Goal: Task Accomplishment & Management: Manage account settings

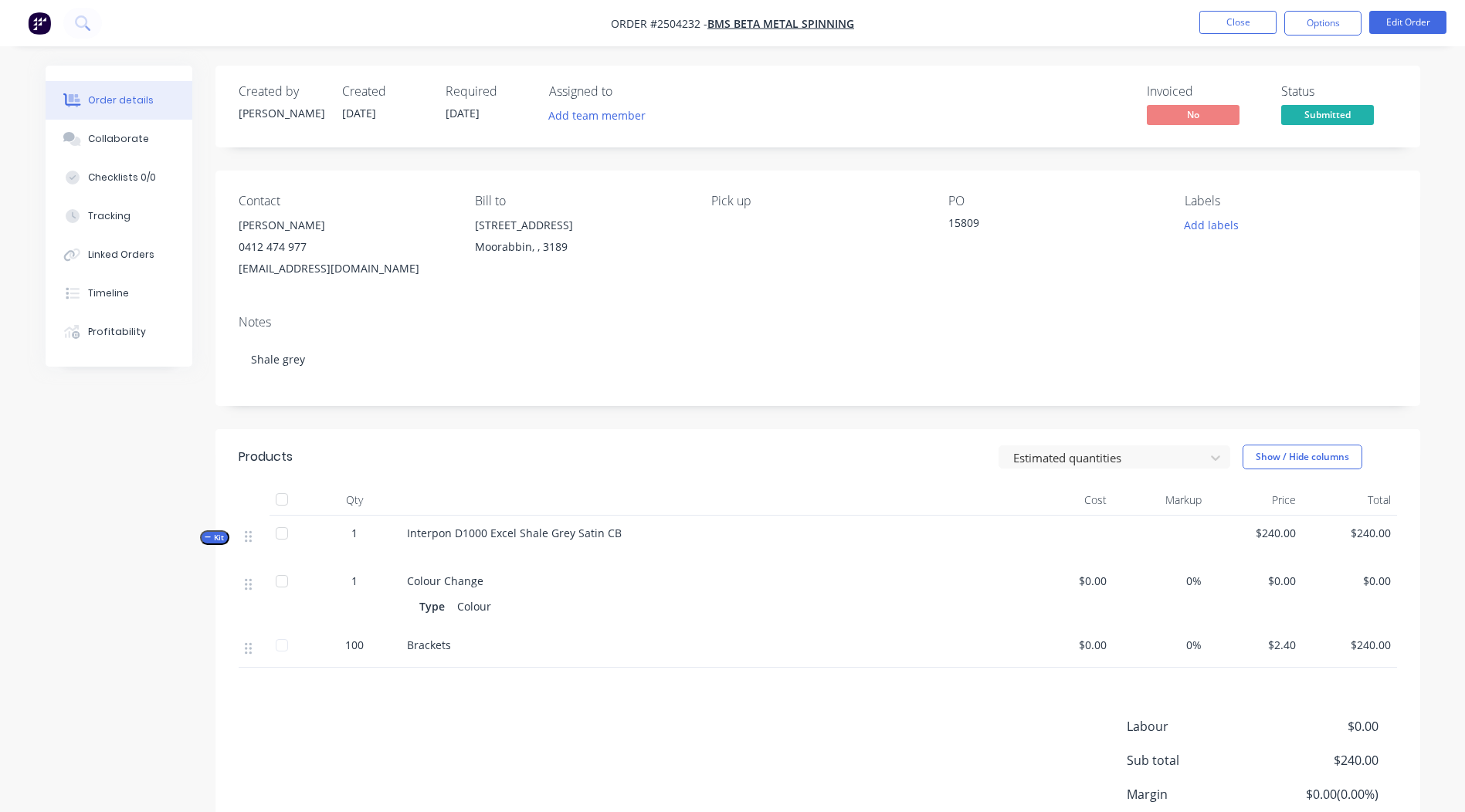
click at [1245, 26] on button "Close" at bounding box center [1237, 22] width 77 height 23
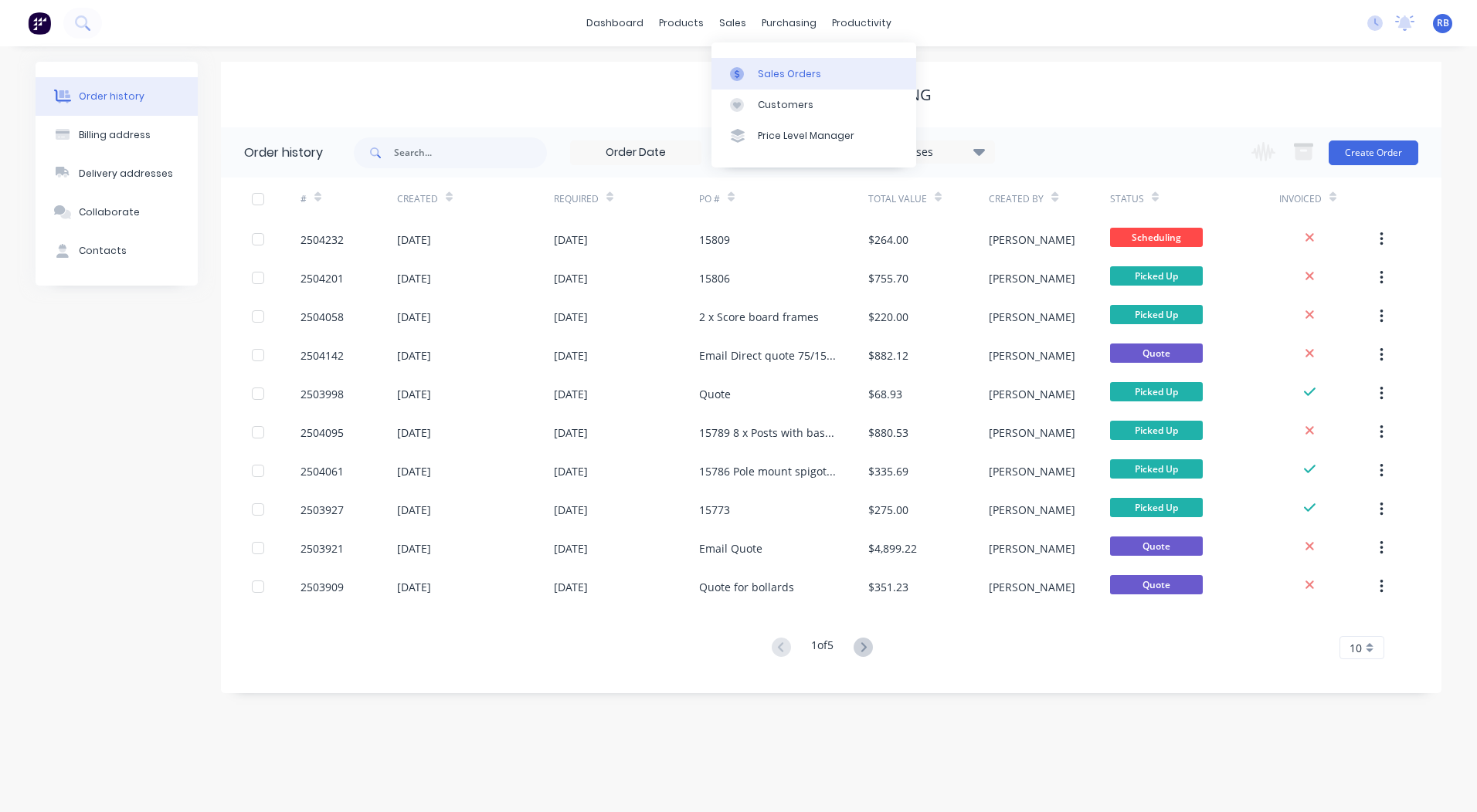
click at [756, 62] on link "Sales Orders" at bounding box center [813, 74] width 205 height 31
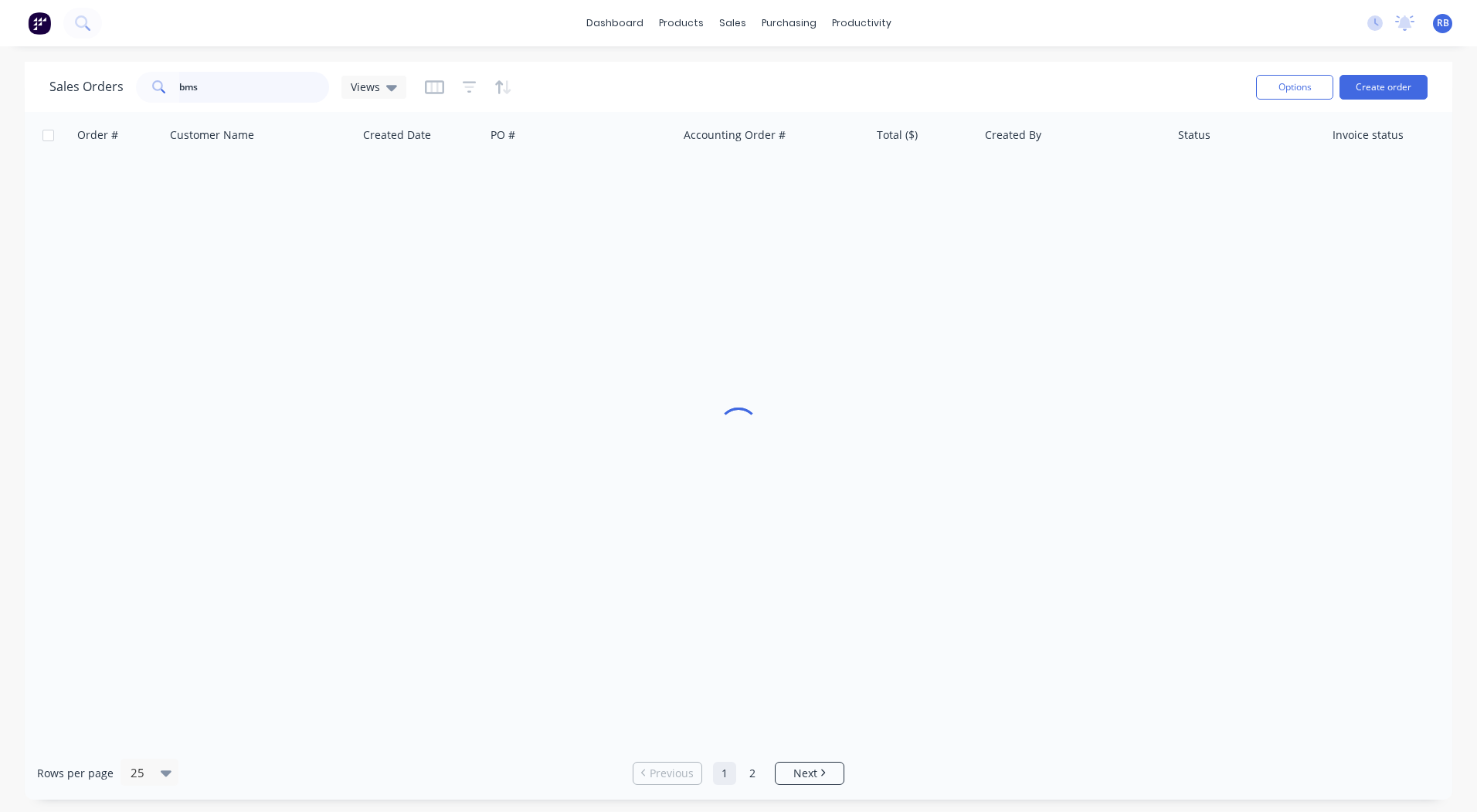
drag, startPoint x: 69, startPoint y: 93, endPoint x: 0, endPoint y: 86, distance: 69.4
click at [0, 88] on html "dashboard products sales purchasing productivity dashboard products Product Cat…" at bounding box center [738, 406] width 1477 height 812
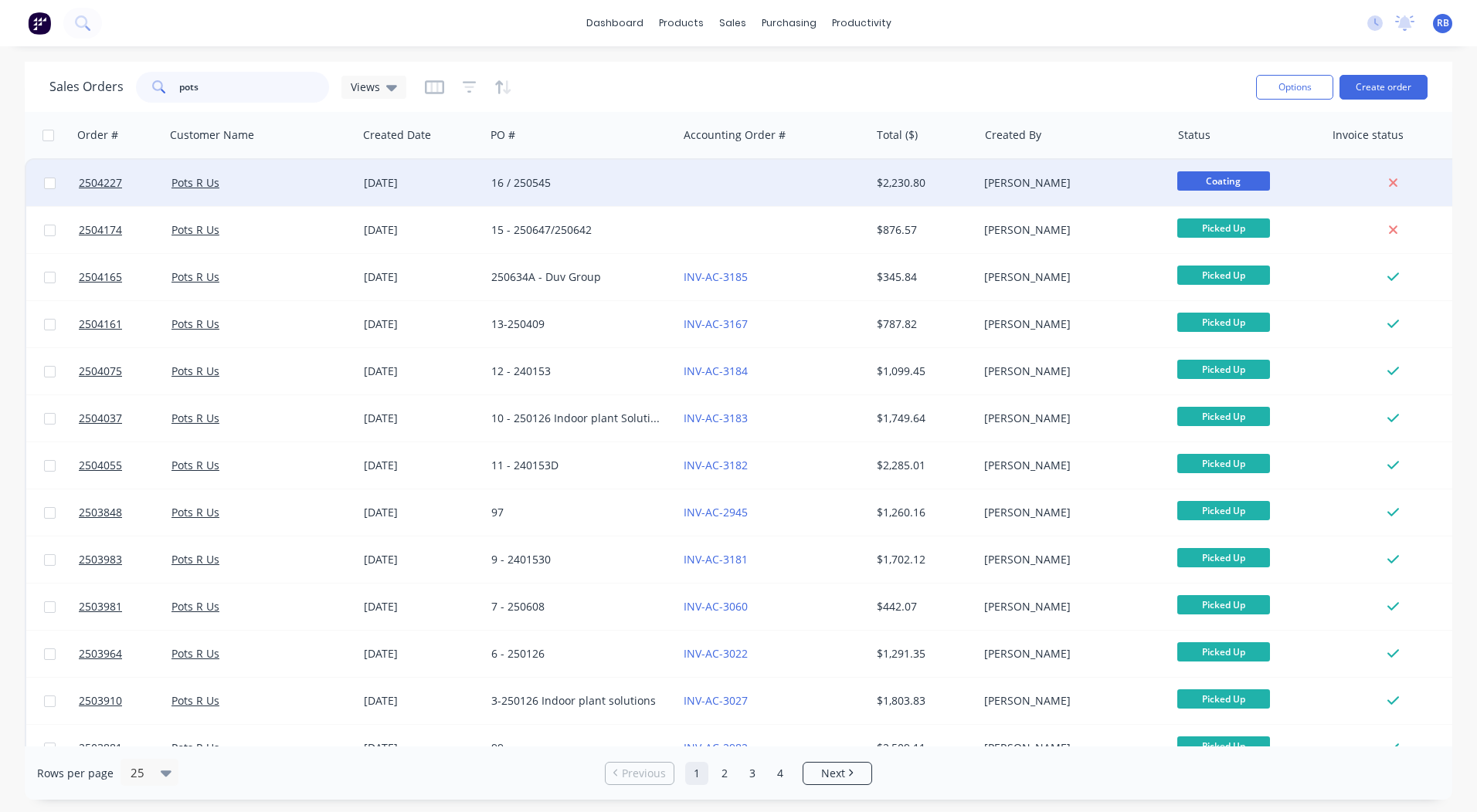
type input "pots"
click at [1200, 182] on span "Coating" at bounding box center [1224, 180] width 93 height 19
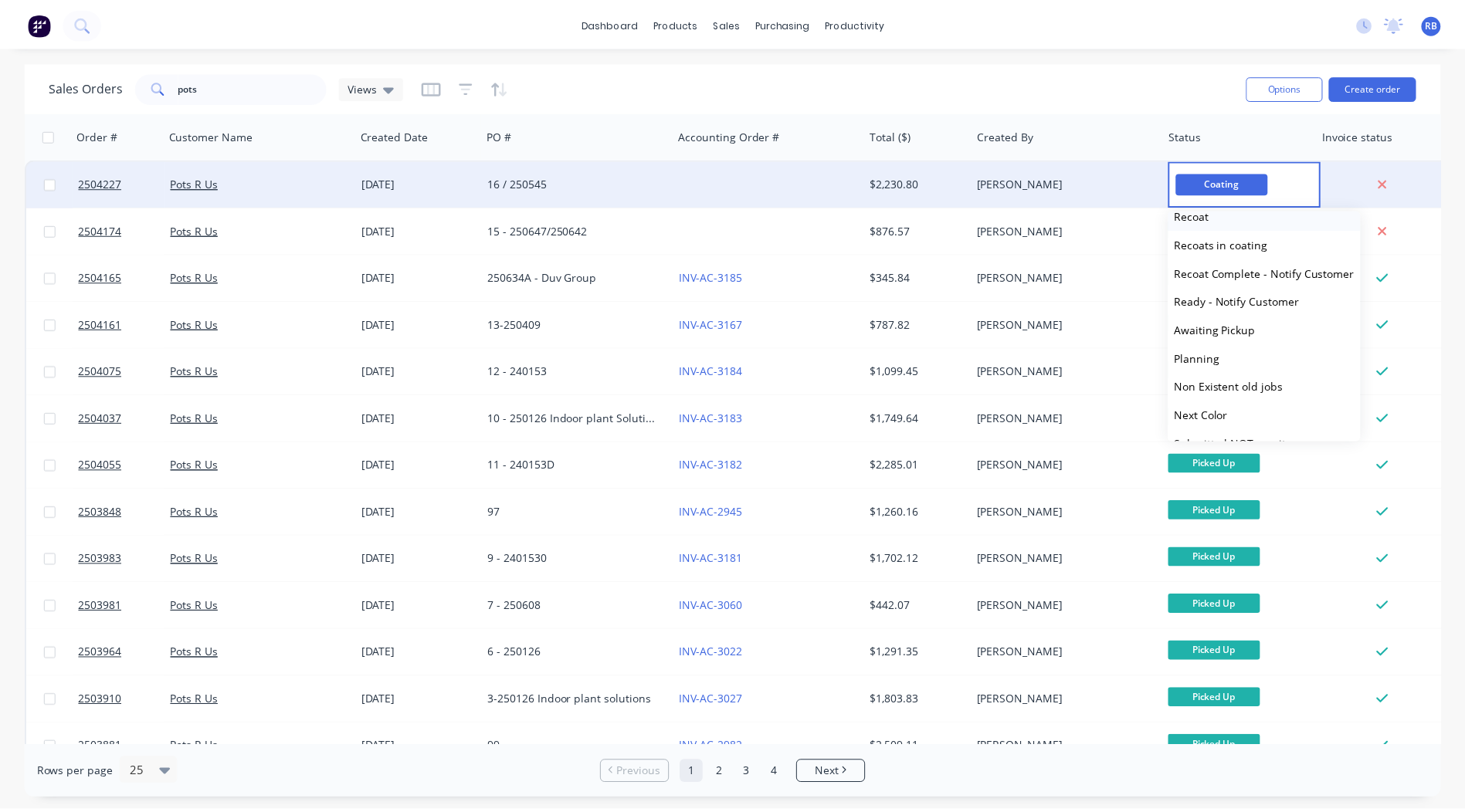
scroll to position [483, 0]
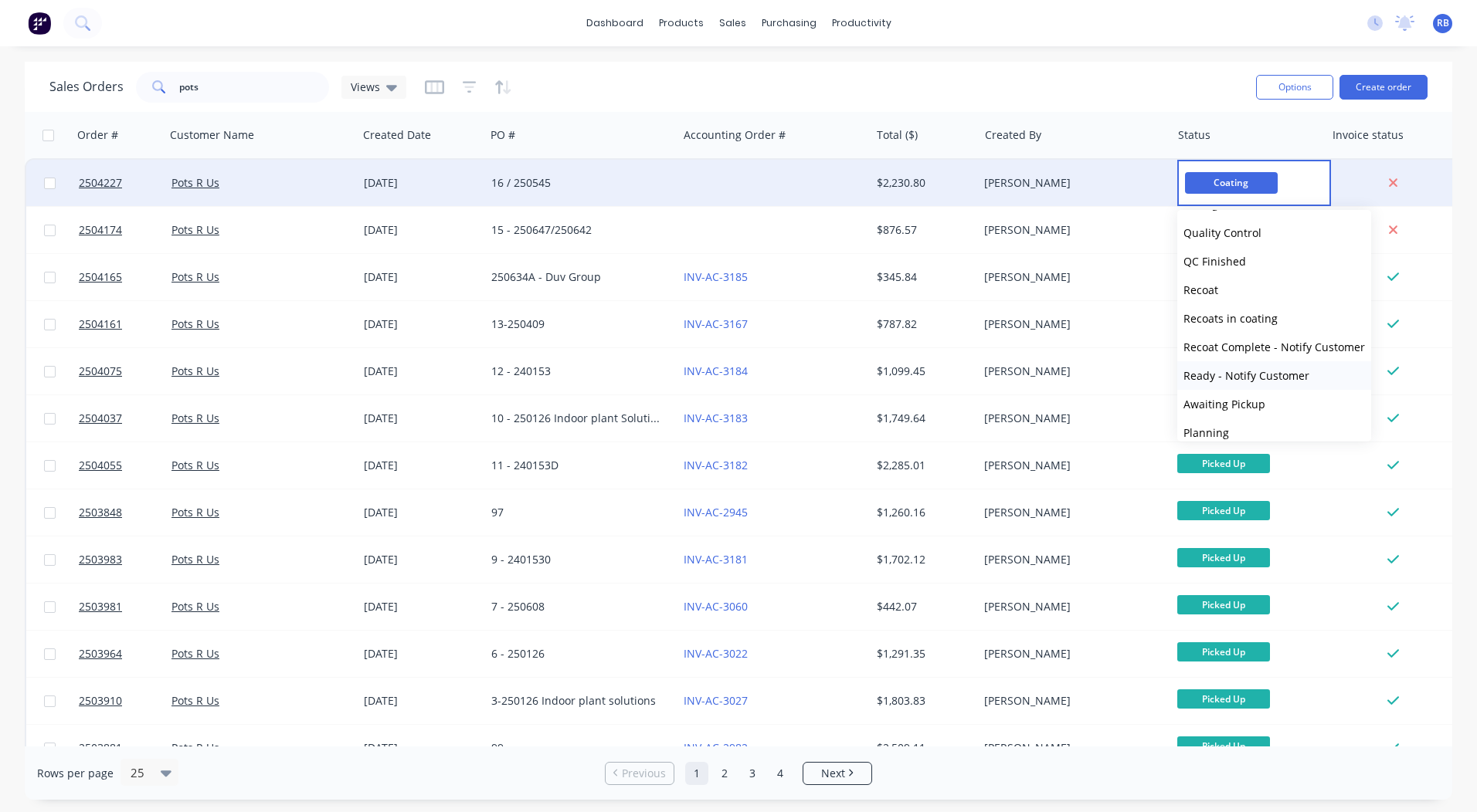
click at [1223, 378] on span "Ready - Notify Customer" at bounding box center [1246, 376] width 126 height 15
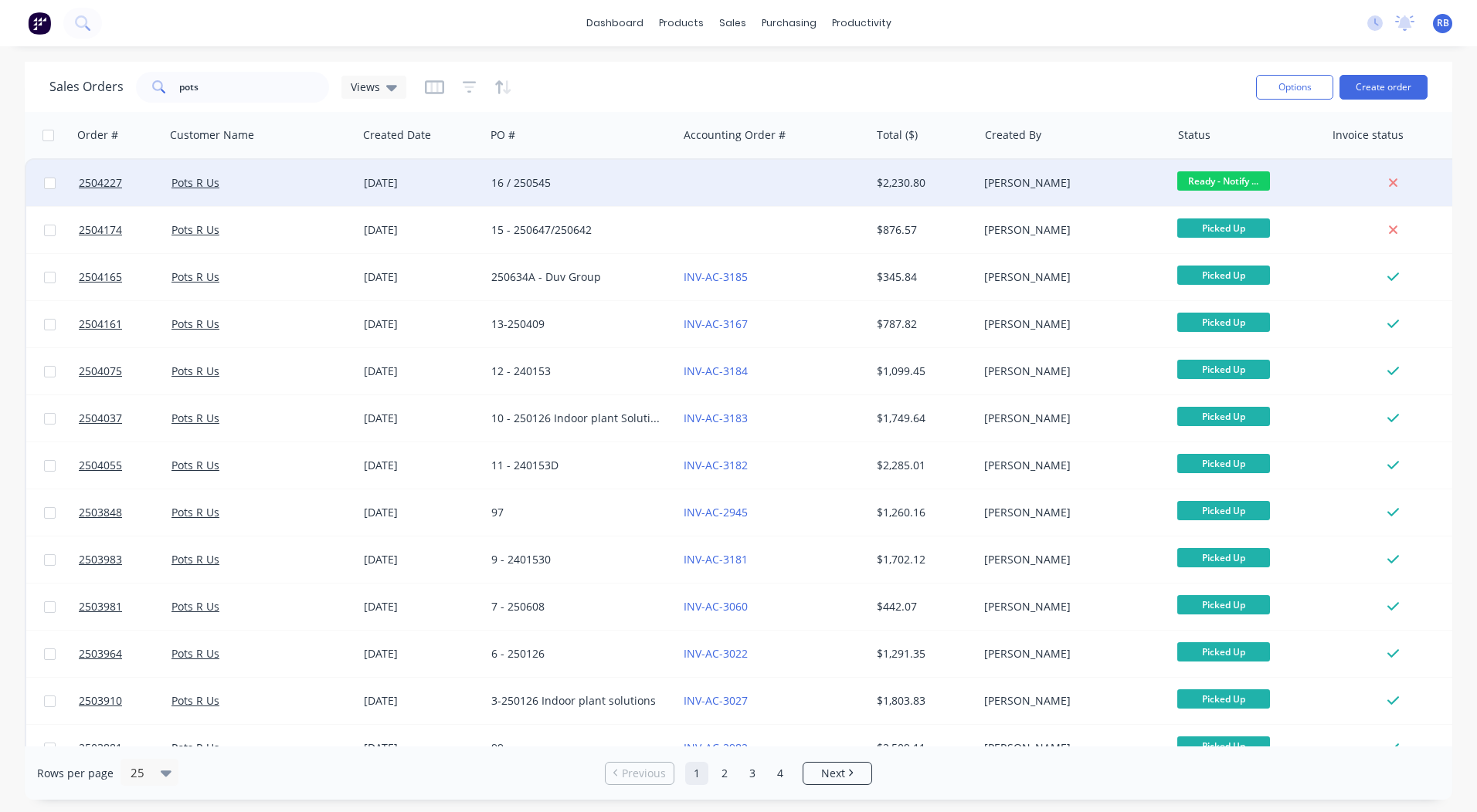
click at [763, 183] on div at bounding box center [773, 183] width 192 height 46
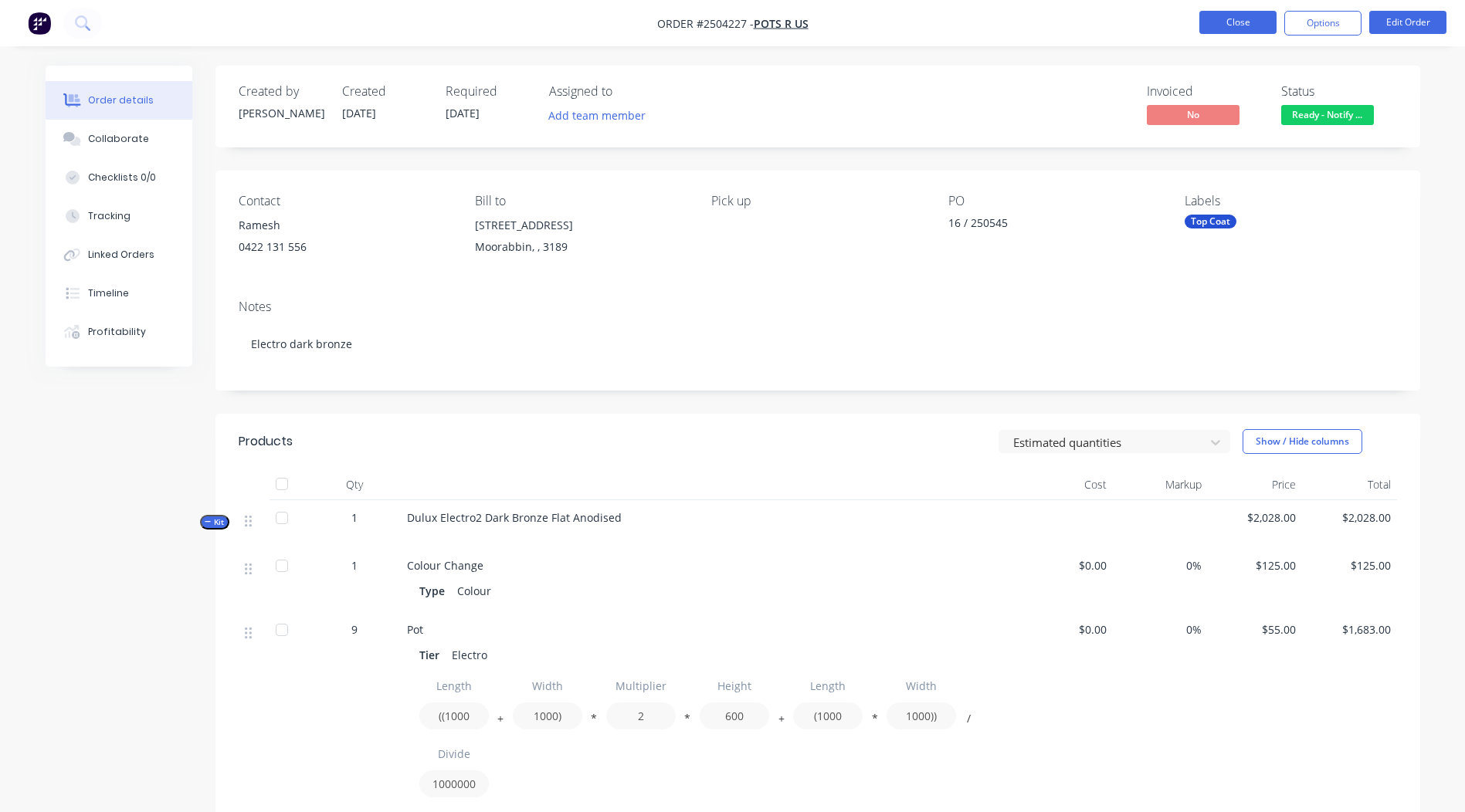
click at [1228, 32] on button "Close" at bounding box center [1237, 22] width 77 height 23
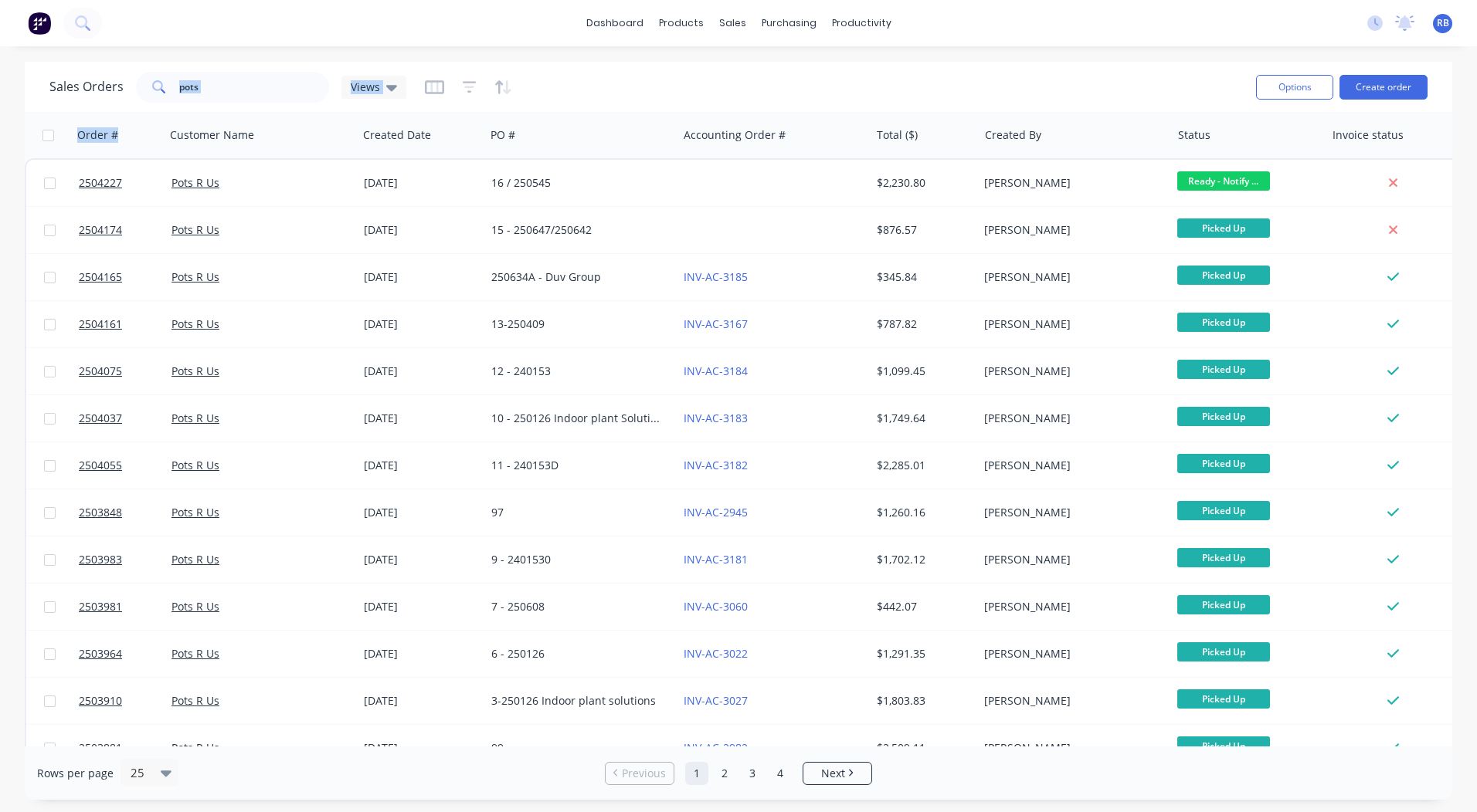
drag, startPoint x: 260, startPoint y: 105, endPoint x: 0, endPoint y: 55, distance: 264.8
click at [0, 112] on html "dashboard products sales purchasing productivity dashboard products Product Cat…" at bounding box center [738, 406] width 1477 height 812
drag, startPoint x: 0, startPoint y: 55, endPoint x: 281, endPoint y: 76, distance: 281.8
click at [281, 76] on input "pots" at bounding box center [254, 87] width 150 height 31
drag, startPoint x: 257, startPoint y: 84, endPoint x: 0, endPoint y: 84, distance: 257.0
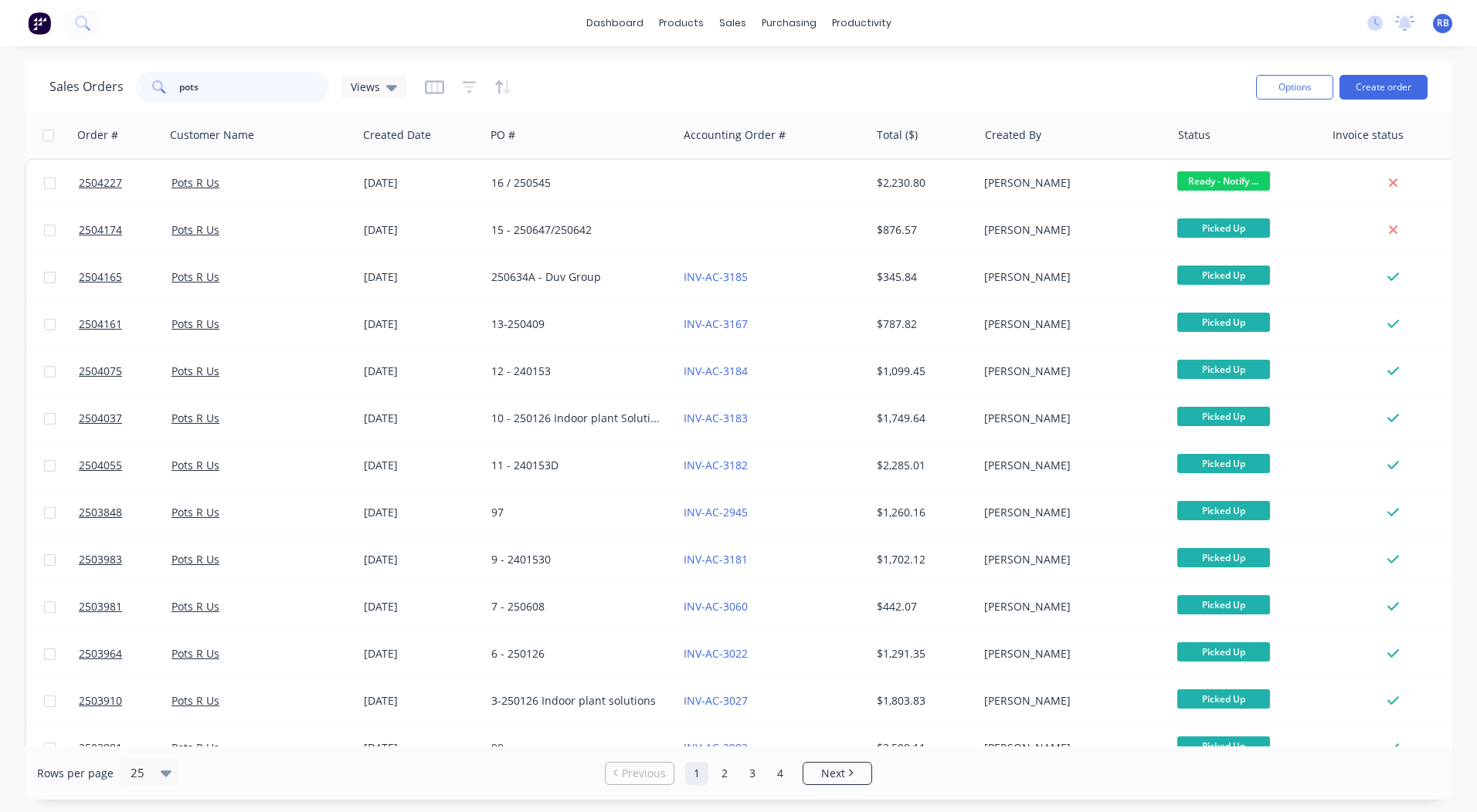
click at [0, 86] on html "dashboard products sales purchasing productivity dashboard products Product Cat…" at bounding box center [738, 406] width 1477 height 812
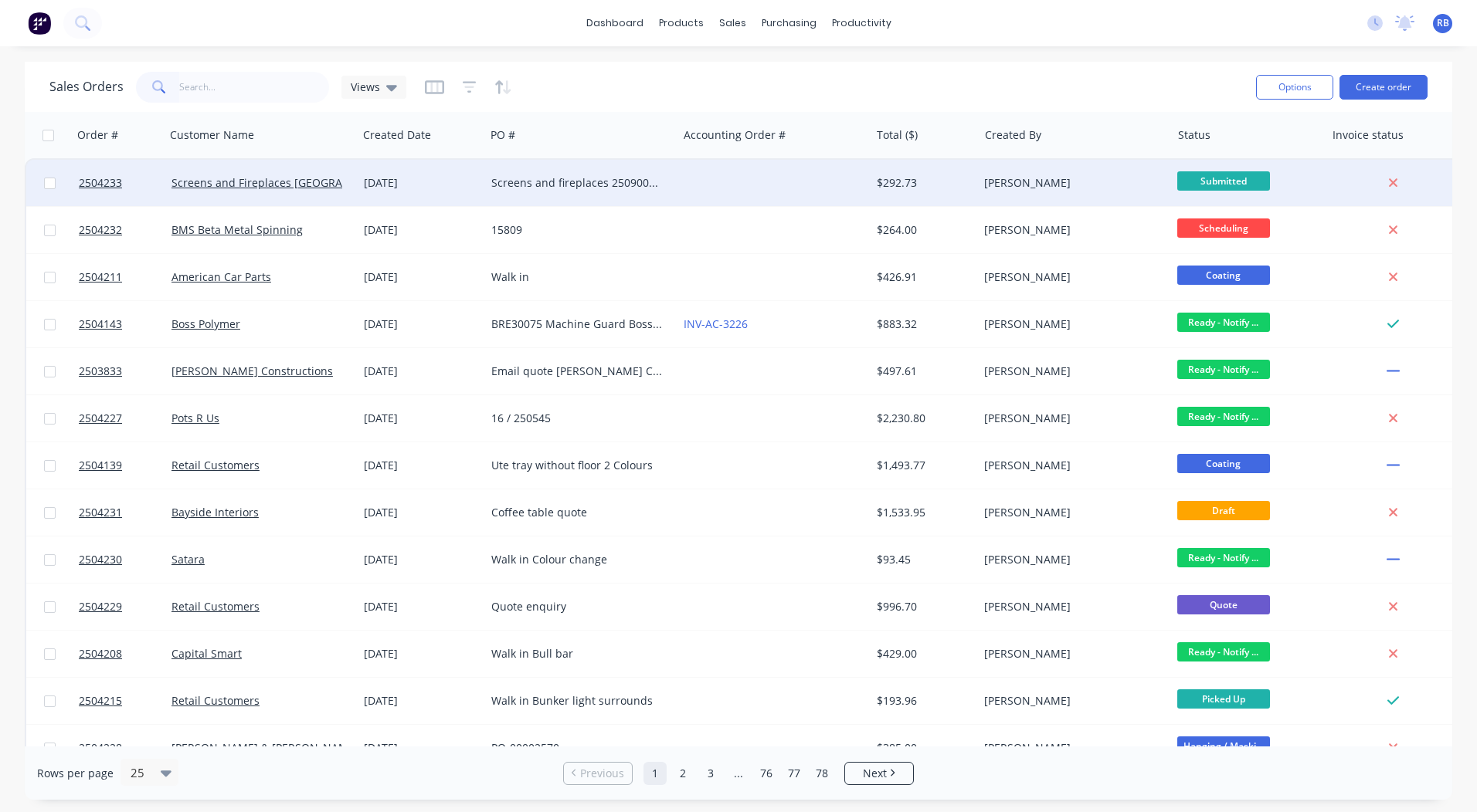
click at [738, 166] on div at bounding box center [773, 183] width 192 height 46
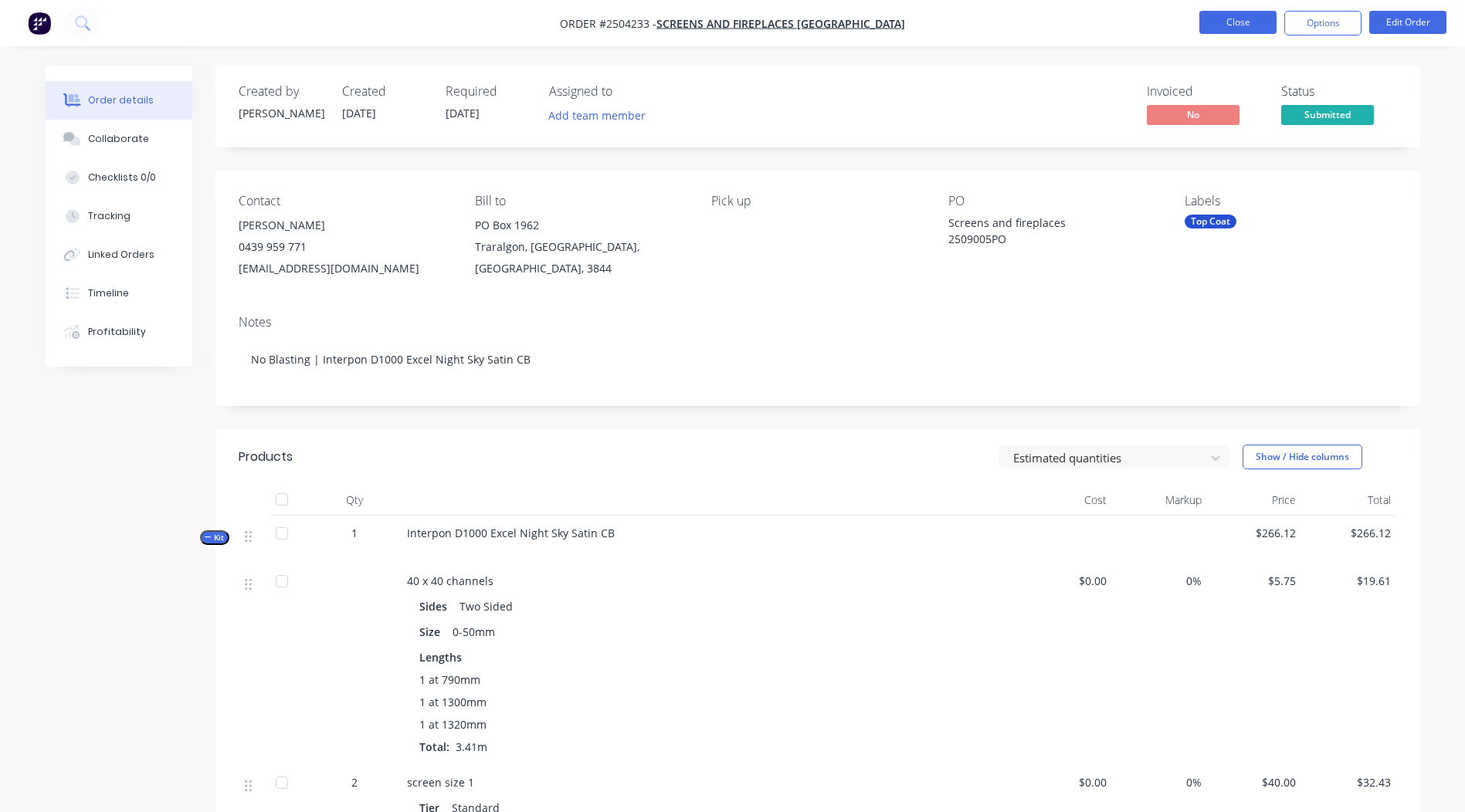
click at [1228, 21] on button "Close" at bounding box center [1237, 22] width 77 height 23
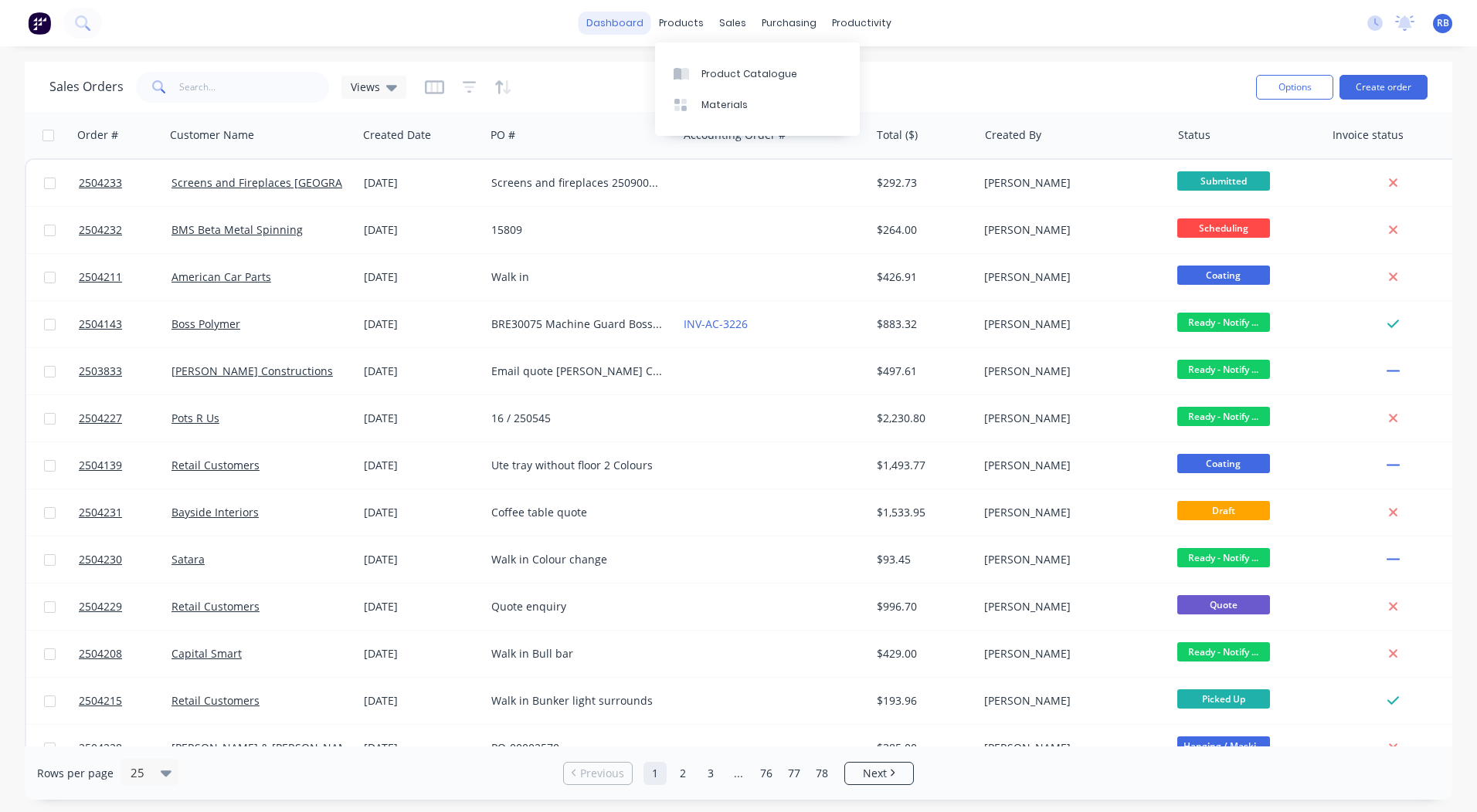
click at [611, 18] on link "dashboard" at bounding box center [615, 23] width 73 height 23
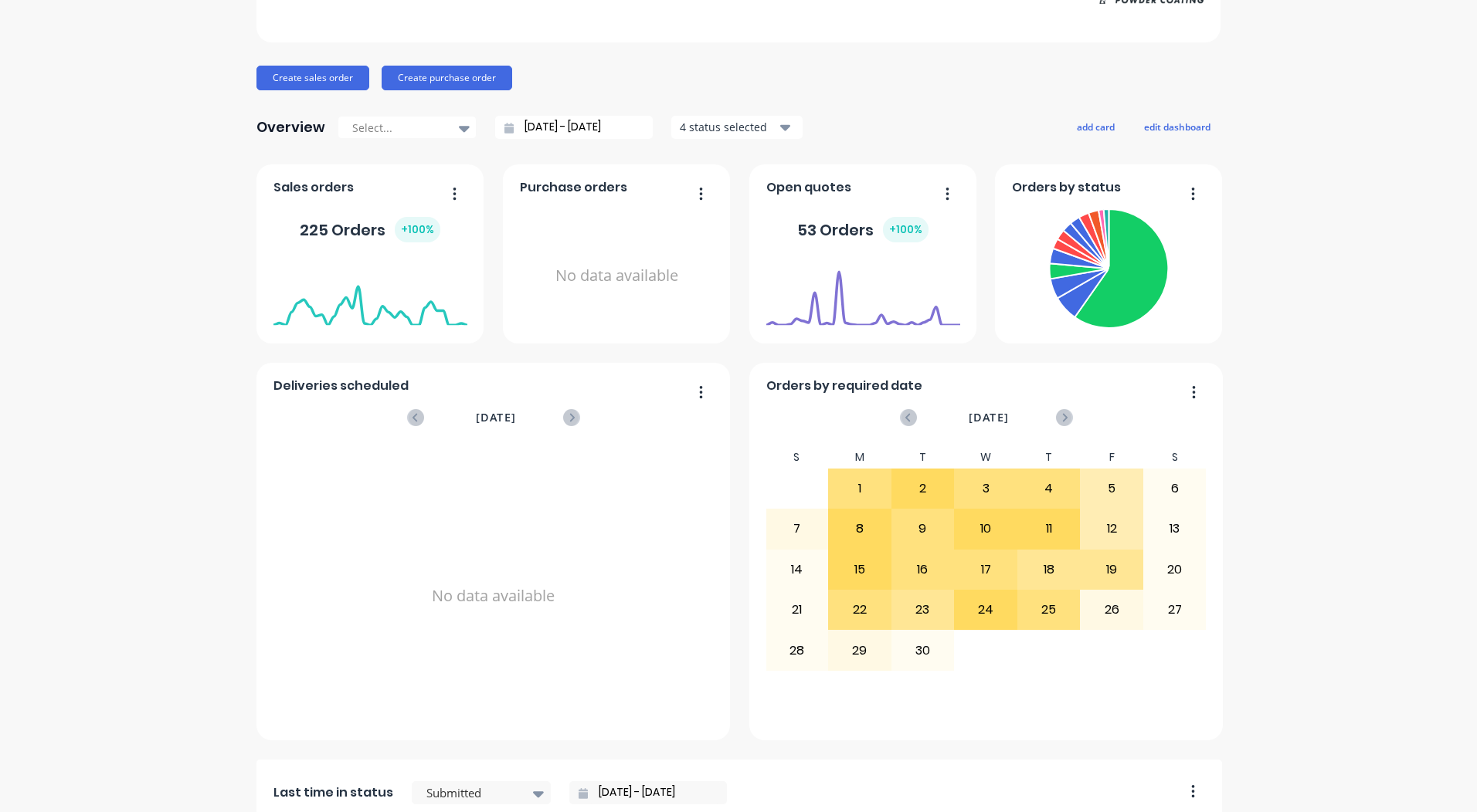
scroll to position [155, 0]
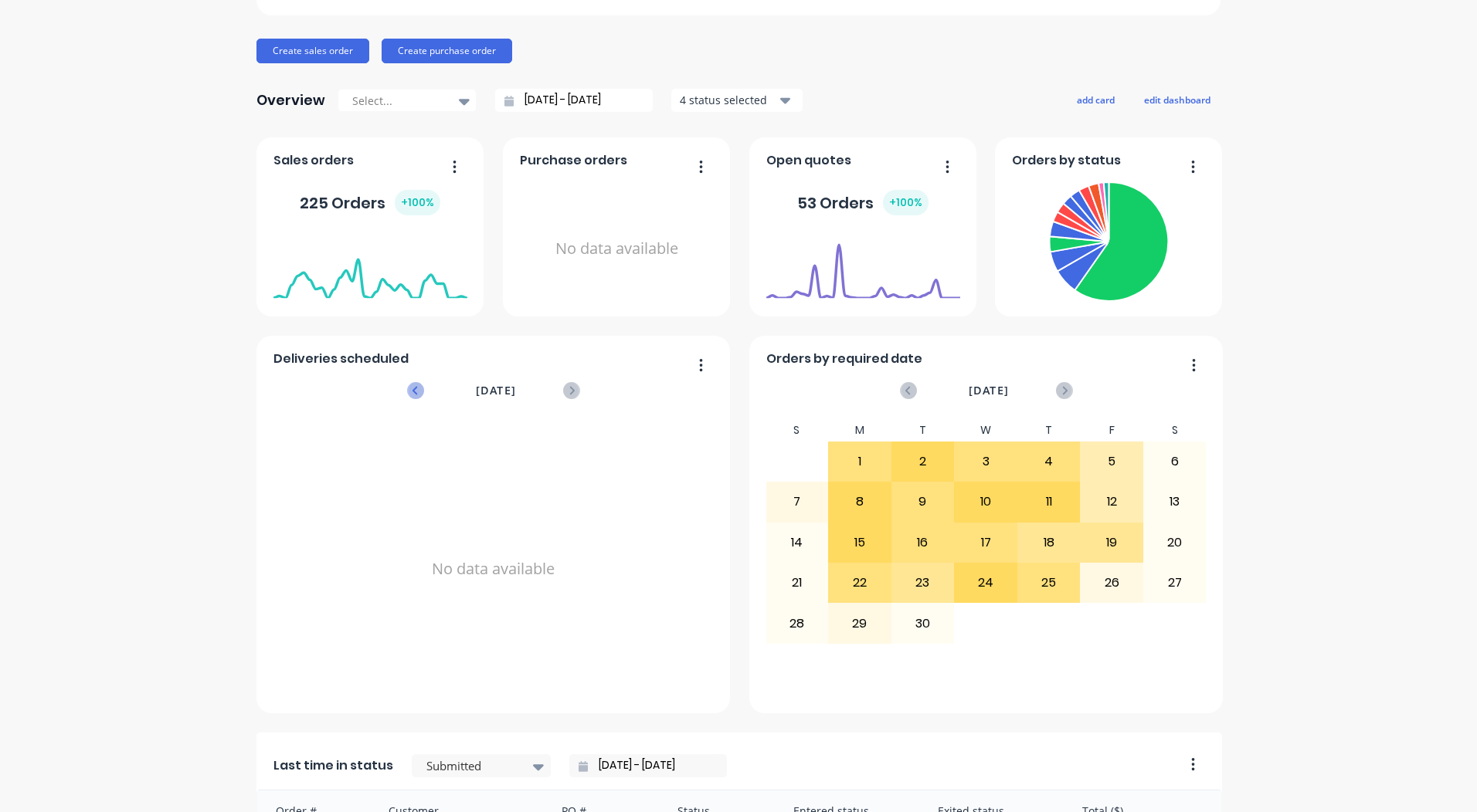
click at [407, 384] on icon at bounding box center [415, 391] width 17 height 17
click at [689, 365] on button "button" at bounding box center [696, 366] width 33 height 24
click at [628, 399] on div "Delete" at bounding box center [637, 405] width 119 height 23
click at [1146, 104] on button "edit dashboard" at bounding box center [1177, 99] width 87 height 20
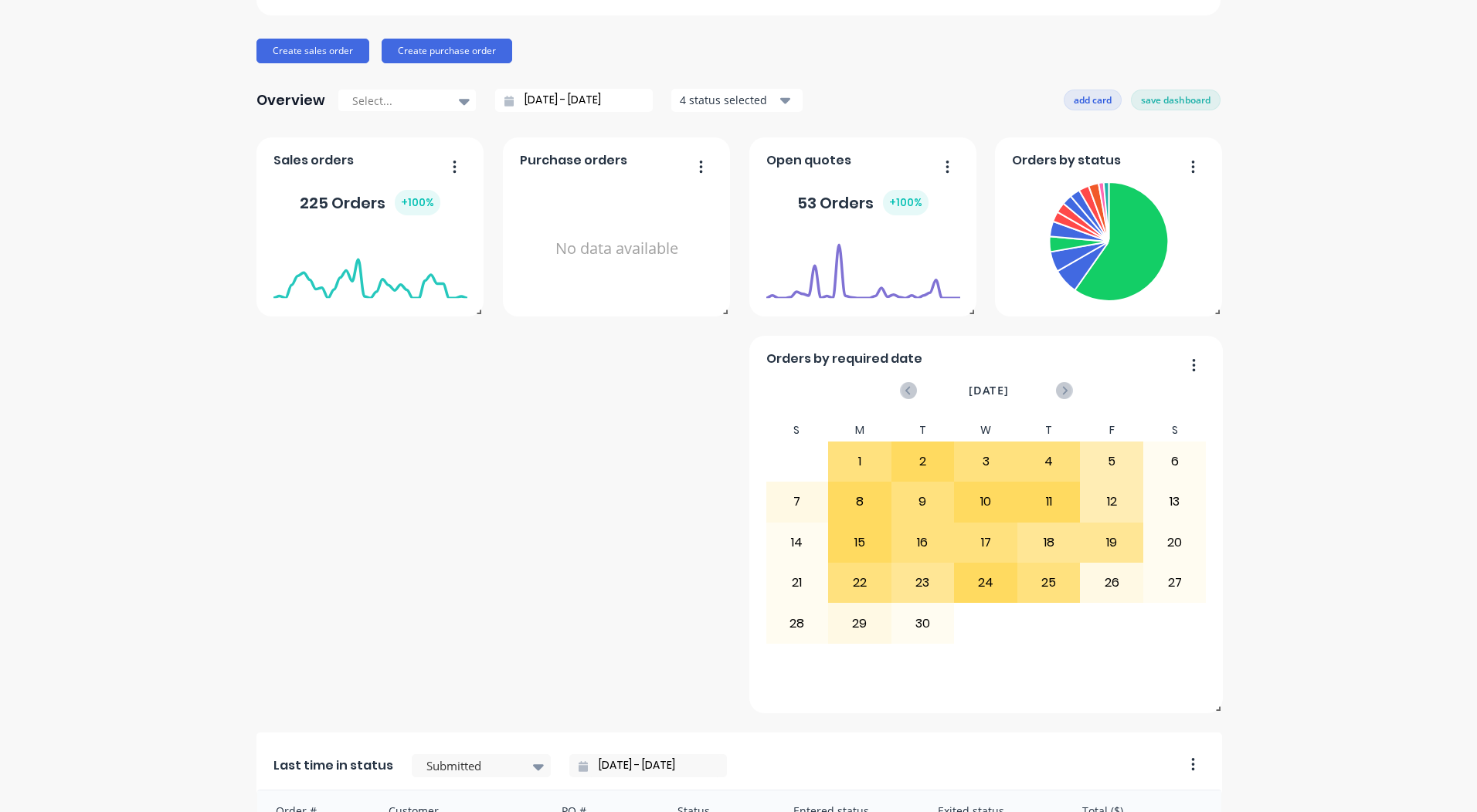
click at [1073, 99] on button "add card" at bounding box center [1093, 99] width 58 height 20
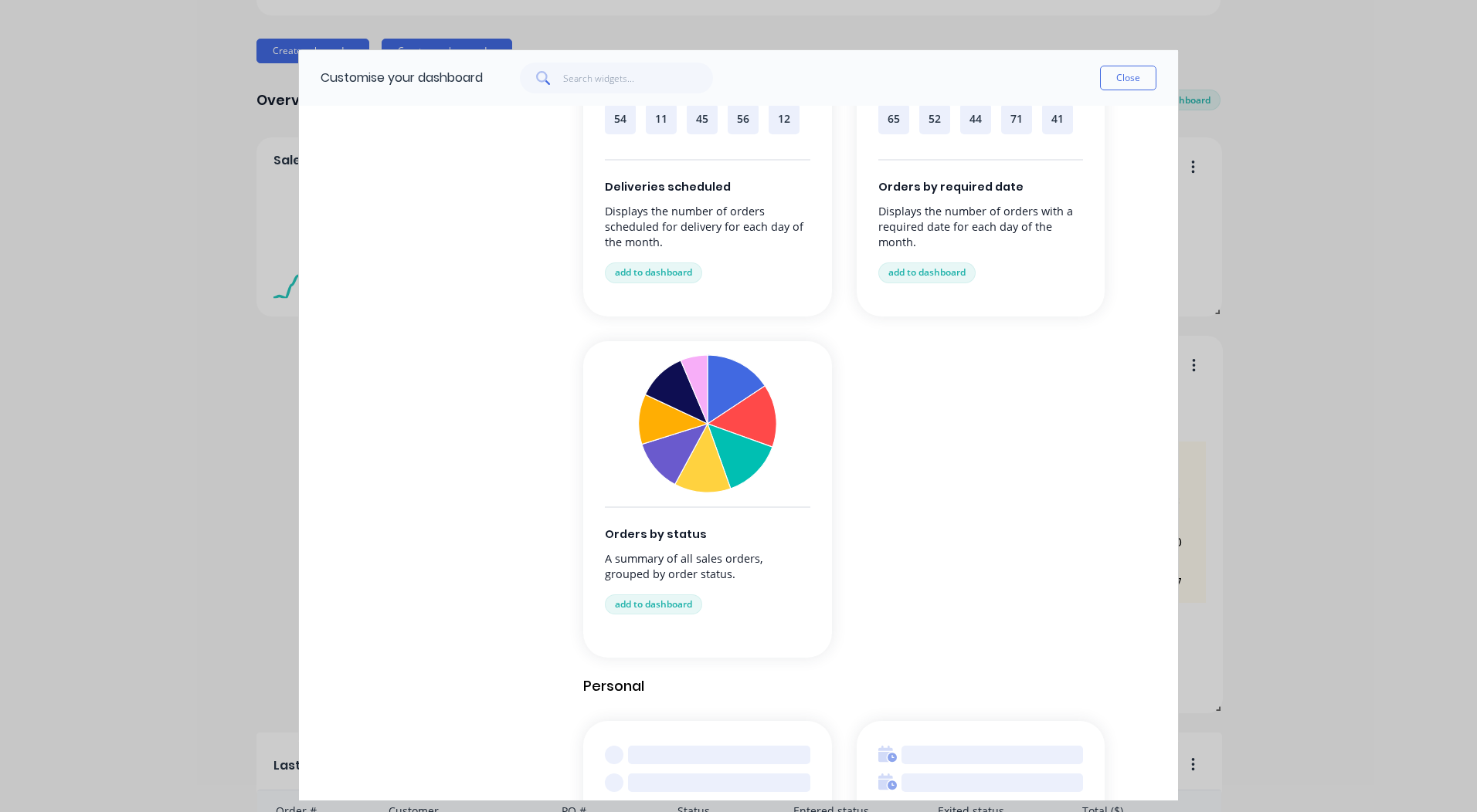
scroll to position [1518, 0]
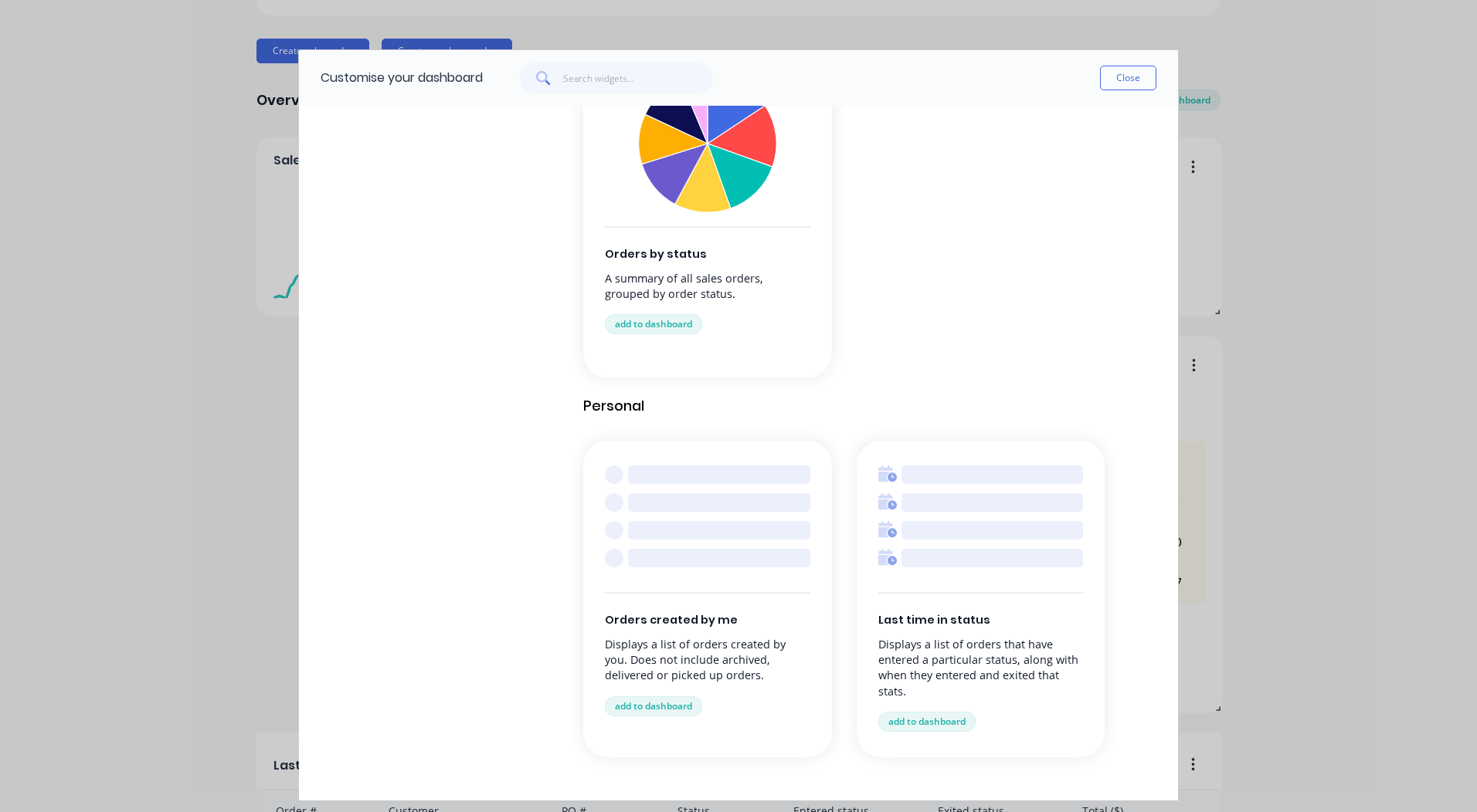
click at [1005, 539] on div at bounding box center [992, 531] width 181 height 18
click at [934, 723] on button "add to dashboard" at bounding box center [926, 722] width 97 height 20
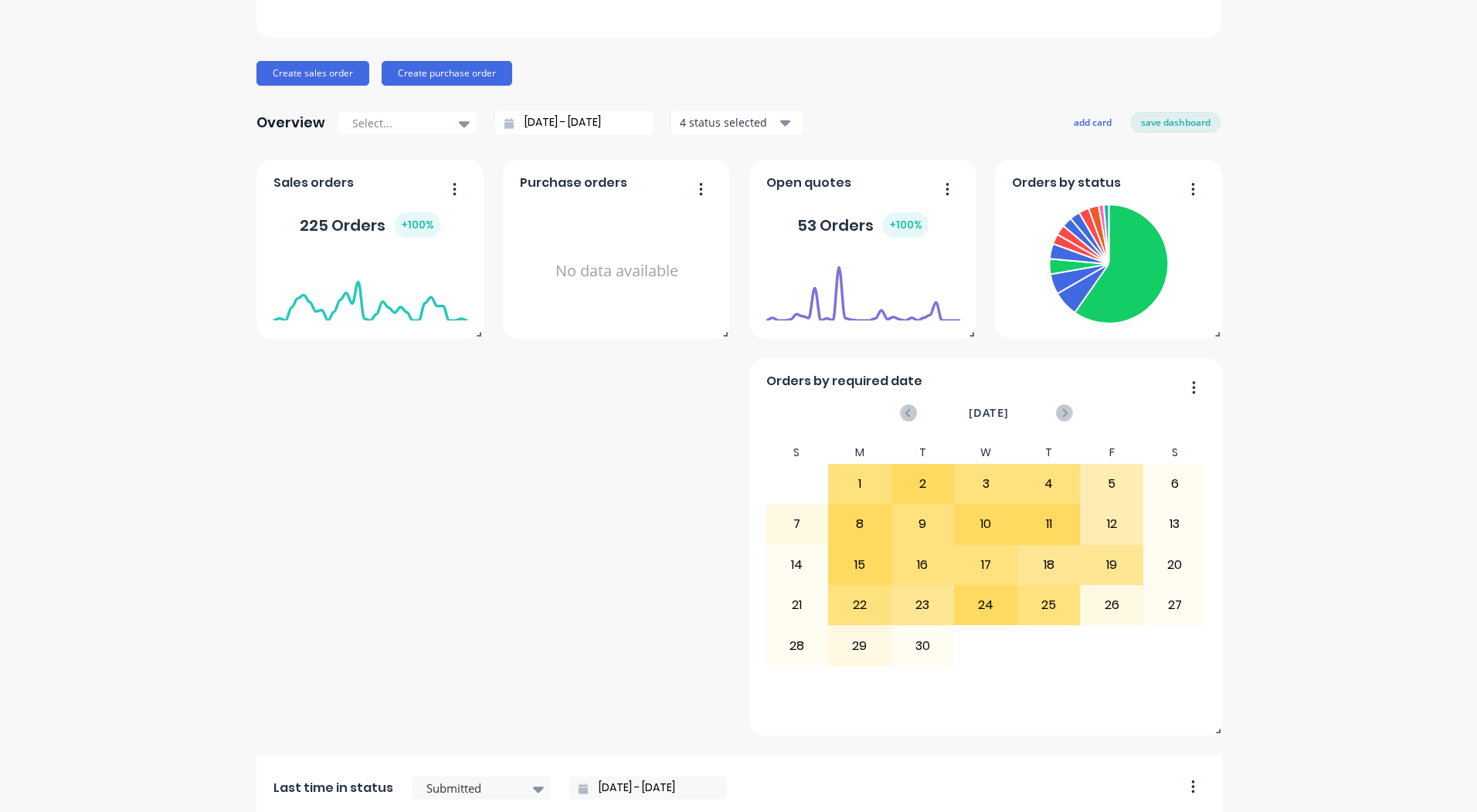
scroll to position [0, 0]
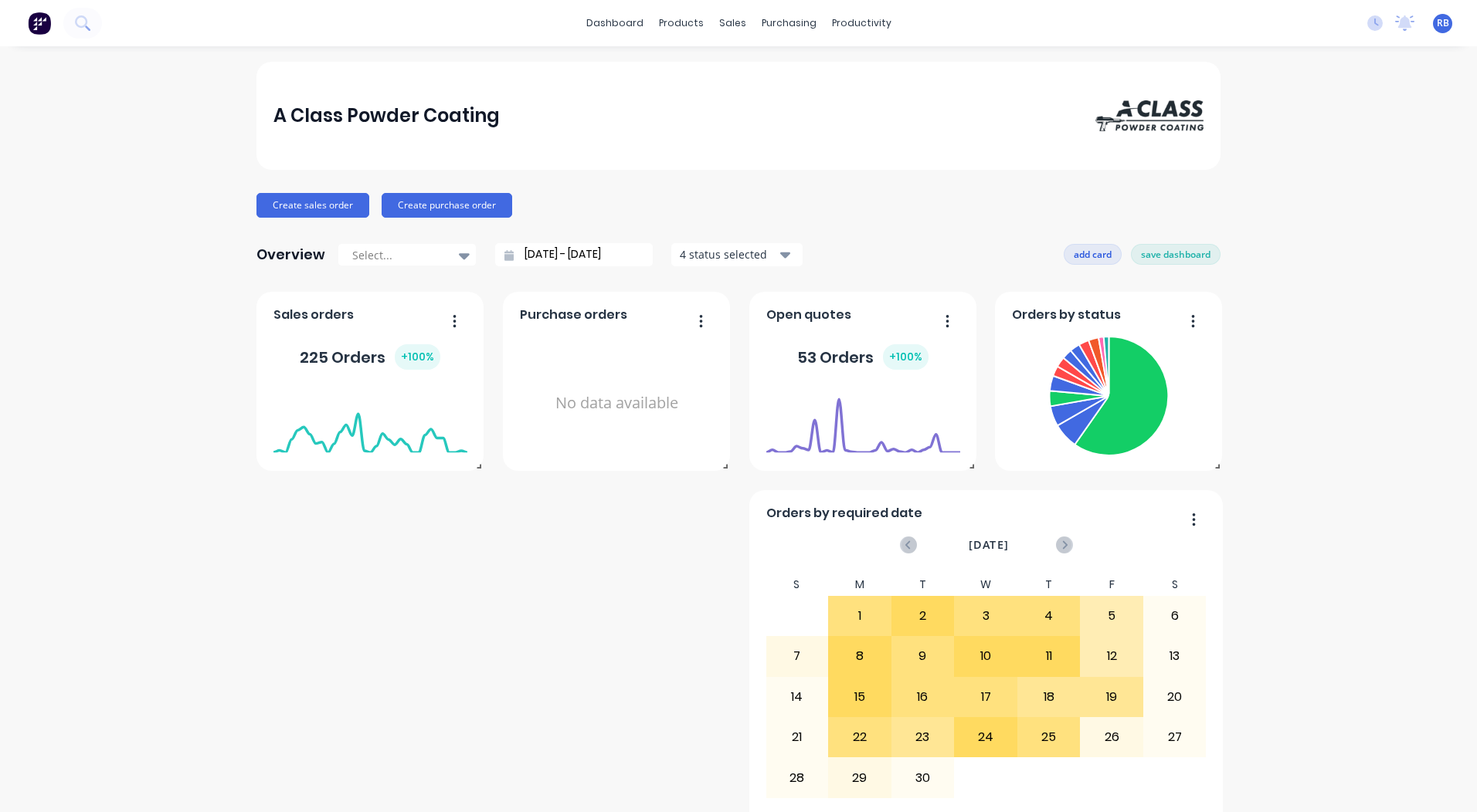
click at [1104, 255] on button "add card" at bounding box center [1093, 254] width 58 height 20
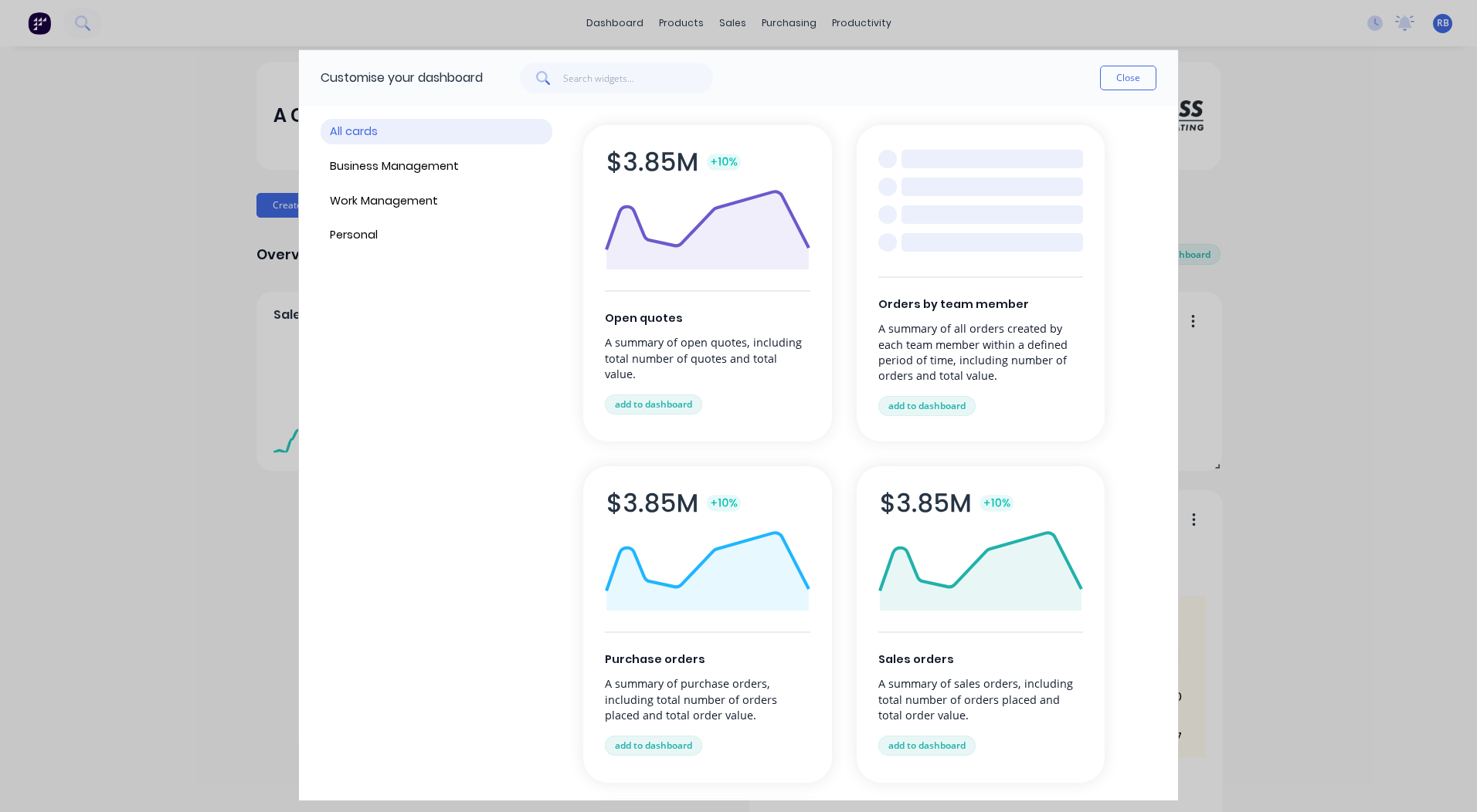
scroll to position [77, 0]
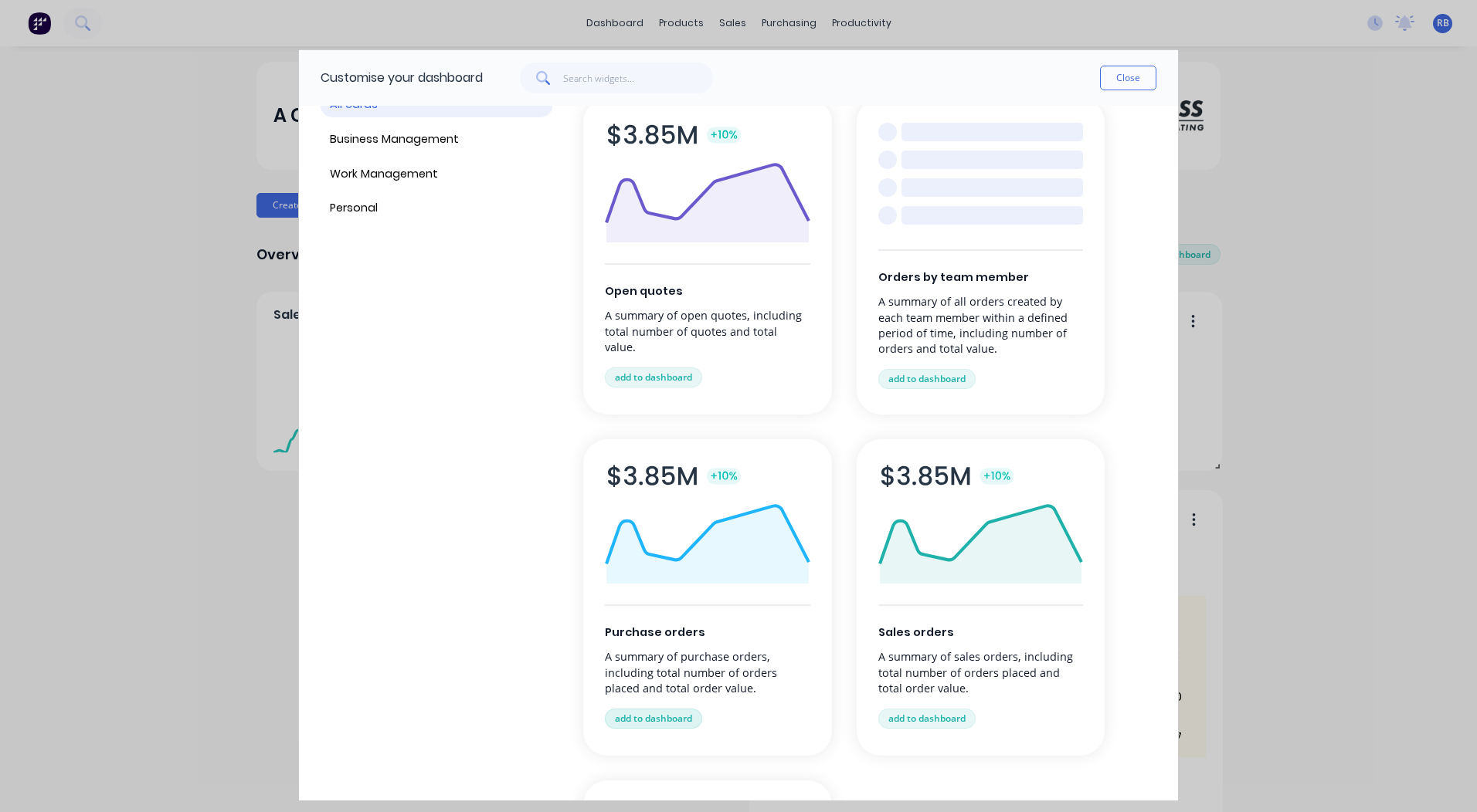
click at [655, 715] on button "add to dashboard" at bounding box center [653, 719] width 97 height 20
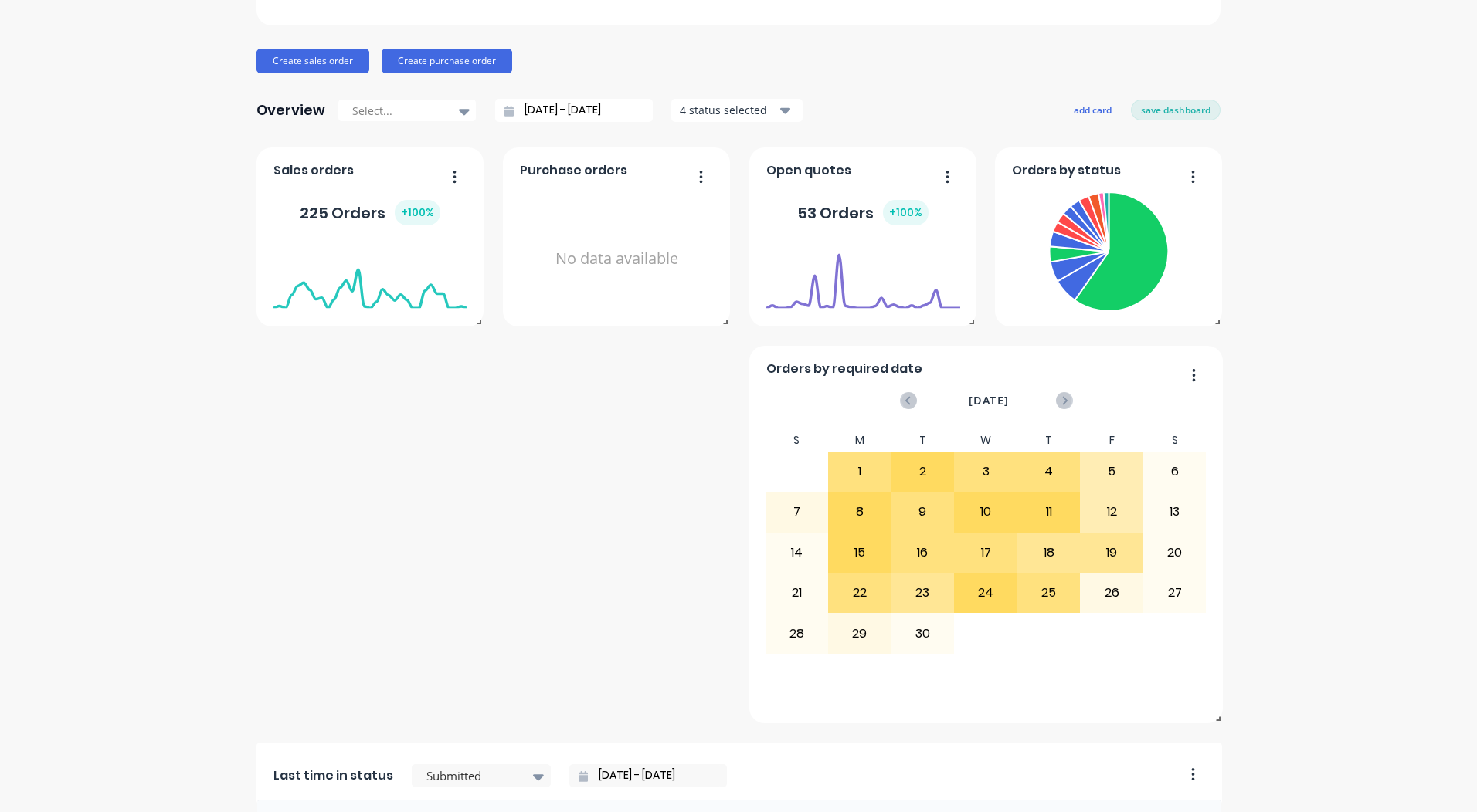
scroll to position [0, 0]
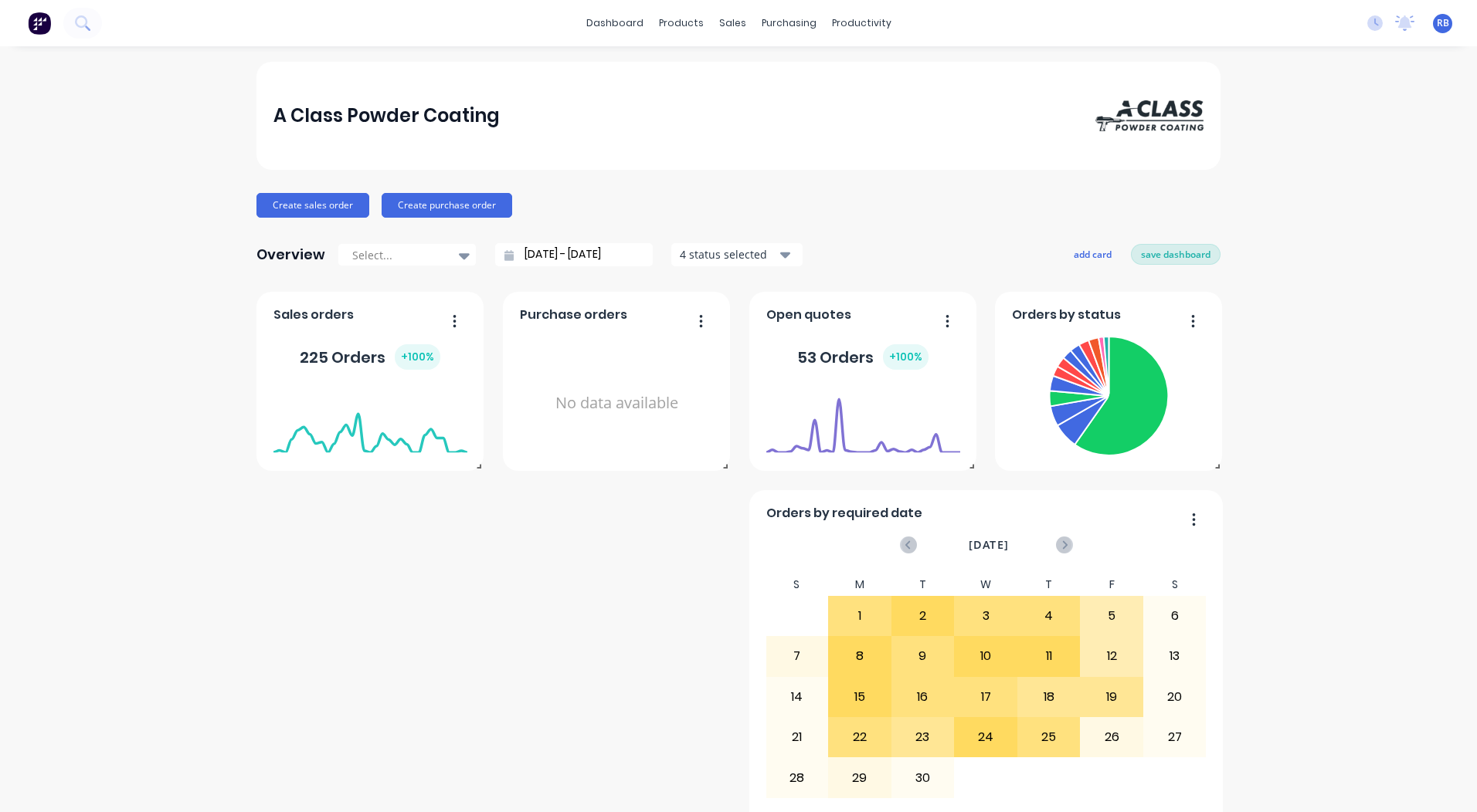
drag, startPoint x: 1155, startPoint y: 268, endPoint x: 1153, endPoint y: 259, distance: 9.2
click at [1155, 267] on div "Overview Select... [DATE] - [DATE] 4 status selected add card save dashboard" at bounding box center [738, 255] width 964 height 31
click at [1153, 259] on button "save dashboard" at bounding box center [1176, 254] width 89 height 20
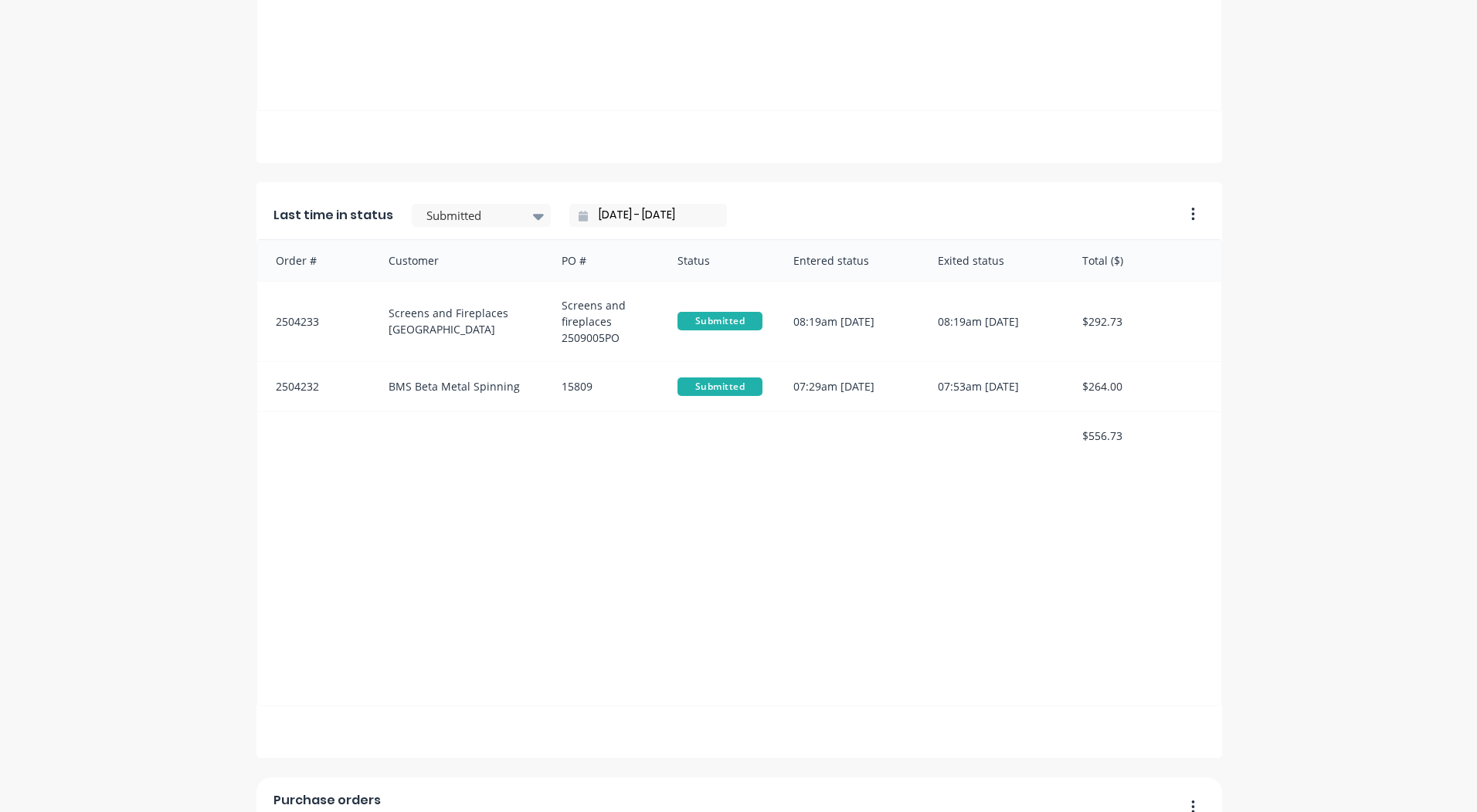
scroll to position [1390, 0]
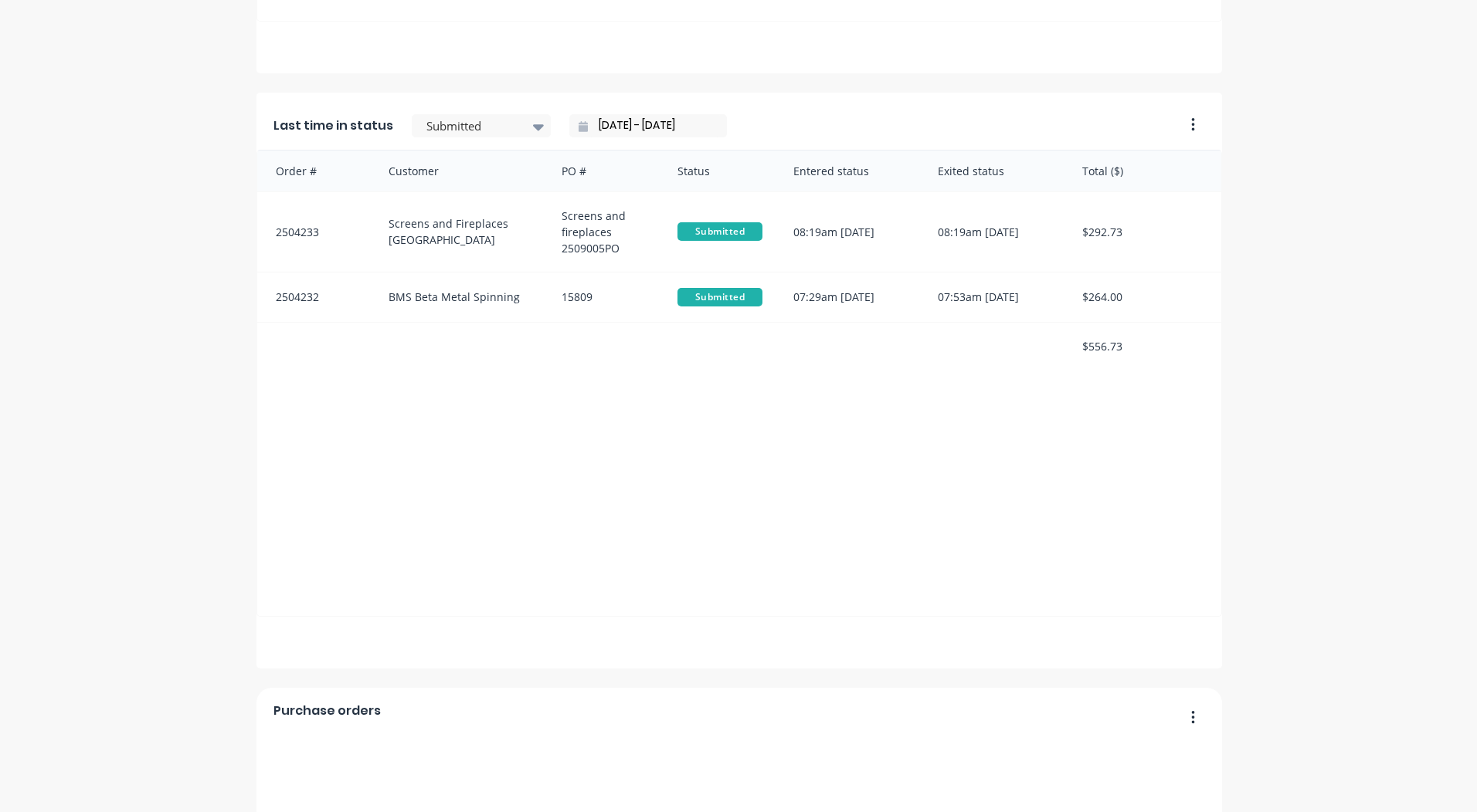
click at [1196, 126] on button "button" at bounding box center [1187, 126] width 33 height 24
click at [1114, 161] on div "Delete" at bounding box center [1130, 165] width 119 height 23
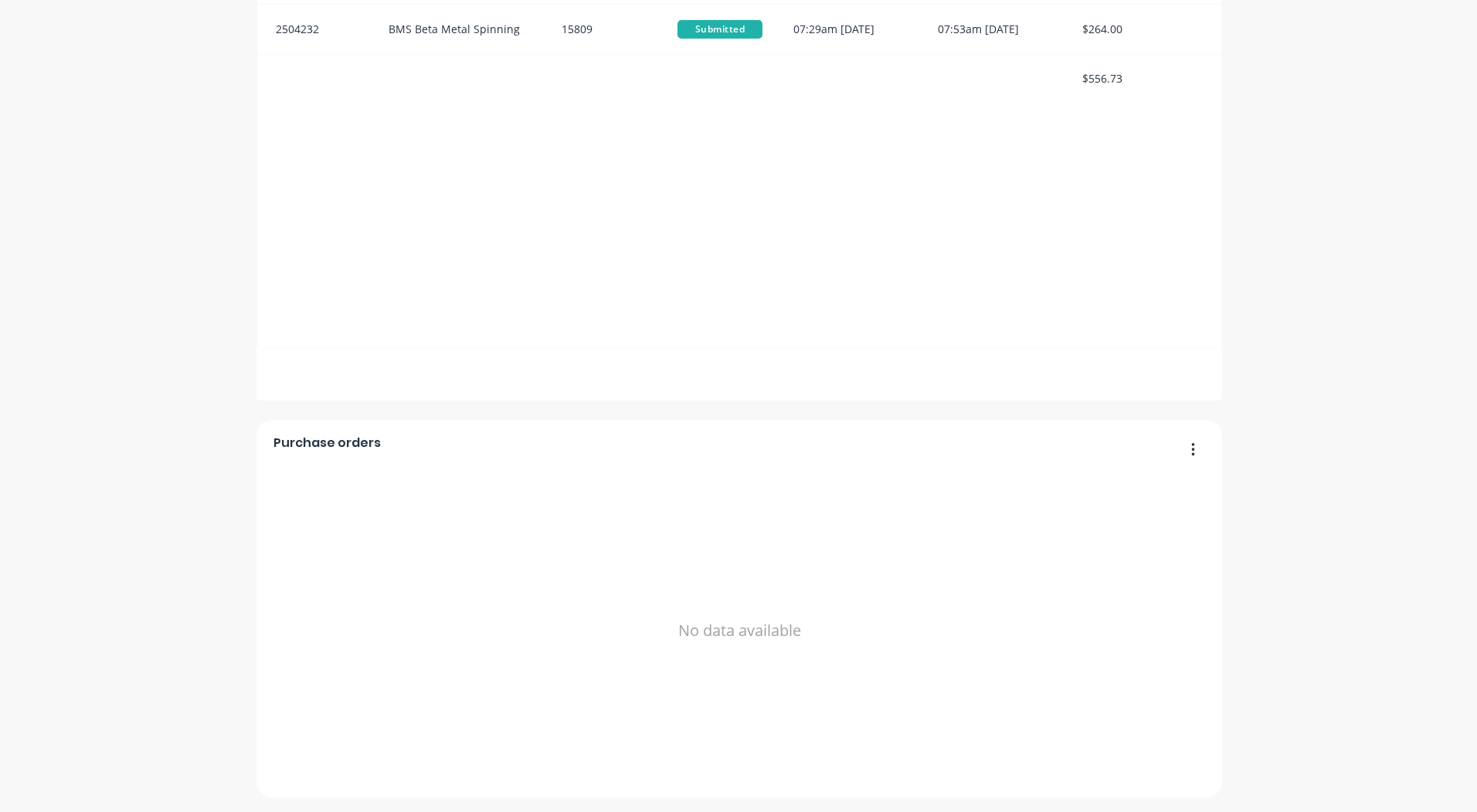
scroll to position [1063, 0]
click at [1191, 444] on icon "button" at bounding box center [1193, 448] width 4 height 15
click at [1152, 487] on div "Delete" at bounding box center [1130, 488] width 119 height 23
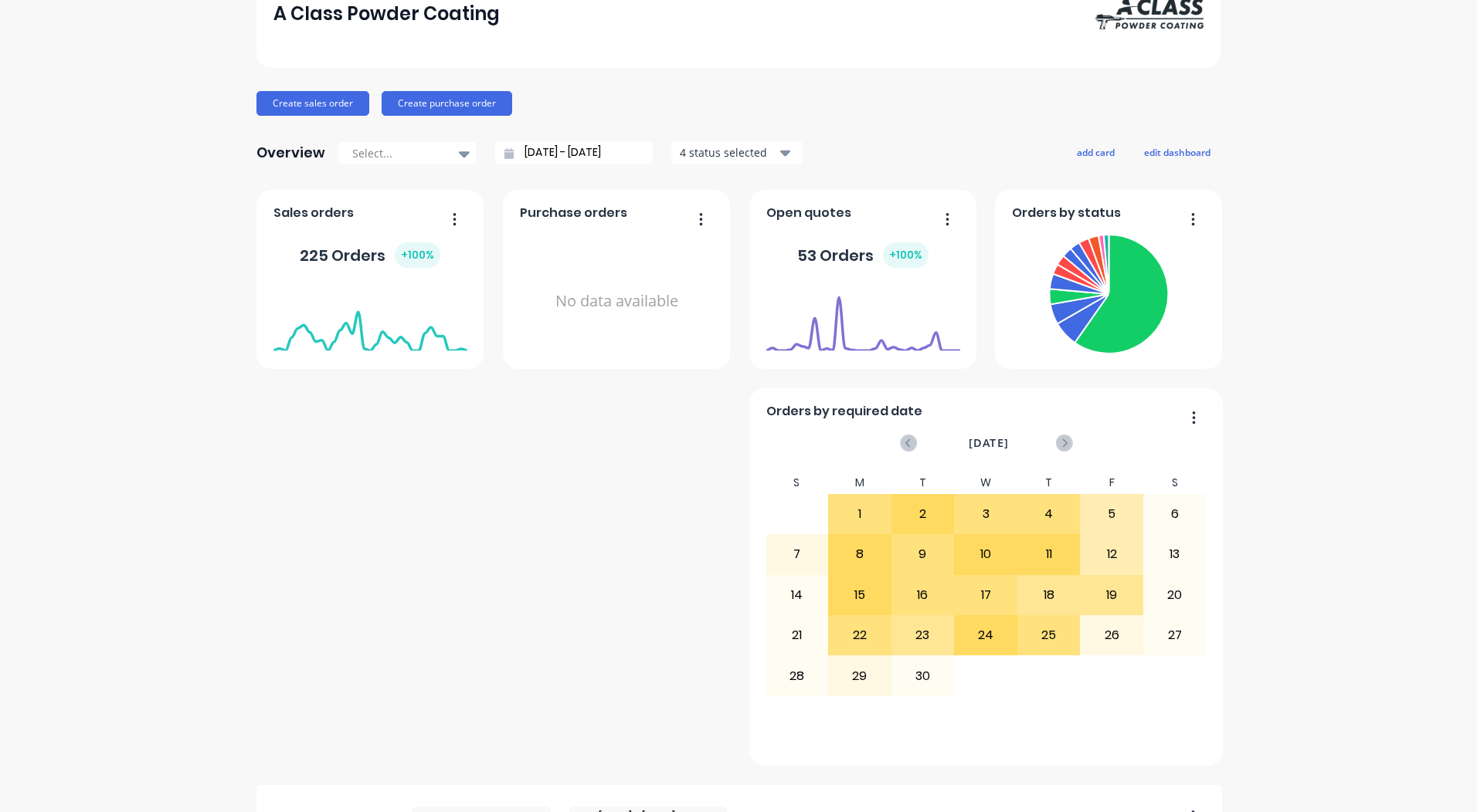
scroll to position [0, 0]
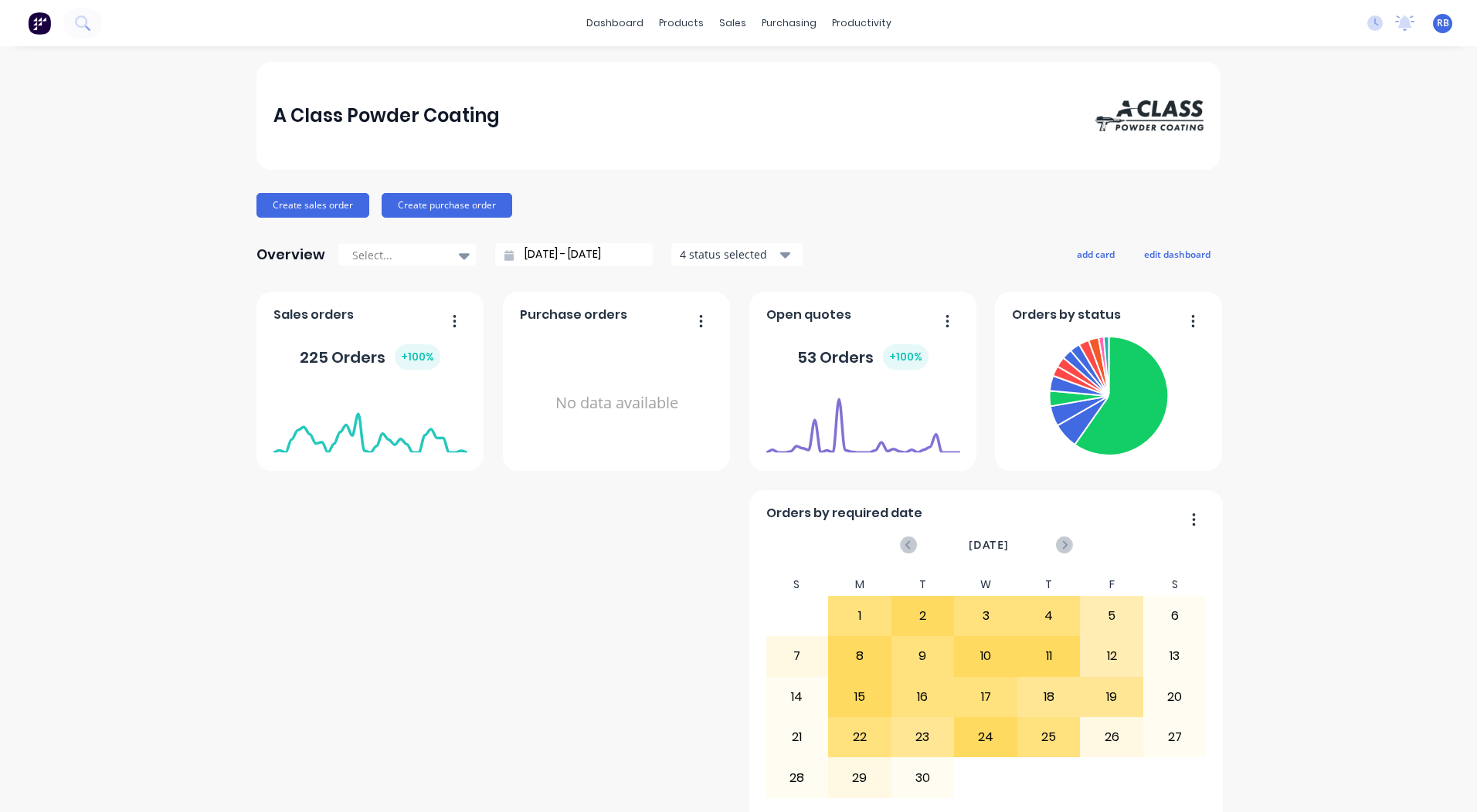
drag, startPoint x: 1163, startPoint y: 249, endPoint x: 1351, endPoint y: 196, distance: 195.3
click at [1351, 196] on div "A Class Powder Coating Create sales order Create purchase order Overview Select…" at bounding box center [738, 763] width 1477 height 1402
click at [1069, 249] on button "add card" at bounding box center [1095, 254] width 58 height 20
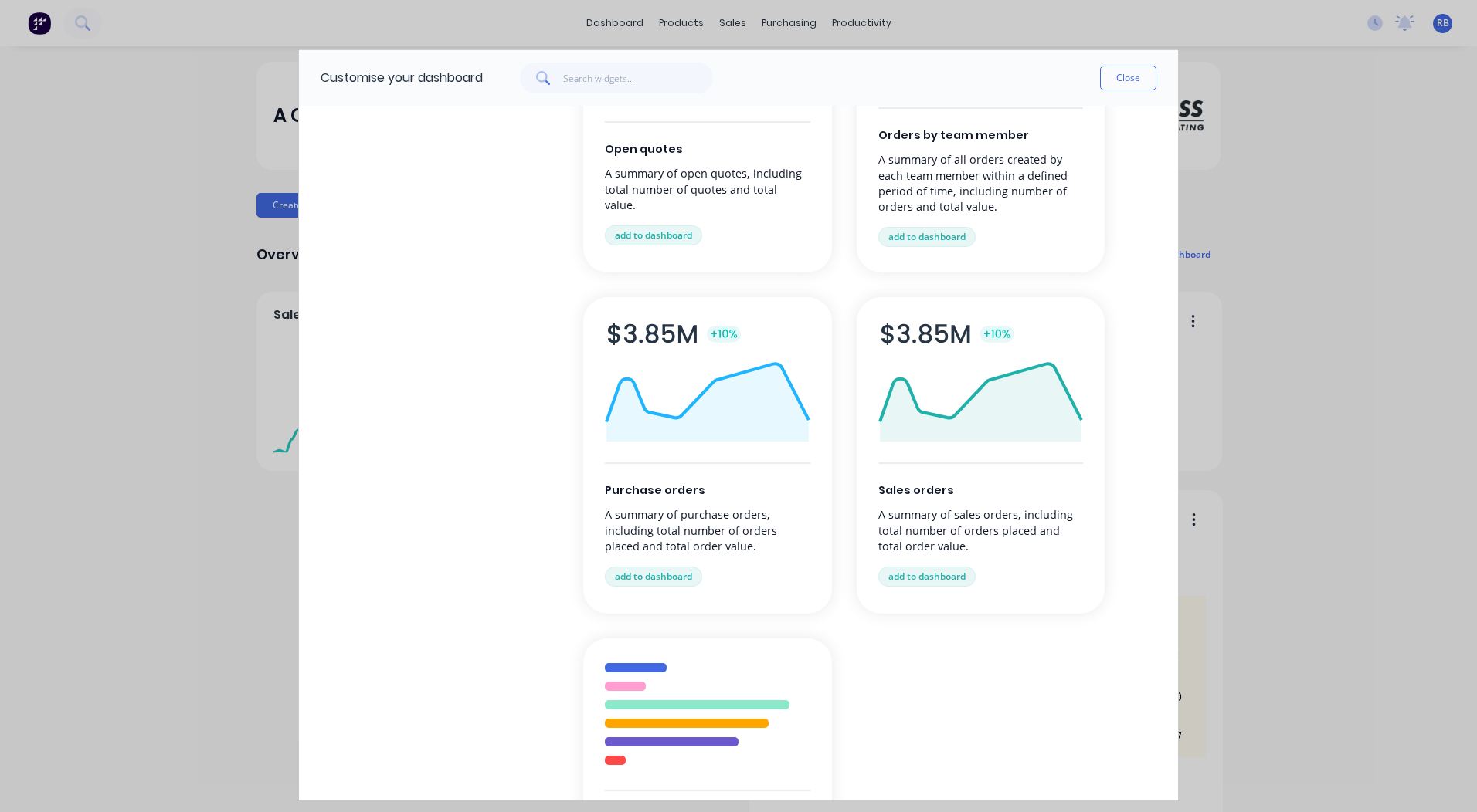
scroll to position [231, 0]
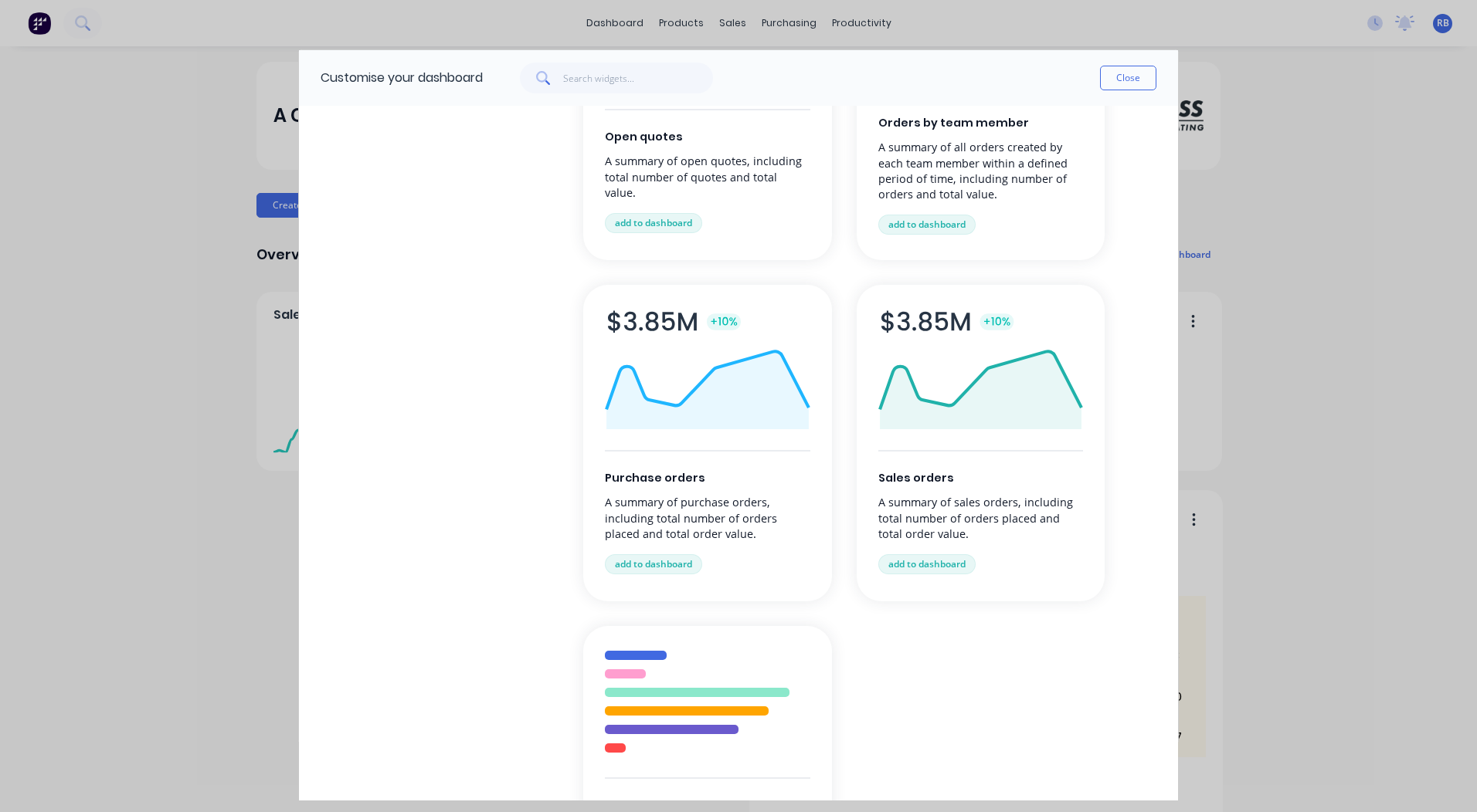
click at [1302, 393] on div "Customise your dashboard Close Browse by category All cards Business Management…" at bounding box center [738, 406] width 1477 height 812
click at [898, 564] on button "add to dashboard" at bounding box center [926, 564] width 97 height 20
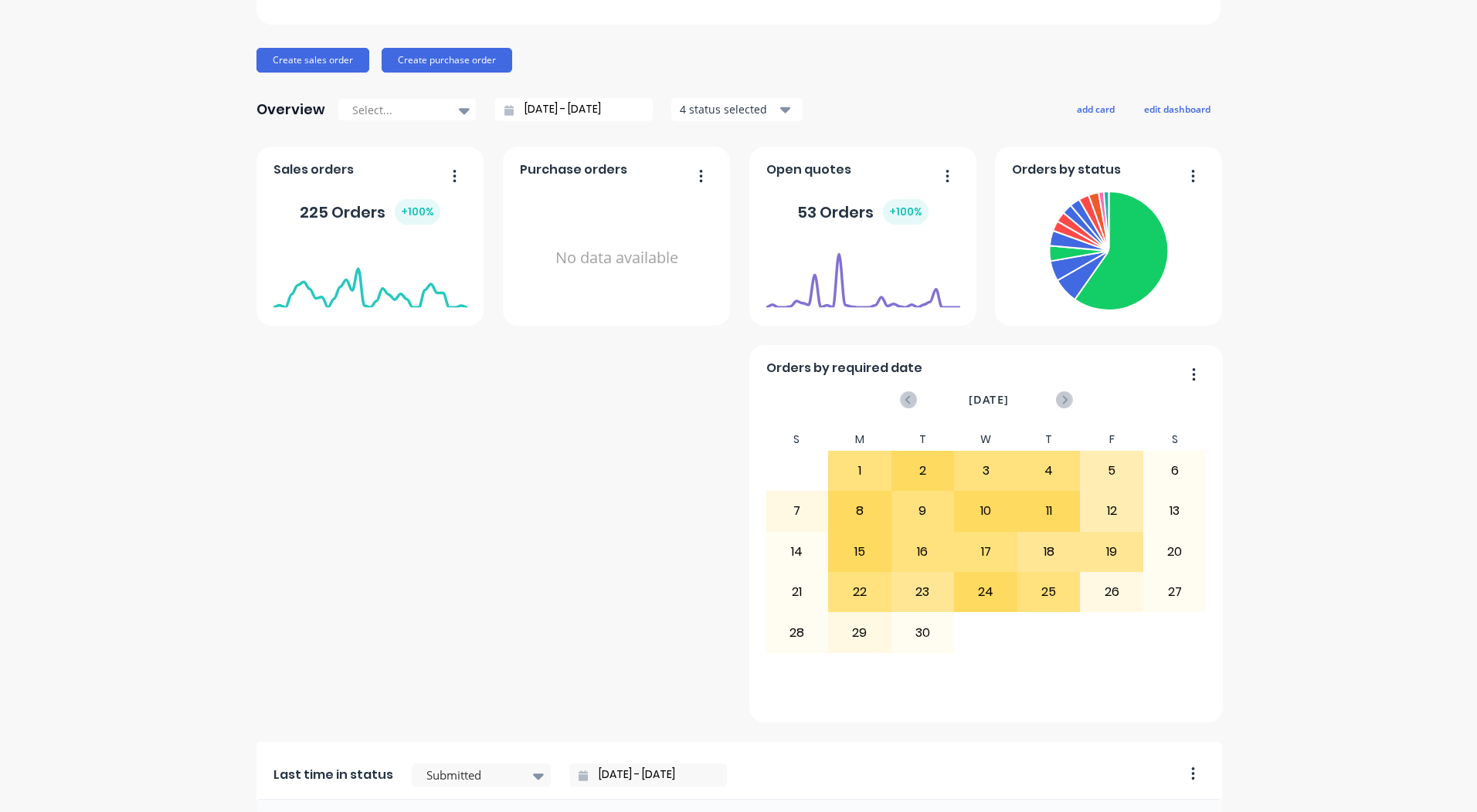
scroll to position [155, 0]
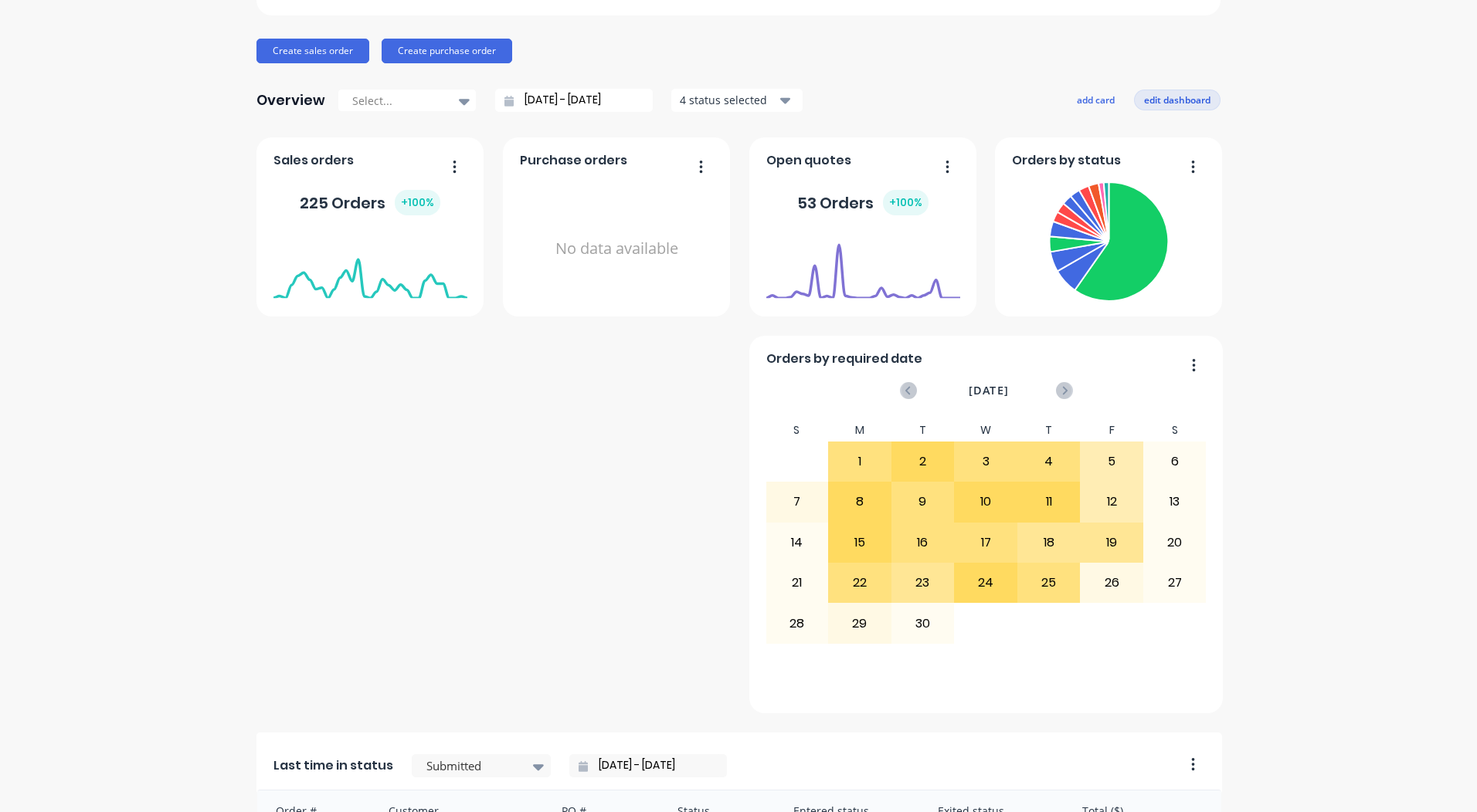
click at [1139, 99] on button "edit dashboard" at bounding box center [1177, 99] width 87 height 20
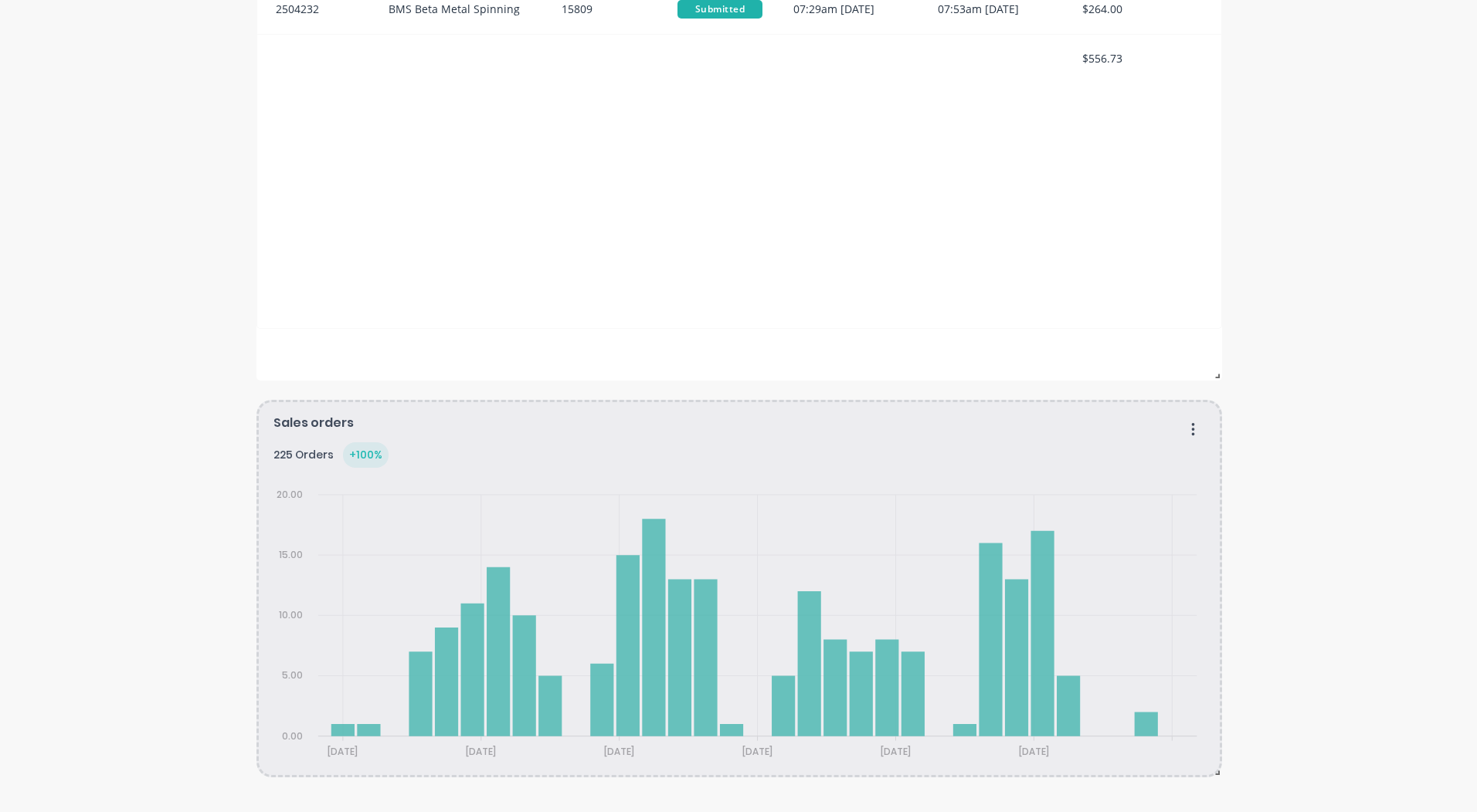
scroll to position [1063, 0]
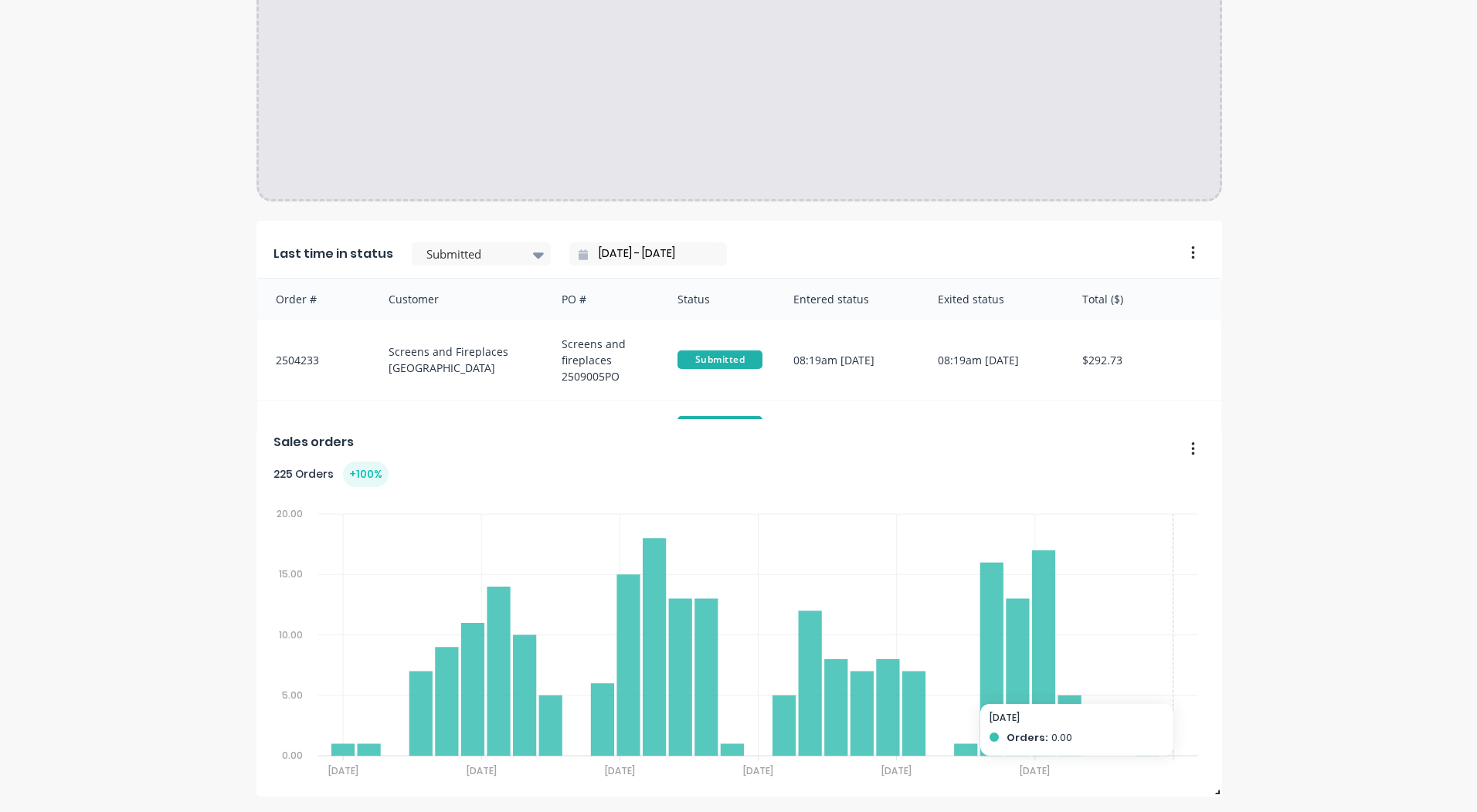
drag, startPoint x: 1181, startPoint y: 425, endPoint x: 1181, endPoint y: 740, distance: 315.0
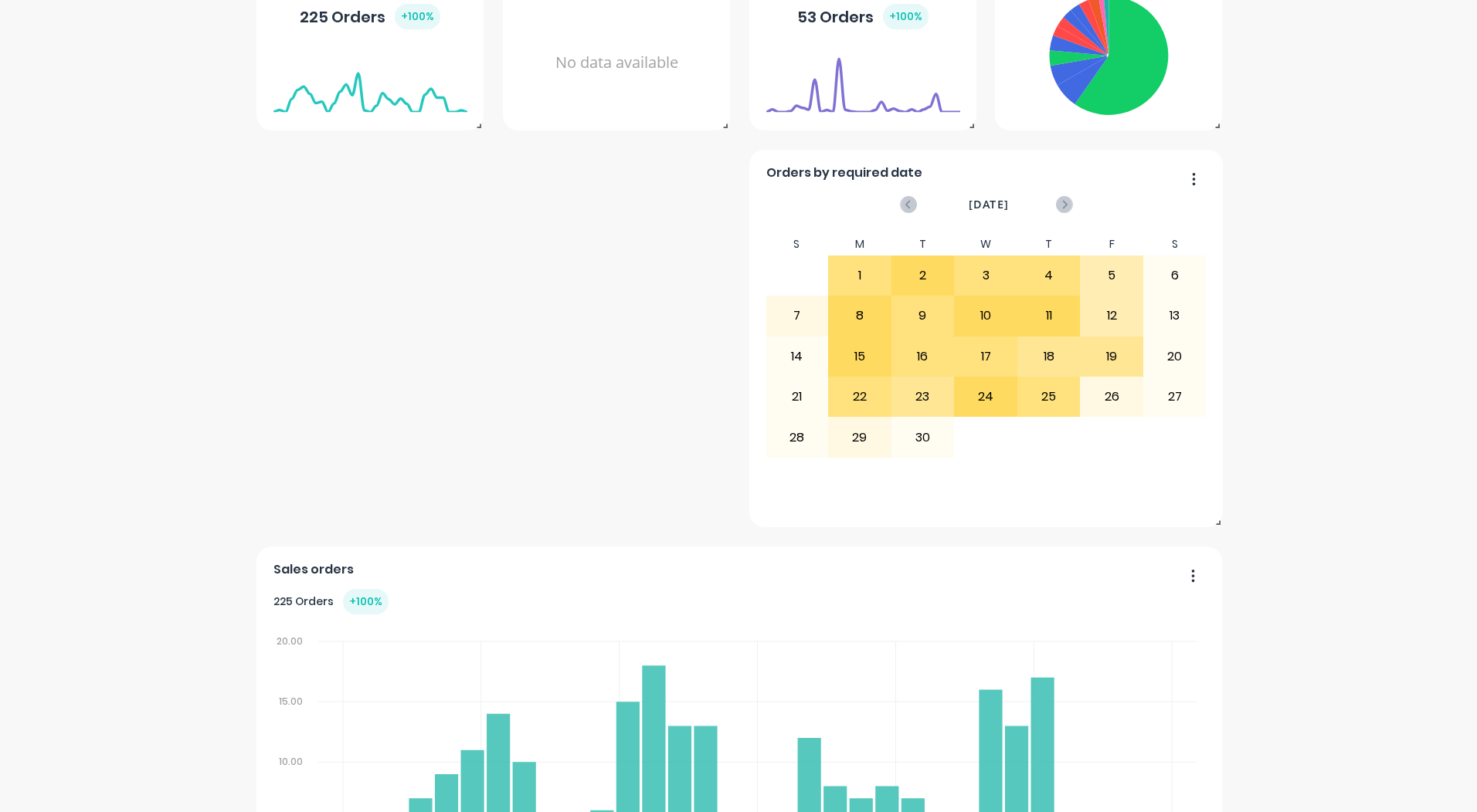
scroll to position [0, 0]
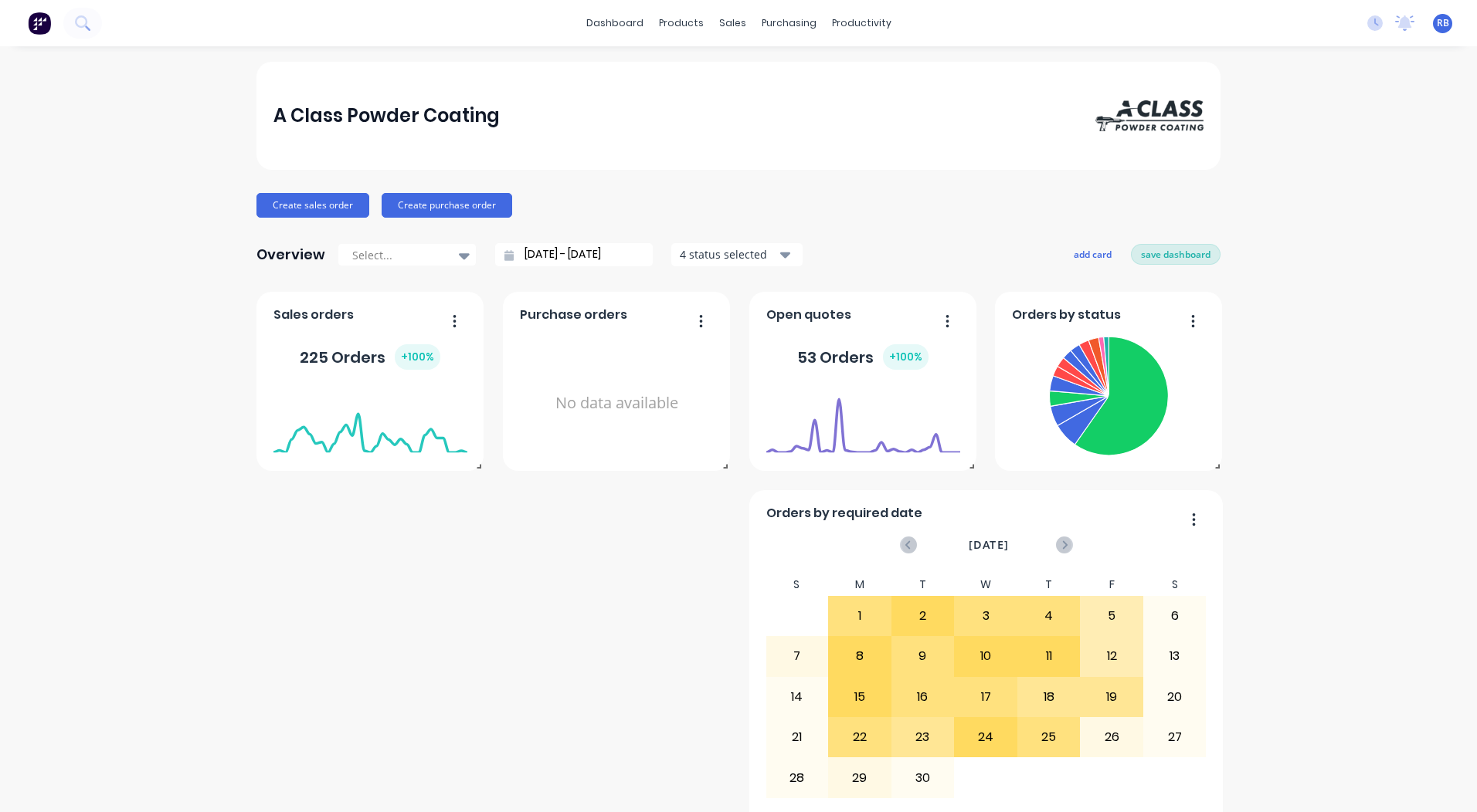
click at [1156, 252] on button "save dashboard" at bounding box center [1176, 254] width 89 height 20
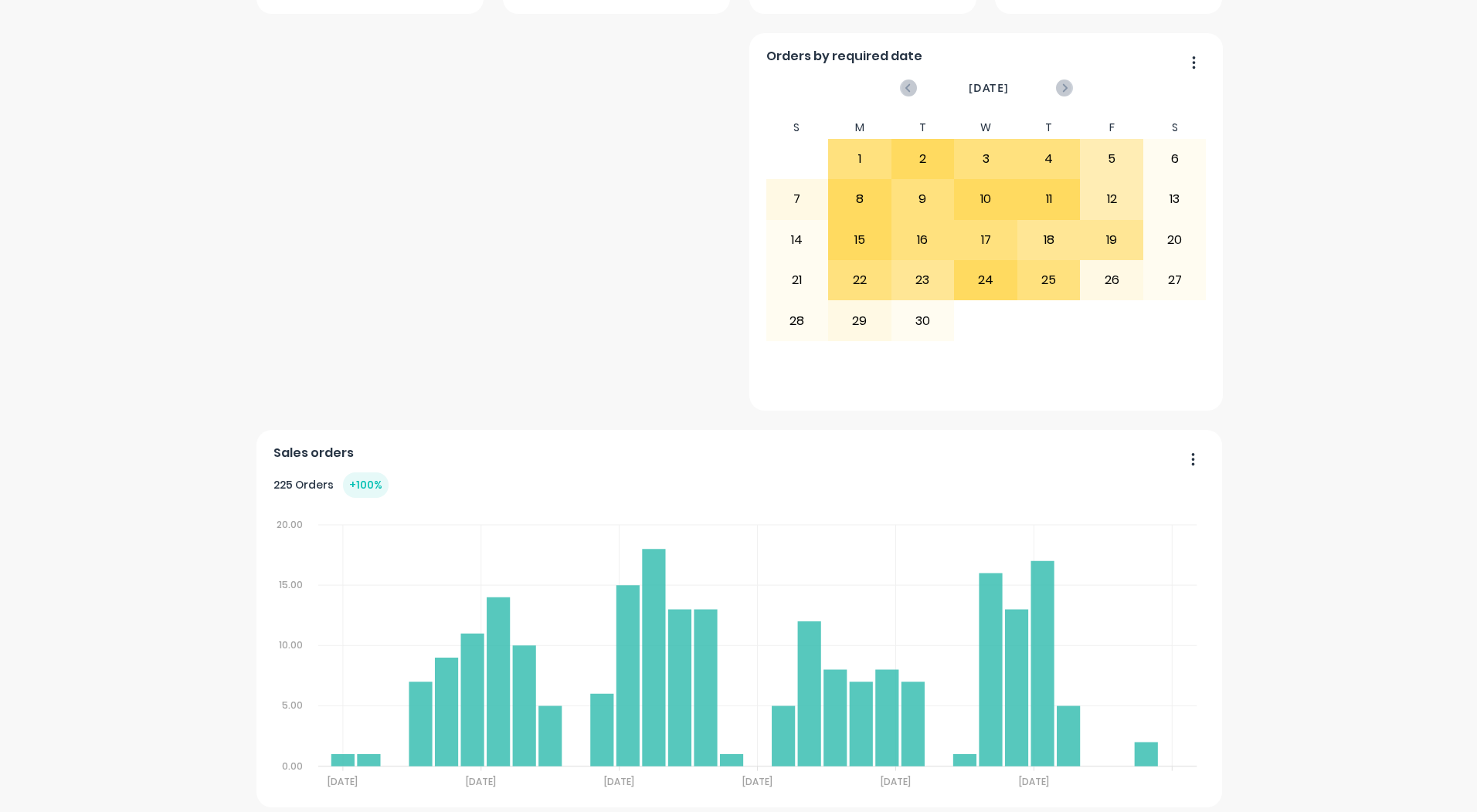
scroll to position [541, 0]
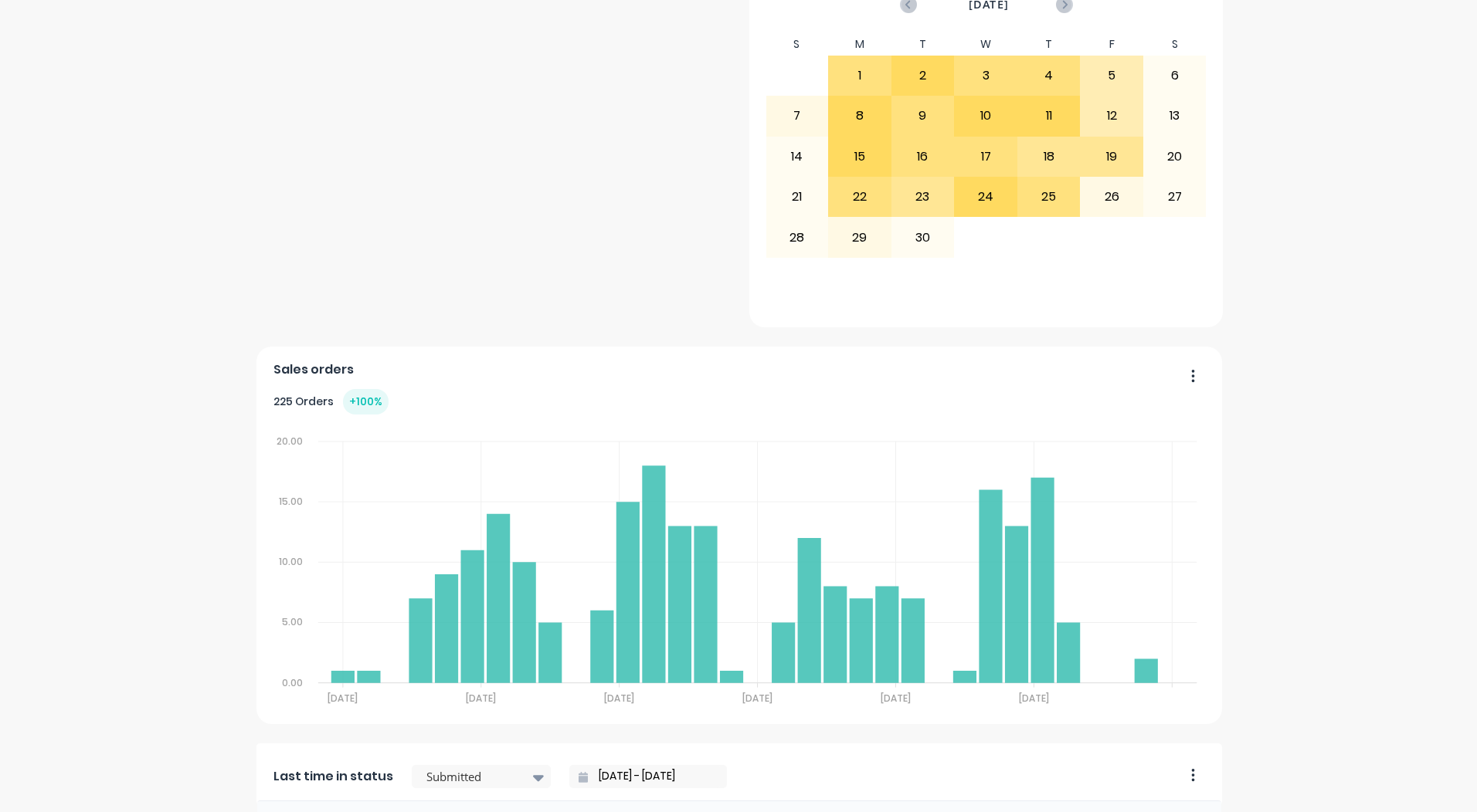
click at [1192, 370] on icon "button" at bounding box center [1193, 375] width 3 height 13
click at [1297, 376] on div "A Class Powder Coating Create sales order Create purchase order Overview Select…" at bounding box center [738, 421] width 1477 height 1799
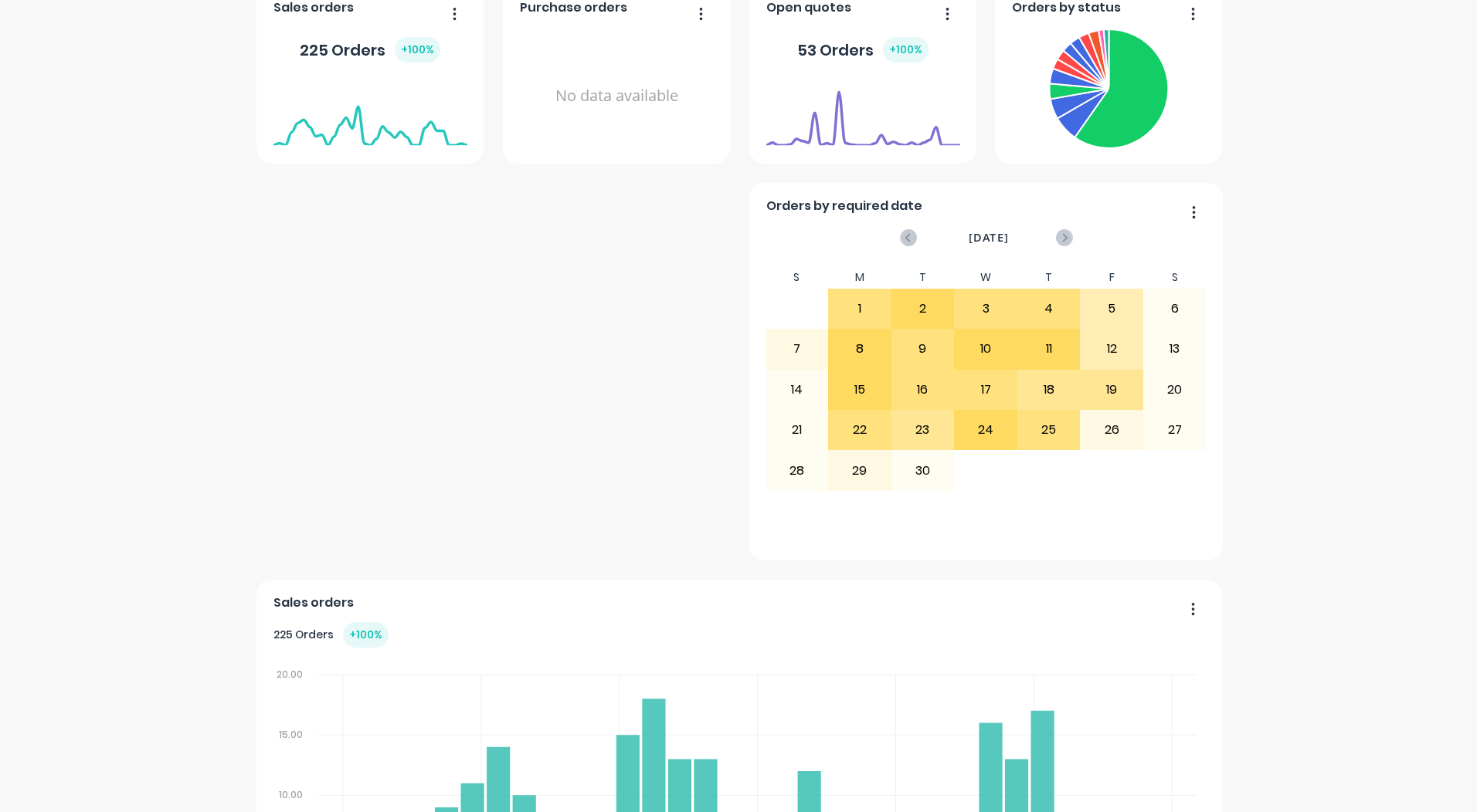
scroll to position [309, 0]
click at [1191, 607] on icon "button" at bounding box center [1193, 607] width 4 height 15
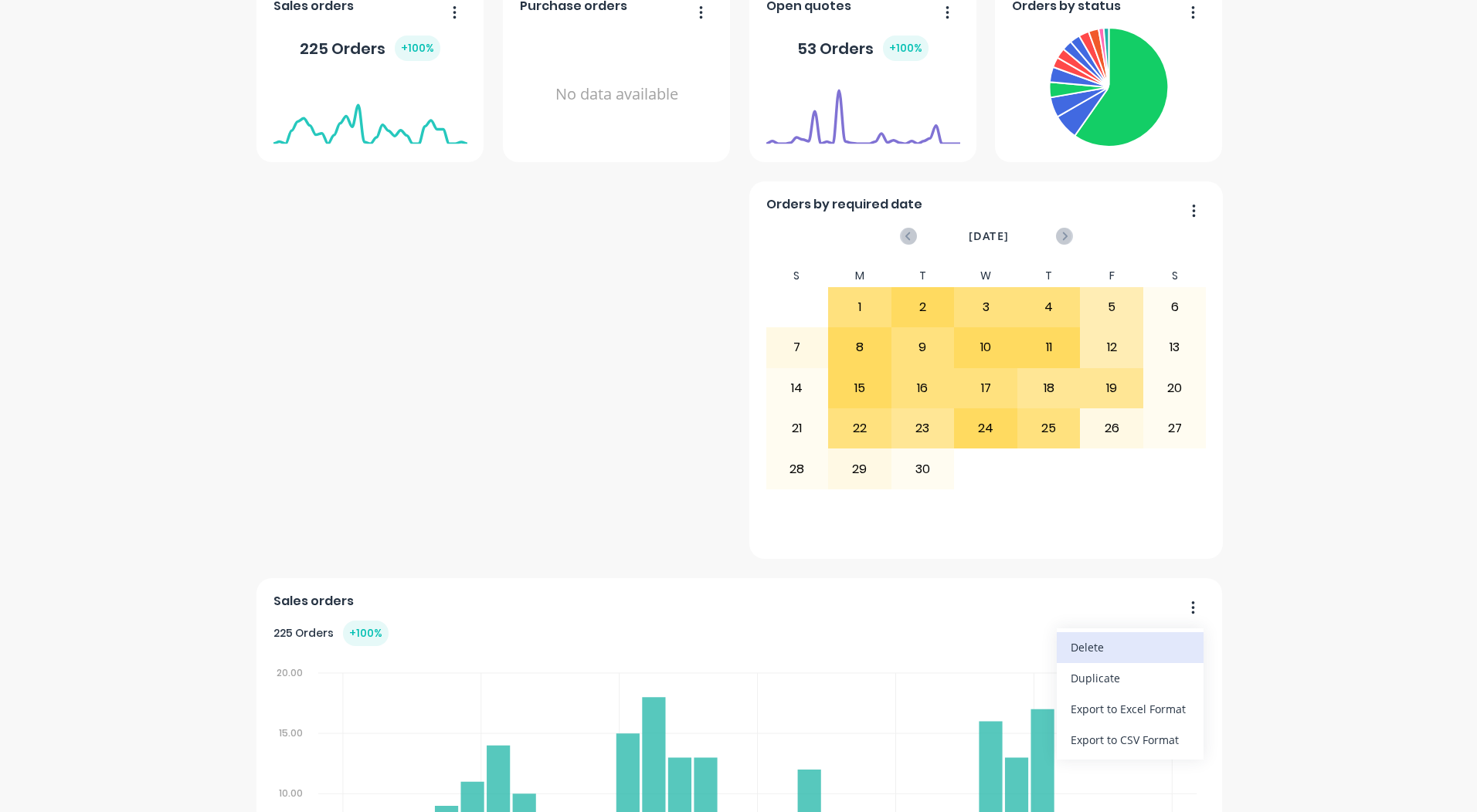
click at [1111, 646] on div "Delete" at bounding box center [1130, 647] width 119 height 23
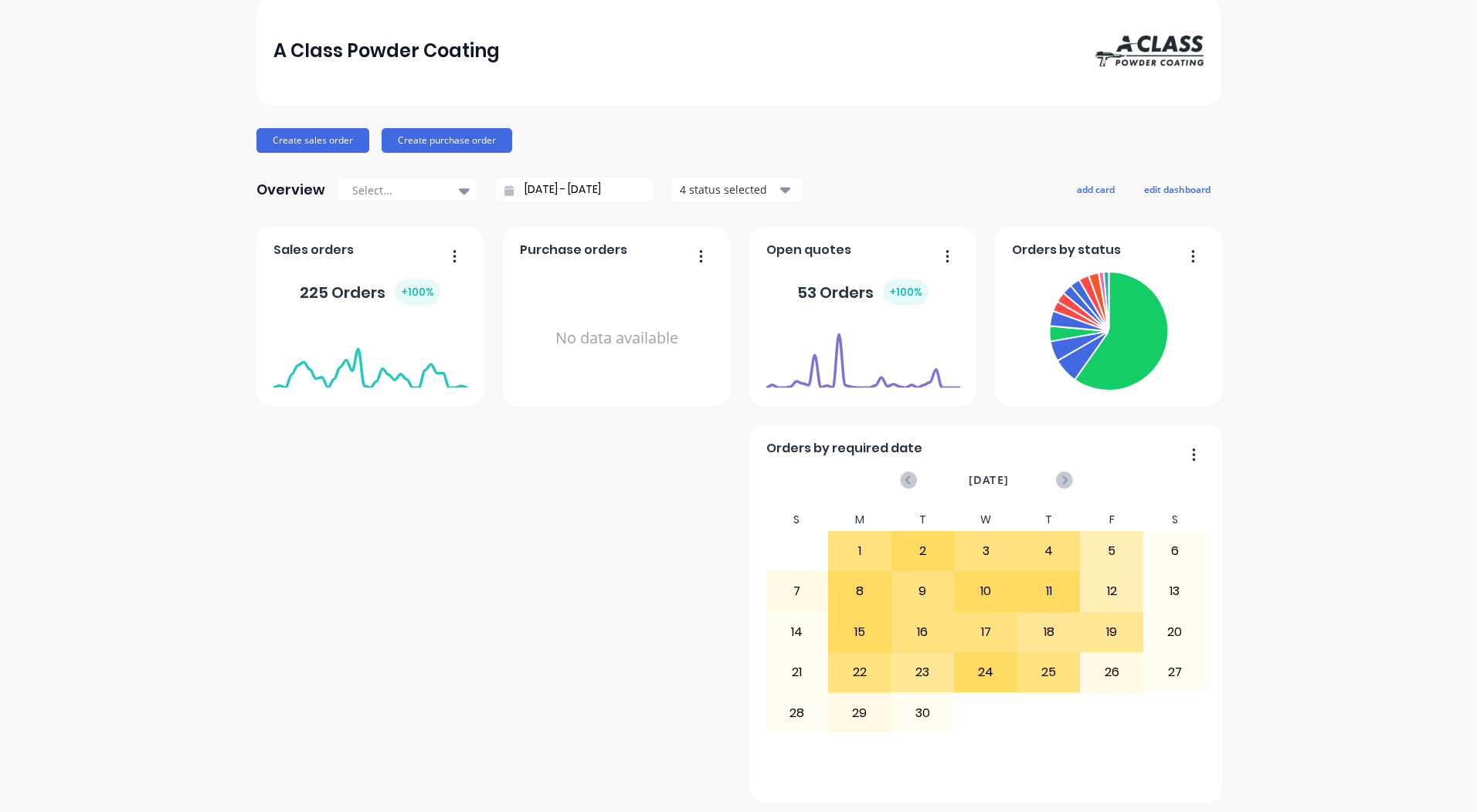
scroll to position [0, 0]
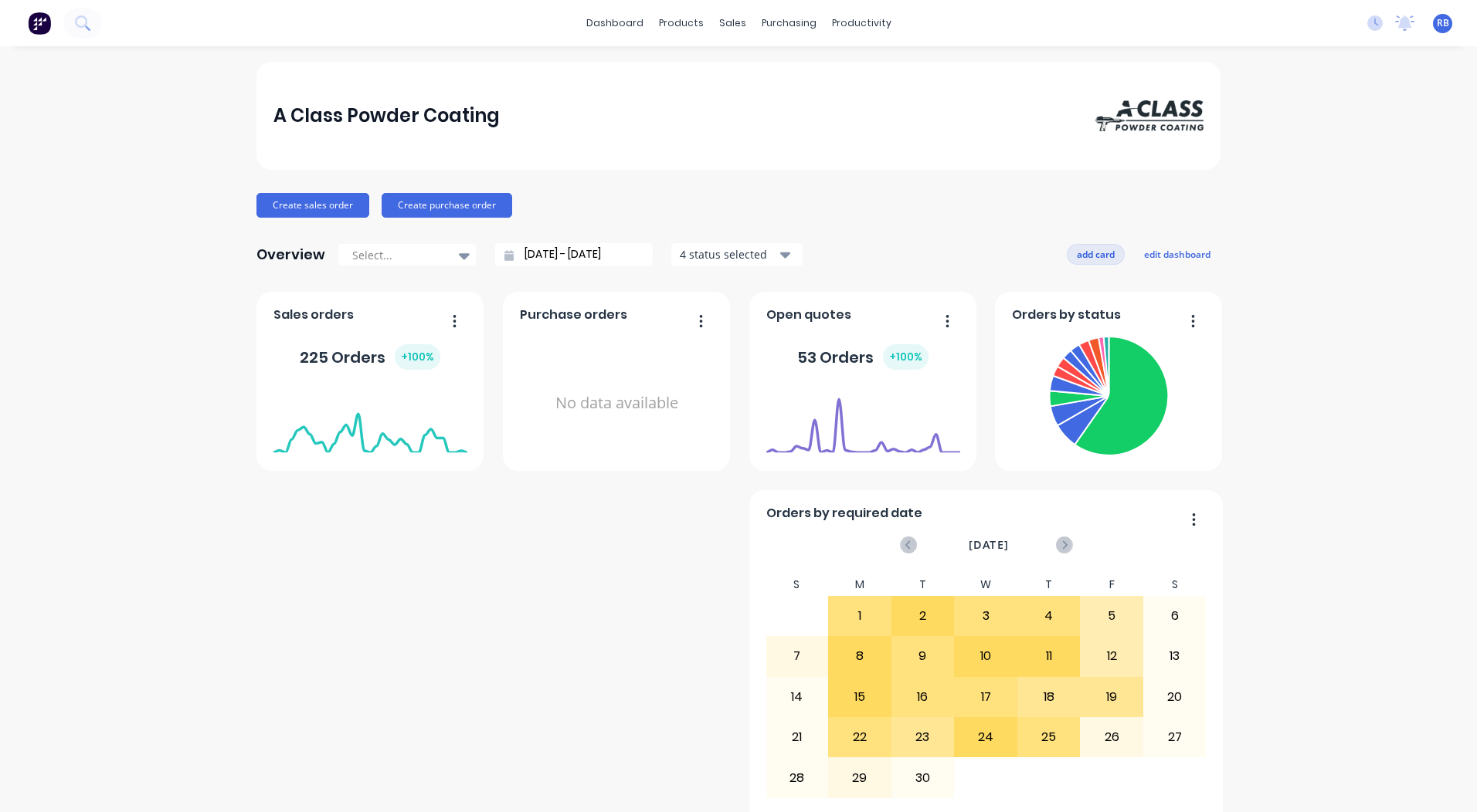
click at [1085, 249] on button "add card" at bounding box center [1095, 254] width 58 height 20
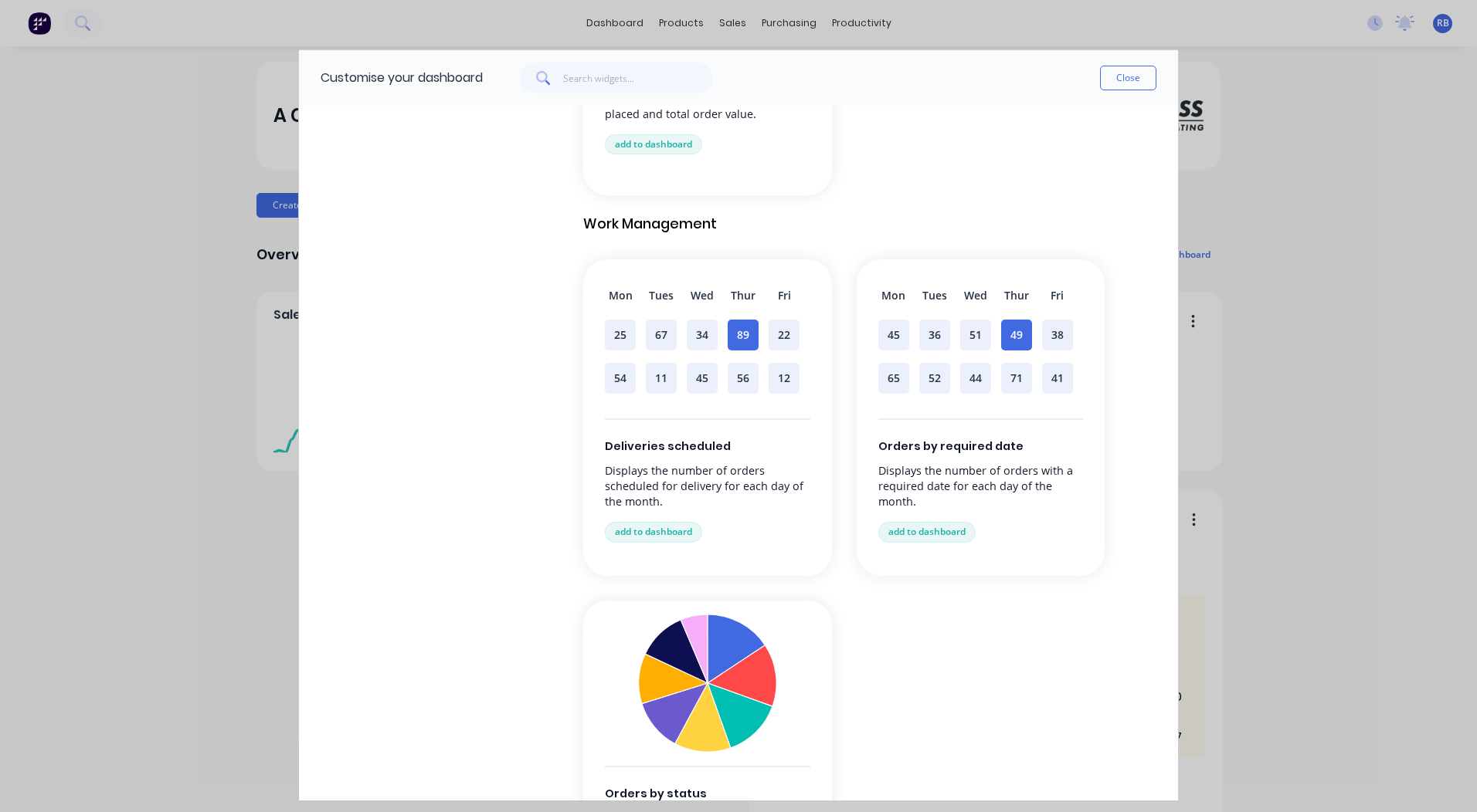
scroll to position [1004, 0]
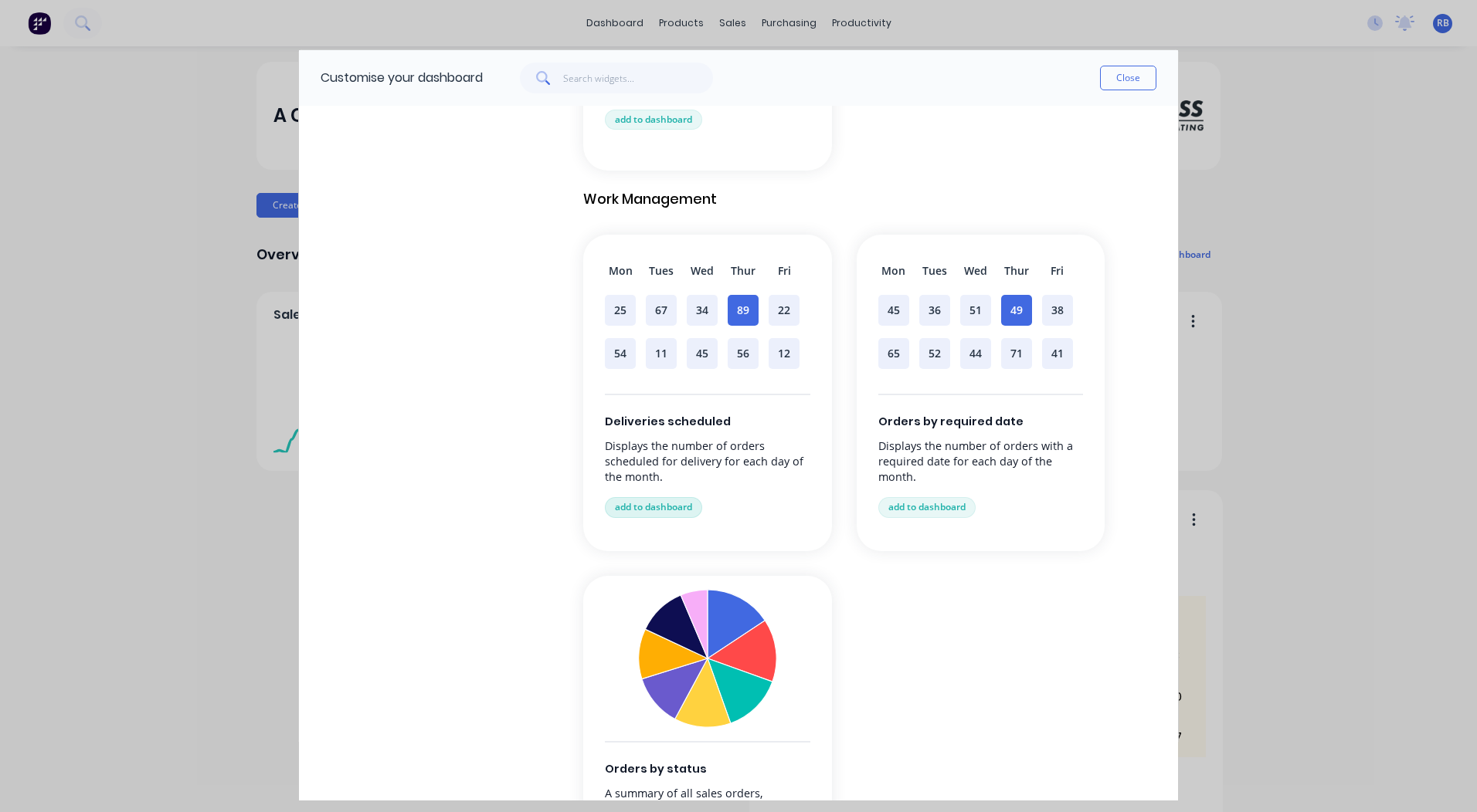
click at [651, 503] on button "add to dashboard" at bounding box center [653, 507] width 97 height 20
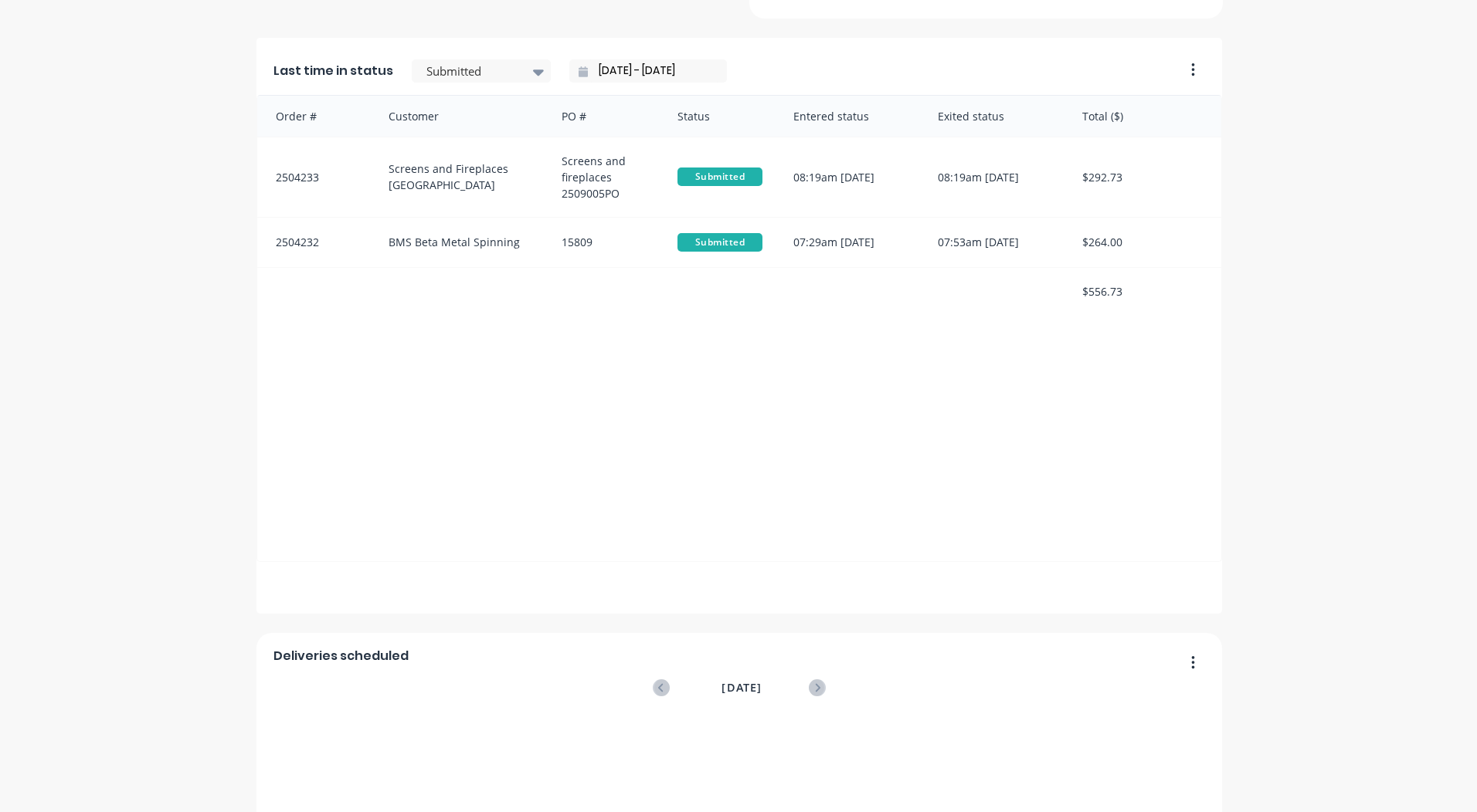
scroll to position [1063, 0]
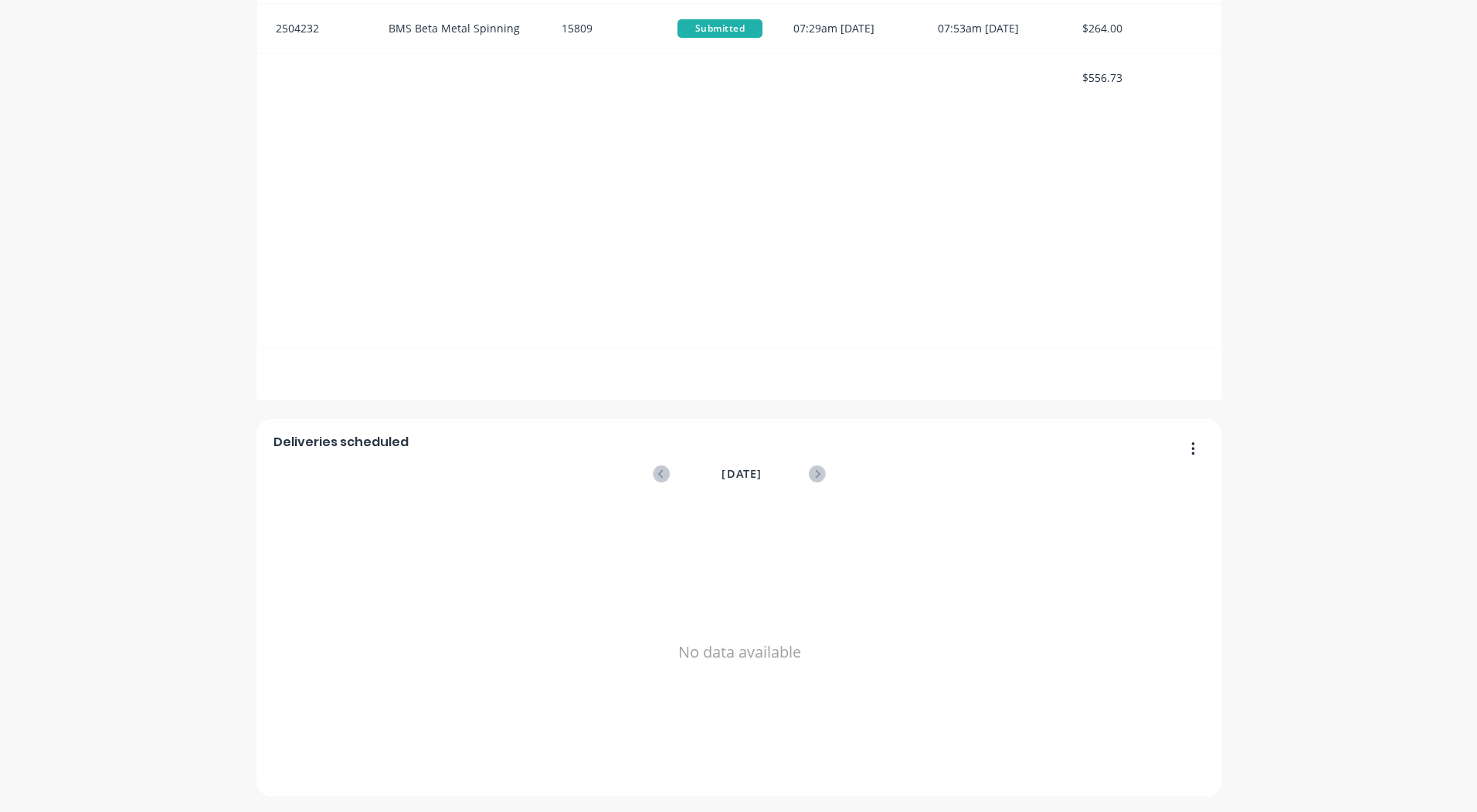
click at [1152, 453] on div "Deliveries scheduled" at bounding box center [739, 446] width 932 height 23
click at [1183, 449] on button "button" at bounding box center [1187, 450] width 33 height 24
click at [1115, 497] on div "Delete" at bounding box center [1130, 488] width 119 height 23
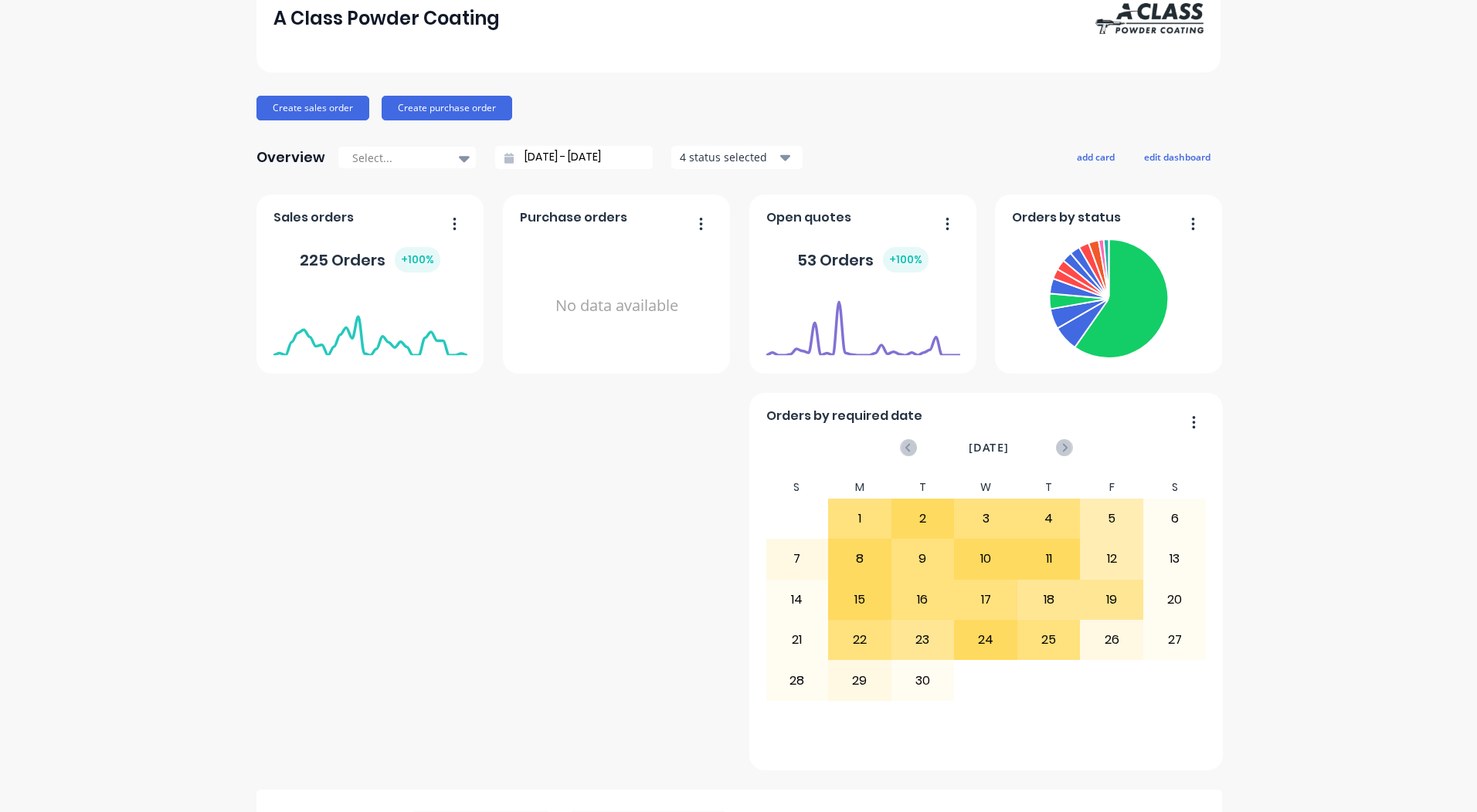
scroll to position [89, 0]
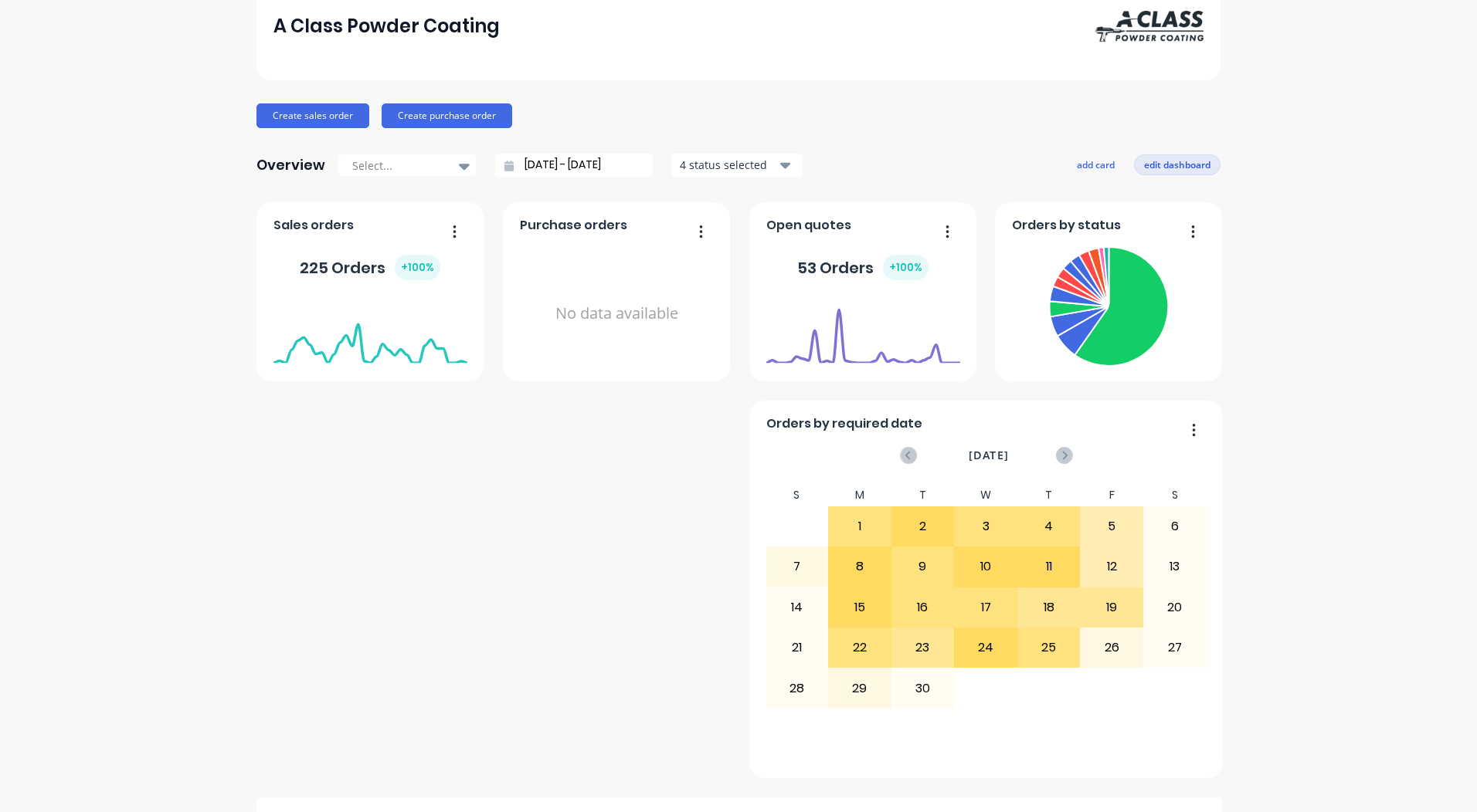
click at [1156, 160] on button "edit dashboard" at bounding box center [1177, 165] width 87 height 20
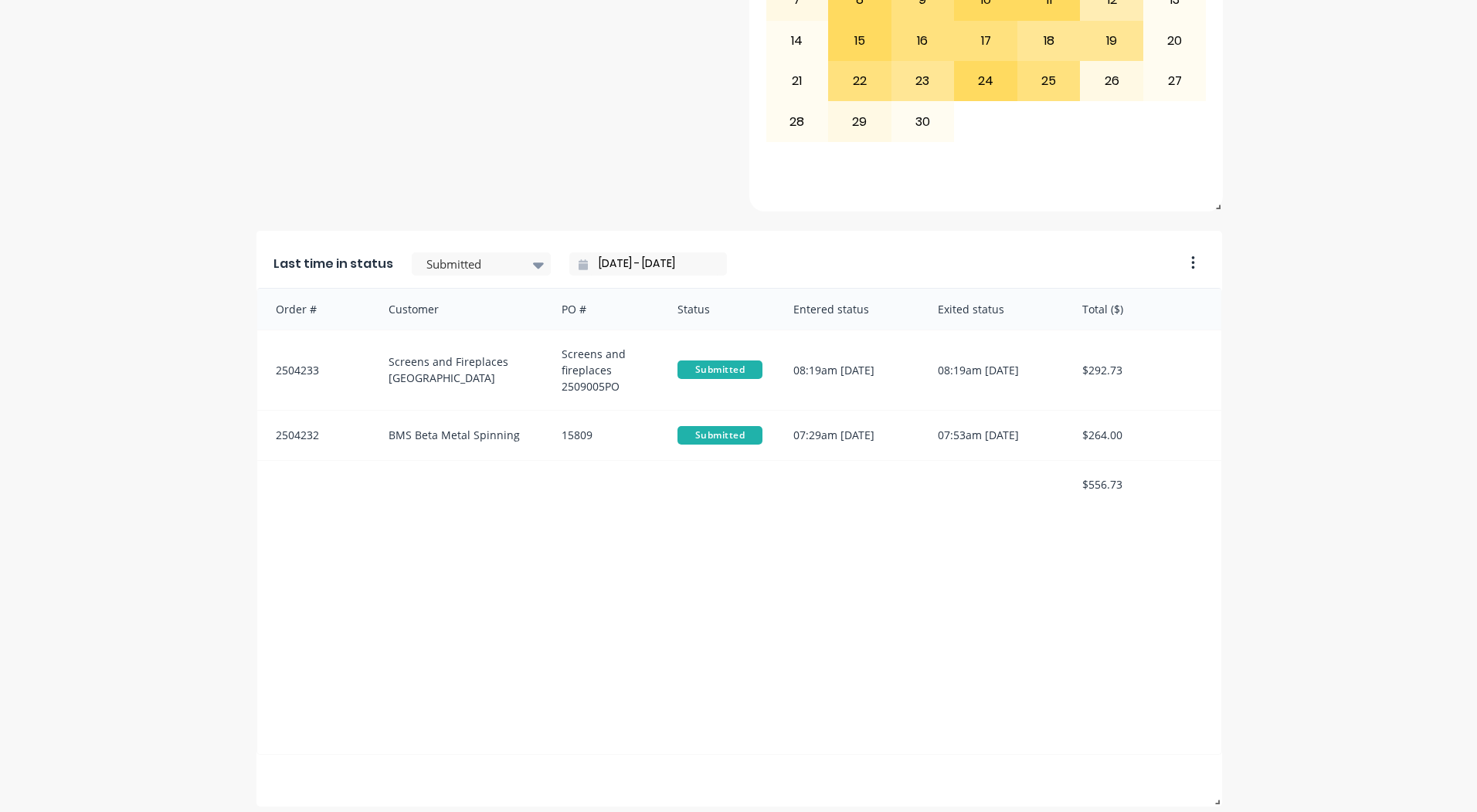
scroll to position [666, 0]
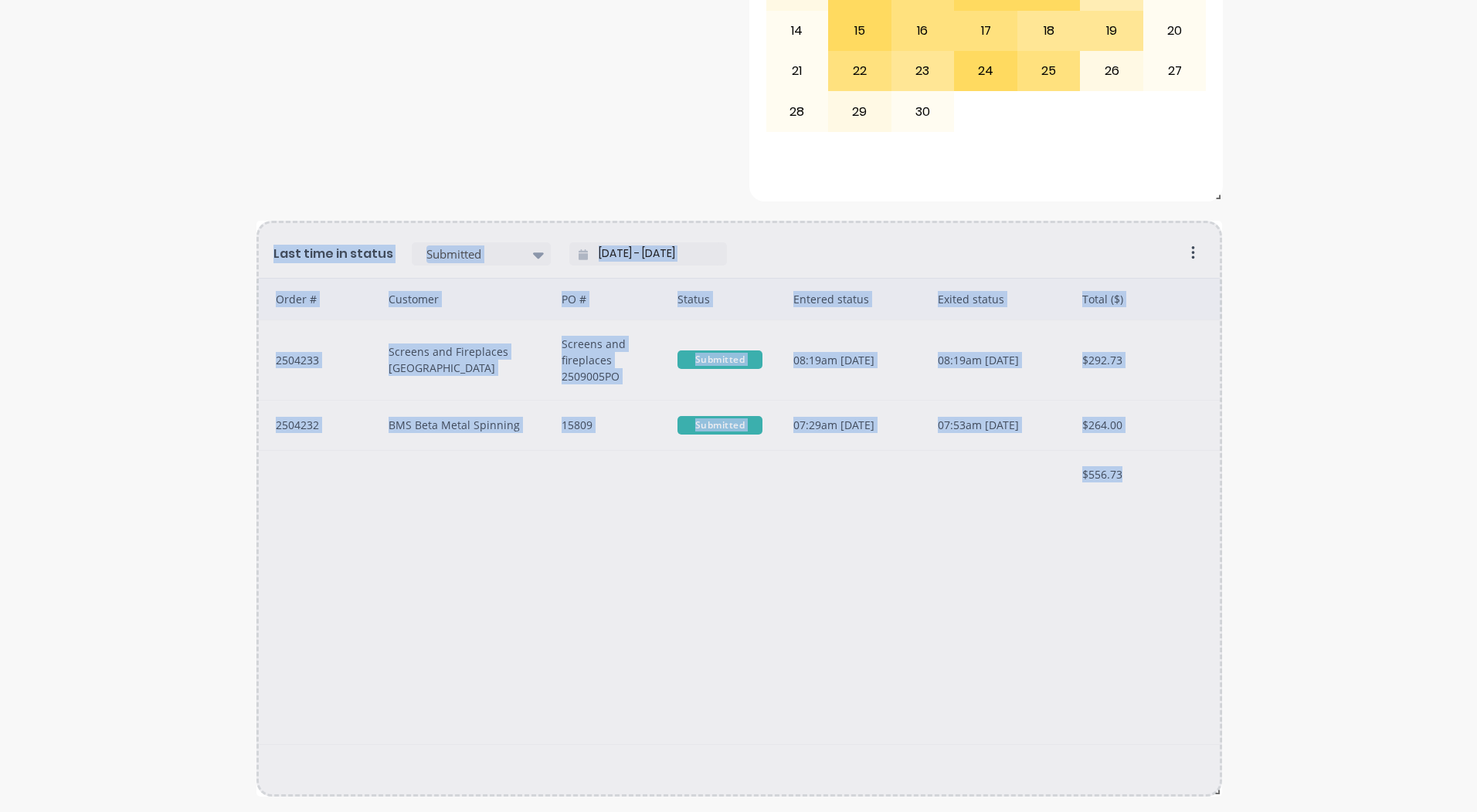
drag, startPoint x: 1208, startPoint y: 793, endPoint x: 1249, endPoint y: 645, distance: 153.6
click at [1249, 645] on div "A Class Powder Coating Create sales order Create purchase order Overview Select…" at bounding box center [738, 96] width 1477 height 1402
click at [1391, 475] on div "A Class Powder Coating Create sales order Create purchase order Overview Select…" at bounding box center [738, 96] width 1477 height 1402
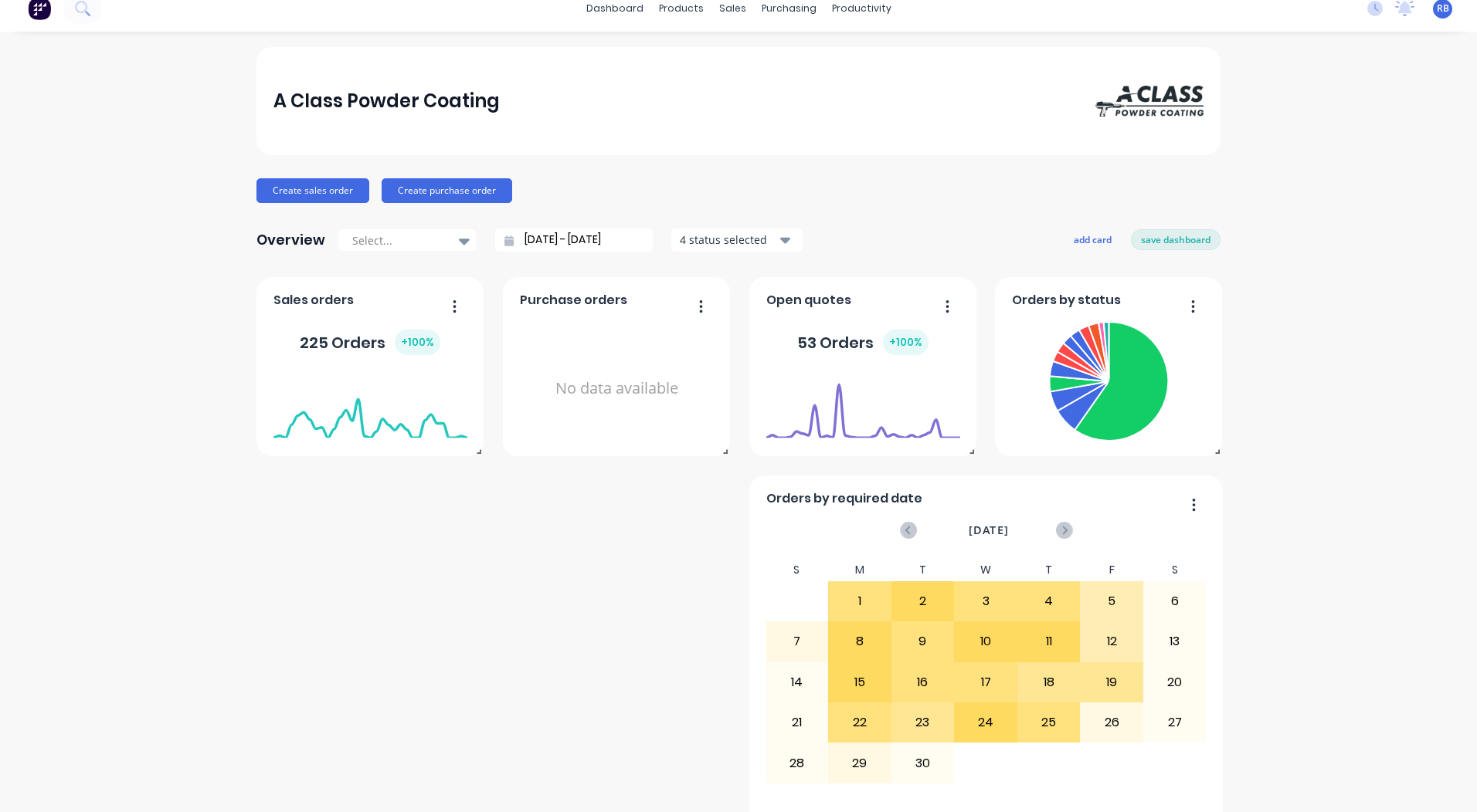
scroll to position [0, 0]
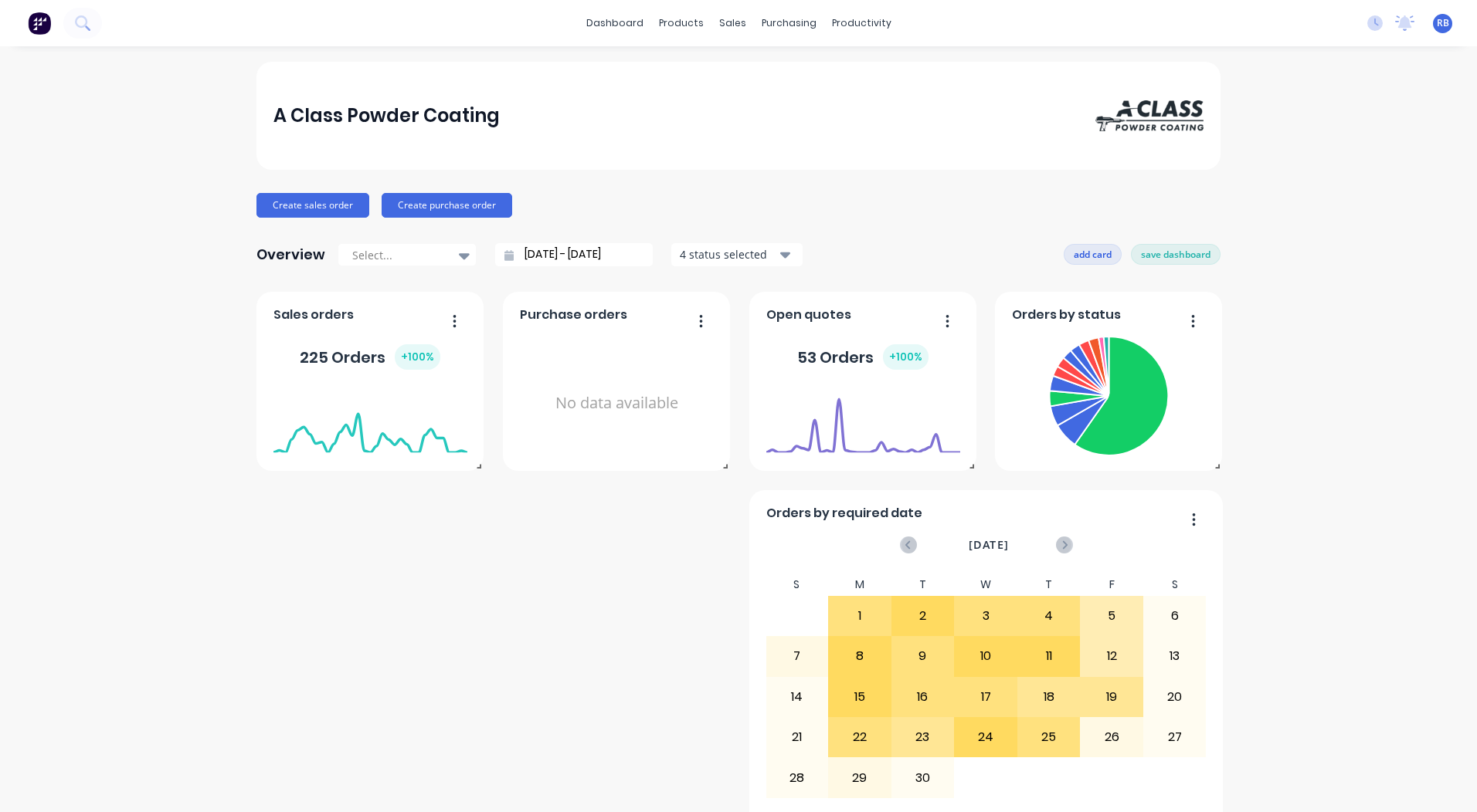
click at [1095, 261] on button "add card" at bounding box center [1093, 254] width 58 height 20
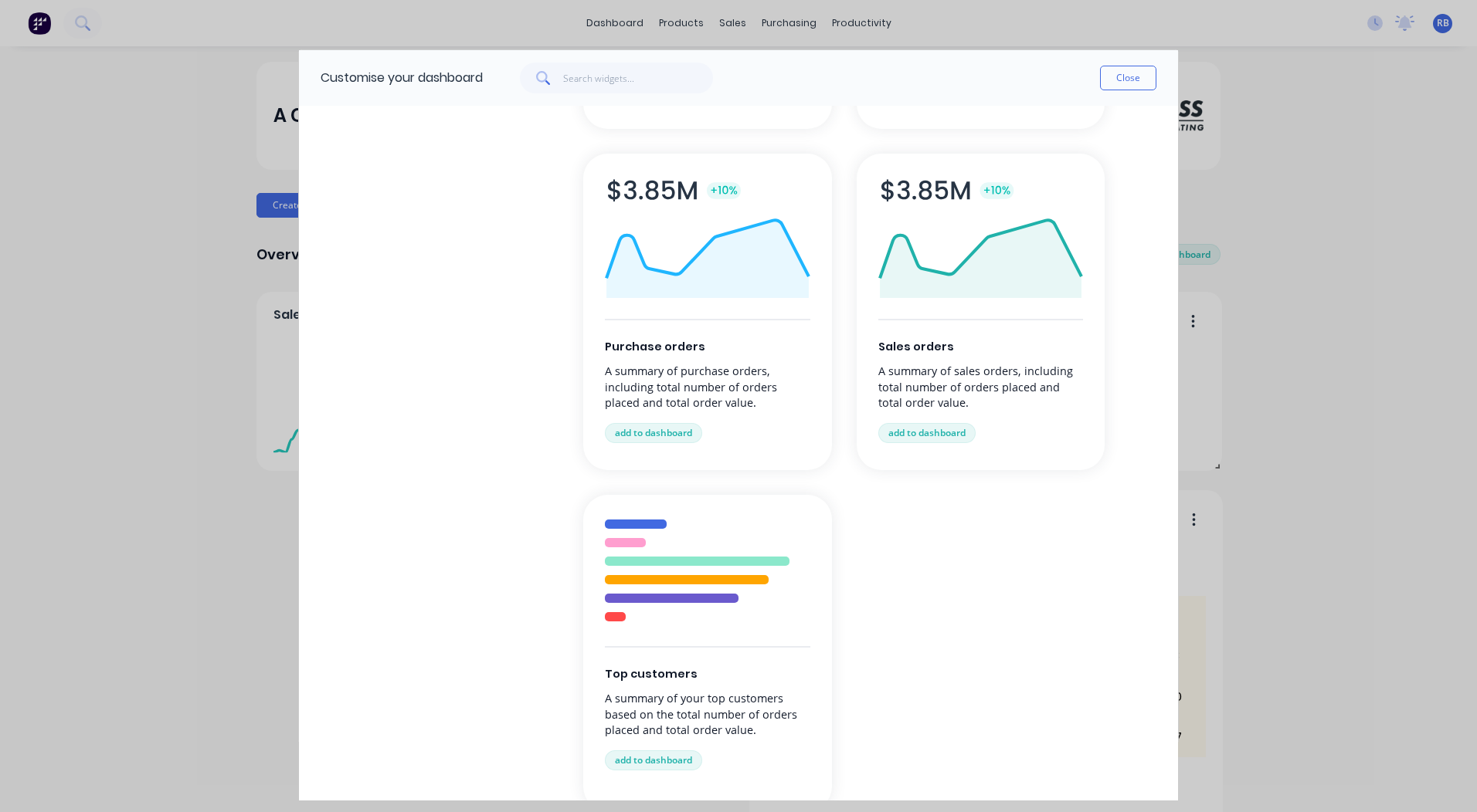
scroll to position [386, 0]
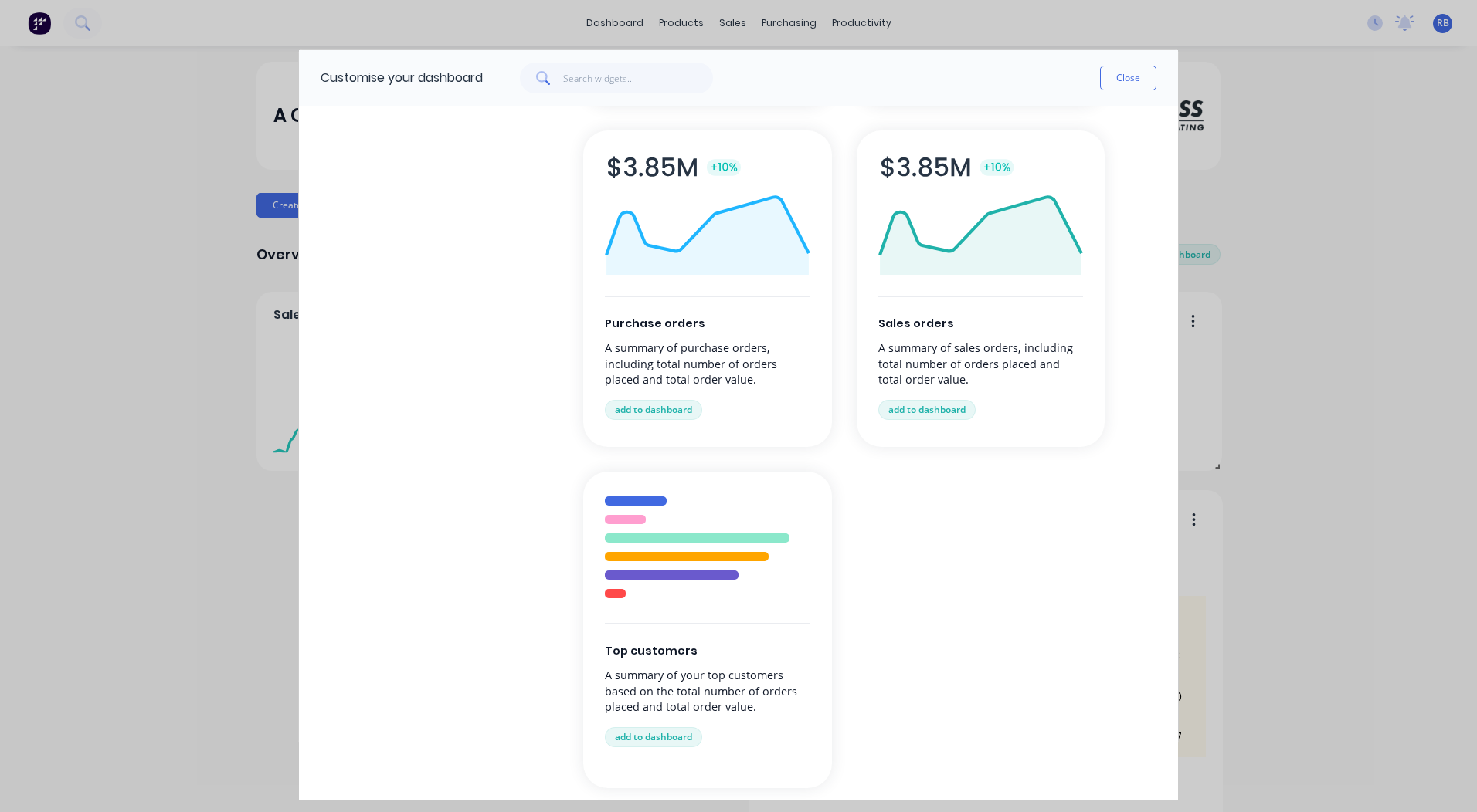
click at [1000, 339] on div "Sales orders A summary of sales orders, including total number of orders placed…" at bounding box center [981, 289] width 249 height 317
click at [970, 199] on img at bounding box center [981, 214] width 206 height 119
click at [921, 414] on button "add to dashboard" at bounding box center [926, 410] width 97 height 20
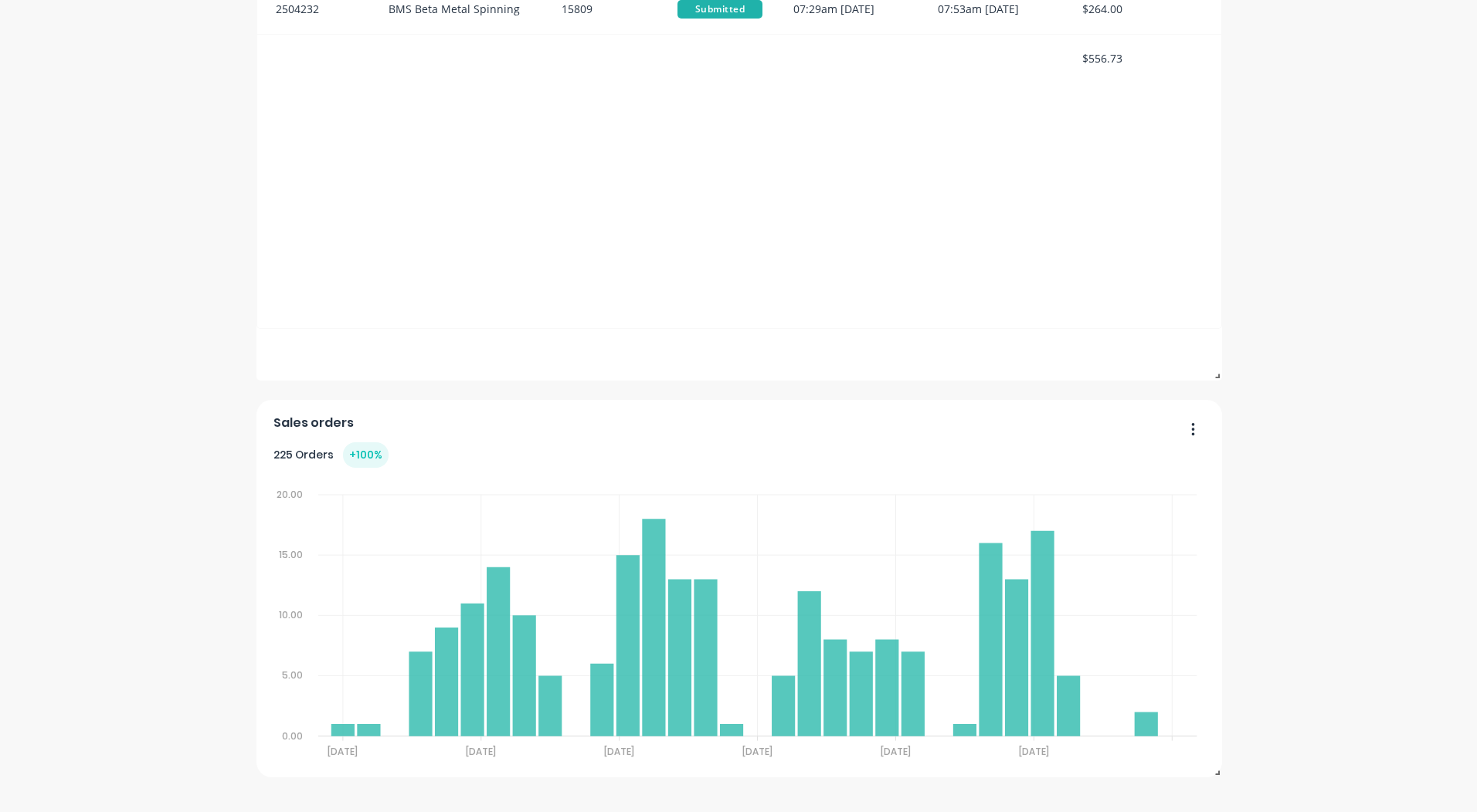
scroll to position [1063, 0]
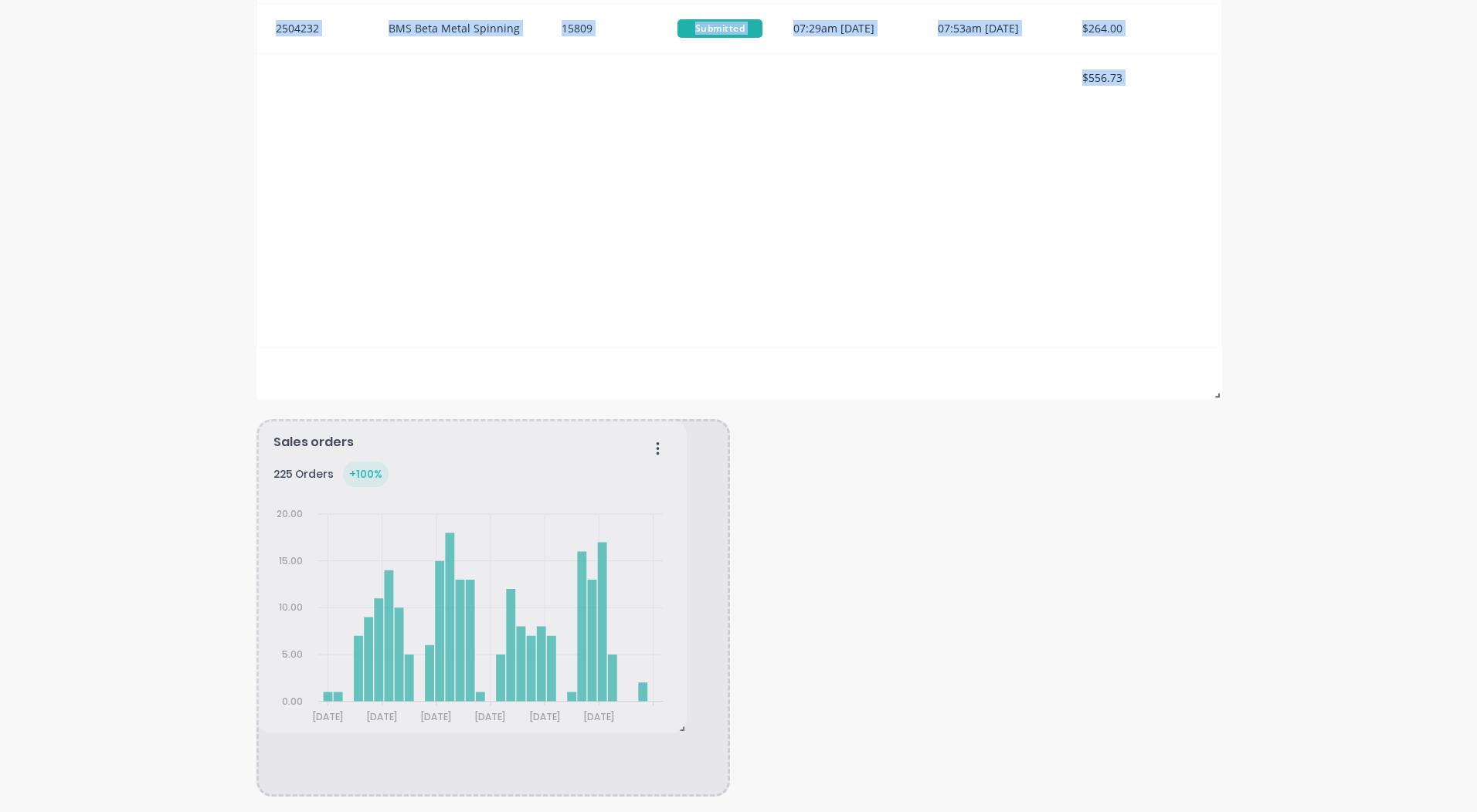
drag, startPoint x: 1213, startPoint y: 768, endPoint x: 677, endPoint y: 725, distance: 537.7
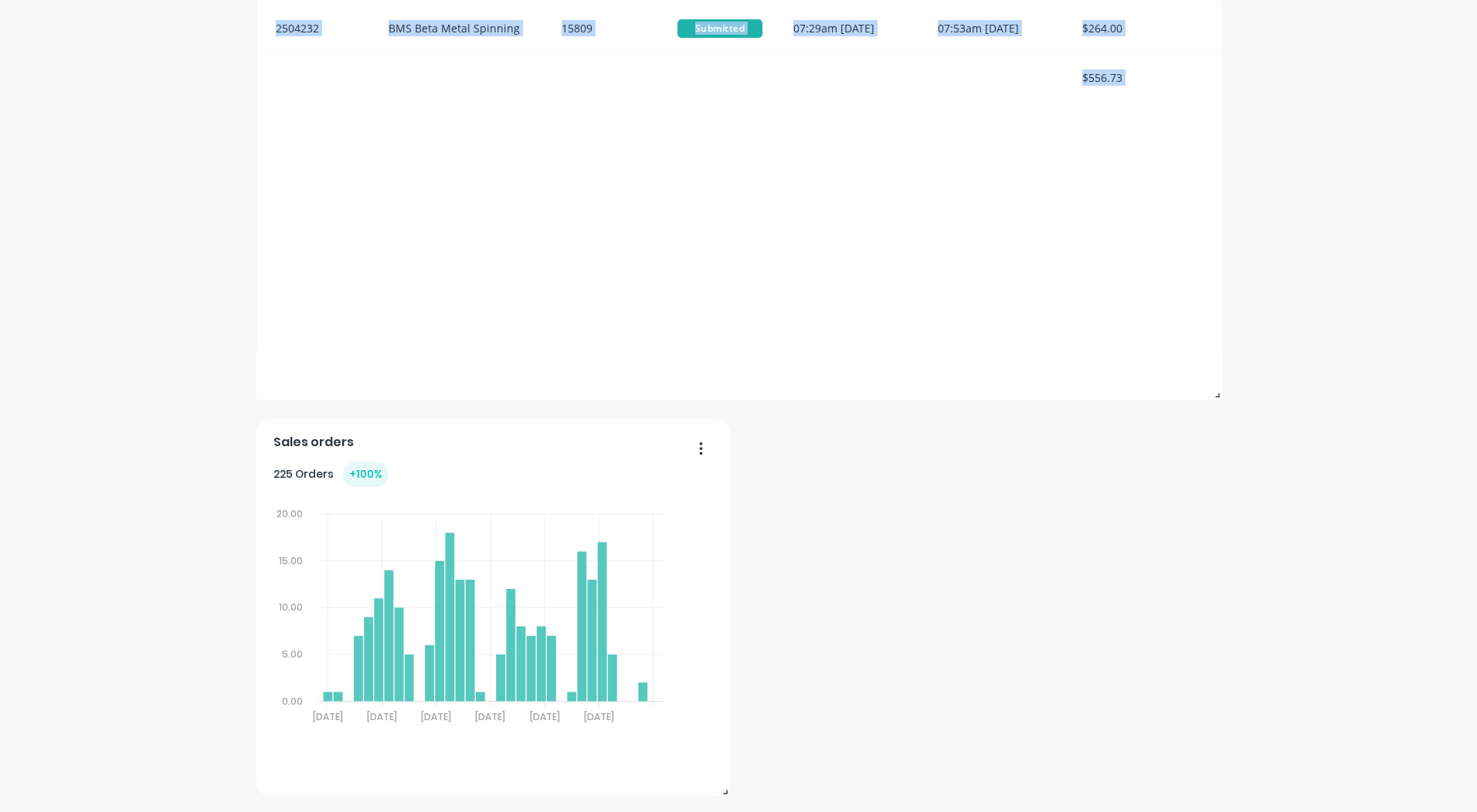
drag, startPoint x: 921, startPoint y: 499, endPoint x: 1166, endPoint y: 573, distance: 255.9
click at [1166, 573] on div "Sales orders 225 Orders + 100 % 20.00 20.00 15.00 15.00 10.00 10.00 5.00 5.00 0…" at bounding box center [738, 13] width 964 height 1568
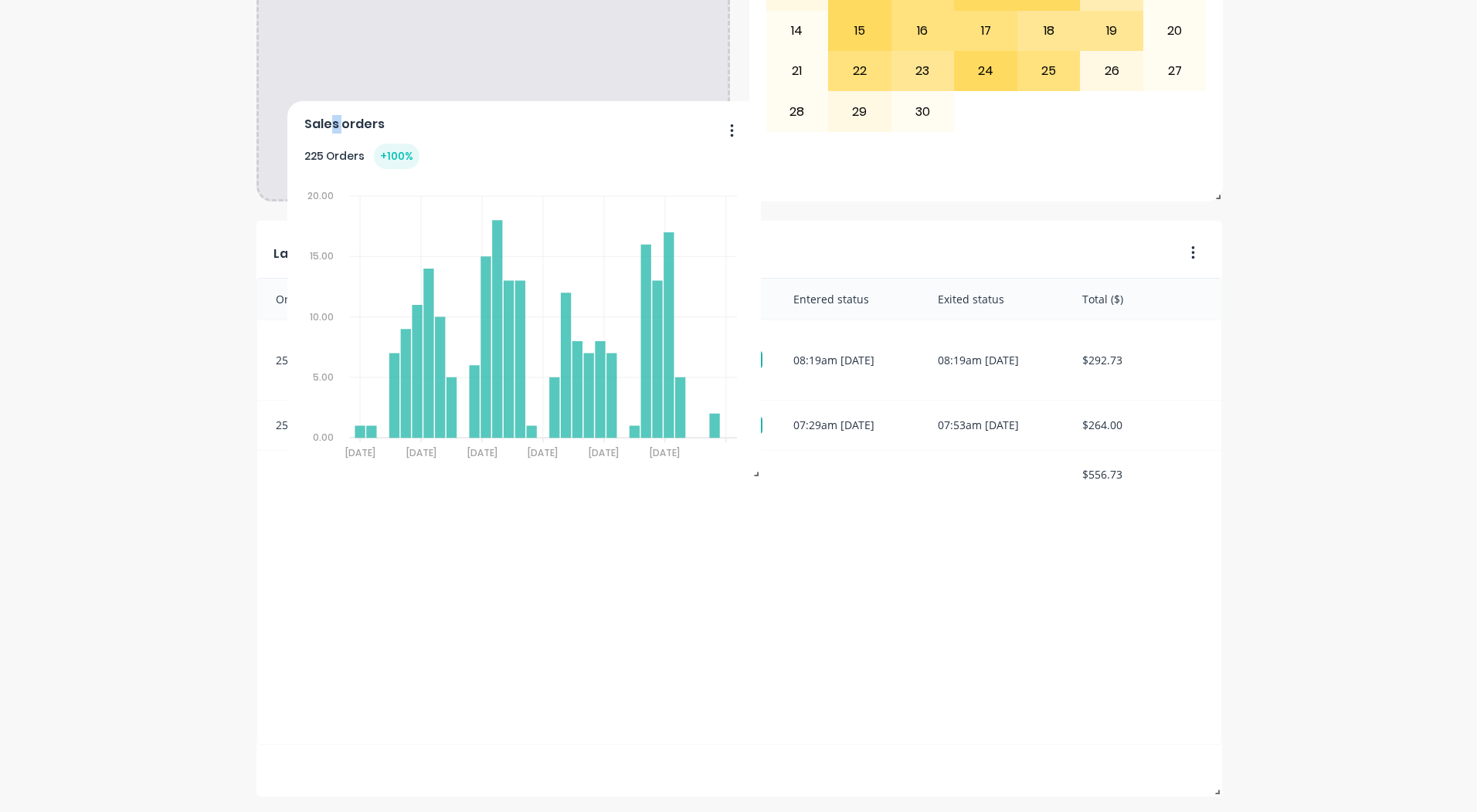
scroll to position [666, 0]
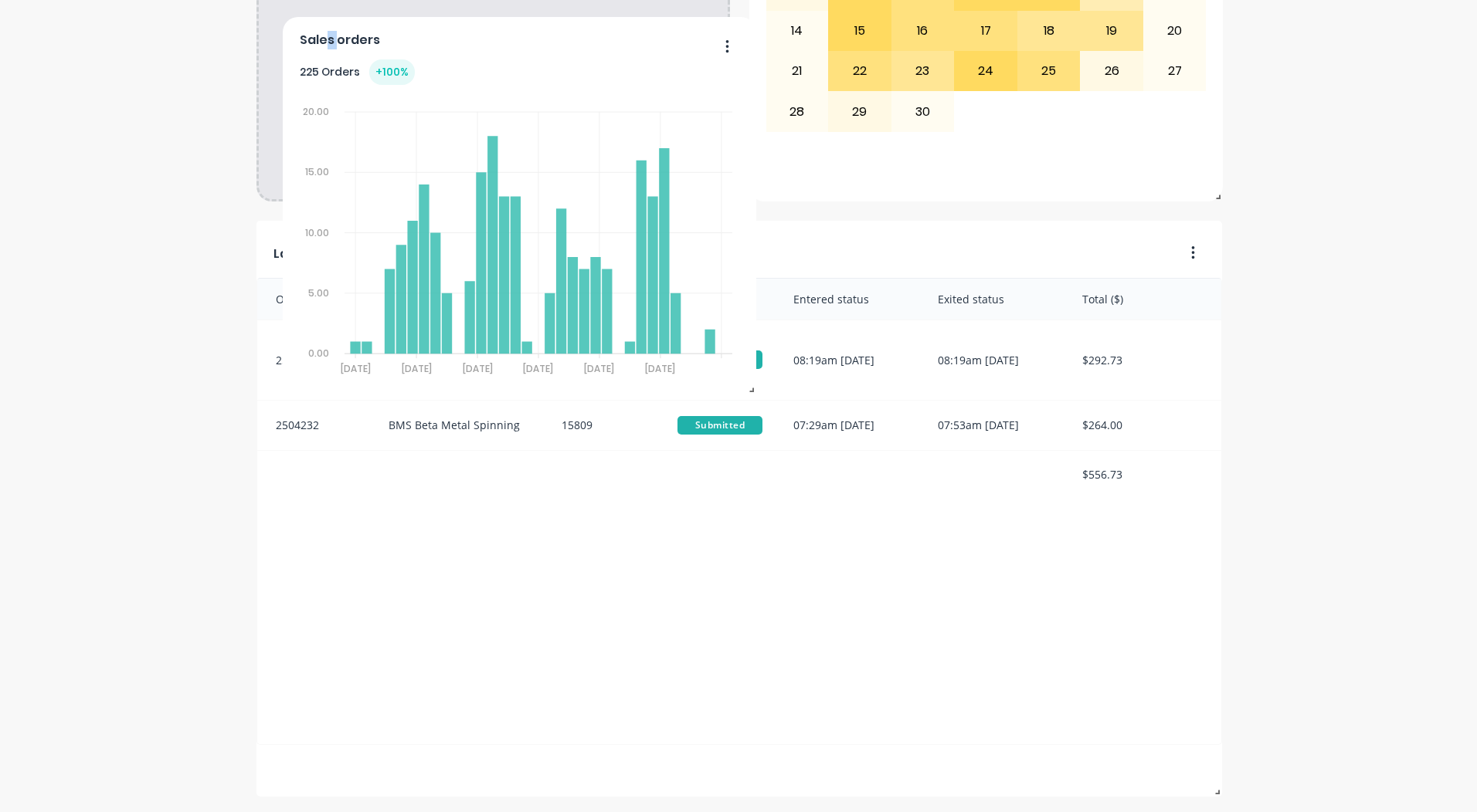
drag, startPoint x: 305, startPoint y: 410, endPoint x: 322, endPoint y: 26, distance: 384.4
click at [322, 26] on div "Sales orders 225 Orders + 100 % 20.00 20.00 15.00 15.00 10.00 10.00 5.00 5.00 0…" at bounding box center [519, 206] width 474 height 378
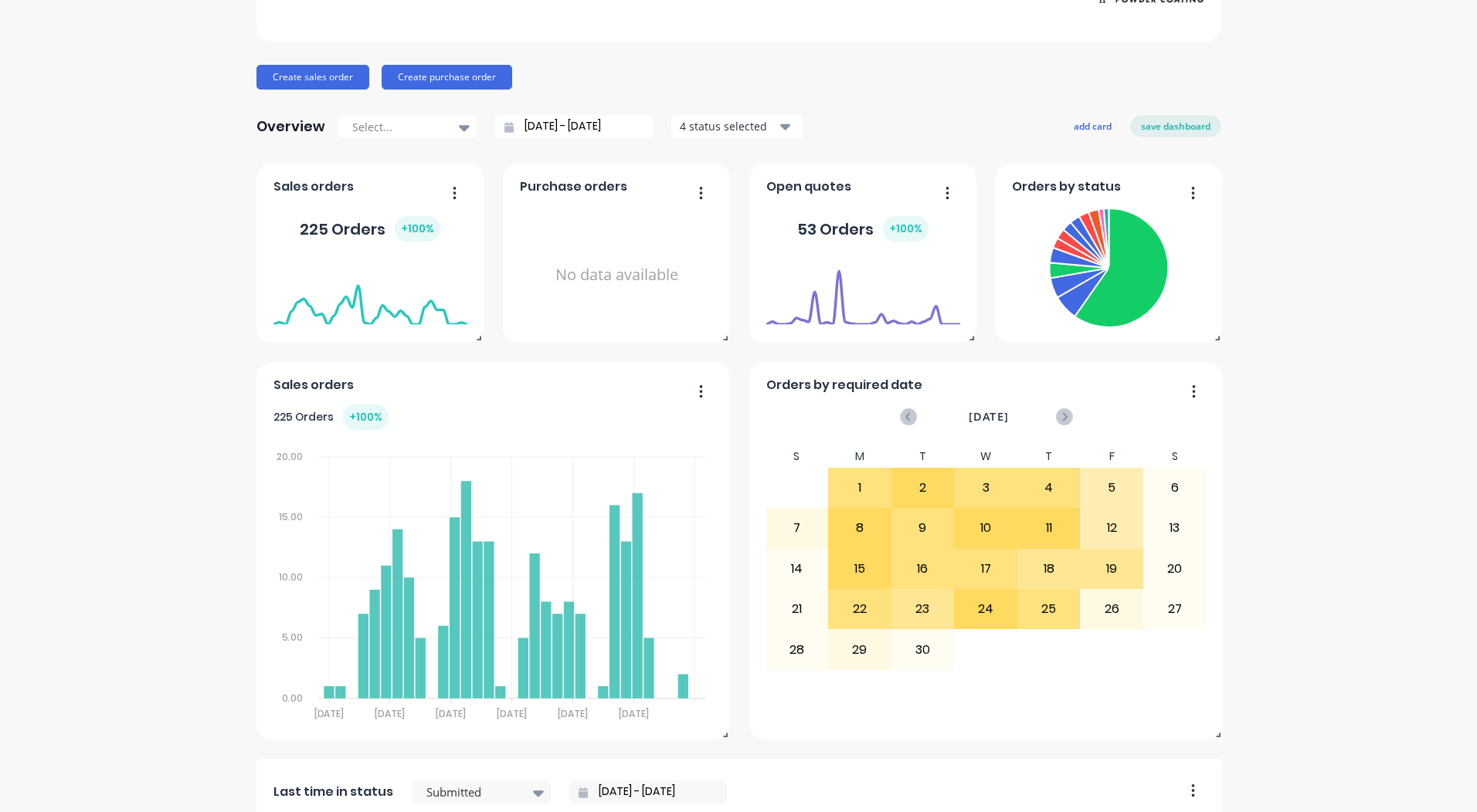
scroll to position [0, 0]
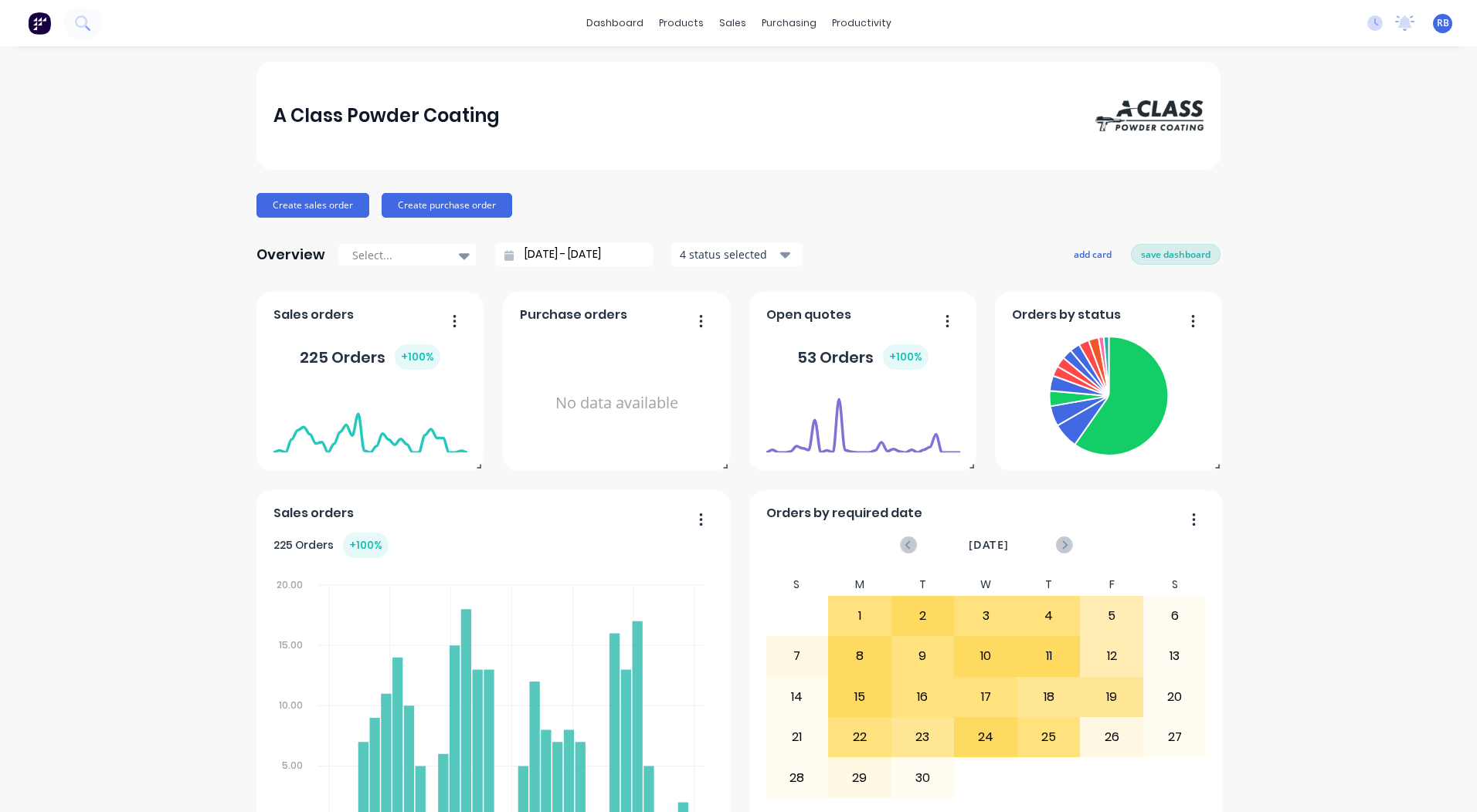
click at [1162, 252] on button "save dashboard" at bounding box center [1176, 254] width 89 height 20
click at [741, 59] on link "Sales Orders" at bounding box center [808, 74] width 205 height 31
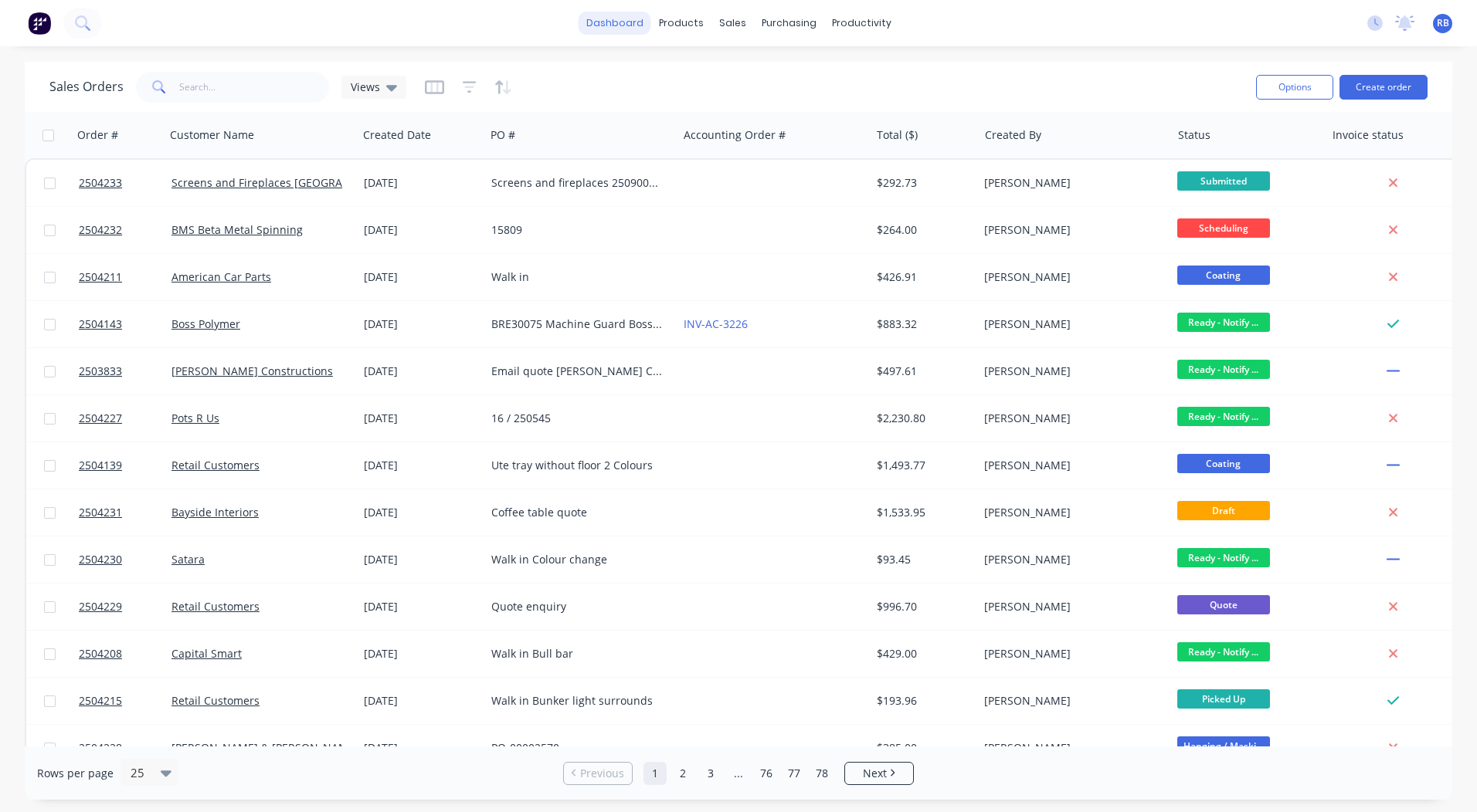
click at [636, 22] on link "dashboard" at bounding box center [615, 23] width 73 height 23
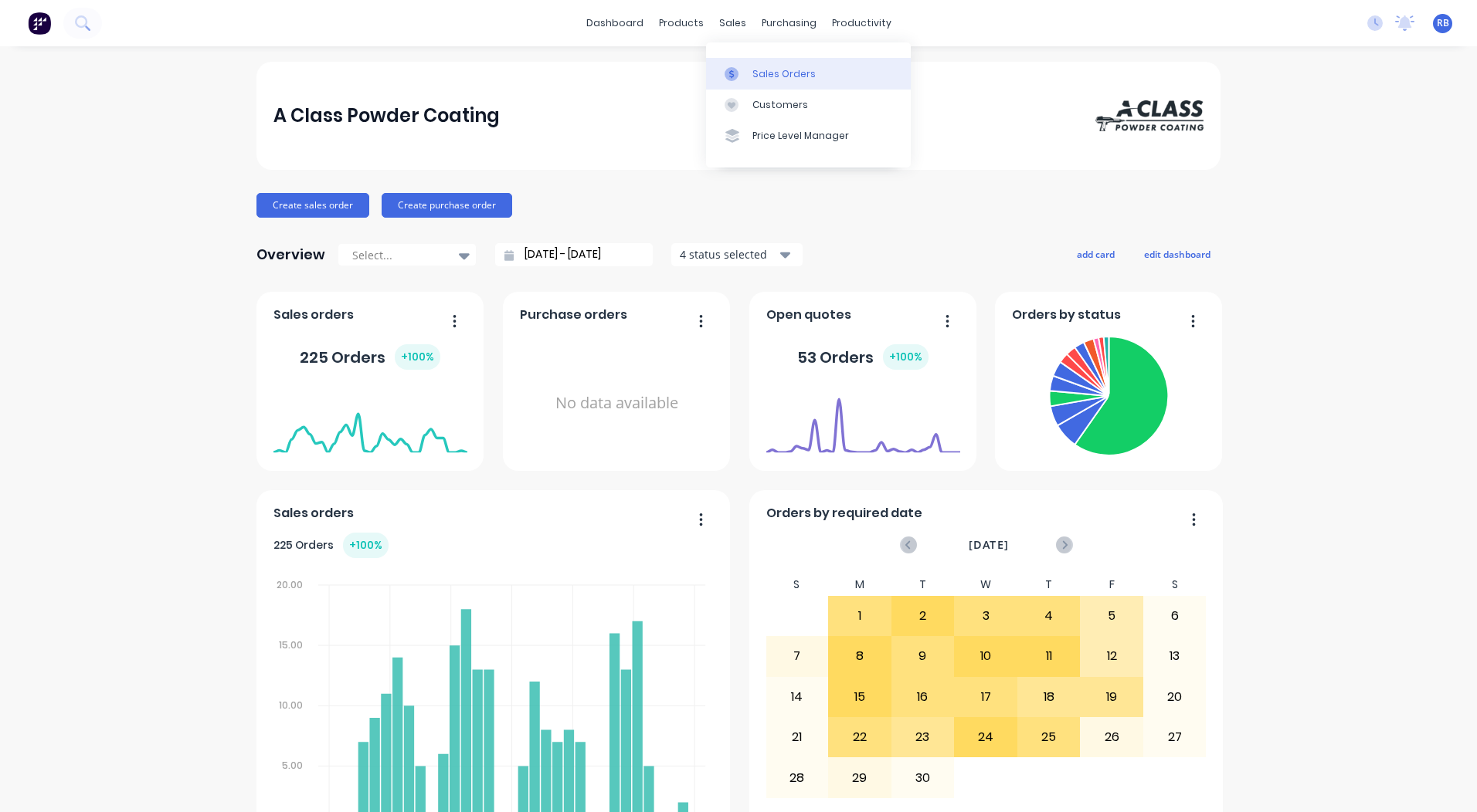
click at [746, 65] on link "Sales Orders" at bounding box center [808, 74] width 205 height 31
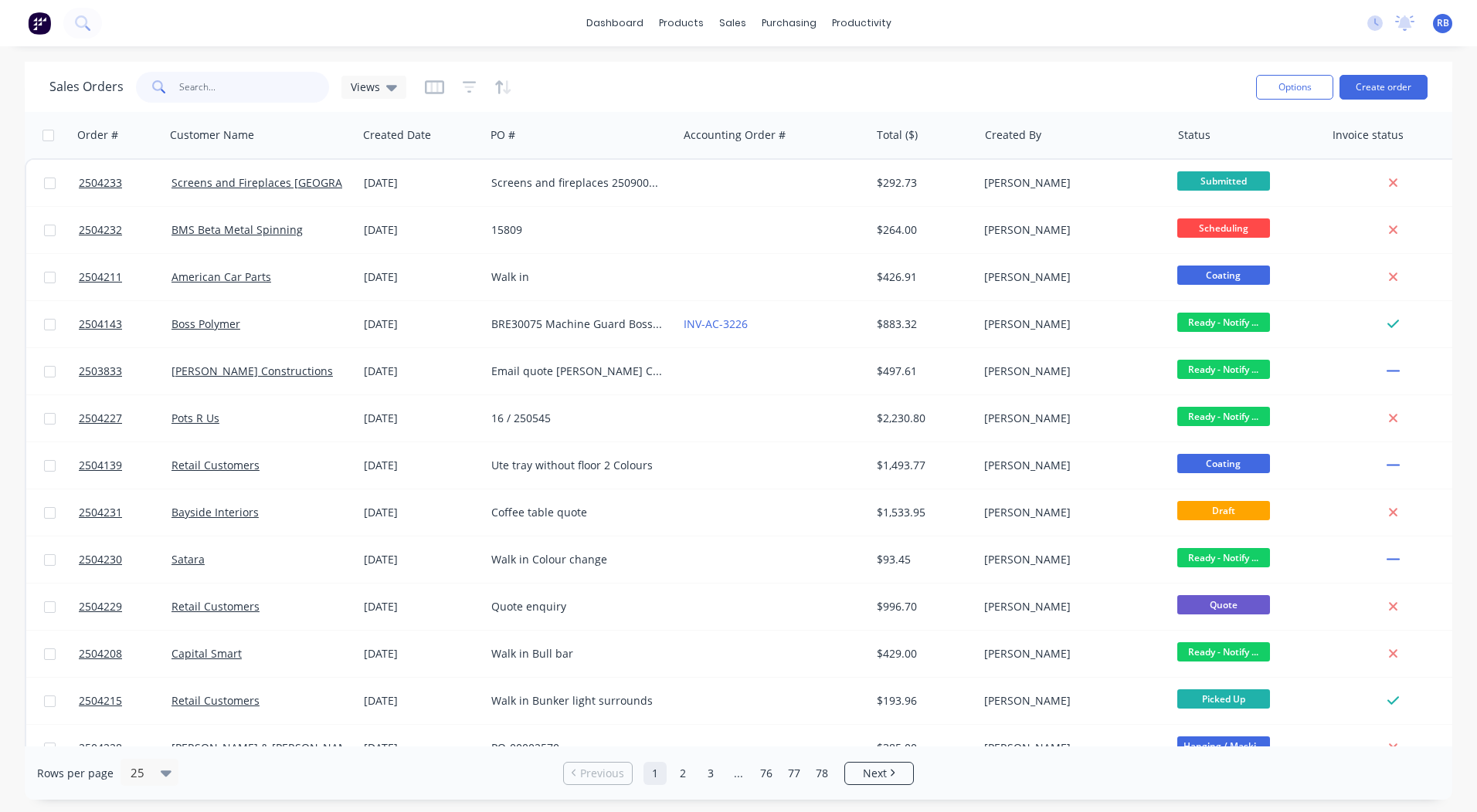
click at [190, 86] on input "text" at bounding box center [254, 87] width 150 height 31
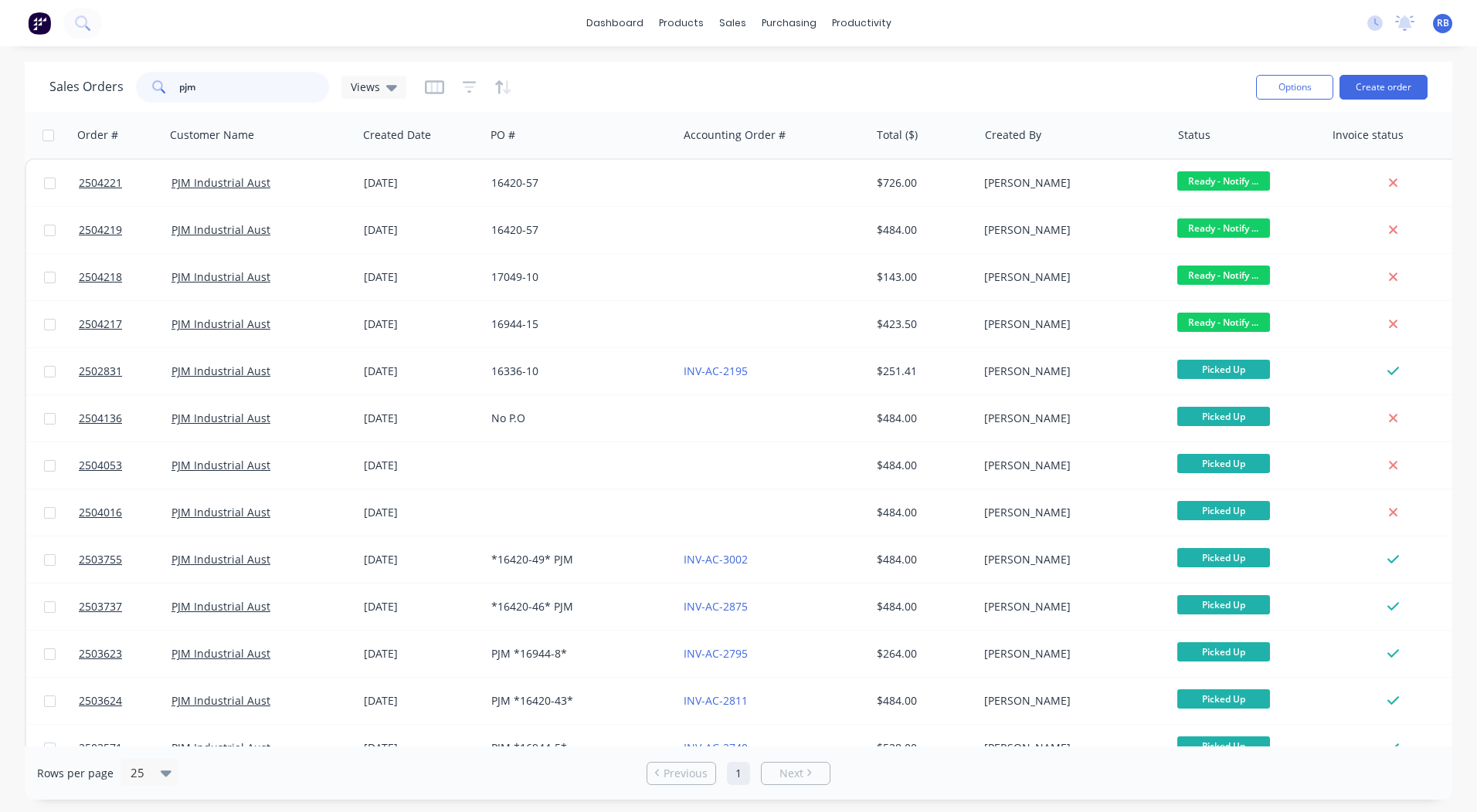
type input "pjm"
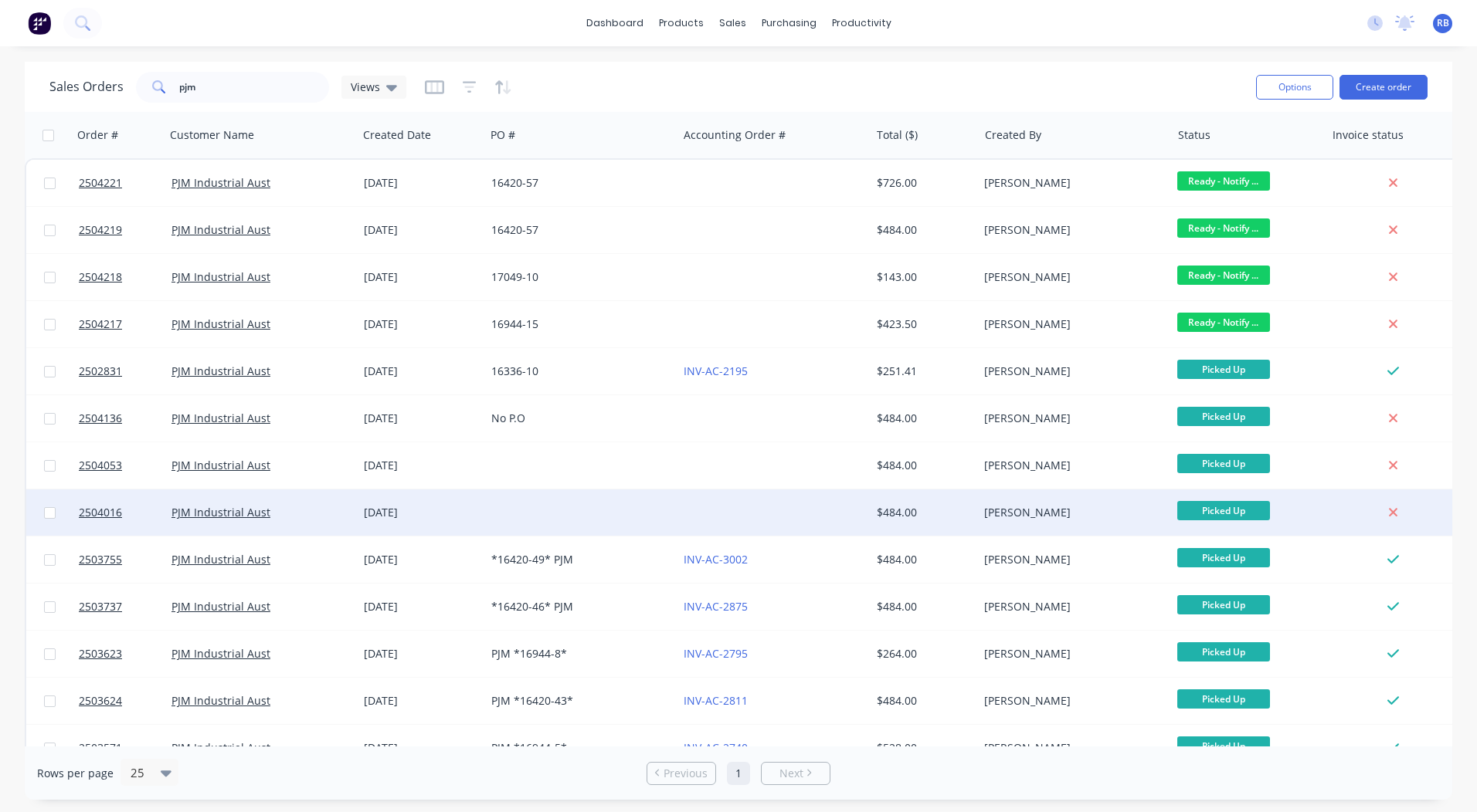
click at [641, 510] on div at bounding box center [581, 513] width 192 height 46
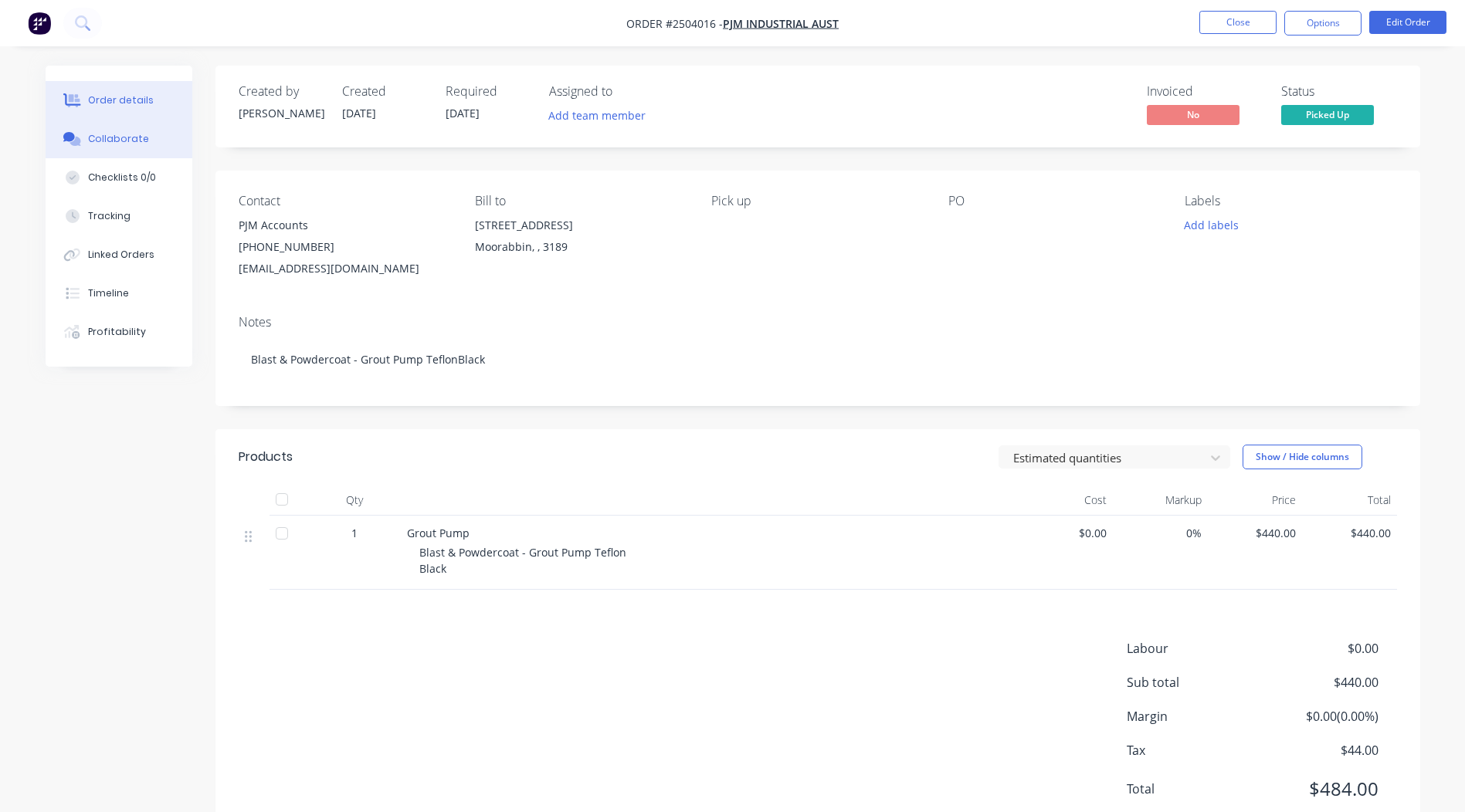
click at [135, 149] on button "Collaborate" at bounding box center [118, 138] width 147 height 38
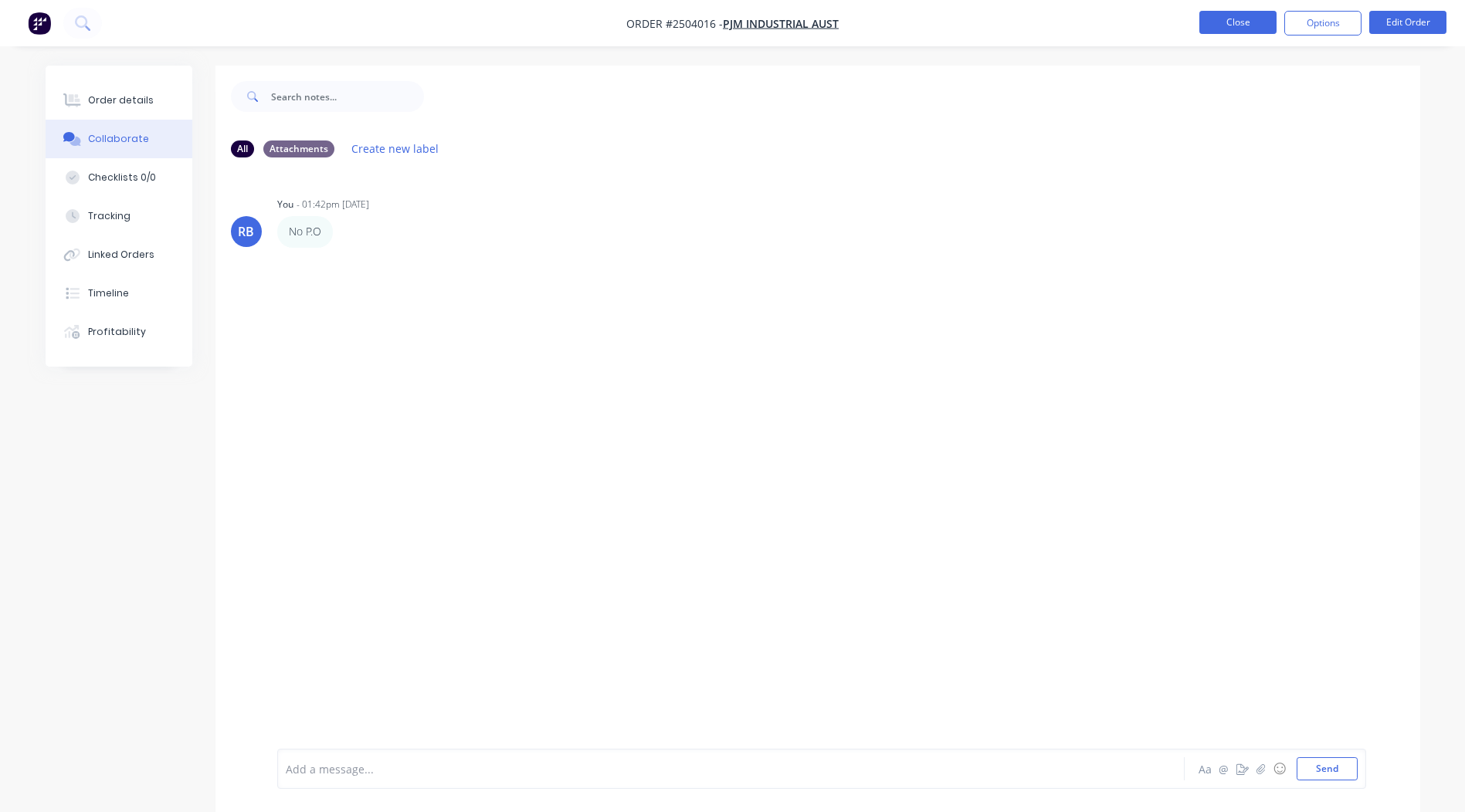
click at [1226, 22] on button "Close" at bounding box center [1237, 22] width 77 height 23
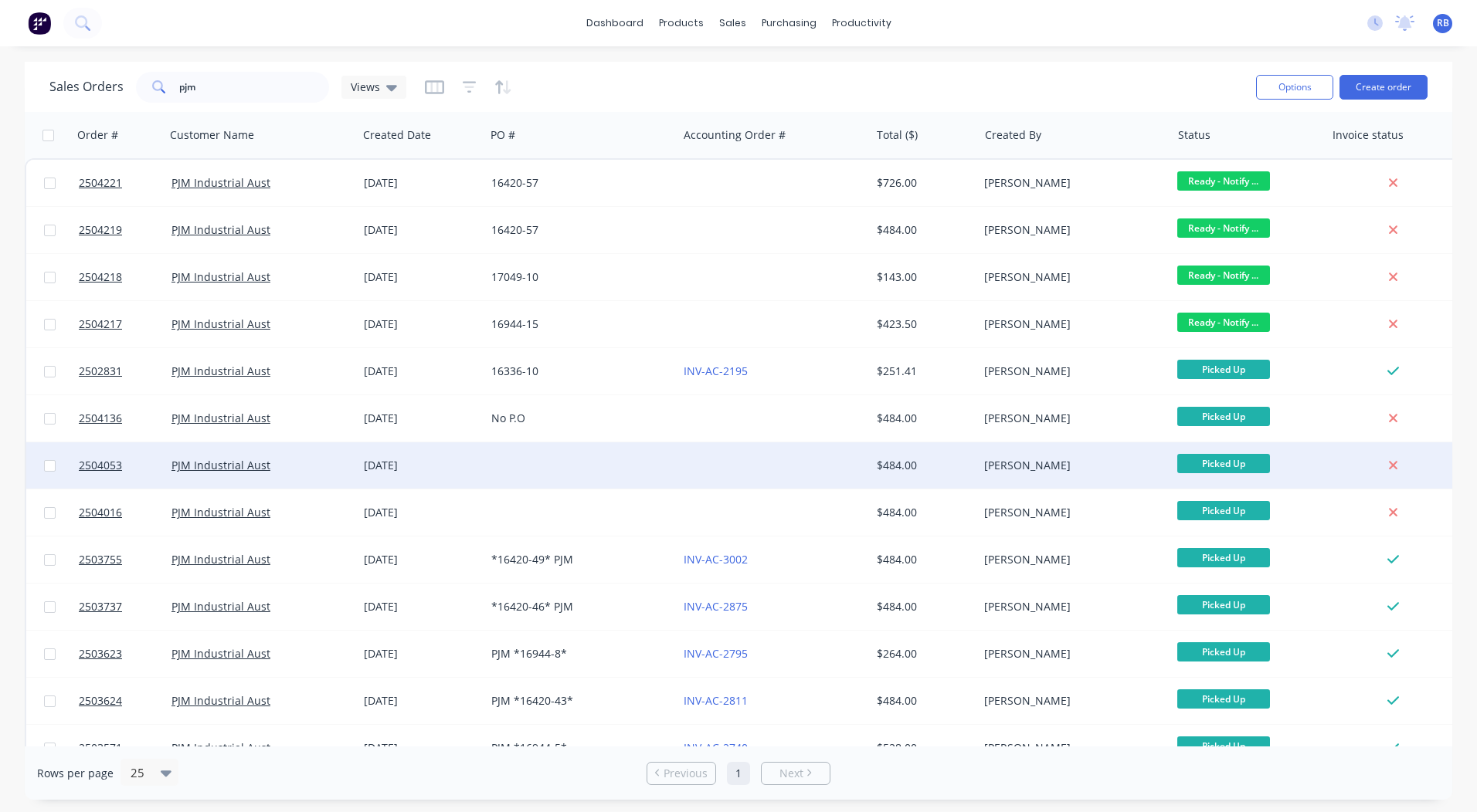
click at [543, 453] on div at bounding box center [581, 465] width 192 height 46
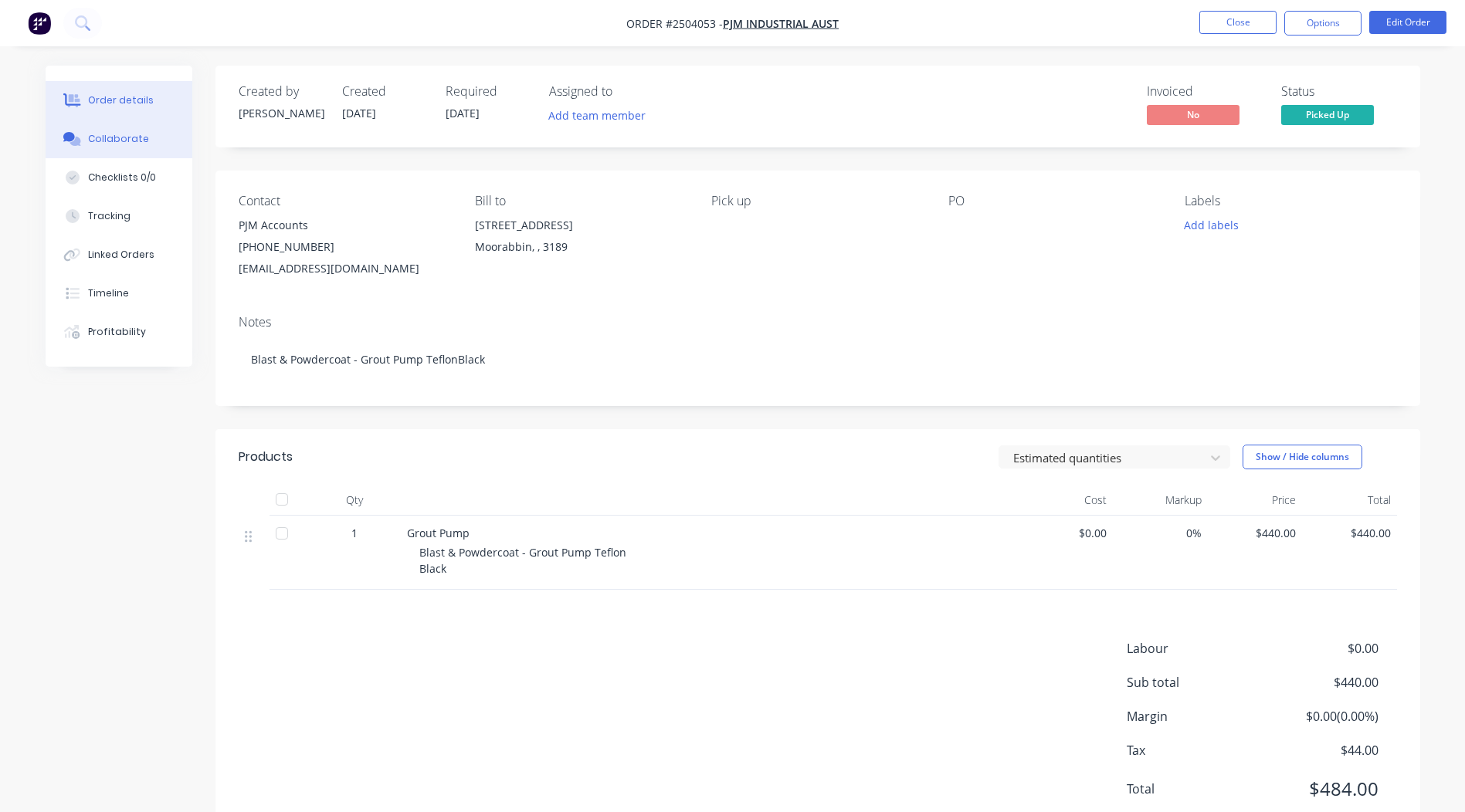
click at [121, 130] on button "Collaborate" at bounding box center [118, 138] width 147 height 38
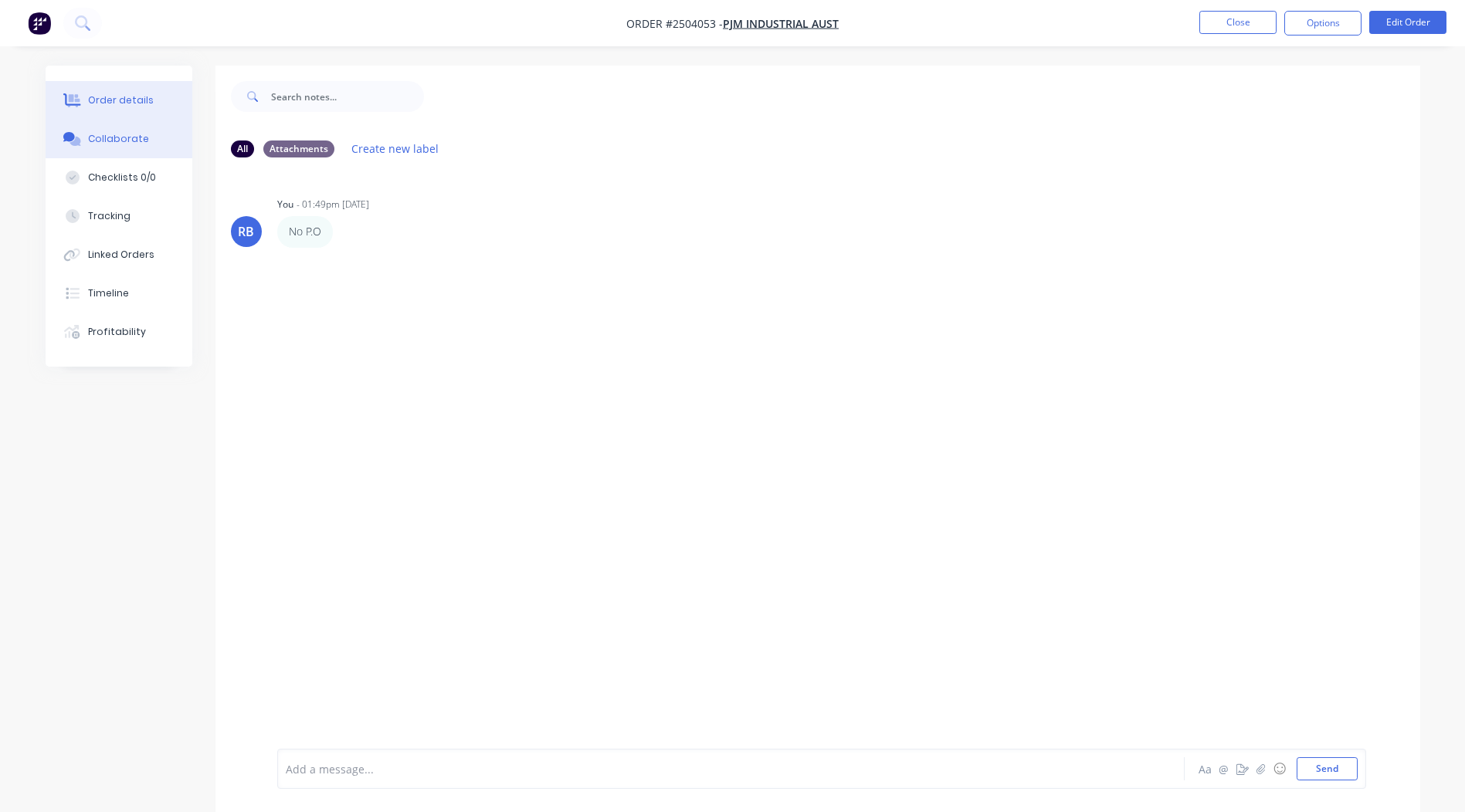
click at [180, 105] on button "Order details" at bounding box center [118, 100] width 147 height 38
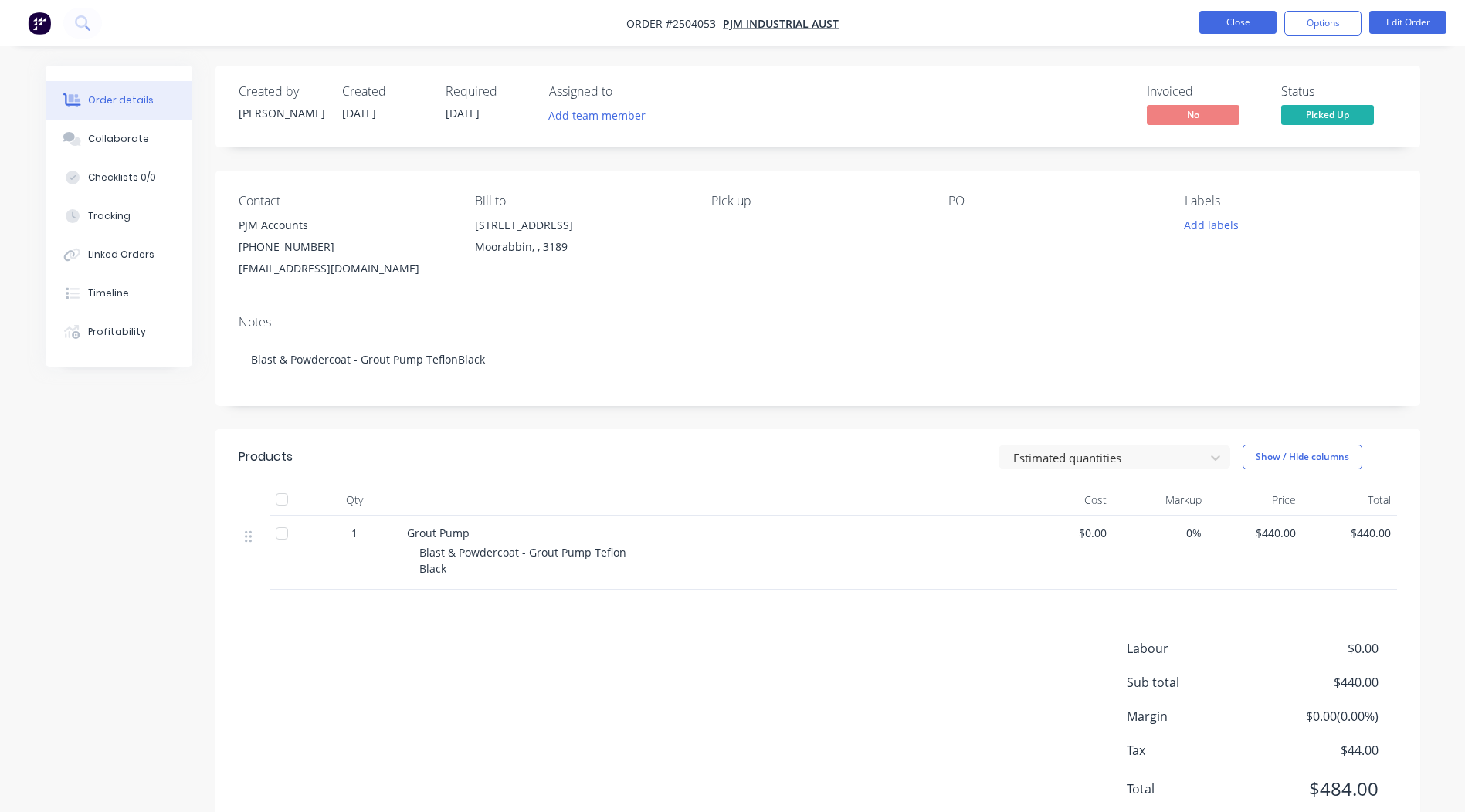
click at [1224, 24] on button "Close" at bounding box center [1237, 22] width 77 height 23
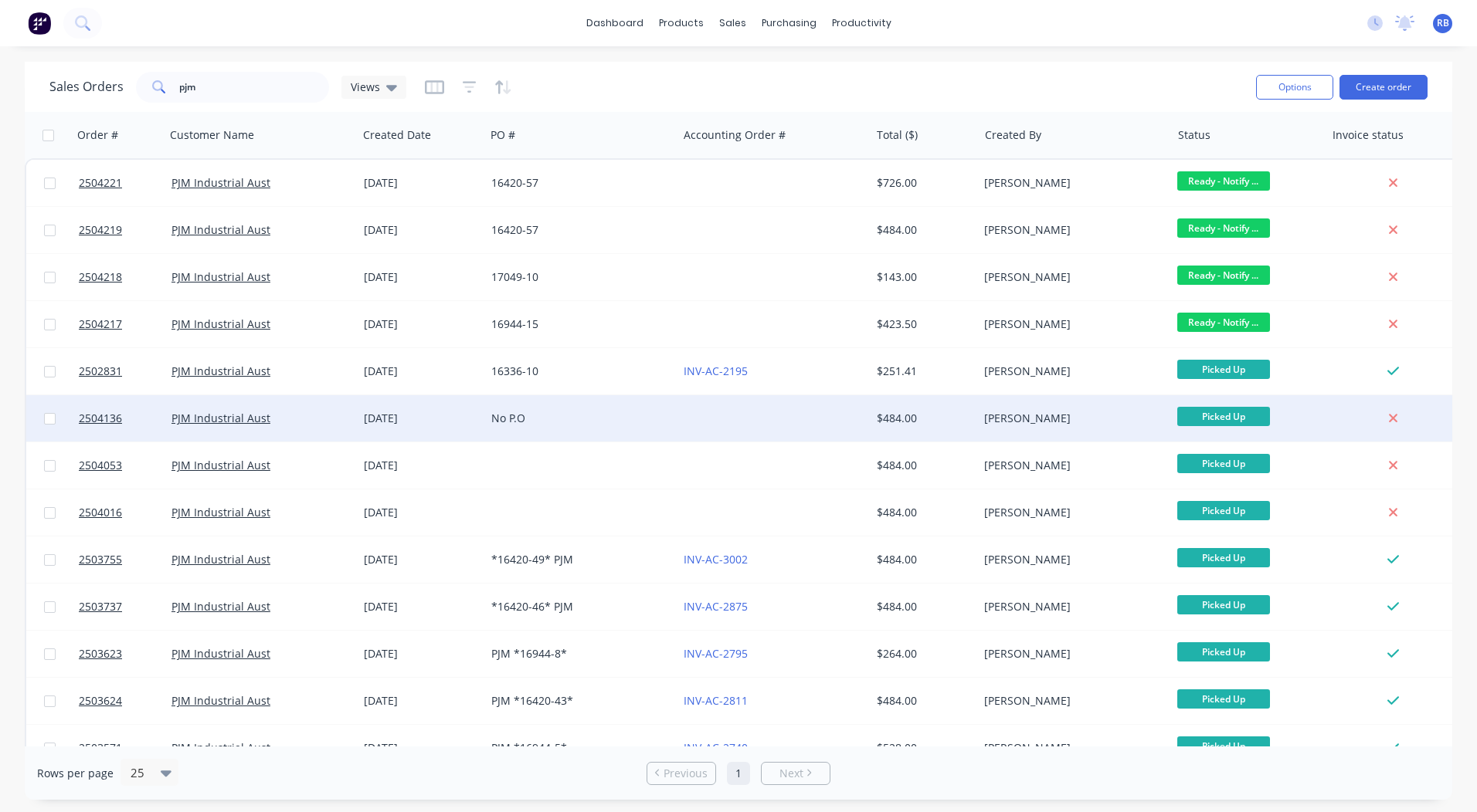
click at [578, 411] on div "No P.O" at bounding box center [576, 418] width 171 height 15
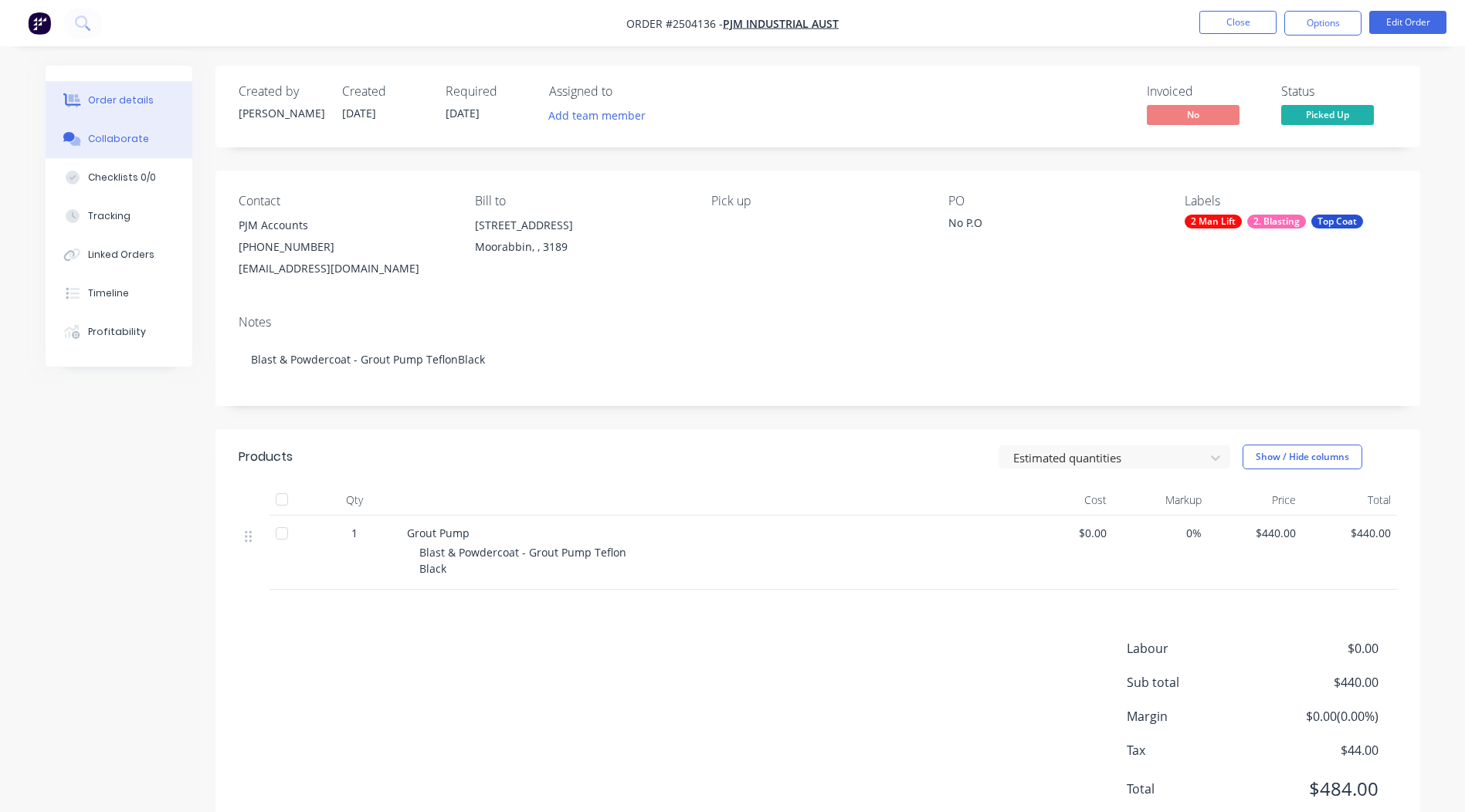
click at [160, 133] on button "Collaborate" at bounding box center [118, 138] width 147 height 38
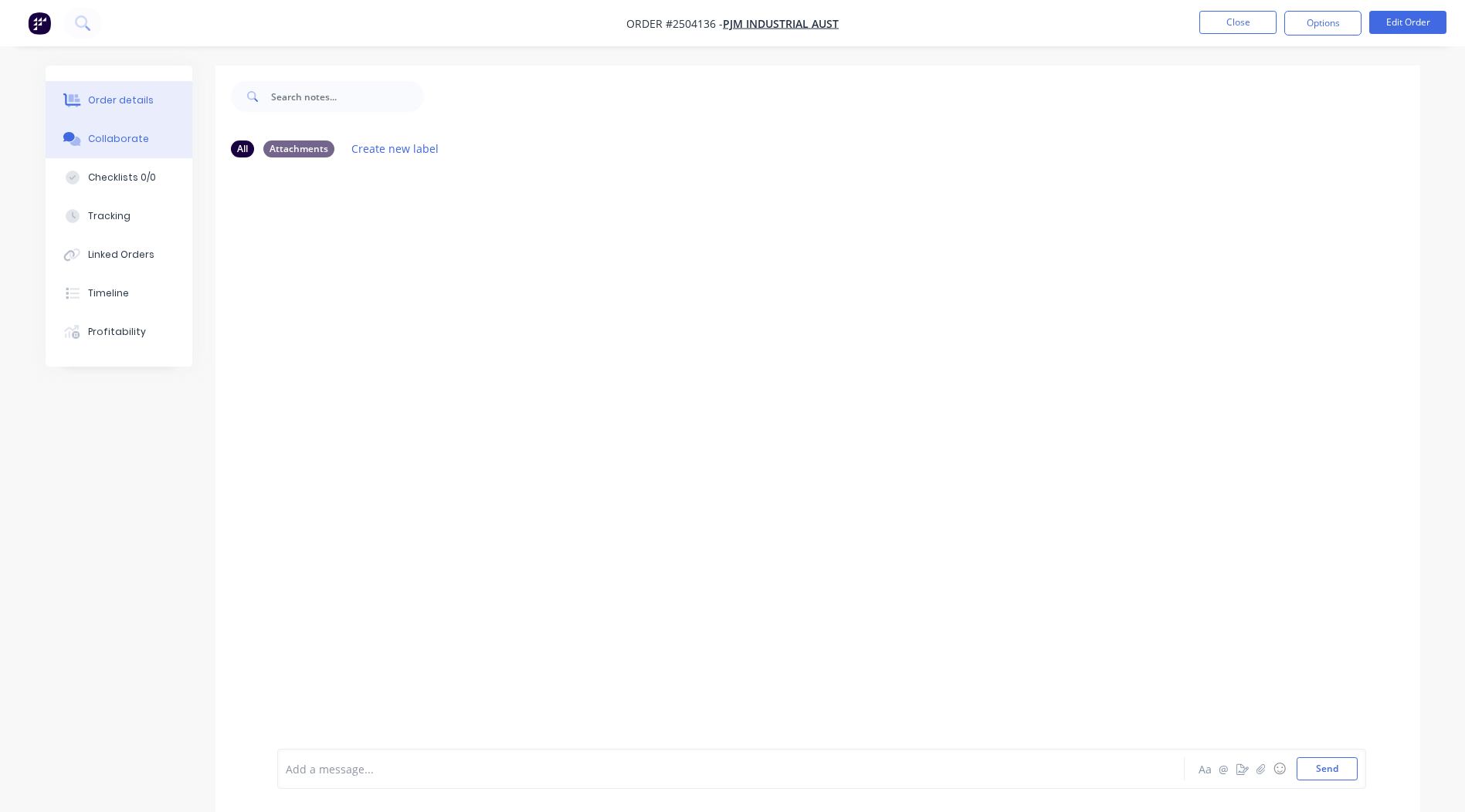
click at [164, 105] on button "Order details" at bounding box center [118, 100] width 147 height 38
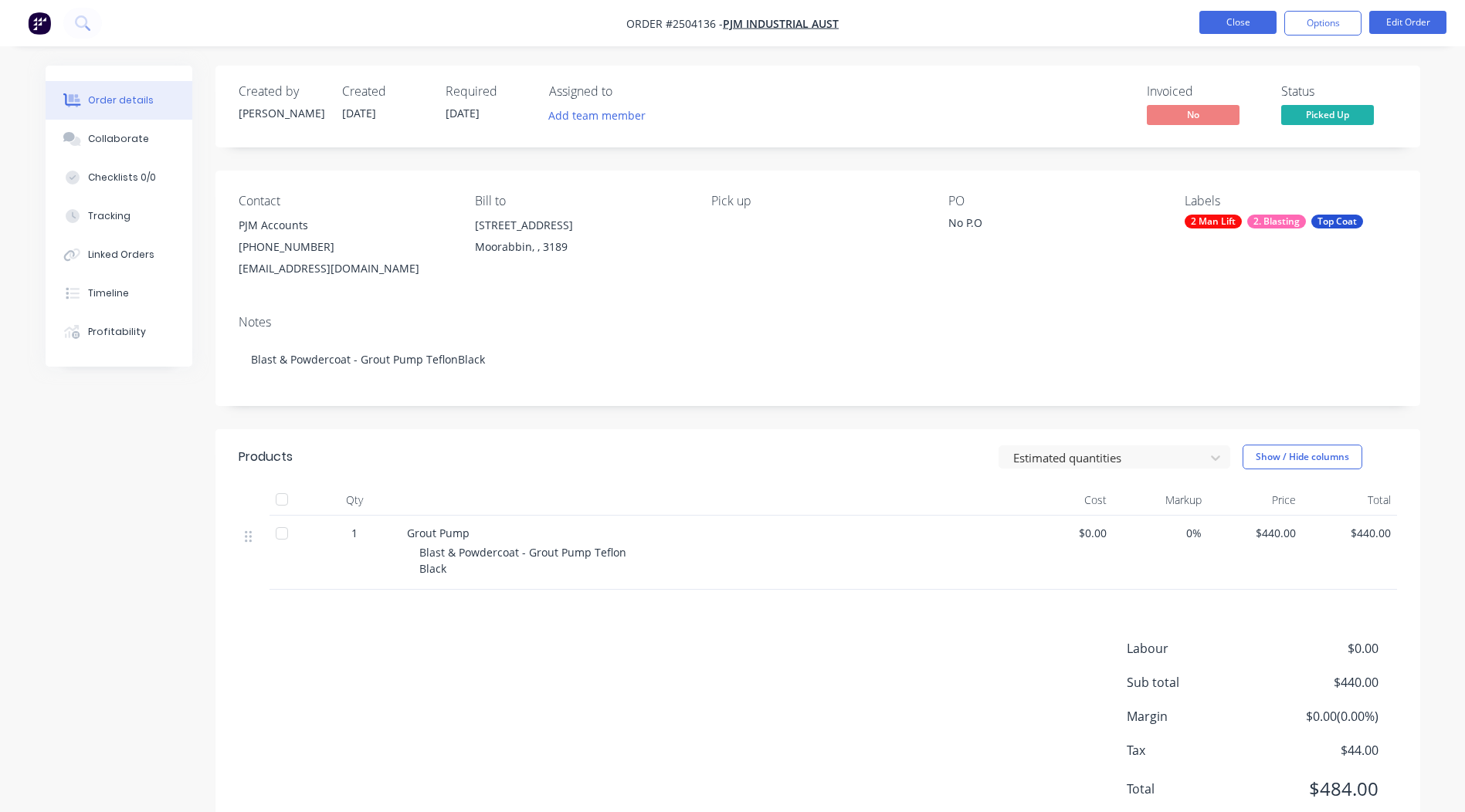
click at [1250, 30] on button "Close" at bounding box center [1237, 22] width 77 height 23
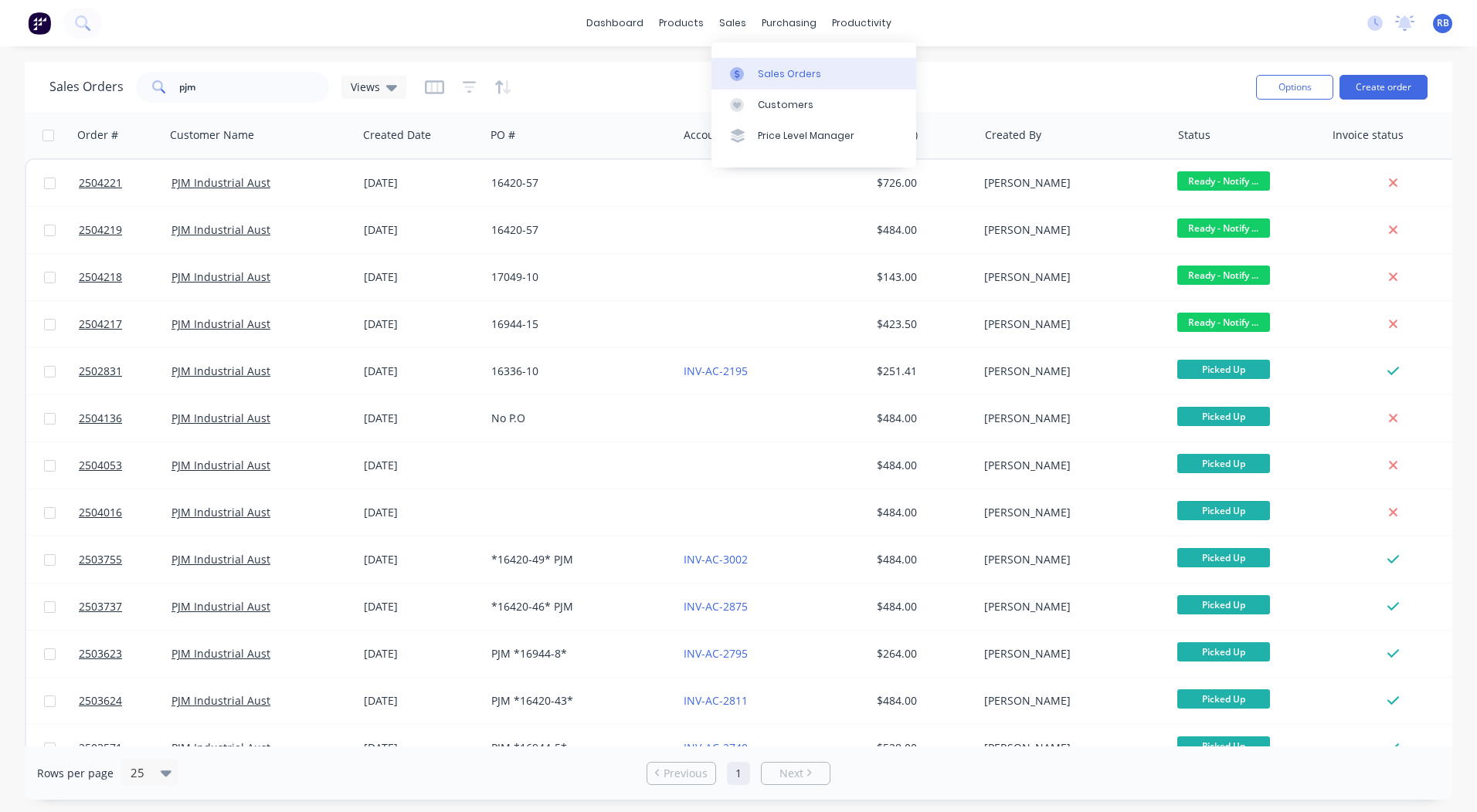
click at [761, 75] on div "Sales Orders" at bounding box center [789, 74] width 64 height 14
click at [1009, 58] on div "dashboard products sales purchasing productivity dashboard products Product Cat…" at bounding box center [738, 406] width 1477 height 812
click at [626, 19] on link "dashboard" at bounding box center [615, 23] width 73 height 23
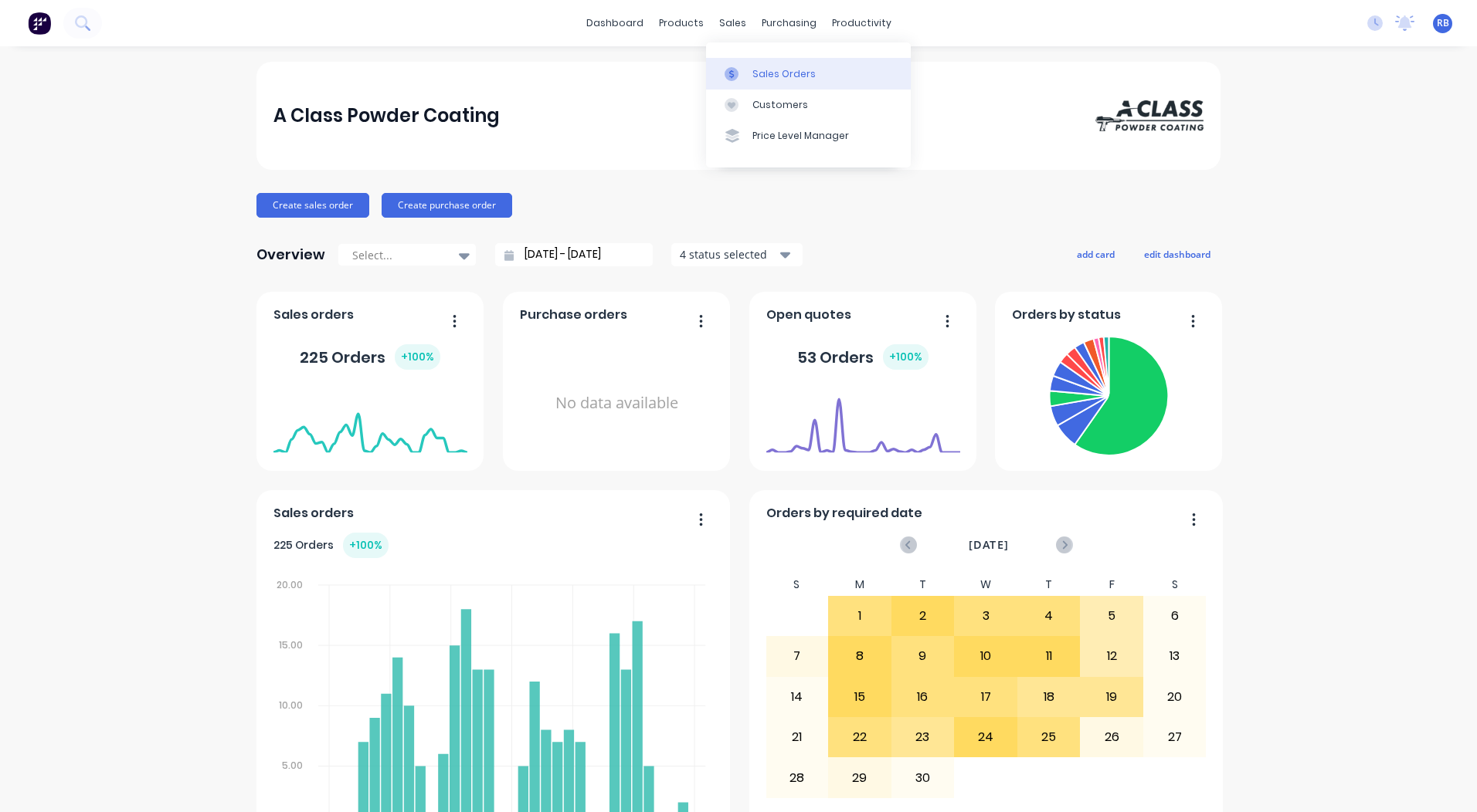
click at [747, 64] on link "Sales Orders" at bounding box center [808, 74] width 205 height 31
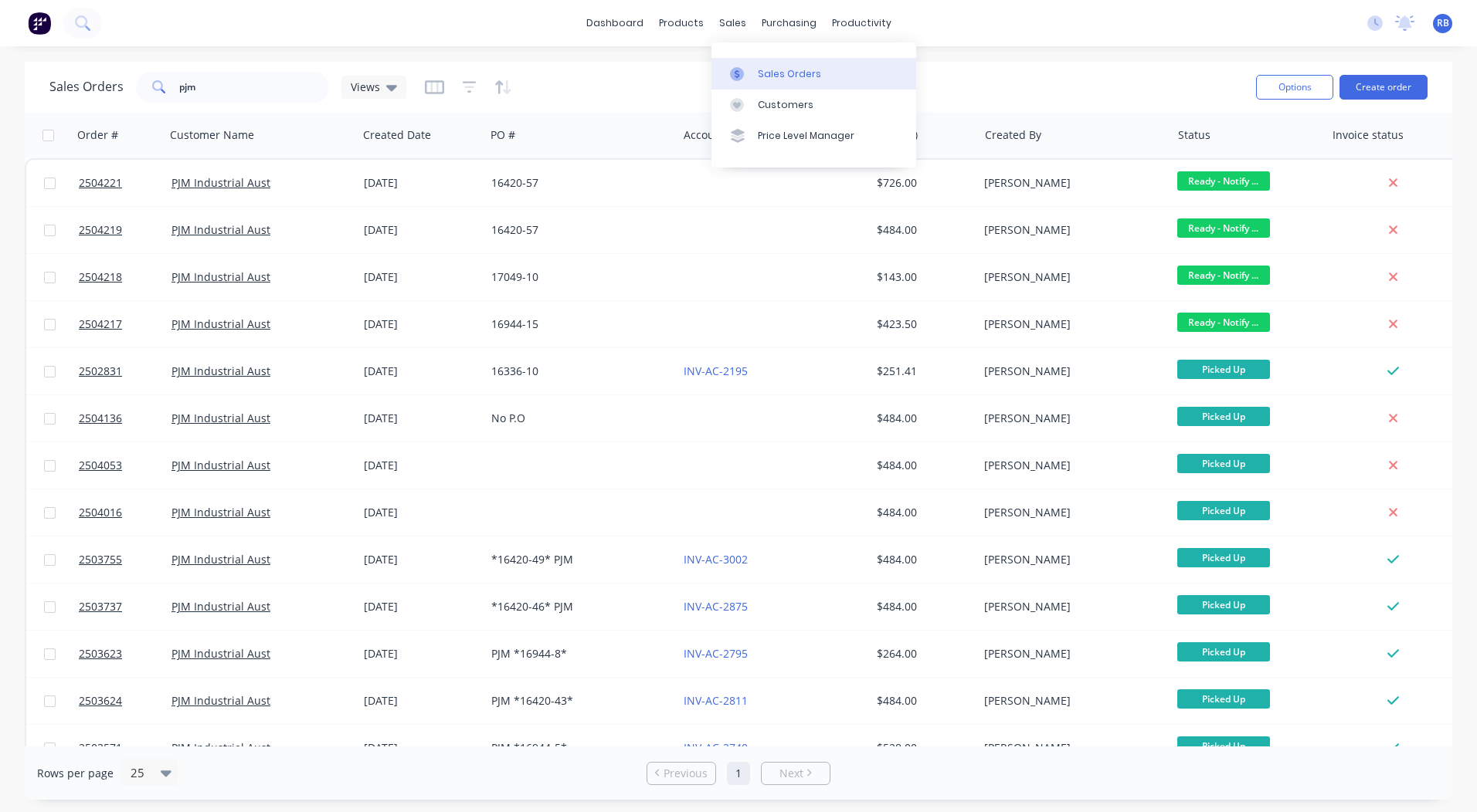
click at [737, 62] on link "Sales Orders" at bounding box center [813, 74] width 205 height 31
click at [596, 19] on link "dashboard" at bounding box center [615, 23] width 73 height 23
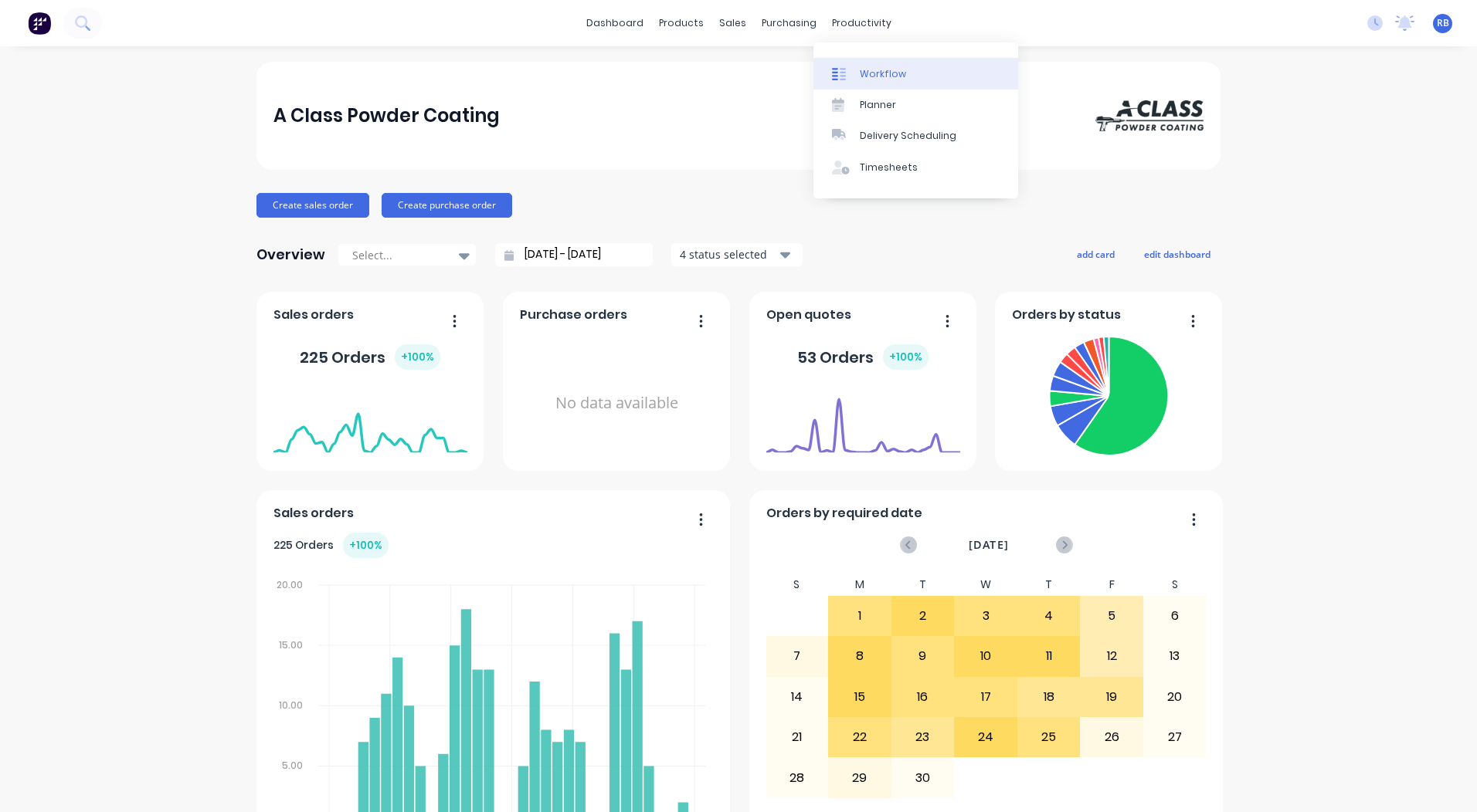
click at [883, 84] on link "Workflow" at bounding box center [915, 74] width 205 height 31
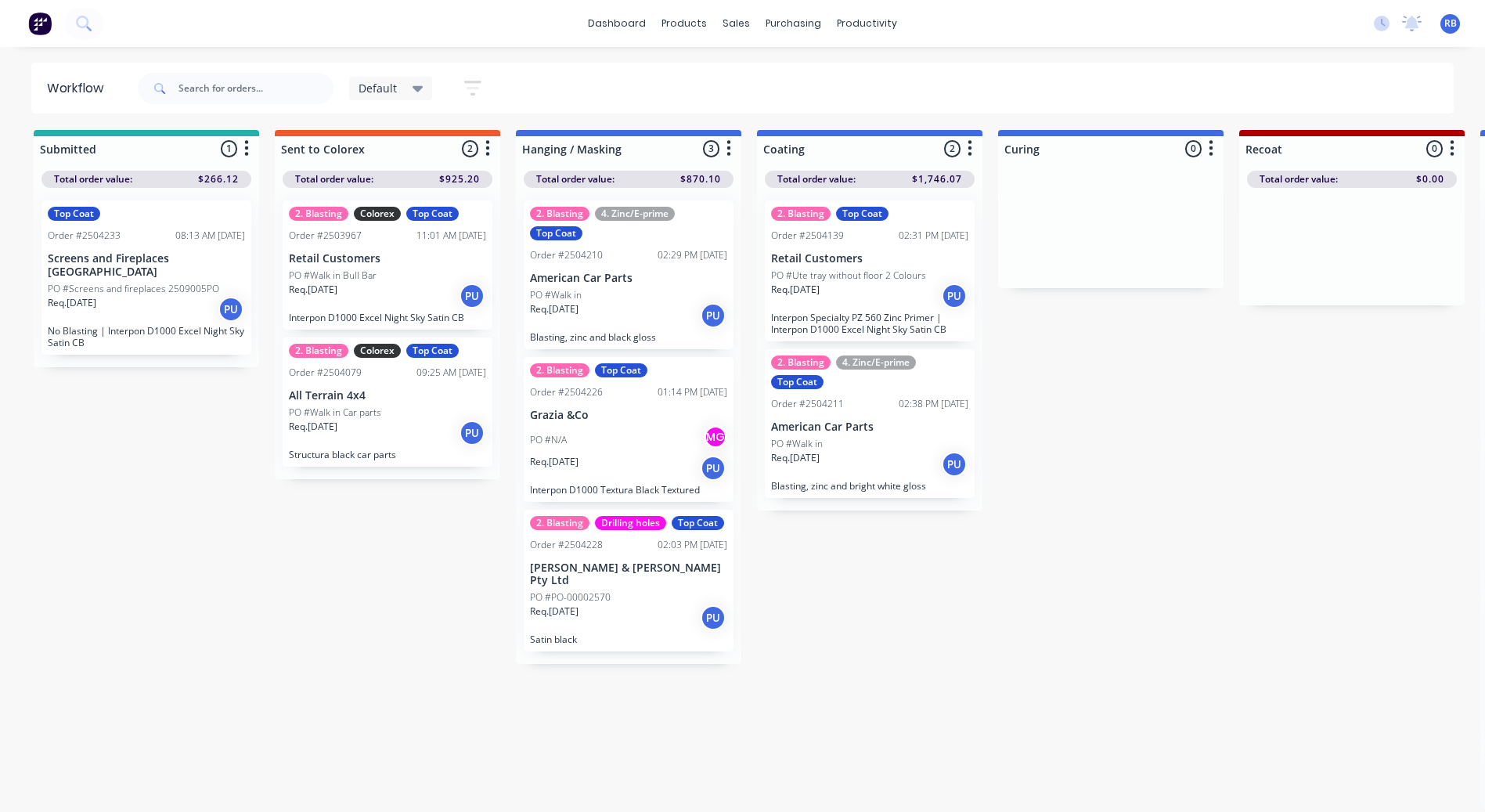
scroll to position [15, 0]
click at [852, 312] on p "Interpon Specialty PZ 560 Zinc Primer | Interpon D1000 Excel Night Sky Satin CB" at bounding box center [870, 323] width 198 height 23
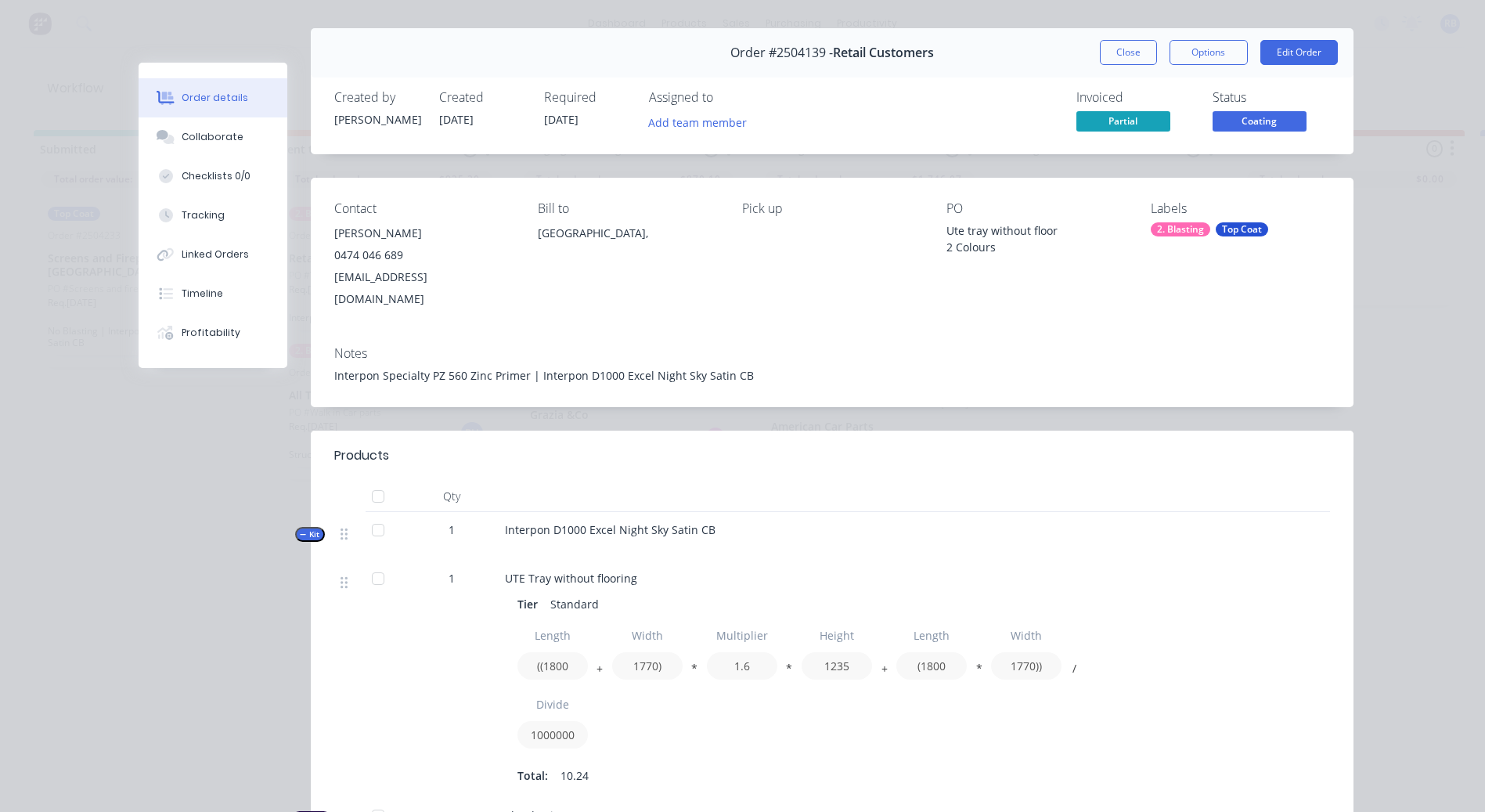
scroll to position [0, 0]
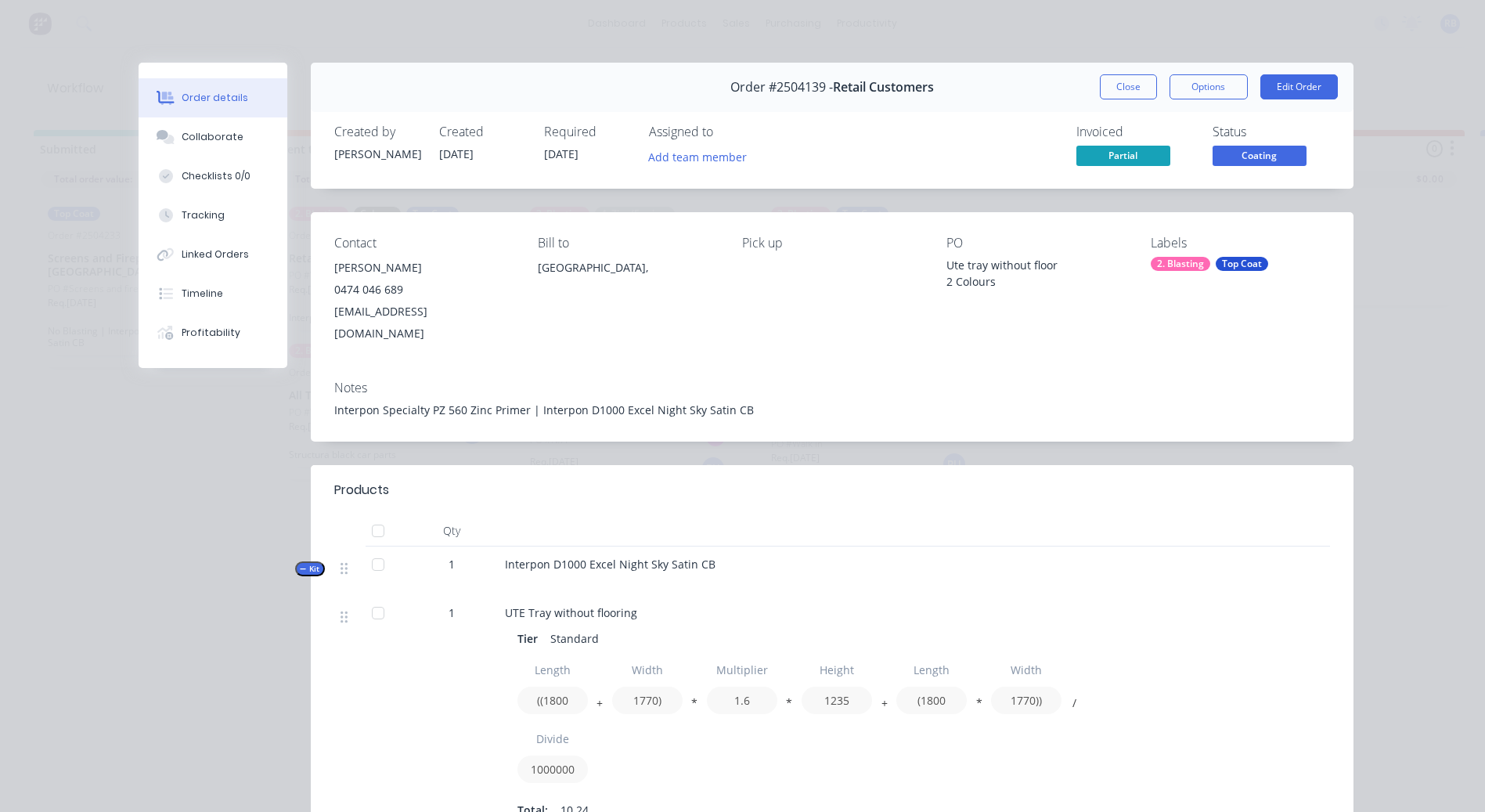
click at [1128, 74] on div "Order #2504139 - Retail Customers Close Options Edit Order" at bounding box center [832, 87] width 1043 height 49
click at [1130, 75] on button "Close" at bounding box center [1129, 87] width 57 height 25
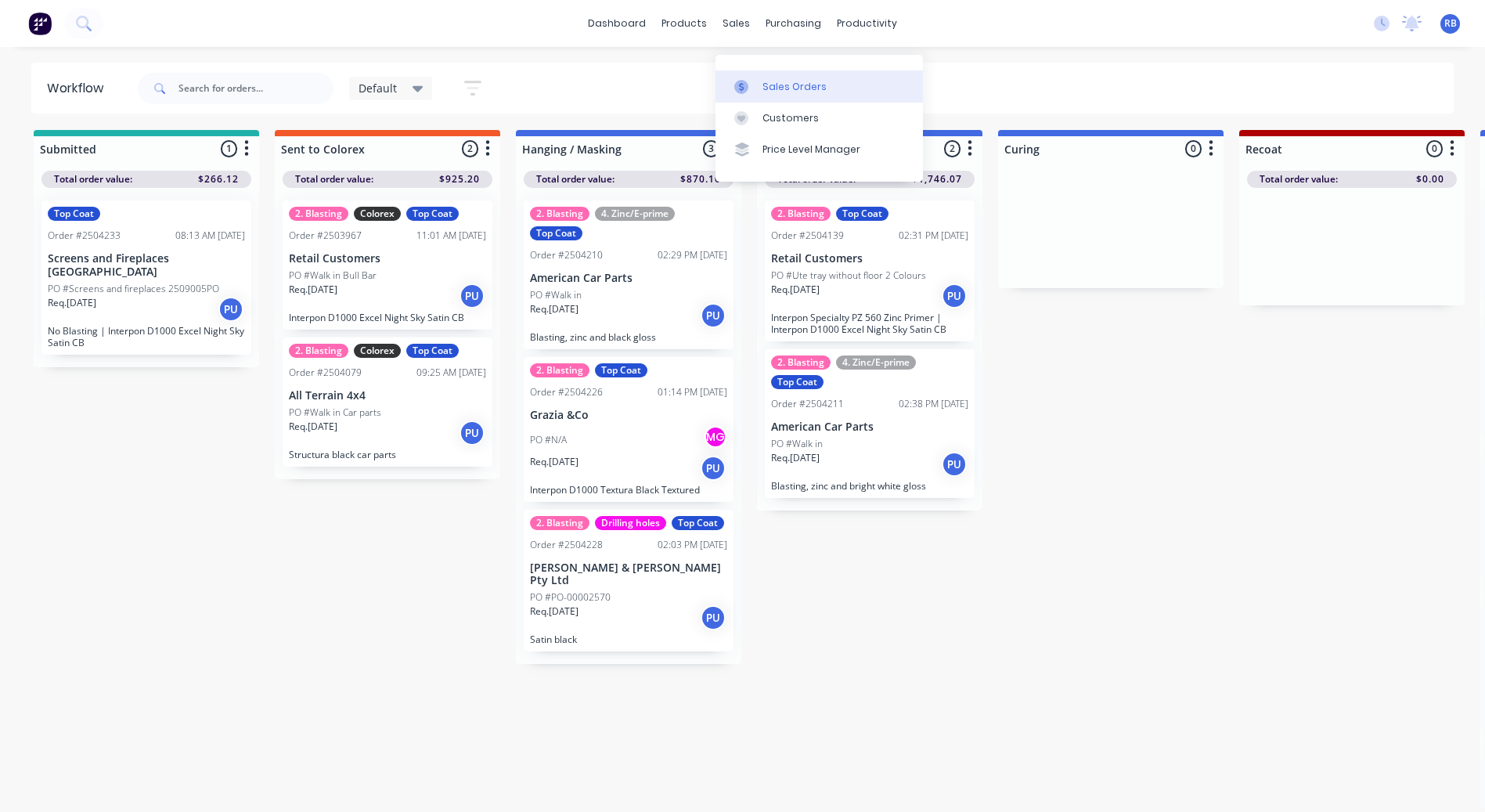
click at [753, 80] on div at bounding box center [746, 87] width 23 height 14
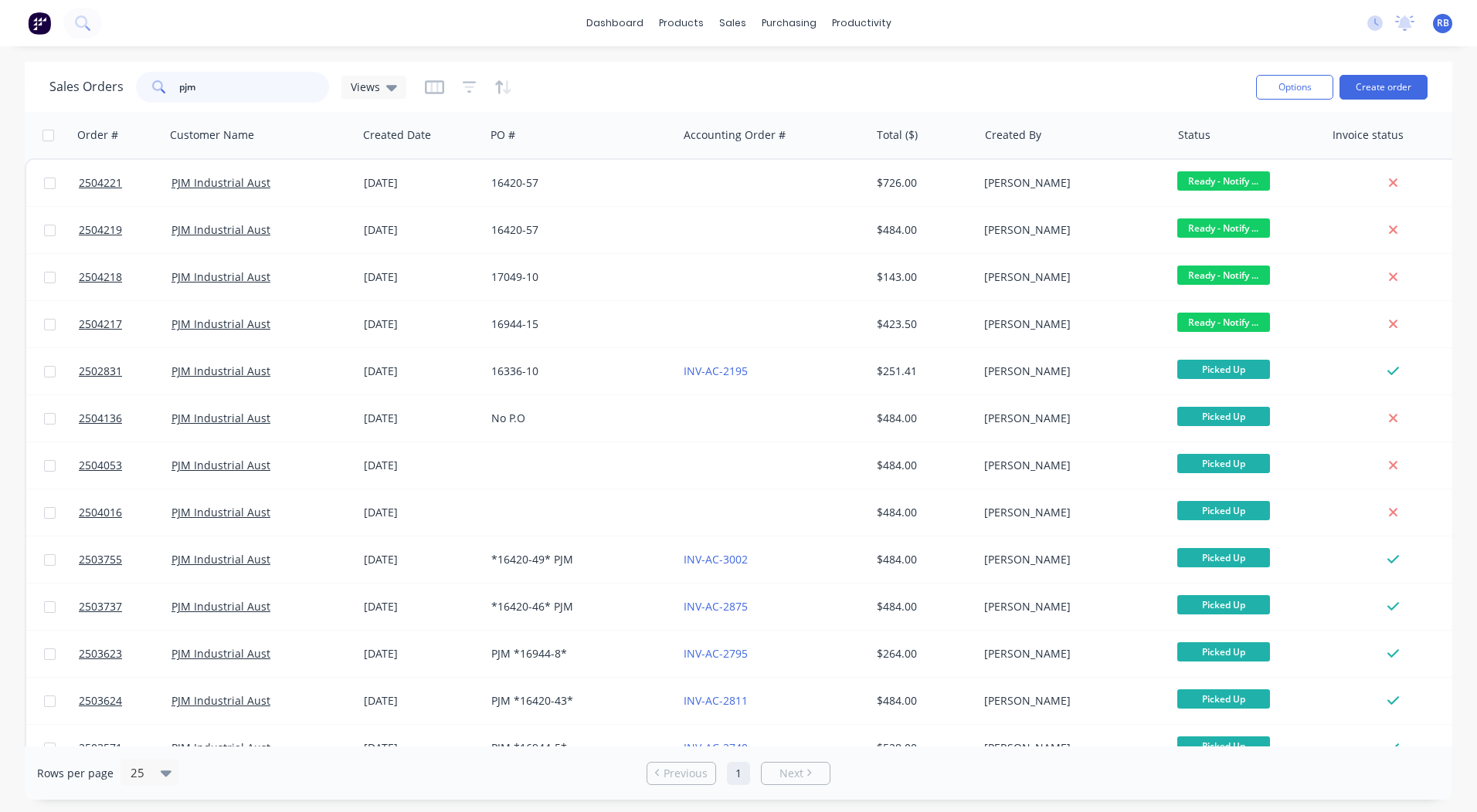
drag, startPoint x: 140, startPoint y: 84, endPoint x: 0, endPoint y: 45, distance: 145.3
click at [0, 61] on html "dashboard products sales purchasing productivity dashboard products Product Cat…" at bounding box center [738, 406] width 1477 height 812
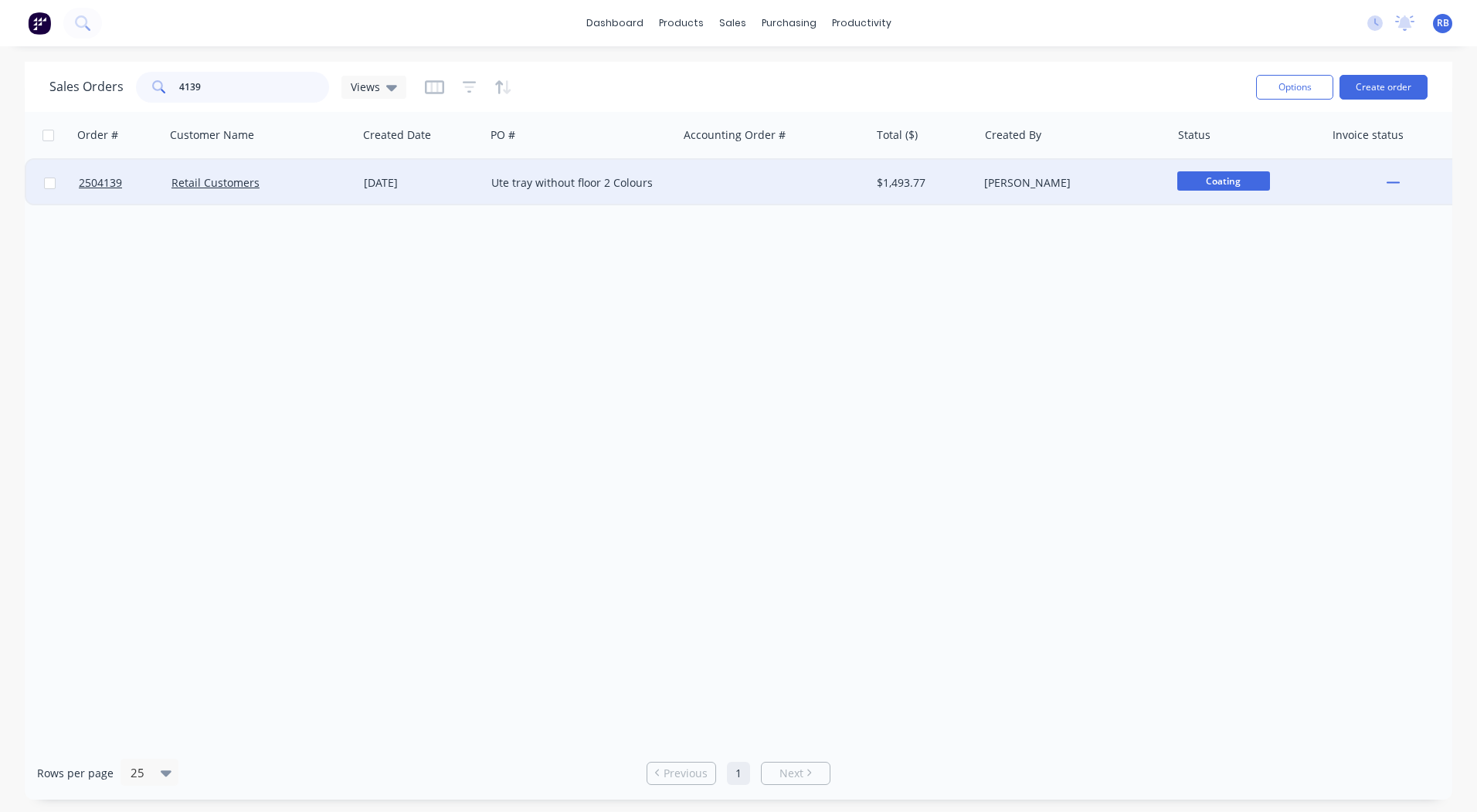
type input "4139"
click at [447, 176] on div "[DATE]" at bounding box center [422, 183] width 115 height 15
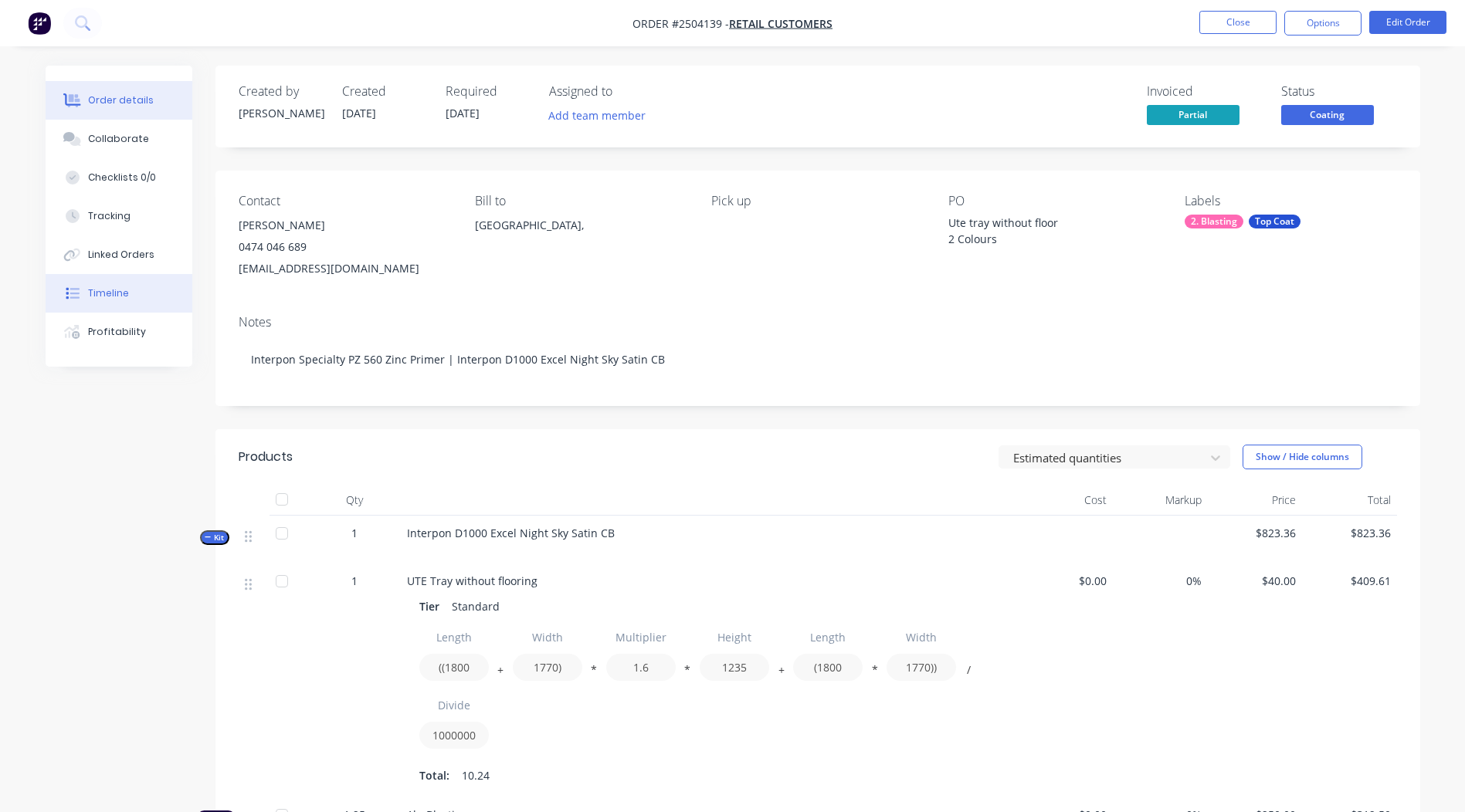
click at [110, 285] on button "Timeline" at bounding box center [118, 293] width 147 height 38
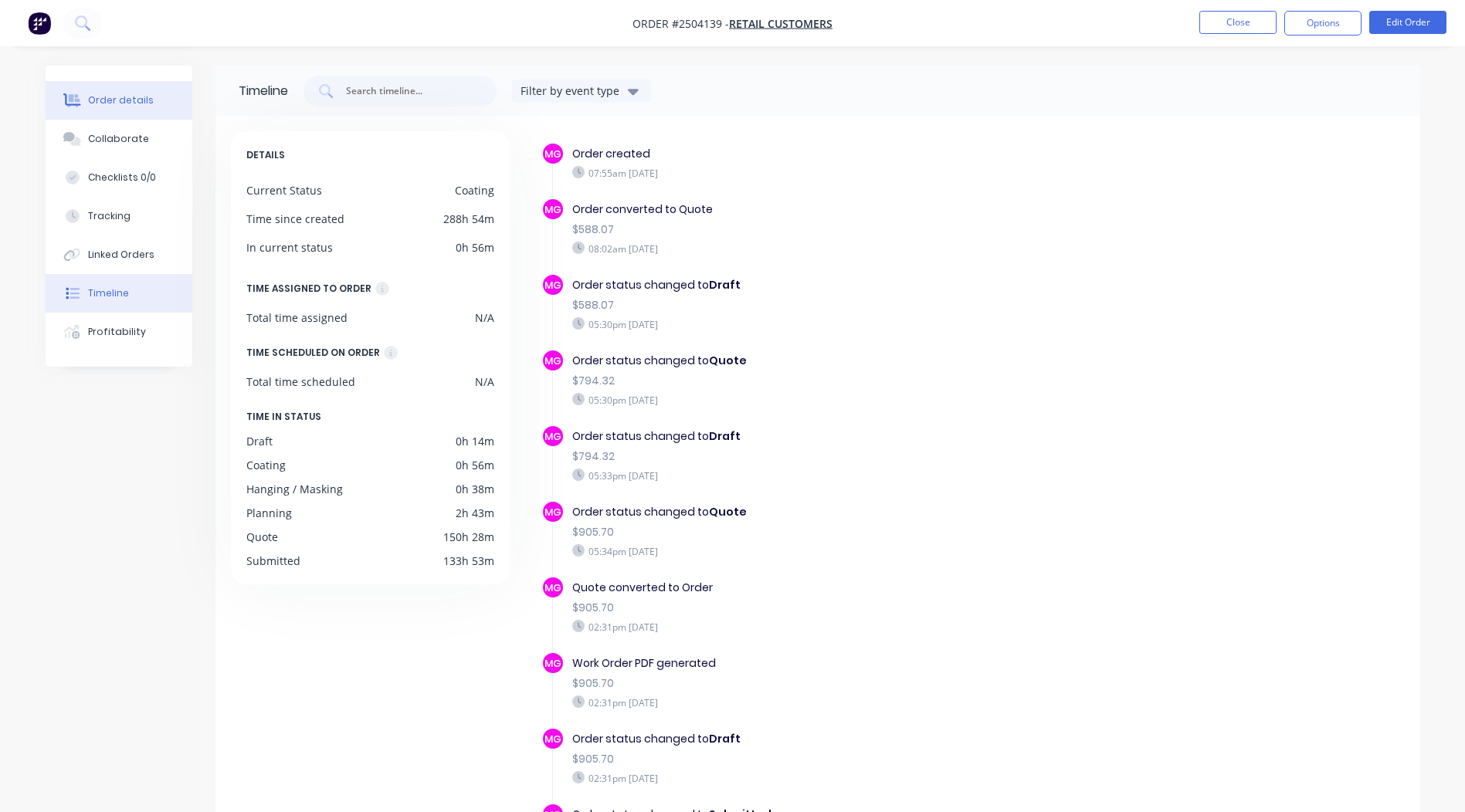
click at [105, 86] on button "Order details" at bounding box center [118, 100] width 147 height 38
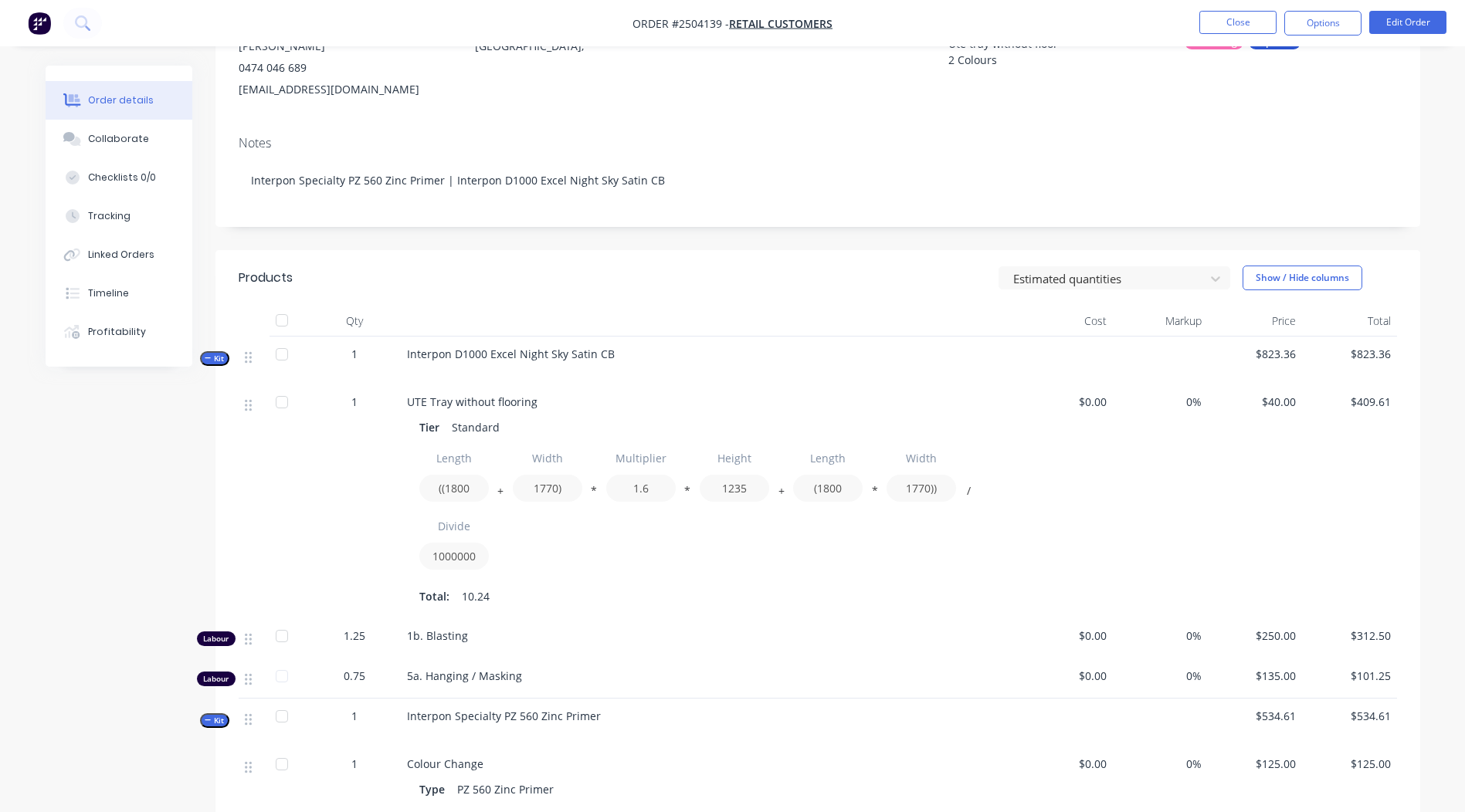
scroll to position [177, 0]
click at [1263, 25] on button "Close" at bounding box center [1237, 22] width 77 height 23
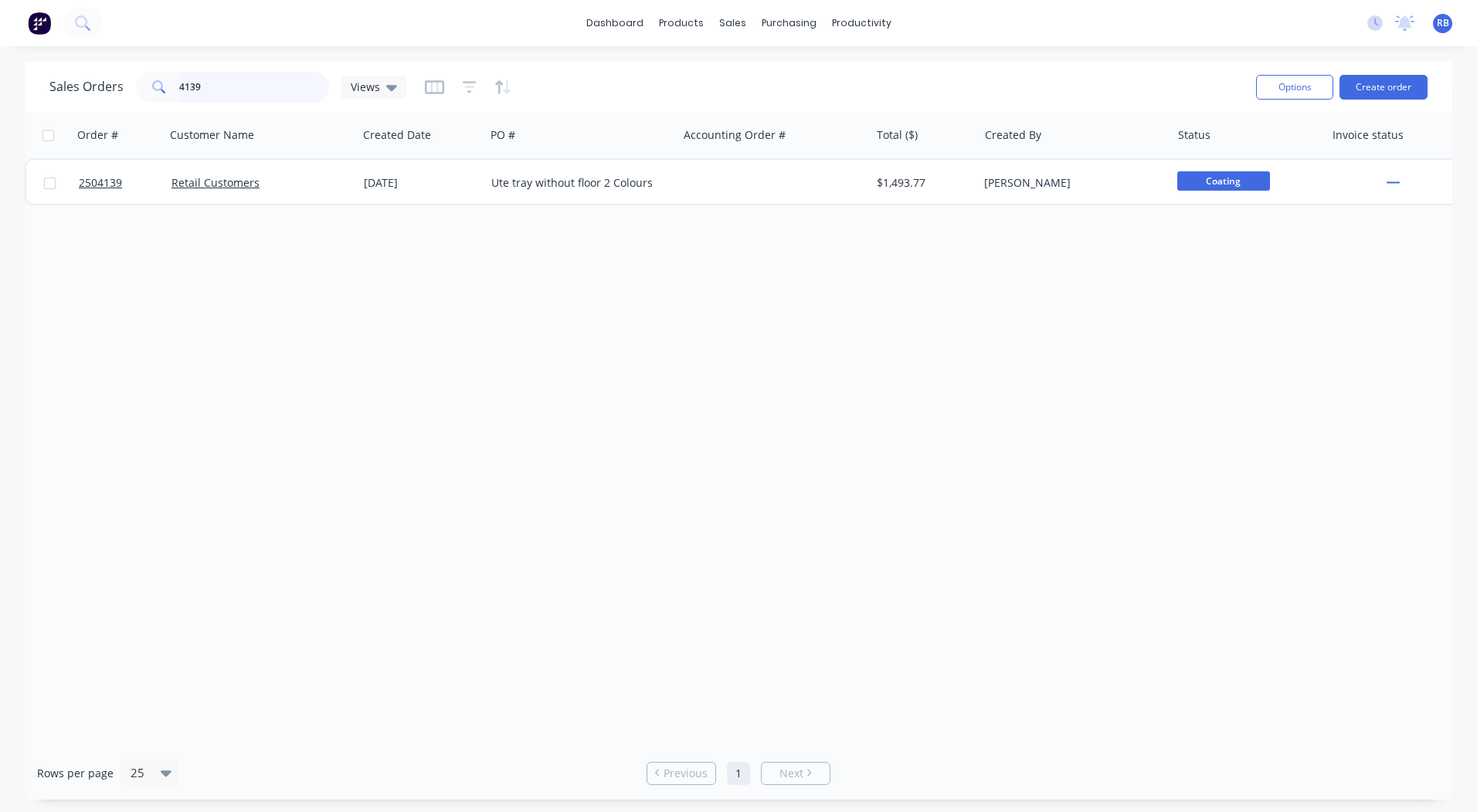
drag, startPoint x: 268, startPoint y: 96, endPoint x: 0, endPoint y: 29, distance: 276.2
click at [127, 103] on div "Sales Orders 4139 Views" at bounding box center [646, 87] width 1194 height 38
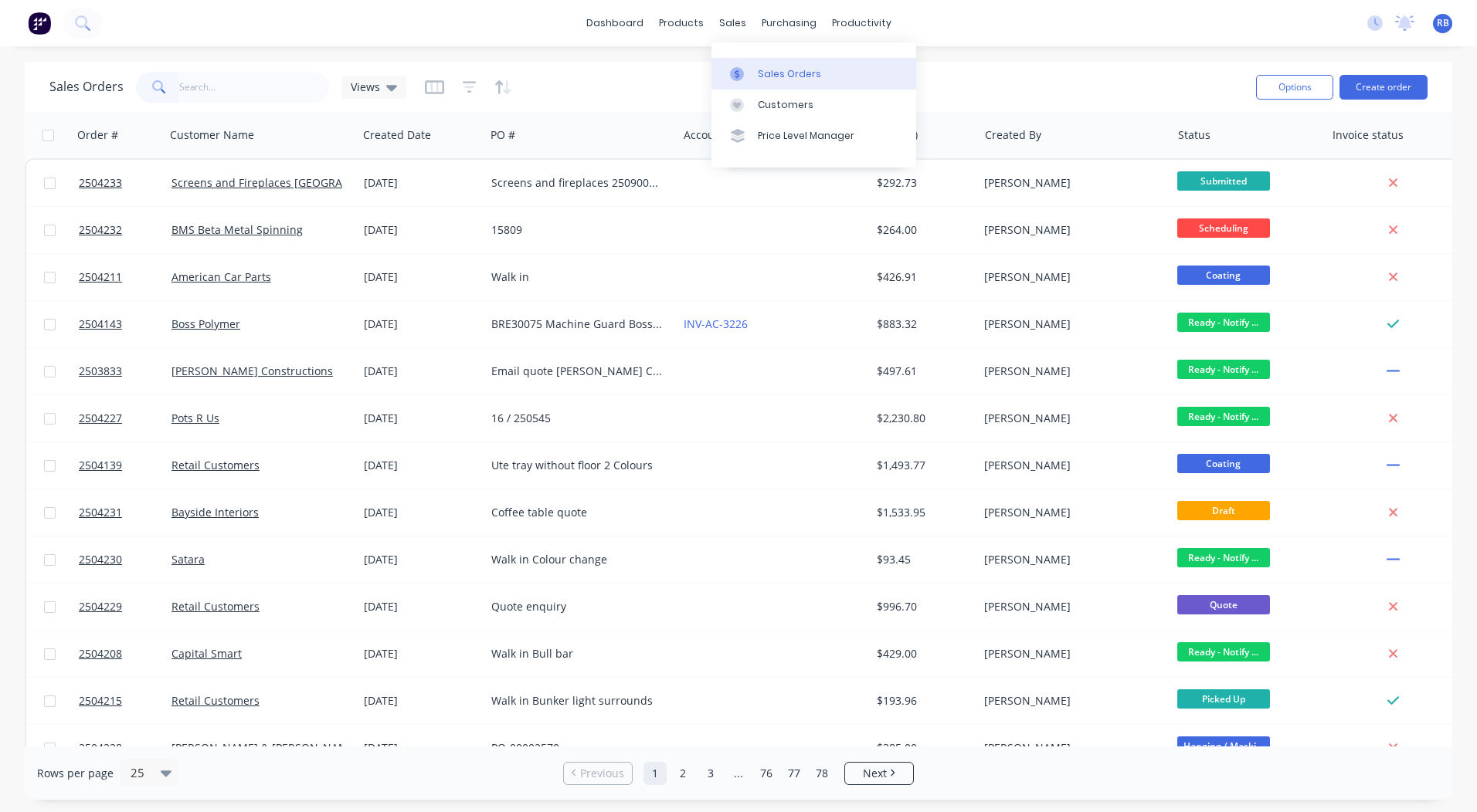
click at [779, 77] on div "Sales Orders" at bounding box center [789, 74] width 64 height 14
click at [1031, 20] on div "dashboard products sales purchasing productivity dashboard products Product Cat…" at bounding box center [738, 23] width 1477 height 46
click at [772, 71] on div "Sales Orders" at bounding box center [789, 74] width 64 height 14
click at [600, 28] on link "dashboard" at bounding box center [615, 23] width 73 height 23
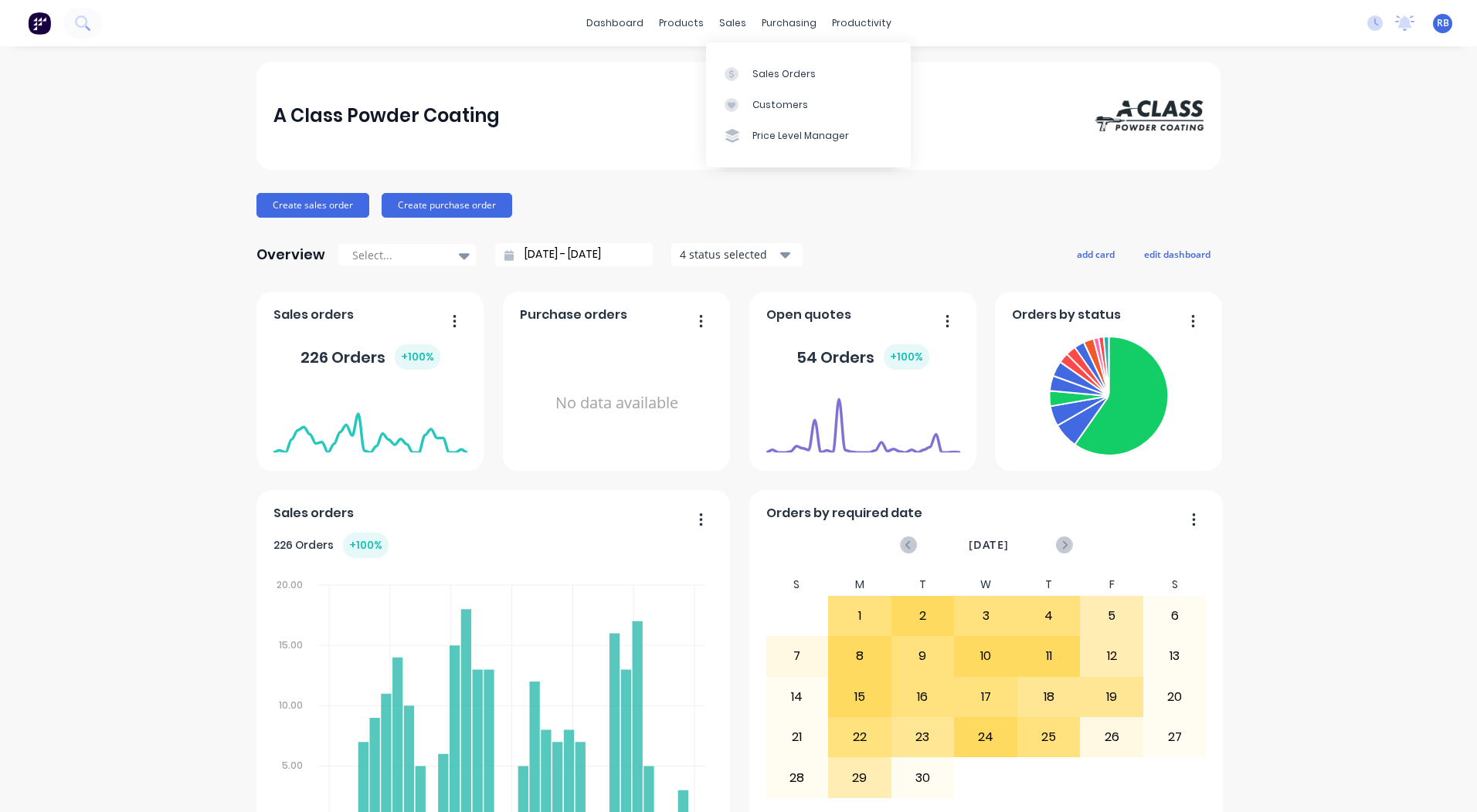
click at [766, 56] on div "Sales Orders Customers Price Level Manager" at bounding box center [808, 105] width 205 height 125
click at [767, 65] on link "Sales Orders" at bounding box center [808, 74] width 205 height 31
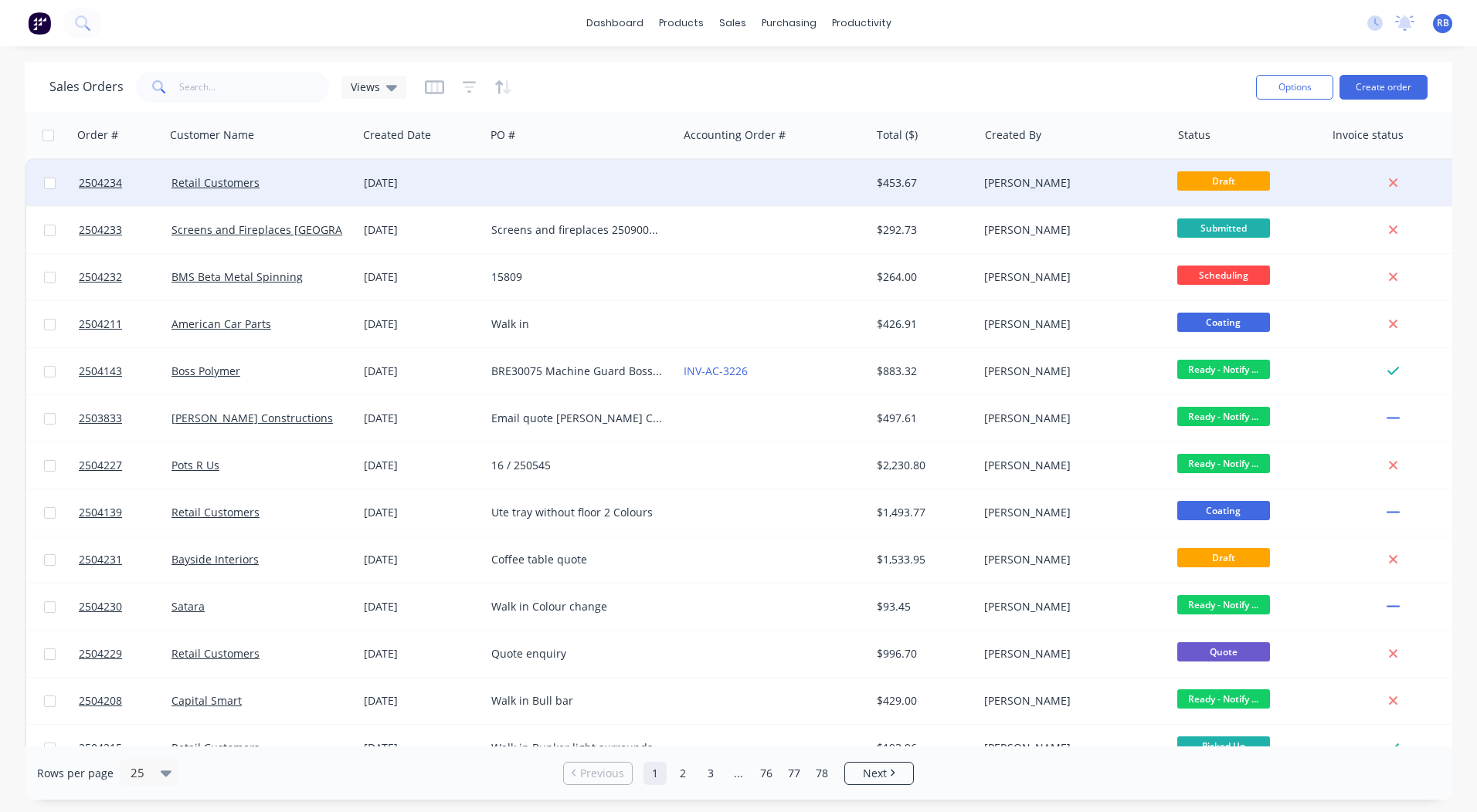
click at [789, 178] on div at bounding box center [773, 183] width 192 height 46
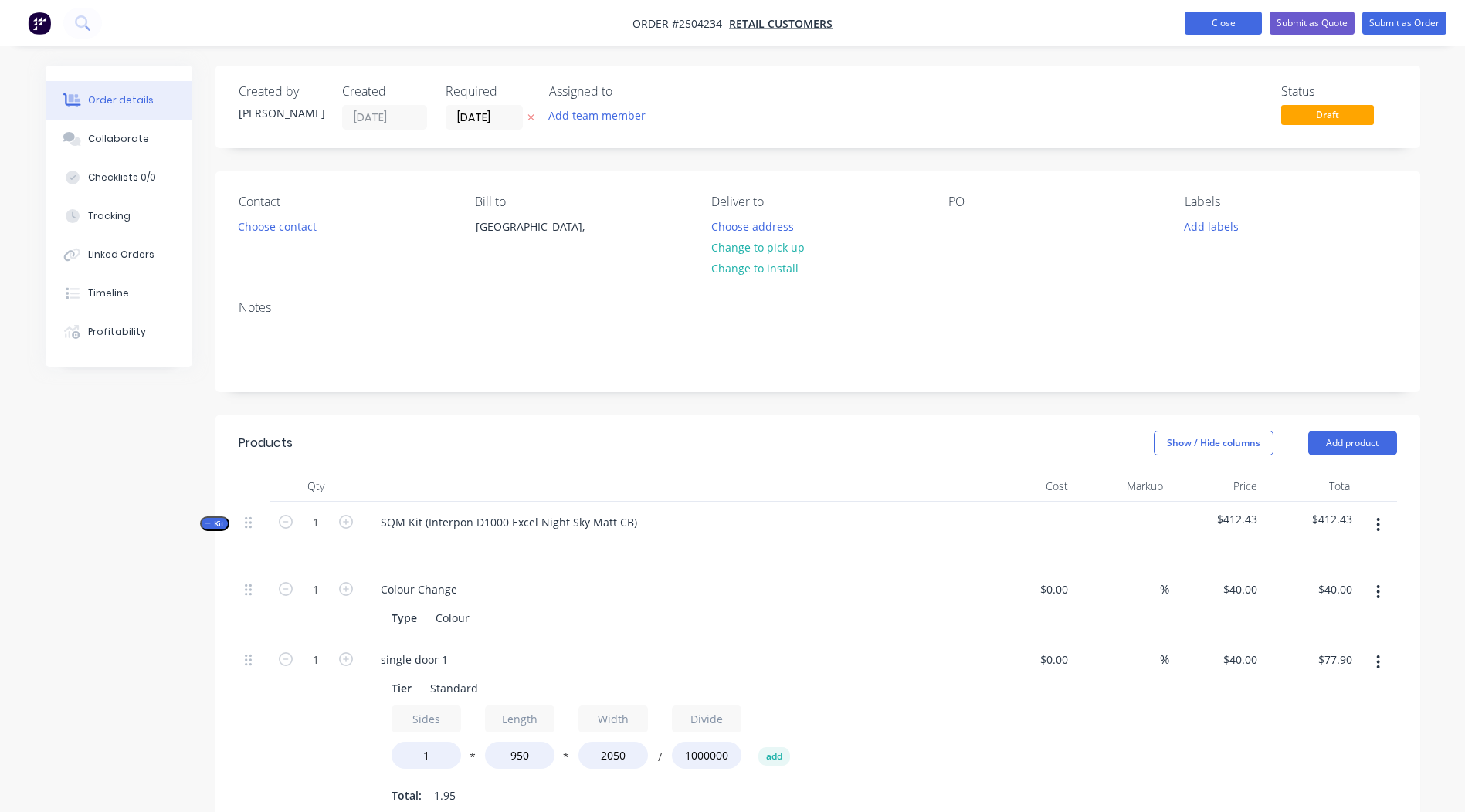
click at [1218, 26] on button "Close" at bounding box center [1223, 23] width 77 height 23
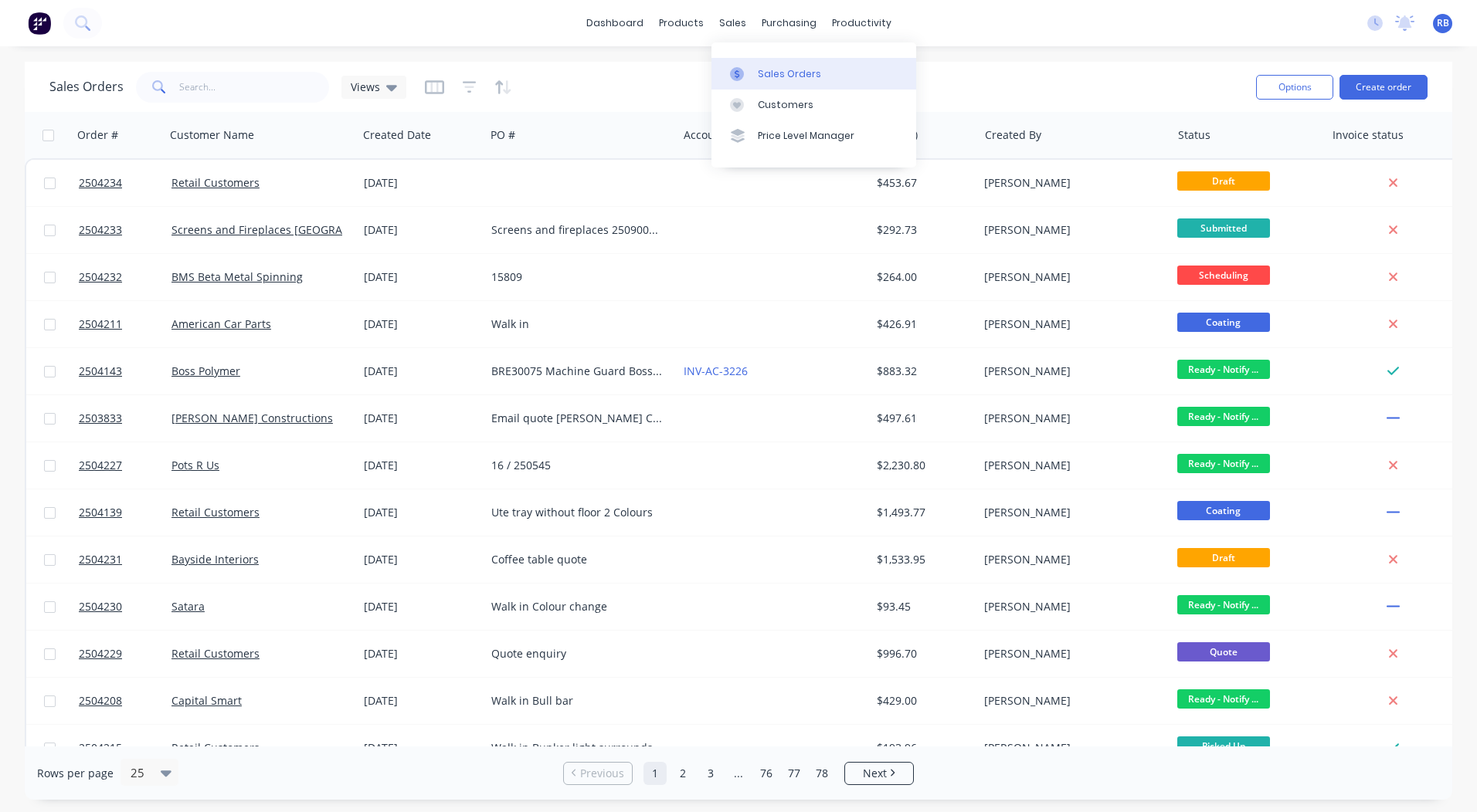
click at [742, 67] on icon at bounding box center [737, 74] width 14 height 14
click at [1007, 72] on div "Sales Orders Views" at bounding box center [646, 87] width 1194 height 38
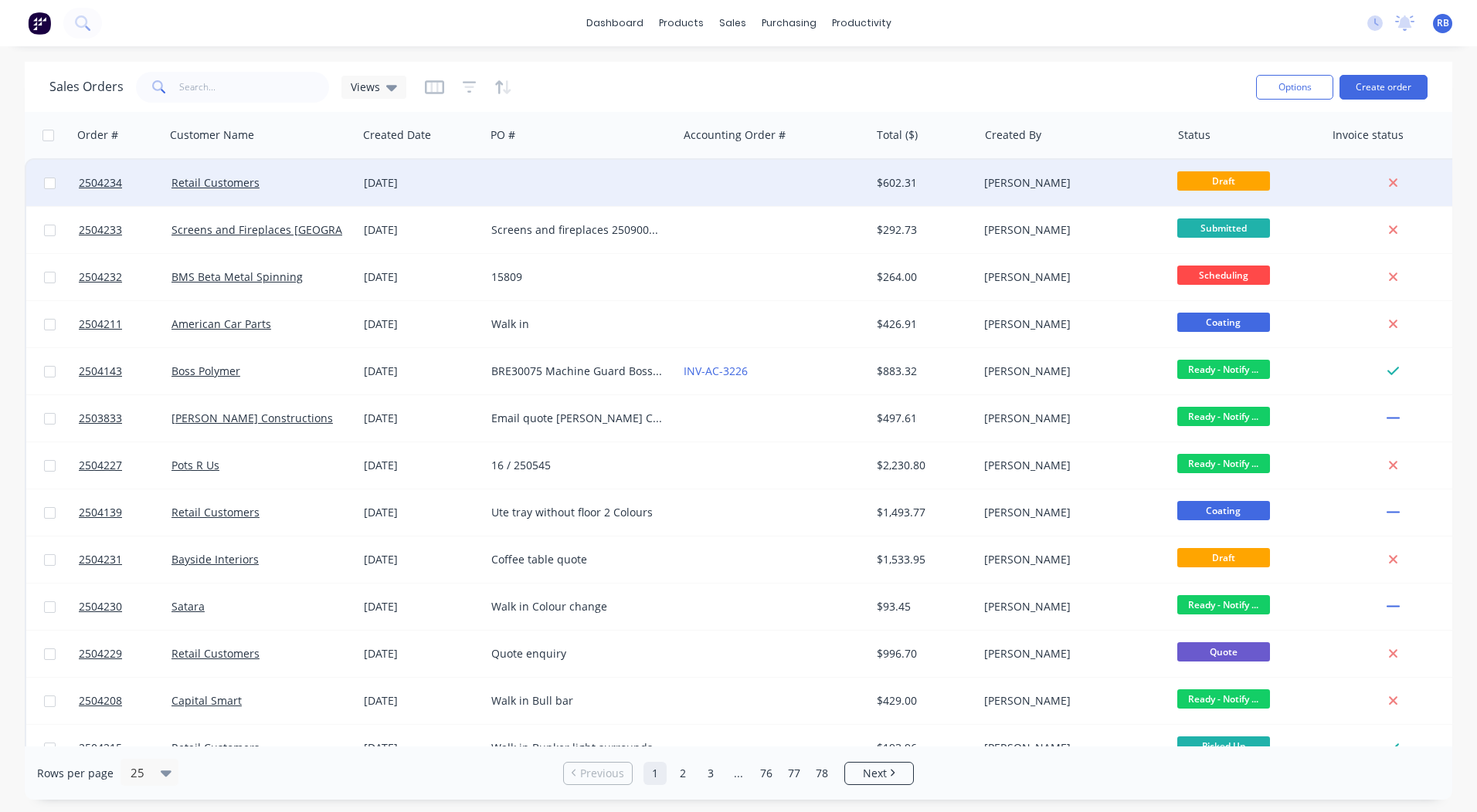
click at [845, 181] on div at bounding box center [773, 183] width 192 height 46
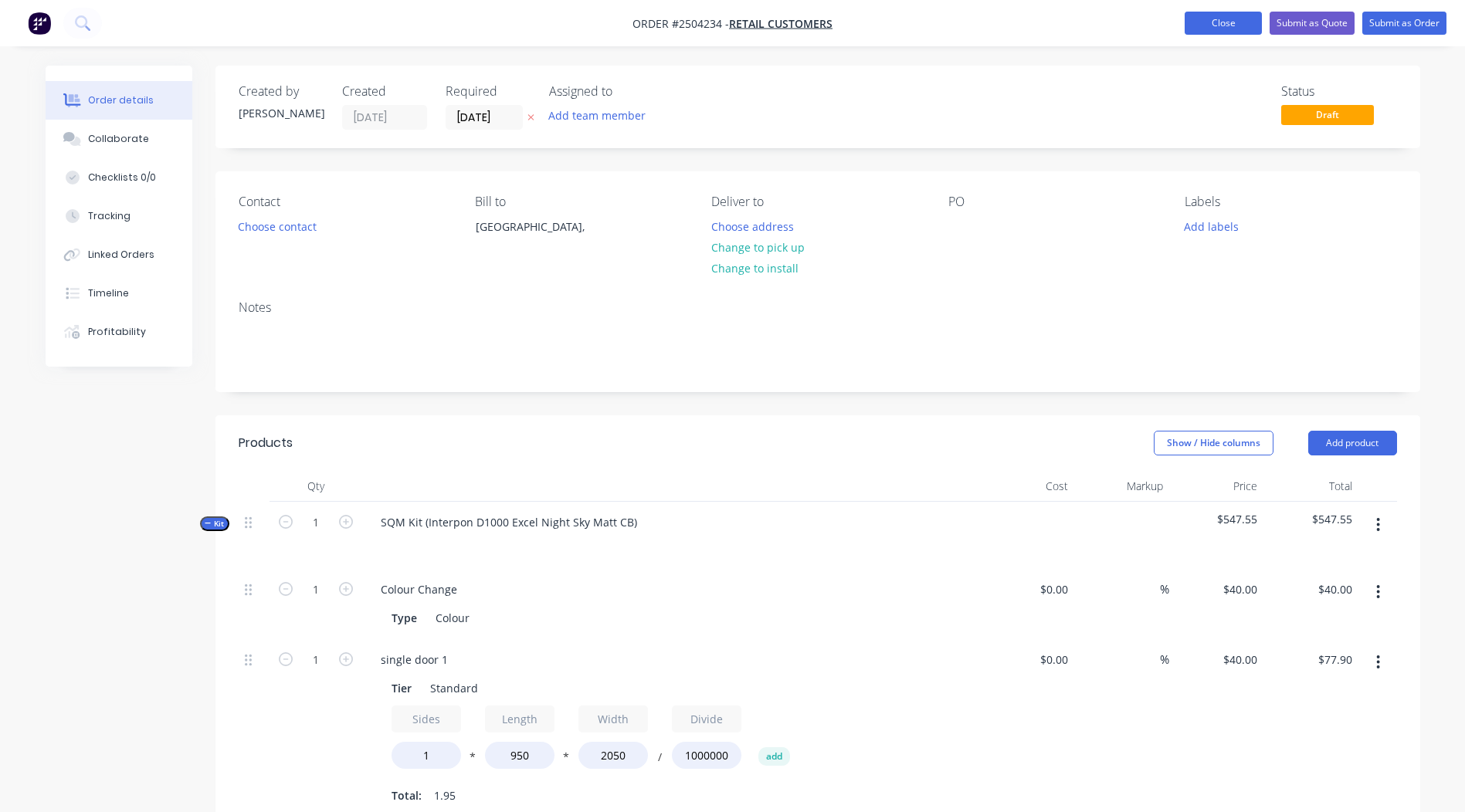
click at [1209, 24] on button "Close" at bounding box center [1223, 23] width 77 height 23
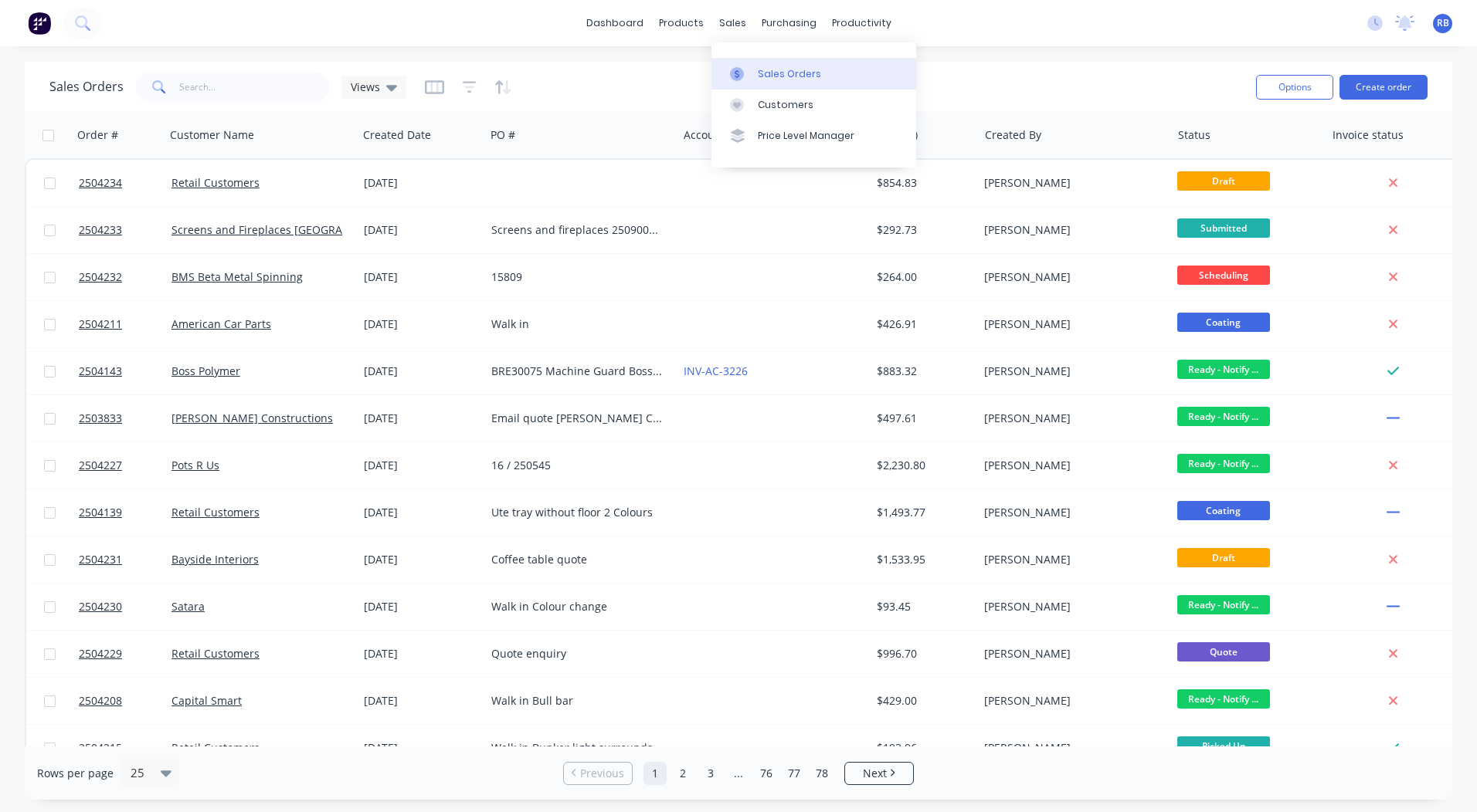
click at [742, 72] on icon at bounding box center [737, 74] width 14 height 14
click at [241, 80] on input "text" at bounding box center [254, 87] width 150 height 31
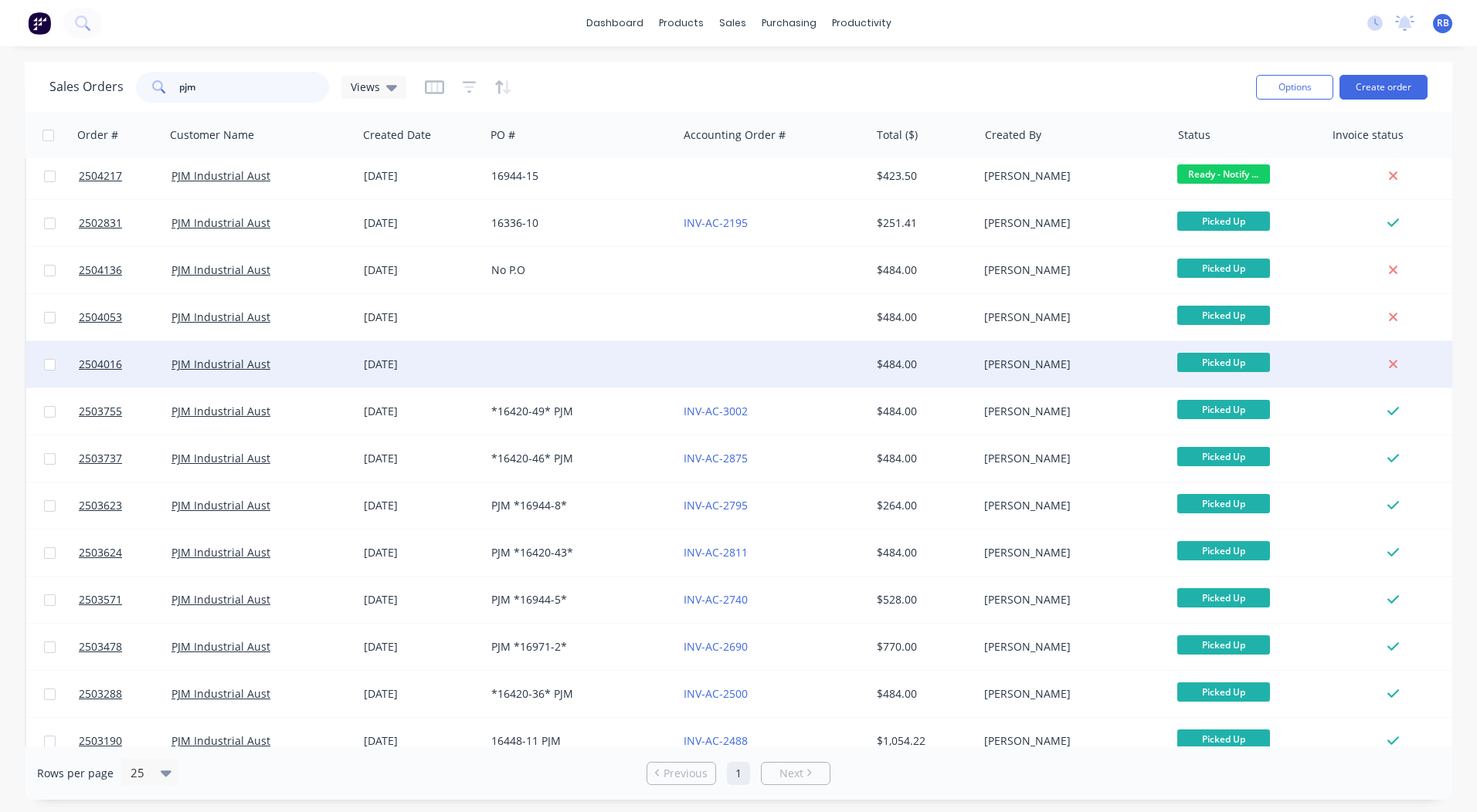
scroll to position [155, 0]
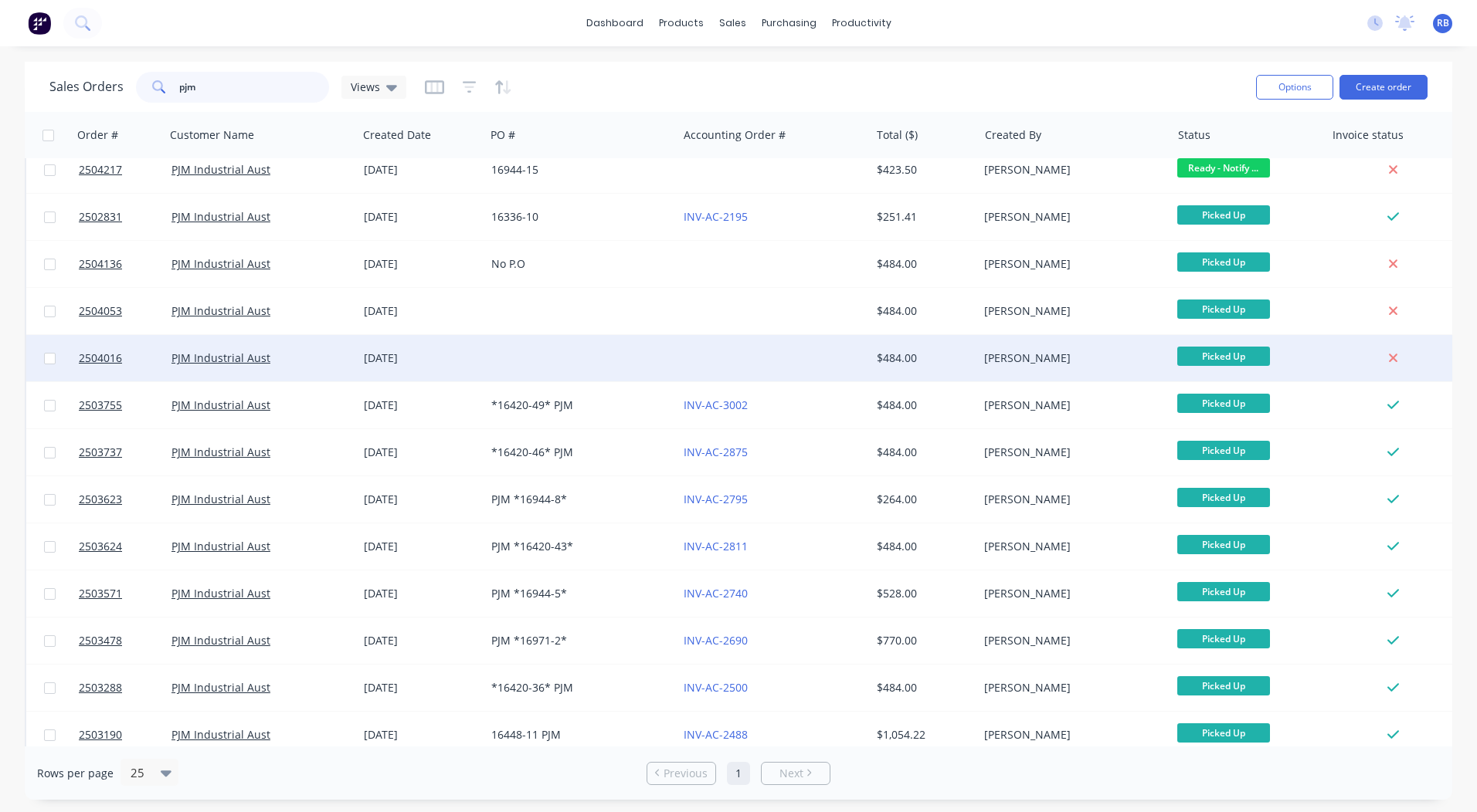
type input "pjm"
click at [554, 367] on div at bounding box center [581, 358] width 192 height 46
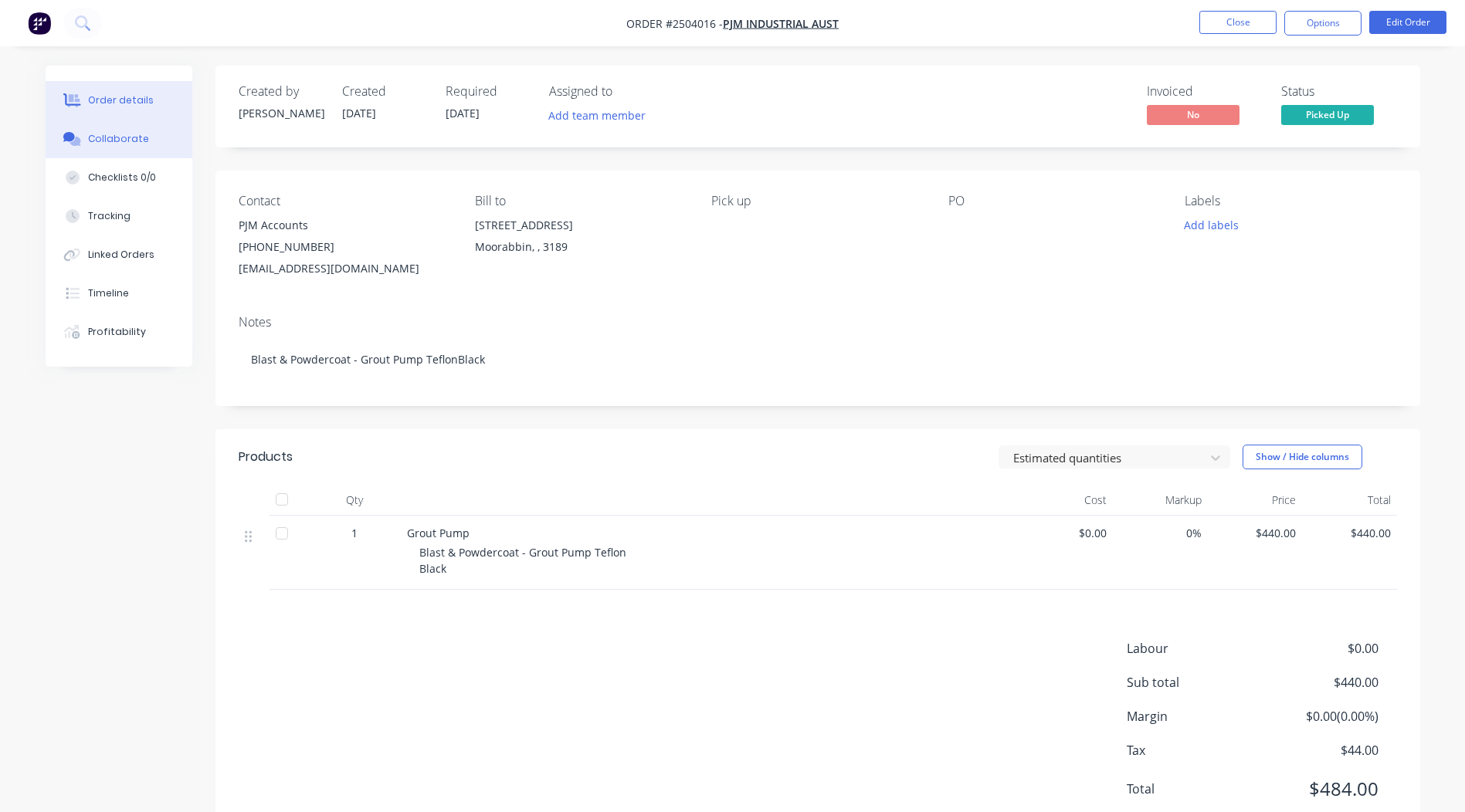
click at [84, 137] on div at bounding box center [72, 138] width 23 height 14
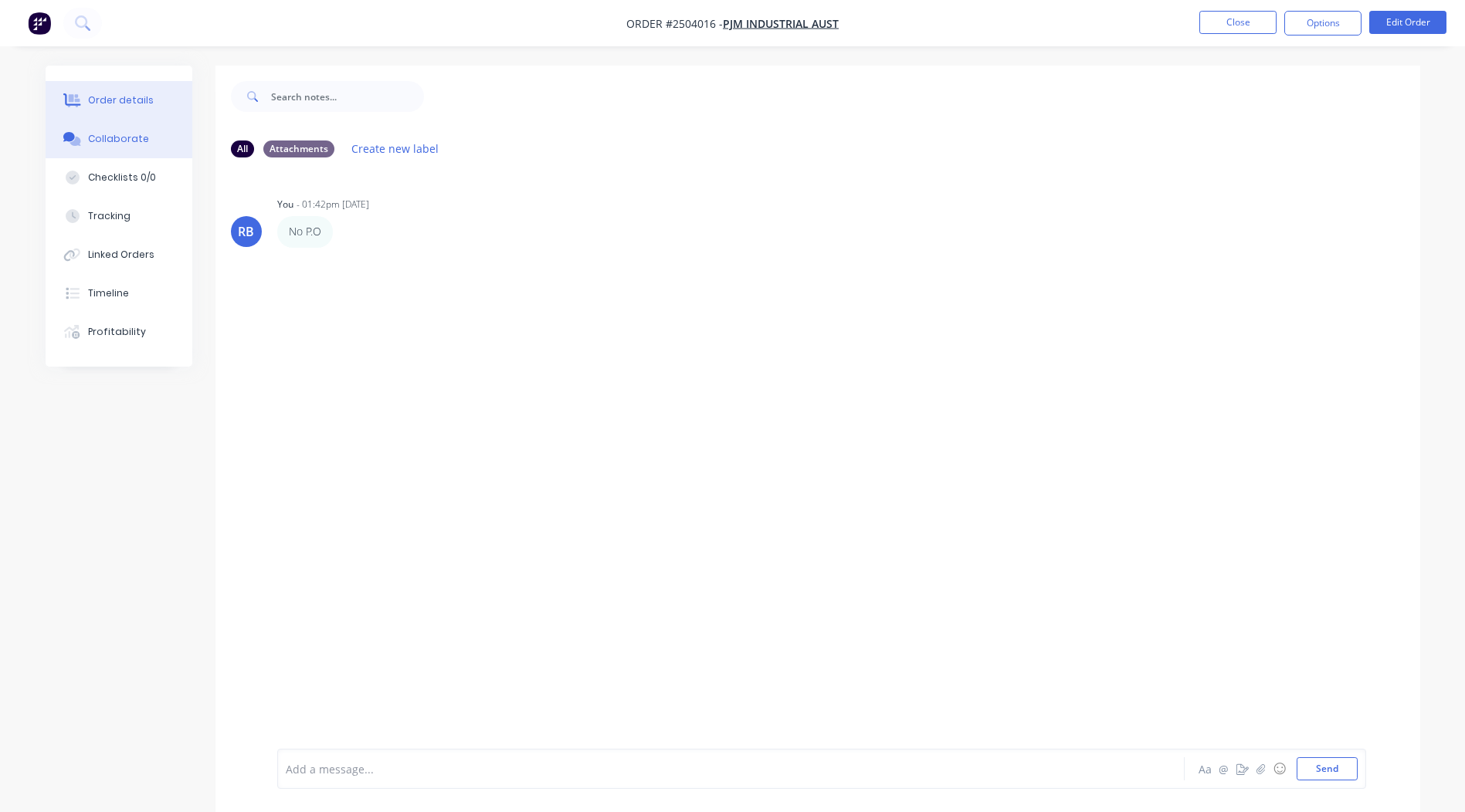
click at [130, 103] on div "Order details" at bounding box center [121, 100] width 66 height 14
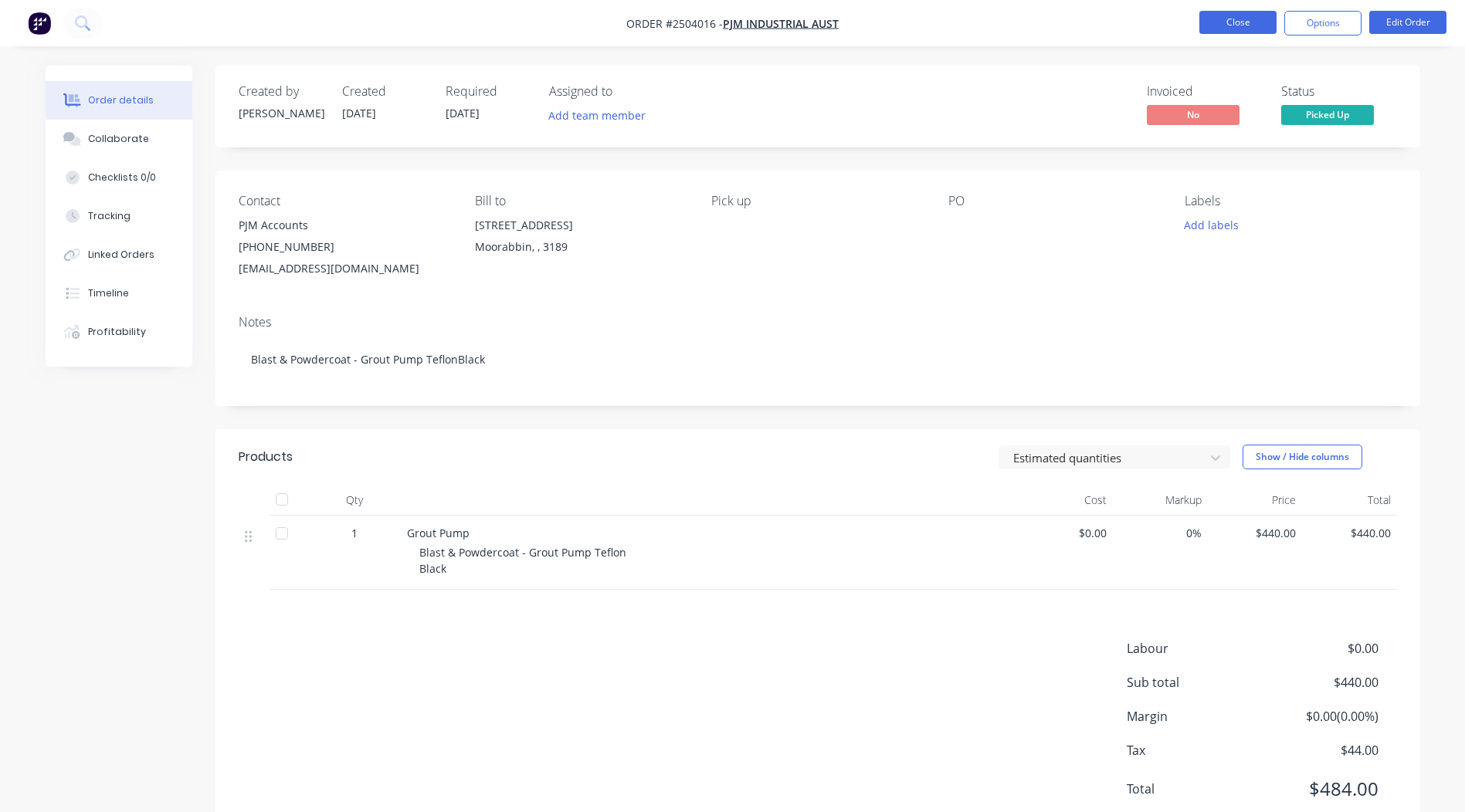
click at [1234, 15] on button "Close" at bounding box center [1237, 22] width 77 height 23
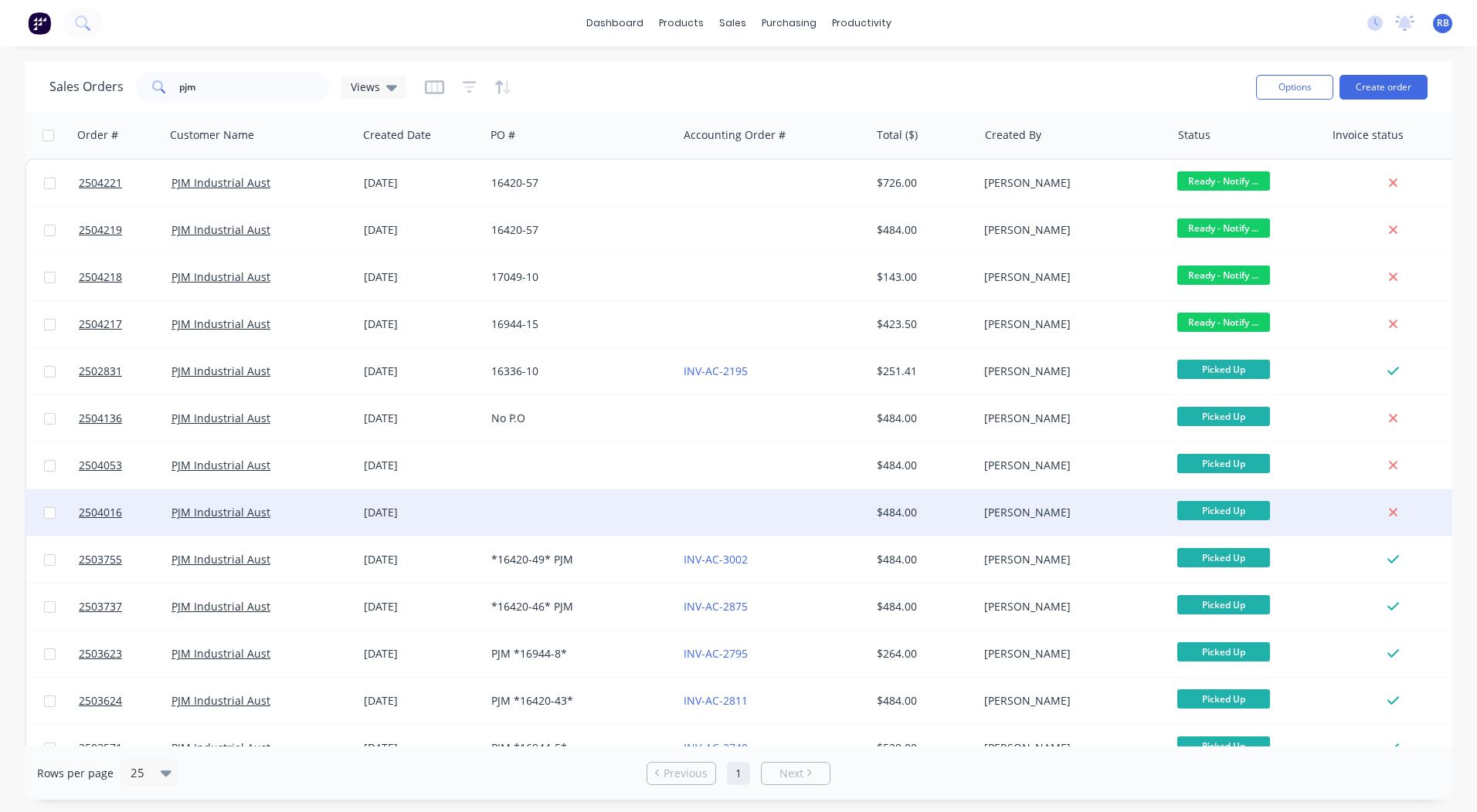
click at [759, 511] on div at bounding box center [773, 513] width 192 height 46
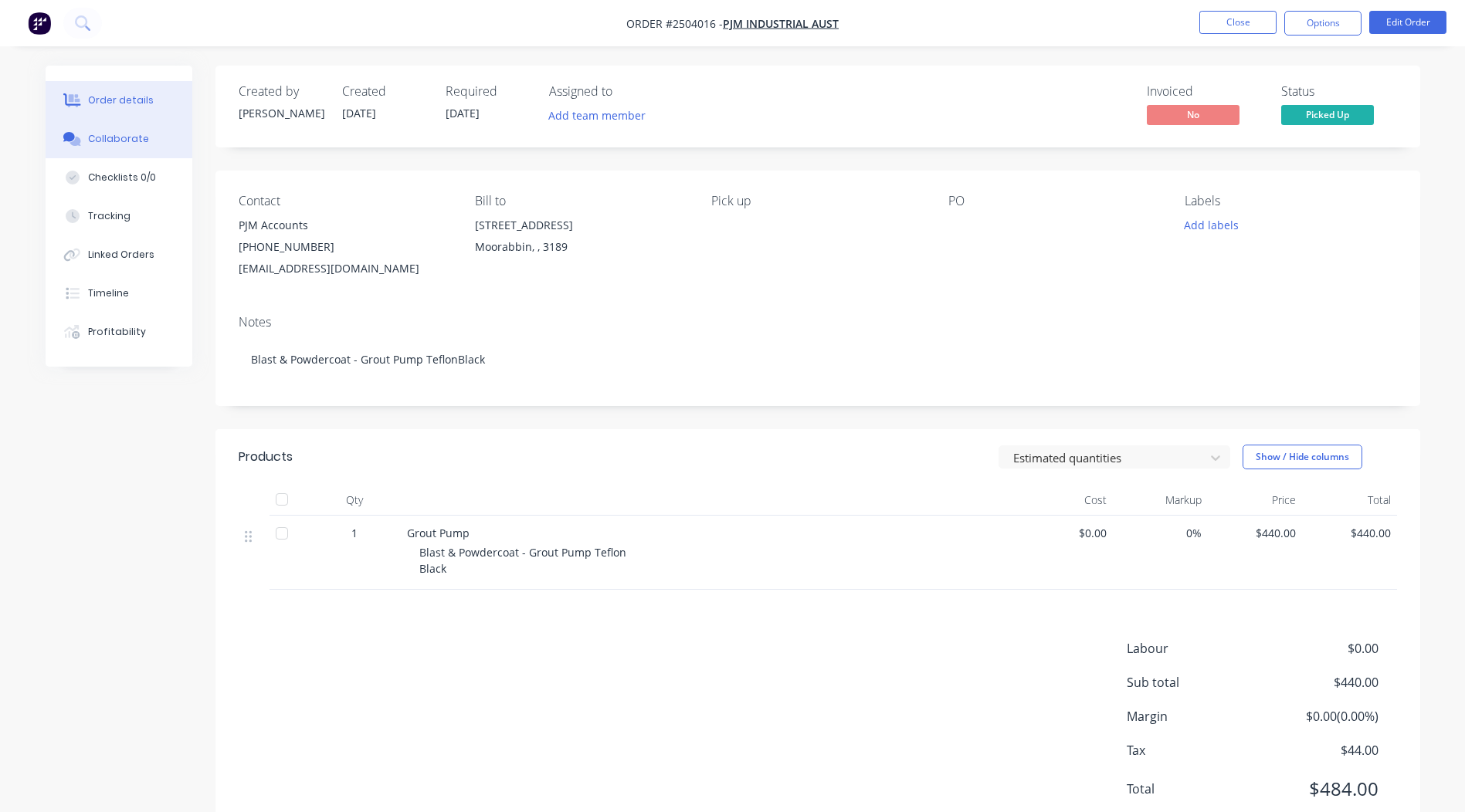
click at [133, 143] on div "Collaborate" at bounding box center [118, 138] width 61 height 14
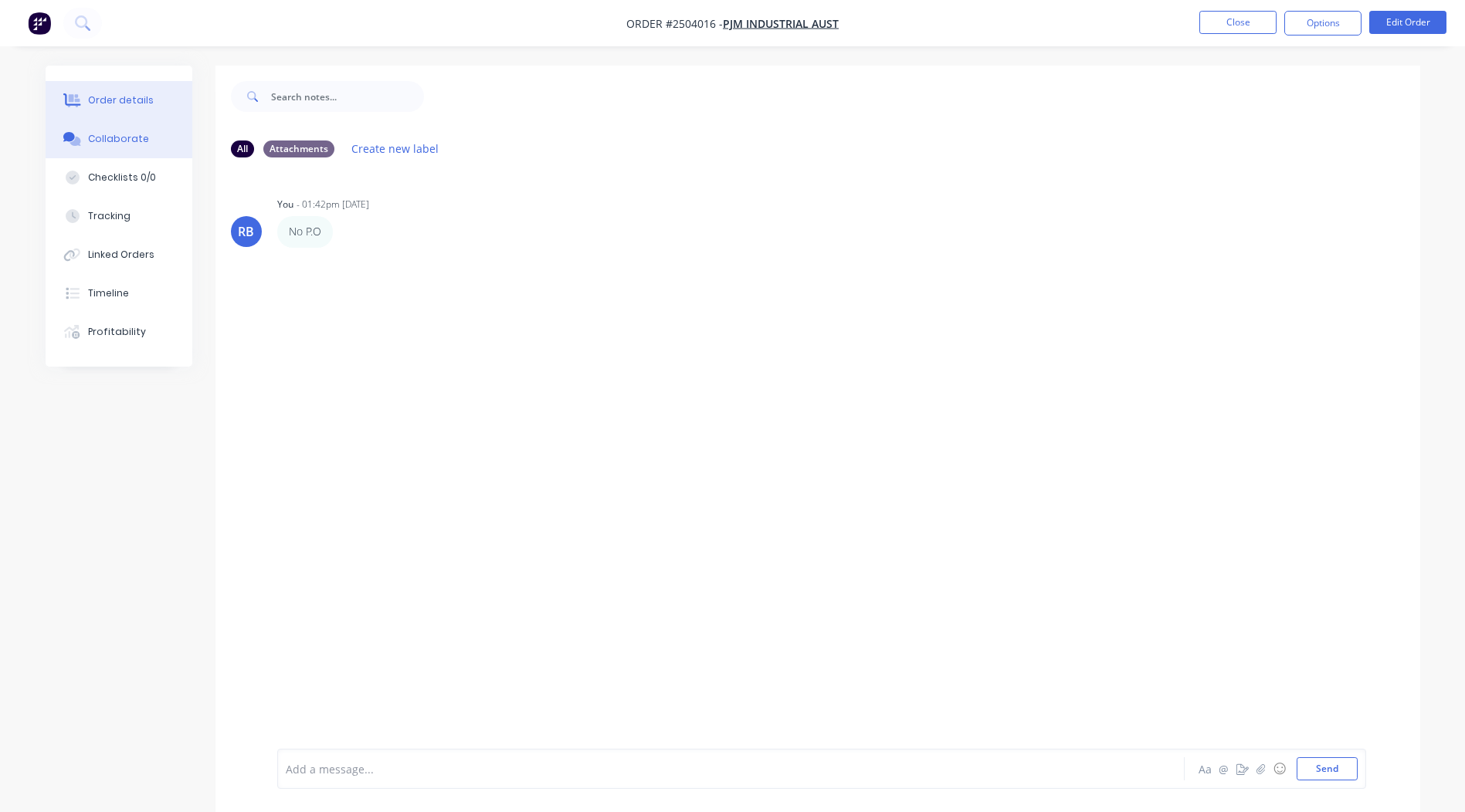
click at [104, 96] on div "Order details" at bounding box center [121, 100] width 66 height 14
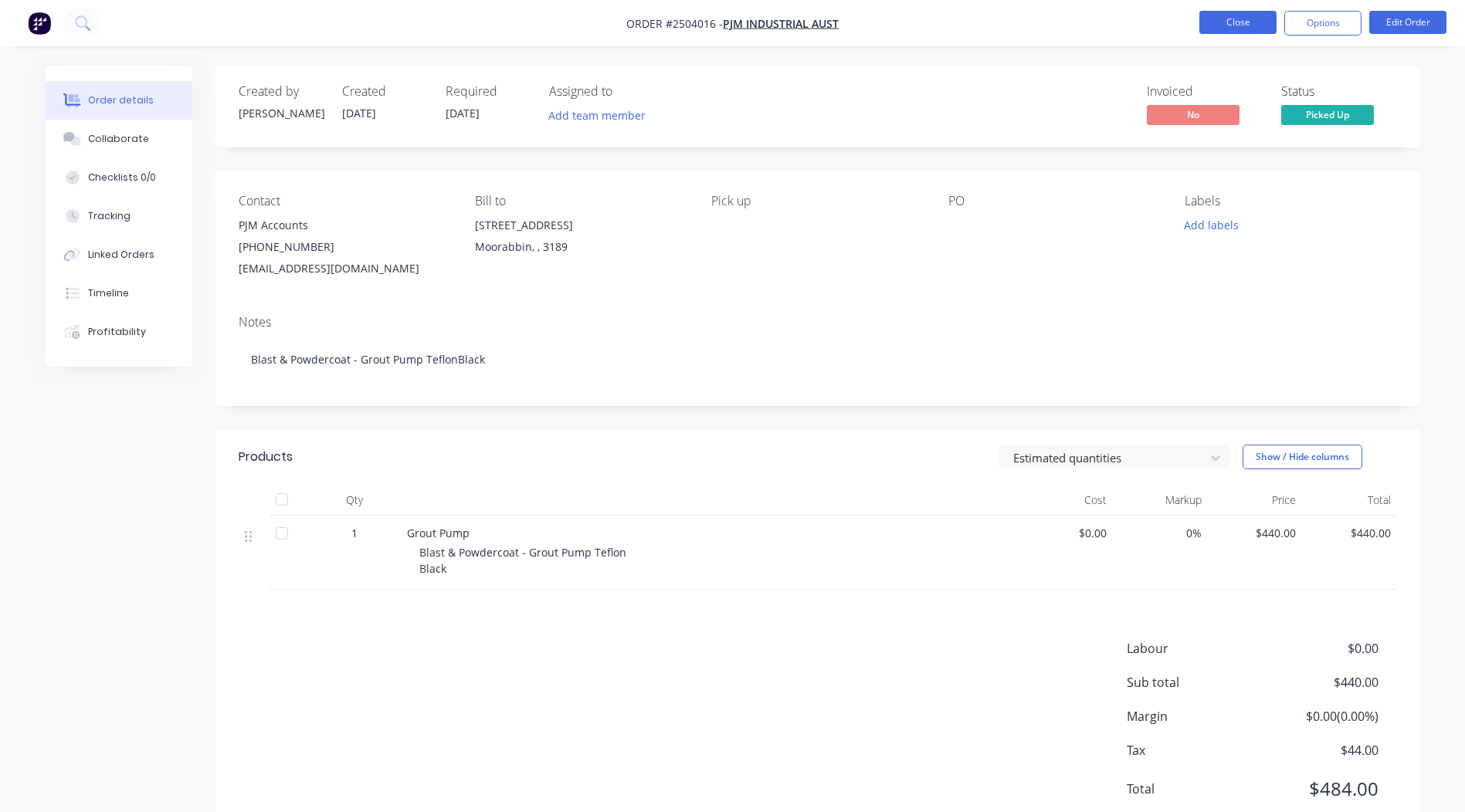
click at [1217, 21] on button "Close" at bounding box center [1237, 22] width 77 height 23
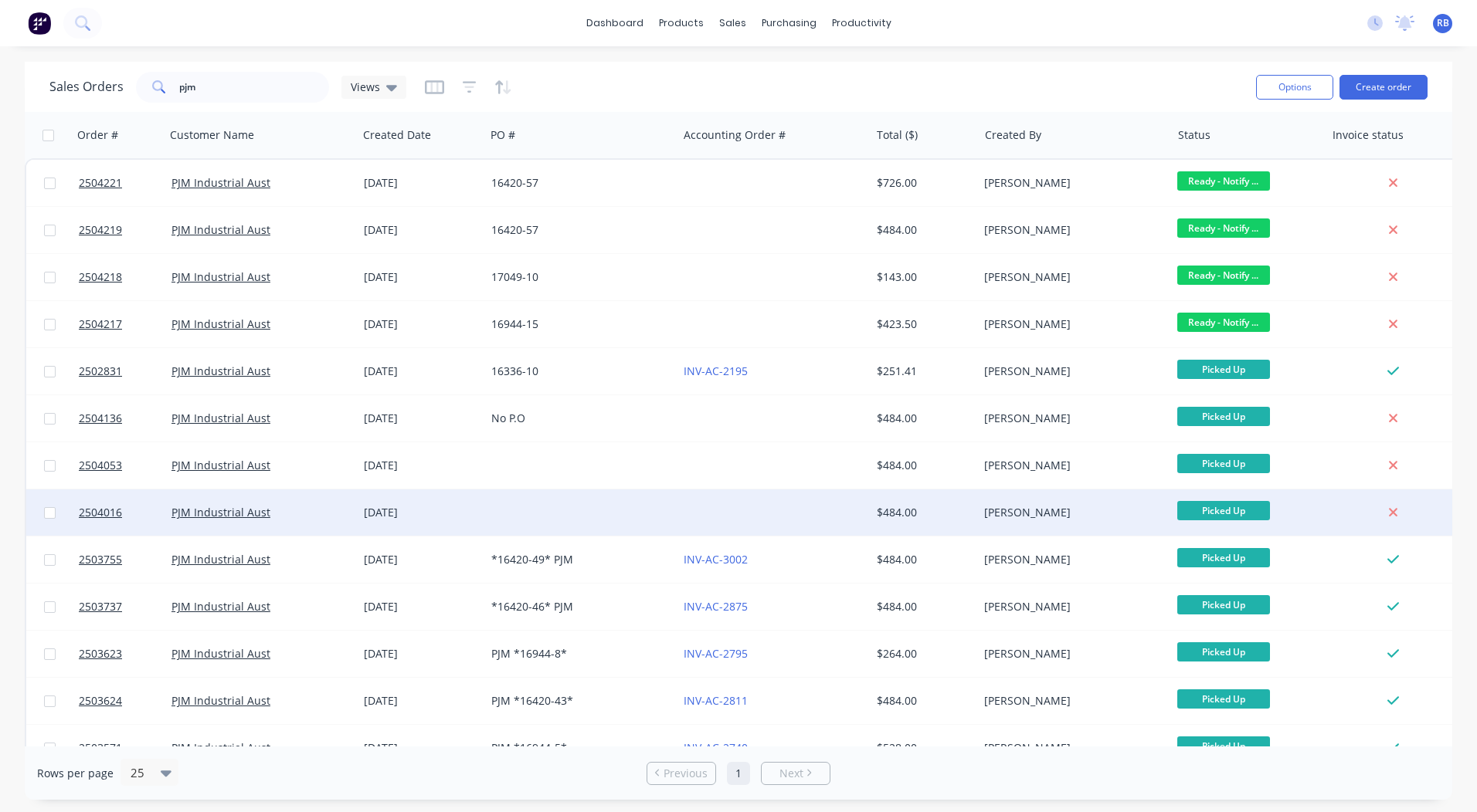
click at [539, 513] on div at bounding box center [581, 513] width 192 height 46
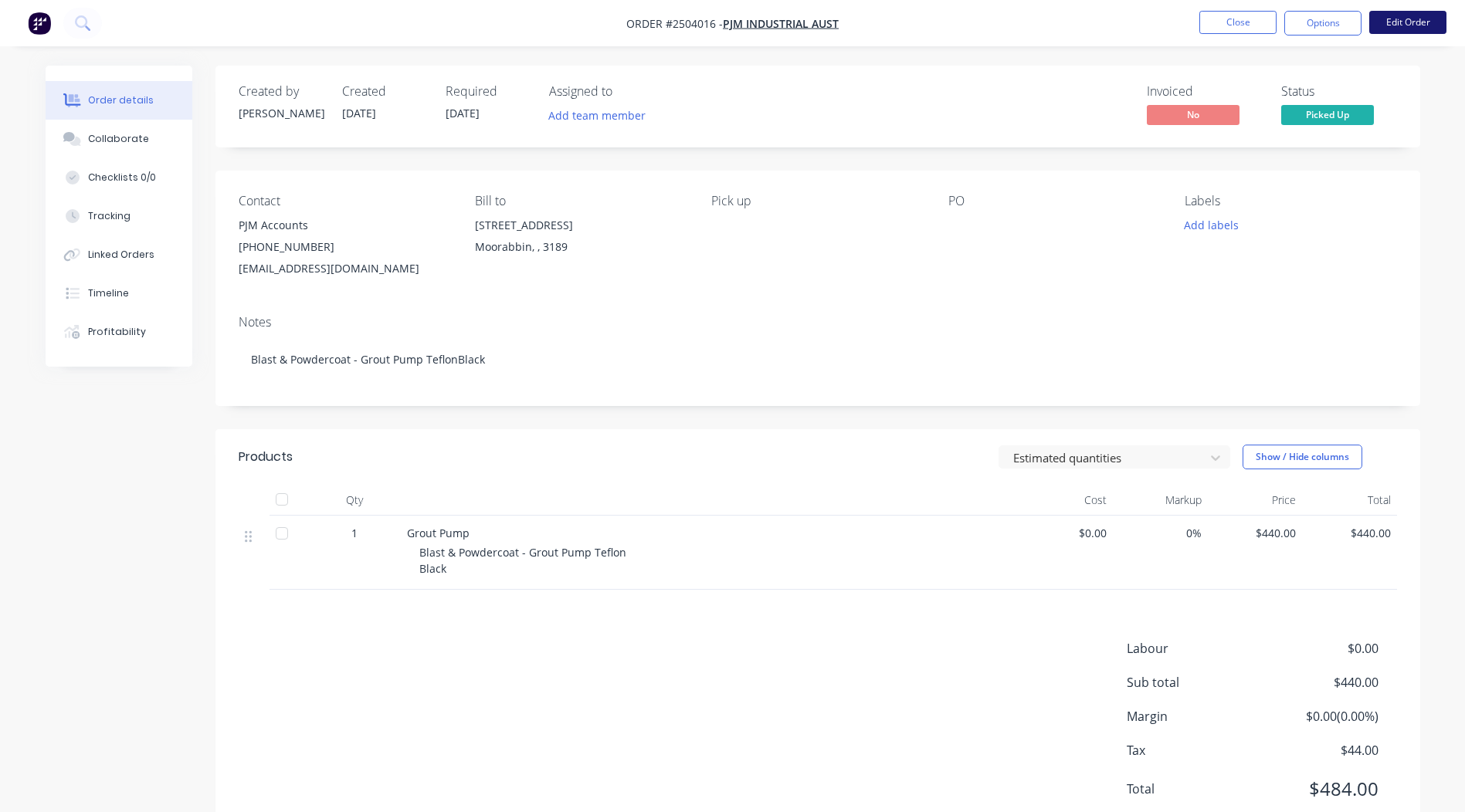
click at [1410, 22] on button "Edit Order" at bounding box center [1408, 22] width 77 height 23
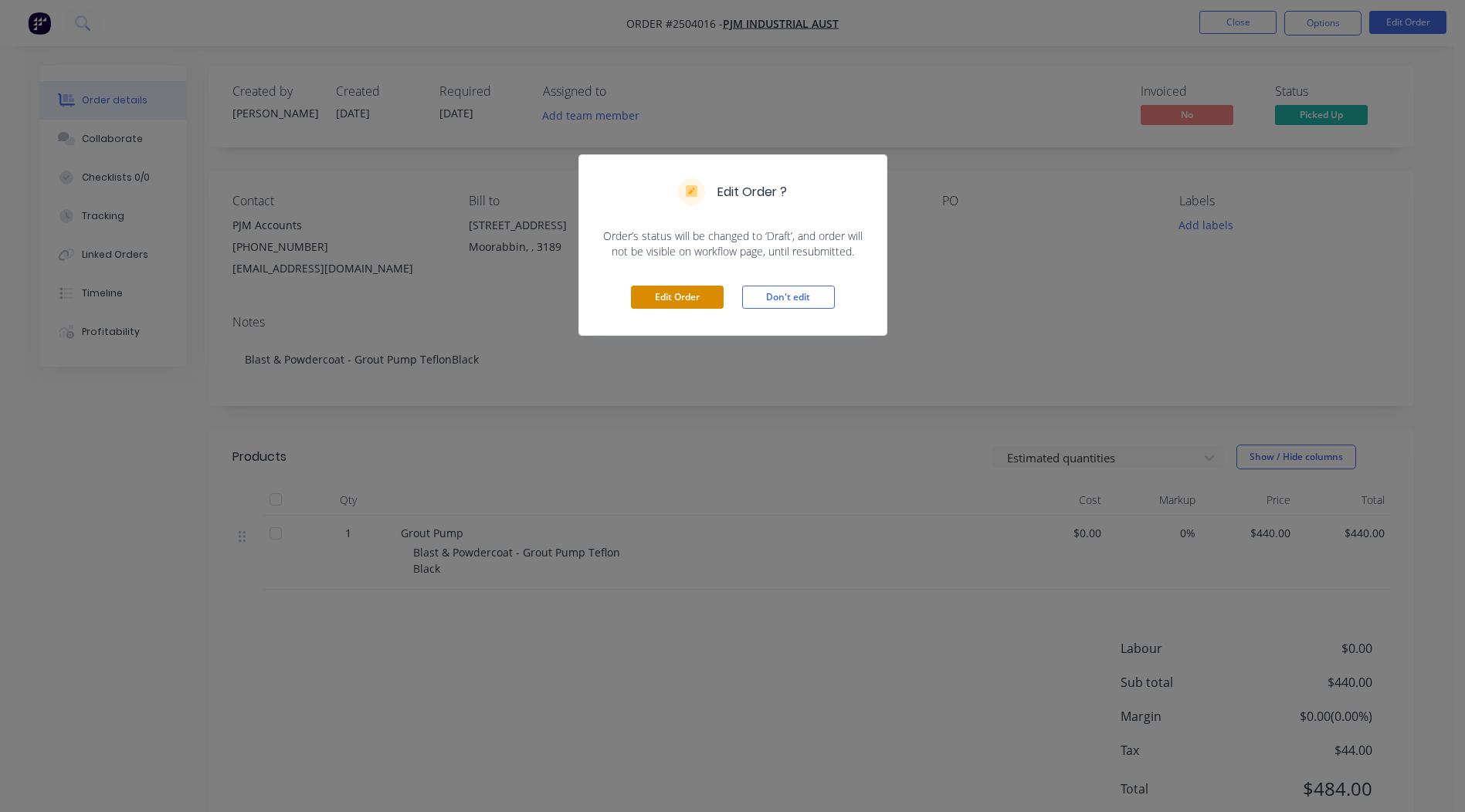
click at [658, 304] on button "Edit Order" at bounding box center [677, 297] width 93 height 23
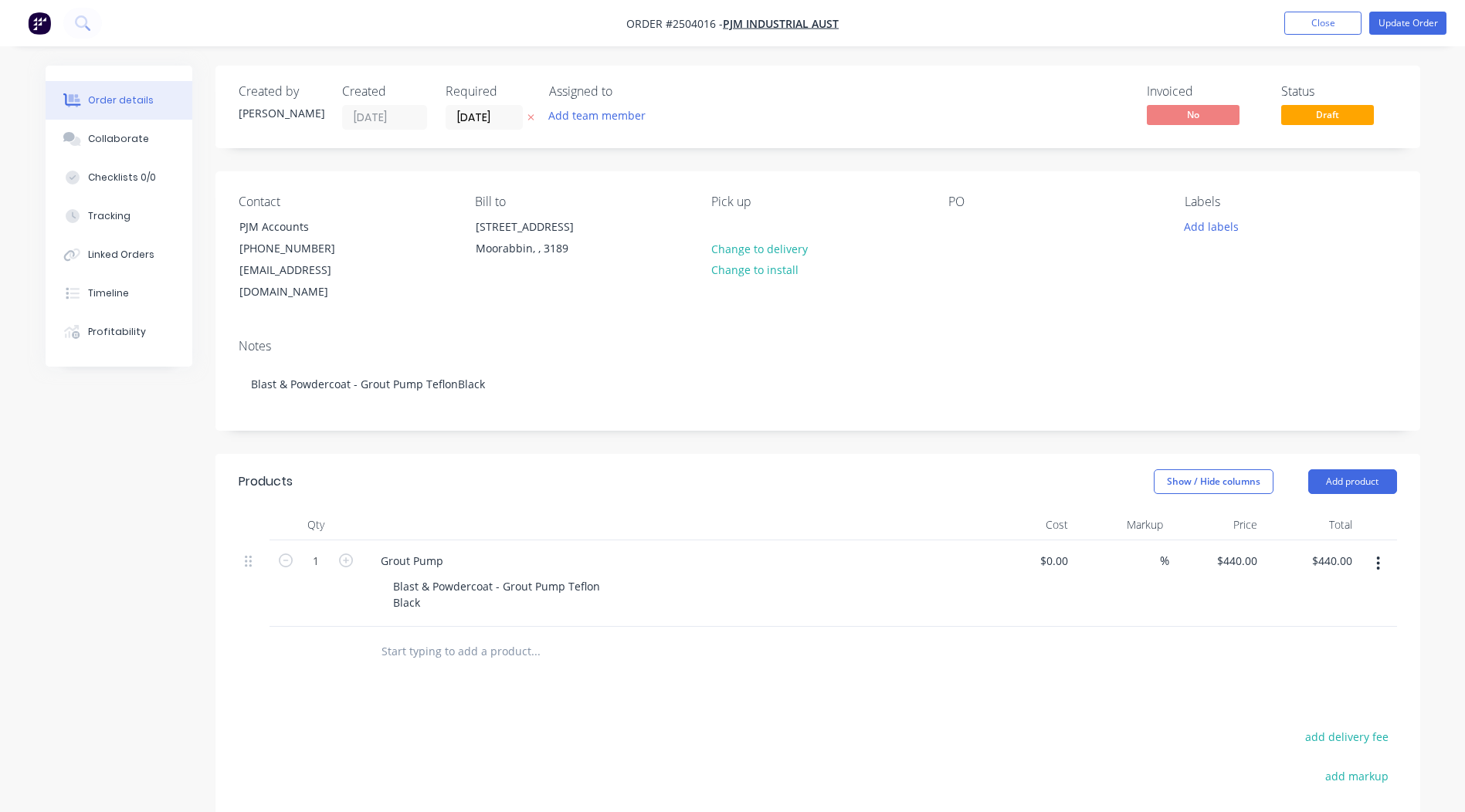
click at [974, 231] on div "PO" at bounding box center [1054, 249] width 211 height 109
click at [964, 224] on div at bounding box center [961, 227] width 25 height 23
paste div
click at [1422, 15] on button "Update Order" at bounding box center [1408, 23] width 77 height 23
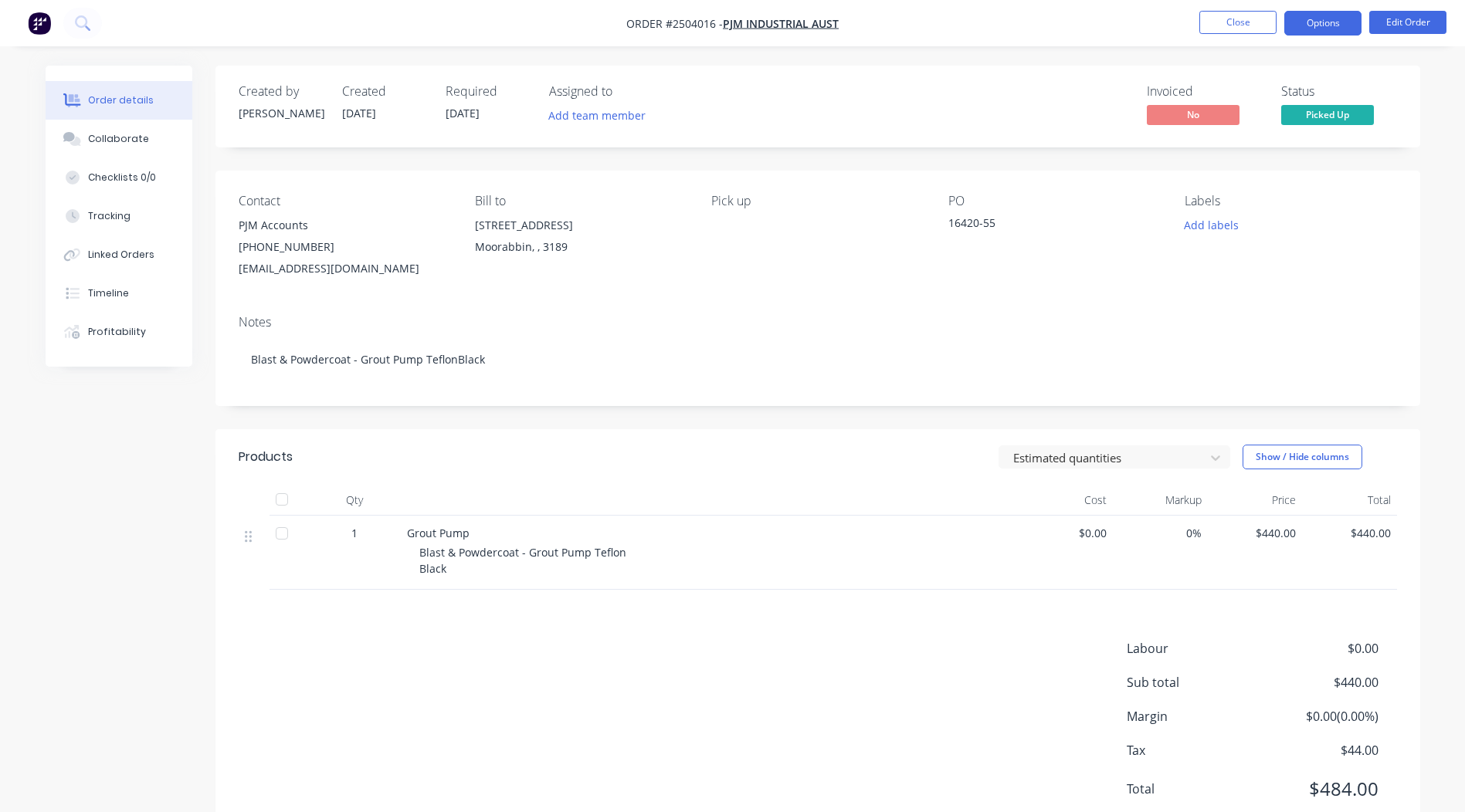
click at [1328, 28] on button "Options" at bounding box center [1323, 23] width 77 height 25
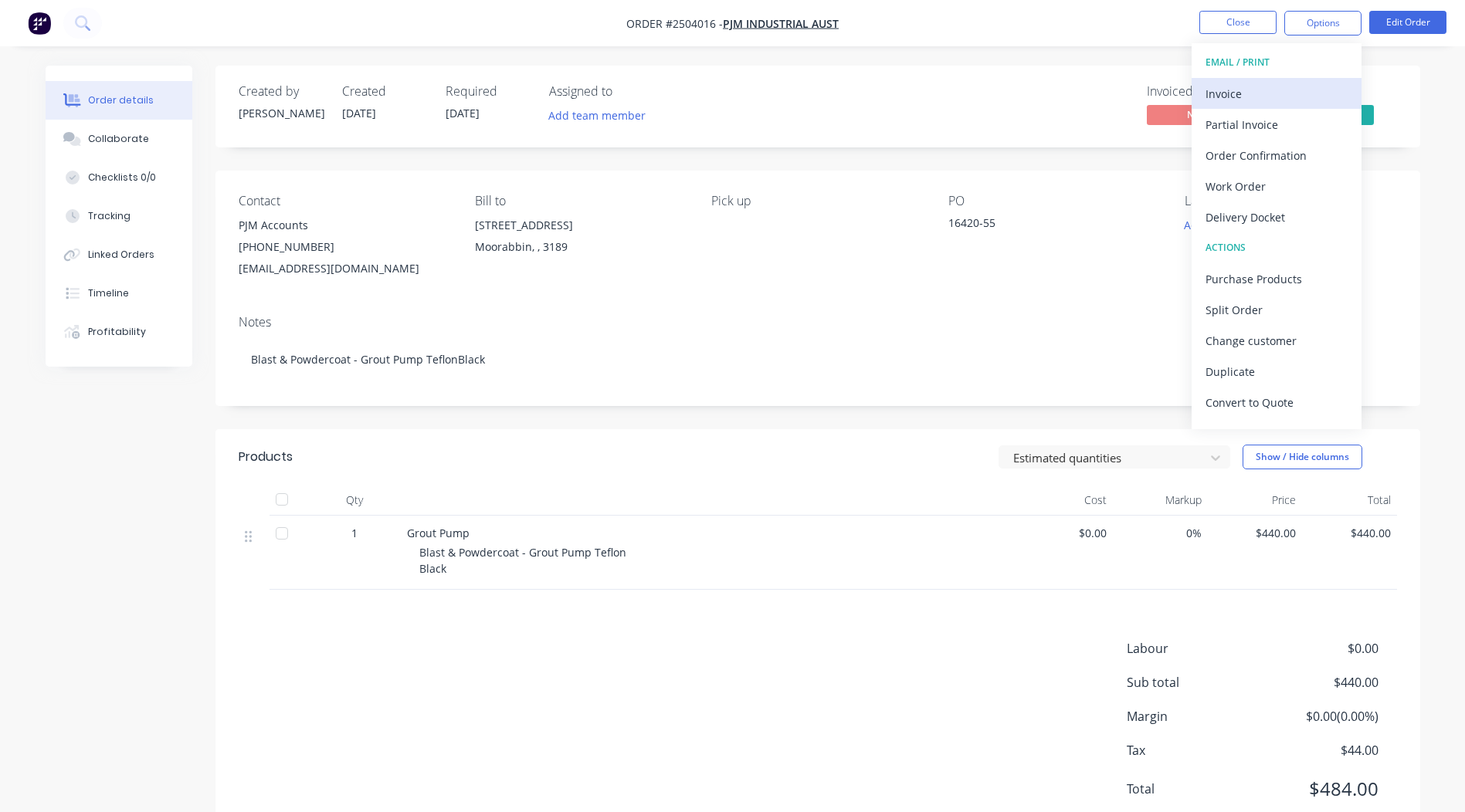
click at [1270, 86] on div "Invoice" at bounding box center [1277, 94] width 142 height 23
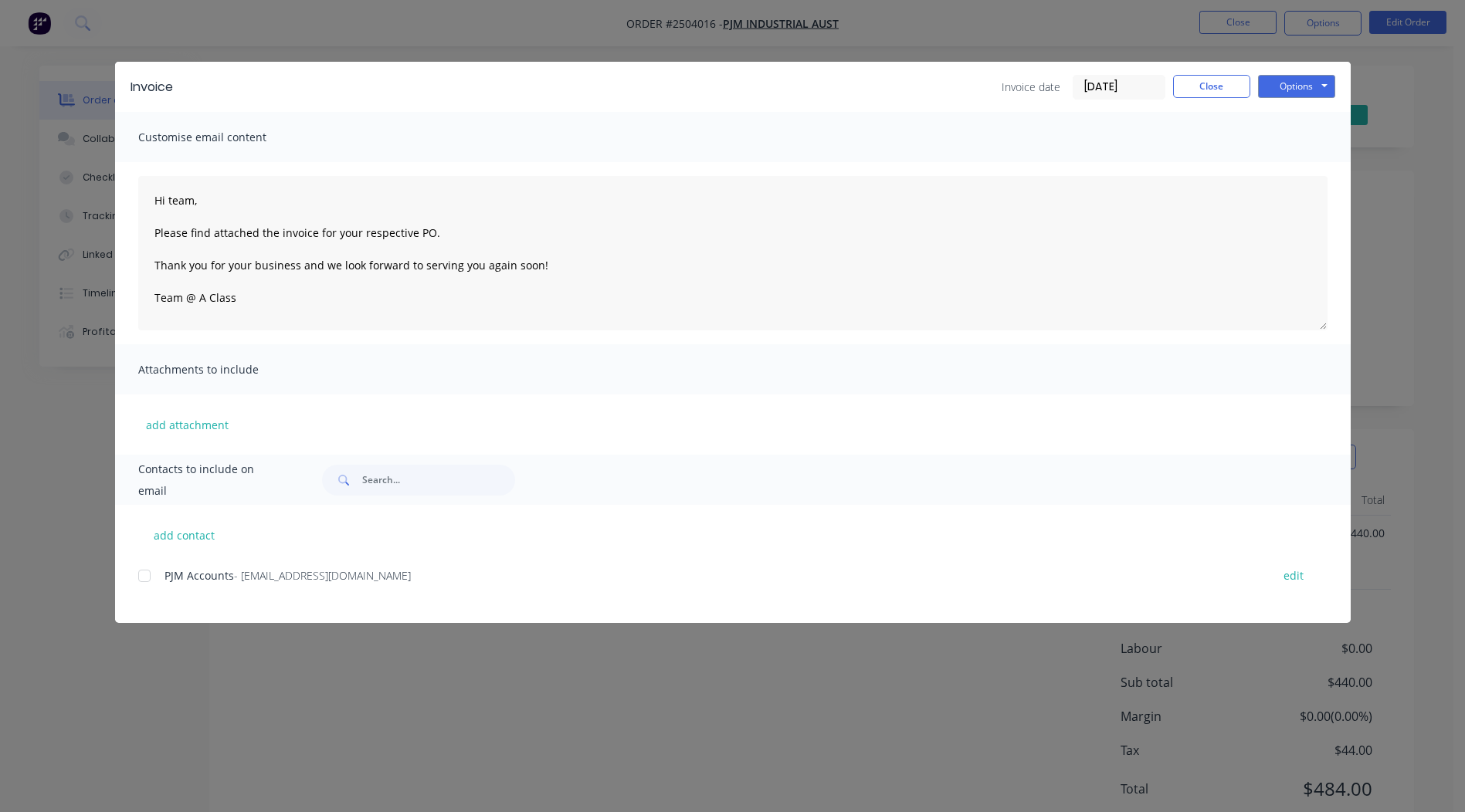
click at [143, 570] on div at bounding box center [145, 576] width 31 height 31
click at [1311, 90] on button "Options" at bounding box center [1297, 86] width 77 height 23
click at [1313, 166] on button "Email" at bounding box center [1307, 165] width 99 height 25
click at [1187, 76] on button "Close" at bounding box center [1211, 86] width 77 height 23
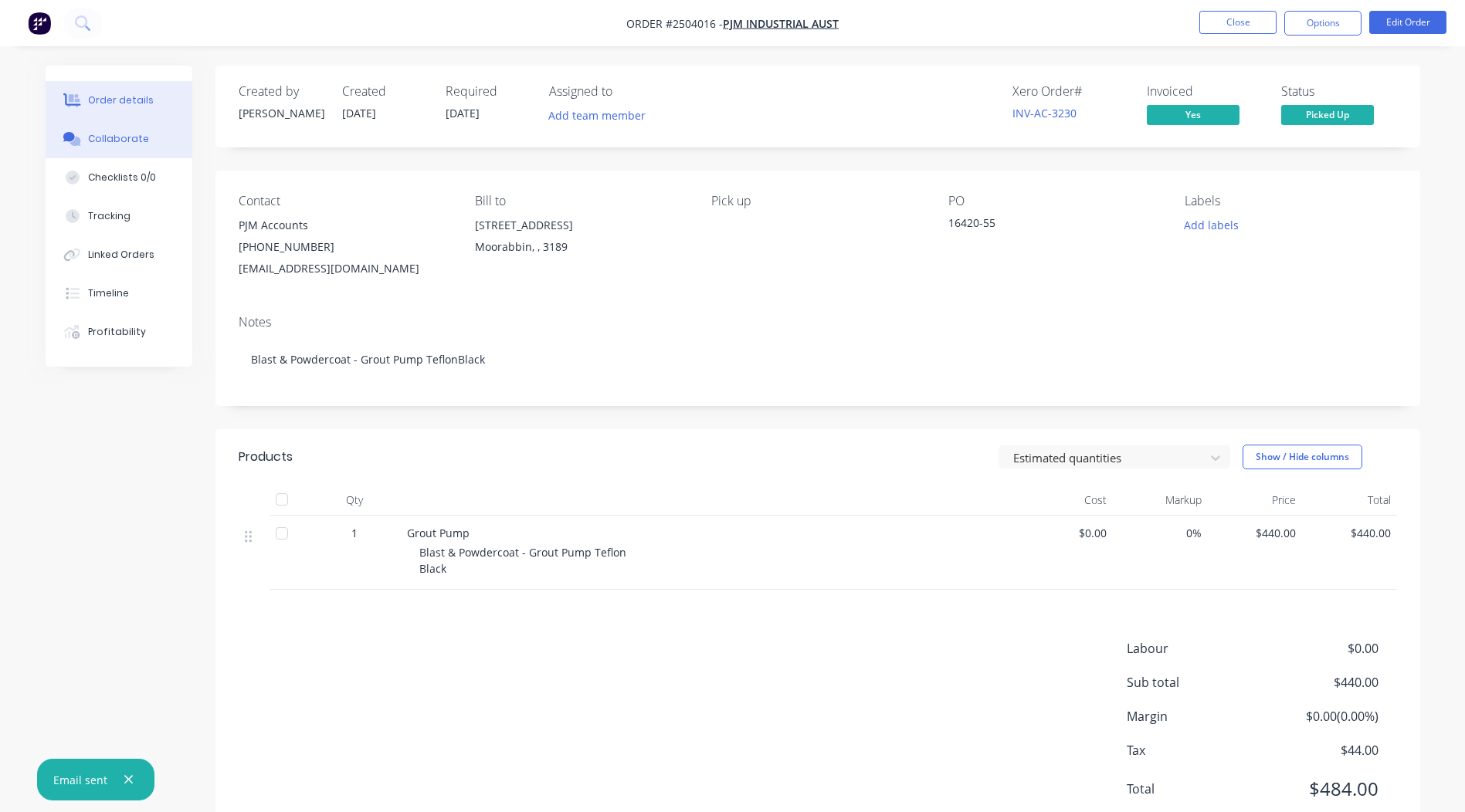
click at [109, 146] on button "Collaborate" at bounding box center [118, 138] width 147 height 38
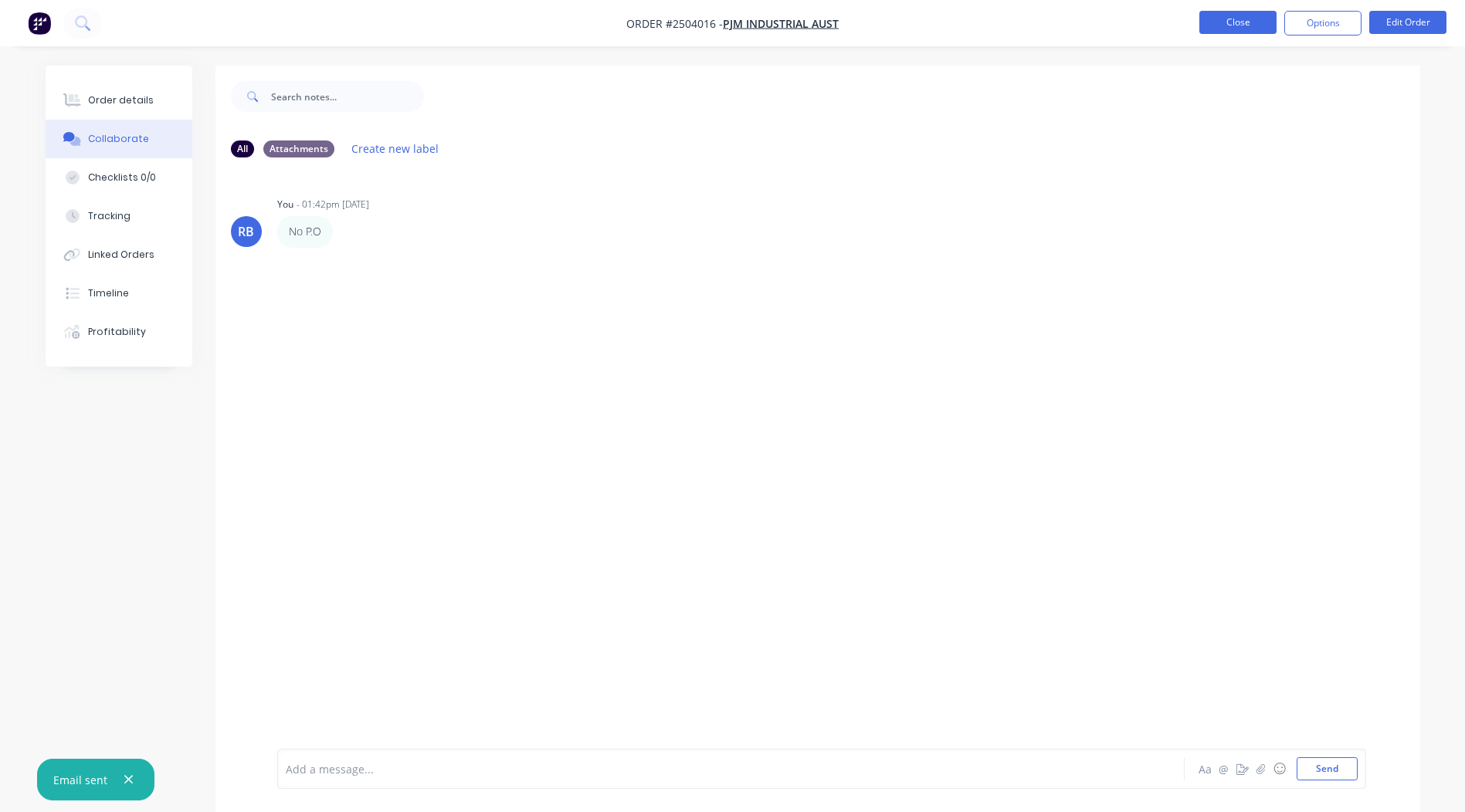
click at [1224, 18] on button "Close" at bounding box center [1237, 22] width 77 height 23
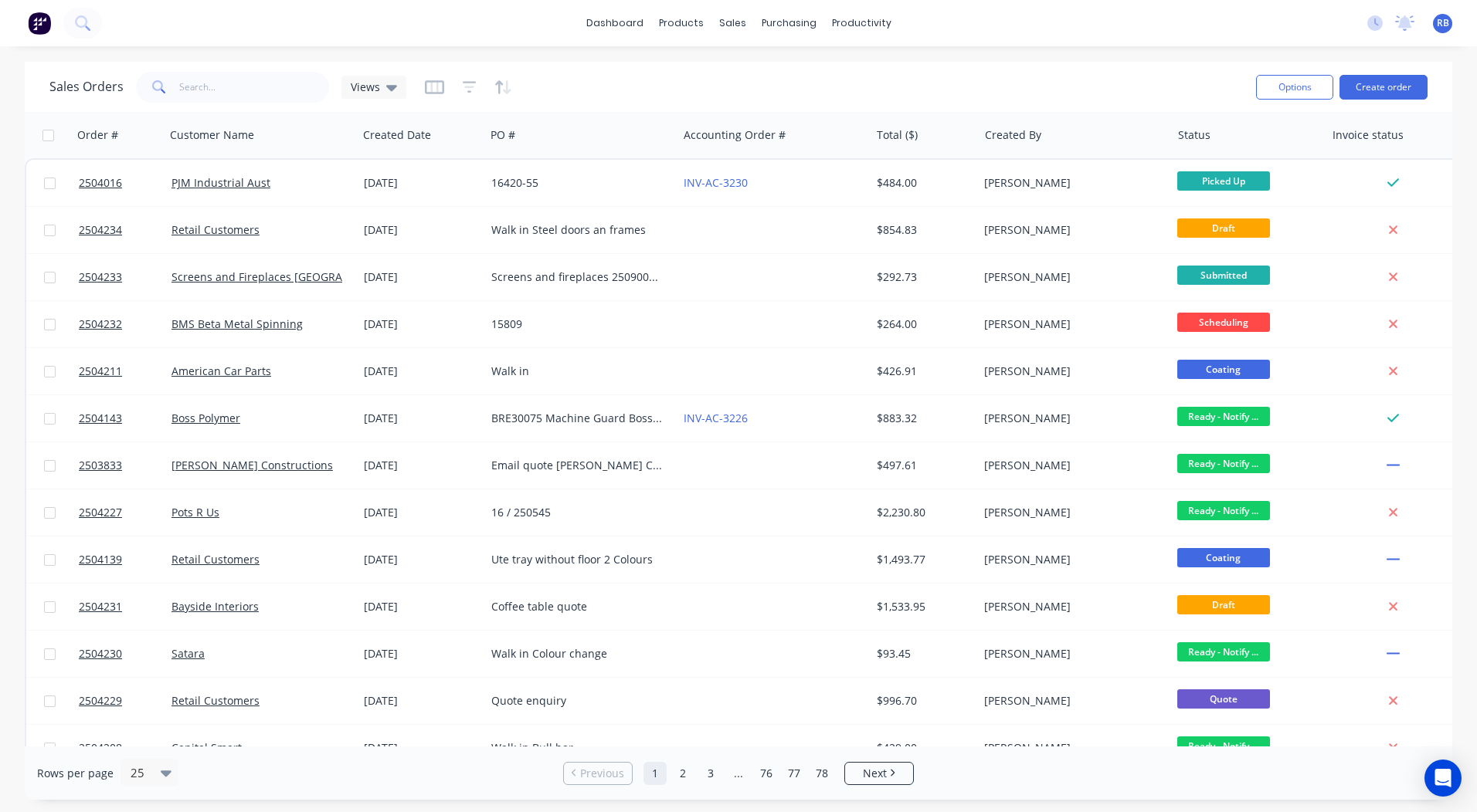
click at [237, 104] on div "Sales Orders Views" at bounding box center [646, 87] width 1194 height 38
click at [237, 98] on input "text" at bounding box center [254, 87] width 150 height 31
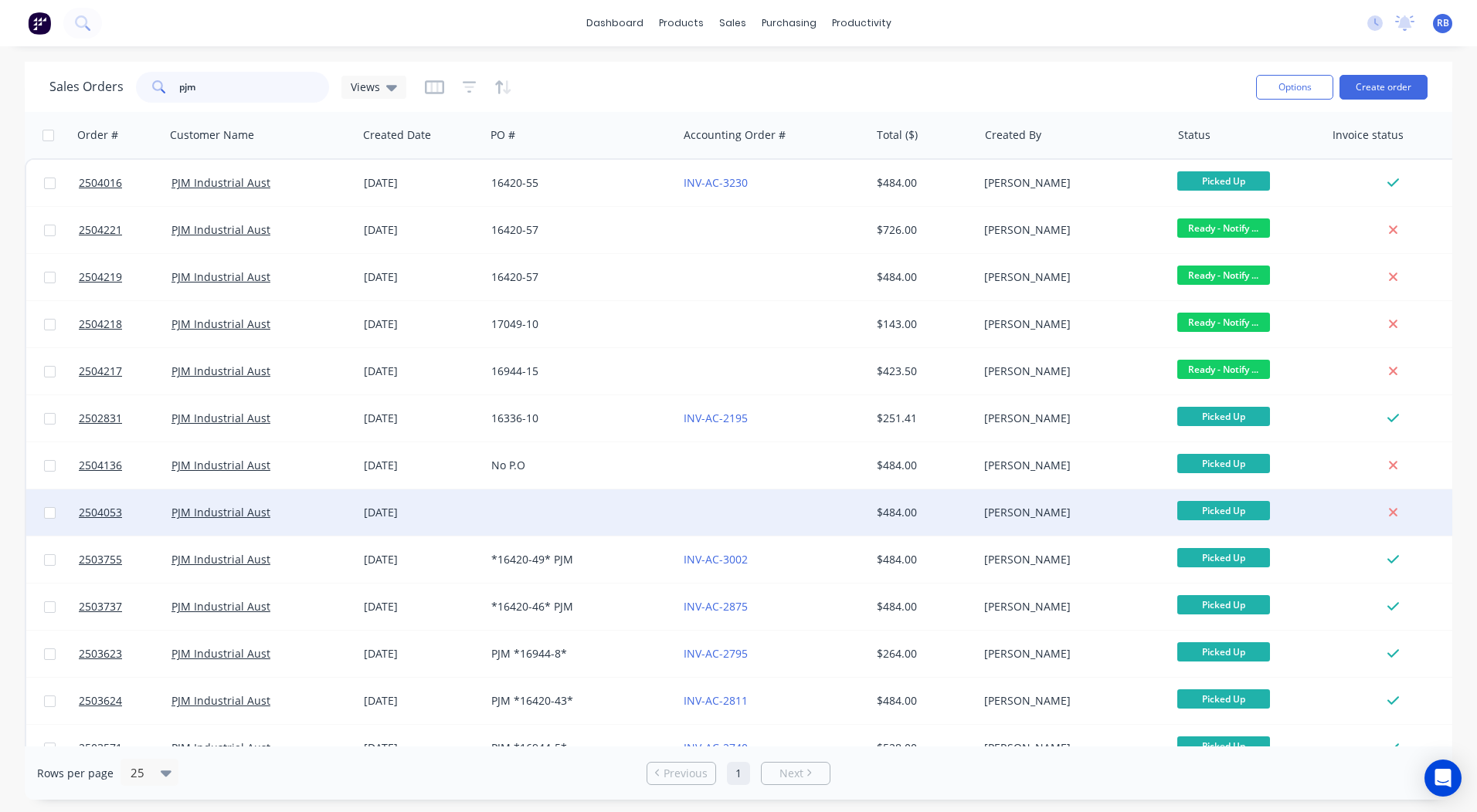
type input "pjm"
click at [569, 506] on div at bounding box center [581, 513] width 192 height 46
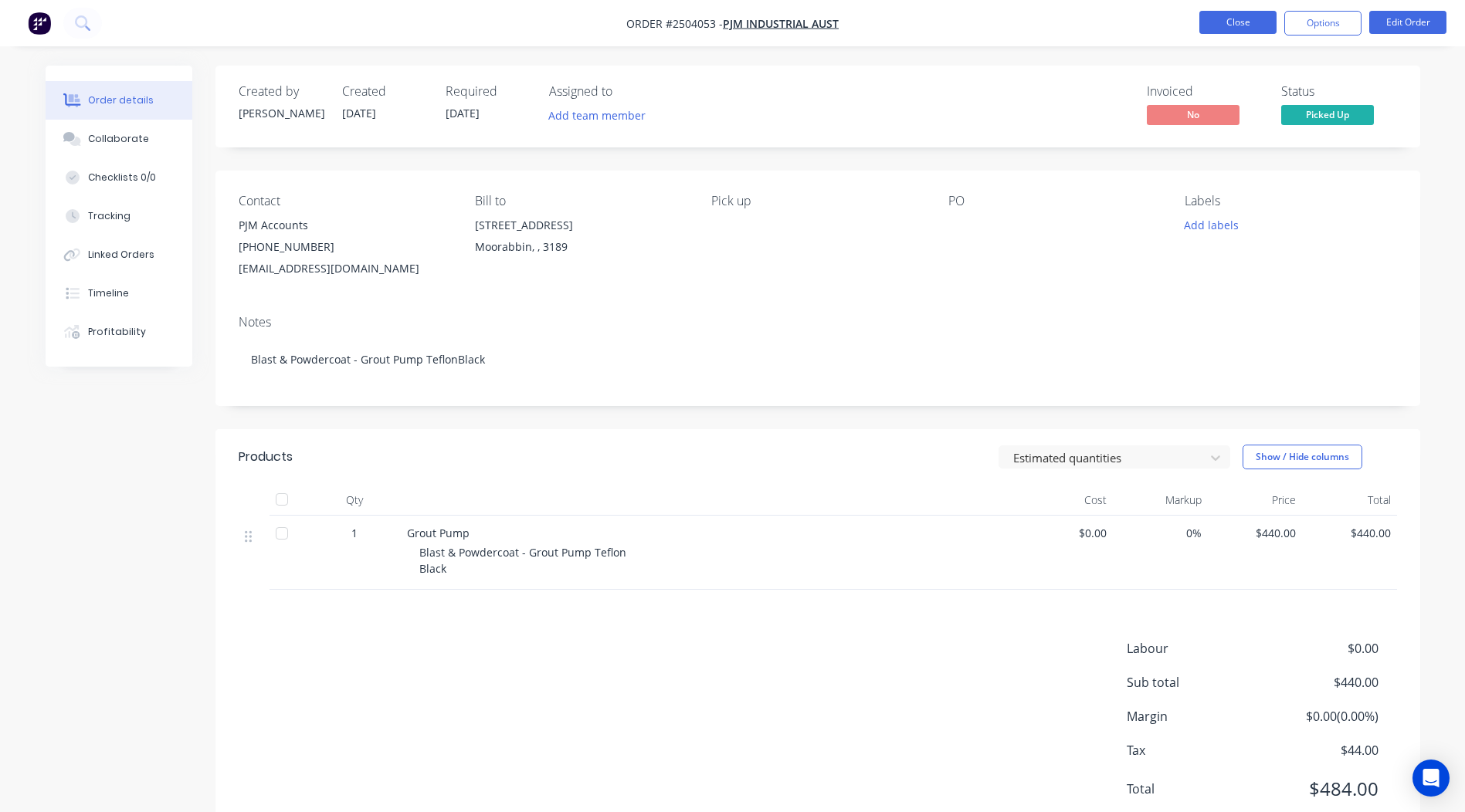
click at [1271, 19] on button "Close" at bounding box center [1237, 22] width 77 height 23
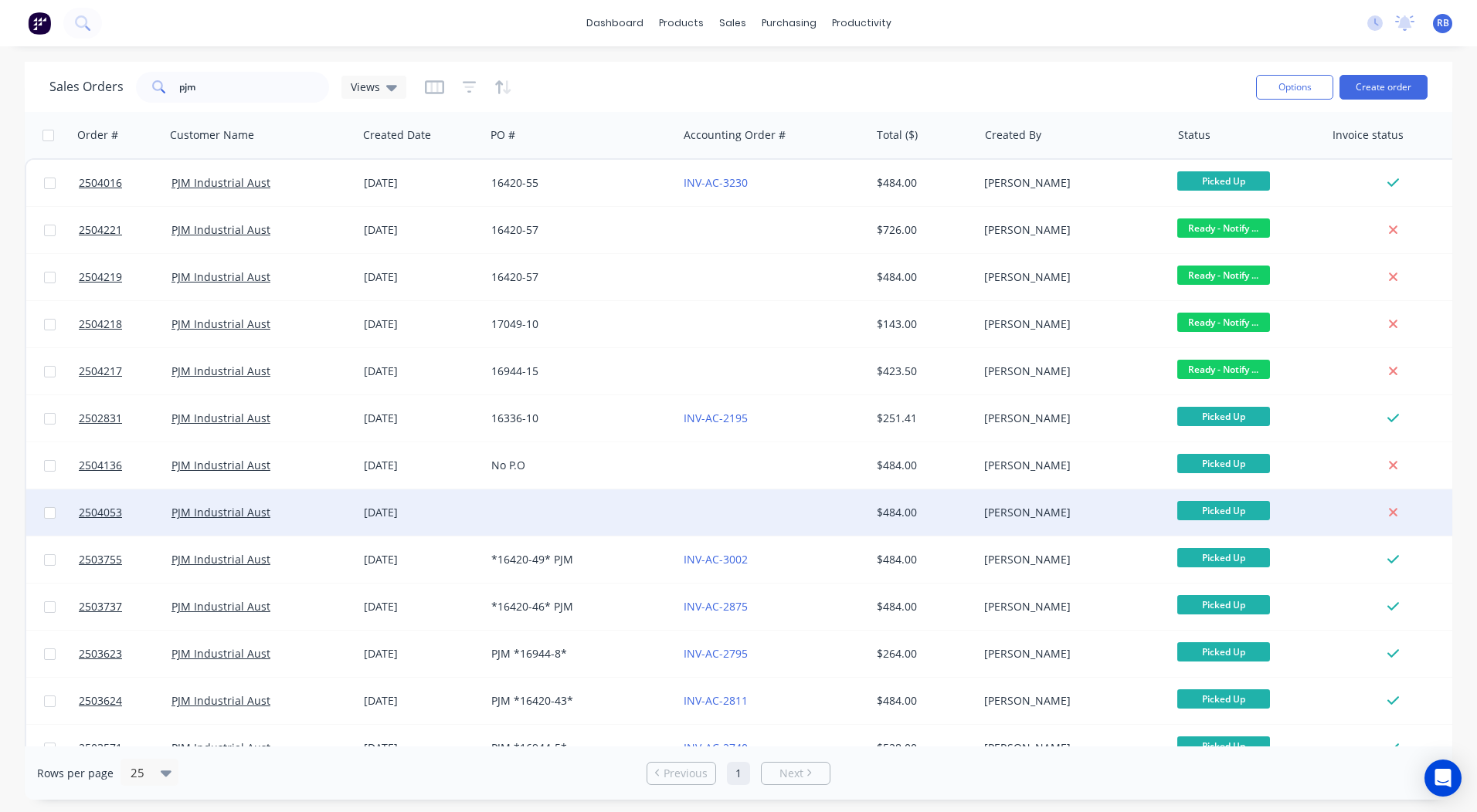
click at [582, 511] on div at bounding box center [581, 513] width 192 height 46
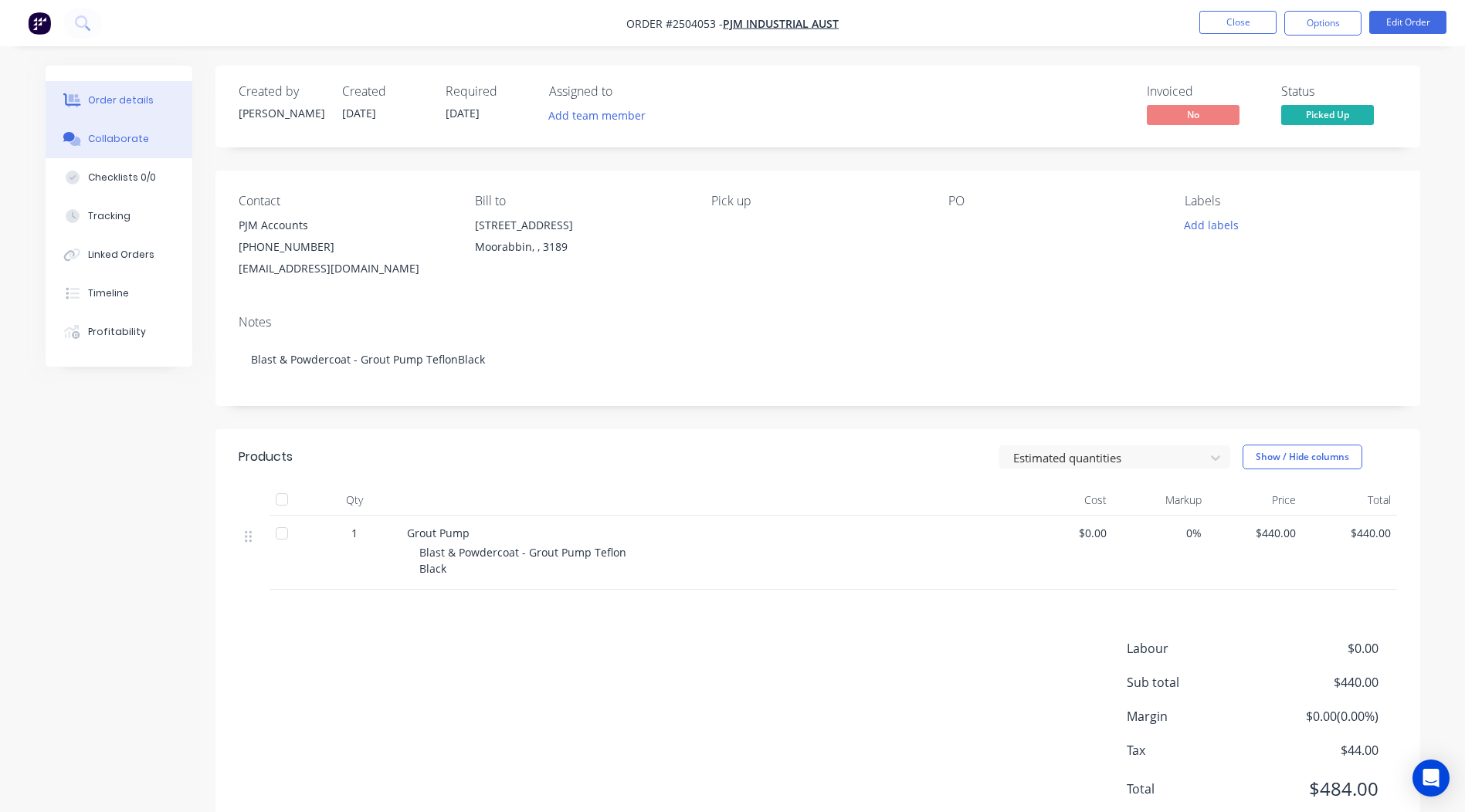
click at [149, 124] on button "Collaborate" at bounding box center [118, 138] width 147 height 38
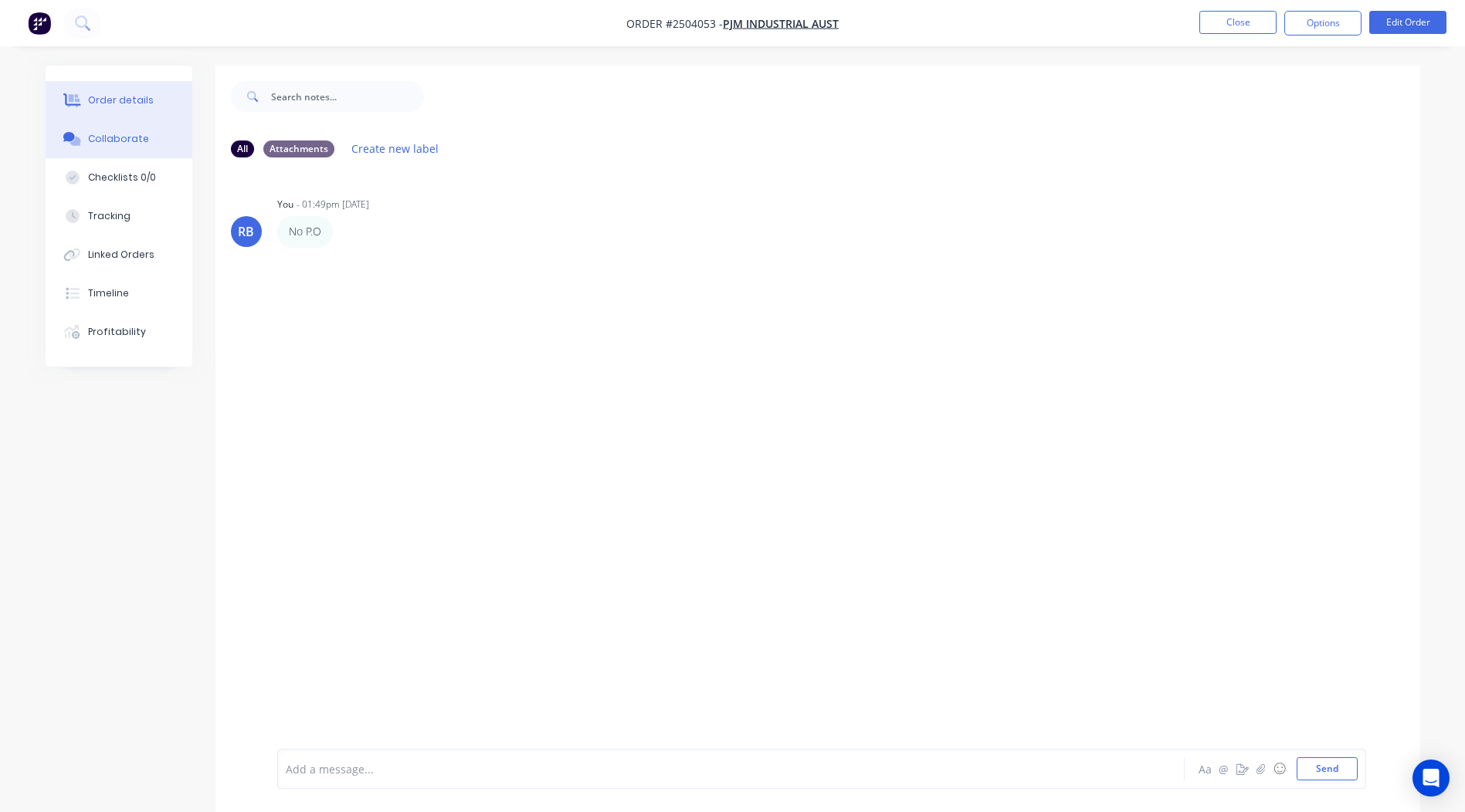
click at [127, 96] on div "Order details" at bounding box center [121, 100] width 66 height 14
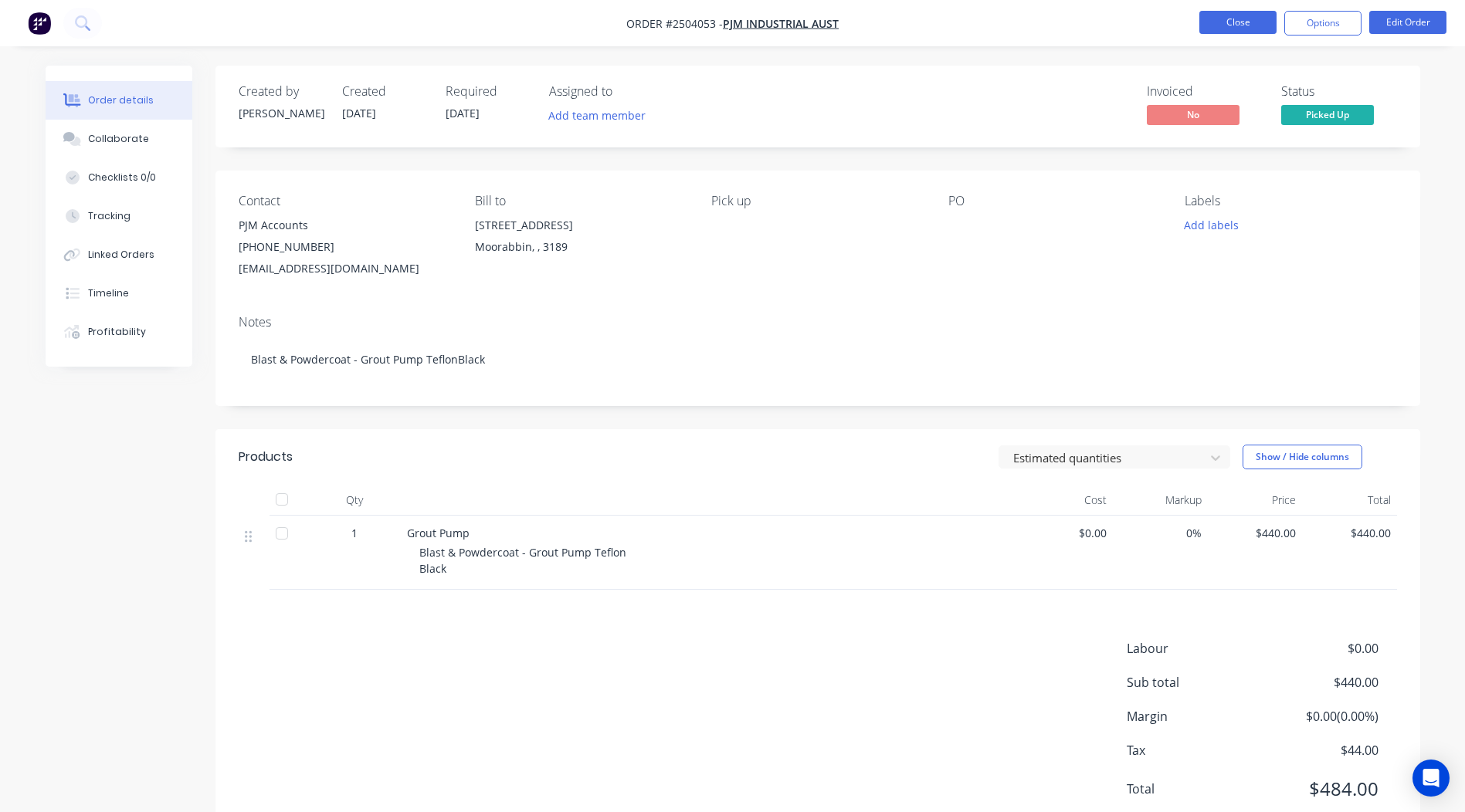
click at [1228, 25] on button "Close" at bounding box center [1237, 22] width 77 height 23
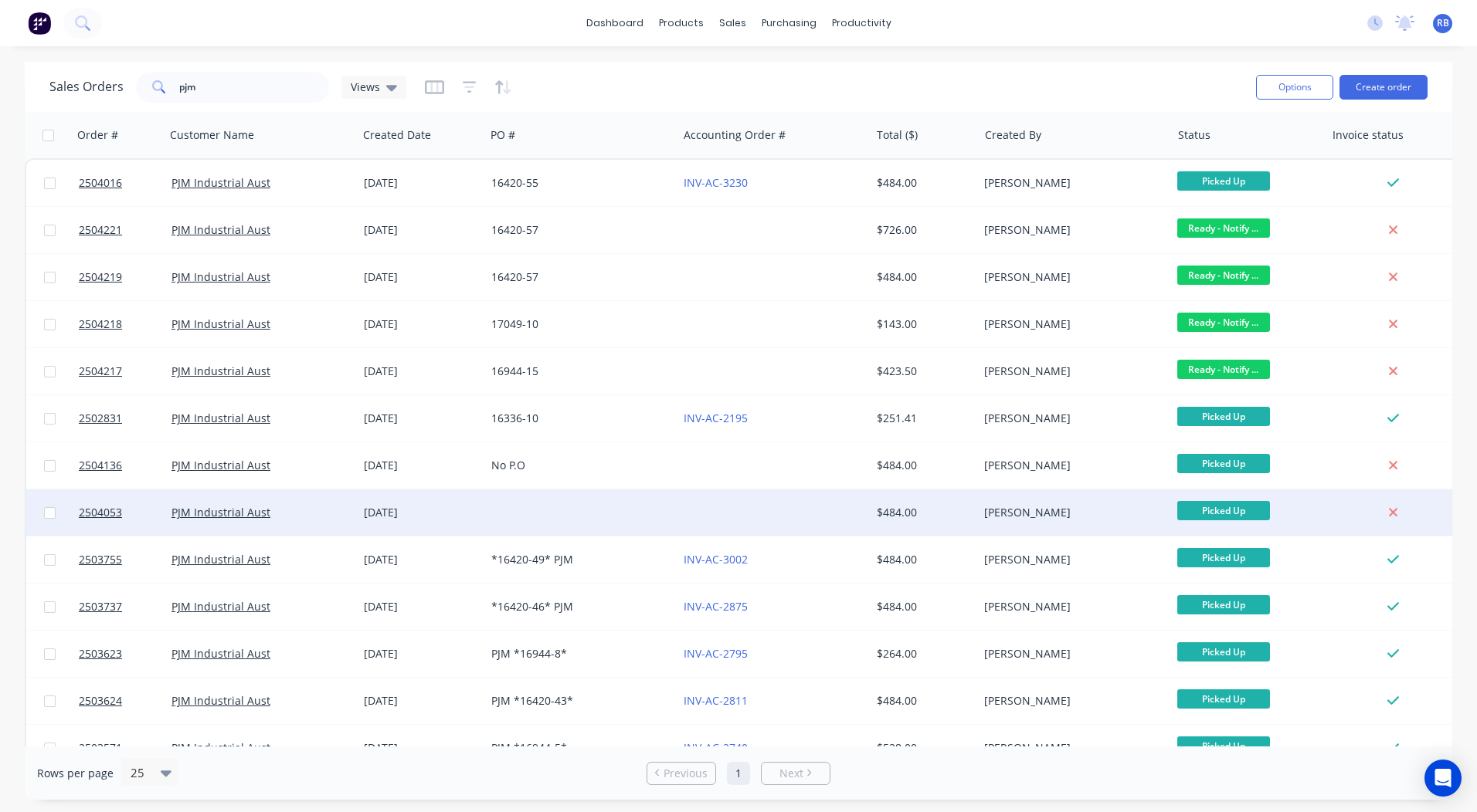
click at [529, 498] on div at bounding box center [581, 513] width 192 height 46
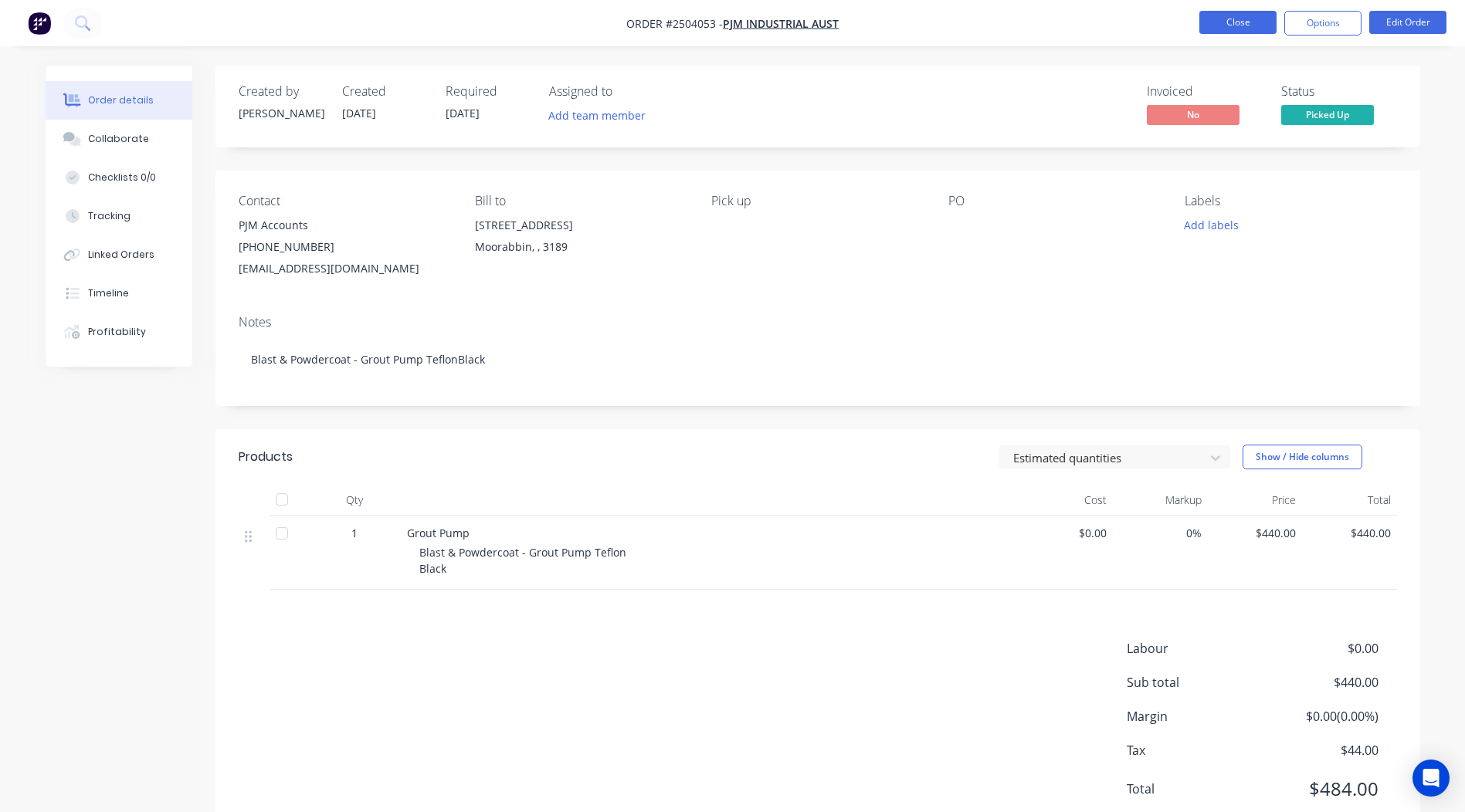
click at [1246, 21] on button "Close" at bounding box center [1237, 22] width 77 height 23
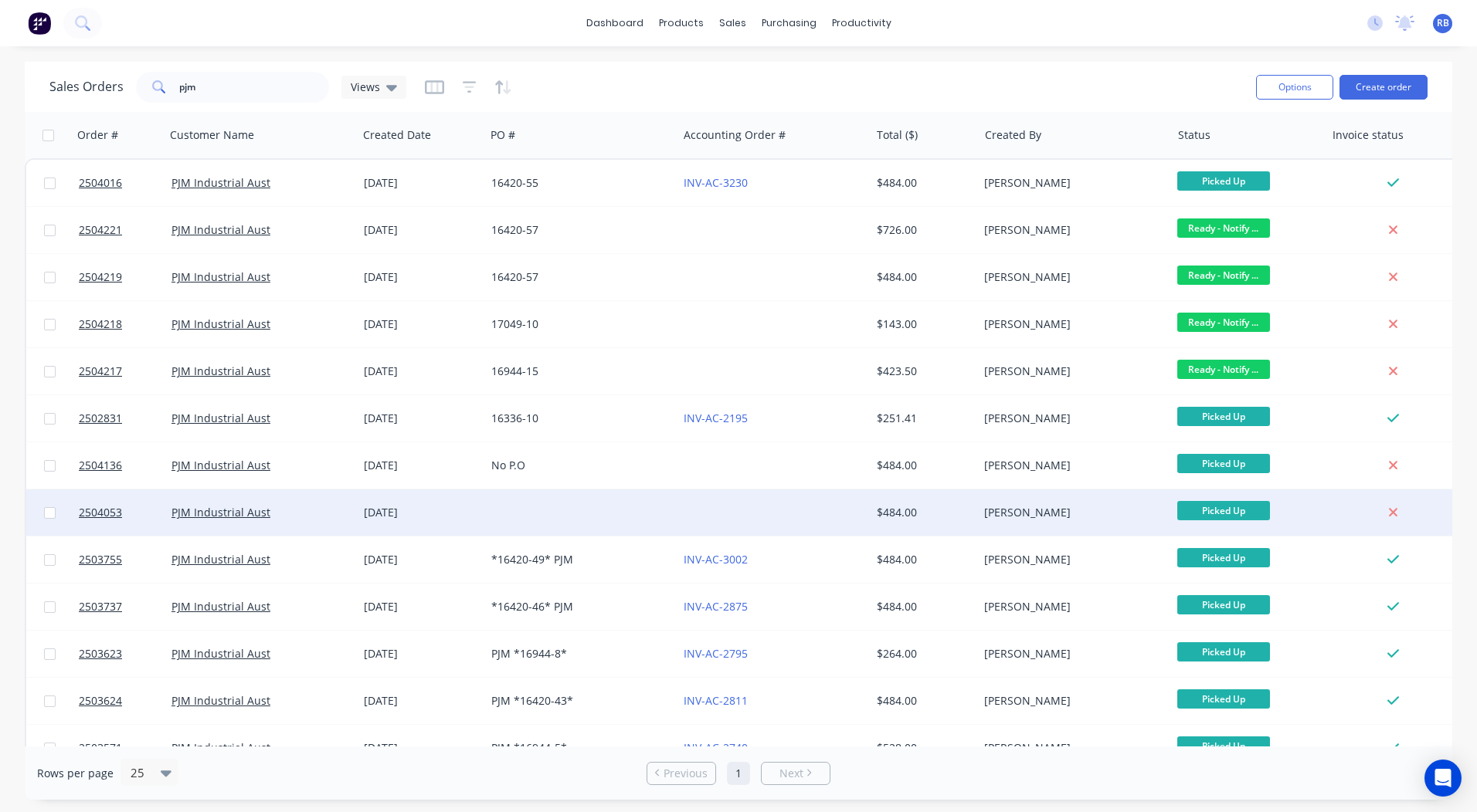
click at [586, 509] on div at bounding box center [581, 513] width 192 height 46
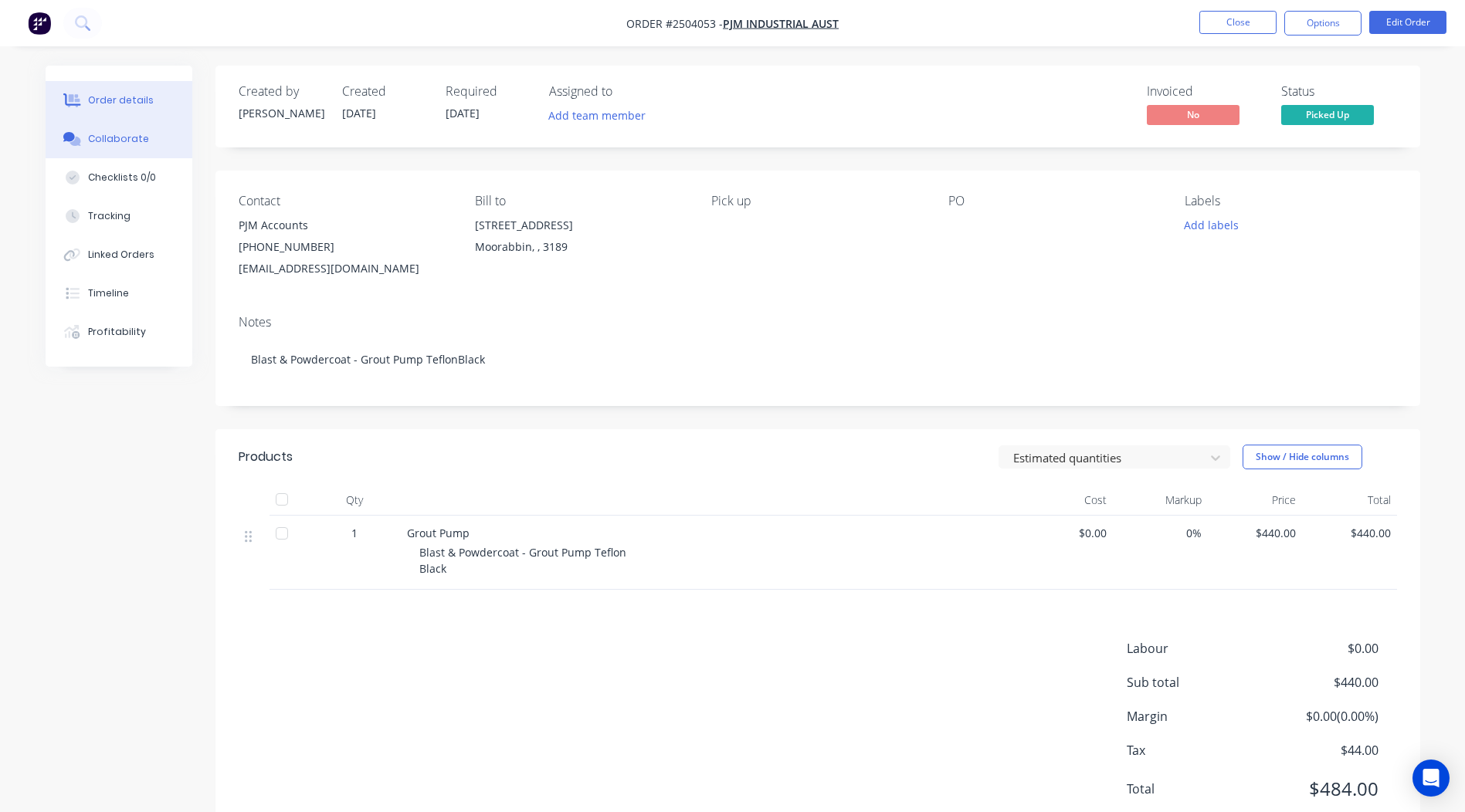
click at [121, 152] on button "Collaborate" at bounding box center [118, 138] width 147 height 38
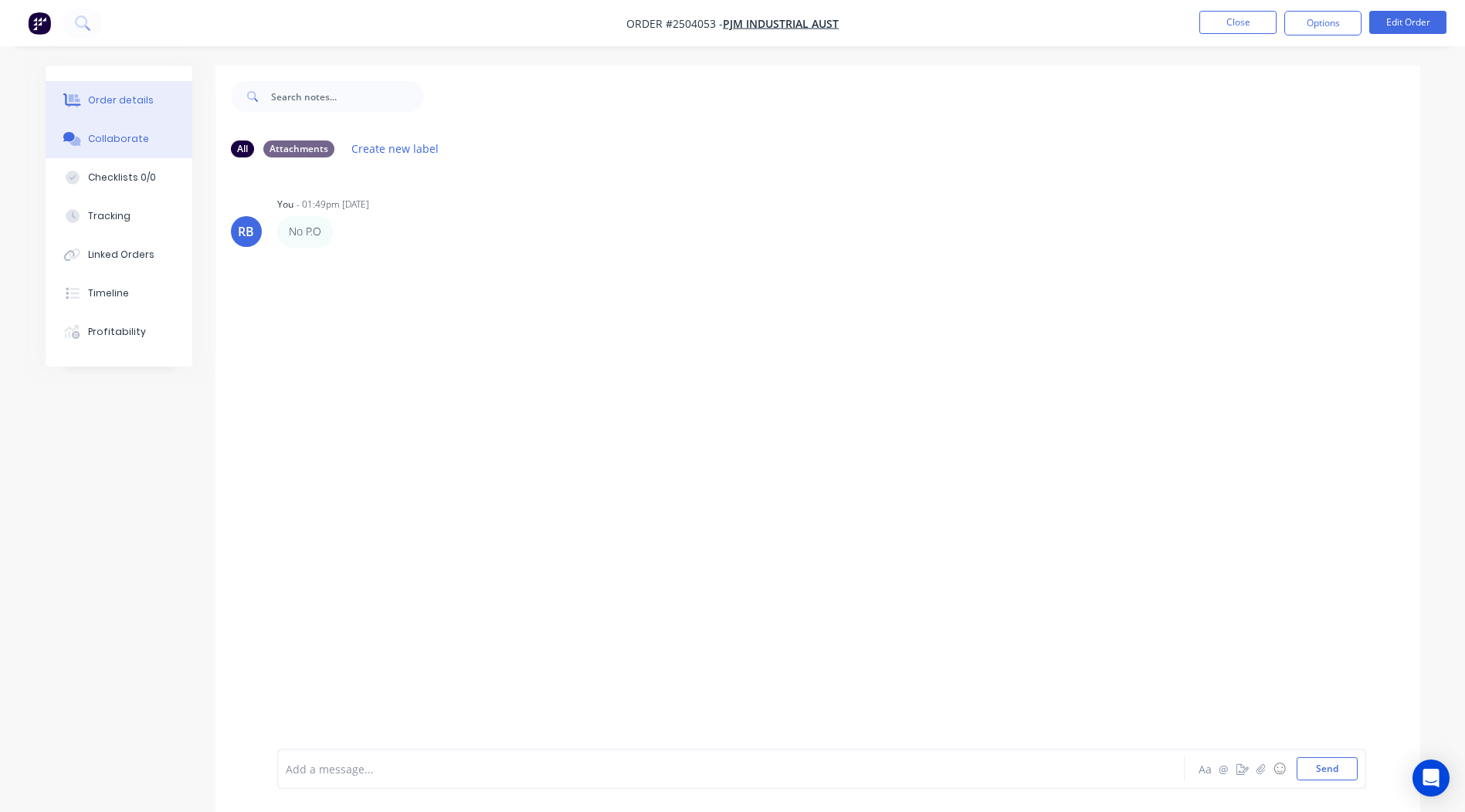
click at [159, 94] on button "Order details" at bounding box center [118, 100] width 147 height 38
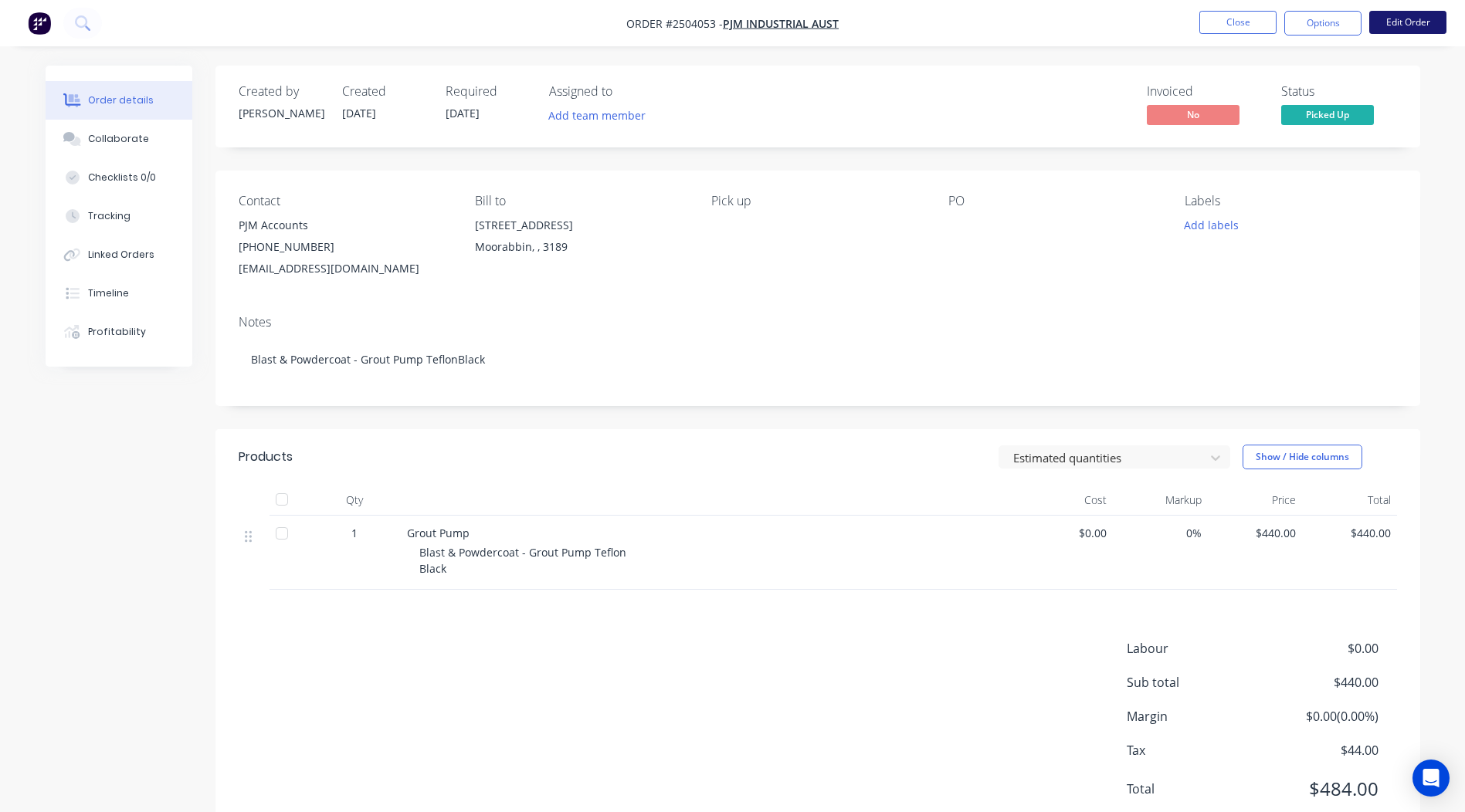
click at [1401, 19] on button "Edit Order" at bounding box center [1408, 22] width 77 height 23
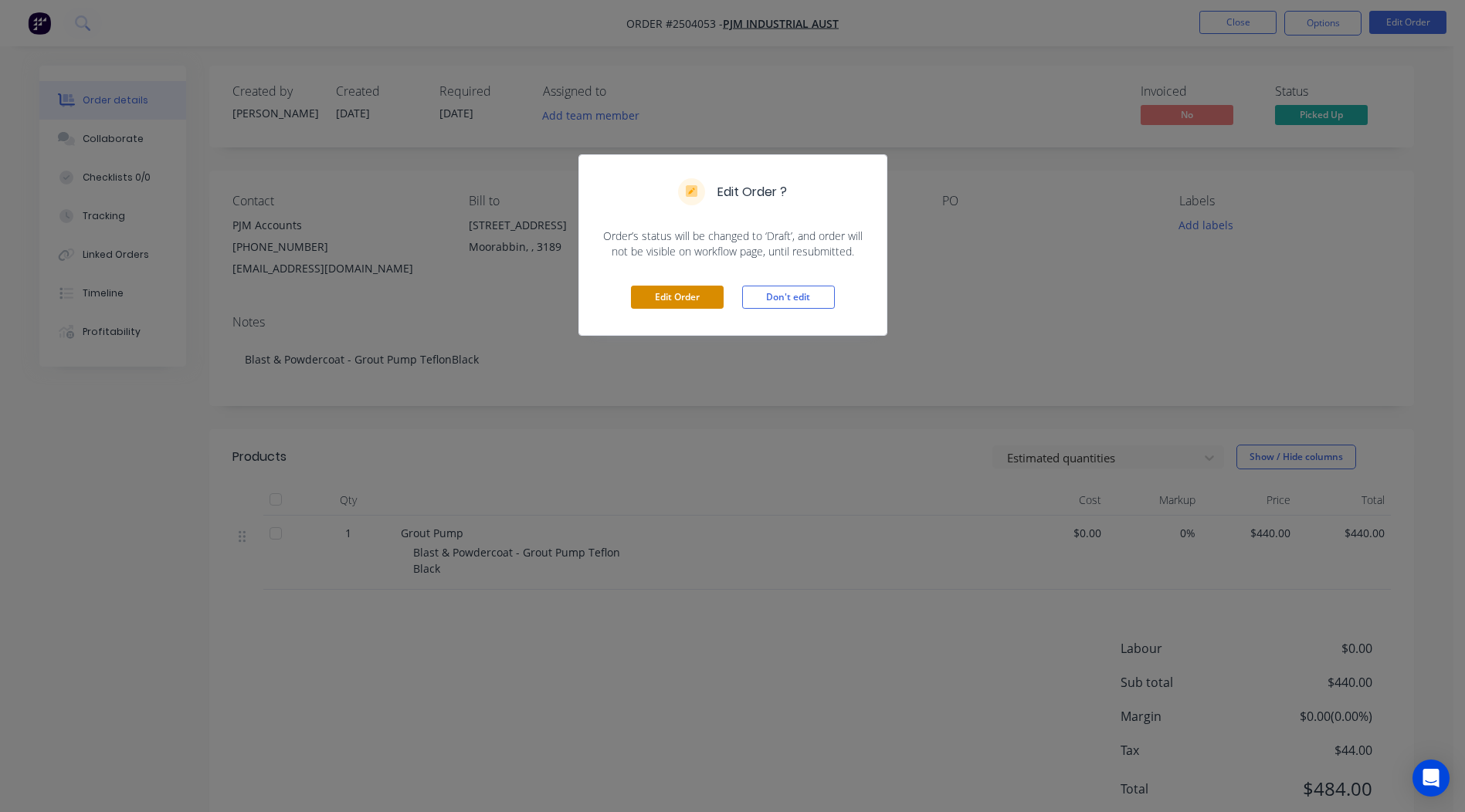
click at [687, 293] on button "Edit Order" at bounding box center [677, 297] width 93 height 23
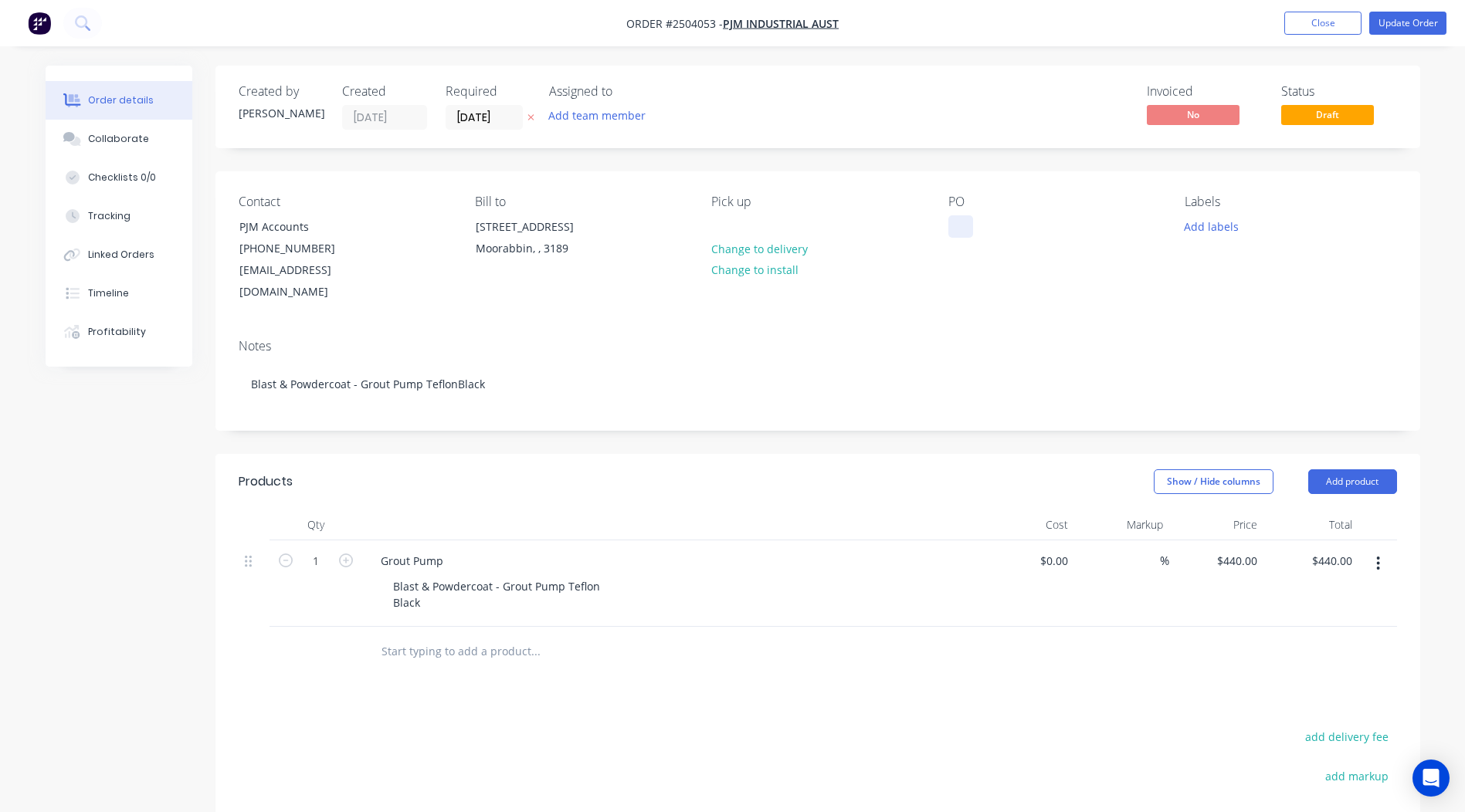
click at [960, 221] on div at bounding box center [961, 227] width 25 height 23
paste div
click at [1027, 183] on div "Contact PJM Accounts (03) 9553 5944 accounts@pjmindustrial.com.au Bill to 14-16…" at bounding box center [818, 249] width 1205 height 155
click at [1413, 18] on button "Update Order" at bounding box center [1408, 23] width 77 height 23
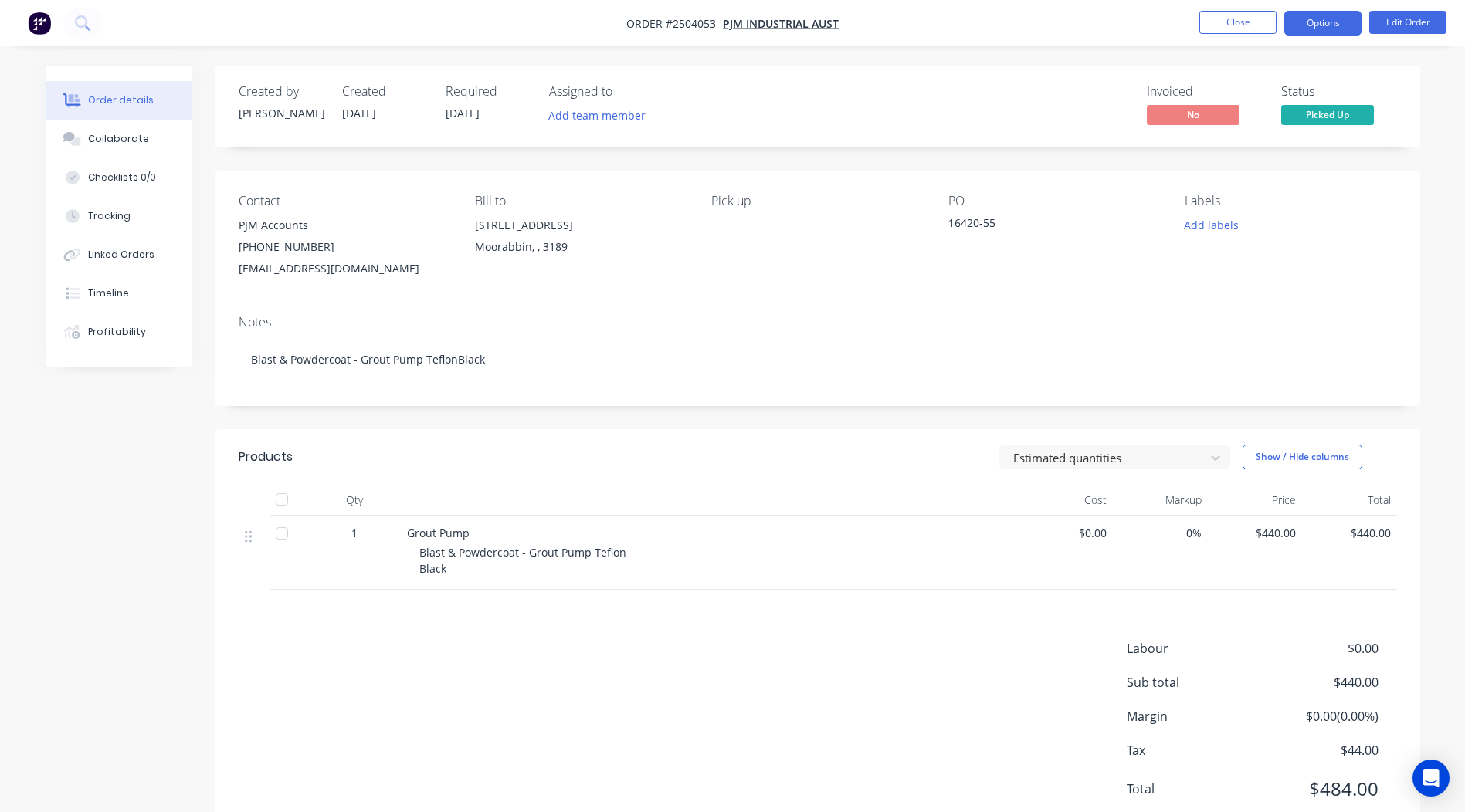
click at [1312, 28] on button "Options" at bounding box center [1323, 23] width 77 height 25
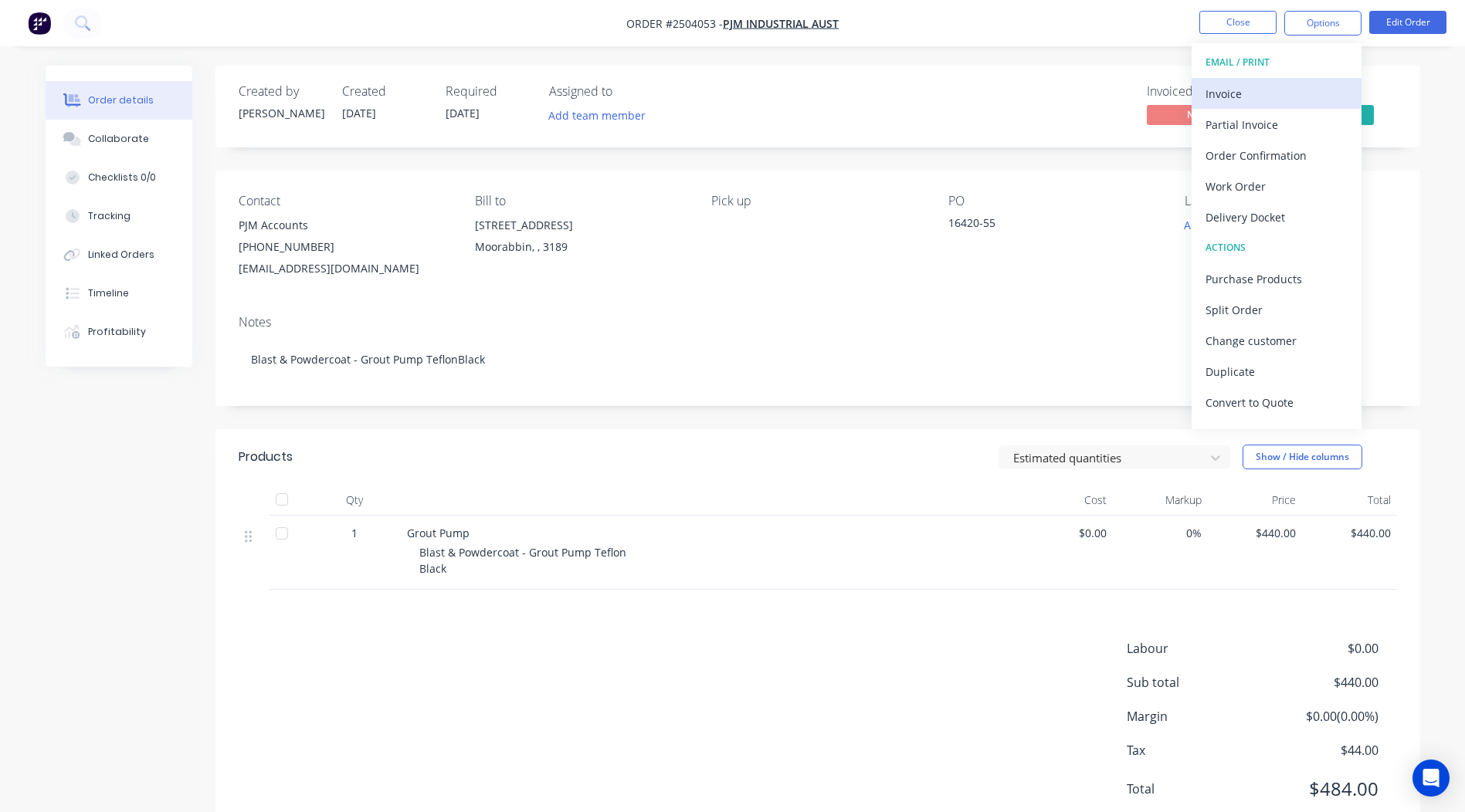
click at [1260, 97] on div "Invoice" at bounding box center [1277, 94] width 142 height 23
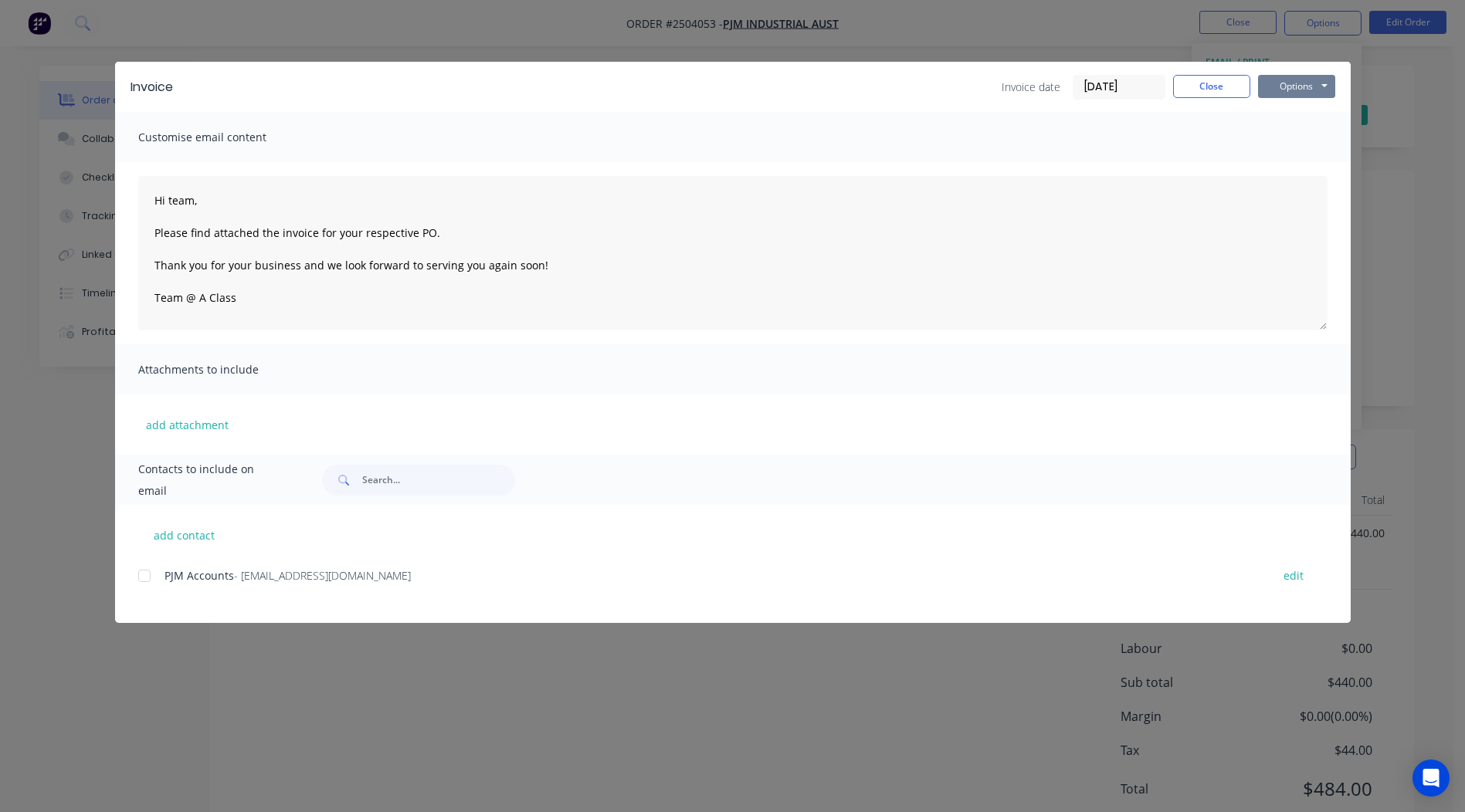
click at [1302, 82] on button "Options" at bounding box center [1297, 86] width 77 height 23
click at [135, 577] on div "add contact PJM Accounts - accounts@pjmindustrial.com.au edit" at bounding box center [732, 564] width 1236 height 118
click at [148, 573] on div at bounding box center [145, 576] width 31 height 31
click at [1282, 83] on button "Options" at bounding box center [1297, 86] width 77 height 23
click at [1218, 87] on button "Close" at bounding box center [1211, 86] width 77 height 23
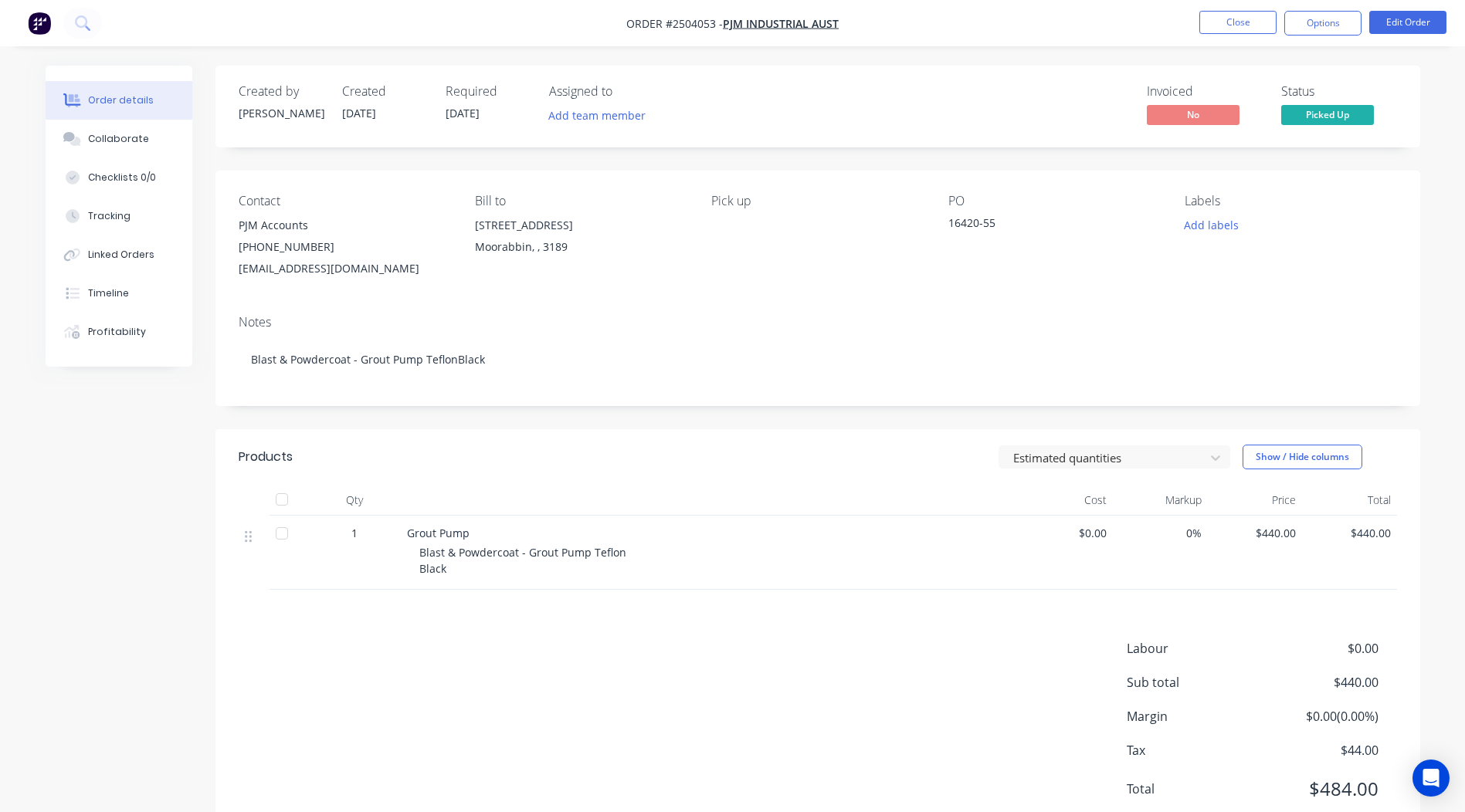
click at [990, 225] on div "16420-55" at bounding box center [1045, 226] width 193 height 22
click at [994, 221] on div "16420-55" at bounding box center [1045, 226] width 193 height 22
click at [992, 223] on div "16420-55" at bounding box center [1045, 226] width 193 height 22
click at [1380, 22] on button "Edit Order" at bounding box center [1408, 22] width 77 height 23
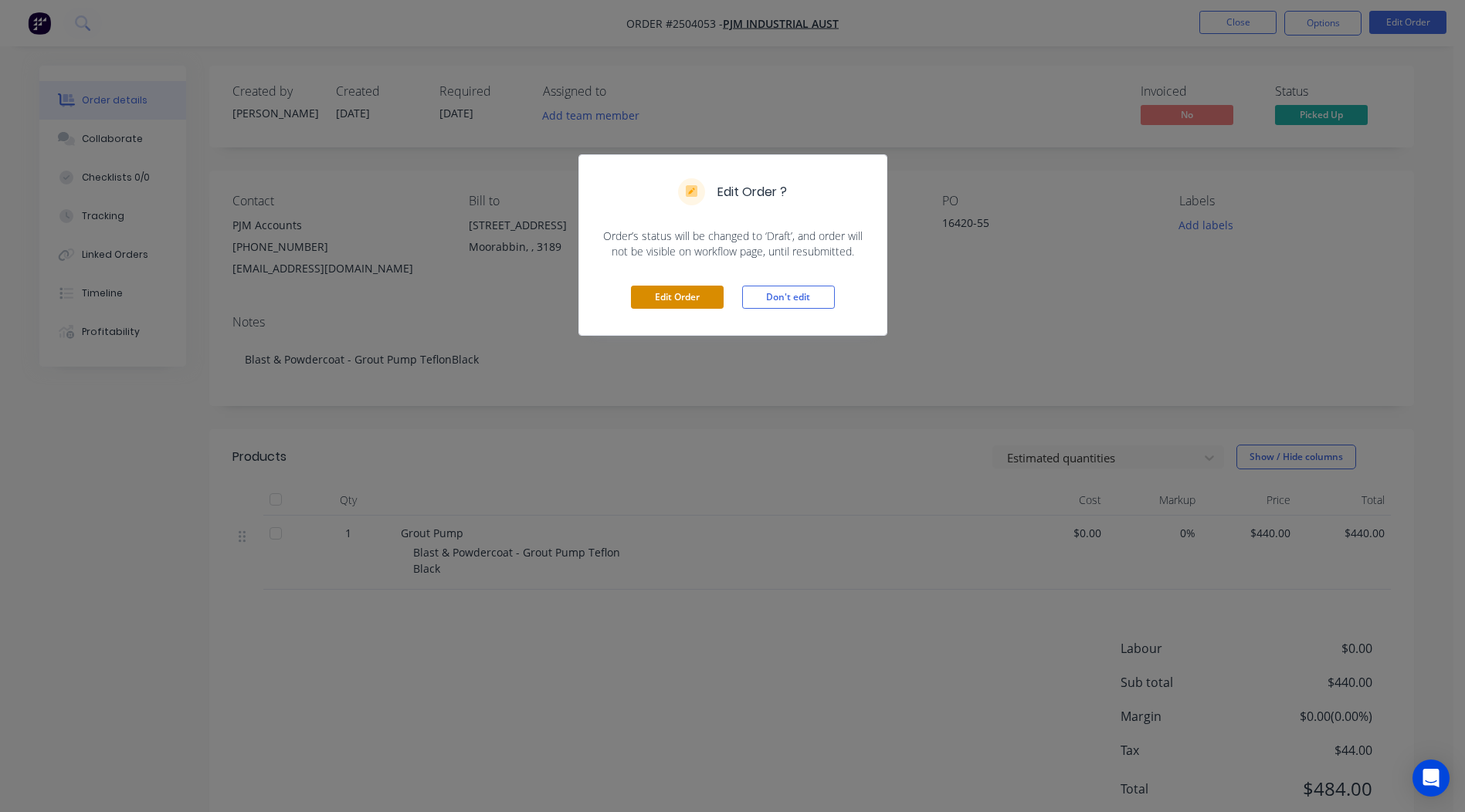
click at [693, 298] on button "Edit Order" at bounding box center [677, 297] width 93 height 23
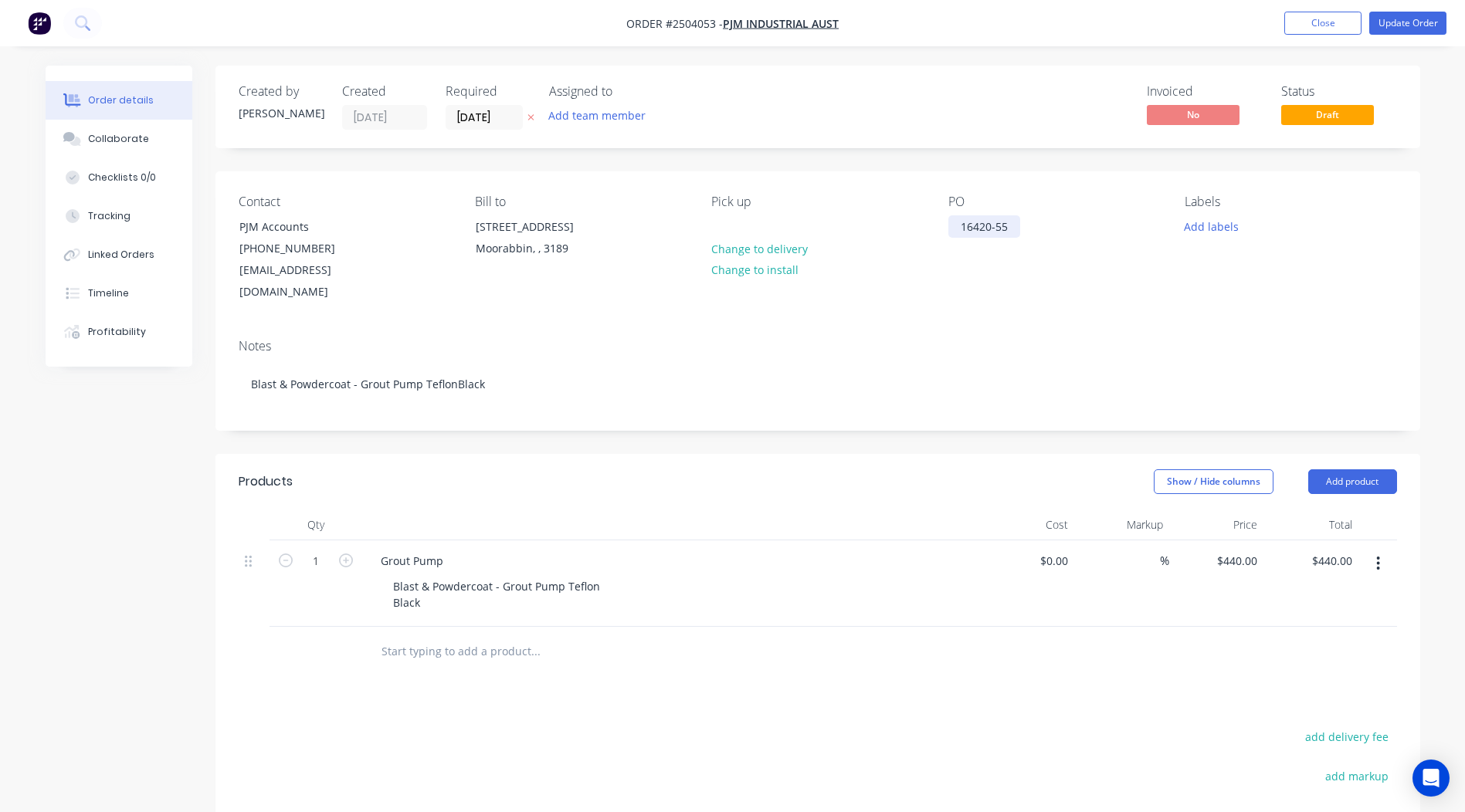
click at [1015, 228] on div "16420-55" at bounding box center [984, 227] width 72 height 23
click at [1396, 27] on button "Update Order" at bounding box center [1408, 23] width 77 height 23
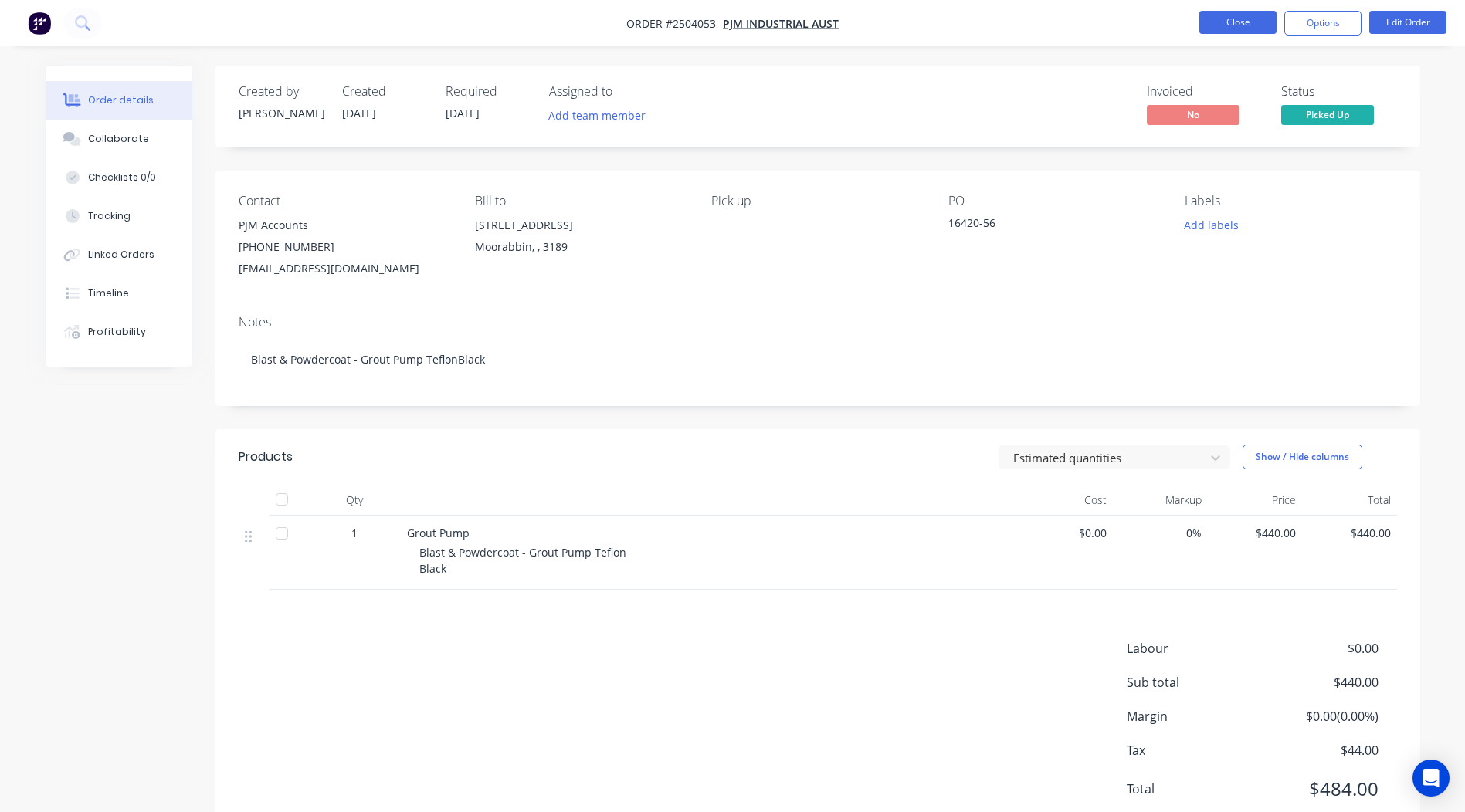
click at [1237, 15] on button "Close" at bounding box center [1237, 22] width 77 height 23
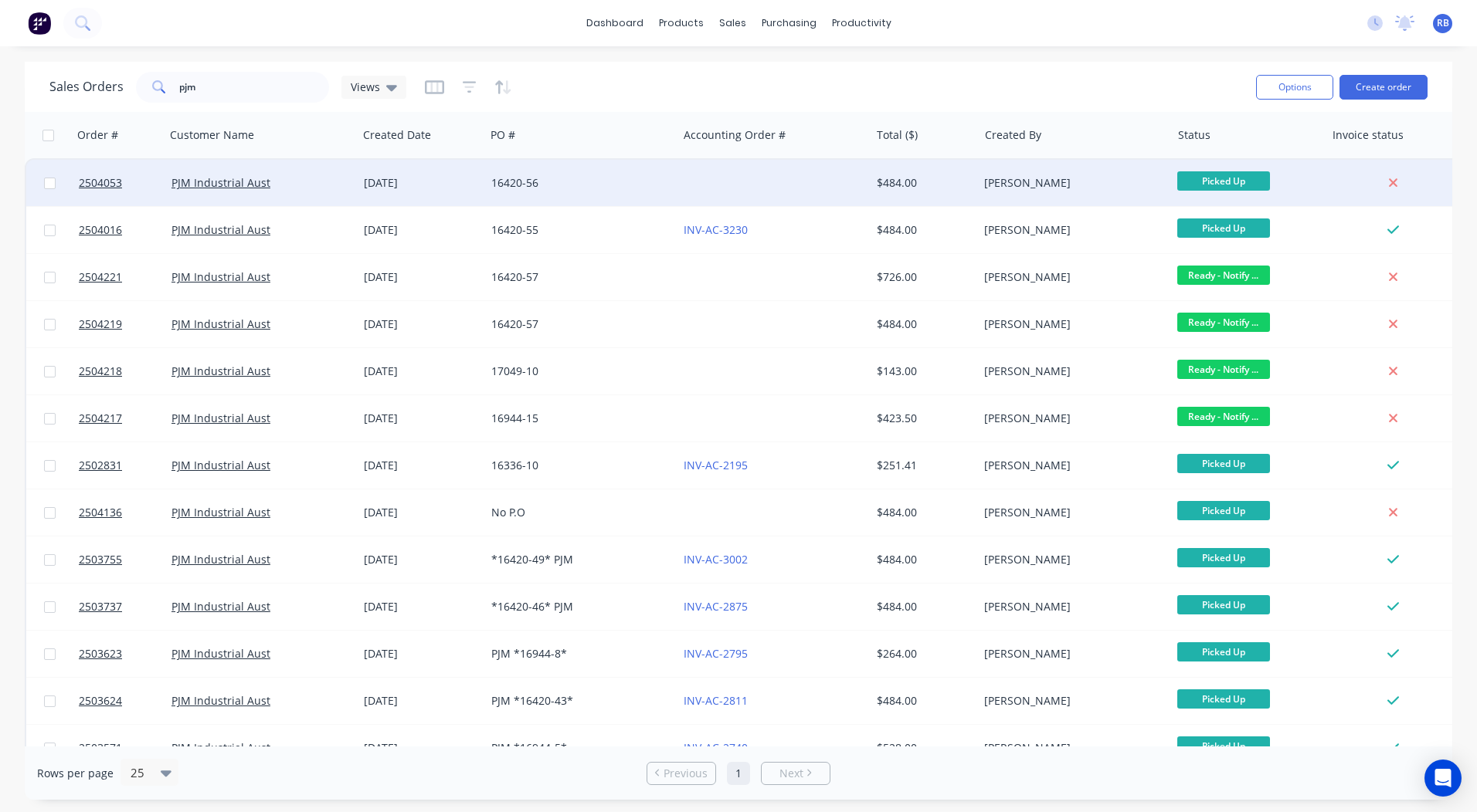
click at [571, 163] on div "16420-56" at bounding box center [581, 183] width 192 height 46
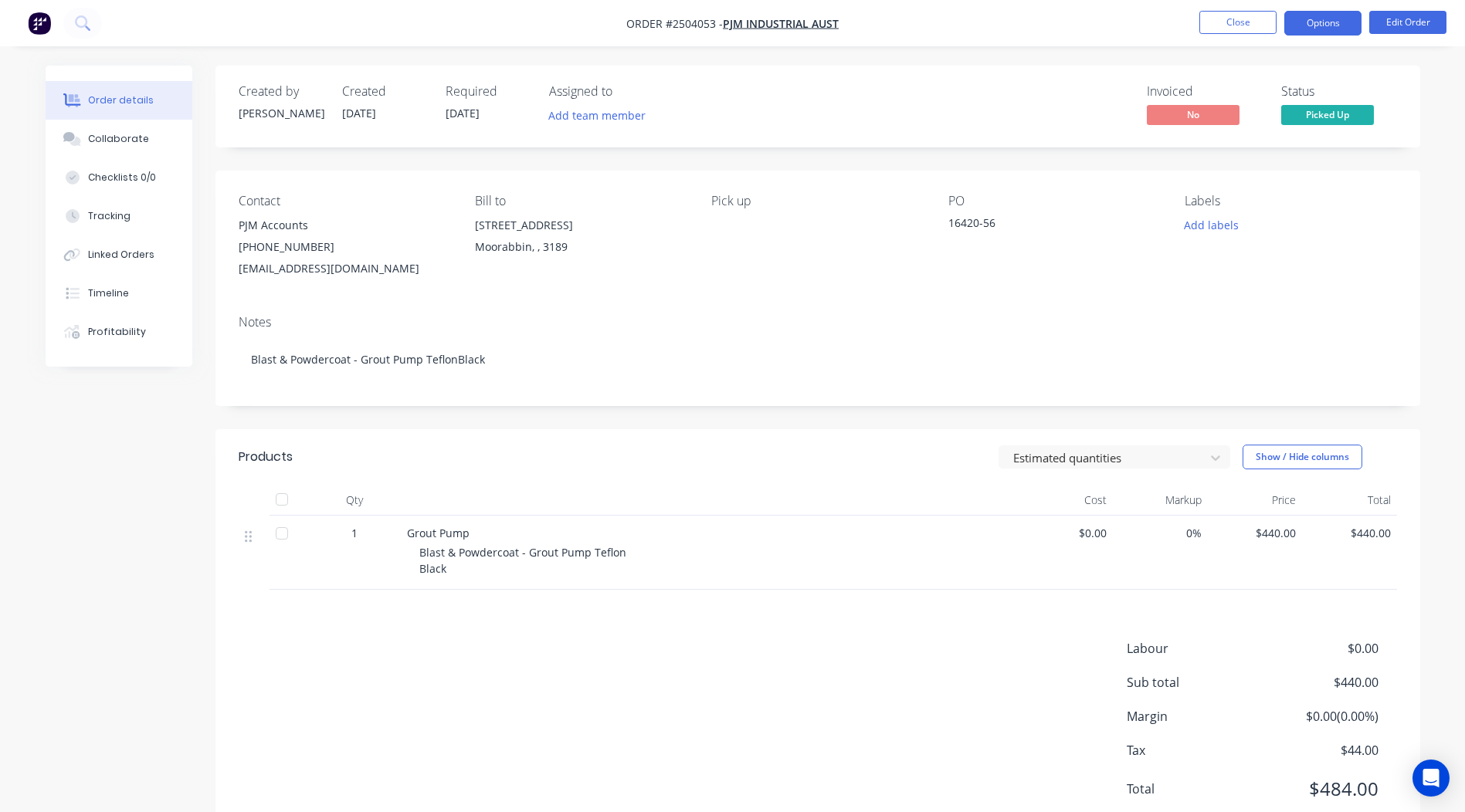
click at [1317, 14] on button "Options" at bounding box center [1323, 23] width 77 height 25
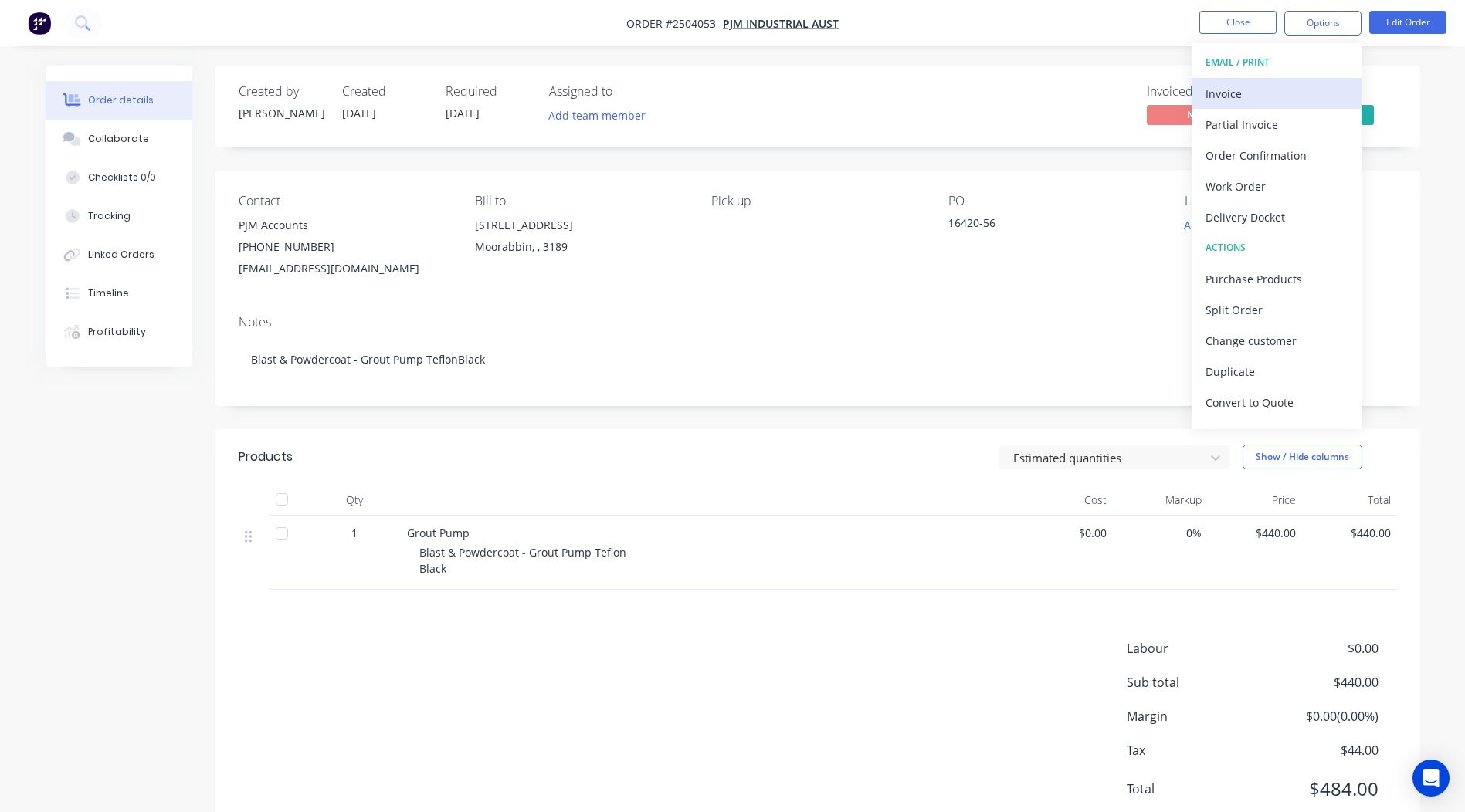
click at [1263, 87] on div "Invoice" at bounding box center [1277, 94] width 142 height 23
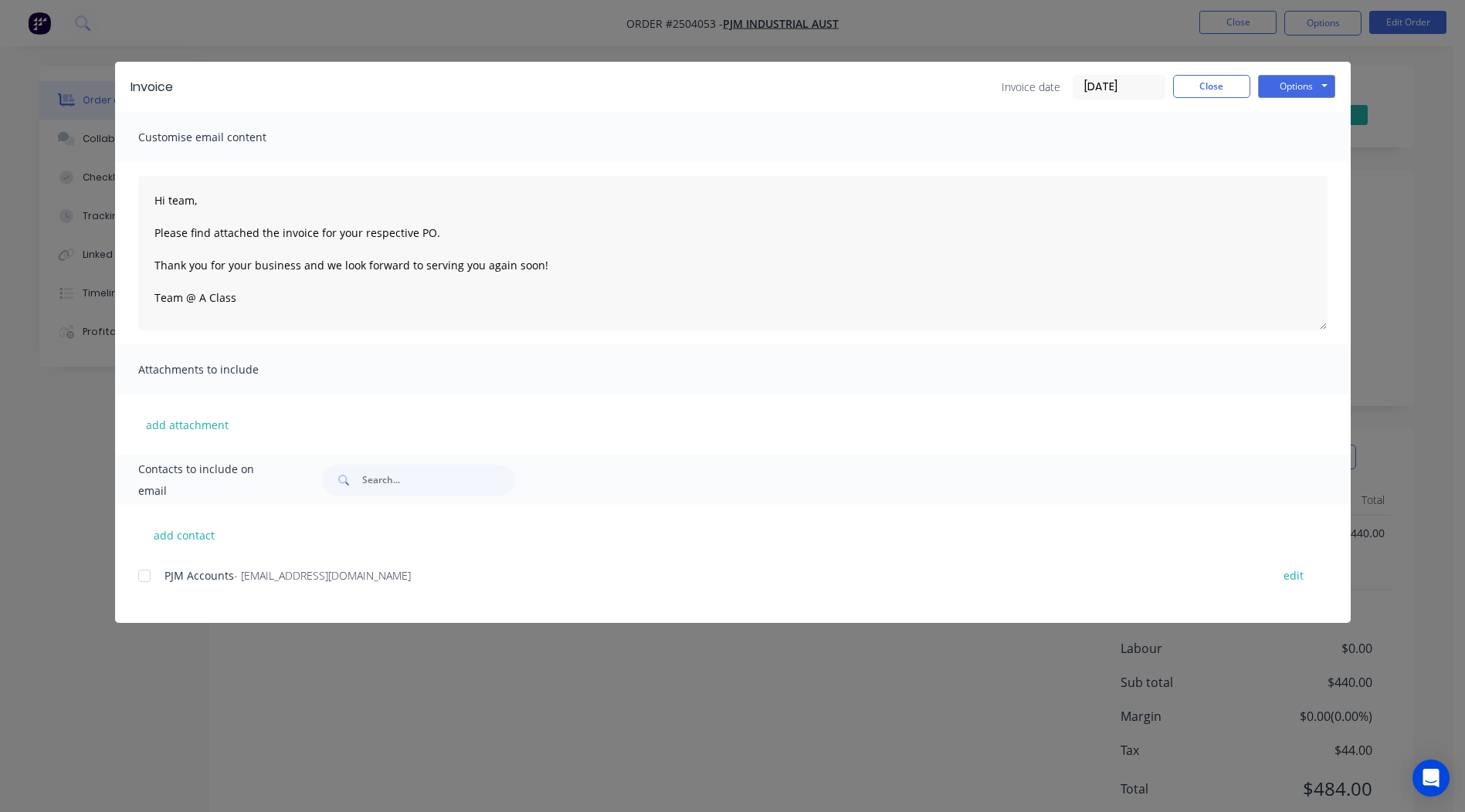
click at [135, 572] on div "add contact PJM Accounts - accounts@pjmindustrial.com.au edit" at bounding box center [732, 564] width 1236 height 118
click at [150, 575] on div at bounding box center [145, 576] width 31 height 31
click at [1256, 79] on div "Invoice date 29/09/25 Close Options Preview Print Email" at bounding box center [1168, 86] width 333 height 25
click at [1275, 82] on button "Options" at bounding box center [1297, 86] width 77 height 23
click at [1318, 167] on button "Email" at bounding box center [1307, 165] width 99 height 25
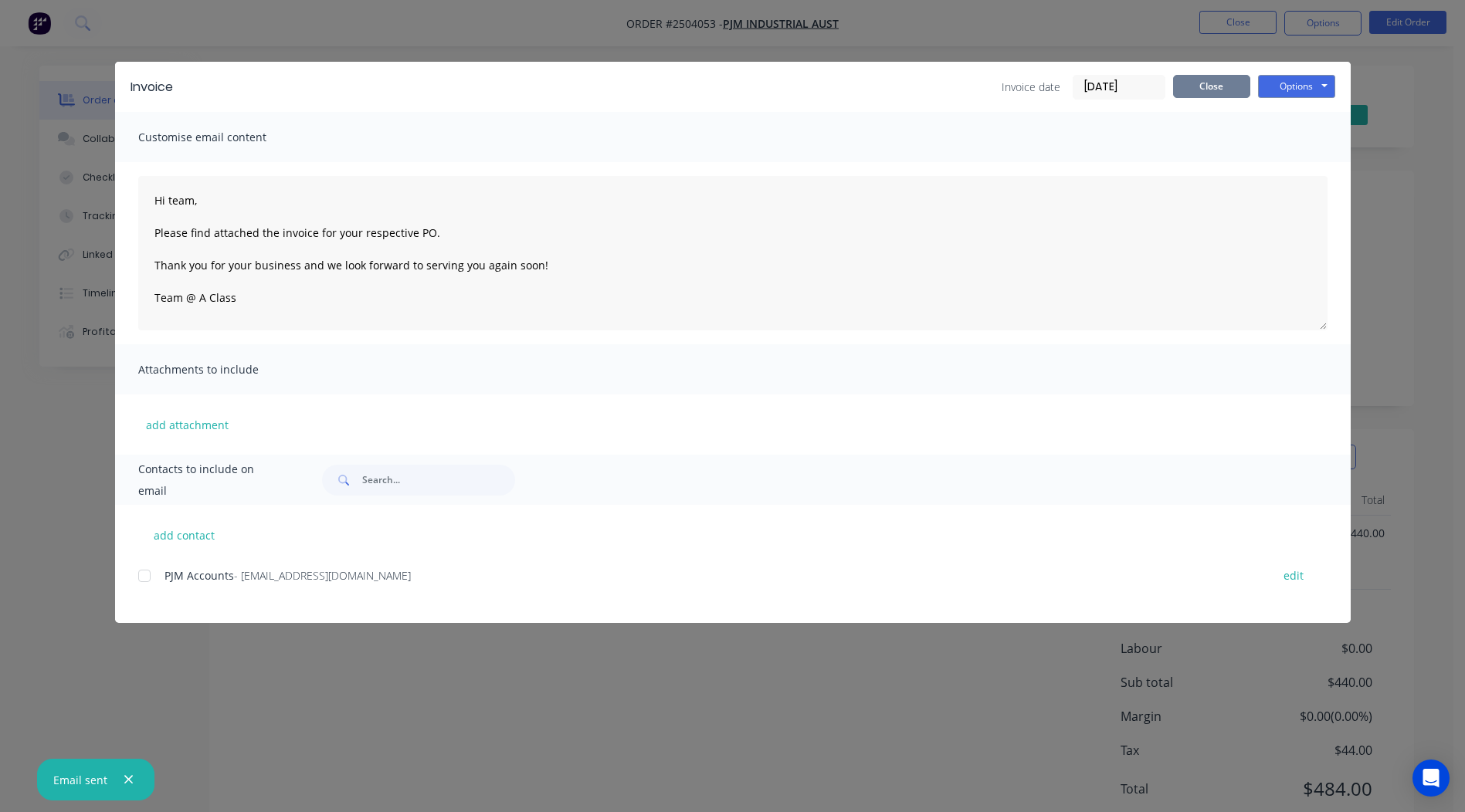
click at [1238, 83] on button "Close" at bounding box center [1211, 86] width 77 height 23
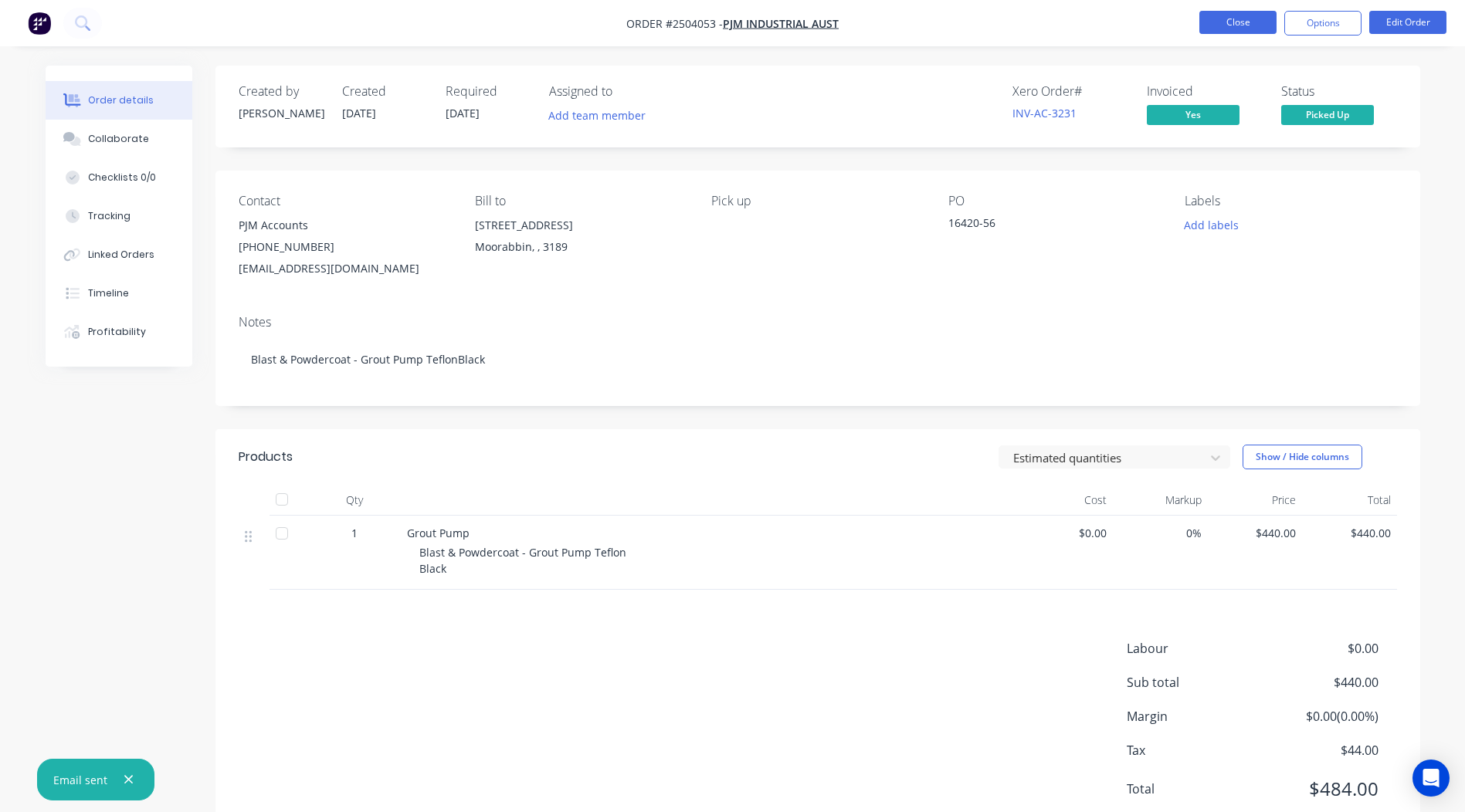
click at [1230, 23] on button "Close" at bounding box center [1237, 22] width 77 height 23
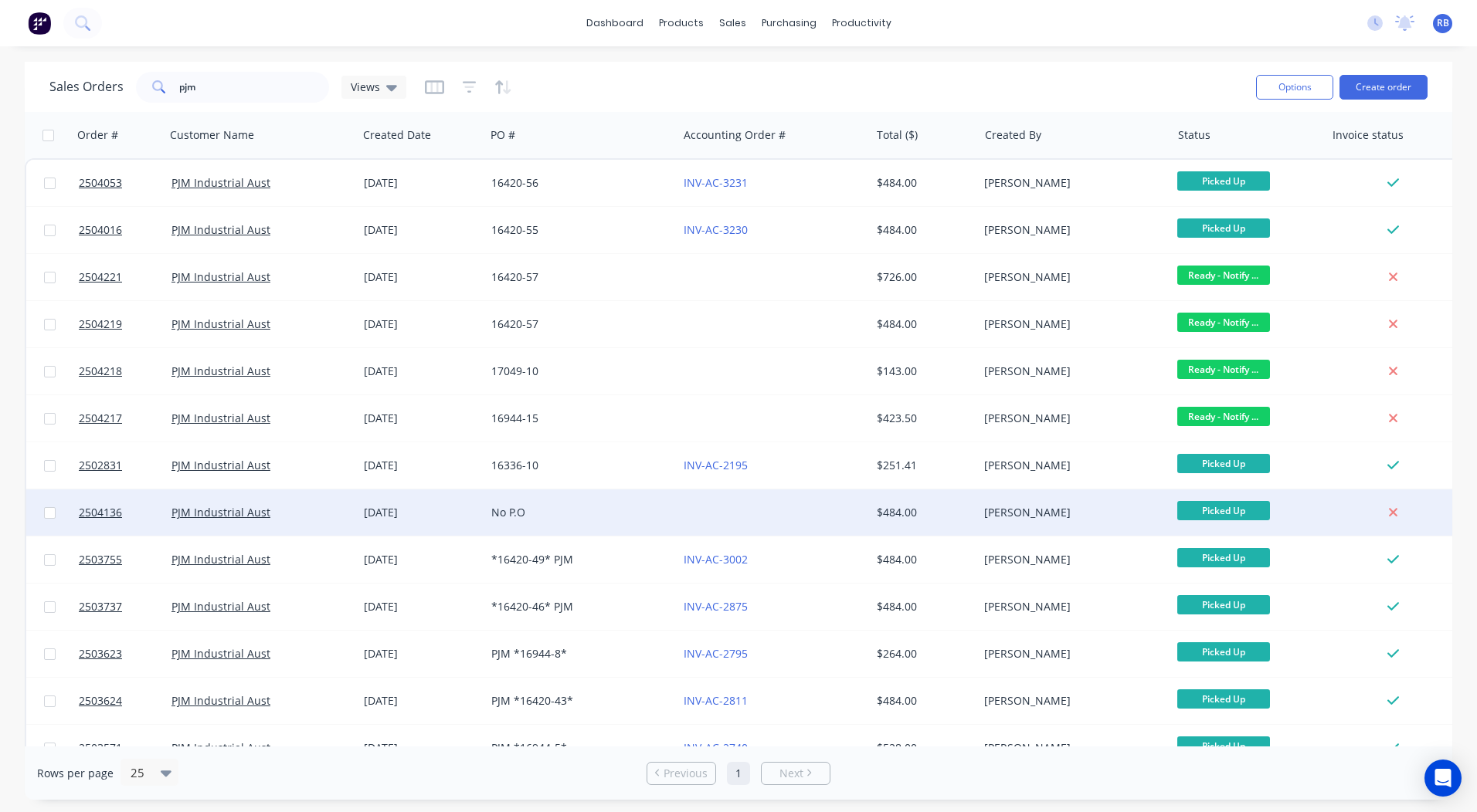
click at [767, 510] on div at bounding box center [773, 513] width 192 height 46
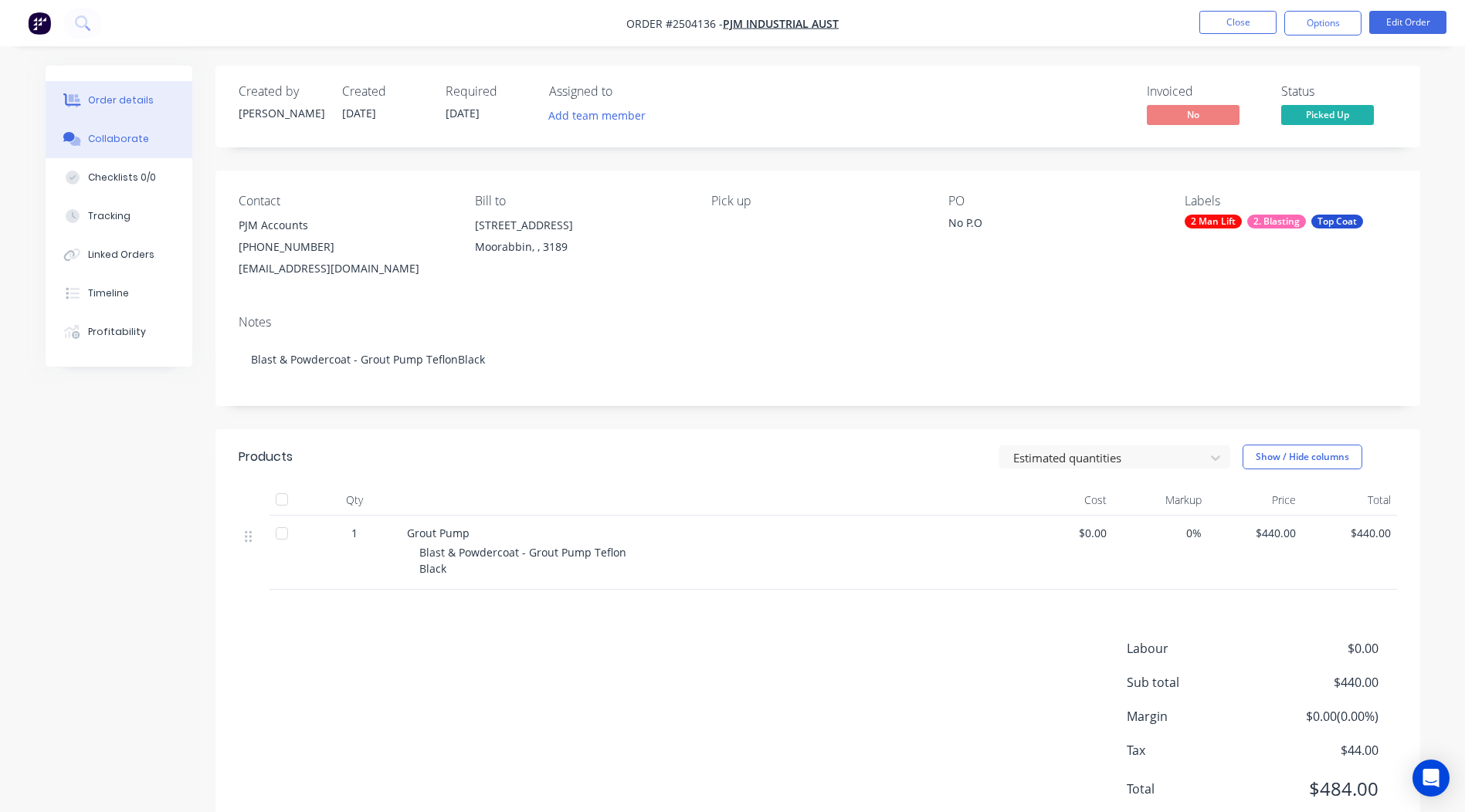
click at [159, 155] on button "Collaborate" at bounding box center [118, 138] width 147 height 38
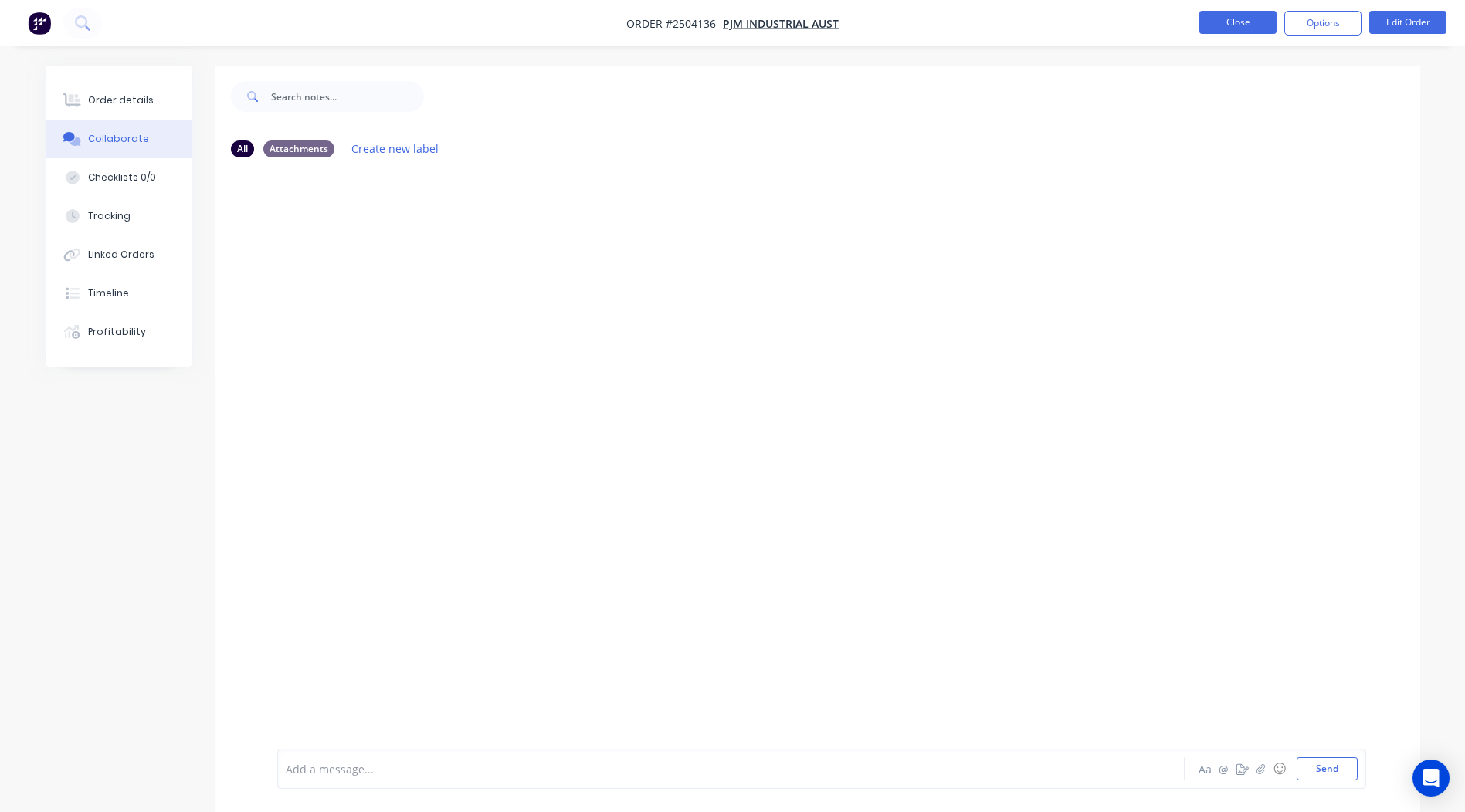
click at [1239, 13] on button "Close" at bounding box center [1237, 22] width 77 height 23
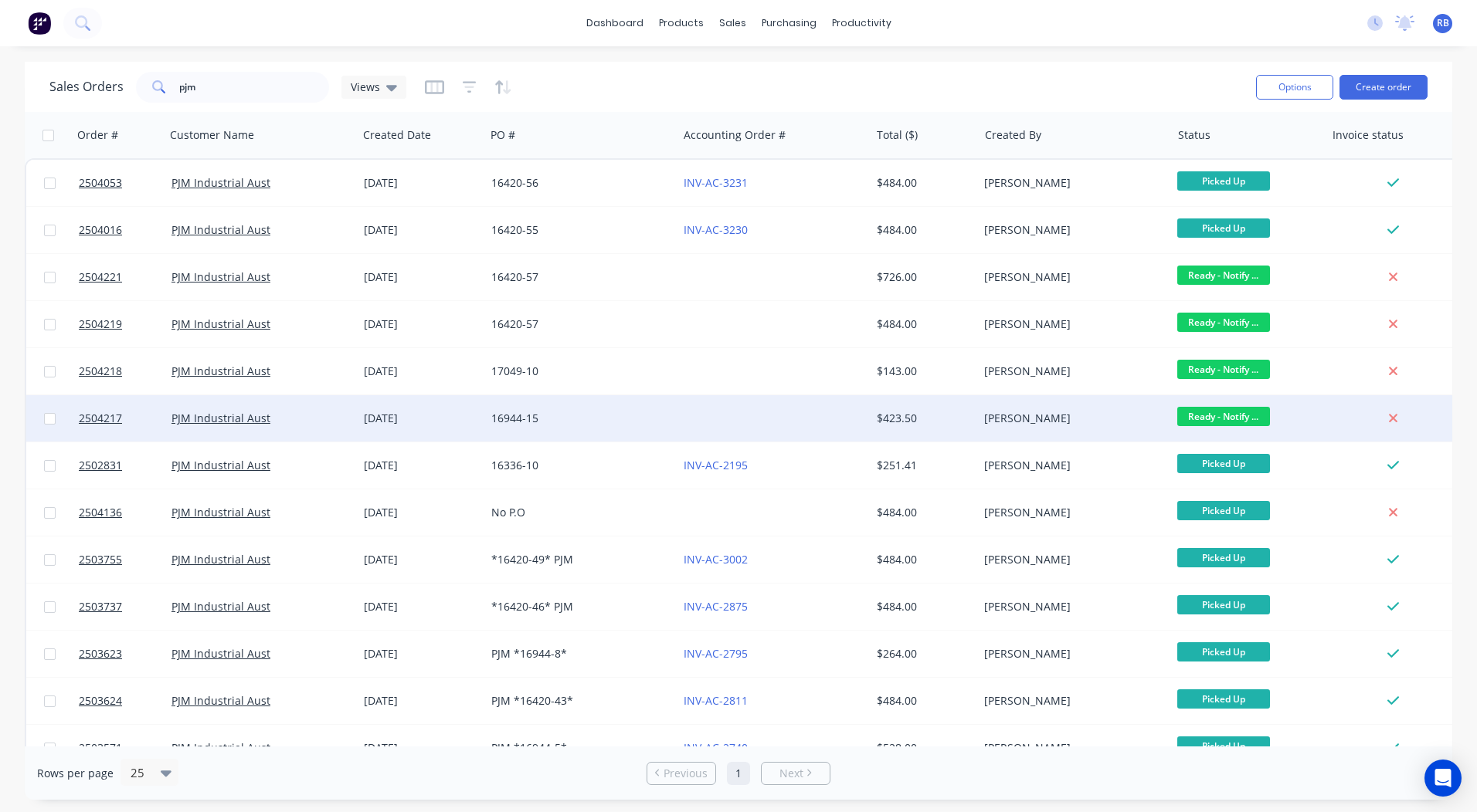
click at [625, 414] on div "16944-15" at bounding box center [576, 418] width 171 height 15
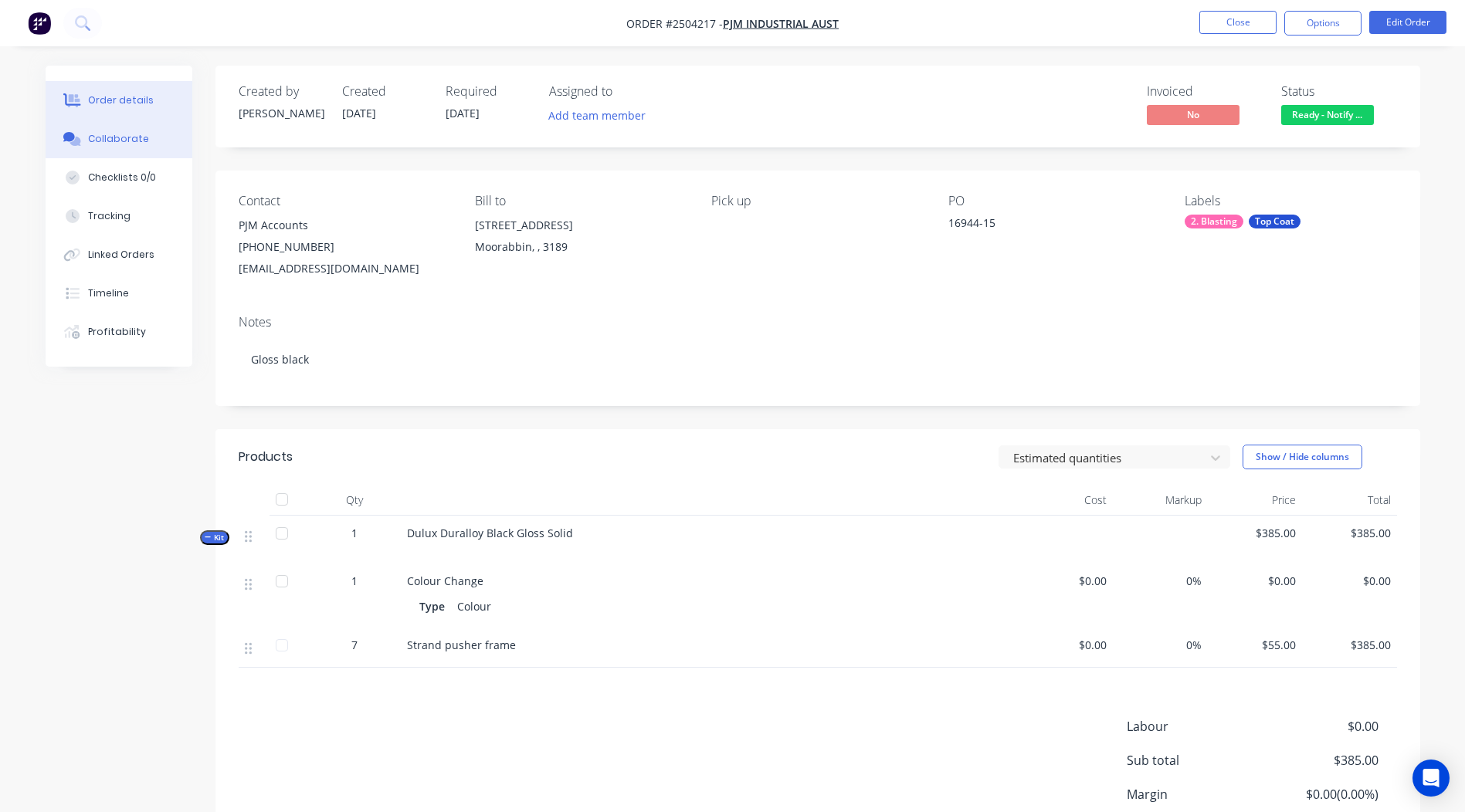
click at [142, 140] on div "Collaborate" at bounding box center [118, 138] width 61 height 14
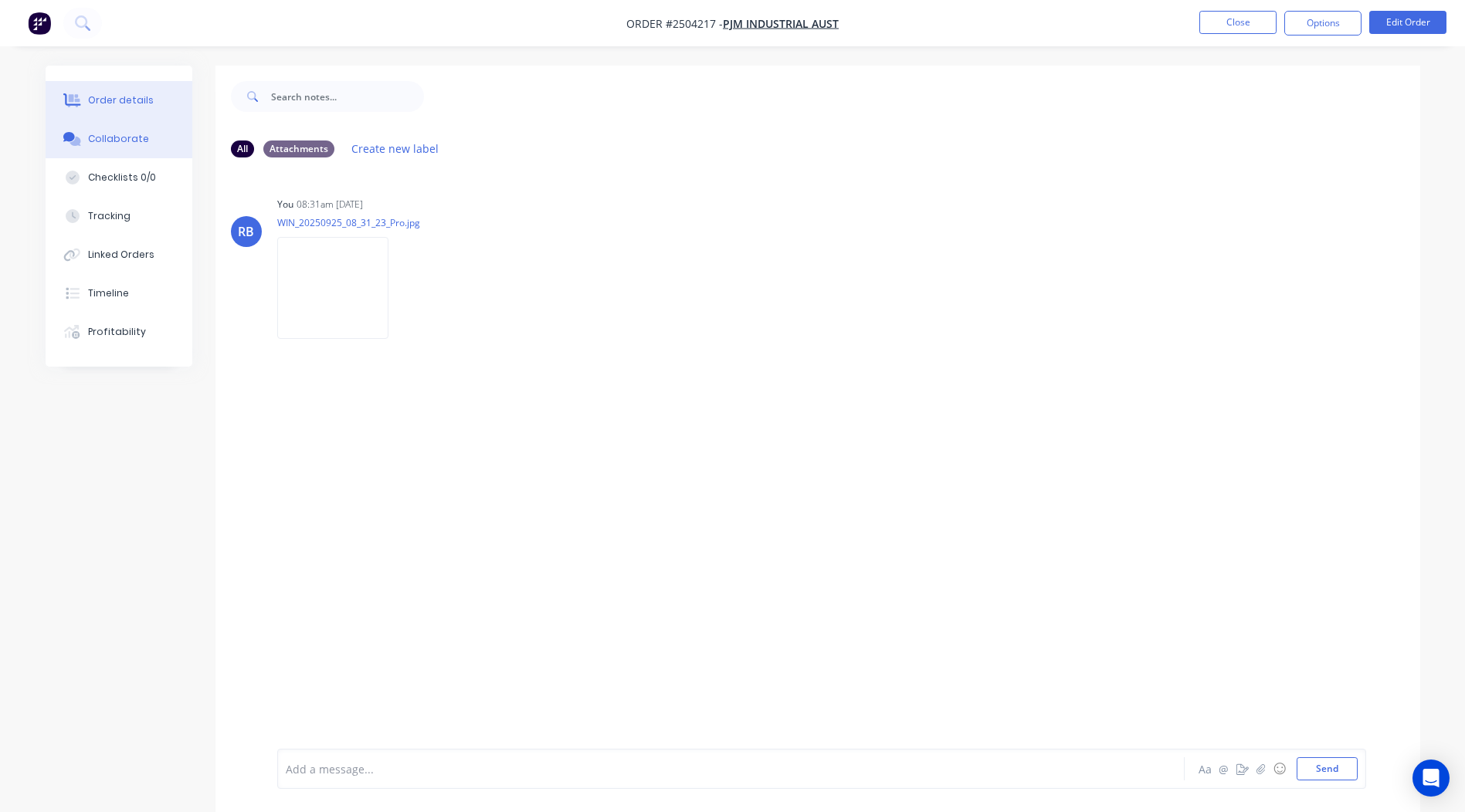
click at [127, 98] on div "Order details" at bounding box center [121, 100] width 66 height 14
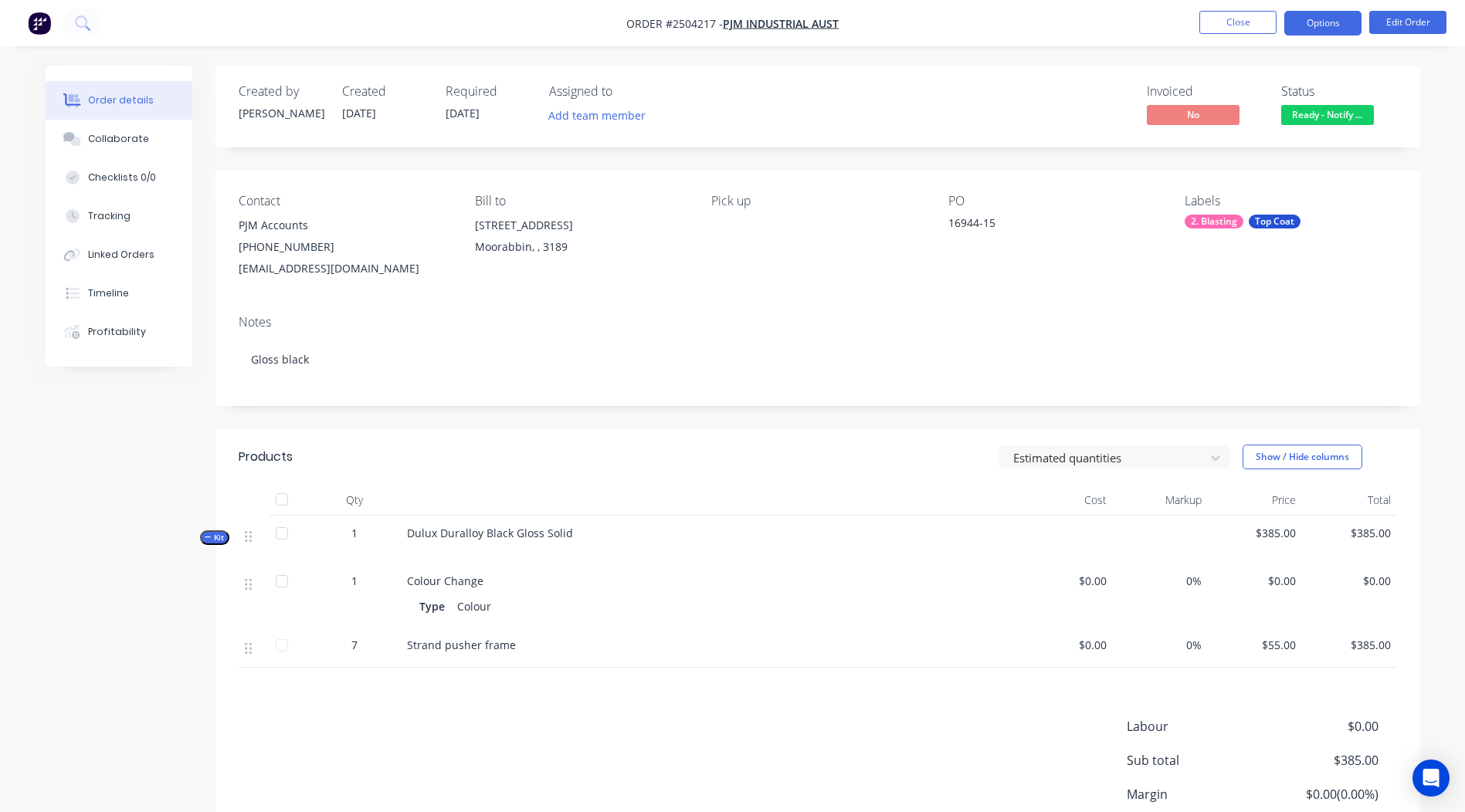
click at [1350, 26] on button "Options" at bounding box center [1323, 23] width 77 height 25
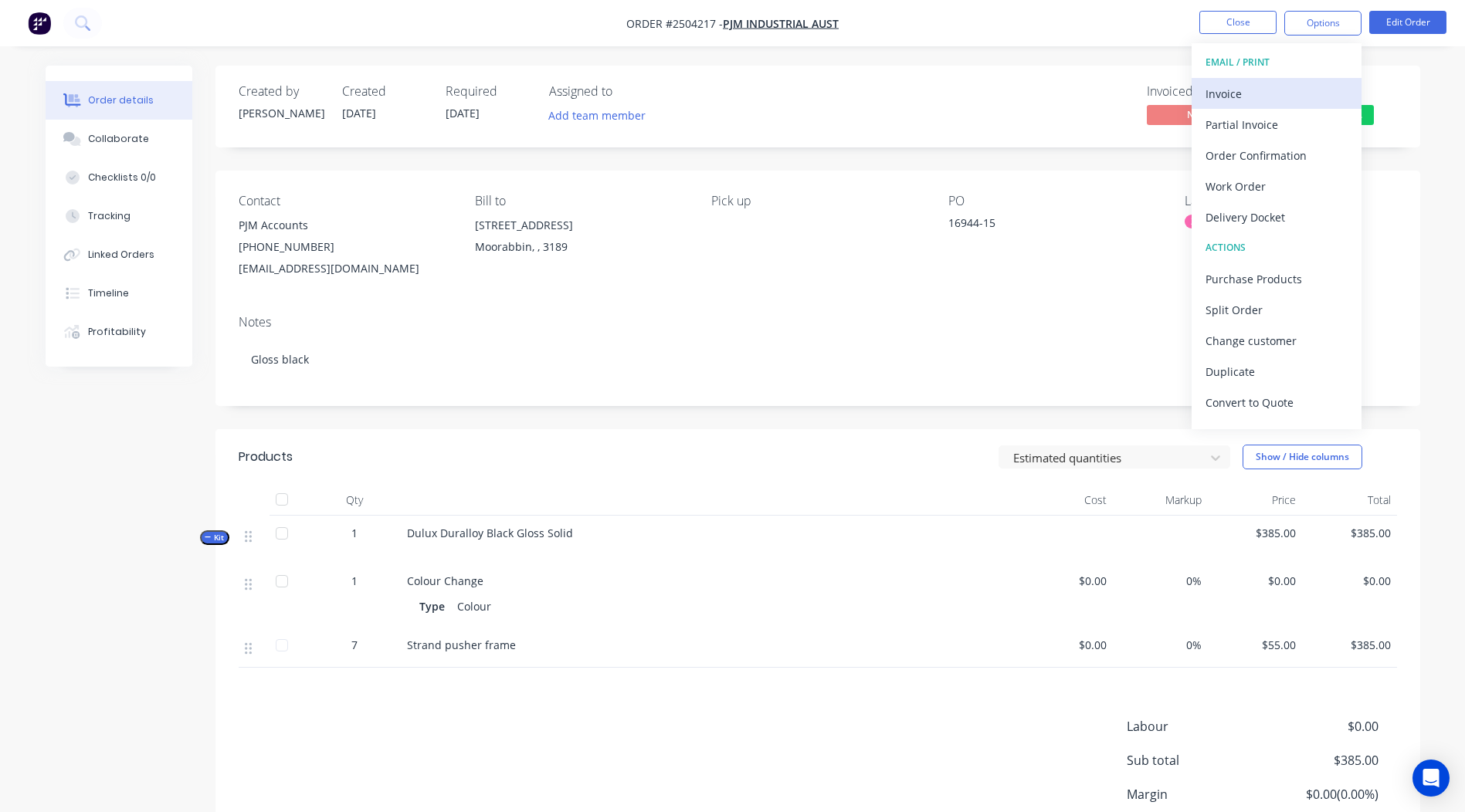
click at [1274, 86] on div "Invoice" at bounding box center [1277, 94] width 142 height 23
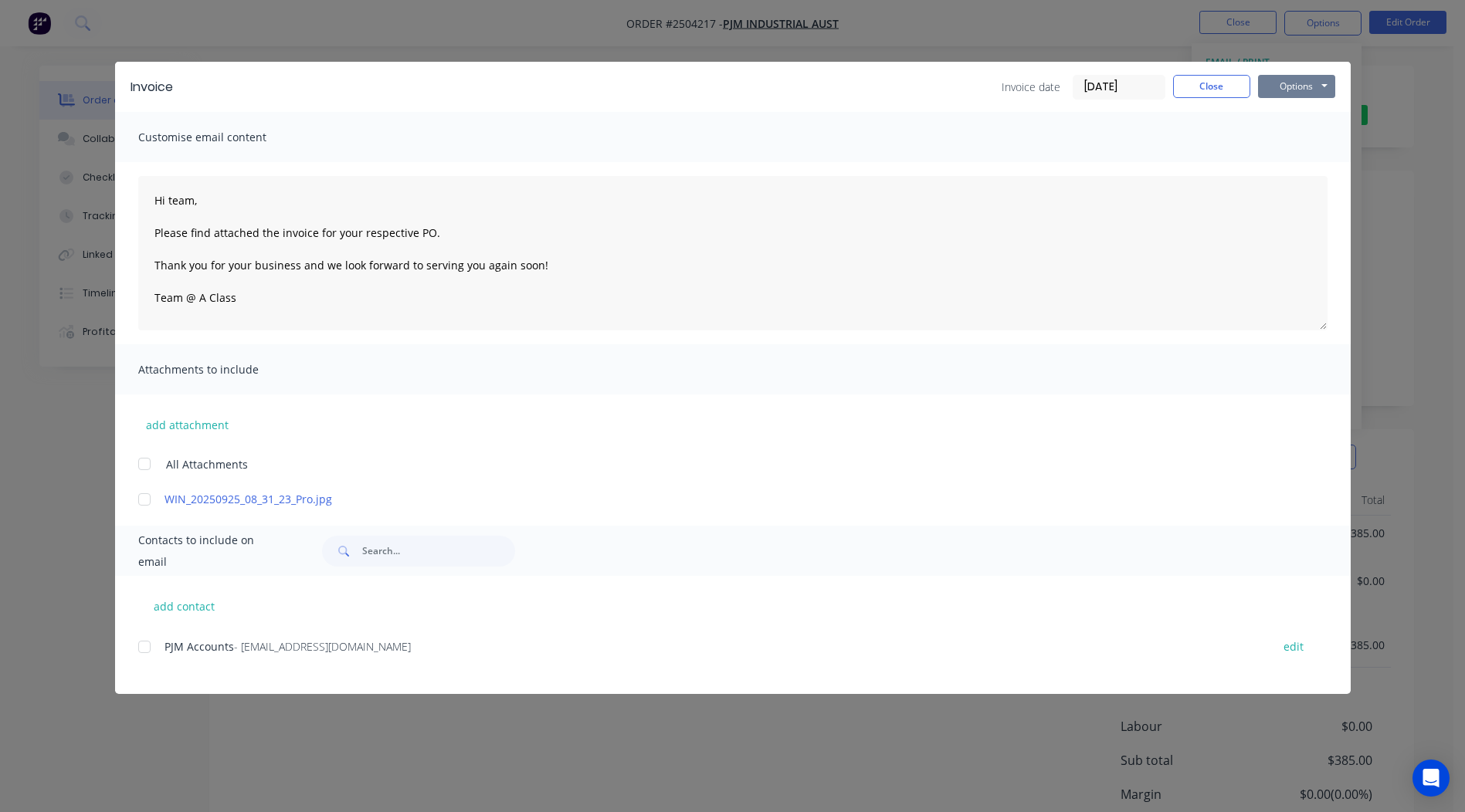
click at [1285, 90] on button "Options" at bounding box center [1297, 86] width 77 height 23
click at [144, 646] on div at bounding box center [145, 647] width 31 height 31
click at [137, 501] on div at bounding box center [145, 500] width 31 height 31
click at [1284, 86] on button "Options" at bounding box center [1297, 86] width 77 height 23
click at [1317, 154] on button "Email" at bounding box center [1307, 165] width 99 height 25
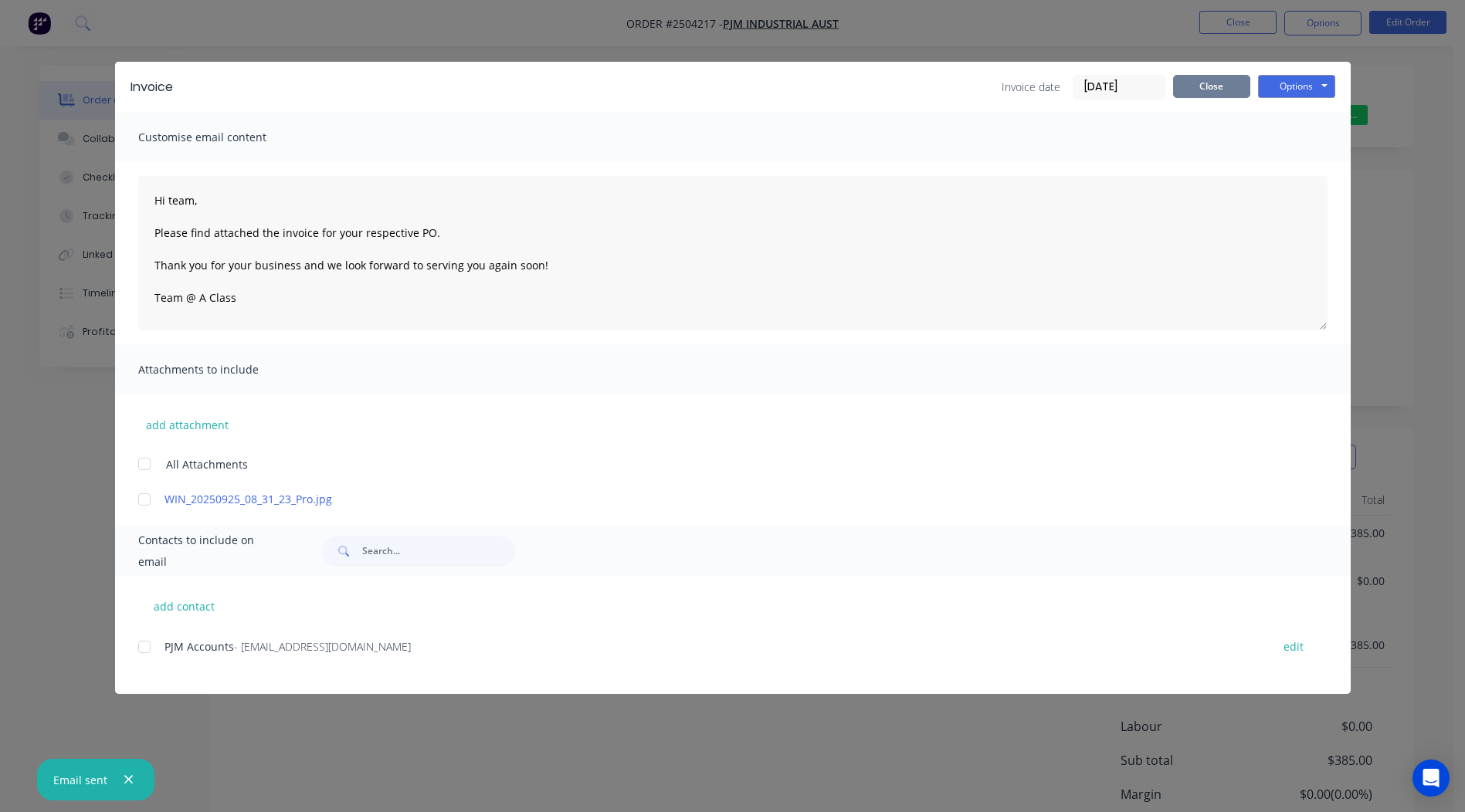
click at [1236, 90] on button "Close" at bounding box center [1211, 86] width 77 height 23
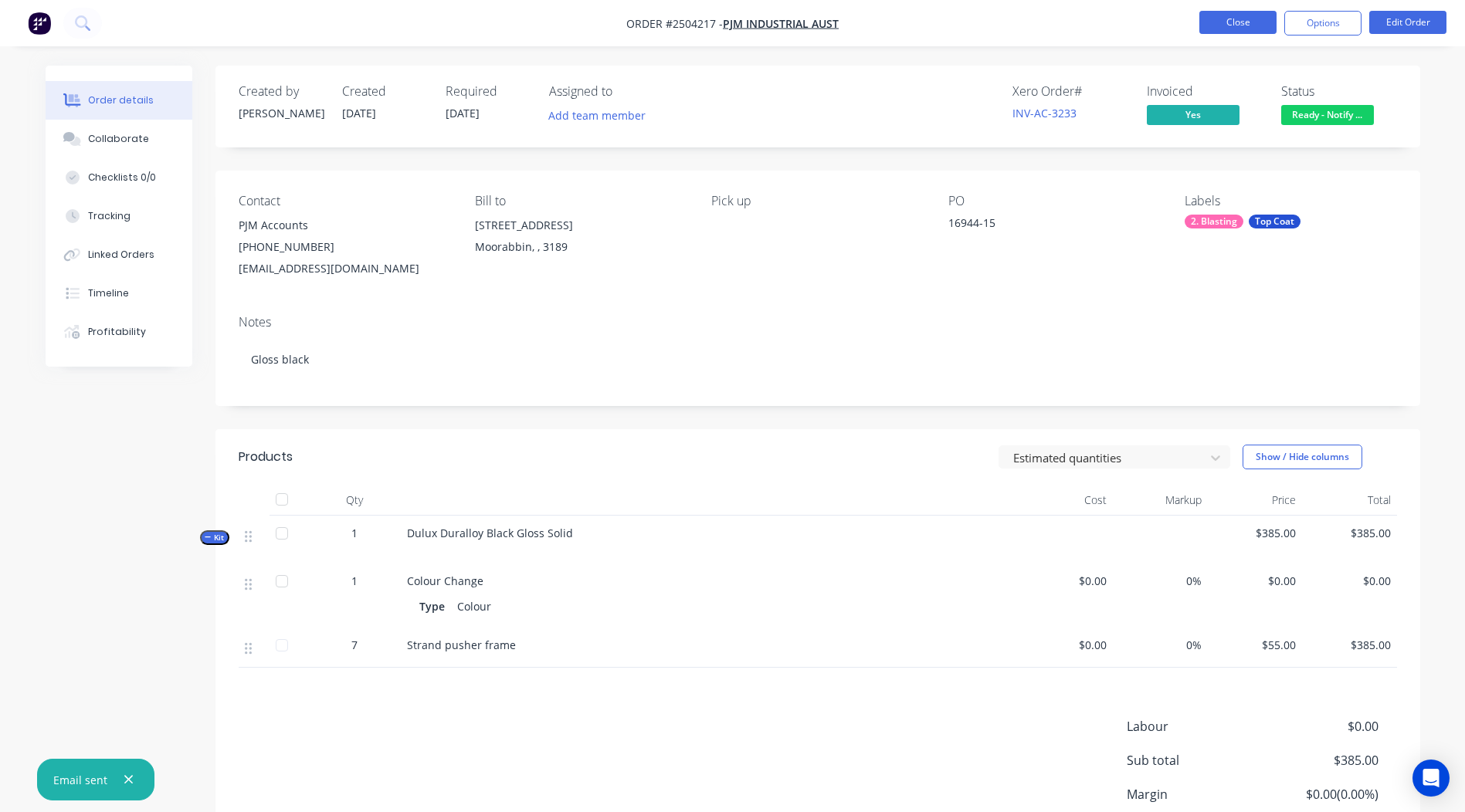
click at [1224, 22] on button "Close" at bounding box center [1237, 22] width 77 height 23
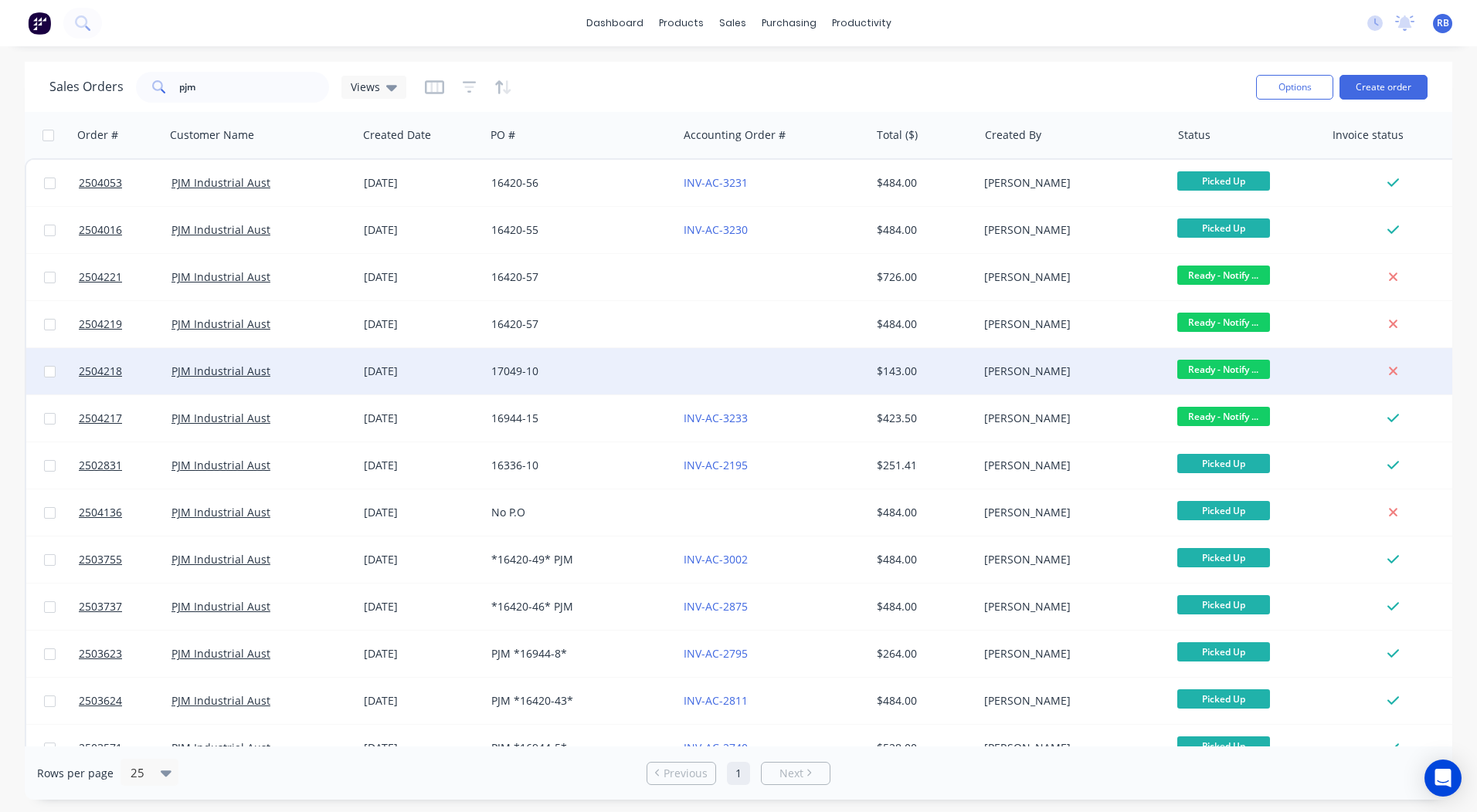
click at [718, 365] on div at bounding box center [773, 371] width 192 height 46
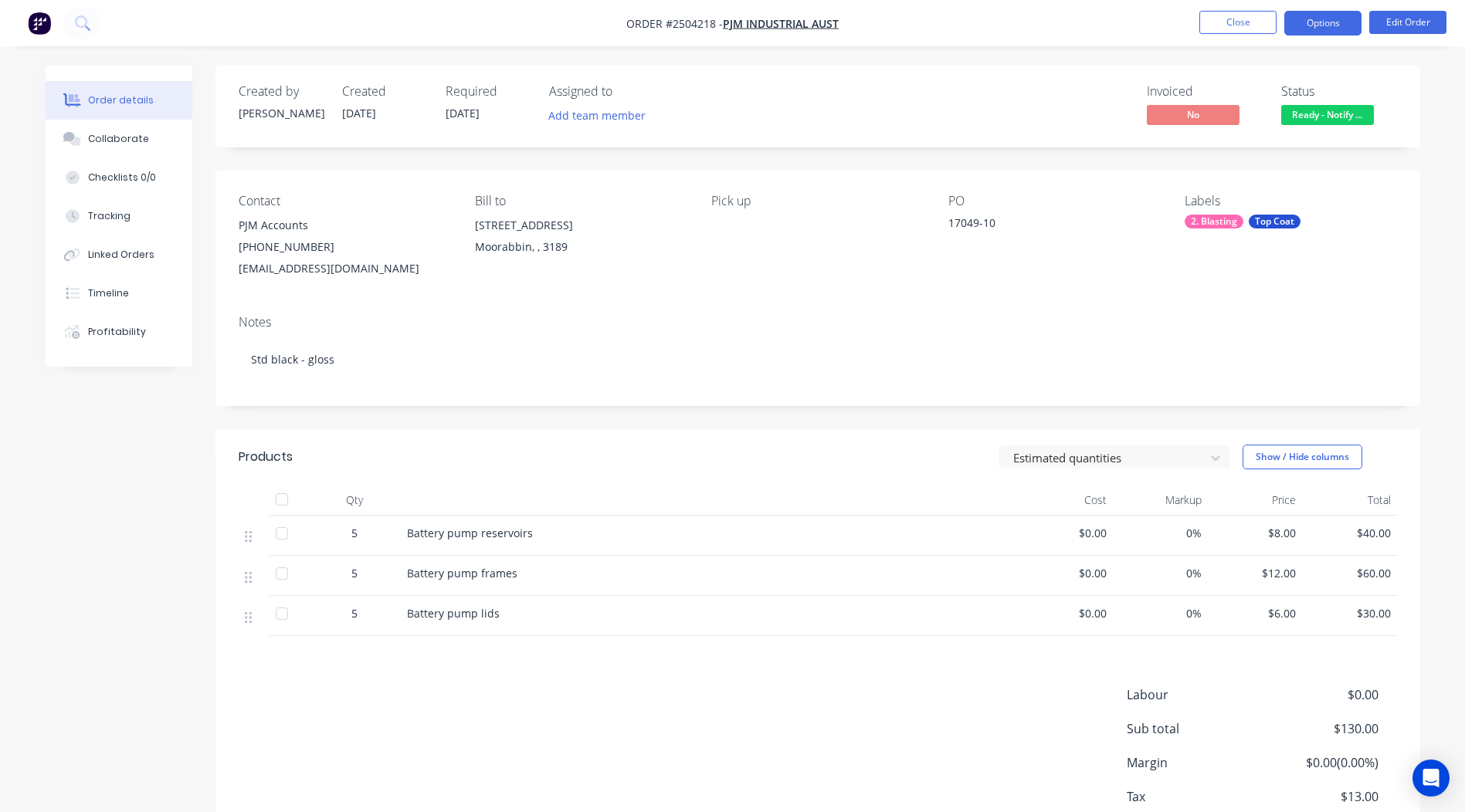
click at [1351, 27] on button "Options" at bounding box center [1323, 23] width 77 height 25
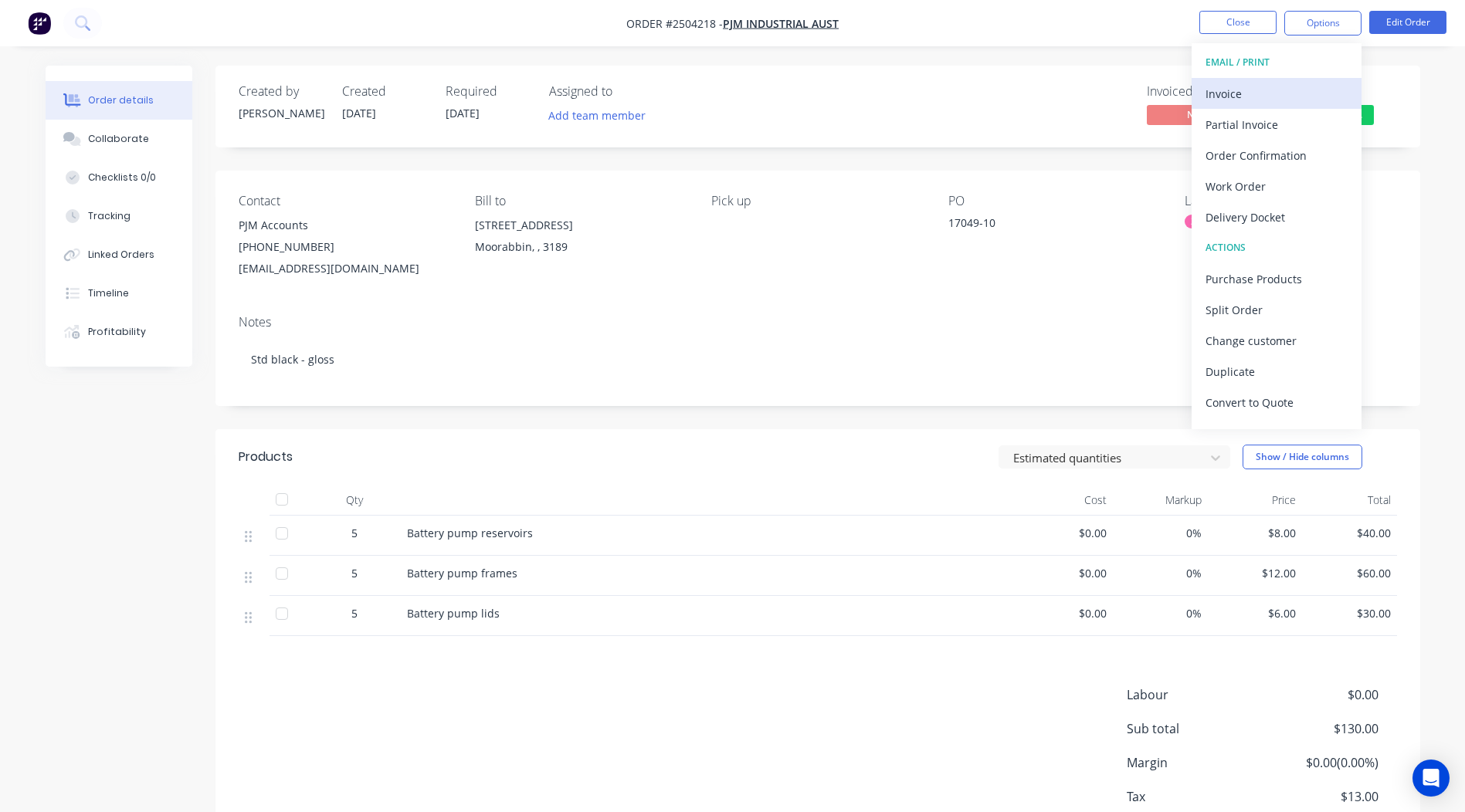
click at [1255, 83] on div "Invoice" at bounding box center [1277, 94] width 142 height 23
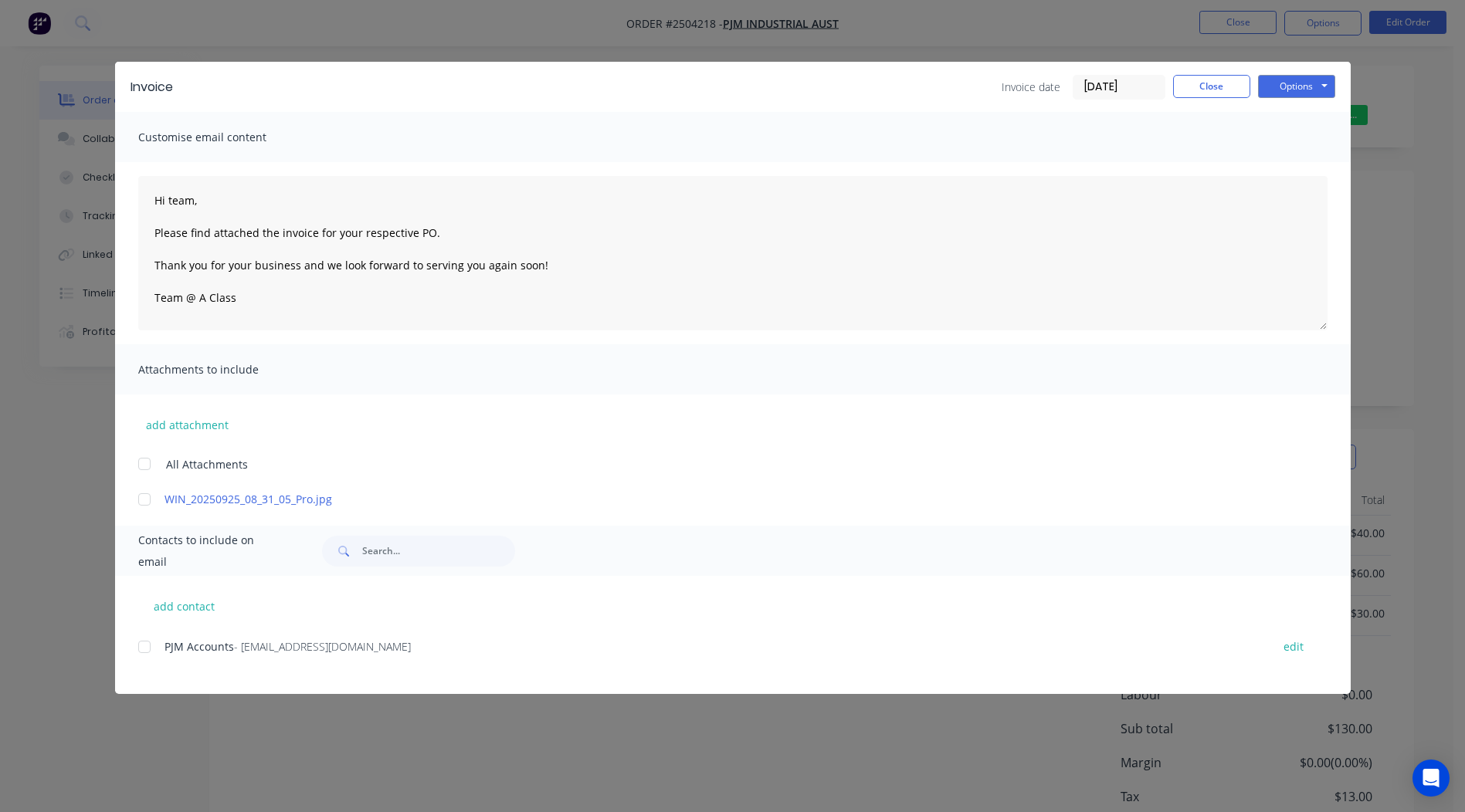
click at [133, 496] on div at bounding box center [145, 500] width 31 height 31
click at [144, 649] on div at bounding box center [145, 647] width 31 height 31
click at [1302, 88] on button "Options" at bounding box center [1297, 86] width 77 height 23
click at [1299, 163] on button "Email" at bounding box center [1307, 165] width 99 height 25
click at [1219, 82] on button "Close" at bounding box center [1211, 86] width 77 height 23
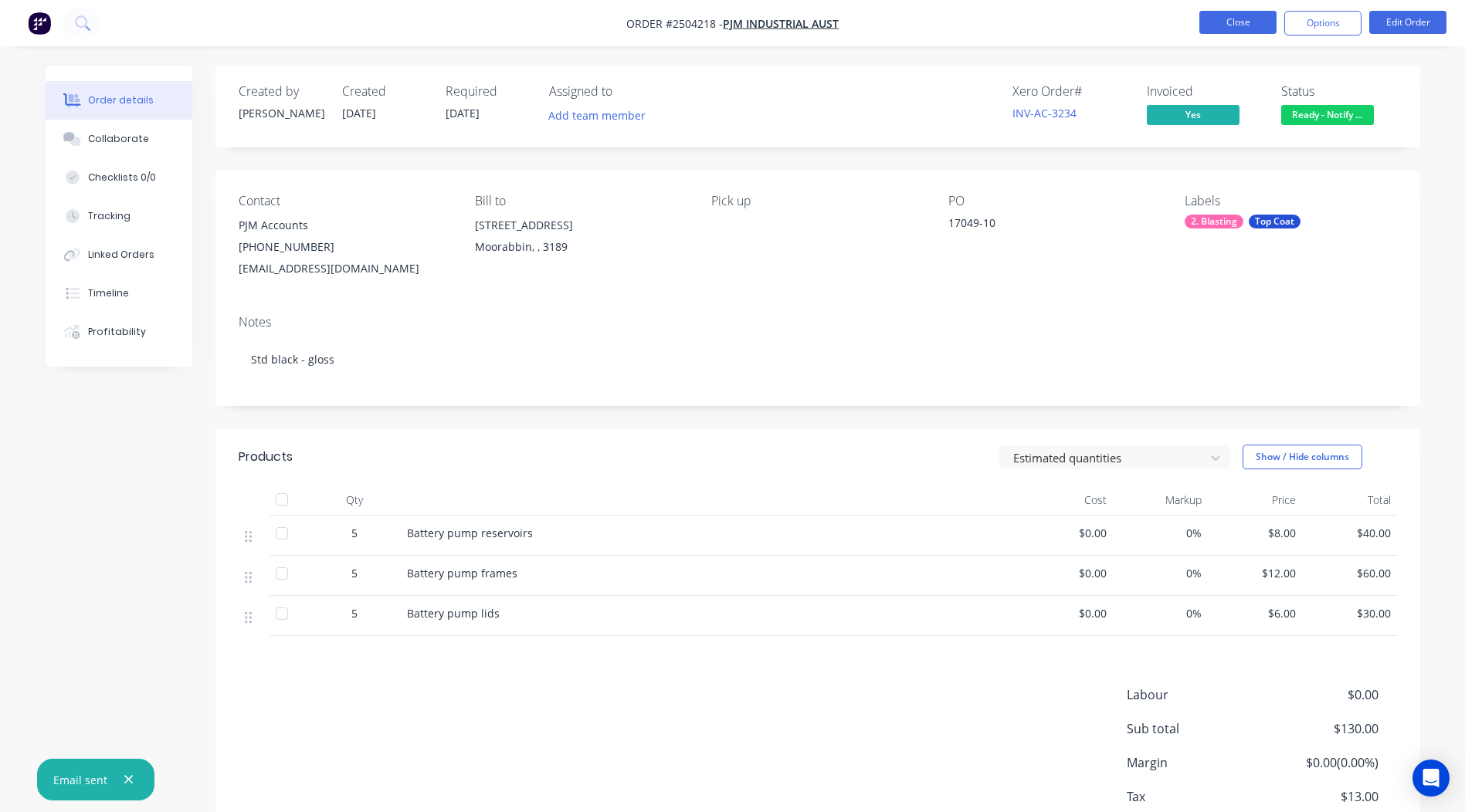
click at [1224, 23] on button "Close" at bounding box center [1237, 22] width 77 height 23
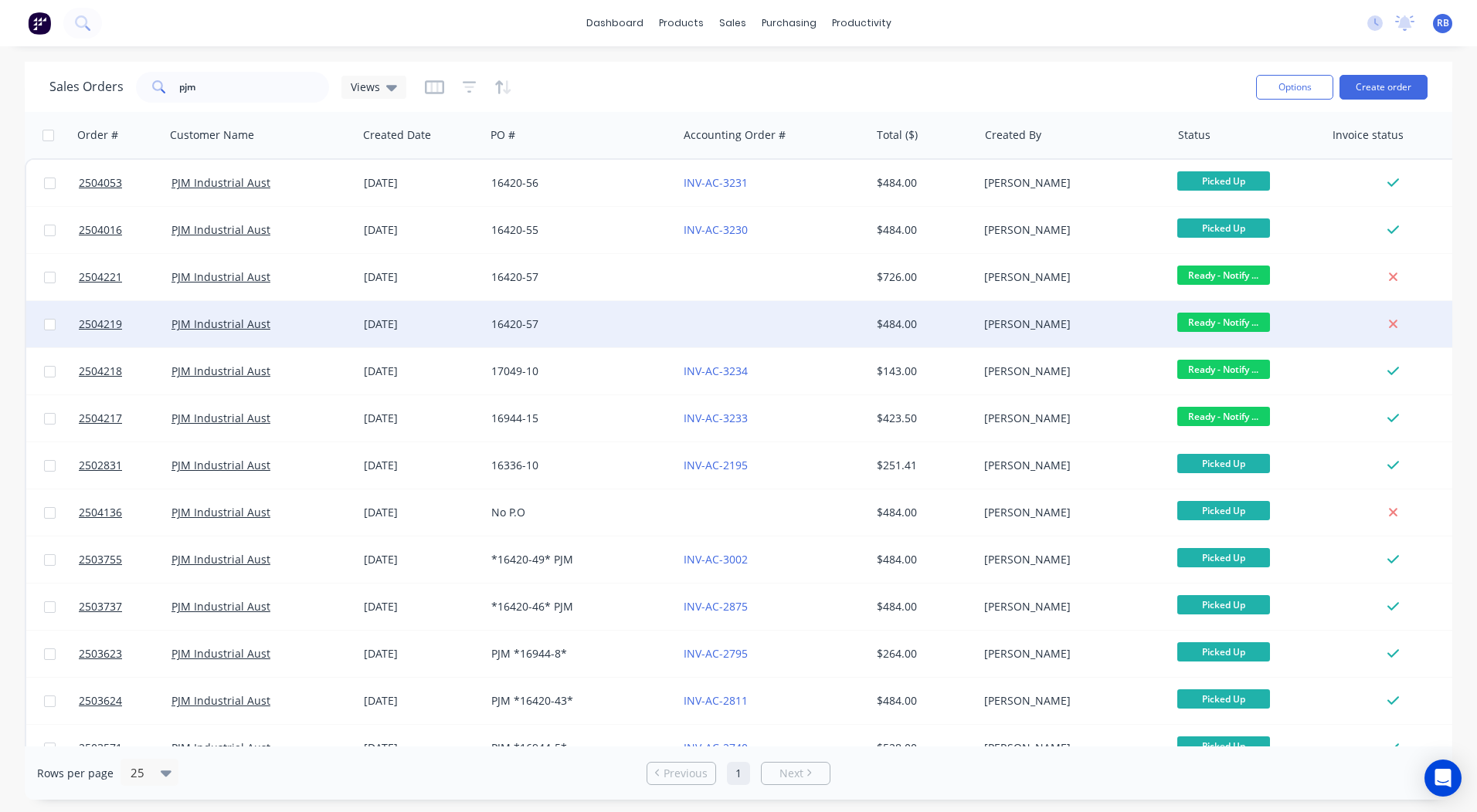
click at [693, 320] on div at bounding box center [773, 324] width 192 height 46
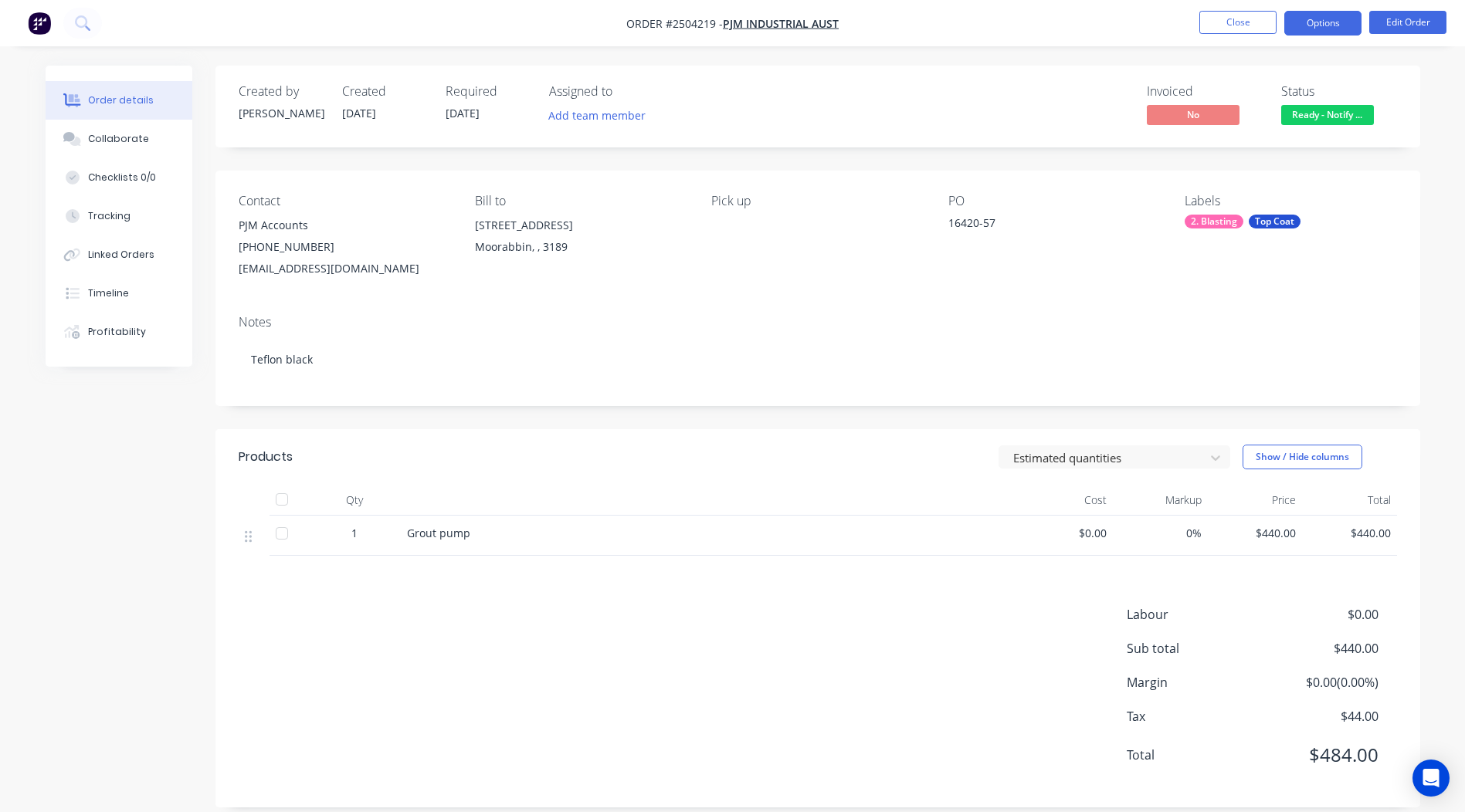
click at [1306, 28] on button "Options" at bounding box center [1323, 23] width 77 height 25
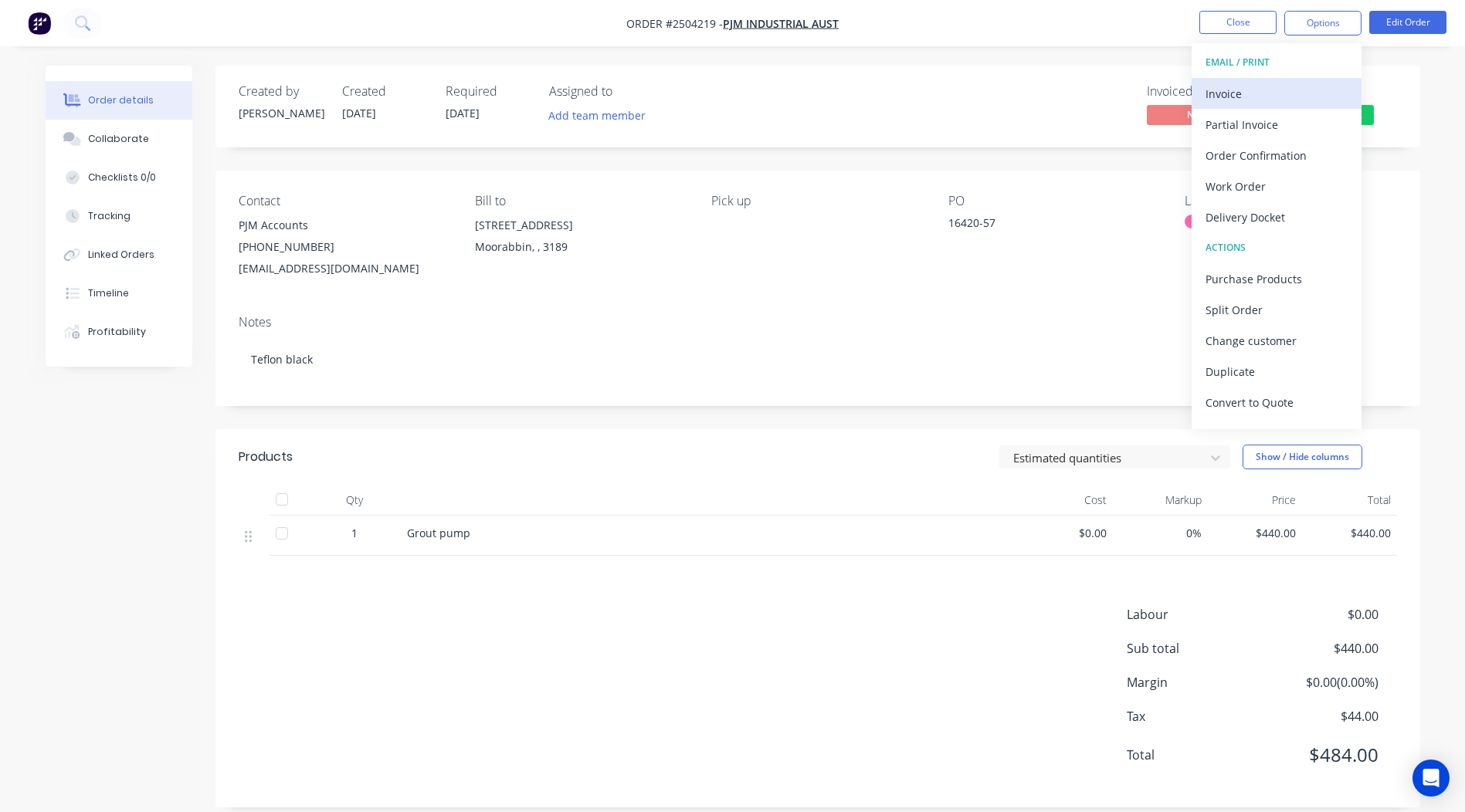
click at [1250, 92] on div "Invoice" at bounding box center [1277, 94] width 142 height 23
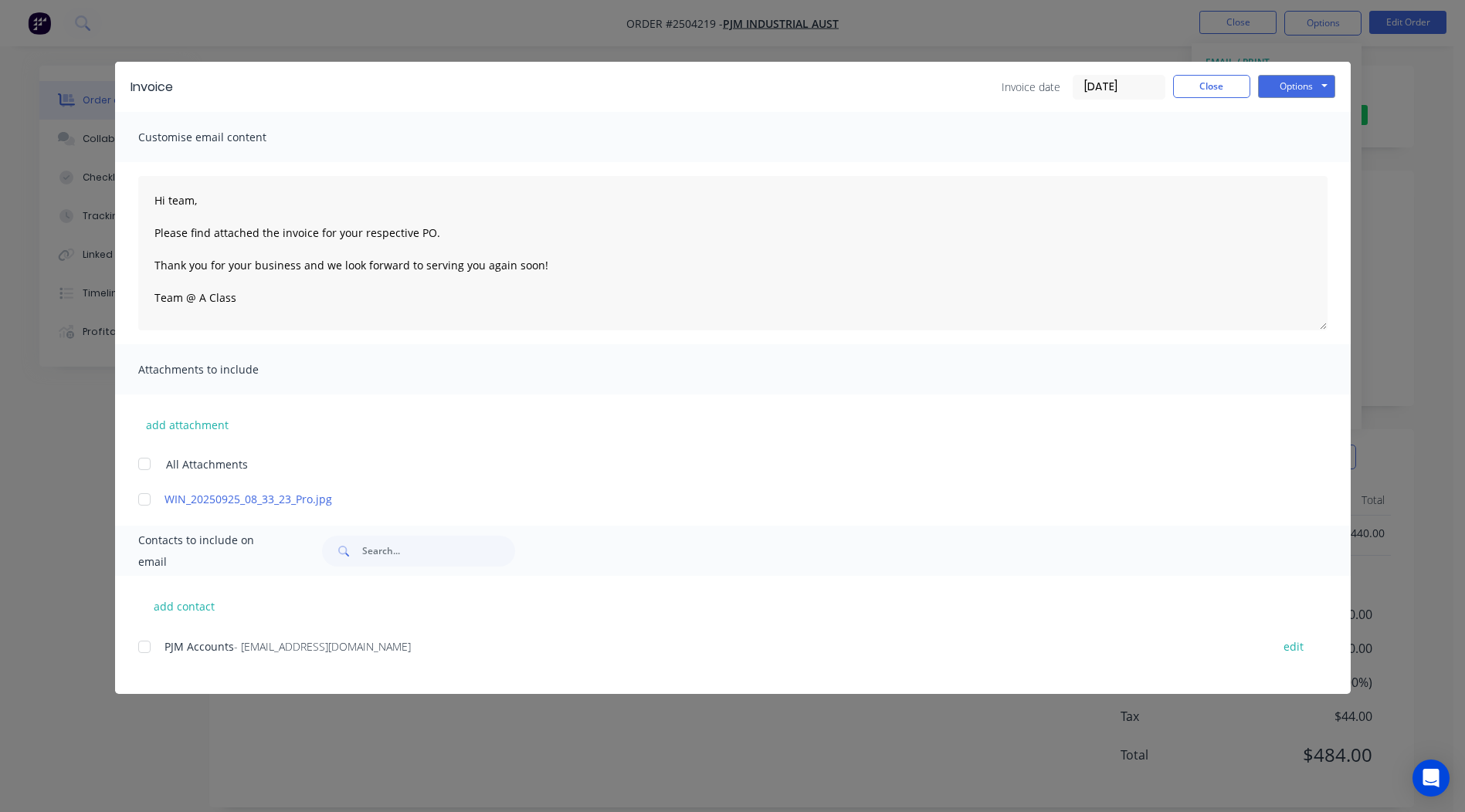
click at [135, 503] on div at bounding box center [145, 500] width 31 height 31
click at [147, 649] on div at bounding box center [145, 647] width 31 height 31
click at [1307, 76] on button "Options" at bounding box center [1297, 86] width 77 height 23
click at [1300, 162] on button "Email" at bounding box center [1307, 165] width 99 height 25
click at [1224, 91] on button "Close" at bounding box center [1211, 86] width 77 height 23
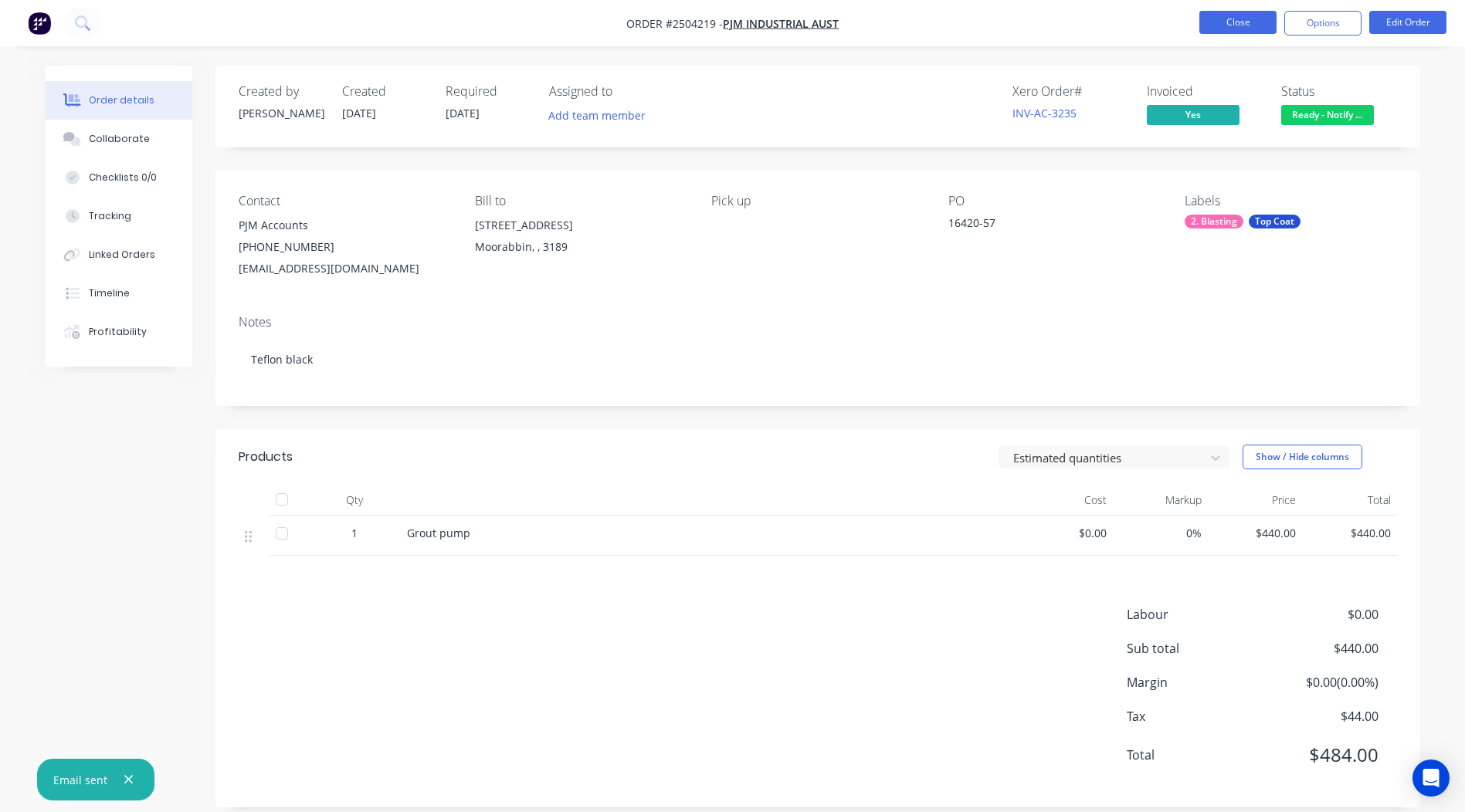
click at [1237, 16] on button "Close" at bounding box center [1237, 22] width 77 height 23
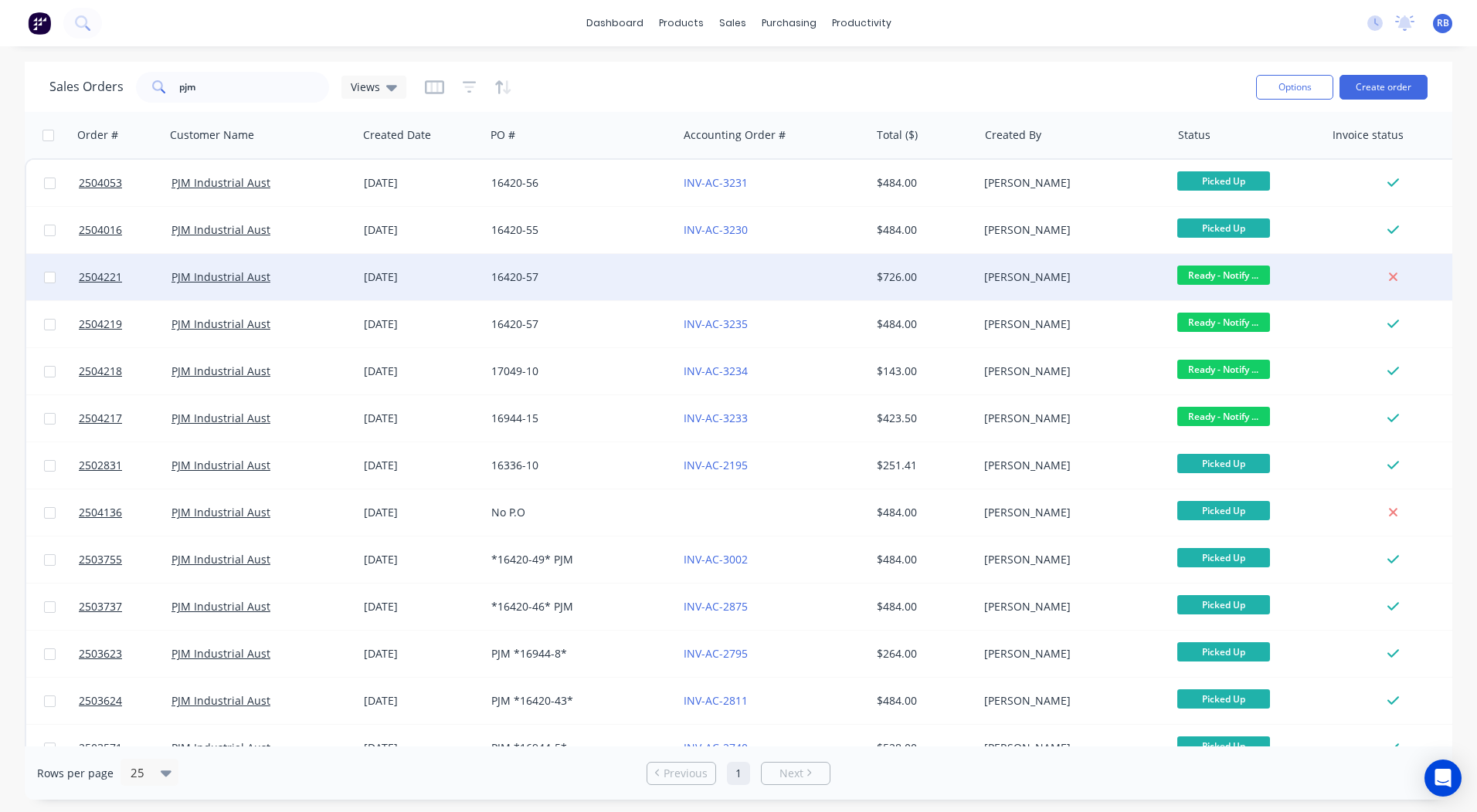
click at [618, 286] on div "16420-57" at bounding box center [581, 277] width 192 height 46
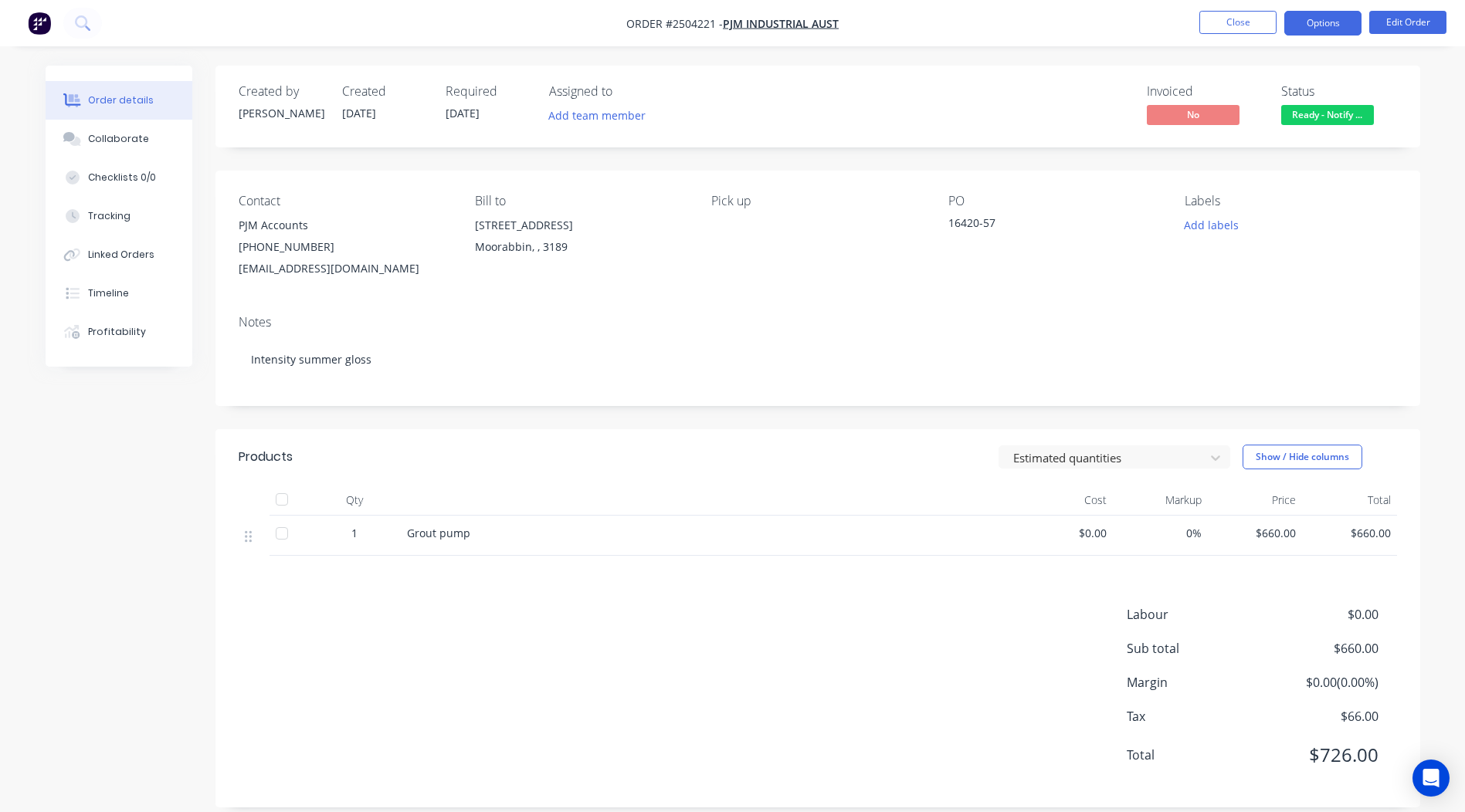
click at [1312, 28] on button "Options" at bounding box center [1323, 23] width 77 height 25
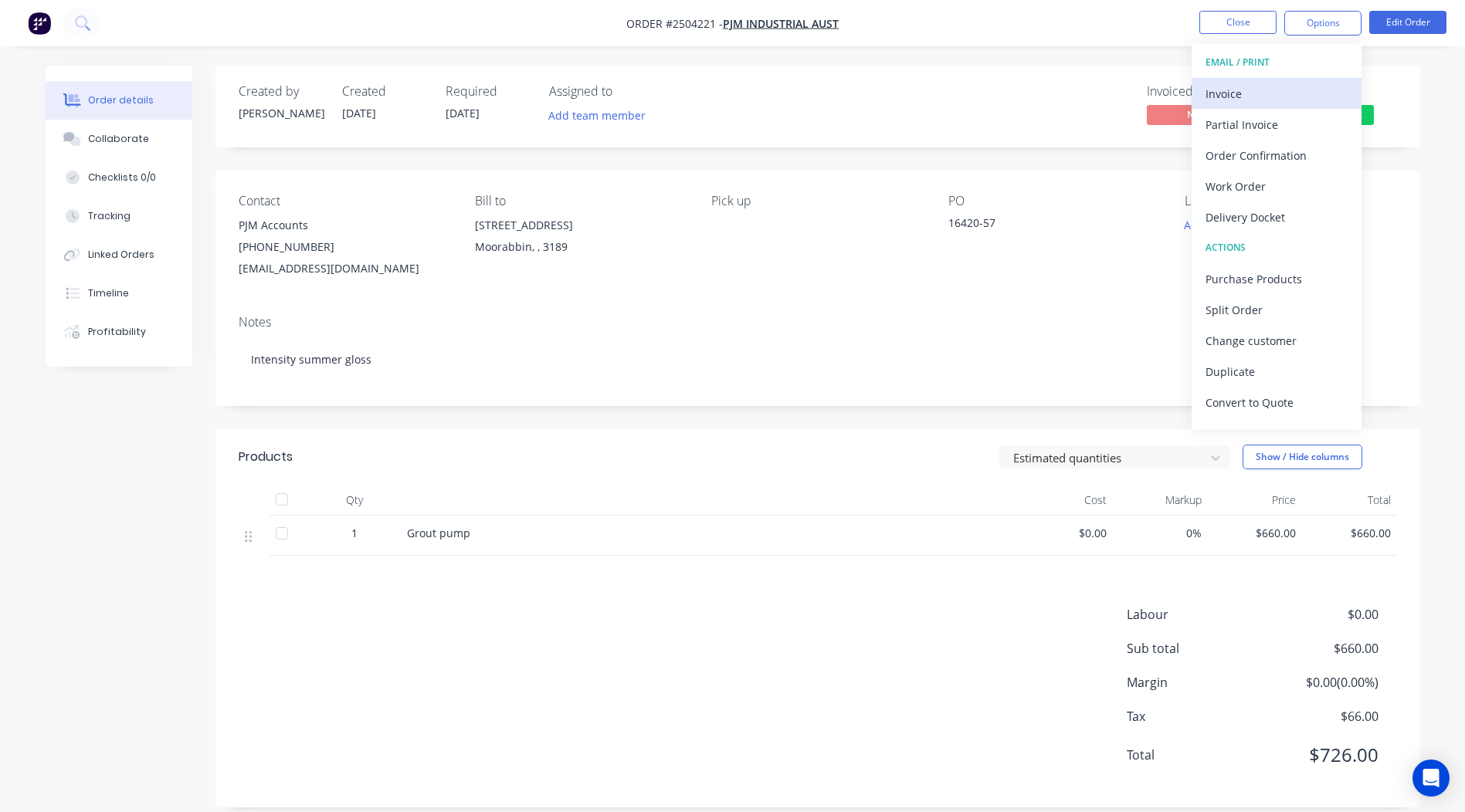
click at [1246, 94] on div "Invoice" at bounding box center [1277, 94] width 142 height 23
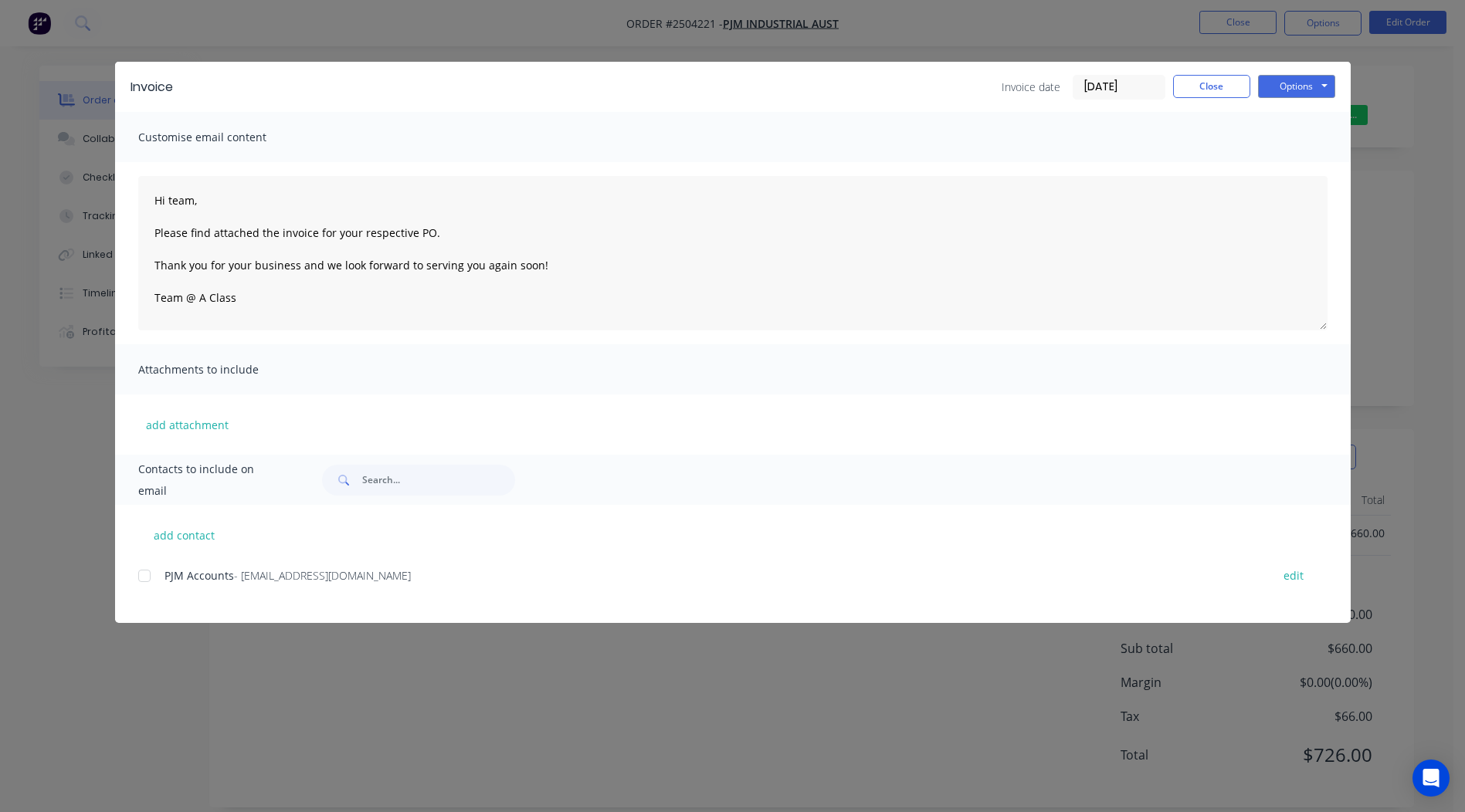
click at [147, 580] on div at bounding box center [145, 576] width 31 height 31
click at [1307, 82] on button "Options" at bounding box center [1297, 86] width 77 height 23
click at [1319, 163] on button "Email" at bounding box center [1307, 165] width 99 height 25
click at [1193, 94] on button "Close" at bounding box center [1211, 86] width 77 height 23
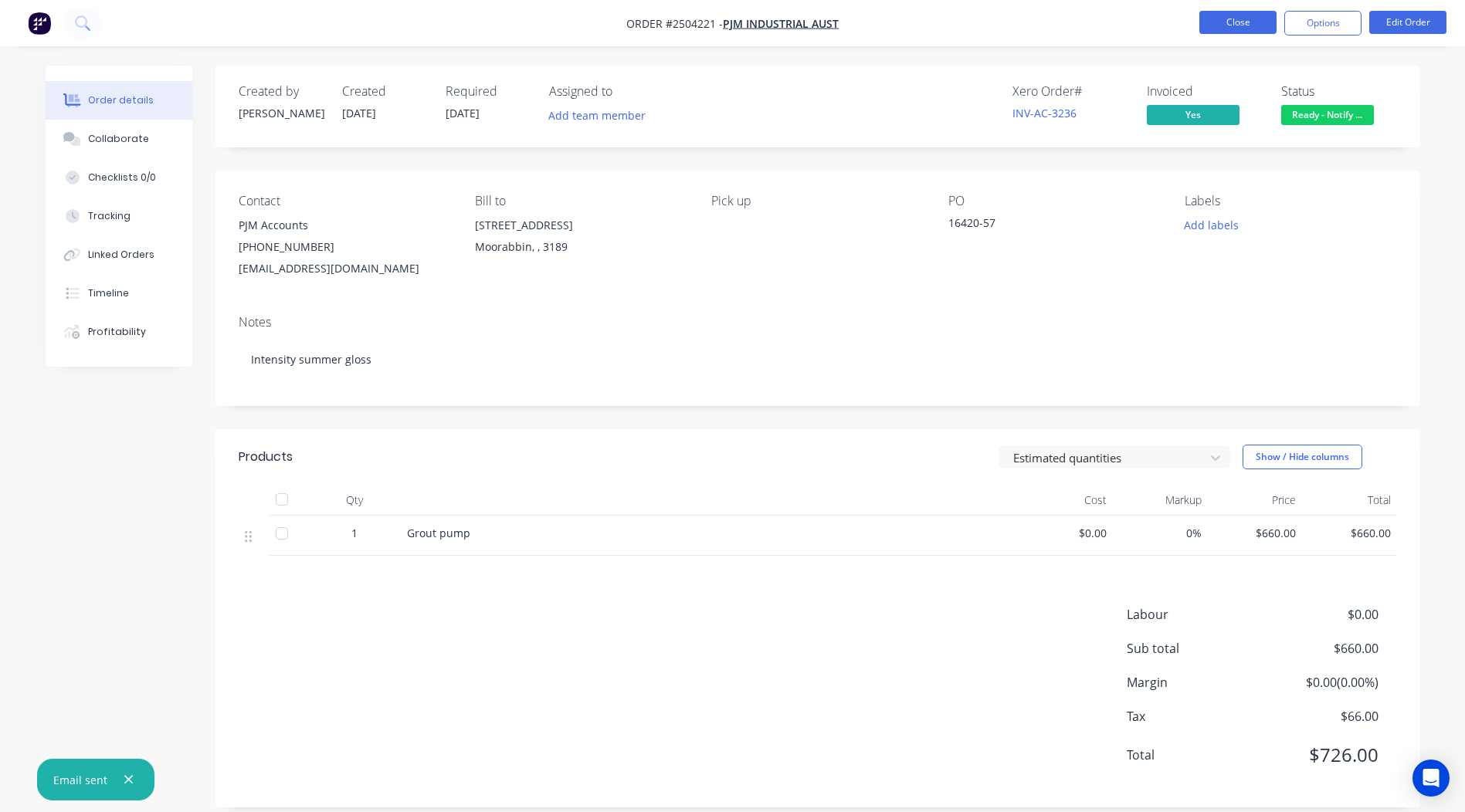
click at [1233, 28] on button "Close" at bounding box center [1237, 22] width 77 height 23
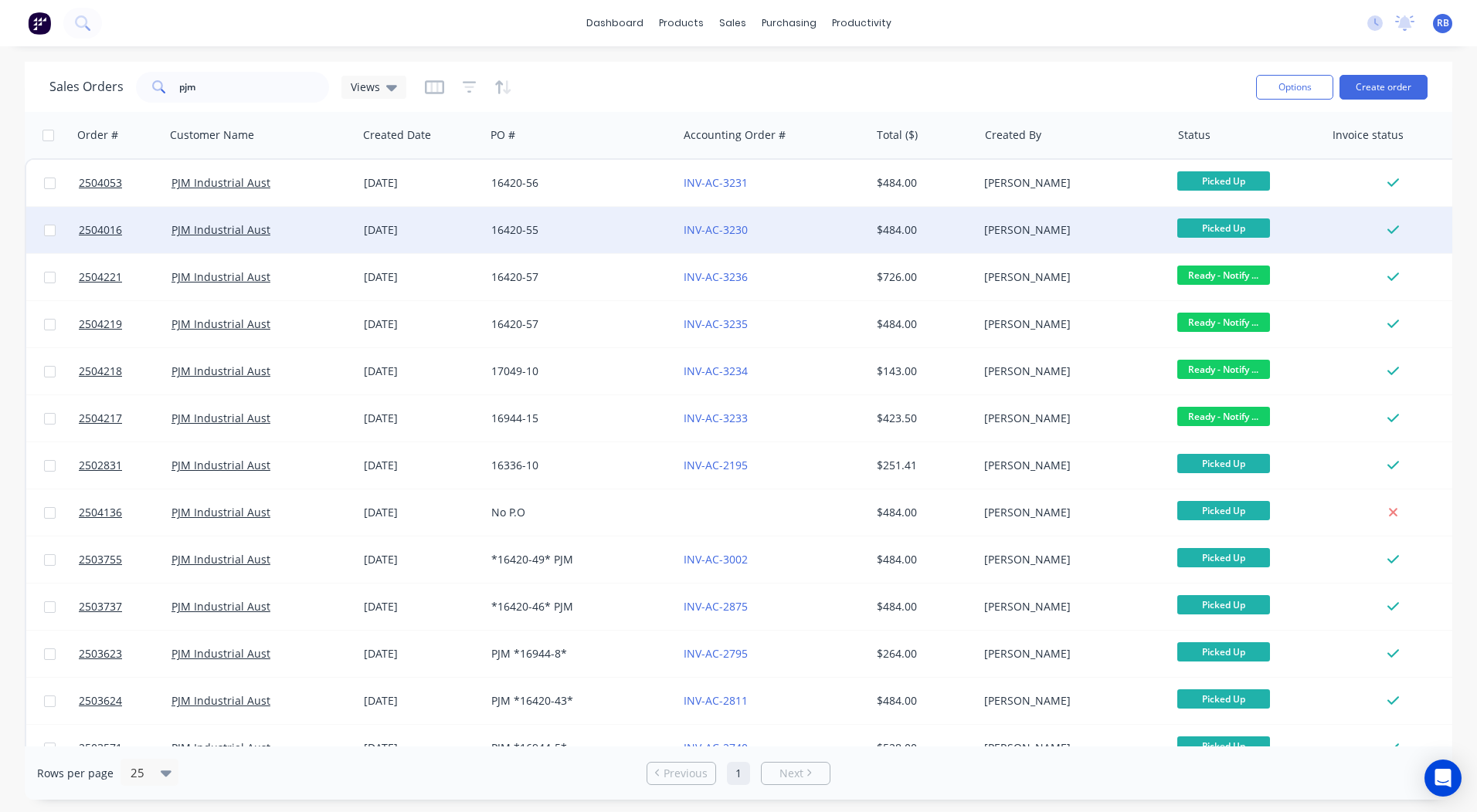
click at [568, 221] on div "16420-55" at bounding box center [581, 229] width 192 height 46
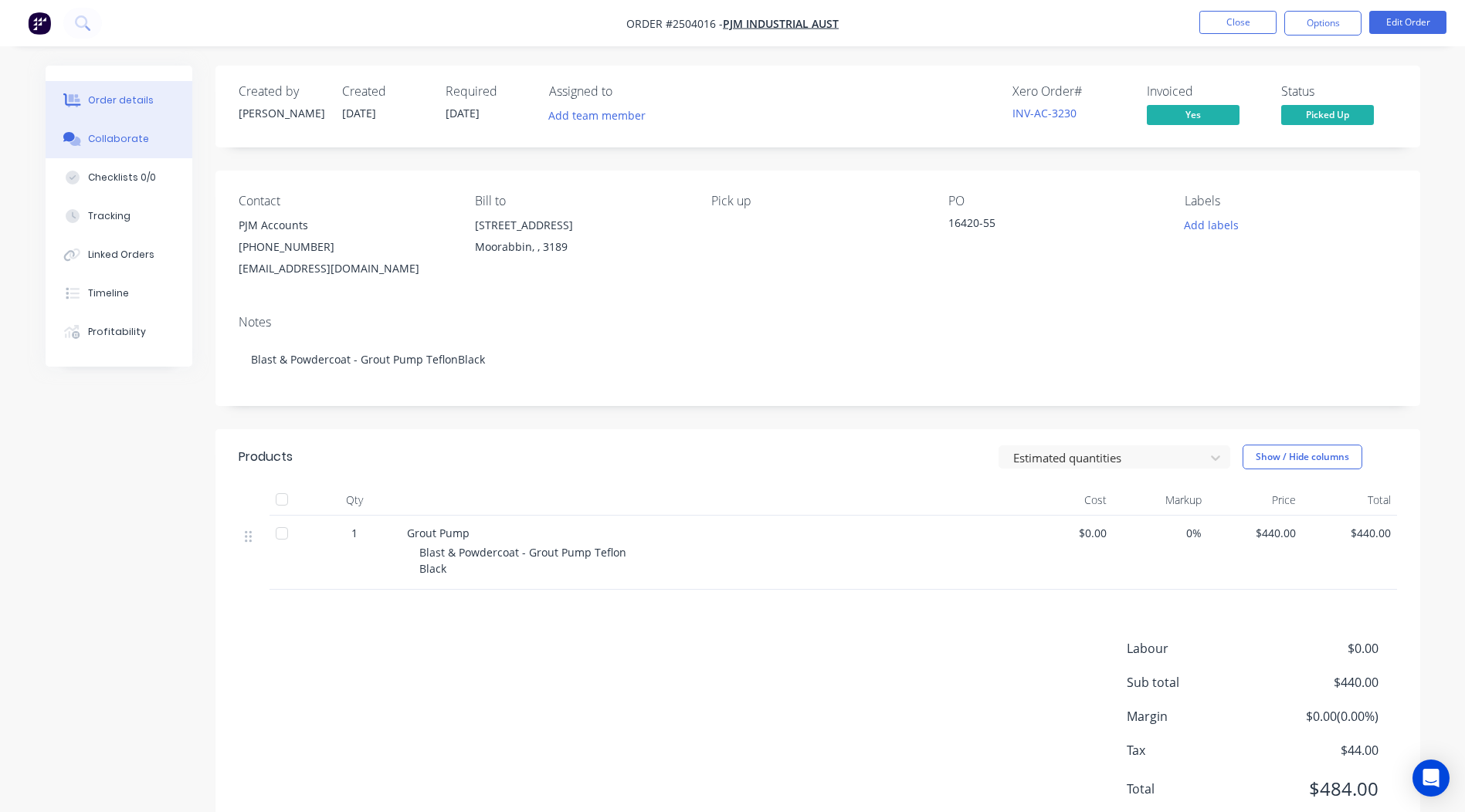
click at [131, 157] on button "Collaborate" at bounding box center [118, 138] width 147 height 38
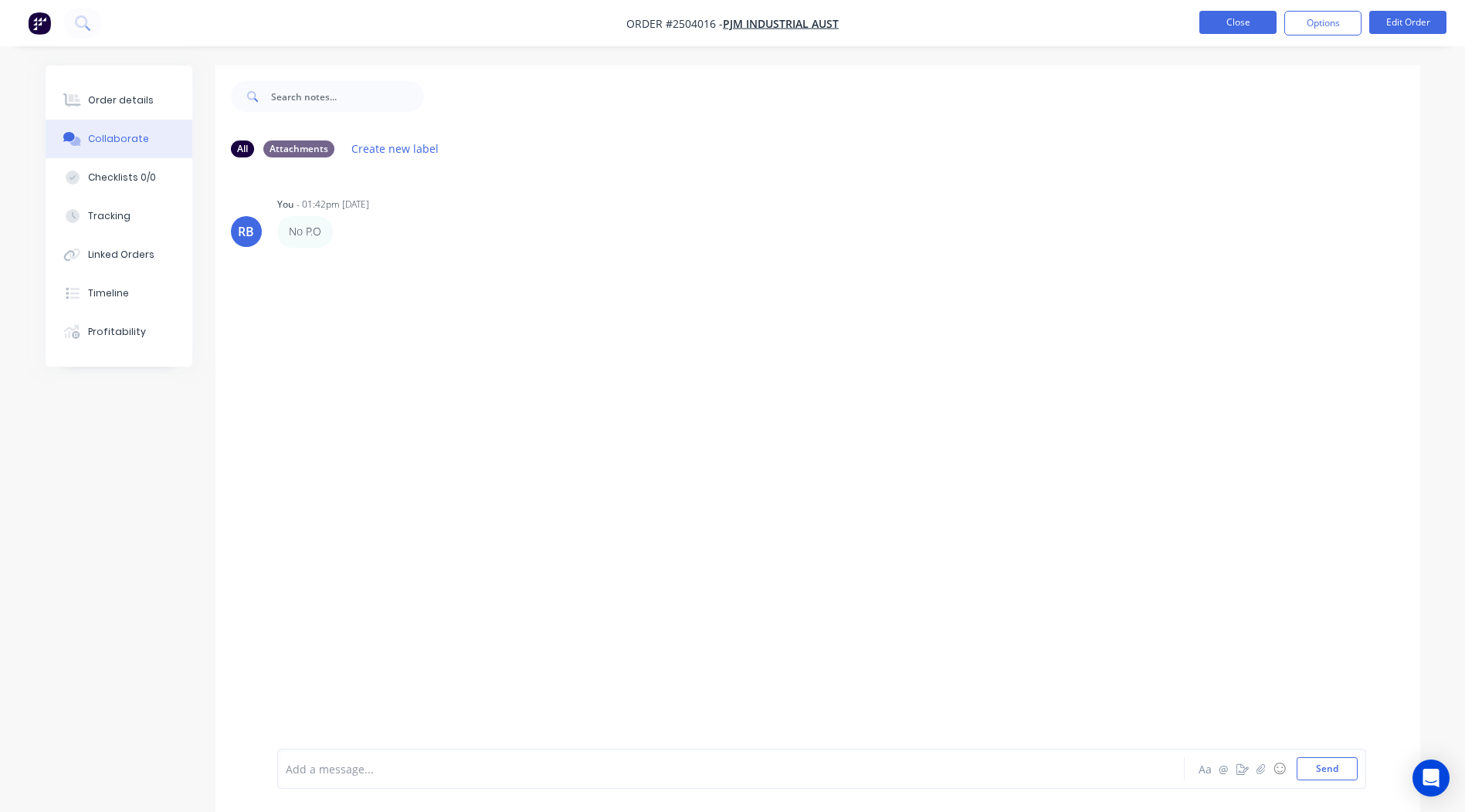
click at [1230, 25] on button "Close" at bounding box center [1237, 22] width 77 height 23
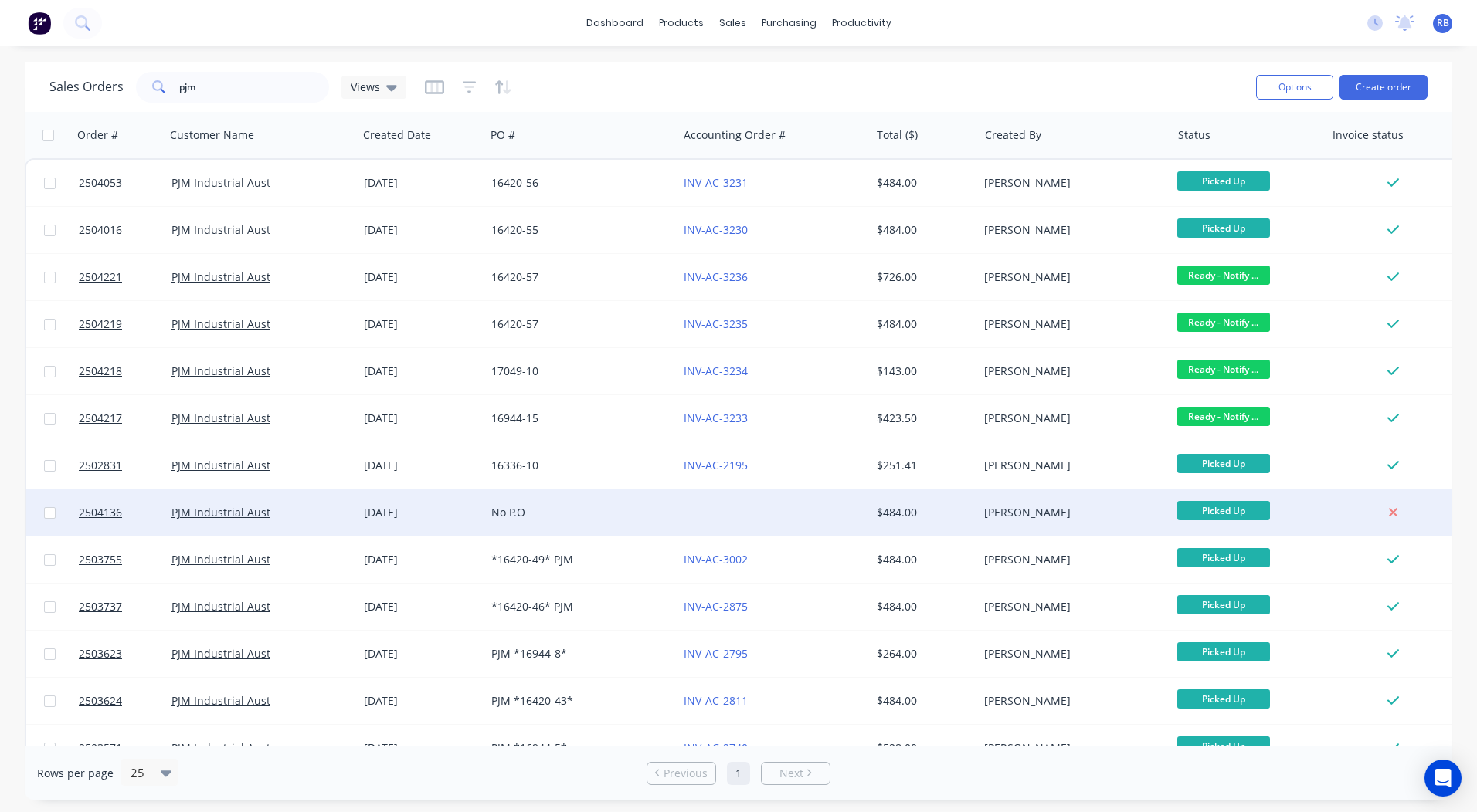
click at [588, 511] on div "No P.O" at bounding box center [576, 513] width 171 height 15
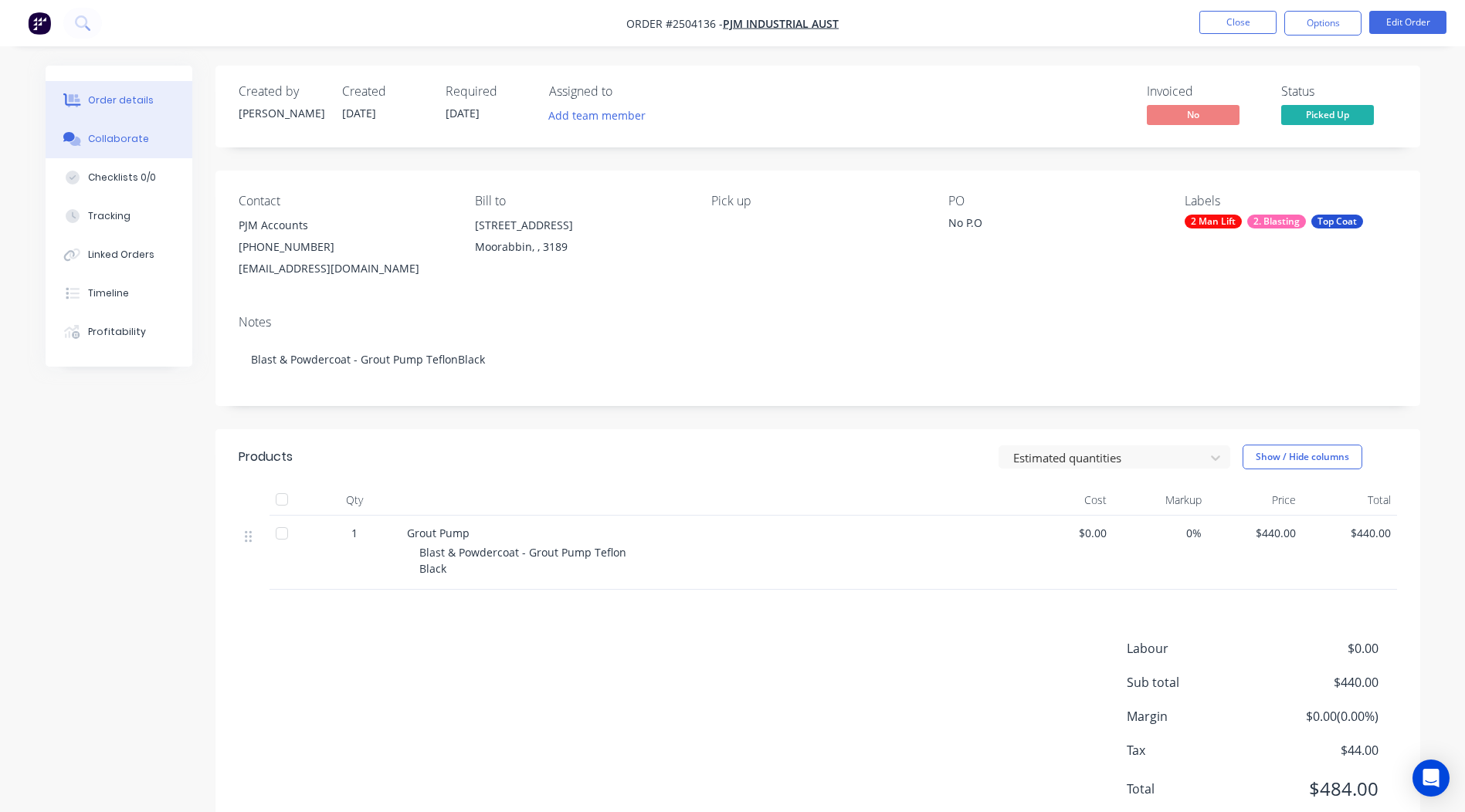
click at [81, 145] on div at bounding box center [72, 138] width 23 height 14
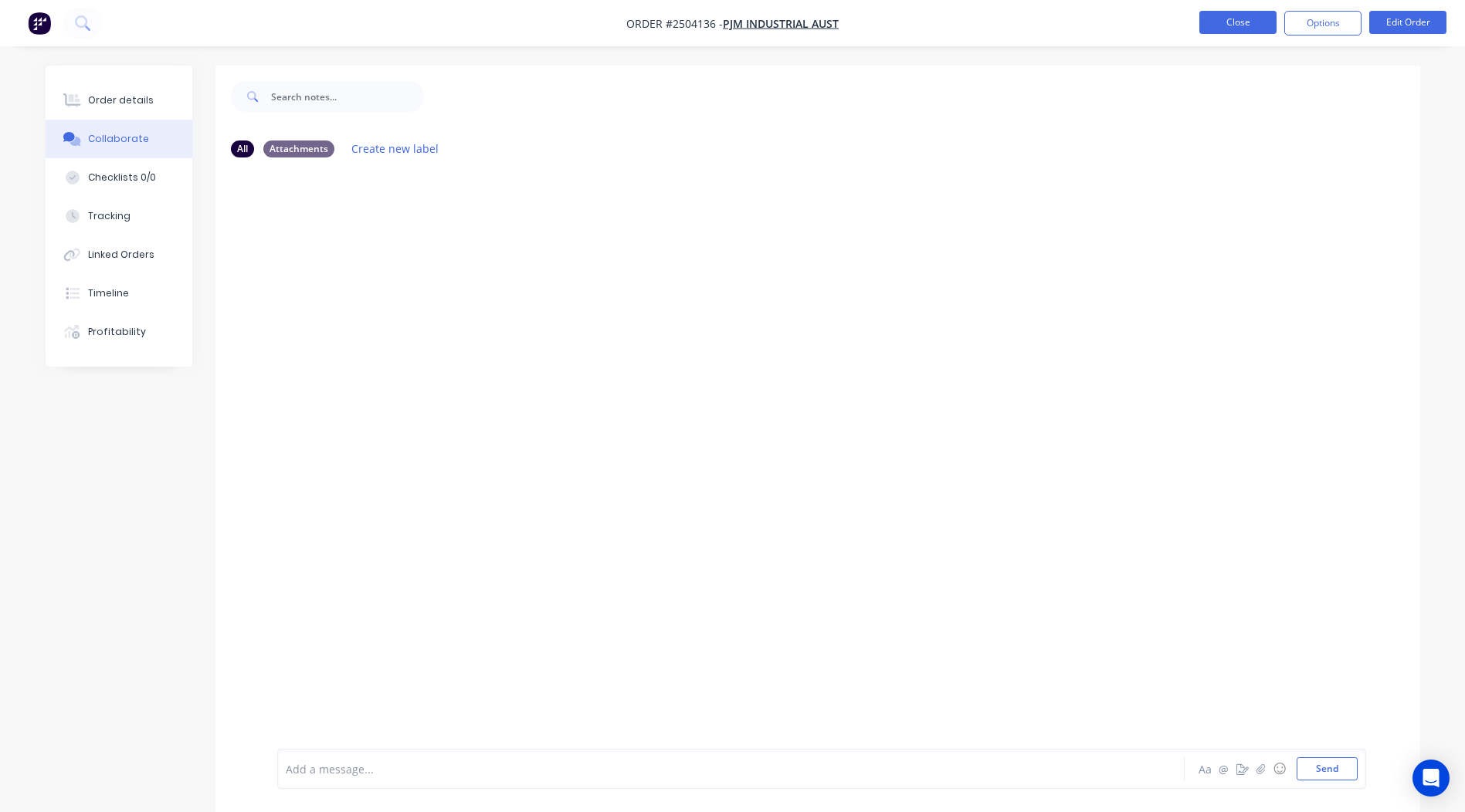
click at [1226, 18] on button "Close" at bounding box center [1237, 22] width 77 height 23
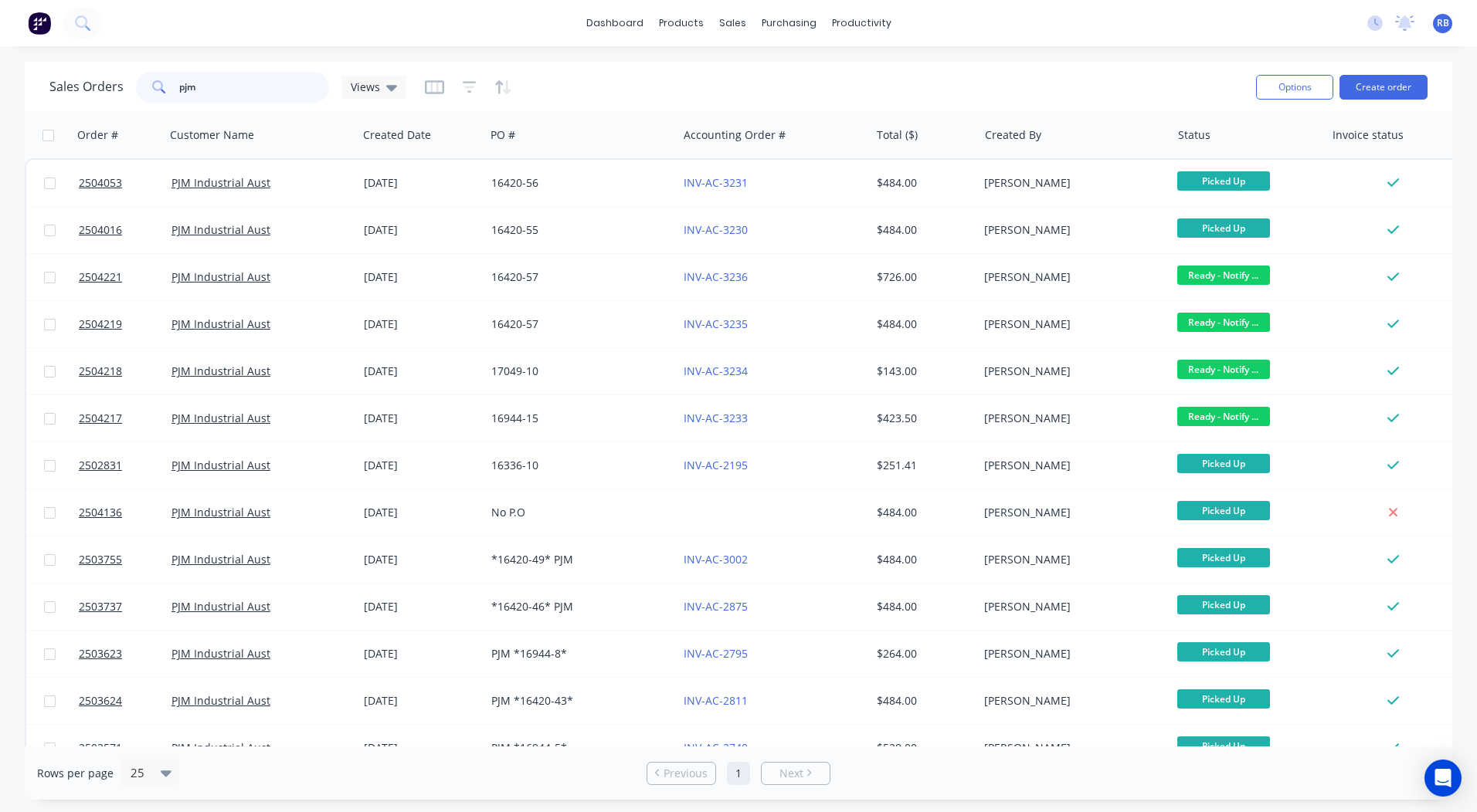
drag, startPoint x: 230, startPoint y: 87, endPoint x: 0, endPoint y: 54, distance: 232.4
click at [120, 89] on div "Sales Orders pjm Views" at bounding box center [228, 87] width 357 height 31
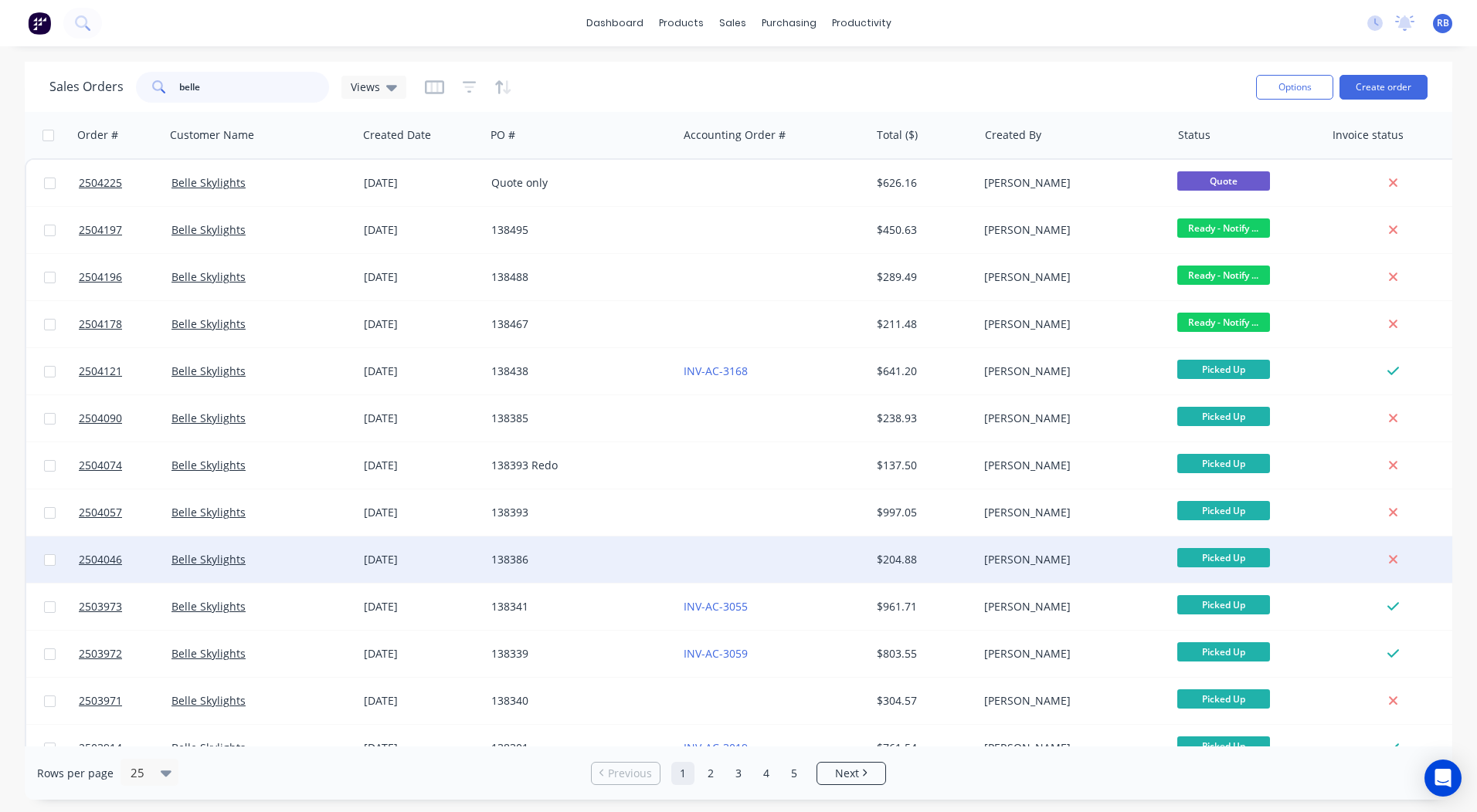
type input "belle"
click at [696, 544] on div at bounding box center [773, 560] width 192 height 46
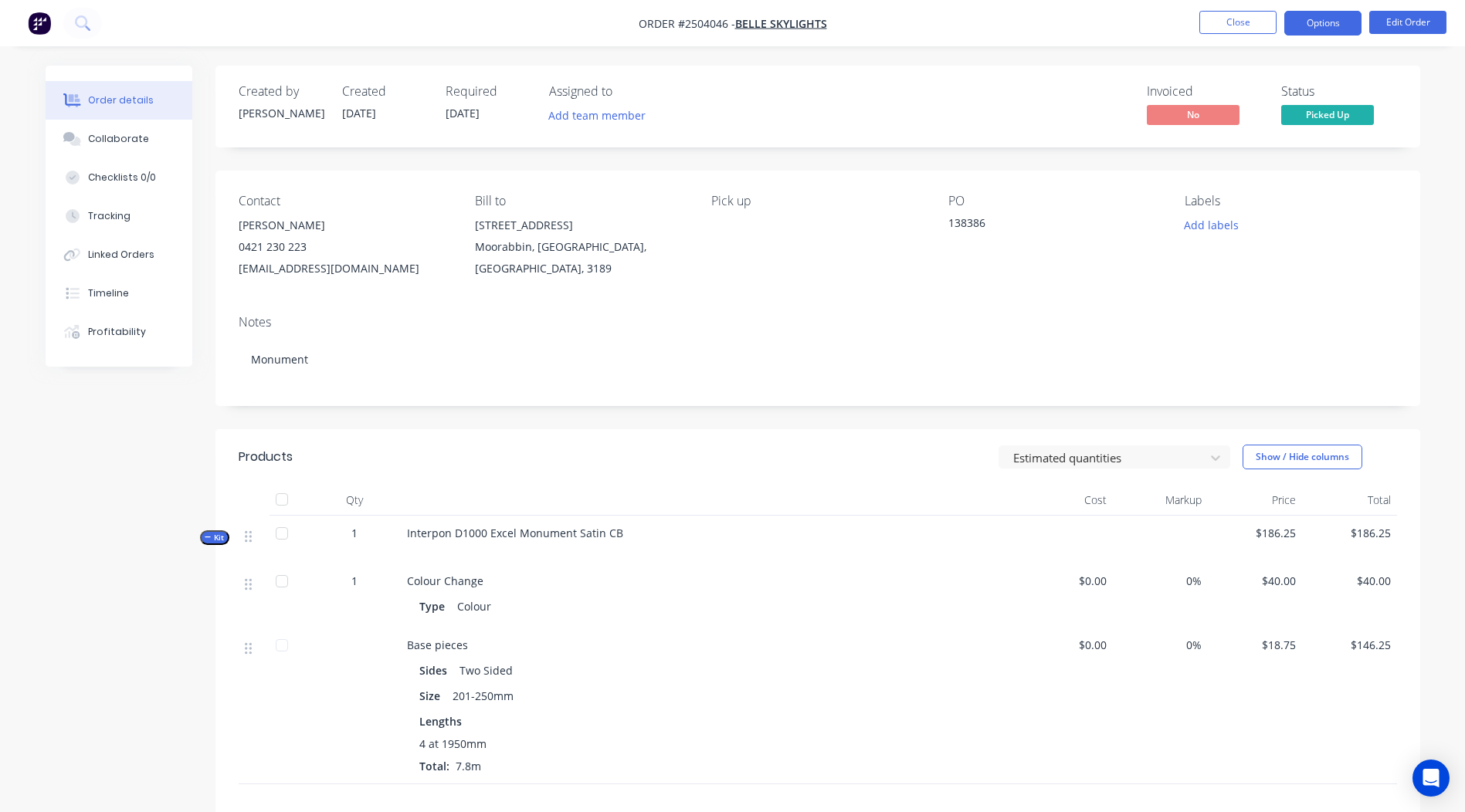
click at [1345, 16] on button "Options" at bounding box center [1323, 23] width 77 height 25
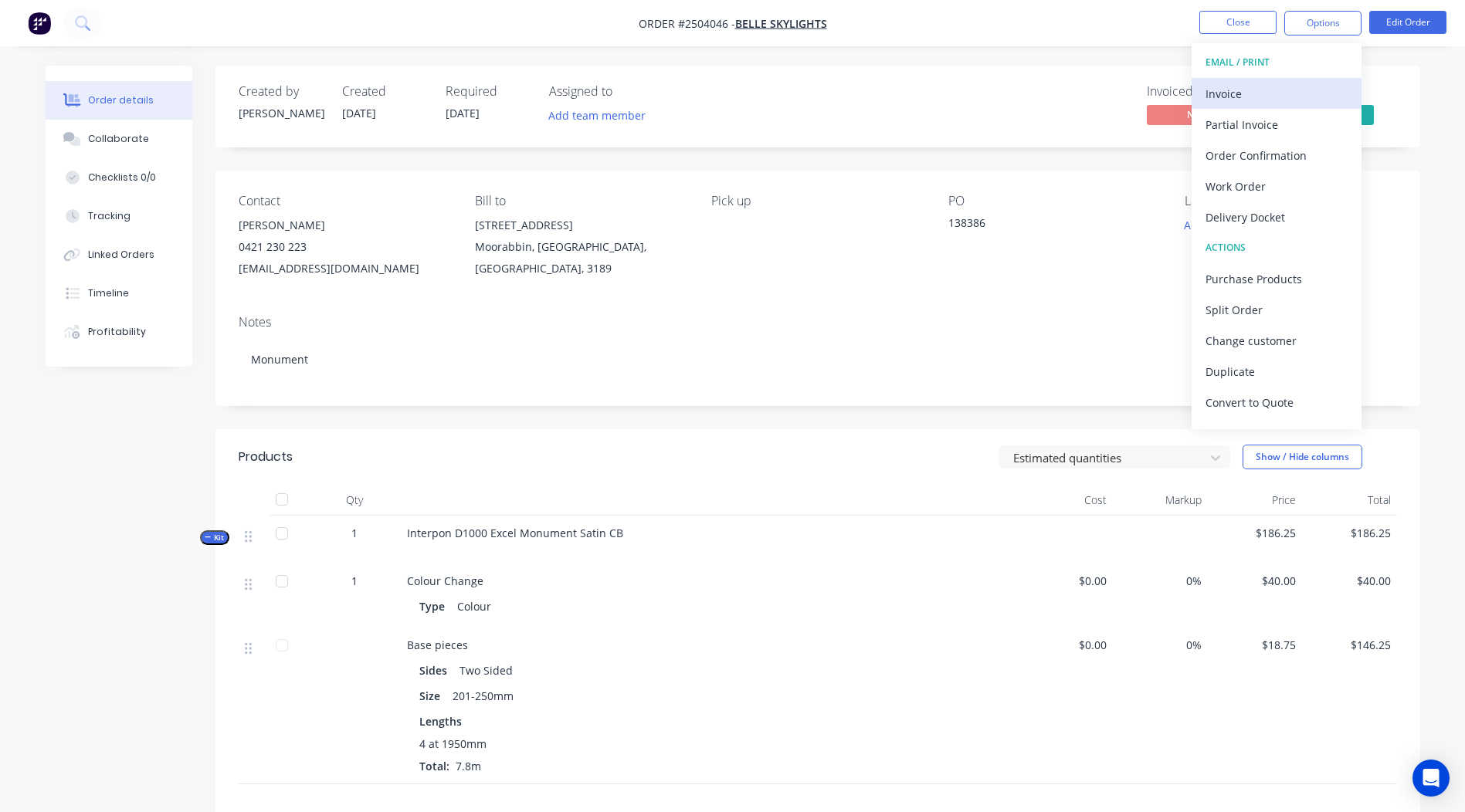
click at [1269, 86] on div "Invoice" at bounding box center [1277, 94] width 142 height 23
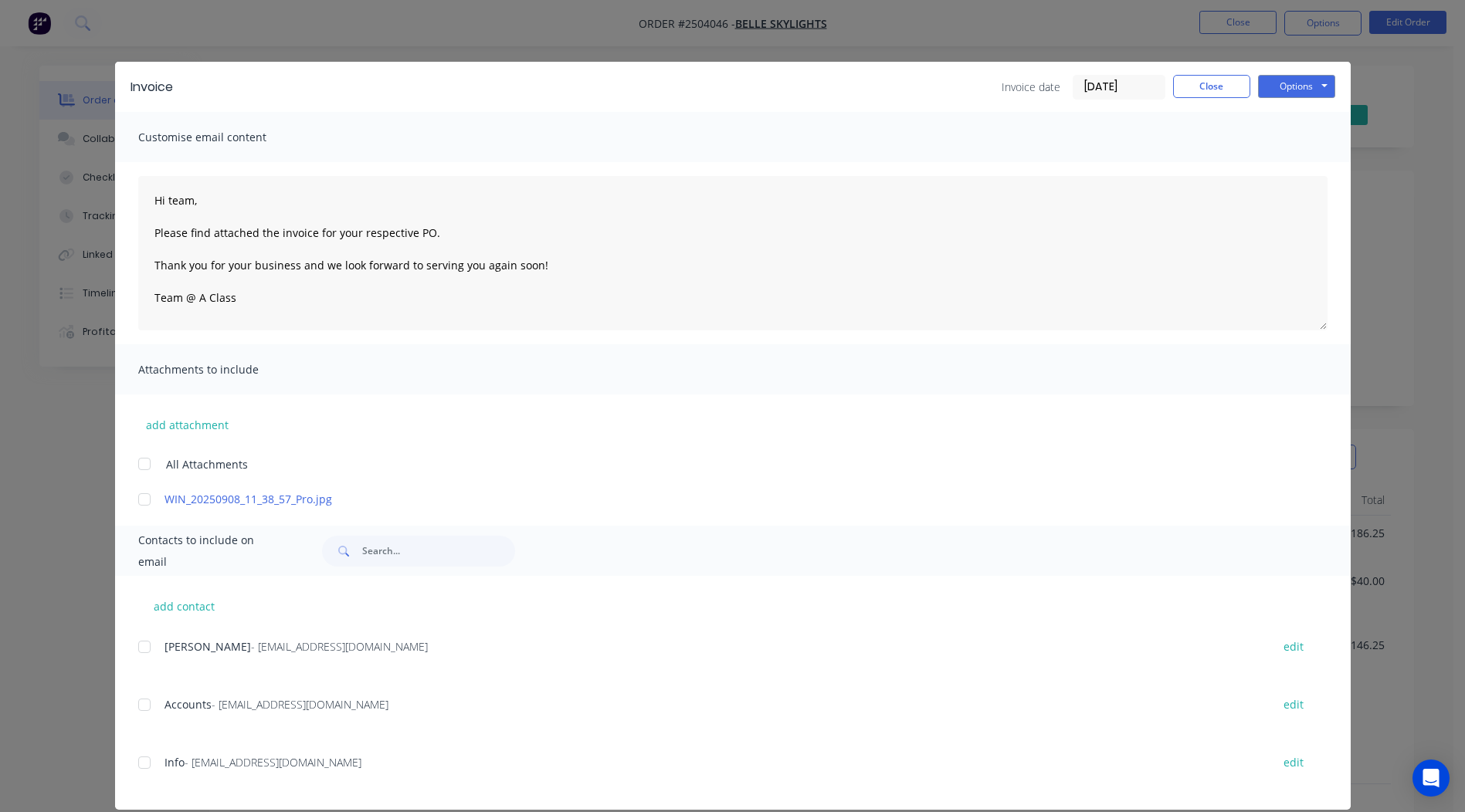
click at [135, 502] on div at bounding box center [145, 500] width 31 height 31
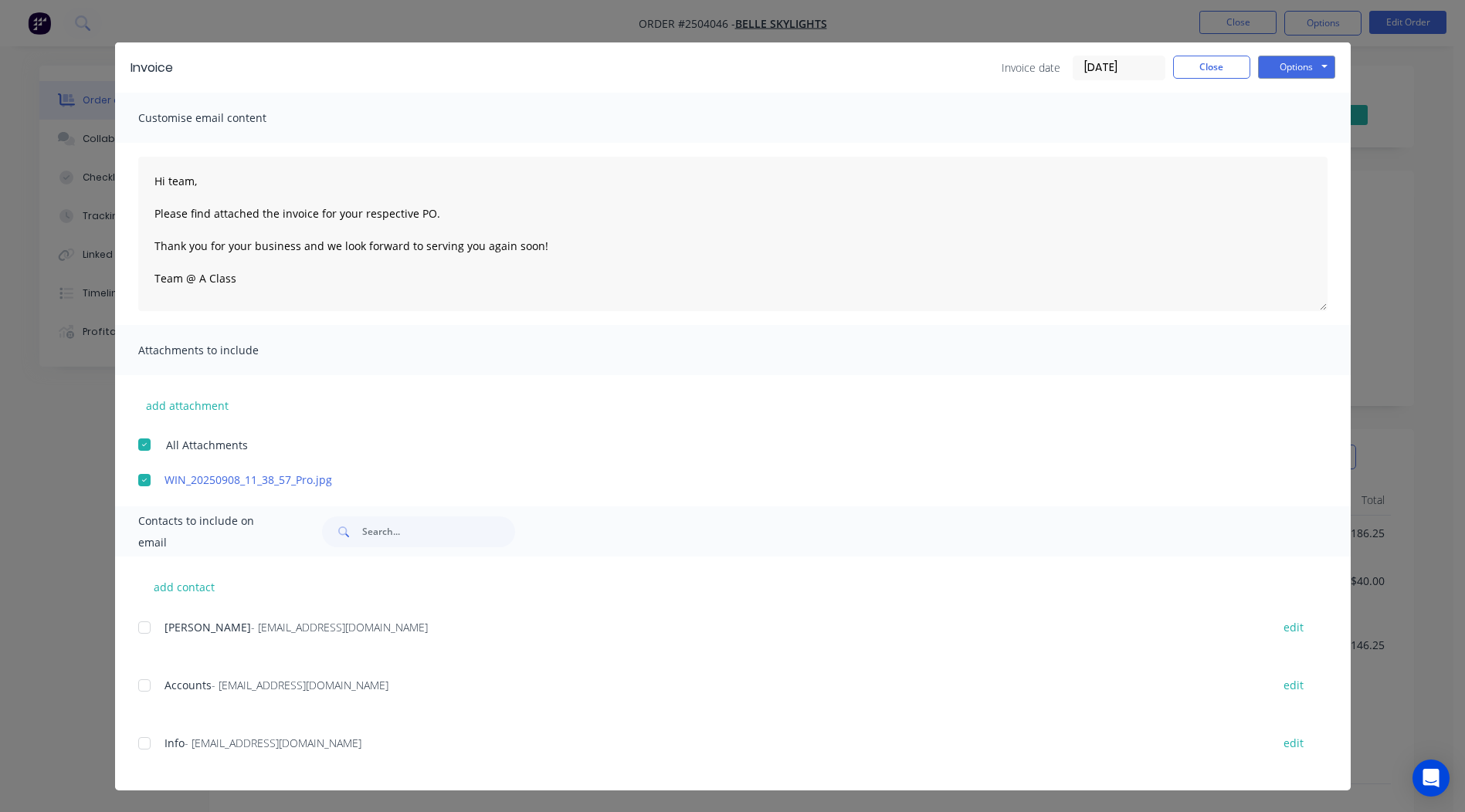
click at [129, 685] on div "add contact Phong Ly - factory@belleskylights.com.au edit Accounts - info@belle…" at bounding box center [732, 674] width 1236 height 234
click at [133, 684] on div at bounding box center [145, 685] width 31 height 31
click at [1300, 72] on button "Options" at bounding box center [1297, 66] width 77 height 23
click at [1297, 151] on button "Email" at bounding box center [1307, 146] width 99 height 25
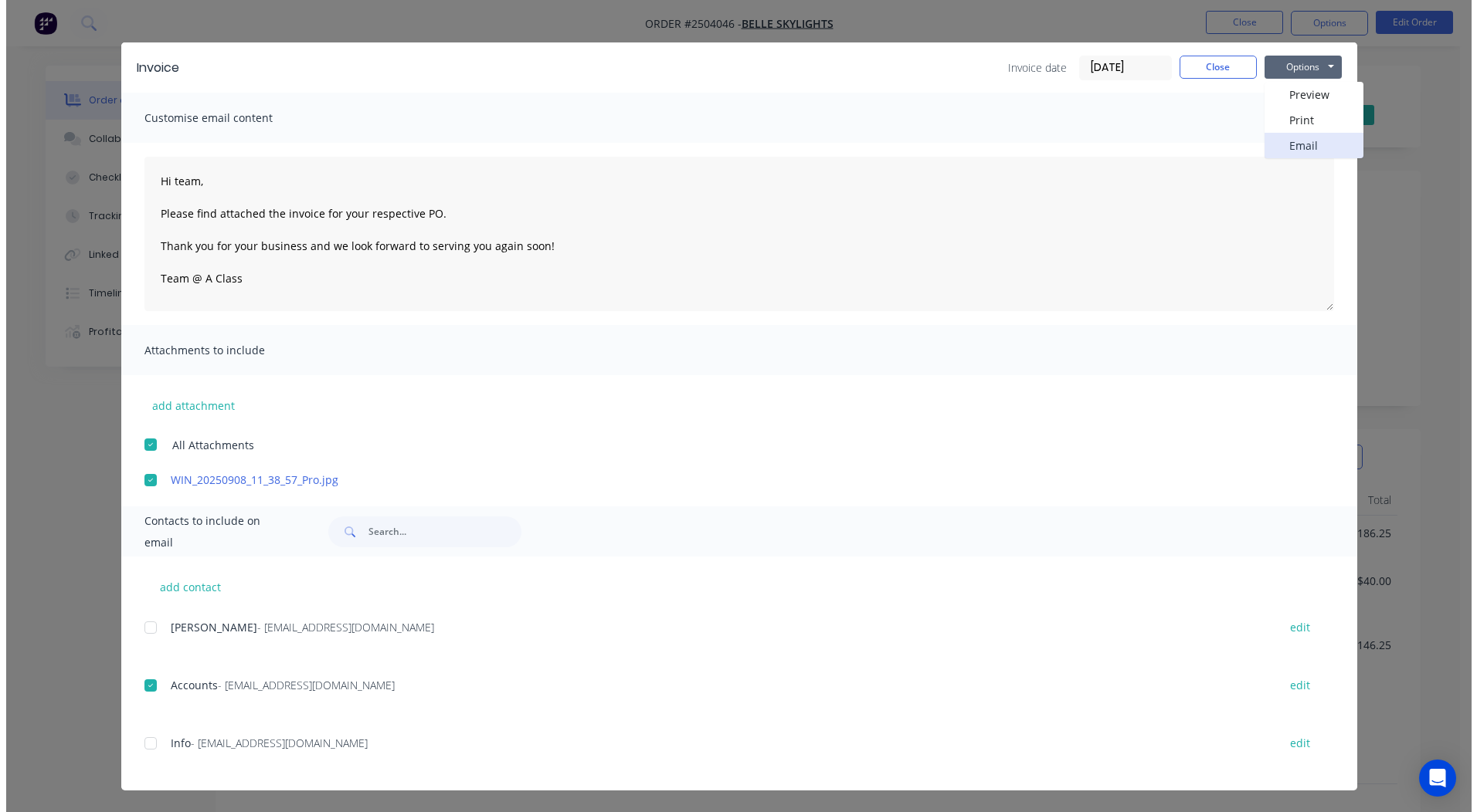
scroll to position [0, 0]
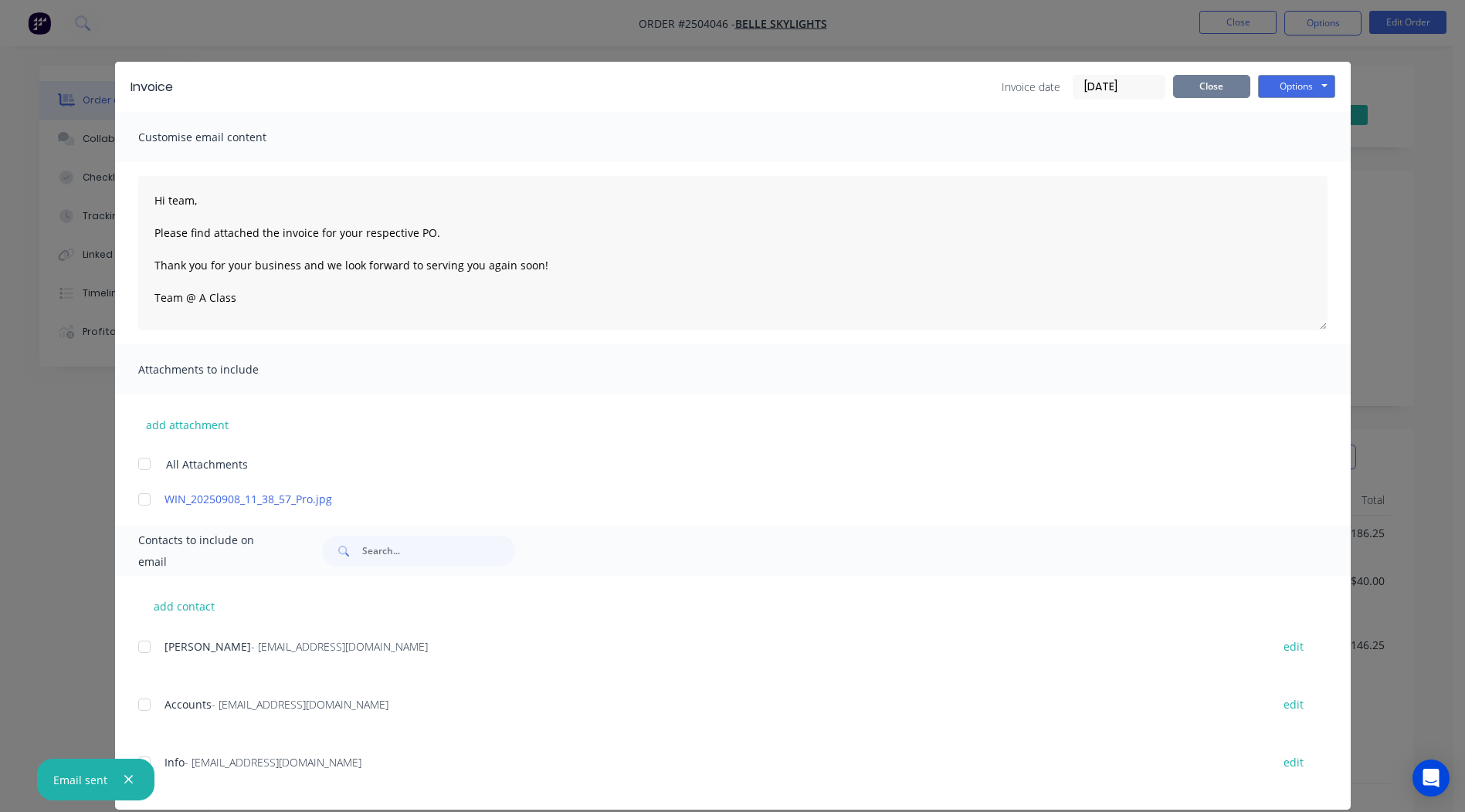
click at [1195, 88] on button "Close" at bounding box center [1211, 86] width 77 height 23
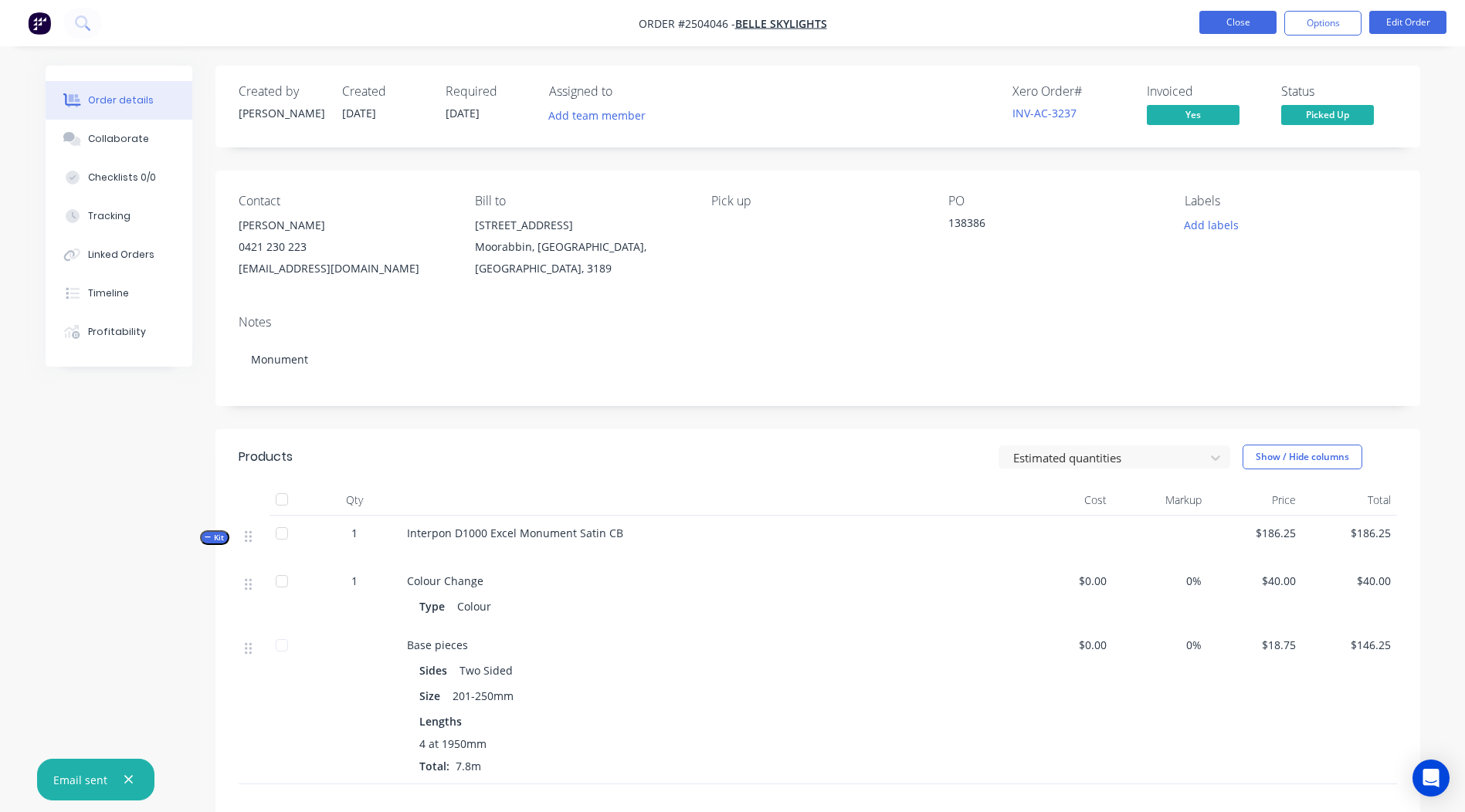
click at [1245, 25] on button "Close" at bounding box center [1237, 22] width 77 height 23
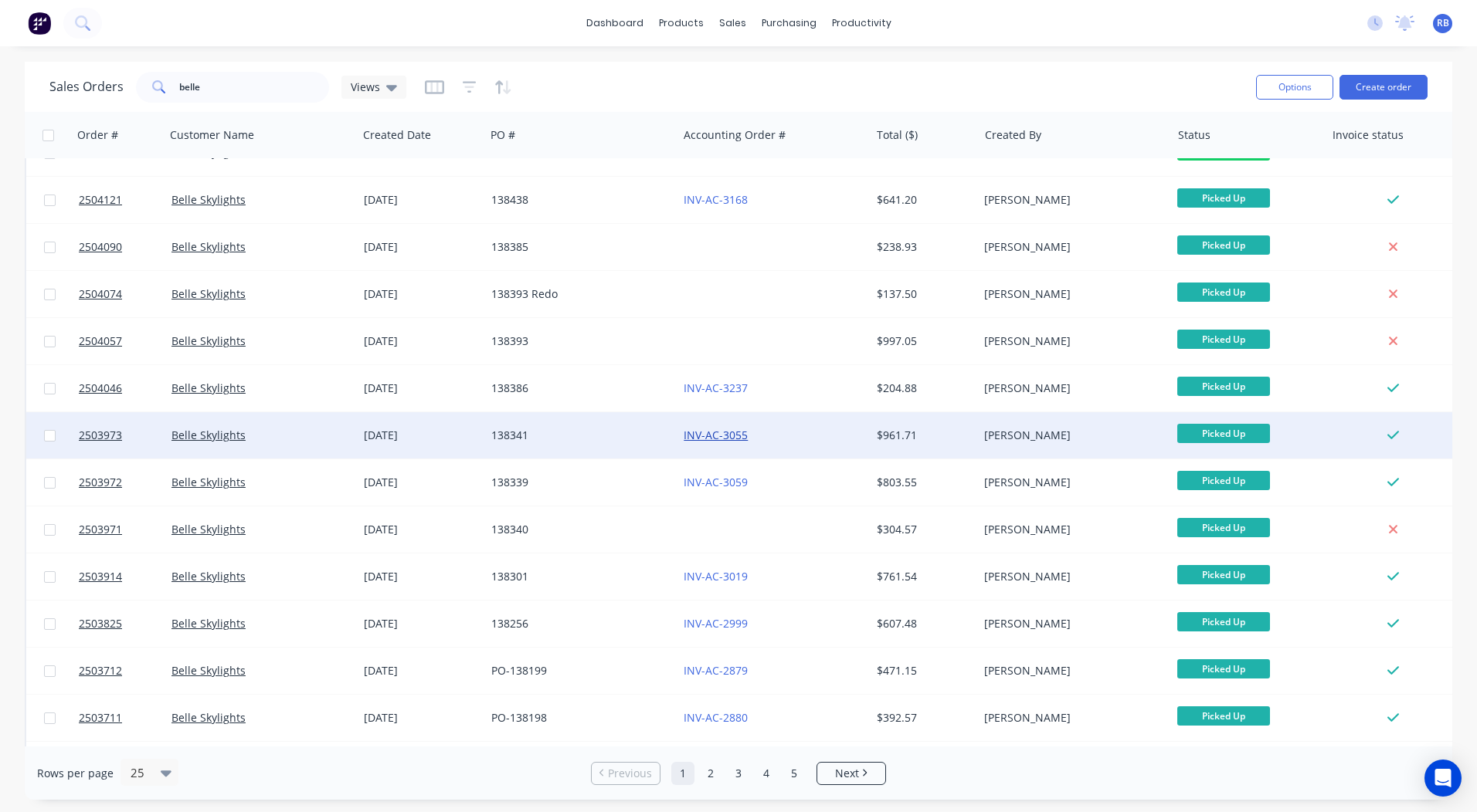
scroll to position [77, 0]
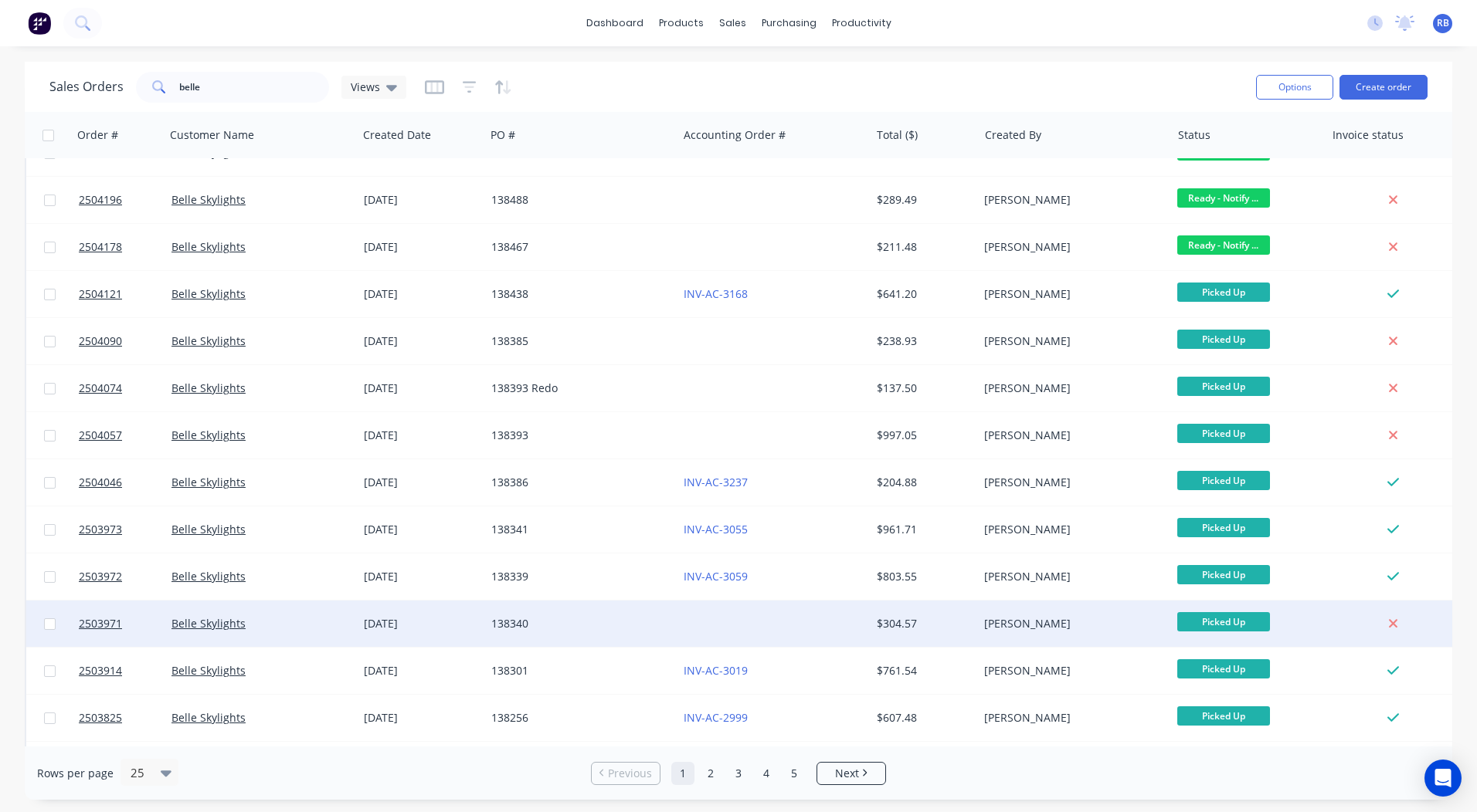
click at [633, 618] on div "138340" at bounding box center [576, 624] width 171 height 15
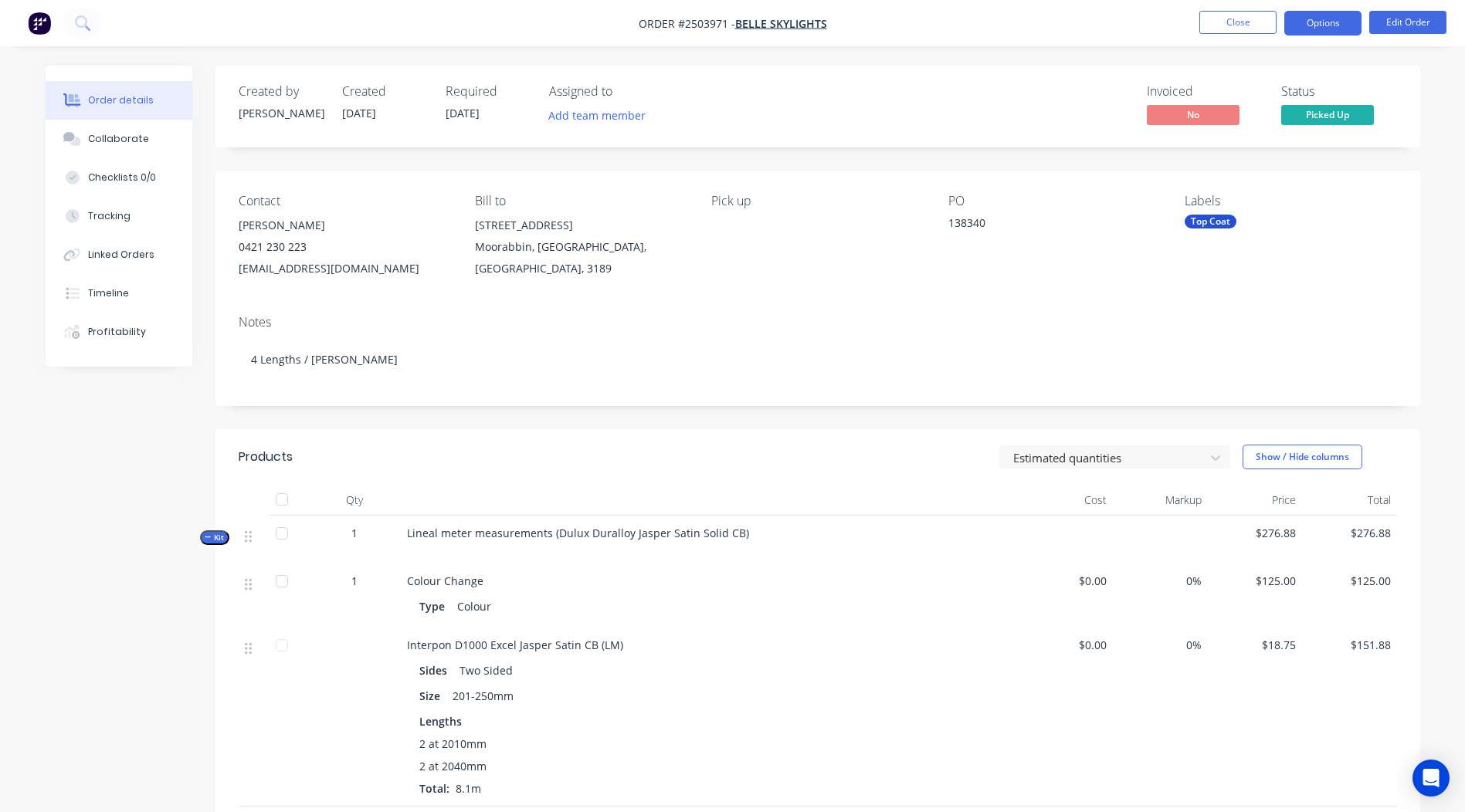
click at [1321, 22] on button "Options" at bounding box center [1323, 23] width 77 height 25
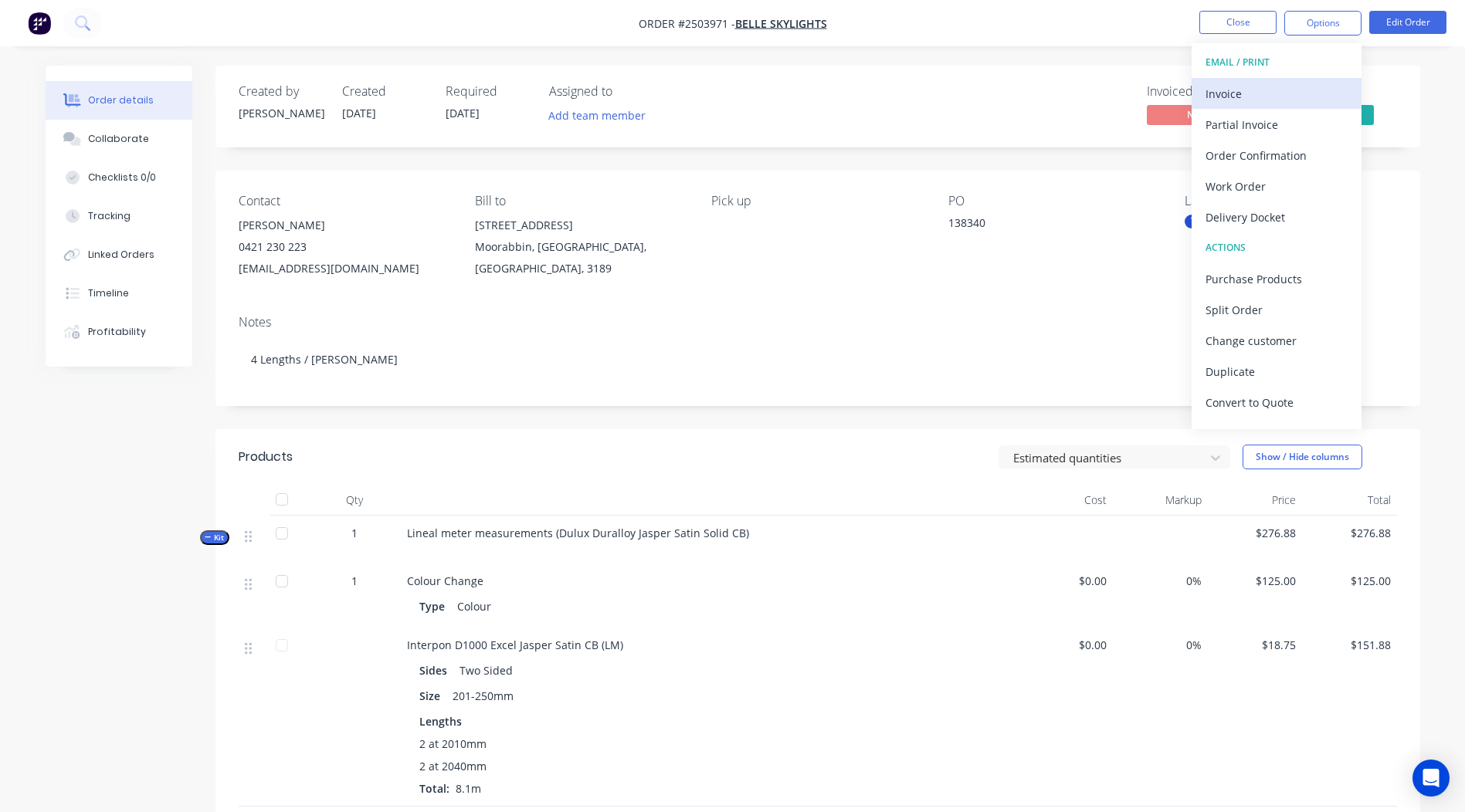
click at [1265, 105] on div "Invoice" at bounding box center [1277, 94] width 142 height 23
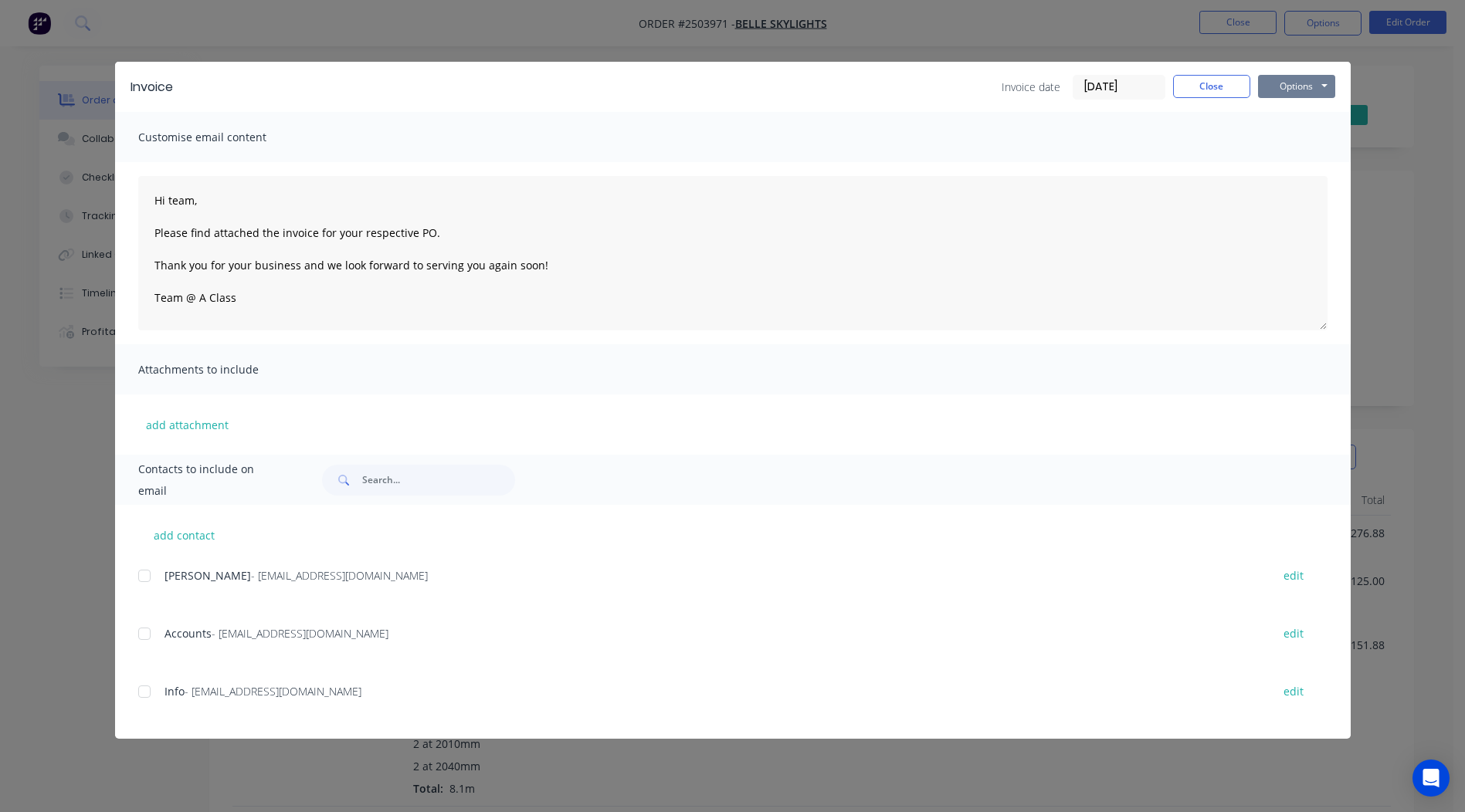
click at [1300, 90] on button "Options" at bounding box center [1297, 86] width 77 height 23
click at [431, 409] on div "add attachment" at bounding box center [732, 424] width 1236 height 60
click at [140, 636] on div at bounding box center [145, 634] width 31 height 31
click at [1286, 90] on button "Options" at bounding box center [1297, 86] width 77 height 23
click at [1302, 169] on button "Email" at bounding box center [1307, 165] width 99 height 25
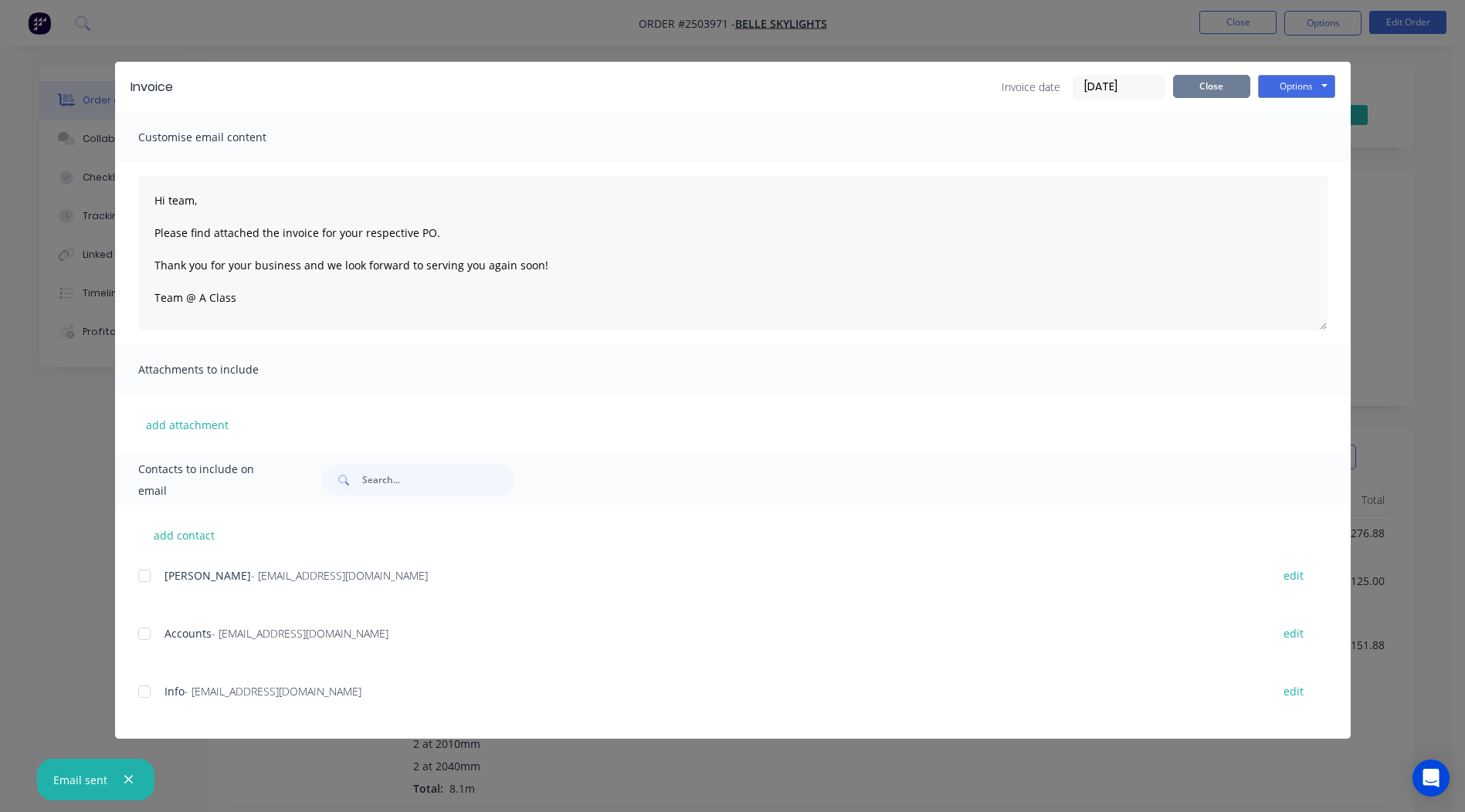
click at [1198, 86] on button "Close" at bounding box center [1211, 86] width 77 height 23
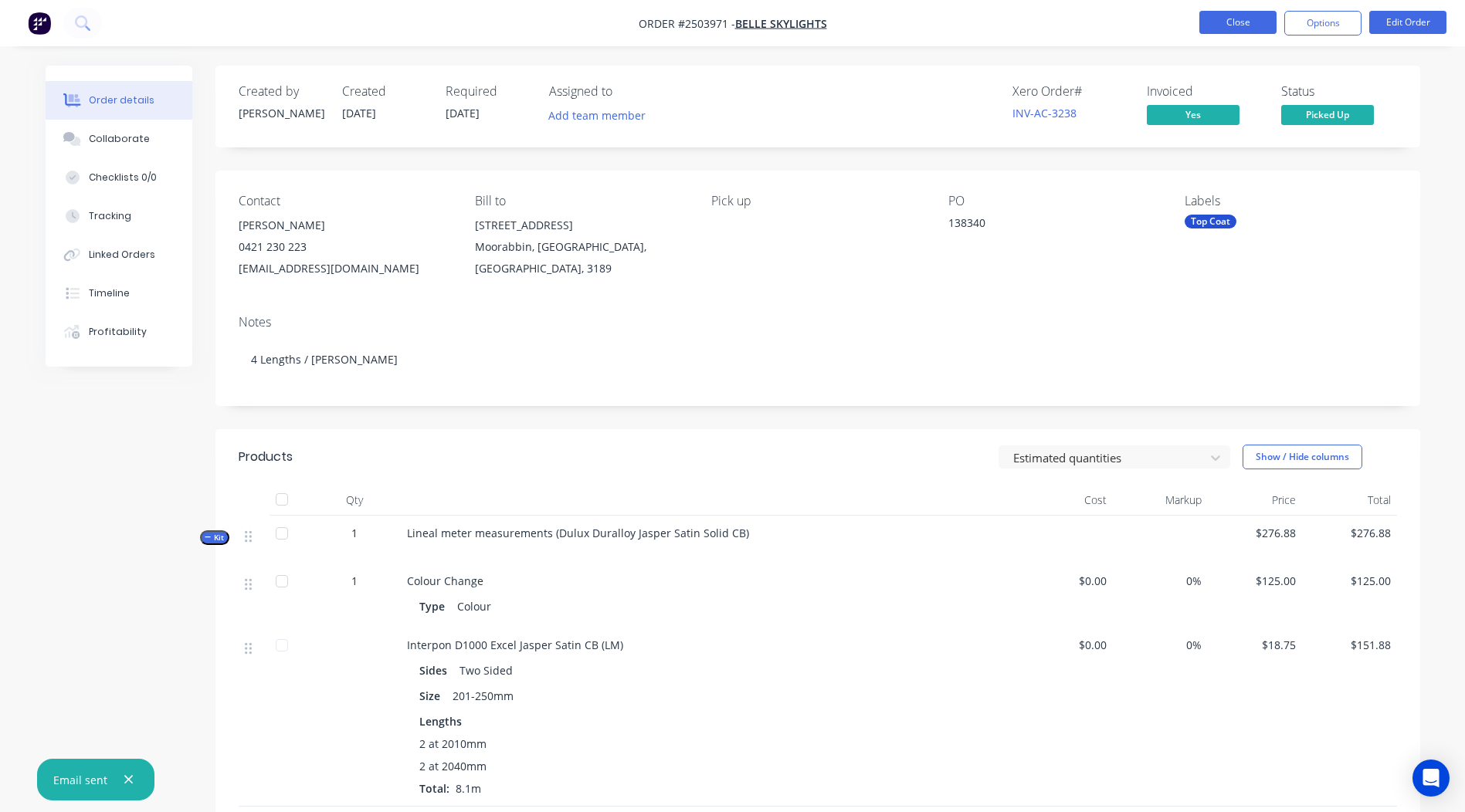
click at [1240, 15] on button "Close" at bounding box center [1237, 22] width 77 height 23
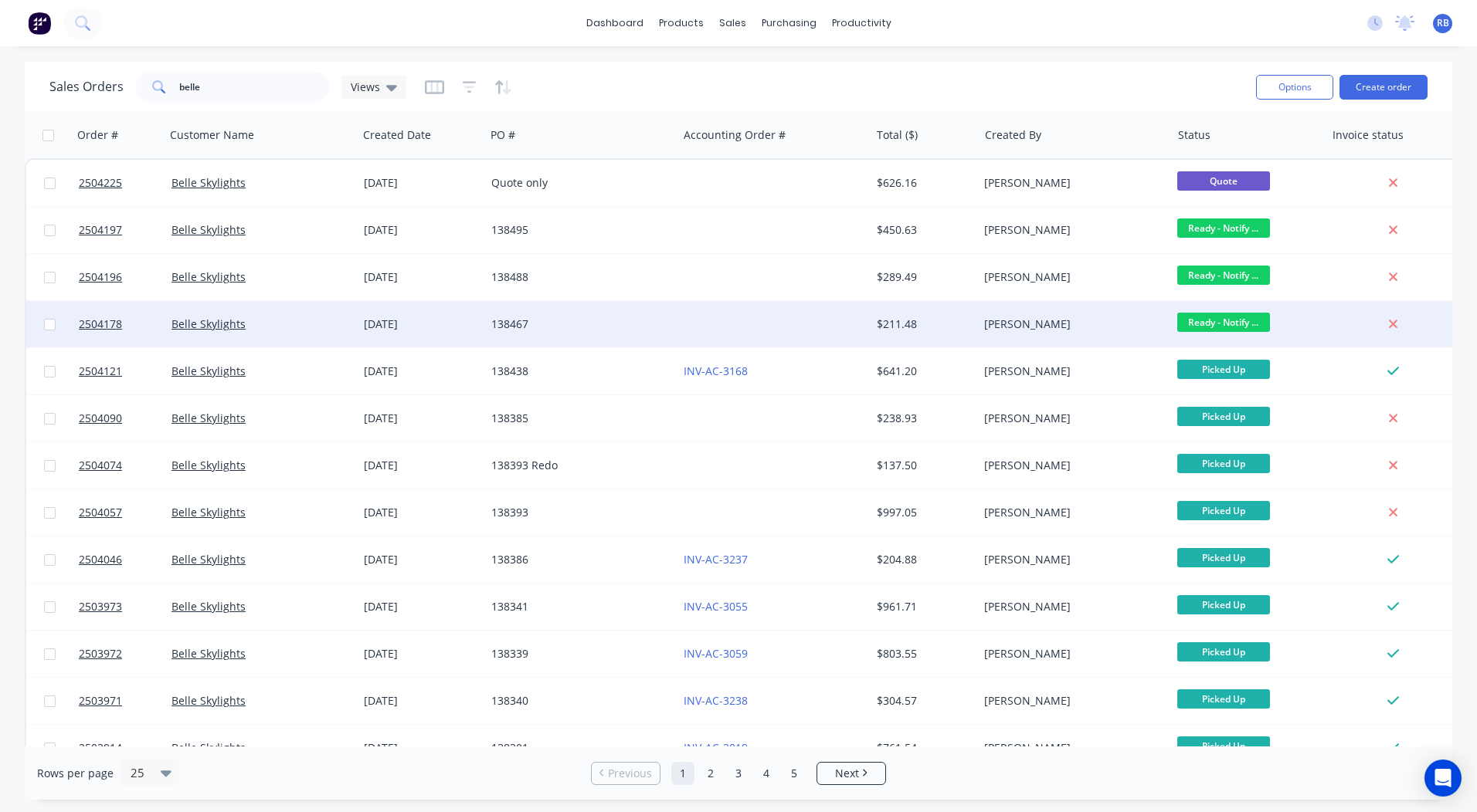
click at [1240, 320] on span "Ready - Notify ..." at bounding box center [1224, 322] width 93 height 19
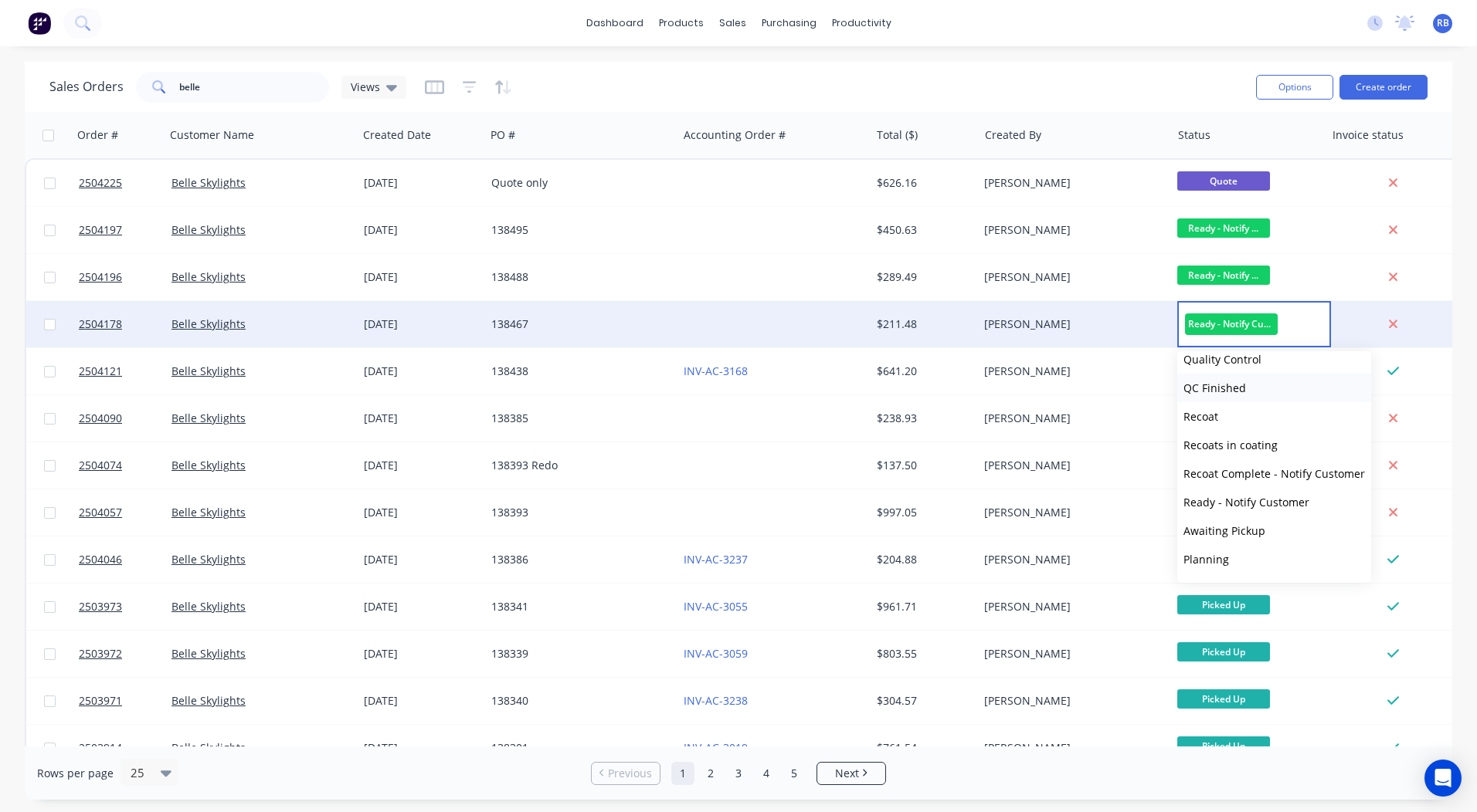
scroll to position [638, 0]
click at [1248, 559] on button "Picked Up" at bounding box center [1274, 562] width 194 height 28
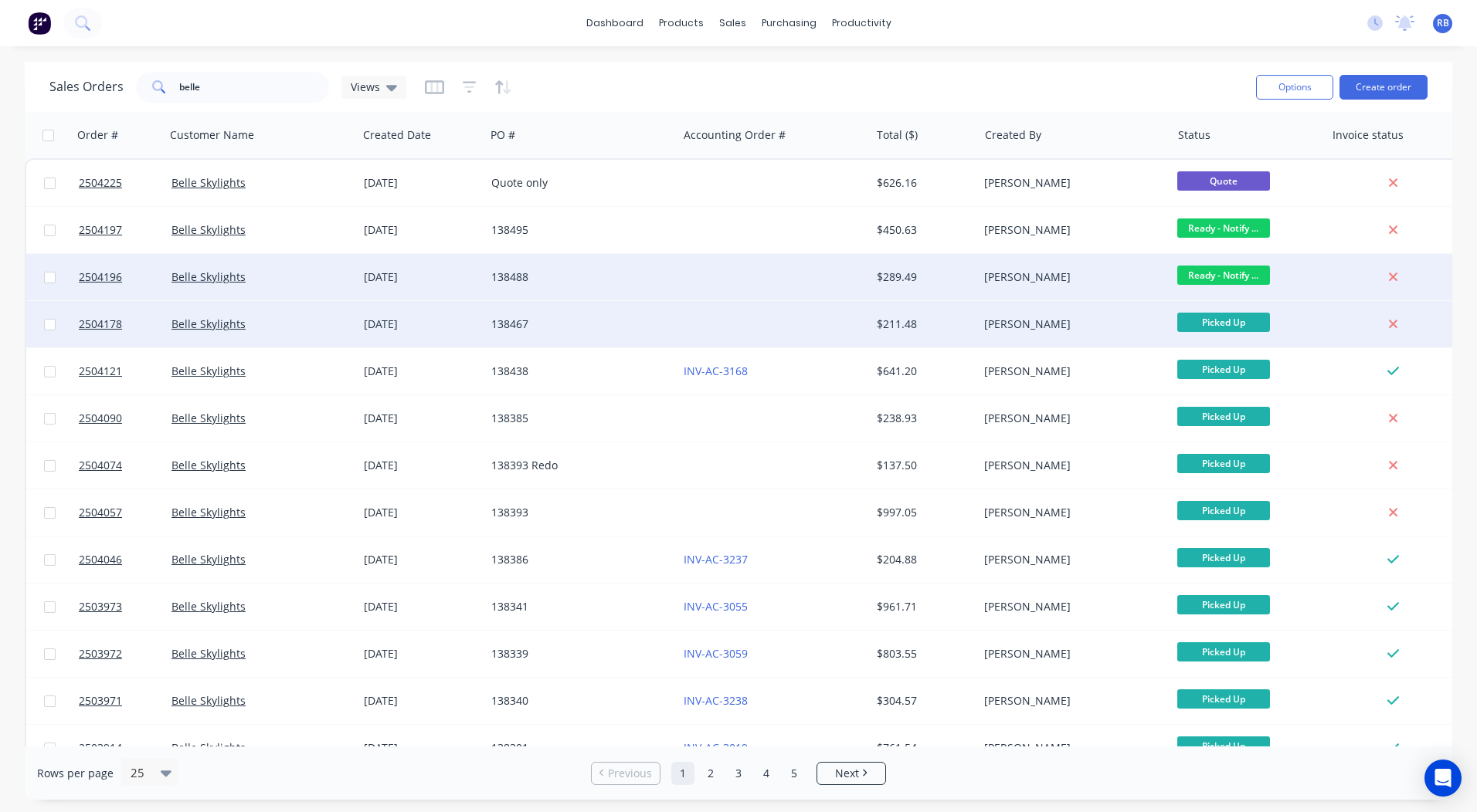
click at [1225, 283] on span "Ready - Notify ..." at bounding box center [1224, 275] width 93 height 19
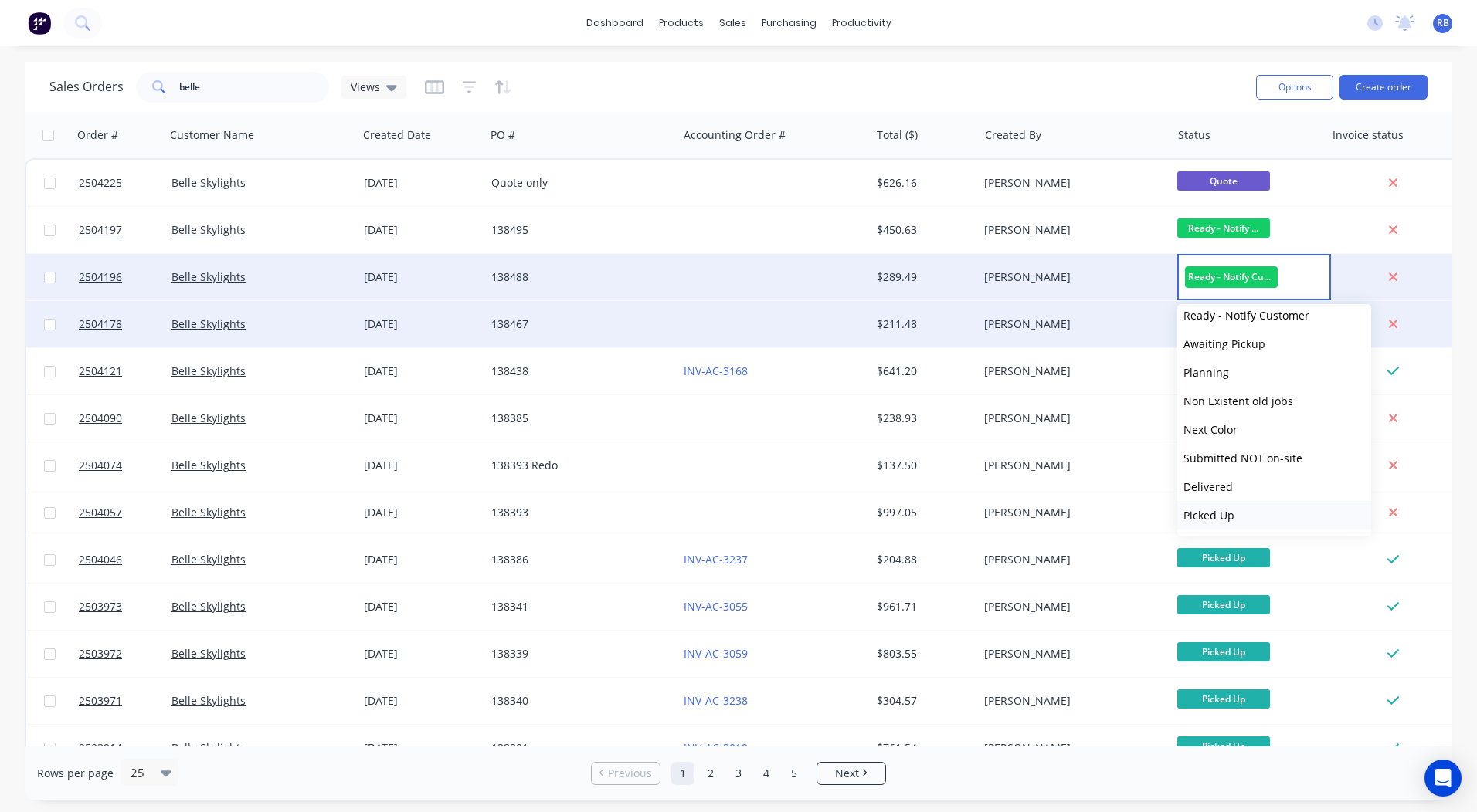
click at [1243, 507] on button "Picked Up" at bounding box center [1274, 515] width 194 height 28
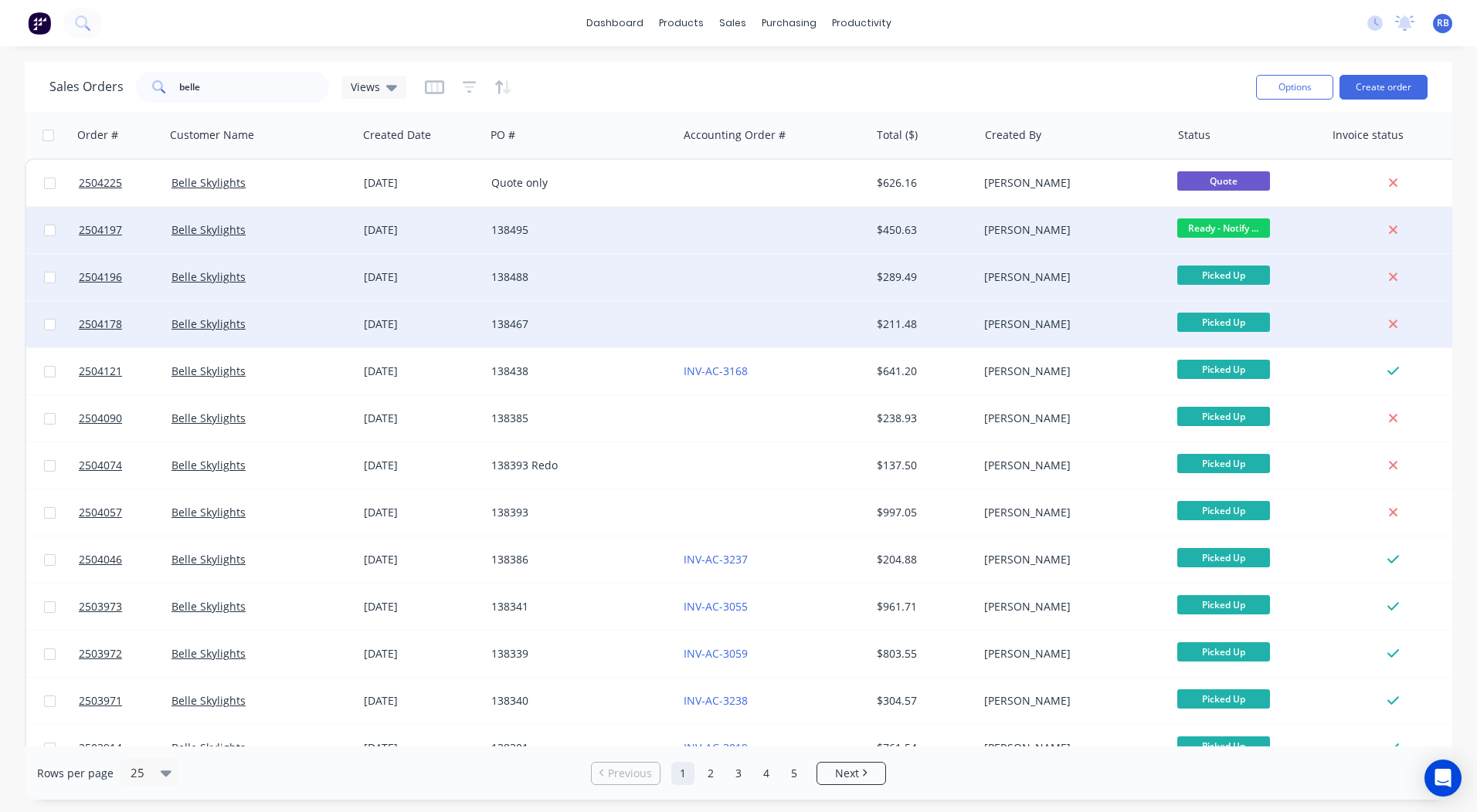
click at [1223, 225] on span "Ready - Notify ..." at bounding box center [1224, 228] width 93 height 19
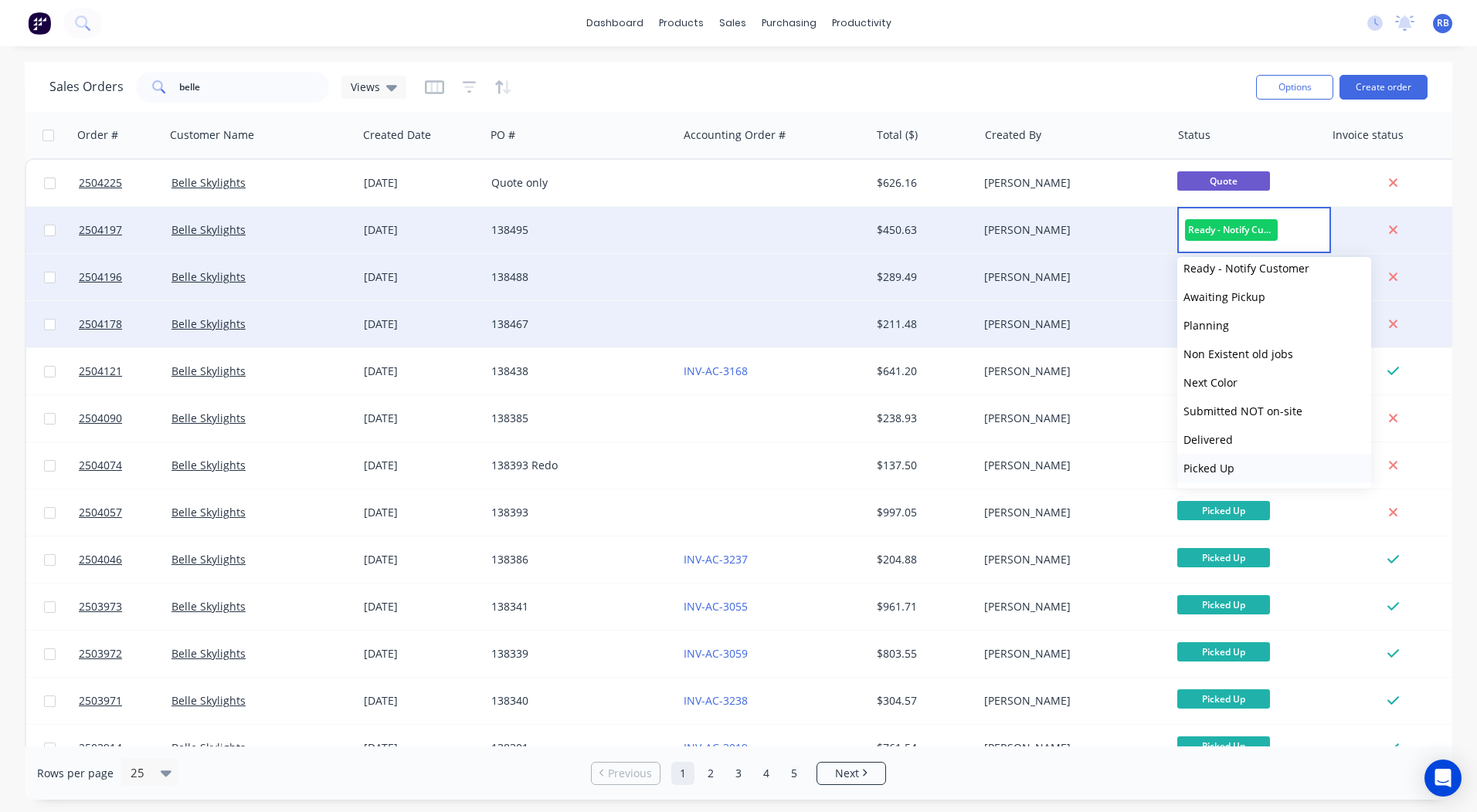
click at [1229, 465] on span "Picked Up" at bounding box center [1208, 468] width 51 height 15
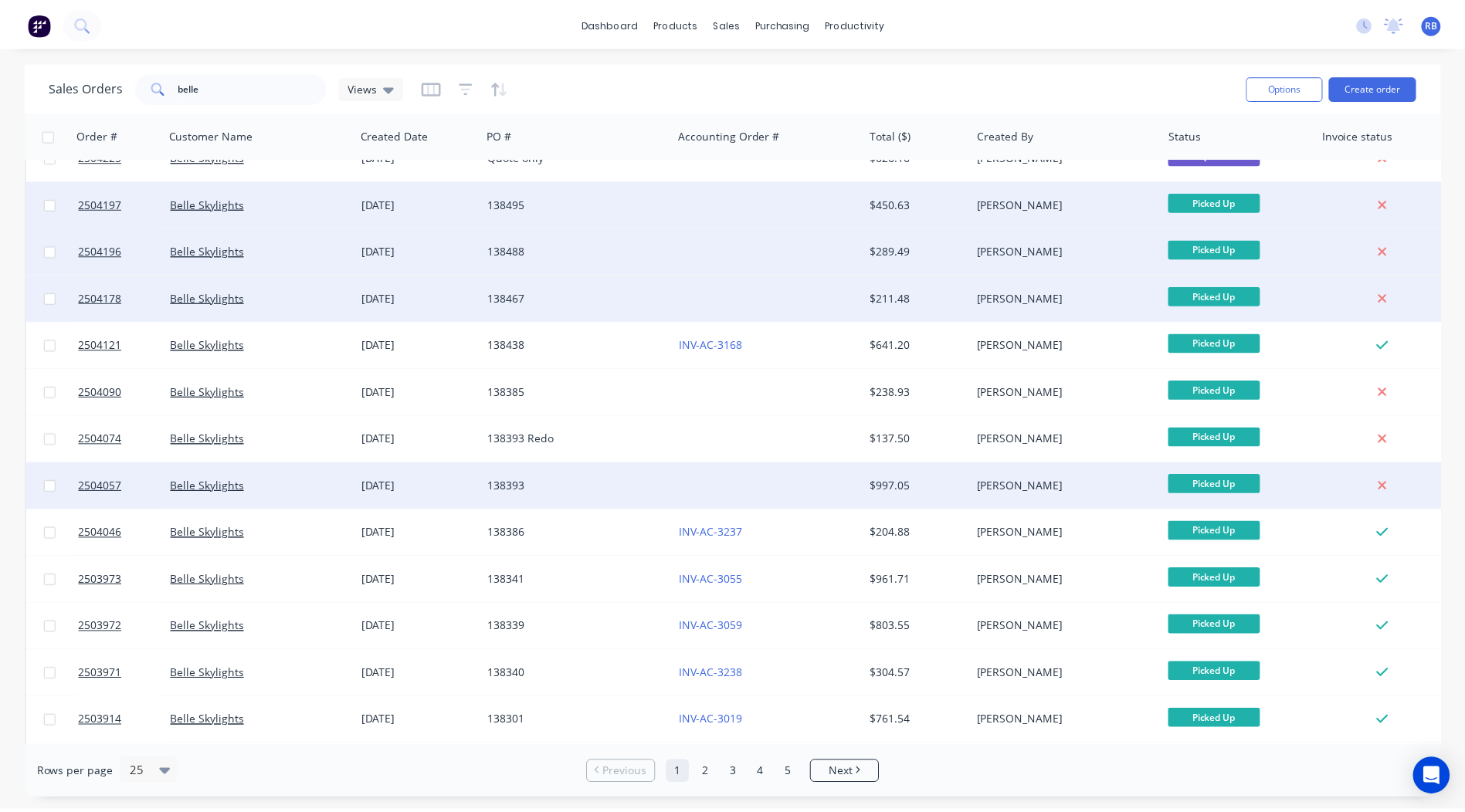
scroll to position [0, 0]
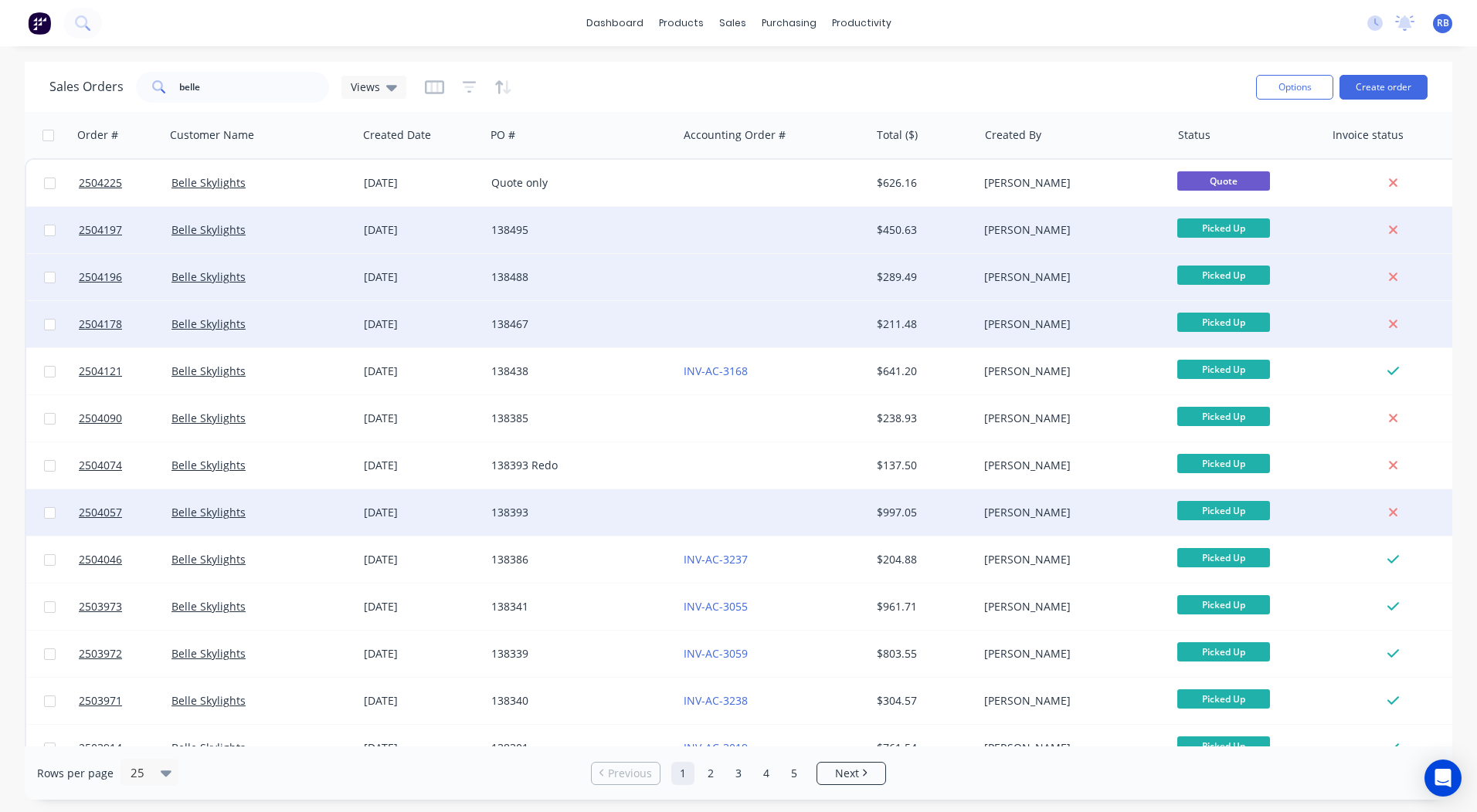
click at [726, 498] on div at bounding box center [773, 513] width 192 height 46
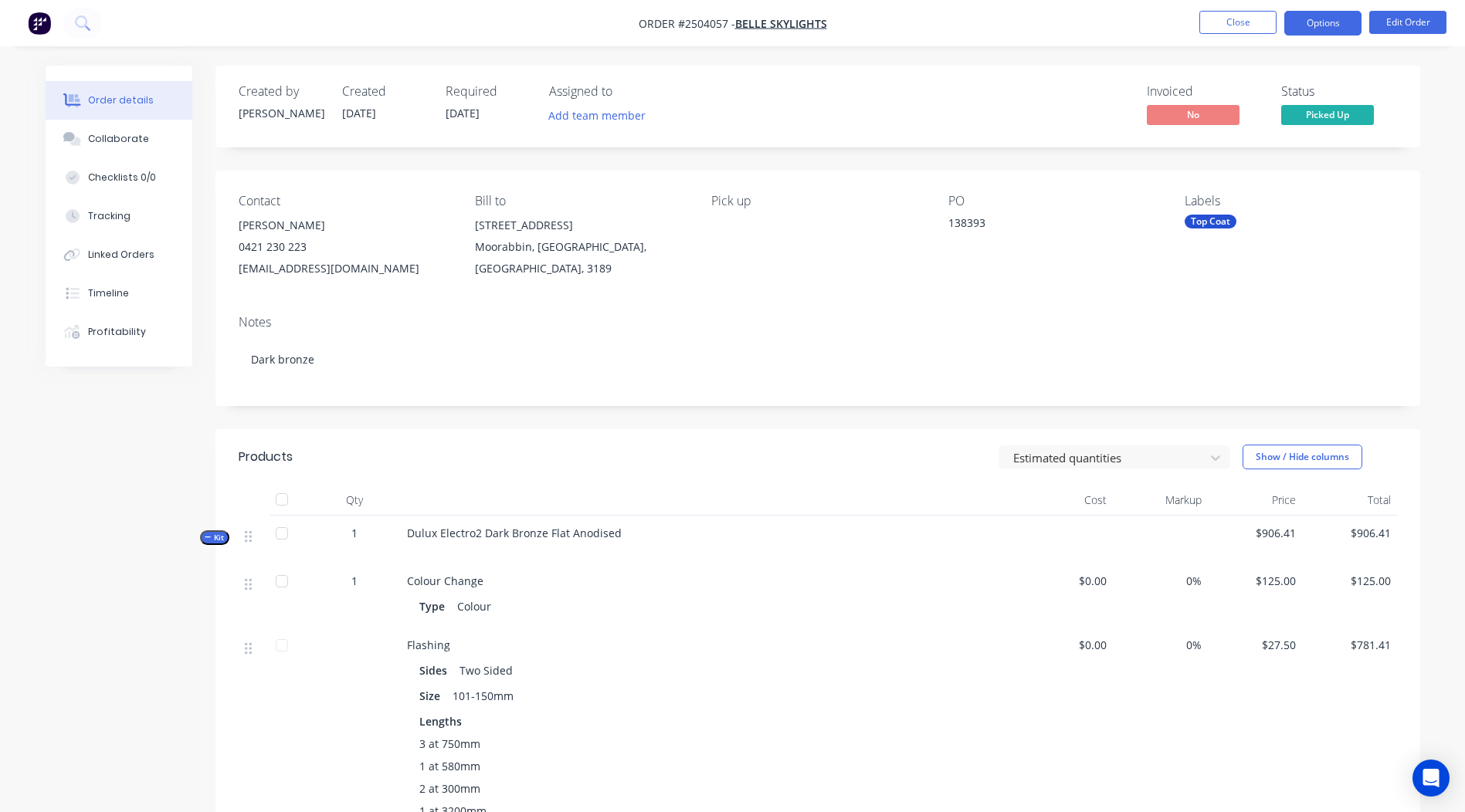
click at [1336, 24] on button "Options" at bounding box center [1323, 23] width 77 height 25
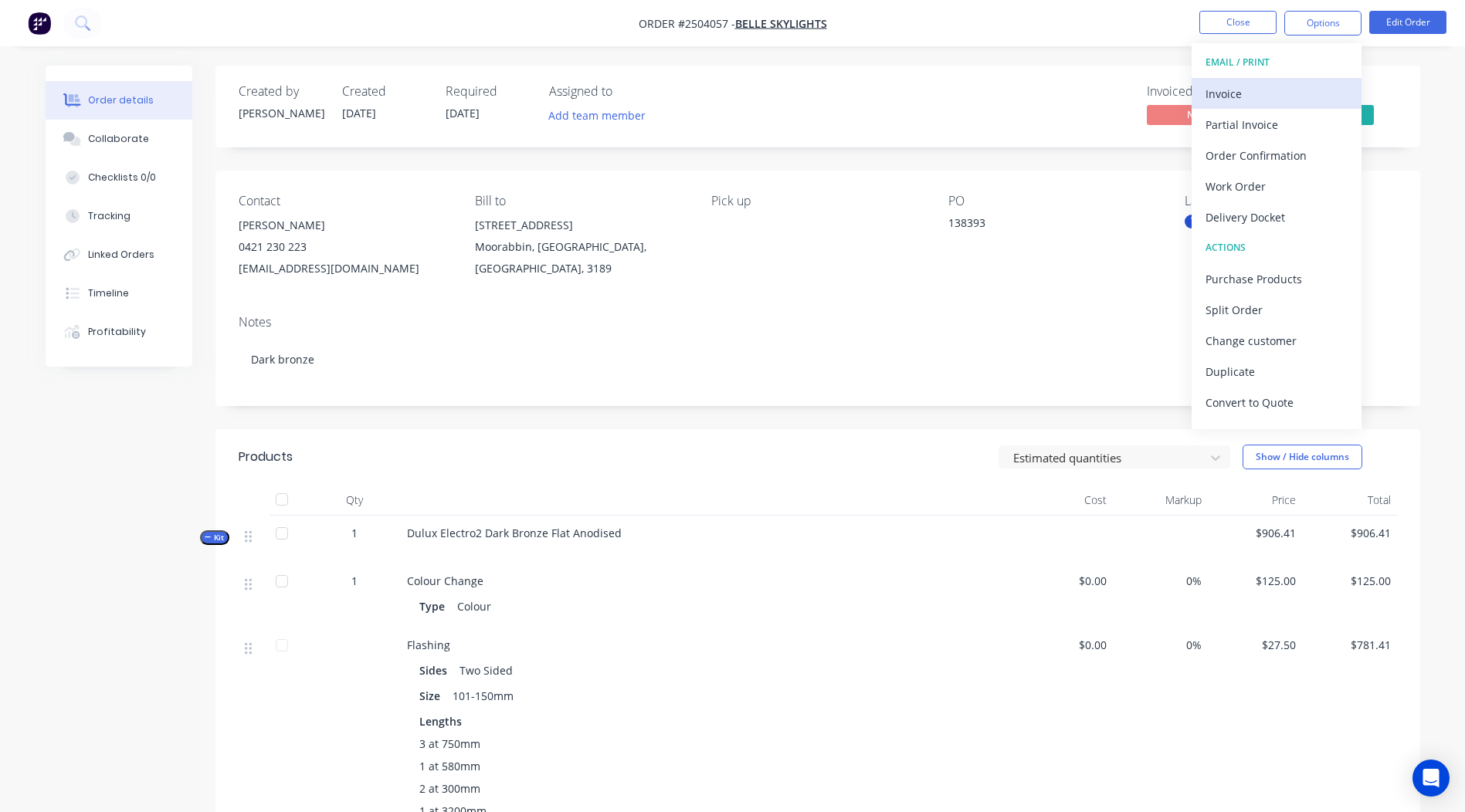
click at [1258, 87] on div "Invoice" at bounding box center [1277, 94] width 142 height 23
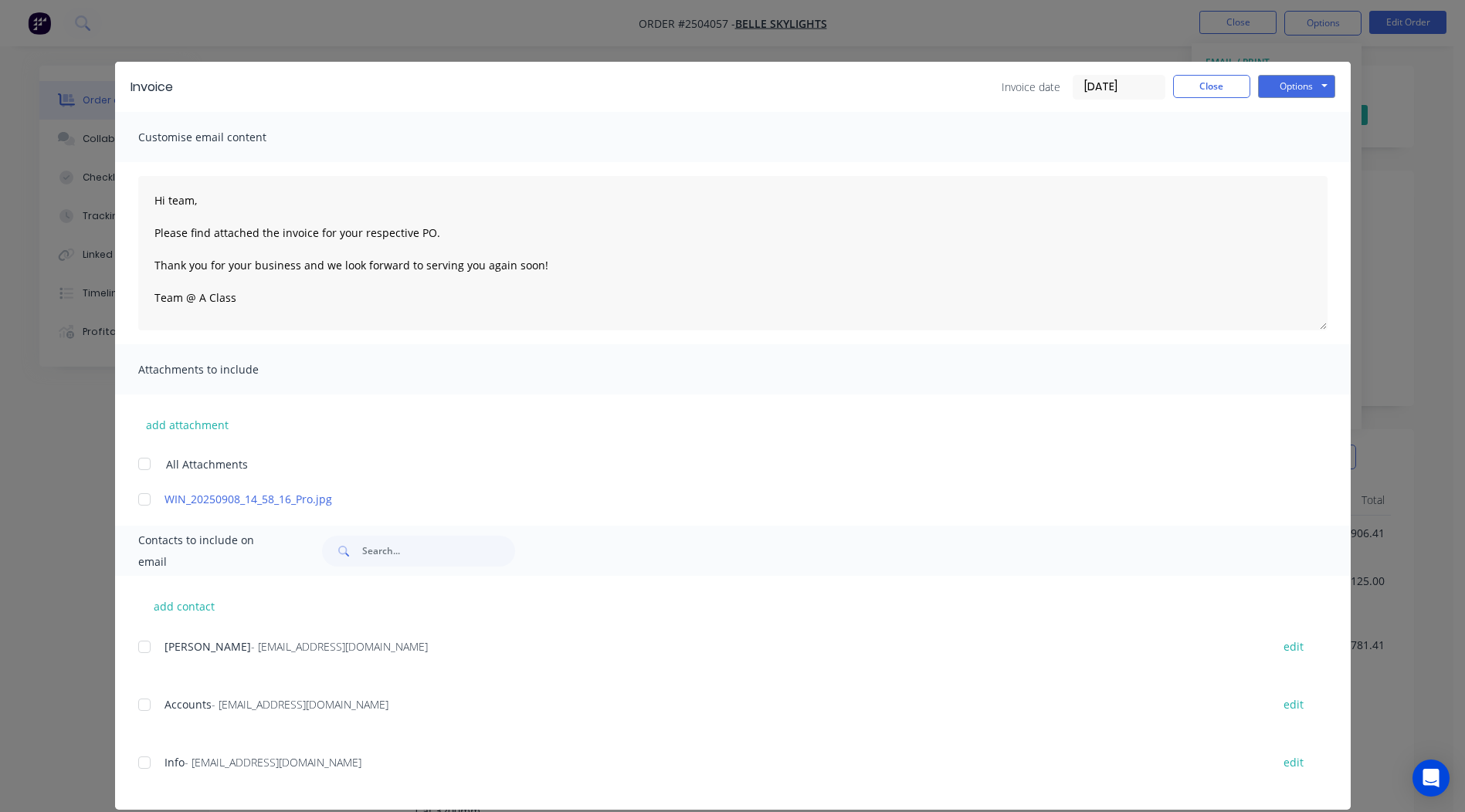
click at [138, 497] on div at bounding box center [145, 500] width 31 height 31
click at [132, 704] on div at bounding box center [145, 705] width 31 height 31
click at [1279, 82] on button "Options" at bounding box center [1297, 86] width 77 height 23
click at [1306, 162] on button "Email" at bounding box center [1307, 165] width 99 height 25
click at [1186, 75] on button "Close" at bounding box center [1211, 86] width 77 height 23
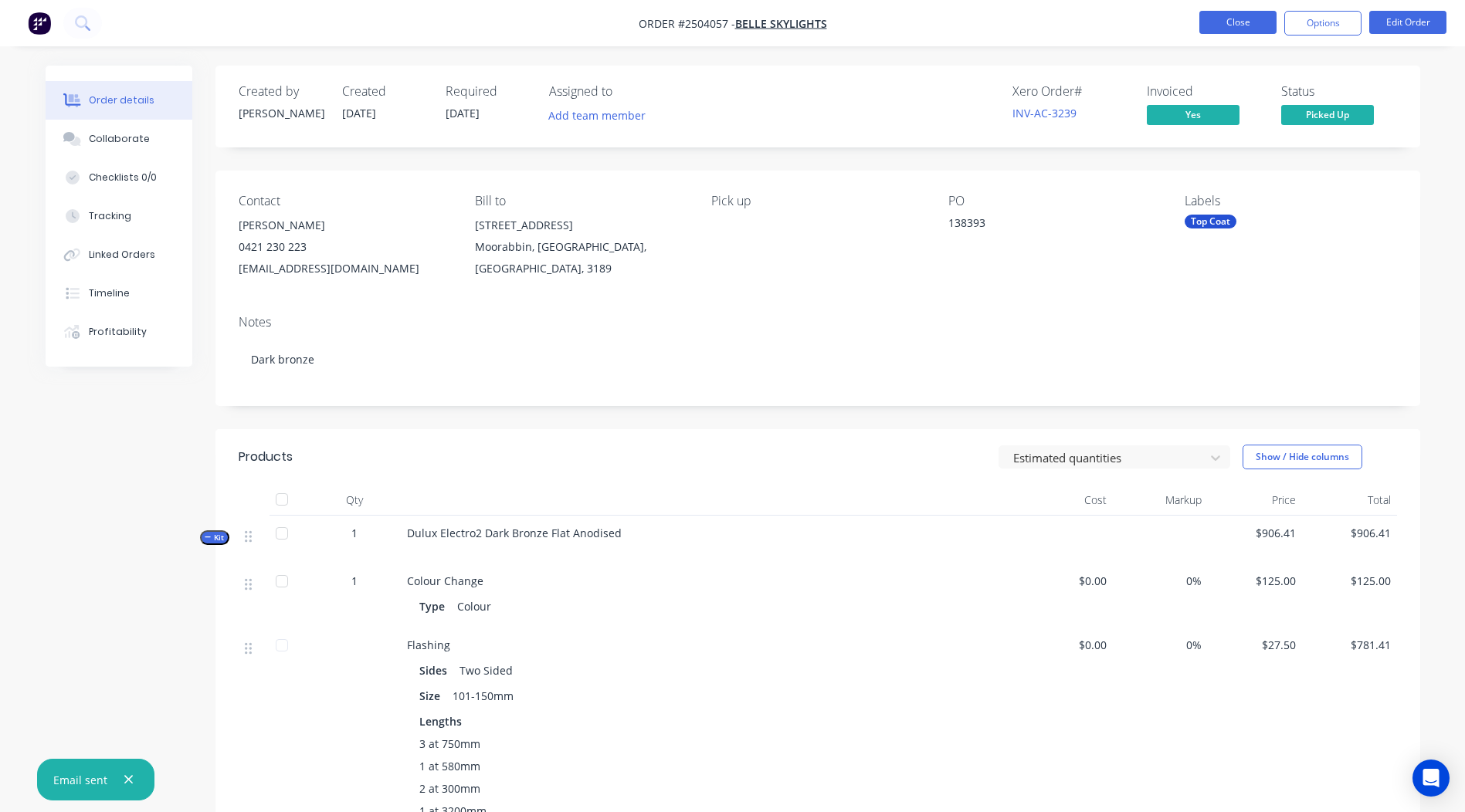
click at [1217, 23] on button "Close" at bounding box center [1237, 22] width 77 height 23
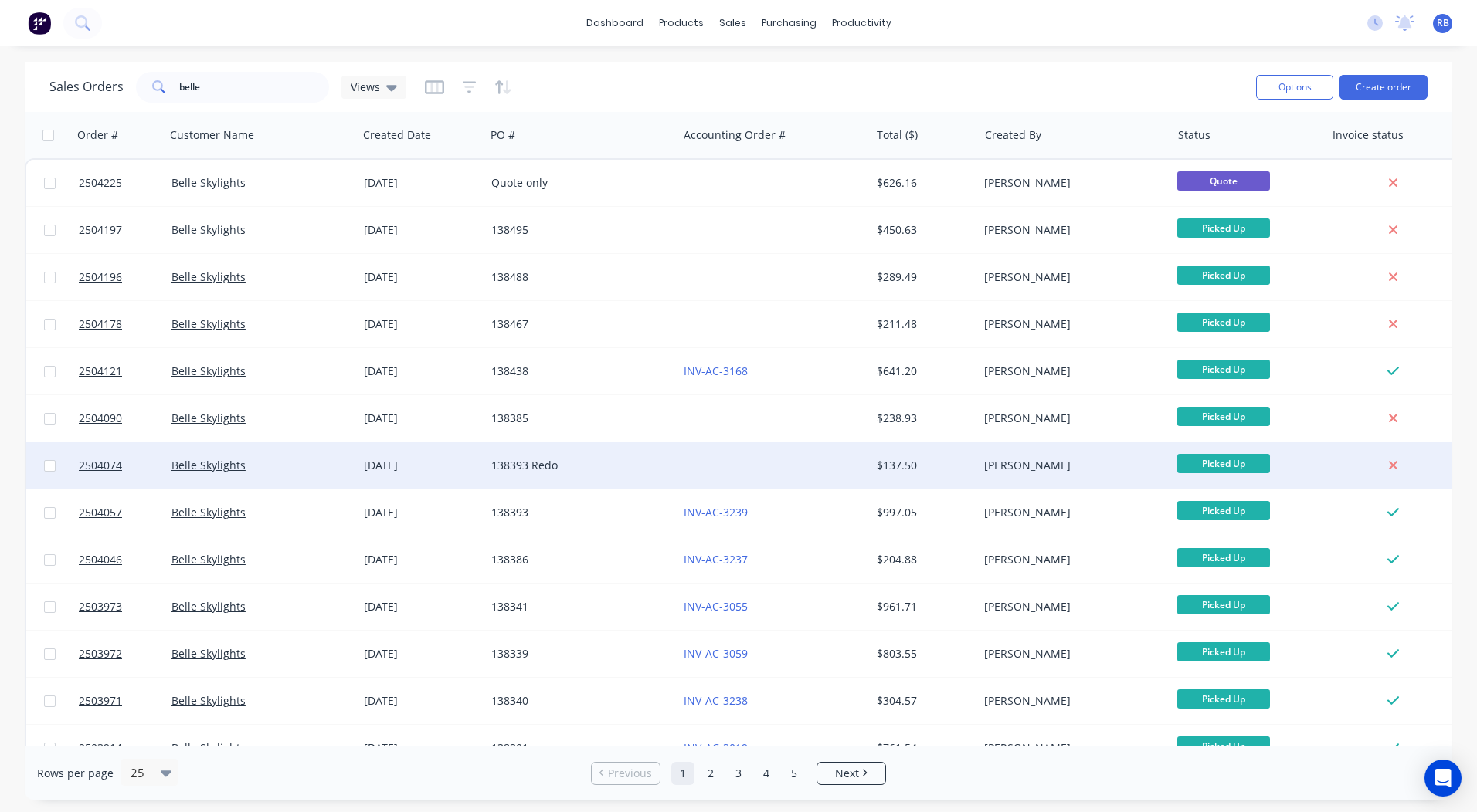
click at [766, 469] on div at bounding box center [773, 465] width 192 height 46
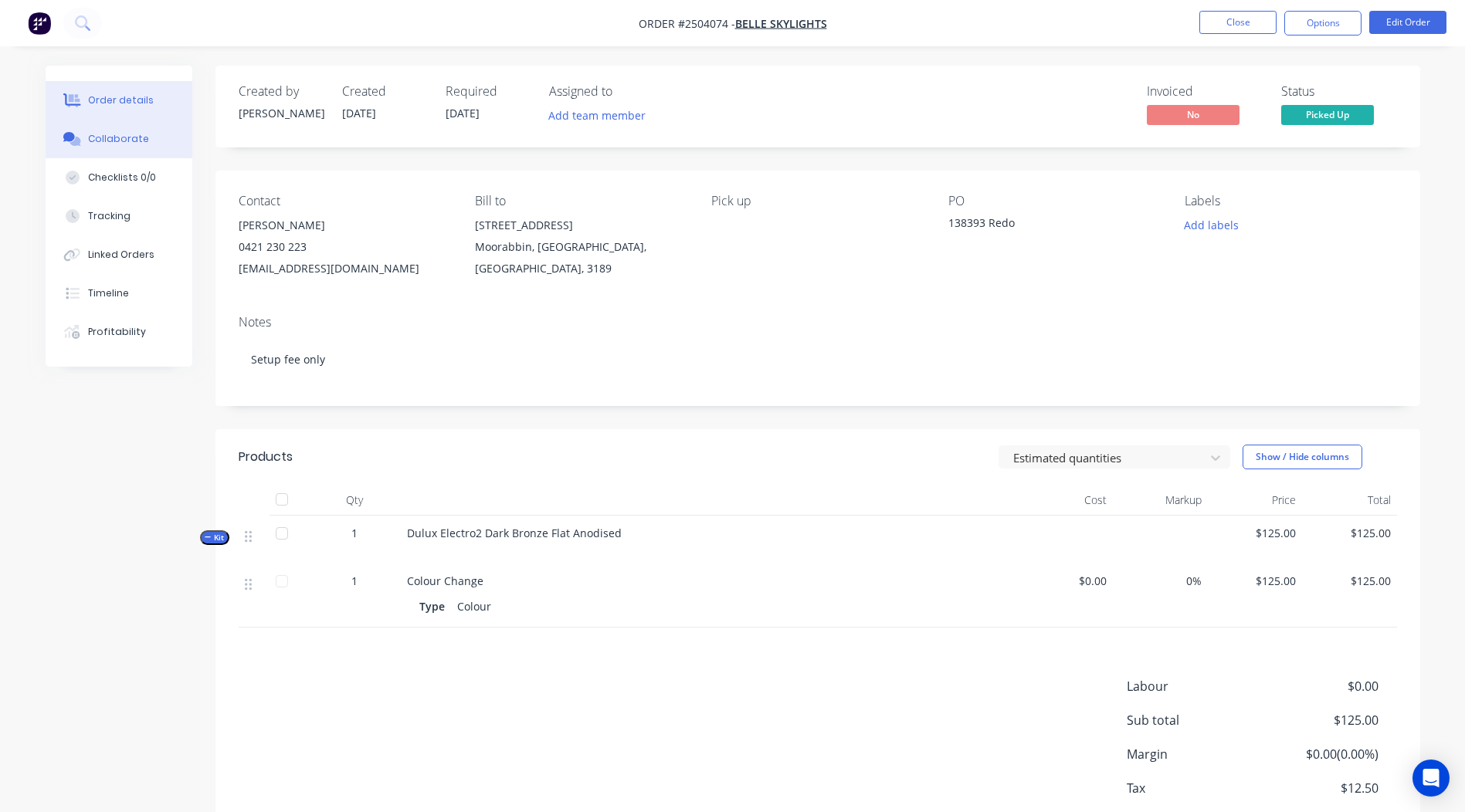
click at [100, 135] on div "Collaborate" at bounding box center [118, 138] width 61 height 14
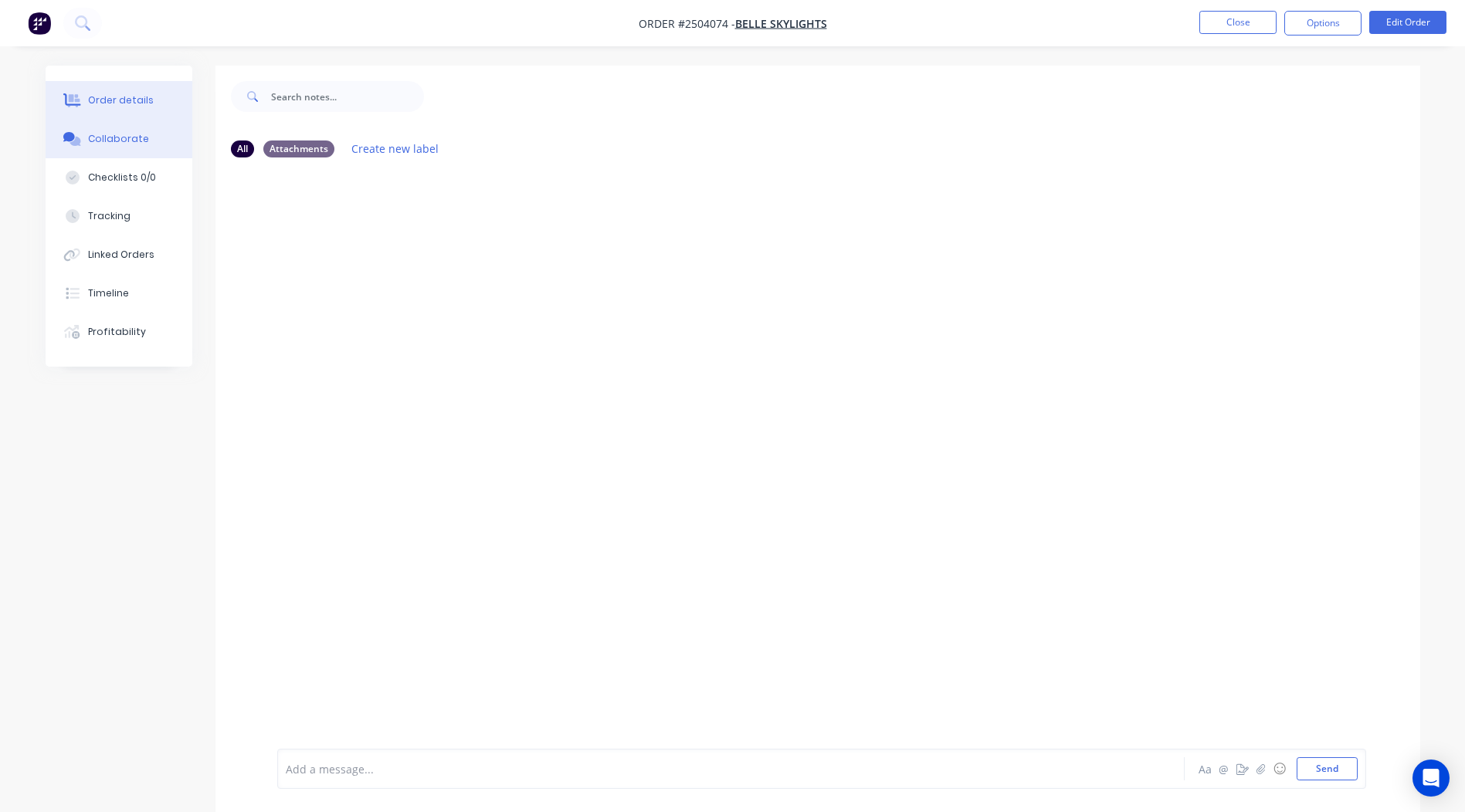
click at [131, 86] on button "Order details" at bounding box center [118, 100] width 147 height 38
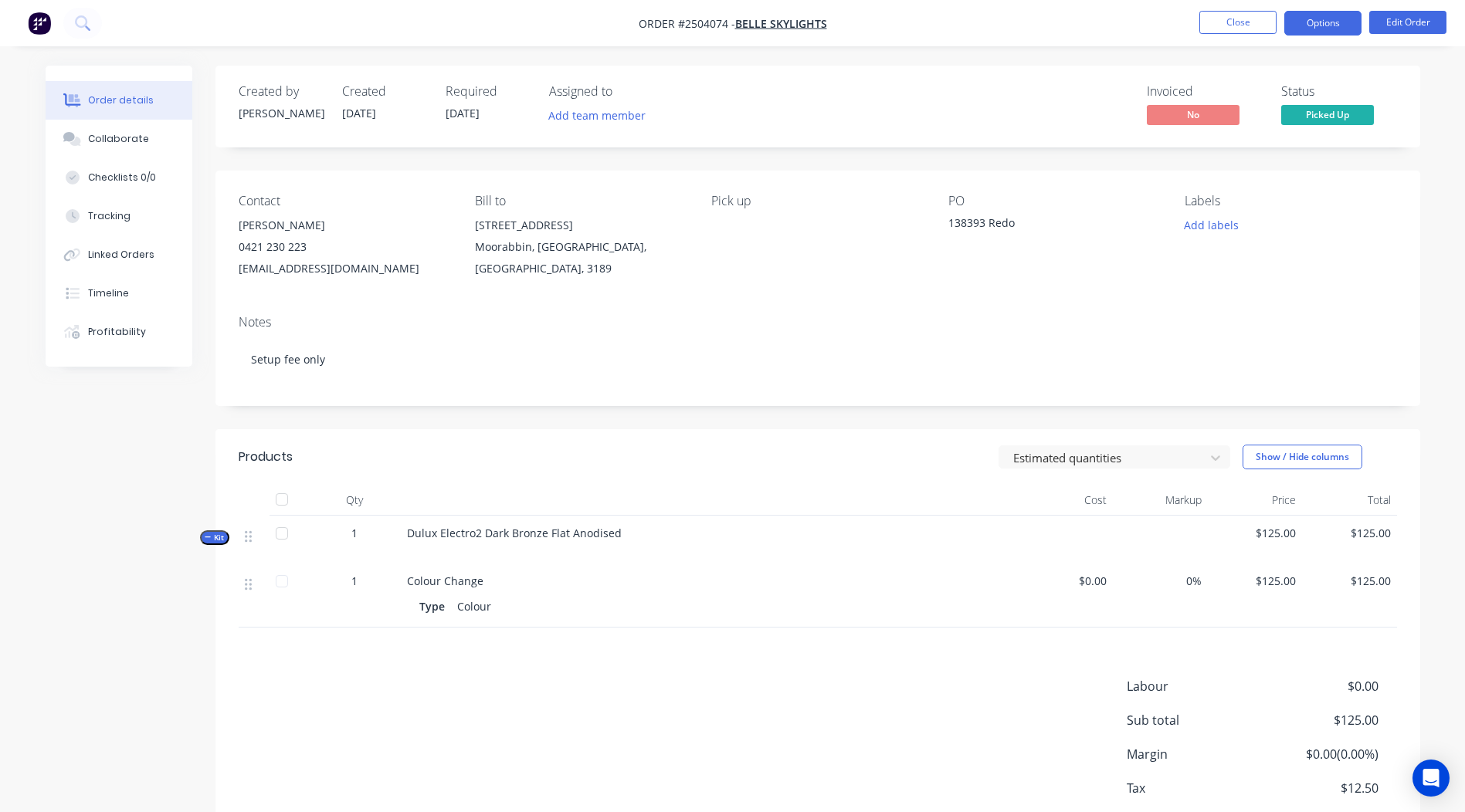
click at [1328, 25] on button "Options" at bounding box center [1323, 23] width 77 height 25
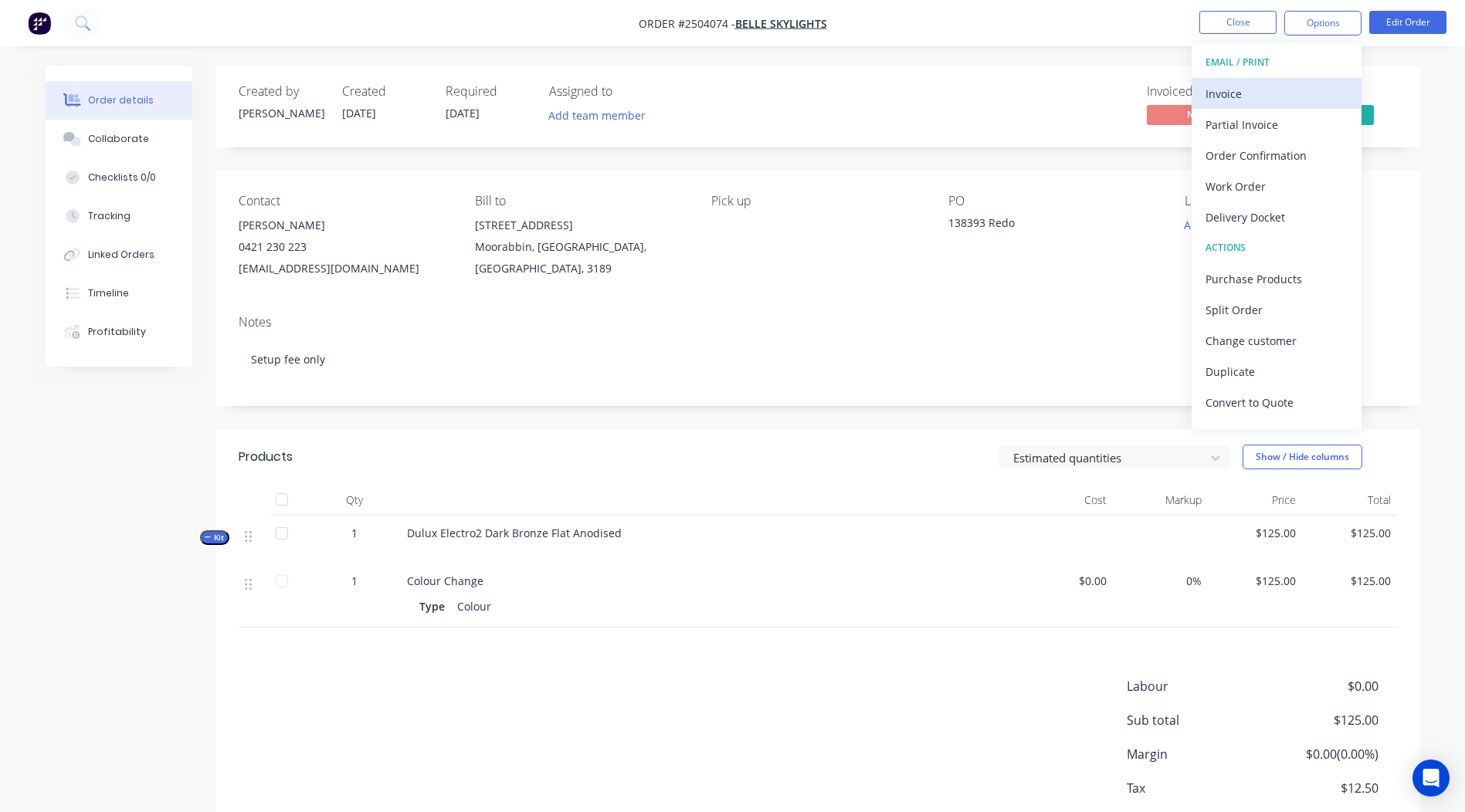
click at [1266, 97] on div "Invoice" at bounding box center [1277, 94] width 142 height 23
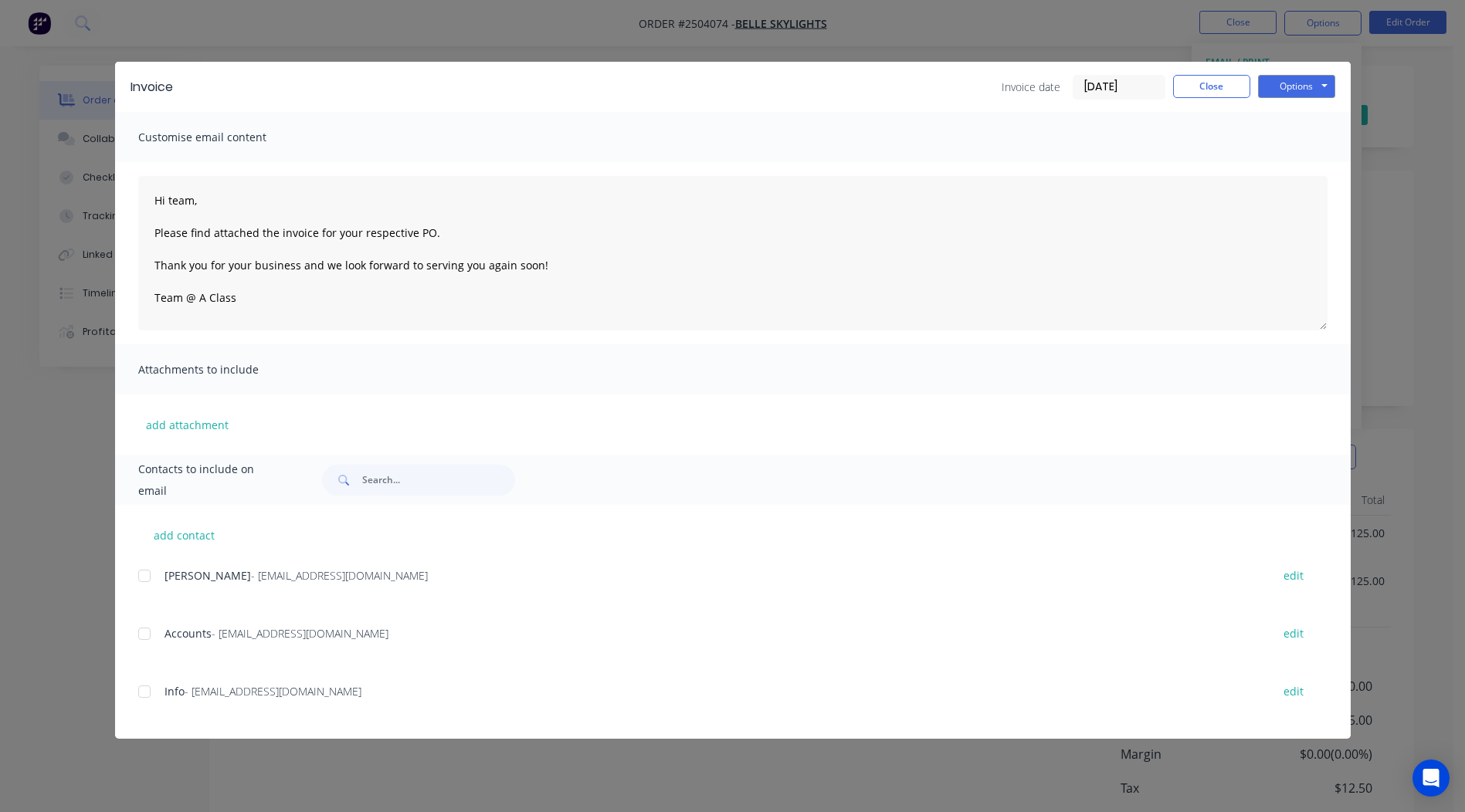
click at [147, 629] on div at bounding box center [145, 634] width 31 height 31
click at [1298, 91] on button "Options" at bounding box center [1297, 86] width 77 height 23
click at [1296, 162] on button "Email" at bounding box center [1307, 165] width 99 height 25
click at [1229, 89] on button "Close" at bounding box center [1211, 86] width 77 height 23
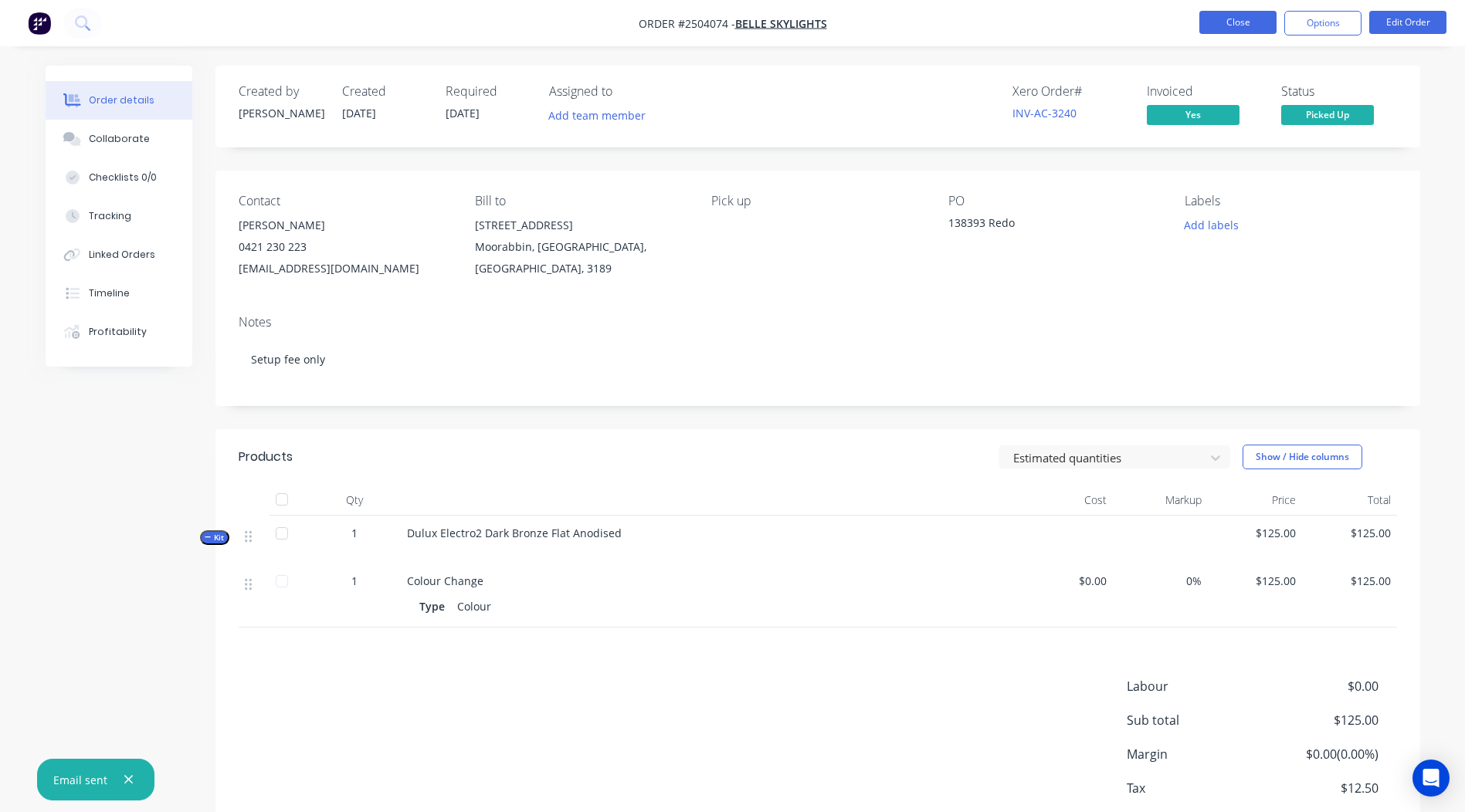
click at [1239, 20] on button "Close" at bounding box center [1237, 22] width 77 height 23
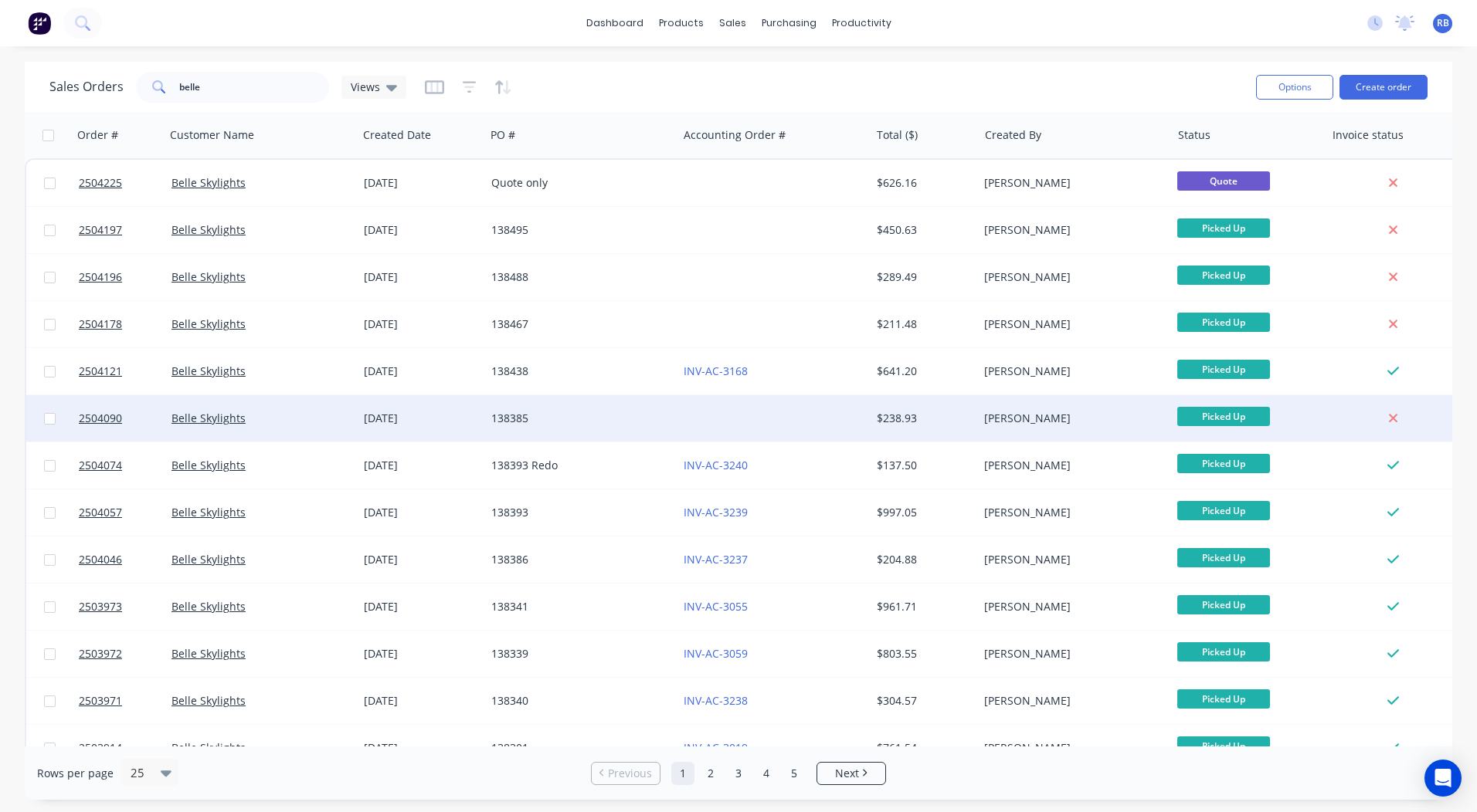
click at [688, 423] on div at bounding box center [773, 418] width 192 height 46
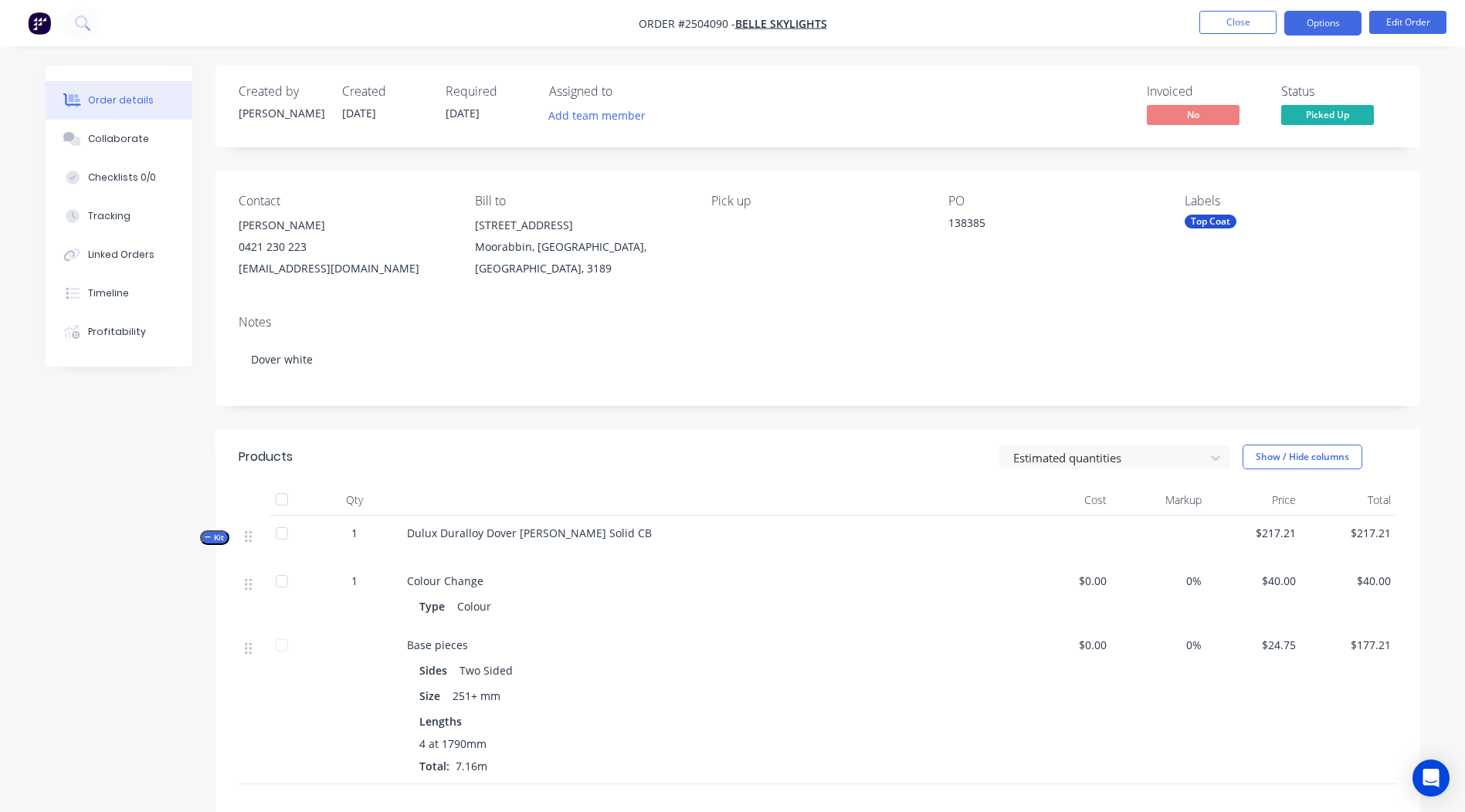
click at [1311, 28] on button "Options" at bounding box center [1323, 23] width 77 height 25
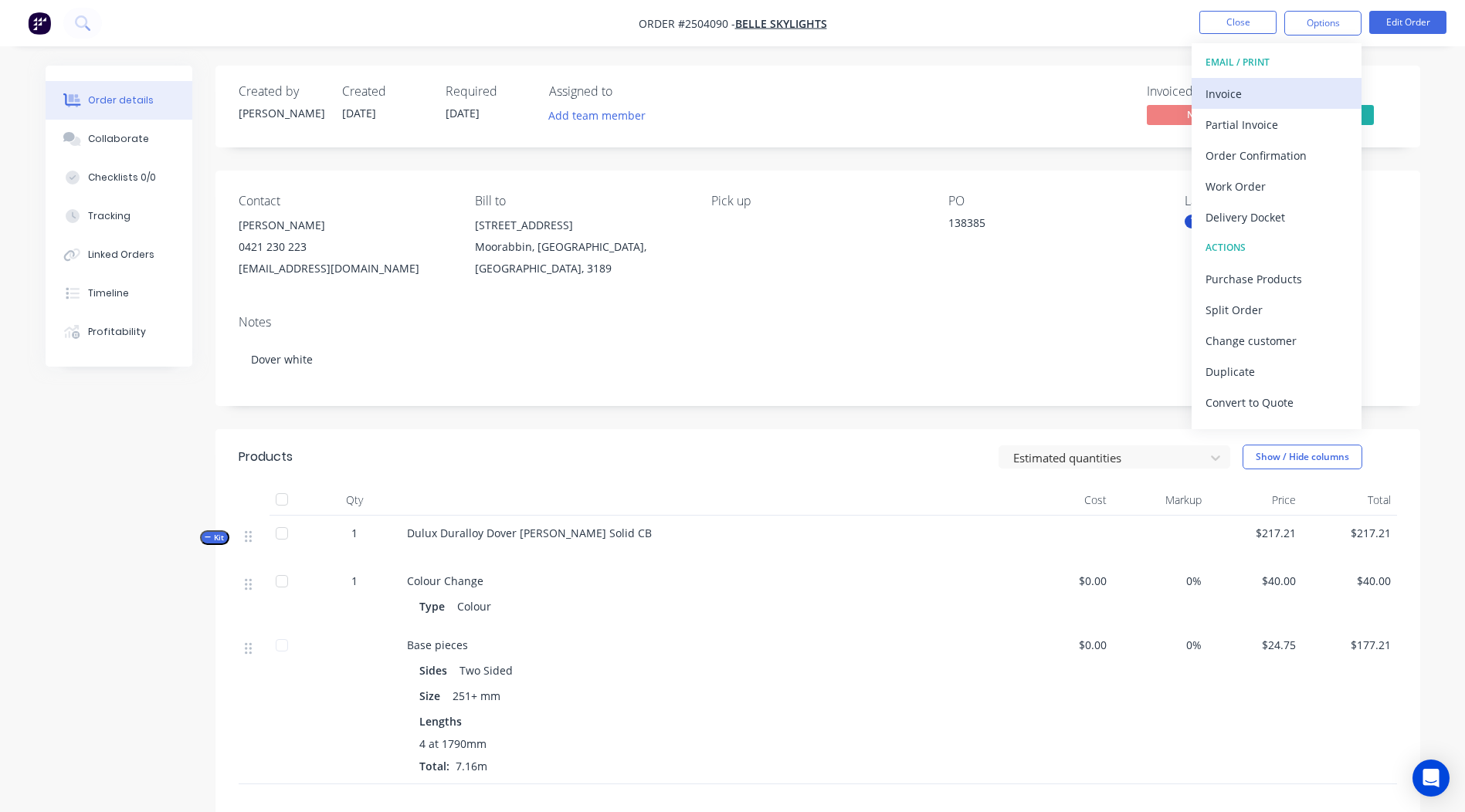
click at [1255, 84] on div "Invoice" at bounding box center [1277, 94] width 142 height 23
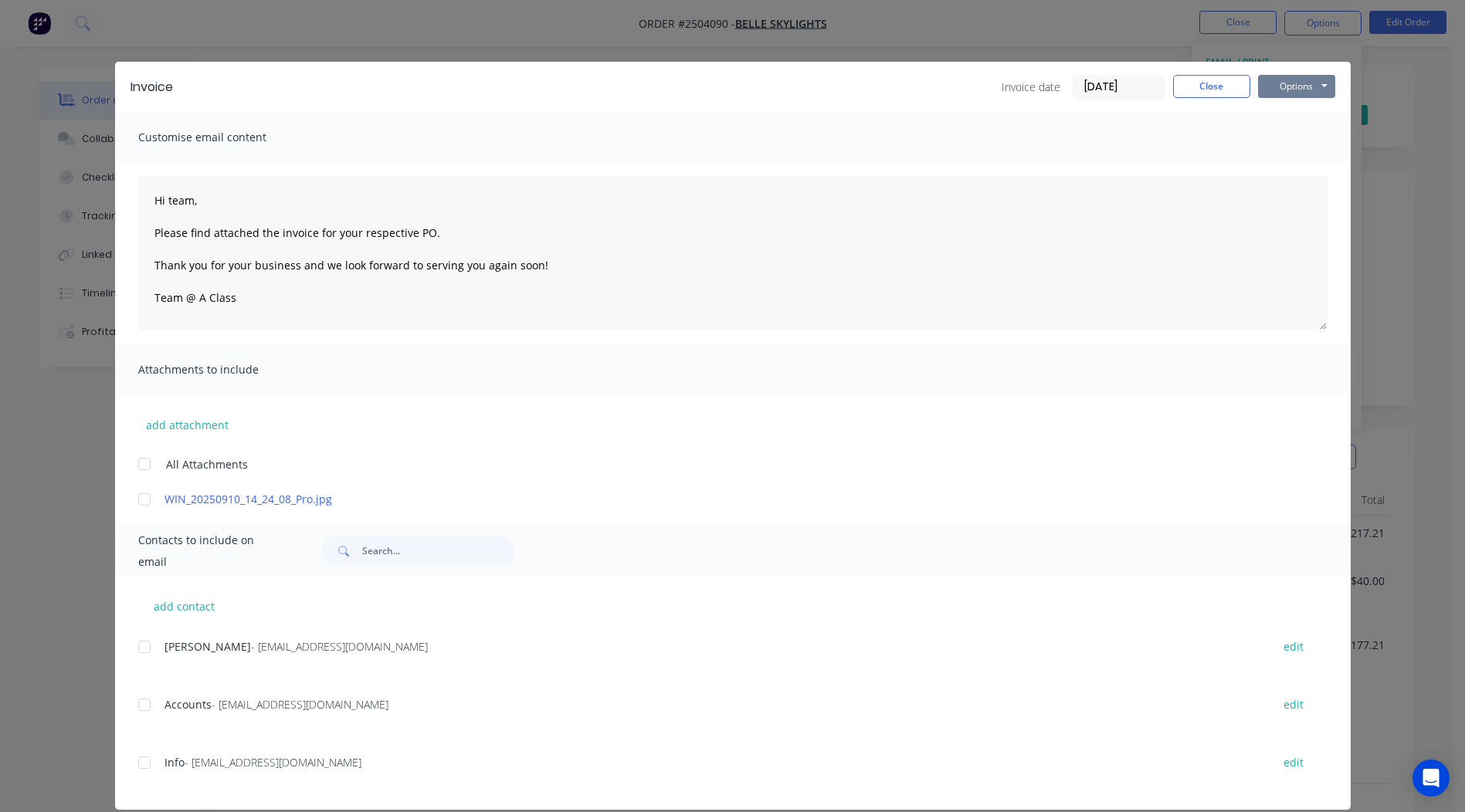
click at [1284, 85] on button "Options" at bounding box center [1297, 86] width 77 height 23
click at [130, 498] on div at bounding box center [145, 500] width 31 height 31
click at [139, 704] on div at bounding box center [145, 705] width 31 height 31
click at [1287, 87] on button "Options" at bounding box center [1297, 86] width 77 height 23
click at [1304, 162] on button "Email" at bounding box center [1307, 165] width 99 height 25
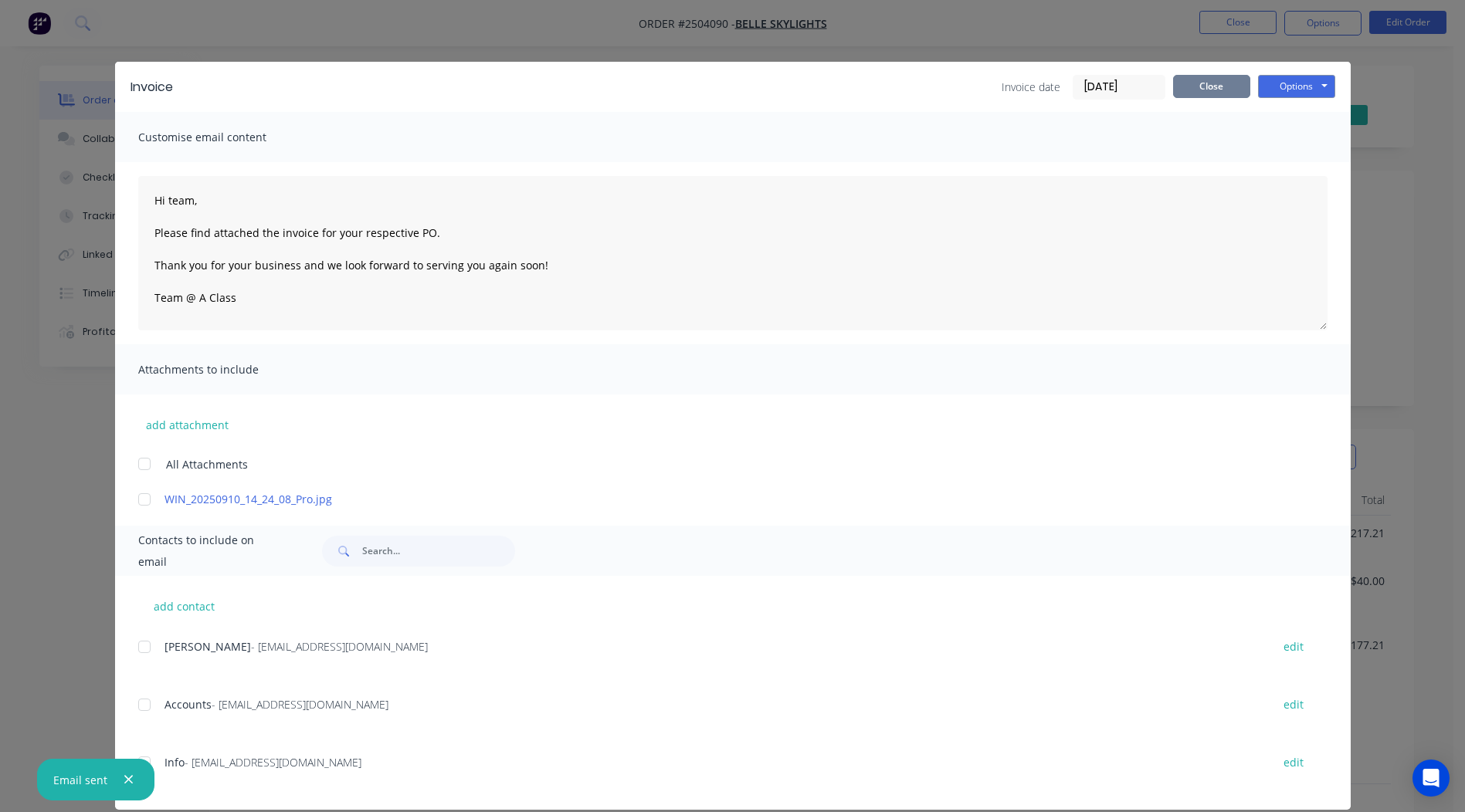
click at [1219, 81] on button "Close" at bounding box center [1211, 86] width 77 height 23
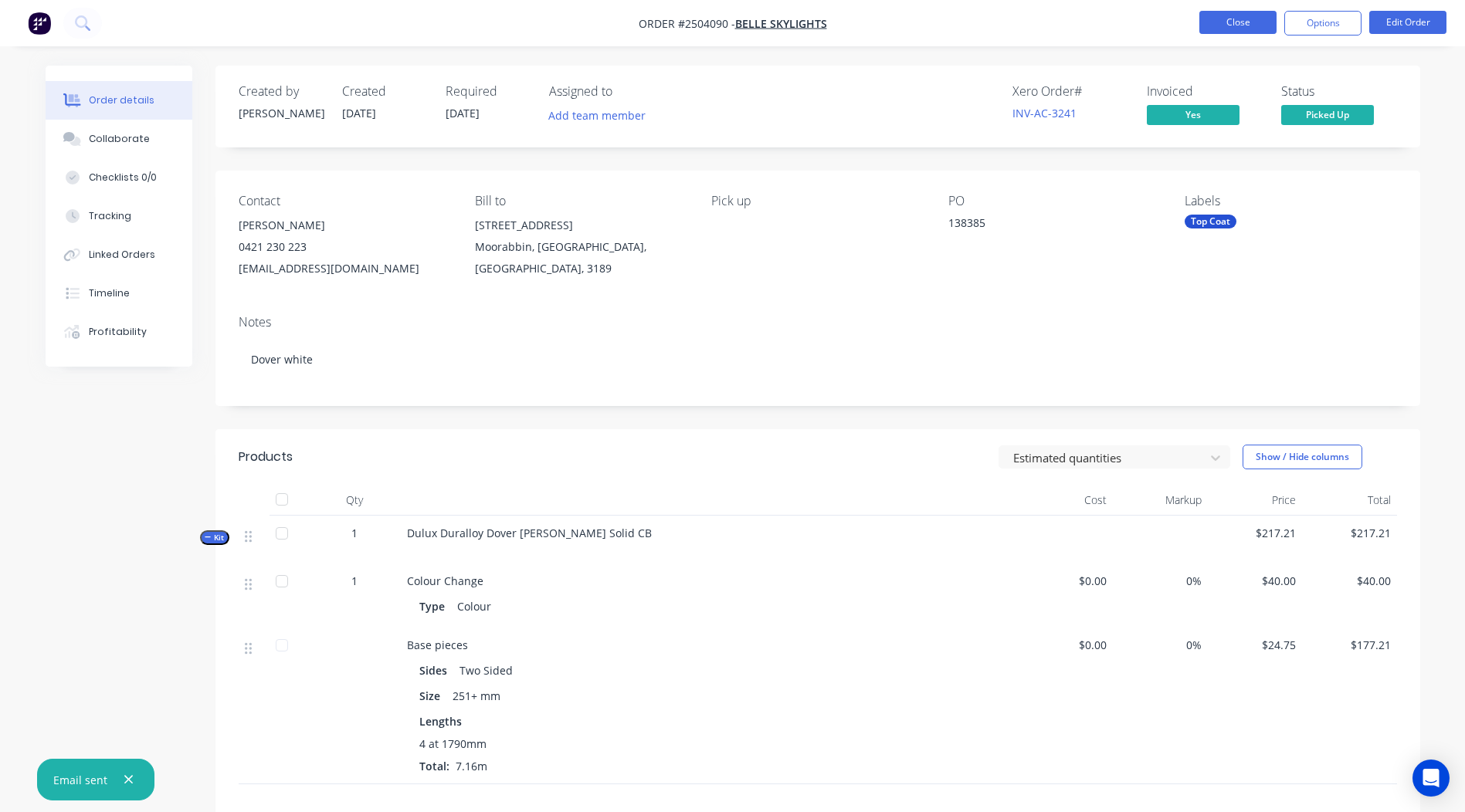
click at [1240, 14] on button "Close" at bounding box center [1237, 22] width 77 height 23
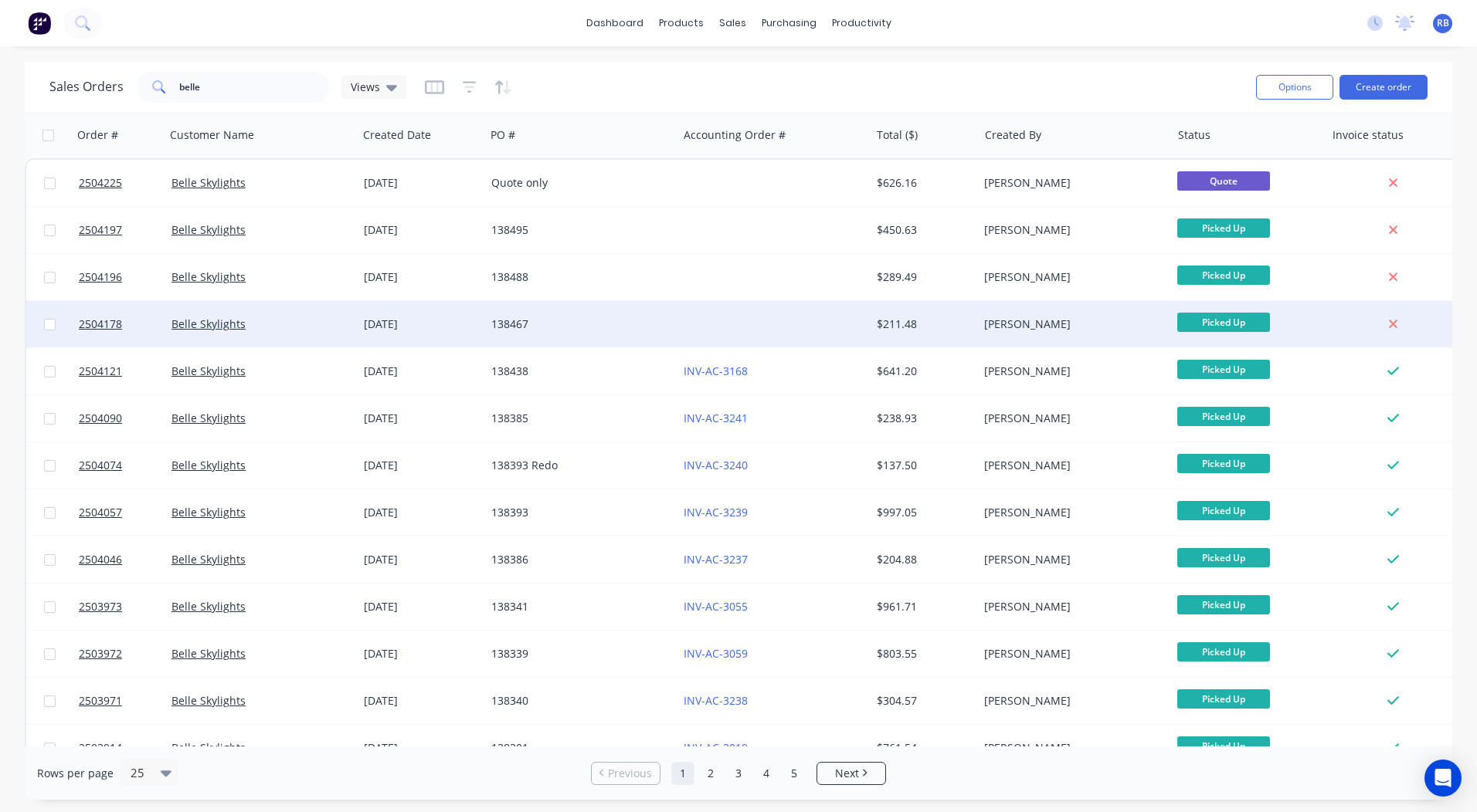
click at [632, 317] on div "138467" at bounding box center [576, 324] width 171 height 15
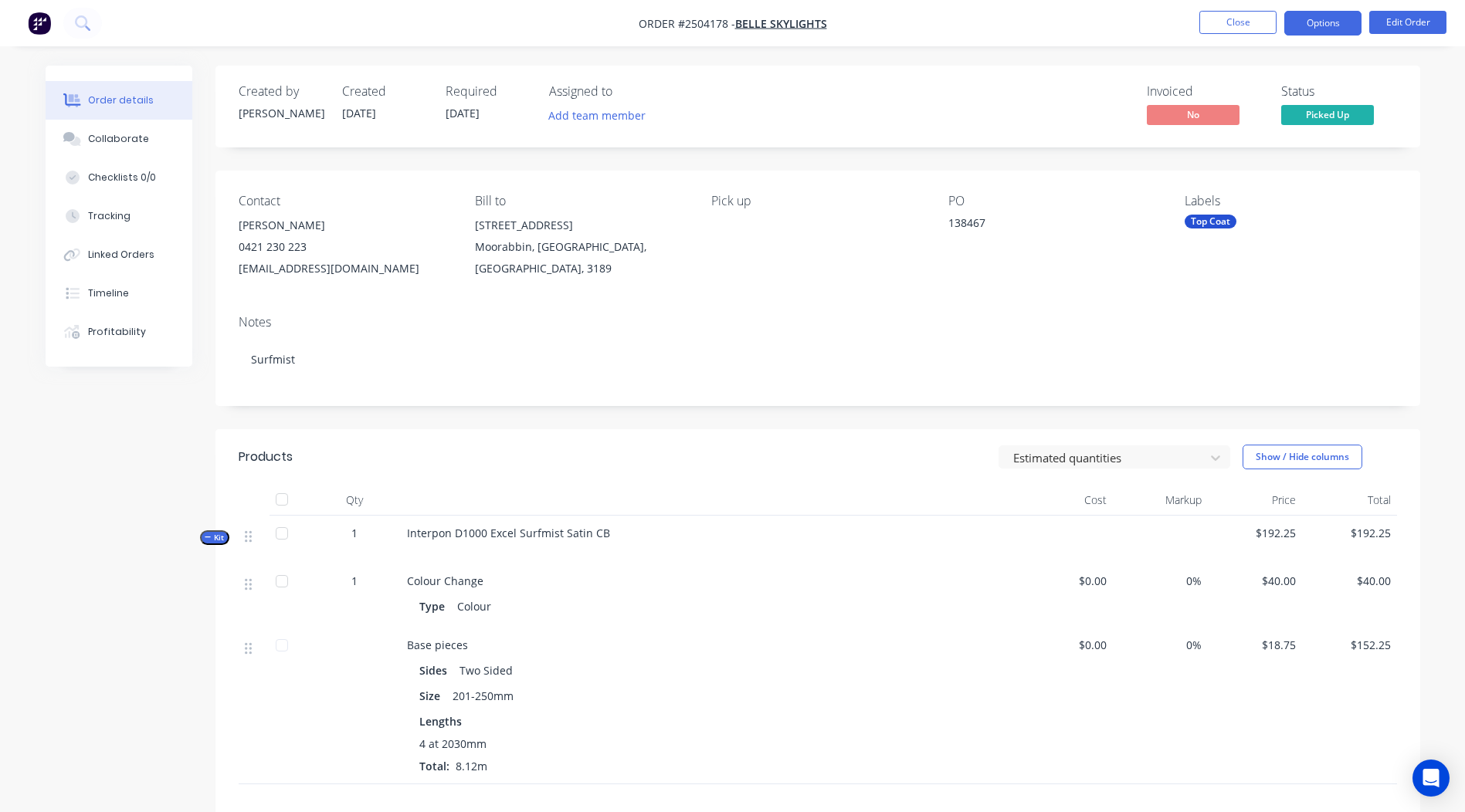
click at [1351, 28] on button "Options" at bounding box center [1323, 23] width 77 height 25
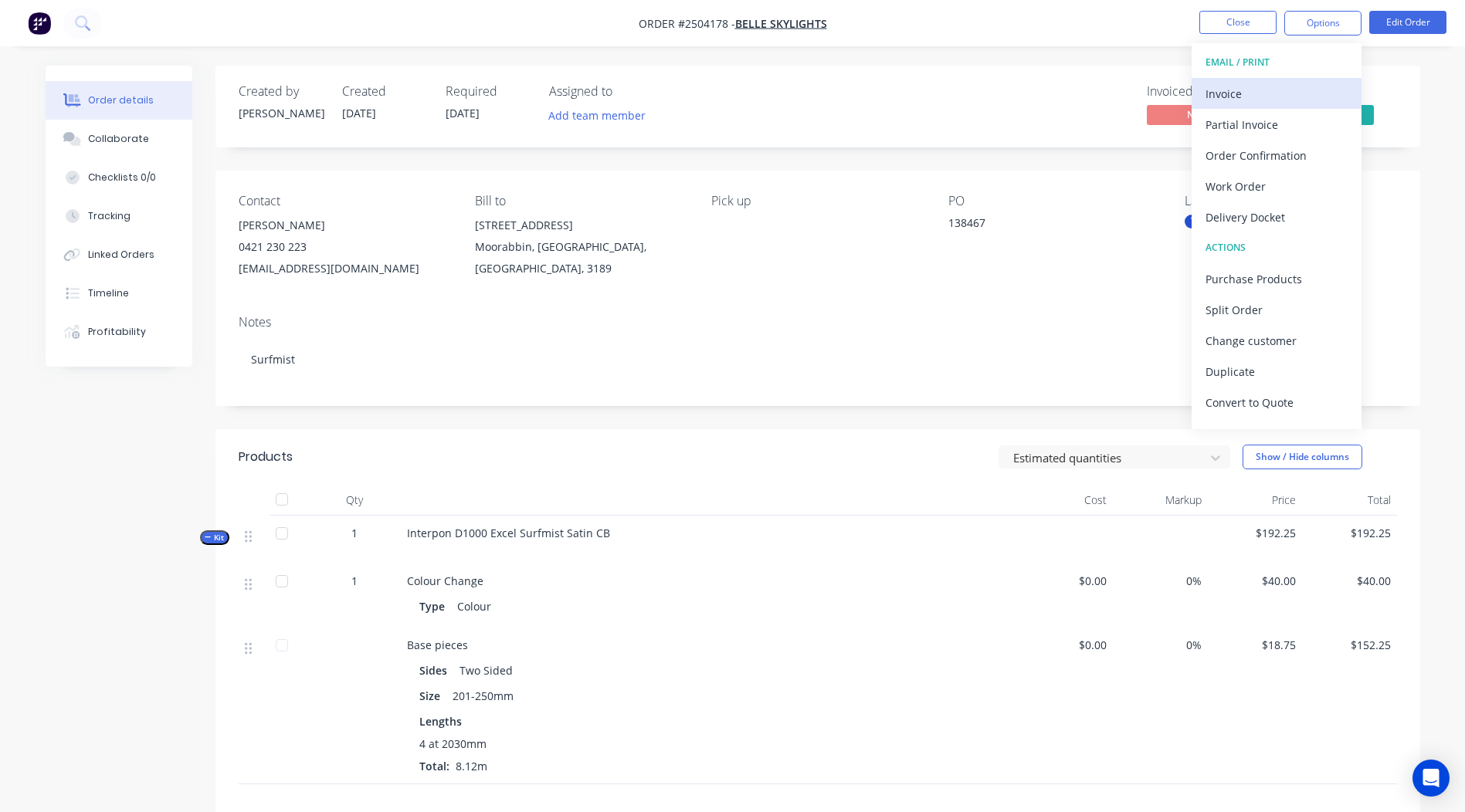
click at [1218, 94] on div "Invoice" at bounding box center [1277, 94] width 142 height 23
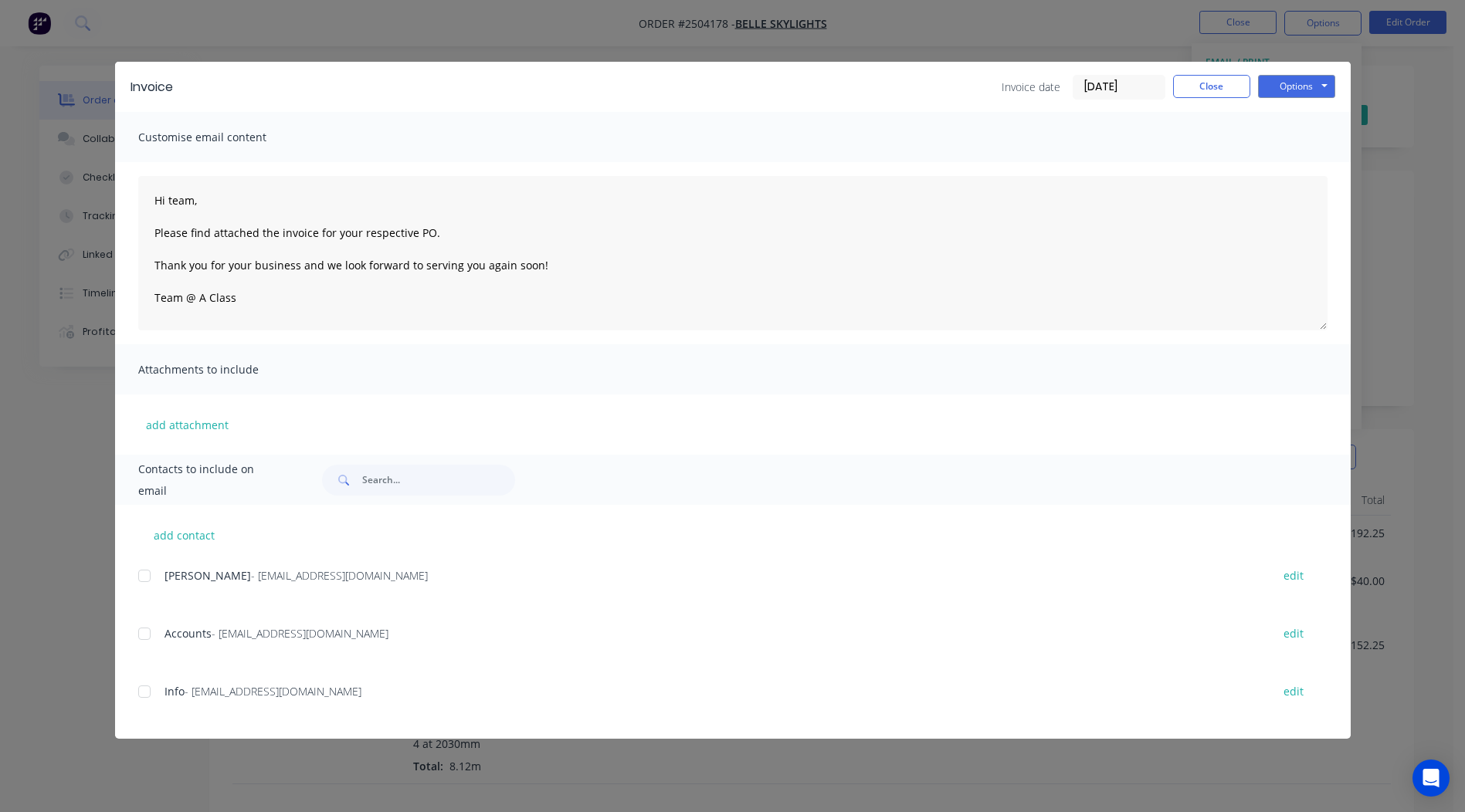
click at [143, 634] on div at bounding box center [145, 634] width 31 height 31
click at [1299, 76] on button "Options" at bounding box center [1297, 86] width 77 height 23
click at [1169, 126] on div "Customise email content" at bounding box center [732, 137] width 1236 height 50
click at [1219, 81] on button "Close" at bounding box center [1211, 86] width 77 height 23
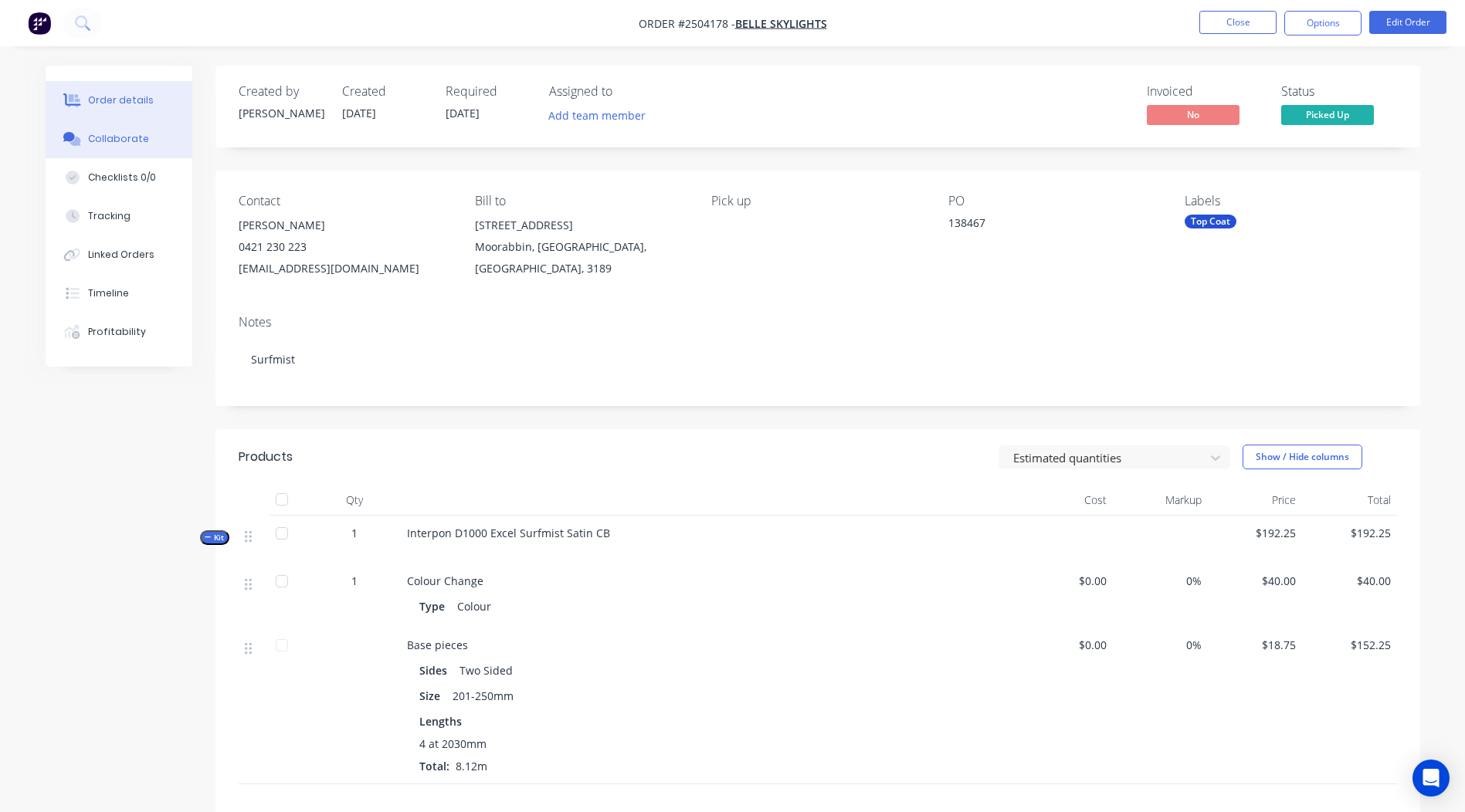
click at [97, 125] on button "Collaborate" at bounding box center [118, 138] width 147 height 38
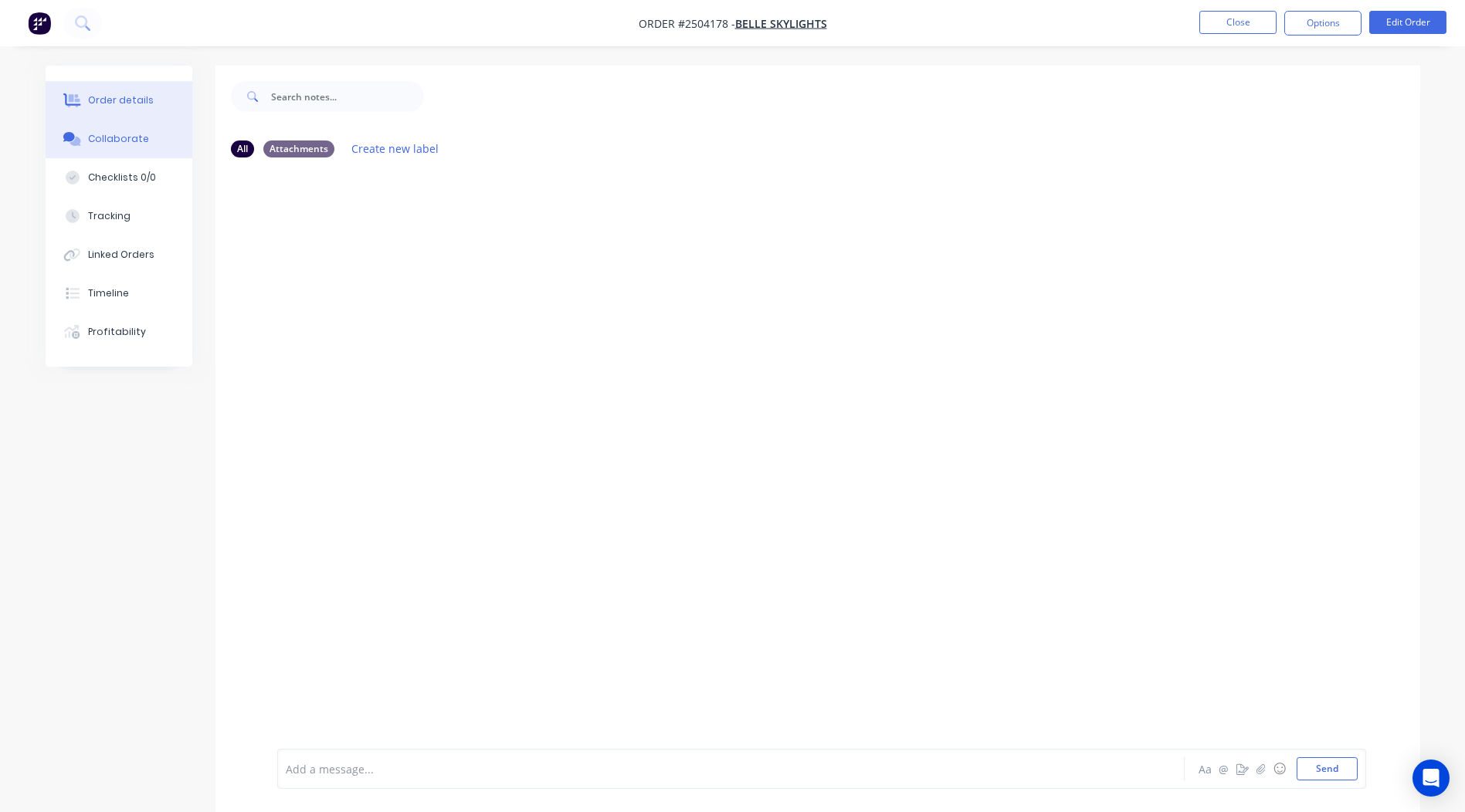
click at [152, 97] on button "Order details" at bounding box center [118, 100] width 147 height 38
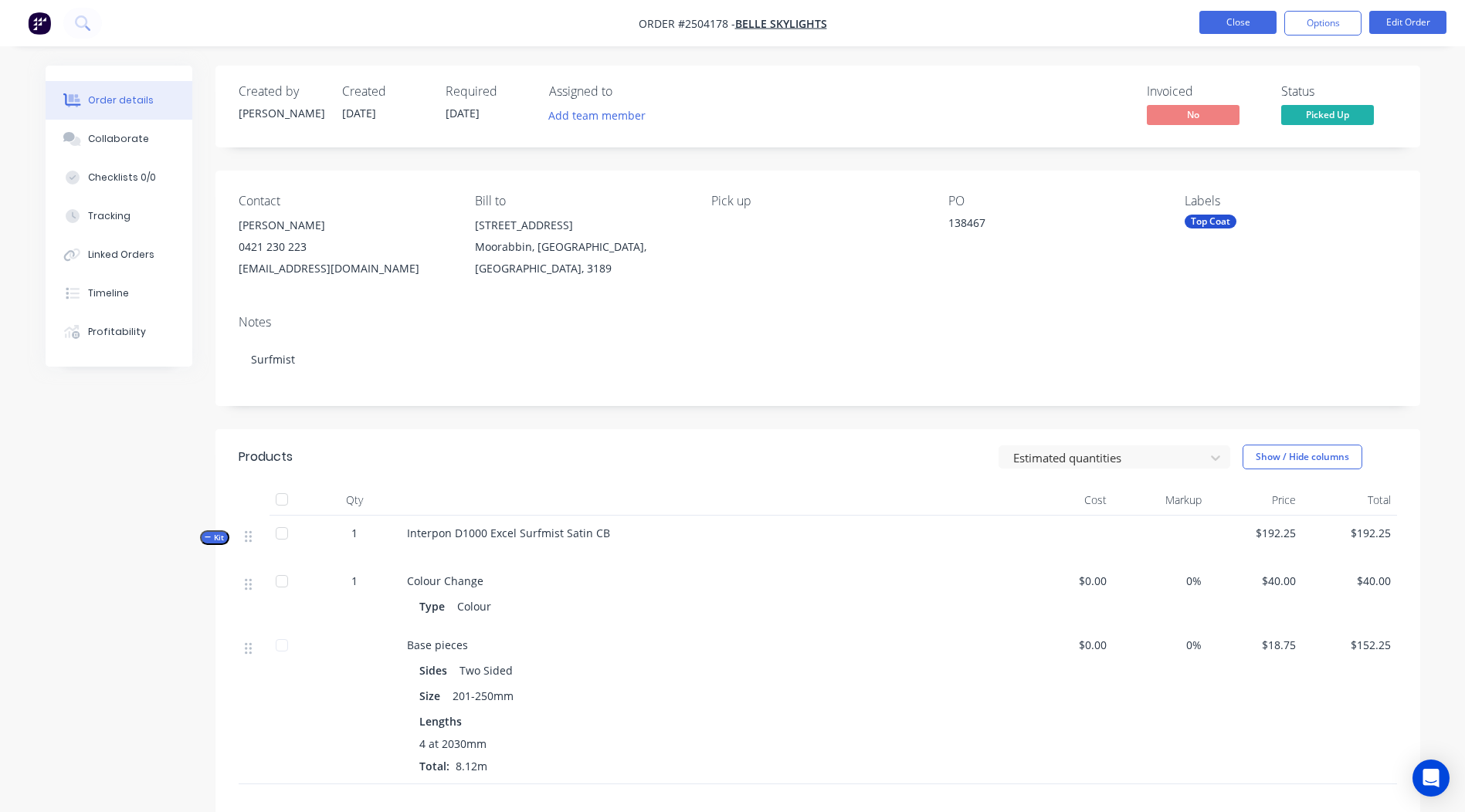
click at [1226, 23] on button "Close" at bounding box center [1237, 22] width 77 height 23
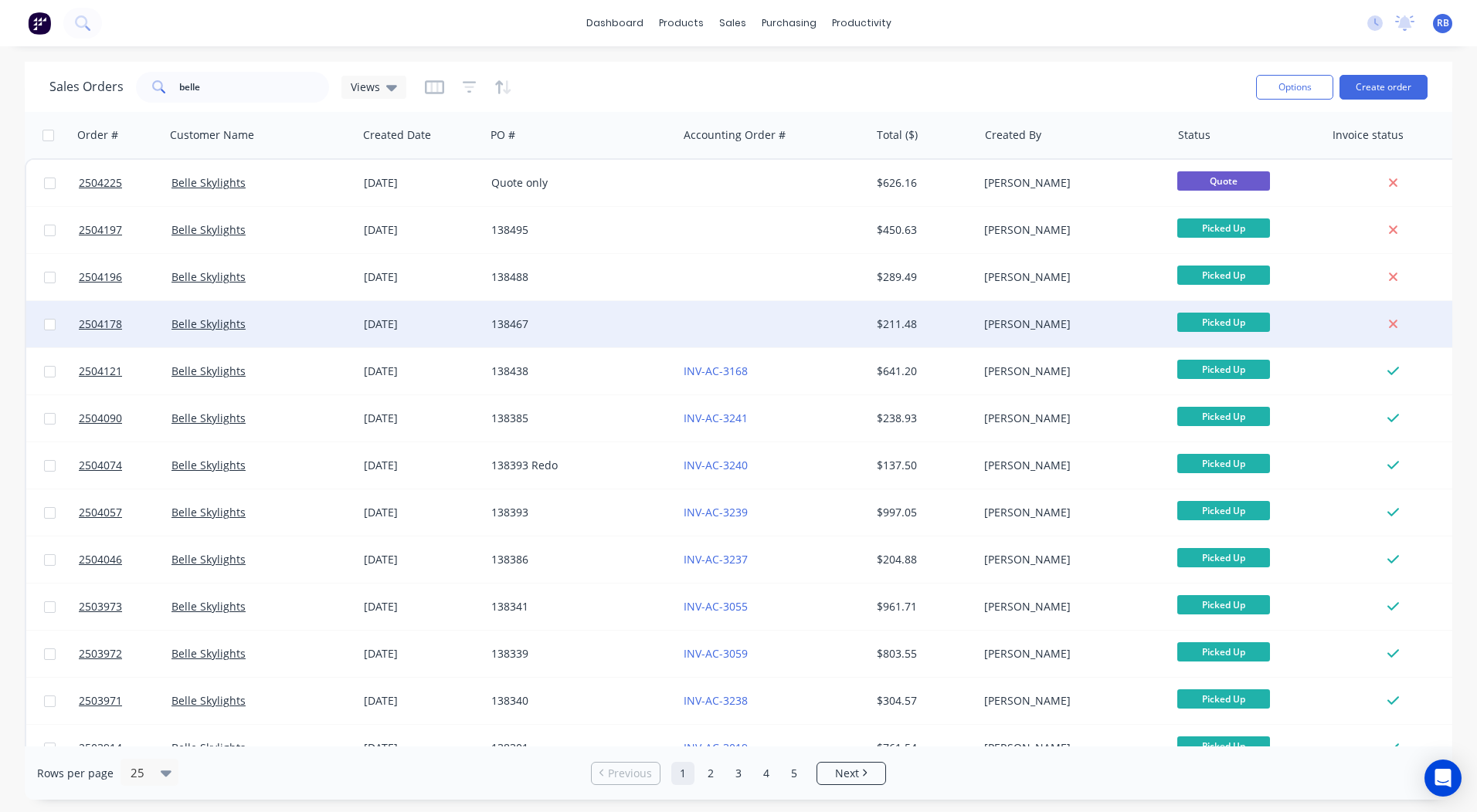
click at [681, 311] on div at bounding box center [773, 324] width 192 height 46
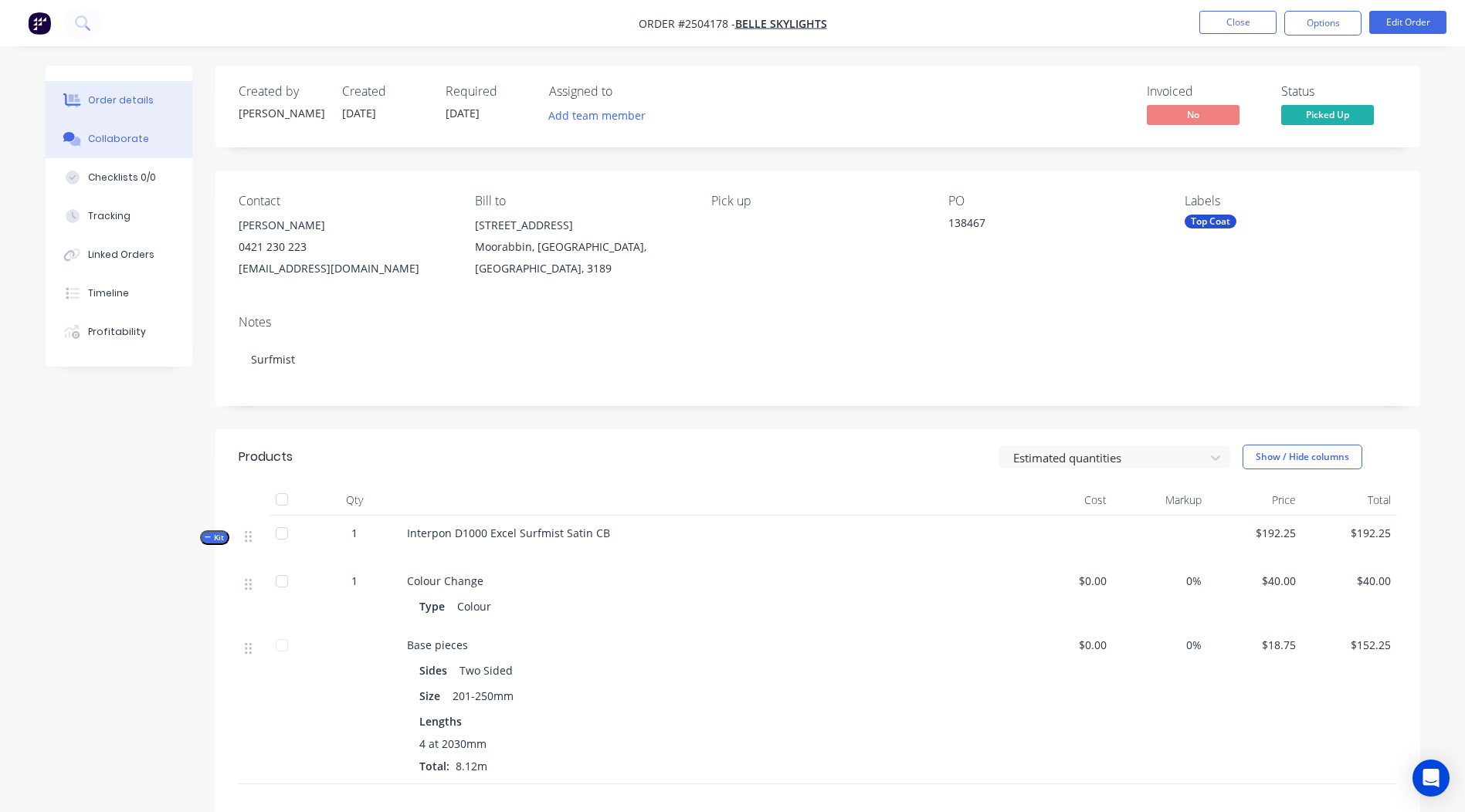
click at [145, 137] on button "Collaborate" at bounding box center [118, 138] width 147 height 38
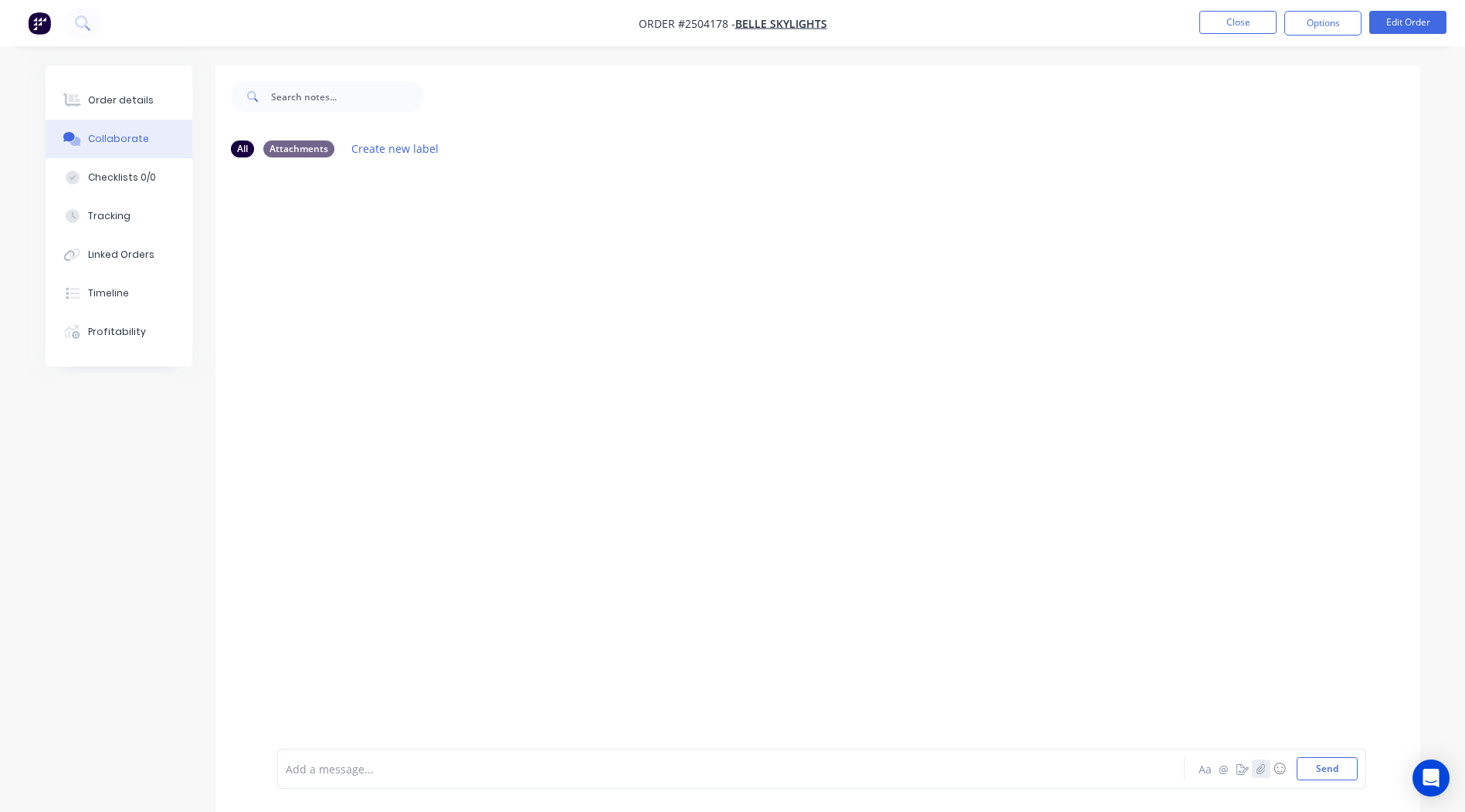
click at [1262, 765] on icon "button" at bounding box center [1260, 768] width 8 height 10
click at [327, 692] on img at bounding box center [320, 692] width 40 height 0
click at [1329, 761] on button "Send" at bounding box center [1327, 768] width 61 height 23
click at [1246, 23] on button "Close" at bounding box center [1237, 22] width 77 height 23
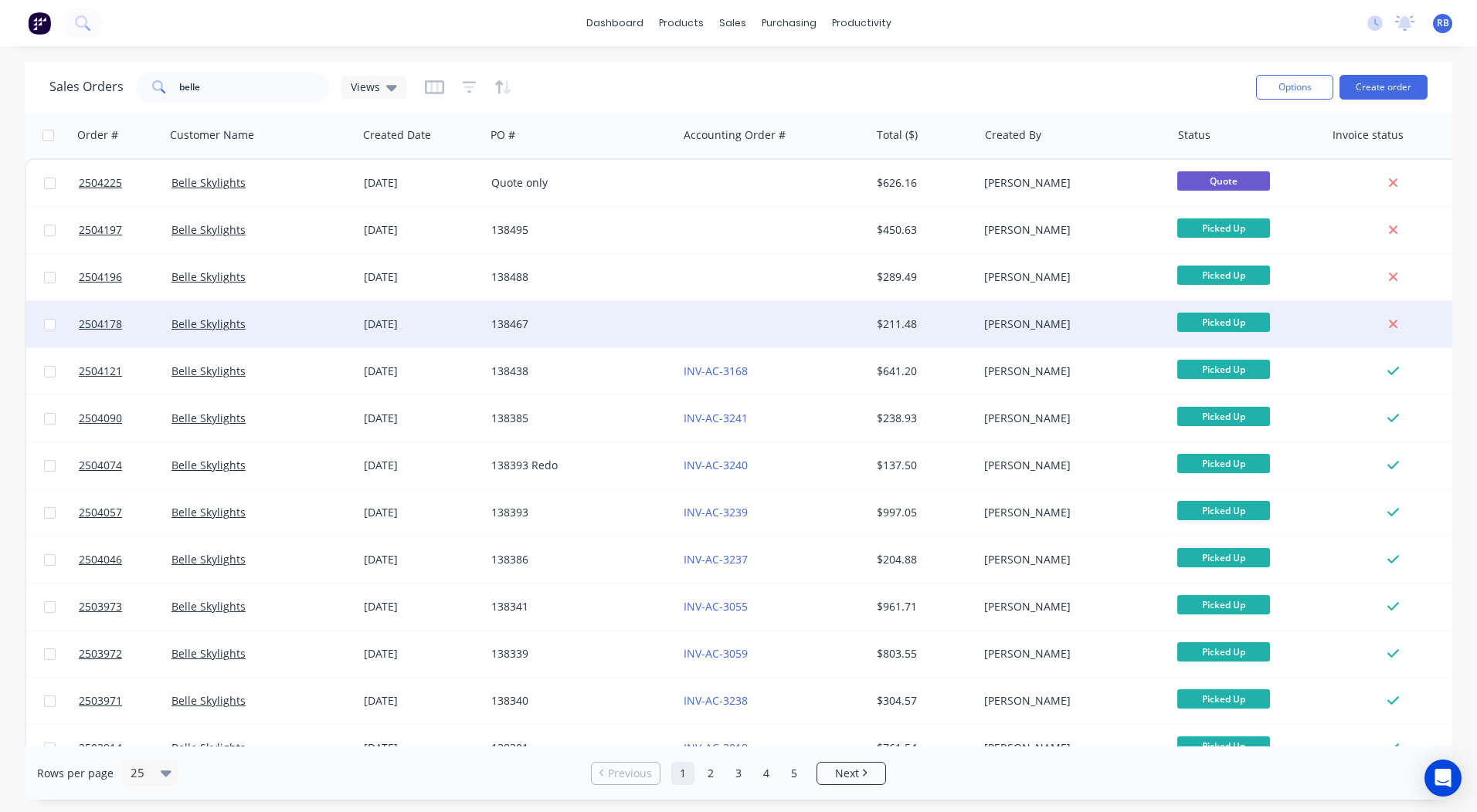
click at [800, 324] on div at bounding box center [773, 324] width 192 height 46
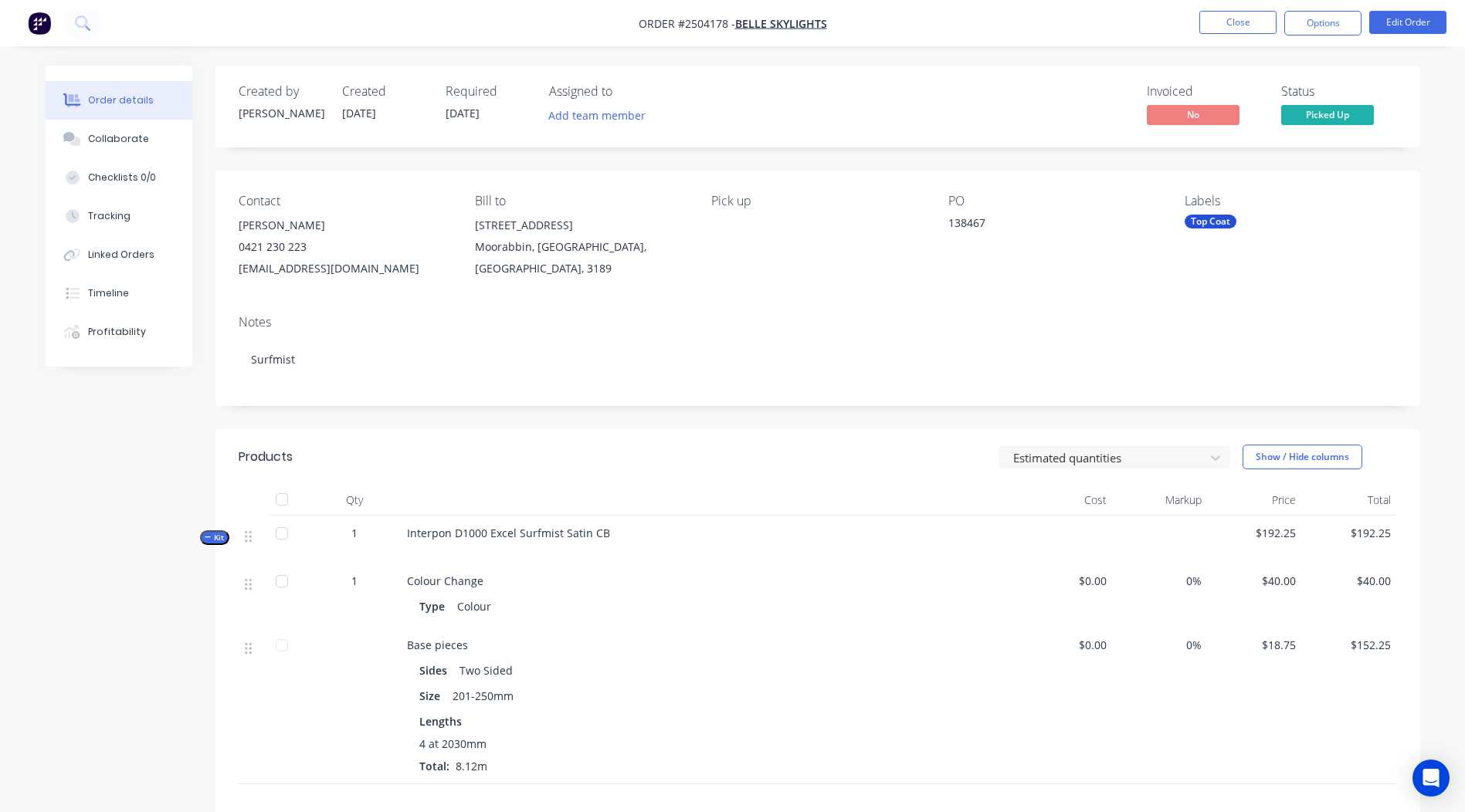
click at [1340, 10] on nav "Order #2504178 - Belle Skylights Close Options Edit Order" at bounding box center [732, 23] width 1465 height 46
click at [1340, 23] on button "Options" at bounding box center [1323, 23] width 77 height 25
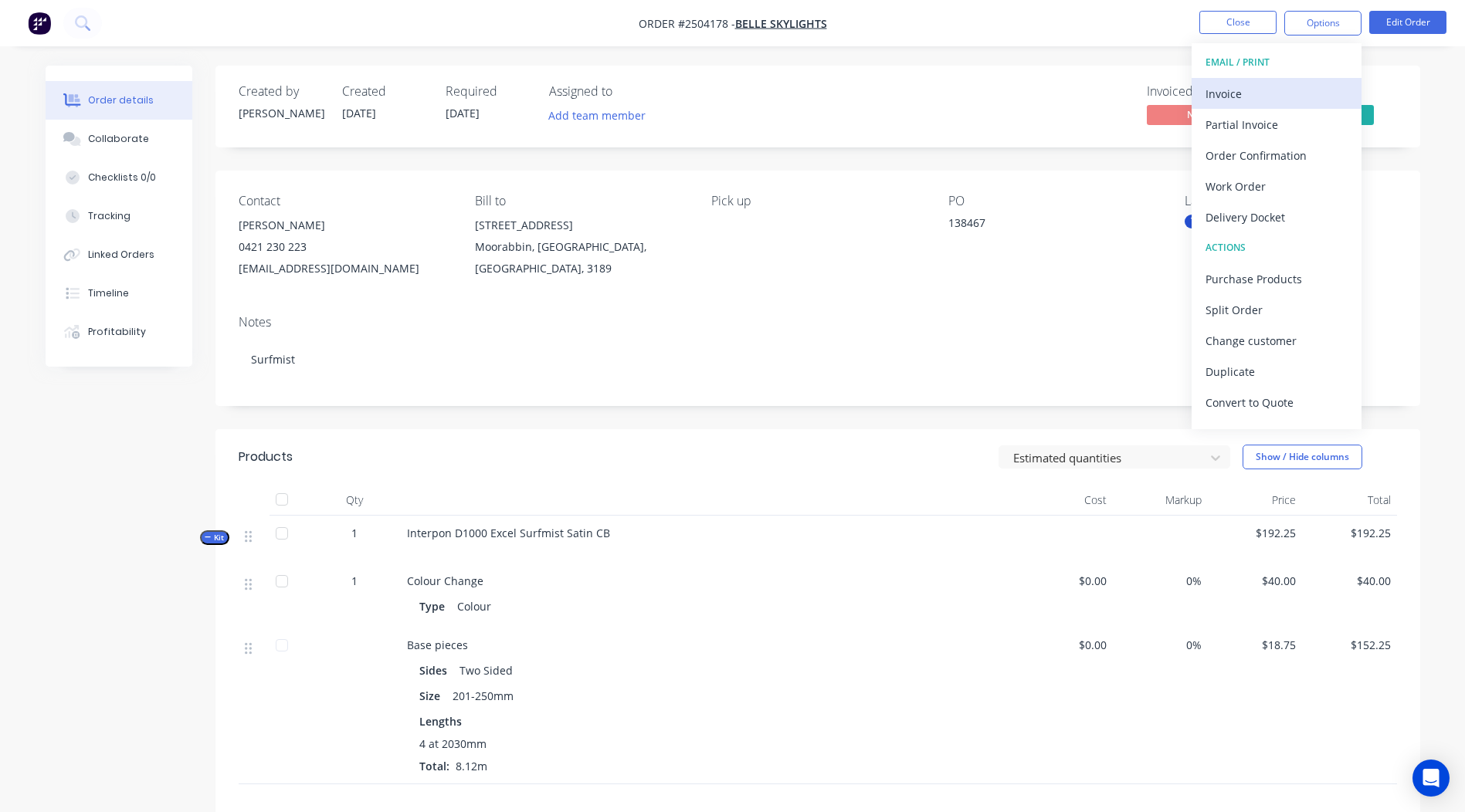
click at [1249, 89] on div "Invoice" at bounding box center [1277, 94] width 142 height 23
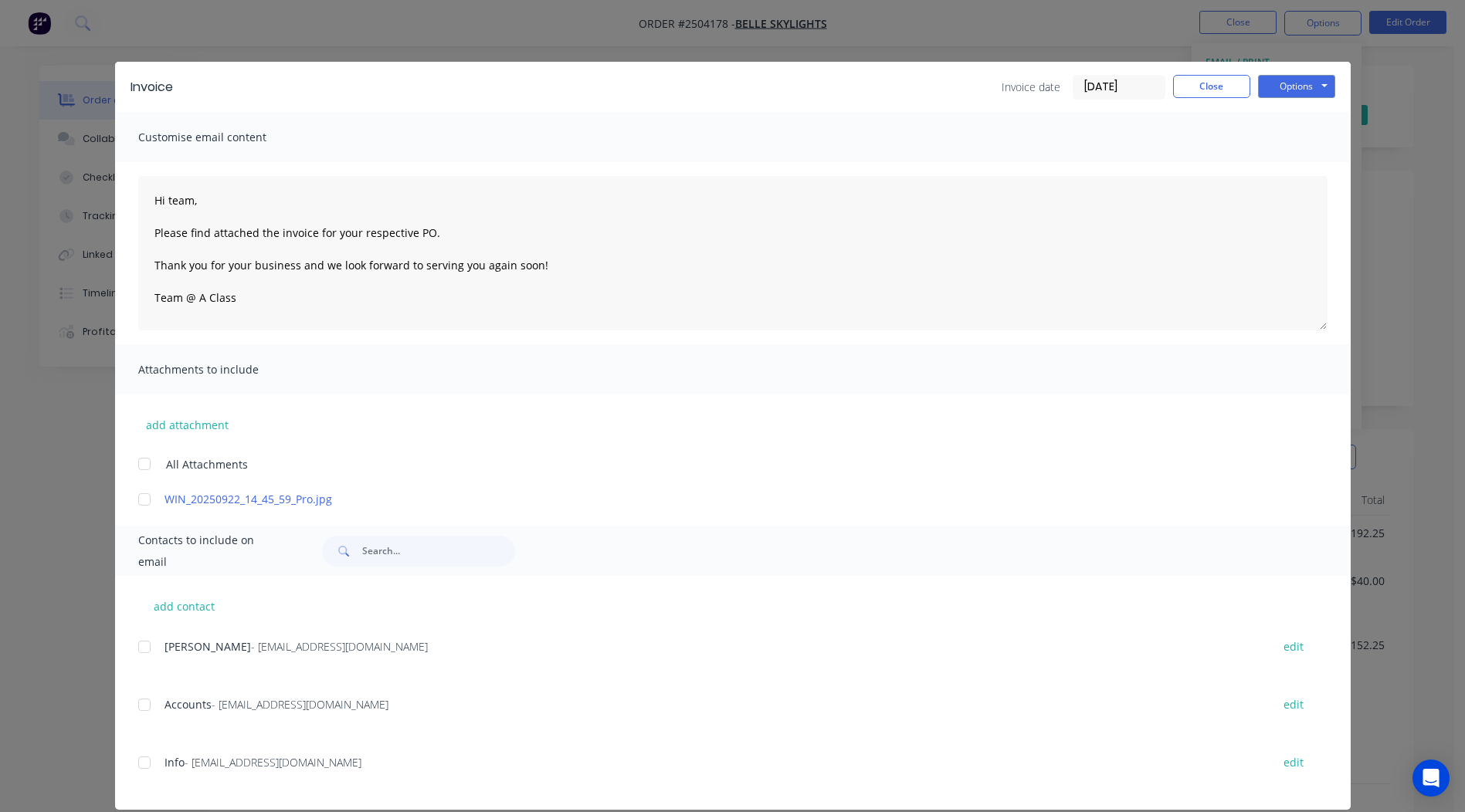
click at [150, 502] on div at bounding box center [145, 500] width 31 height 31
click at [148, 706] on div at bounding box center [145, 705] width 31 height 31
click at [1291, 78] on button "Options" at bounding box center [1297, 86] width 77 height 23
click at [1299, 169] on button "Email" at bounding box center [1307, 165] width 99 height 25
click at [1195, 76] on button "Close" at bounding box center [1211, 86] width 77 height 23
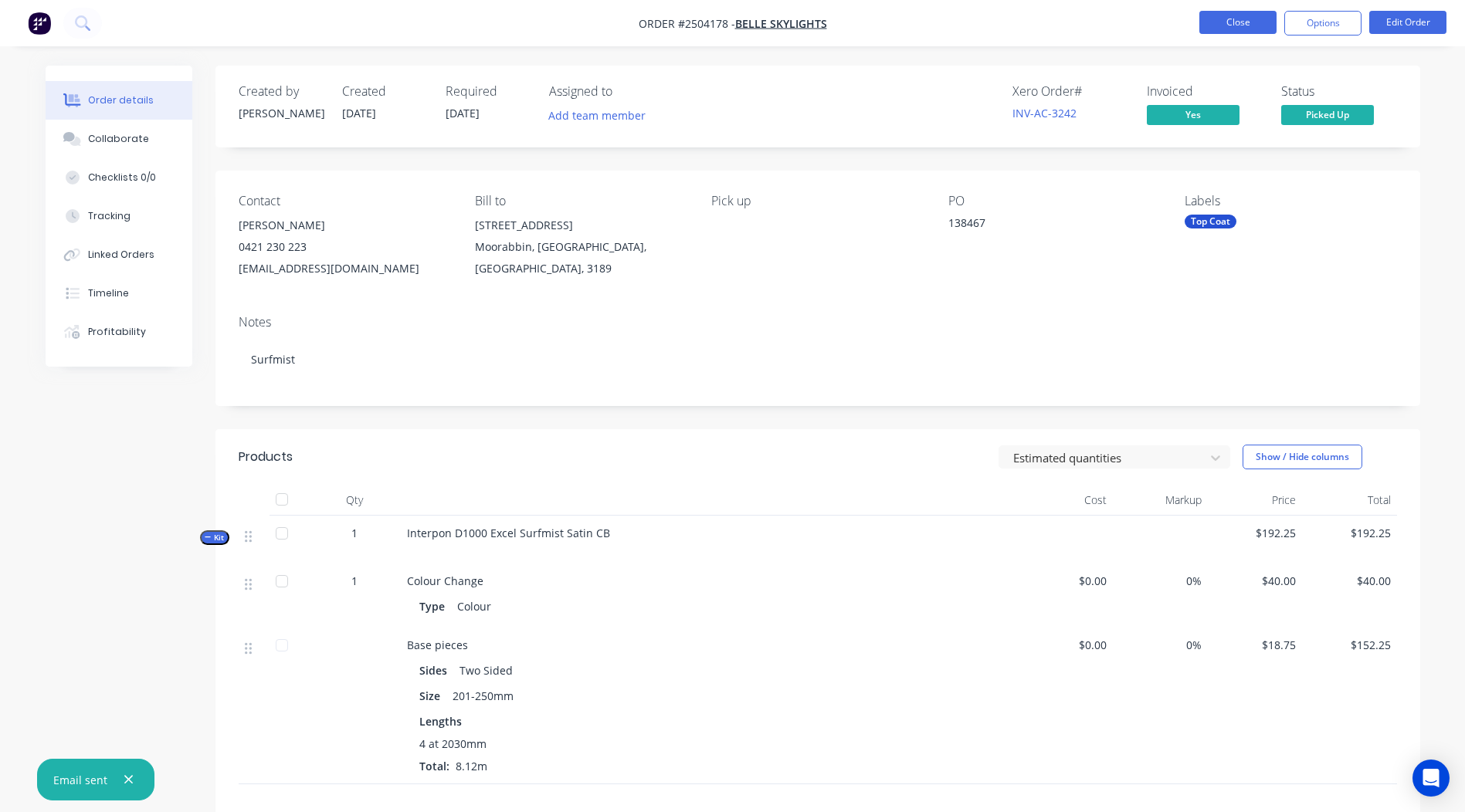
click at [1216, 25] on button "Close" at bounding box center [1237, 22] width 77 height 23
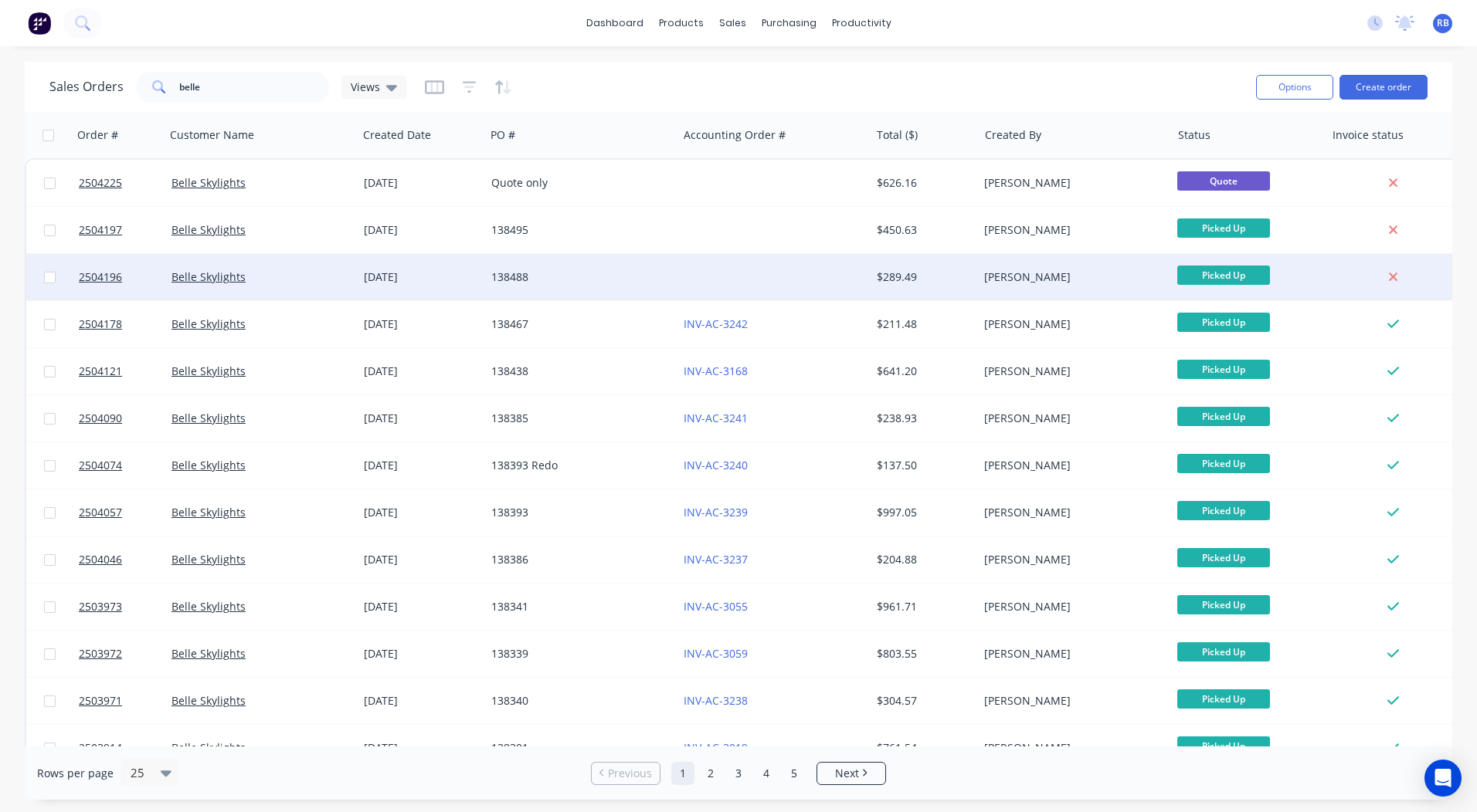
click at [804, 267] on div at bounding box center [773, 277] width 192 height 46
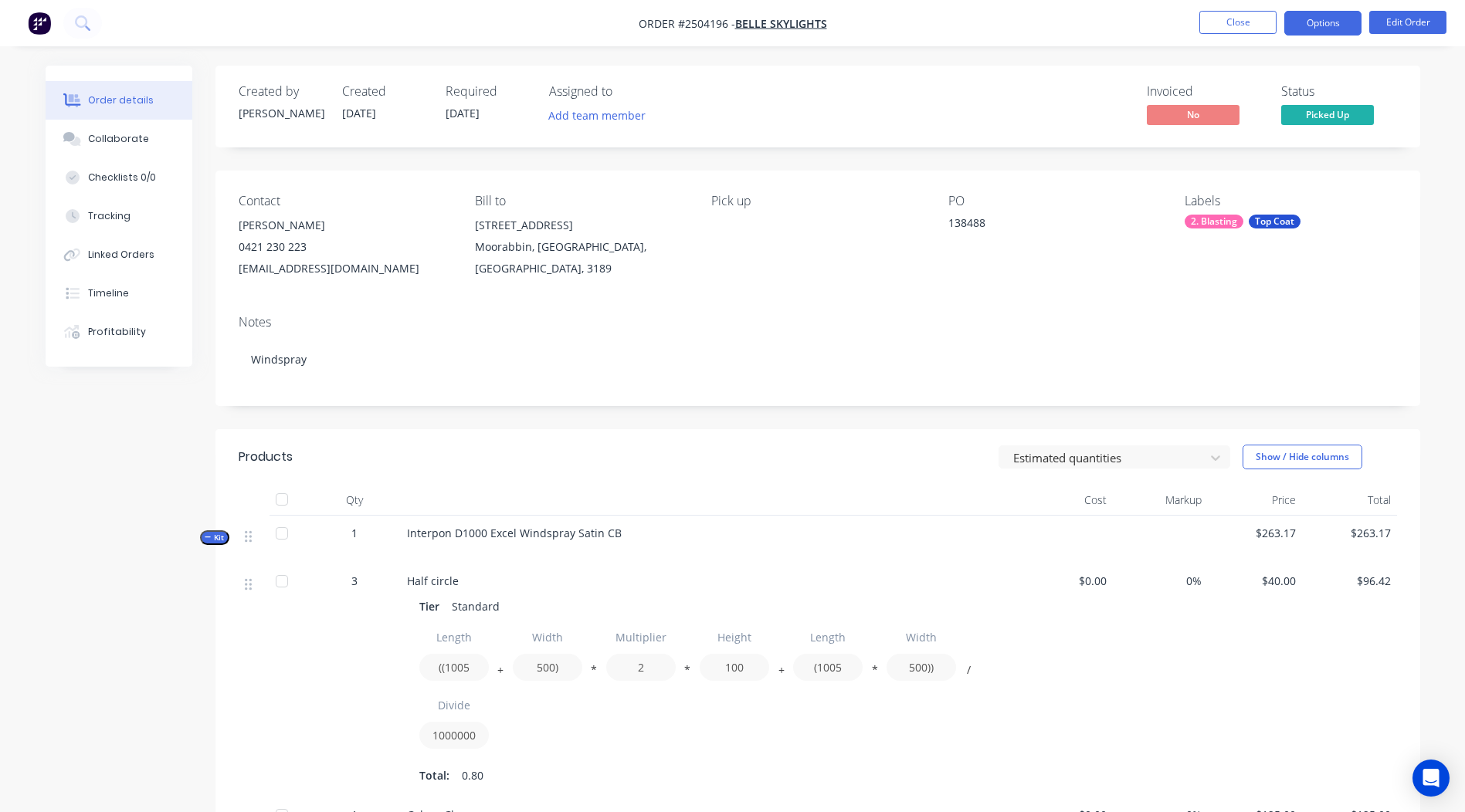
click at [1308, 28] on button "Options" at bounding box center [1323, 23] width 77 height 25
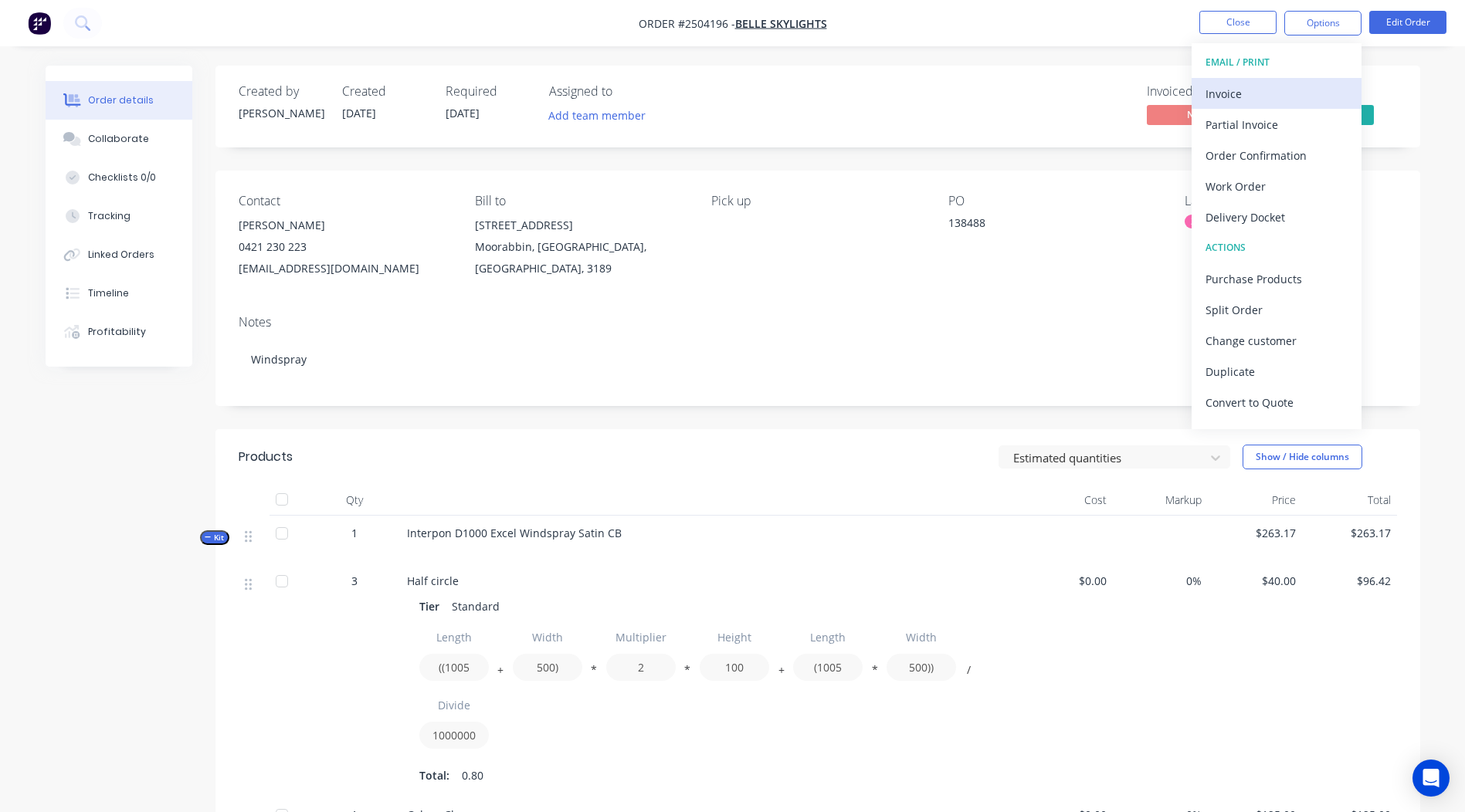
click at [1250, 102] on div "Invoice" at bounding box center [1277, 94] width 142 height 23
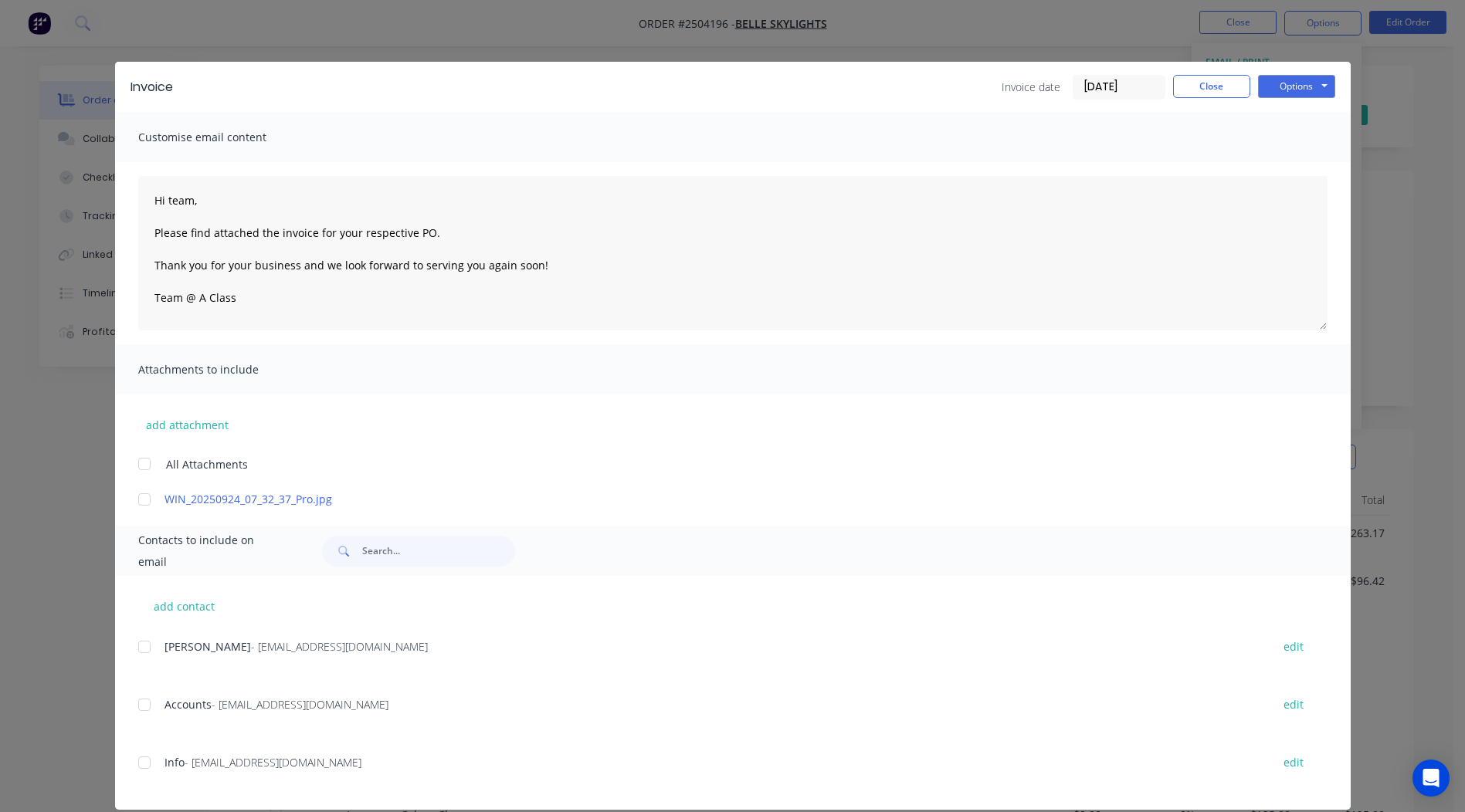
click at [129, 501] on div at bounding box center [145, 500] width 31 height 31
click at [143, 706] on div at bounding box center [145, 705] width 31 height 31
click at [1288, 88] on button "Options" at bounding box center [1297, 86] width 77 height 23
click at [1301, 166] on button "Email" at bounding box center [1307, 165] width 99 height 25
click at [1185, 84] on button "Close" at bounding box center [1211, 86] width 77 height 23
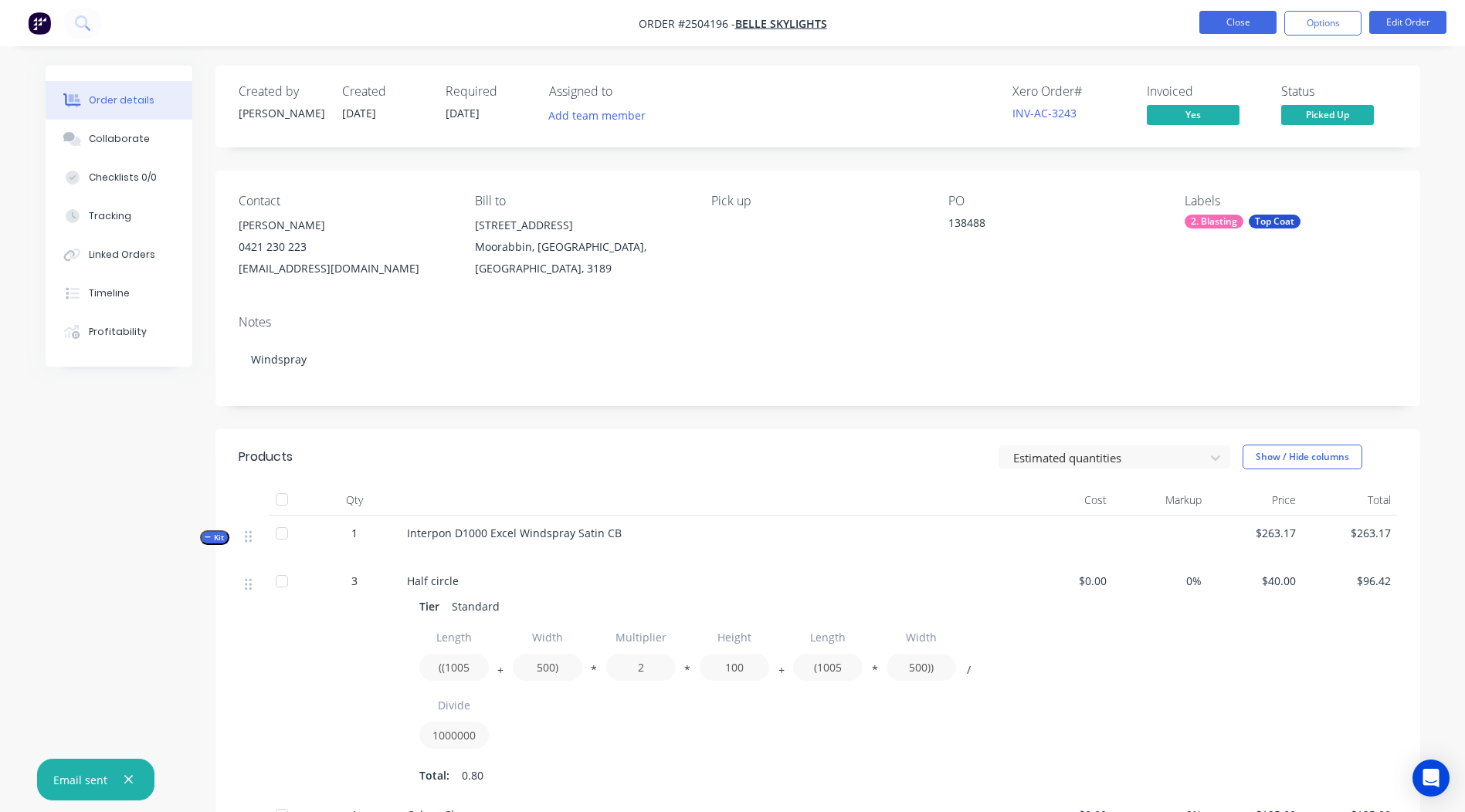
click at [1237, 18] on button "Close" at bounding box center [1237, 22] width 77 height 23
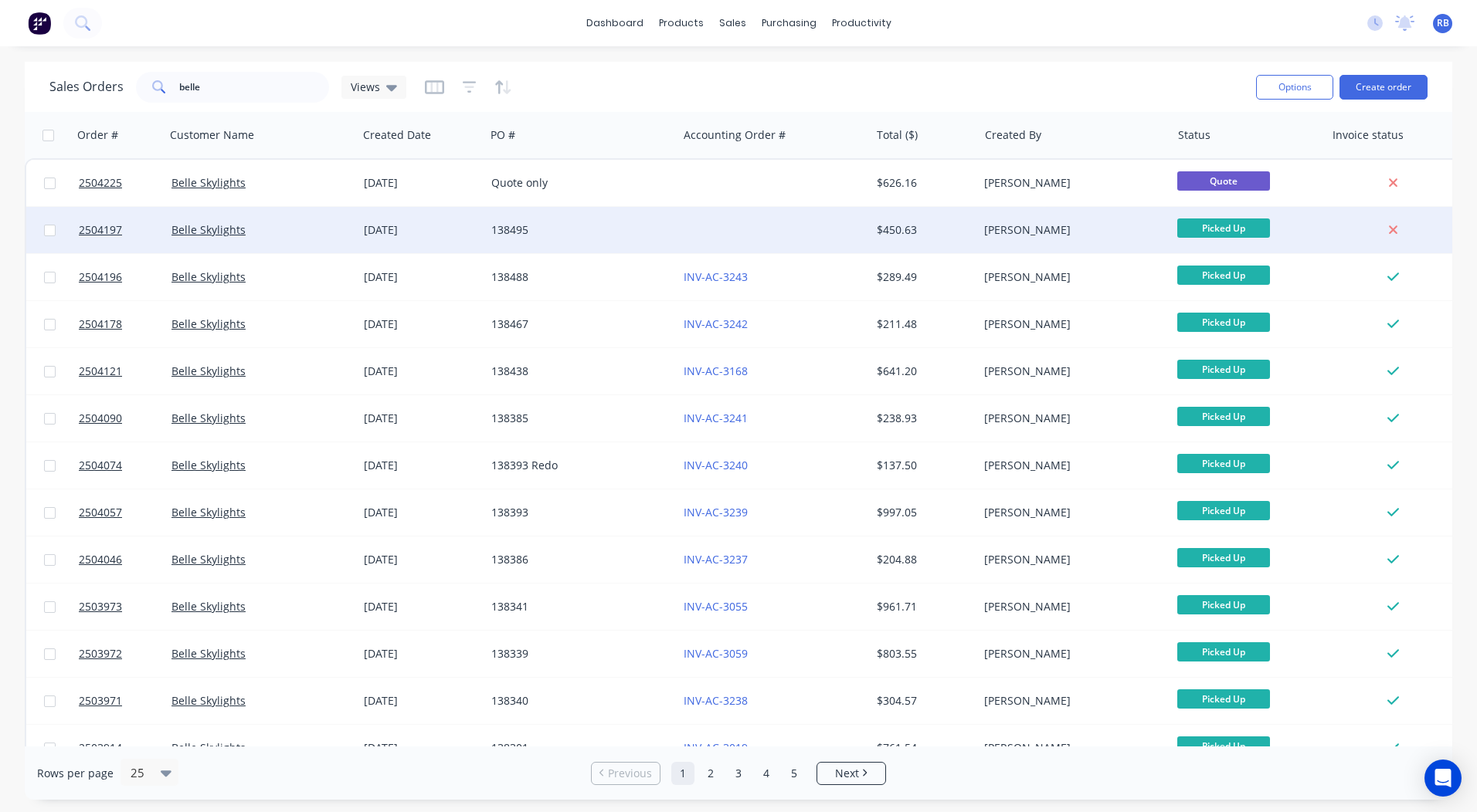
click at [663, 237] on div "138495" at bounding box center [581, 229] width 180 height 15
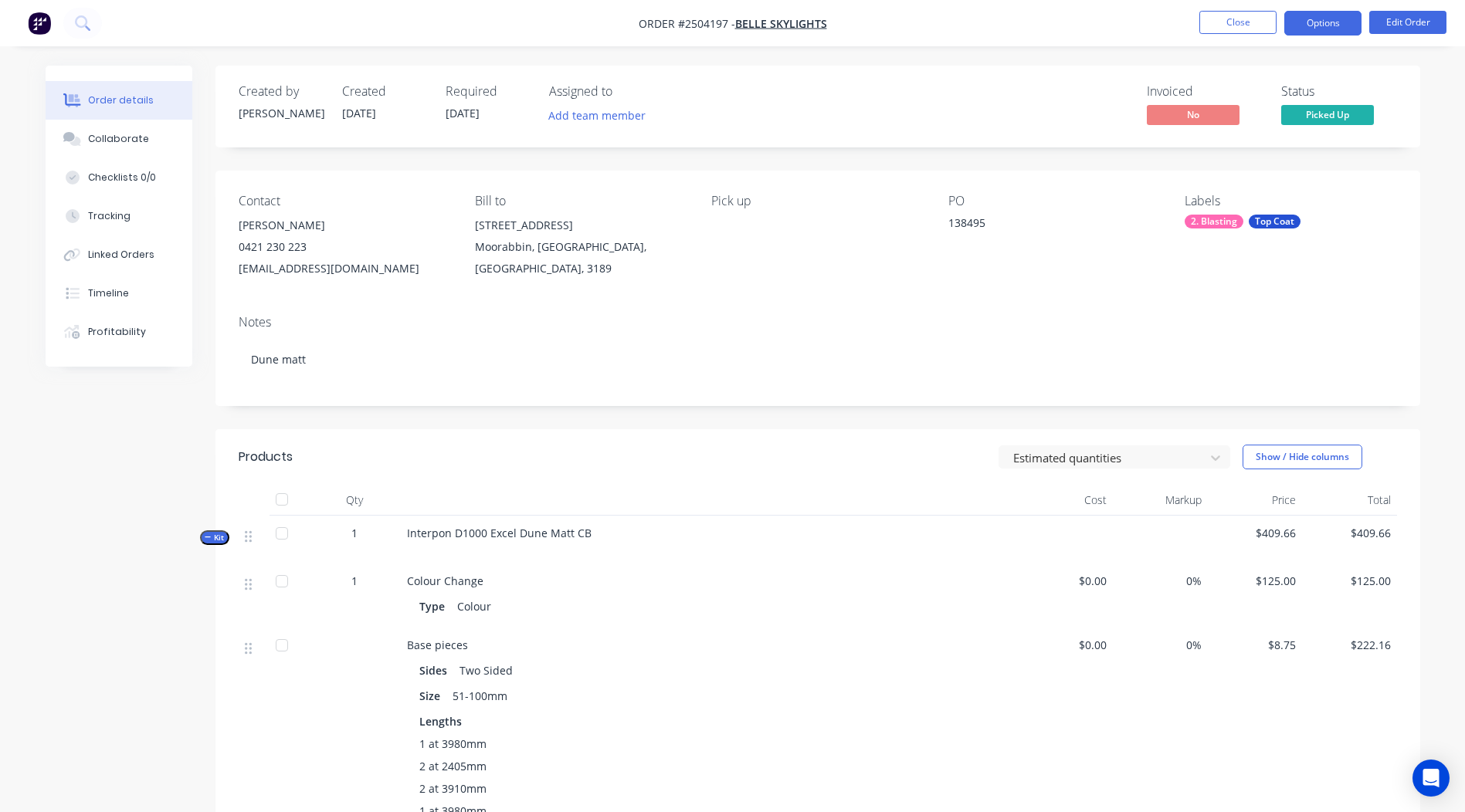
click at [1328, 27] on button "Options" at bounding box center [1323, 23] width 77 height 25
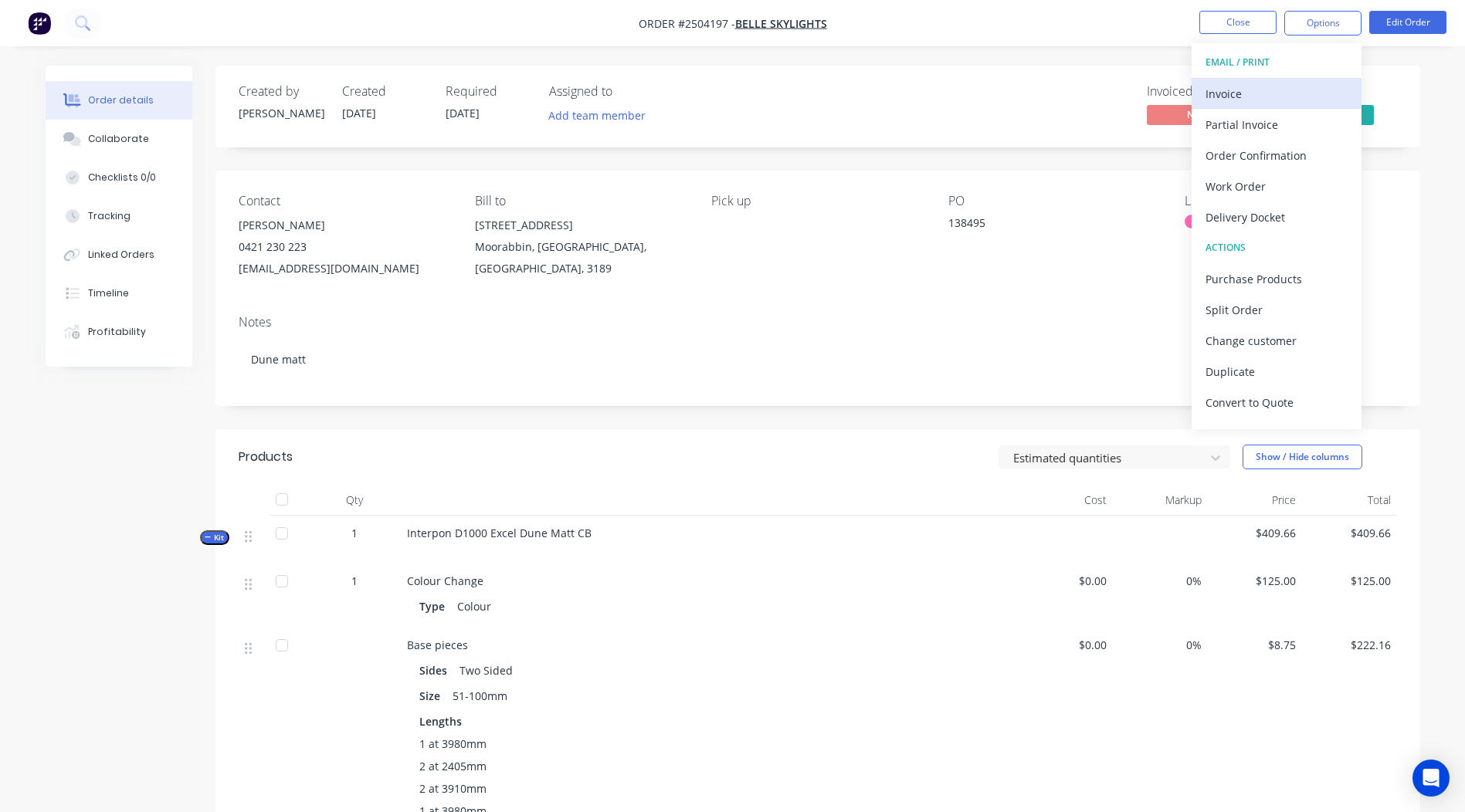
click at [1231, 84] on div "Invoice" at bounding box center [1277, 94] width 142 height 23
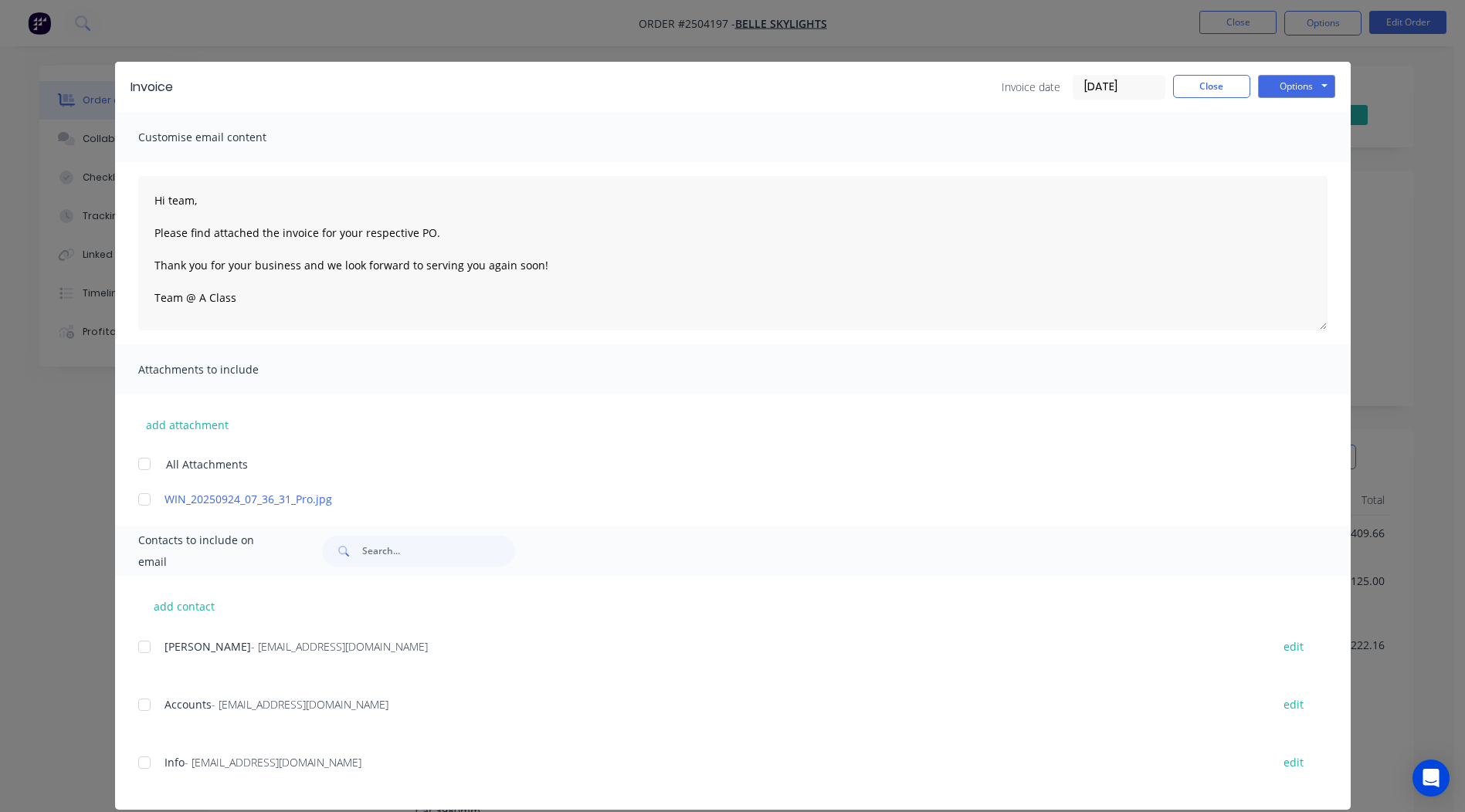
click at [134, 500] on div at bounding box center [145, 500] width 31 height 31
click at [141, 707] on div at bounding box center [145, 705] width 31 height 31
click at [1300, 76] on button "Options" at bounding box center [1297, 86] width 77 height 23
click at [1297, 159] on button "Email" at bounding box center [1307, 165] width 99 height 25
click at [1184, 94] on button "Close" at bounding box center [1211, 86] width 77 height 23
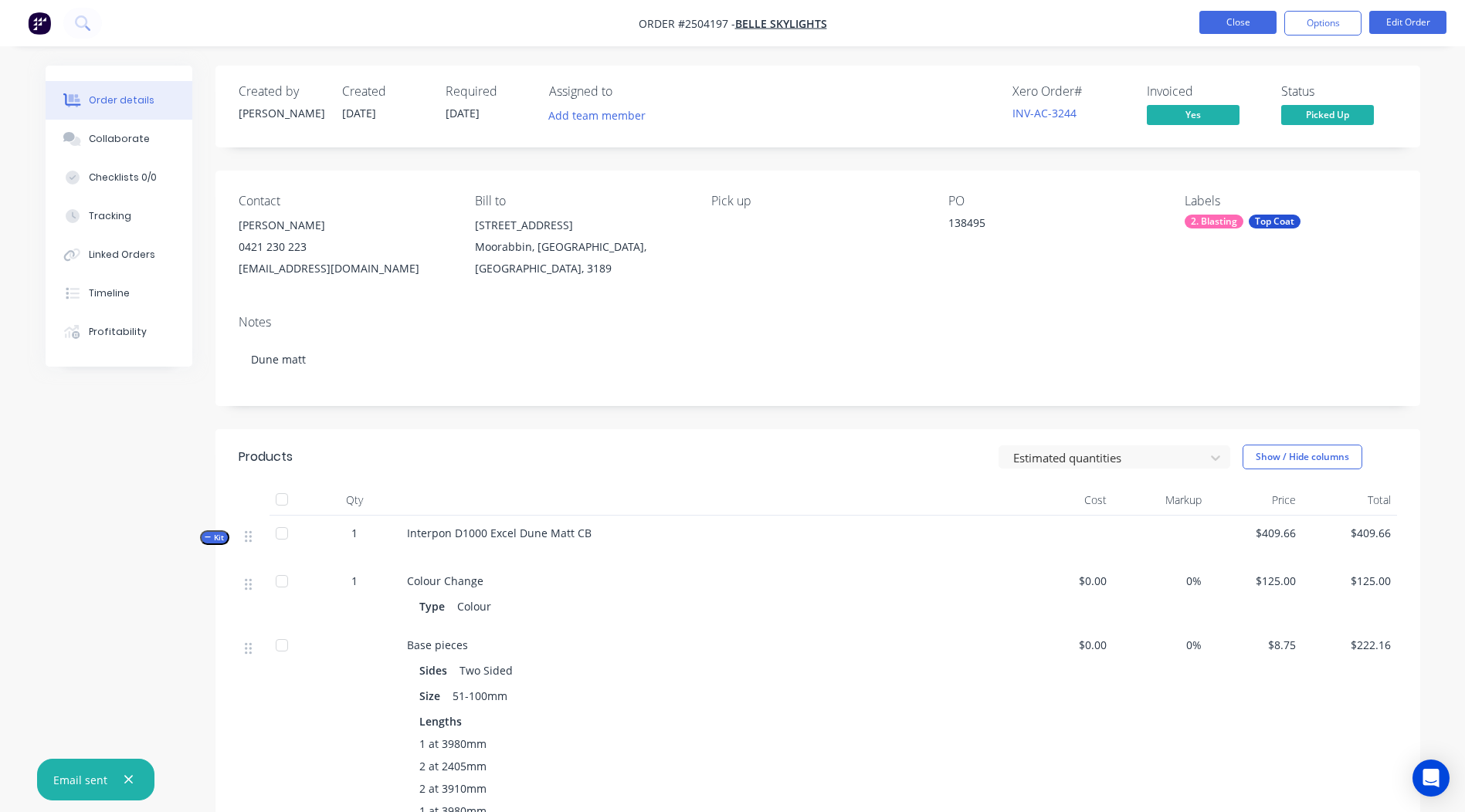
click at [1238, 33] on button "Close" at bounding box center [1237, 22] width 77 height 23
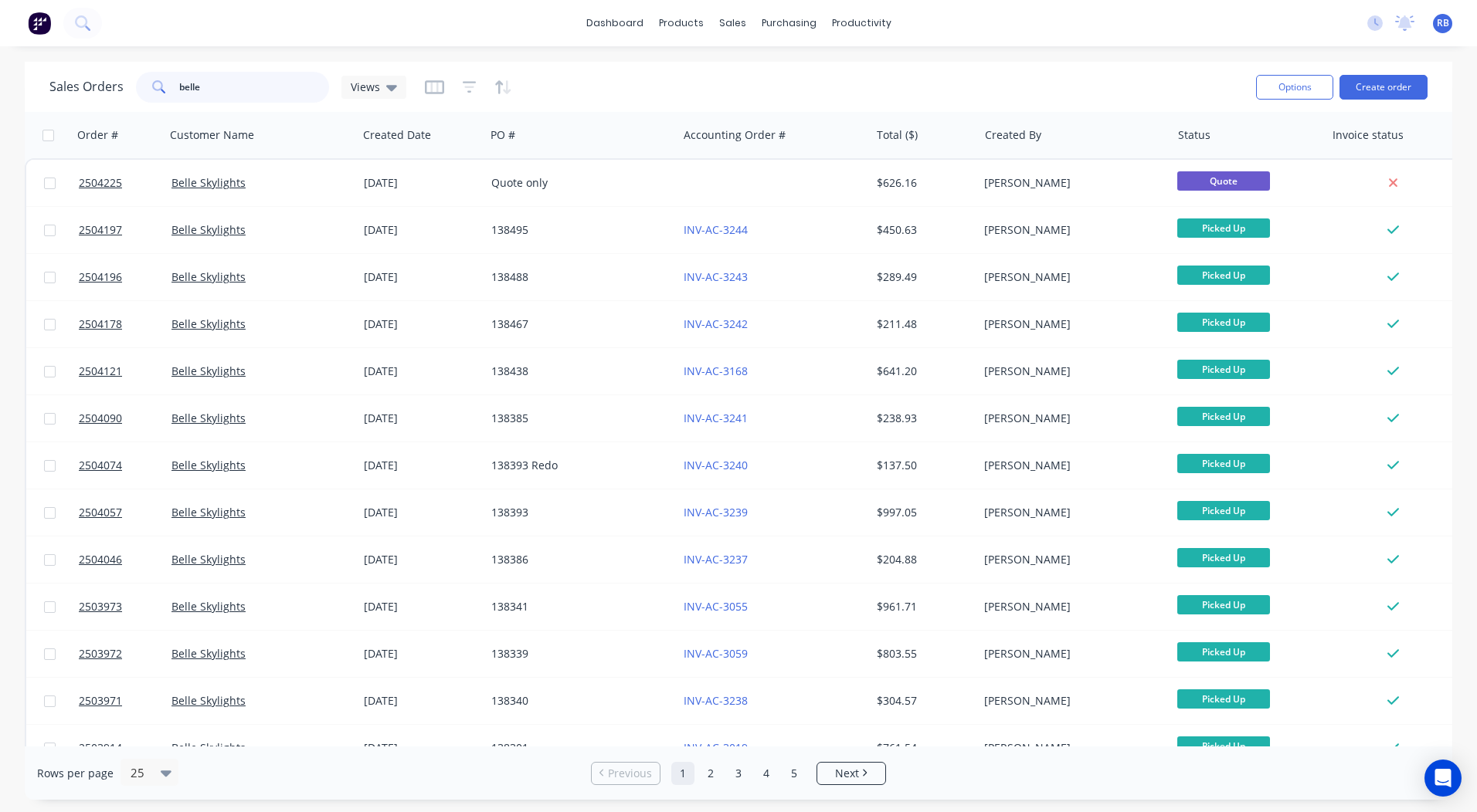
click at [0, 100] on html "dashboard products sales purchasing productivity dashboard products Product Cat…" at bounding box center [738, 406] width 1477 height 812
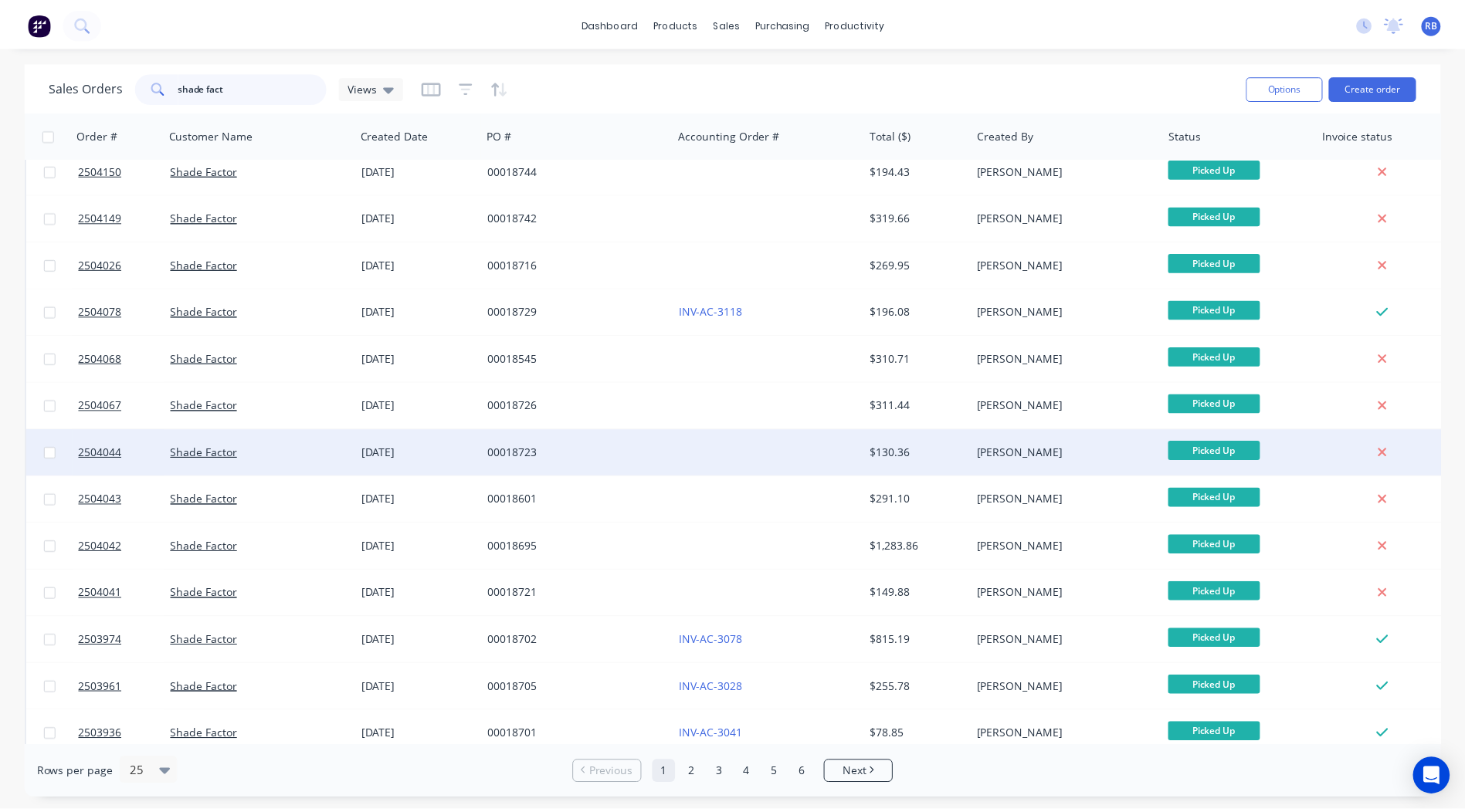
scroll to position [155, 0]
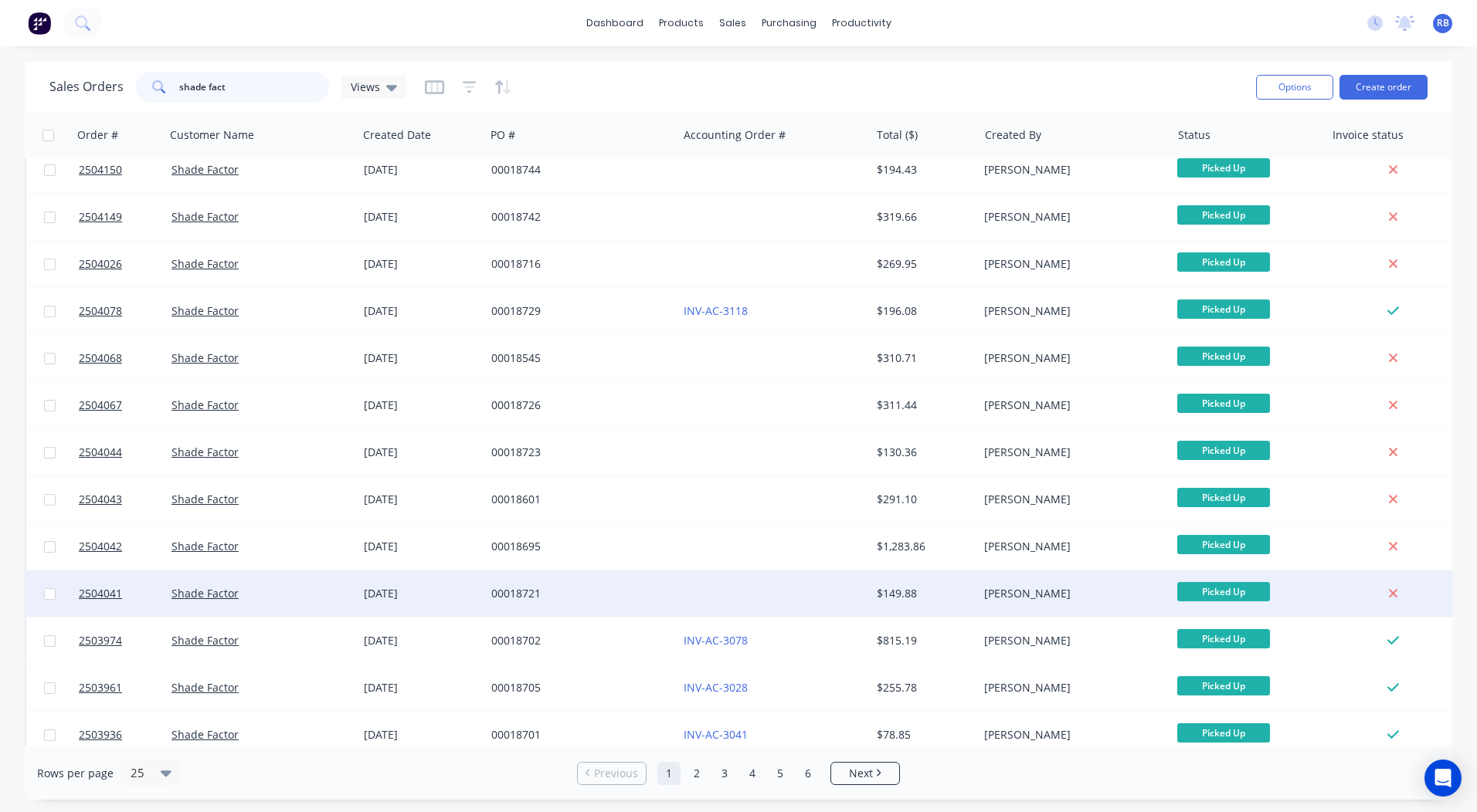
type input "shade fact"
click at [705, 593] on div at bounding box center [773, 594] width 192 height 46
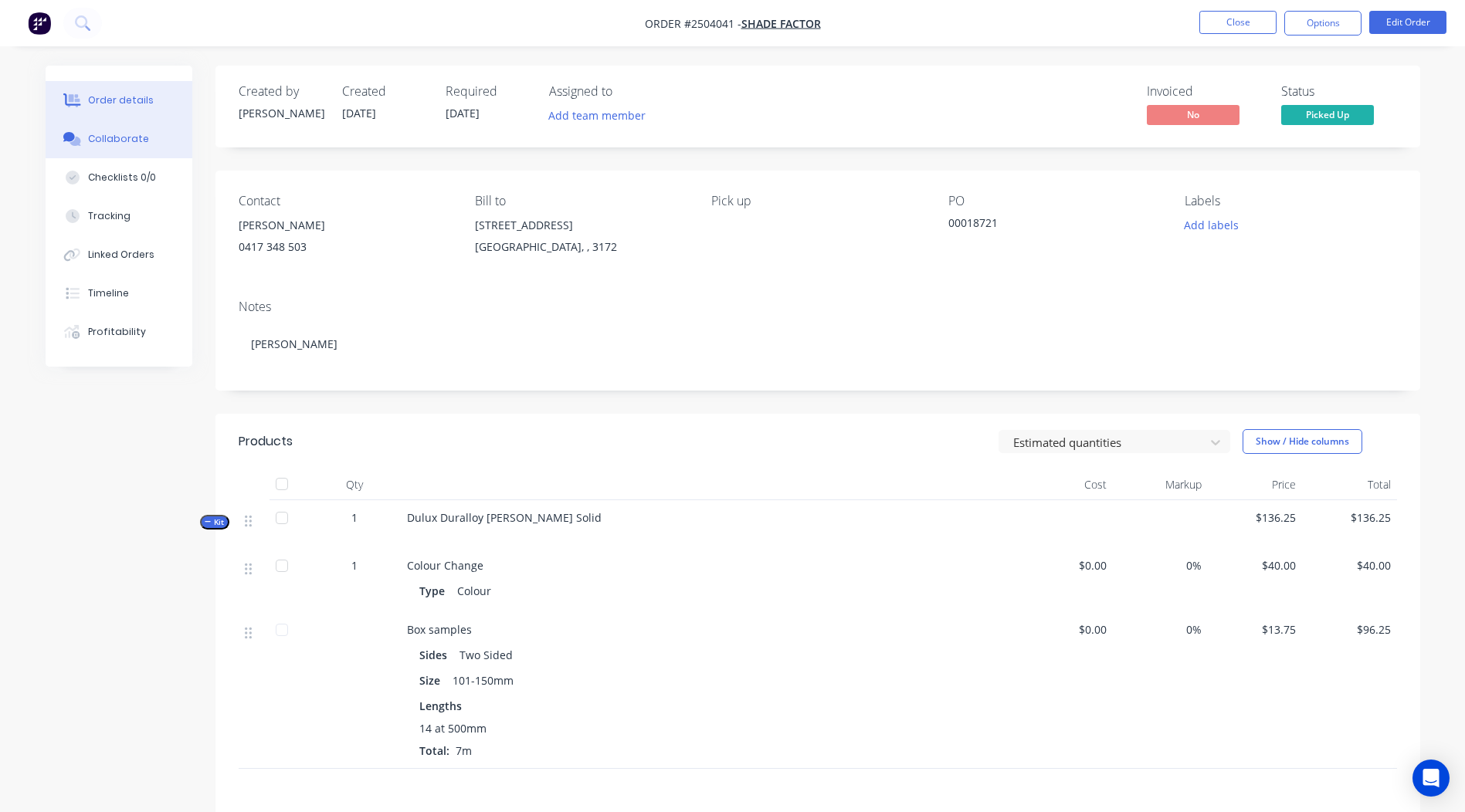
click at [97, 131] on button "Collaborate" at bounding box center [118, 138] width 147 height 38
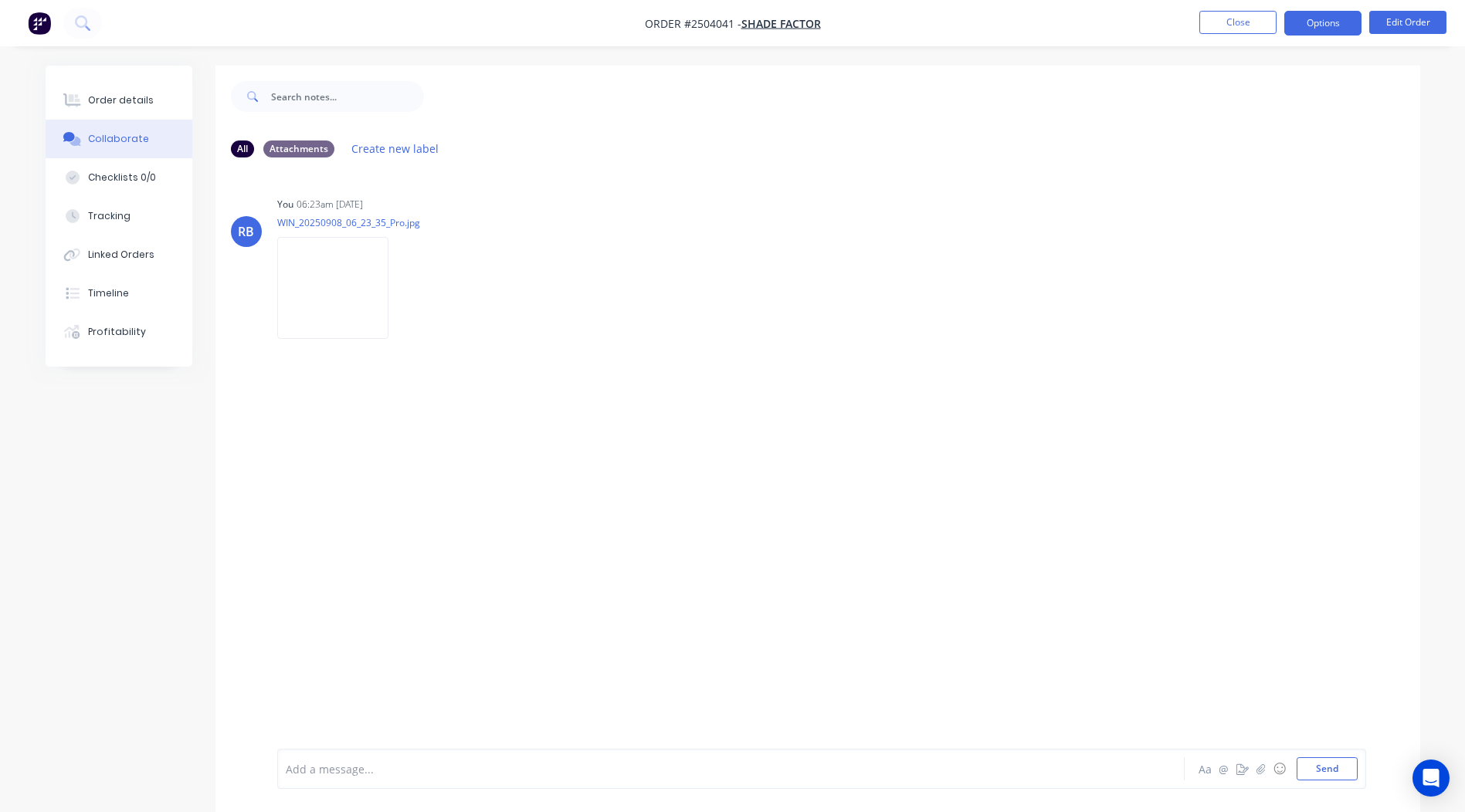
click at [1323, 26] on button "Options" at bounding box center [1323, 23] width 77 height 25
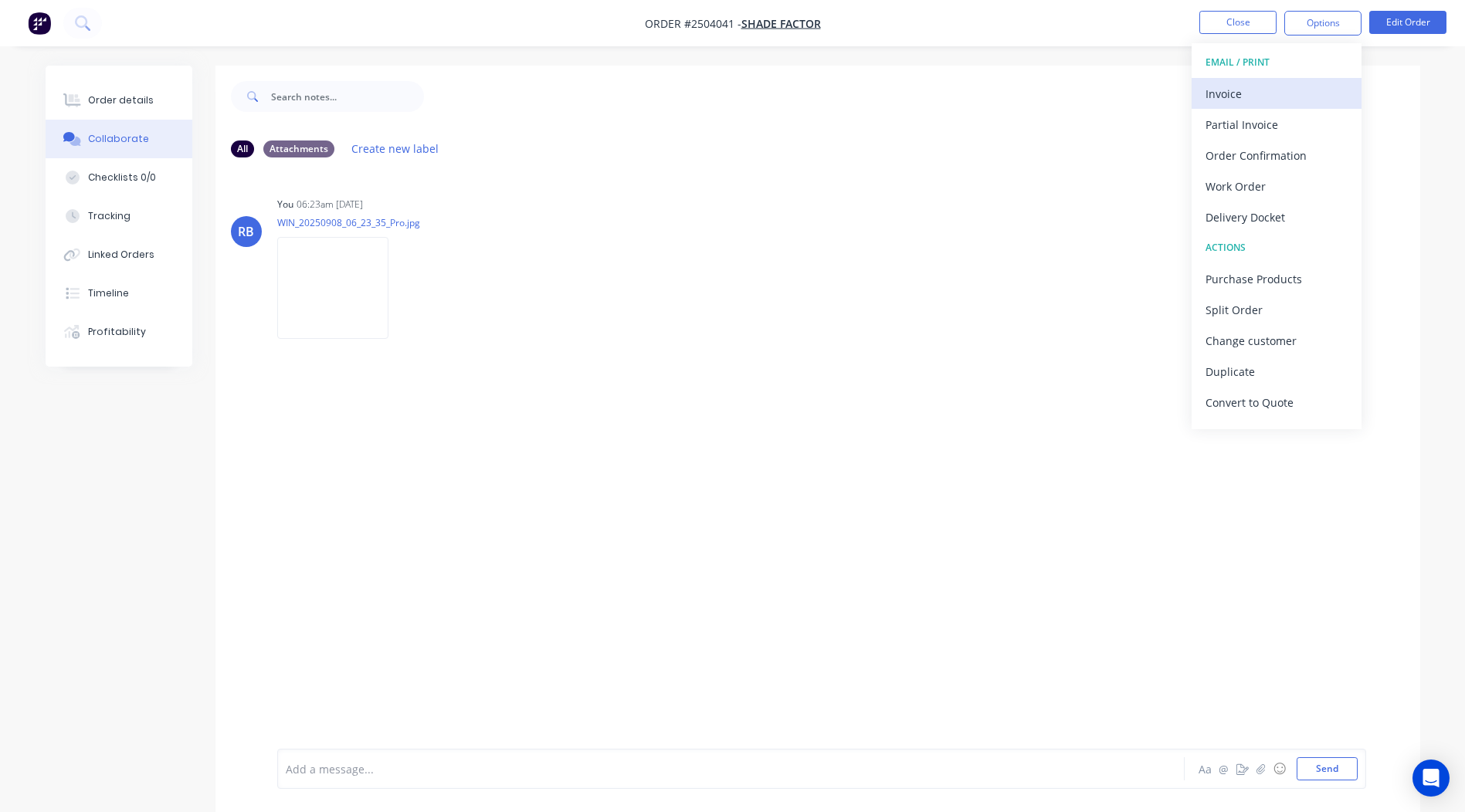
click at [1287, 87] on div "Invoice" at bounding box center [1277, 94] width 142 height 23
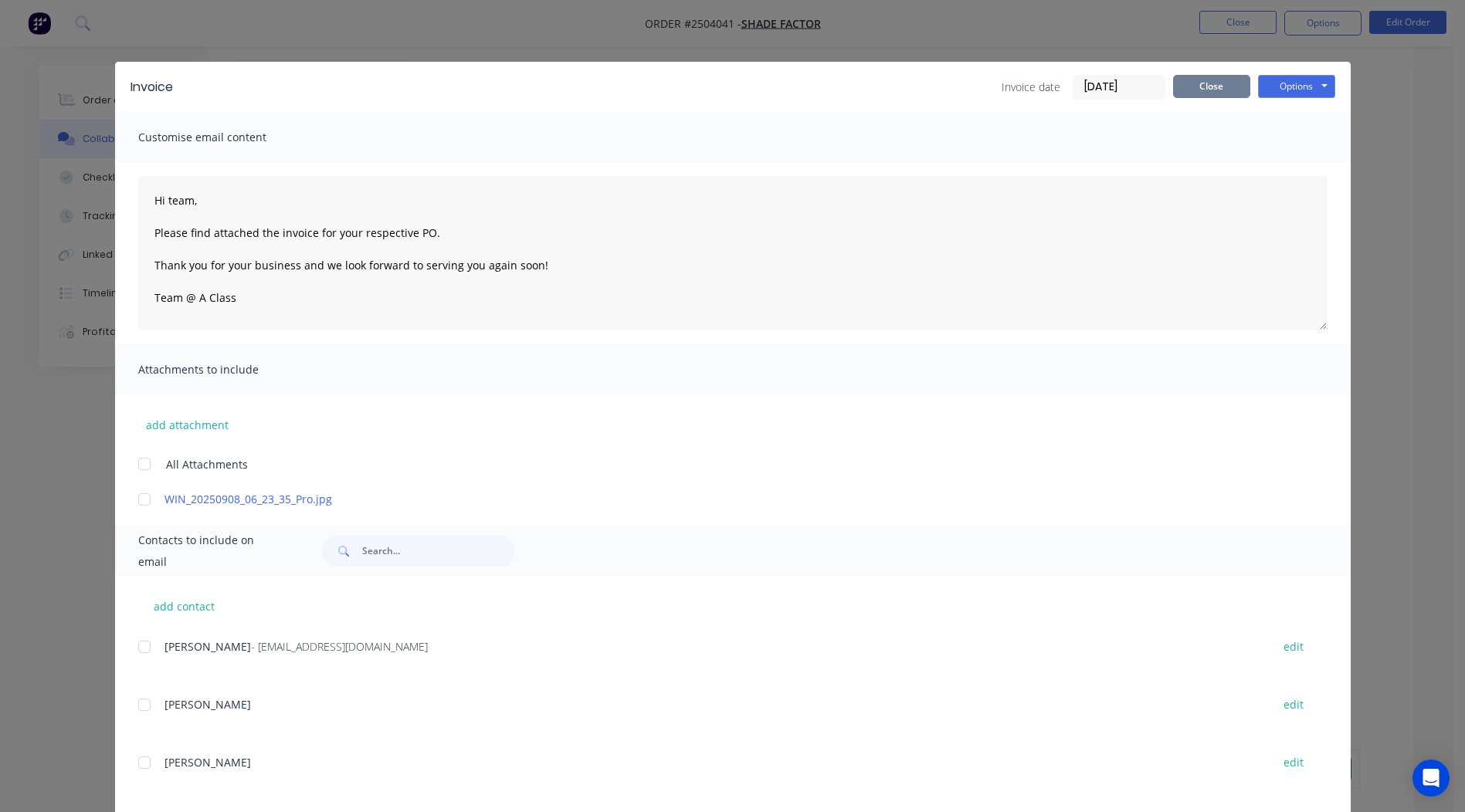
click at [1195, 89] on button "Close" at bounding box center [1211, 86] width 77 height 23
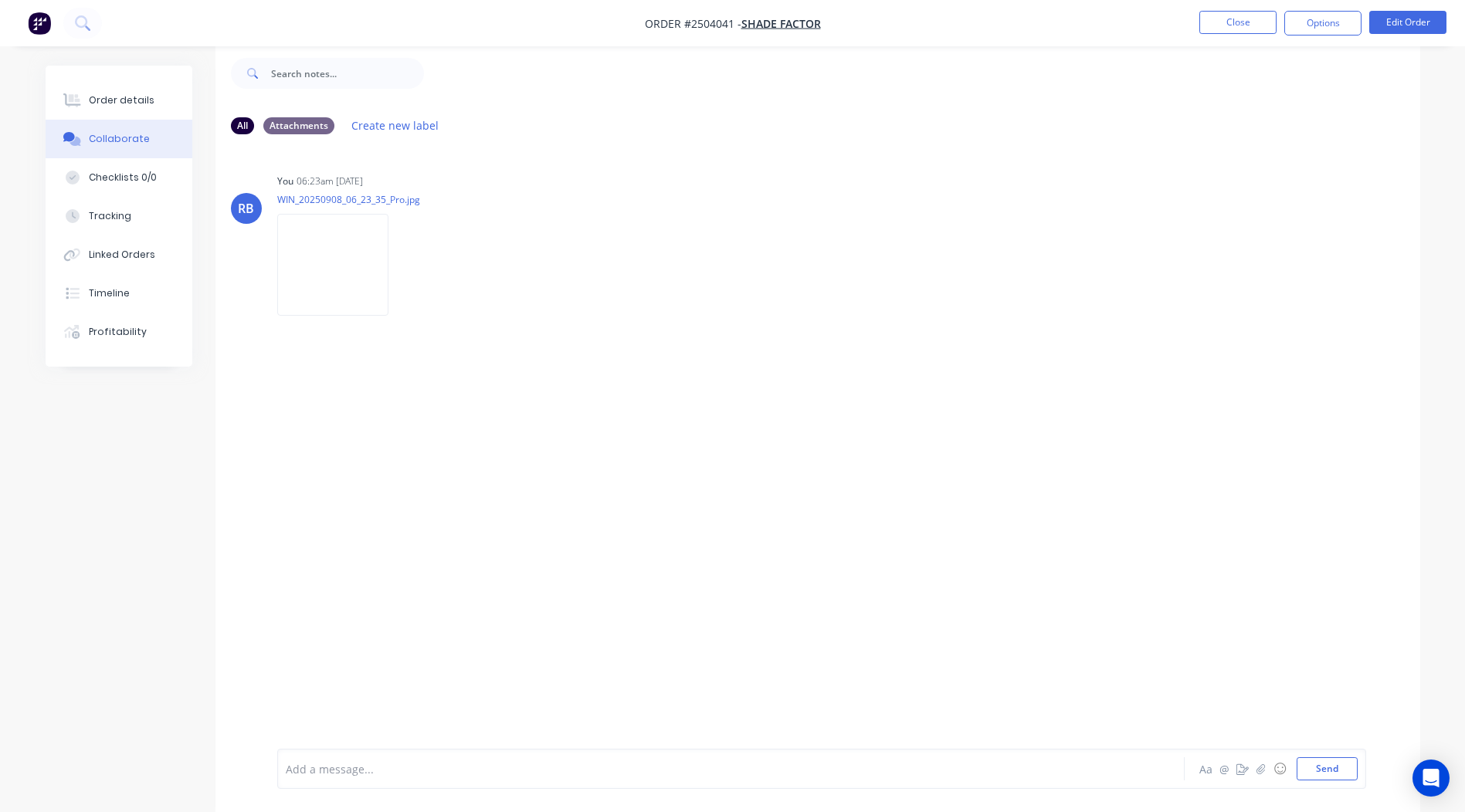
click at [1231, 34] on li "Close" at bounding box center [1237, 23] width 77 height 25
click at [1234, 31] on button "Close" at bounding box center [1237, 22] width 77 height 23
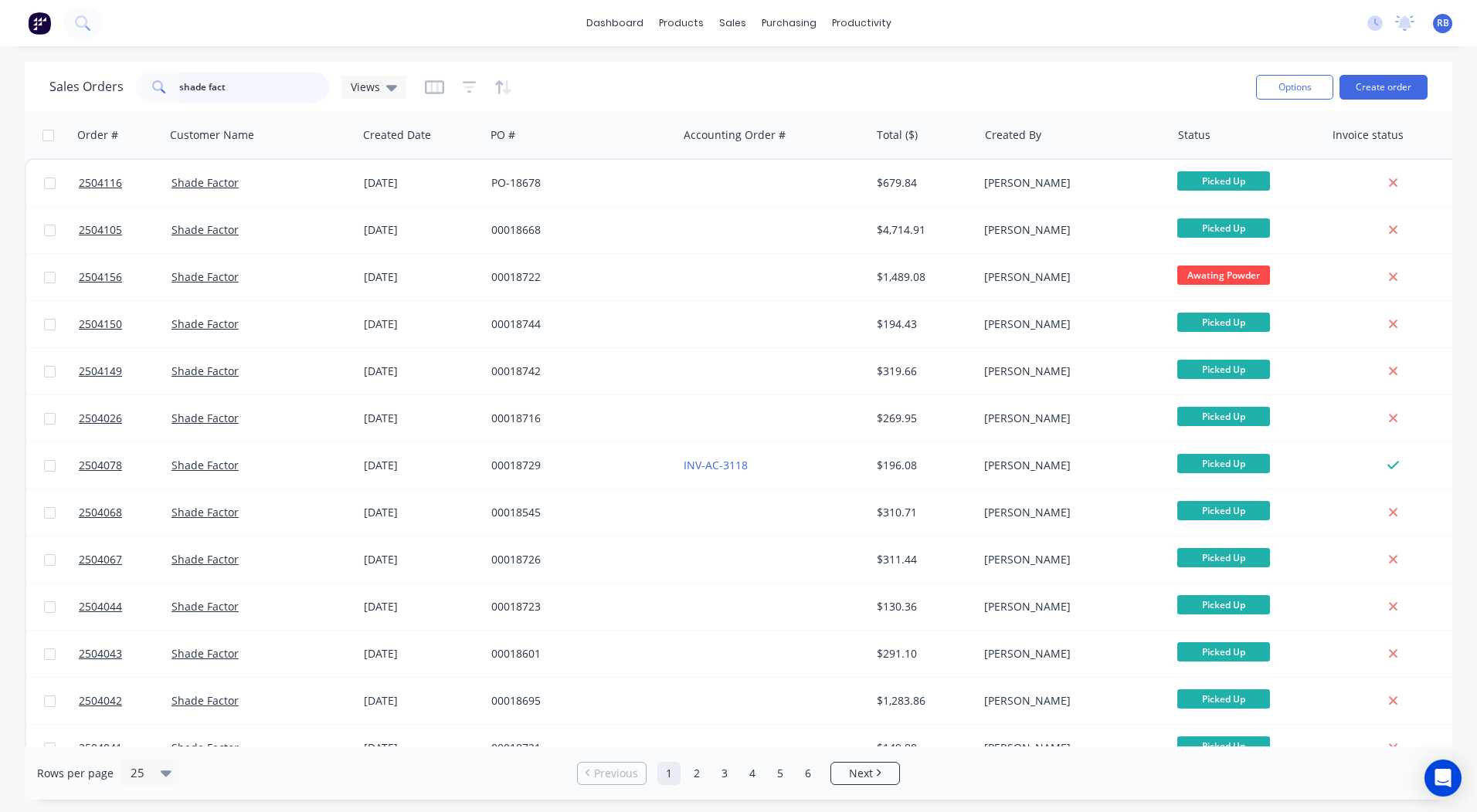
drag, startPoint x: 257, startPoint y: 88, endPoint x: 0, endPoint y: 122, distance: 259.2
click at [0, 125] on html "dashboard products sales purchasing productivity dashboard products Product Cat…" at bounding box center [738, 406] width 1477 height 812
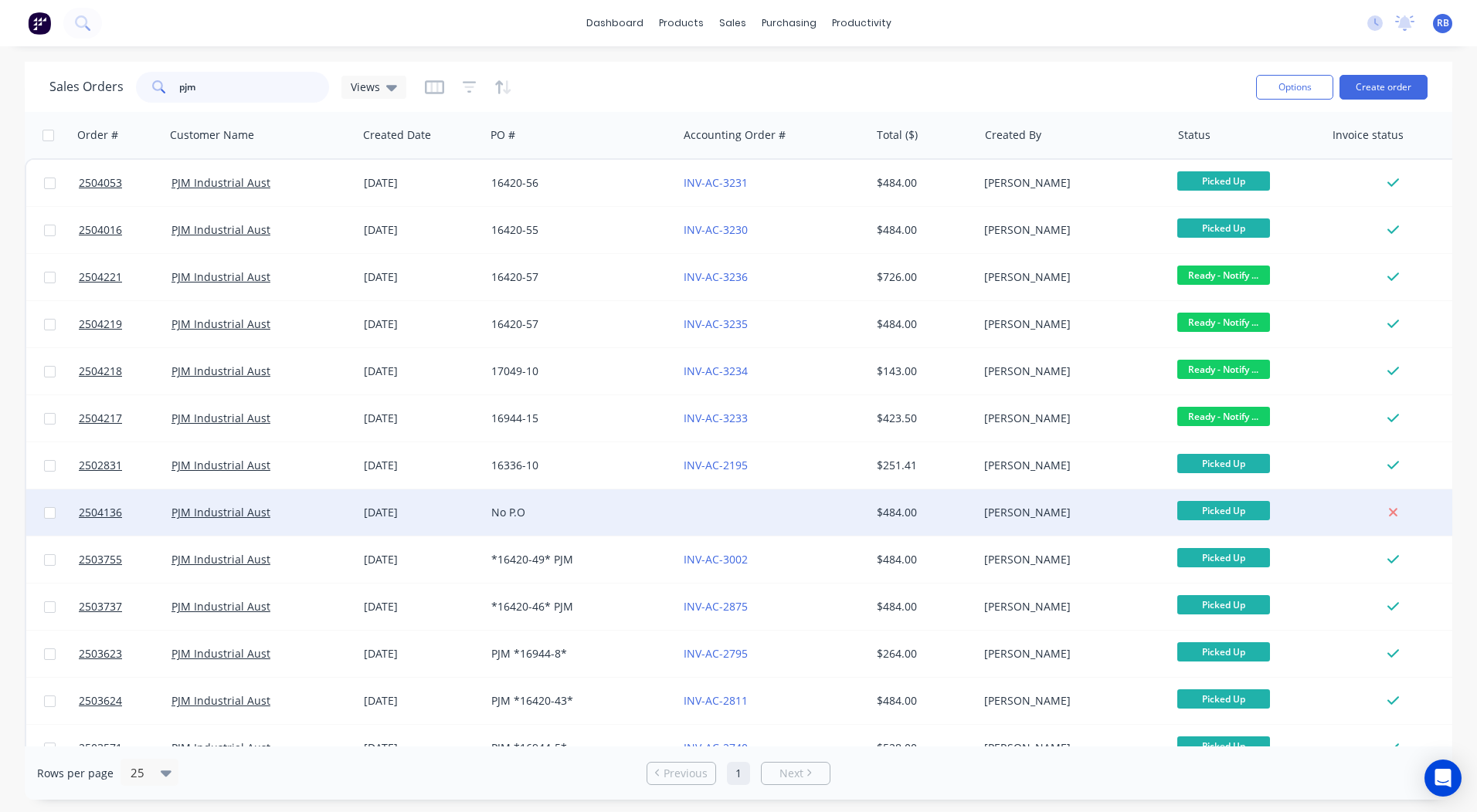
type input "pjm"
click at [779, 514] on div at bounding box center [773, 513] width 192 height 46
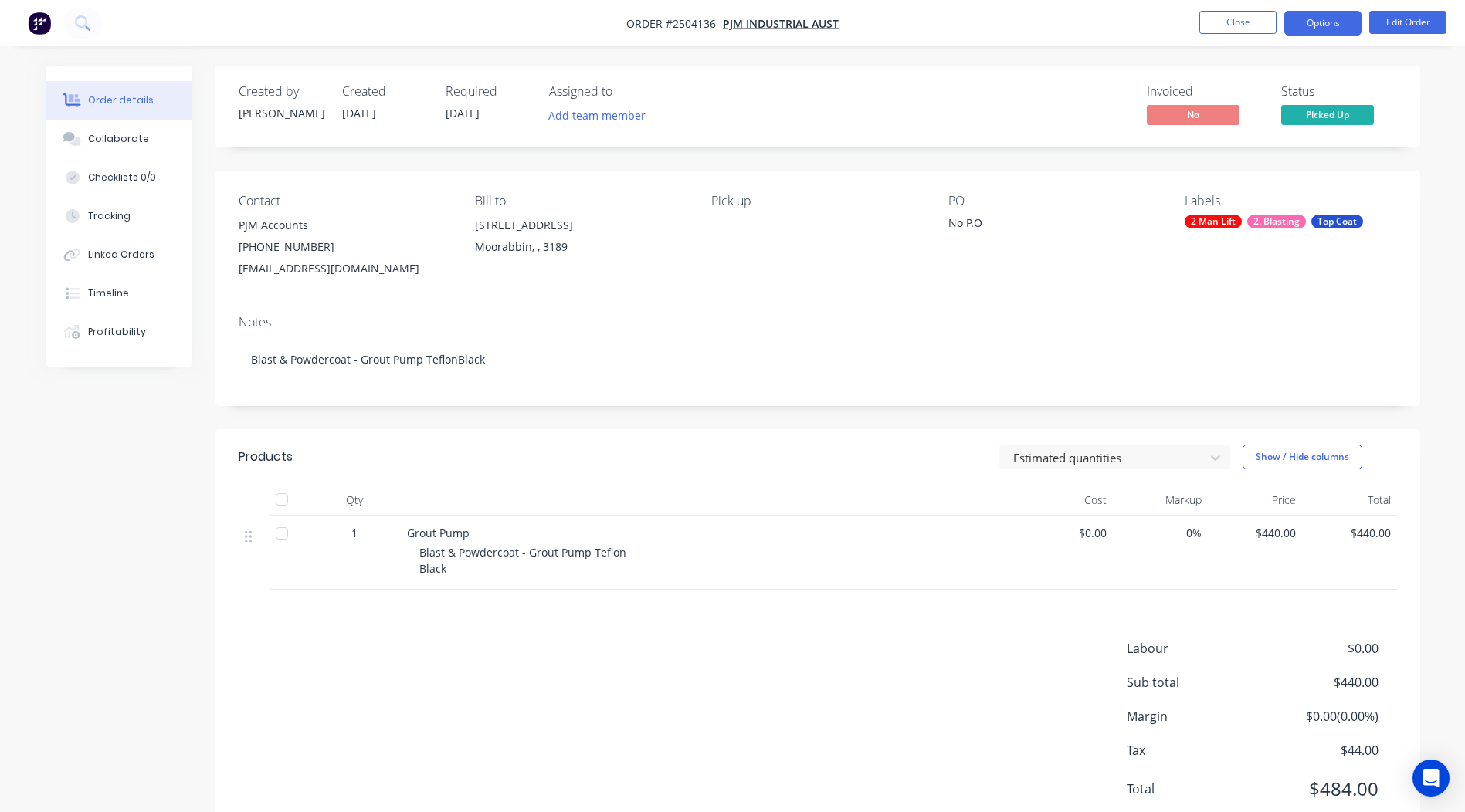
click at [1335, 23] on button "Options" at bounding box center [1323, 23] width 77 height 25
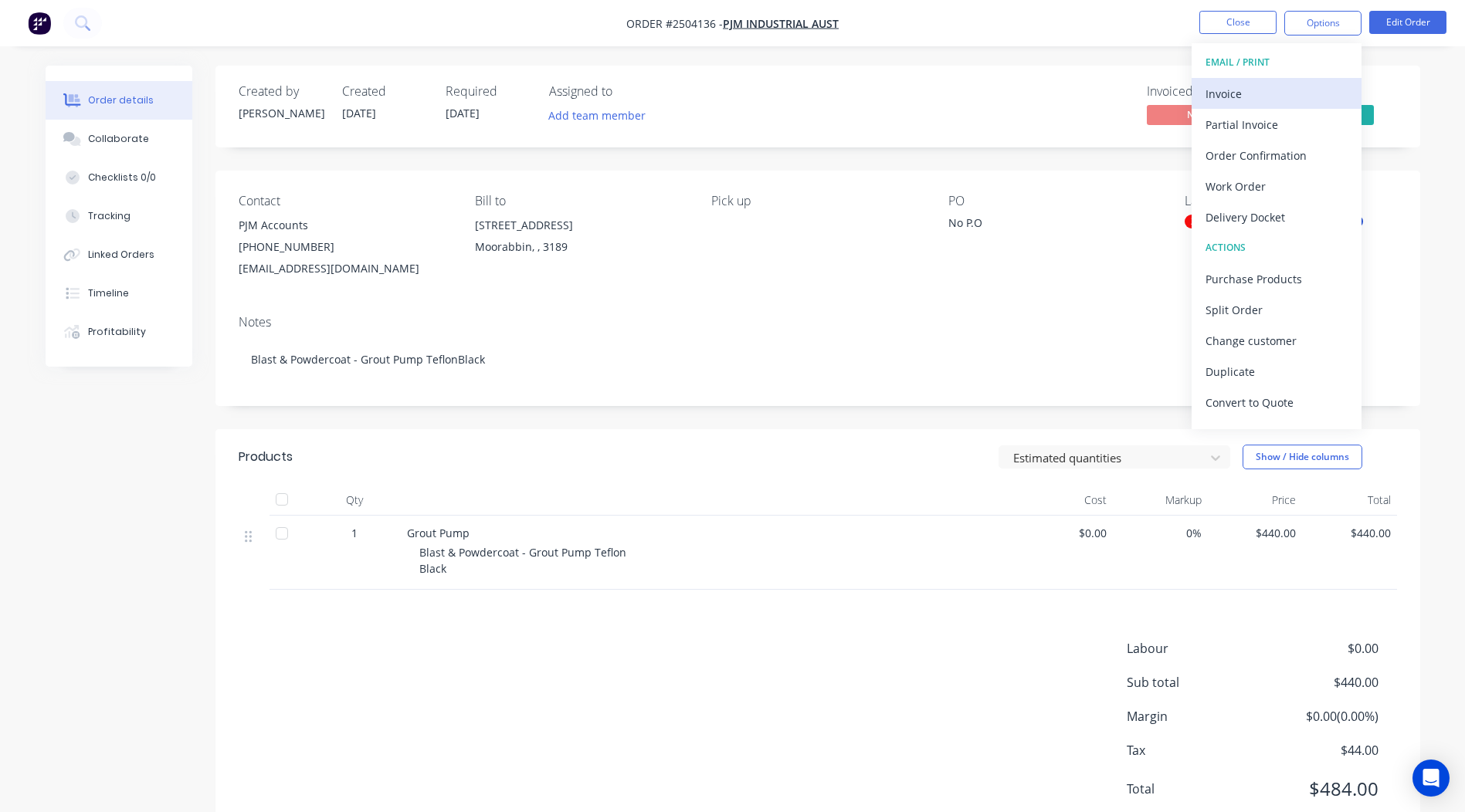
click at [1237, 94] on div "Invoice" at bounding box center [1277, 94] width 142 height 23
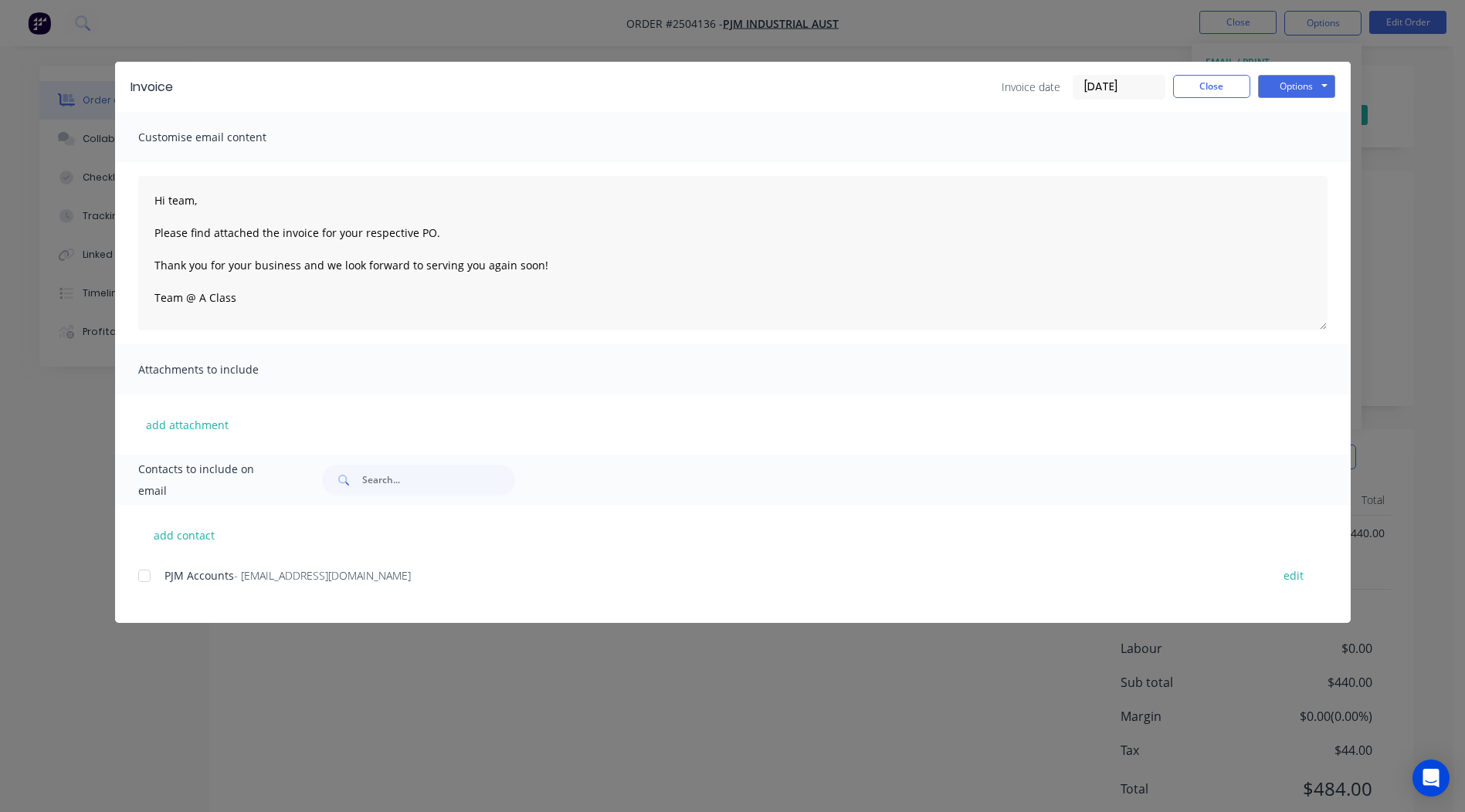
click at [140, 578] on div at bounding box center [145, 576] width 31 height 31
click at [1274, 90] on button "Options" at bounding box center [1297, 86] width 77 height 23
click at [1313, 167] on button "Email" at bounding box center [1307, 165] width 99 height 25
click at [1188, 85] on button "Close" at bounding box center [1211, 86] width 77 height 23
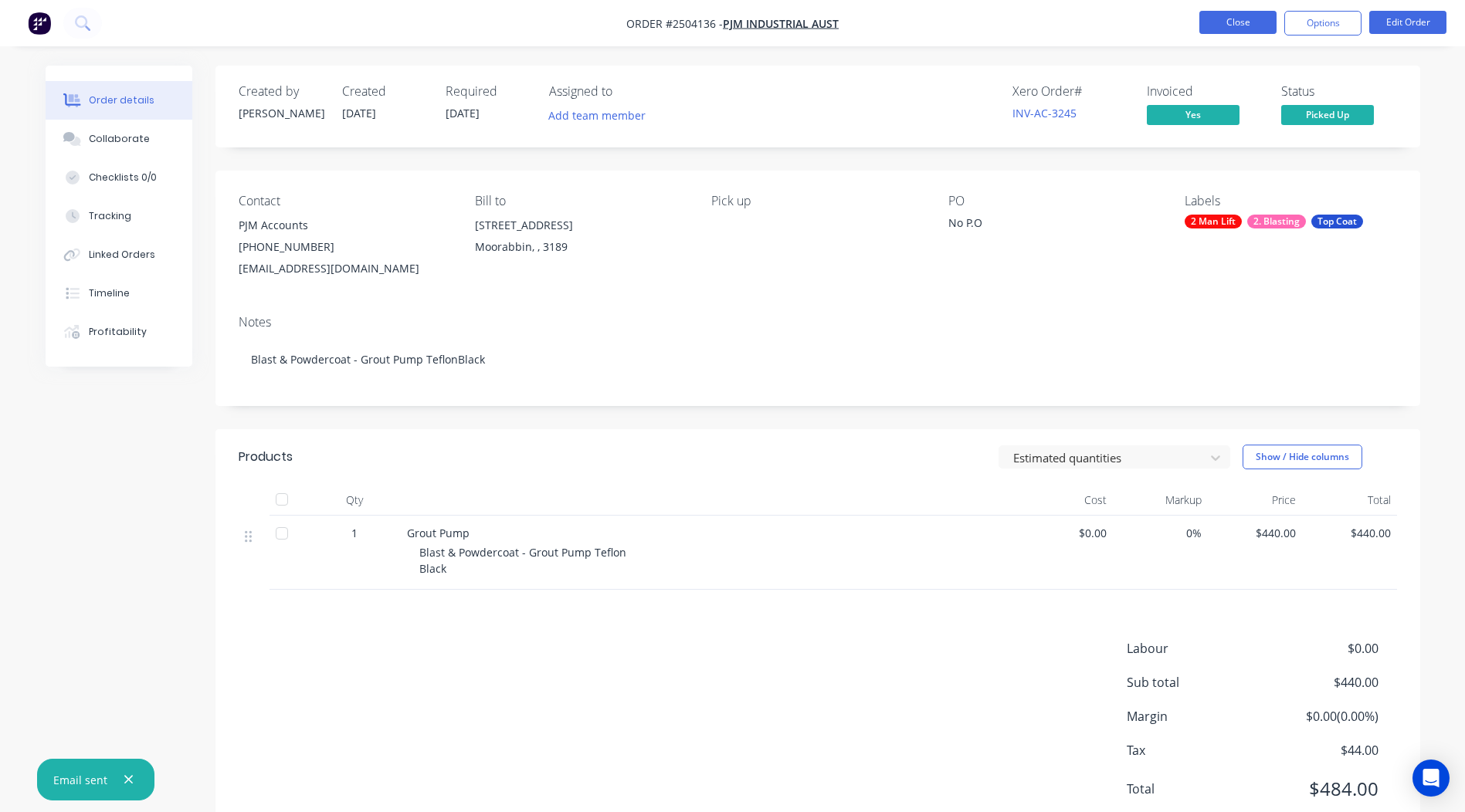
click at [1255, 29] on button "Close" at bounding box center [1237, 22] width 77 height 23
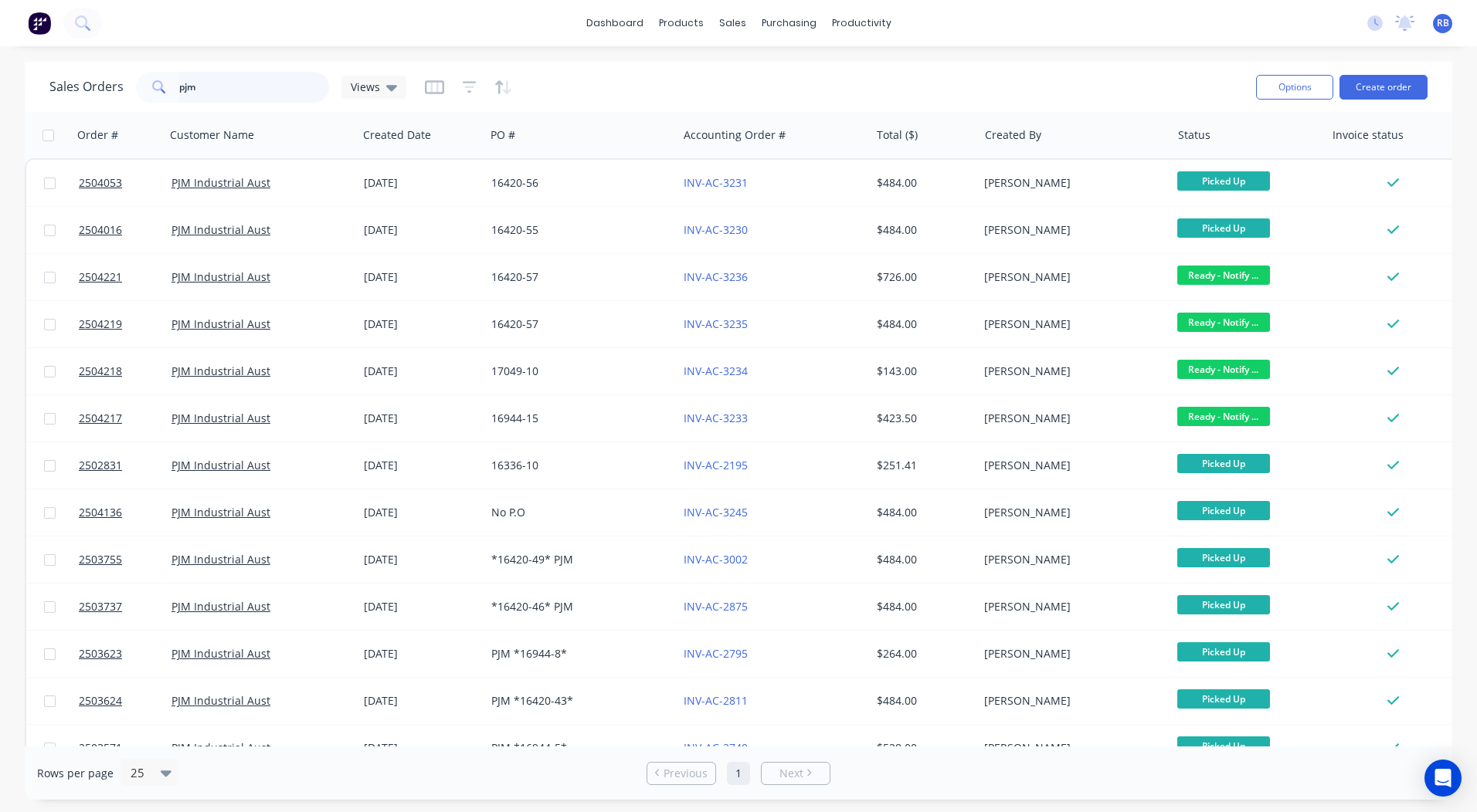
drag, startPoint x: 257, startPoint y: 96, endPoint x: 0, endPoint y: 87, distance: 257.2
click at [0, 102] on html "dashboard products sales purchasing productivity dashboard products Product Cat…" at bounding box center [738, 406] width 1477 height 812
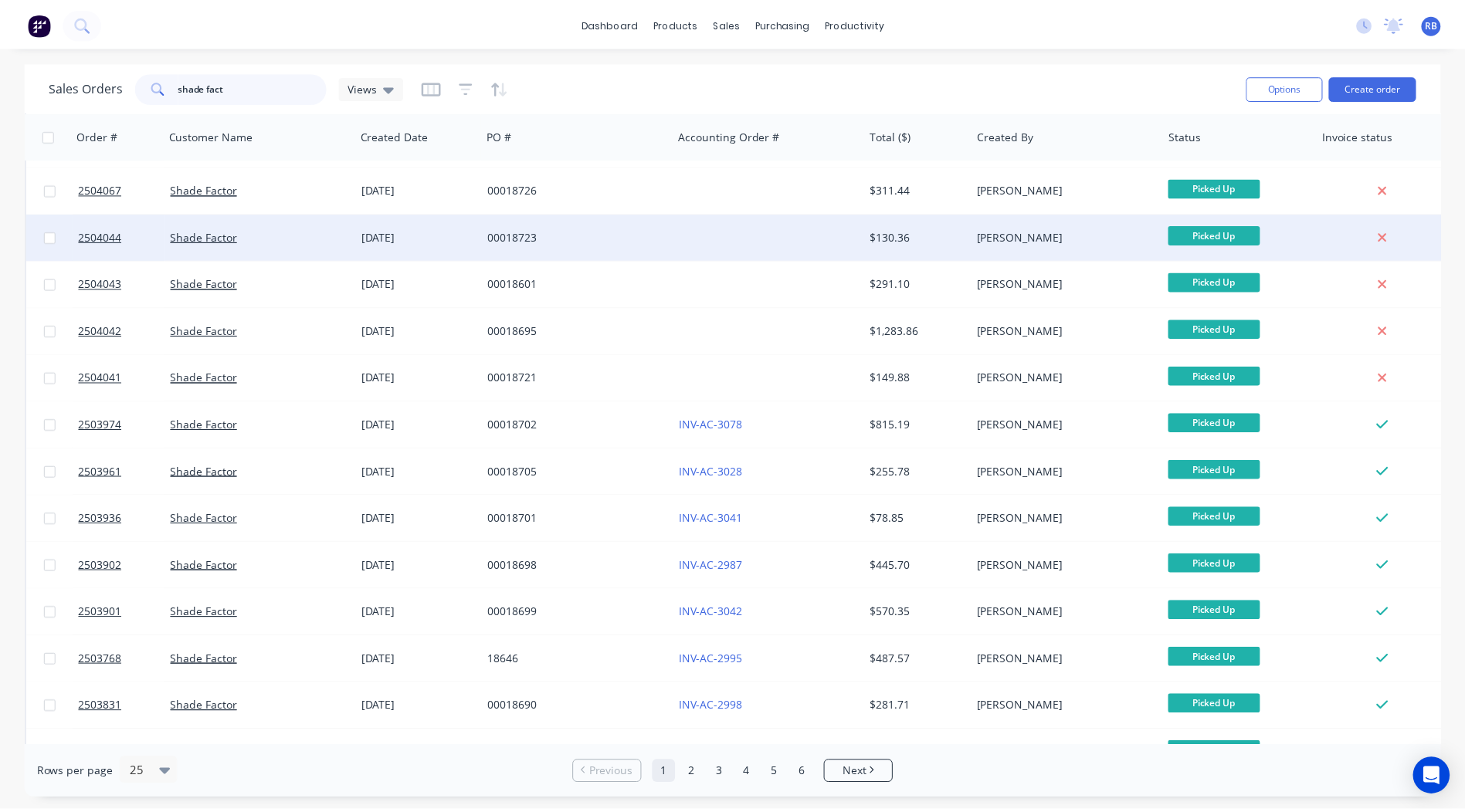
scroll to position [211, 0]
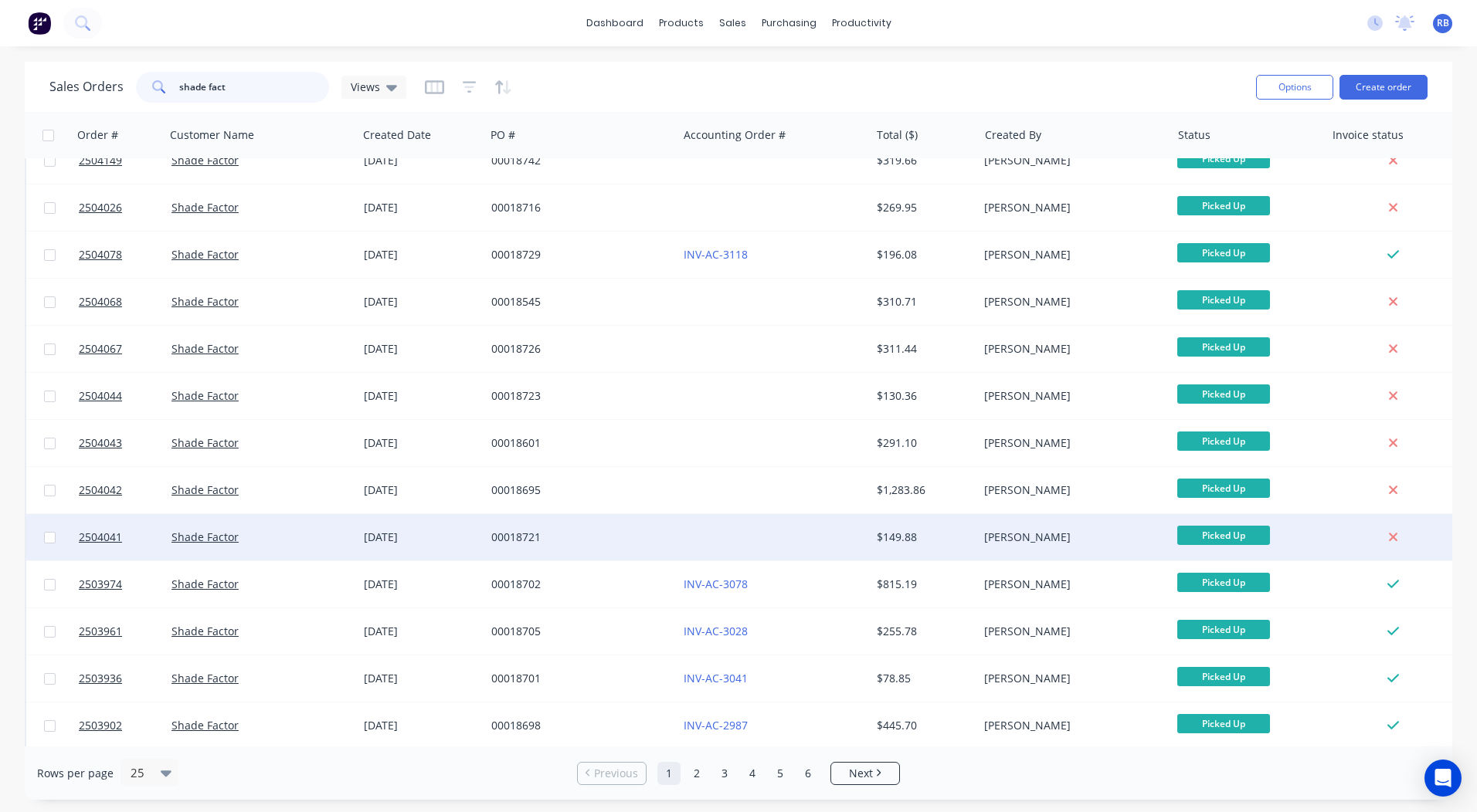
type input "shade fact"
click at [669, 526] on div "00018721" at bounding box center [581, 537] width 192 height 46
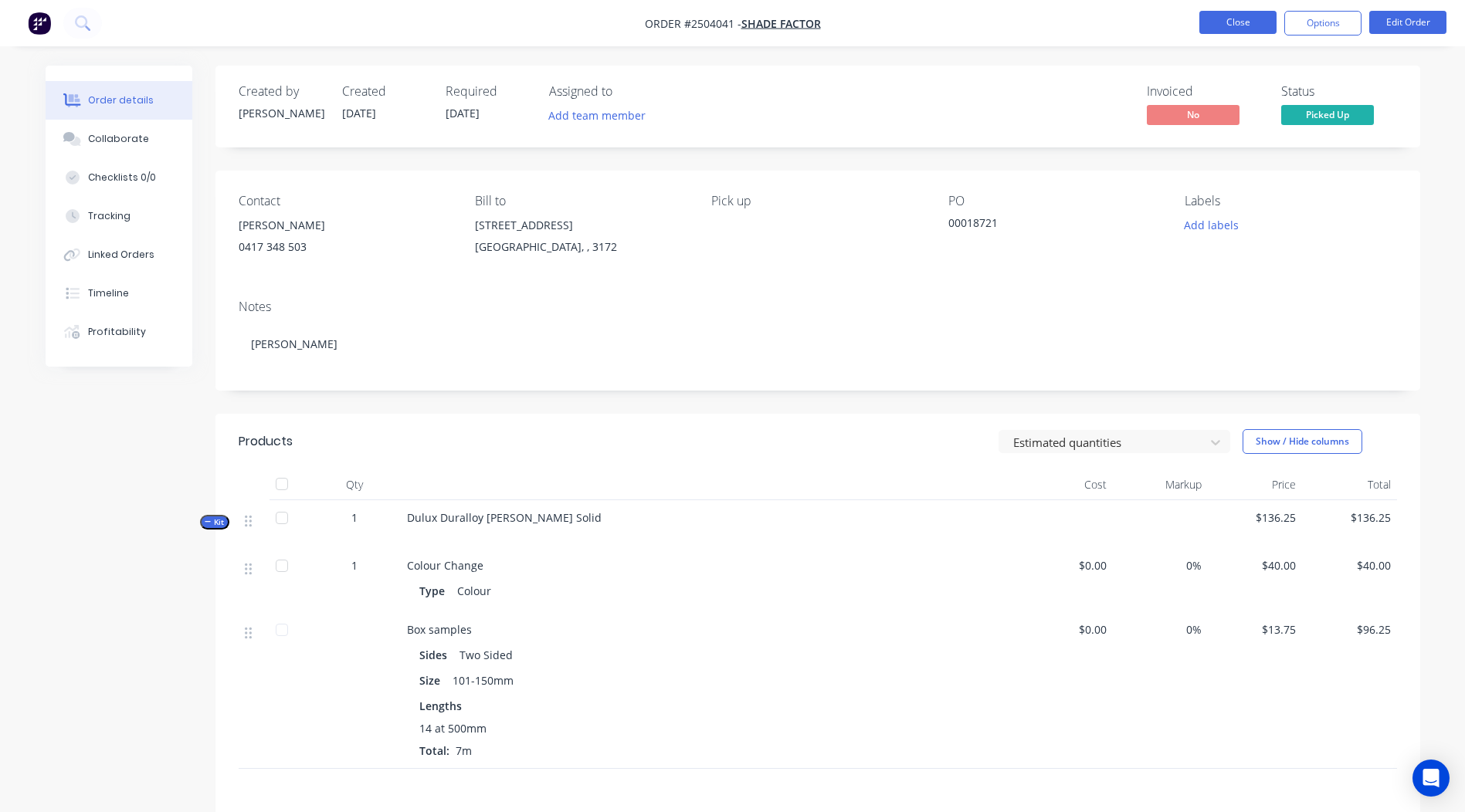
click at [1224, 25] on button "Close" at bounding box center [1237, 22] width 77 height 23
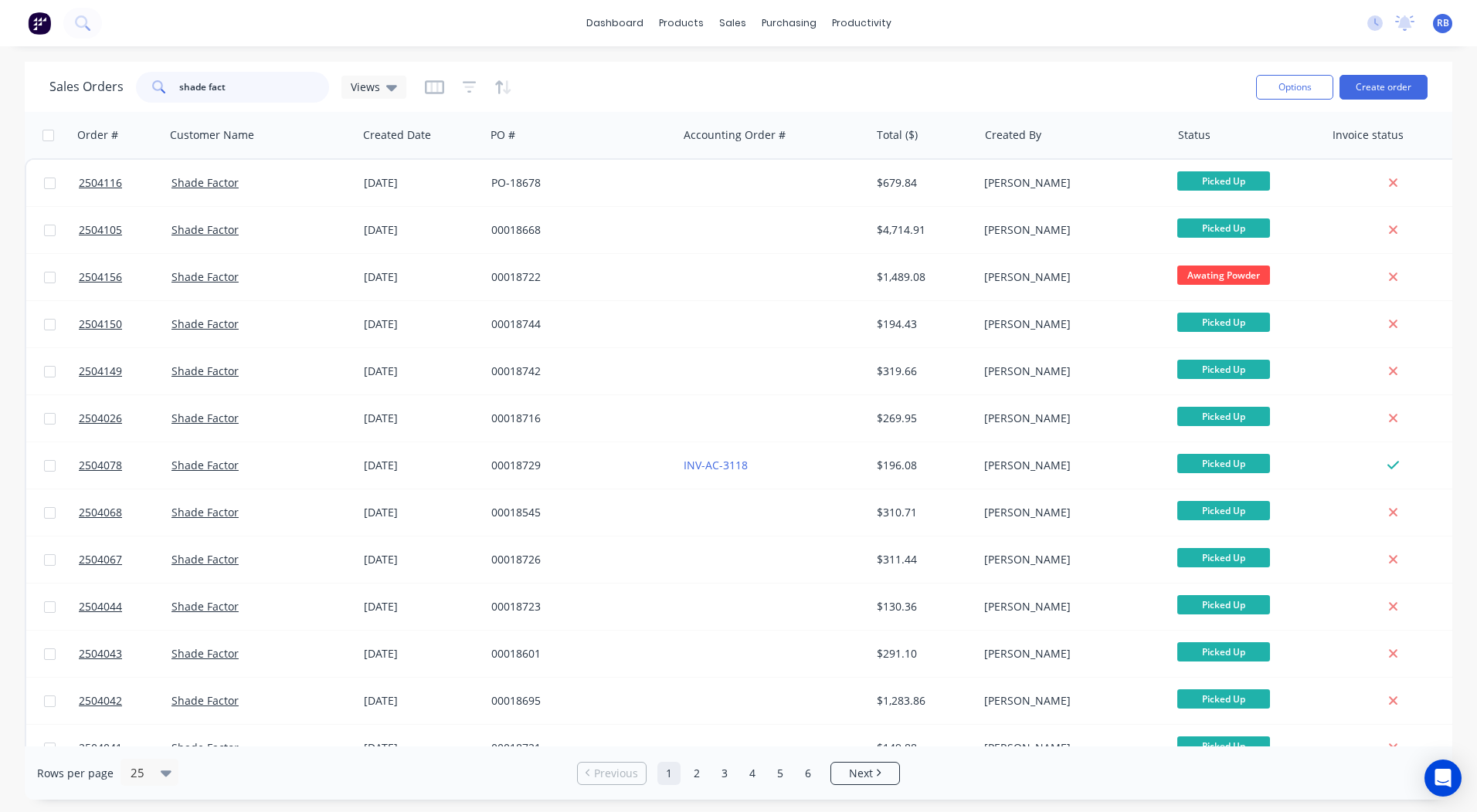
drag, startPoint x: 252, startPoint y: 94, endPoint x: 0, endPoint y: 86, distance: 252.1
click at [0, 105] on html "dashboard products sales purchasing productivity dashboard products Product Cat…" at bounding box center [738, 406] width 1477 height 812
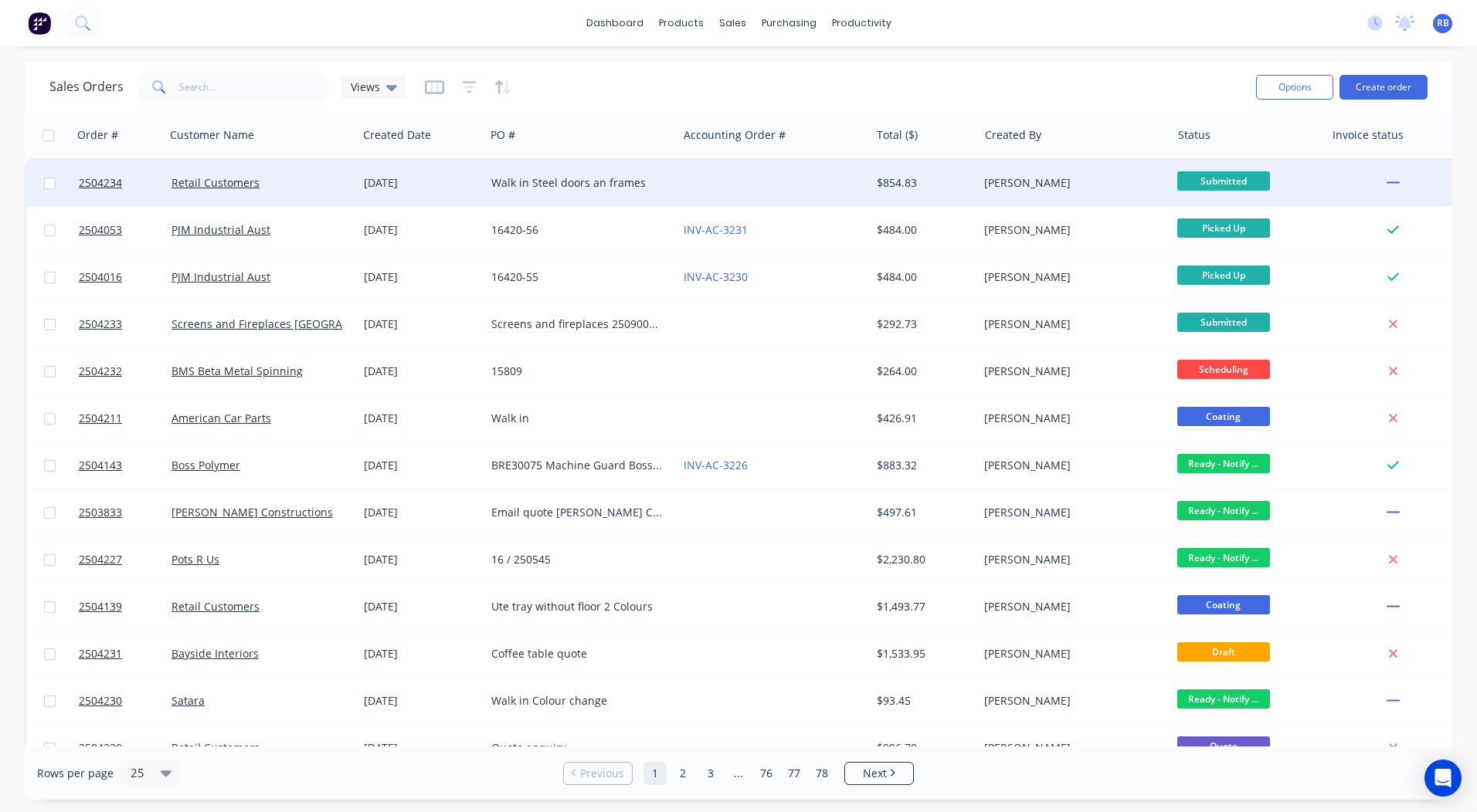
click at [874, 186] on div "$854.83" at bounding box center [924, 183] width 108 height 46
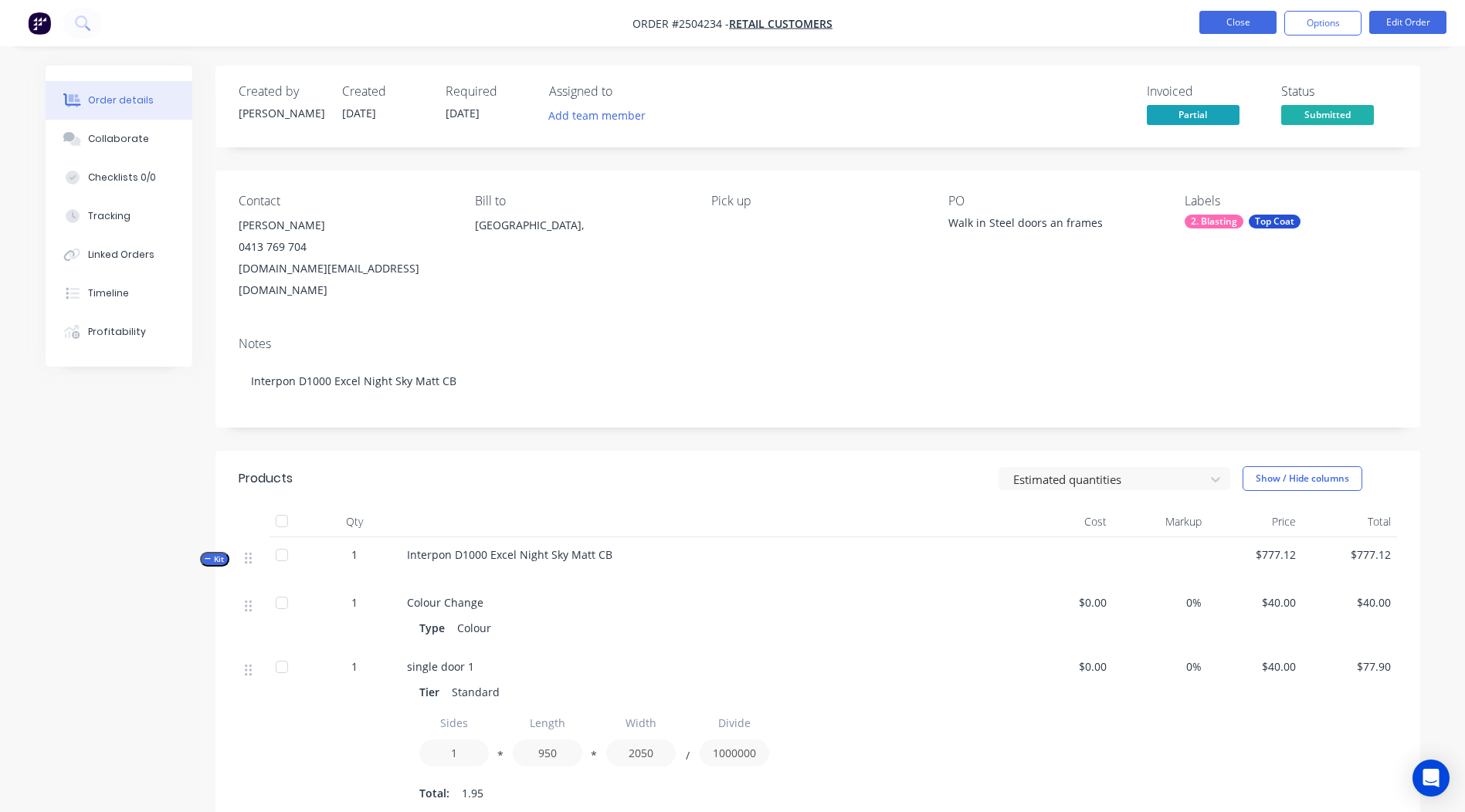
click at [1240, 13] on button "Close" at bounding box center [1237, 22] width 77 height 23
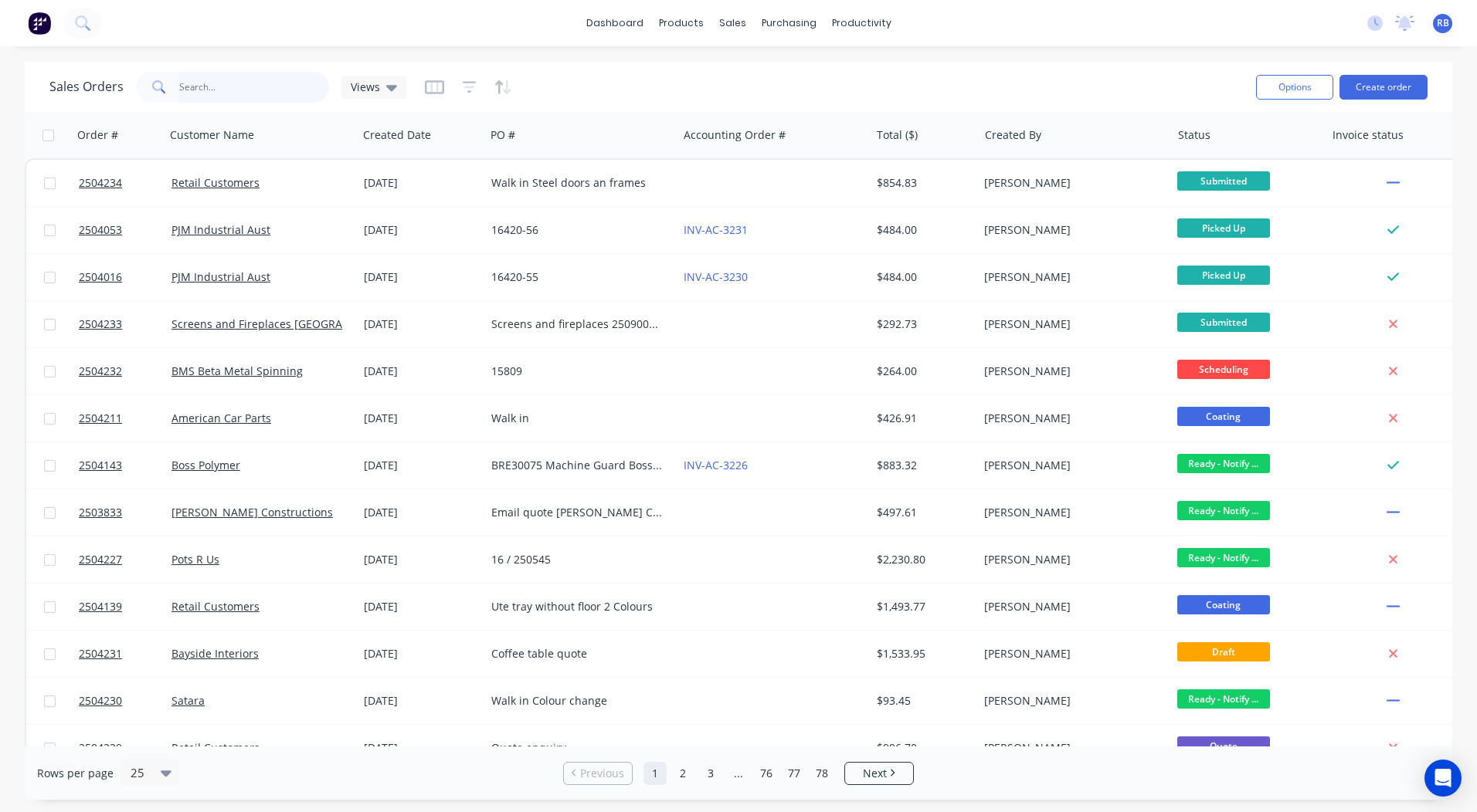
click at [228, 76] on input "text" at bounding box center [254, 87] width 150 height 31
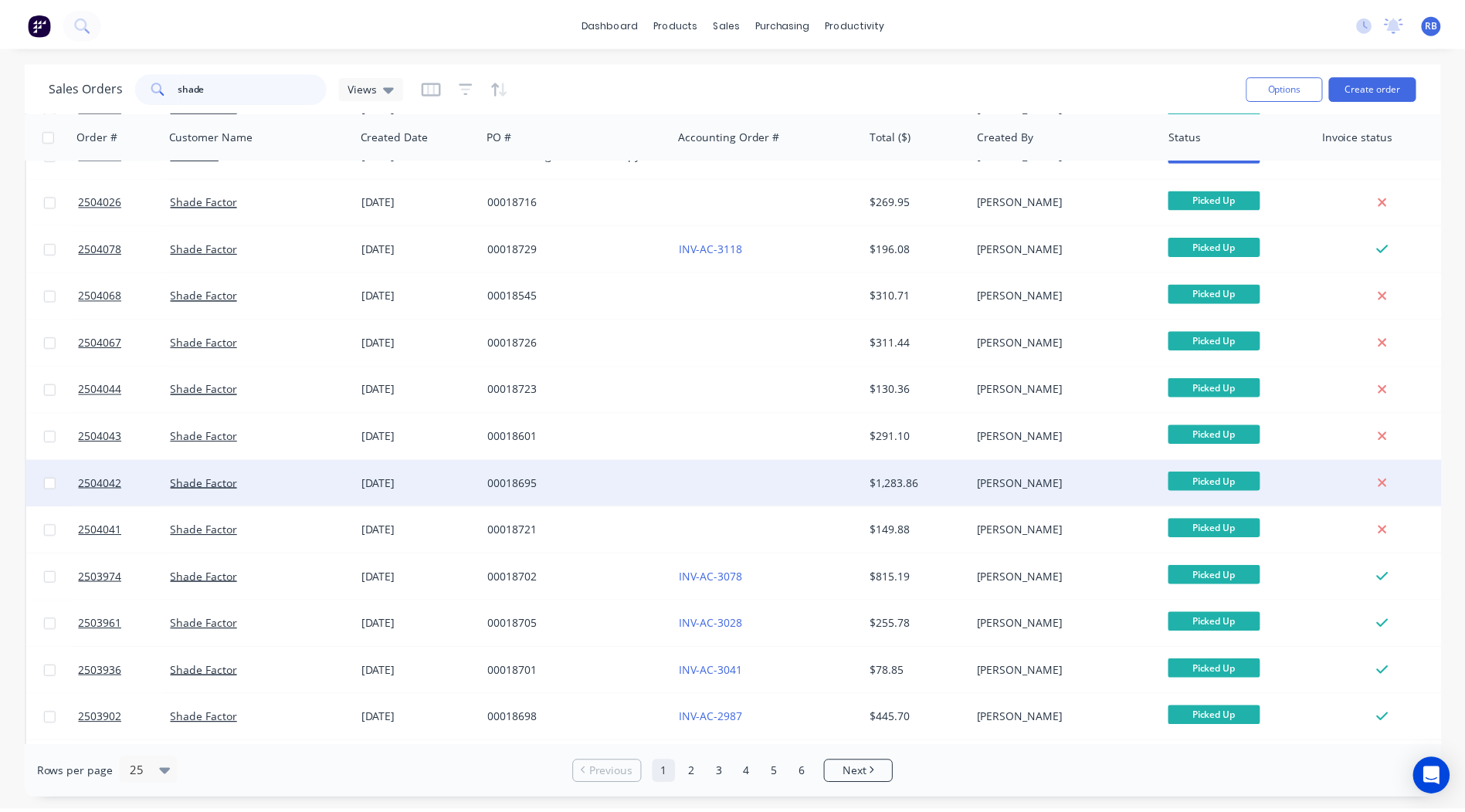
scroll to position [386, 0]
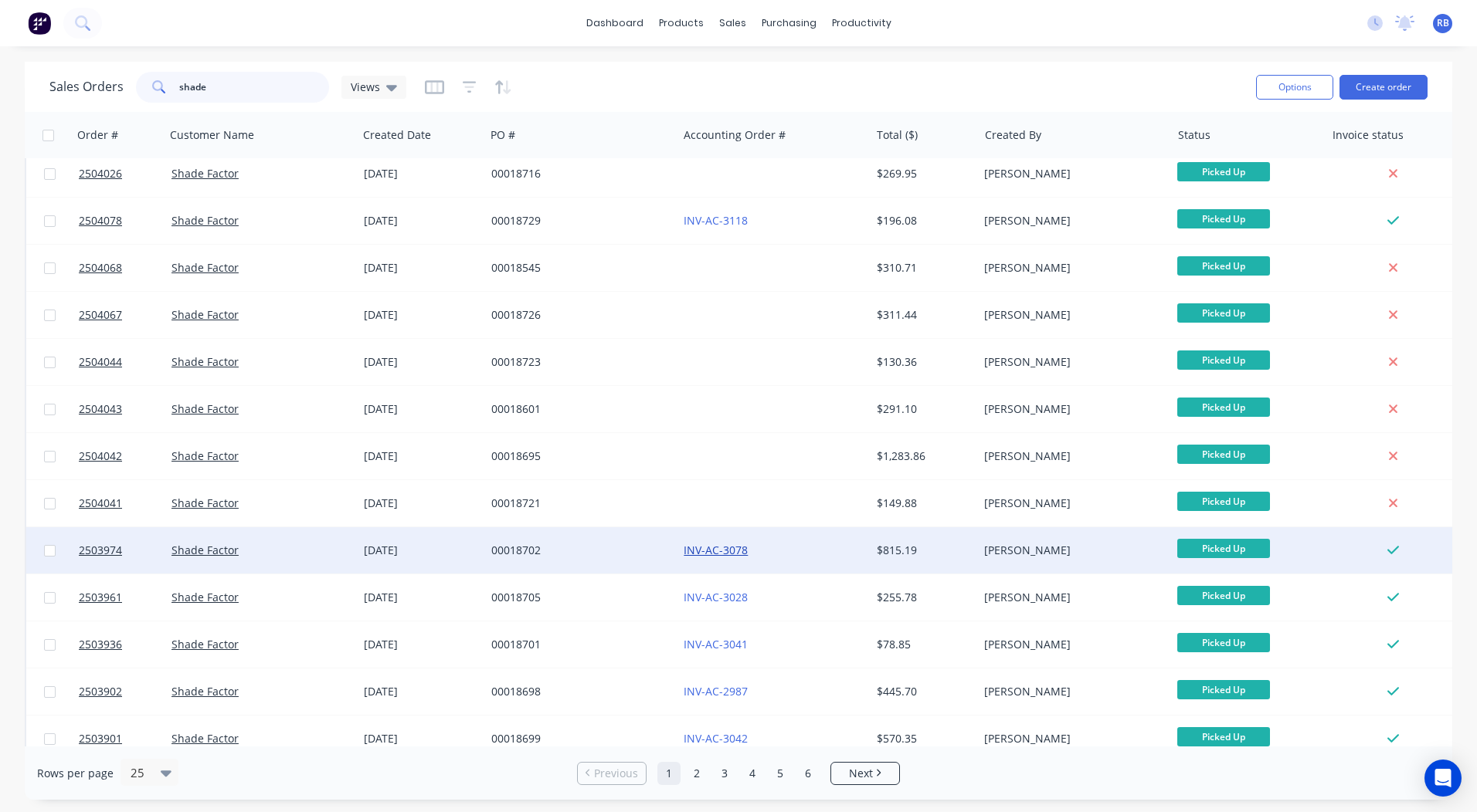
type input "shade"
click at [720, 553] on link "INV-AC-3078" at bounding box center [716, 550] width 64 height 15
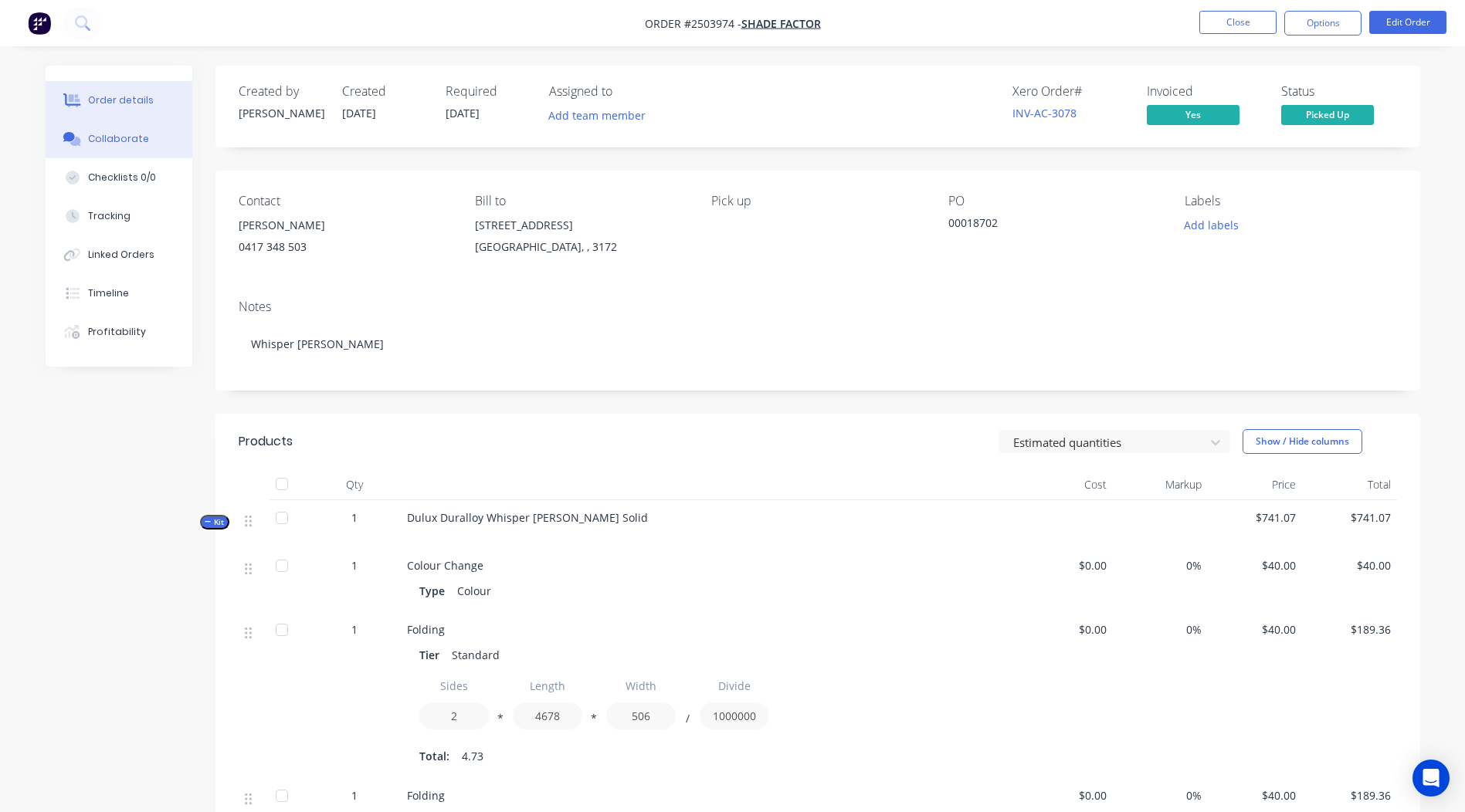
click at [133, 121] on button "Collaborate" at bounding box center [118, 138] width 147 height 38
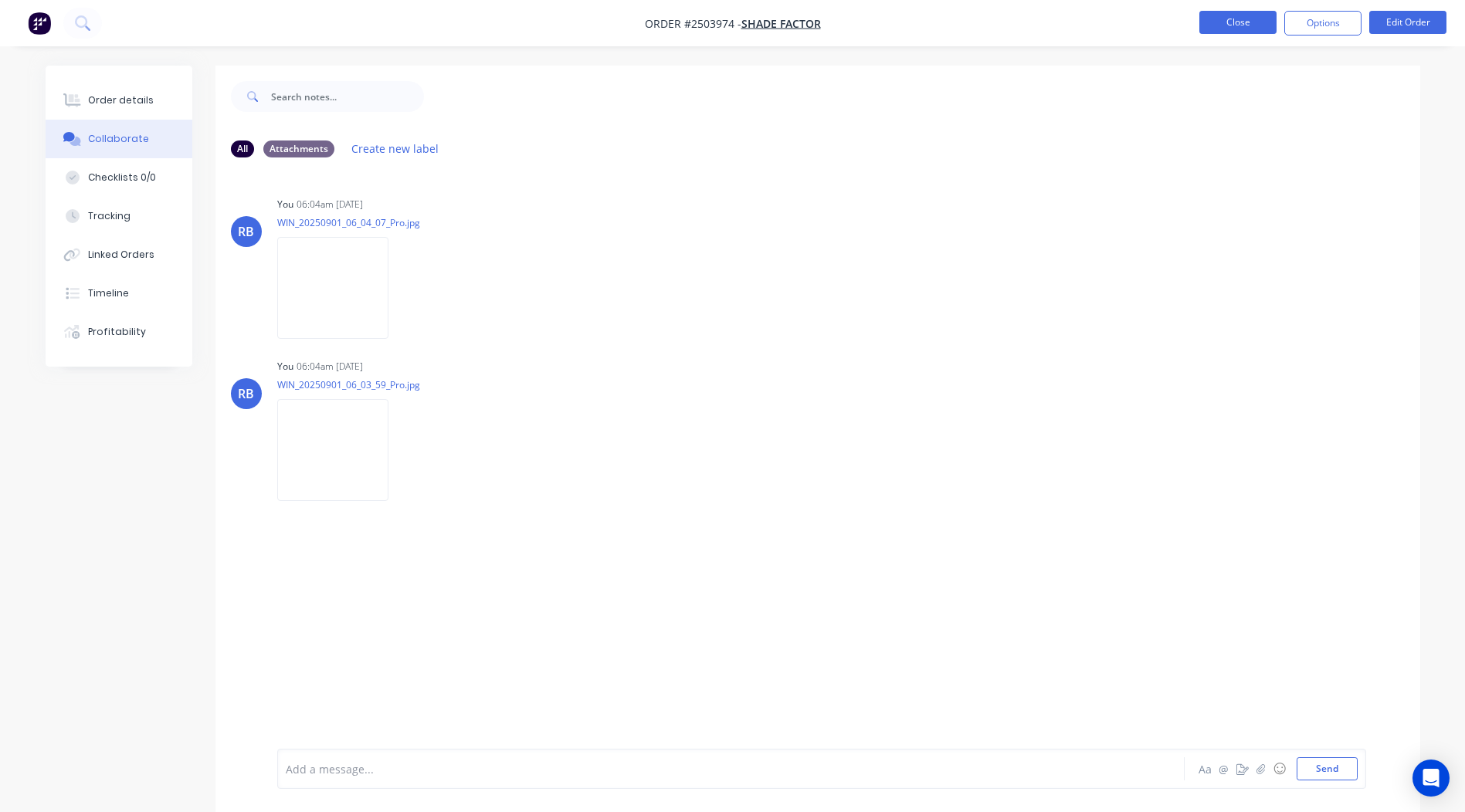
click at [1222, 17] on button "Close" at bounding box center [1237, 22] width 77 height 23
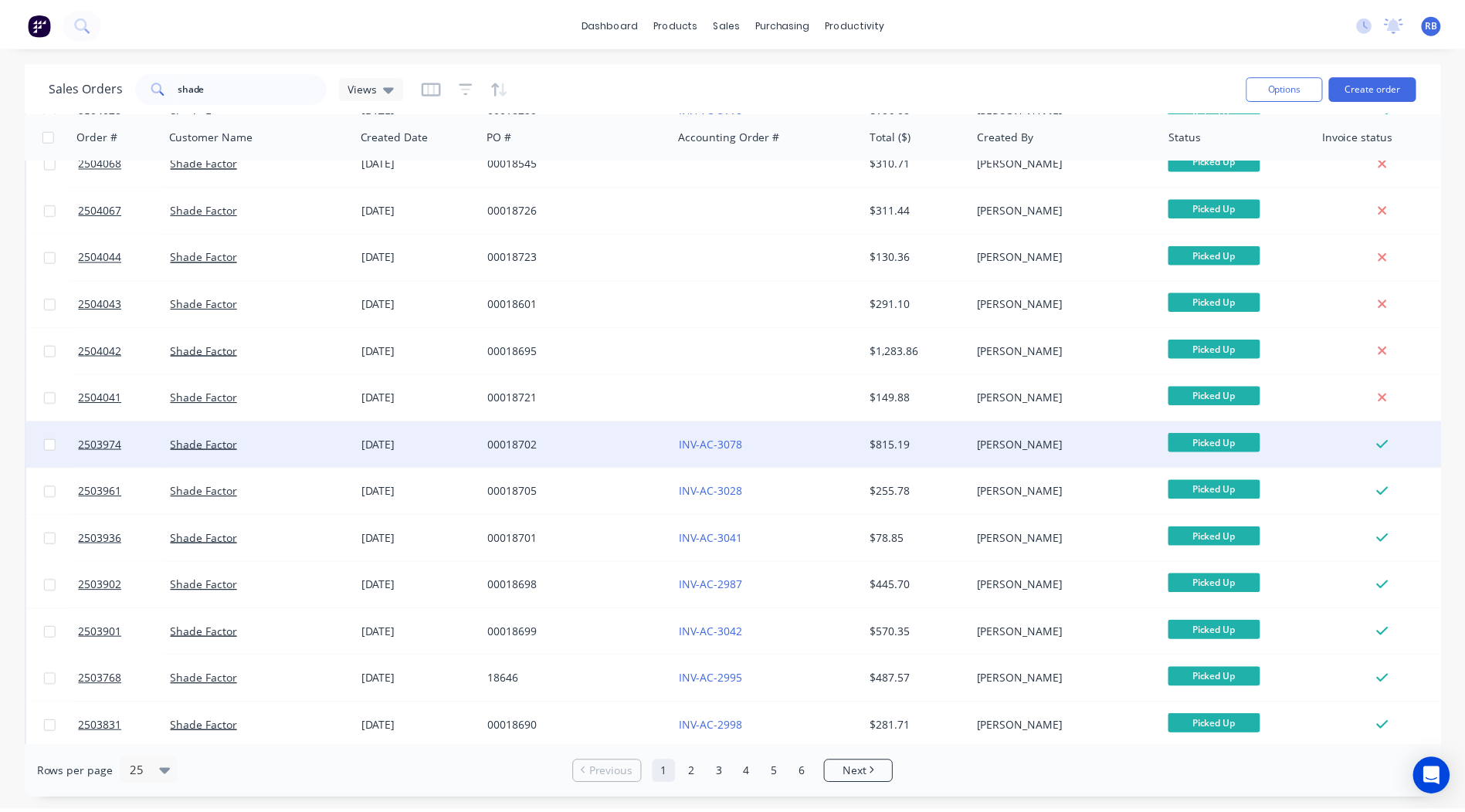
scroll to position [541, 0]
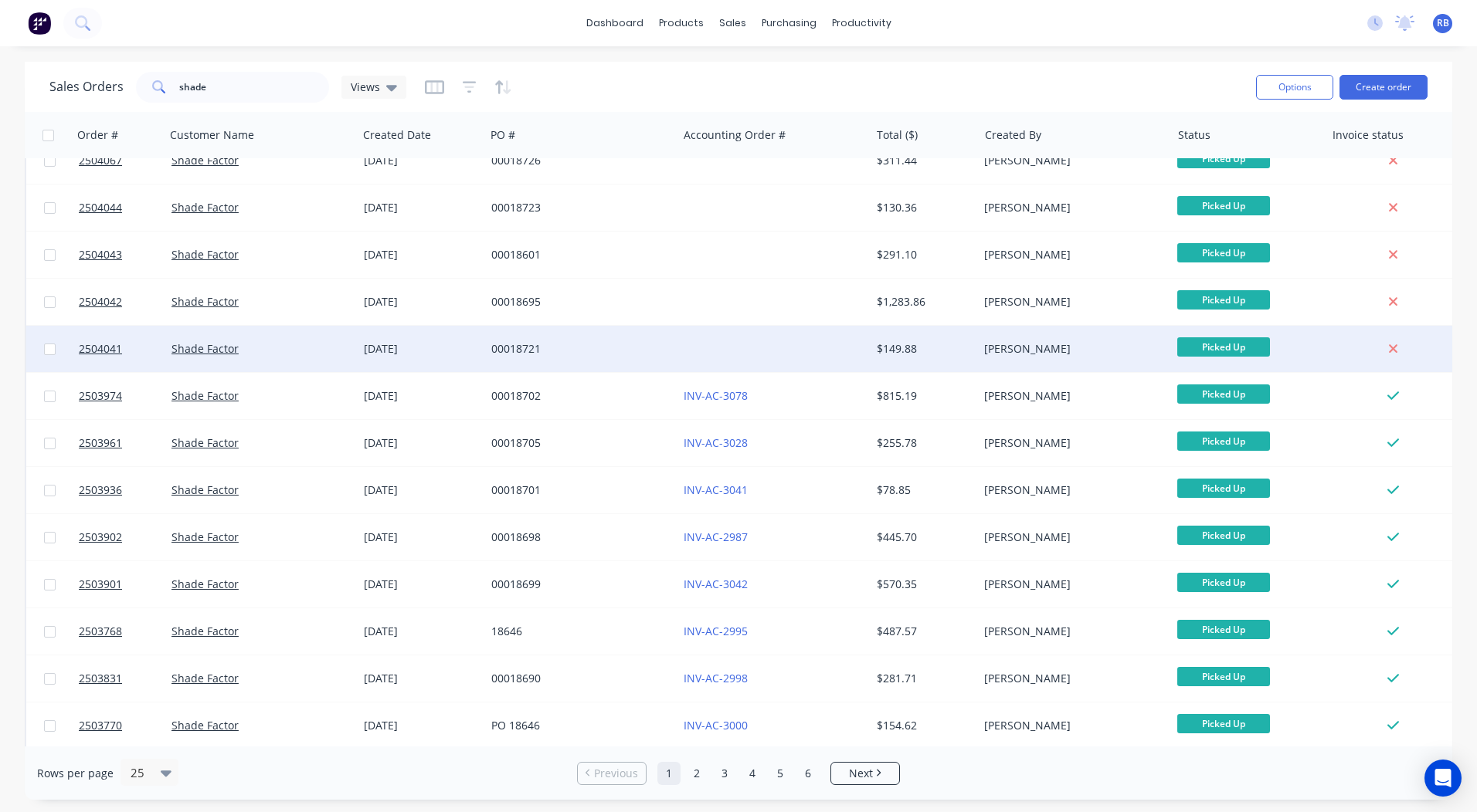
click at [715, 345] on div at bounding box center [773, 349] width 192 height 46
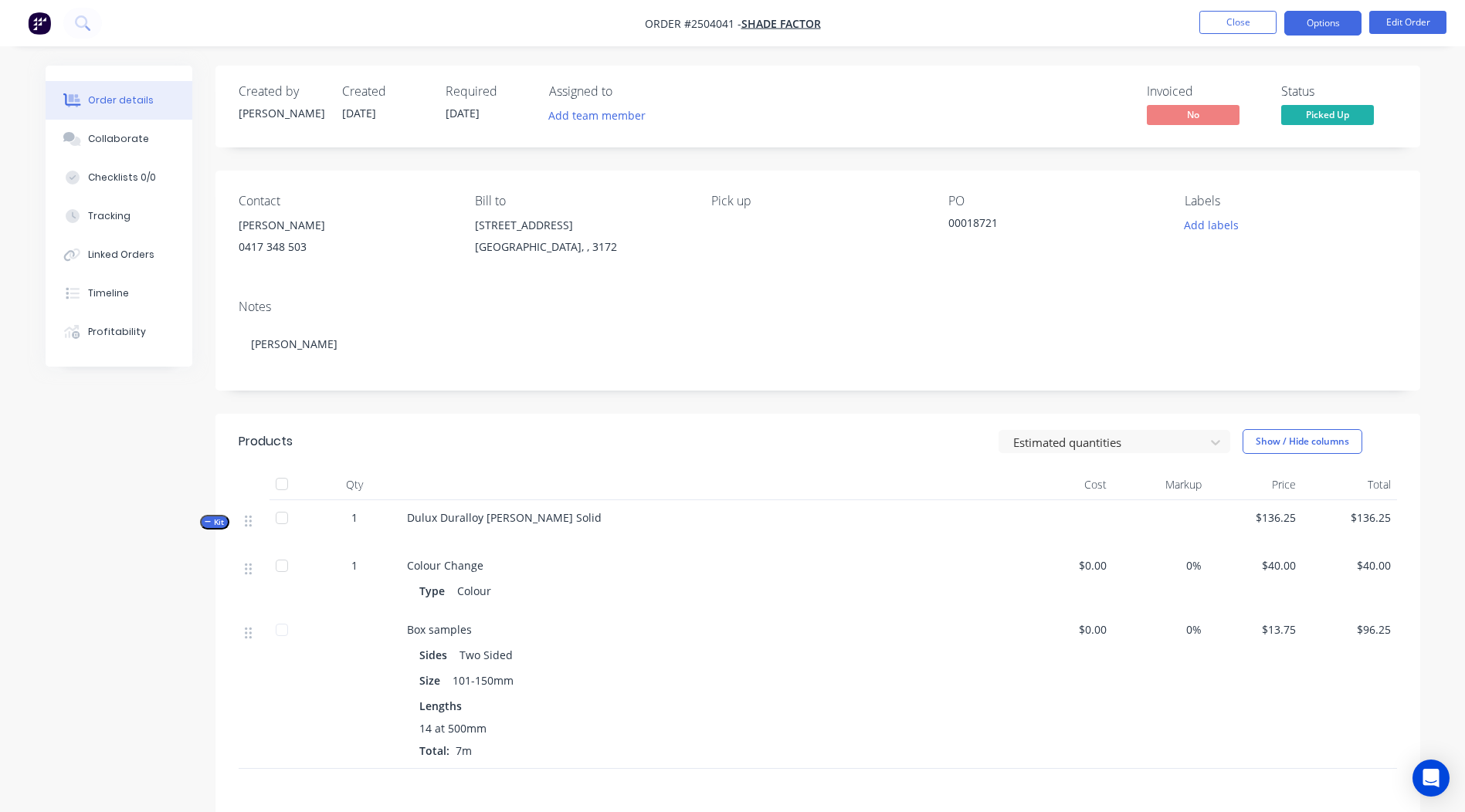
click at [1322, 22] on button "Options" at bounding box center [1323, 23] width 77 height 25
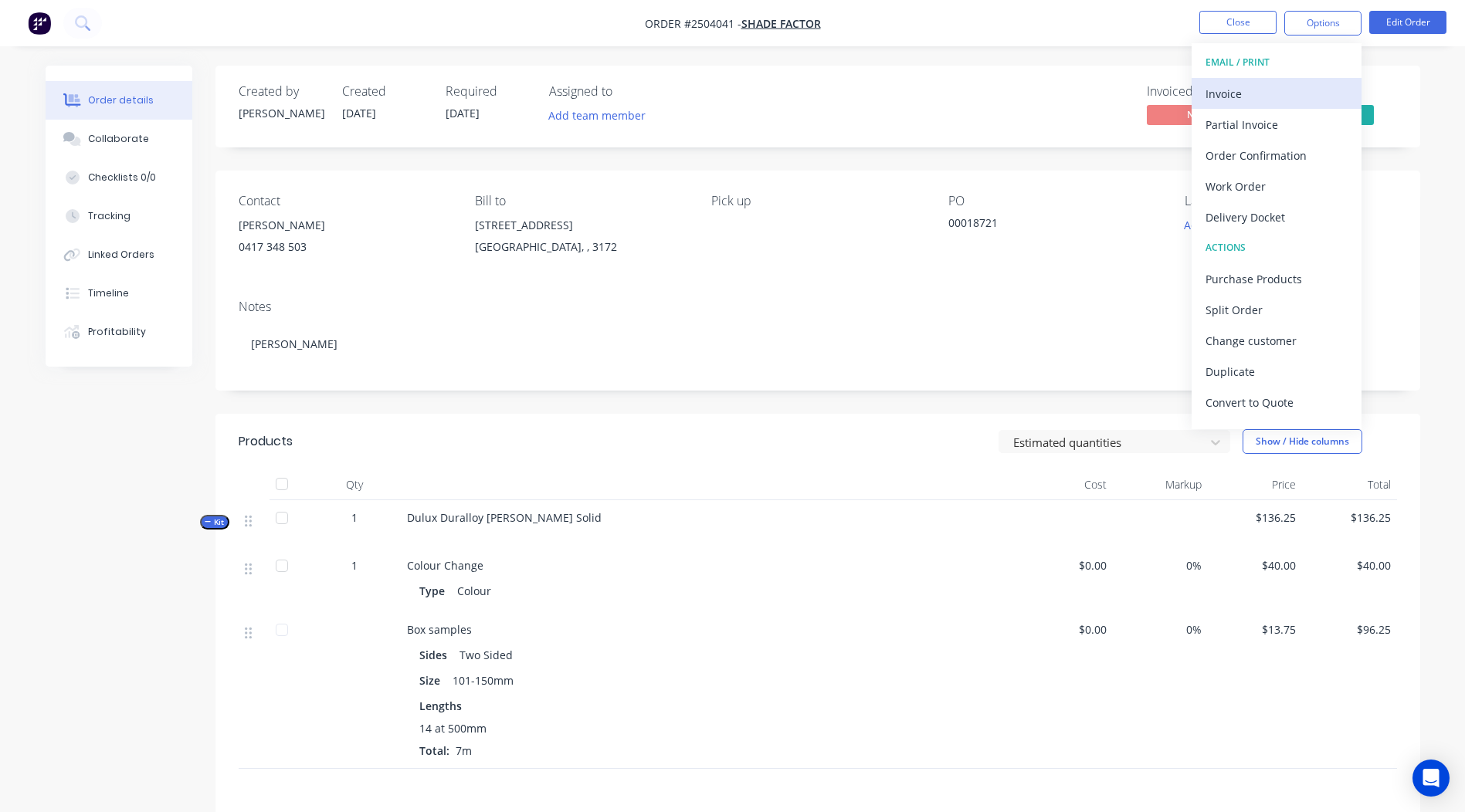
click at [1262, 89] on div "Invoice" at bounding box center [1277, 94] width 142 height 23
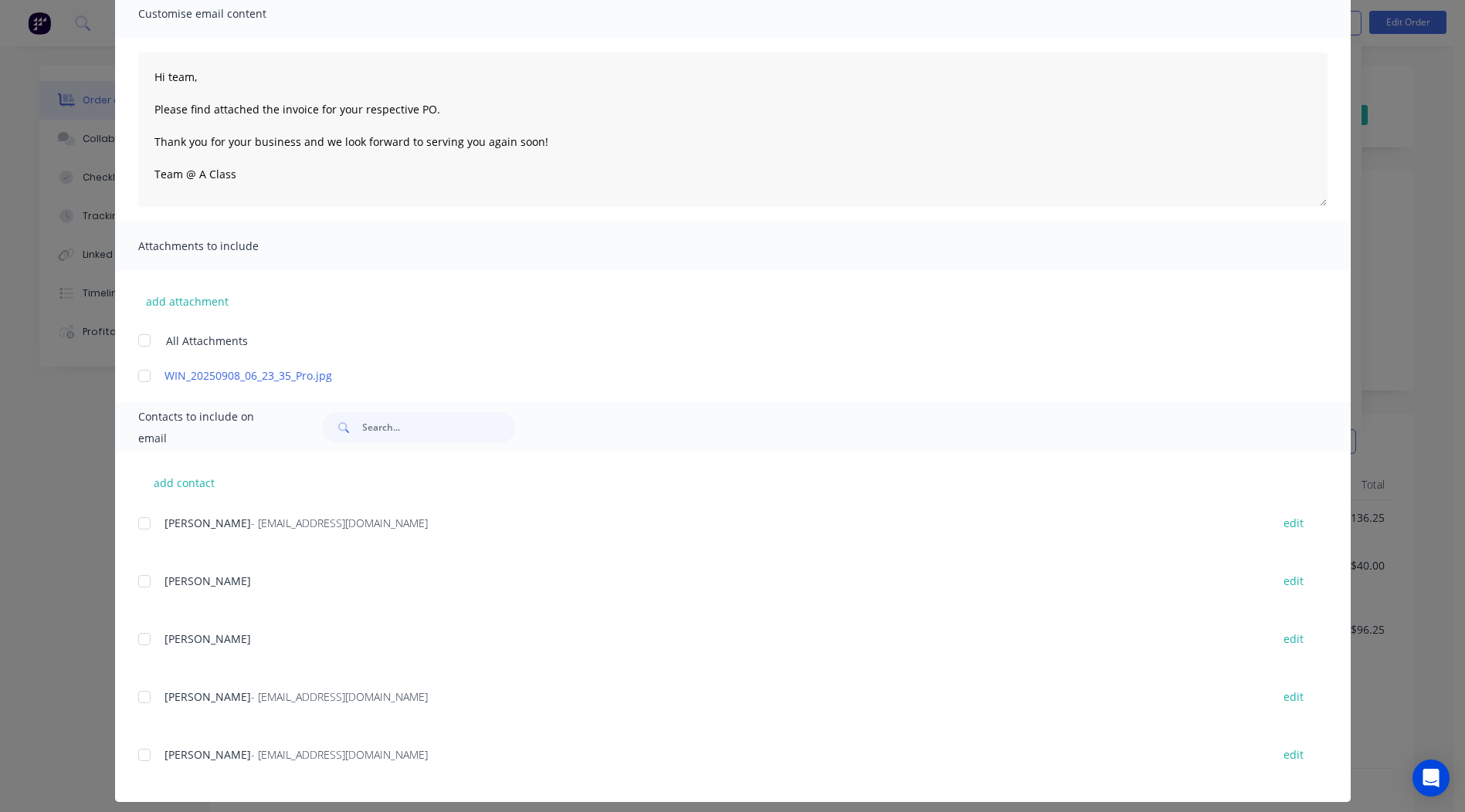
scroll to position [135, 0]
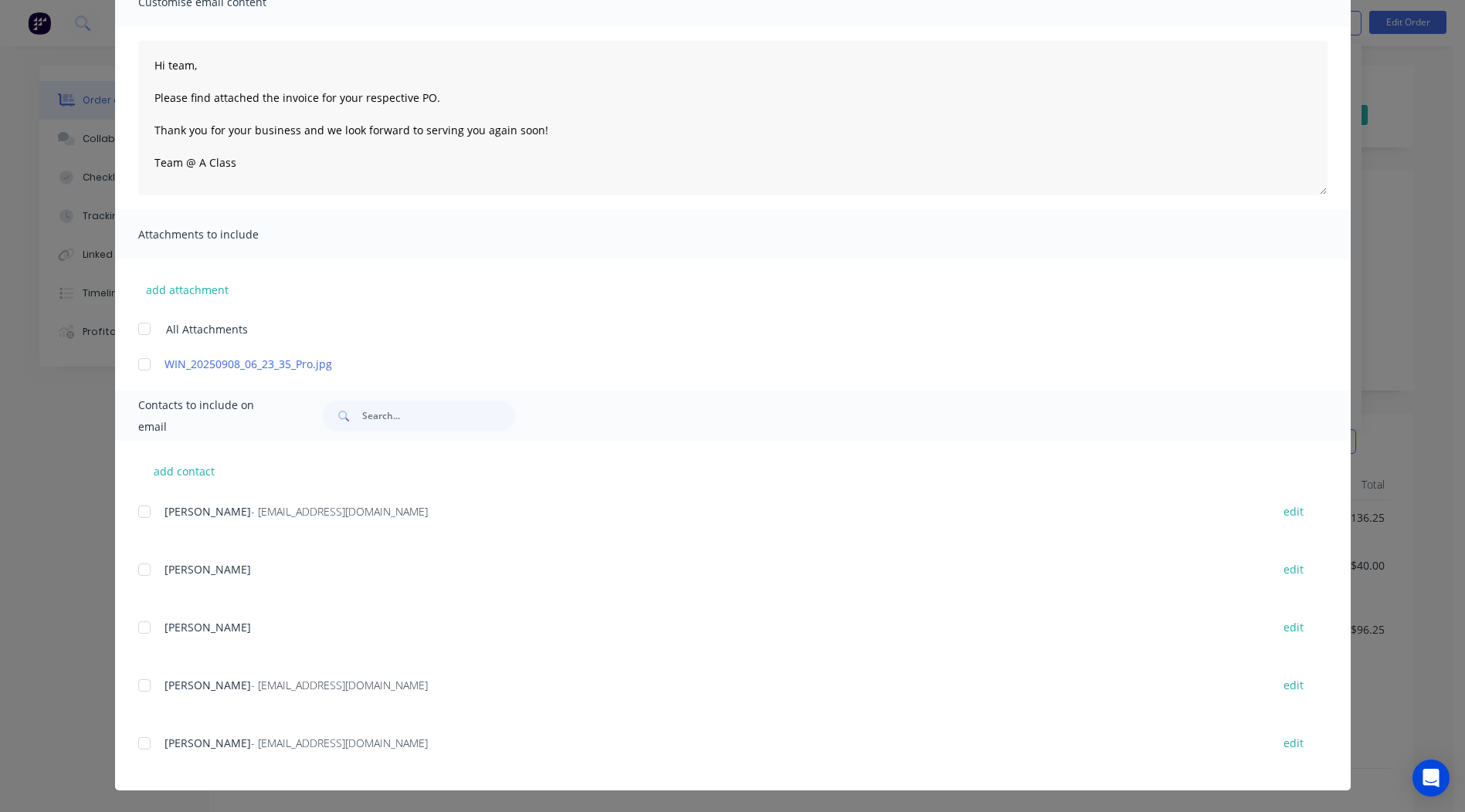
click at [140, 685] on div at bounding box center [145, 685] width 31 height 31
click at [140, 362] on div at bounding box center [145, 364] width 31 height 31
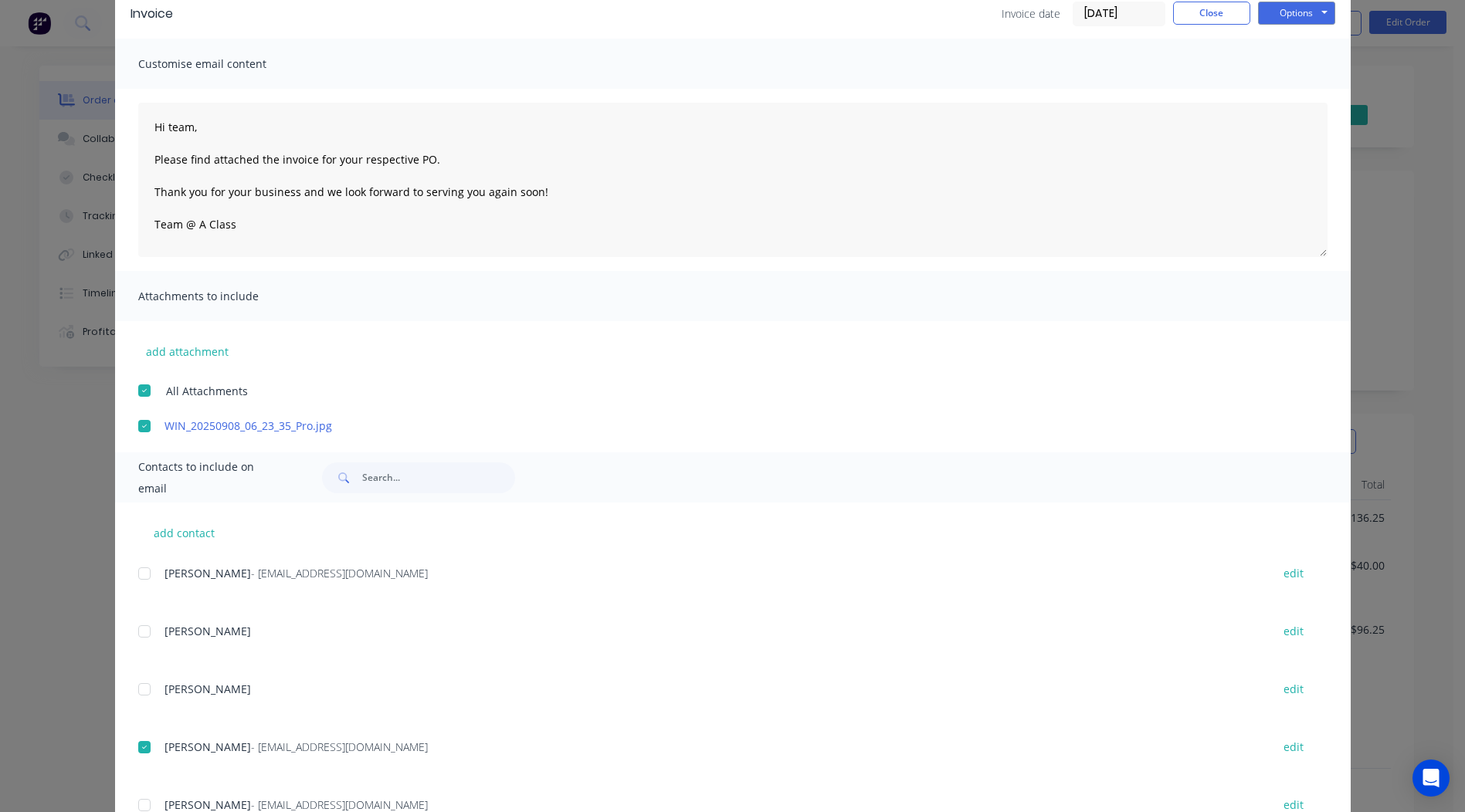
scroll to position [0, 0]
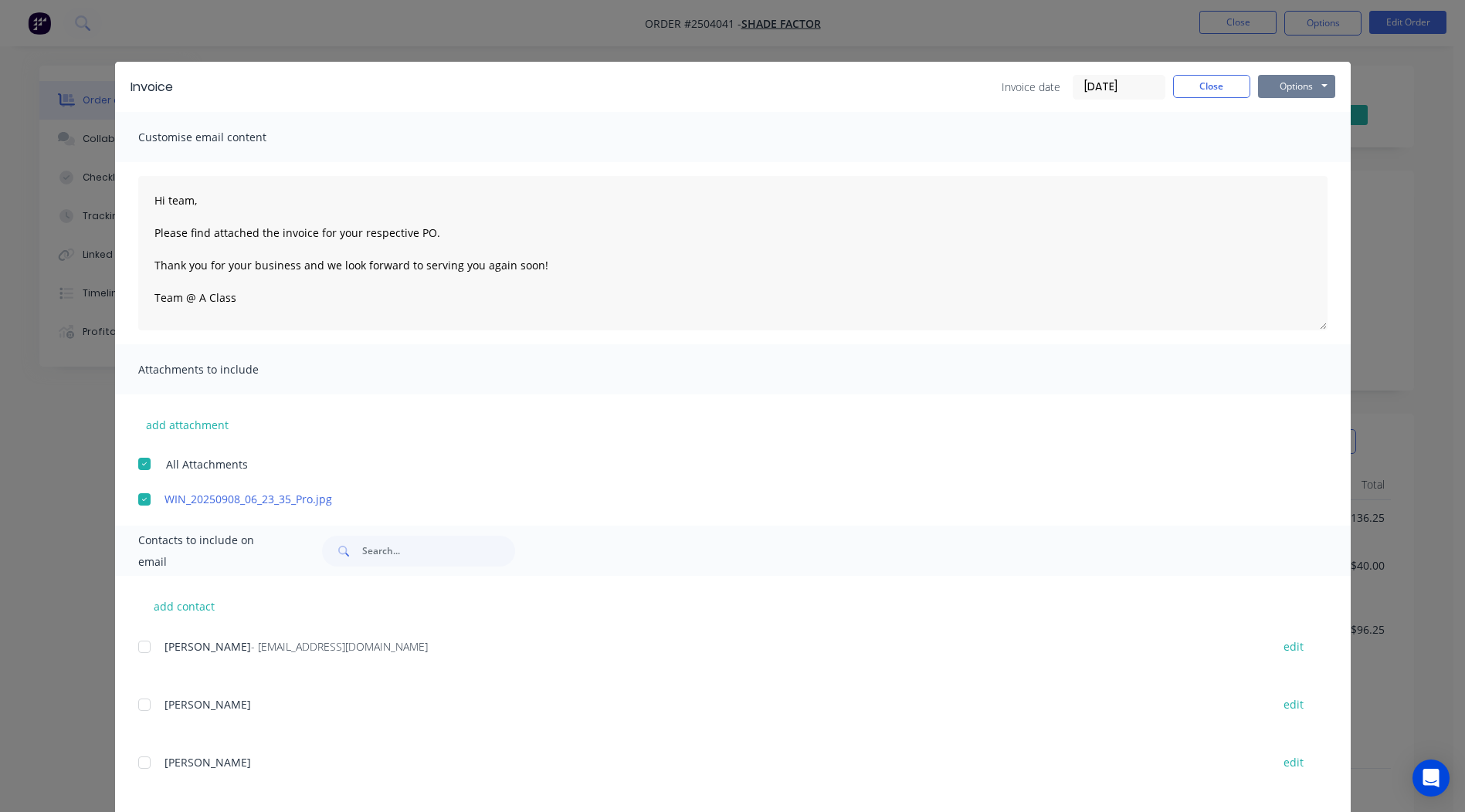
click at [1302, 83] on button "Options" at bounding box center [1297, 86] width 77 height 23
click at [1310, 165] on button "Email" at bounding box center [1307, 165] width 99 height 25
click at [1204, 89] on button "Close" at bounding box center [1211, 86] width 77 height 23
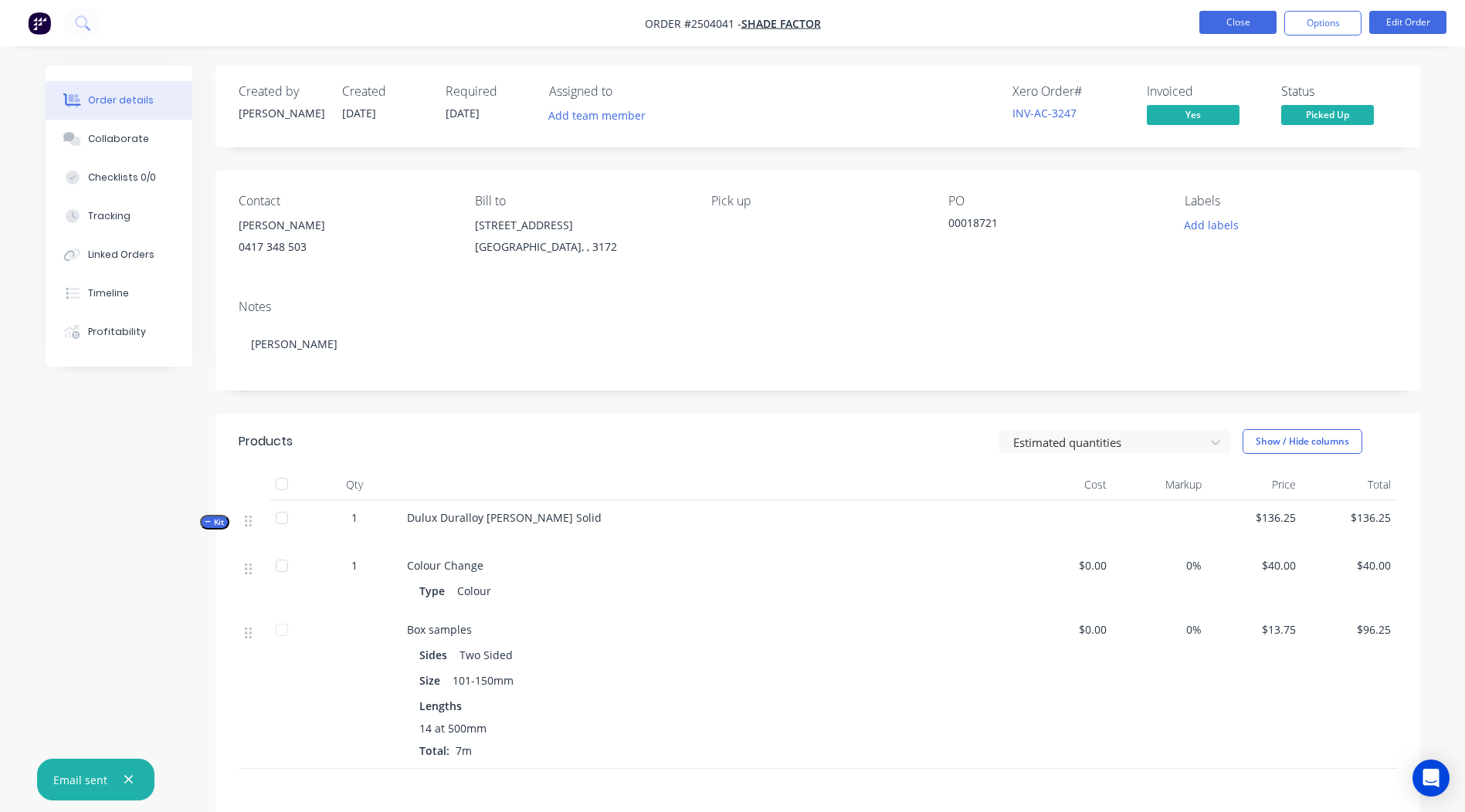
click at [1234, 18] on button "Close" at bounding box center [1237, 22] width 77 height 23
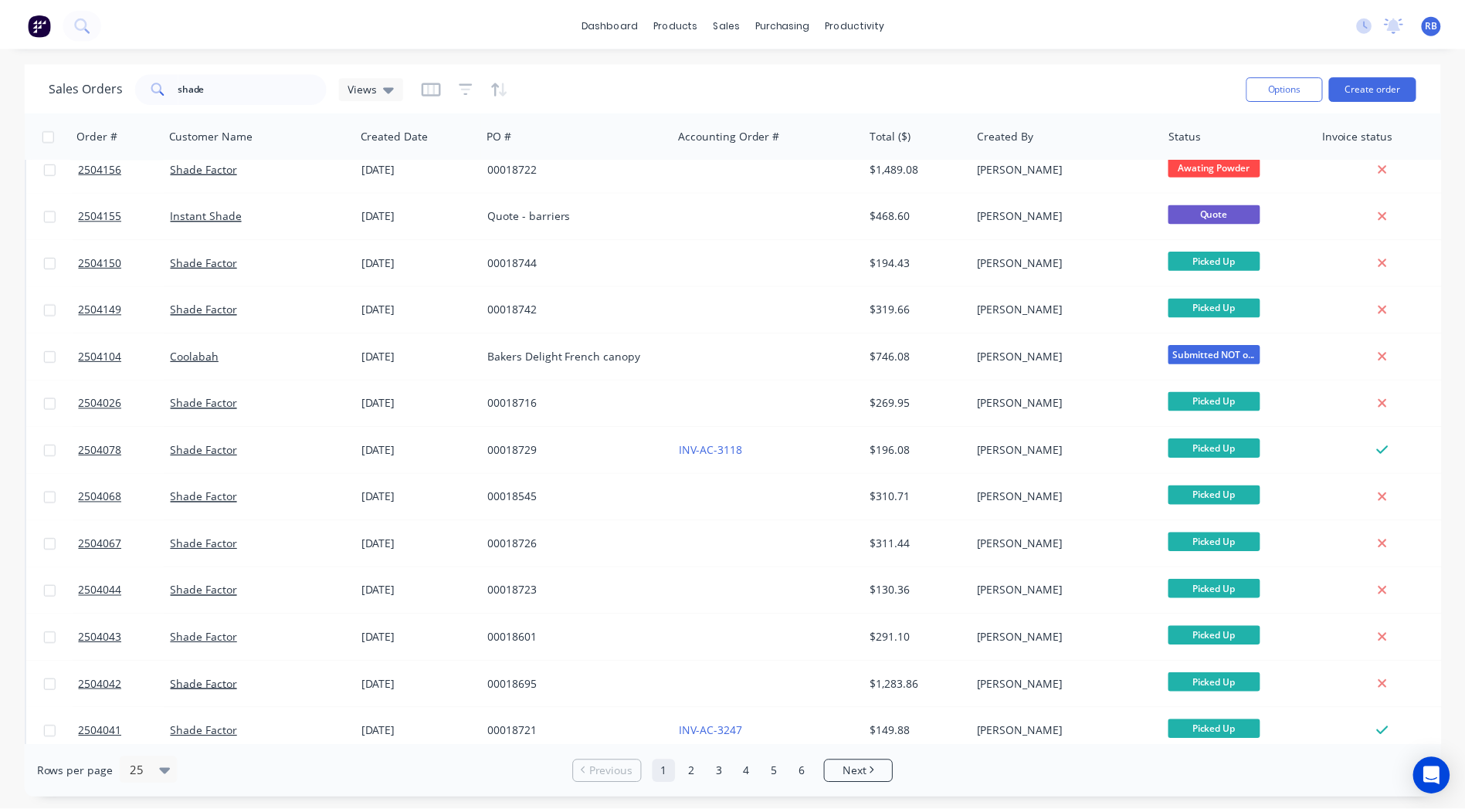
scroll to position [386, 0]
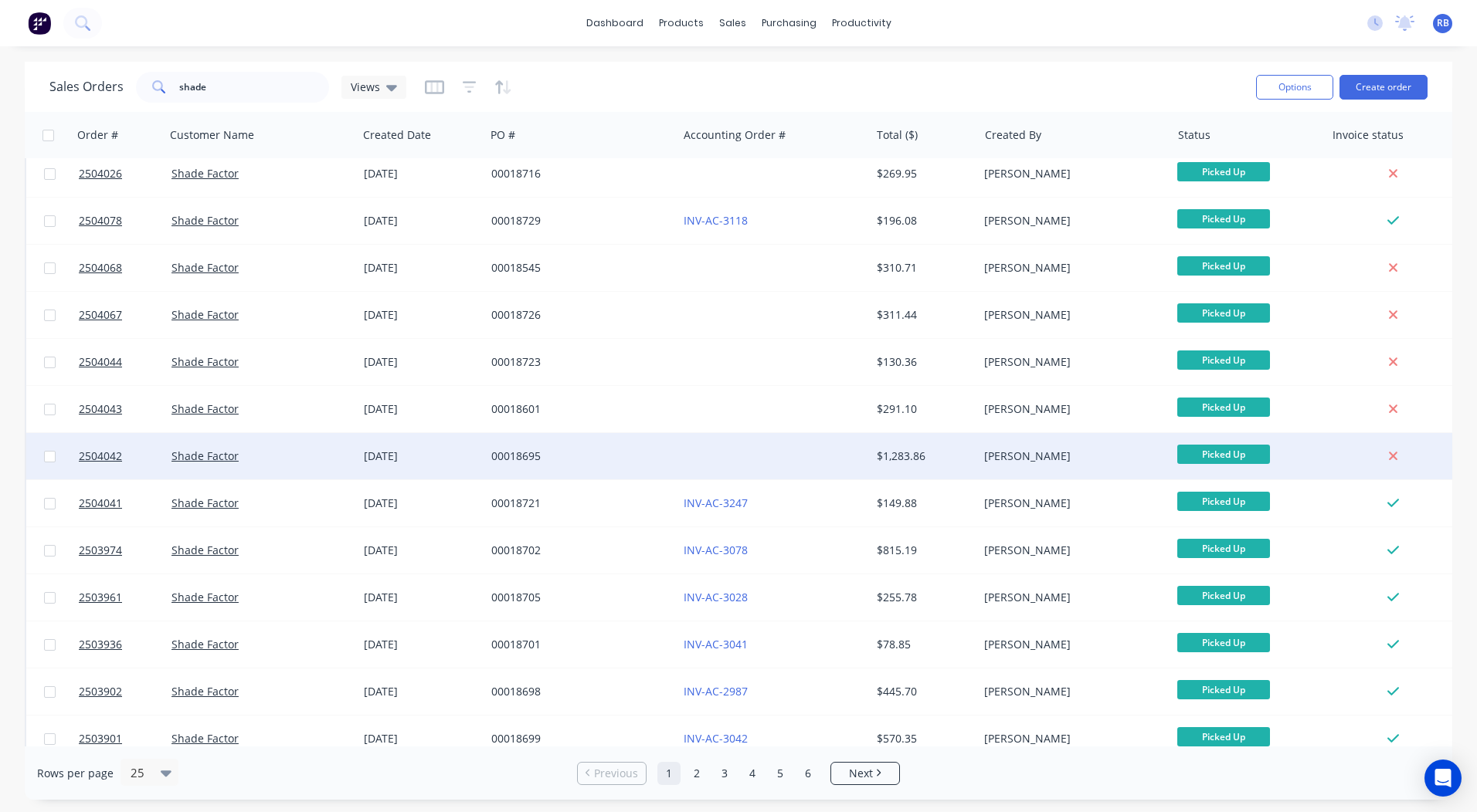
click at [771, 455] on div at bounding box center [773, 456] width 192 height 46
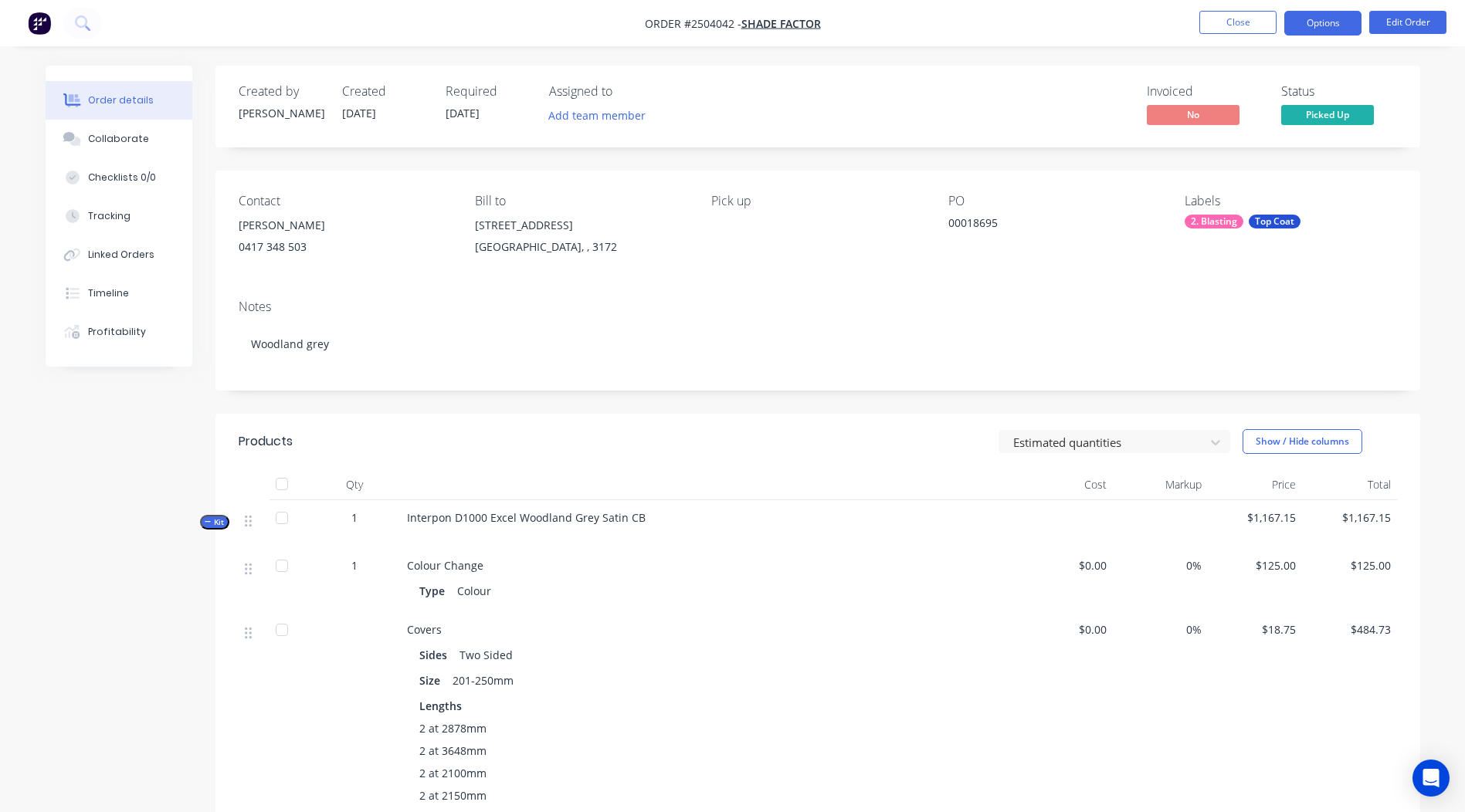
click at [1340, 16] on button "Options" at bounding box center [1323, 23] width 77 height 25
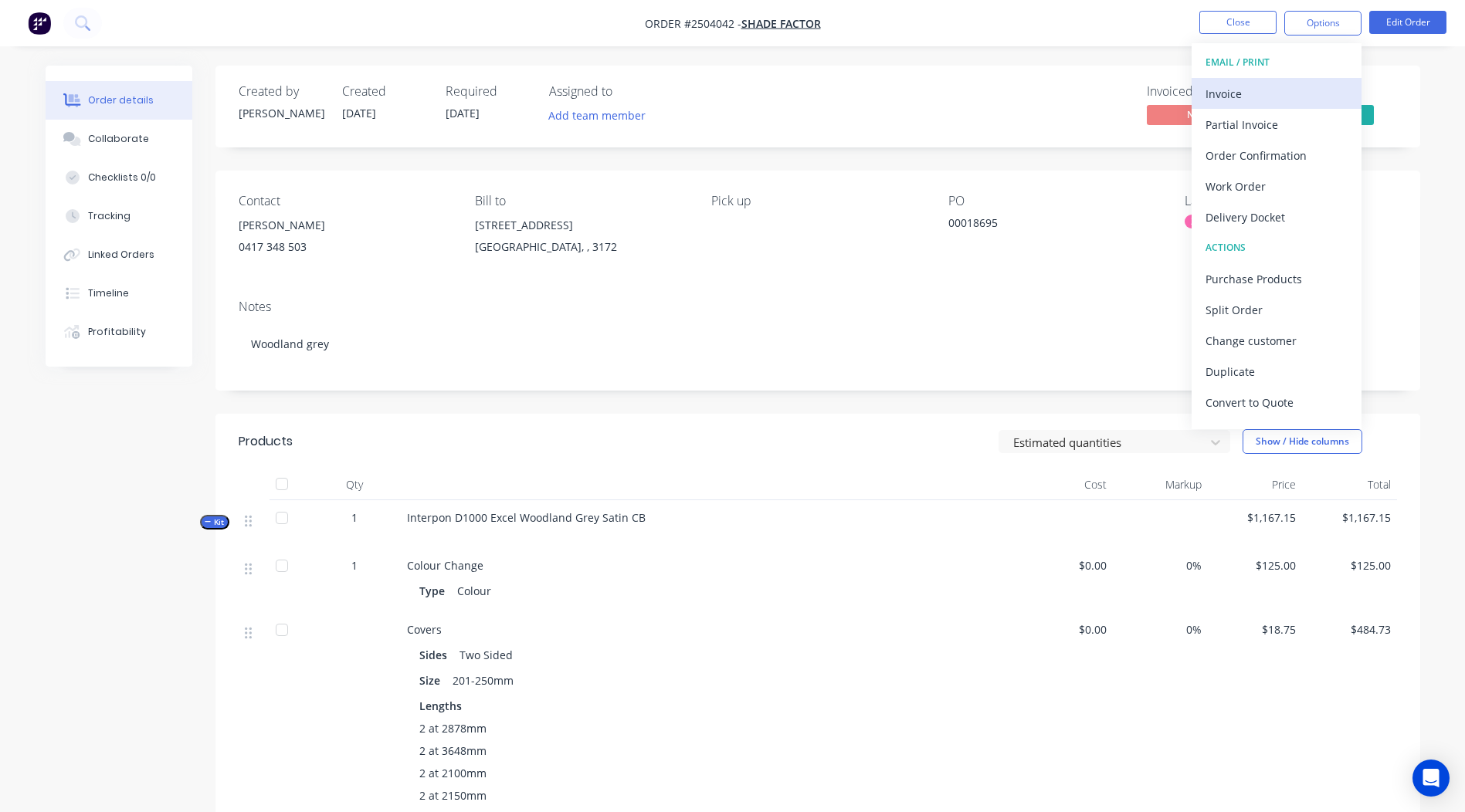
click at [1259, 102] on div "Invoice" at bounding box center [1277, 94] width 142 height 23
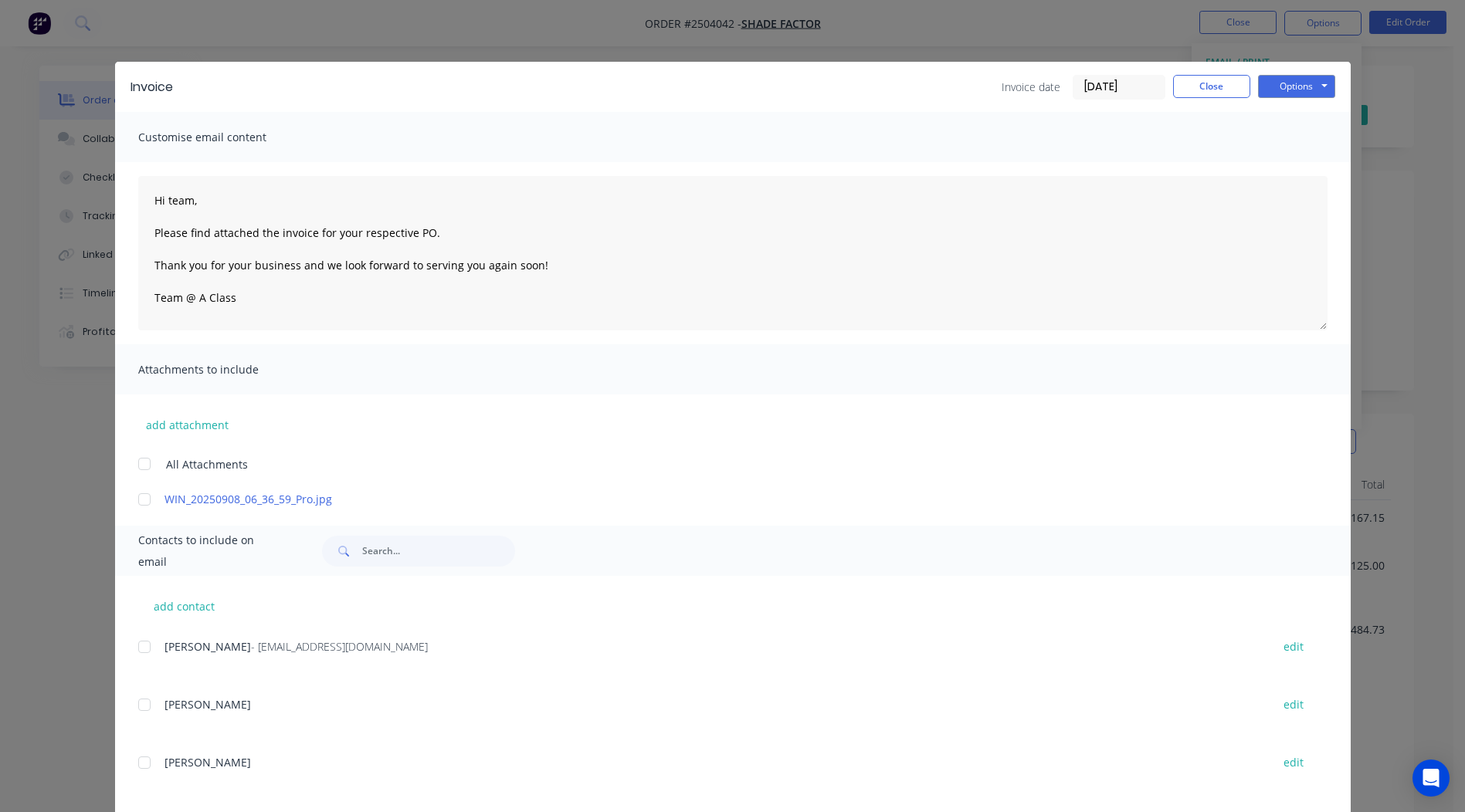
click at [139, 498] on div at bounding box center [145, 500] width 31 height 31
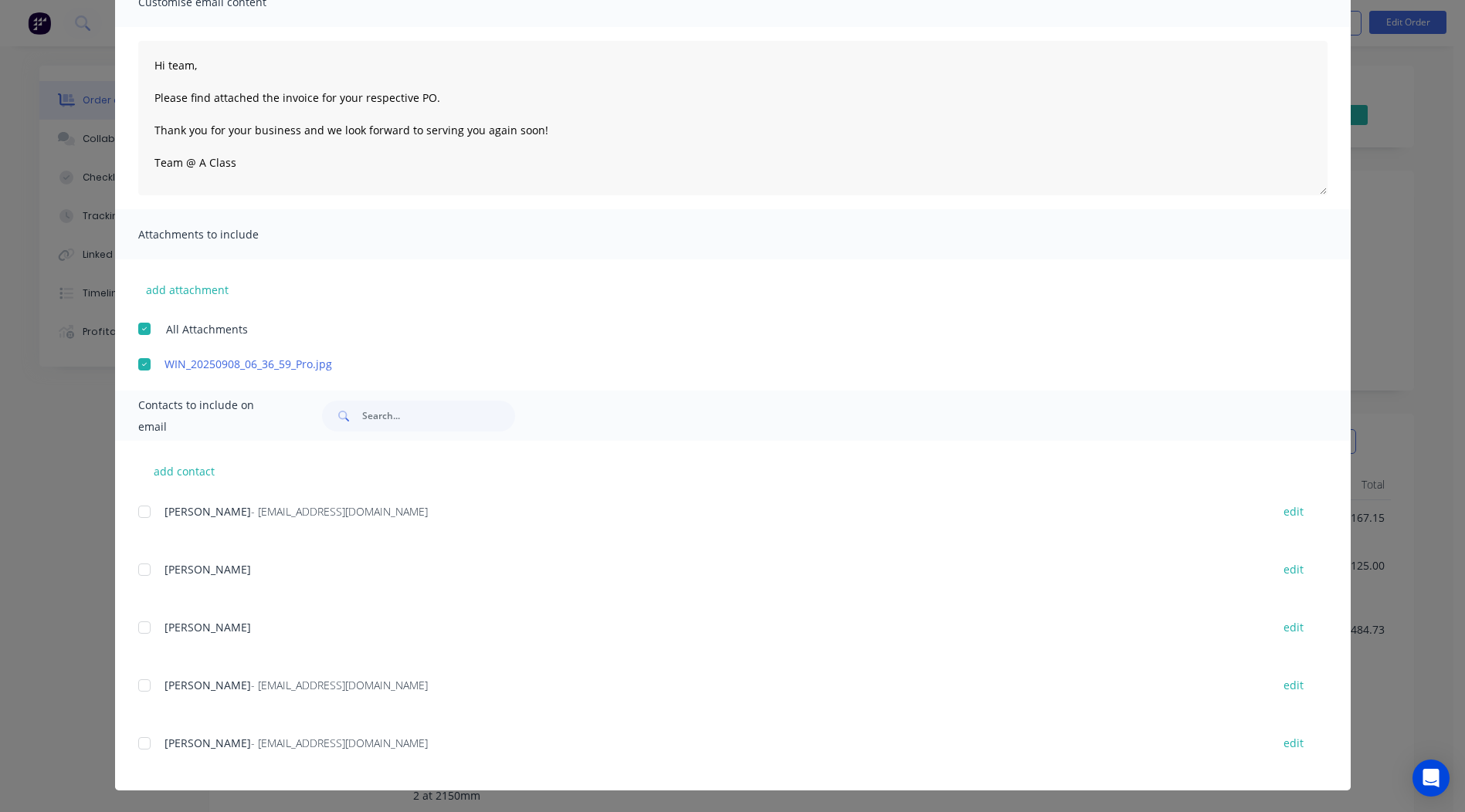
click at [143, 685] on div at bounding box center [145, 685] width 31 height 31
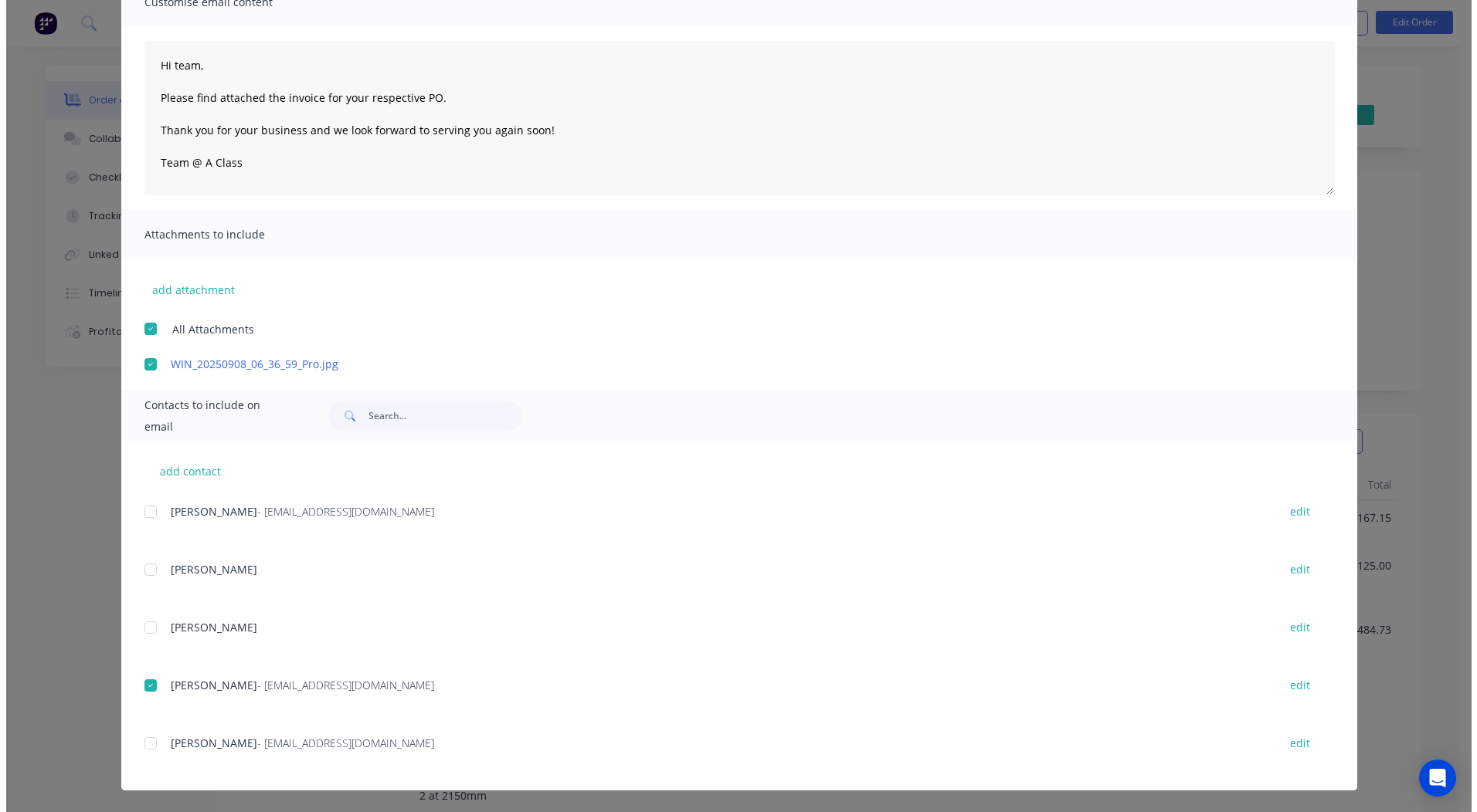
scroll to position [0, 0]
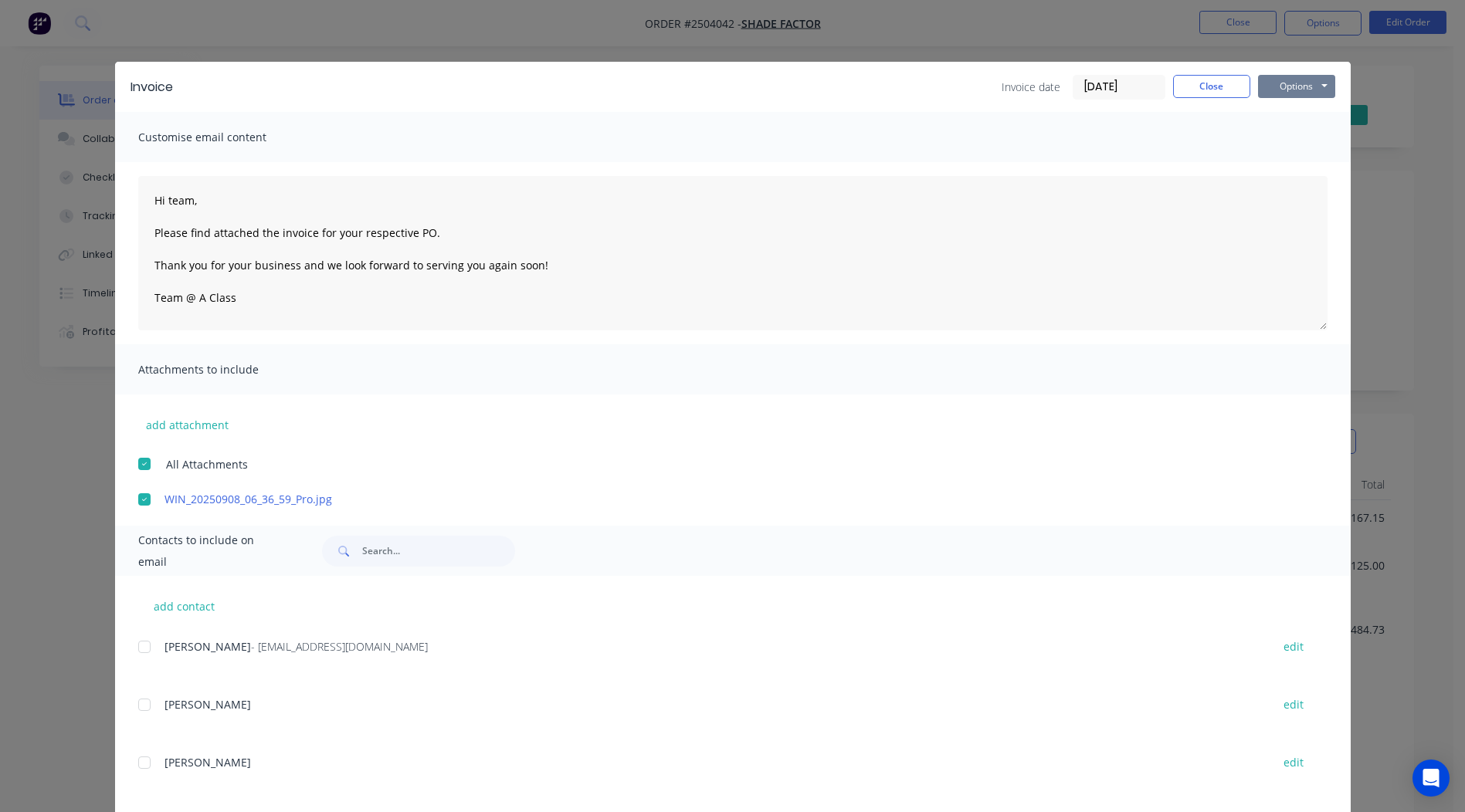
click at [1296, 84] on button "Options" at bounding box center [1297, 86] width 77 height 23
click at [1304, 168] on button "Email" at bounding box center [1307, 165] width 99 height 25
click at [1173, 96] on button "Close" at bounding box center [1211, 86] width 77 height 23
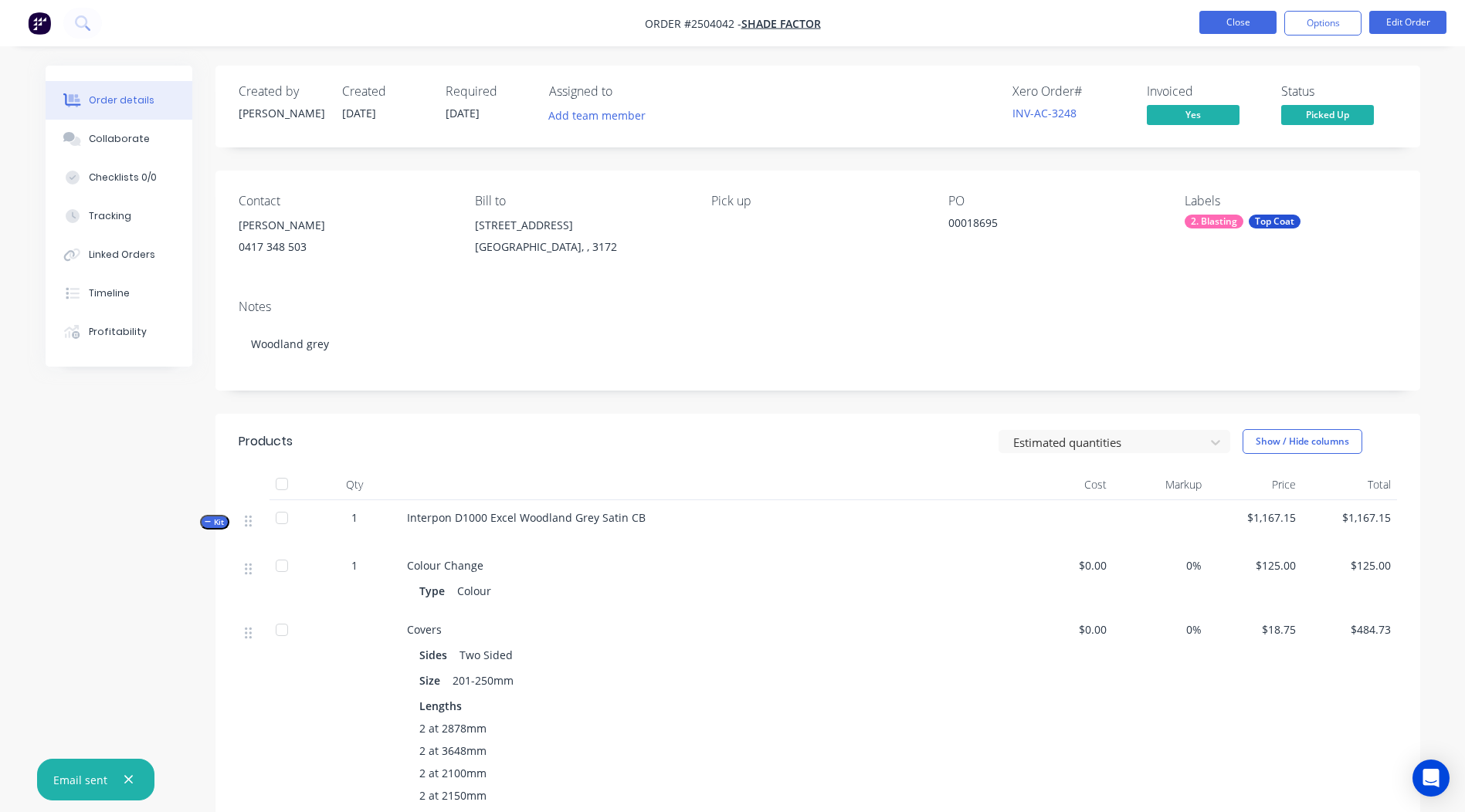
click at [1226, 31] on button "Close" at bounding box center [1237, 22] width 77 height 23
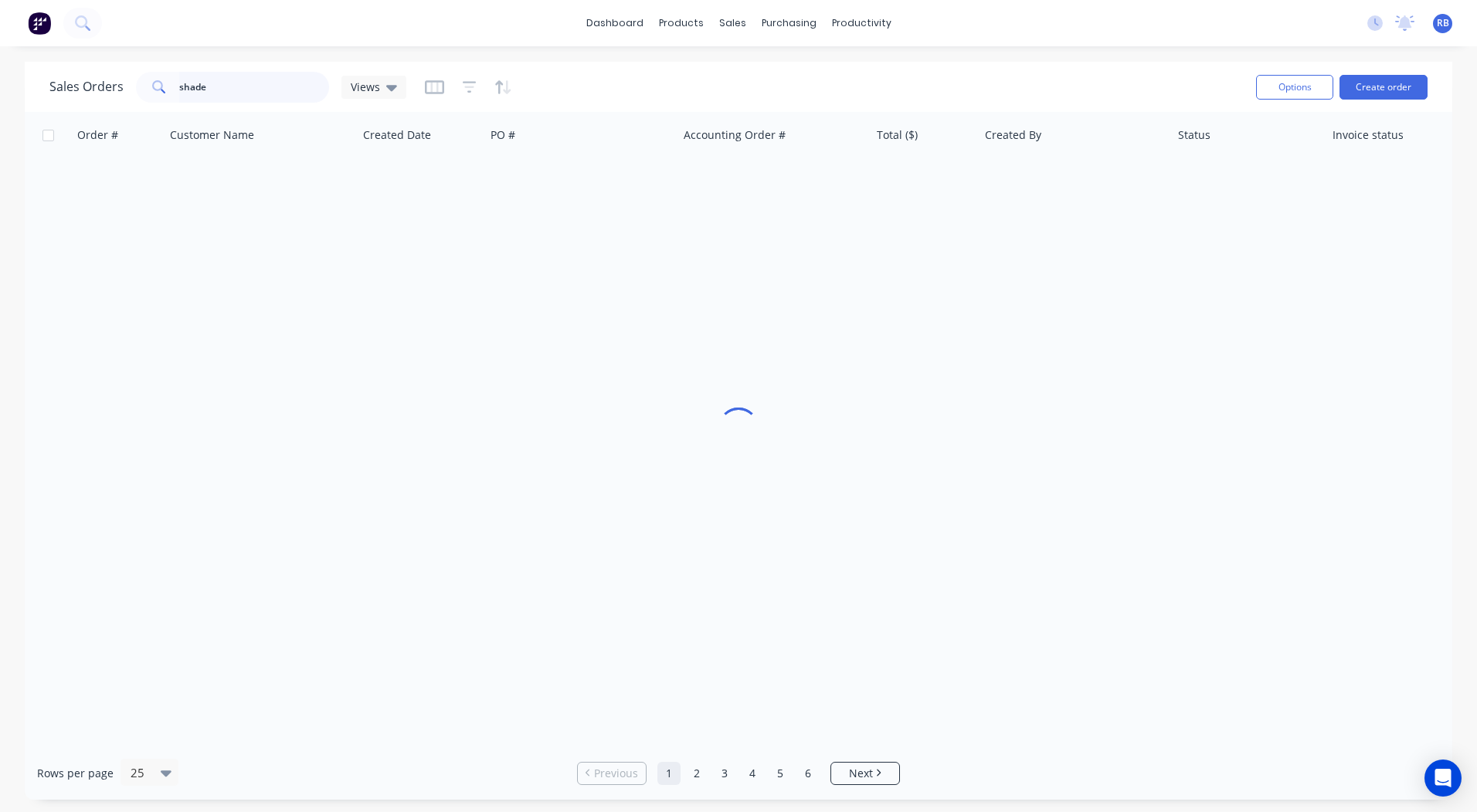
click at [0, 81] on html "dashboard products sales purchasing productivity dashboard products Product Cat…" at bounding box center [738, 406] width 1477 height 812
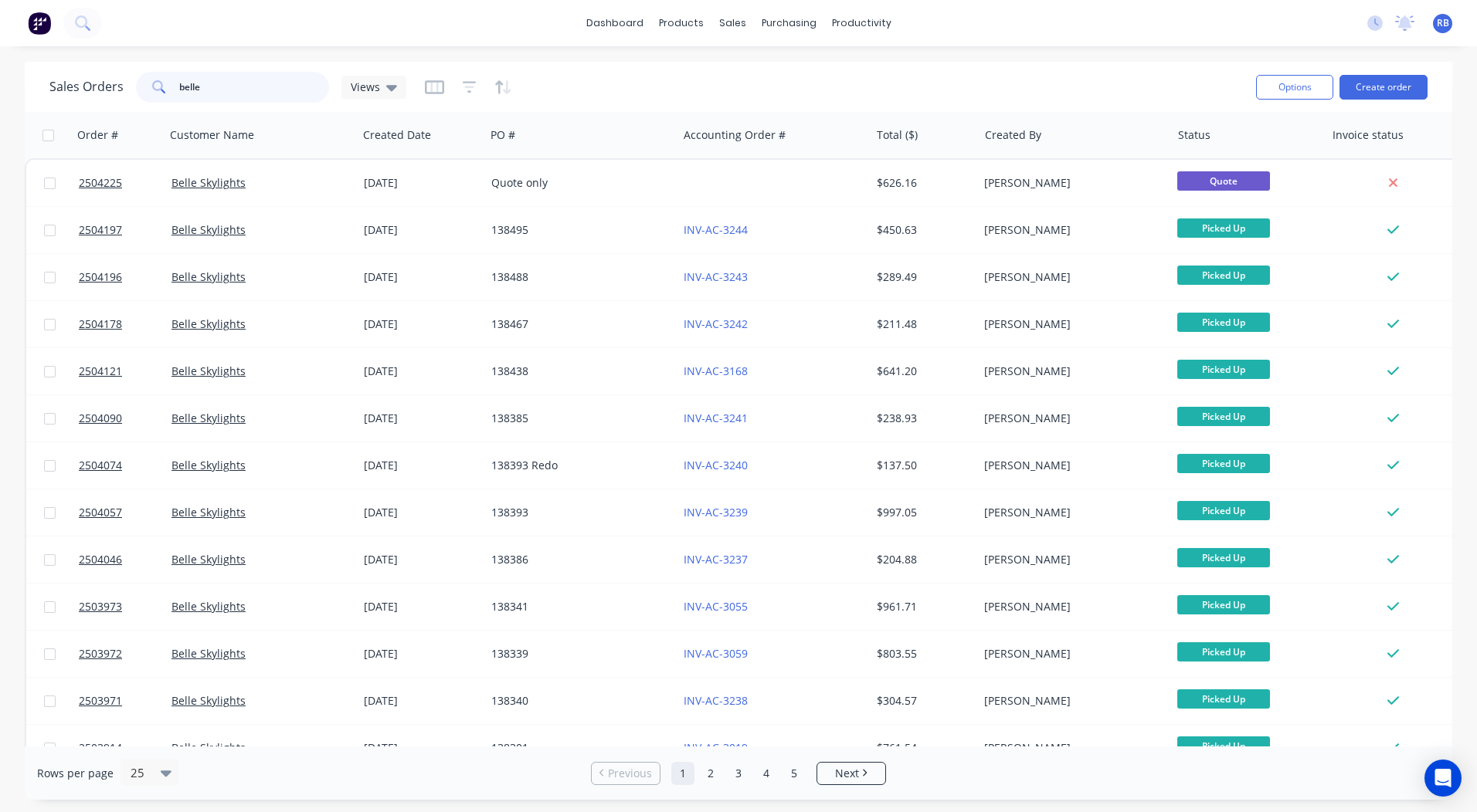
drag, startPoint x: 270, startPoint y: 88, endPoint x: 0, endPoint y: 140, distance: 275.0
click at [15, 130] on div "Sales Orders belle Views Options Create order Order # Customer Name Created Dat…" at bounding box center [738, 431] width 1477 height 738
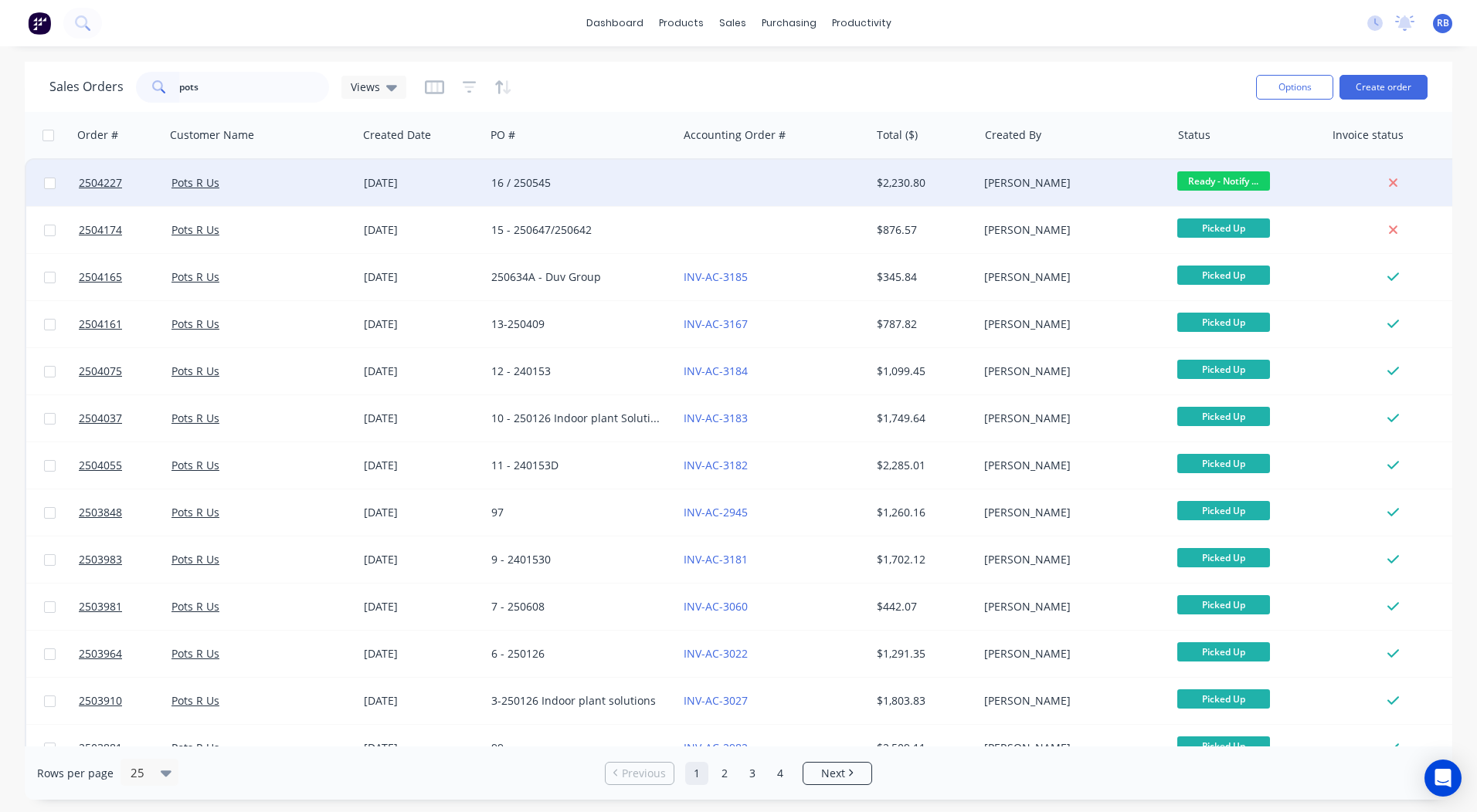
click at [1251, 182] on span "Ready - Notify ..." at bounding box center [1224, 180] width 93 height 19
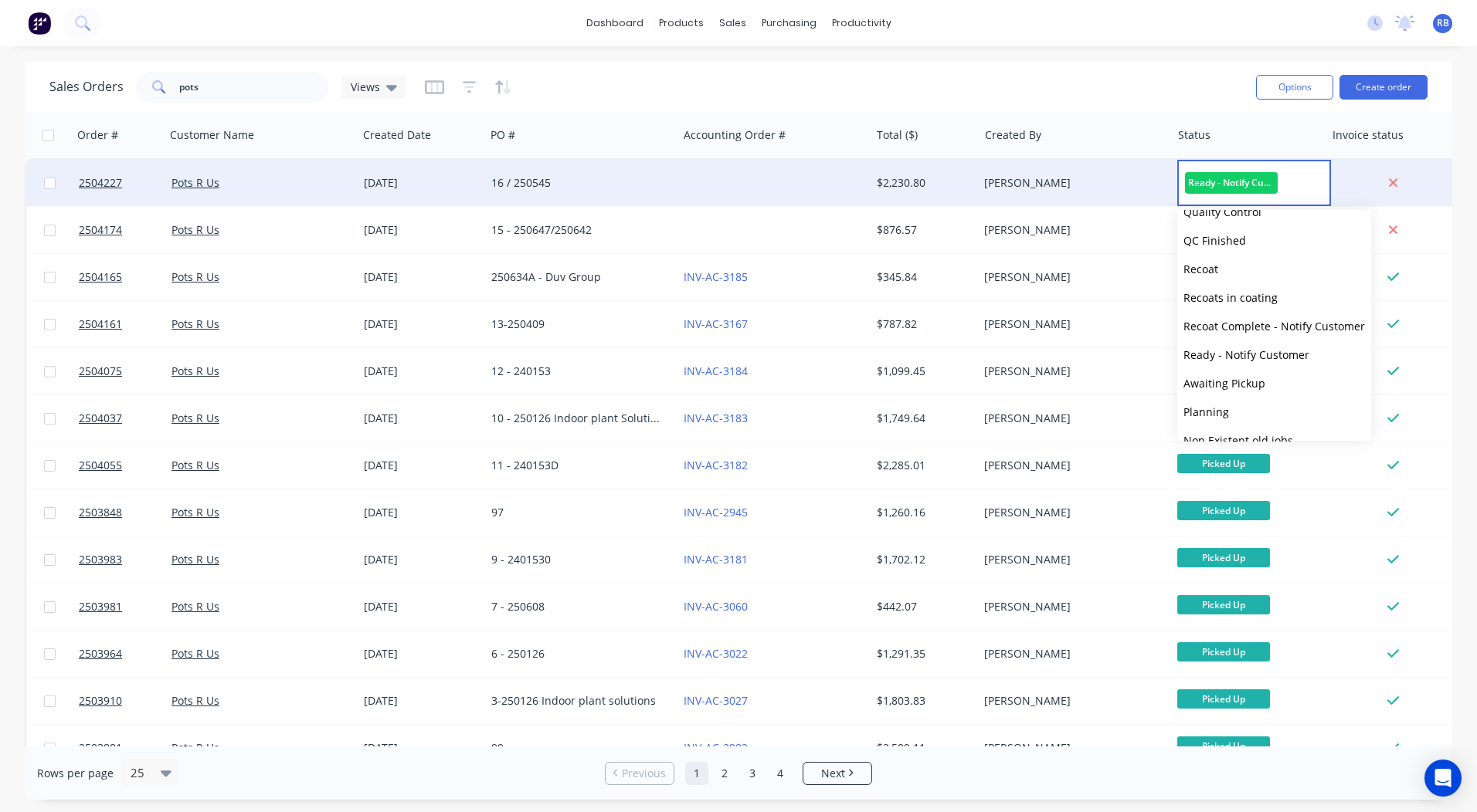
scroll to position [638, 0]
click at [1233, 425] on span "Picked Up" at bounding box center [1208, 421] width 51 height 15
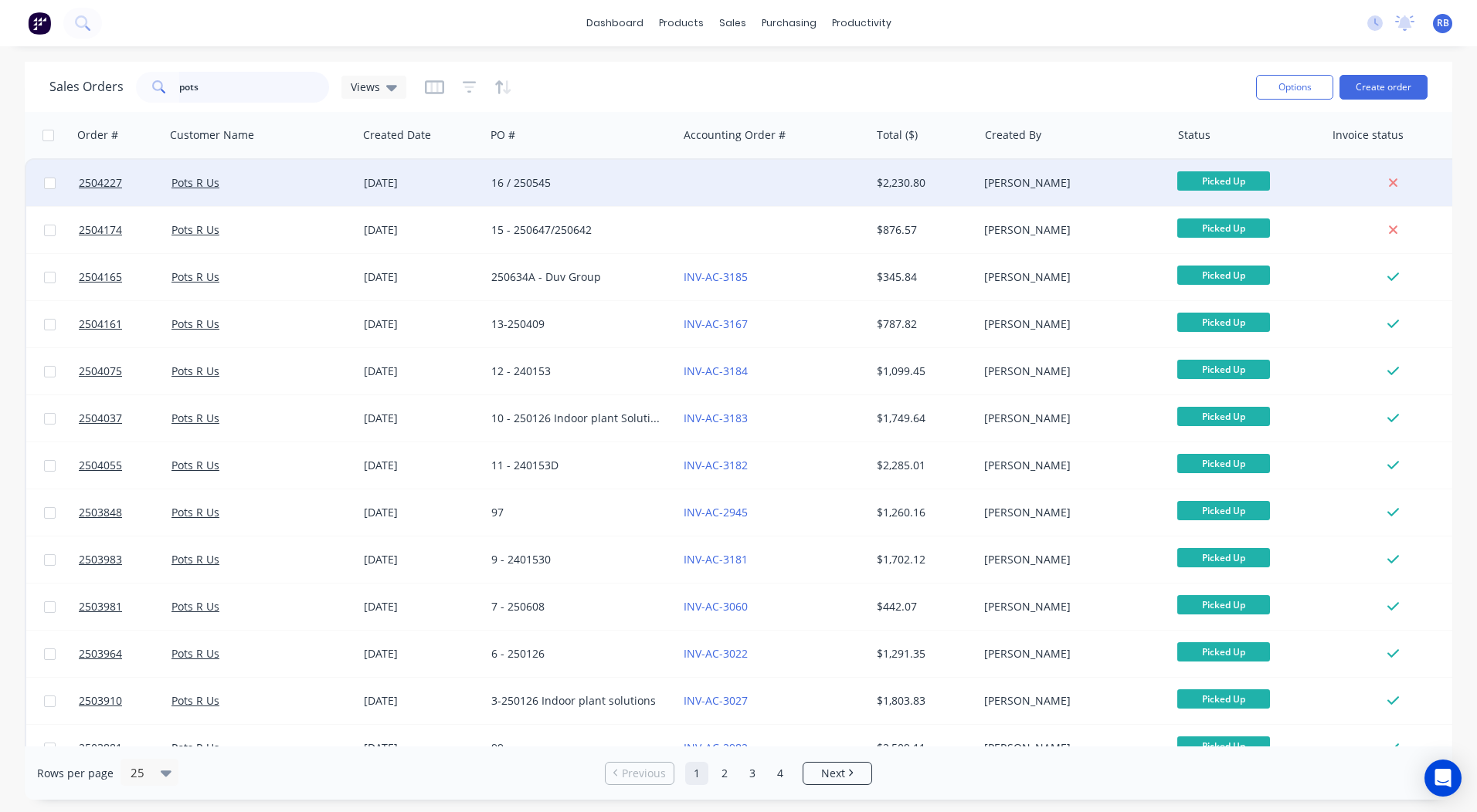
drag, startPoint x: 109, startPoint y: 103, endPoint x: 0, endPoint y: 123, distance: 110.8
click at [0, 109] on html "dashboard products sales purchasing productivity dashboard products Product Cat…" at bounding box center [738, 406] width 1477 height 812
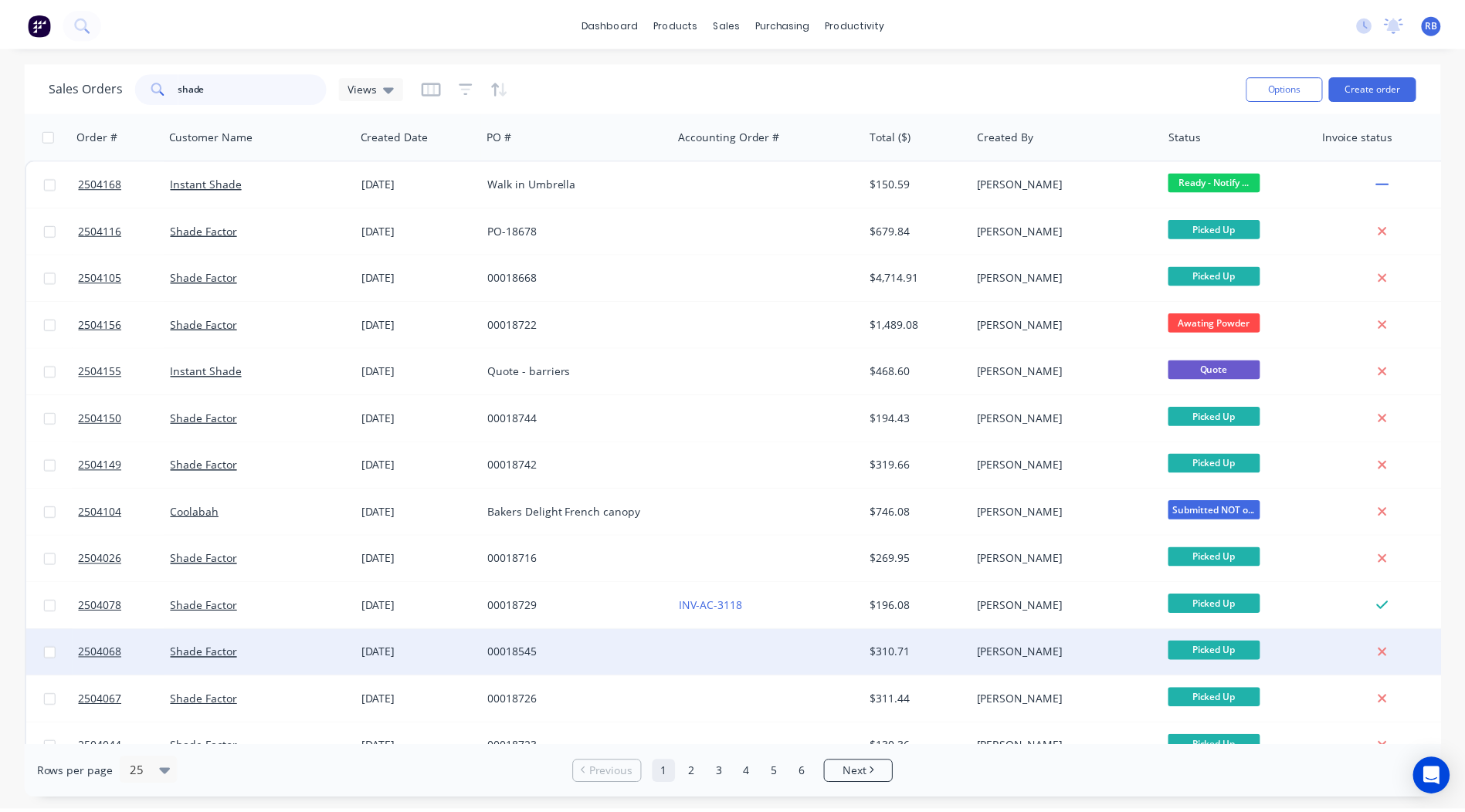
scroll to position [386, 0]
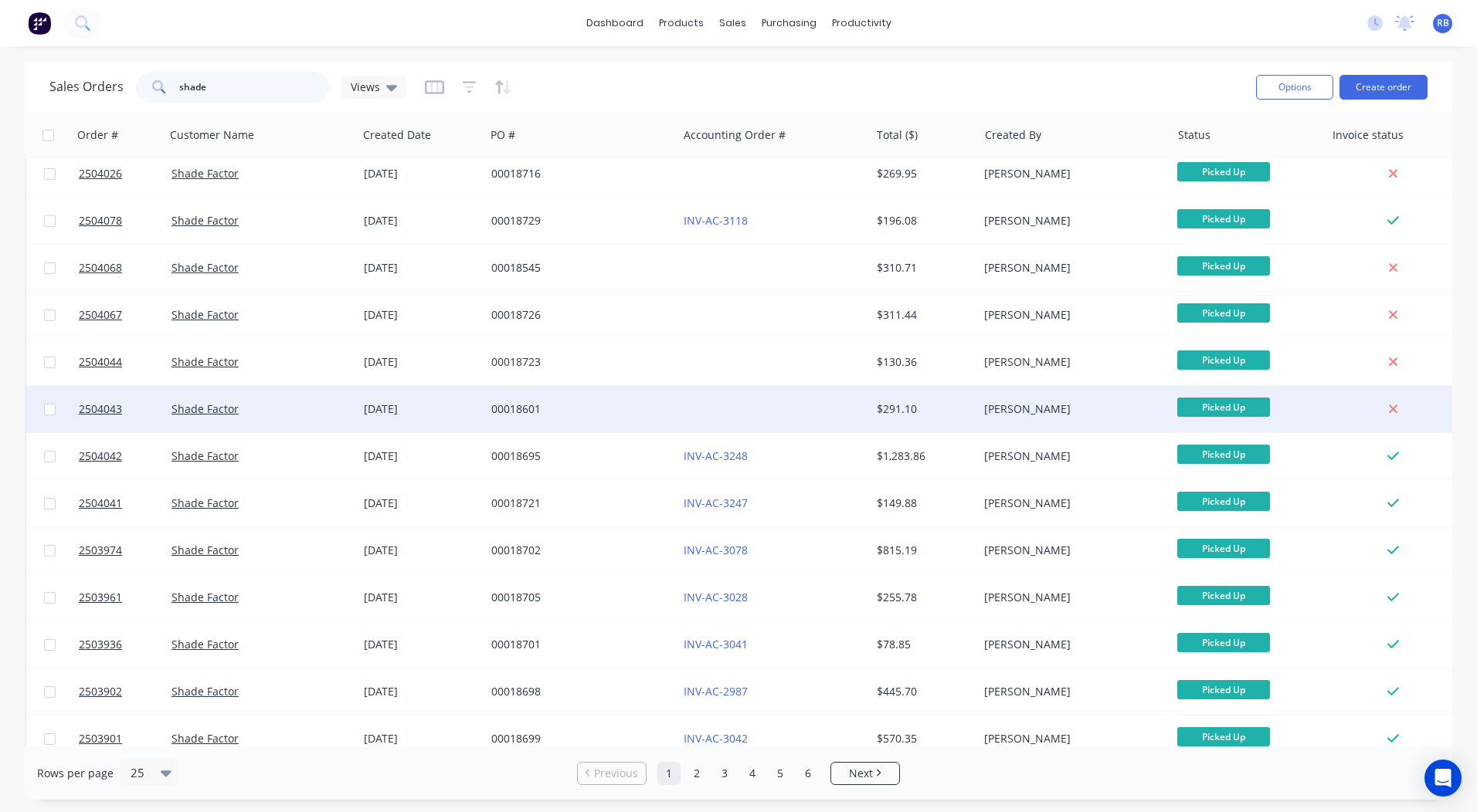
type input "shade"
click at [701, 405] on div at bounding box center [773, 409] width 192 height 46
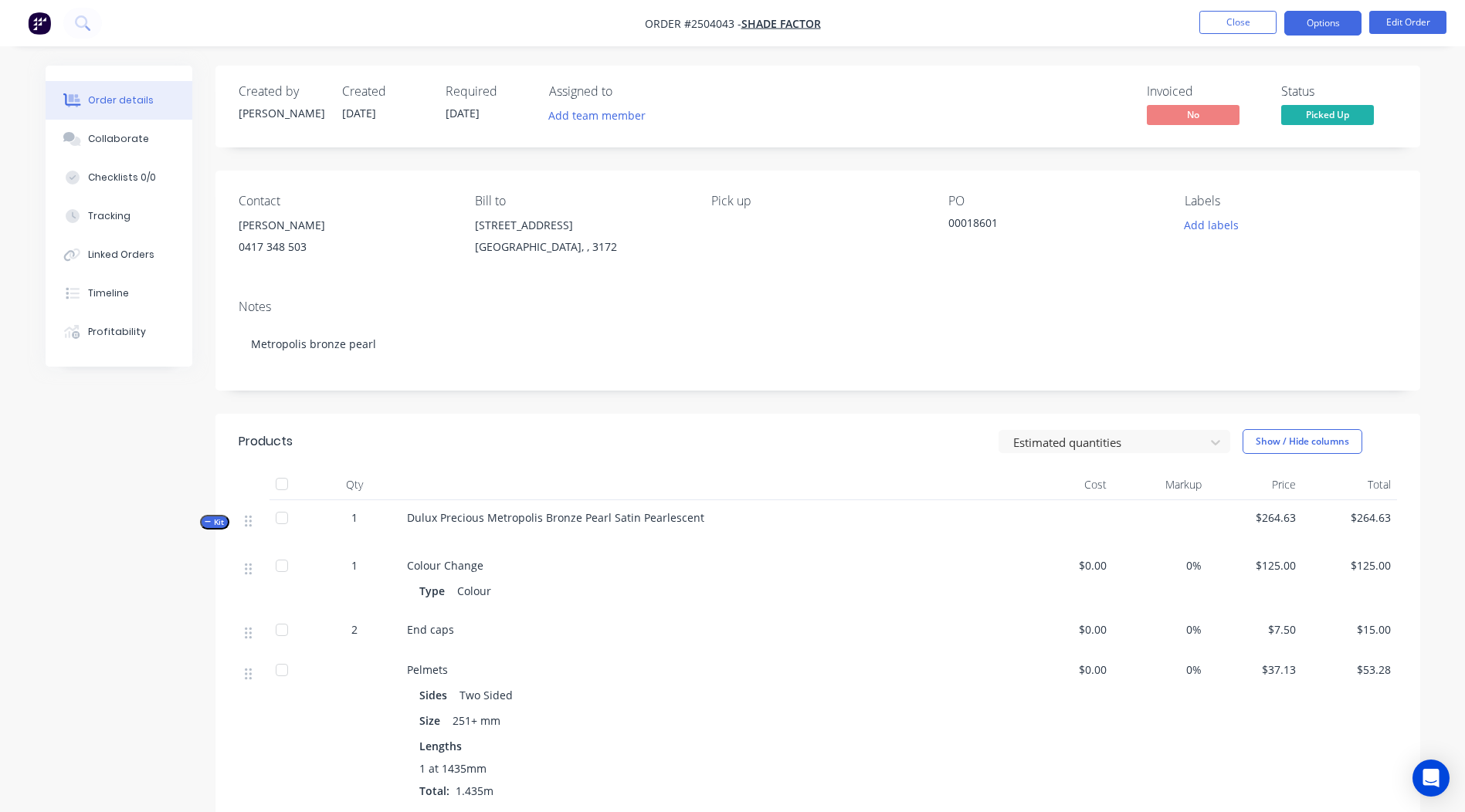
click at [1334, 28] on button "Options" at bounding box center [1323, 23] width 77 height 25
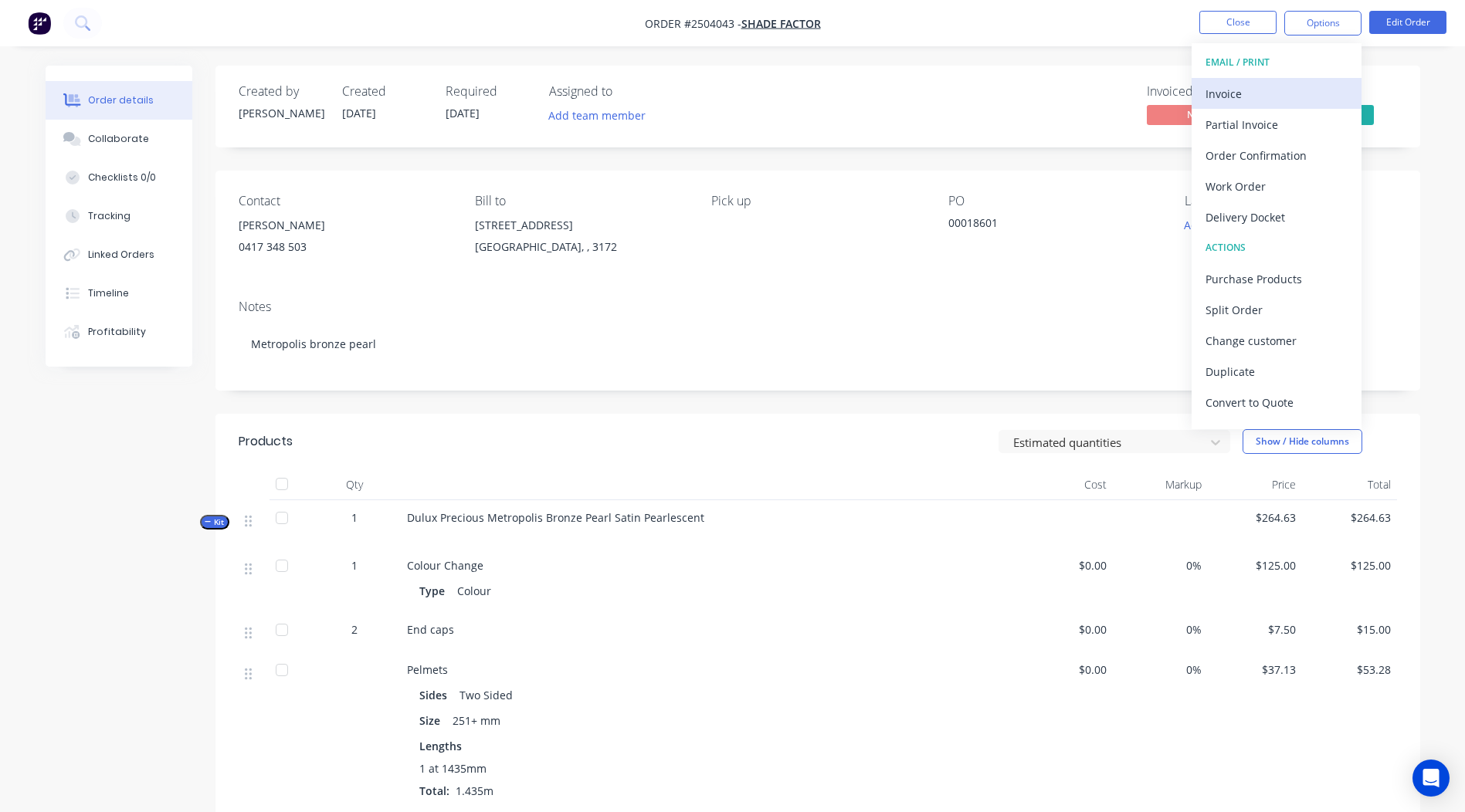
click at [1280, 90] on div "Invoice" at bounding box center [1277, 94] width 142 height 23
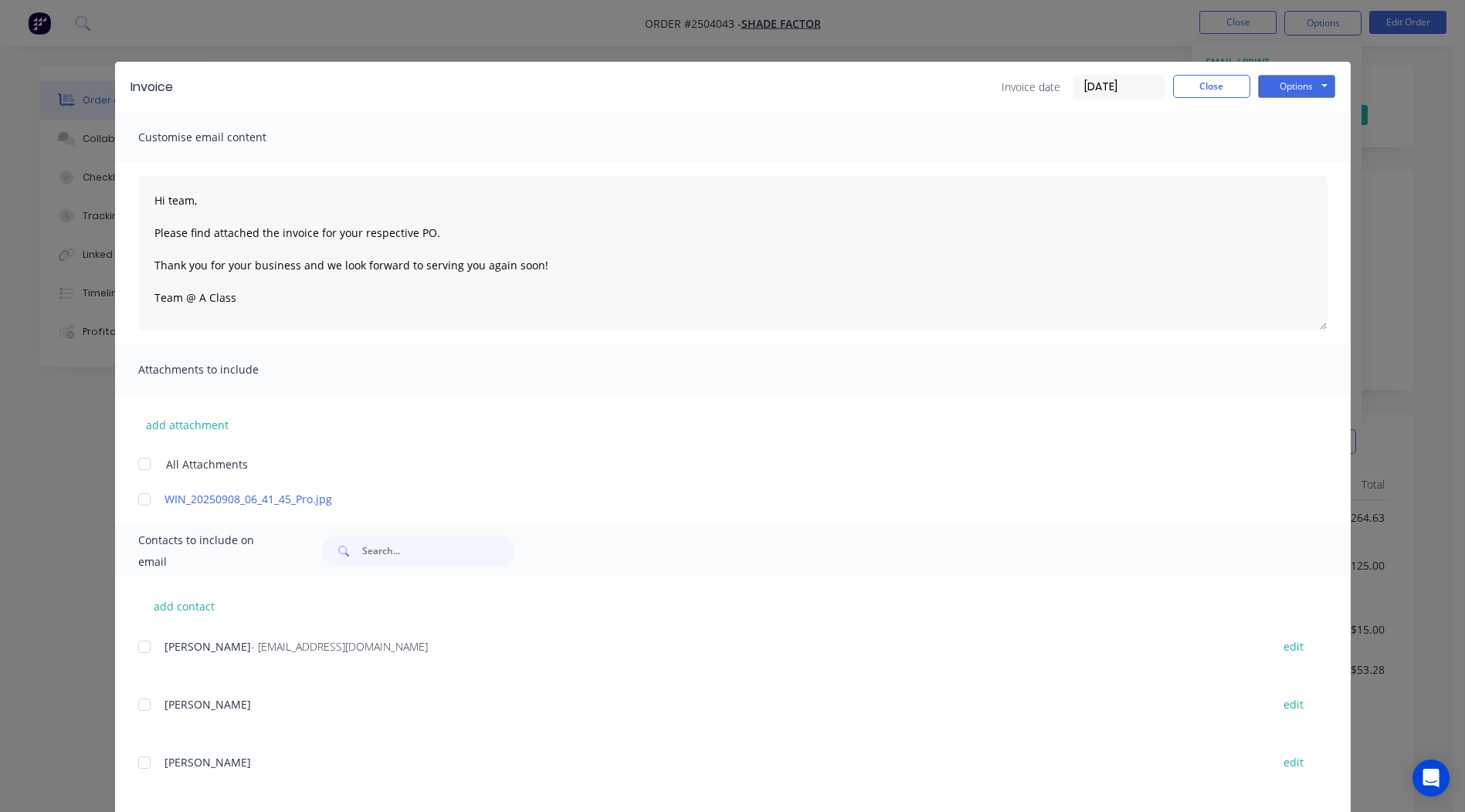
drag, startPoint x: 160, startPoint y: 506, endPoint x: 115, endPoint y: 486, distance: 49.2
click at [155, 506] on div "WIN_20250908_06_41_45_Pro.jpg" at bounding box center [745, 499] width 1213 height 16
click at [144, 502] on div at bounding box center [145, 500] width 31 height 31
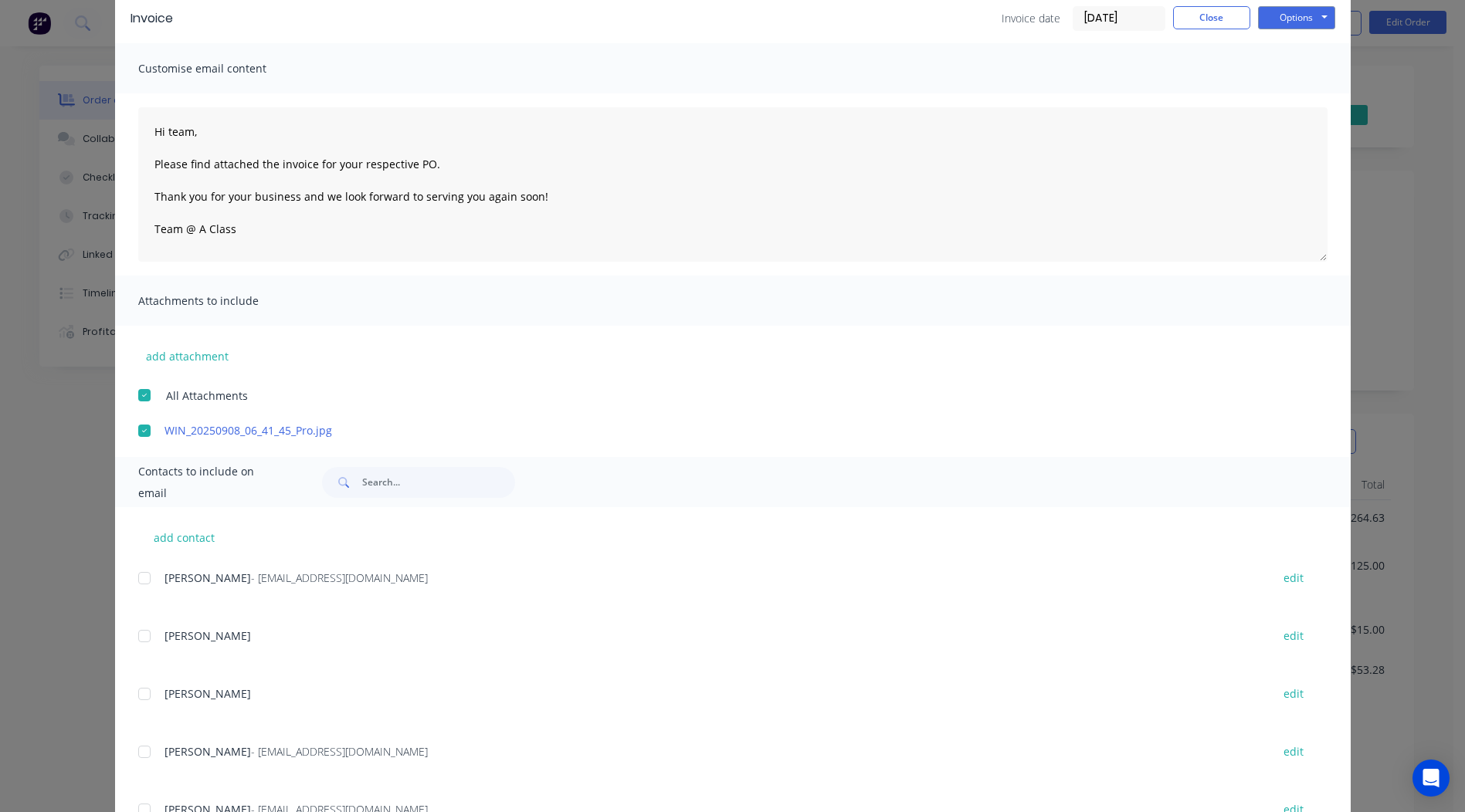
scroll to position [135, 0]
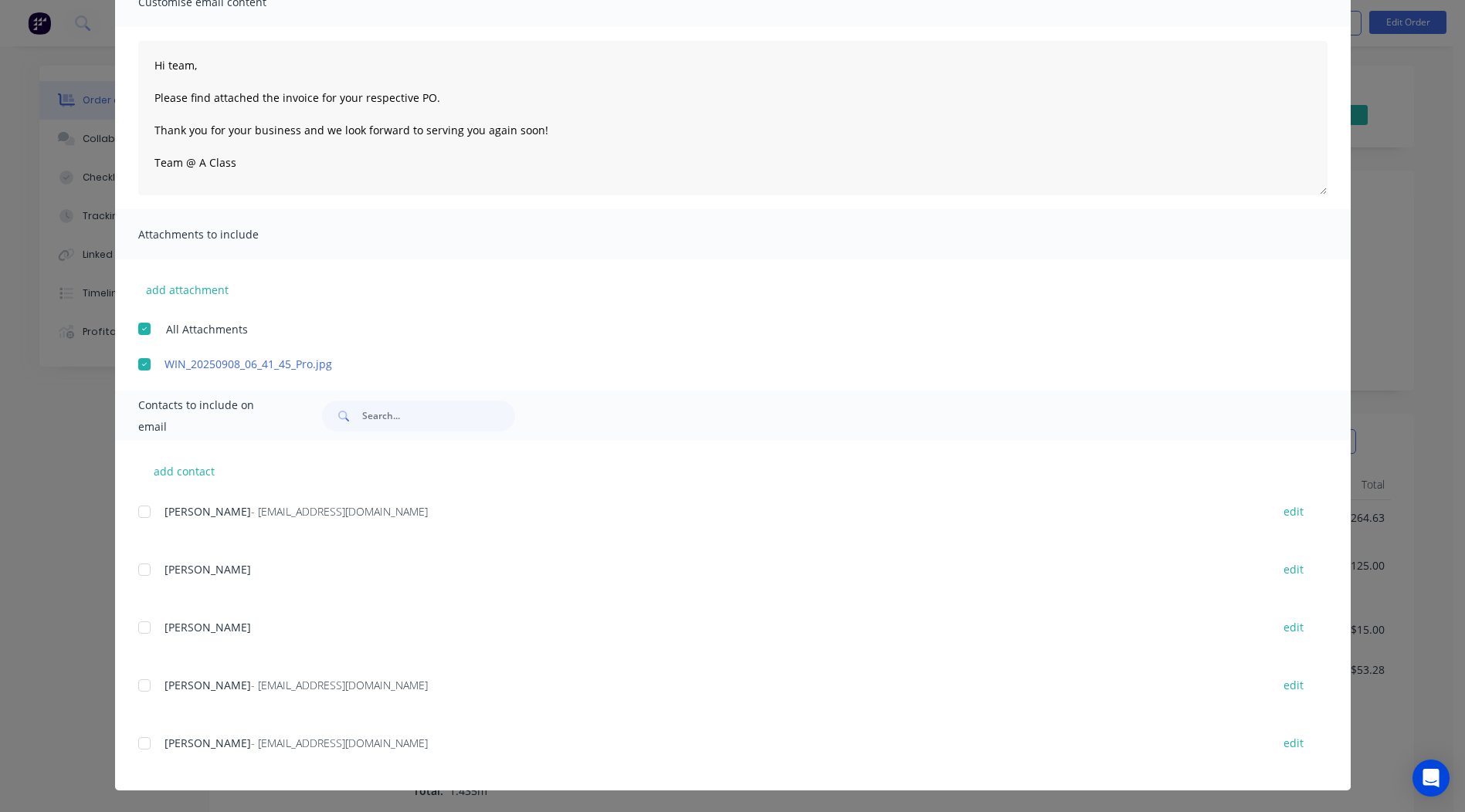
click at [137, 684] on div at bounding box center [145, 685] width 31 height 31
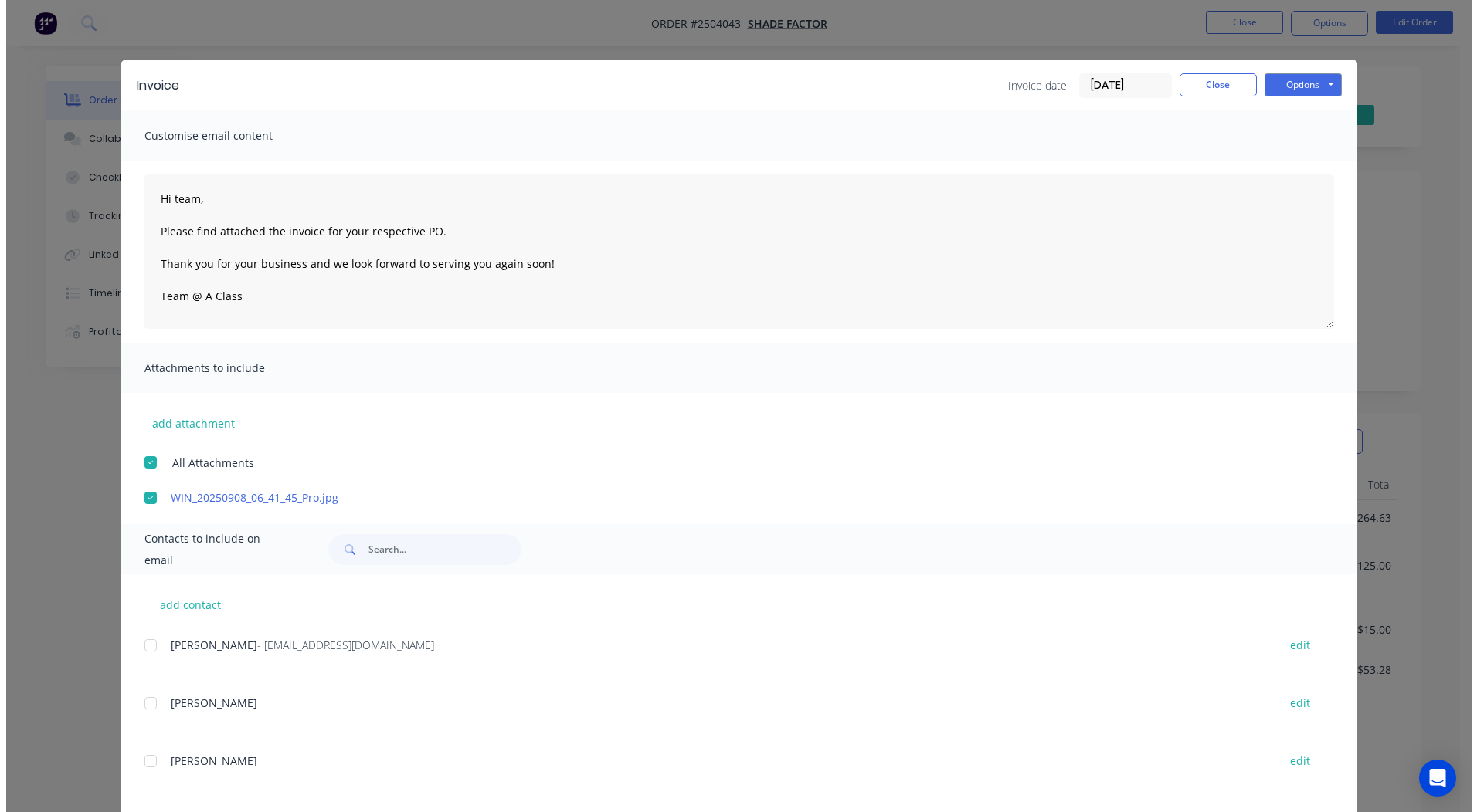
scroll to position [0, 0]
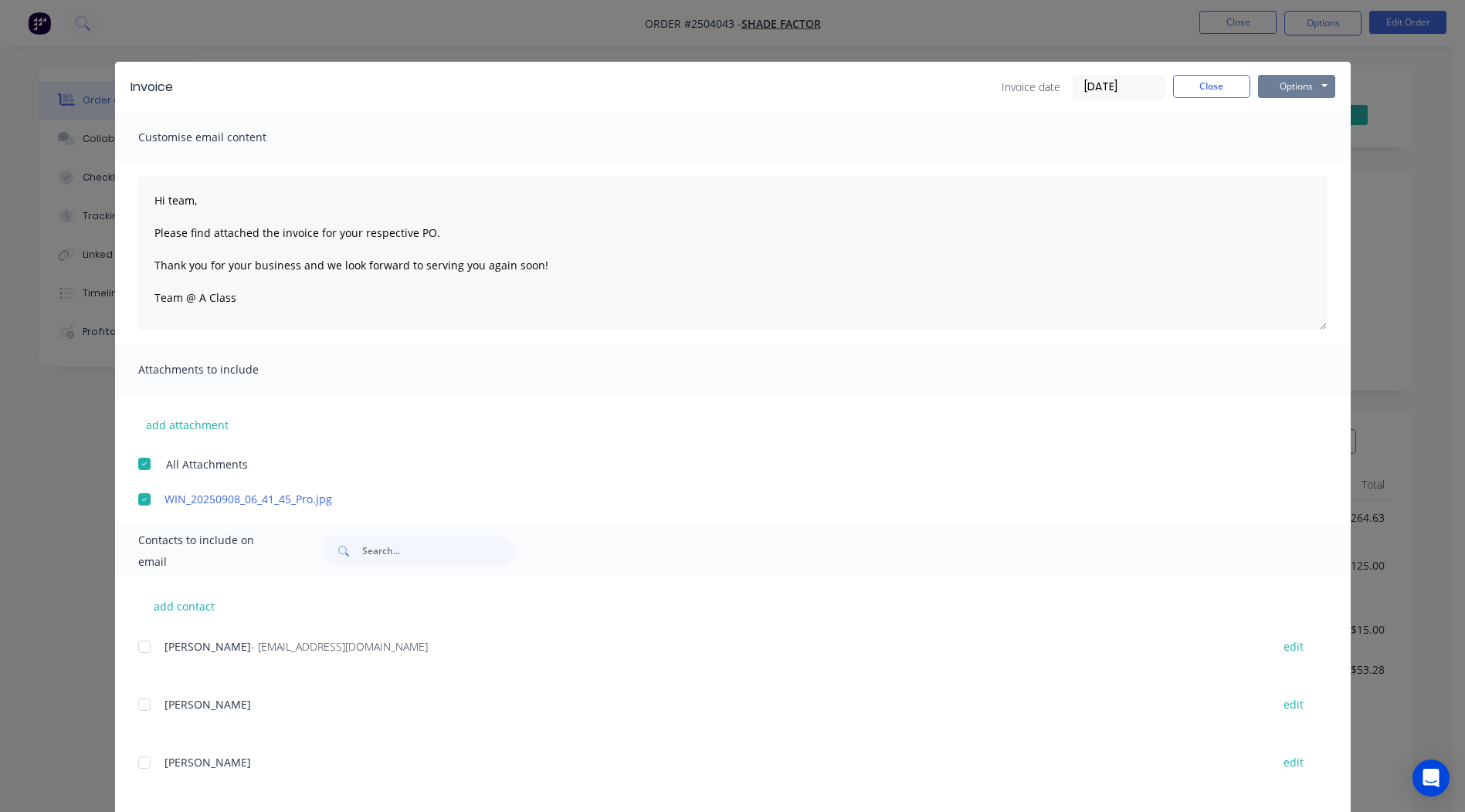
click at [1280, 82] on button "Options" at bounding box center [1297, 86] width 77 height 23
click at [1306, 161] on button "Email" at bounding box center [1307, 165] width 99 height 25
click at [1202, 87] on button "Close" at bounding box center [1211, 86] width 77 height 23
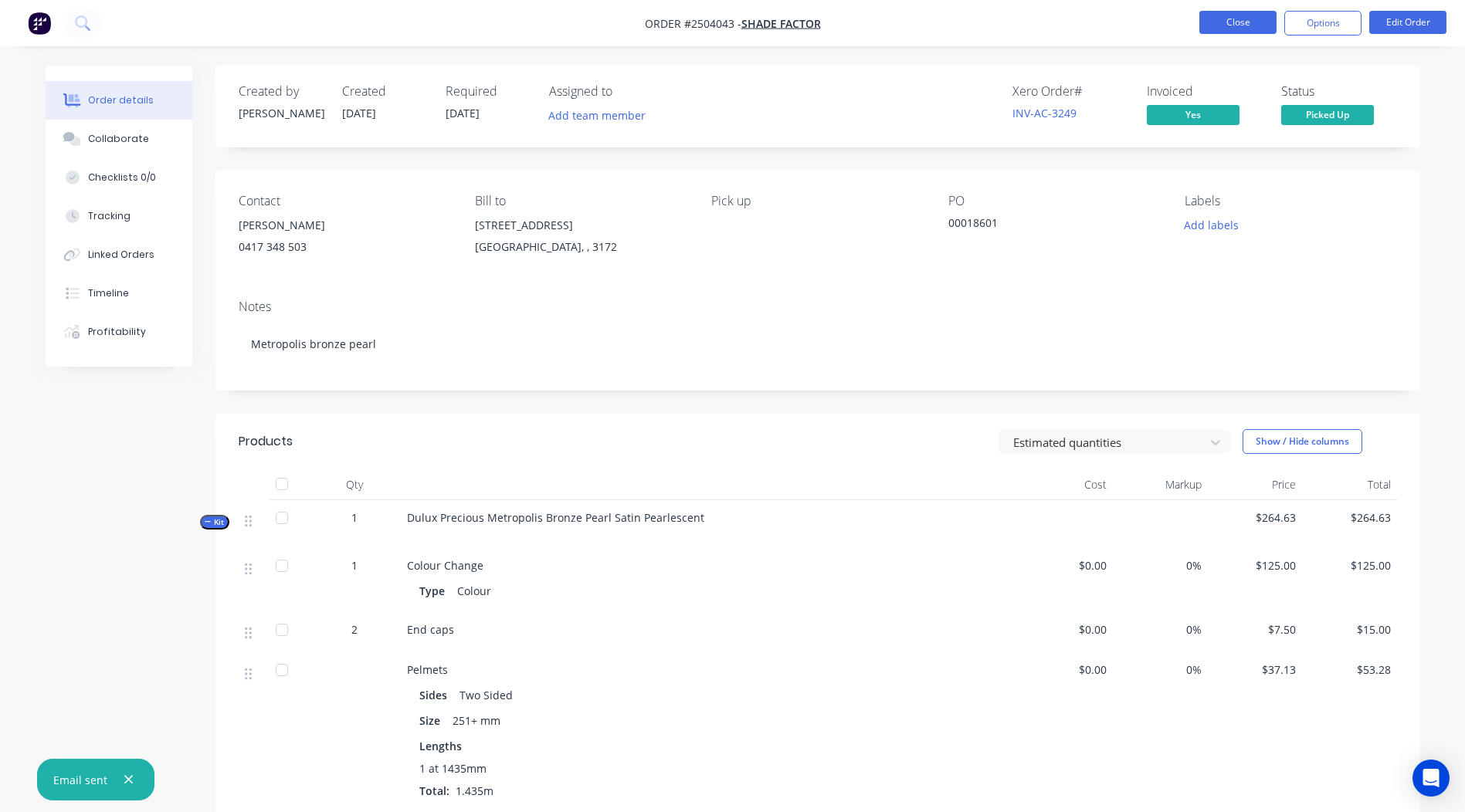
click at [1253, 11] on button "Close" at bounding box center [1237, 22] width 77 height 23
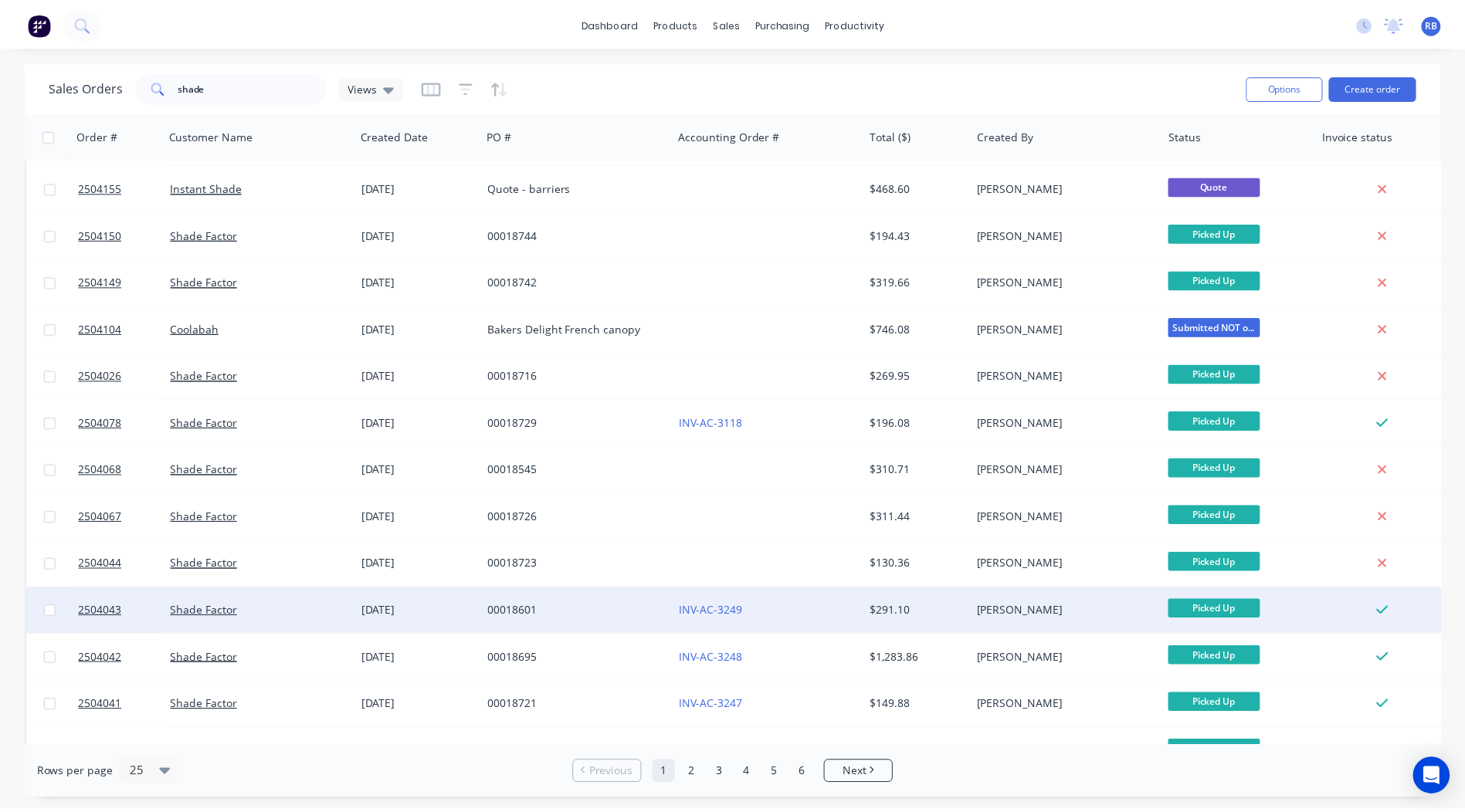
scroll to position [231, 0]
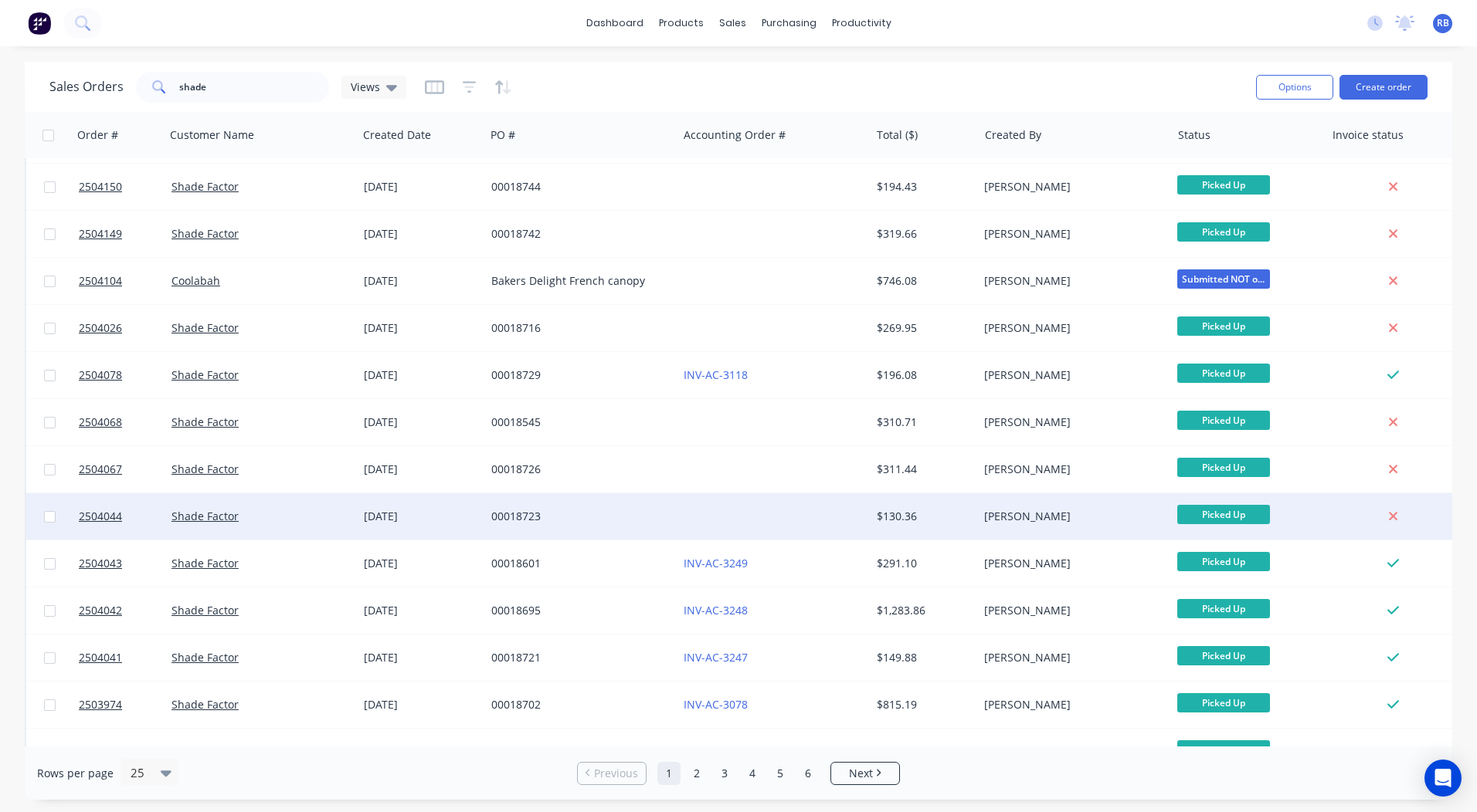
click at [672, 522] on div "00018723" at bounding box center [581, 516] width 192 height 46
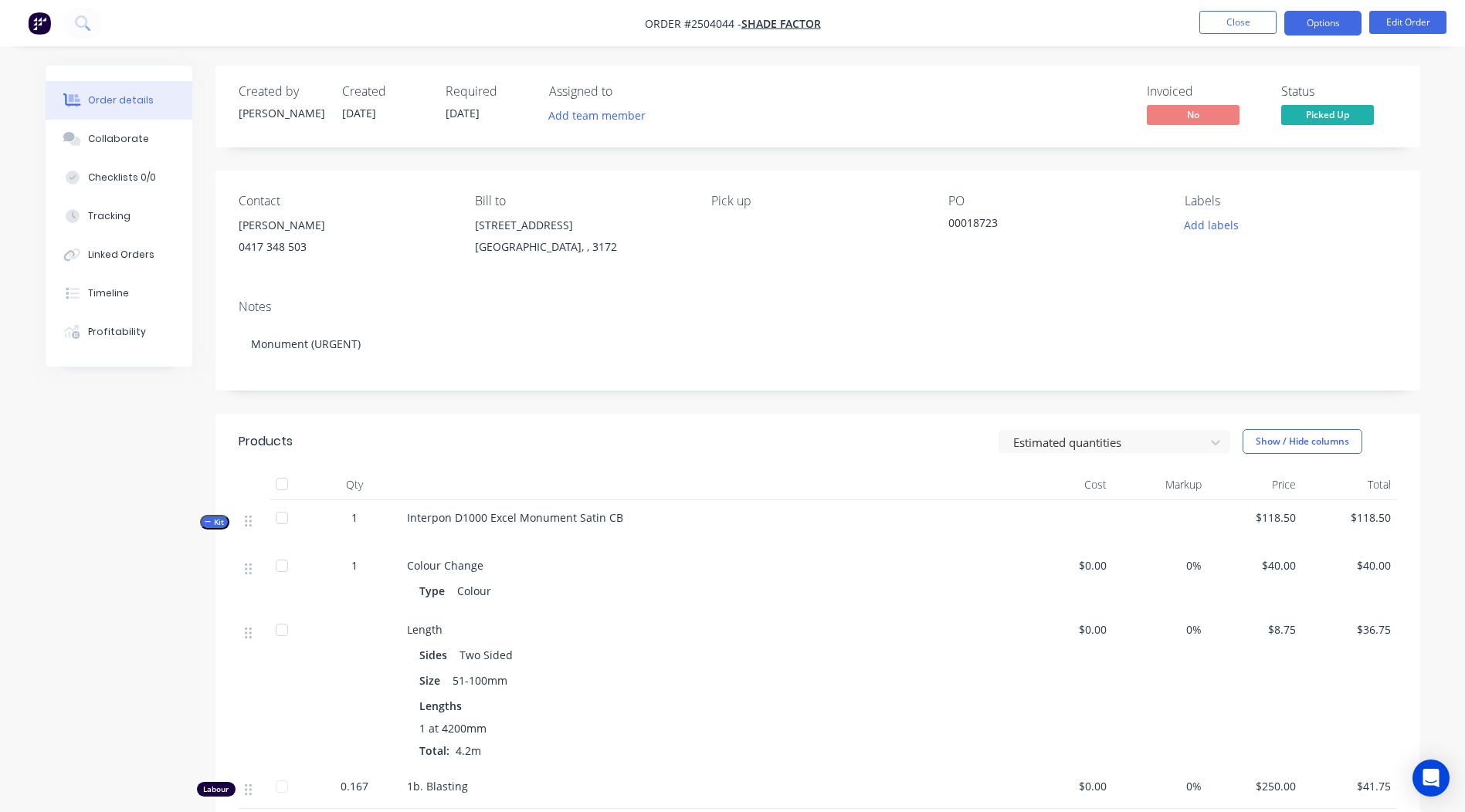
click at [1326, 25] on button "Options" at bounding box center [1323, 23] width 77 height 25
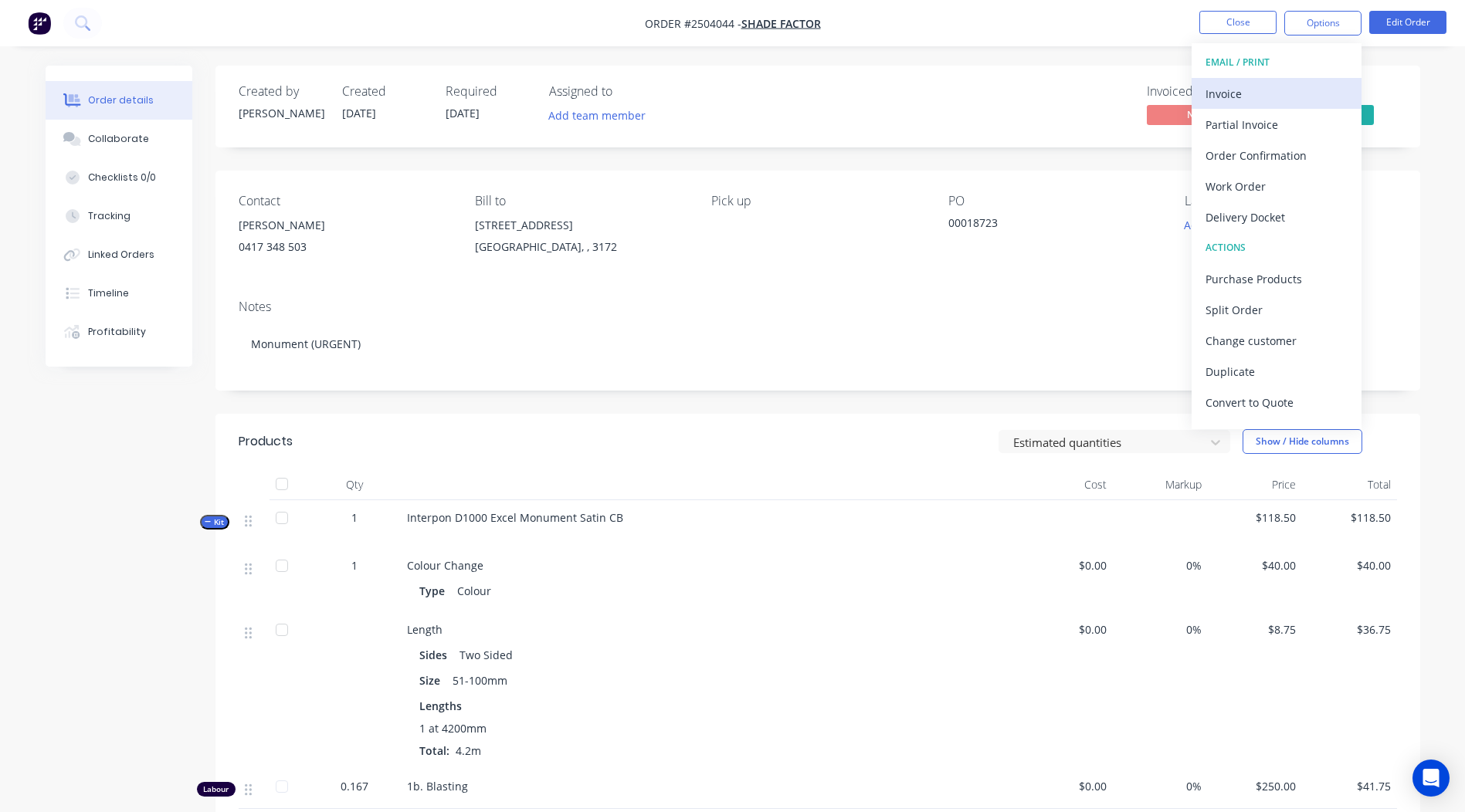
click at [1263, 84] on div "Invoice" at bounding box center [1277, 94] width 142 height 23
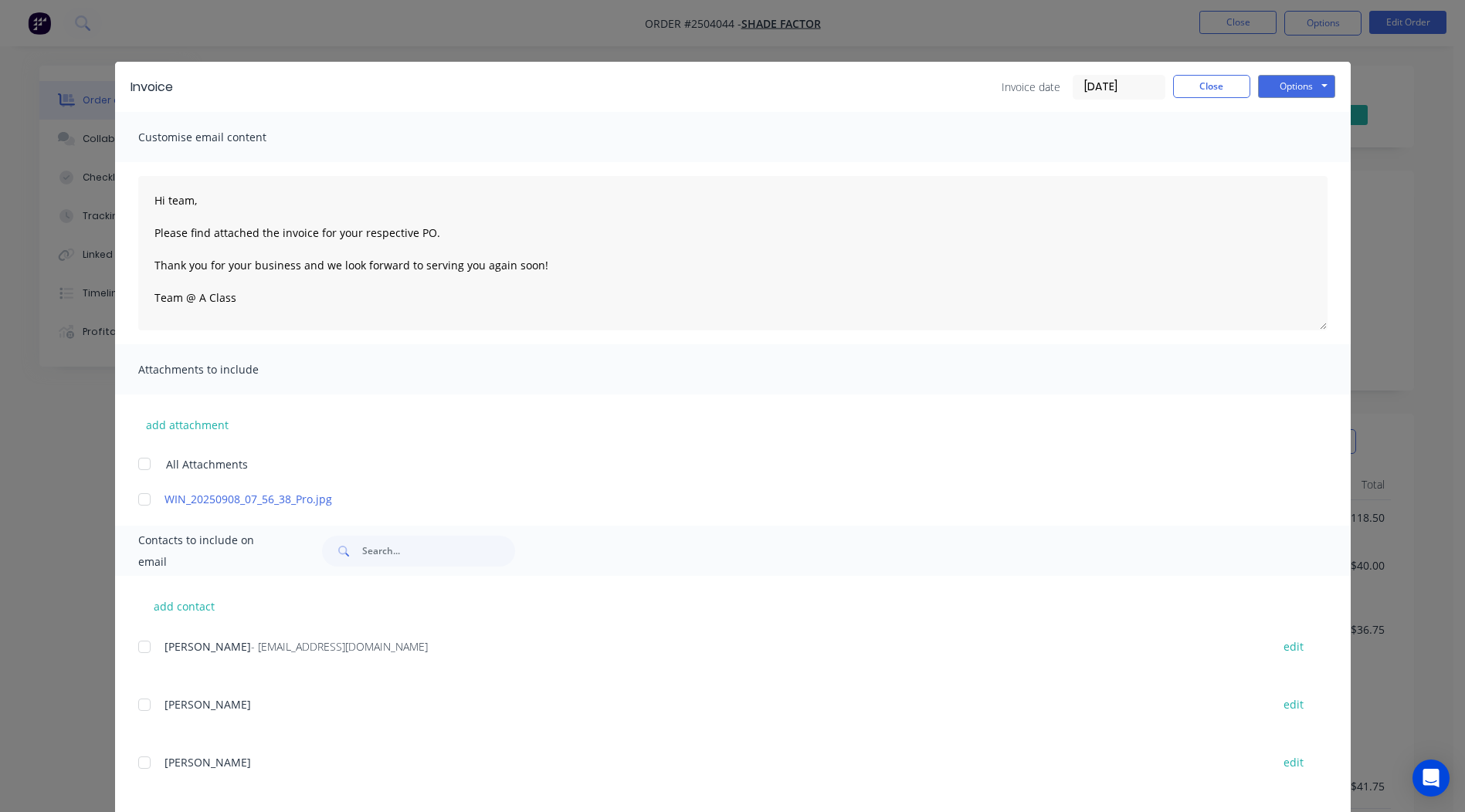
click at [129, 495] on div at bounding box center [145, 500] width 31 height 31
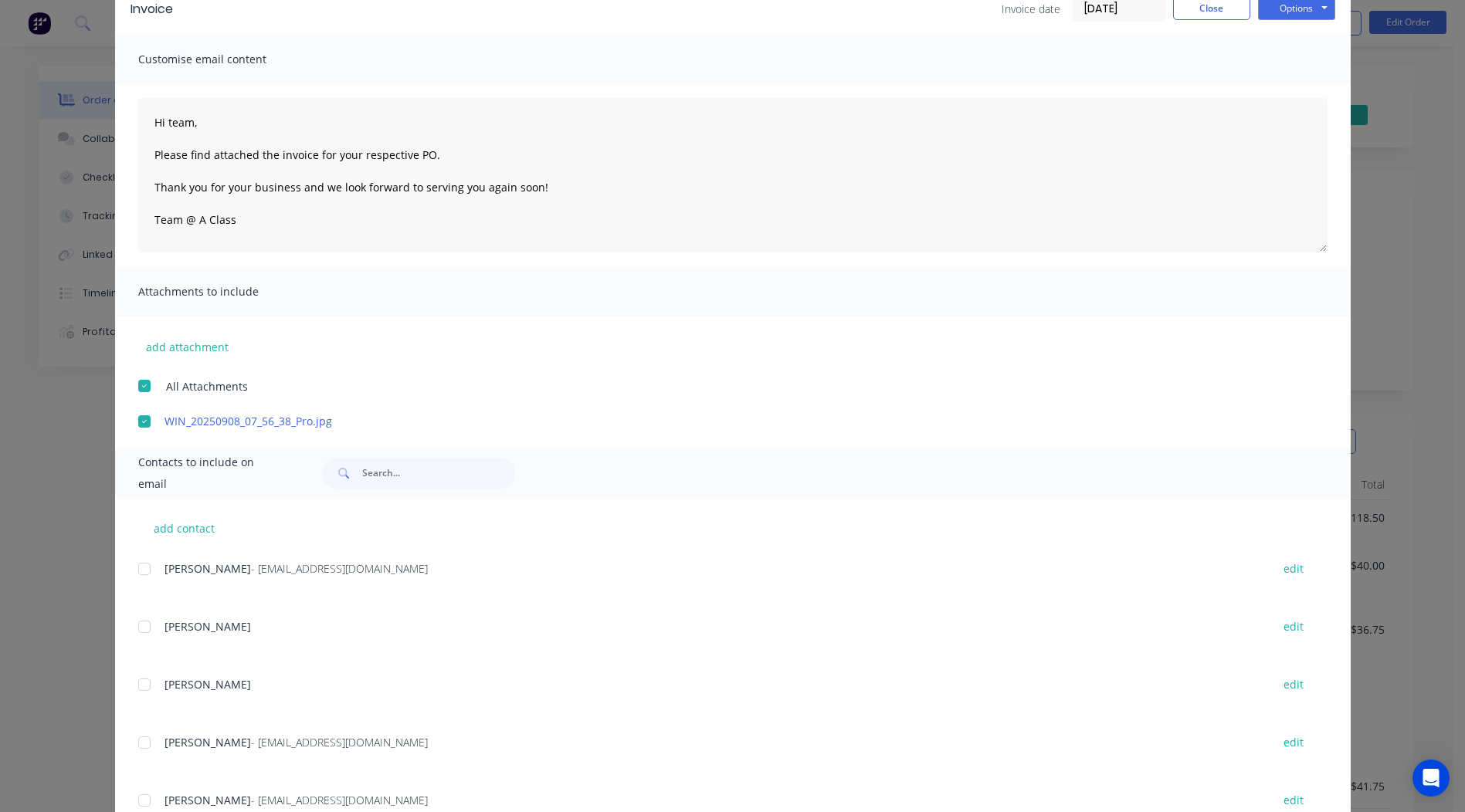
scroll to position [135, 0]
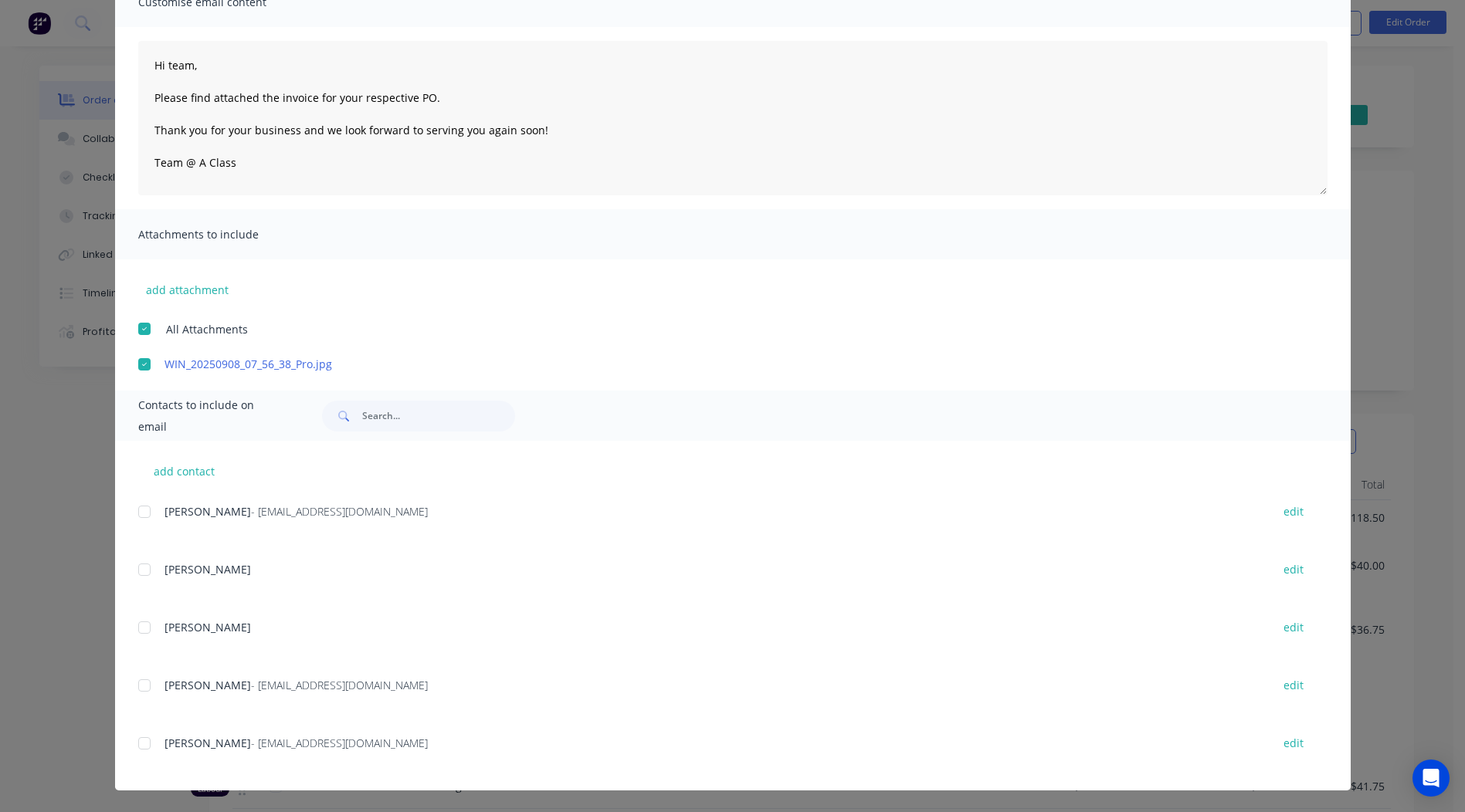
click at [130, 686] on div "add contact Ritika Kashyap - RitikaK@shadefactor.com.au edit Andrew edit Simon …" at bounding box center [732, 615] width 1236 height 350
click at [135, 685] on div at bounding box center [145, 685] width 31 height 31
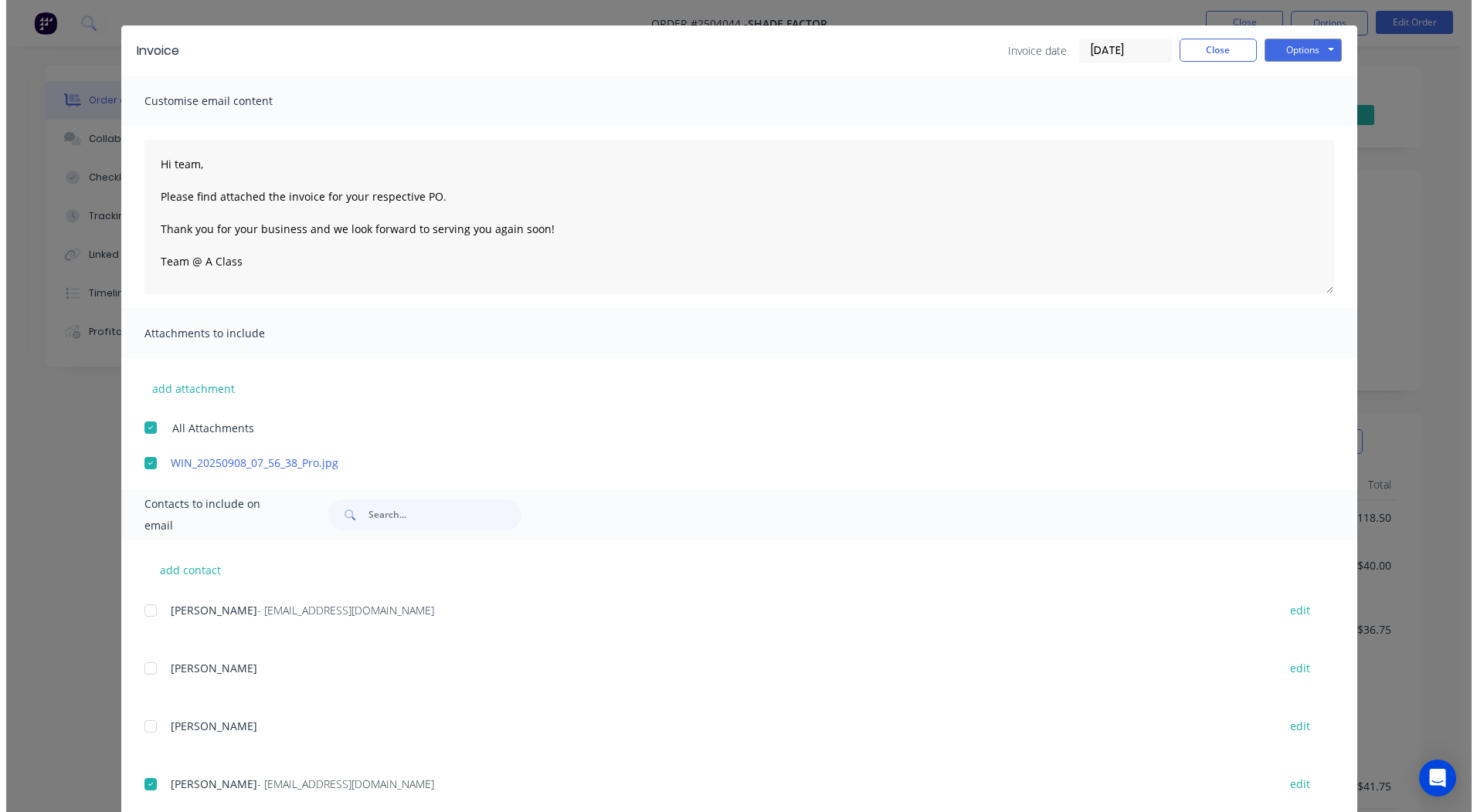
scroll to position [0, 0]
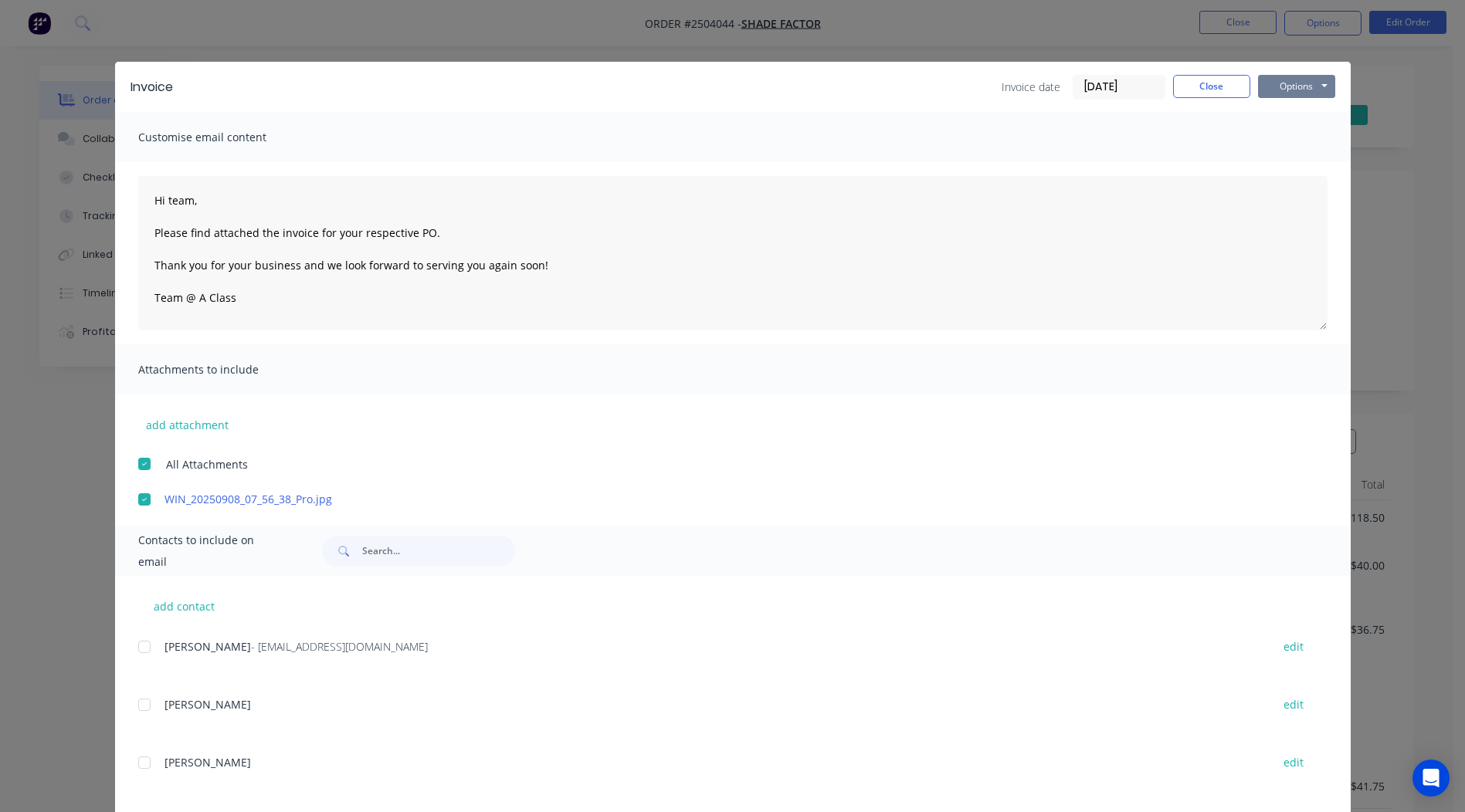
click at [1279, 94] on button "Options" at bounding box center [1297, 86] width 77 height 23
click at [1287, 155] on button "Email" at bounding box center [1307, 165] width 99 height 25
click at [1216, 81] on button "Close" at bounding box center [1211, 86] width 77 height 23
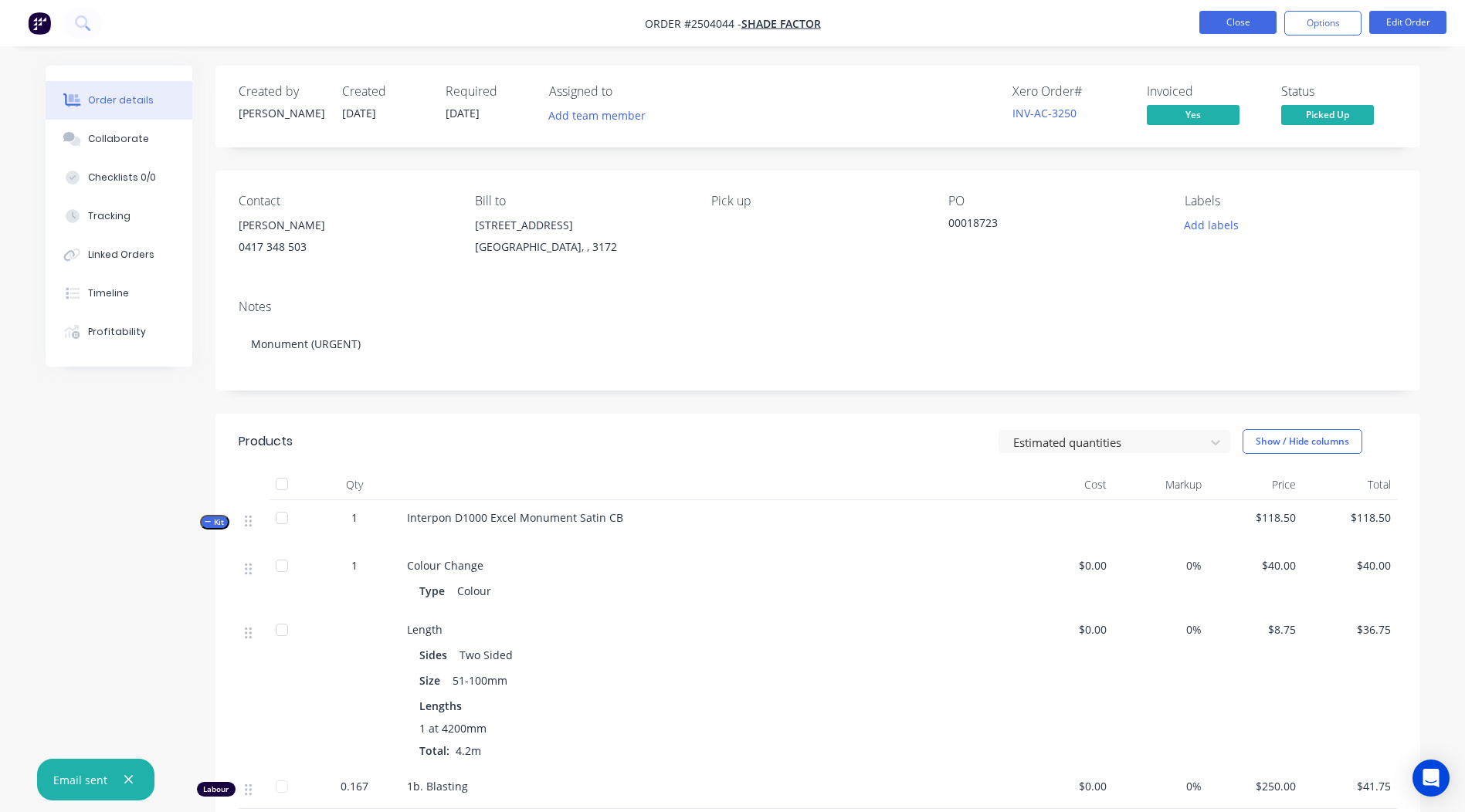
click at [1259, 20] on button "Close" at bounding box center [1237, 22] width 77 height 23
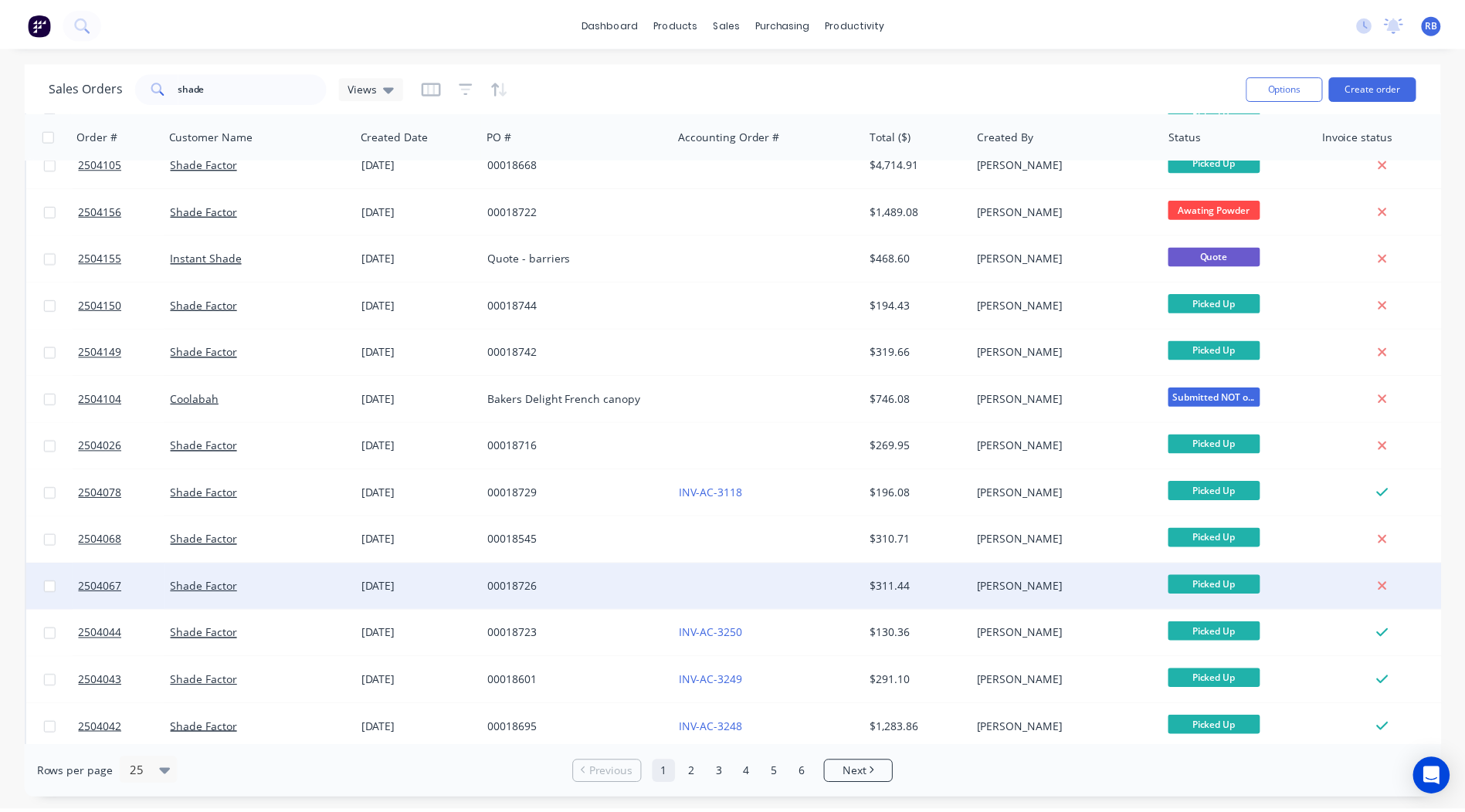
scroll to position [155, 0]
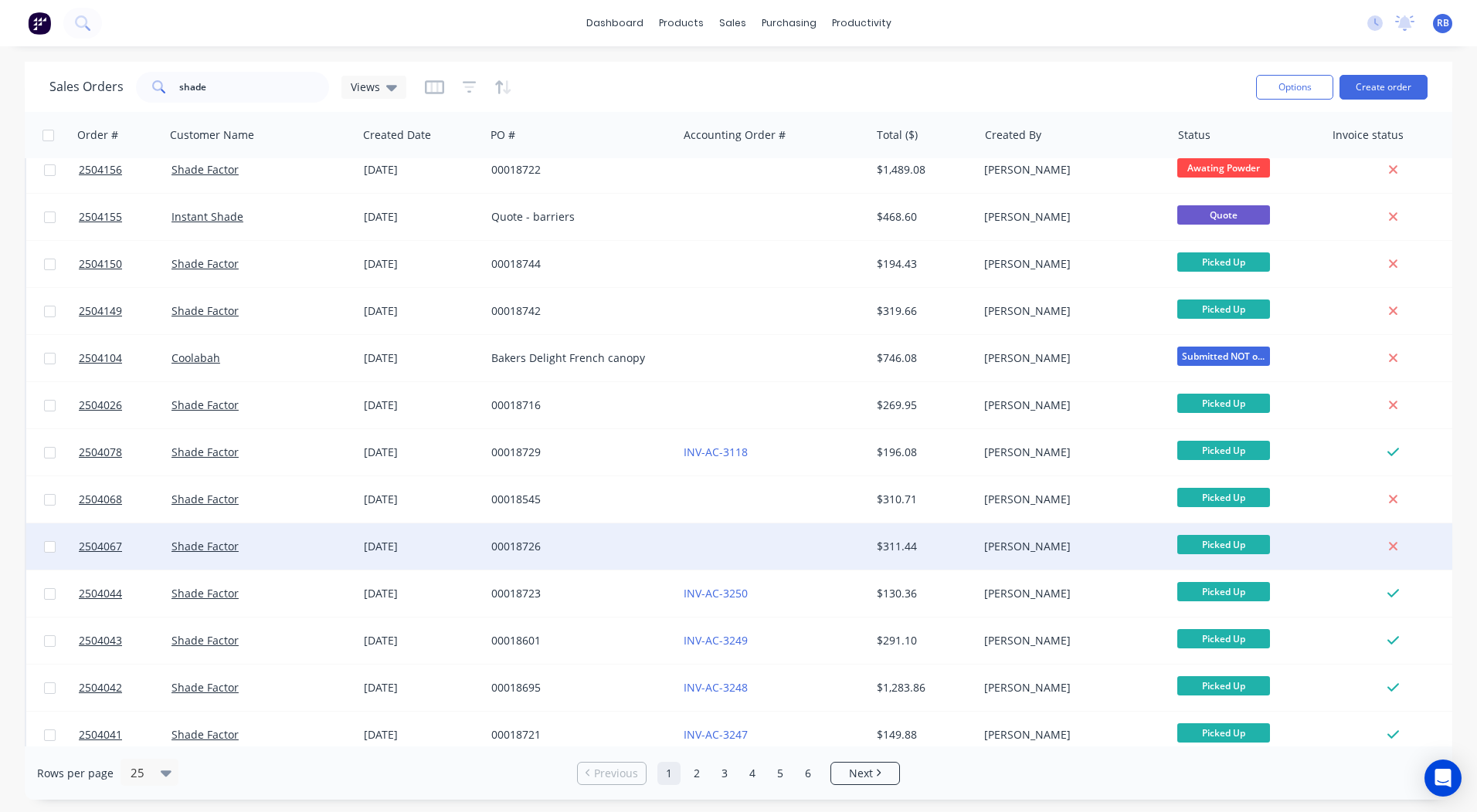
click at [716, 554] on div at bounding box center [773, 546] width 192 height 46
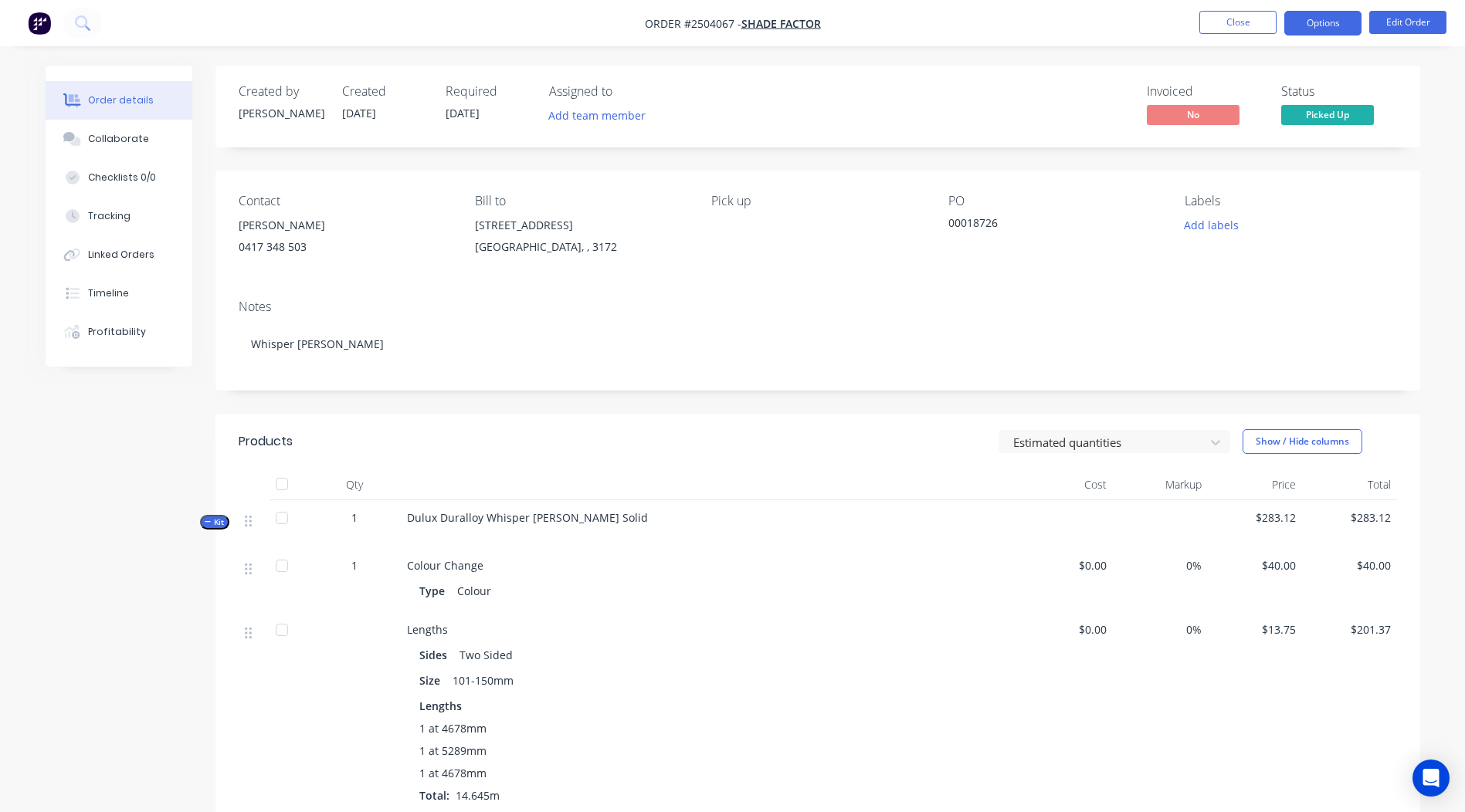
click at [1338, 20] on button "Options" at bounding box center [1323, 23] width 77 height 25
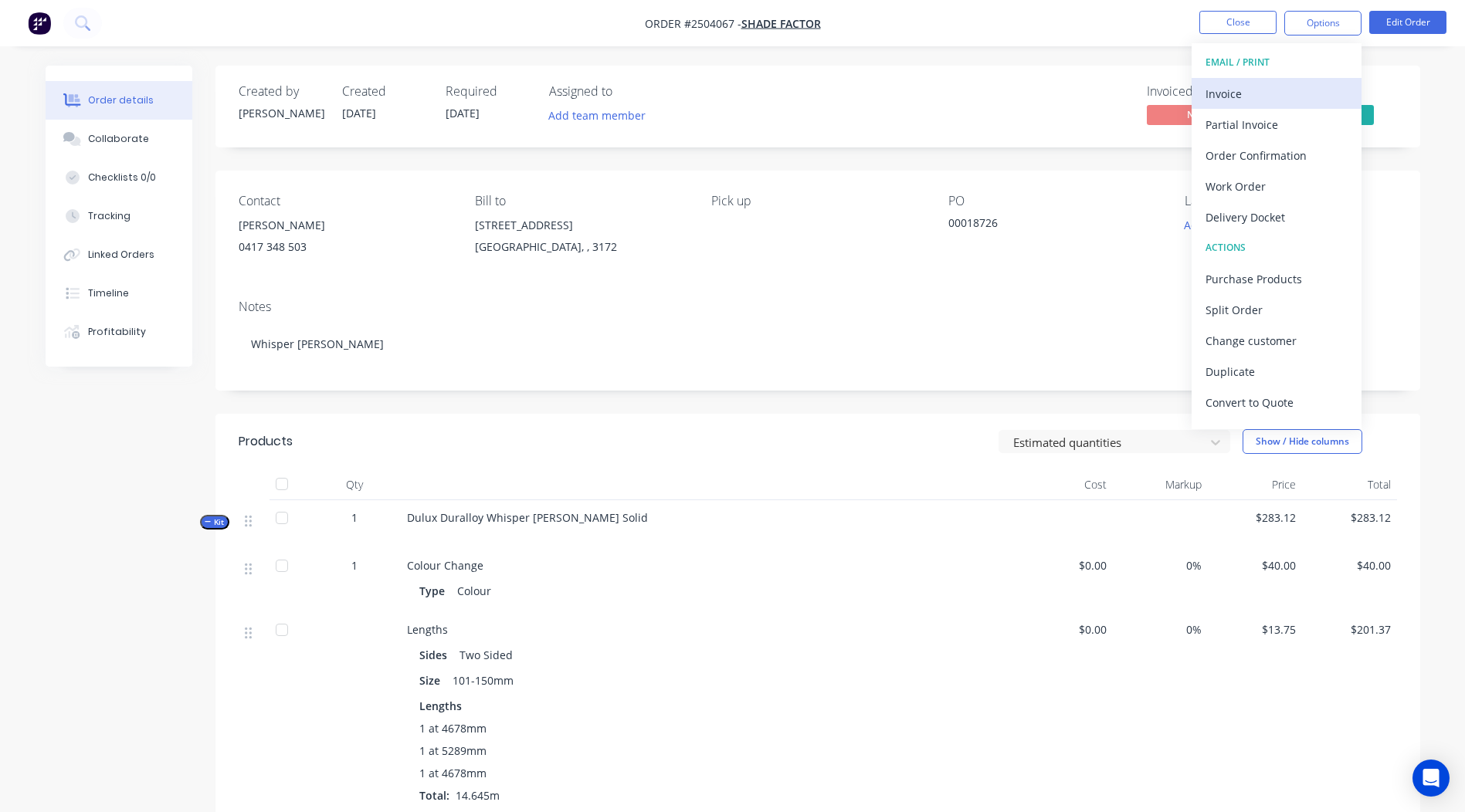
click at [1284, 103] on div "Invoice" at bounding box center [1277, 94] width 142 height 23
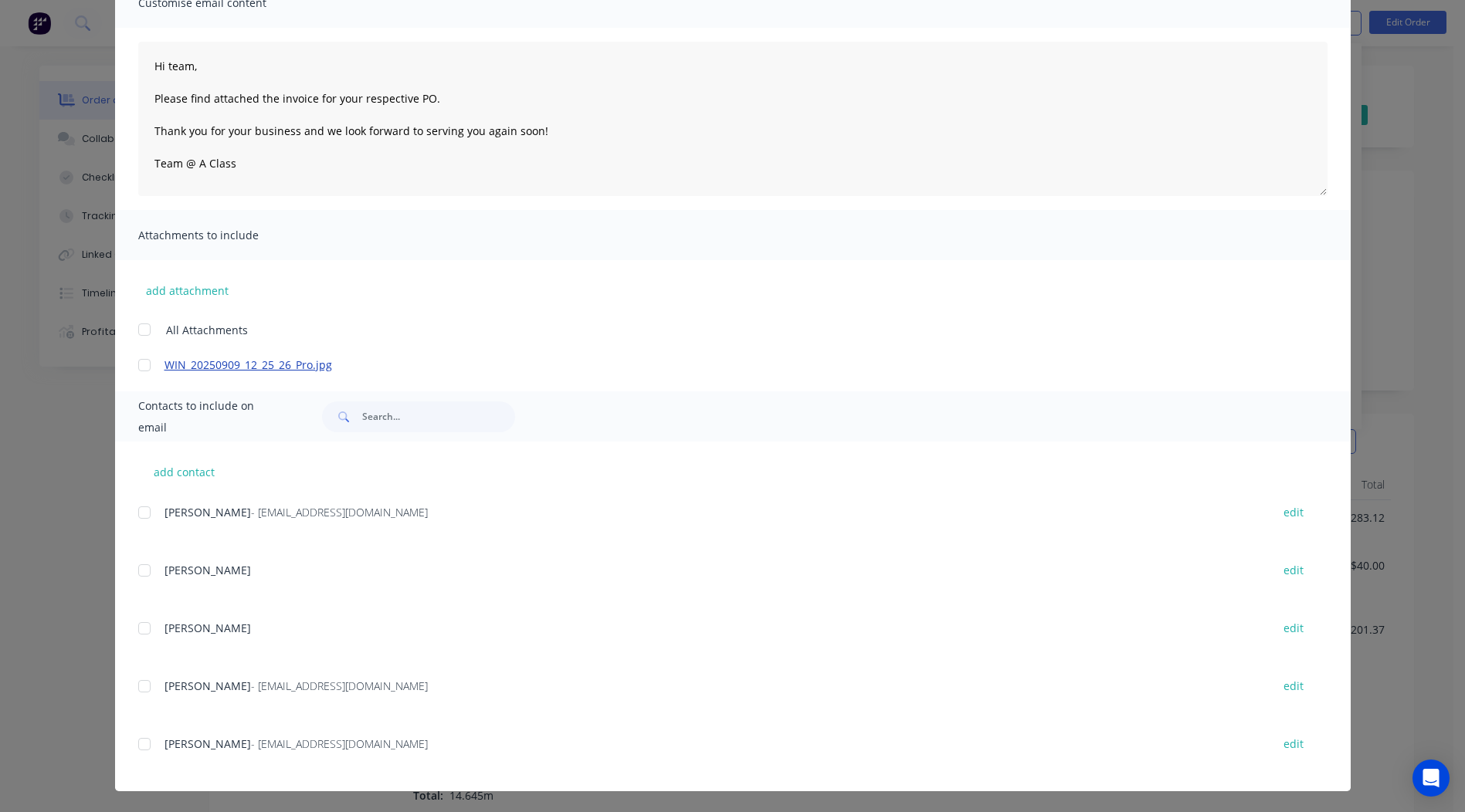
scroll to position [135, 0]
click at [133, 359] on div at bounding box center [145, 364] width 31 height 31
click at [140, 685] on div at bounding box center [145, 685] width 31 height 31
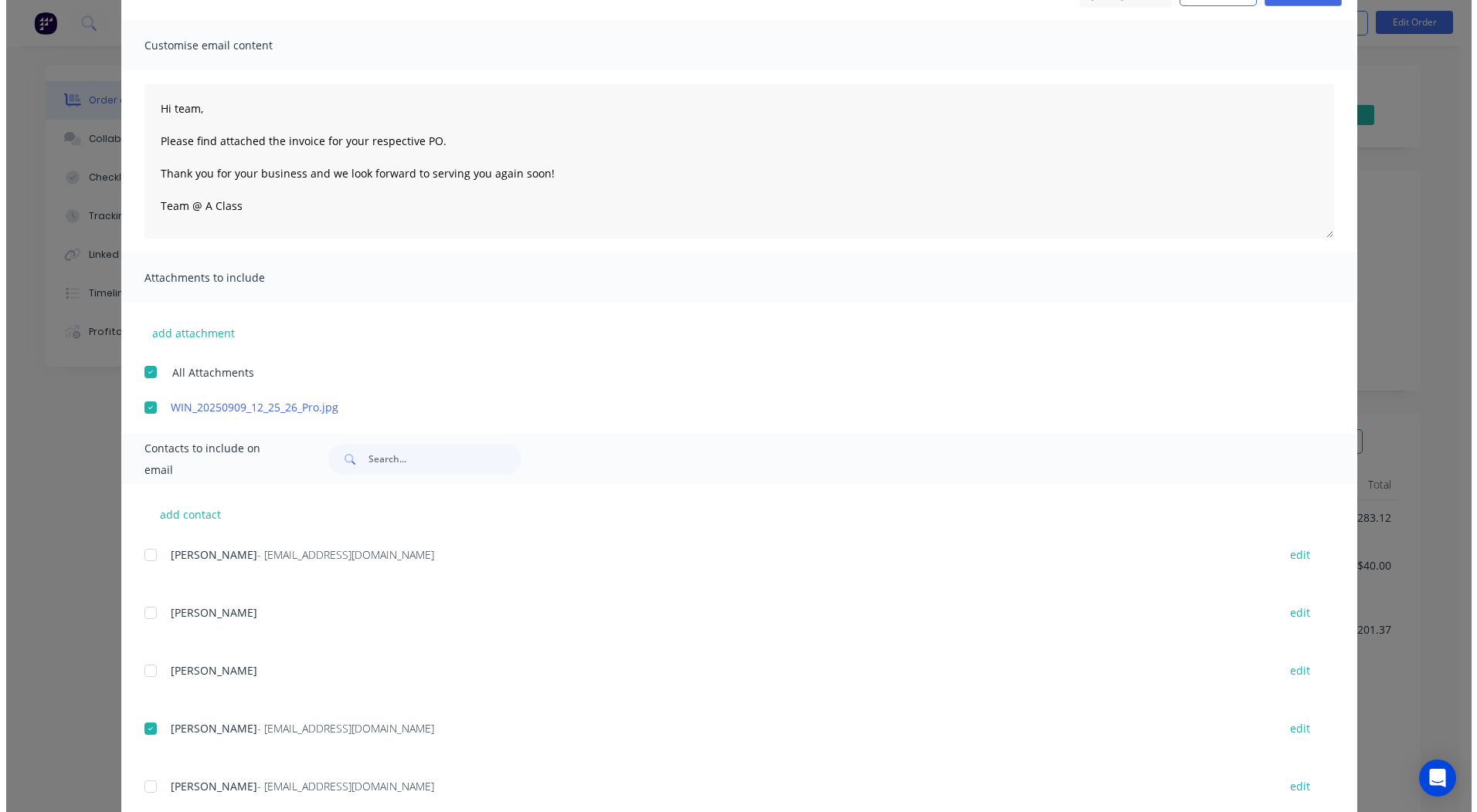
scroll to position [0, 0]
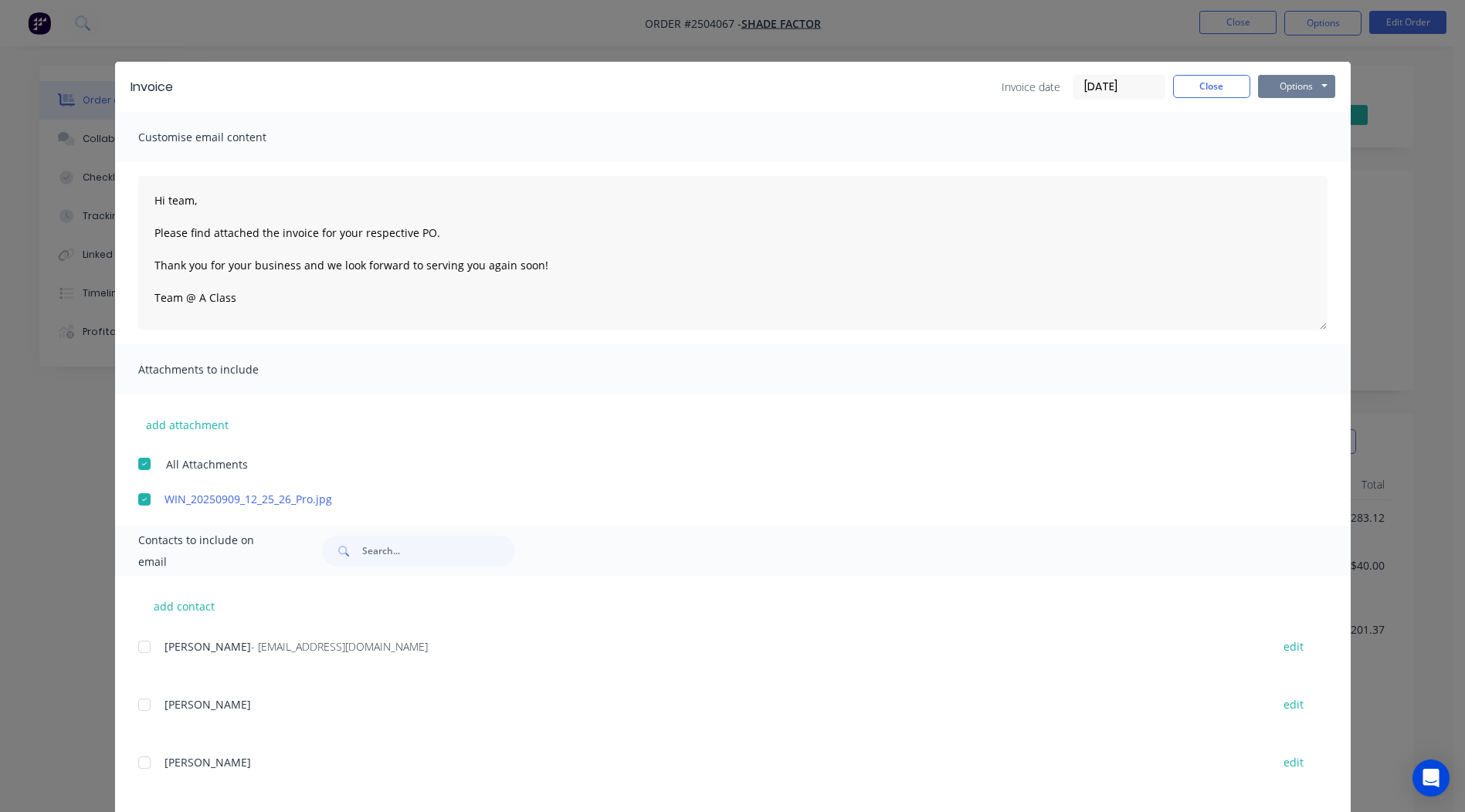
click at [1276, 79] on button "Options" at bounding box center [1297, 86] width 77 height 23
click at [1298, 162] on button "Email" at bounding box center [1307, 165] width 99 height 25
click at [1202, 83] on button "Close" at bounding box center [1211, 86] width 77 height 23
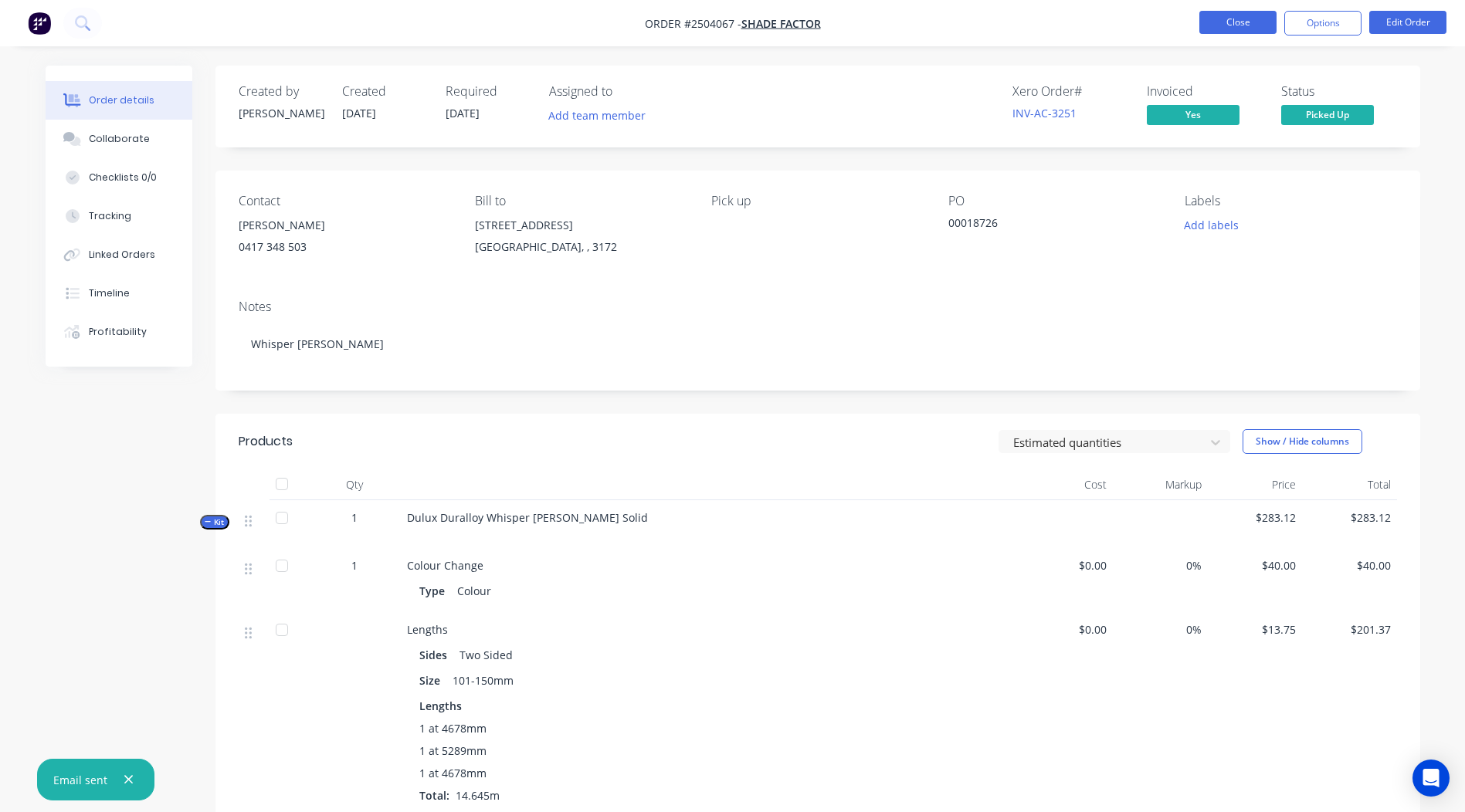
click at [1232, 27] on button "Close" at bounding box center [1237, 22] width 77 height 23
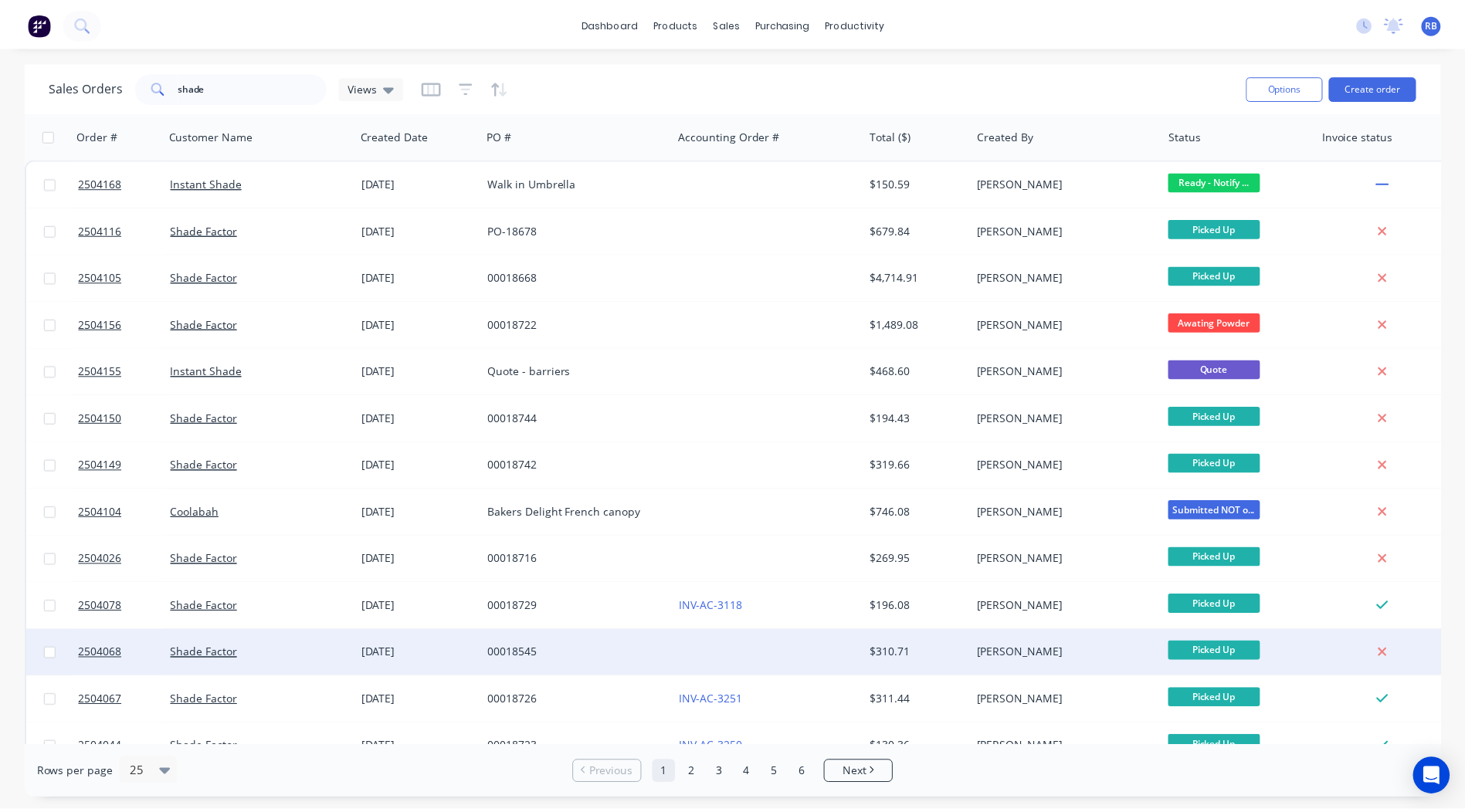
scroll to position [77, 0]
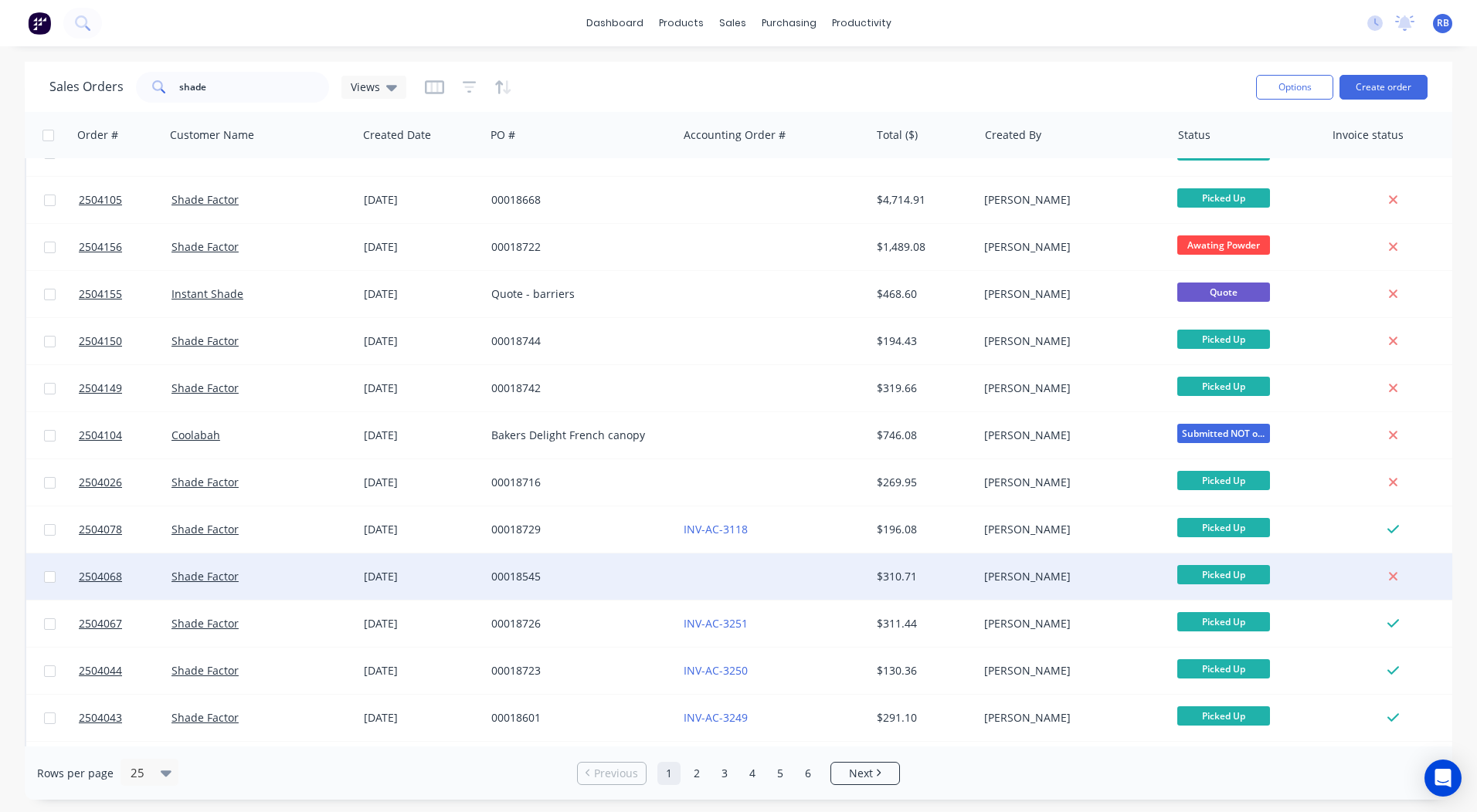
click at [577, 577] on div "00018545" at bounding box center [576, 576] width 171 height 15
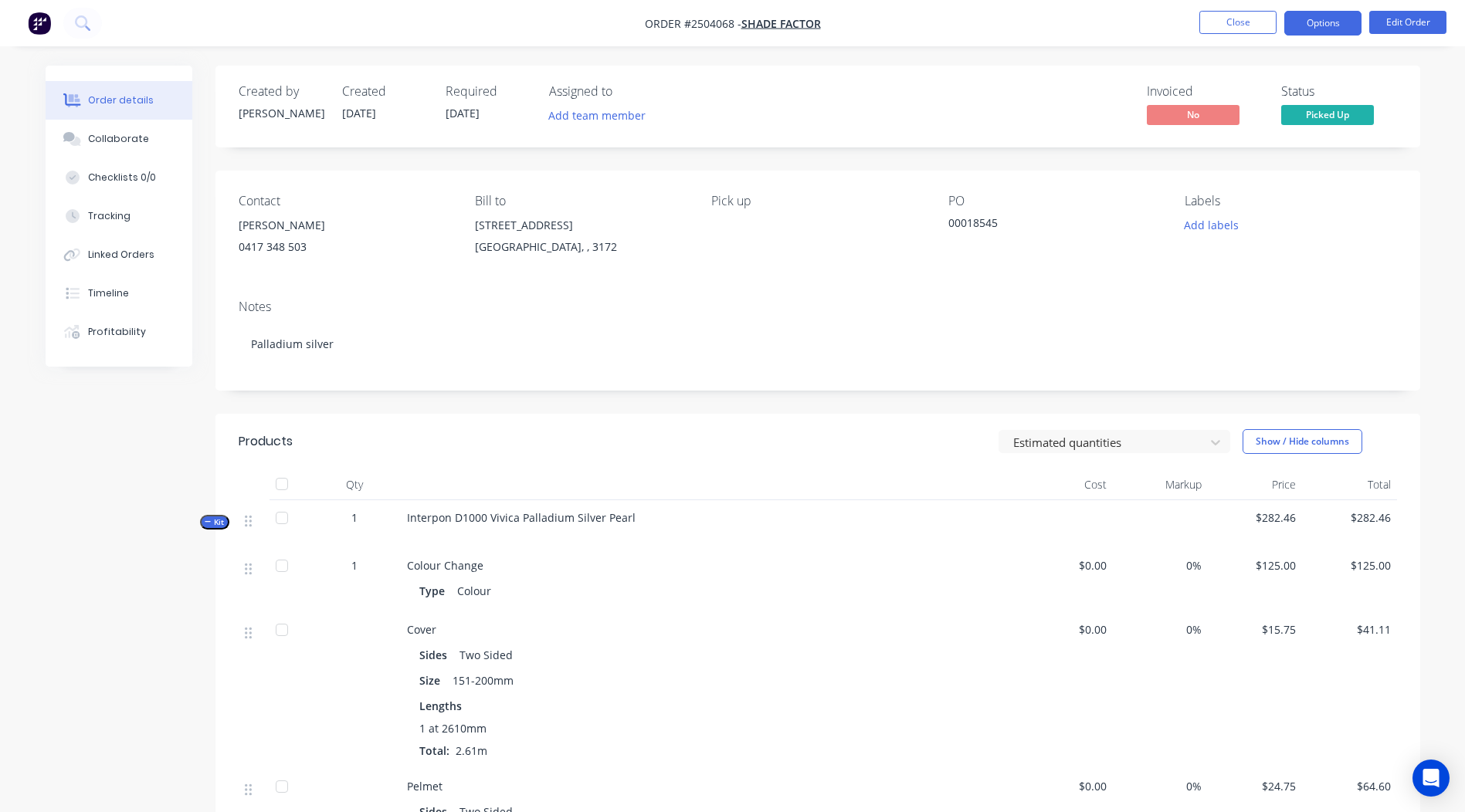
click at [1333, 19] on button "Options" at bounding box center [1323, 23] width 77 height 25
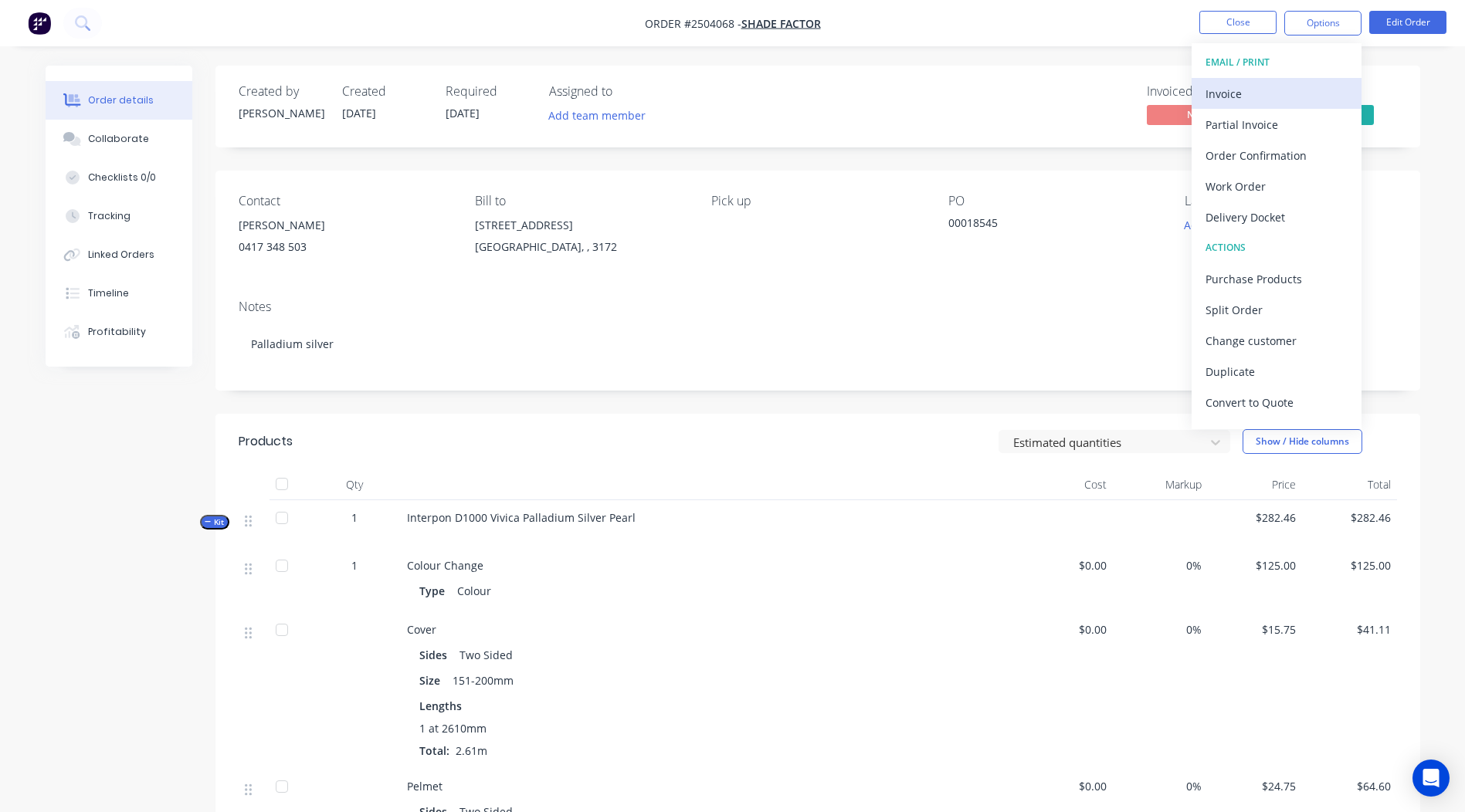
click at [1261, 97] on div "Invoice" at bounding box center [1277, 94] width 142 height 23
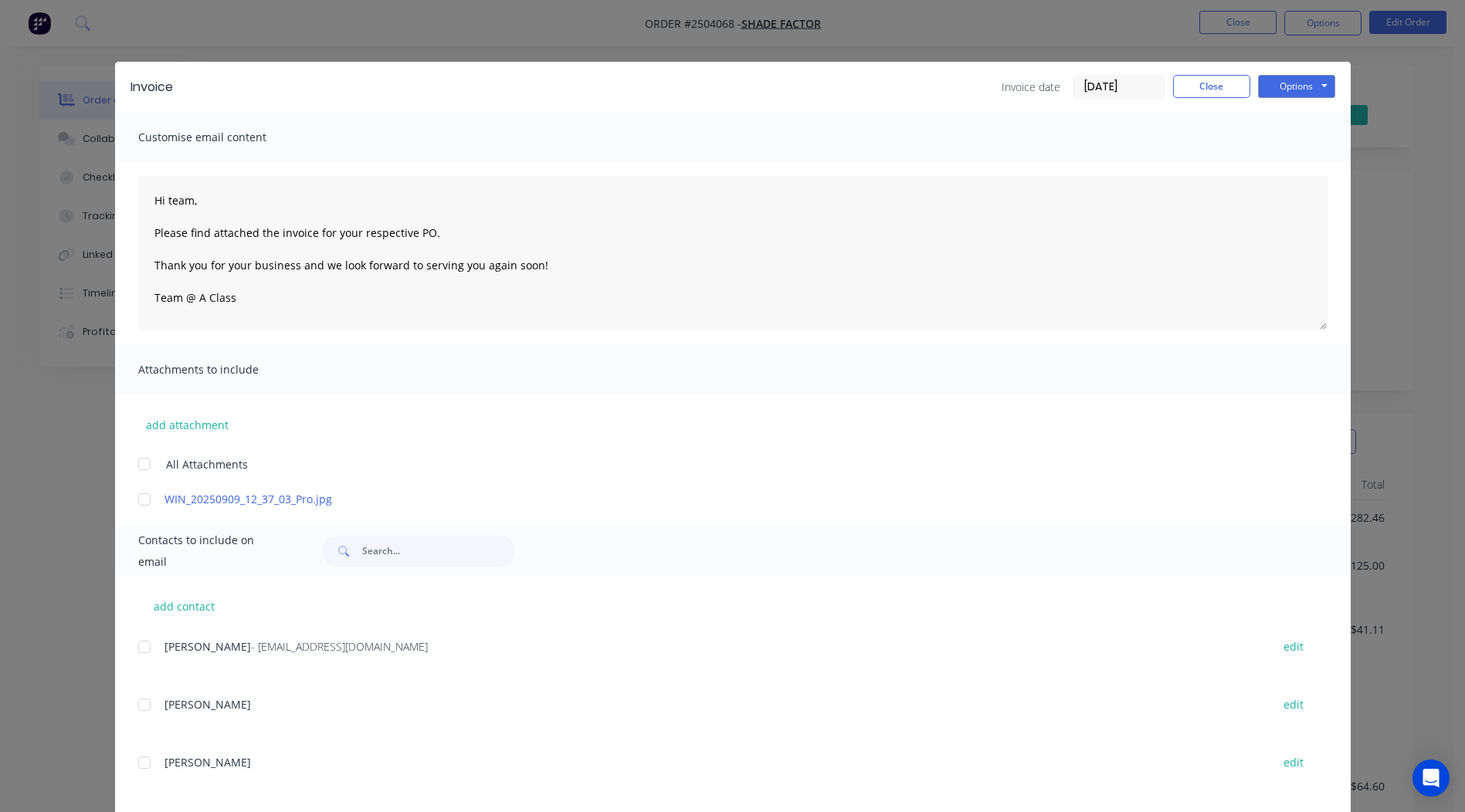
click at [135, 500] on div at bounding box center [145, 500] width 31 height 31
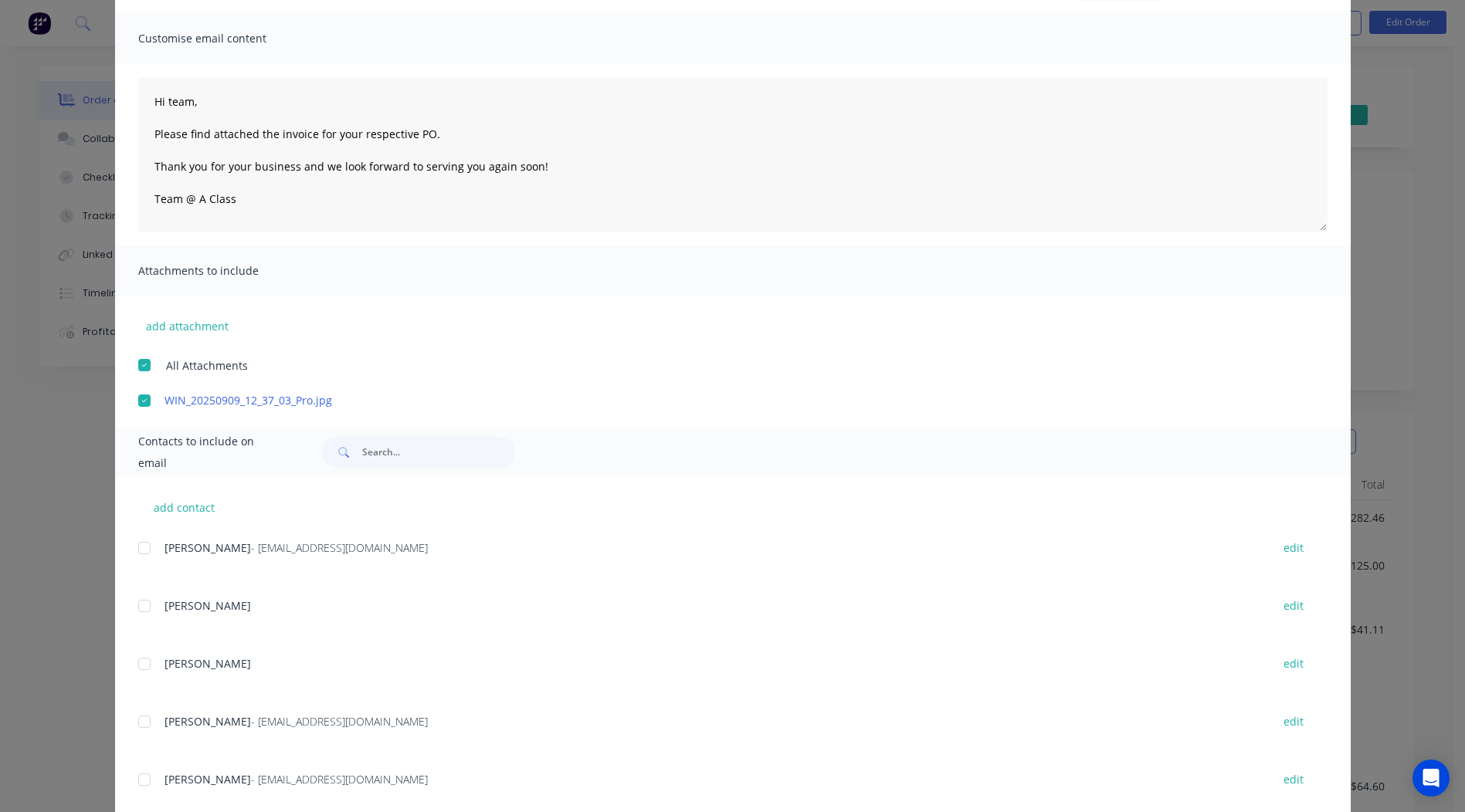
scroll to position [135, 0]
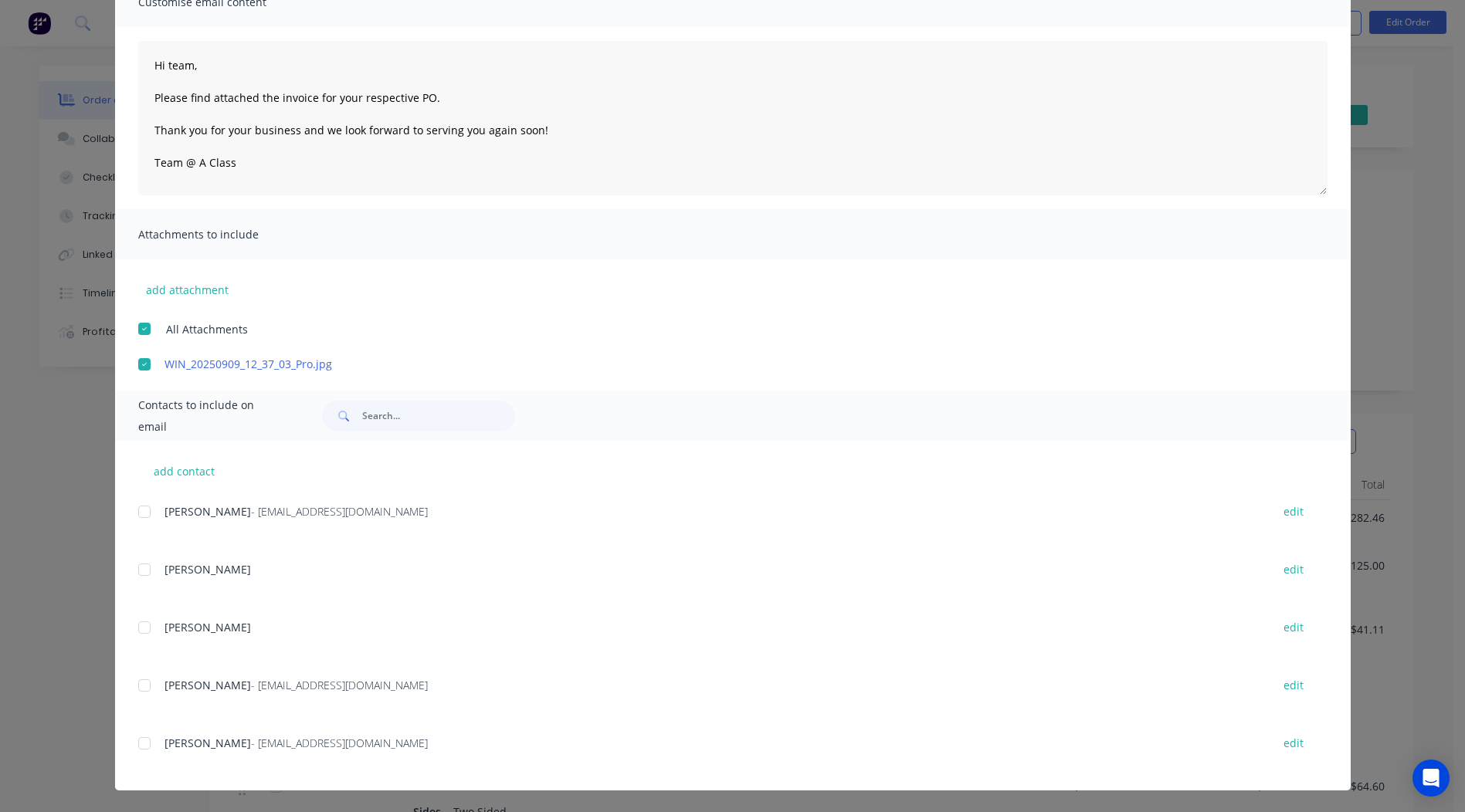
click at [133, 685] on div at bounding box center [145, 685] width 31 height 31
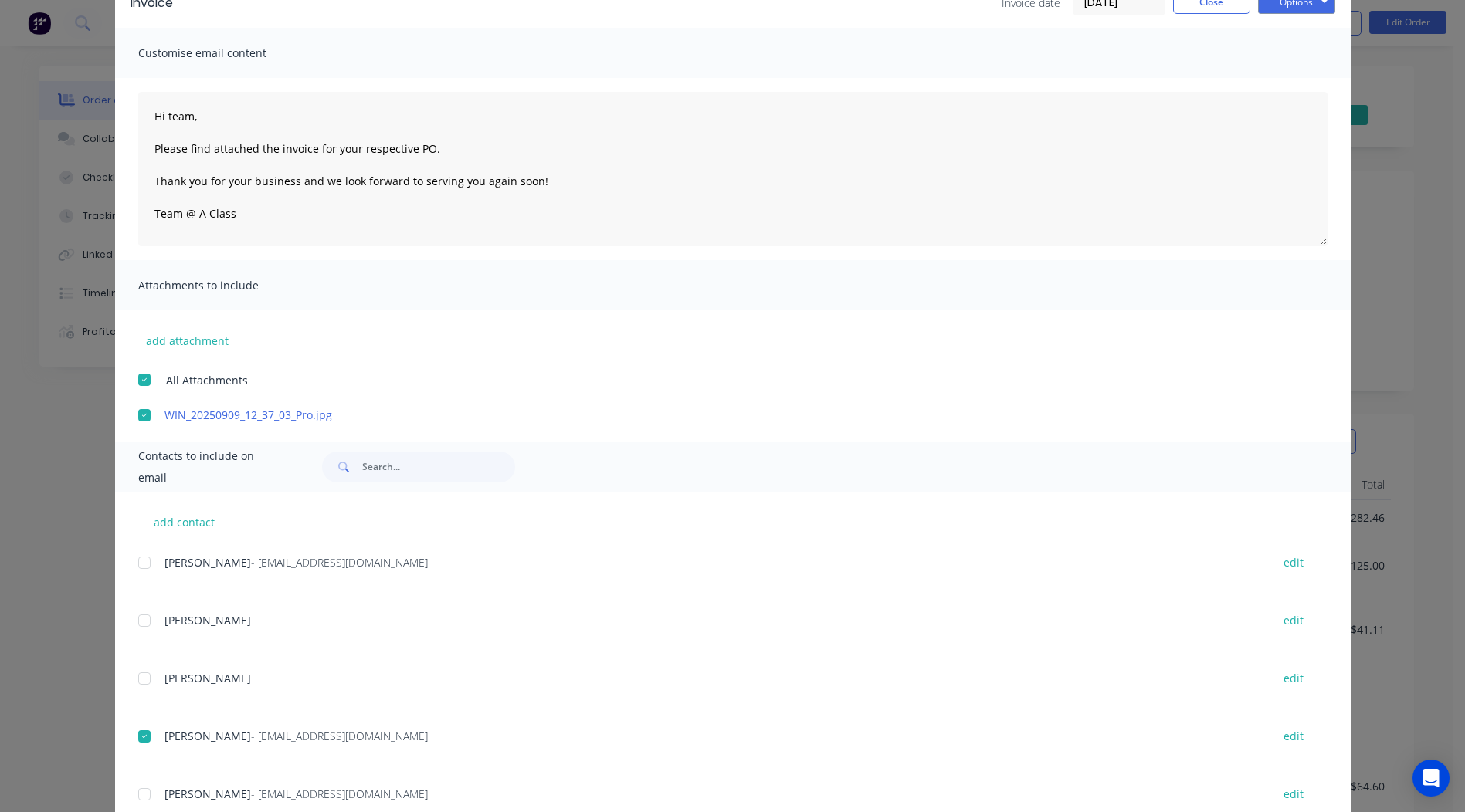
scroll to position [0, 0]
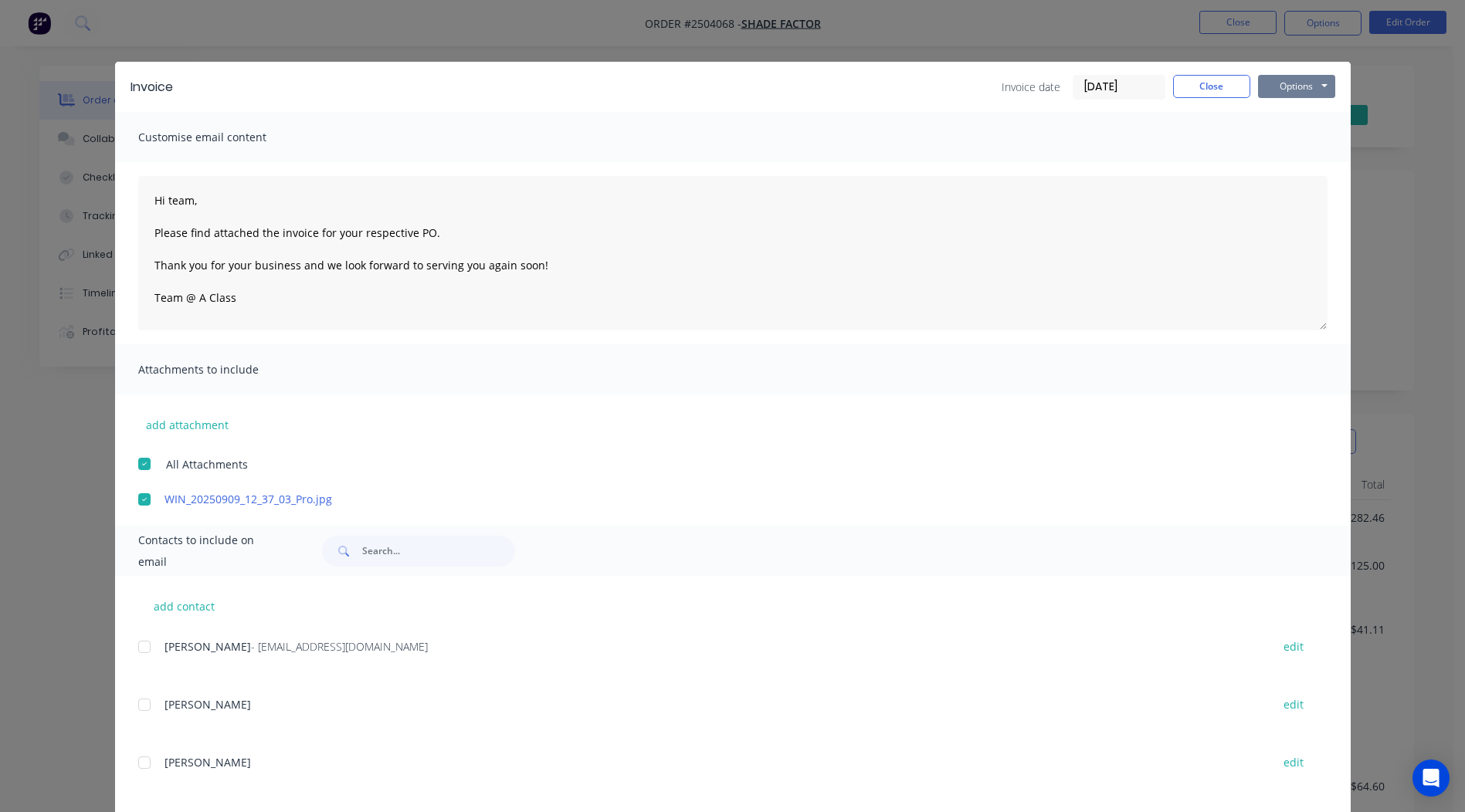
click at [1285, 94] on button "Options" at bounding box center [1297, 86] width 77 height 23
click at [1306, 162] on button "Email" at bounding box center [1307, 165] width 99 height 25
click at [1211, 83] on button "Close" at bounding box center [1211, 86] width 77 height 23
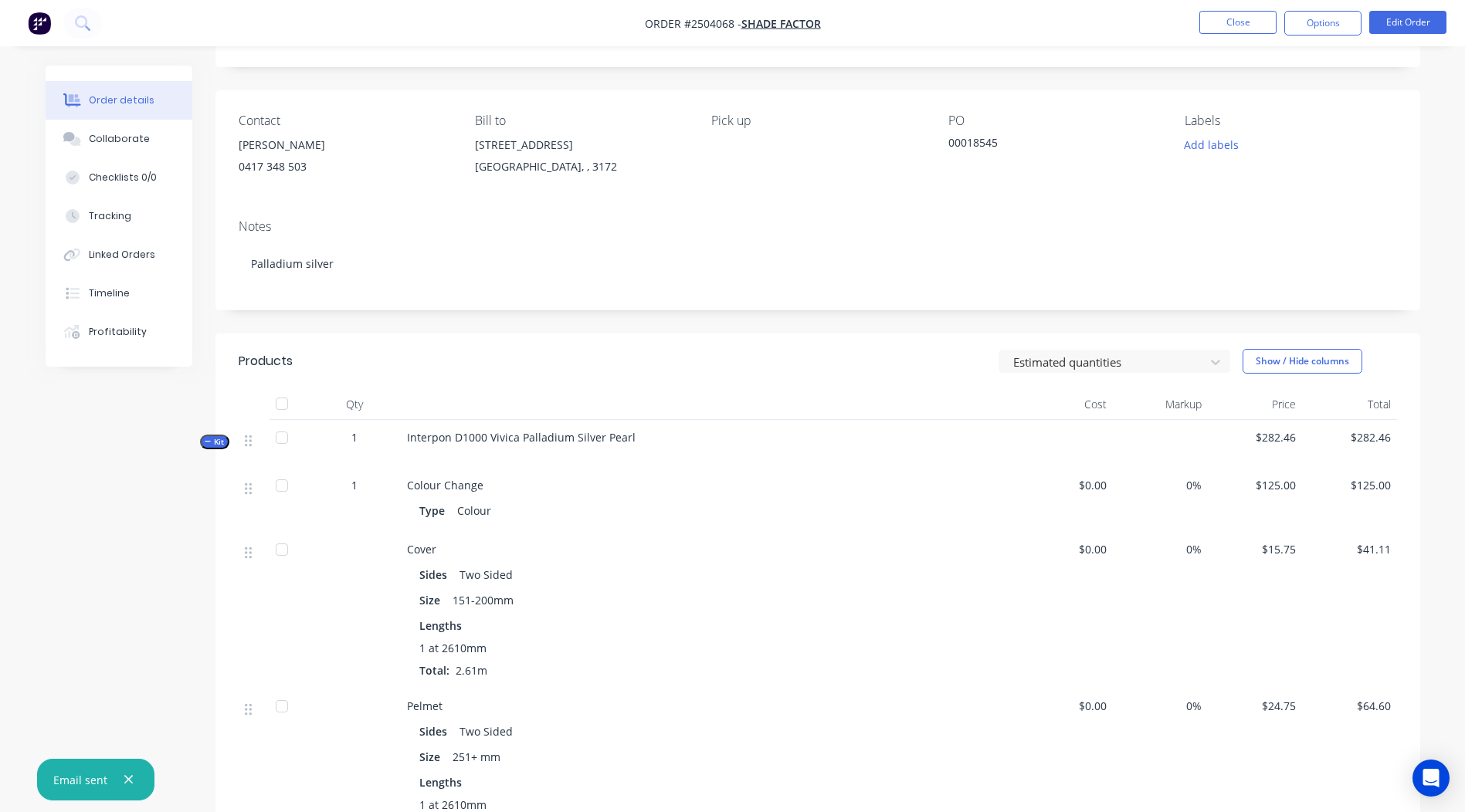
scroll to position [155, 0]
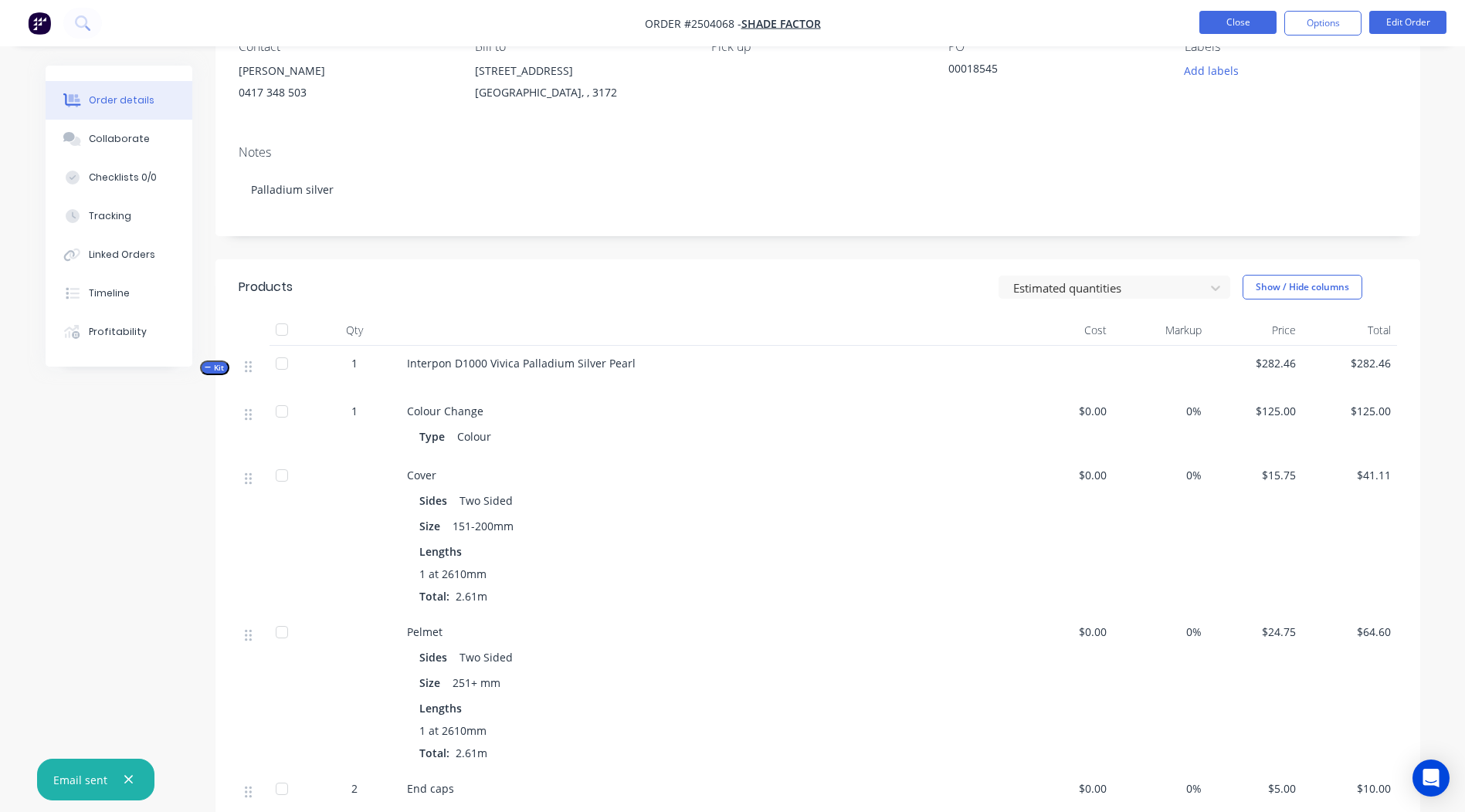
click at [1246, 25] on button "Close" at bounding box center [1237, 22] width 77 height 23
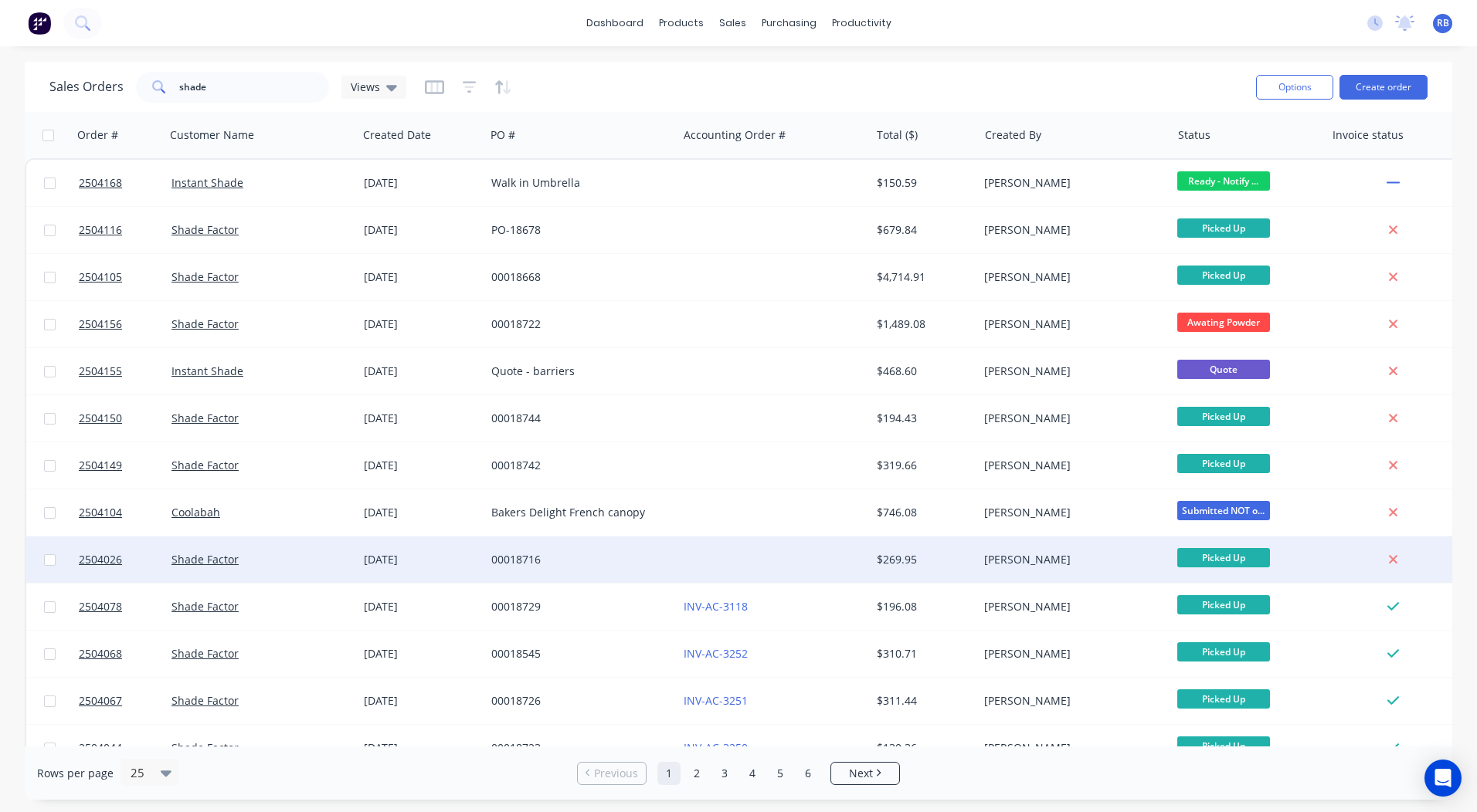
click at [623, 556] on div "00018716" at bounding box center [576, 559] width 171 height 15
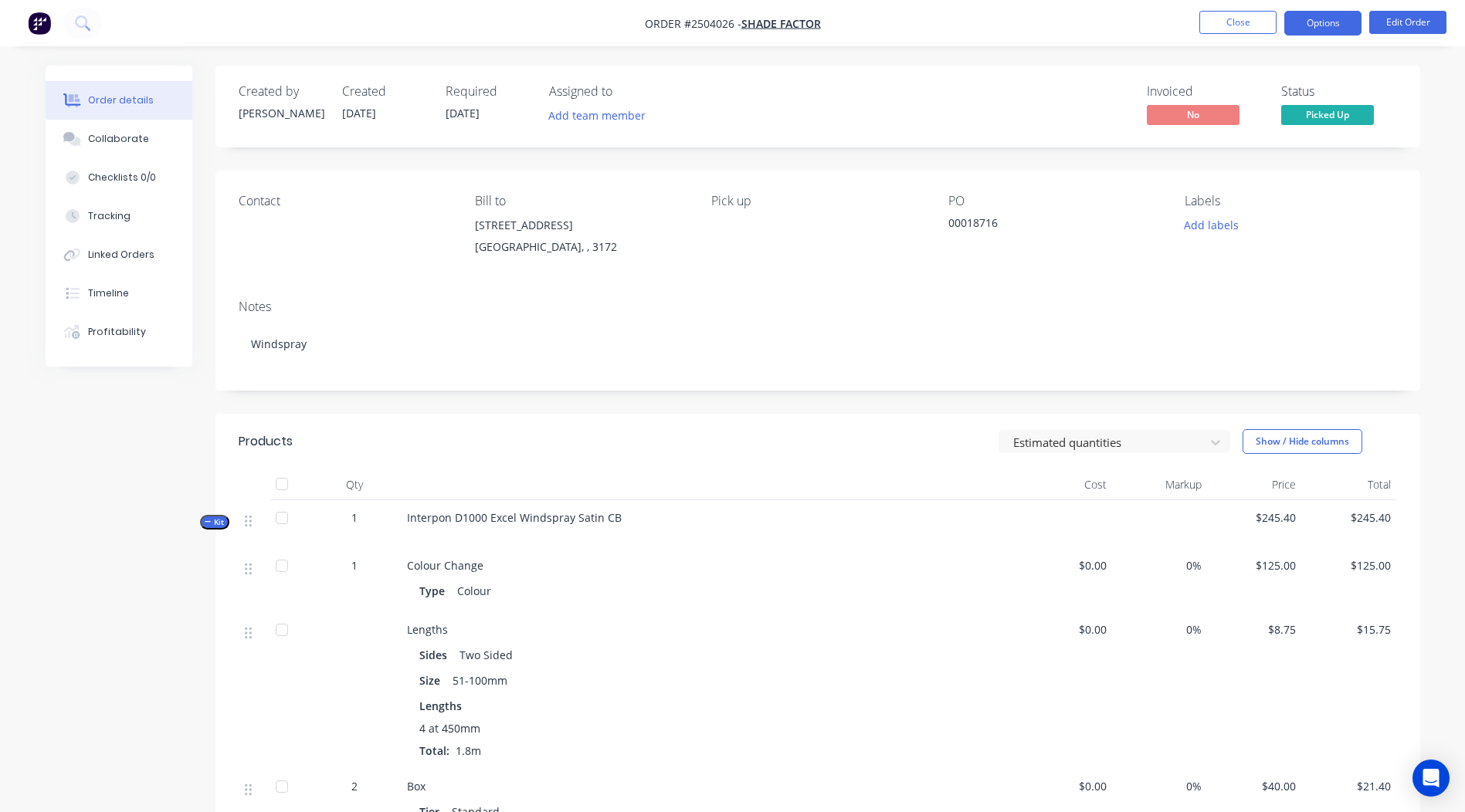
click at [1348, 26] on button "Options" at bounding box center [1323, 23] width 77 height 25
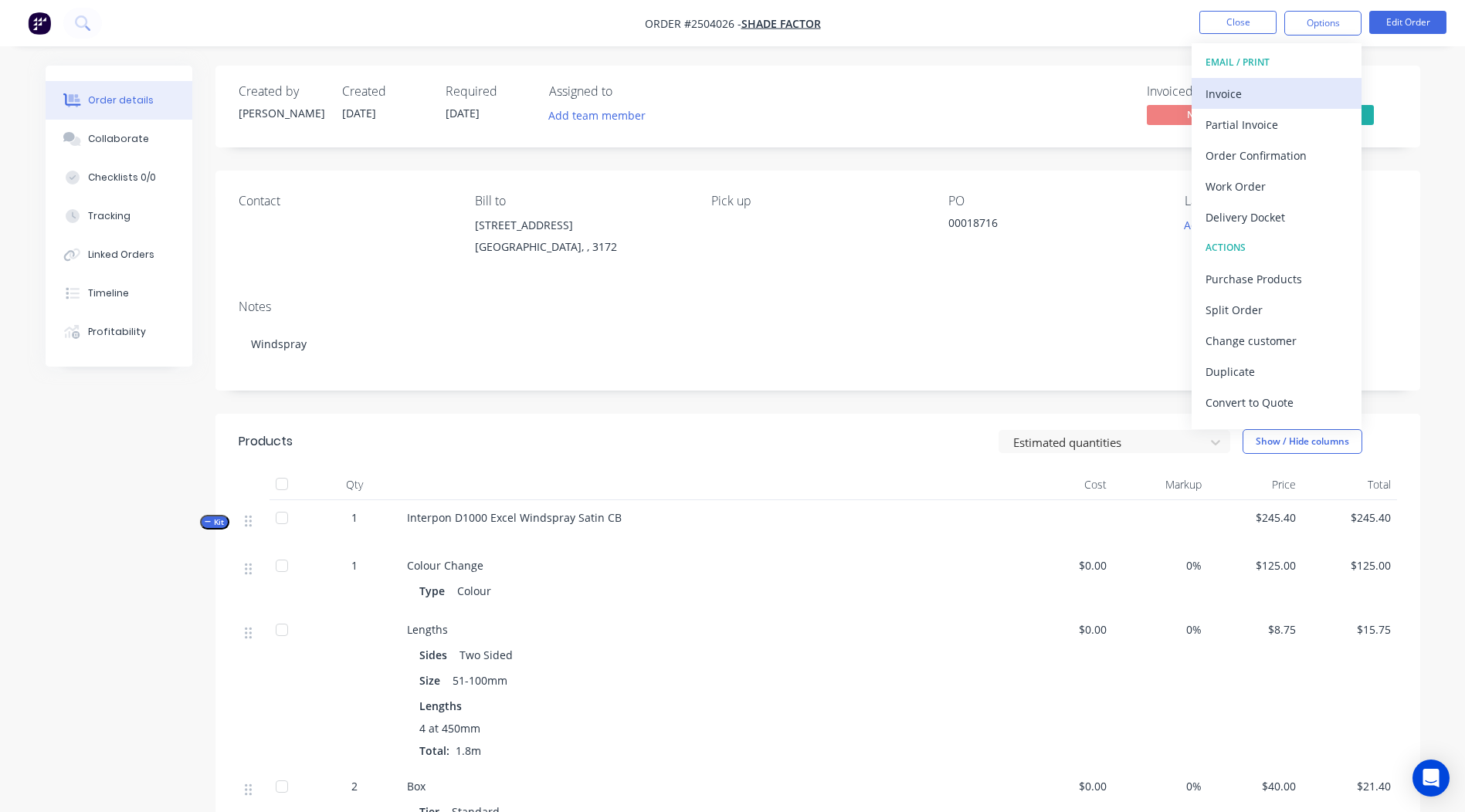
click at [1287, 78] on button "Invoice" at bounding box center [1277, 94] width 170 height 31
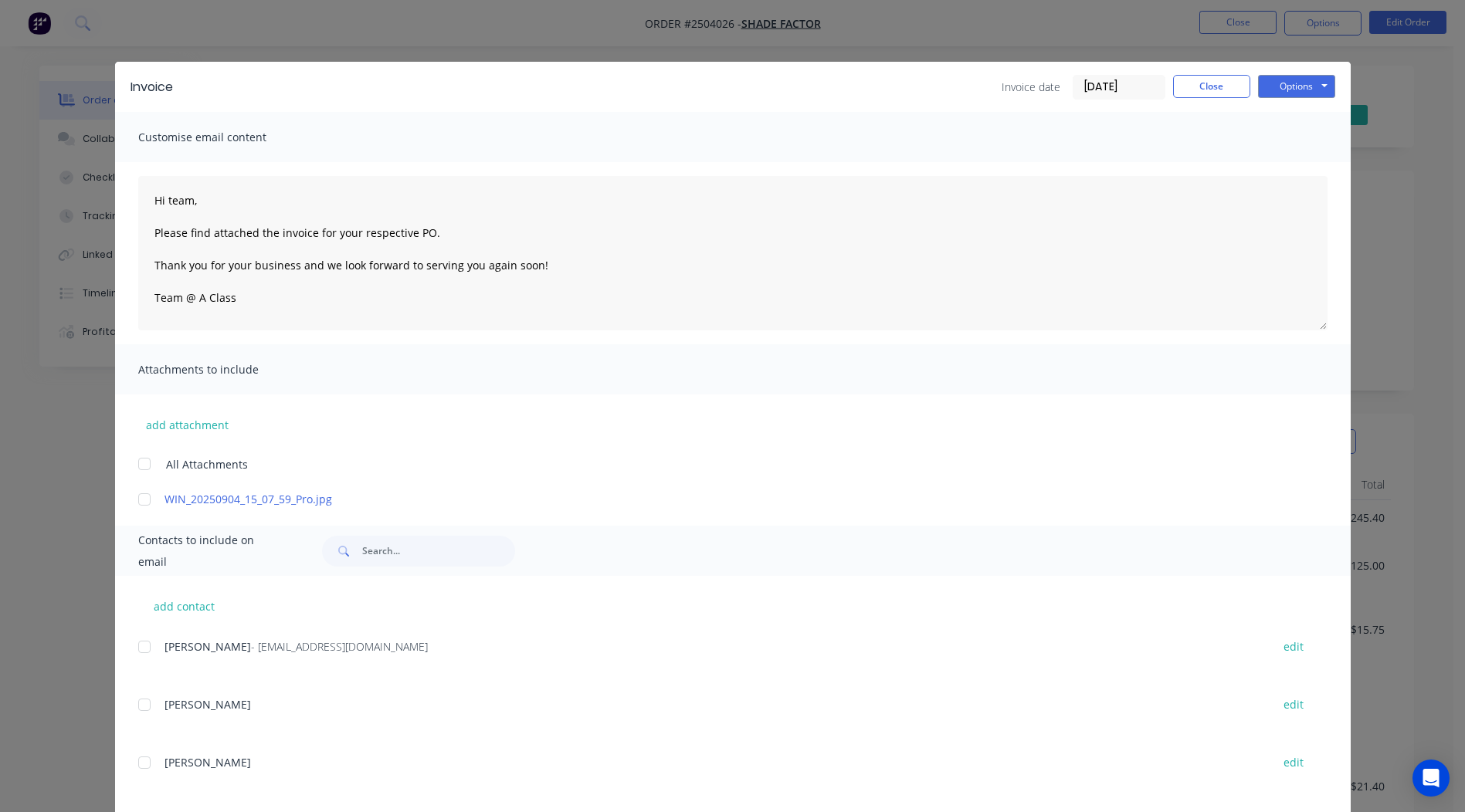
click at [145, 503] on div at bounding box center [145, 500] width 31 height 31
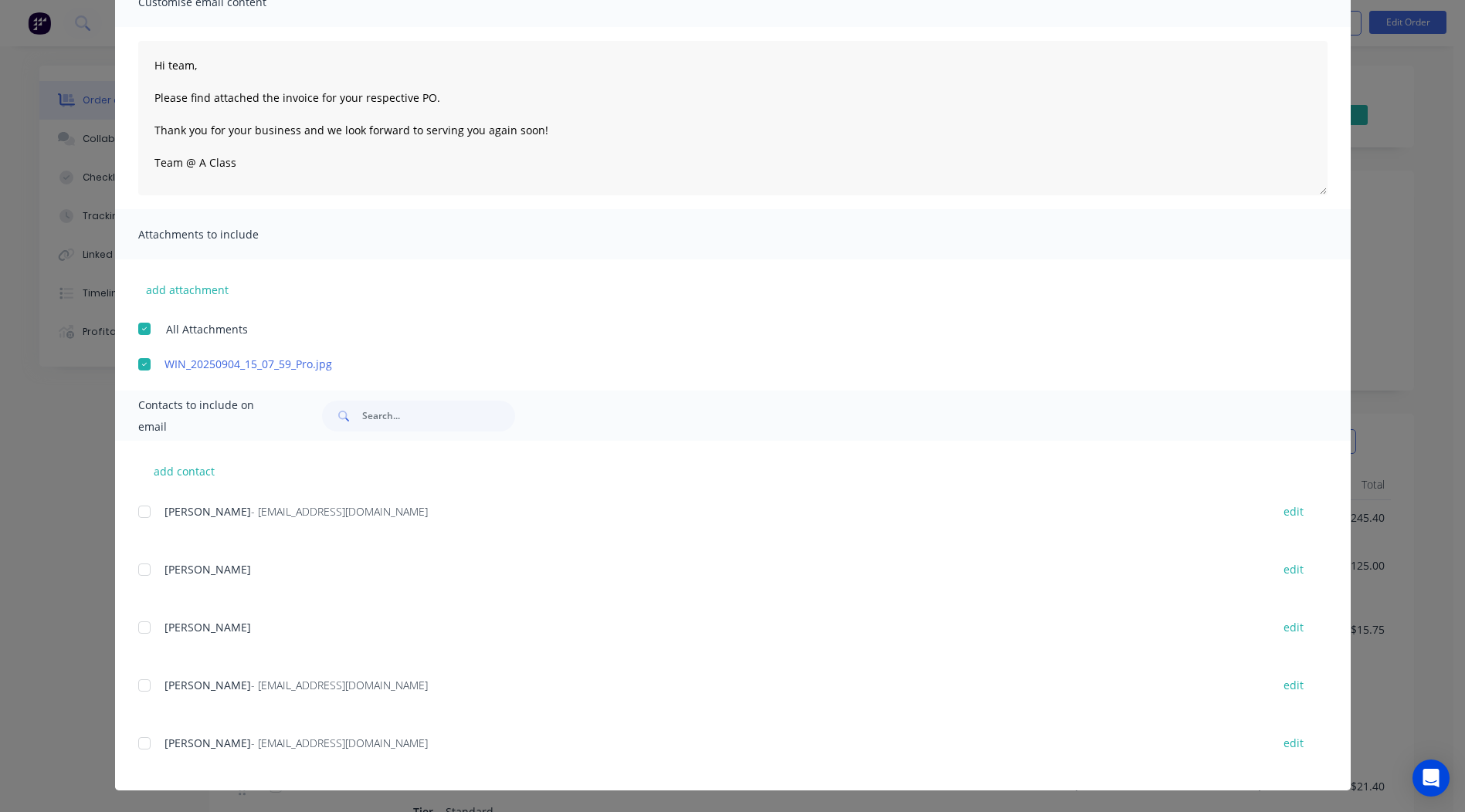
click at [138, 683] on div at bounding box center [145, 685] width 31 height 31
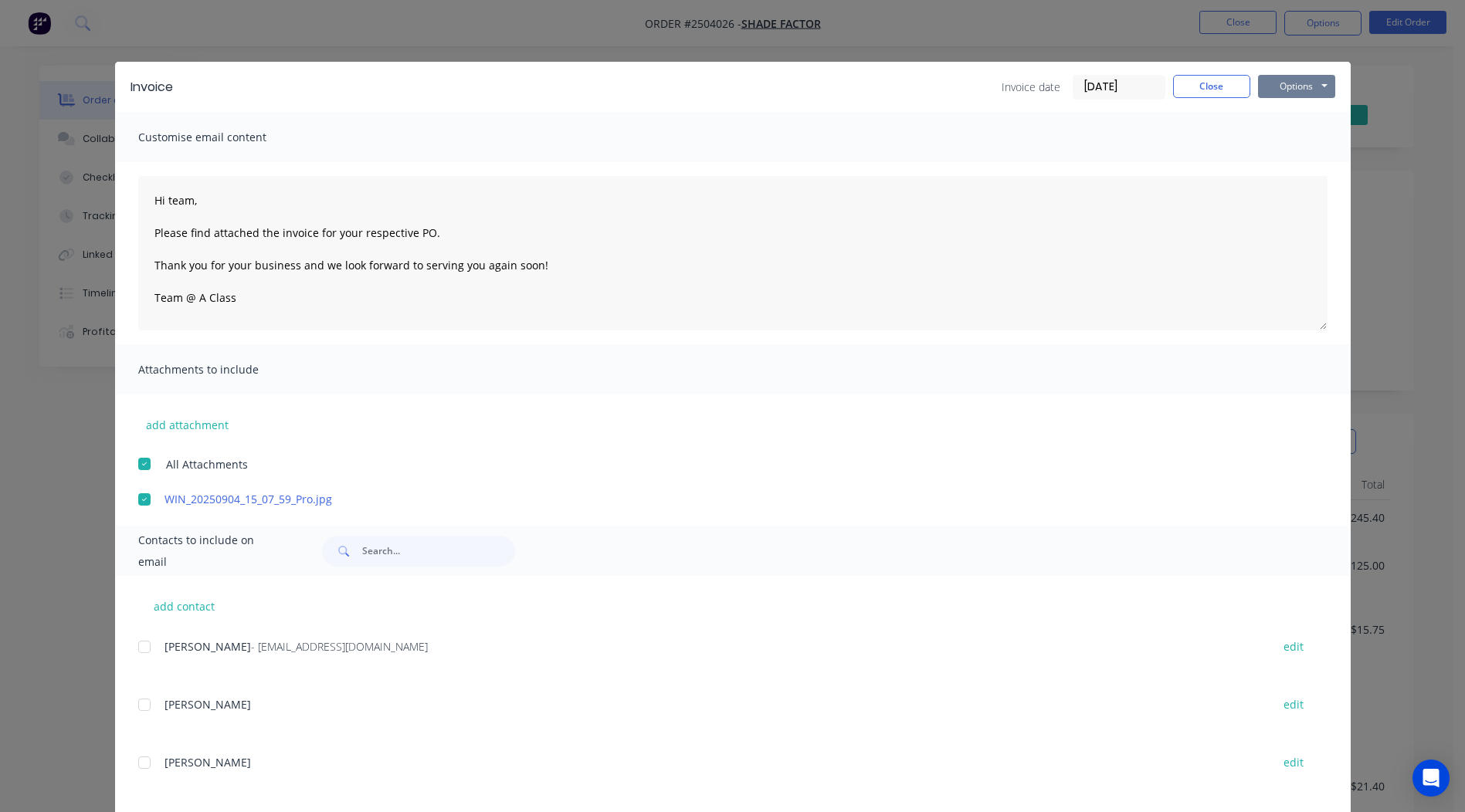
click at [1297, 89] on button "Options" at bounding box center [1297, 86] width 77 height 23
click at [1318, 169] on button "Email" at bounding box center [1307, 165] width 99 height 25
click at [1204, 87] on button "Close" at bounding box center [1211, 86] width 77 height 23
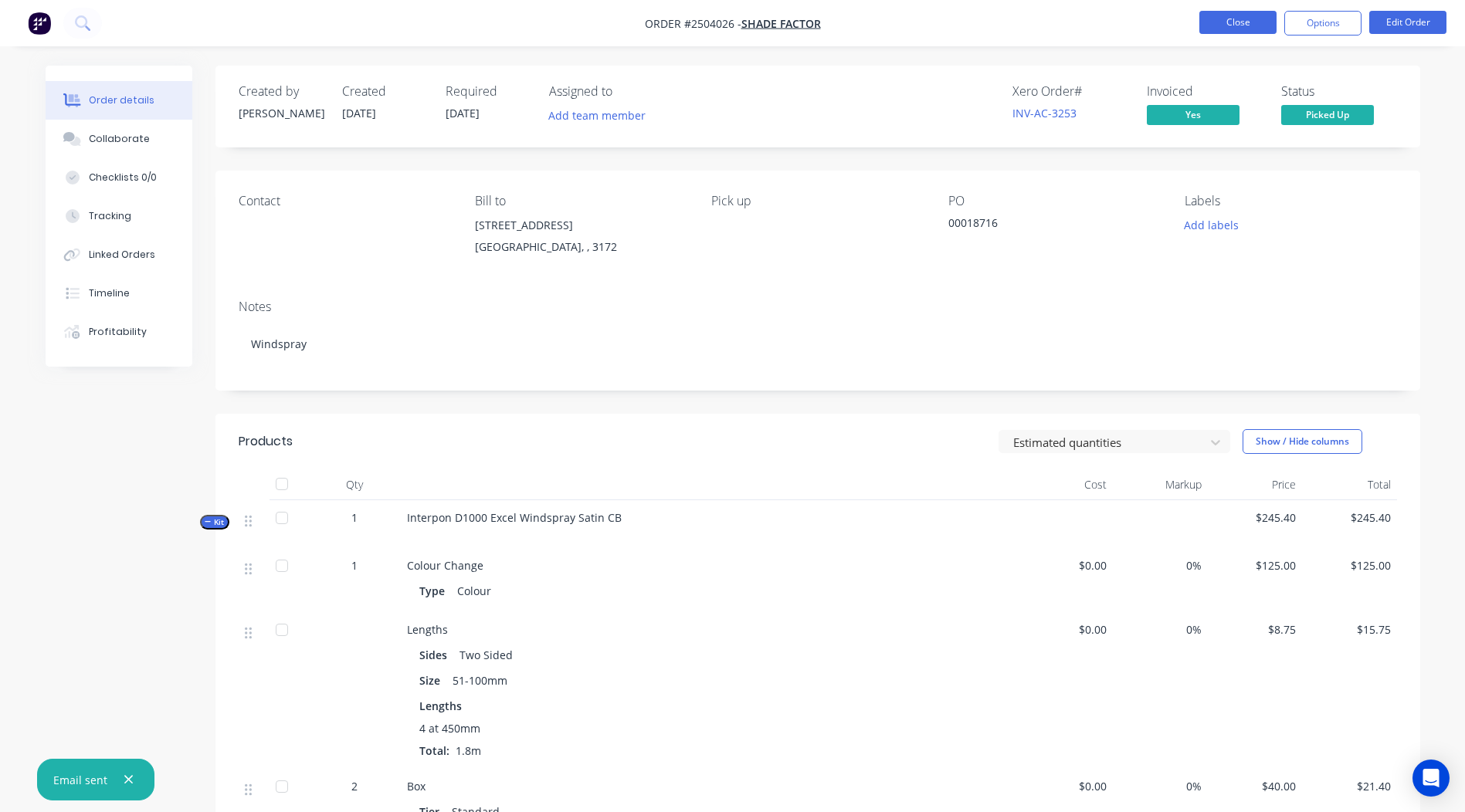
click at [1243, 18] on button "Close" at bounding box center [1237, 22] width 77 height 23
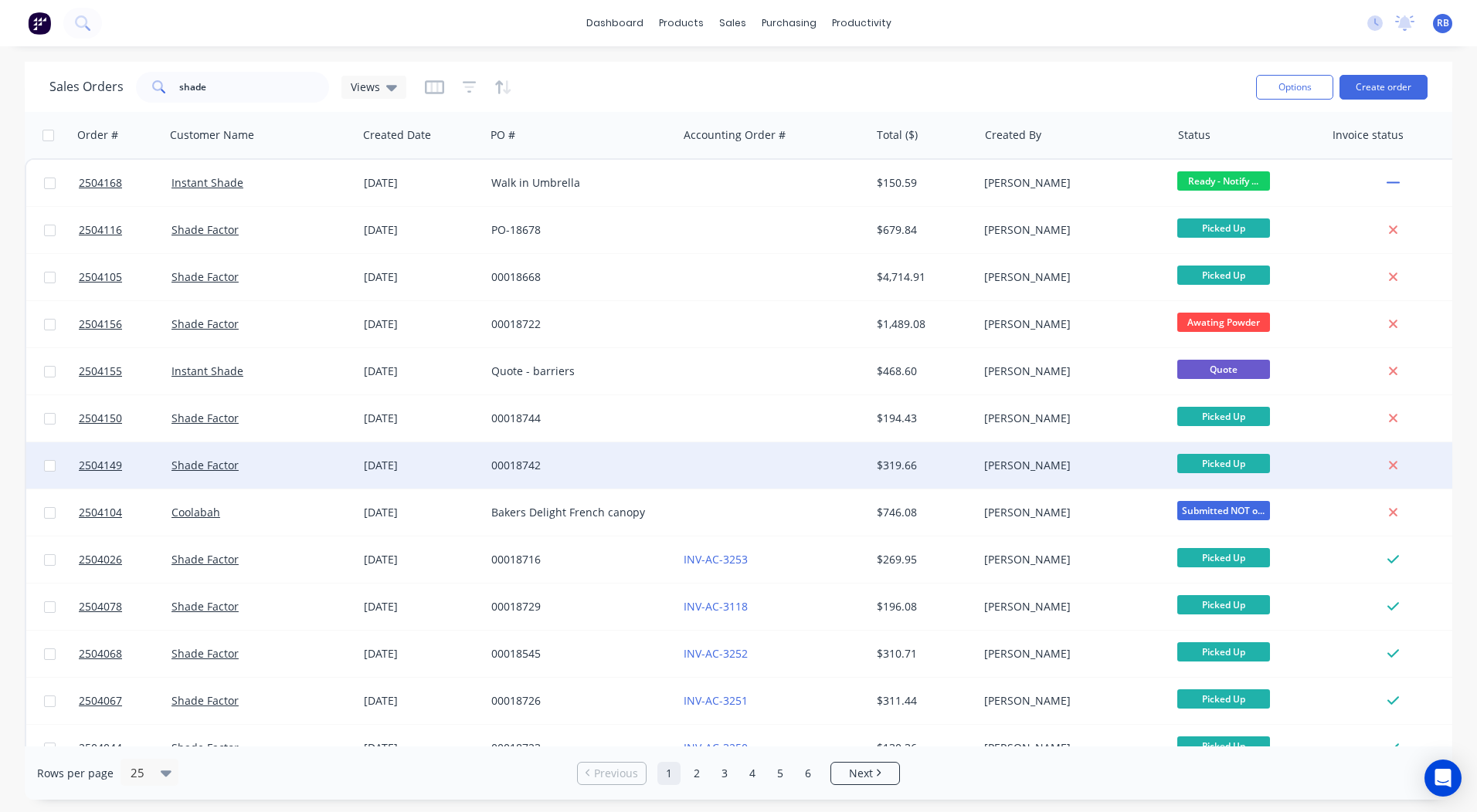
click at [594, 468] on div "00018742" at bounding box center [576, 465] width 171 height 15
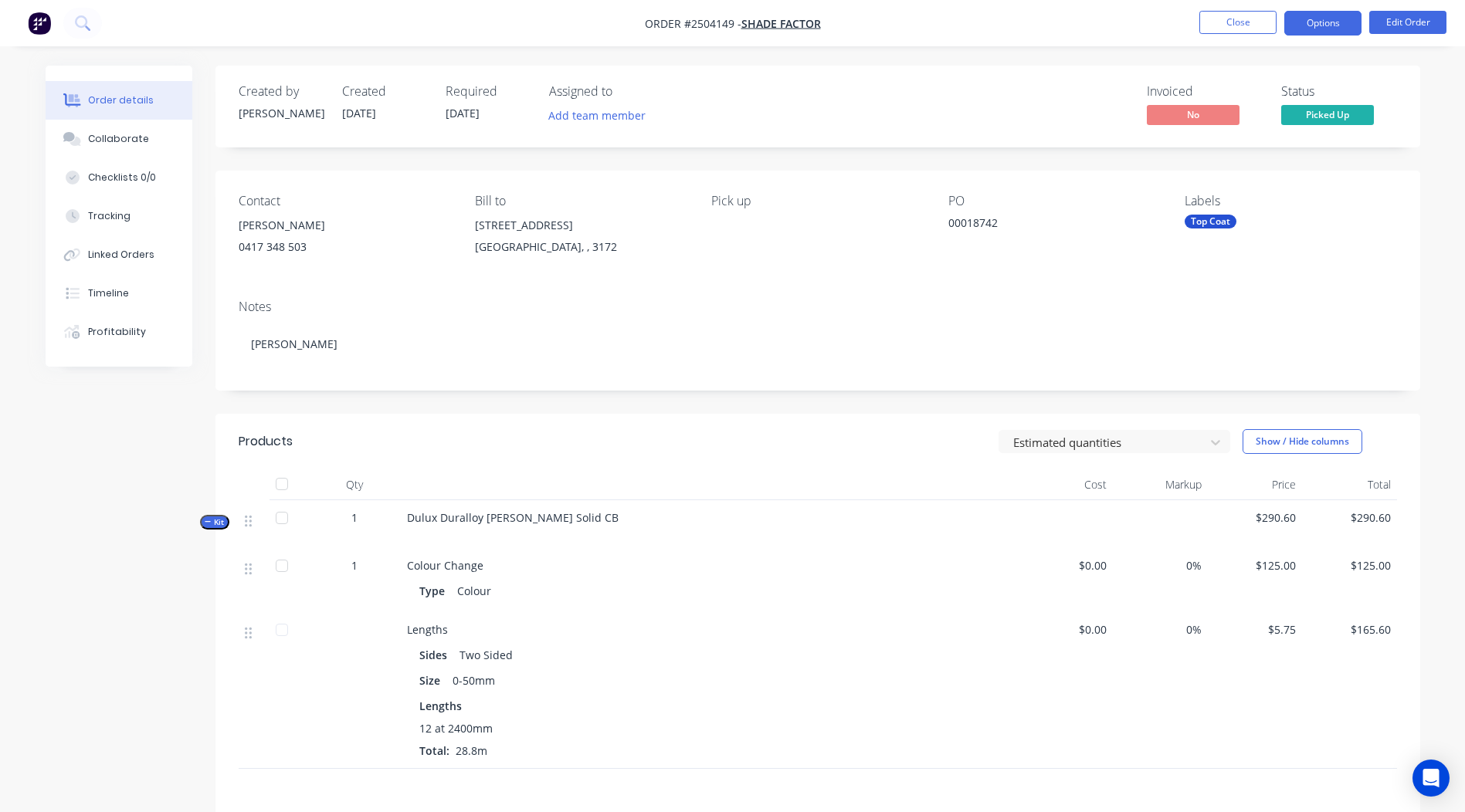
click at [1336, 27] on button "Options" at bounding box center [1323, 23] width 77 height 25
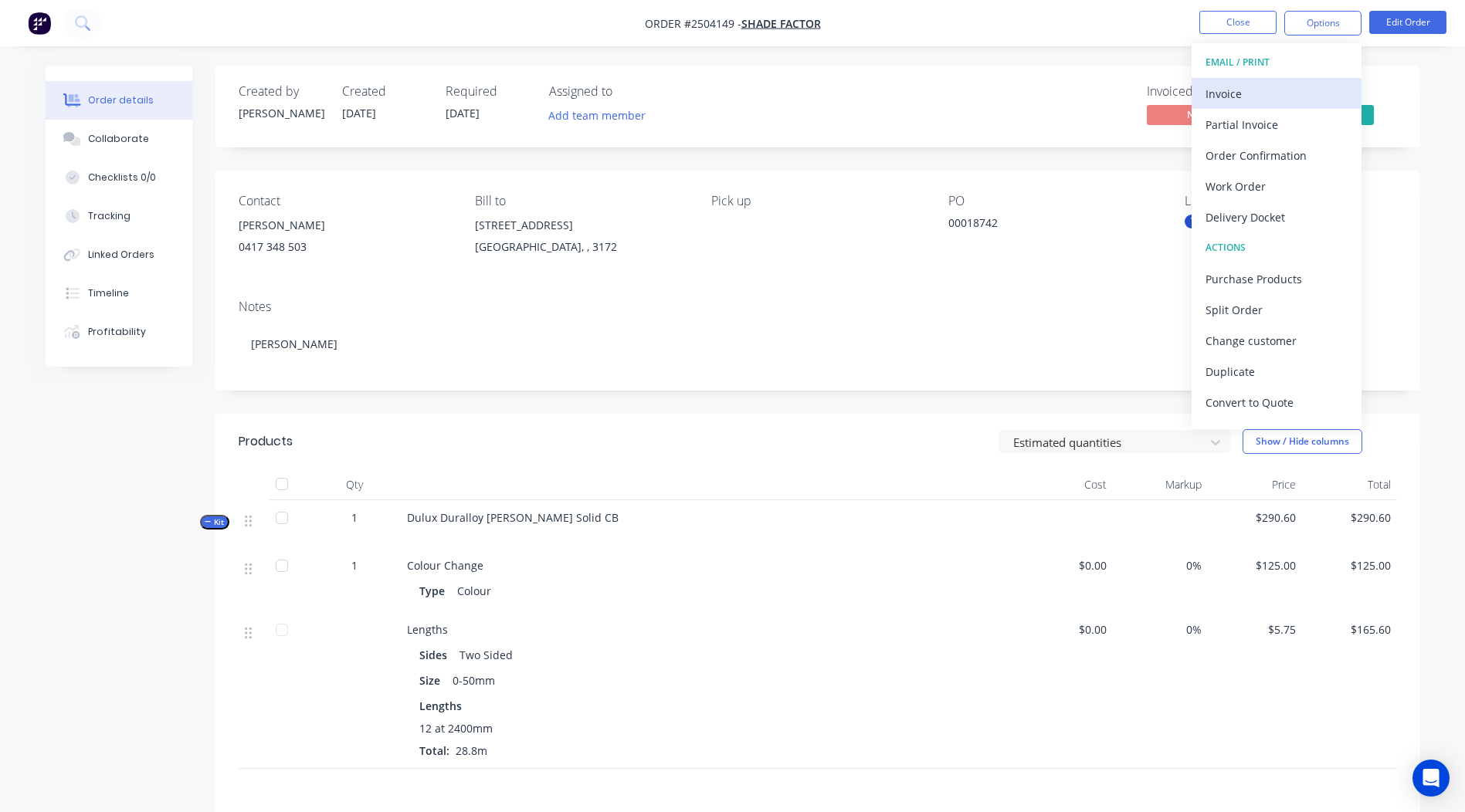
click at [1243, 86] on div "Invoice" at bounding box center [1277, 94] width 142 height 23
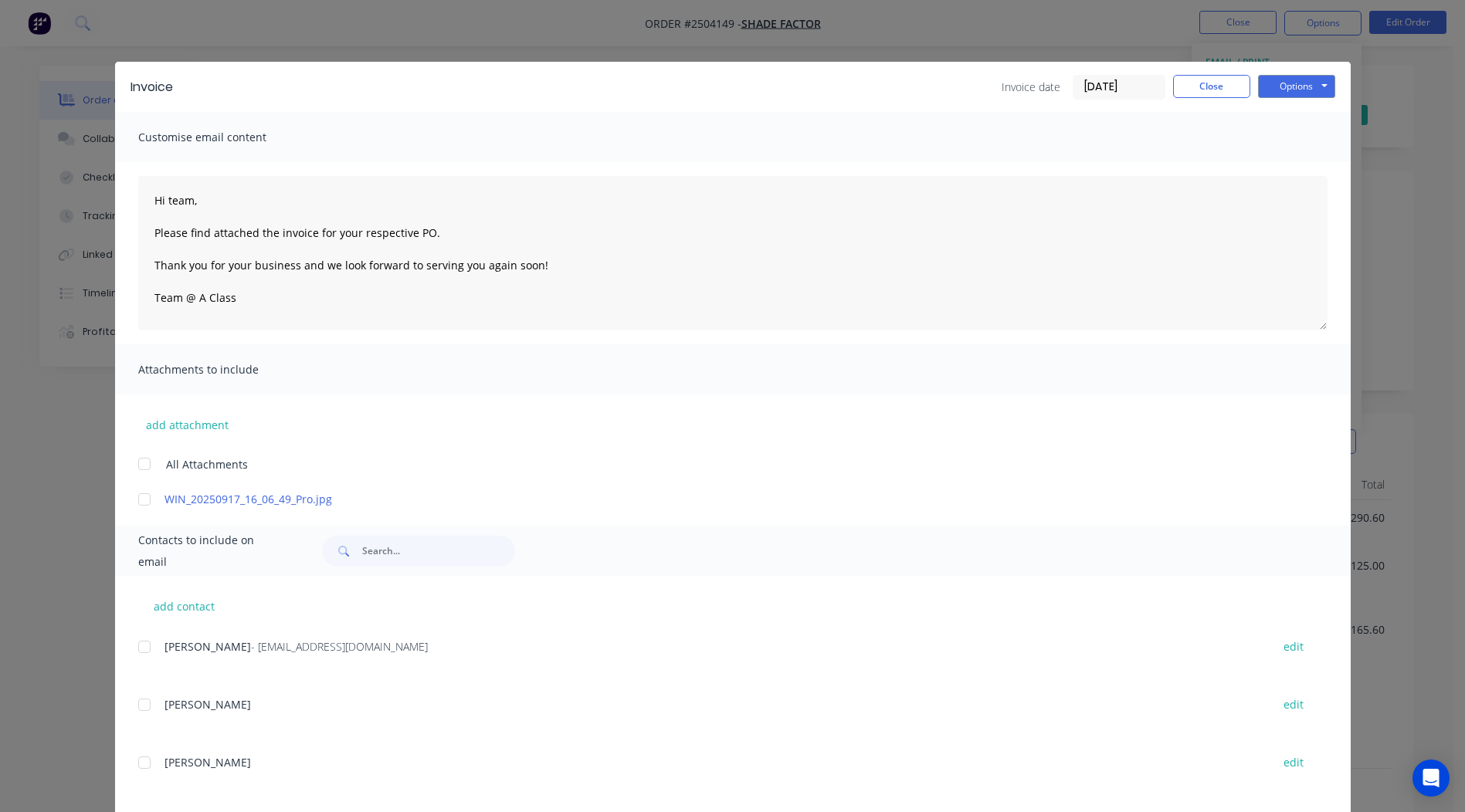
click at [139, 484] on div at bounding box center [145, 500] width 31 height 31
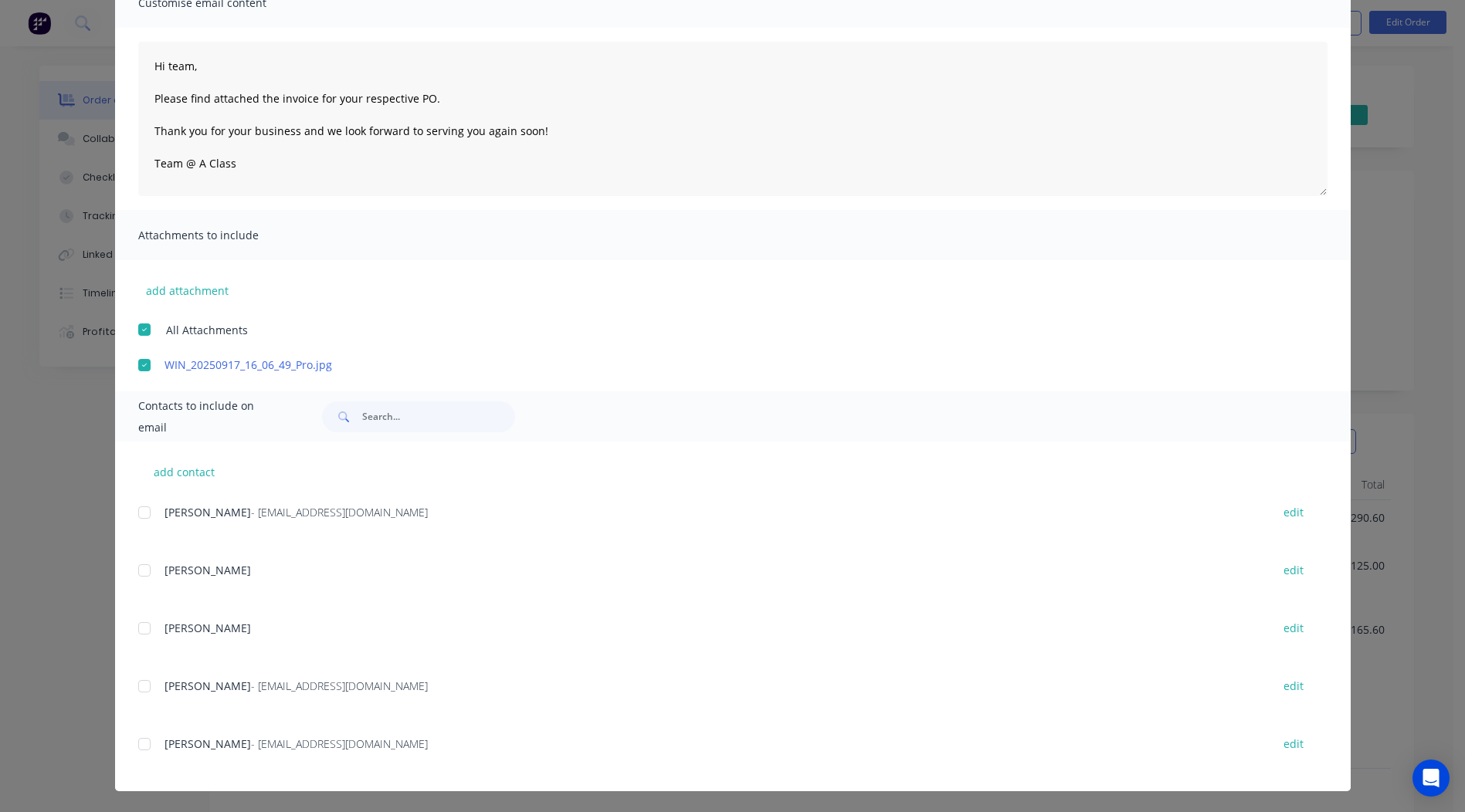
scroll to position [135, 0]
click at [215, 694] on div "Jonathan Fung - fungj@shadefactor.com.au" at bounding box center [710, 685] width 1092 height 16
click at [127, 685] on div "add contact Ritika Kashyap - RitikaK@shadefactor.com.au edit Andrew edit Simon …" at bounding box center [732, 615] width 1236 height 350
click at [131, 684] on div "add contact Ritika Kashyap - RitikaK@shadefactor.com.au edit Andrew edit Simon …" at bounding box center [732, 615] width 1236 height 350
click at [145, 681] on div at bounding box center [145, 685] width 31 height 31
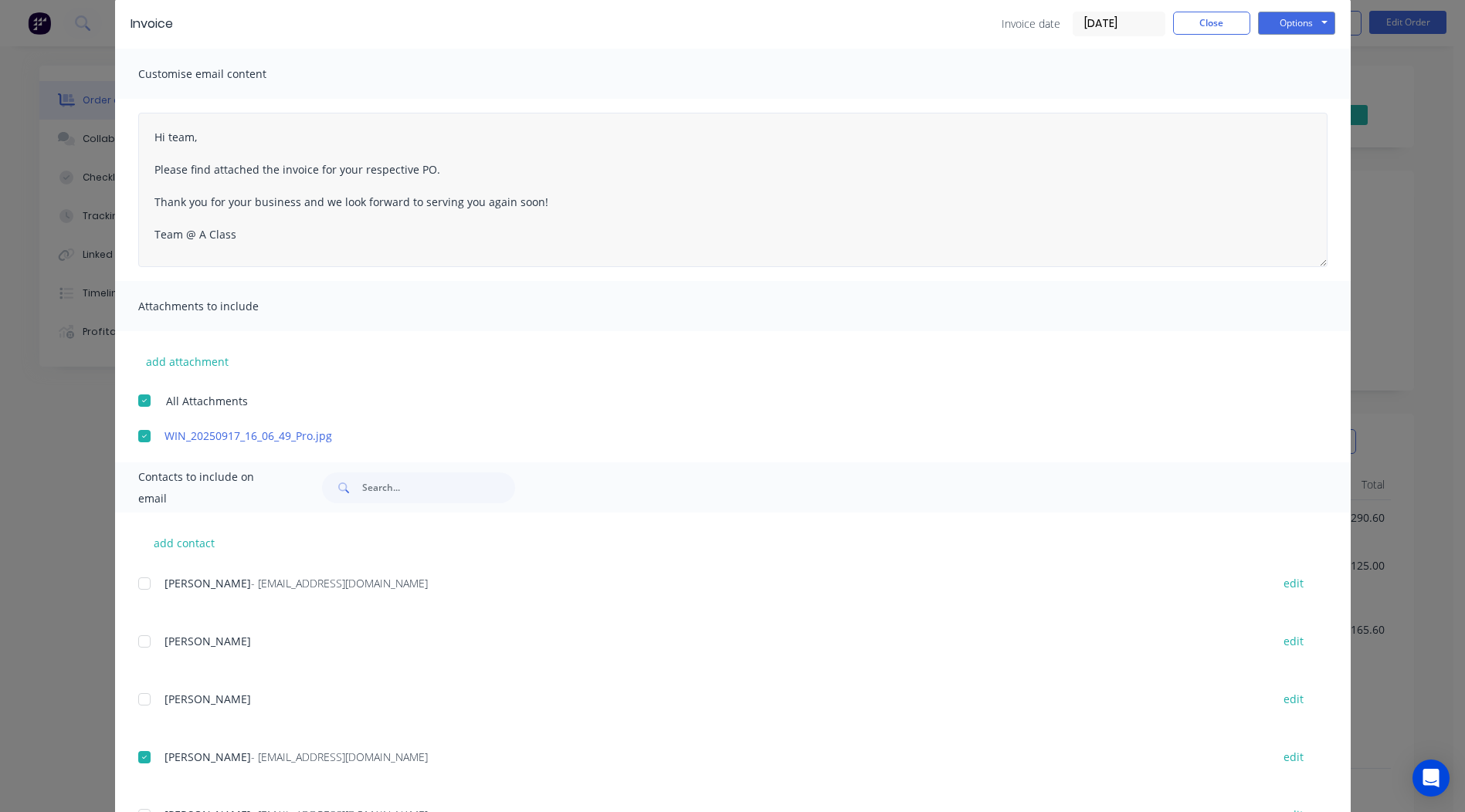
scroll to position [0, 0]
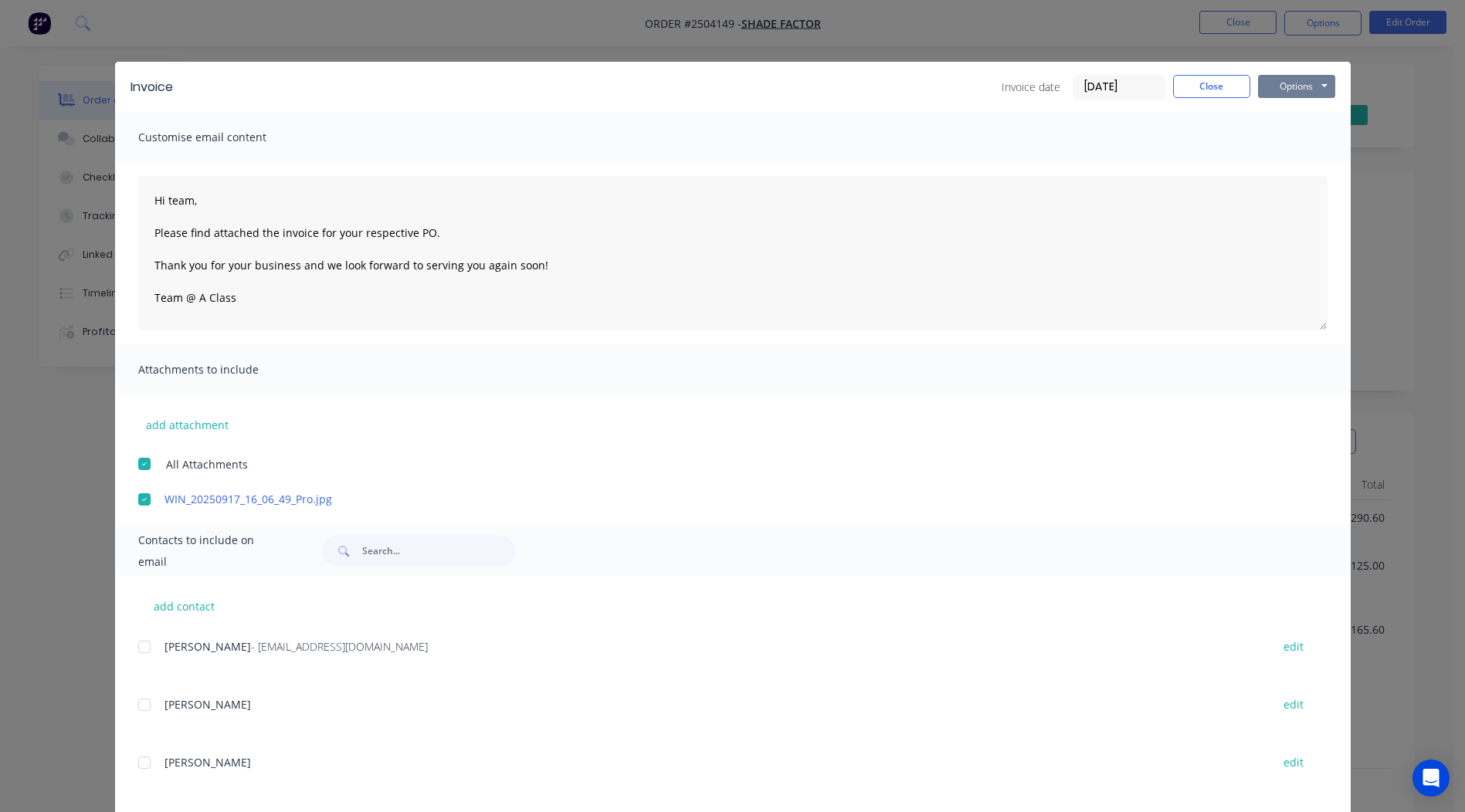
click at [1278, 85] on button "Options" at bounding box center [1297, 86] width 77 height 23
click at [1300, 171] on button "Email" at bounding box center [1307, 165] width 99 height 25
click at [1175, 87] on button "Close" at bounding box center [1211, 86] width 77 height 23
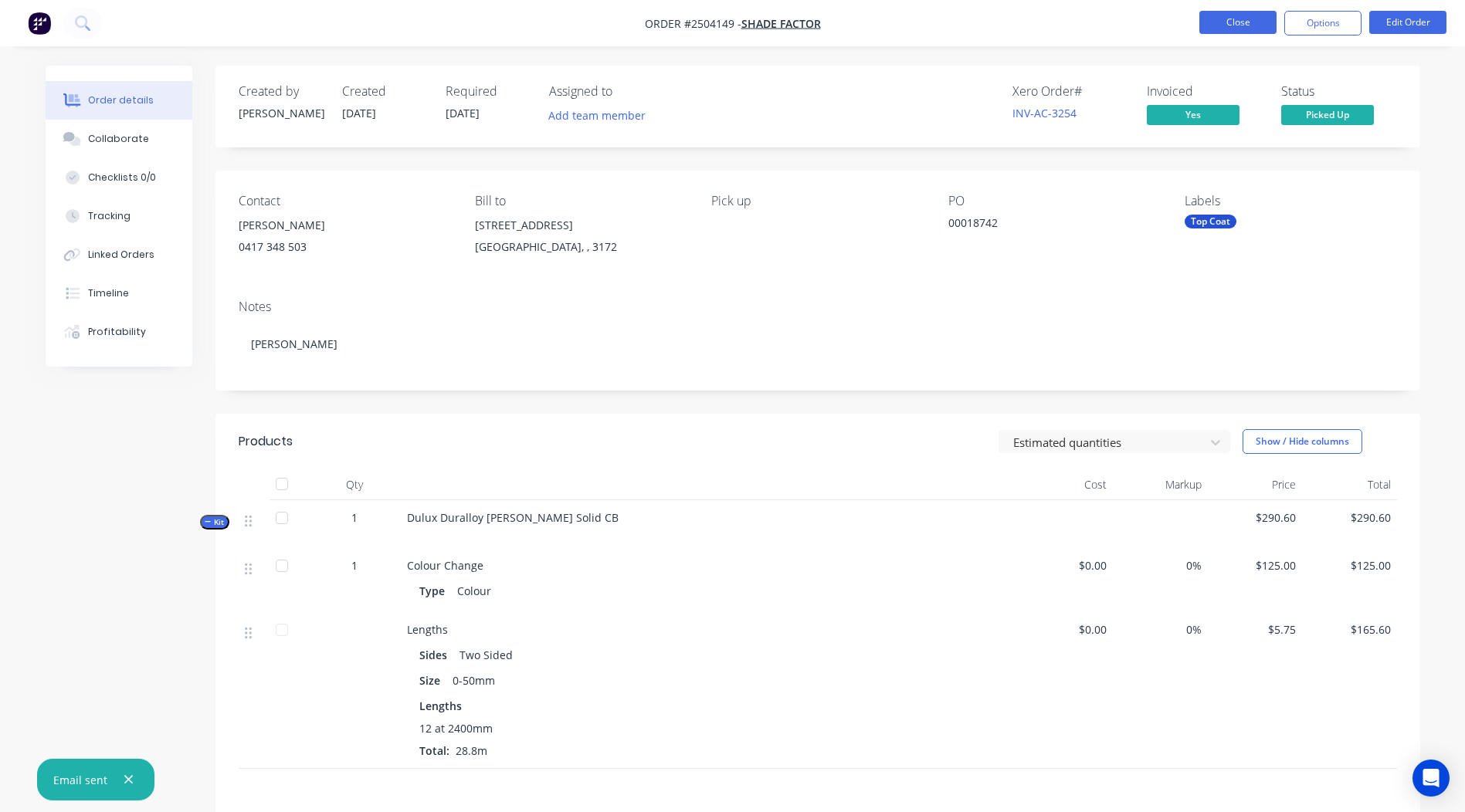
click at [1222, 25] on button "Close" at bounding box center [1237, 22] width 77 height 23
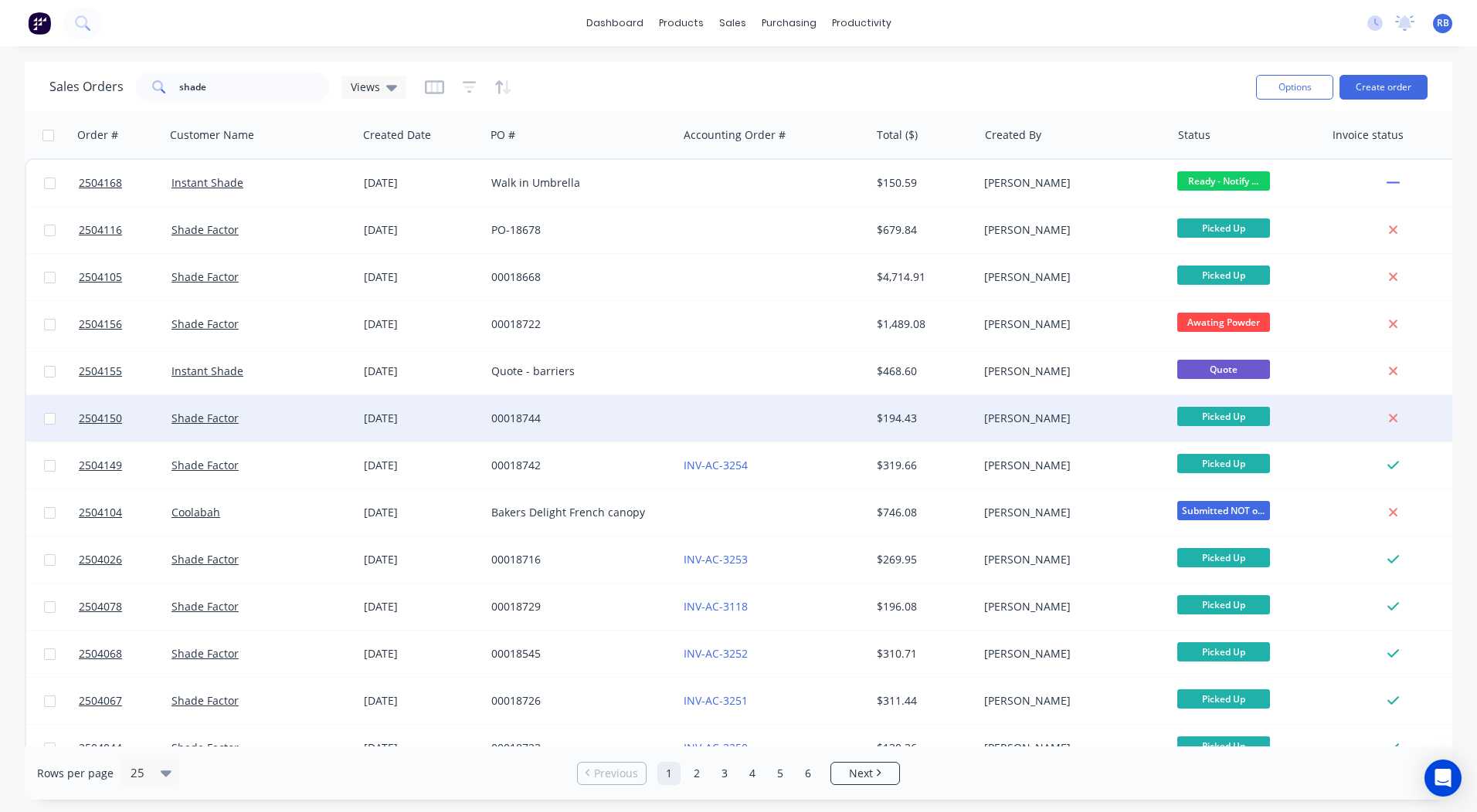
click at [586, 431] on div "00018744" at bounding box center [581, 418] width 192 height 46
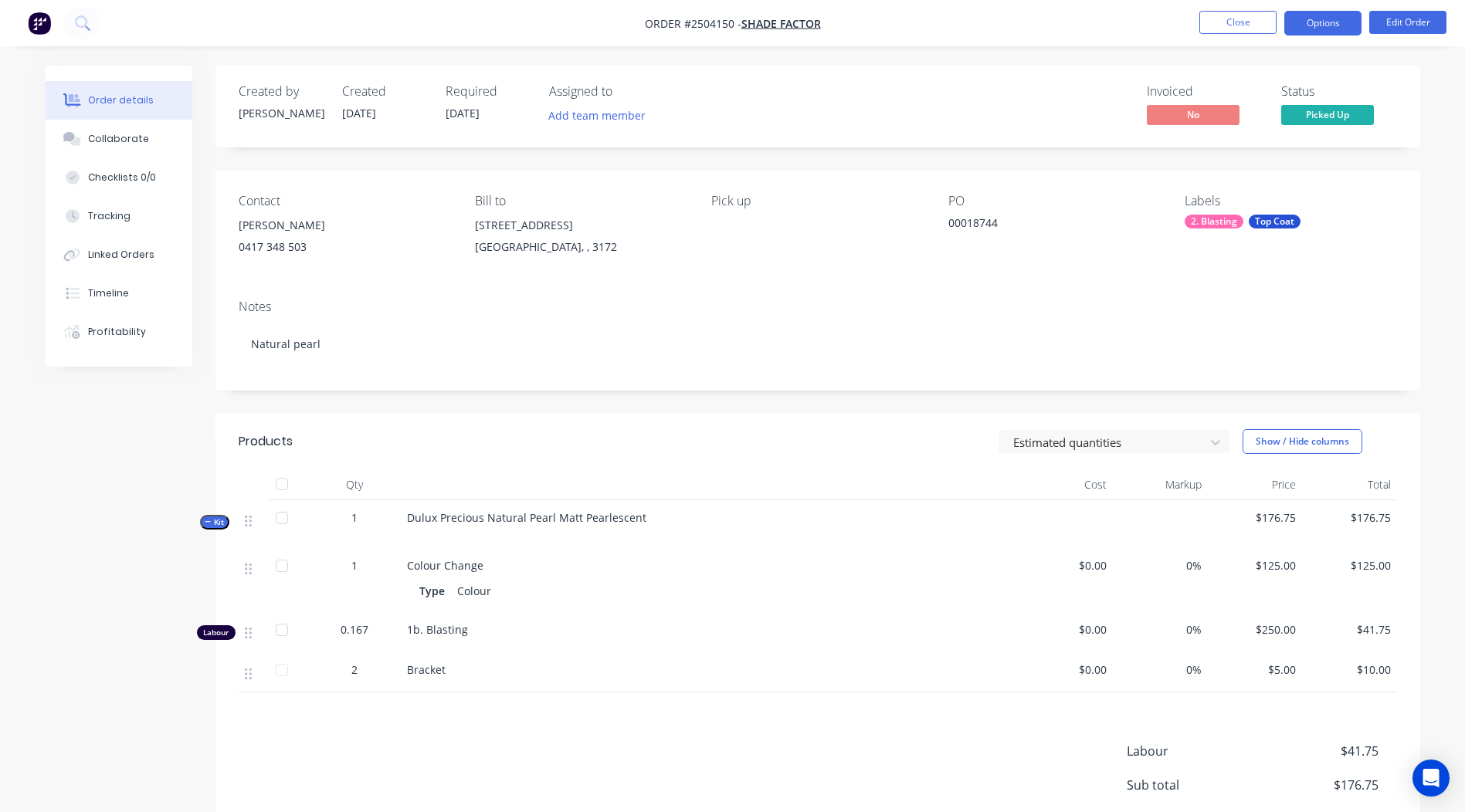
click at [1317, 22] on button "Options" at bounding box center [1323, 23] width 77 height 25
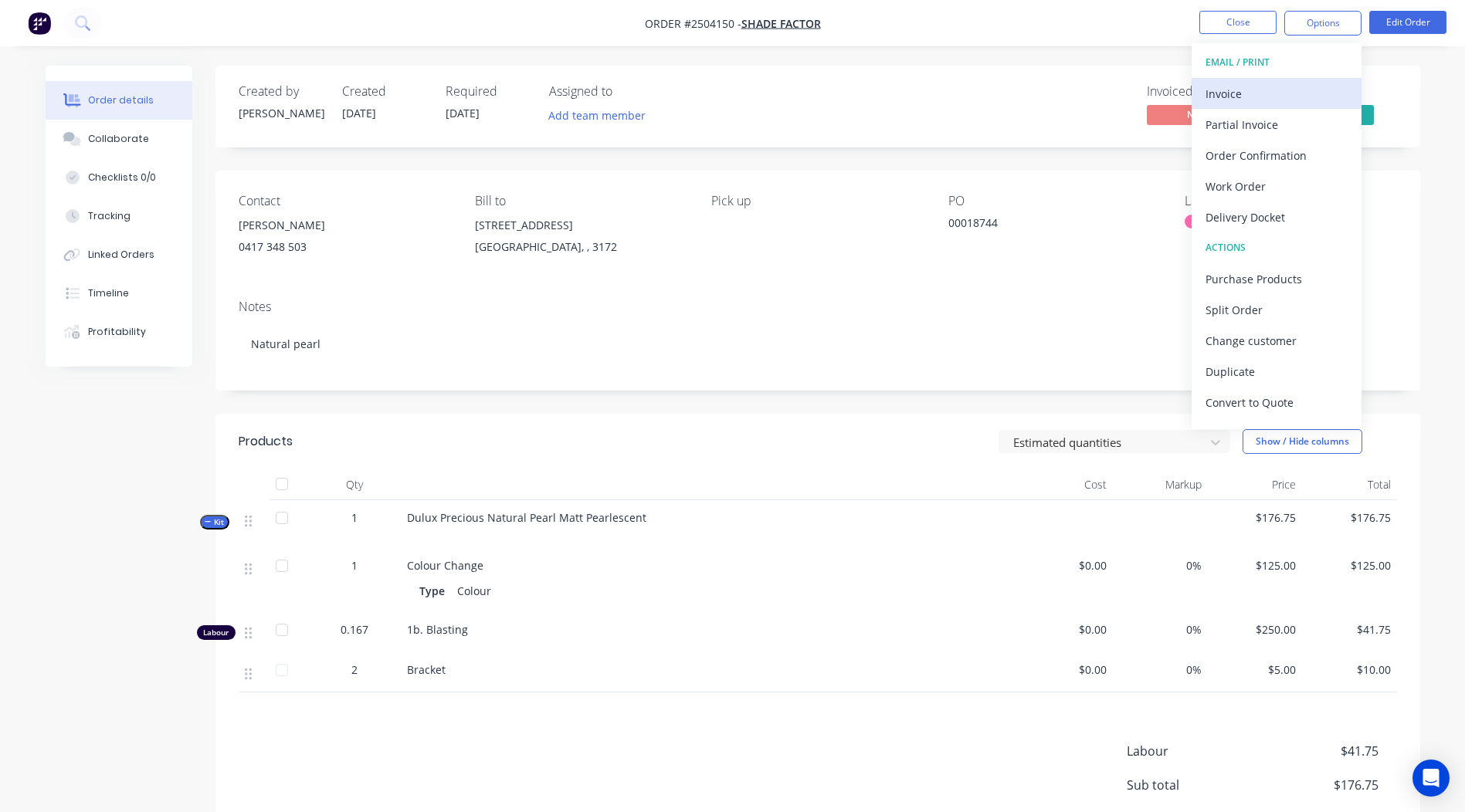
click at [1234, 89] on div "Invoice" at bounding box center [1277, 94] width 142 height 23
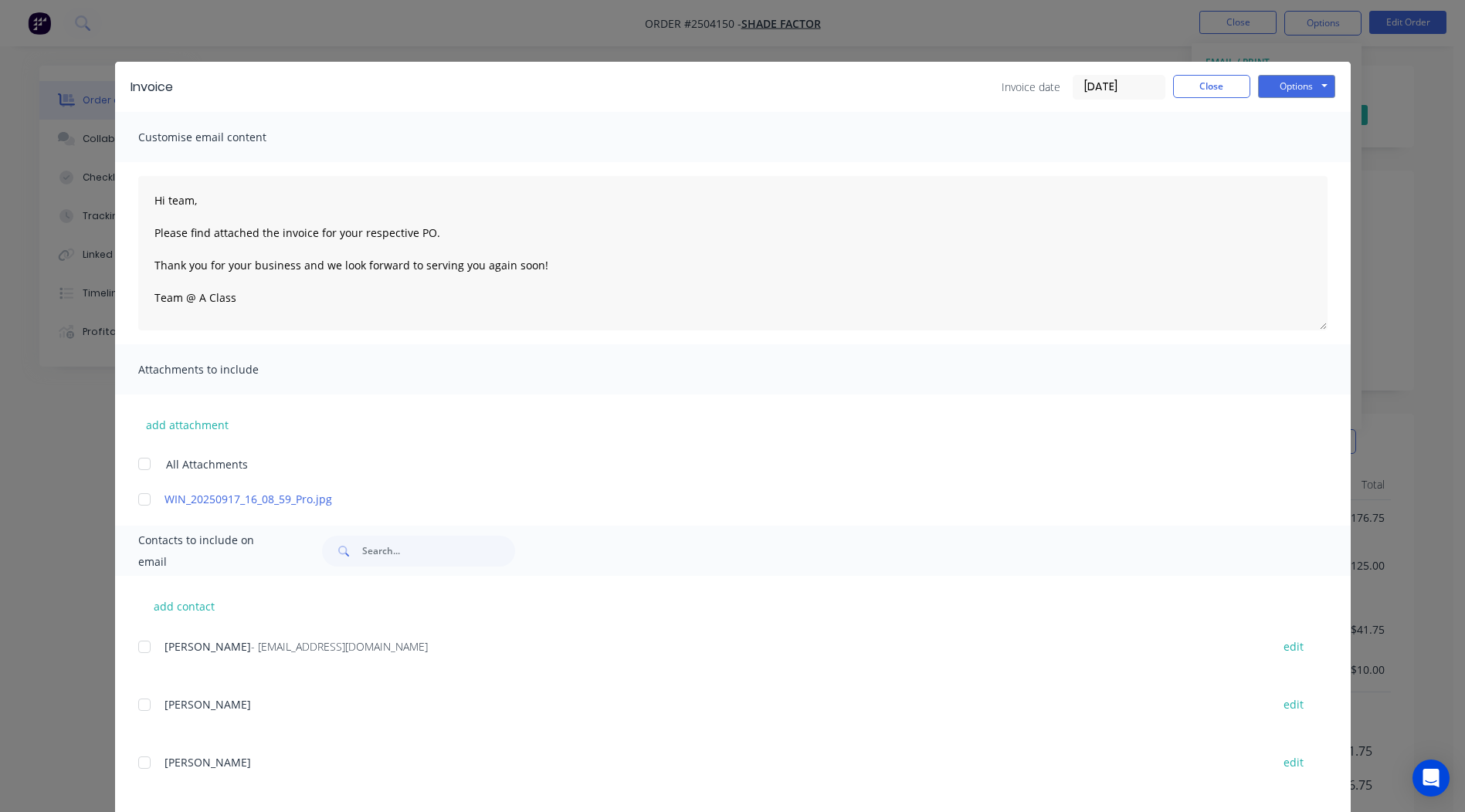
click at [141, 500] on div at bounding box center [145, 500] width 31 height 31
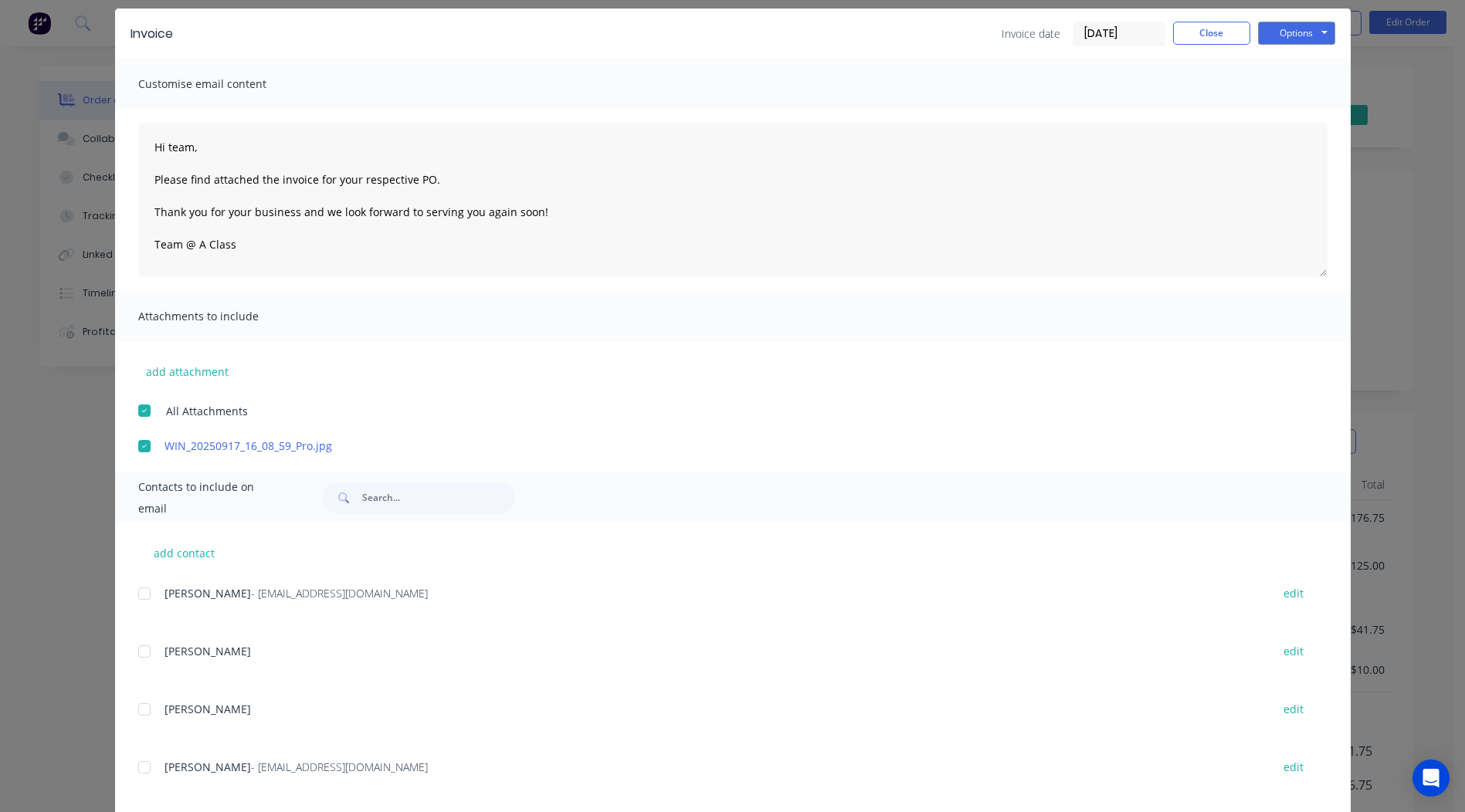
scroll to position [135, 0]
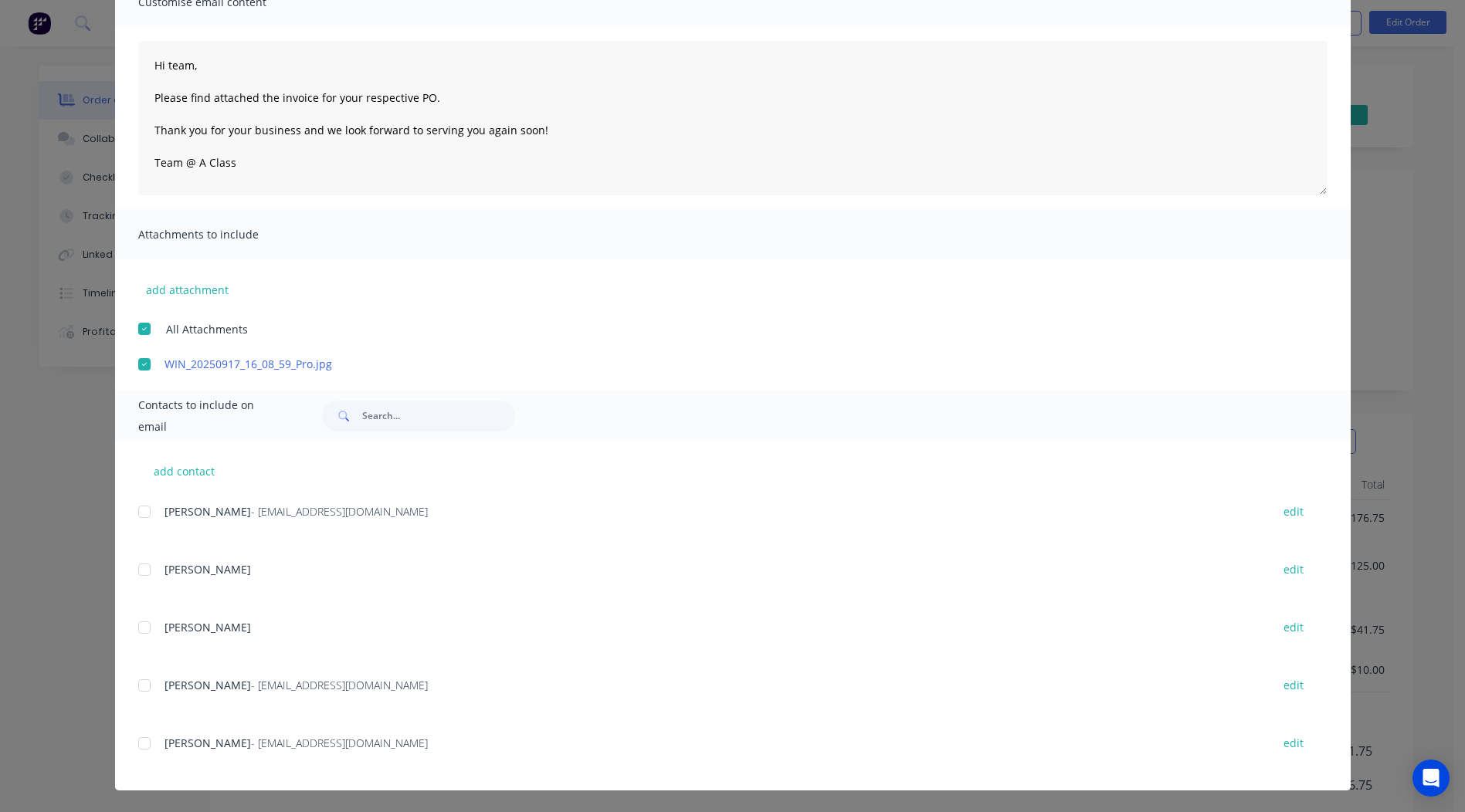
click at [132, 680] on div at bounding box center [145, 685] width 31 height 31
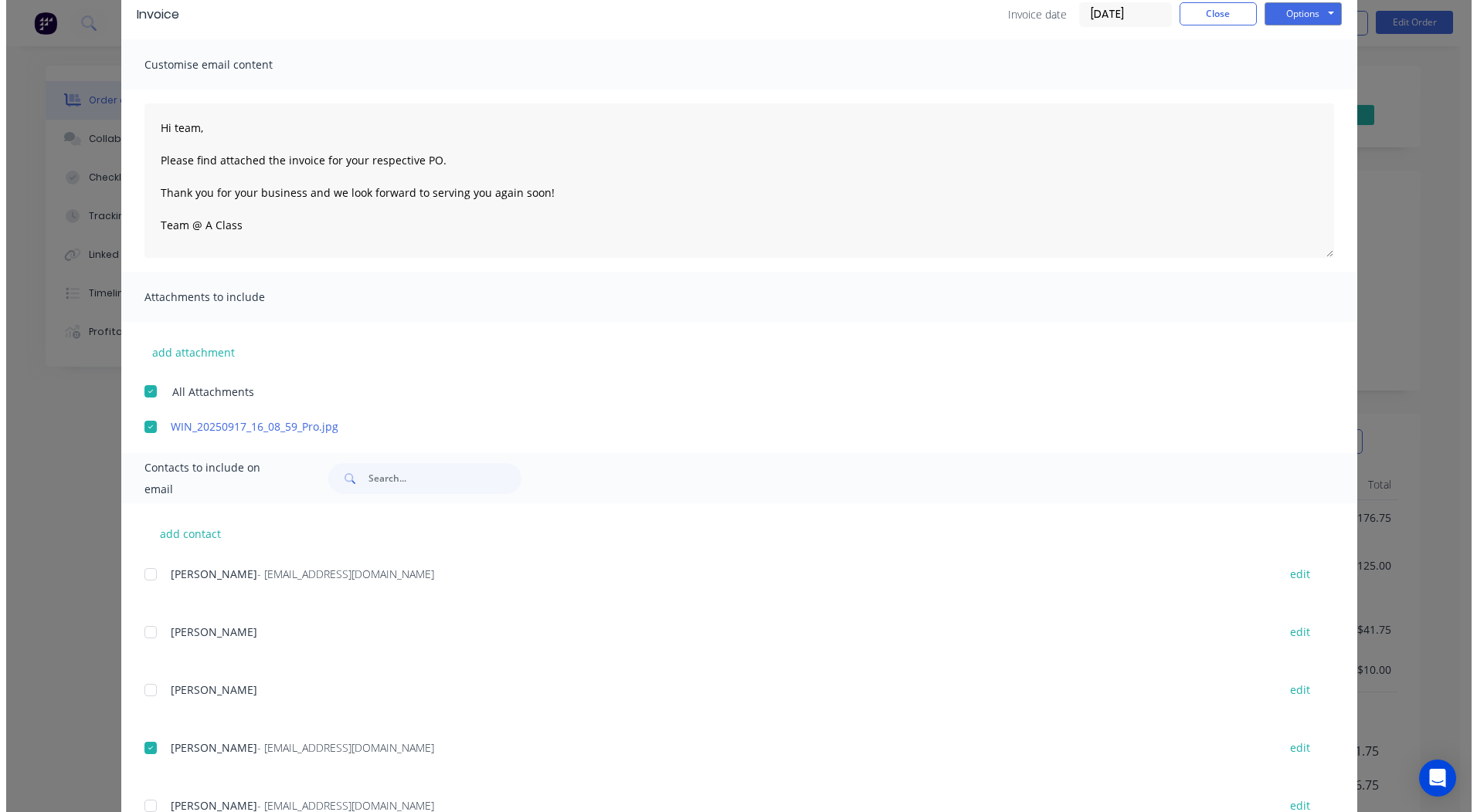
scroll to position [0, 0]
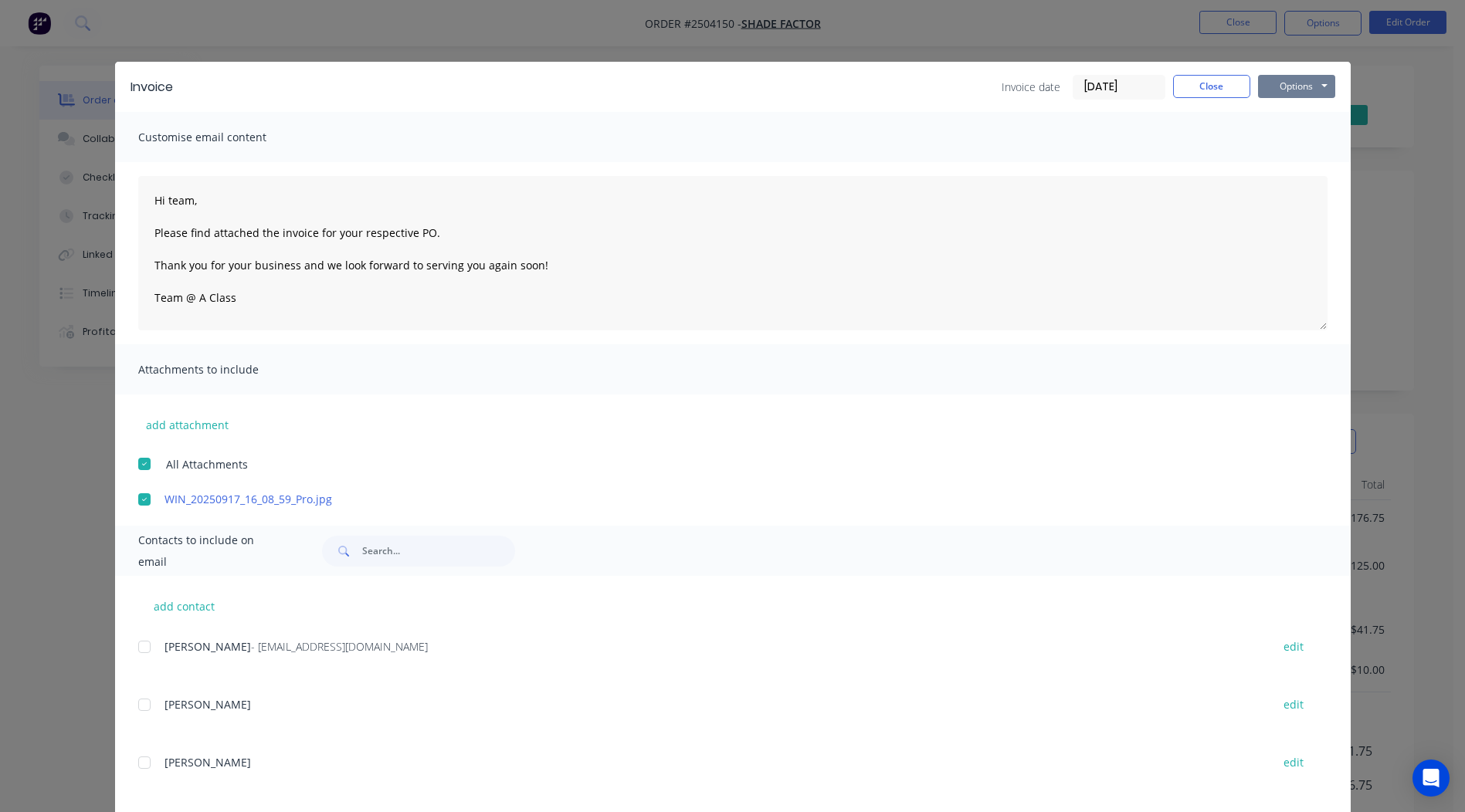
click at [1265, 94] on button "Options" at bounding box center [1297, 86] width 77 height 23
click at [1297, 158] on button "Email" at bounding box center [1307, 165] width 99 height 25
click at [1182, 88] on button "Close" at bounding box center [1211, 86] width 77 height 23
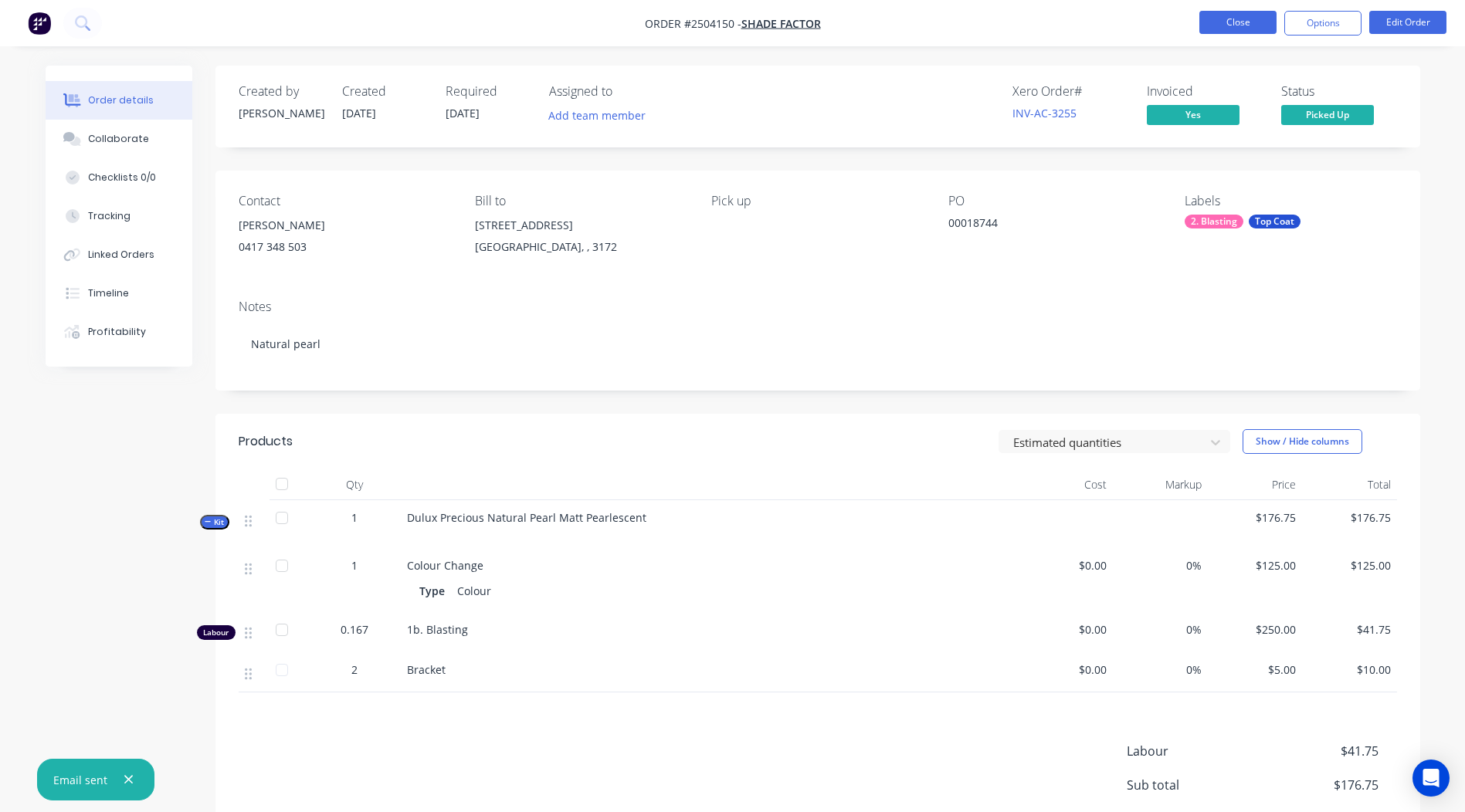
click at [1236, 23] on button "Close" at bounding box center [1237, 22] width 77 height 23
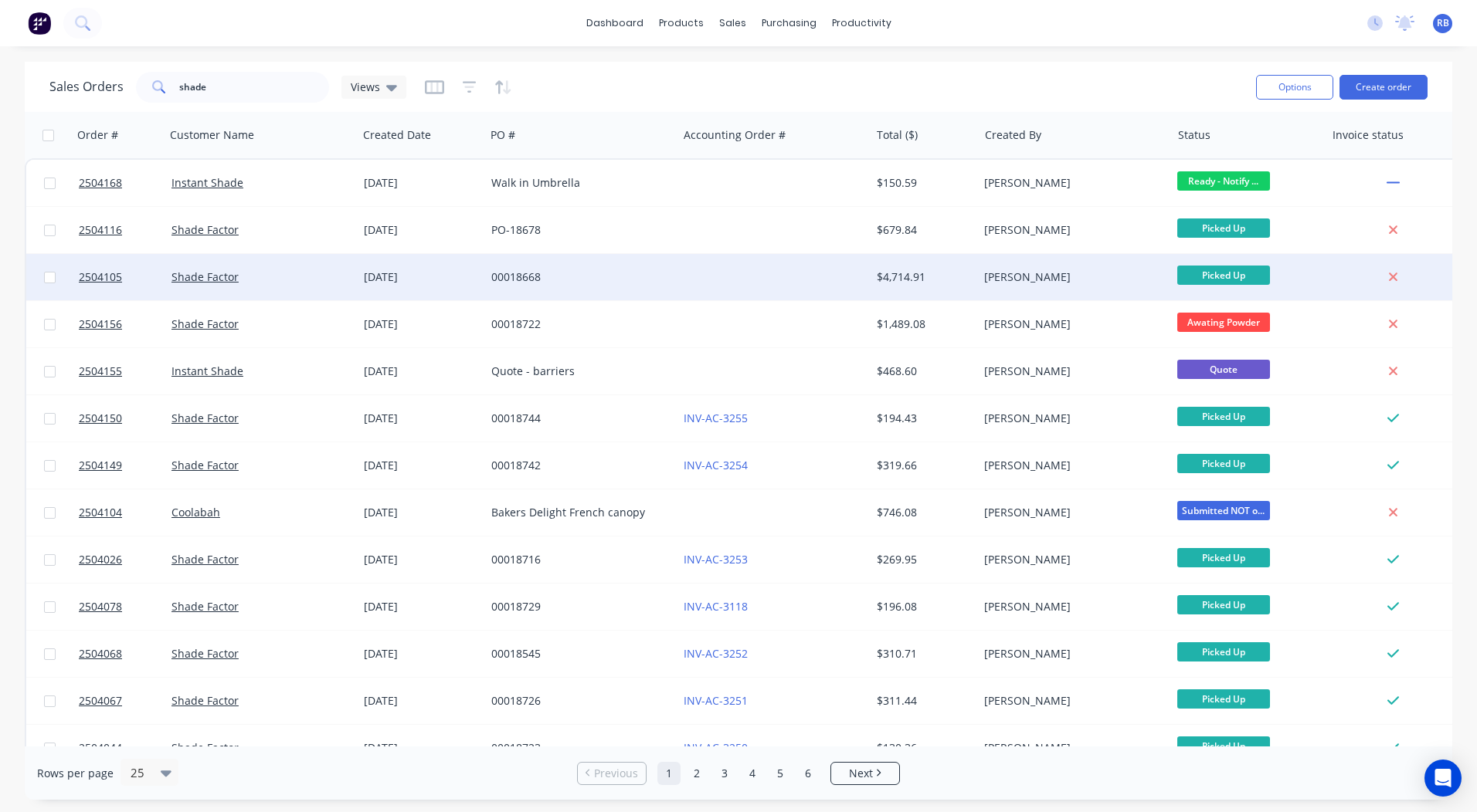
click at [840, 280] on div at bounding box center [773, 277] width 192 height 46
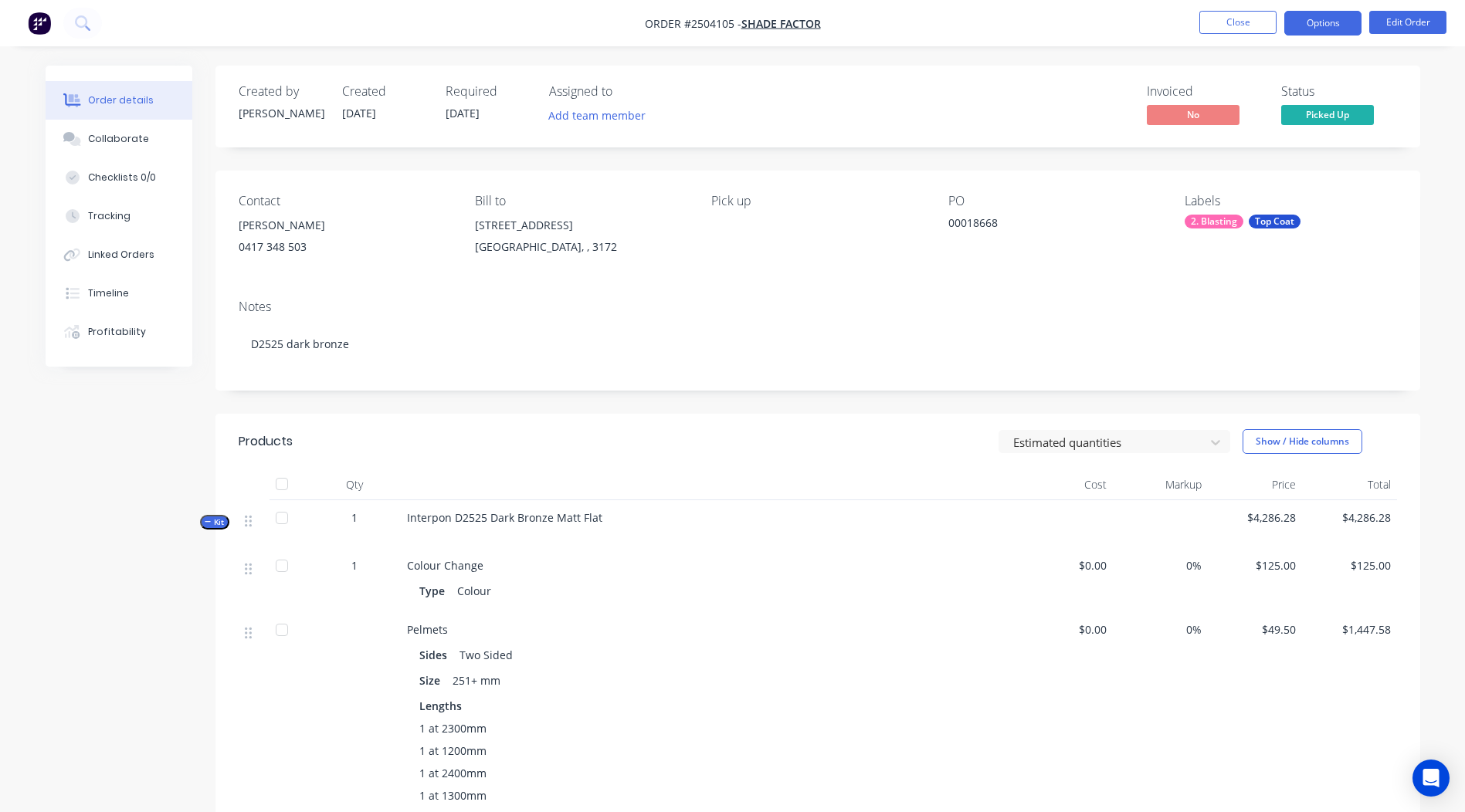
click at [1326, 15] on button "Options" at bounding box center [1323, 23] width 77 height 25
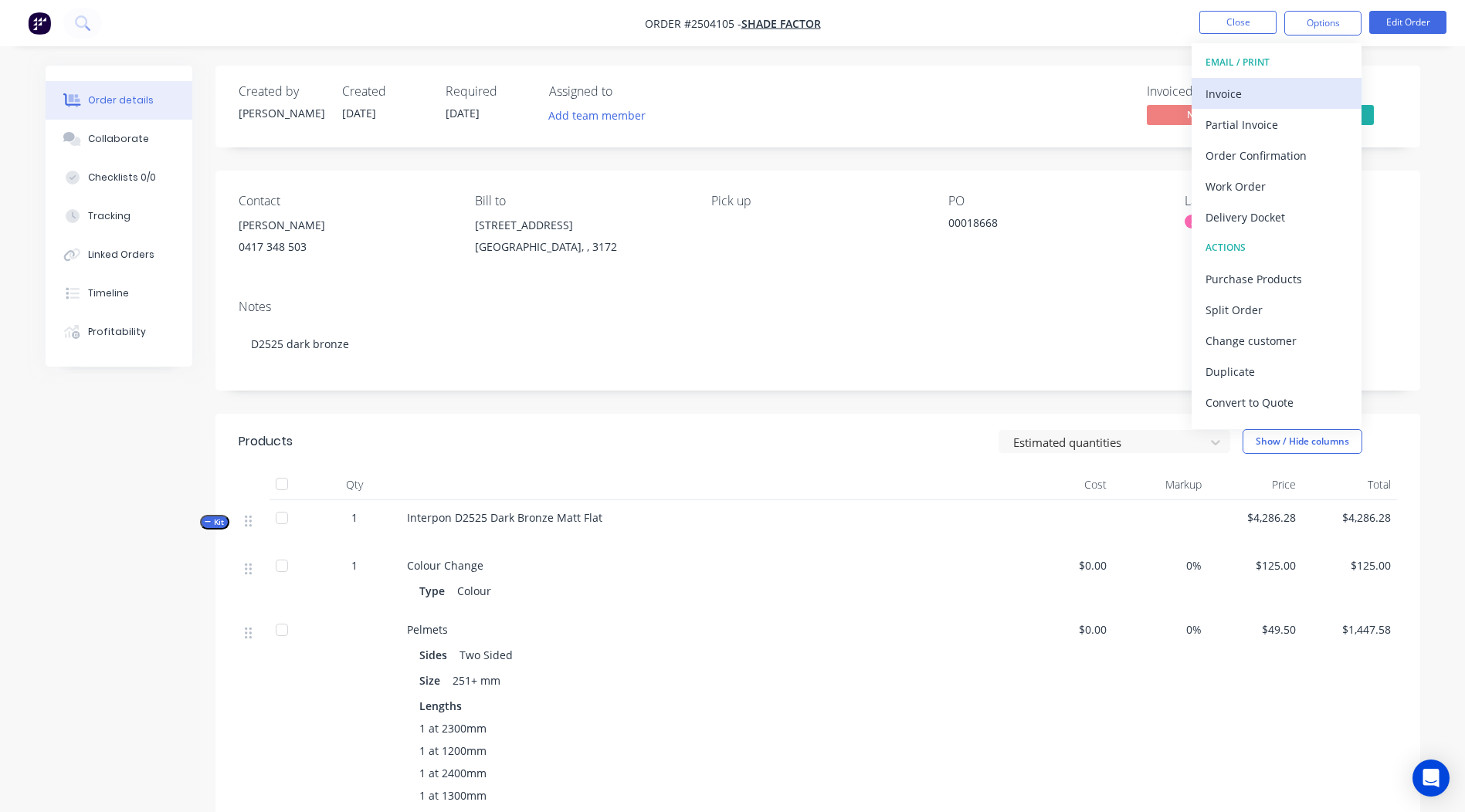
click at [1297, 93] on div "Invoice" at bounding box center [1277, 94] width 142 height 23
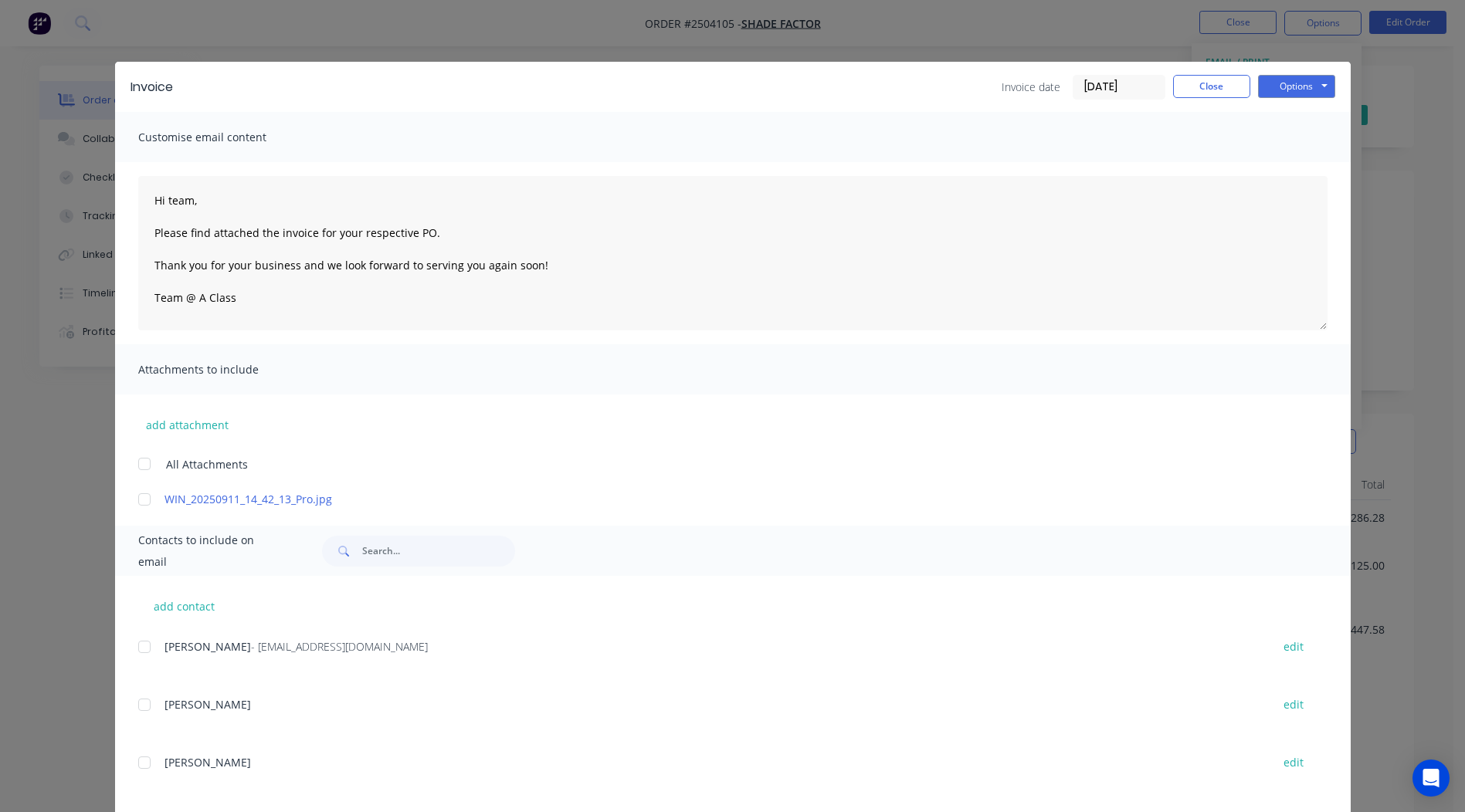
click at [145, 498] on div at bounding box center [145, 500] width 31 height 31
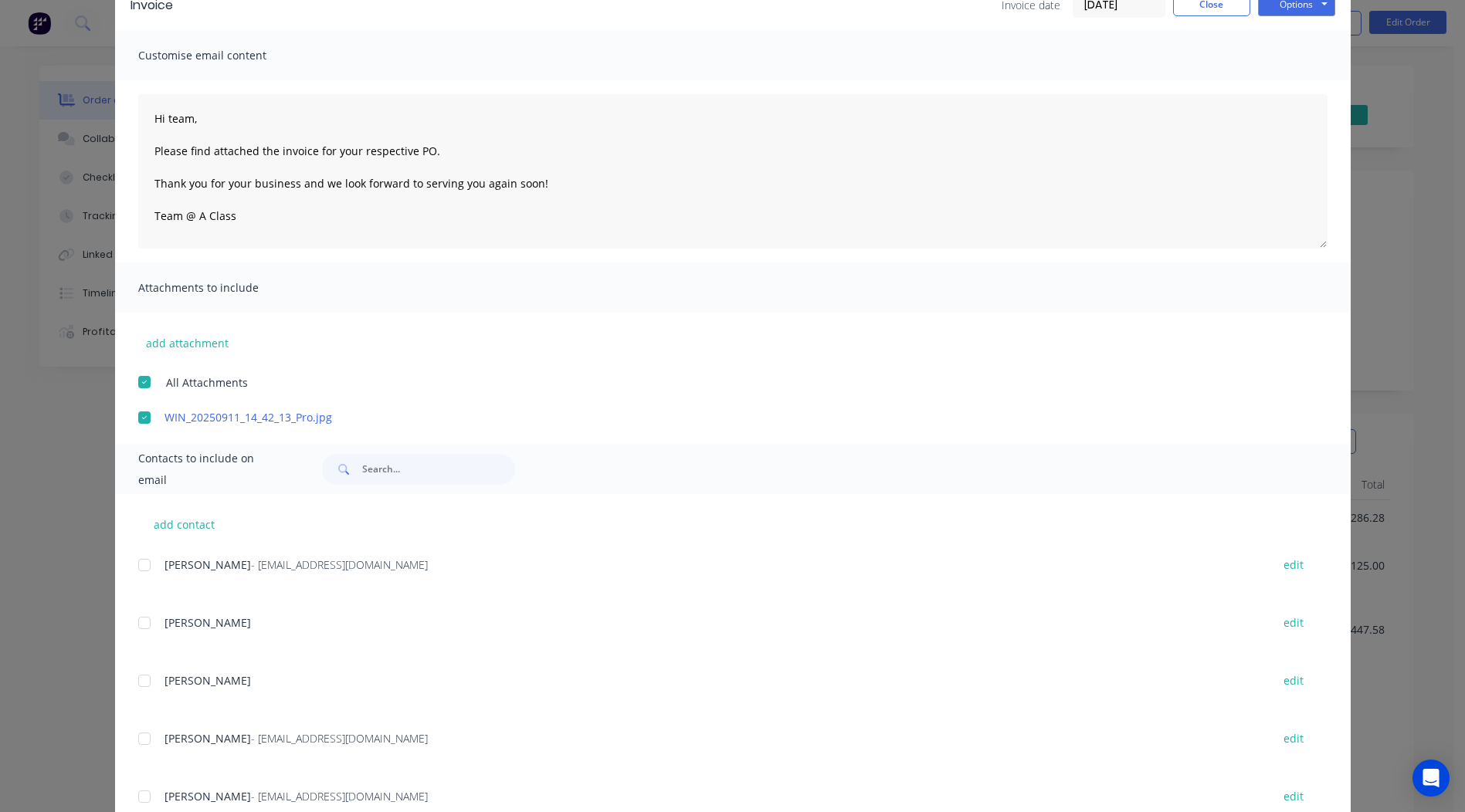
scroll to position [135, 0]
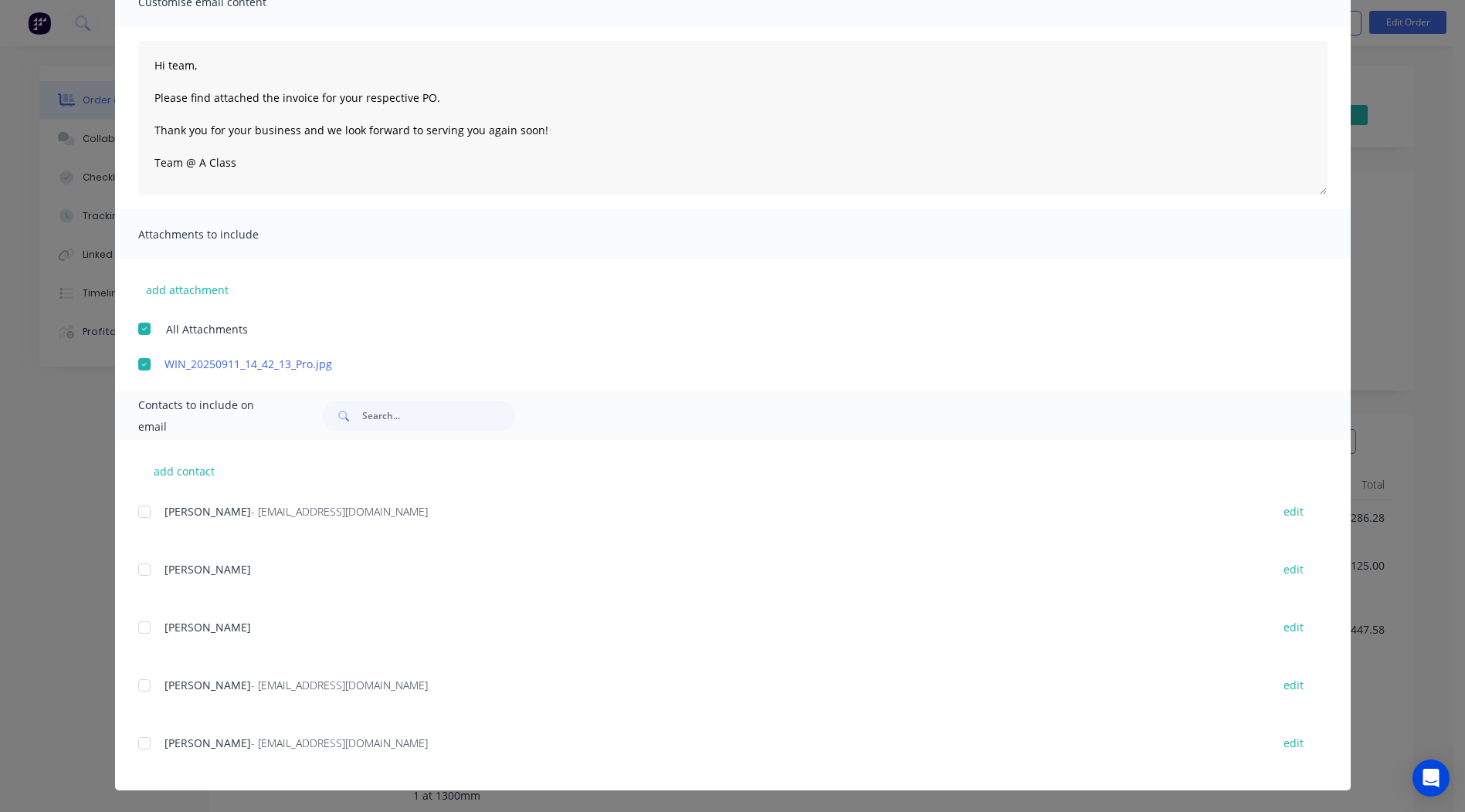
click at [150, 680] on div at bounding box center [145, 685] width 31 height 31
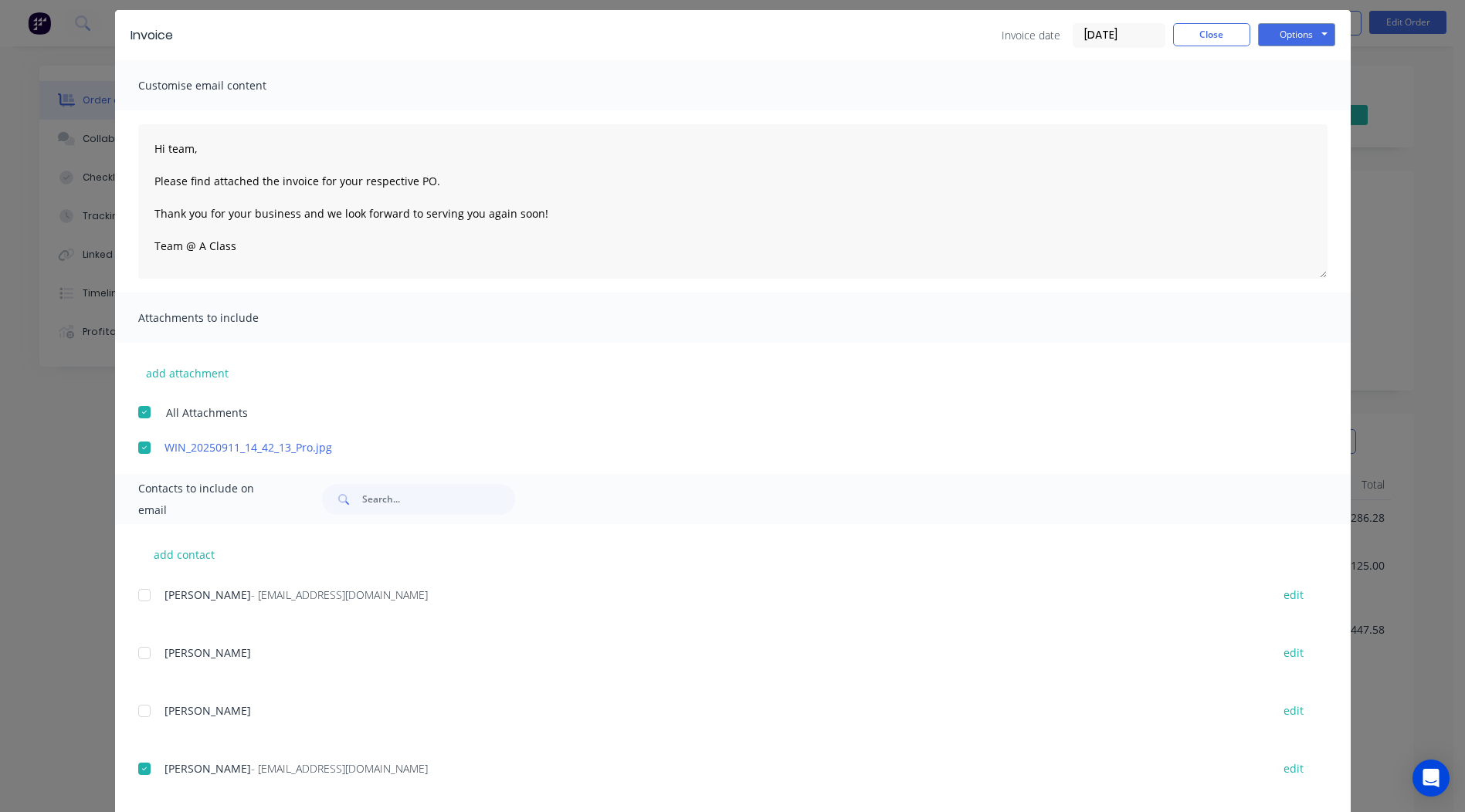
scroll to position [0, 0]
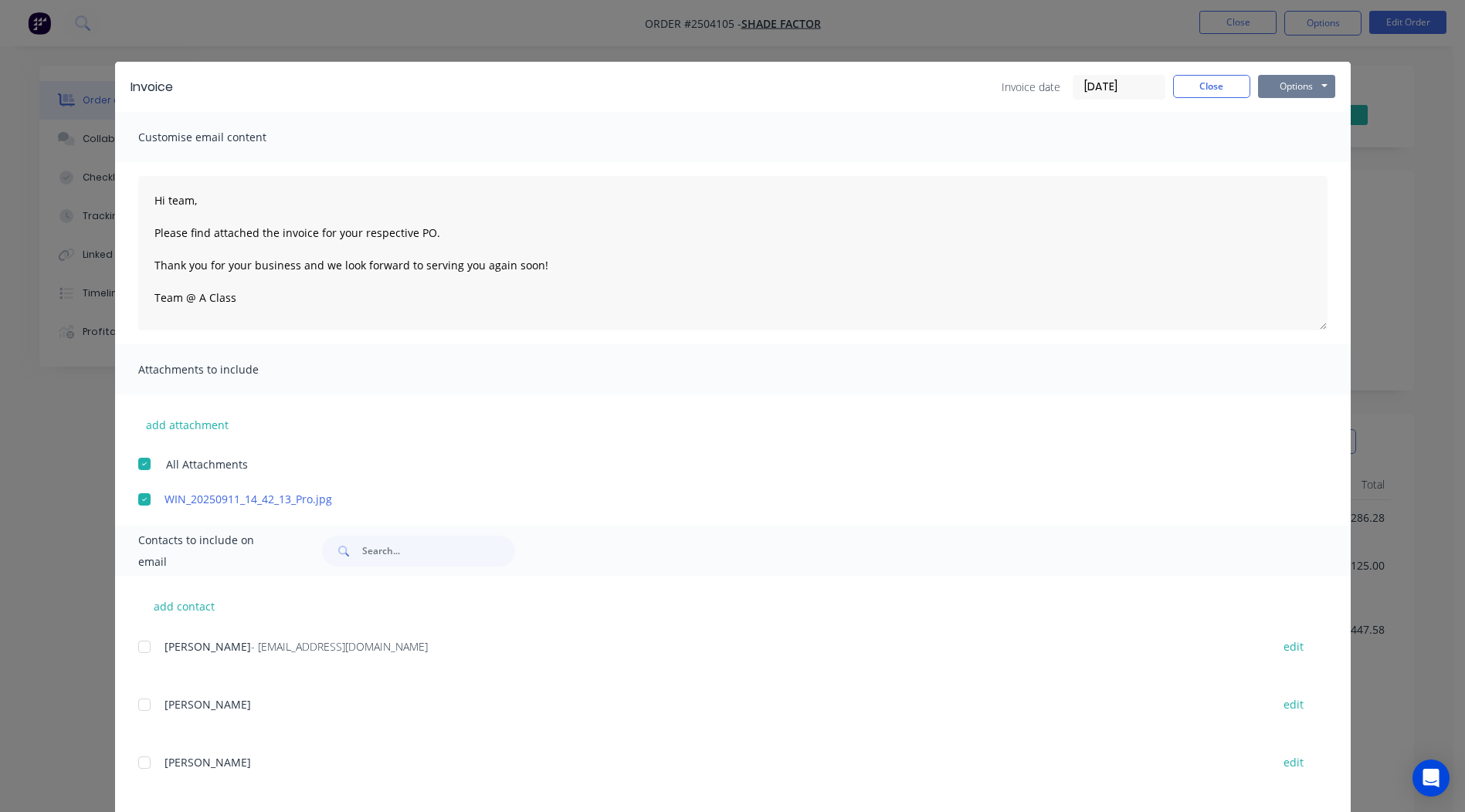
click at [1289, 89] on button "Options" at bounding box center [1297, 86] width 77 height 23
click at [1290, 169] on button "Email" at bounding box center [1307, 165] width 99 height 25
click at [1213, 82] on button "Close" at bounding box center [1211, 86] width 77 height 23
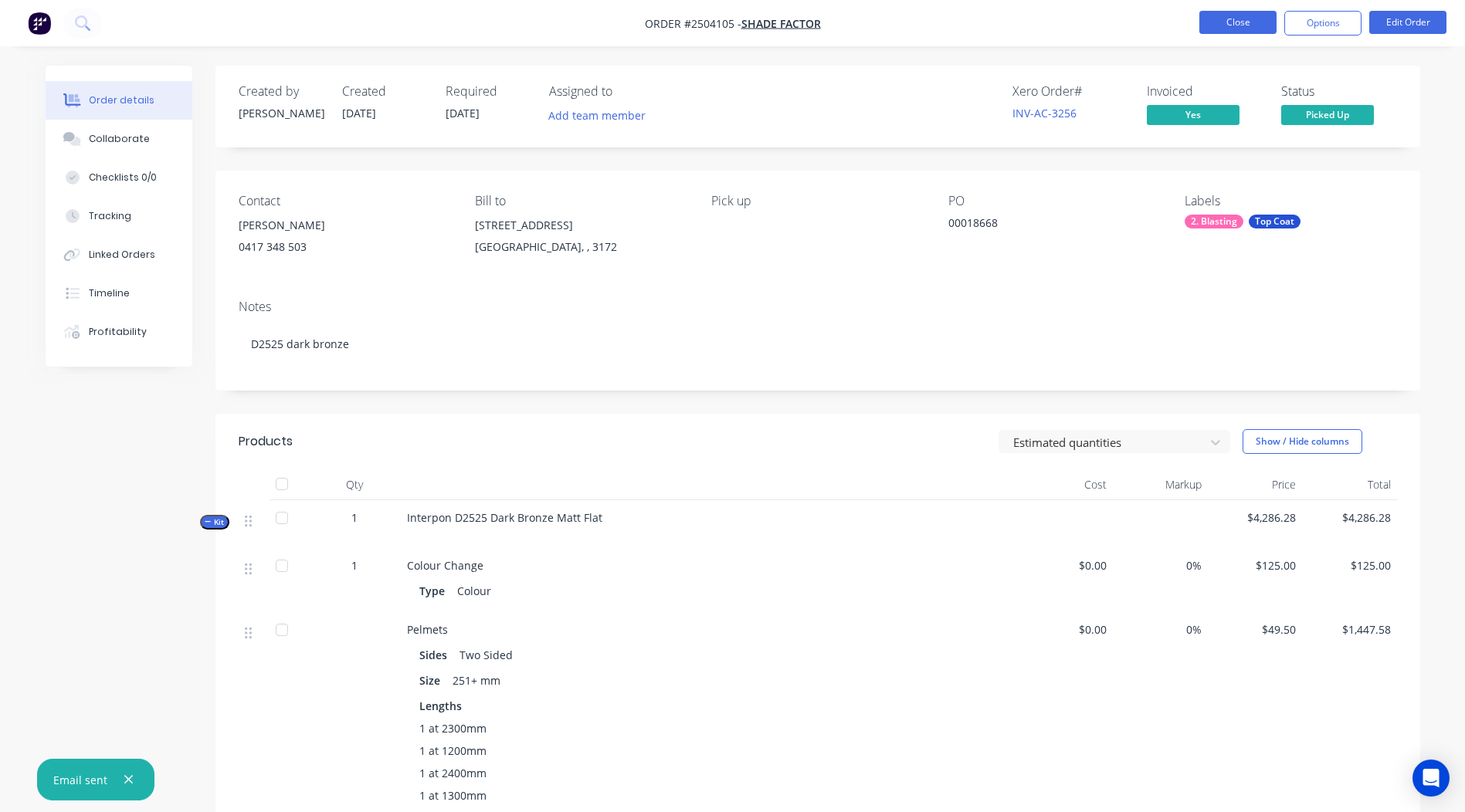
click at [1249, 24] on button "Close" at bounding box center [1237, 22] width 77 height 23
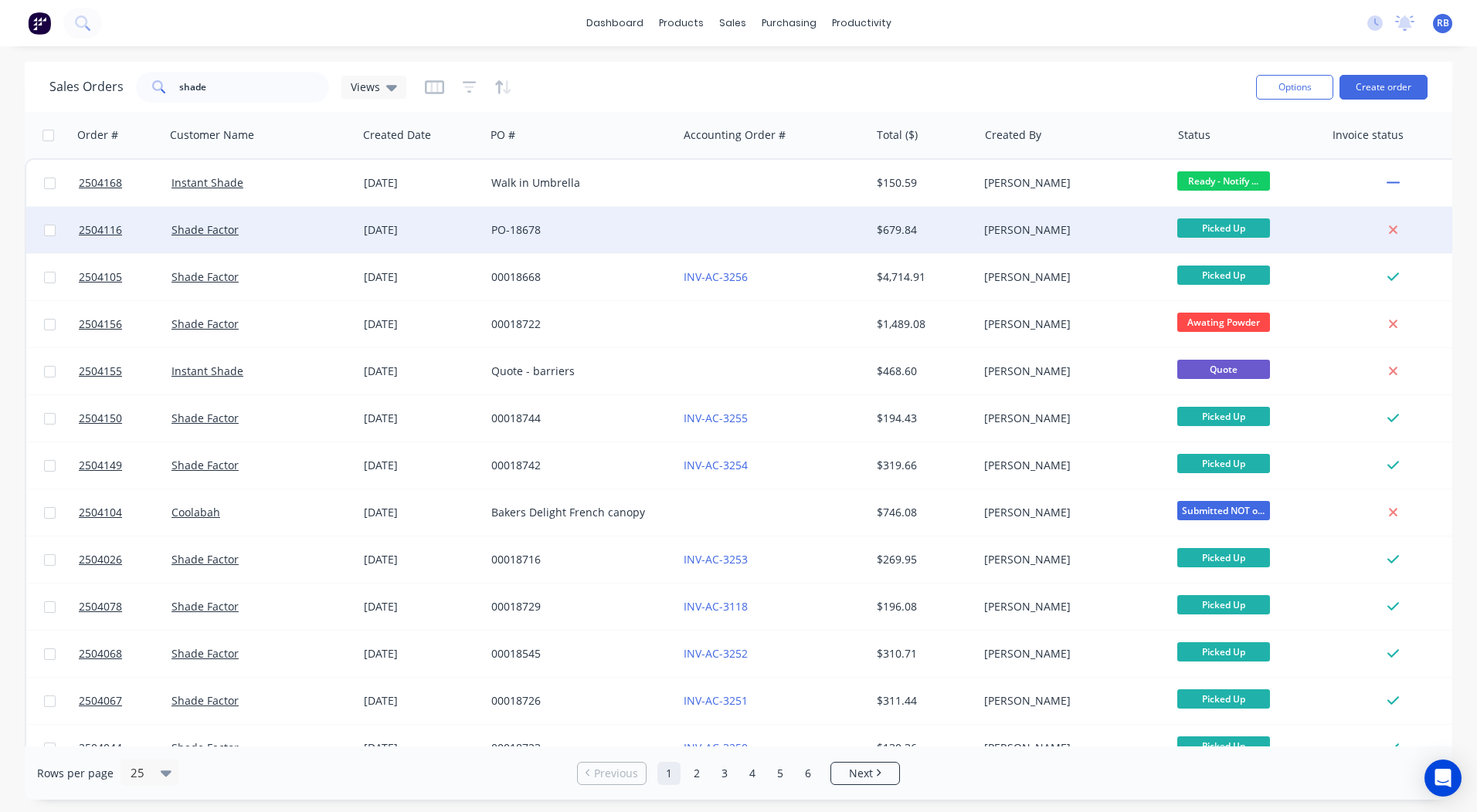
click at [632, 223] on div "PO-18678" at bounding box center [576, 229] width 171 height 15
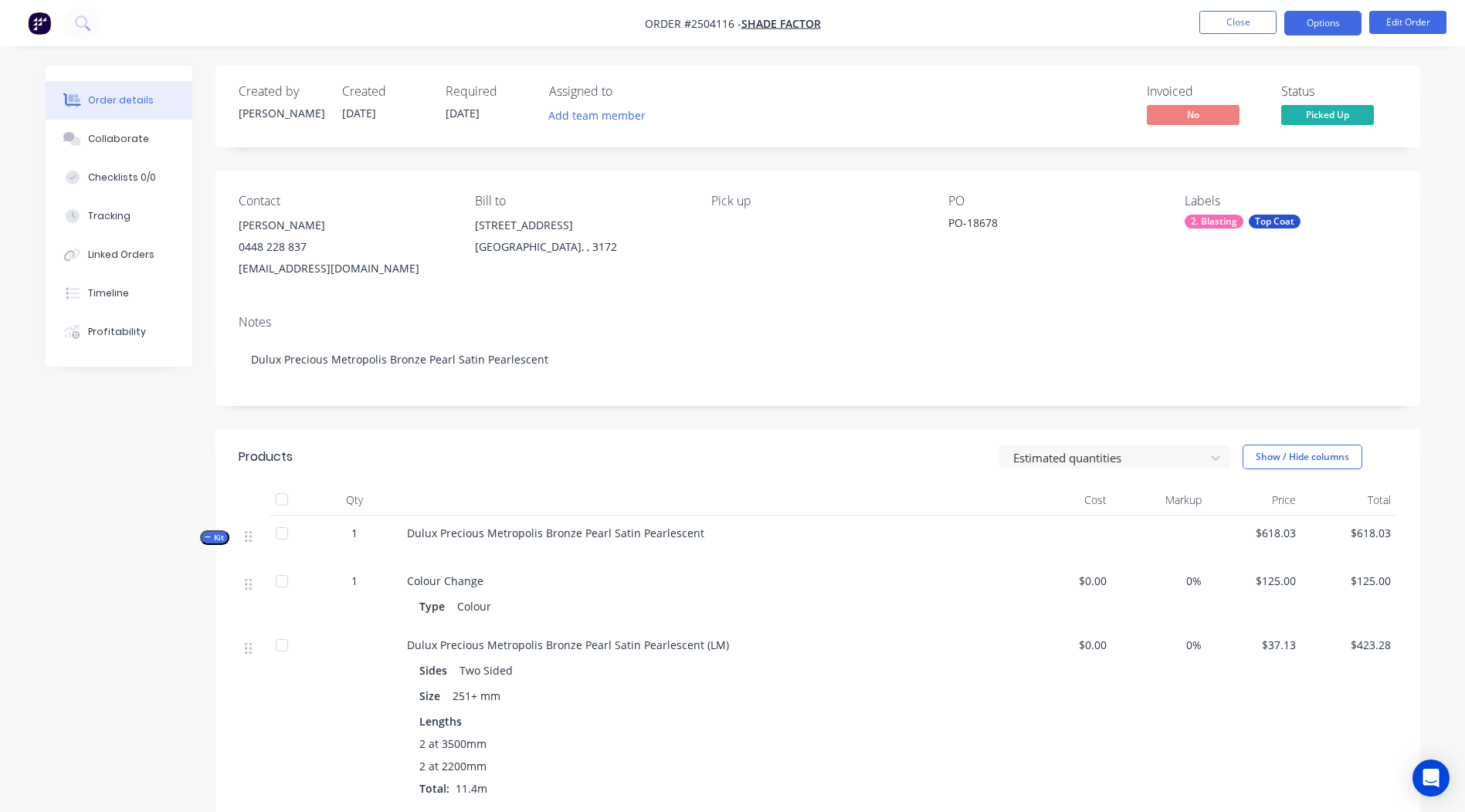
click at [1333, 32] on button "Options" at bounding box center [1323, 23] width 77 height 25
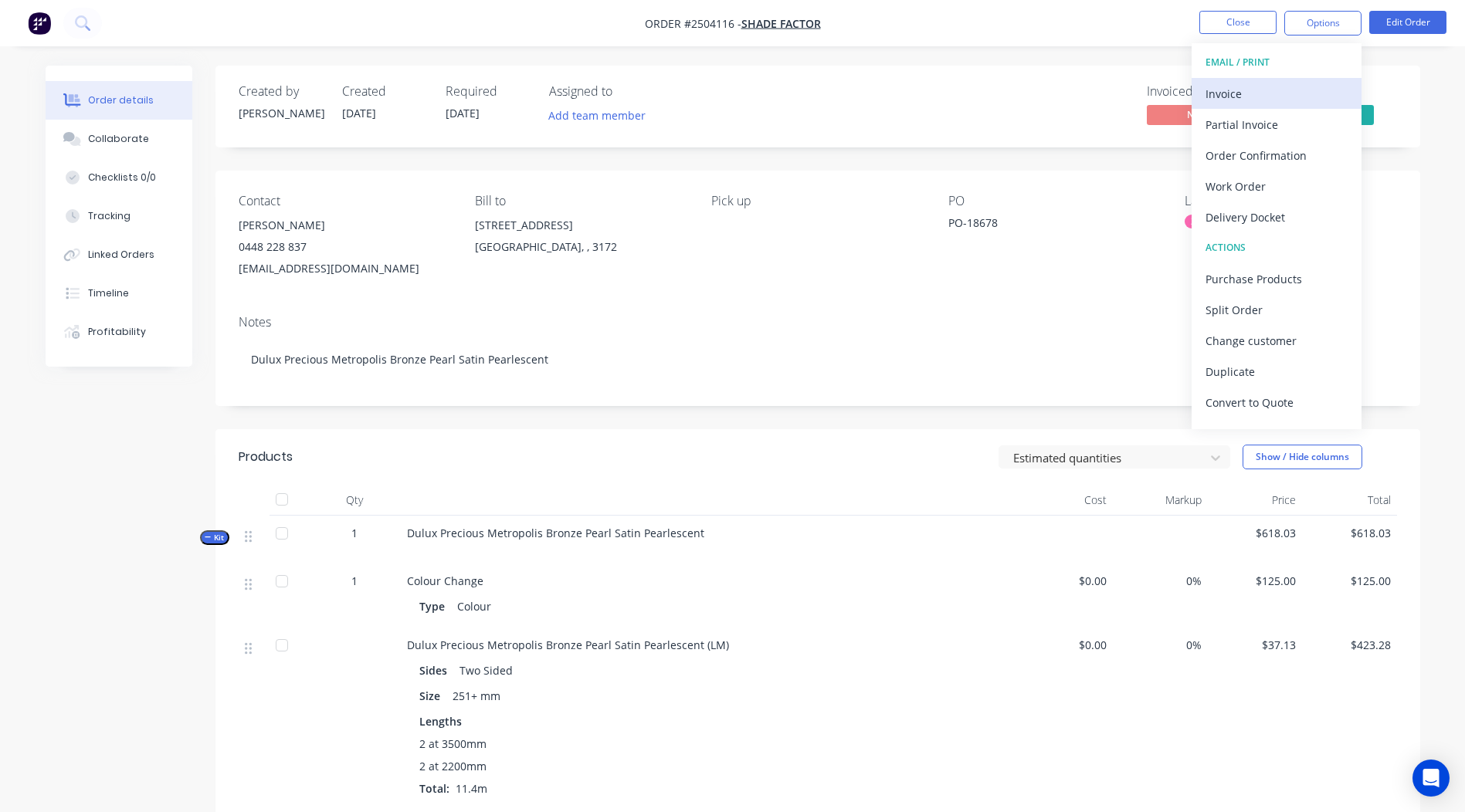
click at [1252, 98] on div "Invoice" at bounding box center [1277, 94] width 142 height 23
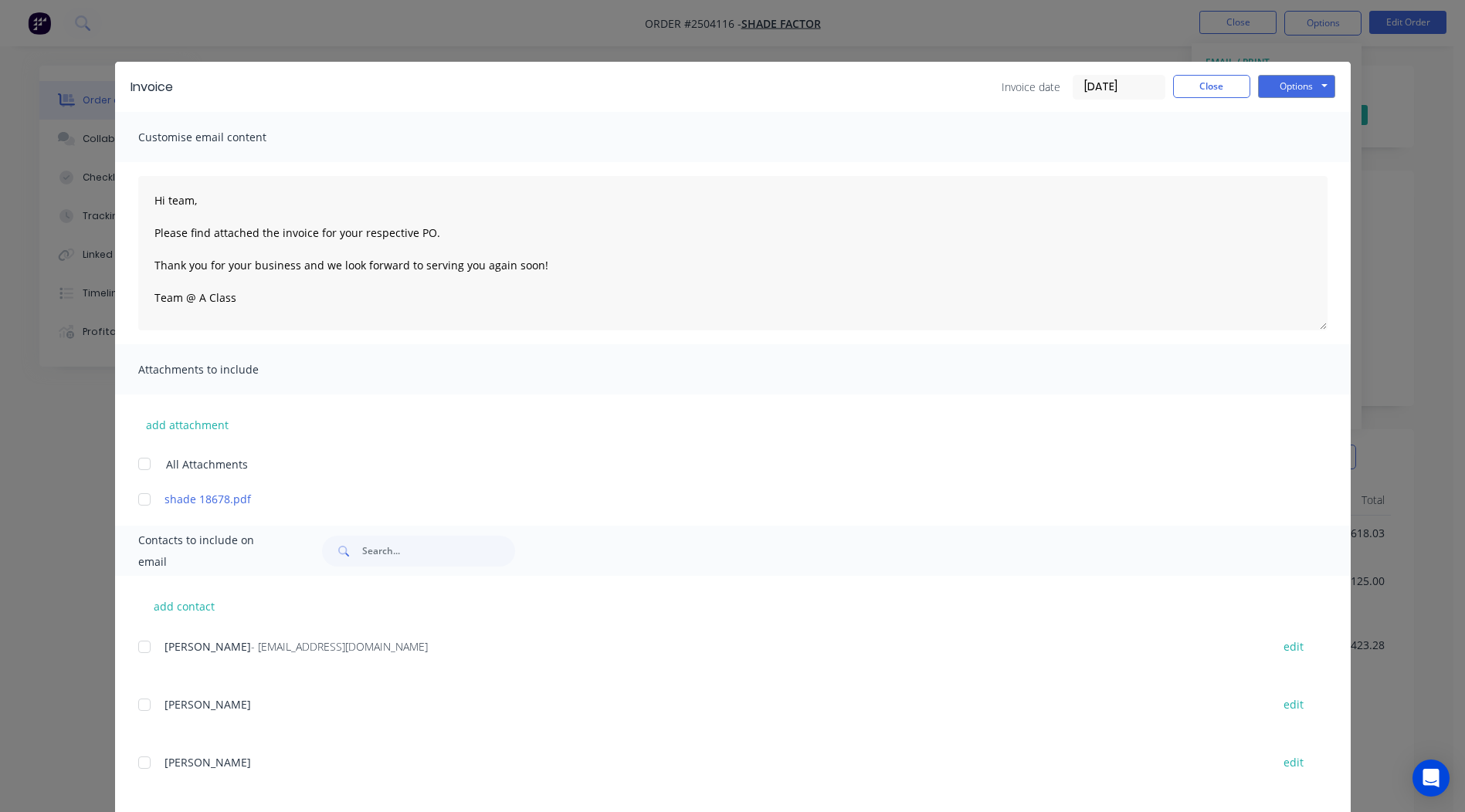
scroll to position [135, 0]
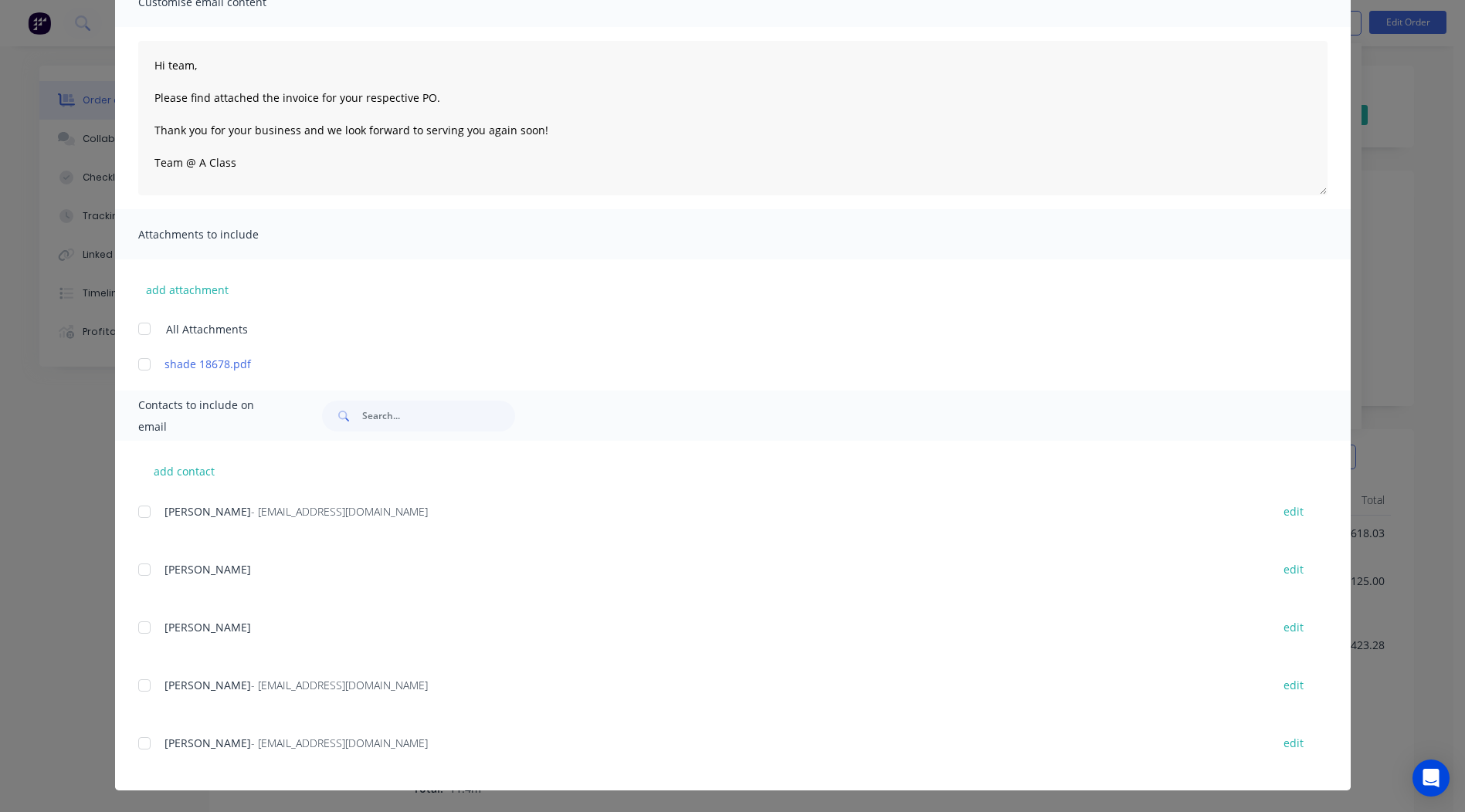
click at [142, 360] on div at bounding box center [145, 364] width 31 height 31
click at [131, 680] on div "add contact Ritika Kashyap - RitikaK@shadefactor.com.au edit Andrew edit Simon …" at bounding box center [732, 615] width 1236 height 350
click at [137, 685] on div at bounding box center [145, 685] width 31 height 31
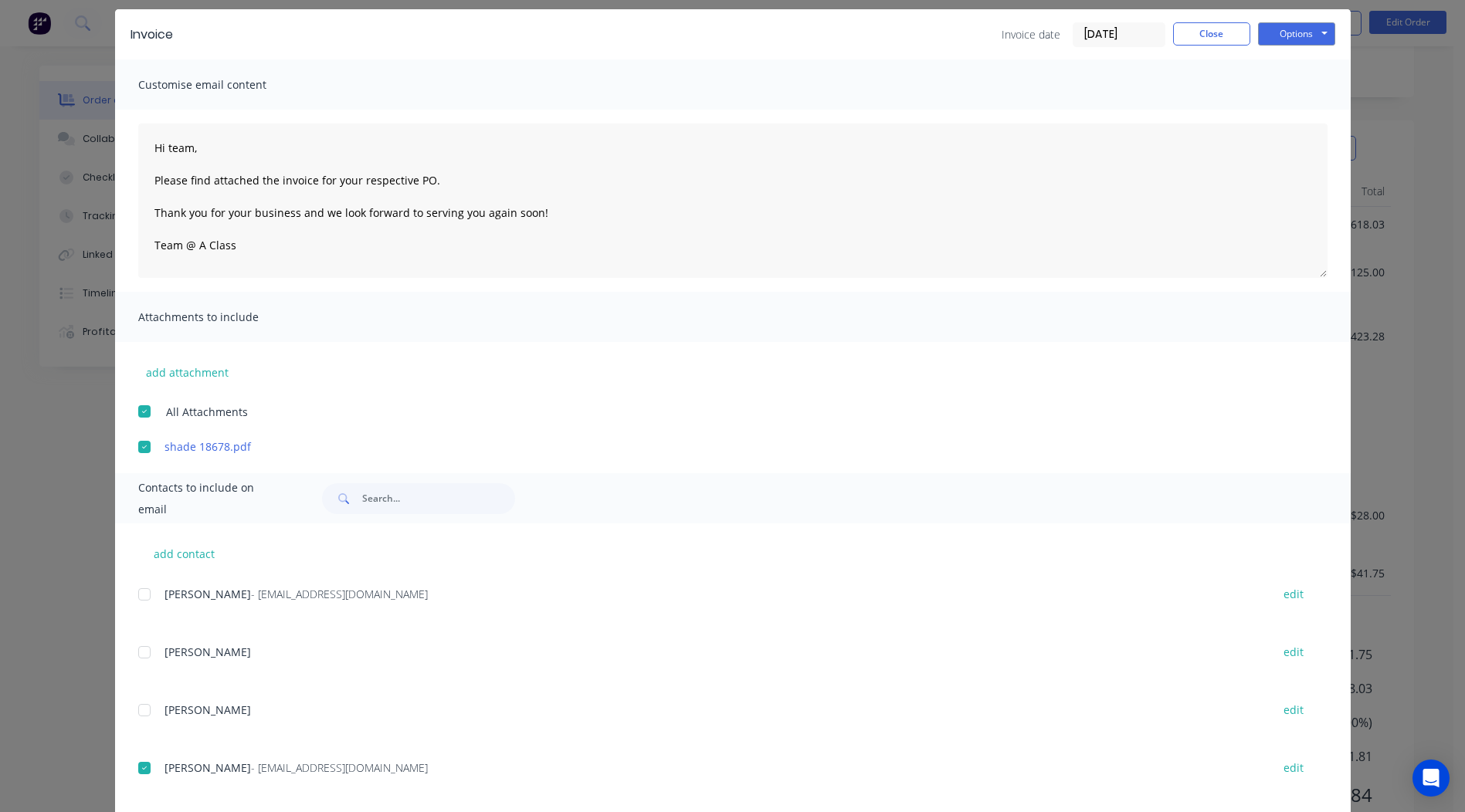
scroll to position [0, 0]
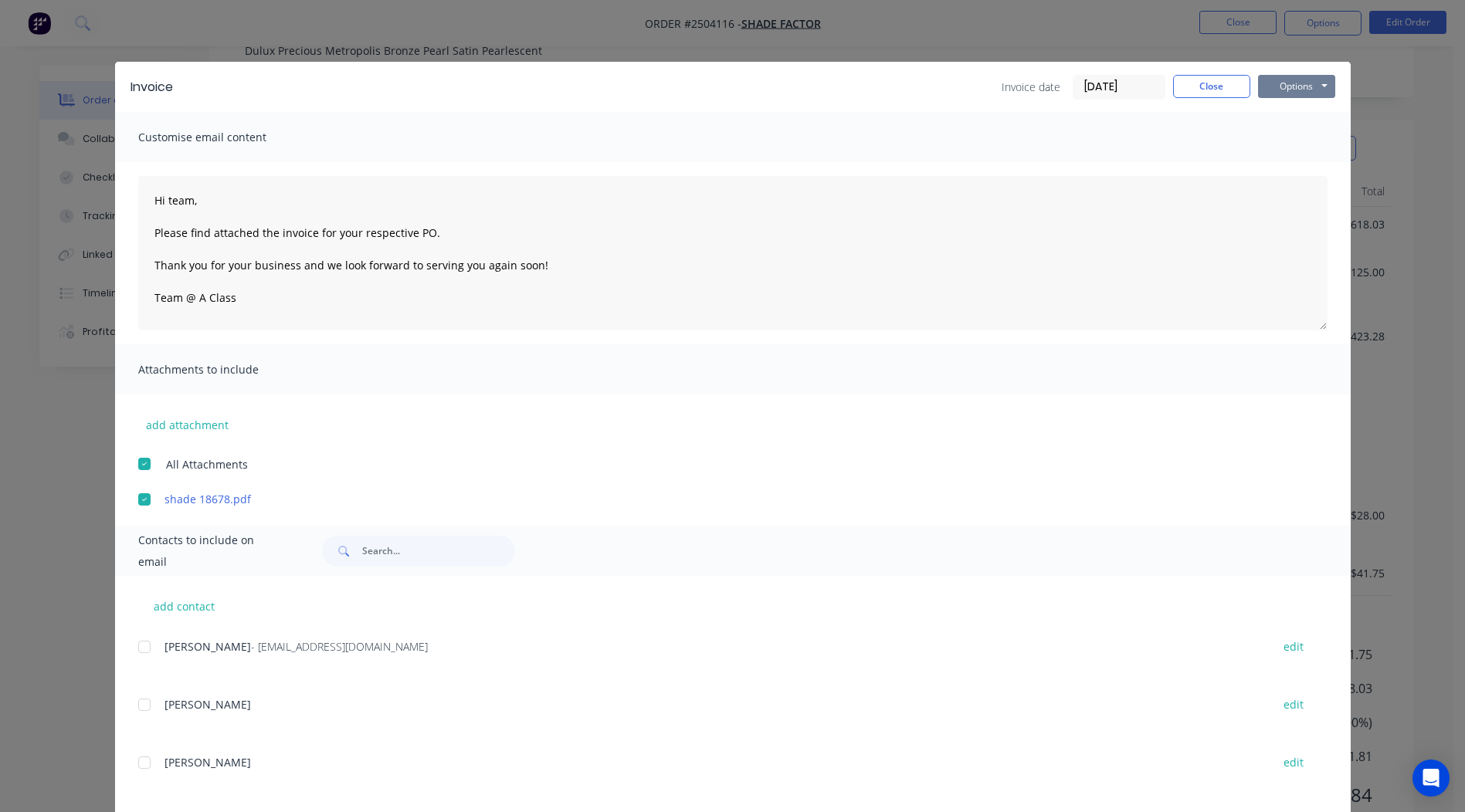
click at [1266, 85] on button "Options" at bounding box center [1297, 86] width 77 height 23
click at [1304, 157] on button "Email" at bounding box center [1307, 165] width 99 height 25
click at [1188, 88] on button "Close" at bounding box center [1211, 86] width 77 height 23
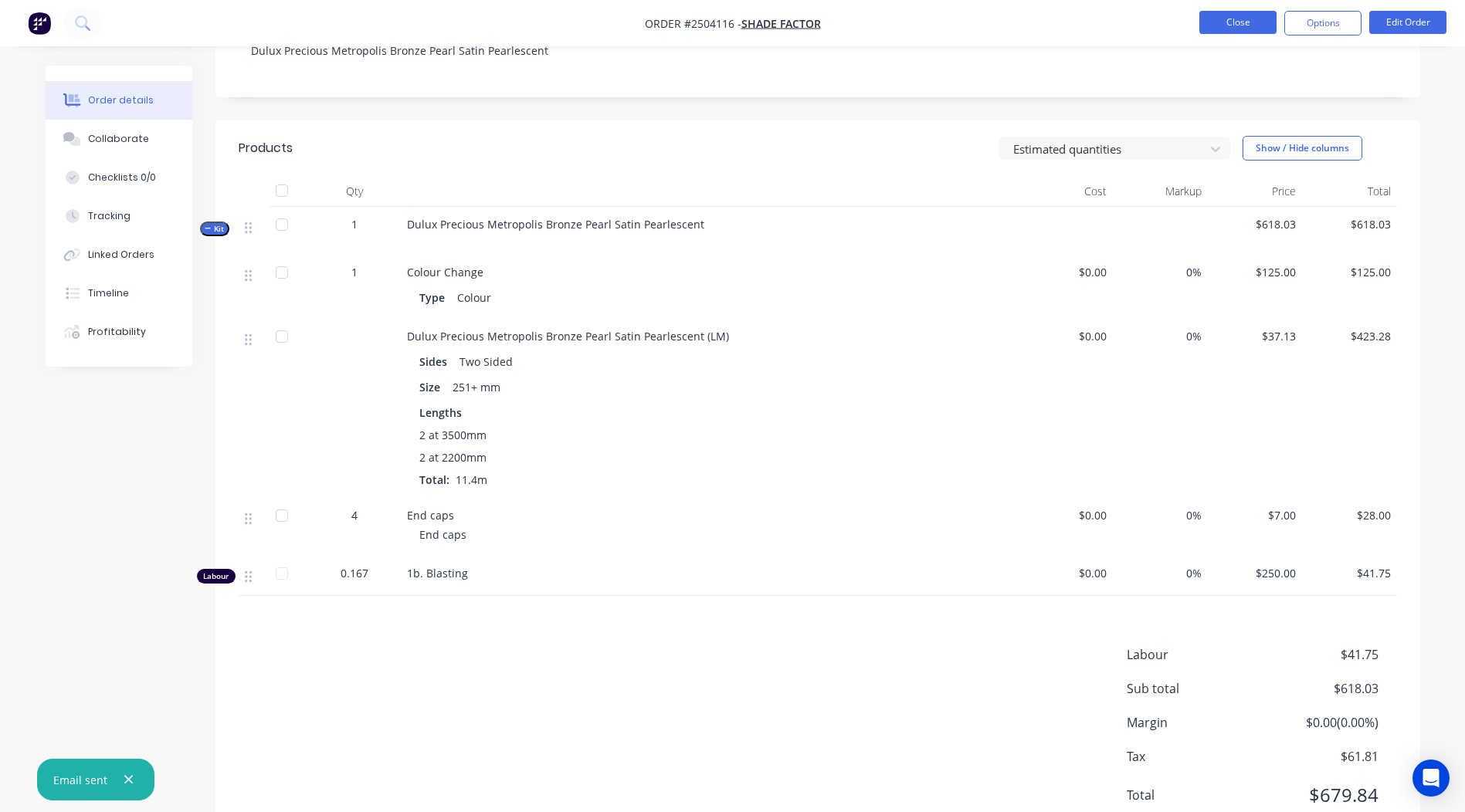
click at [1241, 22] on button "Close" at bounding box center [1237, 22] width 77 height 23
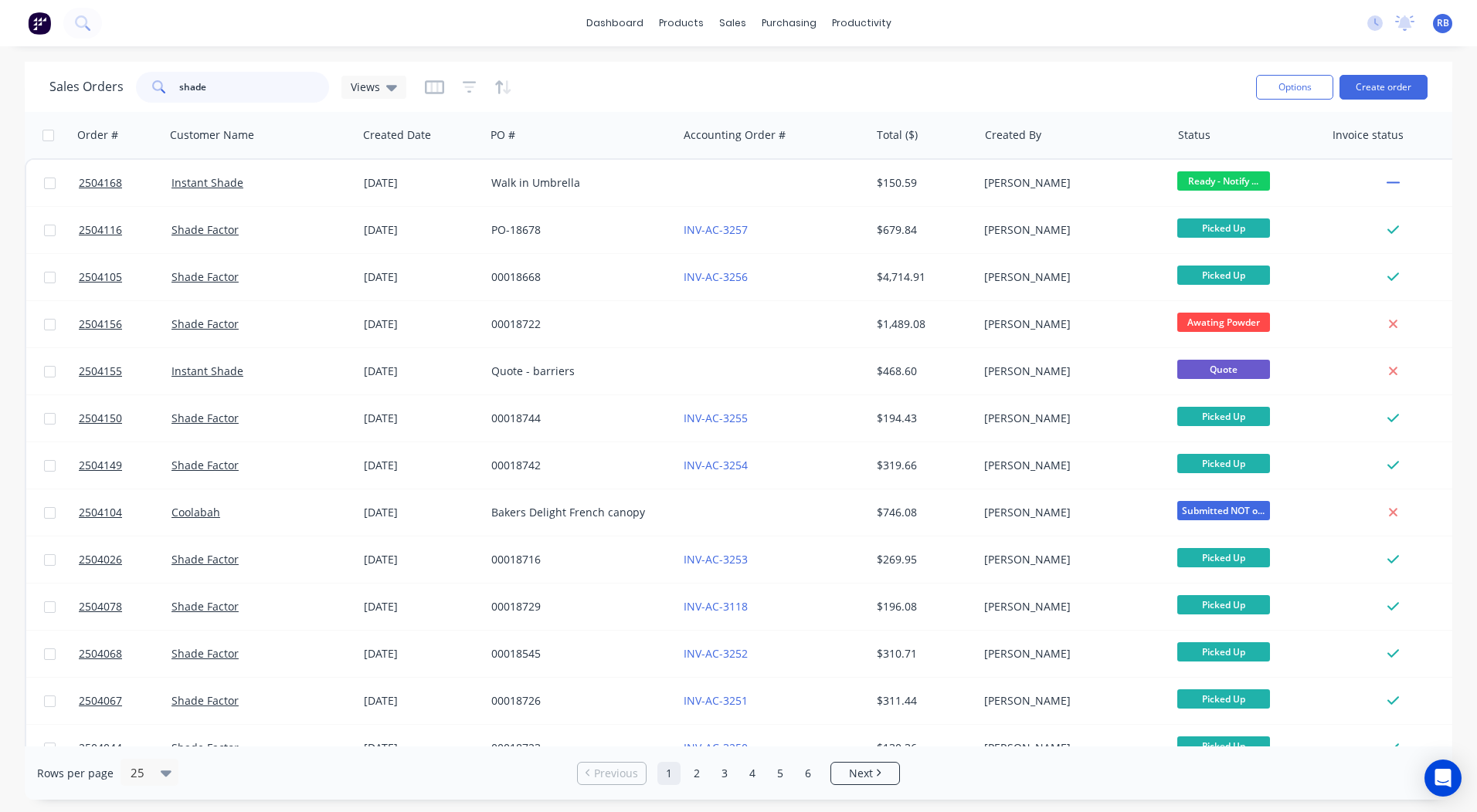
click at [252, 101] on input "shade" at bounding box center [254, 87] width 150 height 31
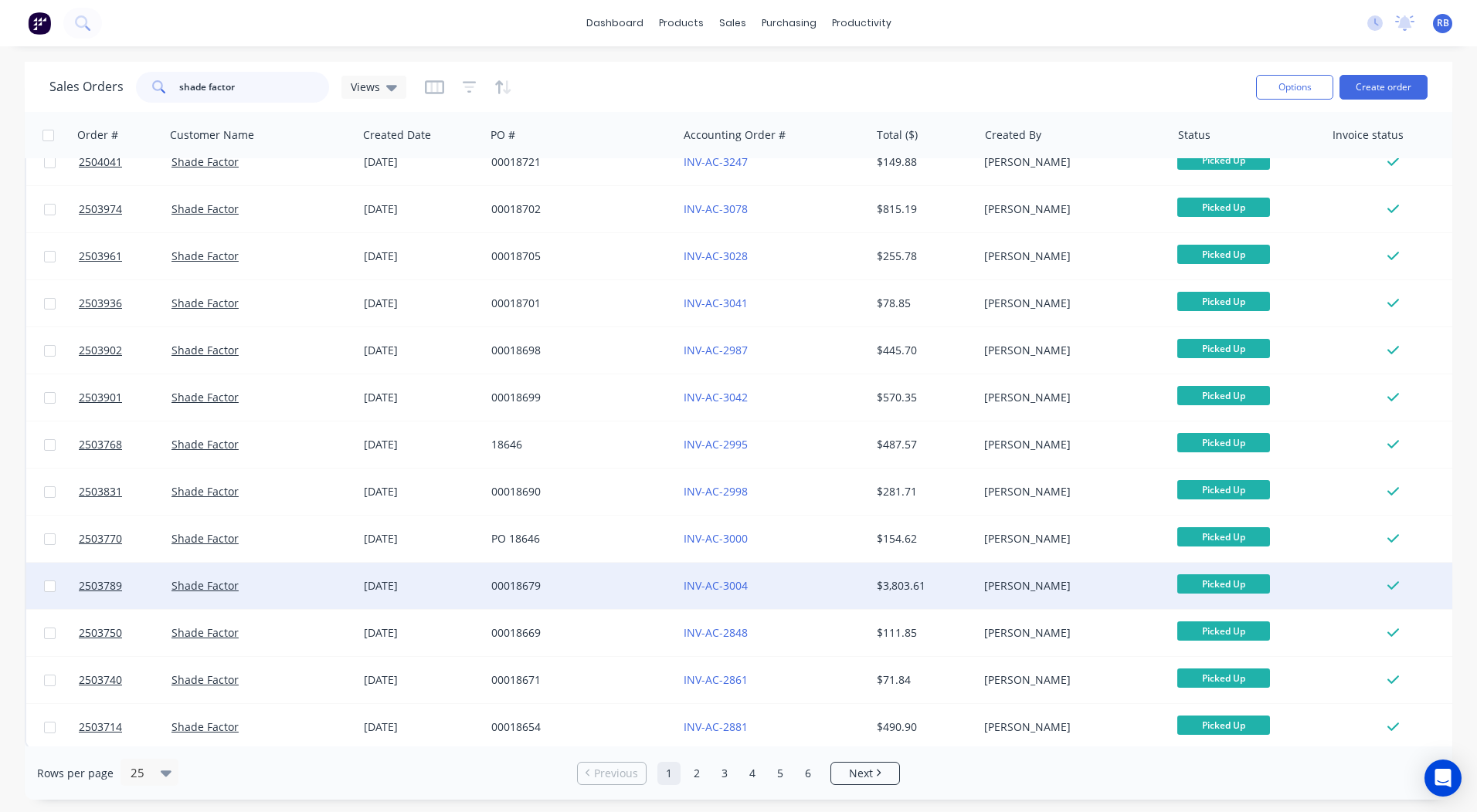
scroll to position [597, 0]
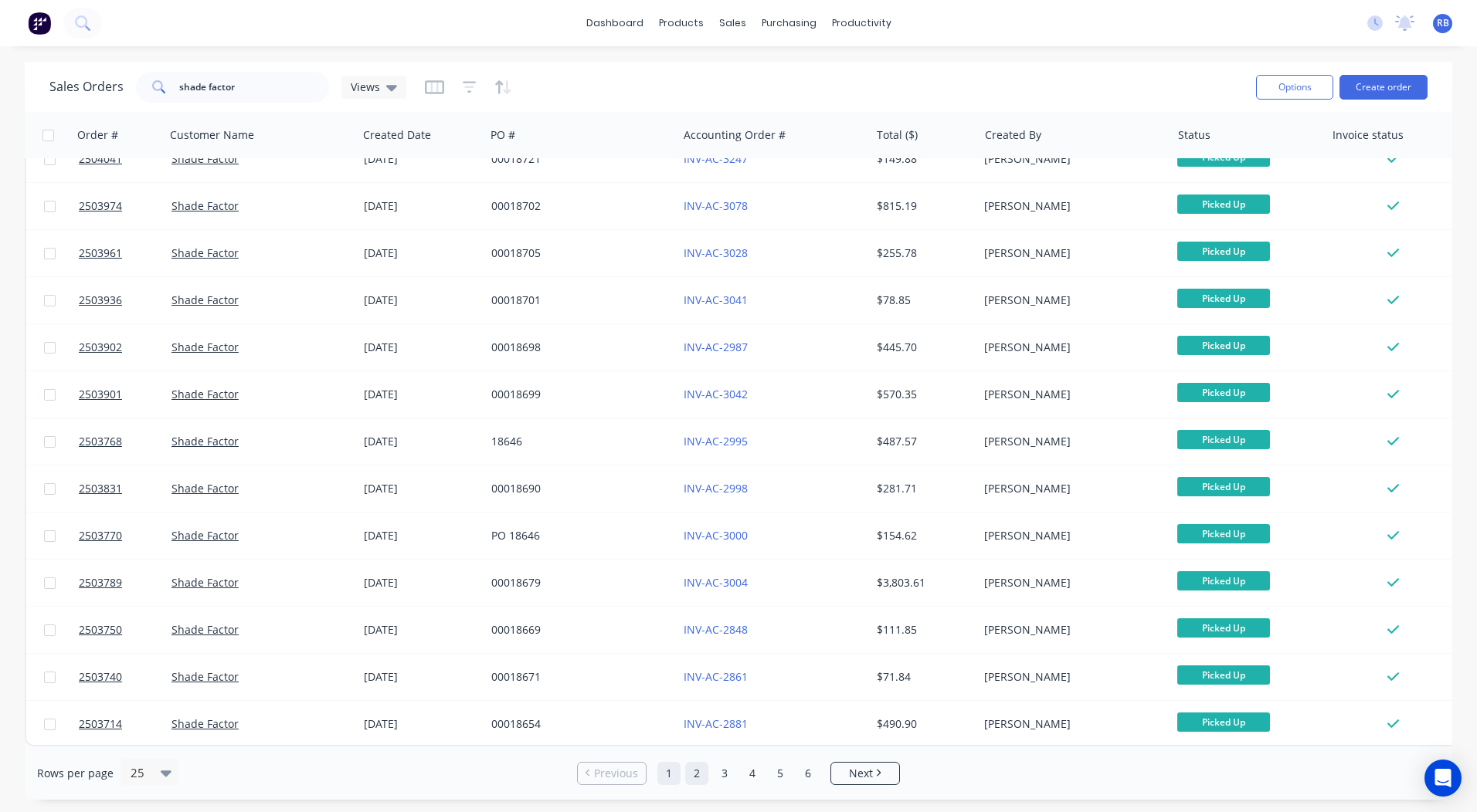
click at [698, 776] on link "2" at bounding box center [696, 773] width 23 height 23
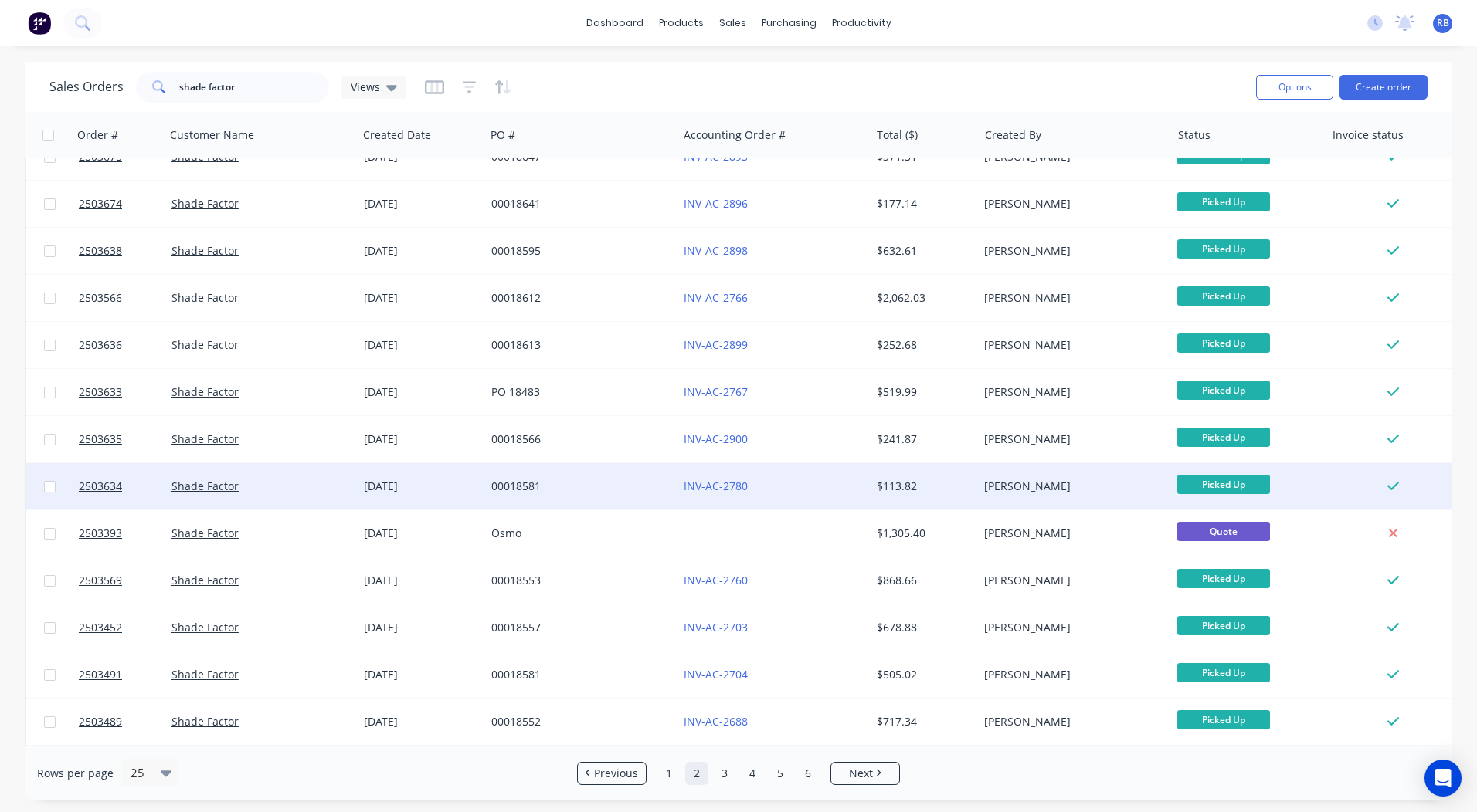
scroll to position [386, 0]
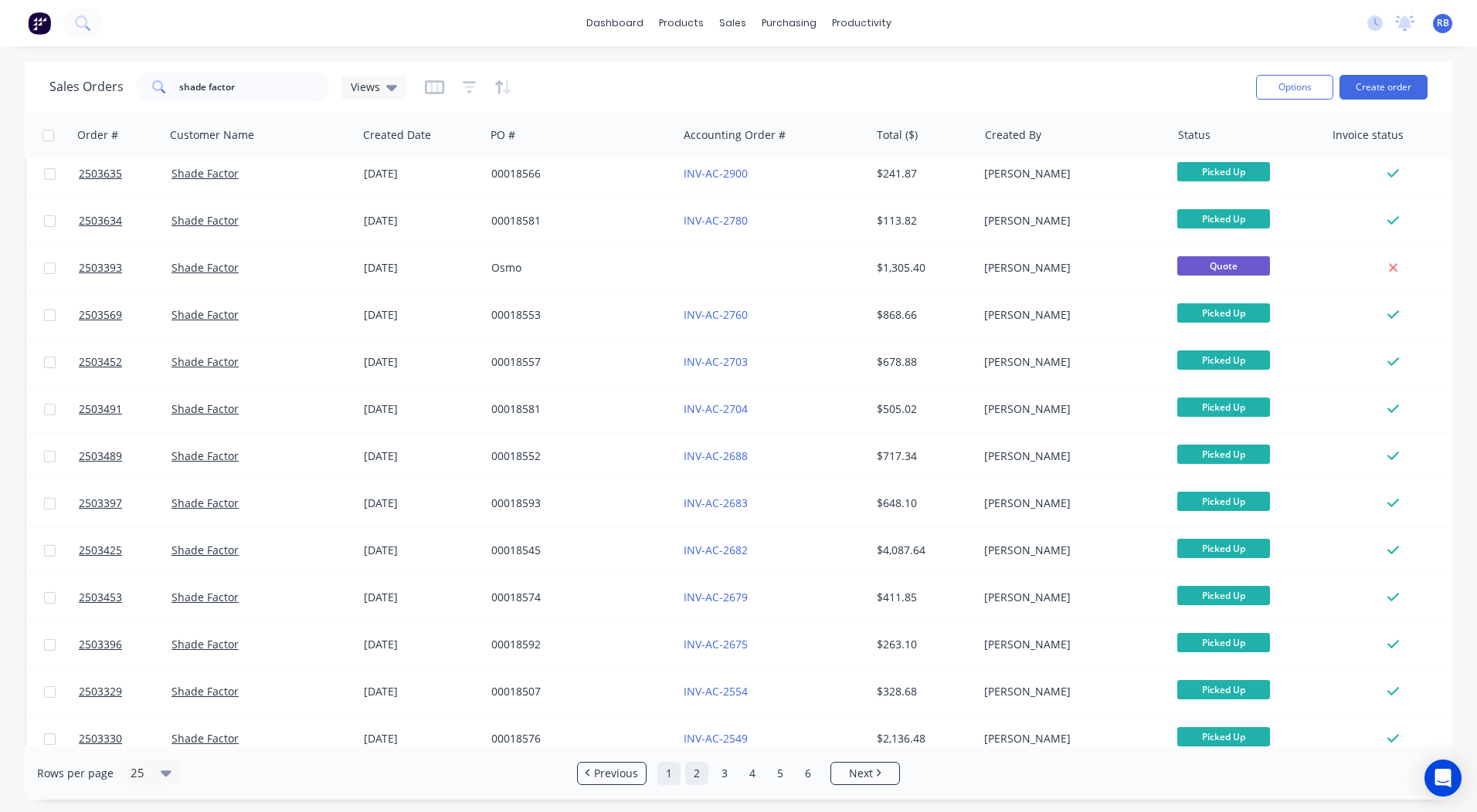
click at [671, 774] on link "1" at bounding box center [668, 773] width 23 height 23
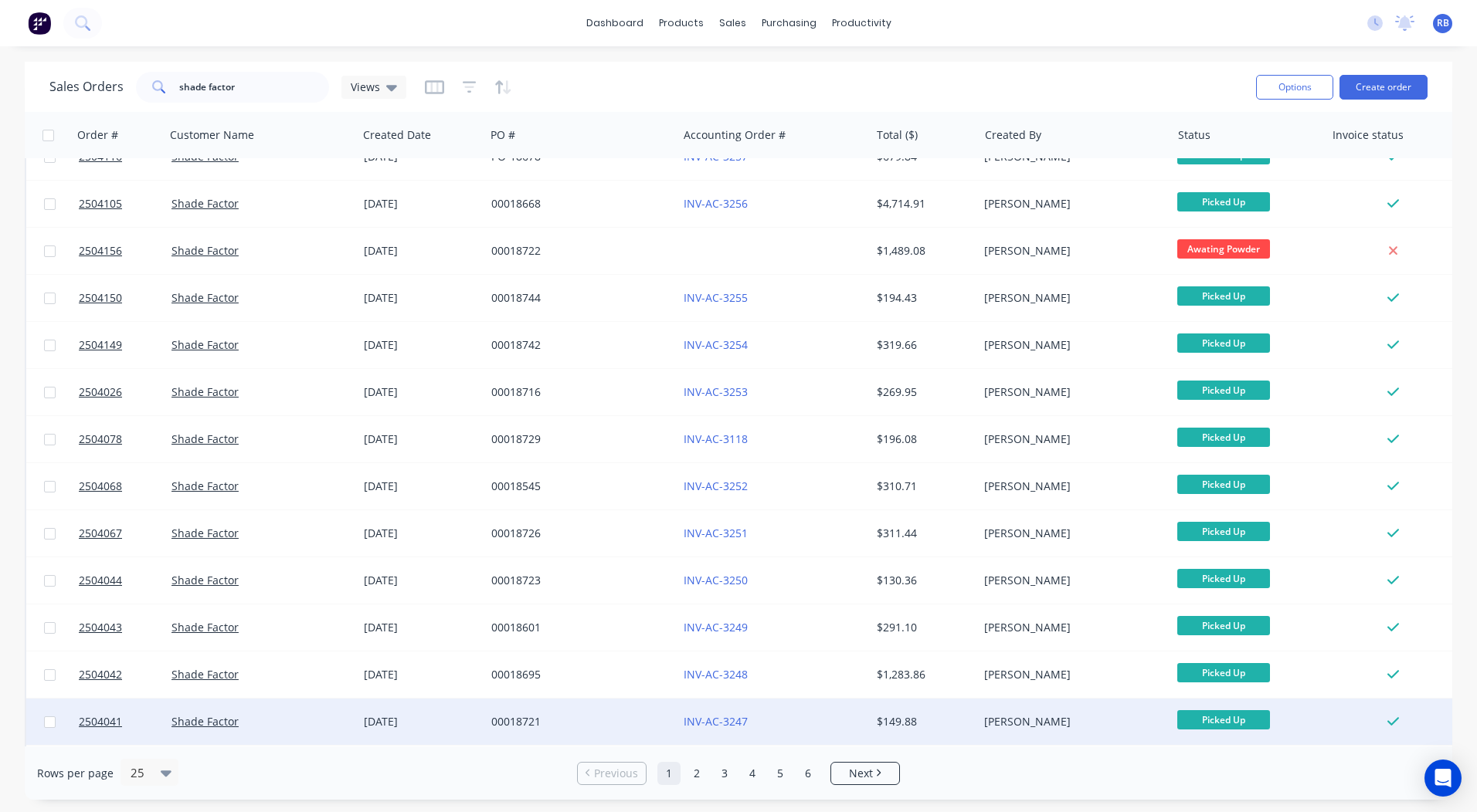
scroll to position [0, 0]
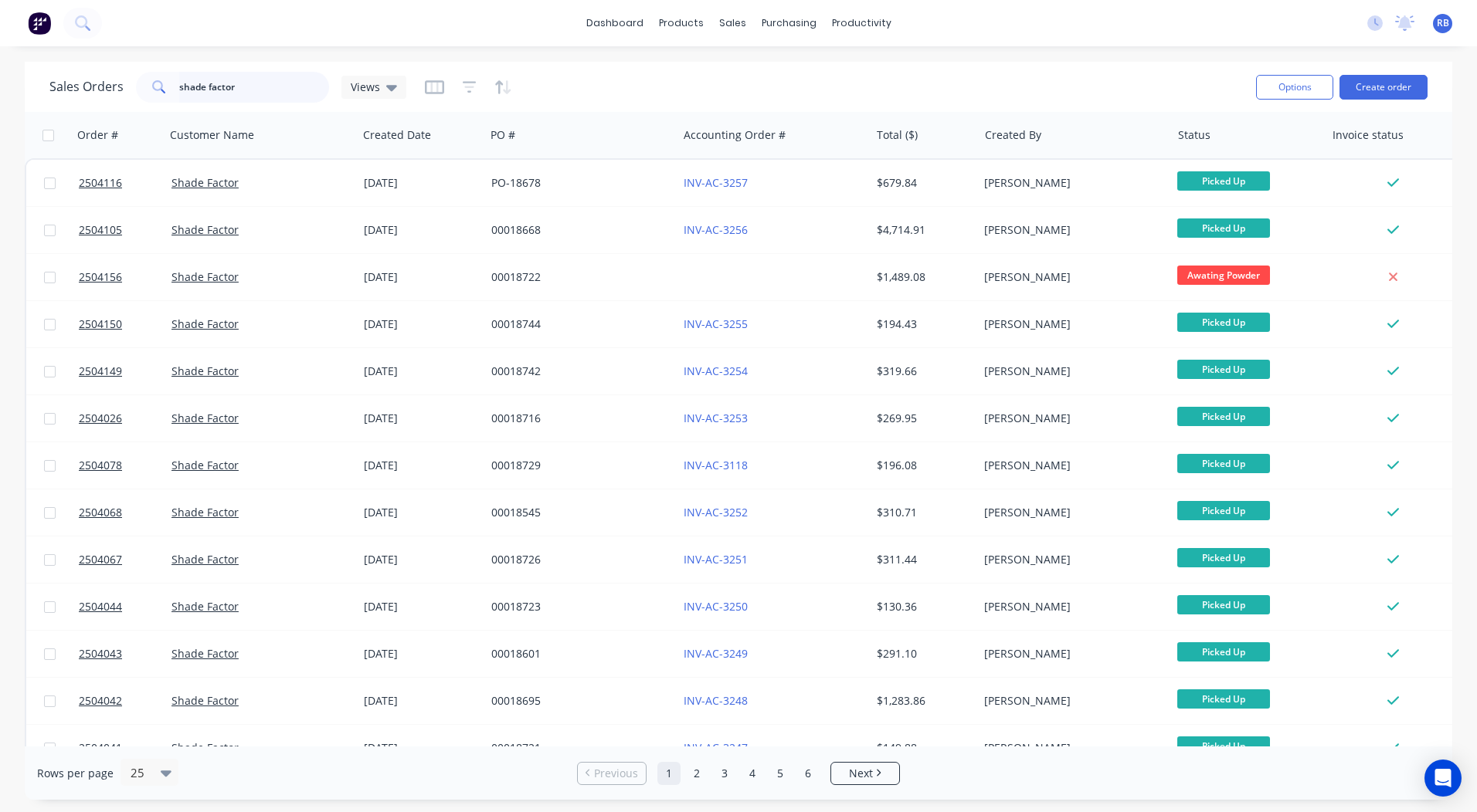
drag, startPoint x: 72, startPoint y: 113, endPoint x: 0, endPoint y: 110, distance: 72.1
click at [19, 113] on div "Sales Orders shade factor Views Options Create order Order # Customer Name Crea…" at bounding box center [738, 431] width 1477 height 738
drag, startPoint x: 174, startPoint y: 99, endPoint x: 0, endPoint y: 35, distance: 185.4
click at [0, 84] on html "dashboard products sales purchasing productivity dashboard products Product Cat…" at bounding box center [738, 406] width 1477 height 812
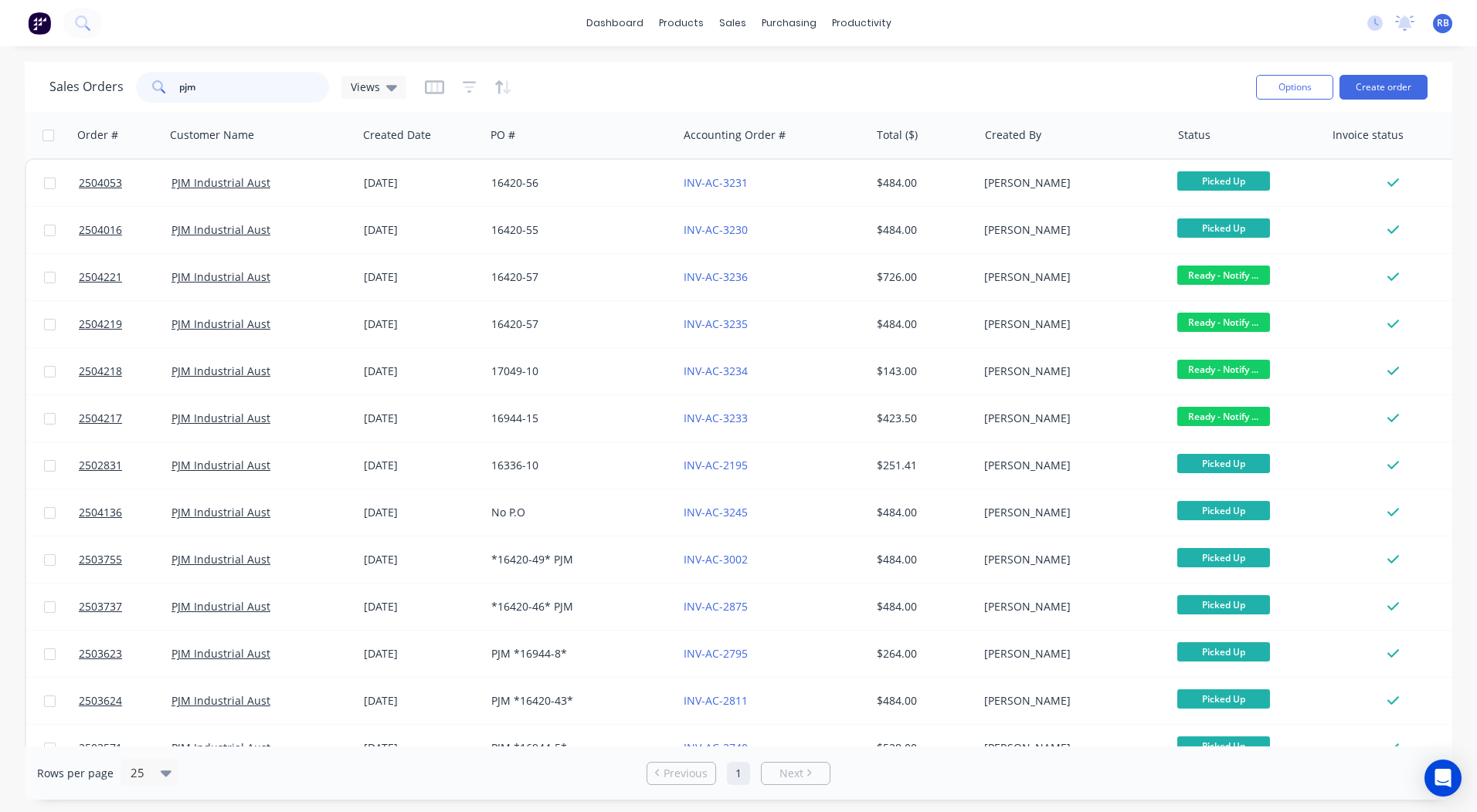
drag, startPoint x: 249, startPoint y: 86, endPoint x: 0, endPoint y: 3, distance: 262.5
click at [182, 94] on input "pjm" at bounding box center [254, 87] width 150 height 31
type input "p"
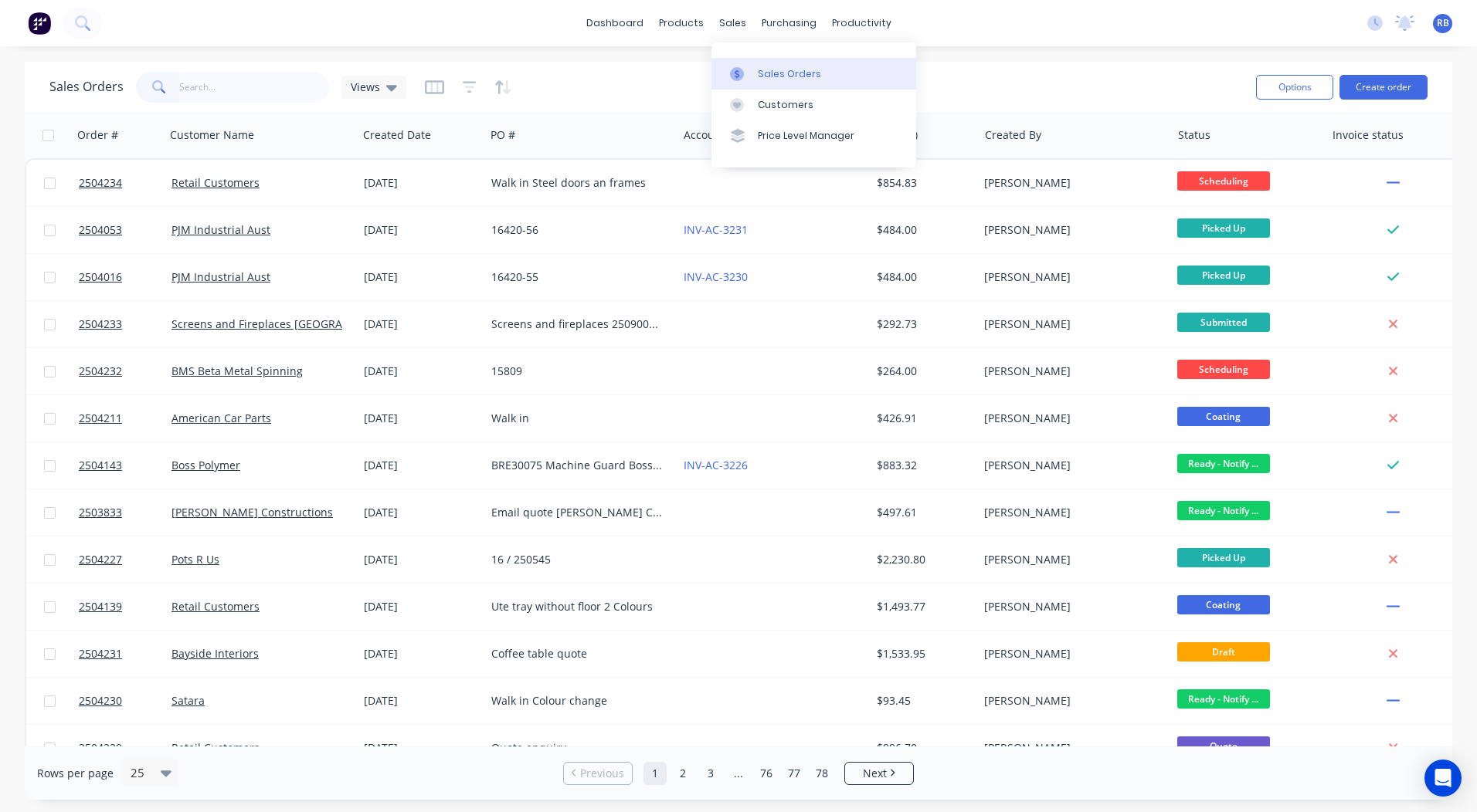
click at [756, 60] on link "Sales Orders" at bounding box center [813, 74] width 205 height 31
click at [759, 68] on div "Sales Orders" at bounding box center [789, 74] width 64 height 14
click at [759, 72] on div "Sales Orders" at bounding box center [789, 74] width 64 height 14
click at [592, 38] on div "dashboard products sales purchasing productivity dashboard products Product Cat…" at bounding box center [738, 23] width 1477 height 46
click at [637, 13] on link "dashboard" at bounding box center [615, 23] width 73 height 23
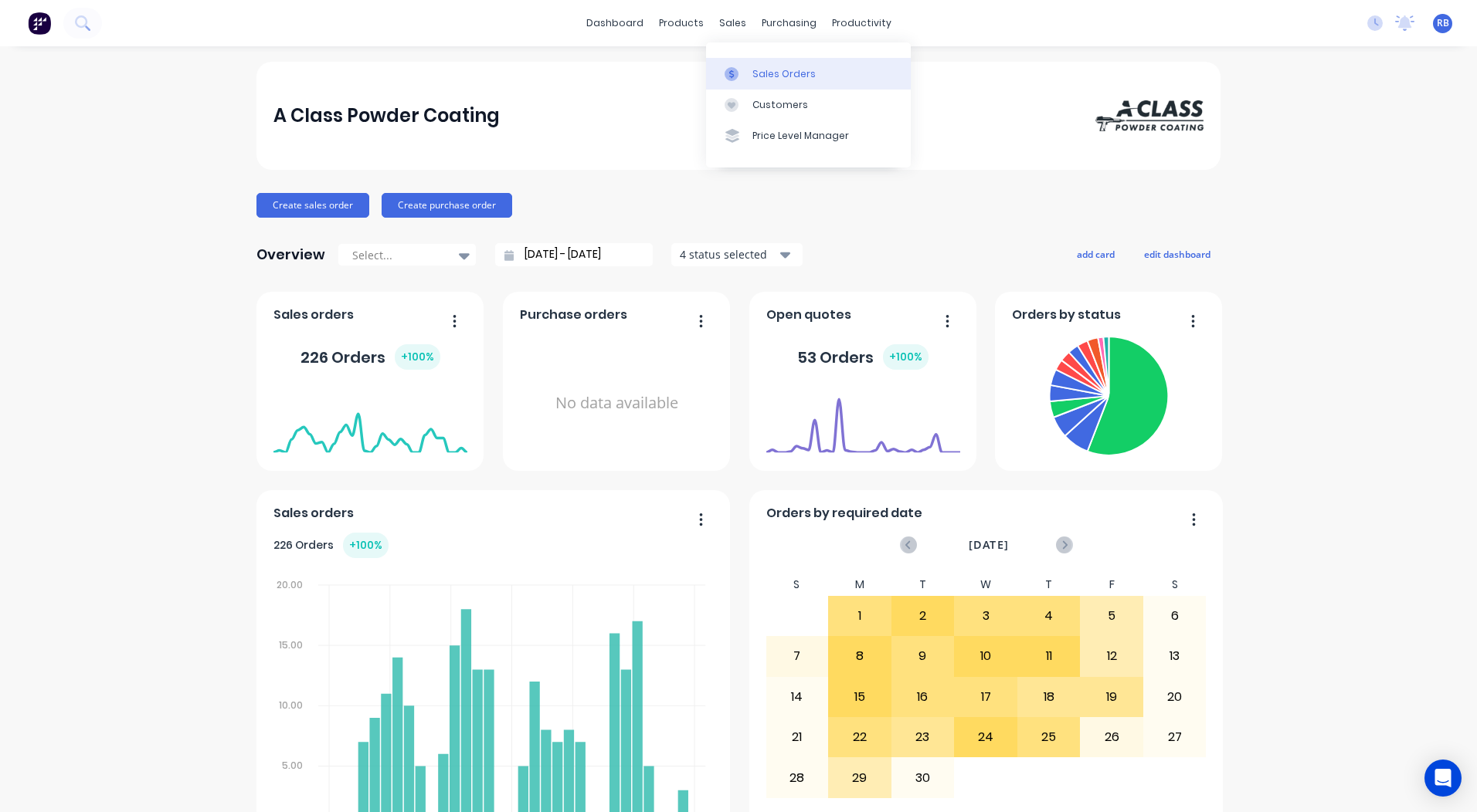
click at [763, 75] on div "Sales Orders" at bounding box center [784, 74] width 64 height 14
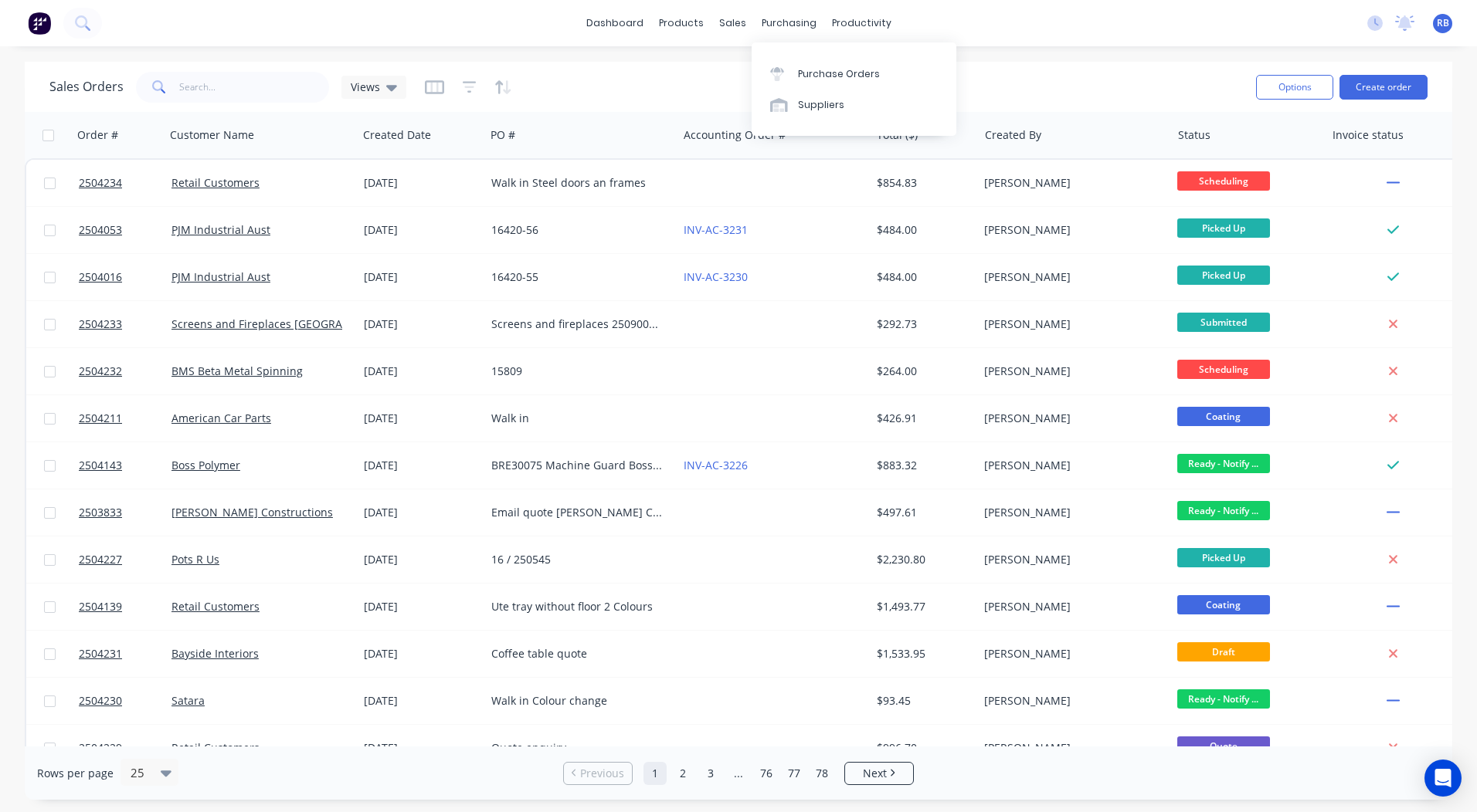
click at [1020, 59] on div "dashboard products sales purchasing productivity dashboard products Product Cat…" at bounding box center [738, 406] width 1477 height 812
click at [895, 79] on div "Workflow" at bounding box center [888, 74] width 46 height 14
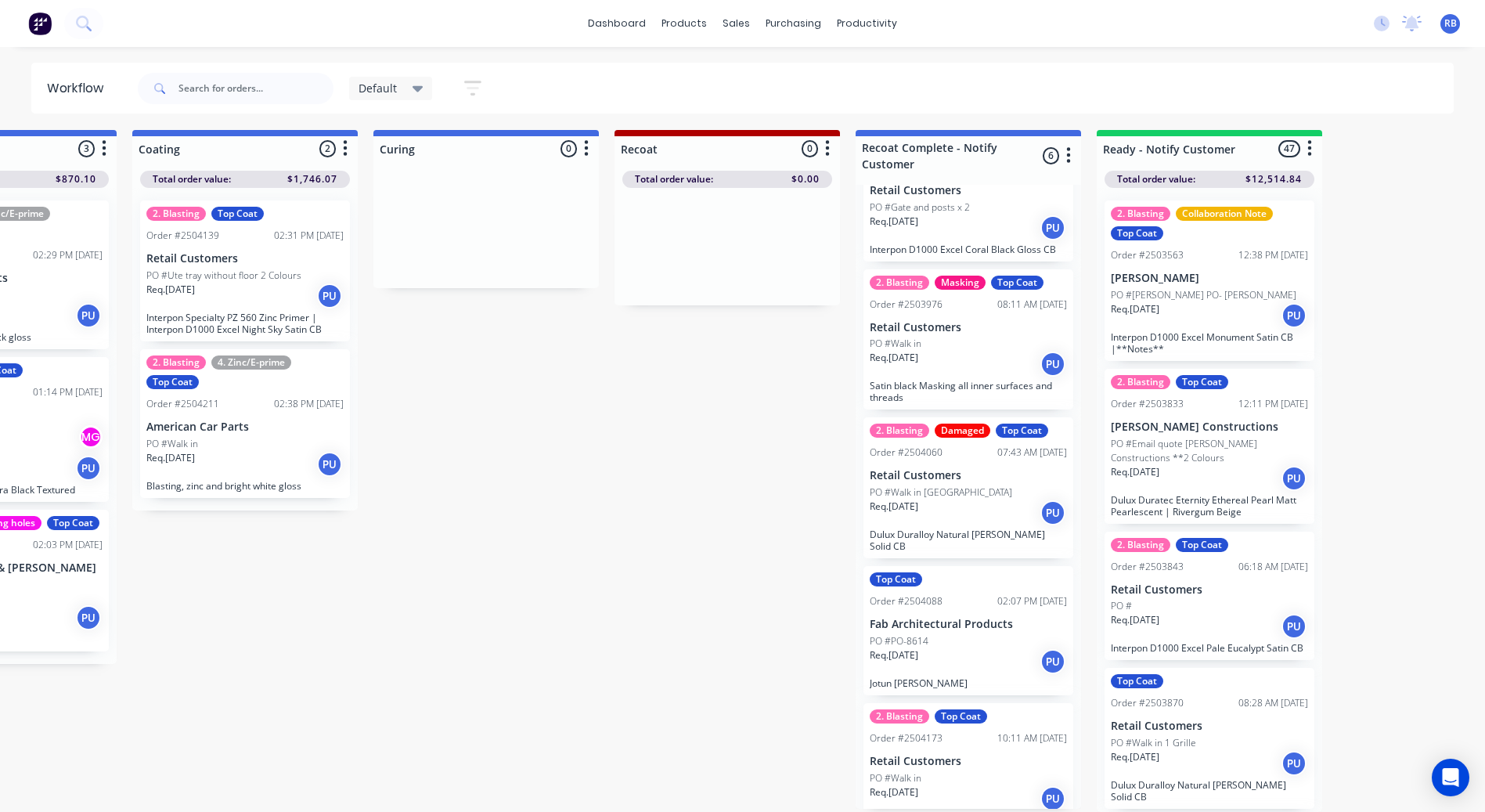
scroll to position [193, 0]
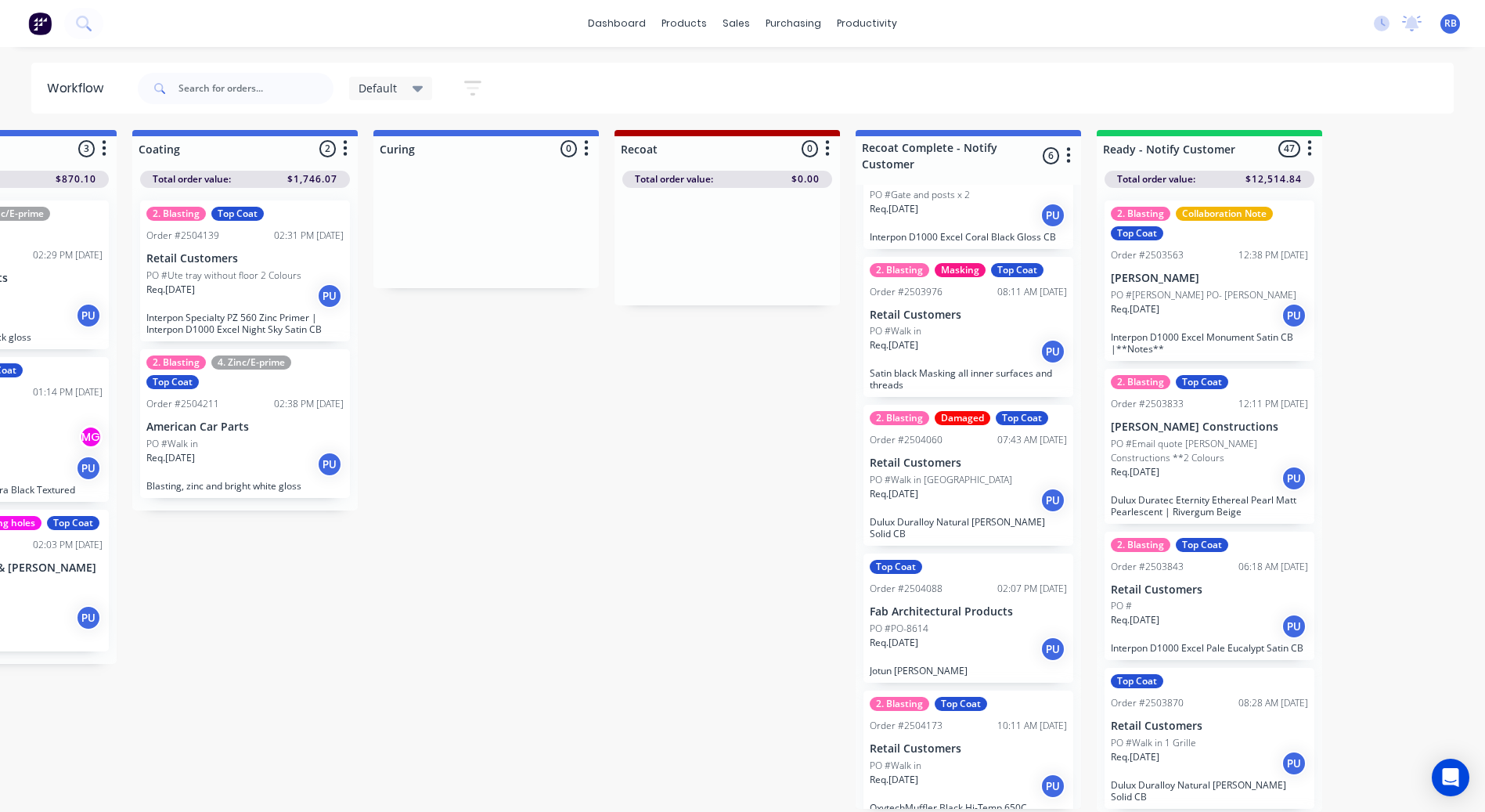
click at [972, 487] on div "Req. 09/09/25 PU" at bounding box center [968, 500] width 198 height 27
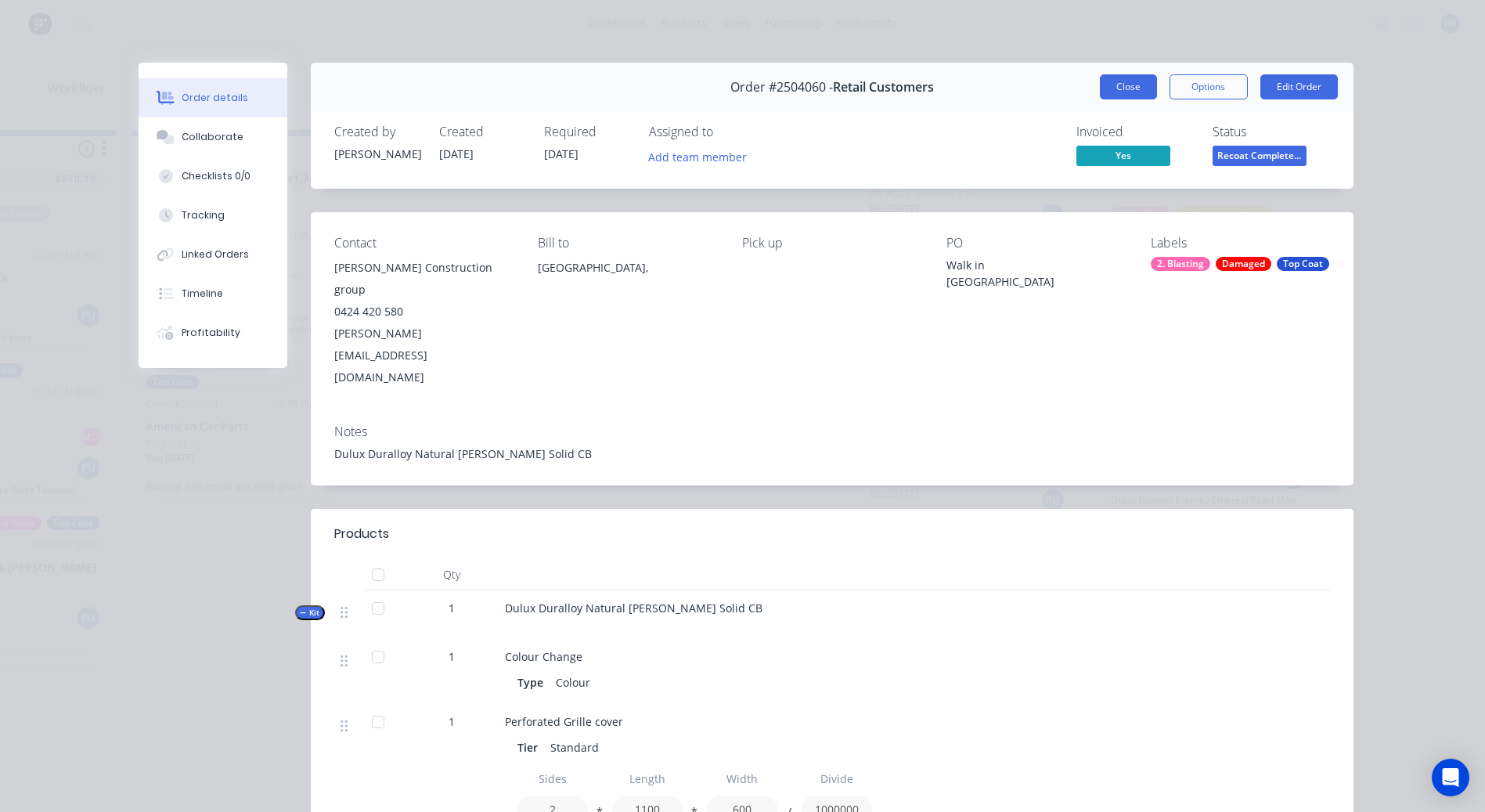
click at [1112, 90] on button "Close" at bounding box center [1129, 87] width 57 height 25
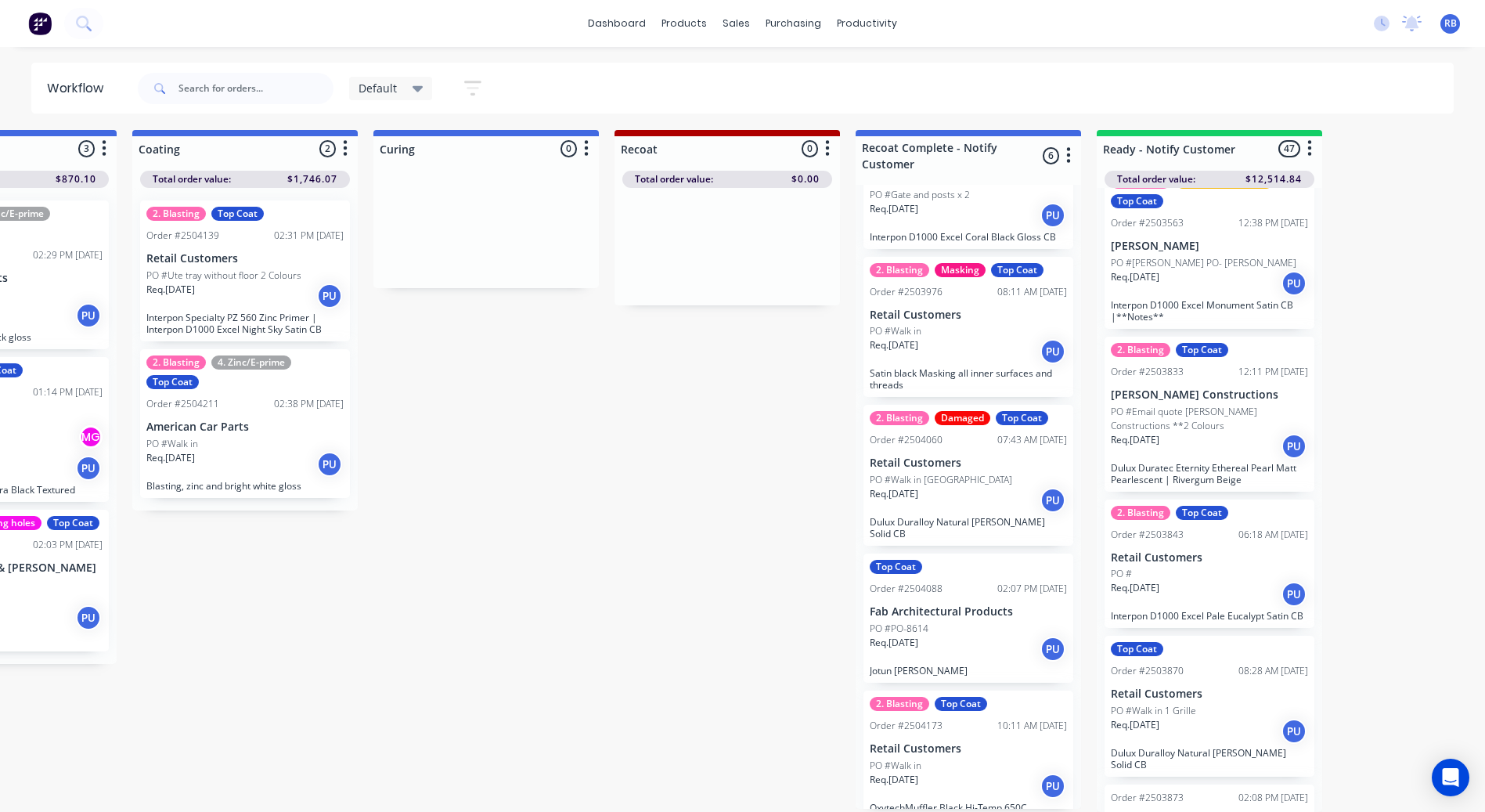
scroll to position [0, 0]
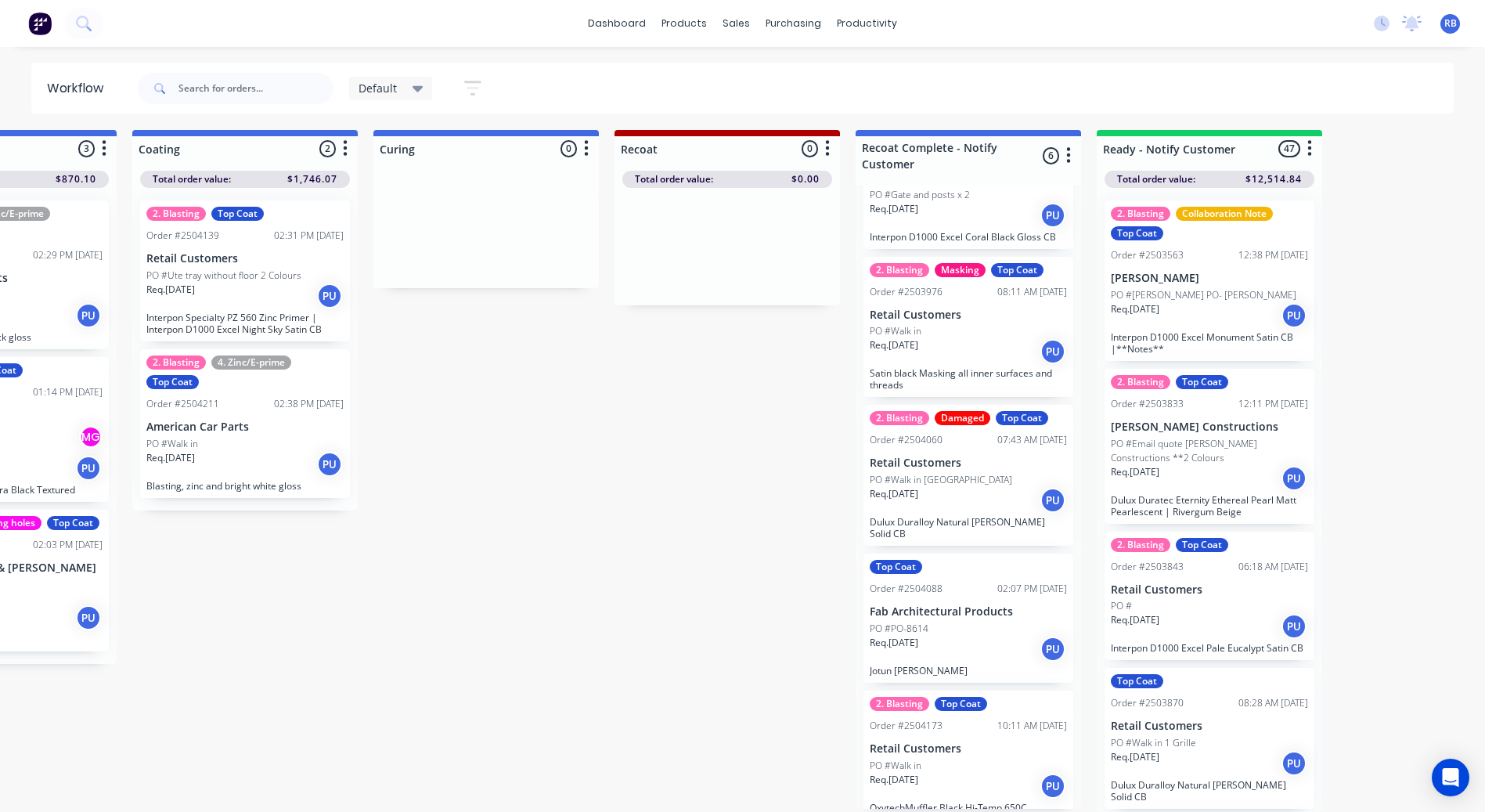
click at [472, 84] on icon "button" at bounding box center [473, 88] width 18 height 19
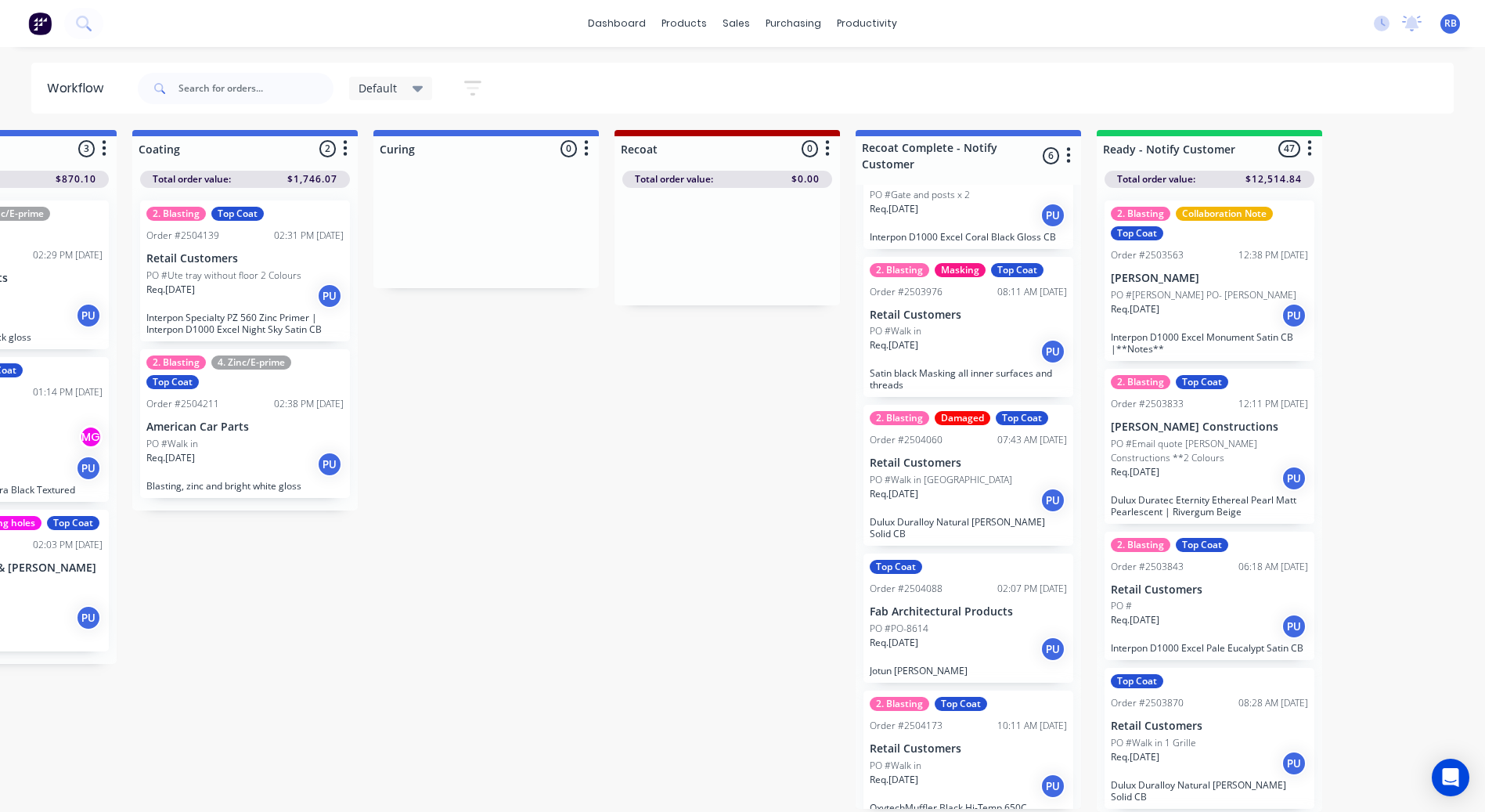
click at [396, 90] on span "Default" at bounding box center [377, 89] width 39 height 17
click at [535, 240] on button "edit" at bounding box center [543, 236] width 20 height 17
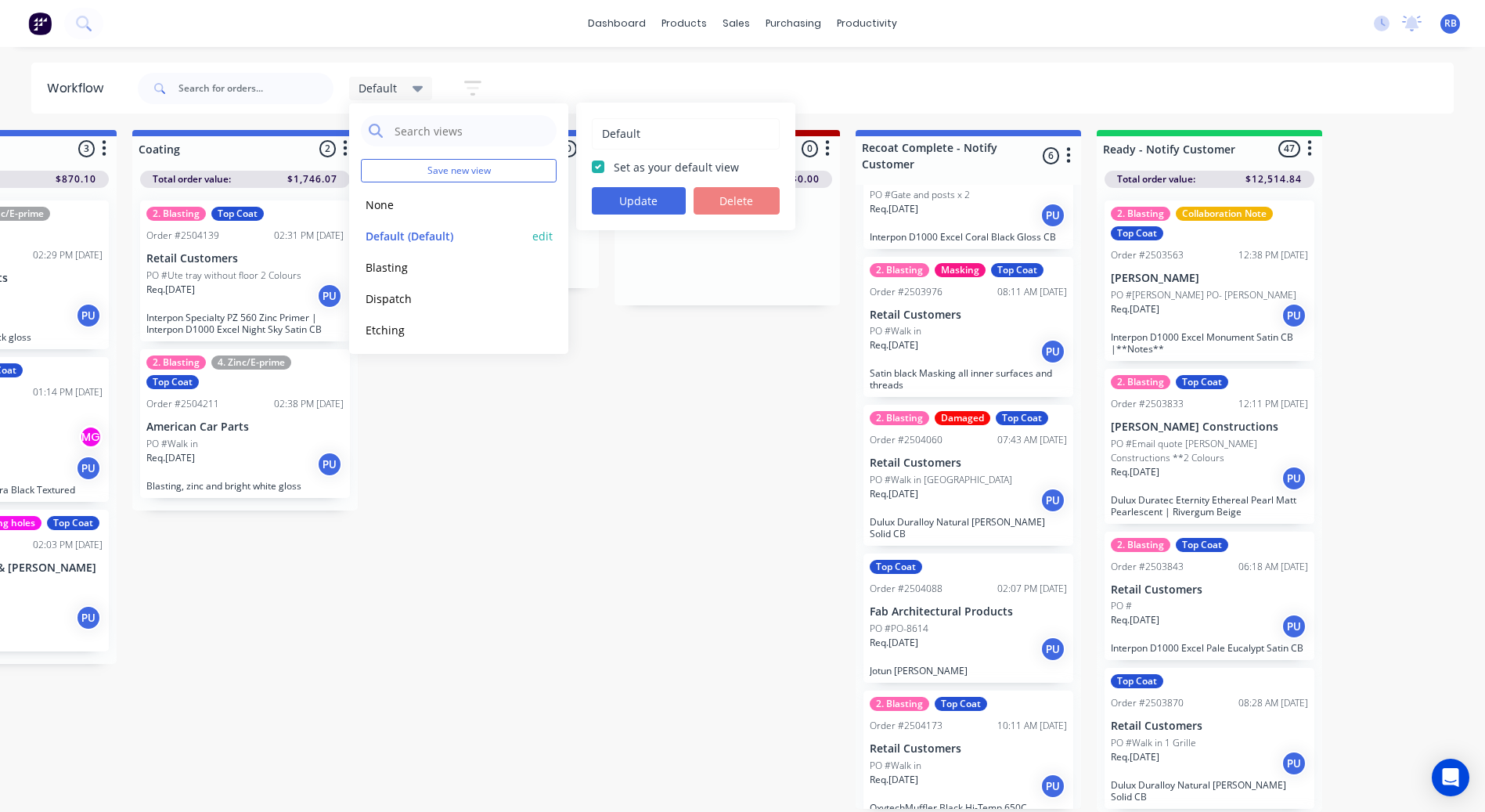
click at [533, 238] on button "edit" at bounding box center [543, 236] width 20 height 17
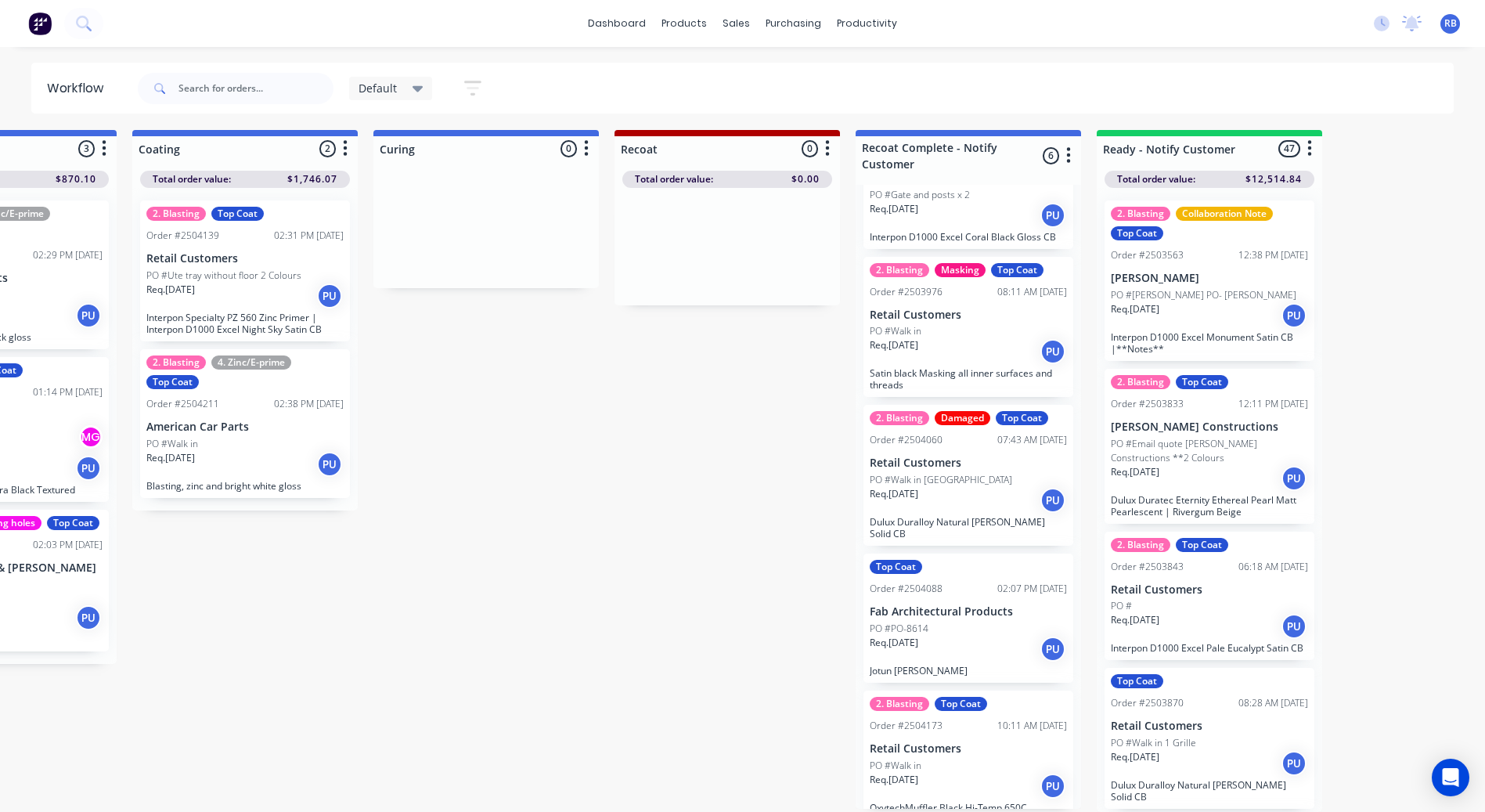
click at [411, 80] on div "Default" at bounding box center [390, 88] width 84 height 23
click at [533, 236] on button "edit" at bounding box center [543, 236] width 20 height 17
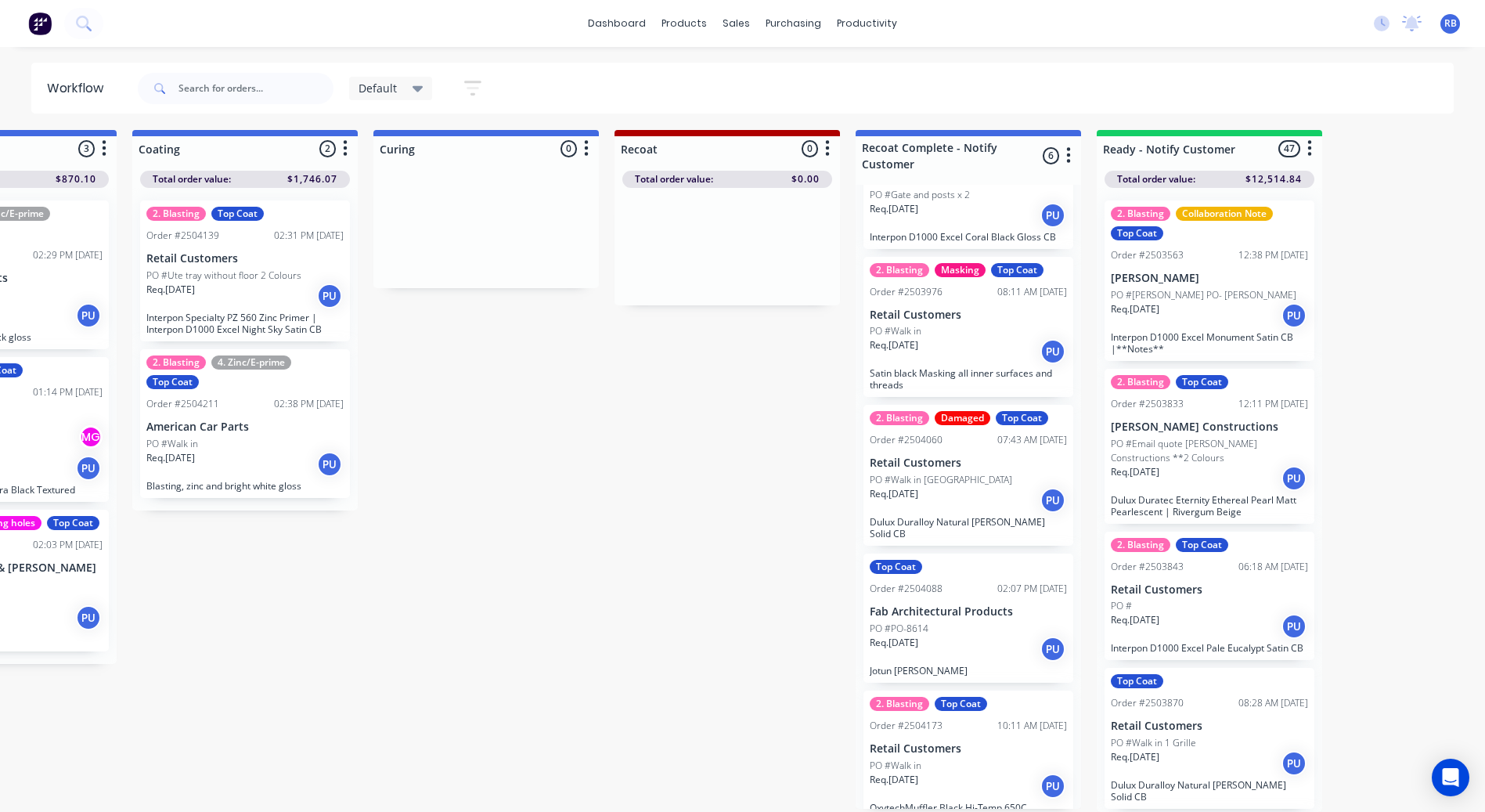
scroll to position [15, 0]
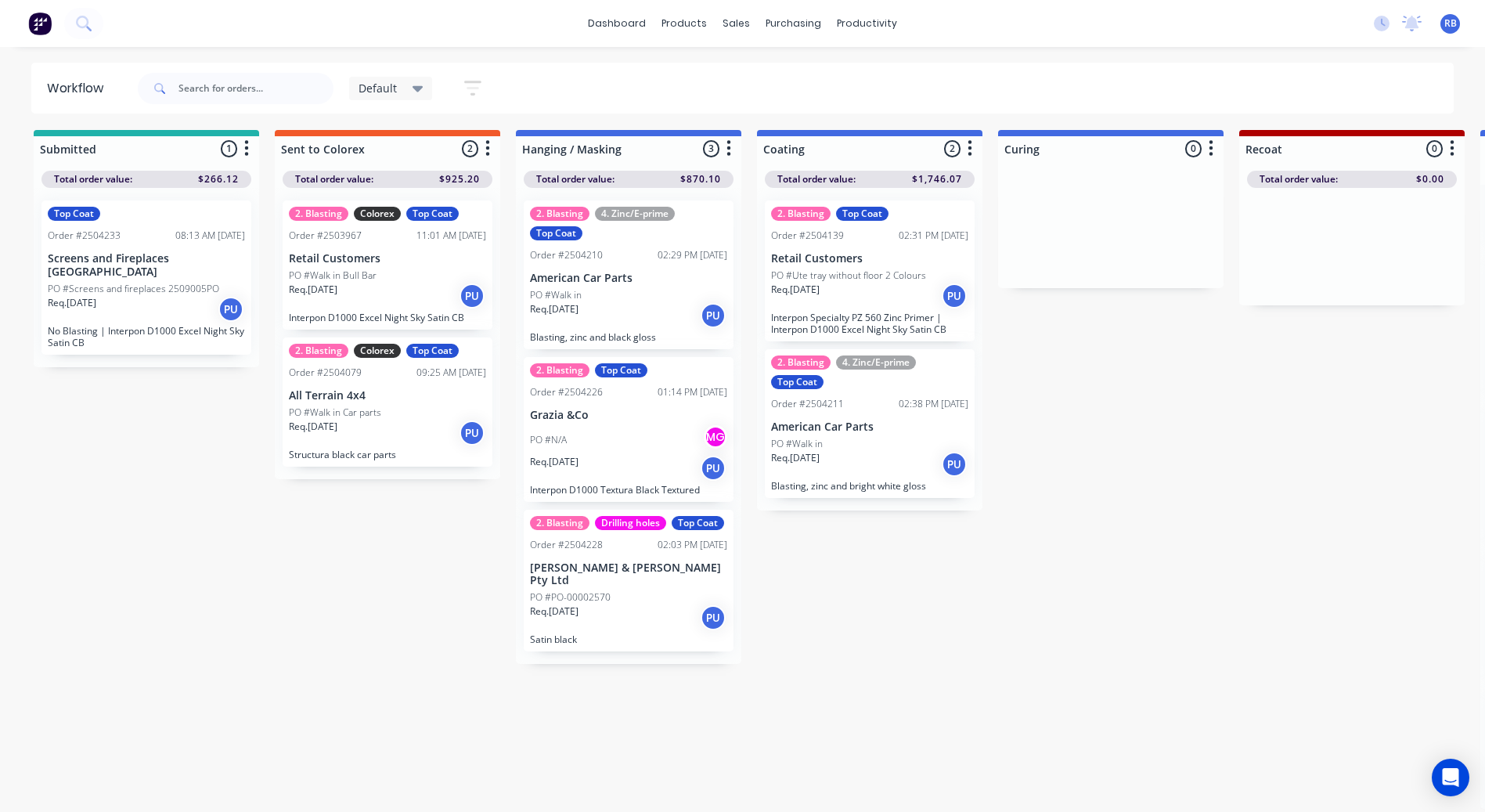
click at [410, 98] on div "Default" at bounding box center [390, 88] width 84 height 23
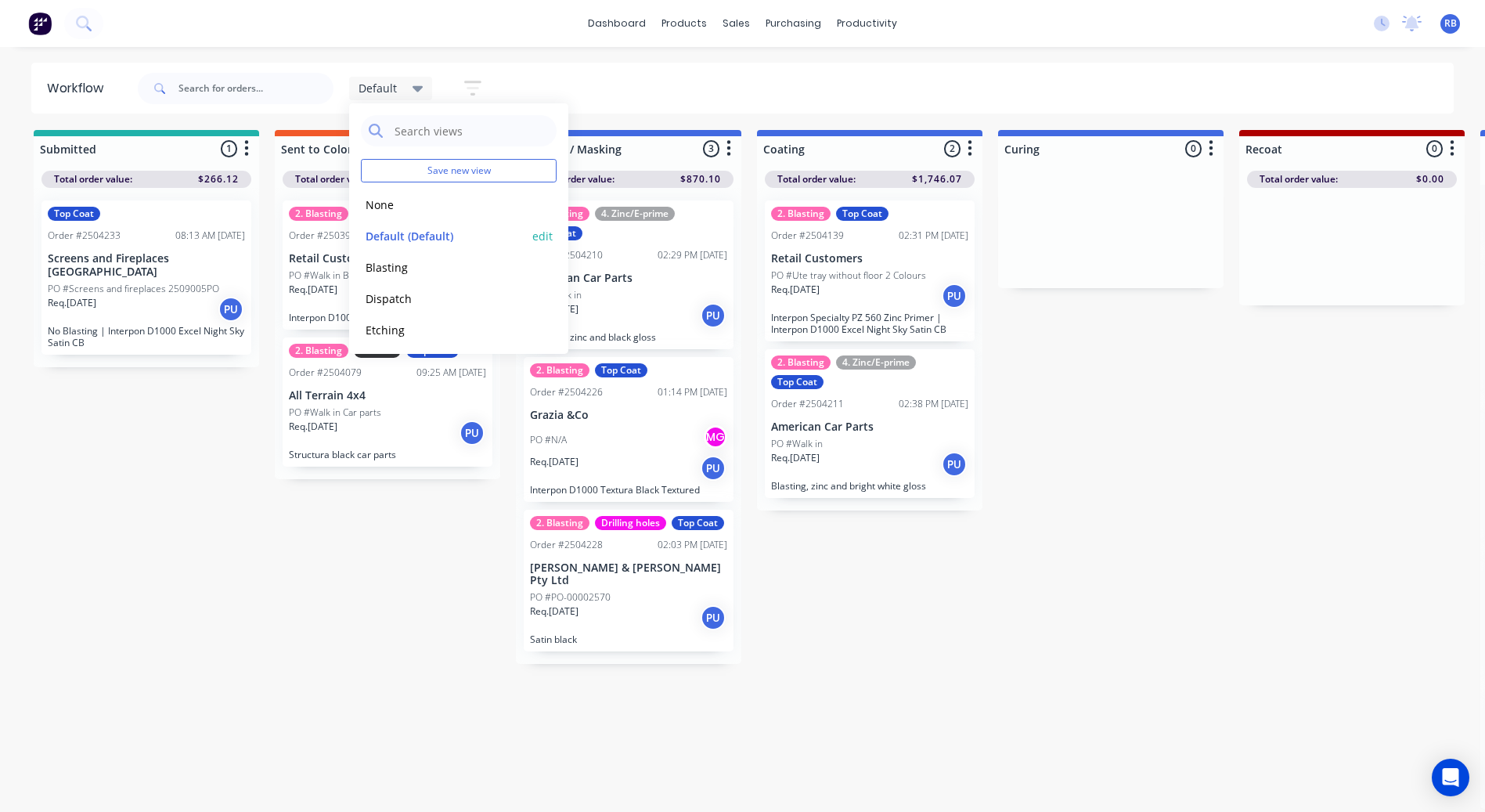
click at [535, 234] on button "edit" at bounding box center [543, 236] width 20 height 17
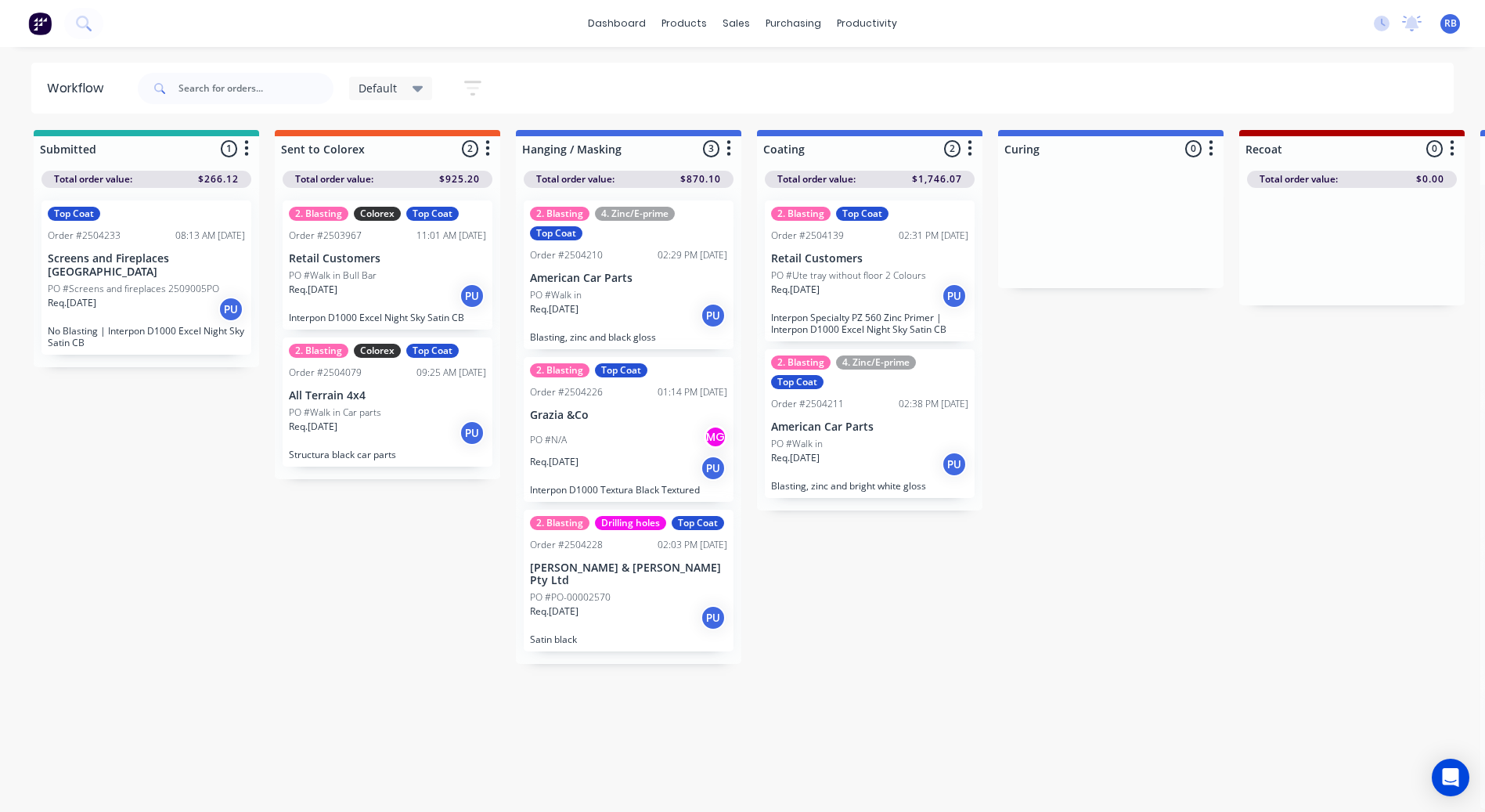
click at [474, 90] on icon "button" at bounding box center [473, 88] width 13 height 3
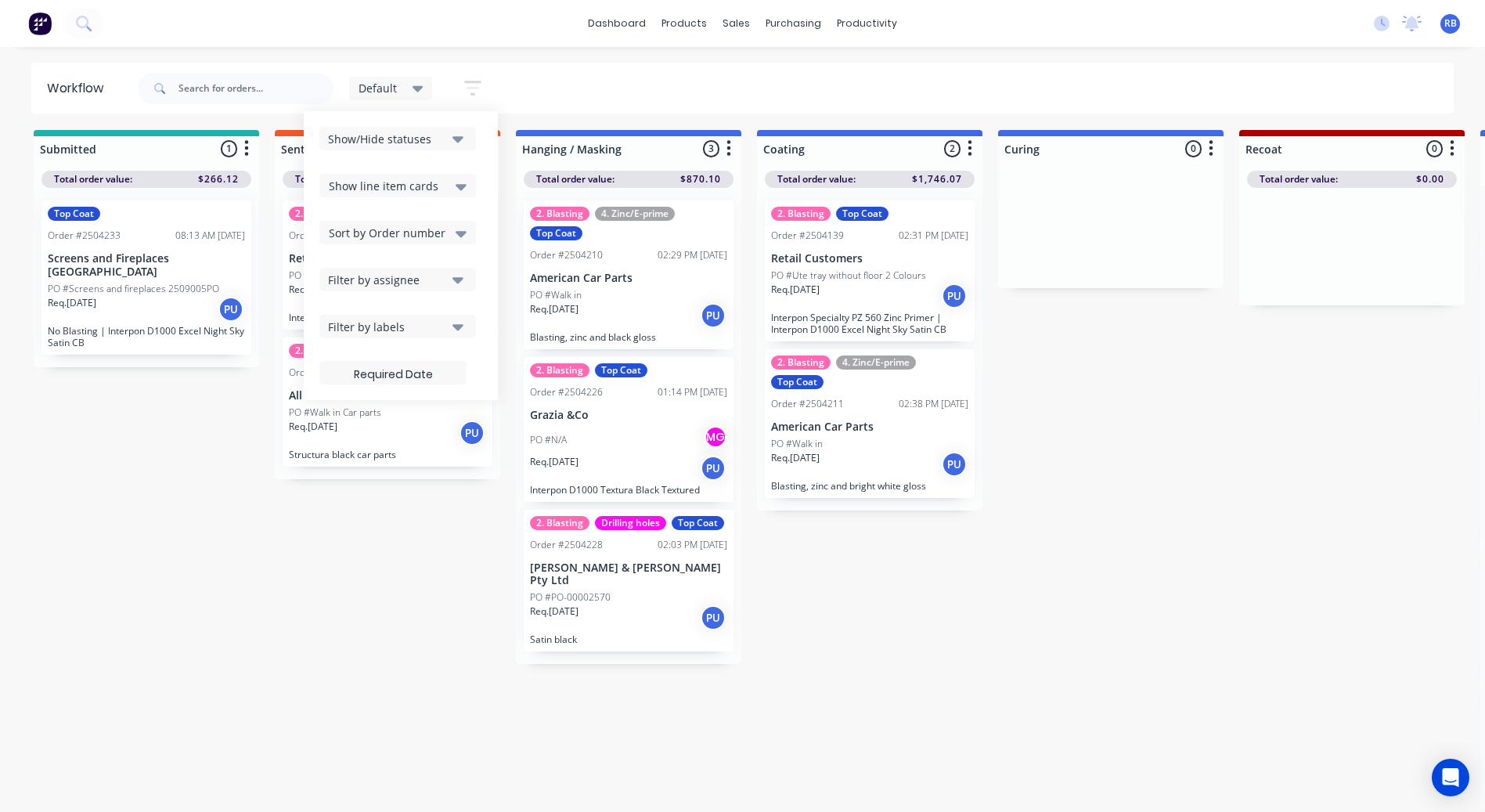
click at [413, 143] on div "Show/Hide statuses" at bounding box center [387, 139] width 118 height 17
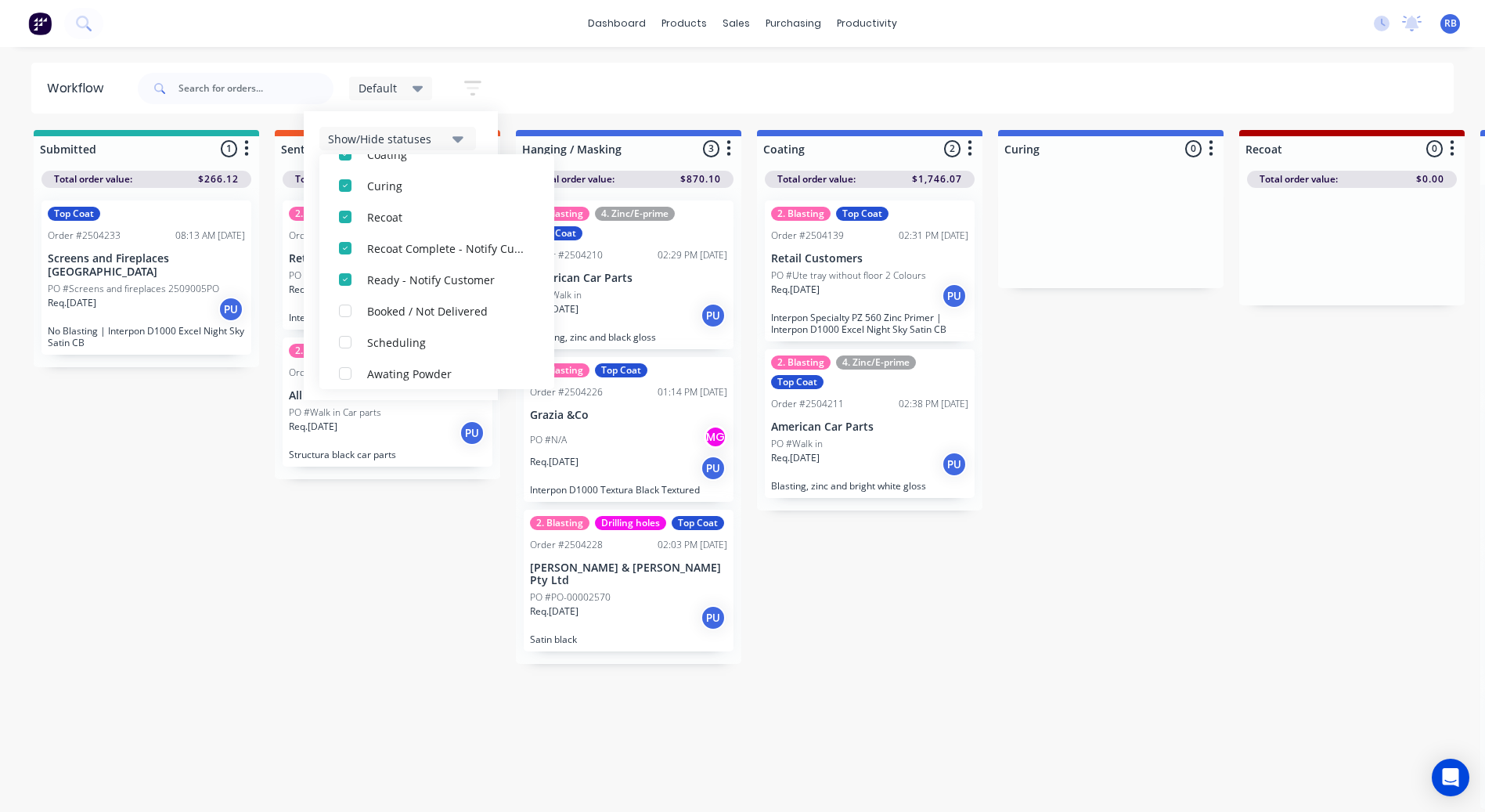
scroll to position [0, 0]
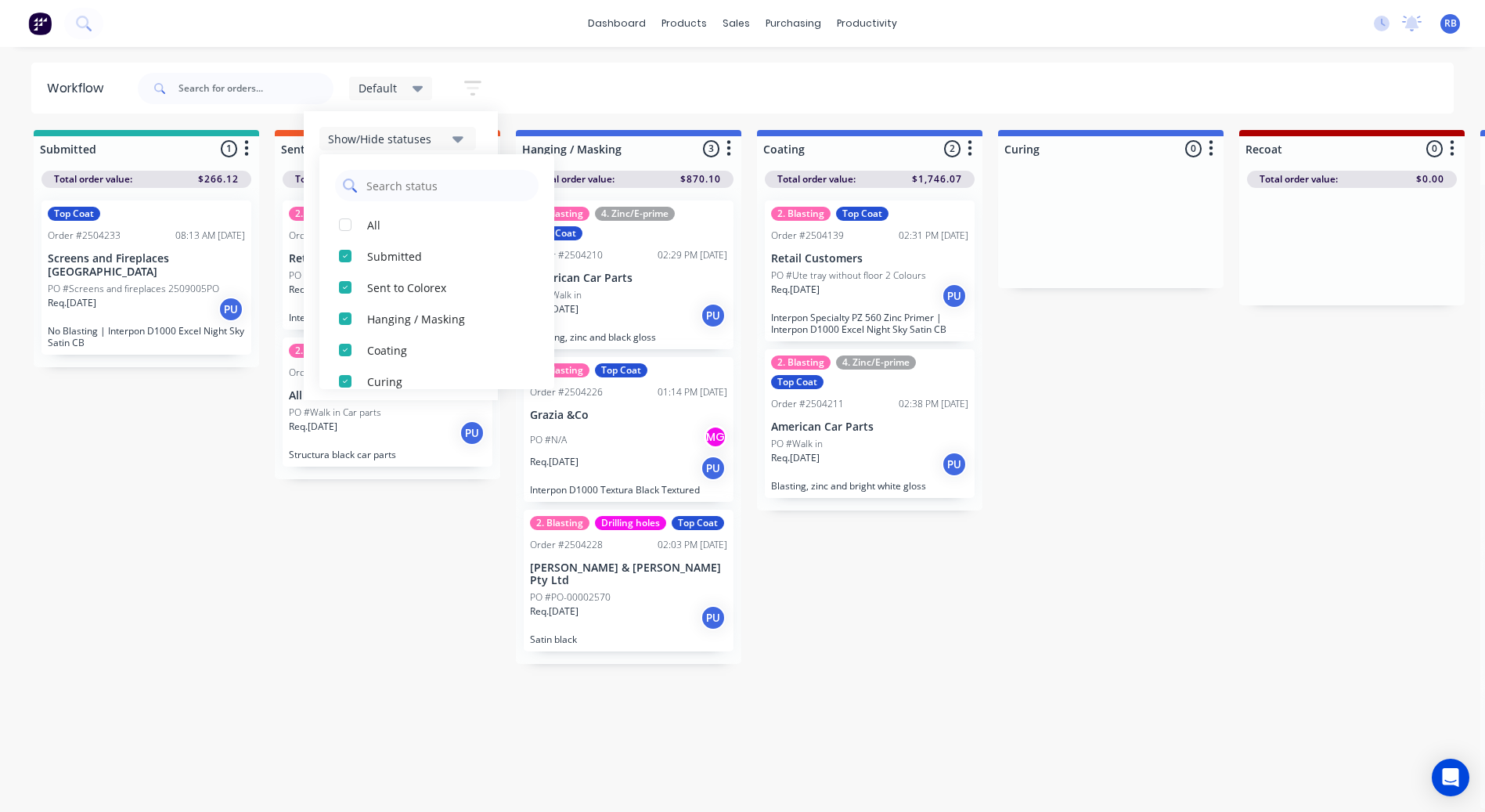
click at [384, 179] on input "text" at bounding box center [448, 185] width 166 height 31
type input "pick"
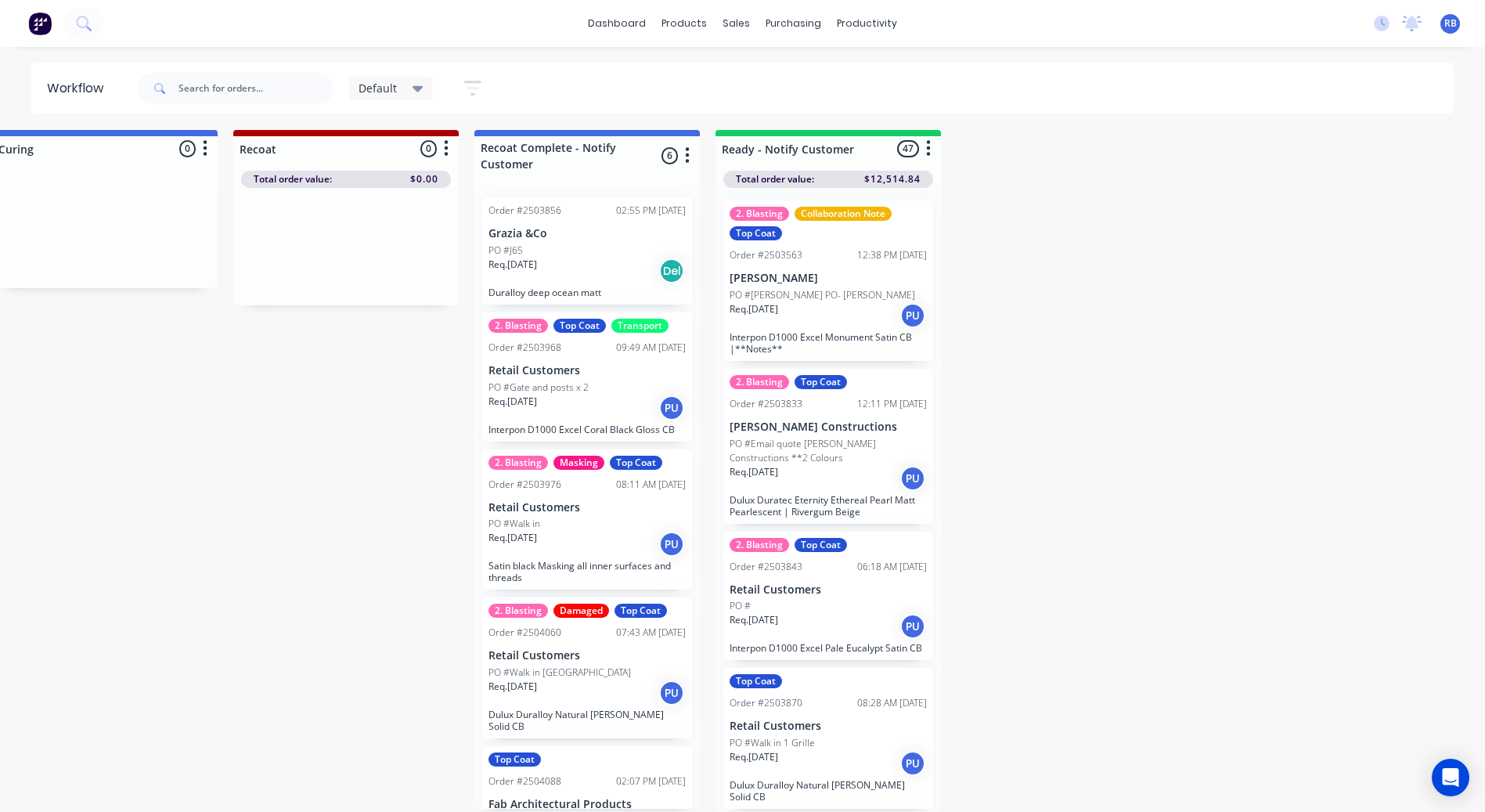
scroll to position [0, 1006]
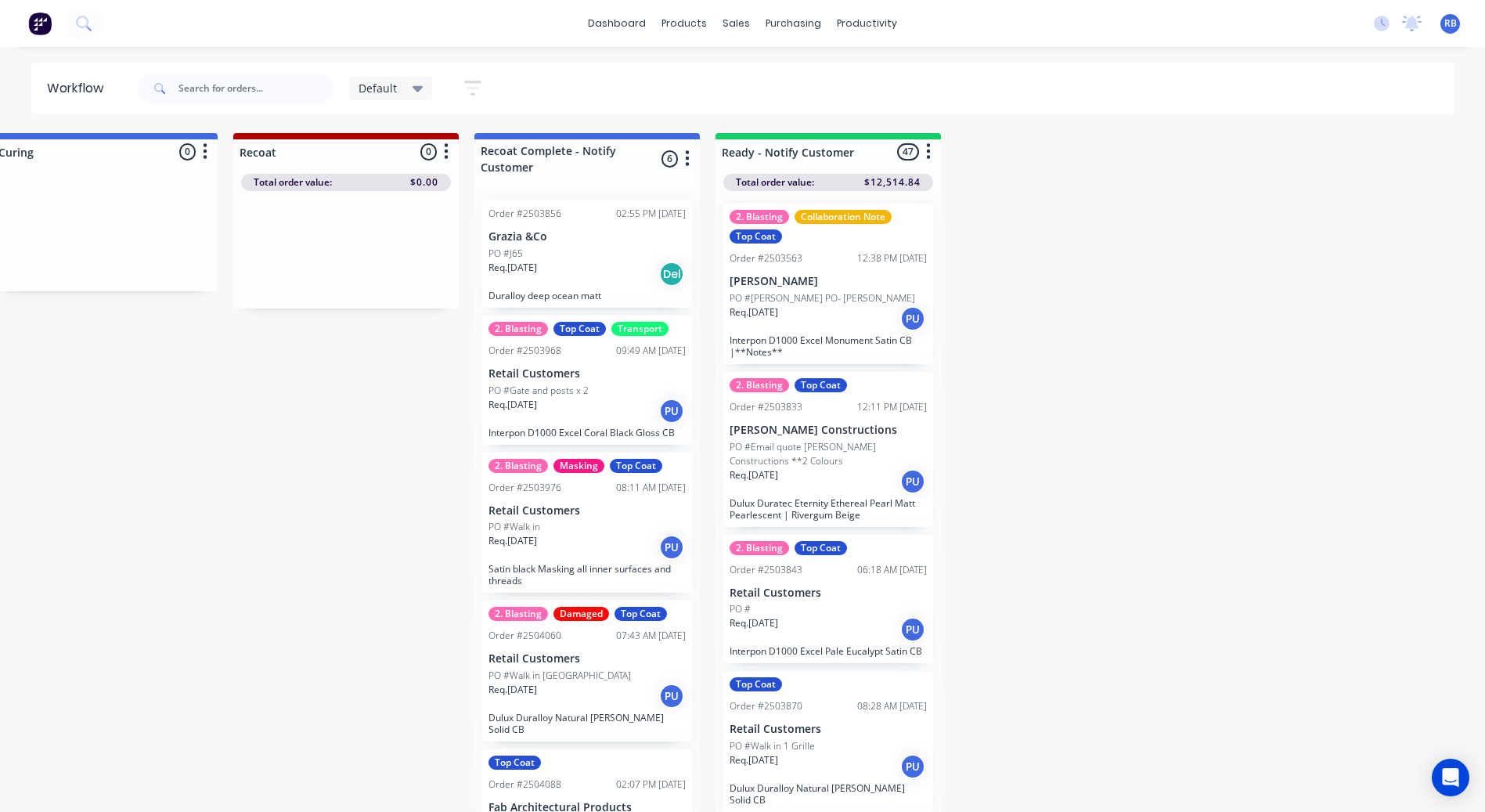
click at [590, 423] on div "Req. 11/09/25 PU" at bounding box center [587, 411] width 198 height 27
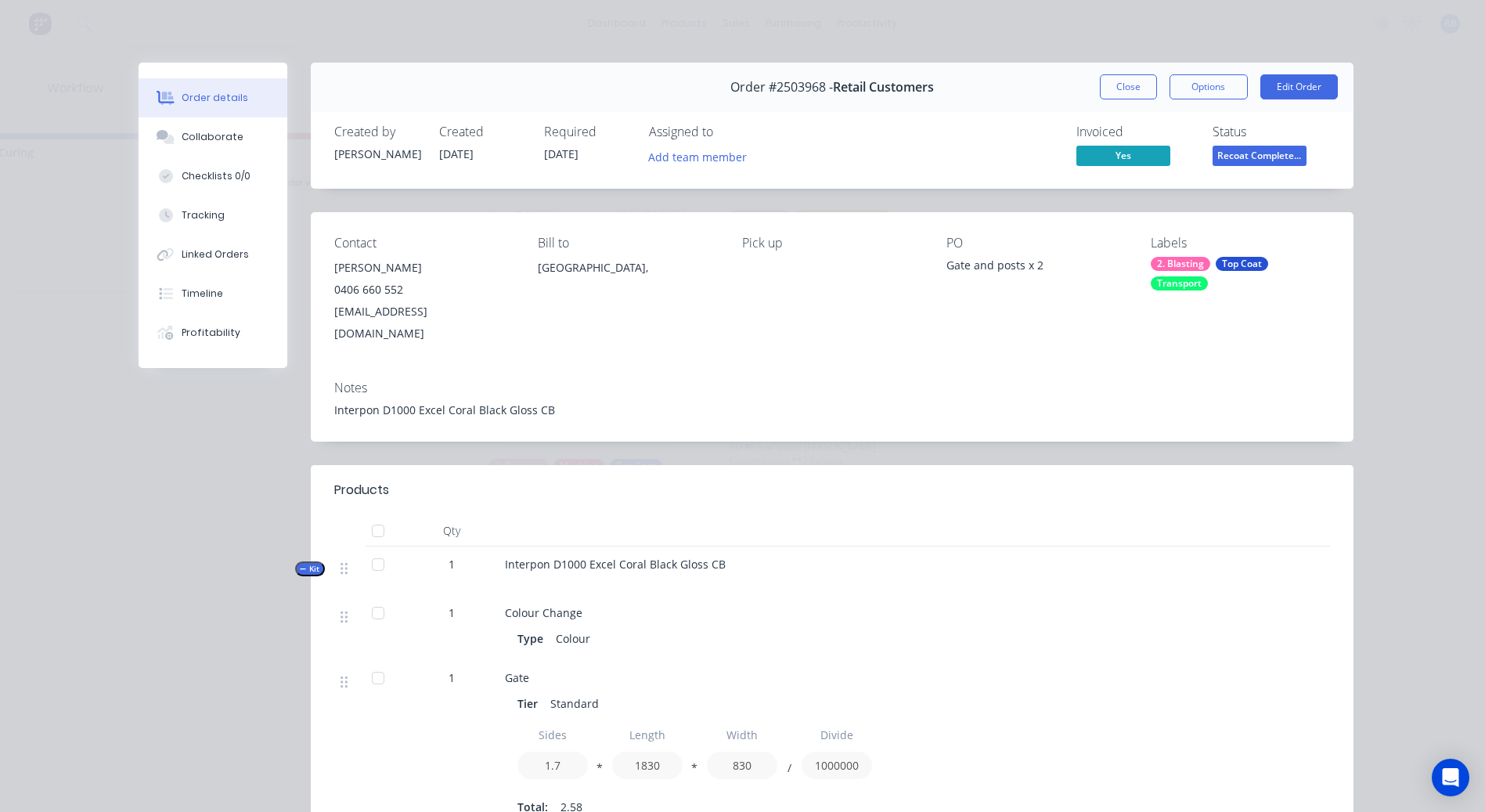
click at [1263, 150] on span "Recoat Complete..." at bounding box center [1260, 155] width 94 height 19
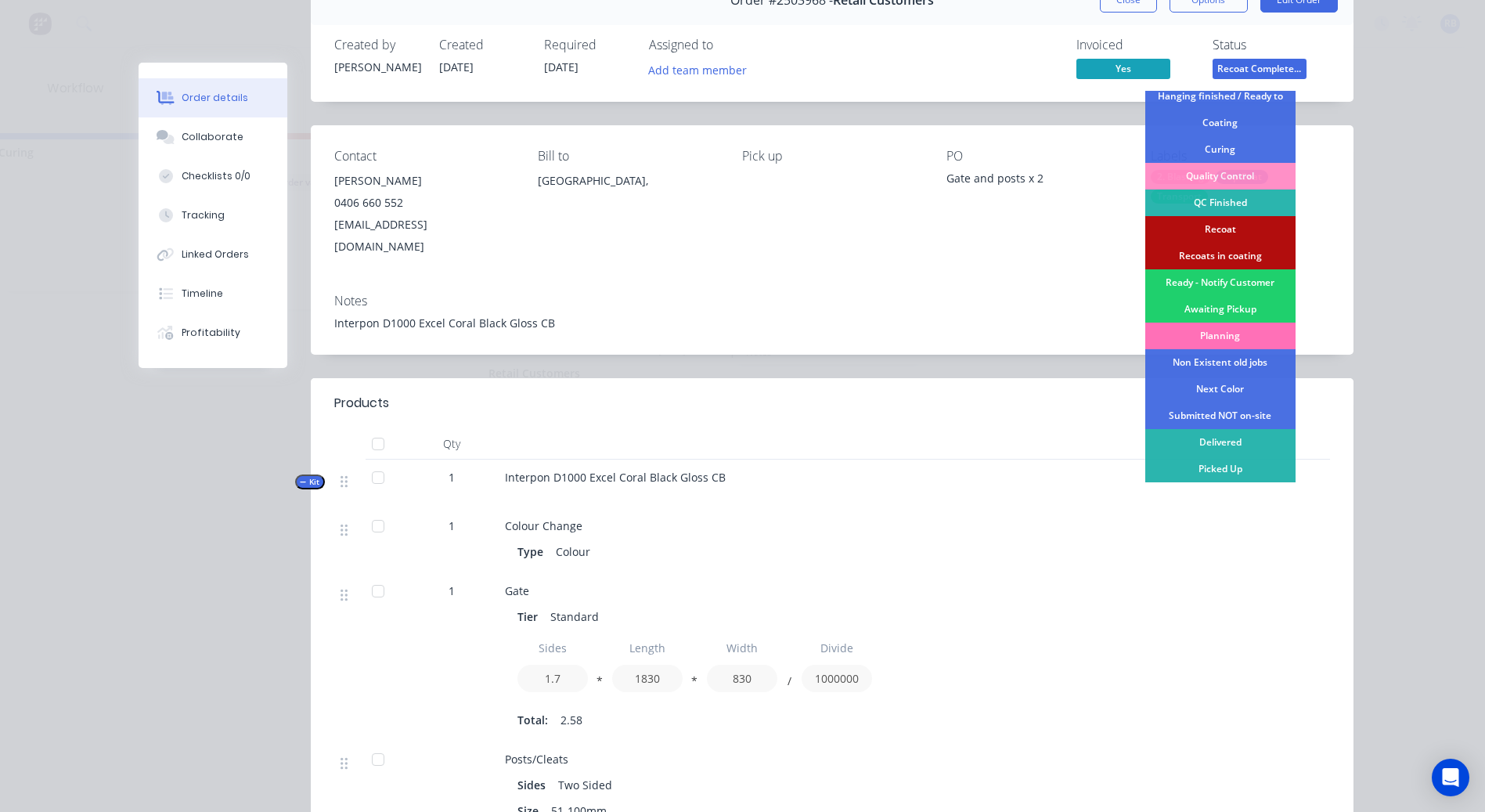
scroll to position [157, 0]
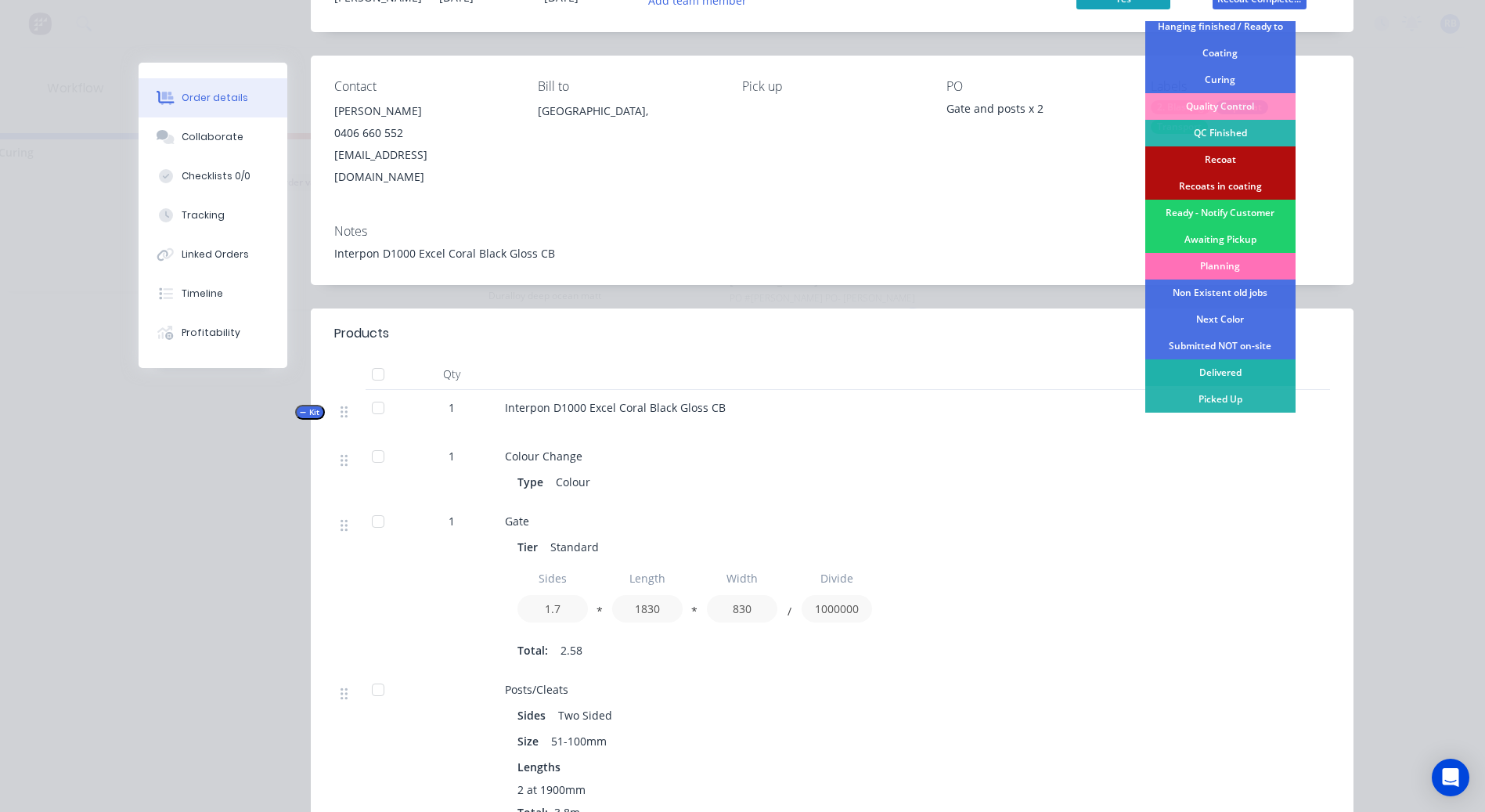
click at [1215, 375] on div "Delivered" at bounding box center [1220, 372] width 150 height 27
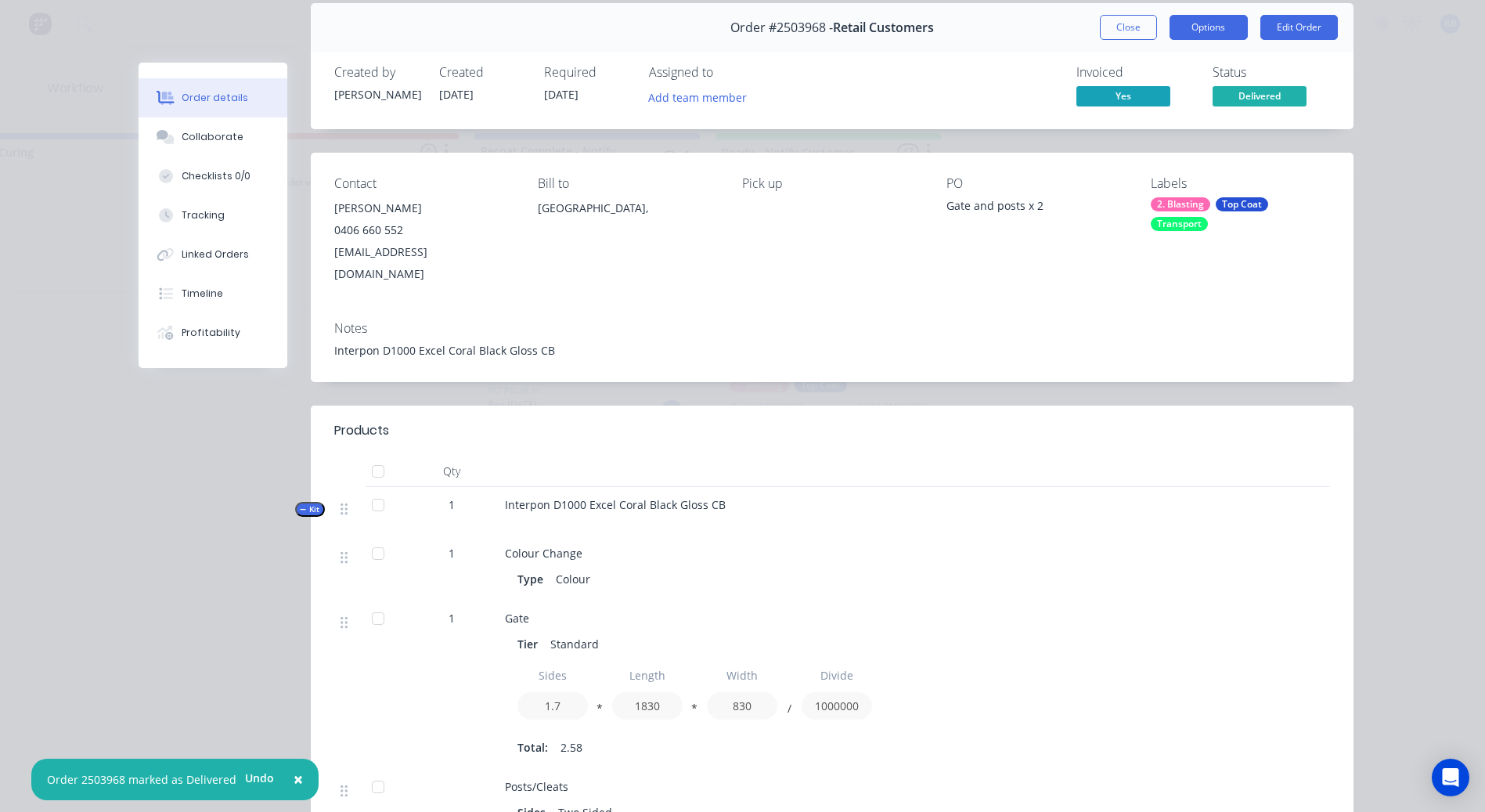
scroll to position [0, 0]
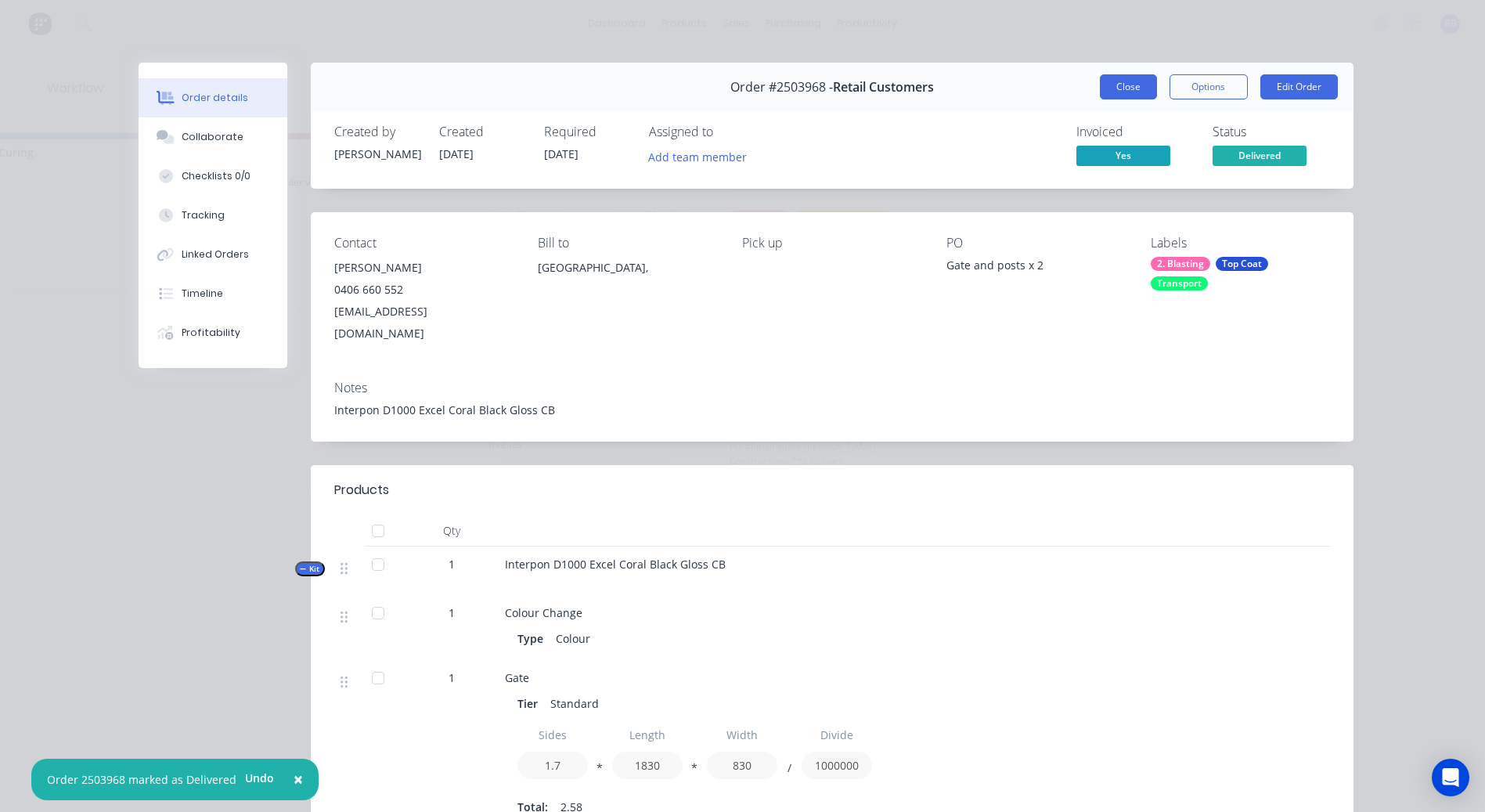
click at [1117, 82] on button "Close" at bounding box center [1129, 87] width 57 height 25
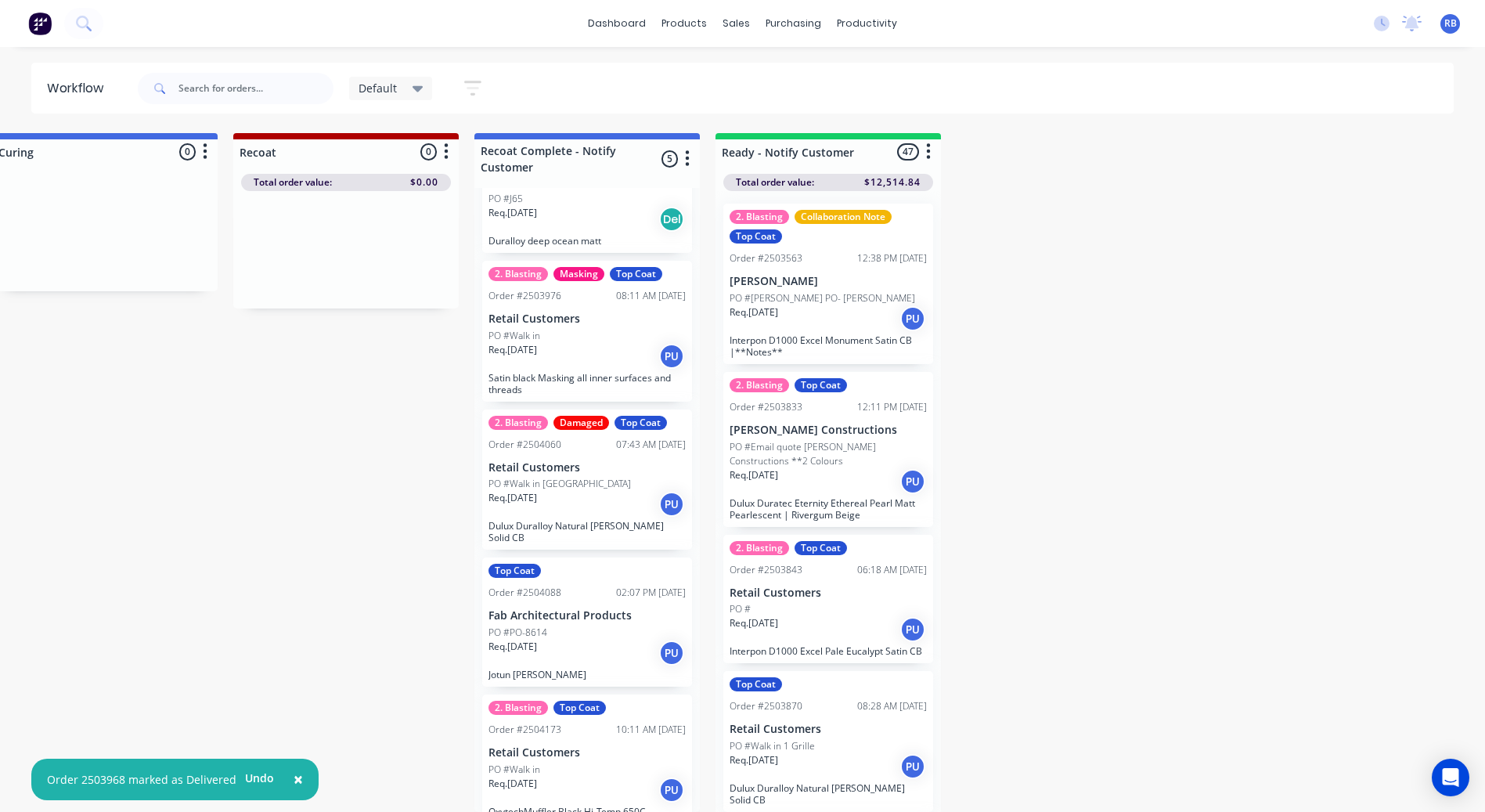
scroll to position [55, 0]
click at [570, 384] on p "Satin black Masking all inner surfaces and threads" at bounding box center [587, 382] width 198 height 23
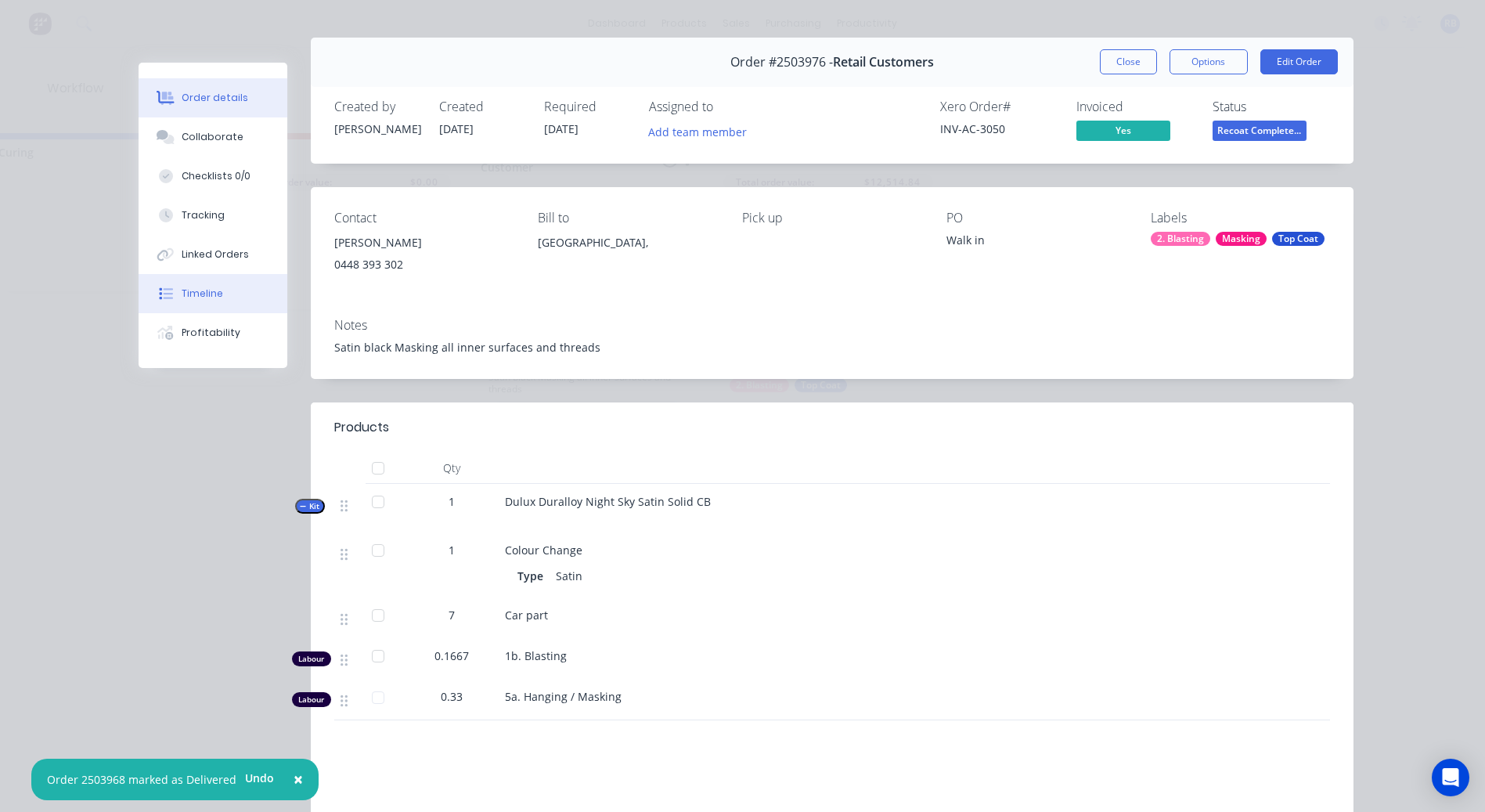
scroll to position [0, 0]
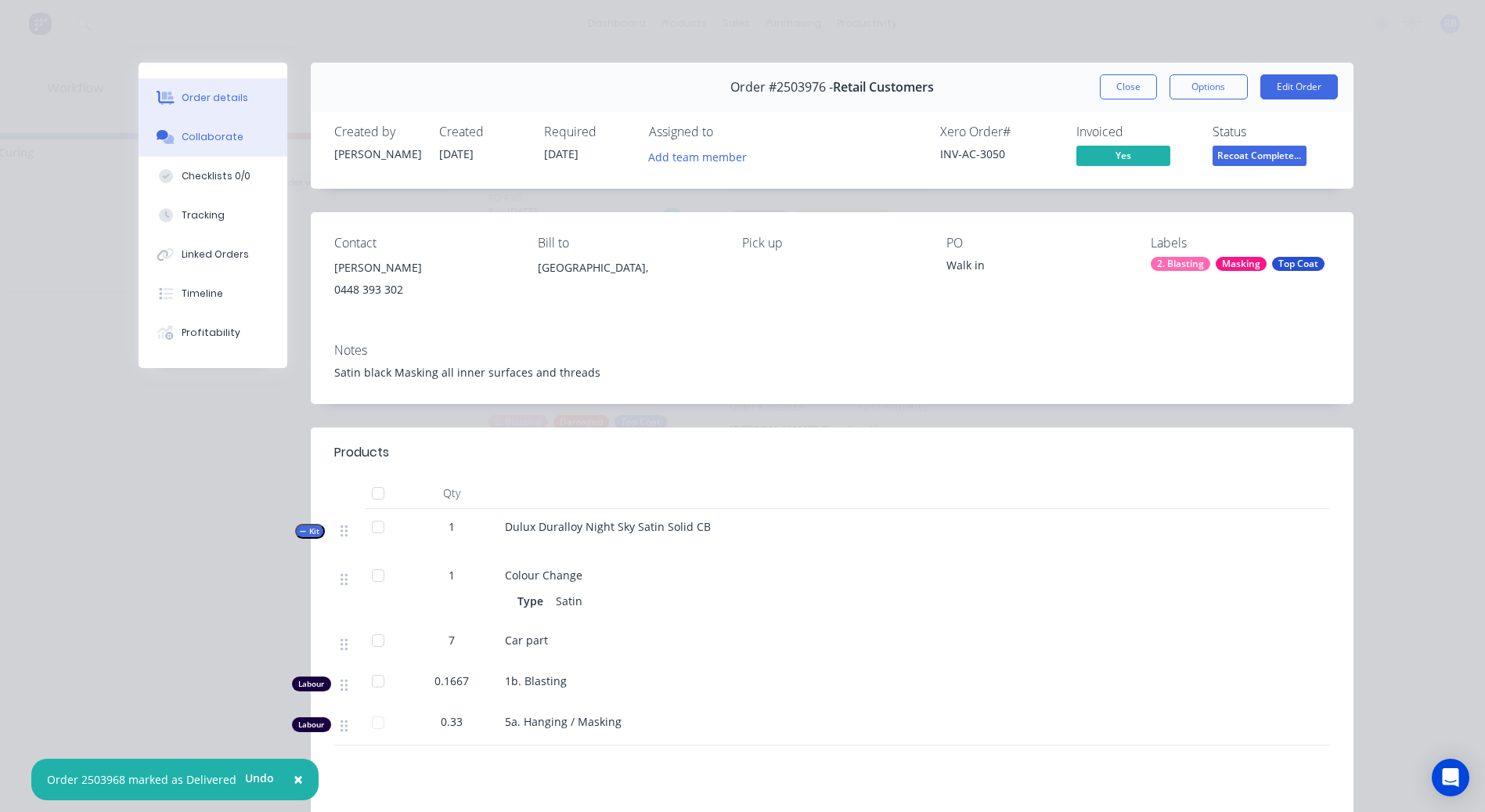
click at [206, 137] on div "Collaborate" at bounding box center [212, 137] width 62 height 14
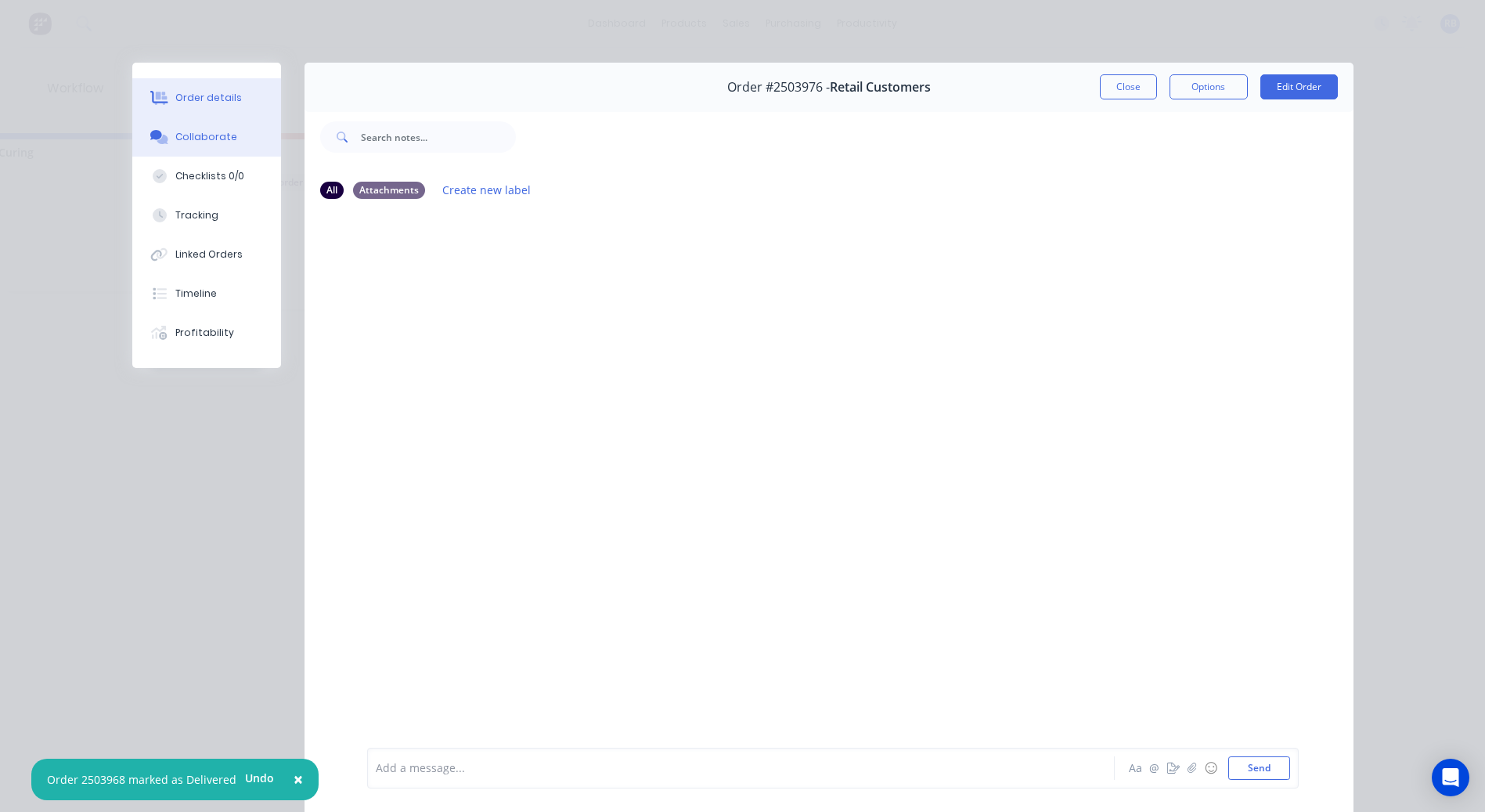
click at [213, 87] on button "Order details" at bounding box center [206, 98] width 149 height 39
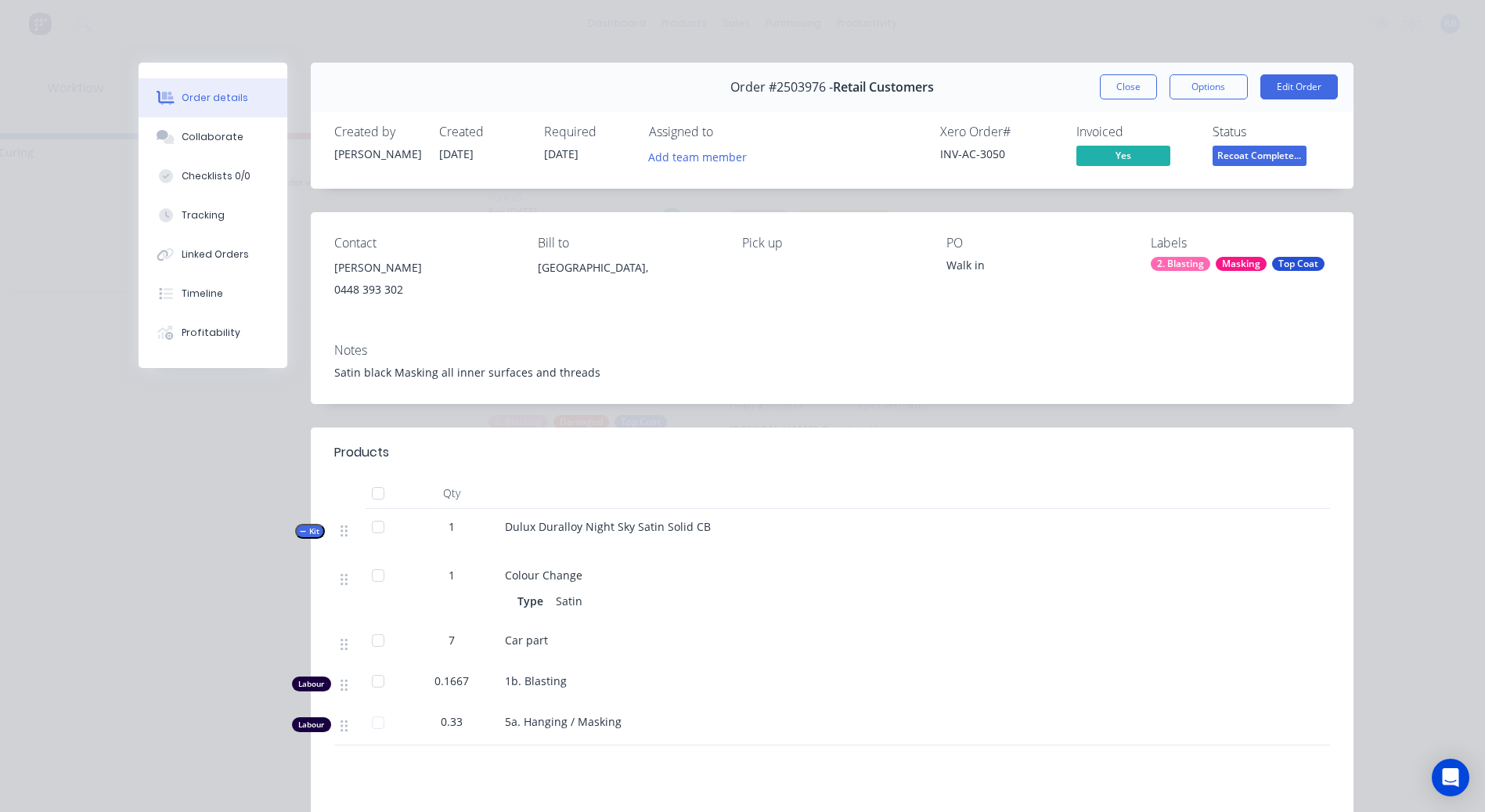
click at [1261, 157] on span "Recoat Complete..." at bounding box center [1260, 155] width 94 height 19
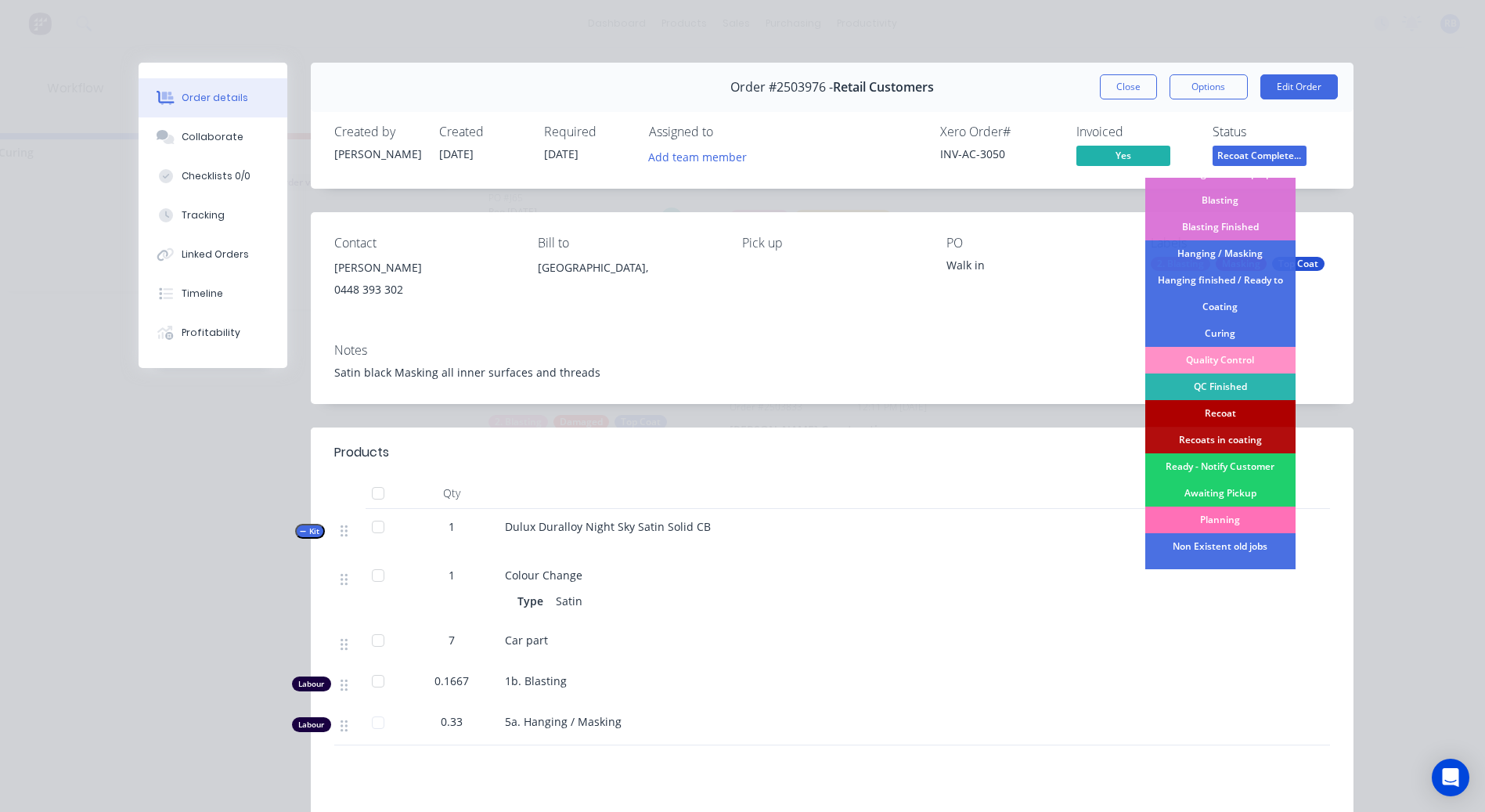
scroll to position [380, 0]
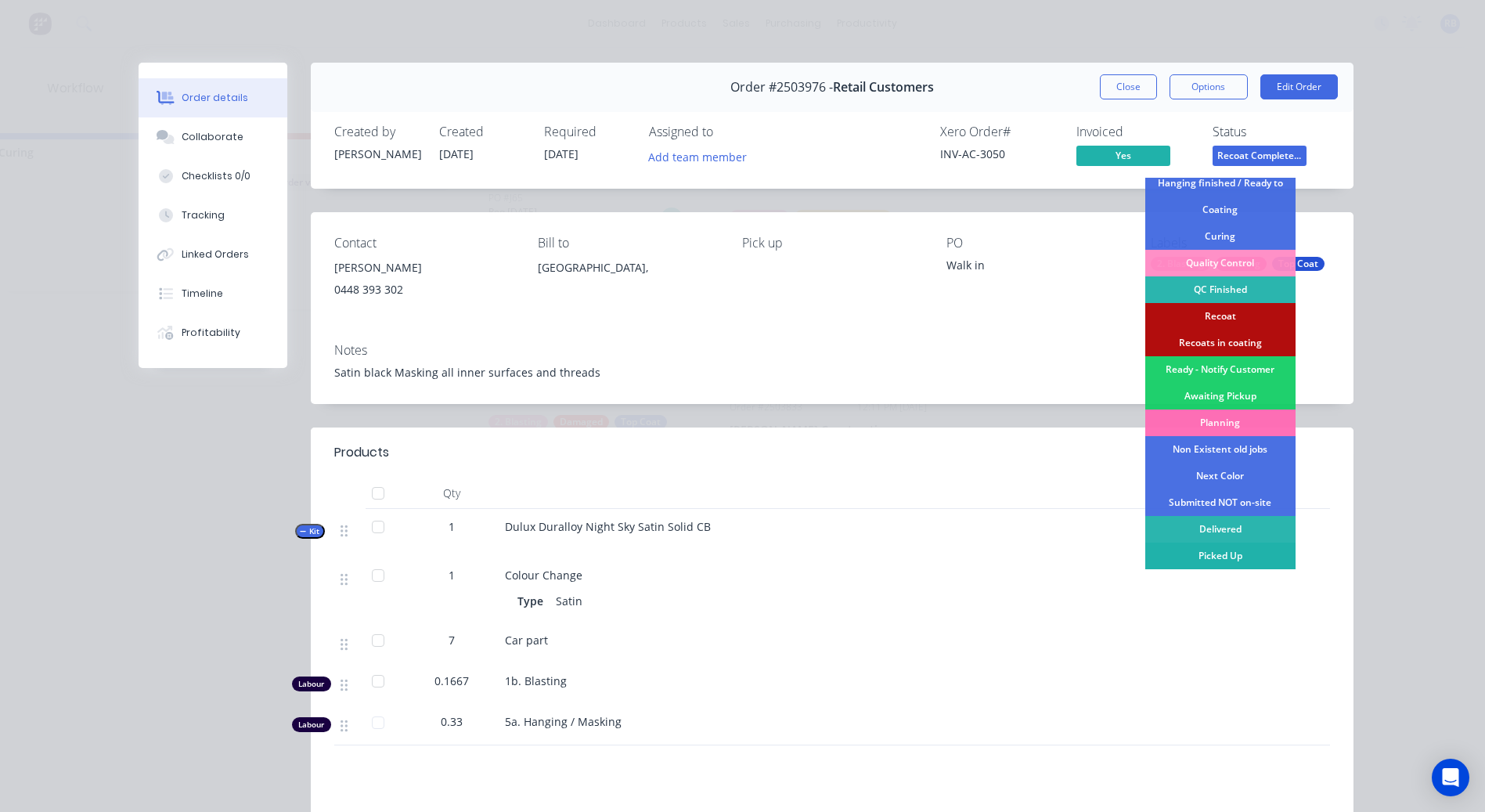
click at [1215, 560] on div "Picked Up" at bounding box center [1220, 555] width 150 height 27
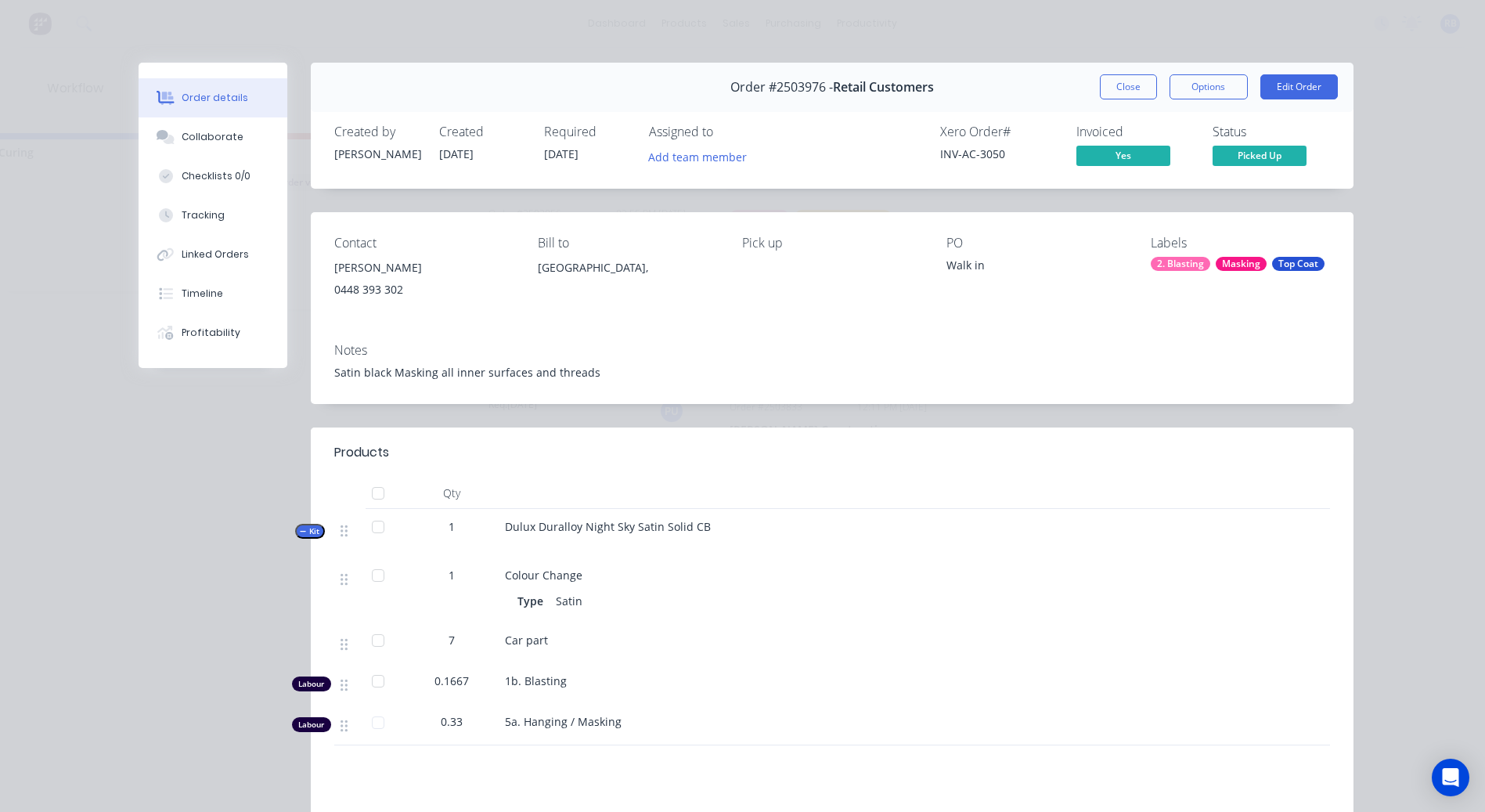
scroll to position [0, 0]
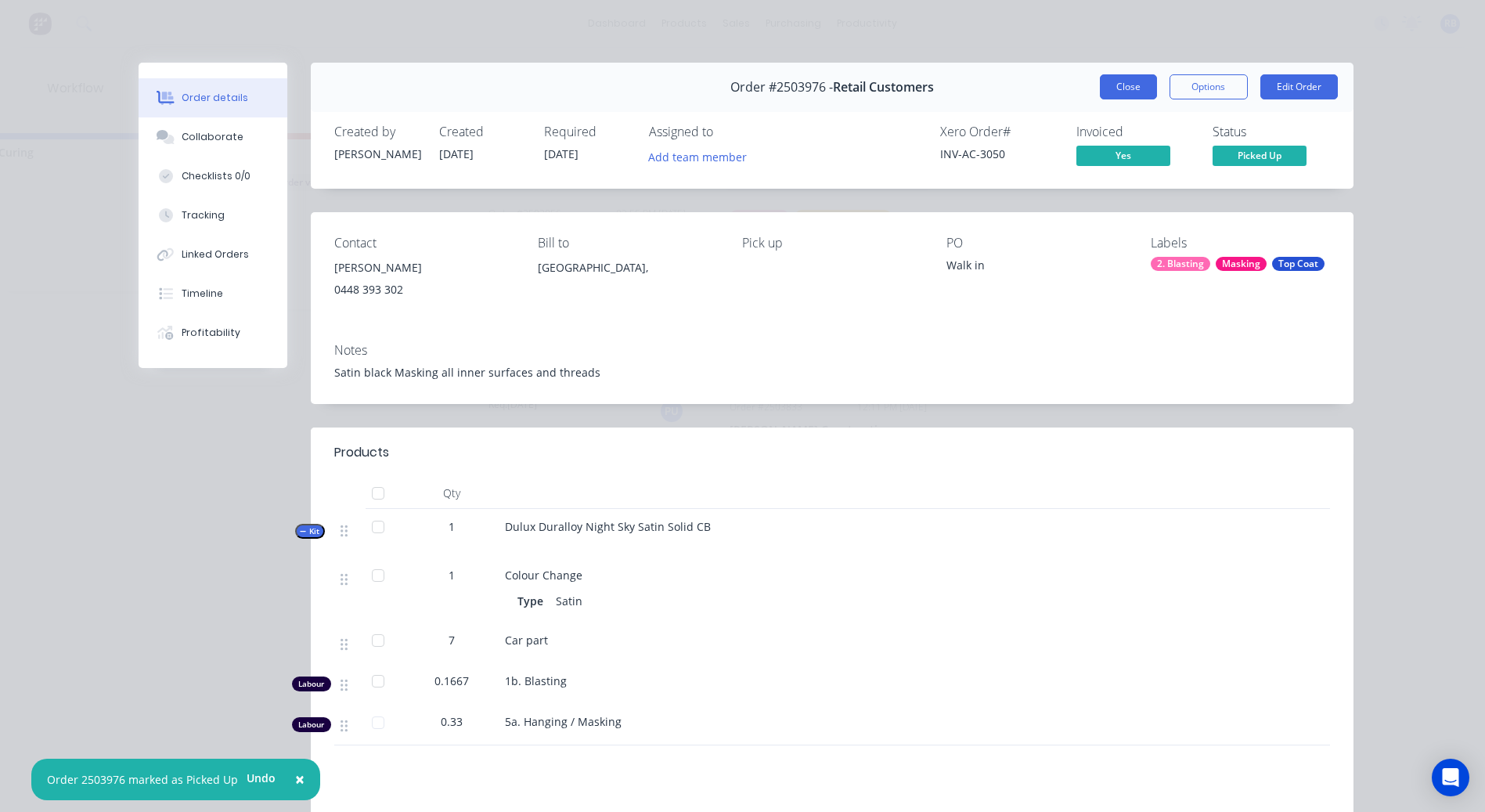
click at [1129, 83] on button "Close" at bounding box center [1129, 87] width 57 height 25
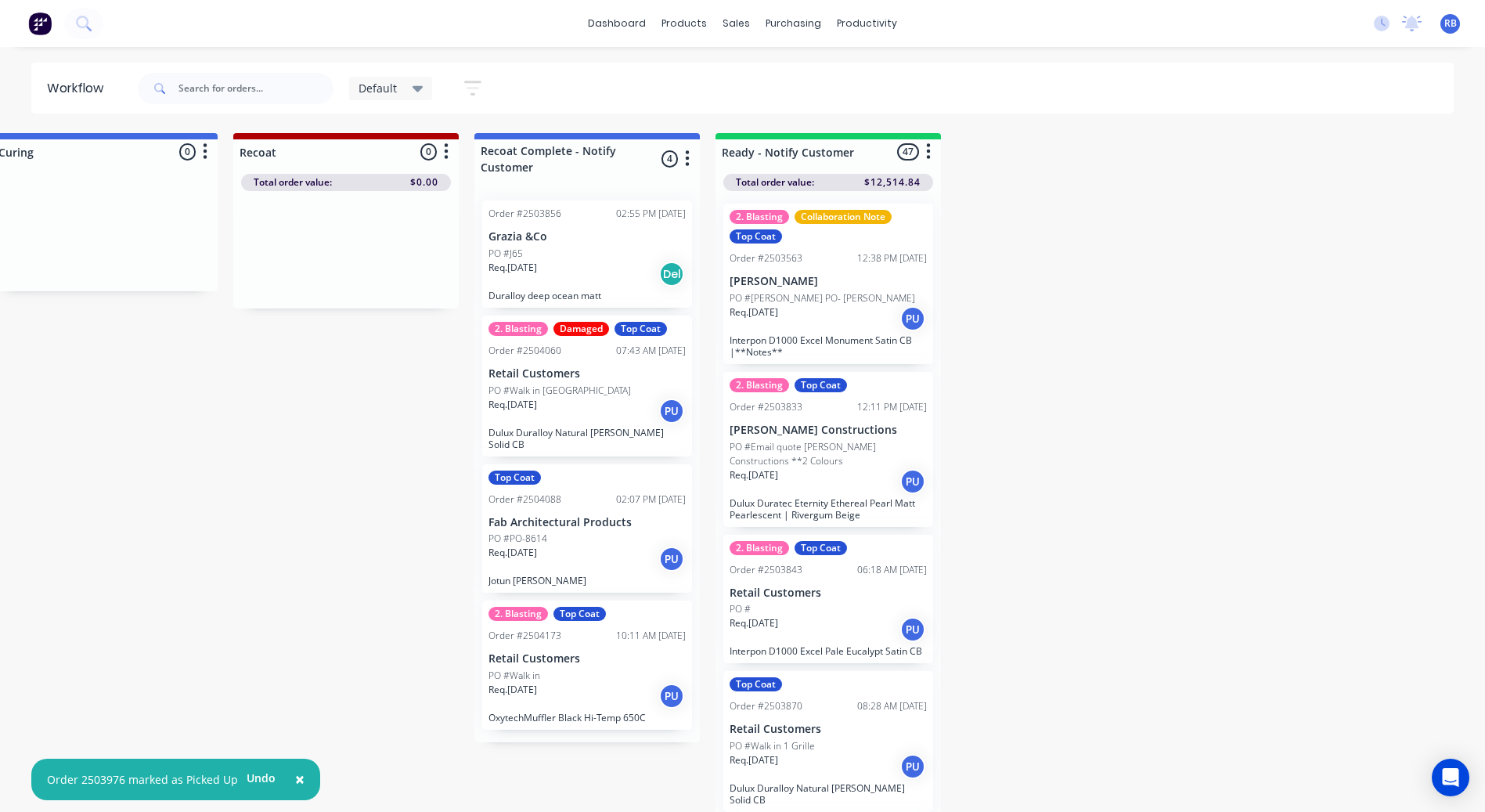
click at [616, 532] on div "PO #PO-8614" at bounding box center [587, 538] width 198 height 14
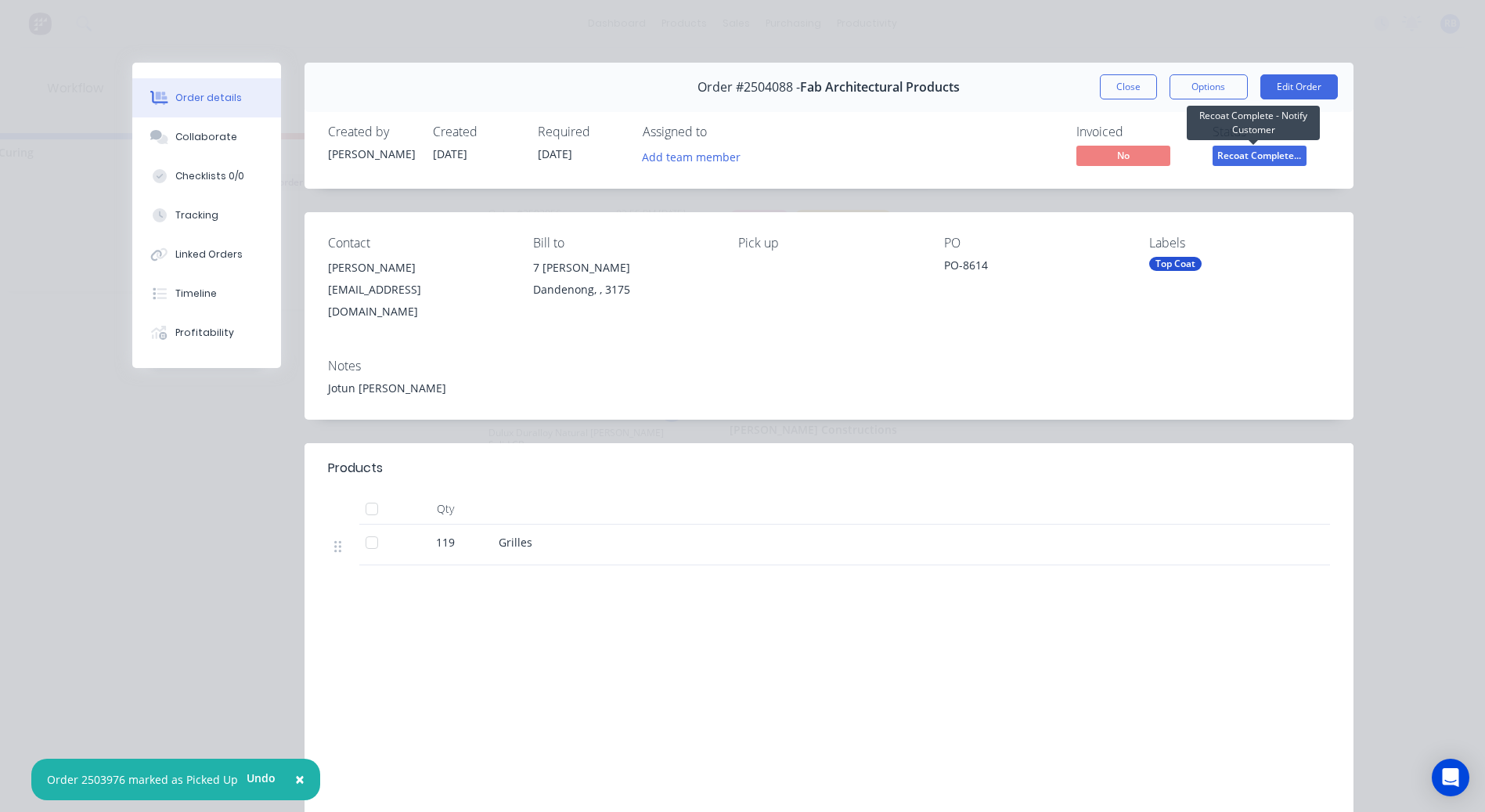
click at [1246, 147] on span "Recoat Complete..." at bounding box center [1260, 155] width 94 height 19
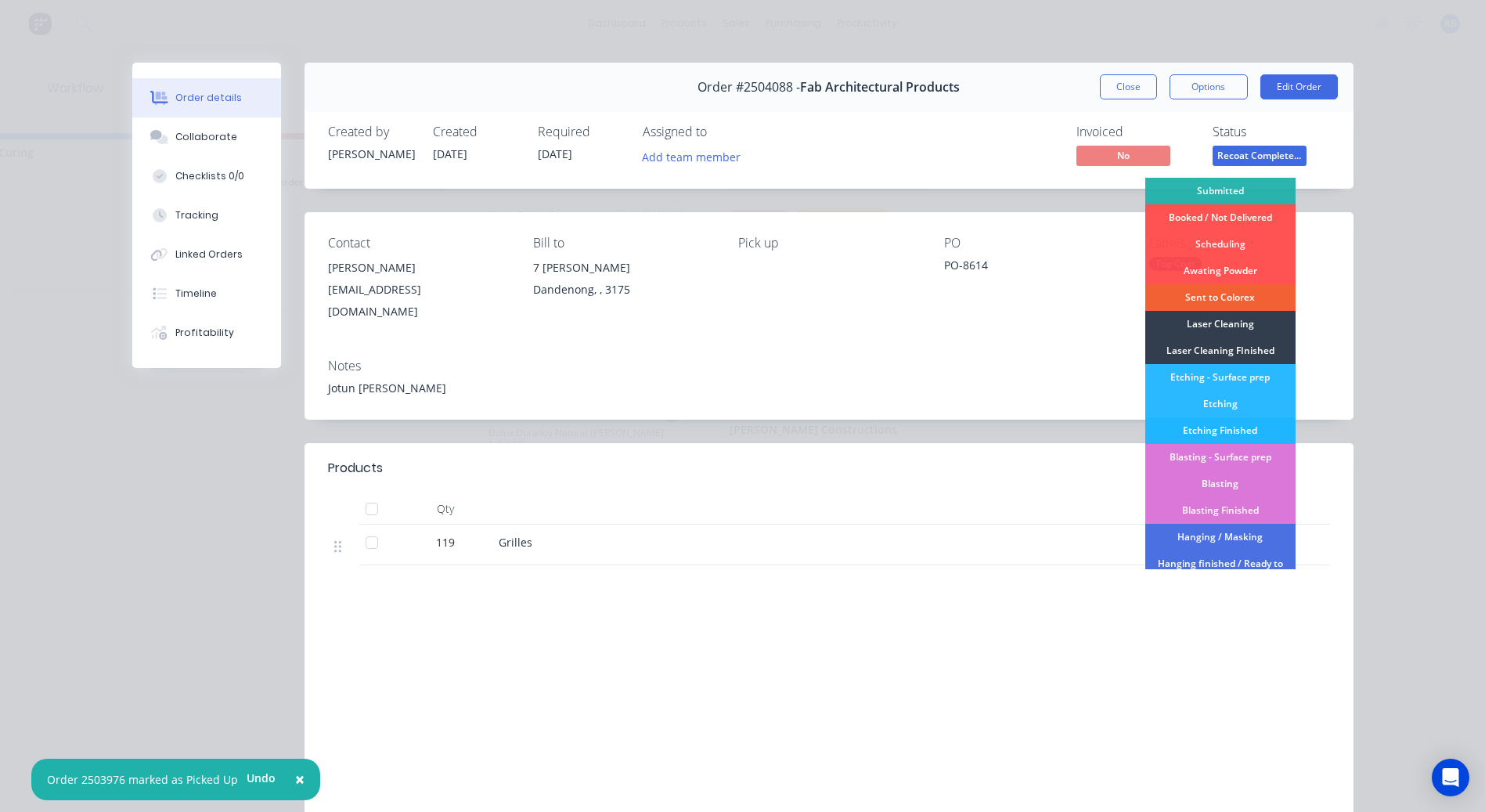
scroll to position [380, 0]
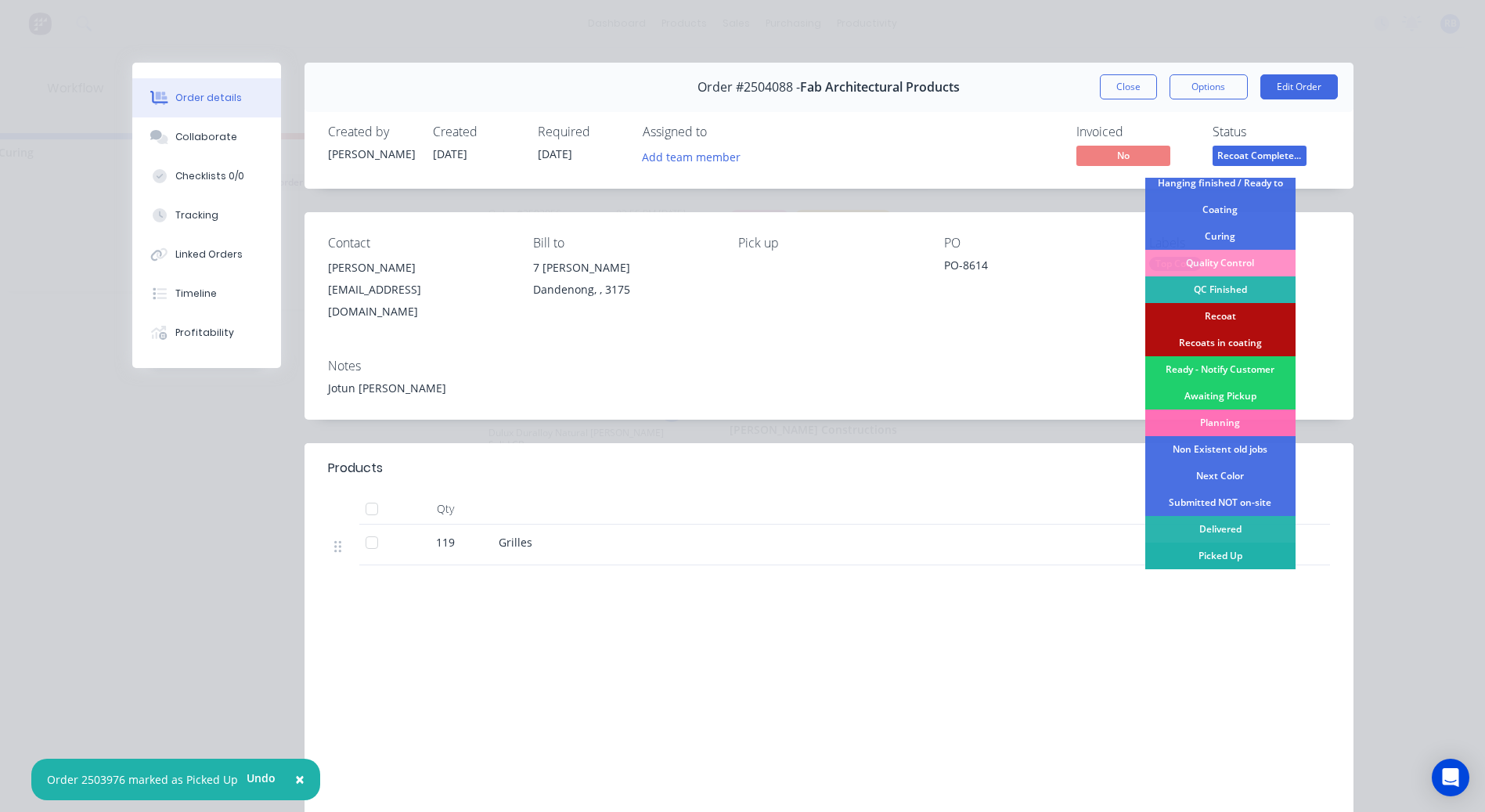
click at [1222, 553] on div "Picked Up" at bounding box center [1220, 555] width 150 height 27
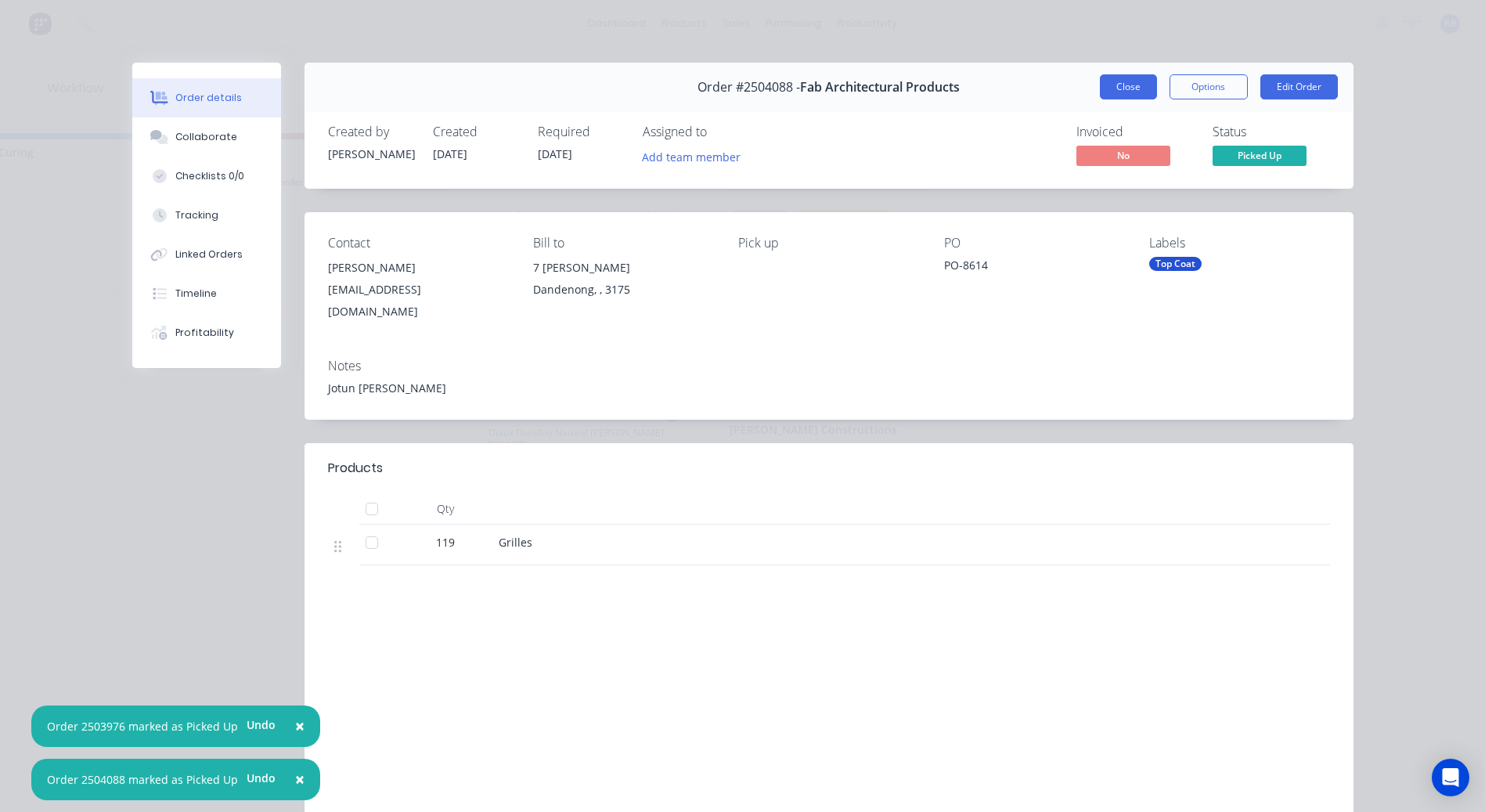
click at [1130, 84] on button "Close" at bounding box center [1129, 87] width 57 height 25
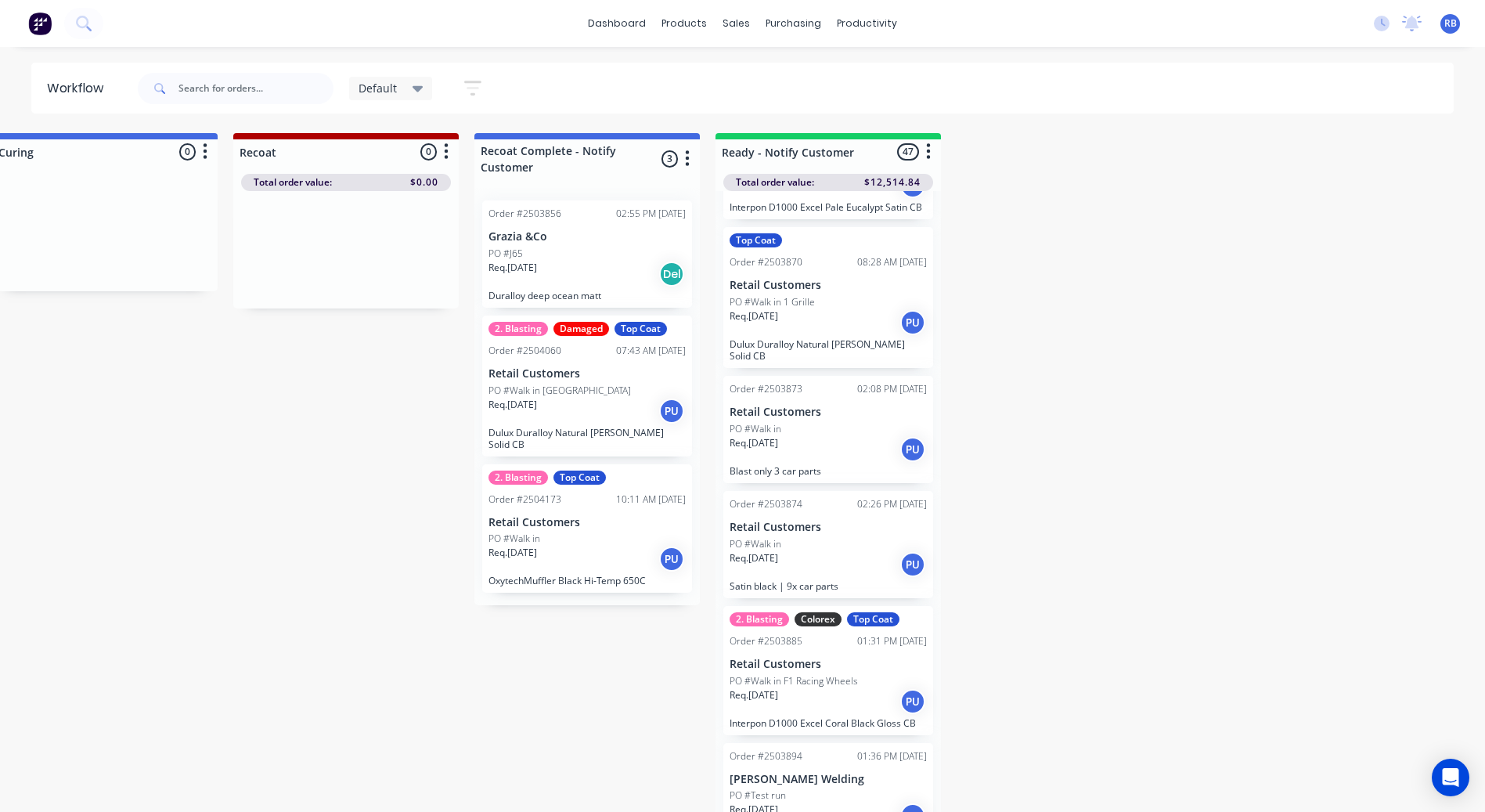
scroll to position [470, 0]
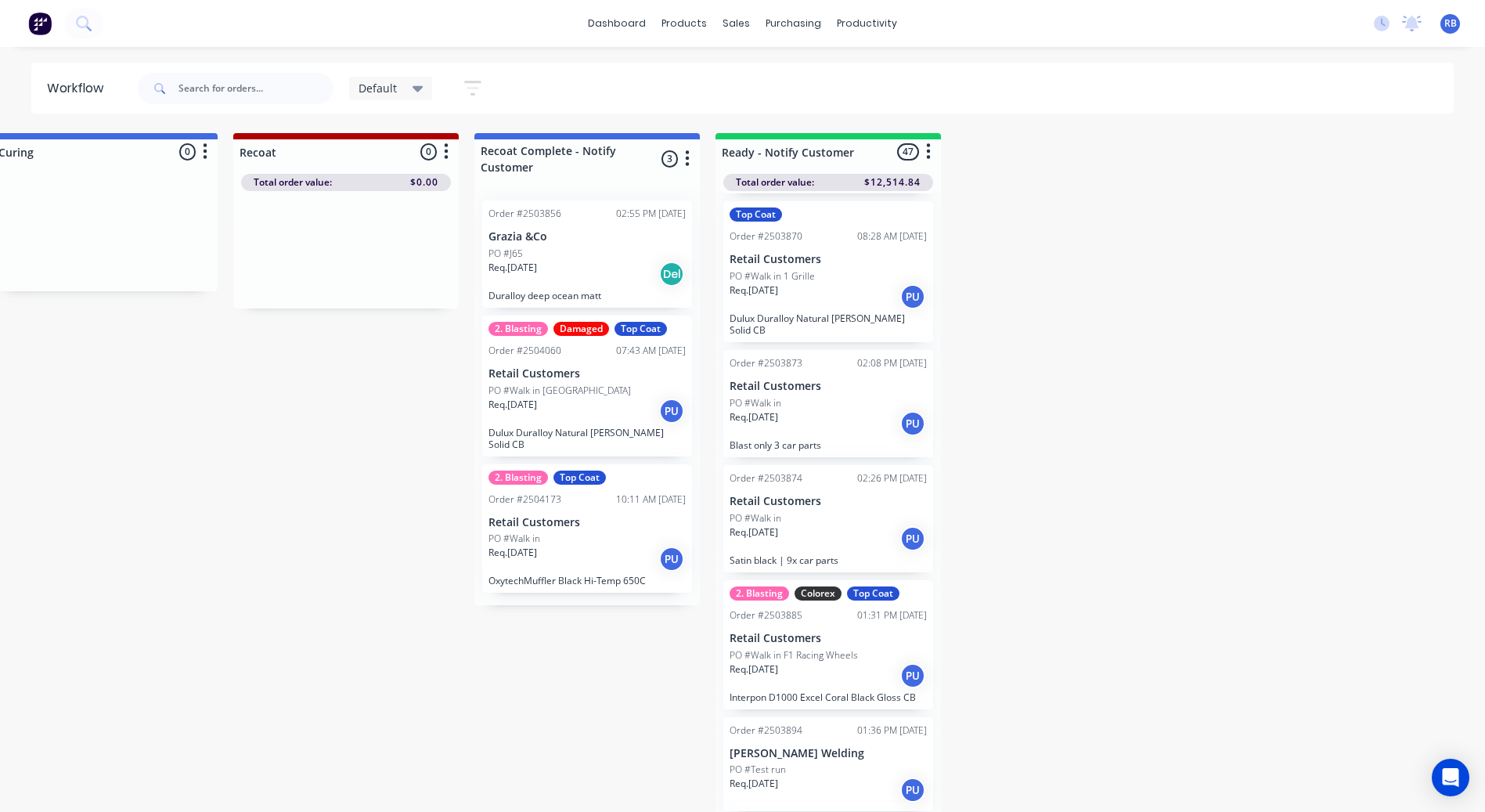
click at [820, 425] on div "Req. 20/08/25 PU" at bounding box center [829, 423] width 198 height 27
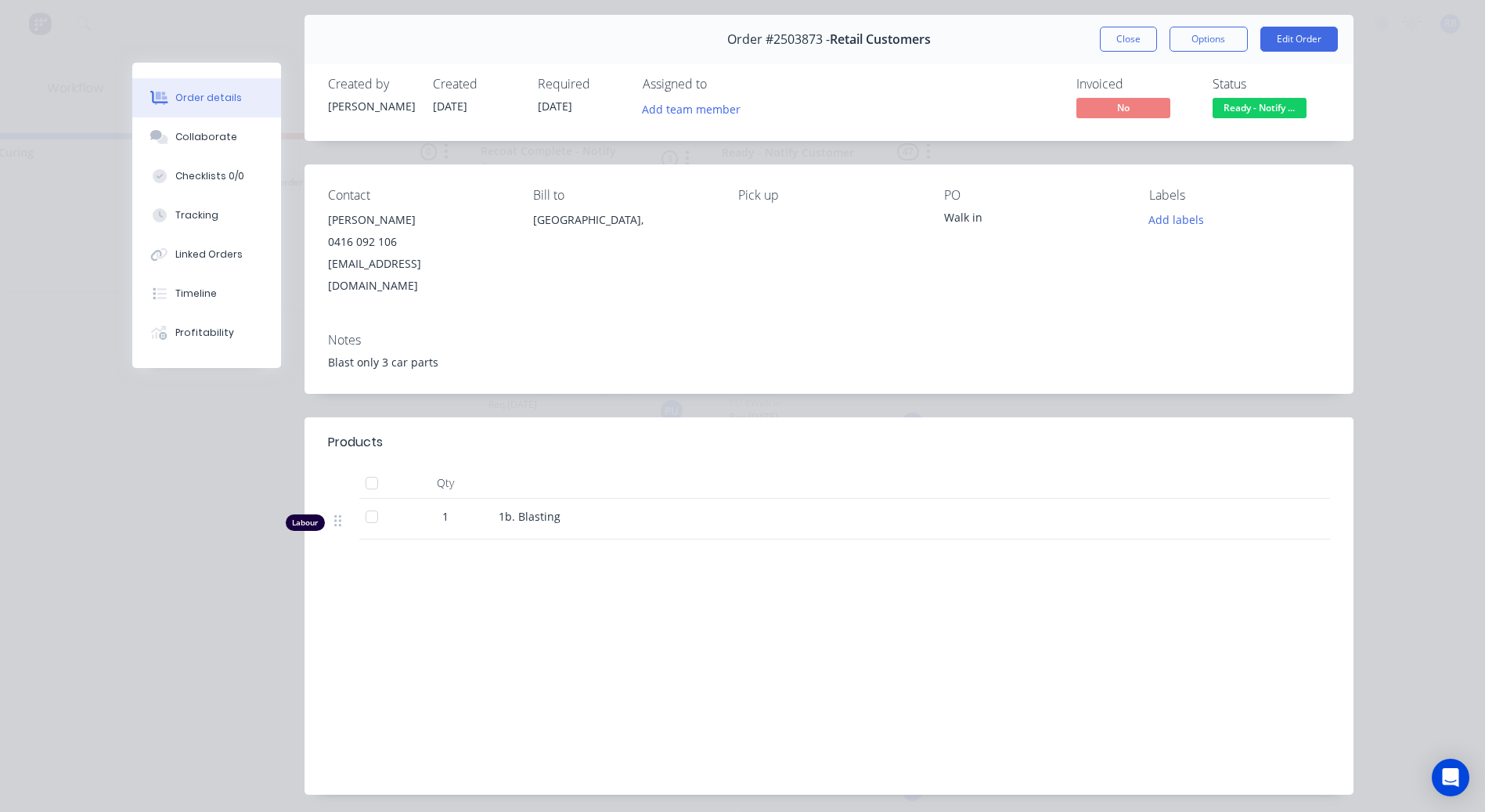
scroll to position [0, 0]
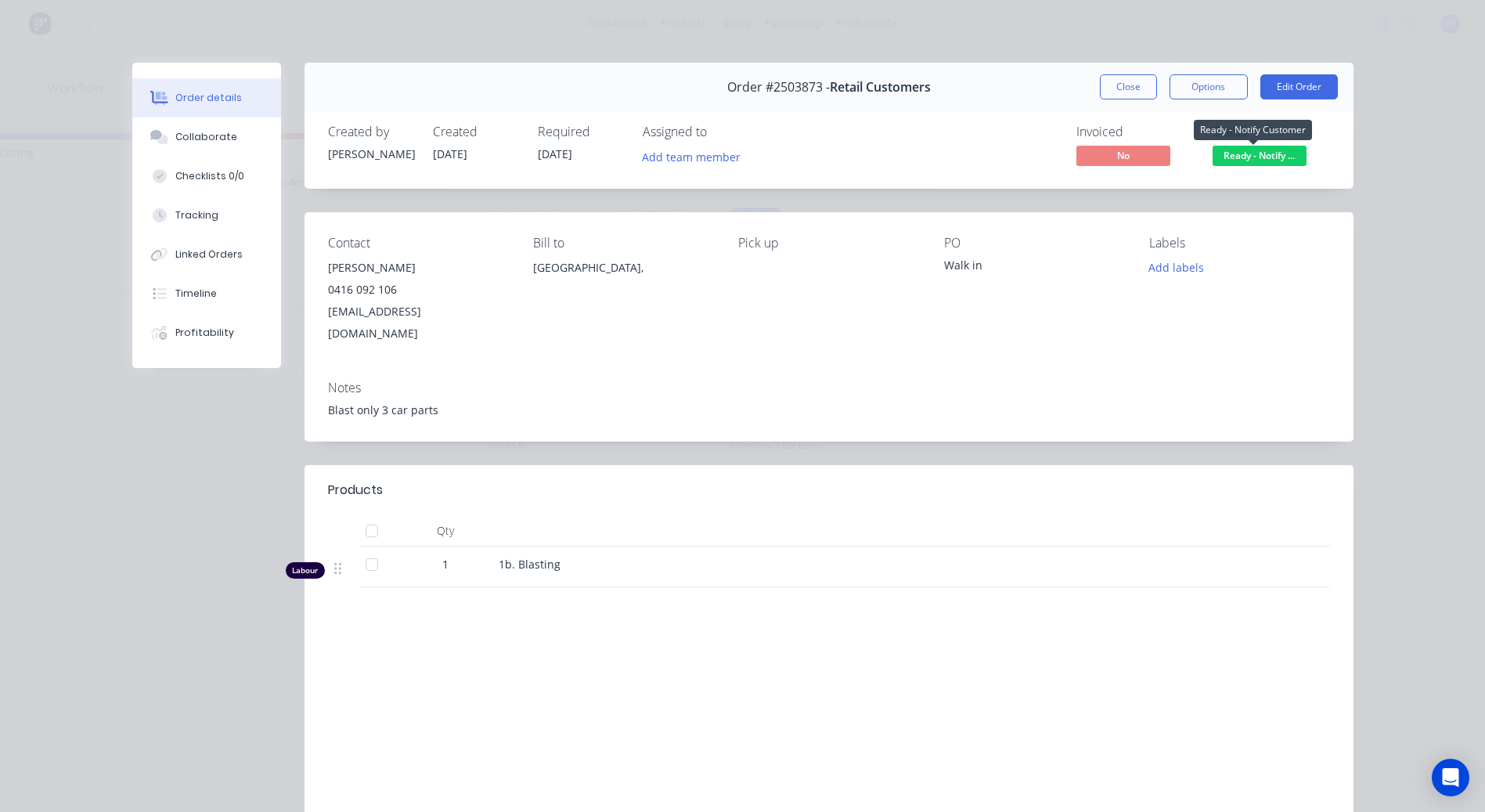
click at [1251, 150] on span "Ready - Notify ..." at bounding box center [1260, 155] width 94 height 19
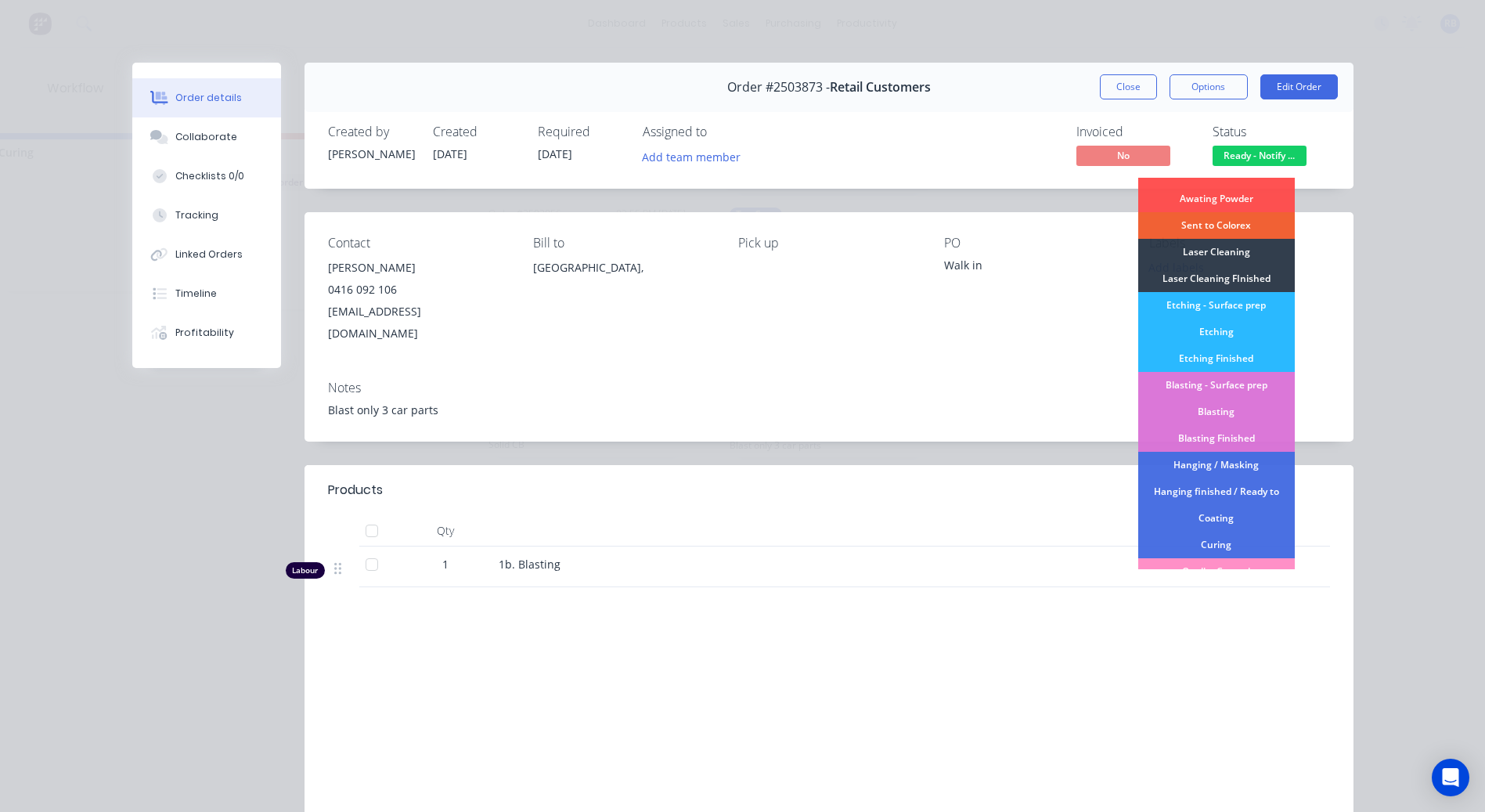
scroll to position [388, 0]
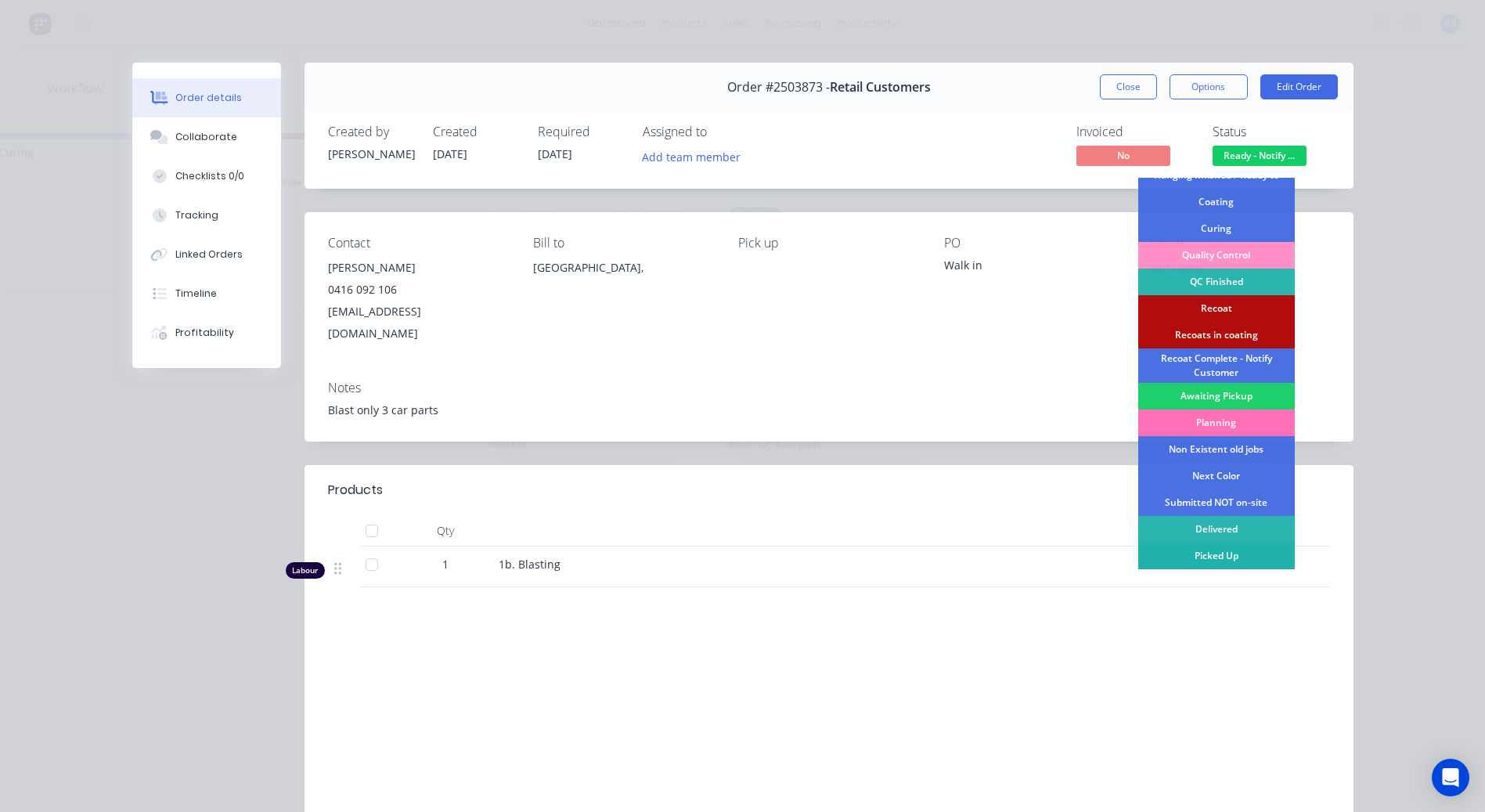
click at [1206, 561] on div "Picked Up" at bounding box center [1216, 555] width 157 height 27
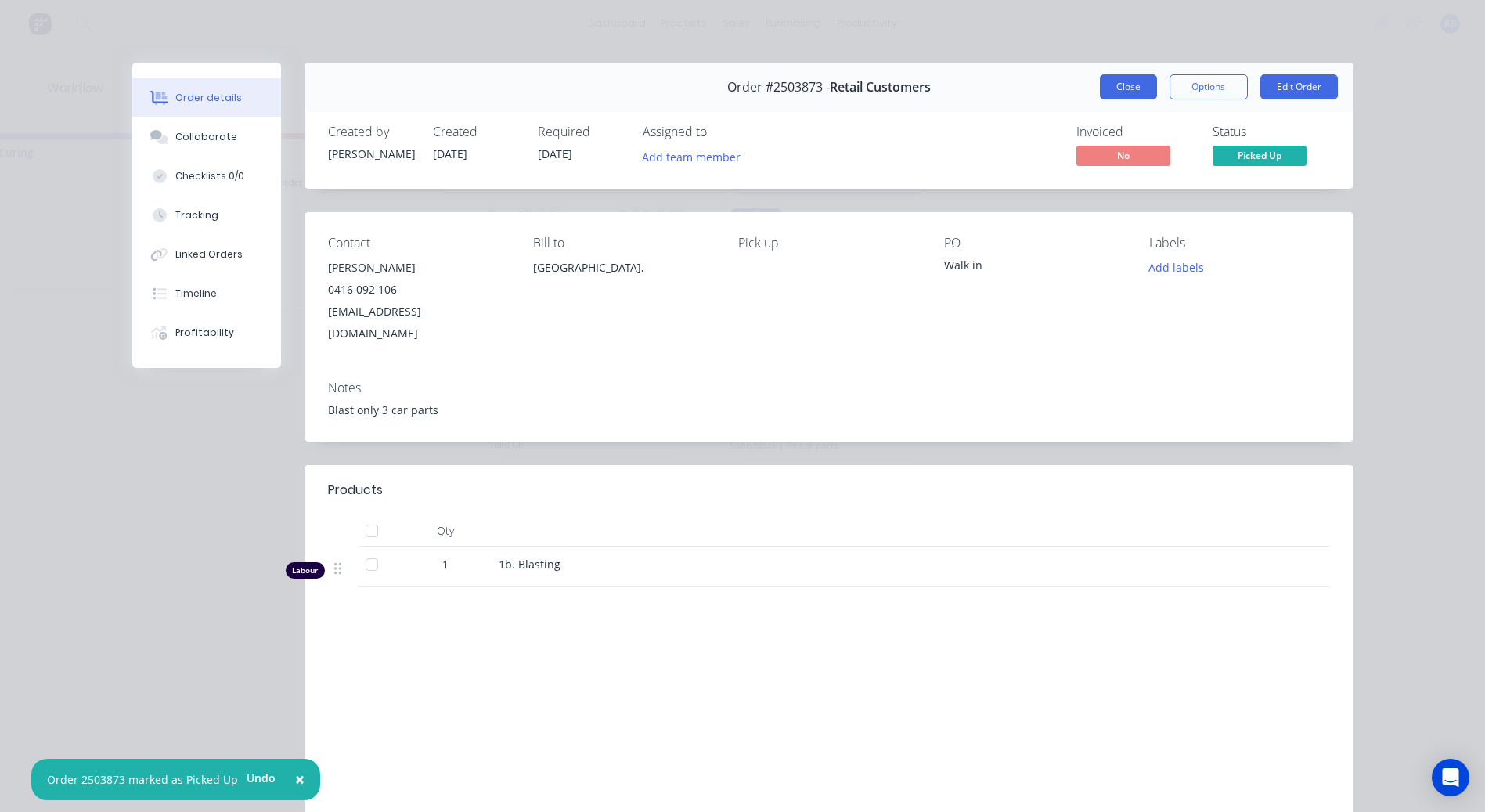
click at [1128, 80] on button "Close" at bounding box center [1129, 87] width 57 height 25
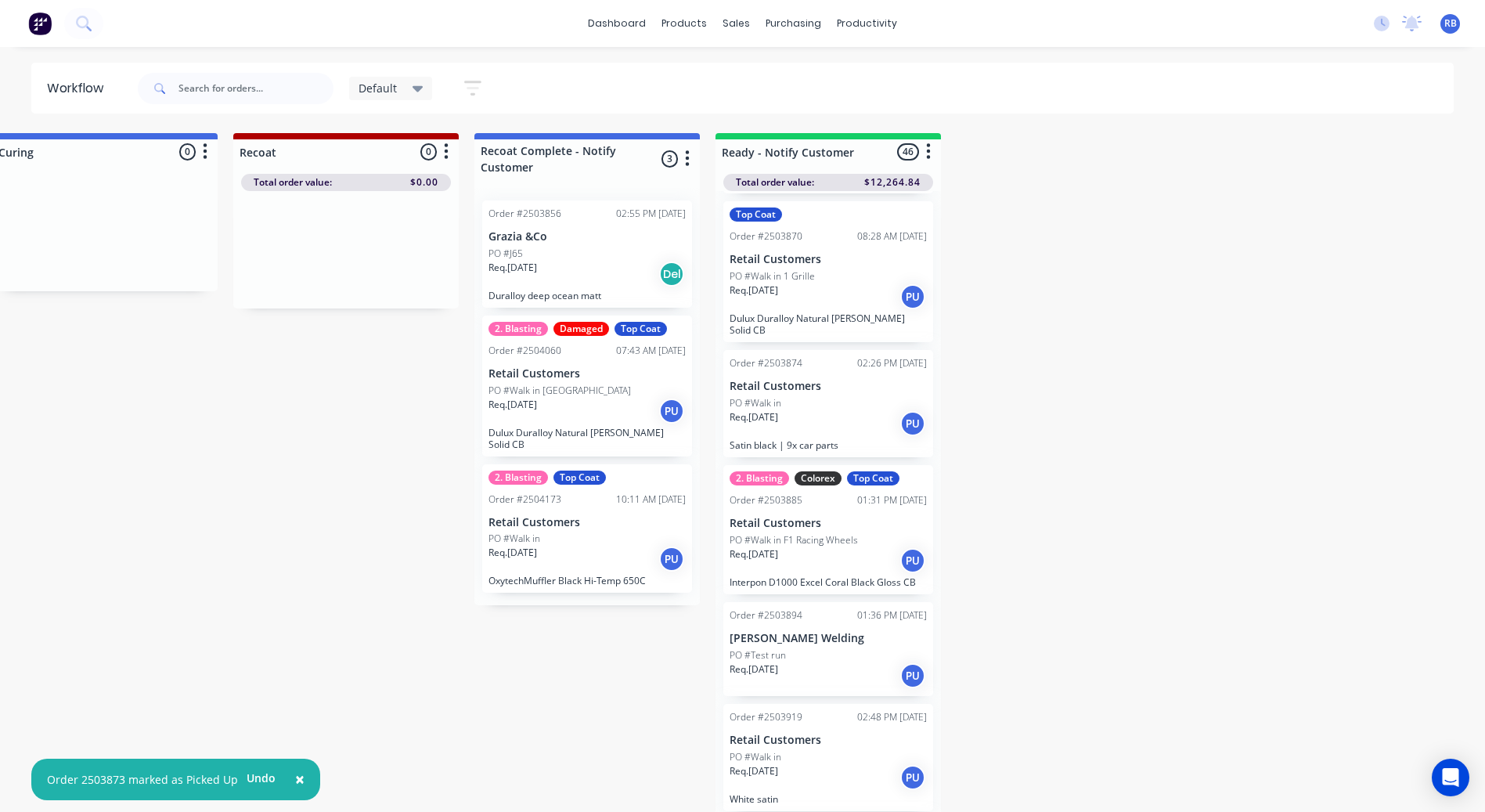
click at [839, 433] on div "Req. 20/08/25 PU" at bounding box center [829, 423] width 198 height 27
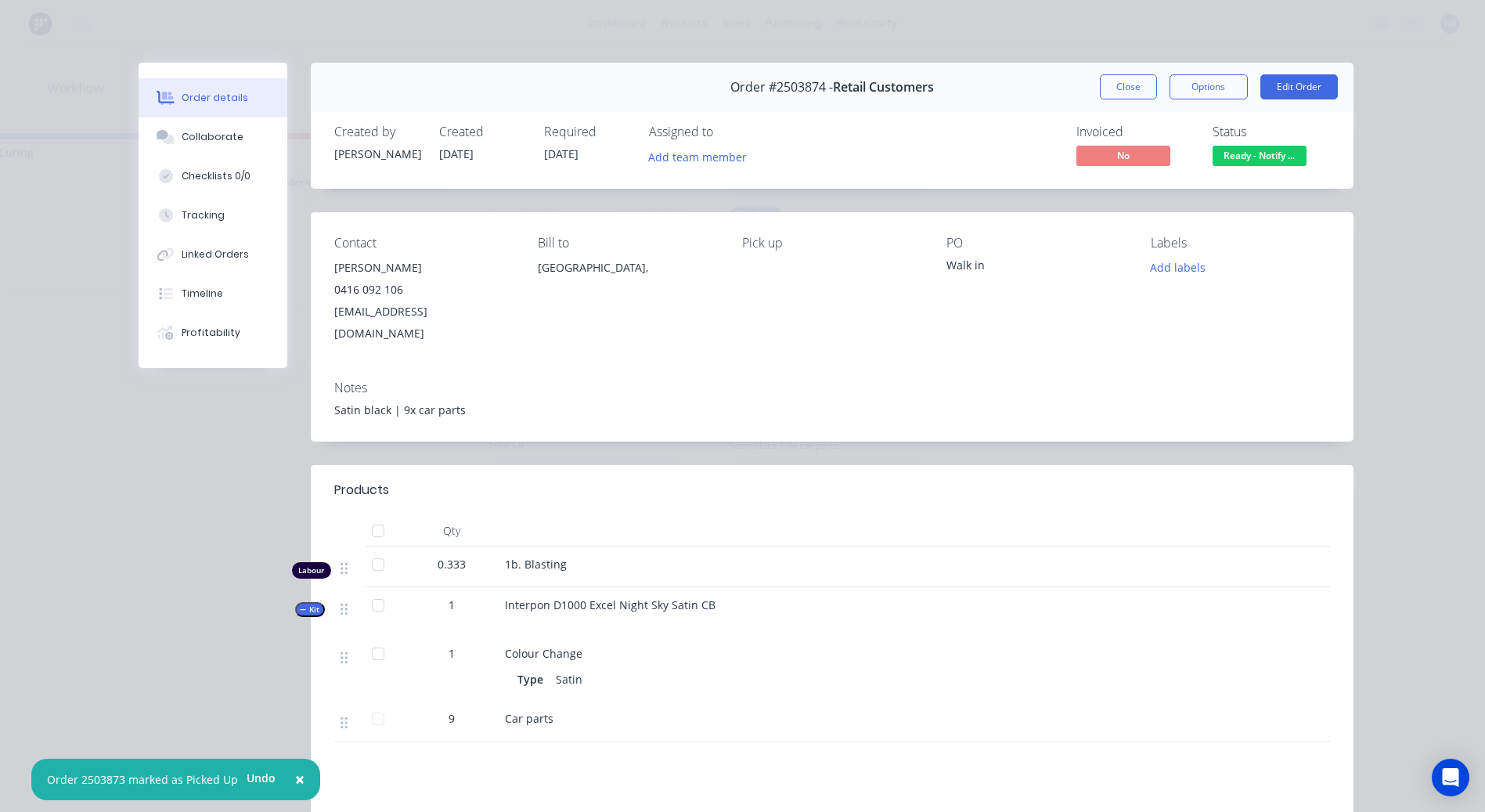
click at [1242, 154] on span "Ready - Notify ..." at bounding box center [1260, 155] width 94 height 19
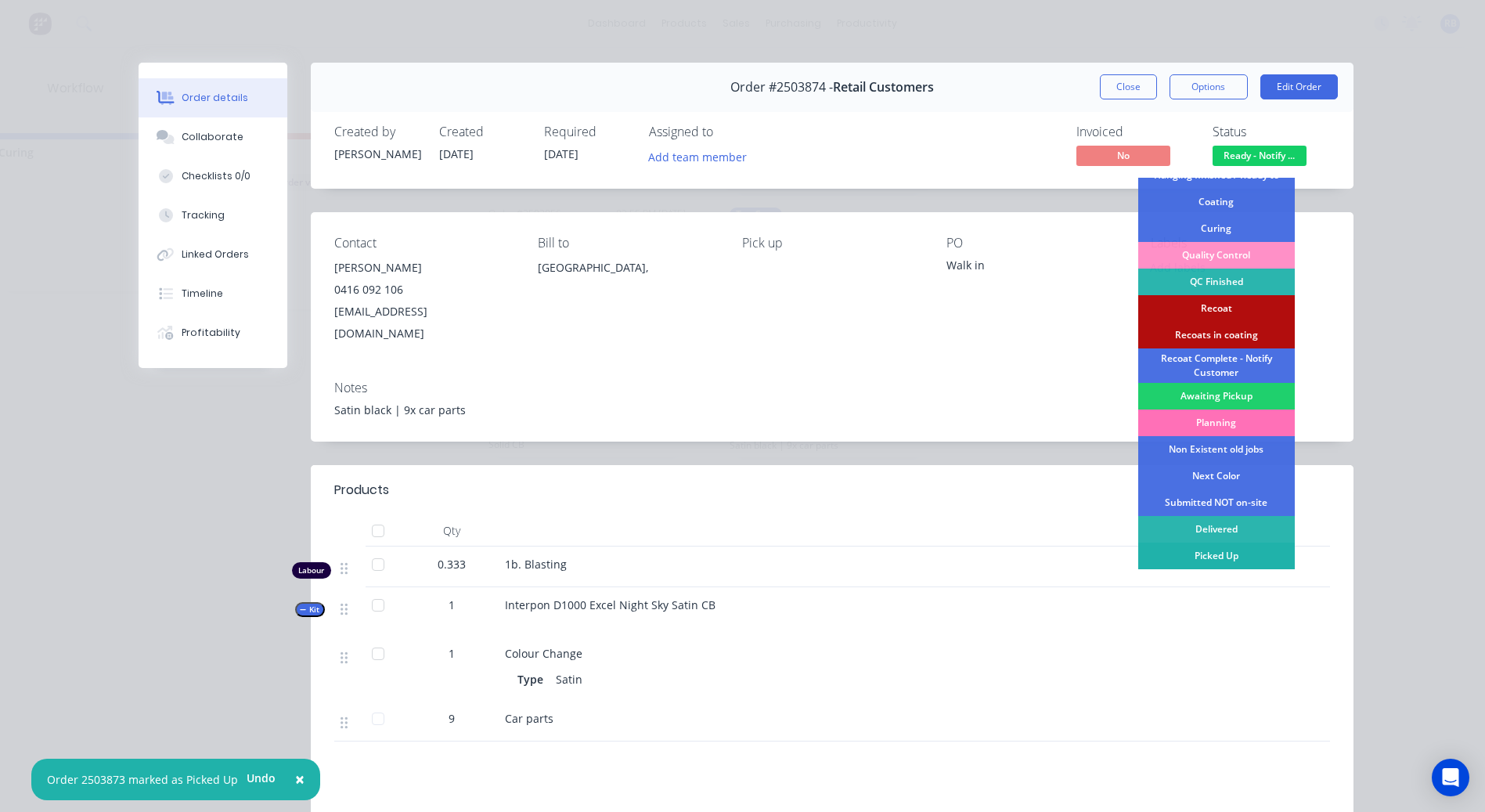
click at [1214, 555] on div "Picked Up" at bounding box center [1216, 555] width 157 height 27
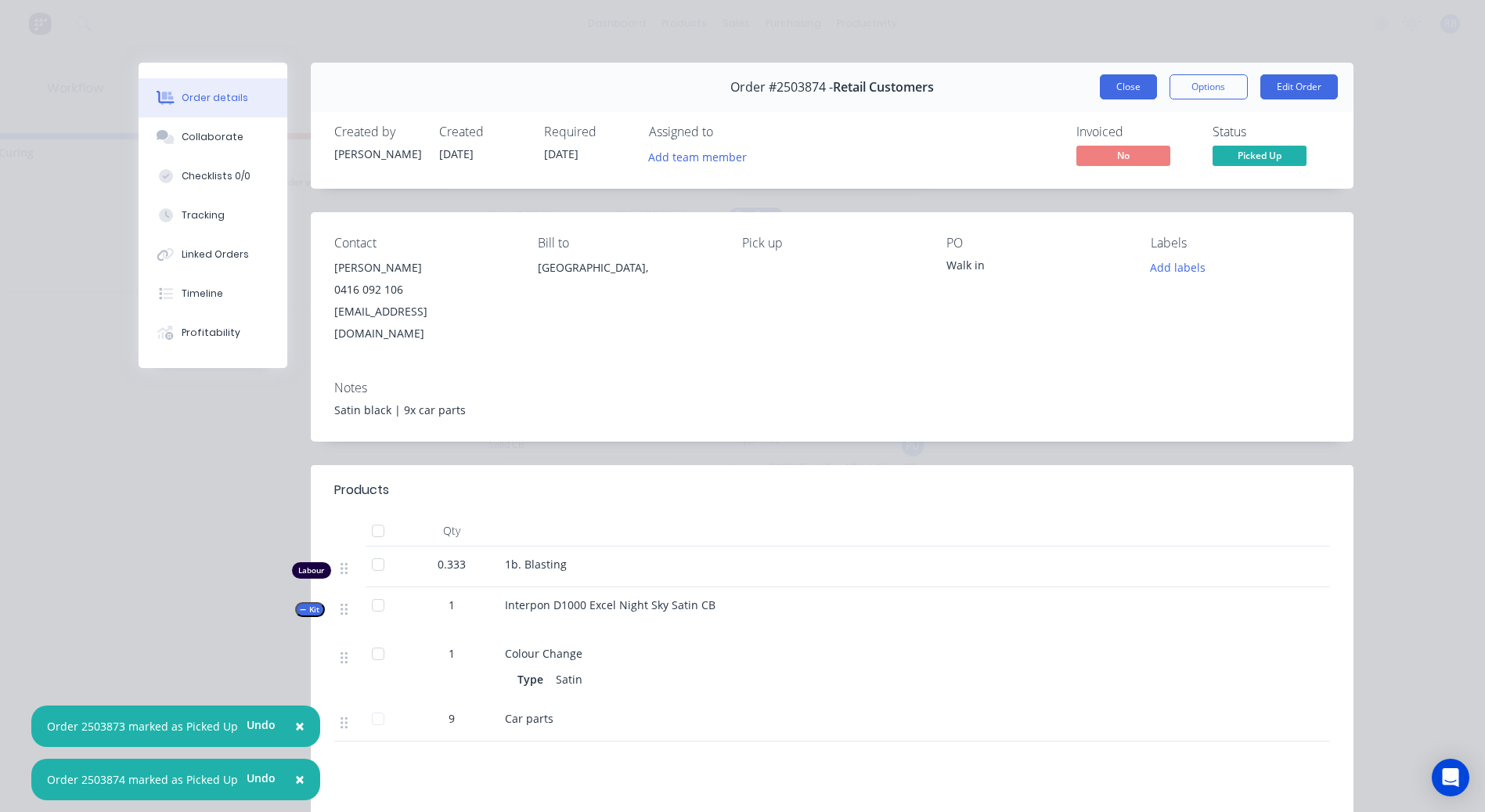
click at [1127, 90] on button "Close" at bounding box center [1129, 87] width 57 height 25
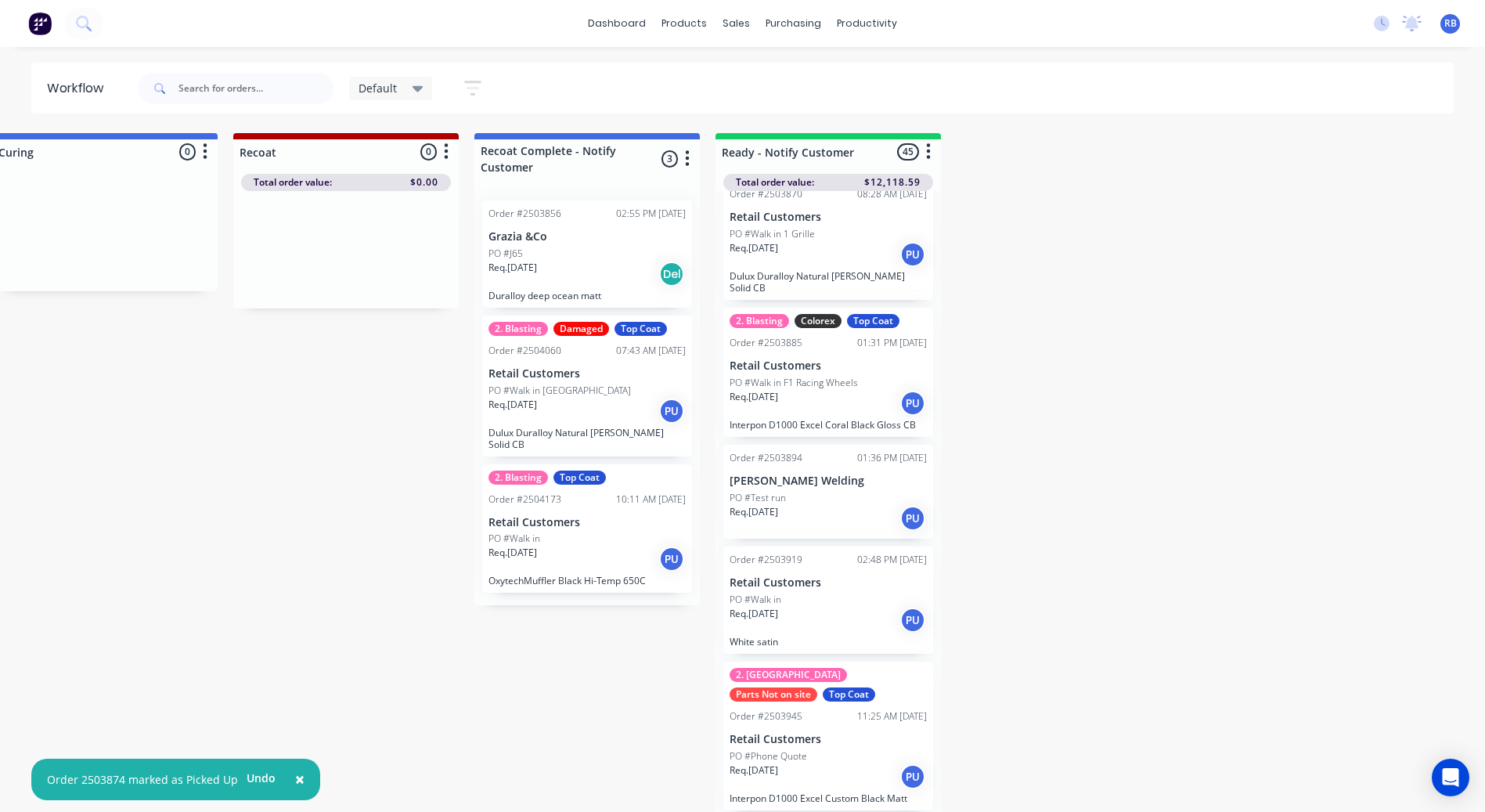
scroll to position [548, 0]
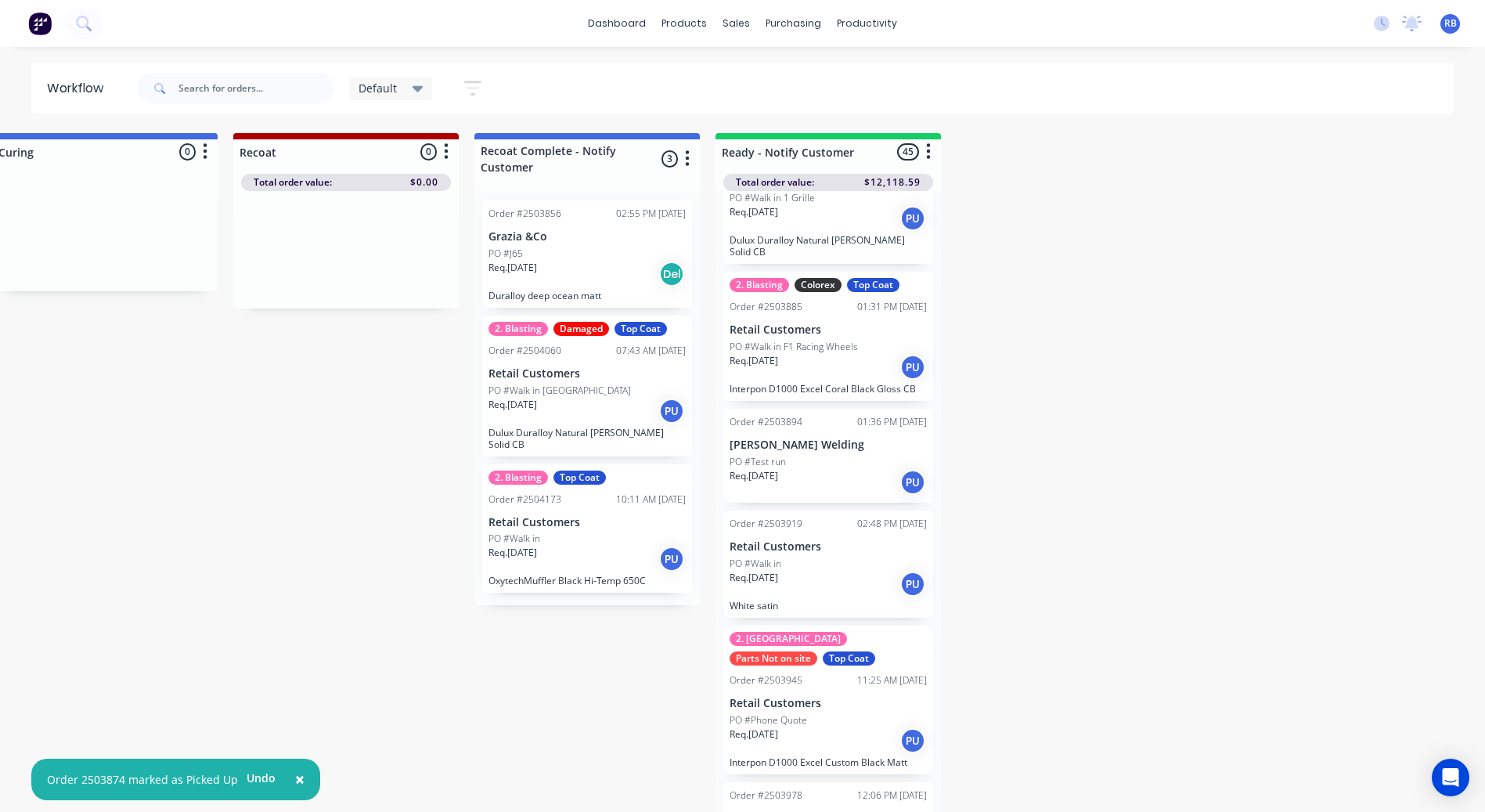
click at [822, 376] on div "Req. 21/08/25 PU" at bounding box center [829, 366] width 198 height 27
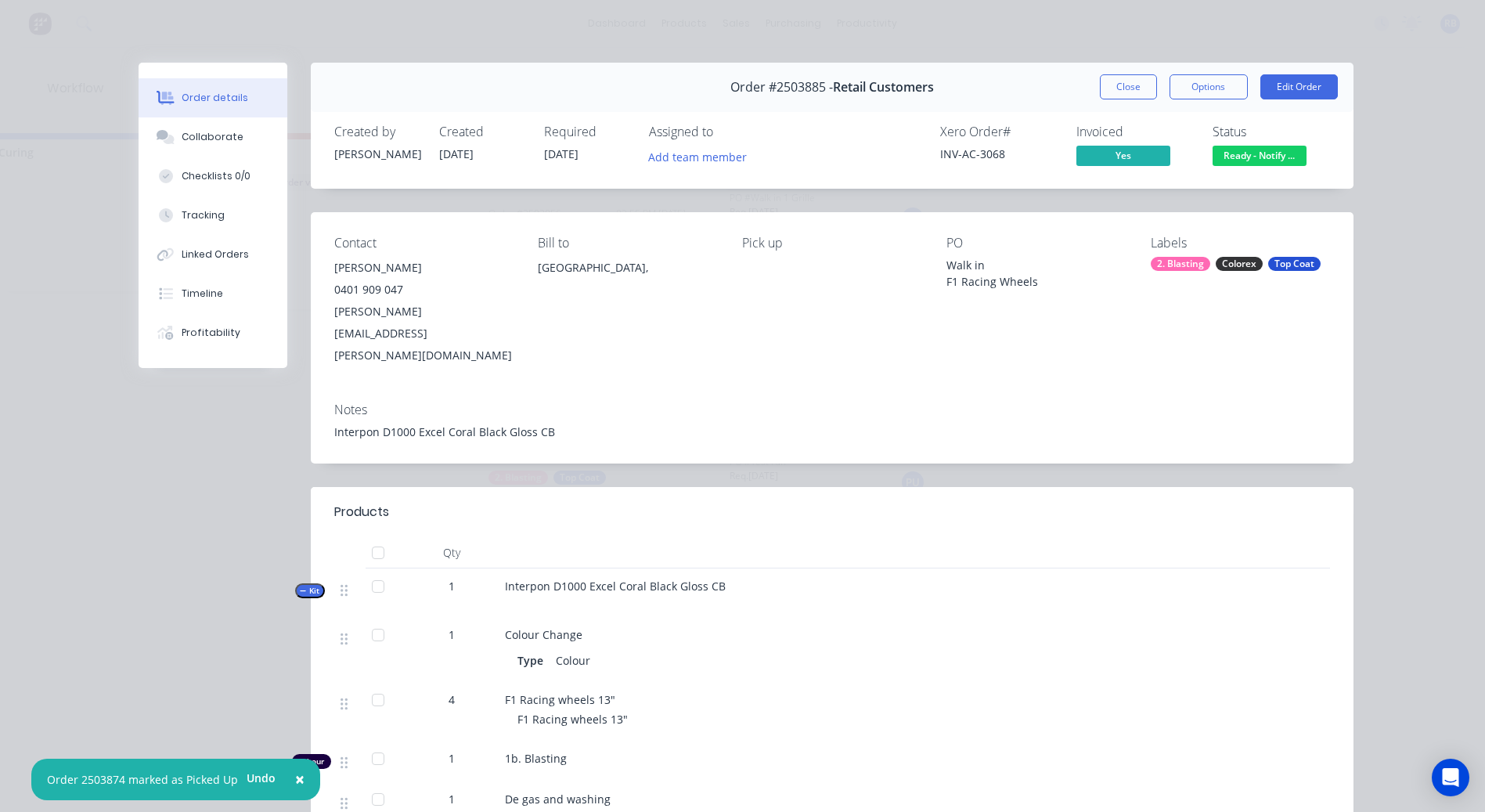
click at [1248, 152] on span "Ready - Notify ..." at bounding box center [1260, 155] width 94 height 19
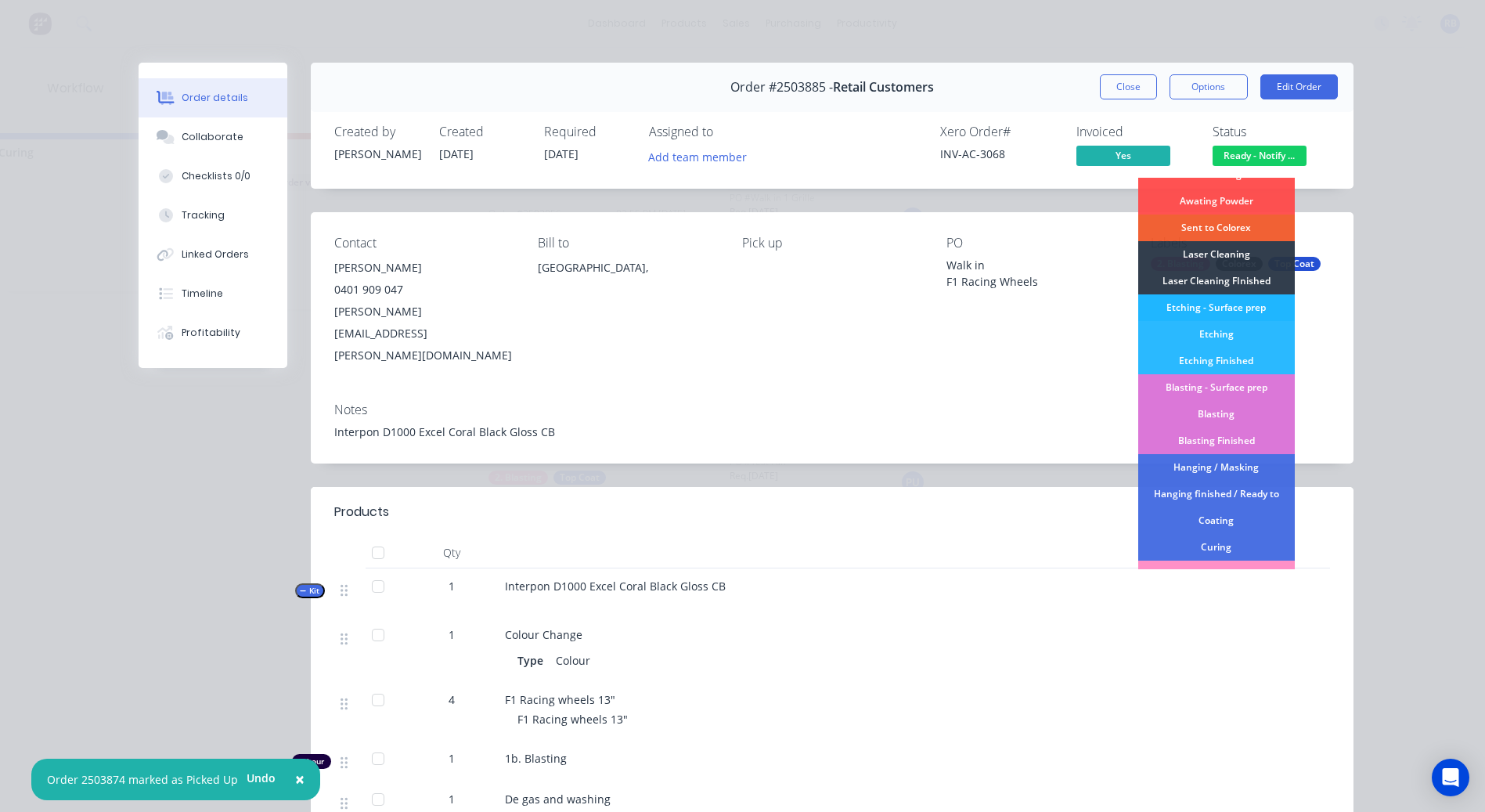
scroll to position [388, 0]
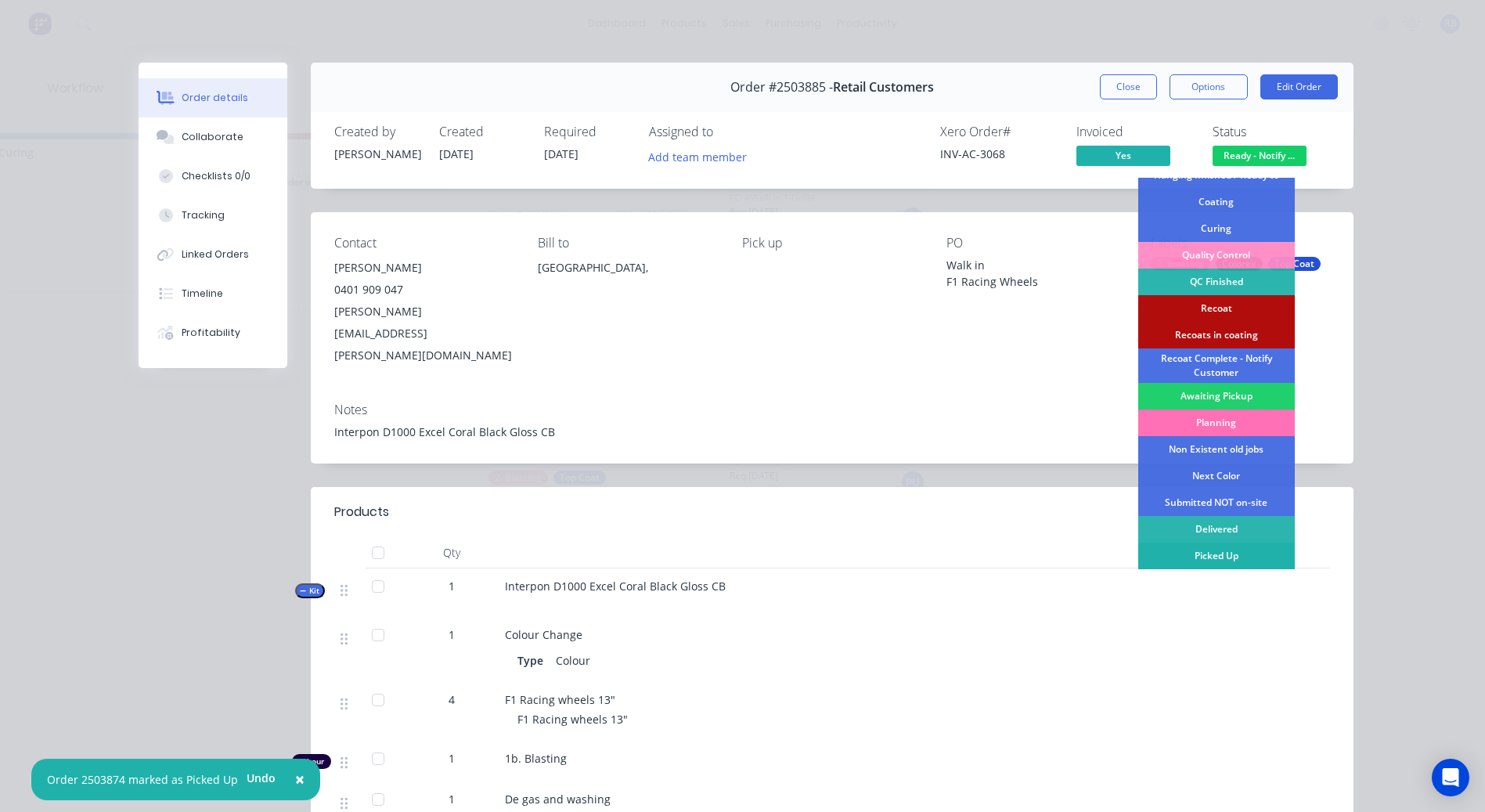
click at [1206, 554] on div "Picked Up" at bounding box center [1216, 555] width 157 height 27
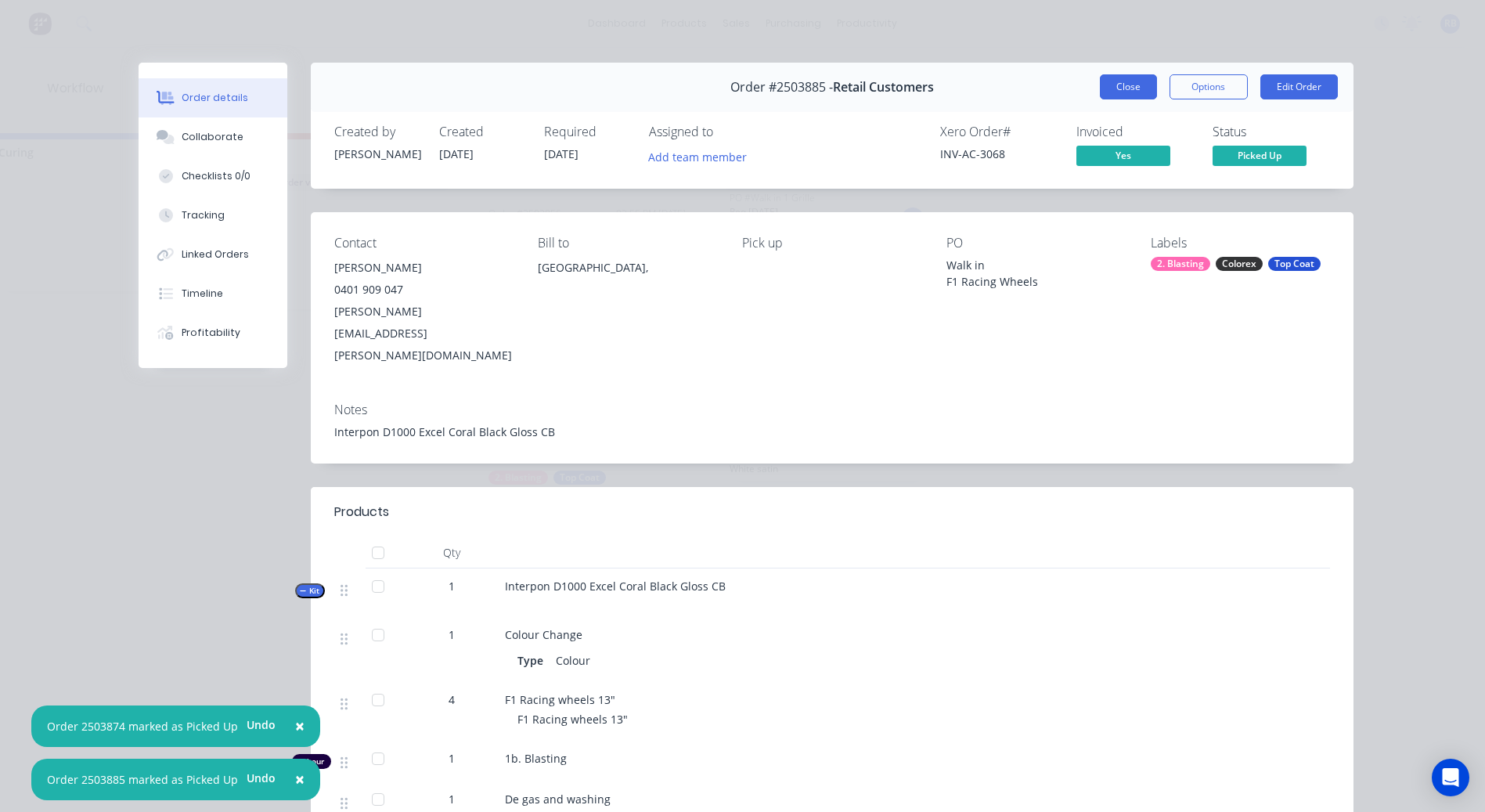
click at [1114, 88] on button "Close" at bounding box center [1129, 87] width 57 height 25
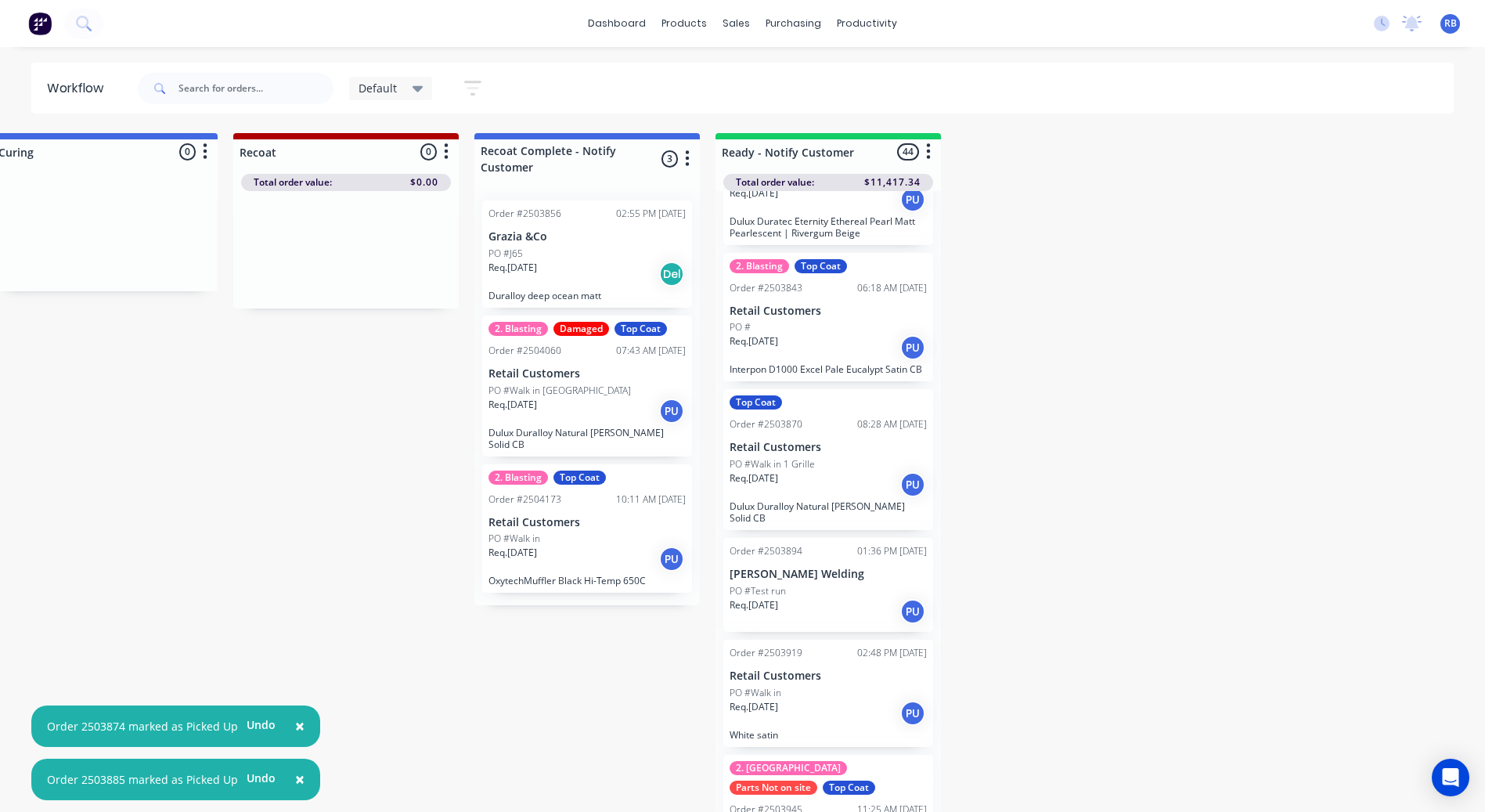
scroll to position [313, 0]
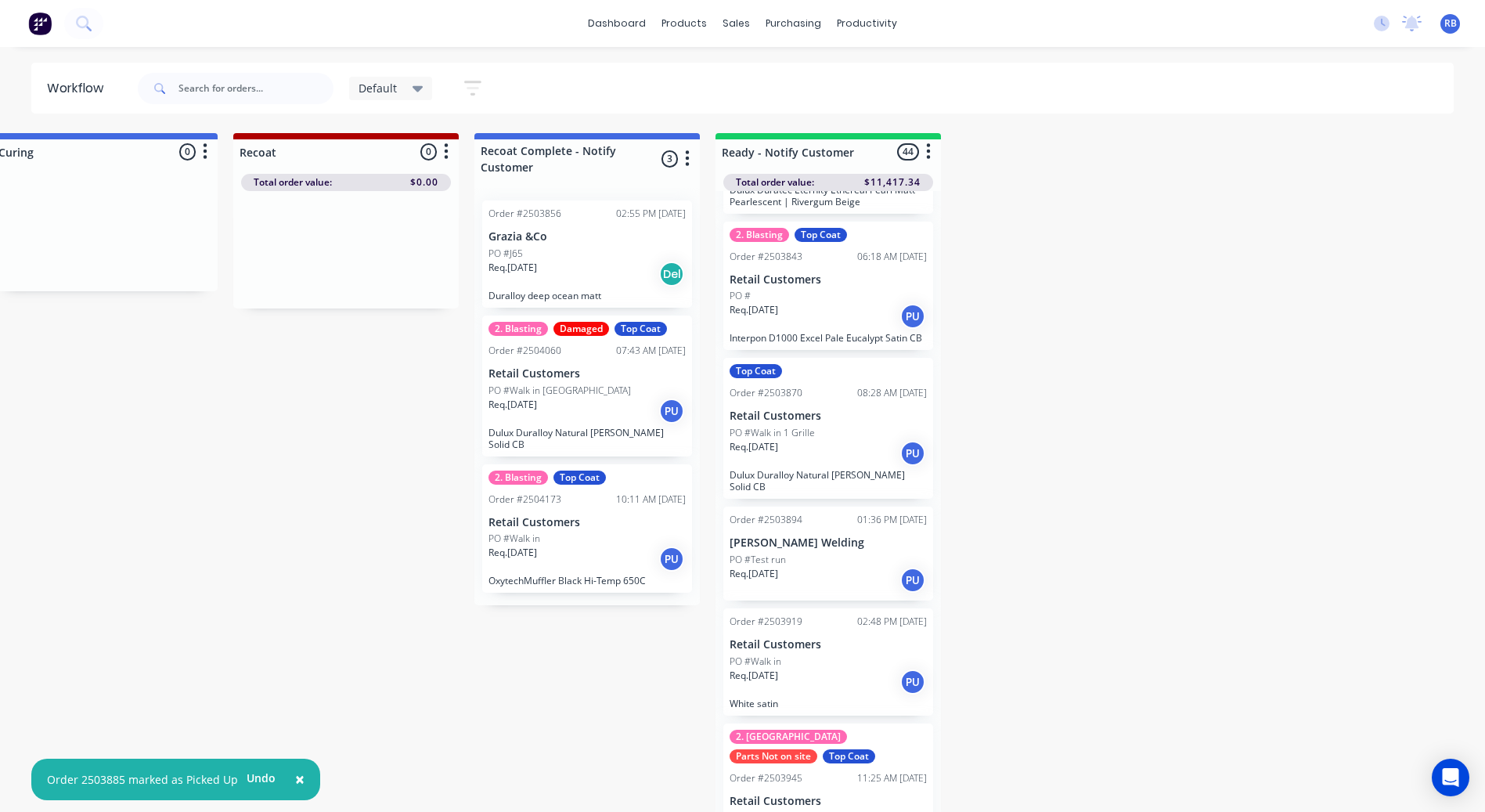
click at [804, 531] on div "Order #2503894 01:36 PM 22/08/25 Brown's Welding PO #Test run Req. 22/08/25 PU" at bounding box center [828, 554] width 210 height 94
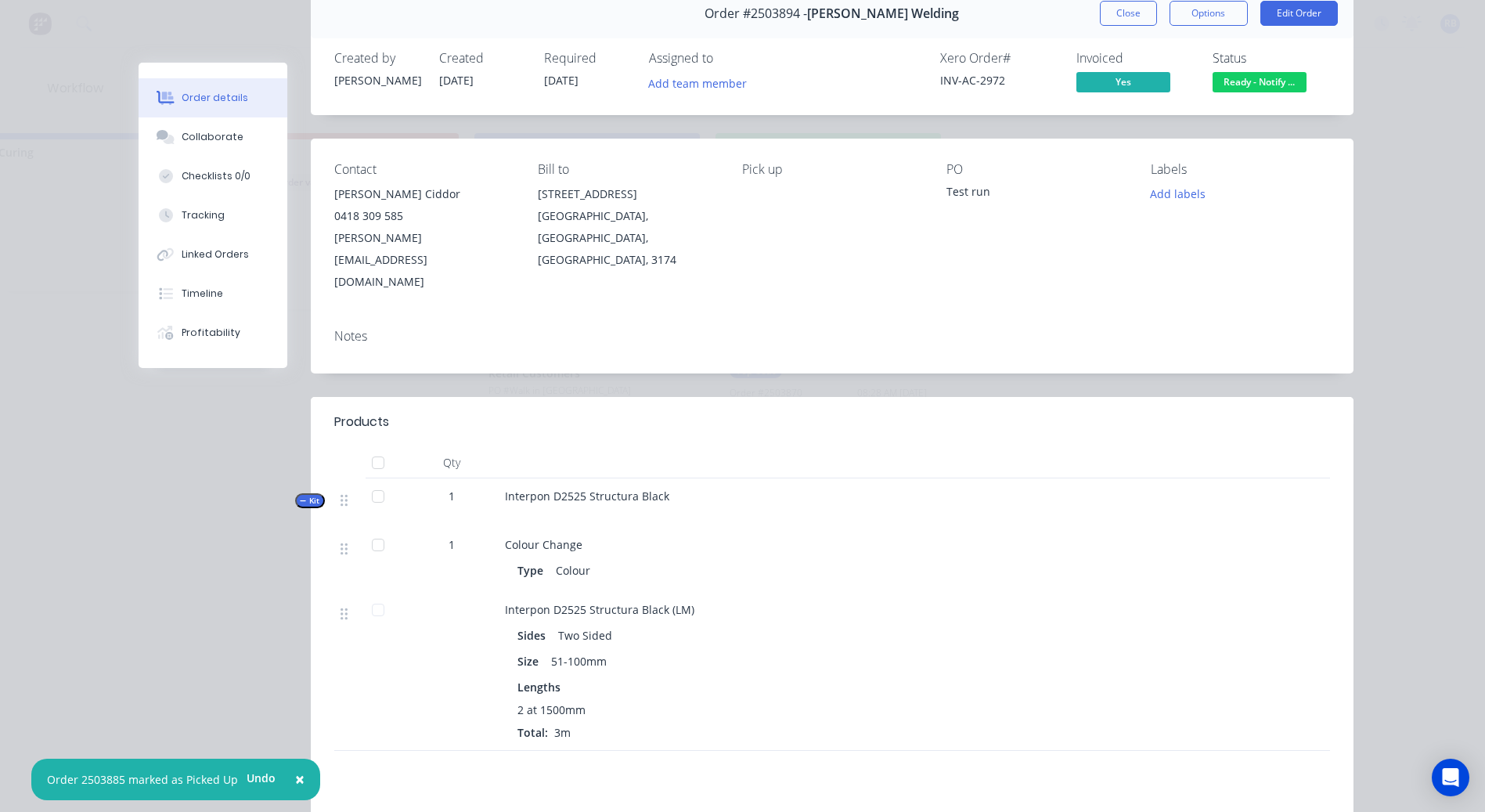
scroll to position [0, 0]
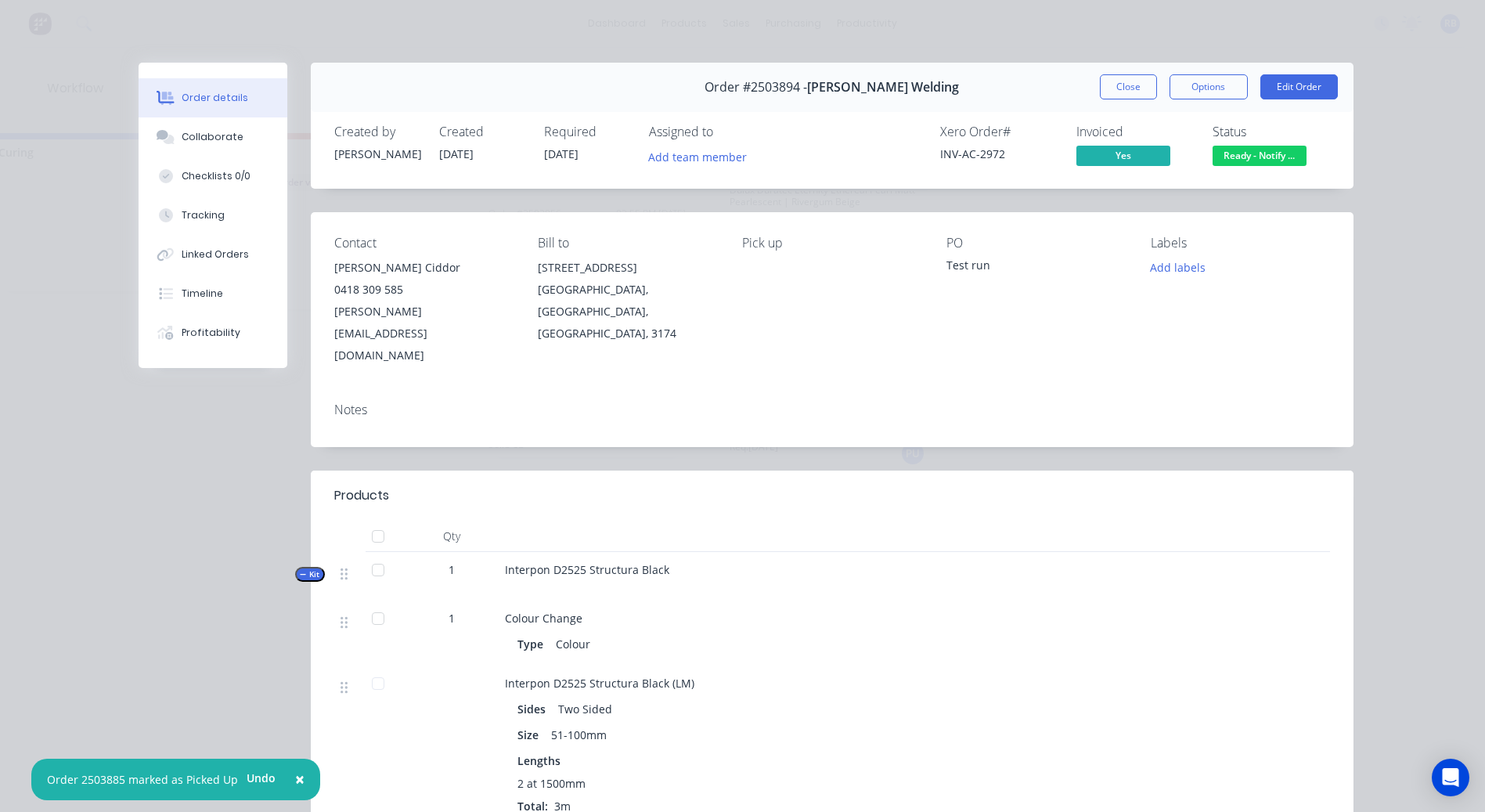
click at [1241, 159] on span "Ready - Notify ..." at bounding box center [1260, 155] width 94 height 19
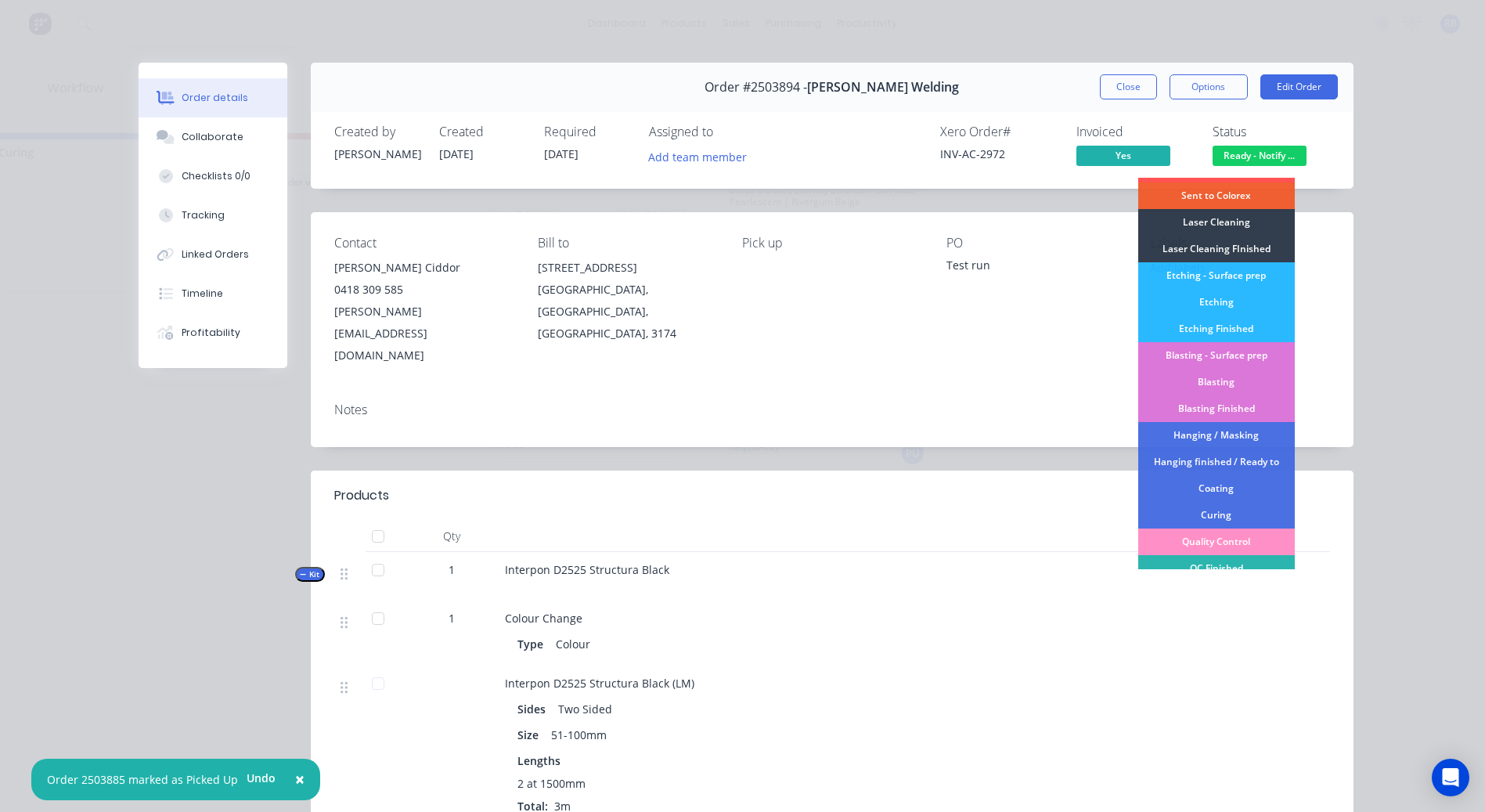
scroll to position [388, 0]
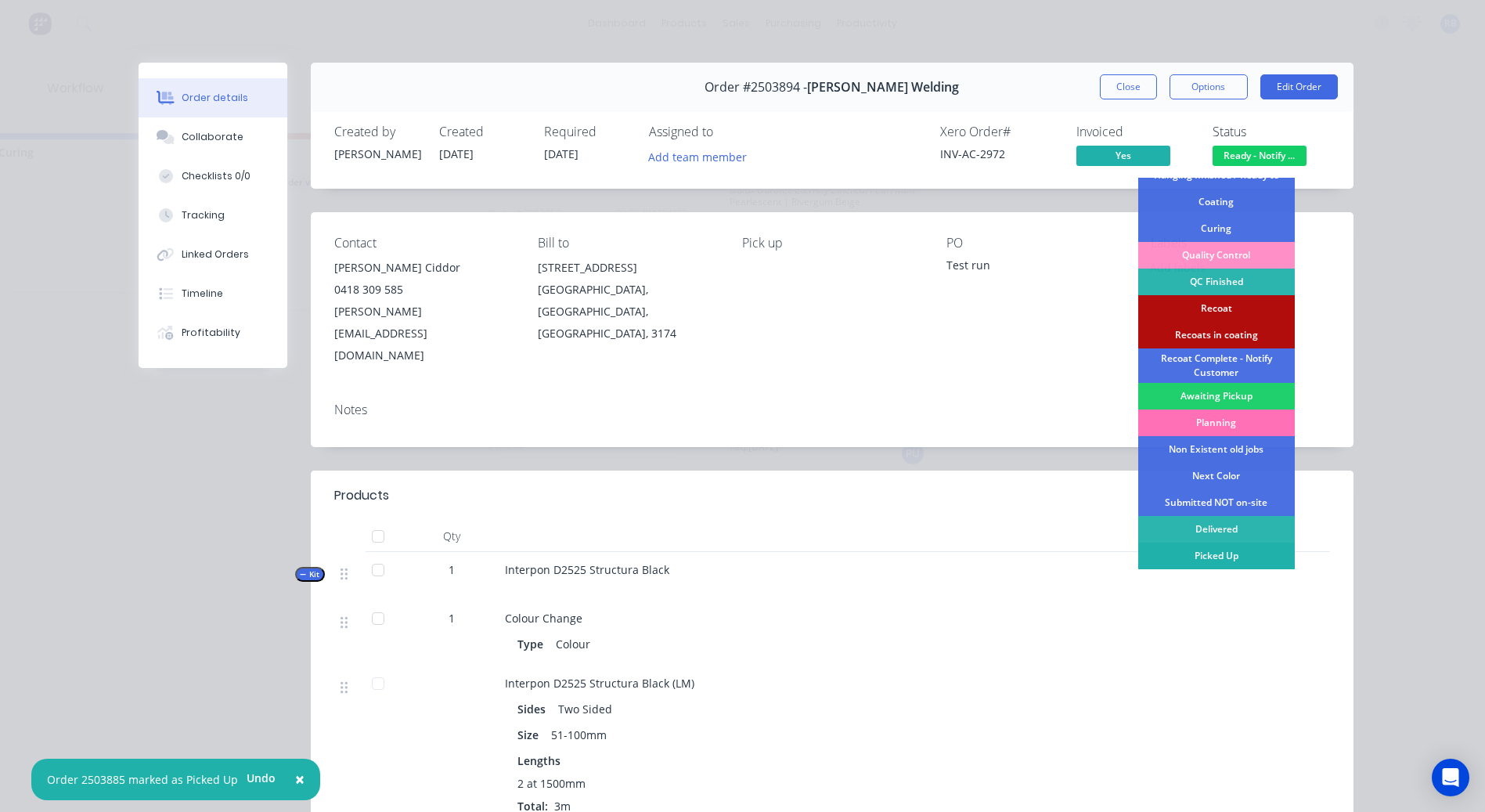
click at [1192, 555] on div "Picked Up" at bounding box center [1216, 555] width 157 height 27
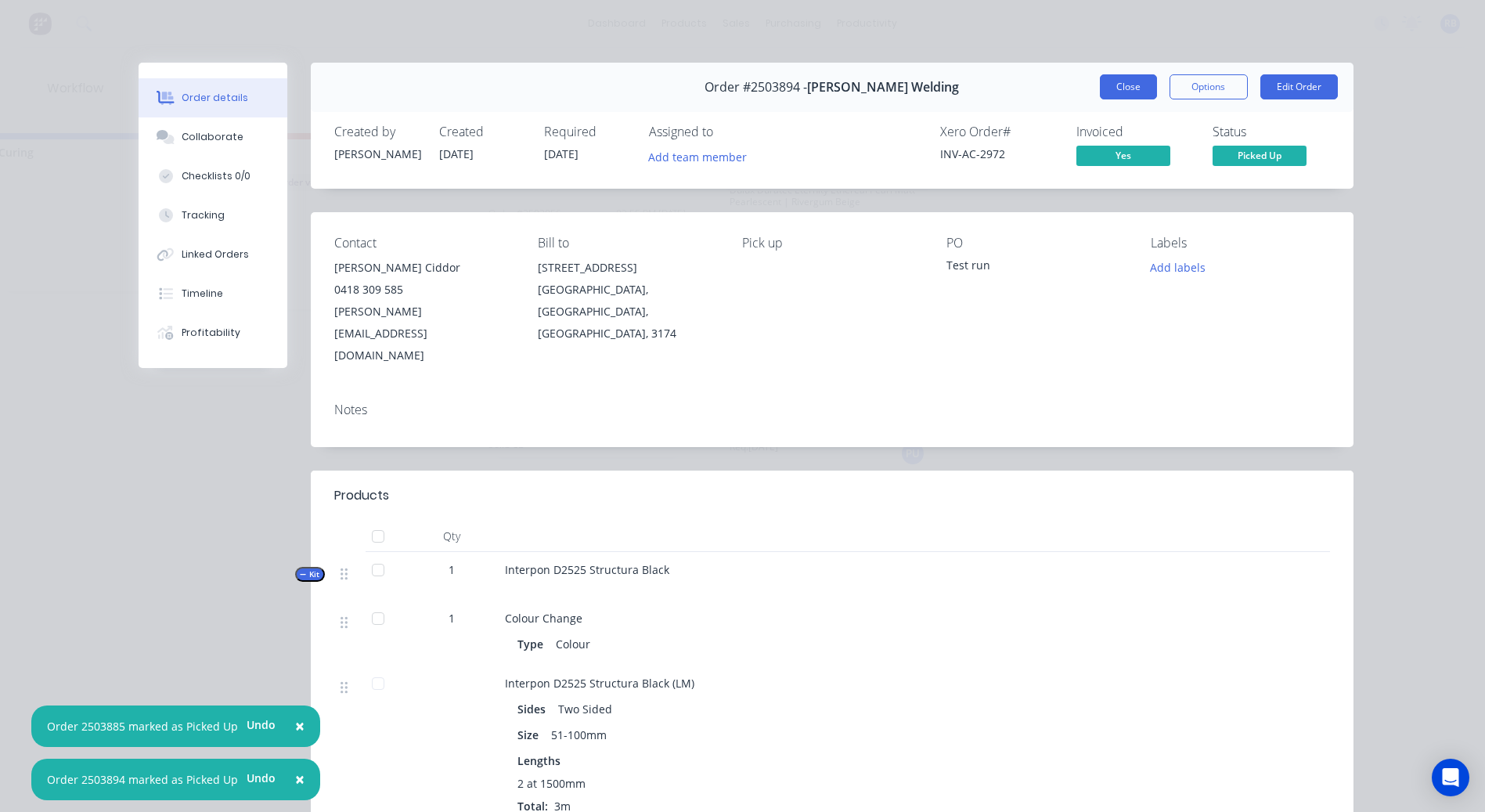
click at [1108, 88] on button "Close" at bounding box center [1129, 87] width 57 height 25
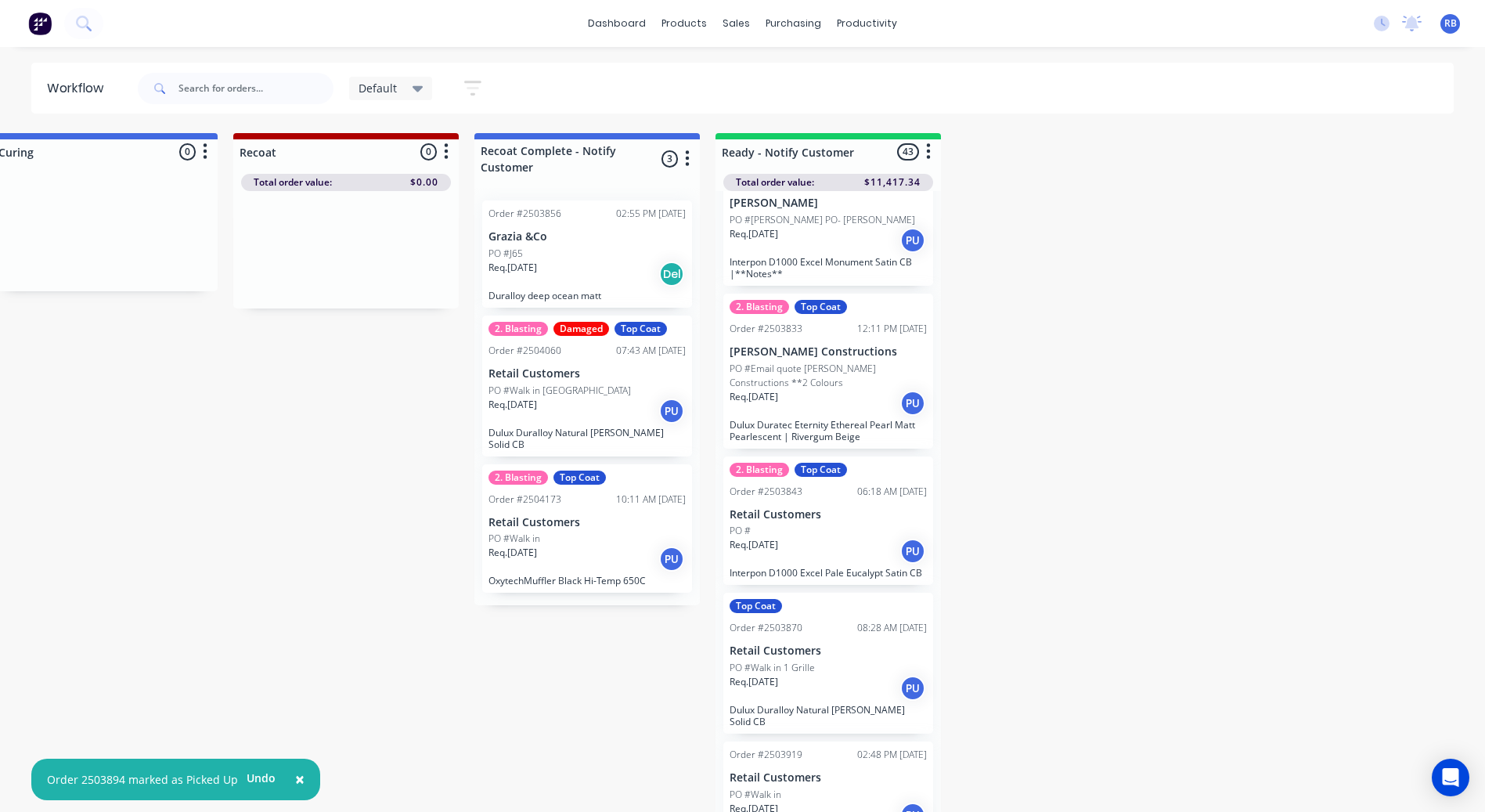
scroll to position [0, 0]
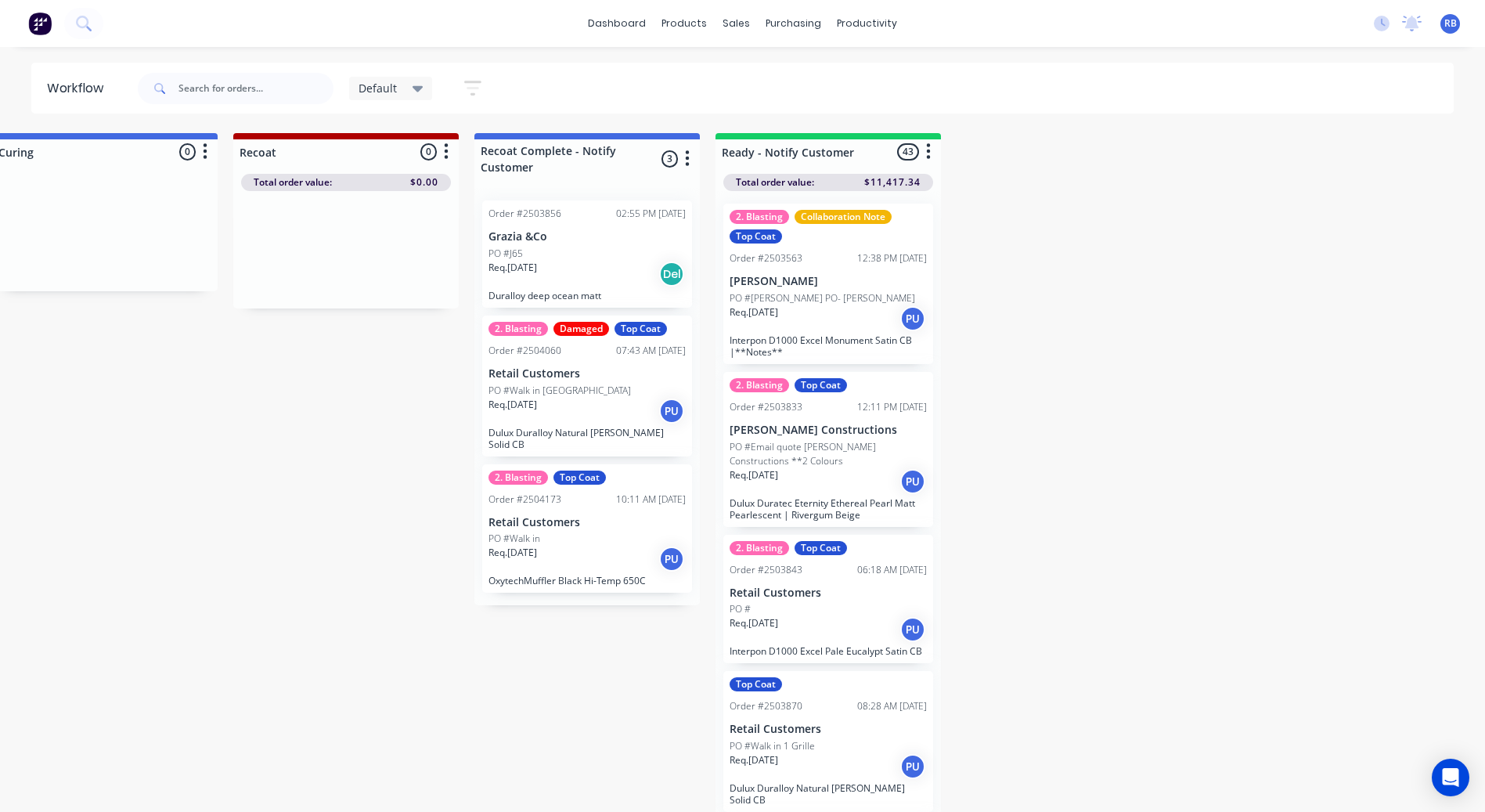
click at [843, 616] on div "Req. 18/08/25 PU" at bounding box center [829, 629] width 198 height 27
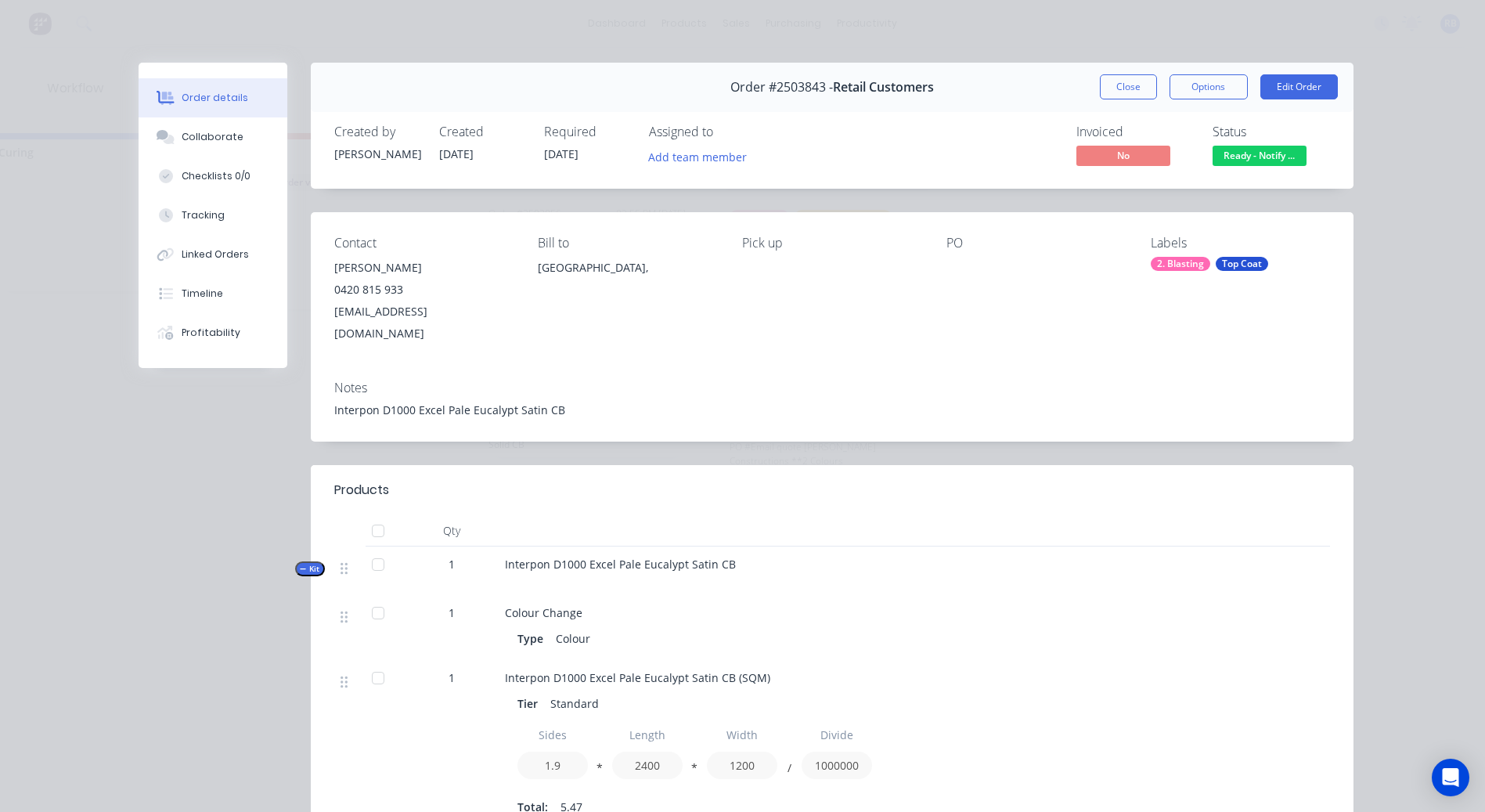
click at [1091, 84] on div "Order #2503843 - Retail Customers Close Options Edit Order" at bounding box center [832, 87] width 1043 height 49
click at [1100, 83] on button "Close" at bounding box center [1129, 87] width 57 height 25
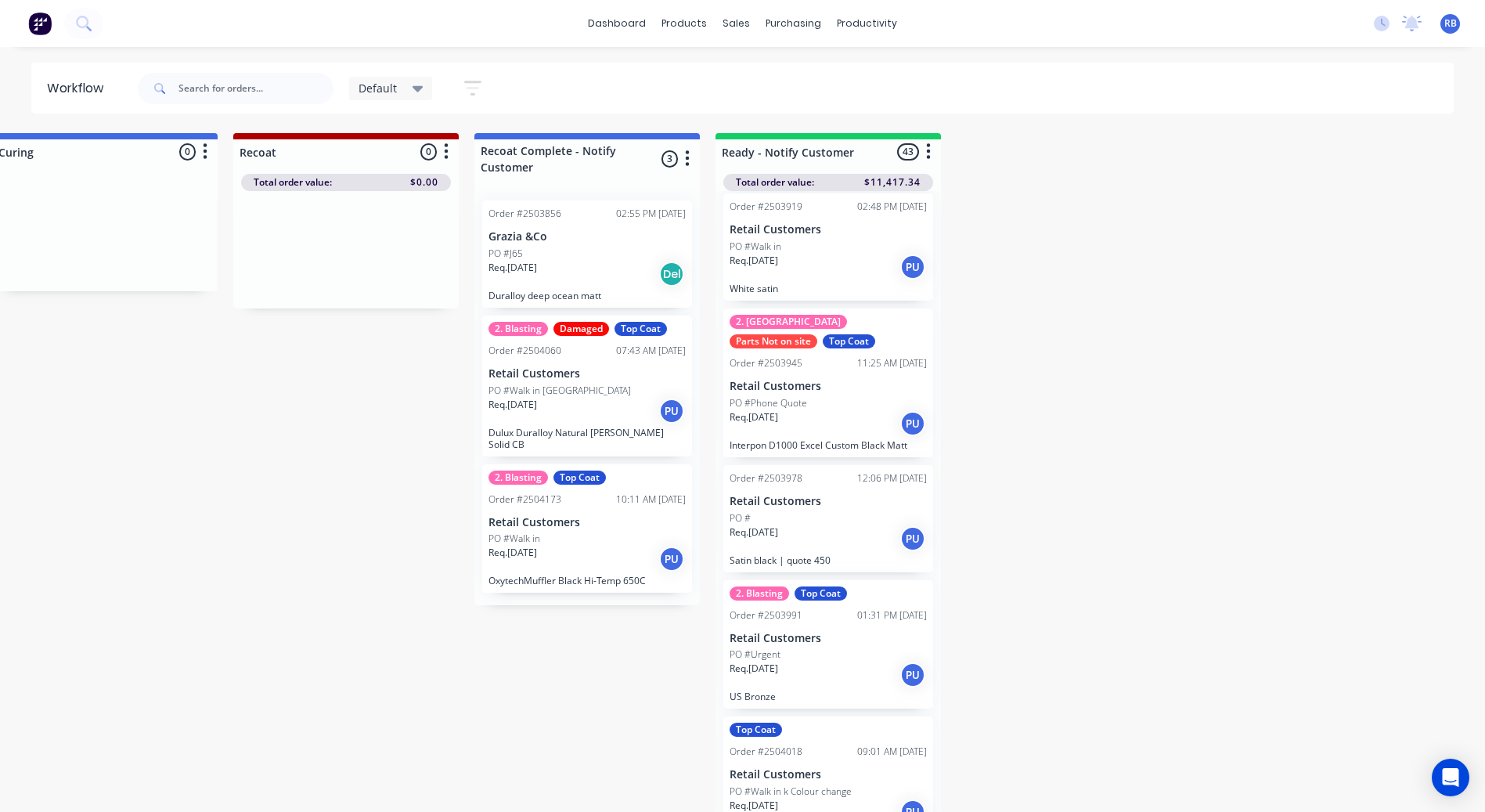
scroll to position [704, 0]
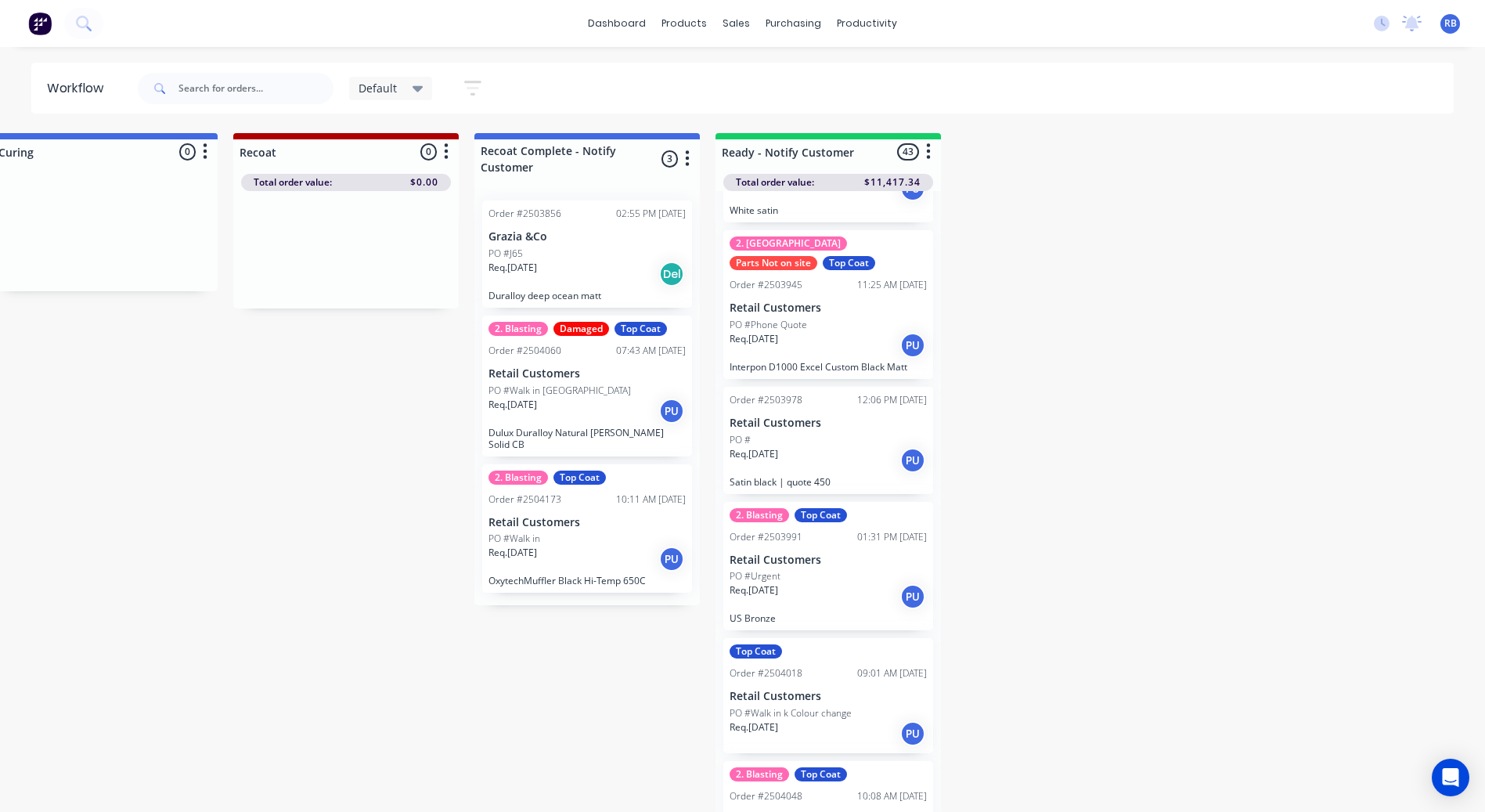
click at [822, 483] on p "Satin black | quote 450" at bounding box center [829, 482] width 198 height 12
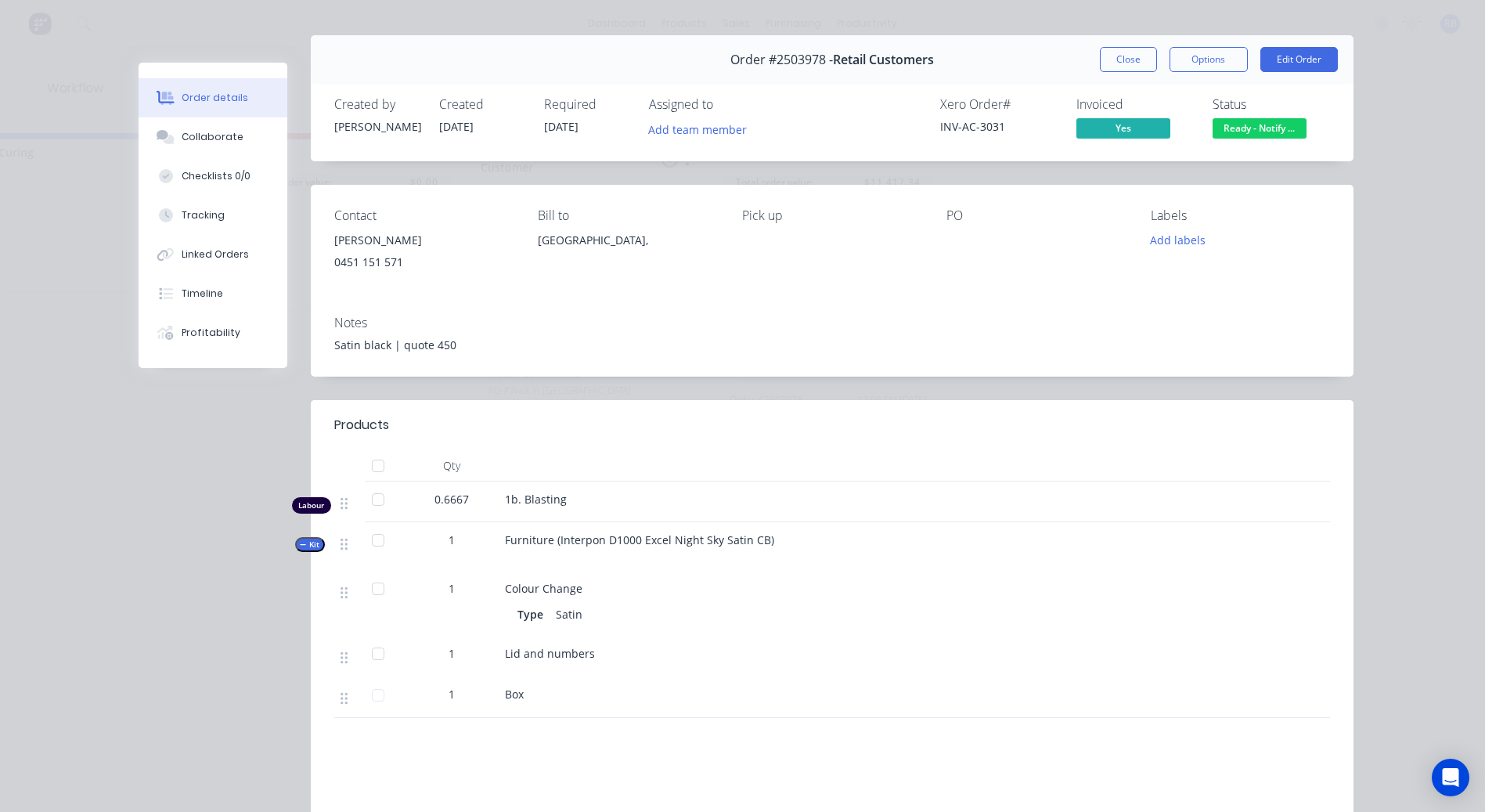
scroll to position [0, 0]
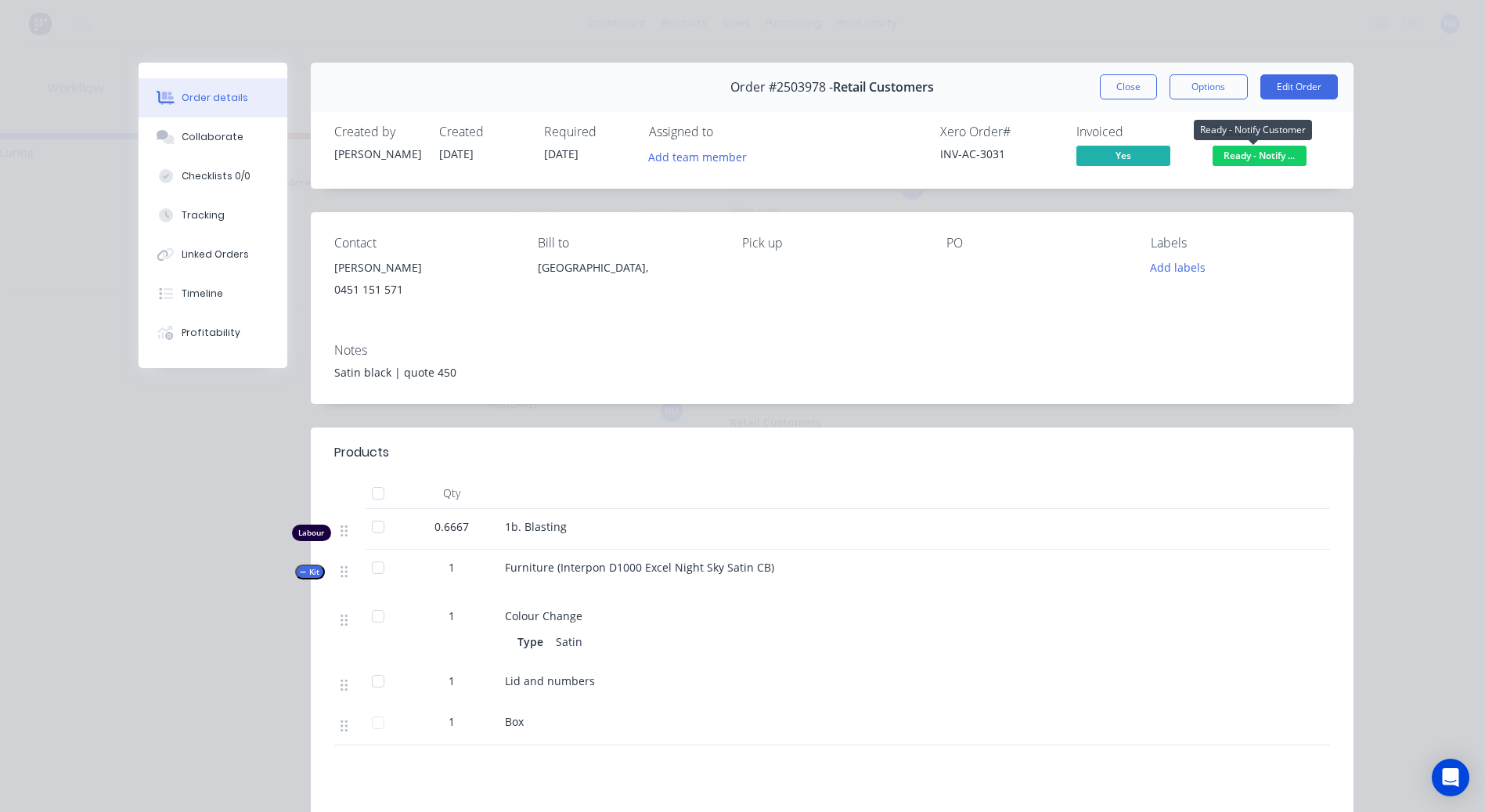
click at [1223, 160] on span "Ready - Notify ..." at bounding box center [1260, 155] width 94 height 19
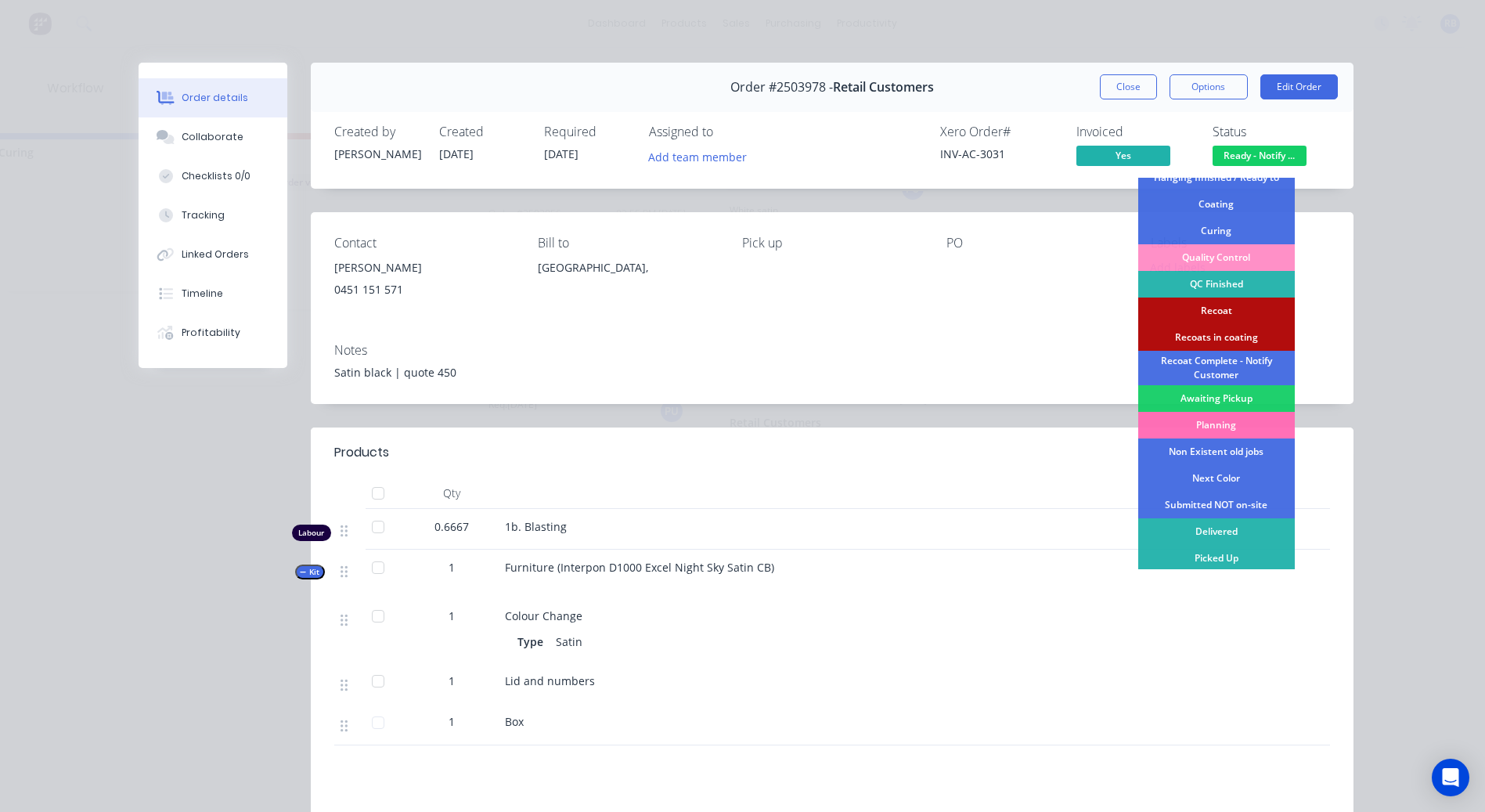
scroll to position [388, 0]
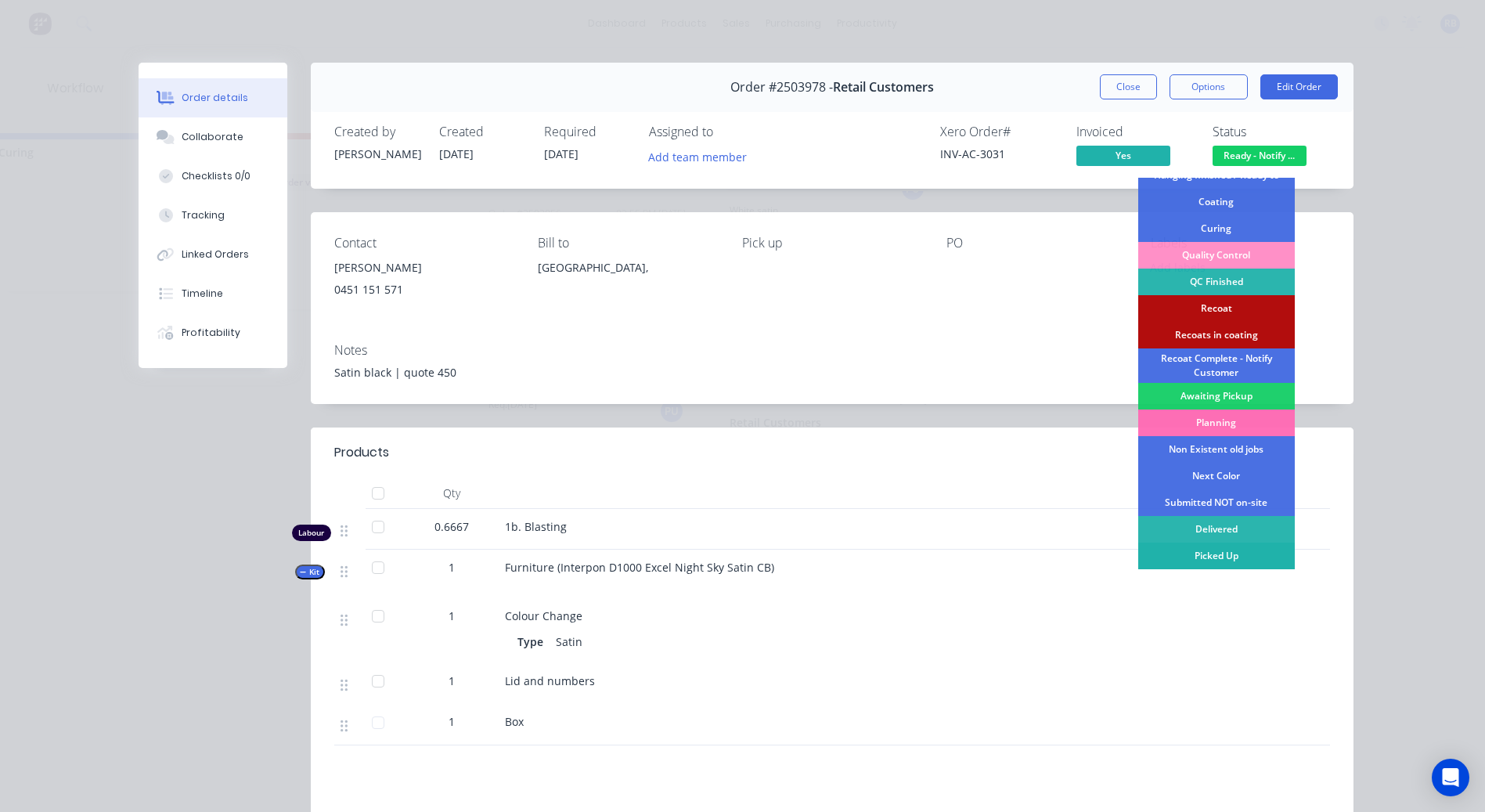
click at [1199, 559] on div "Picked Up" at bounding box center [1216, 555] width 157 height 27
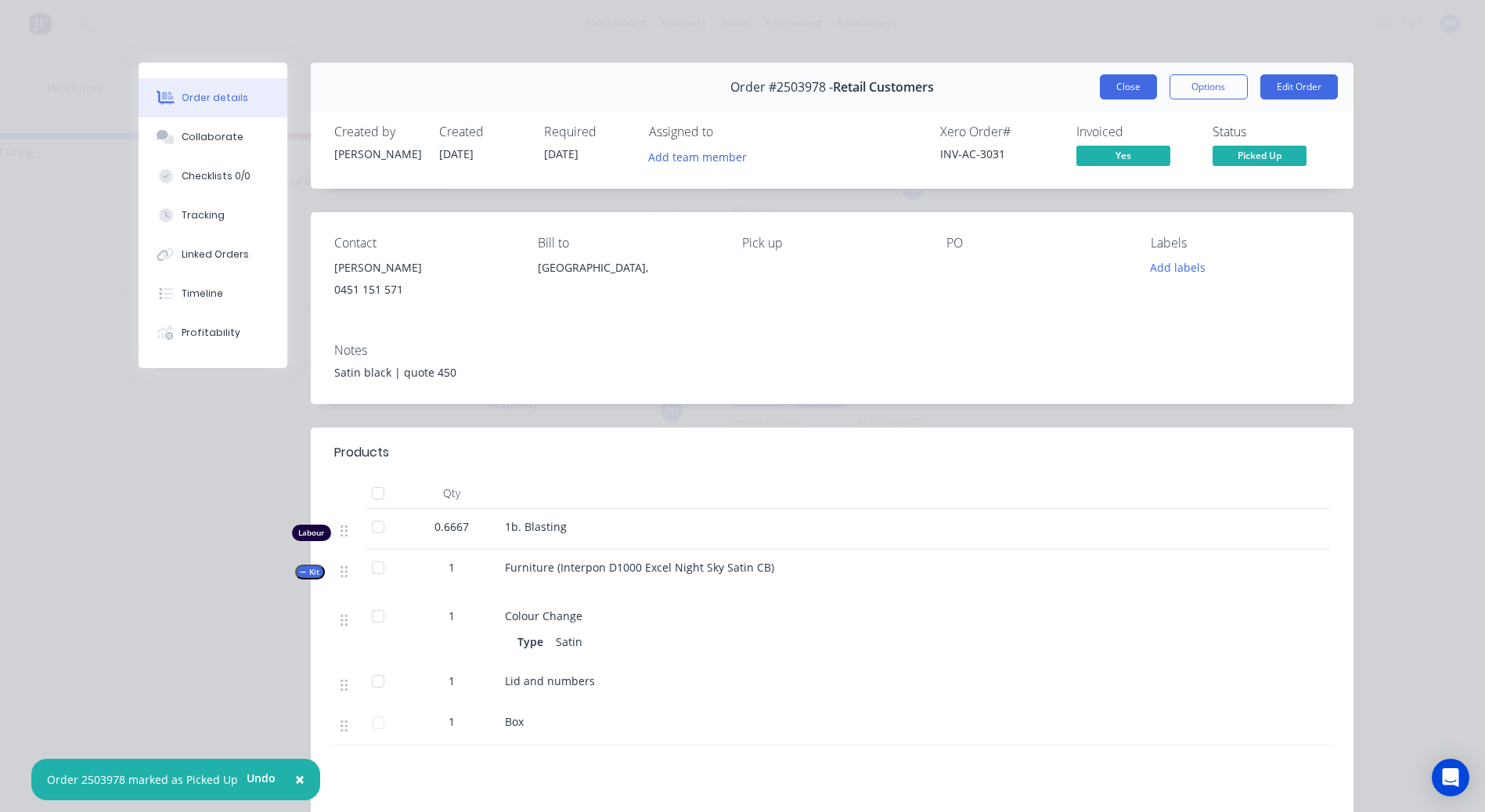
click at [1130, 97] on button "Close" at bounding box center [1129, 87] width 57 height 25
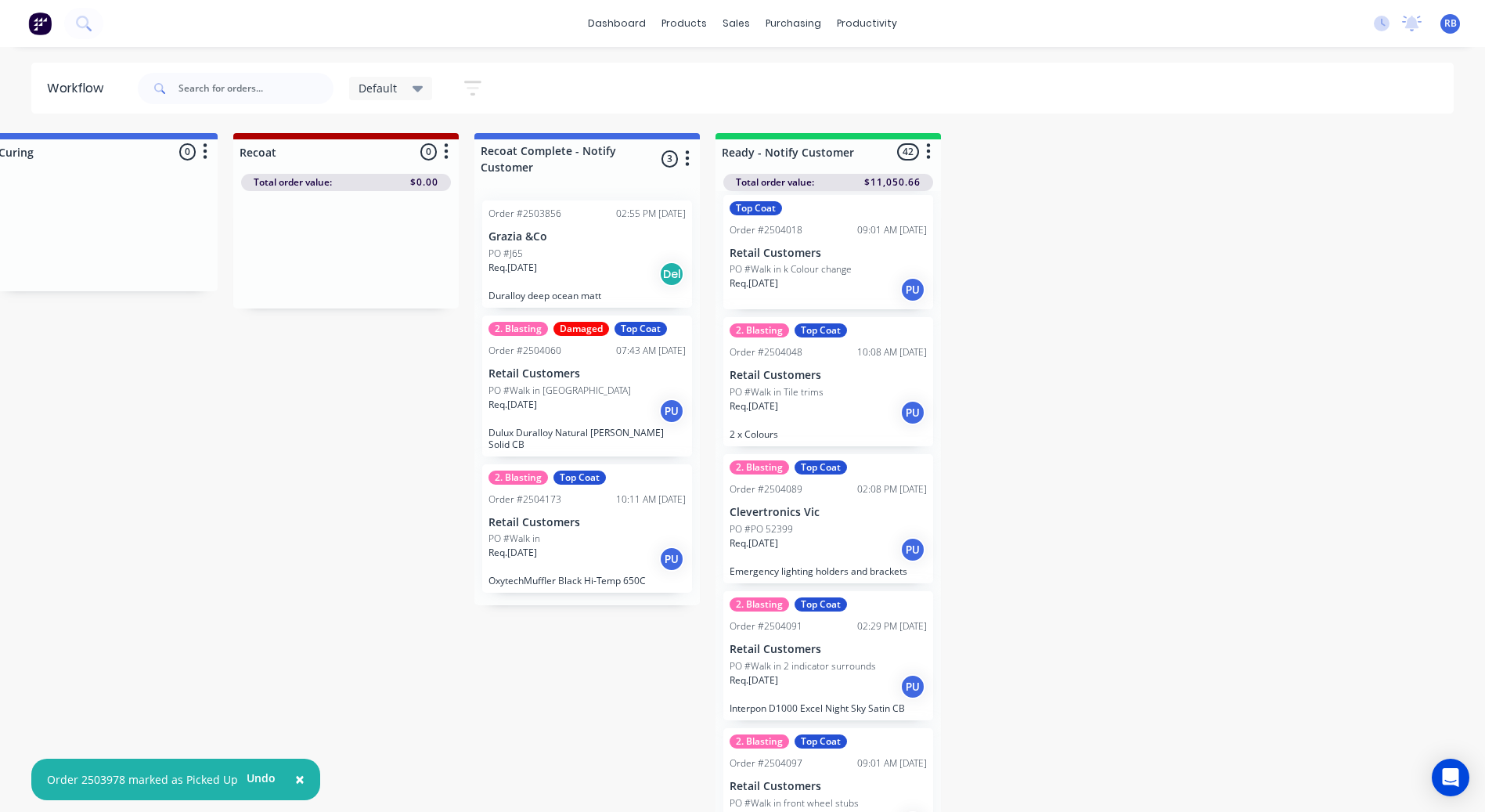
scroll to position [1096, 0]
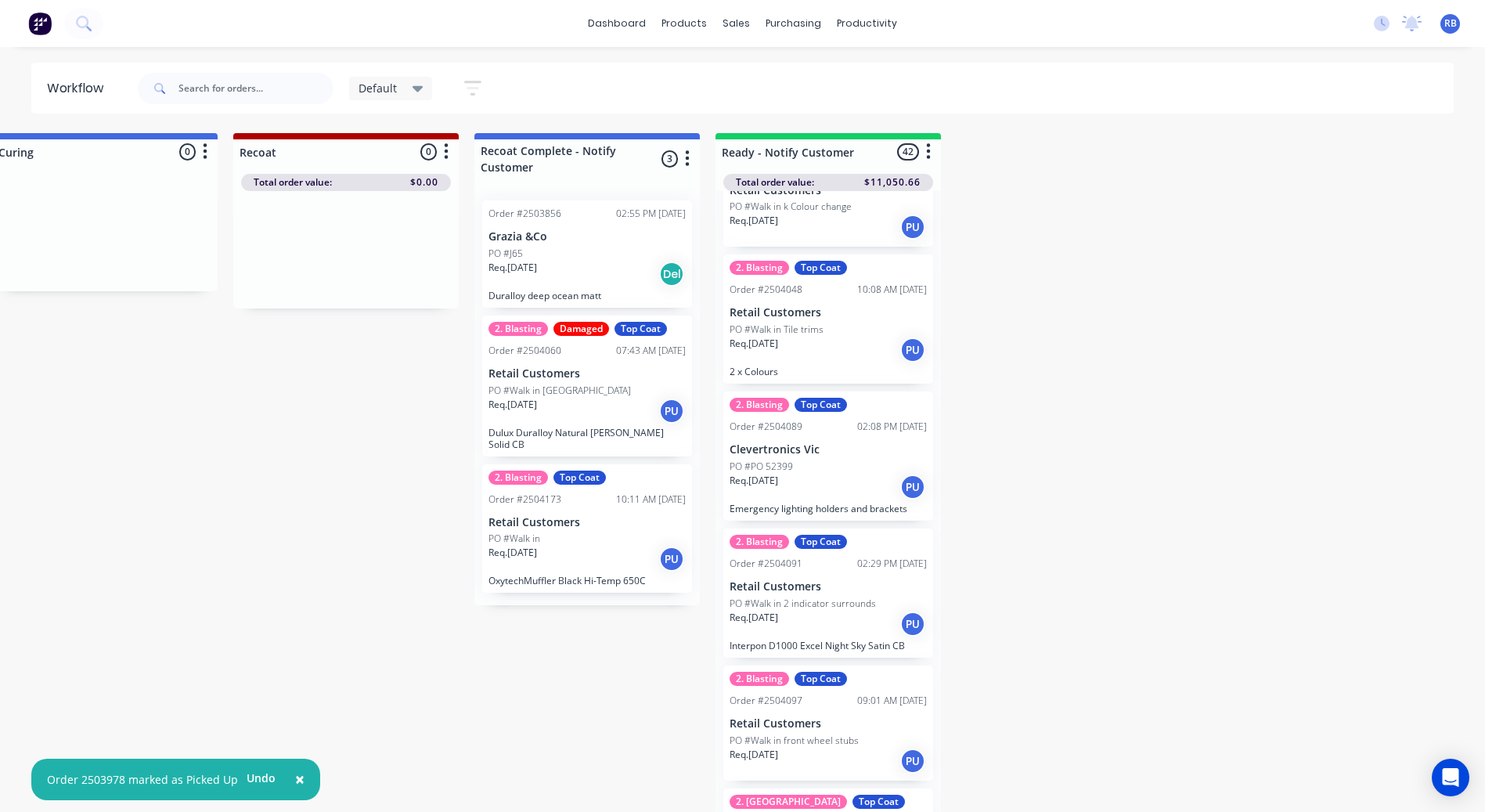
click at [854, 468] on div "PO #PO 52399" at bounding box center [829, 466] width 198 height 14
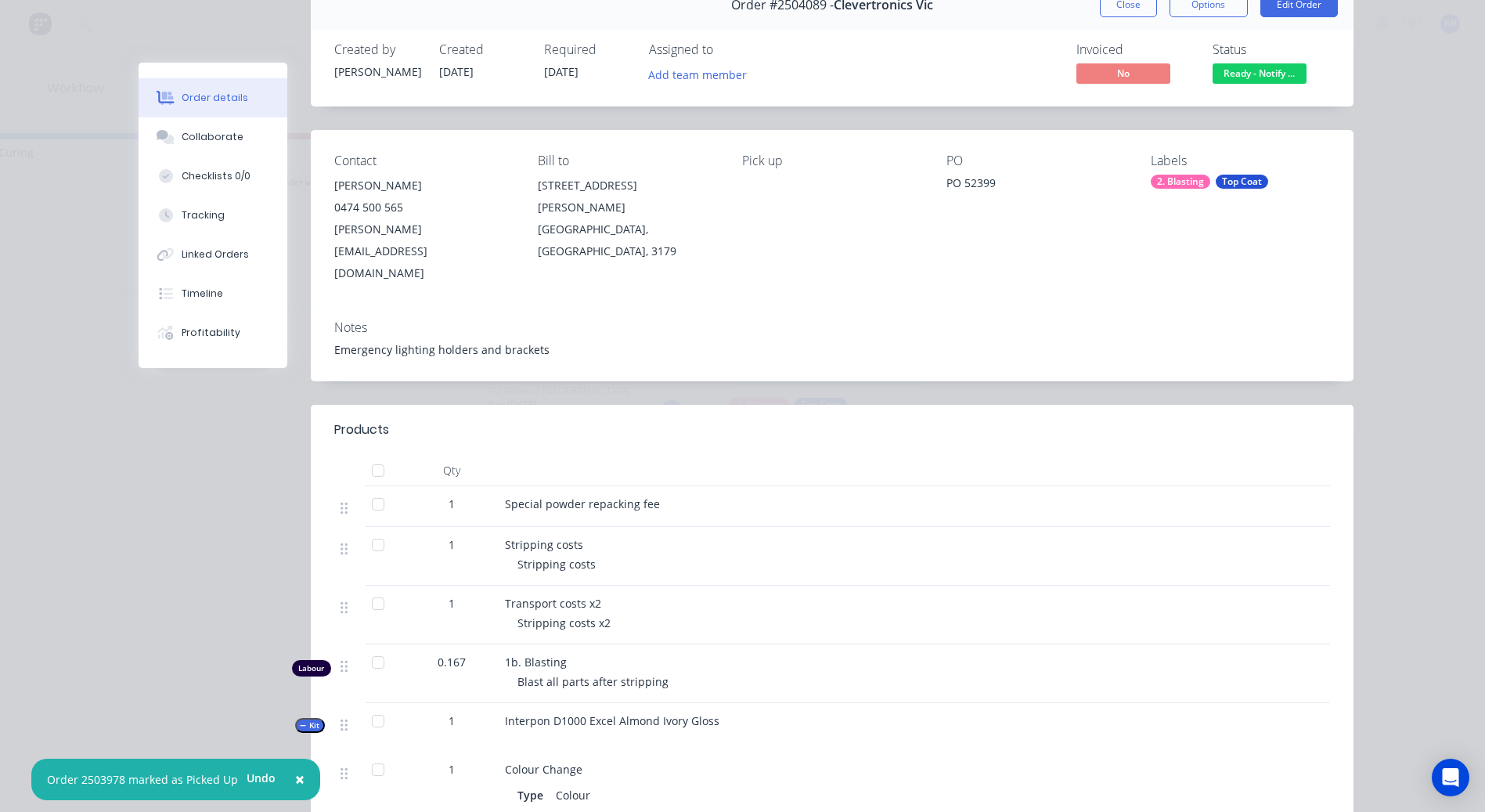
scroll to position [0, 0]
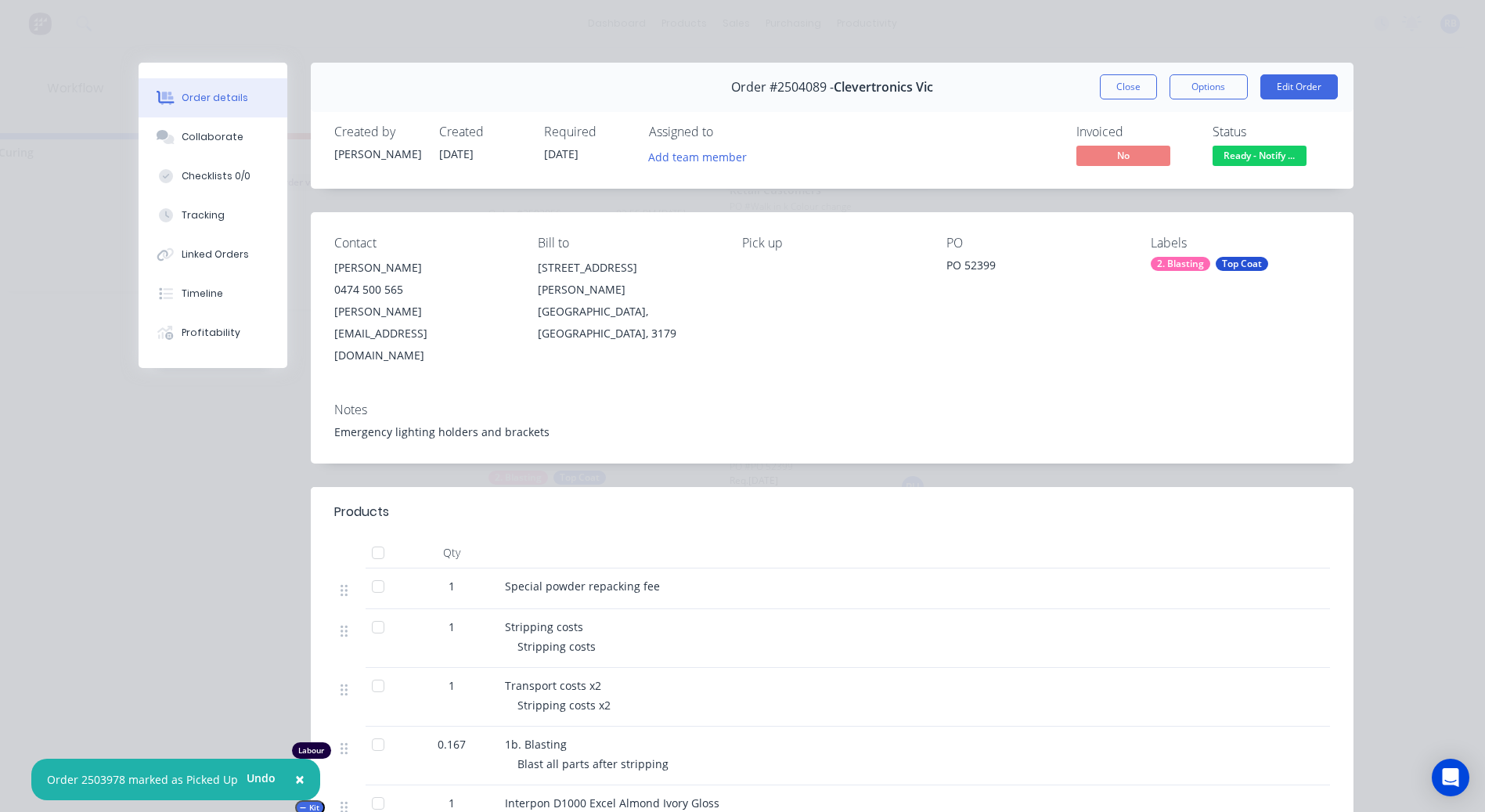
click at [1256, 161] on span "Ready - Notify ..." at bounding box center [1260, 155] width 94 height 19
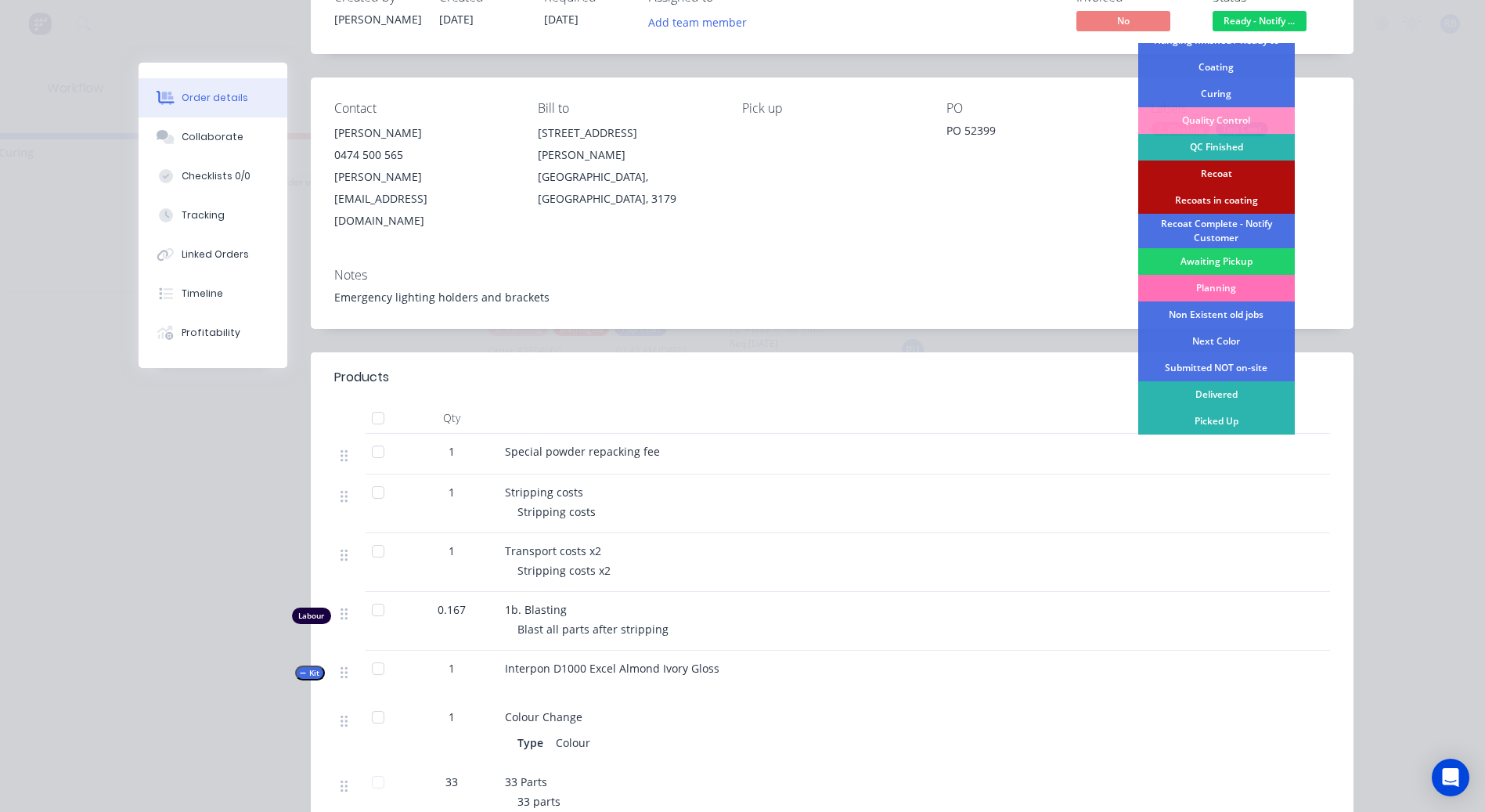
scroll to position [234, 0]
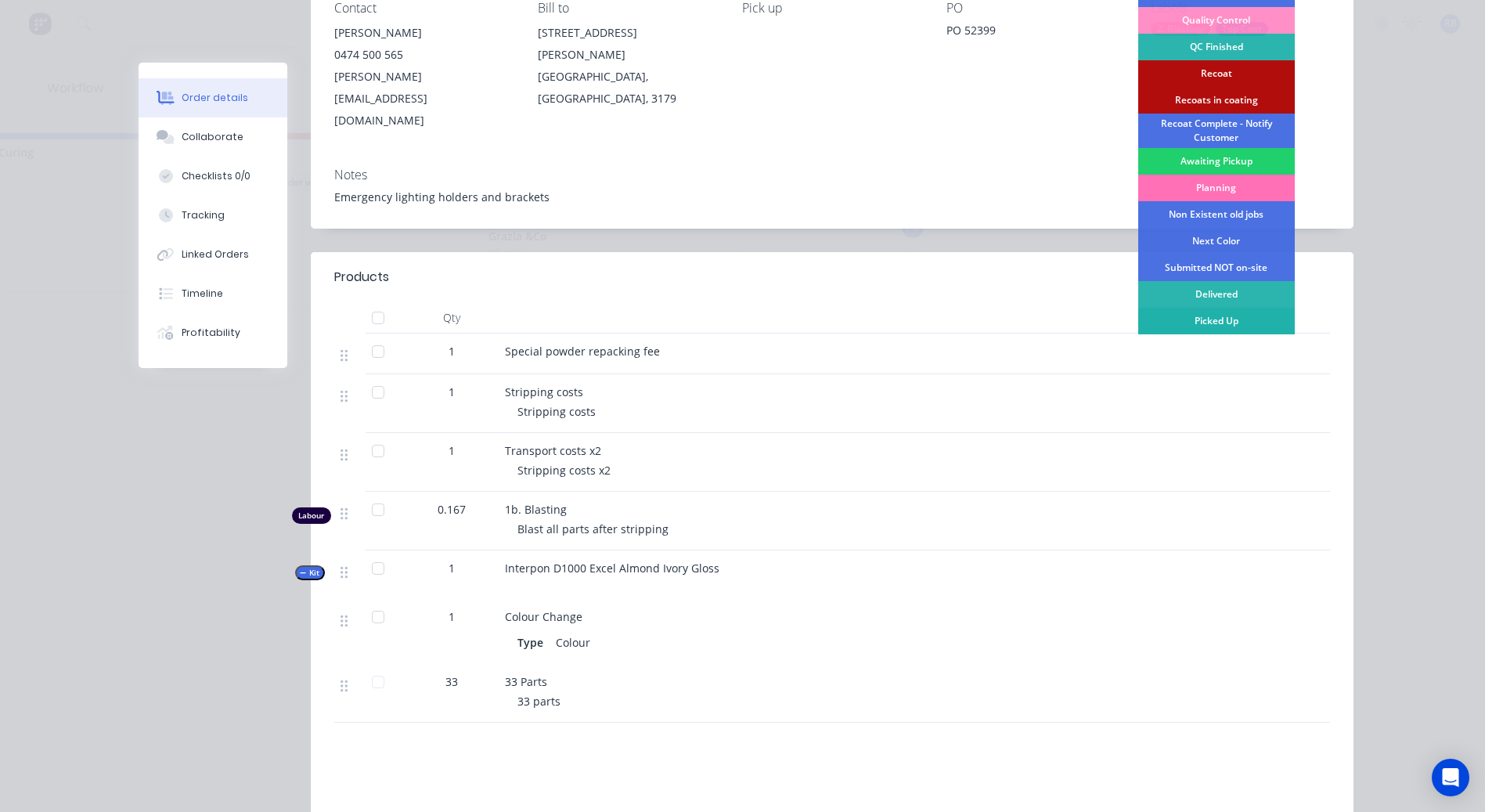
click at [1230, 320] on div "Picked Up" at bounding box center [1216, 320] width 157 height 27
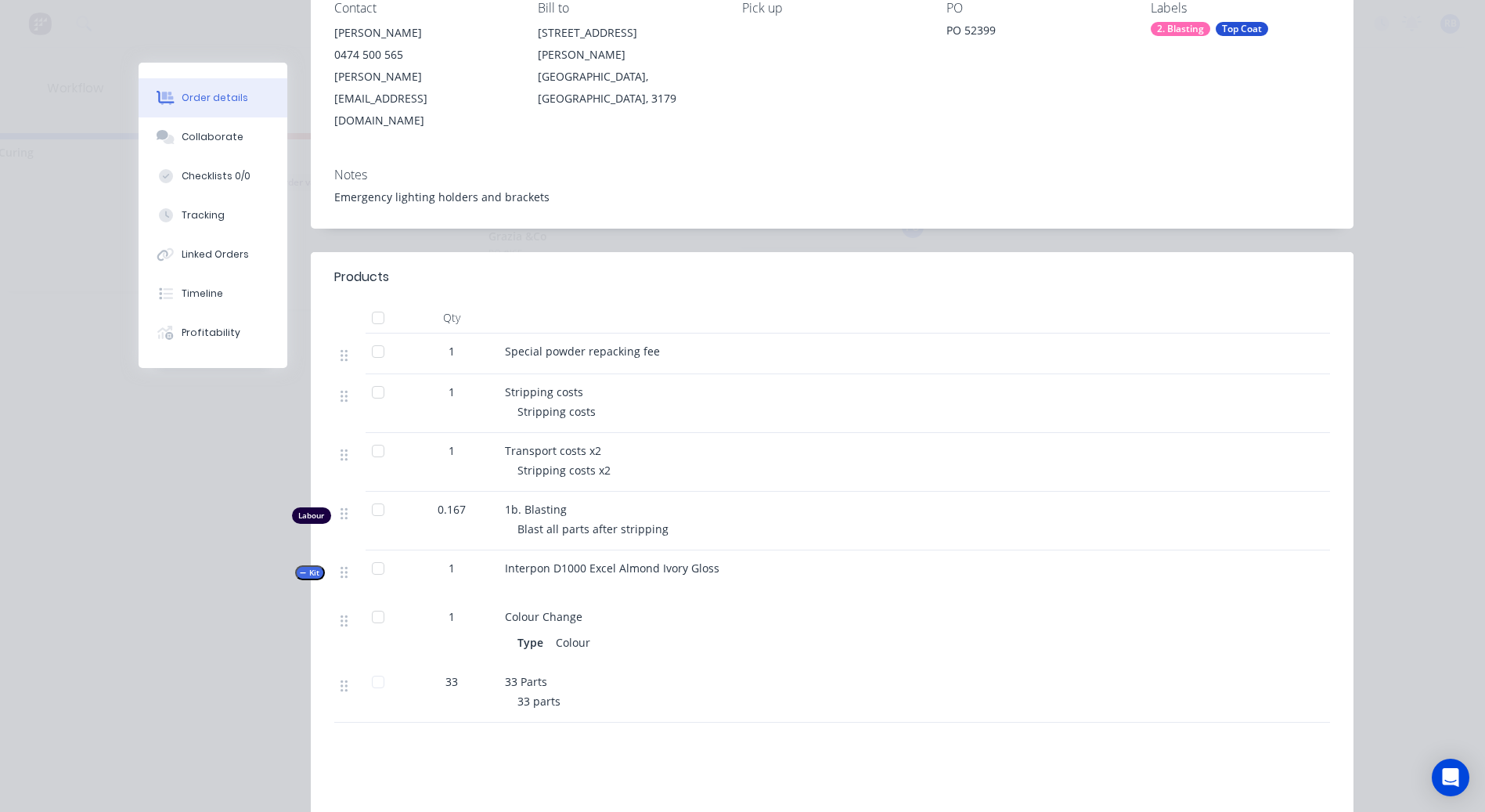
scroll to position [0, 0]
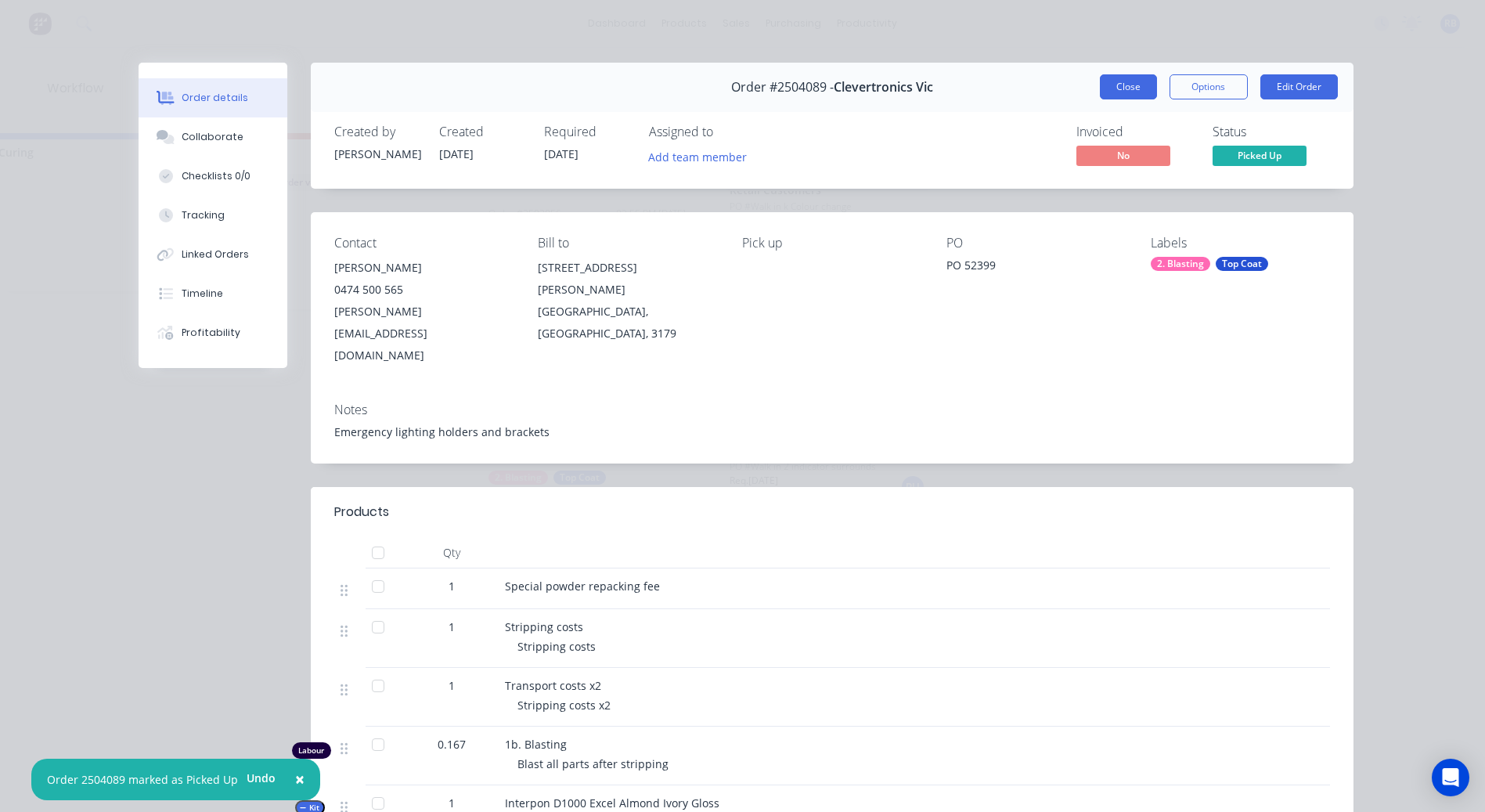
click at [1122, 93] on button "Close" at bounding box center [1129, 87] width 57 height 25
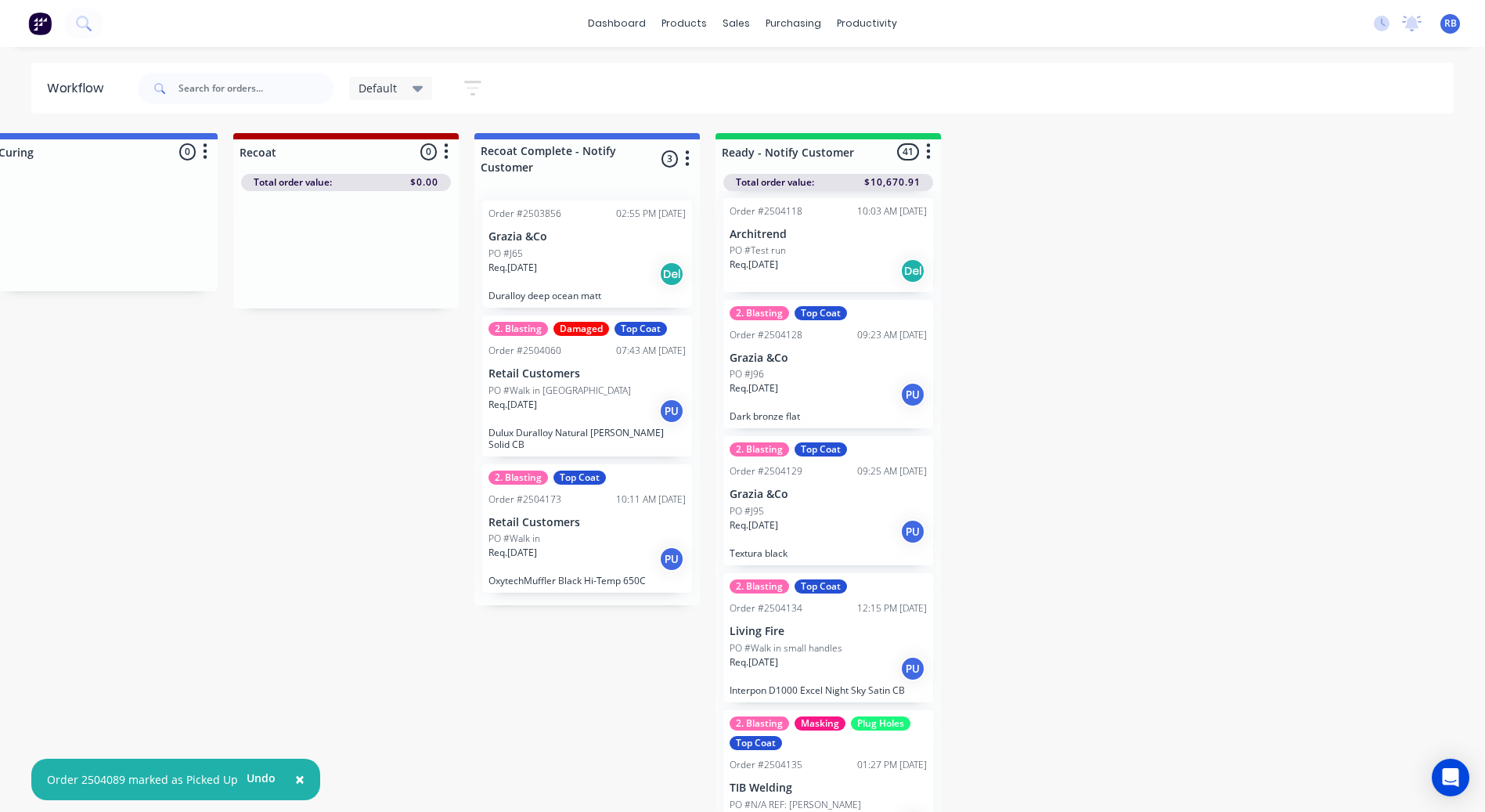
scroll to position [1722, 0]
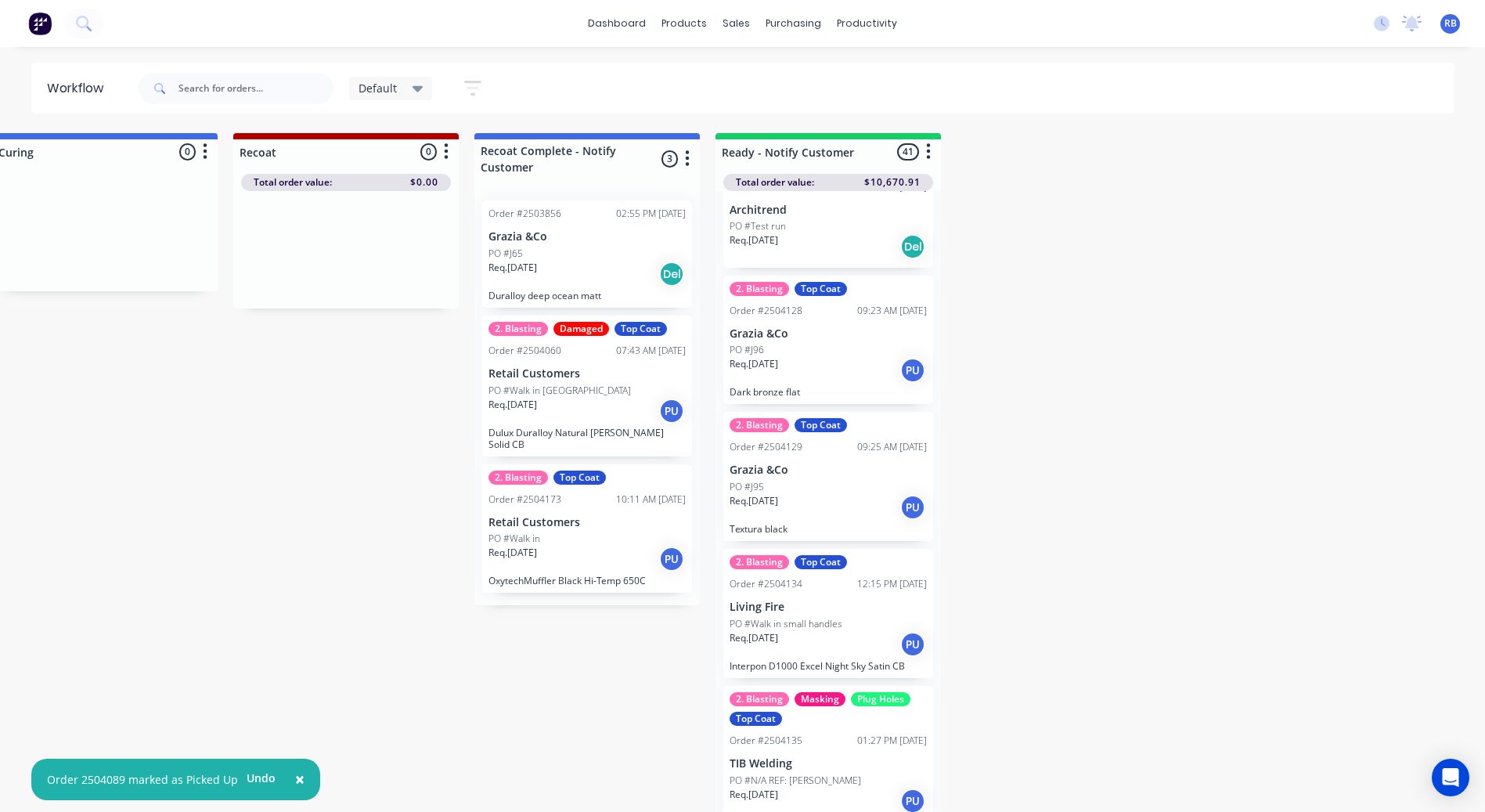
click at [815, 358] on div "Req. 16/09/25 PU" at bounding box center [829, 370] width 198 height 27
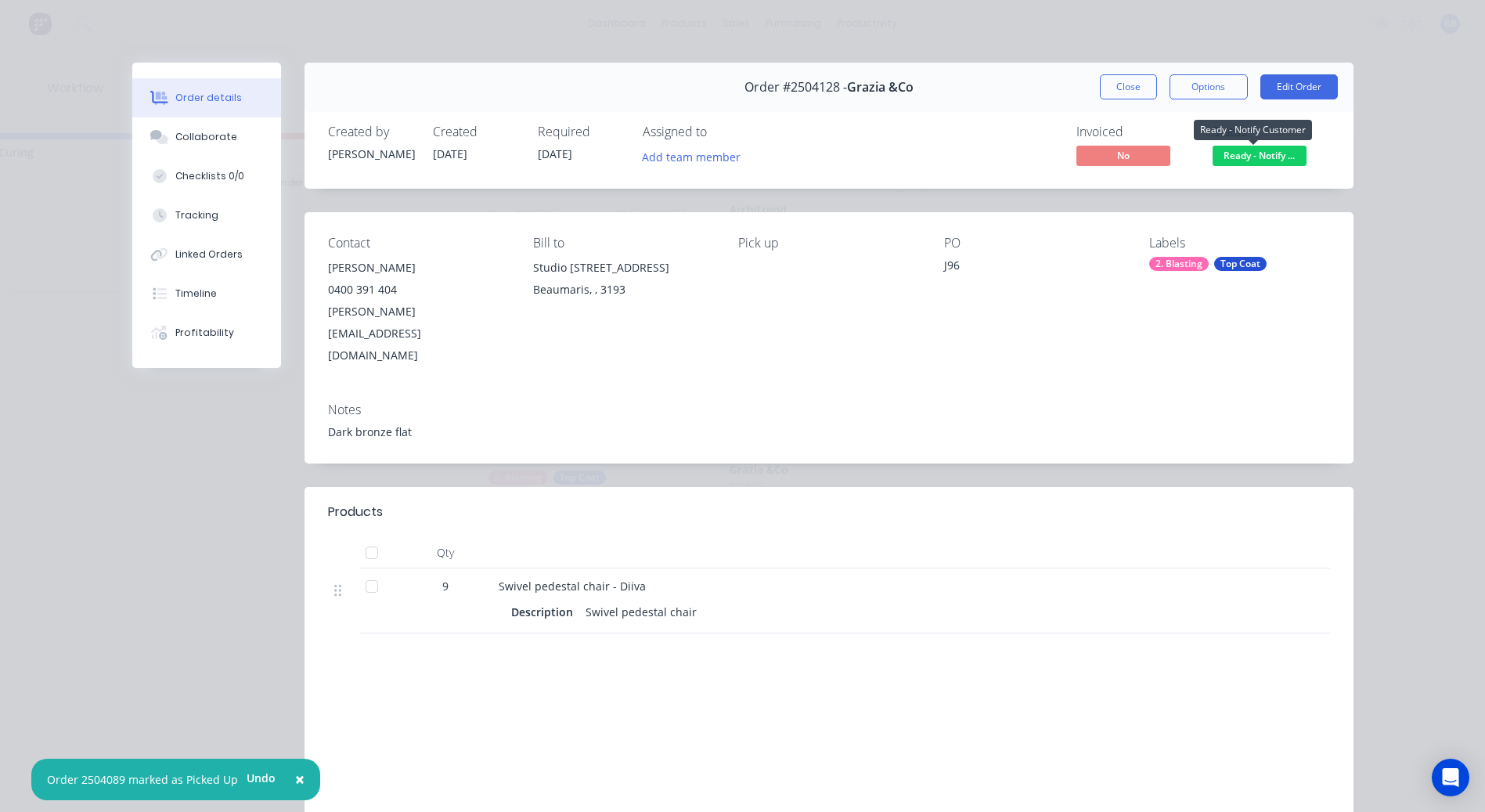
click at [1230, 151] on span "Ready - Notify ..." at bounding box center [1260, 155] width 94 height 19
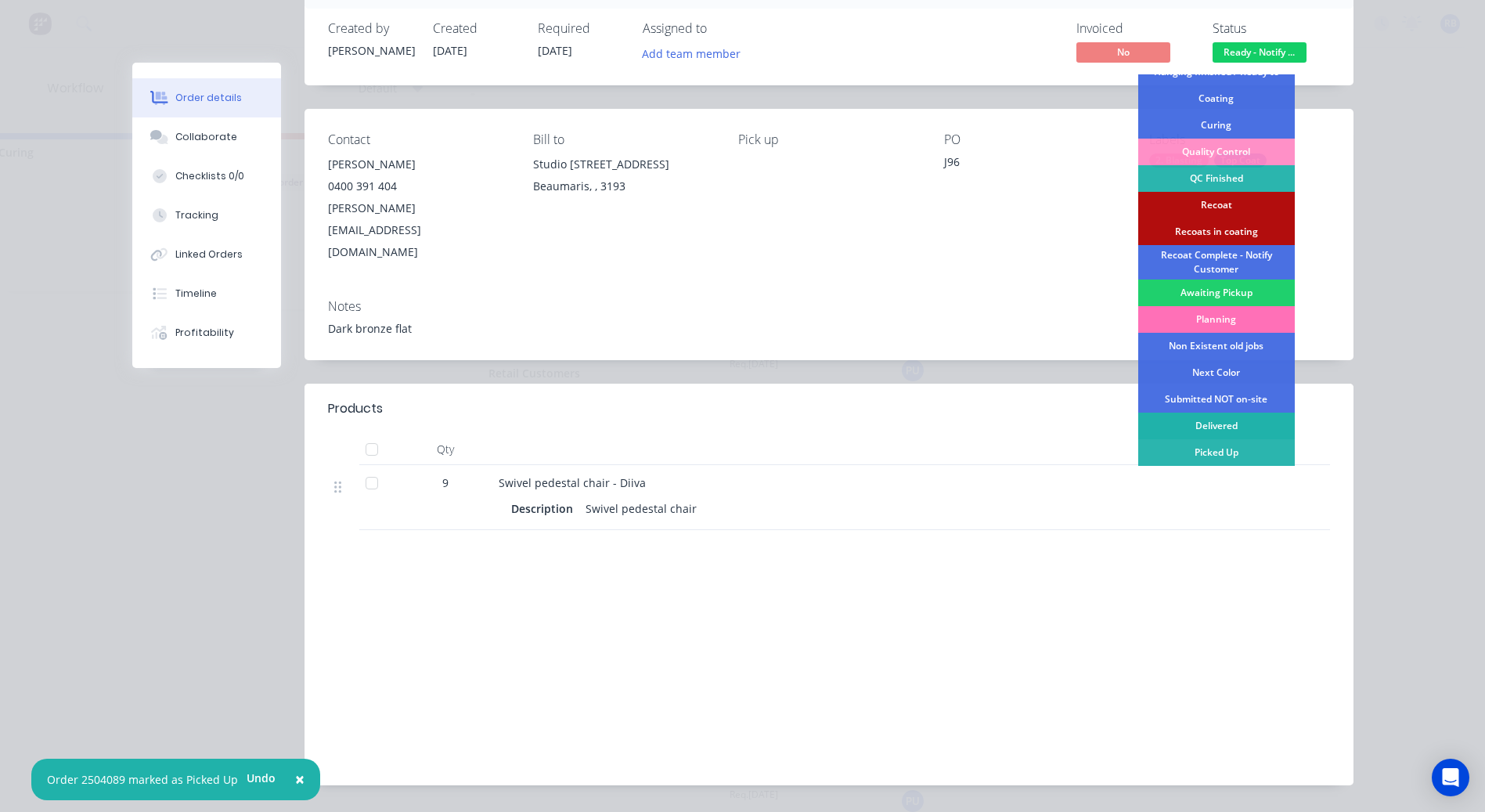
scroll to position [106, 0]
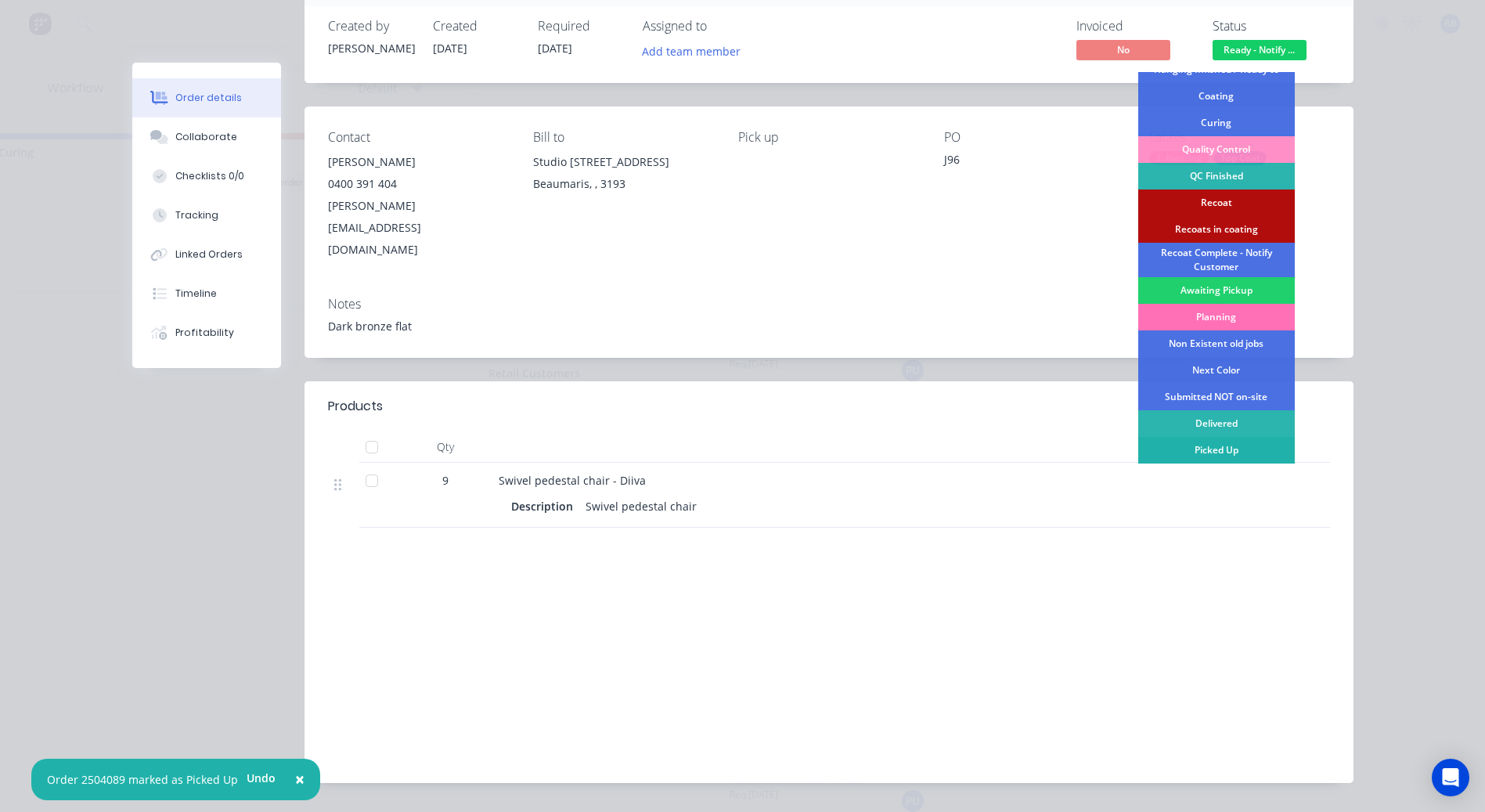
click at [1195, 446] on div "Picked Up" at bounding box center [1216, 449] width 157 height 27
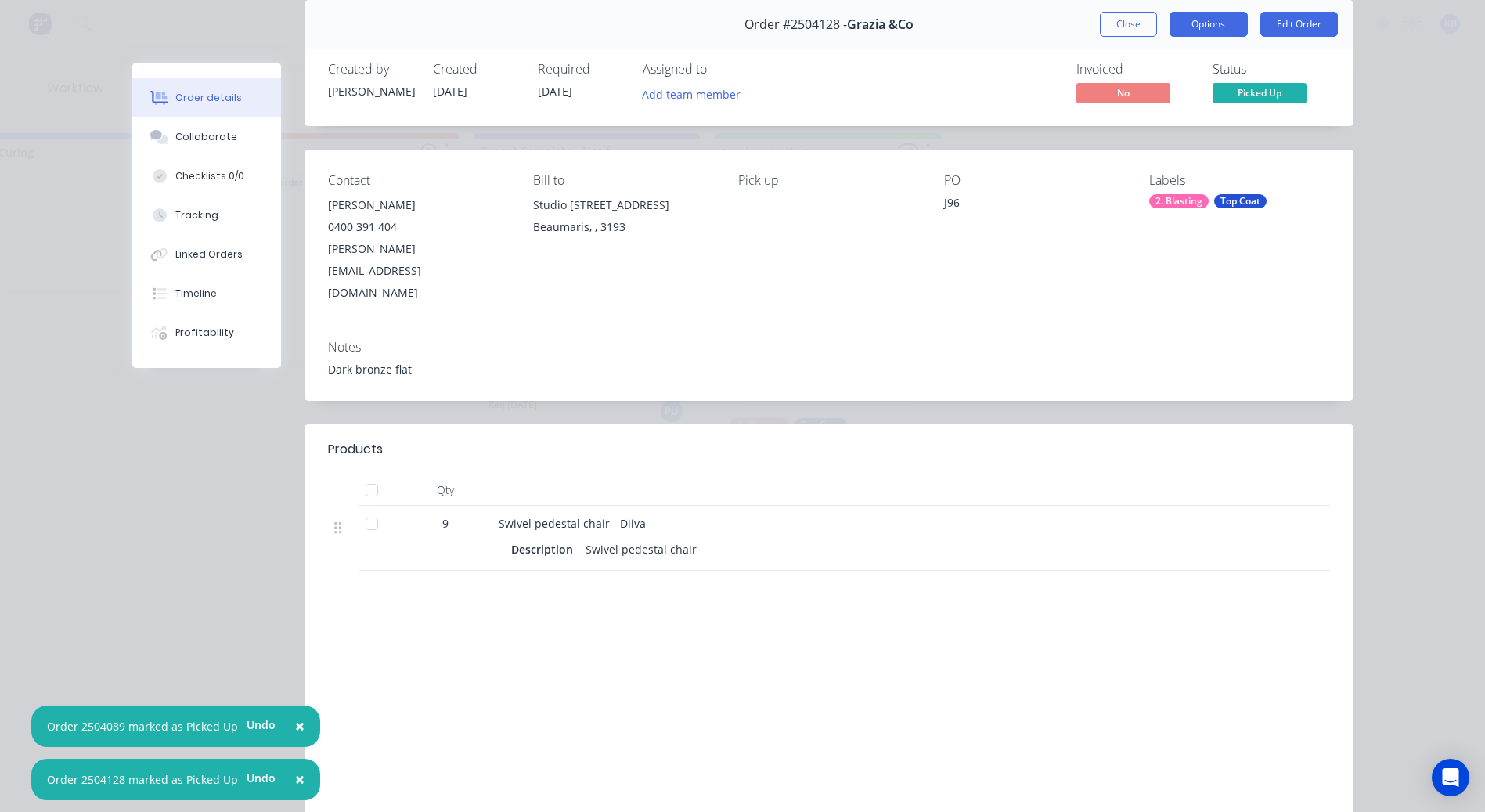
scroll to position [0, 0]
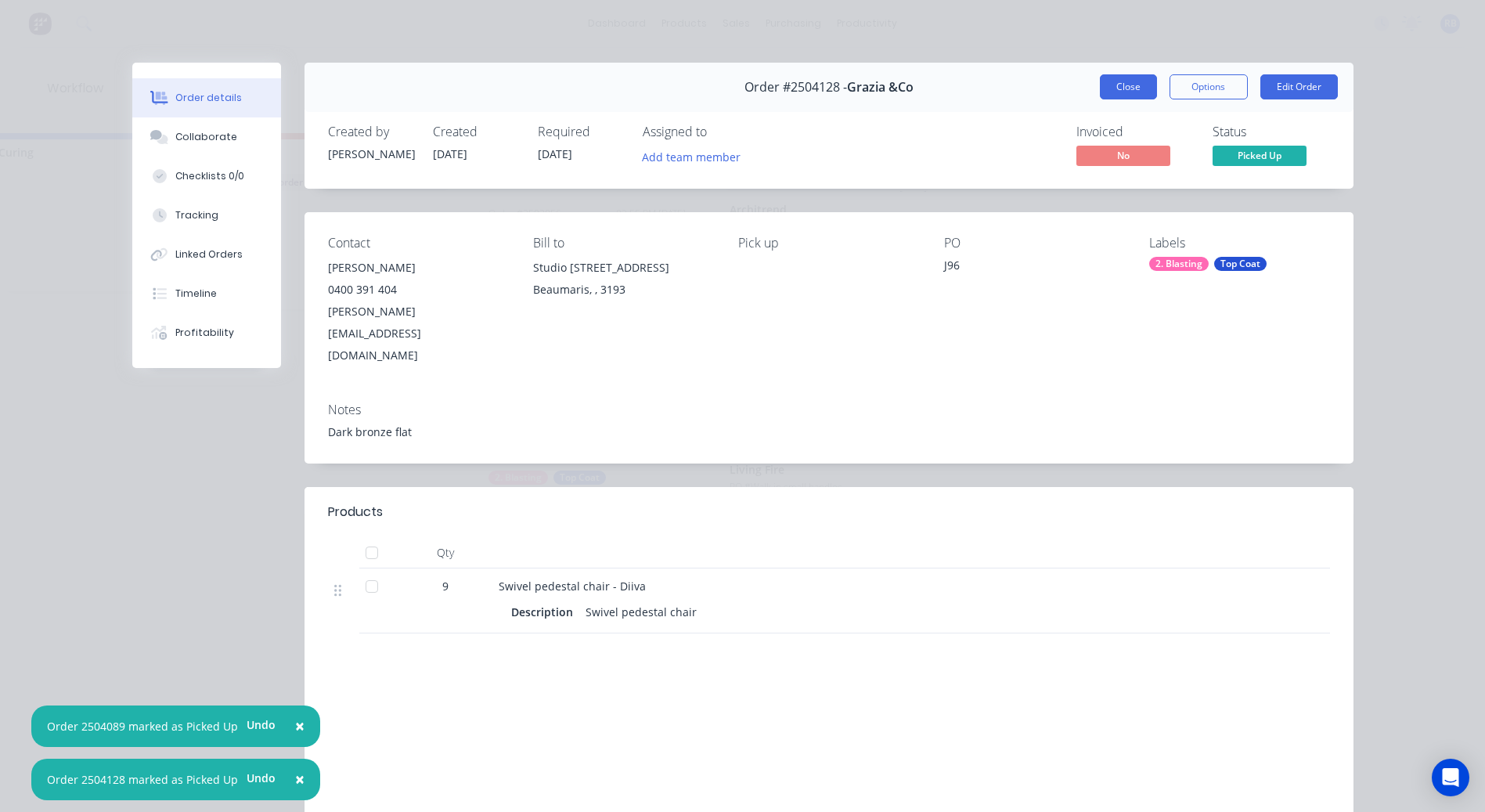
click at [1123, 92] on button "Close" at bounding box center [1129, 87] width 57 height 25
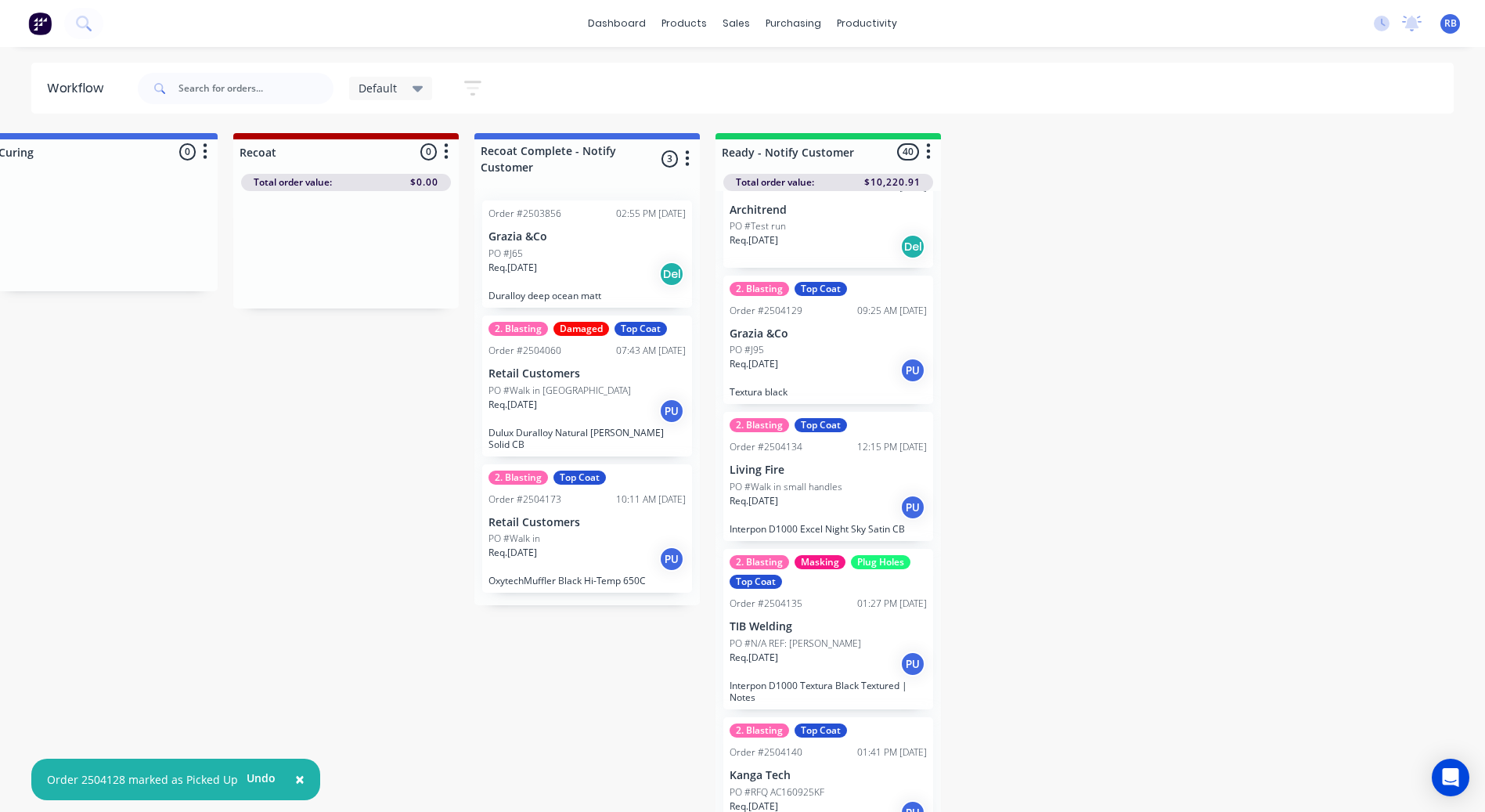
click at [842, 653] on div "Req. 16/09/25 PU" at bounding box center [829, 663] width 198 height 27
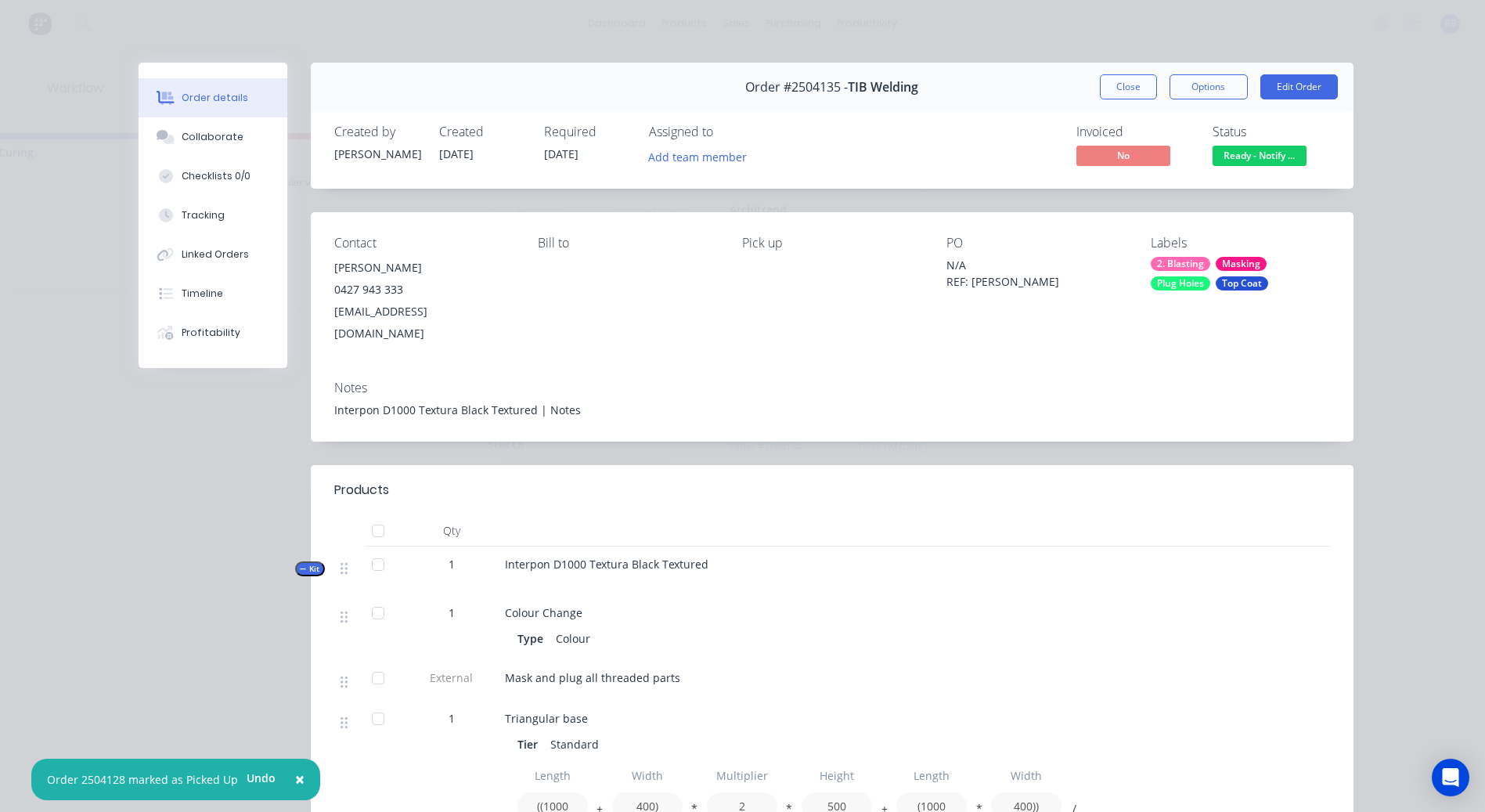
click at [1251, 160] on span "Ready - Notify ..." at bounding box center [1260, 155] width 94 height 19
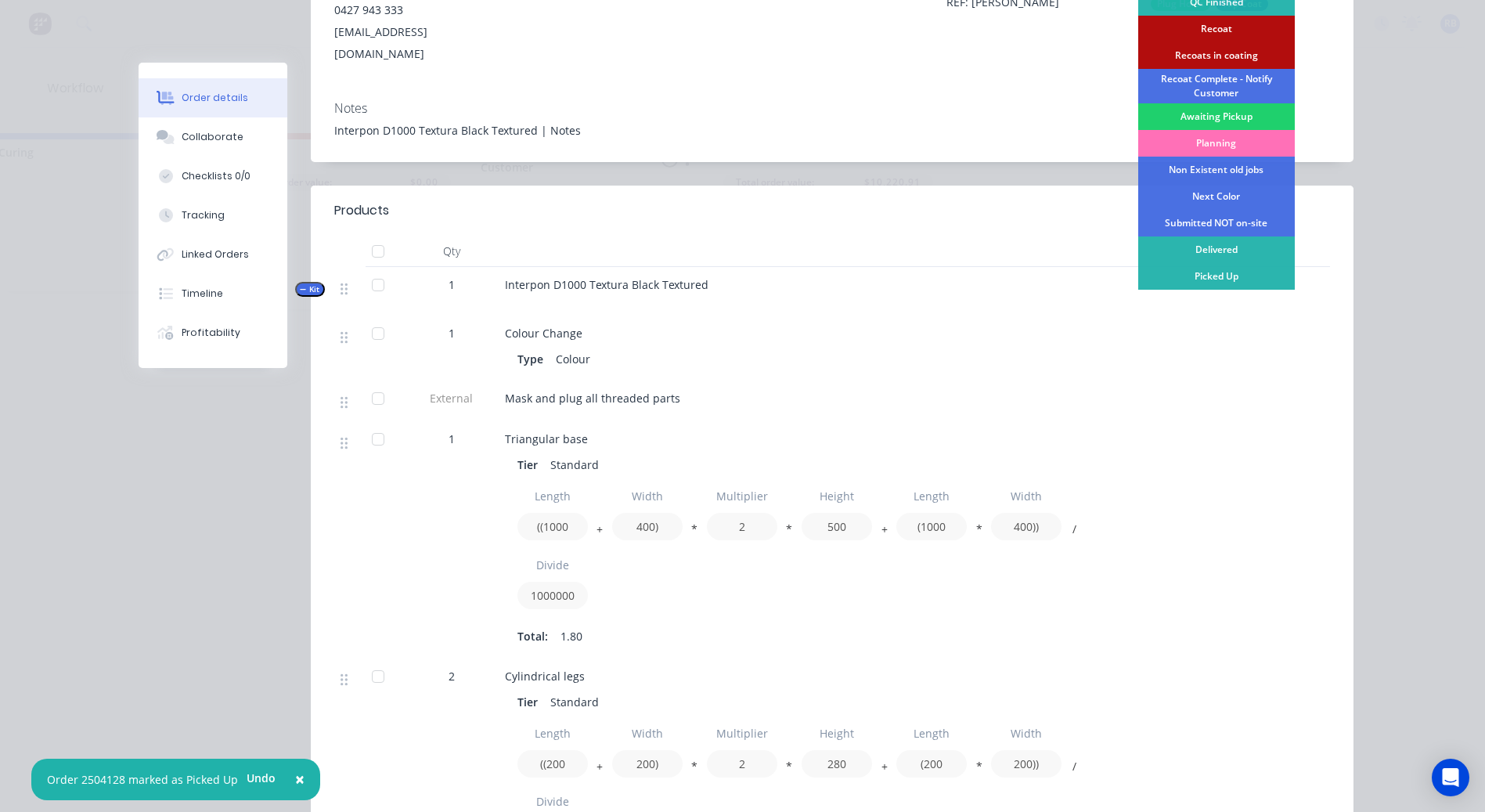
scroll to position [391, 0]
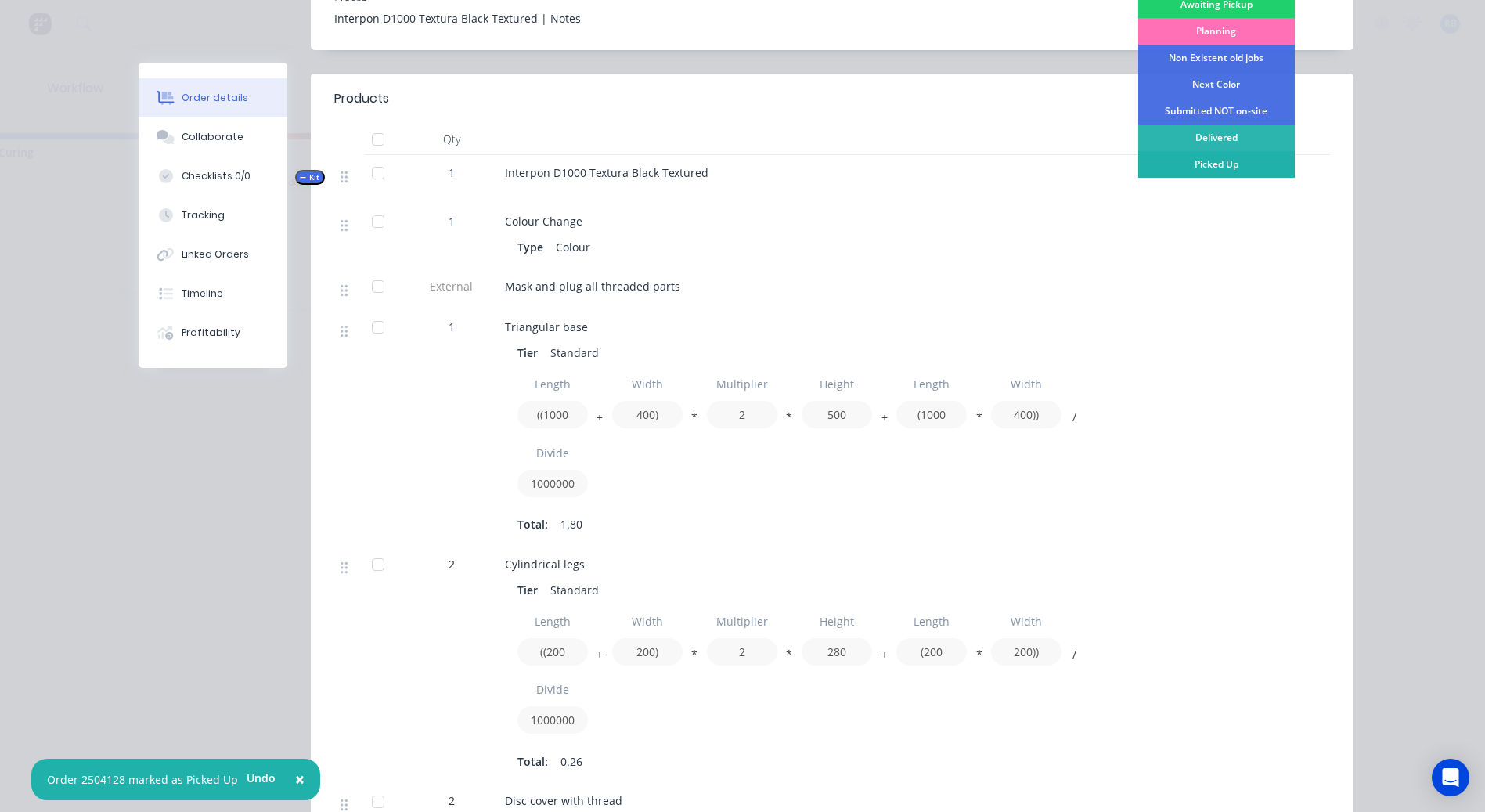
click at [1236, 162] on div "Picked Up" at bounding box center [1216, 164] width 157 height 27
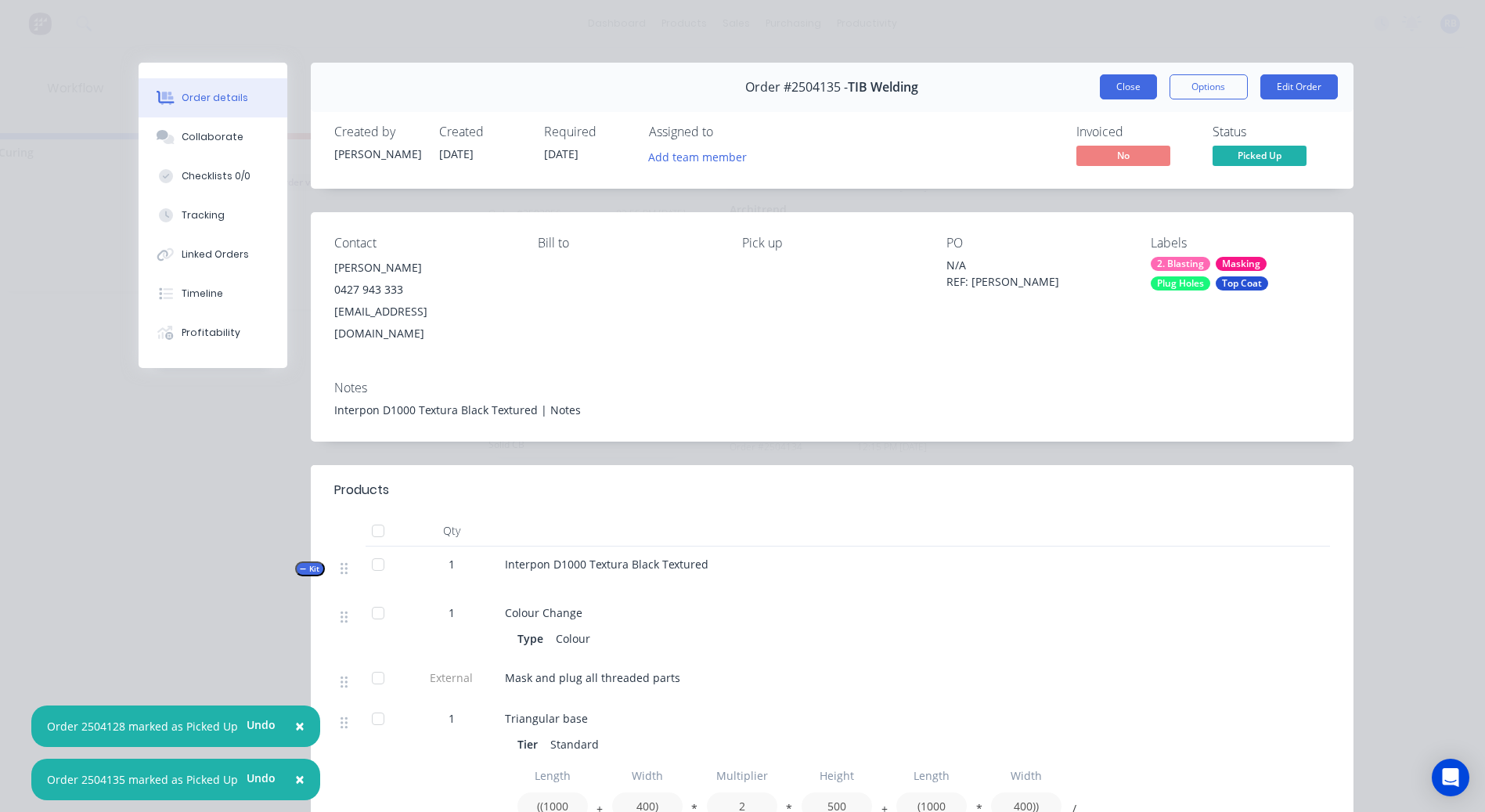
click at [1131, 99] on button "Close" at bounding box center [1129, 87] width 57 height 25
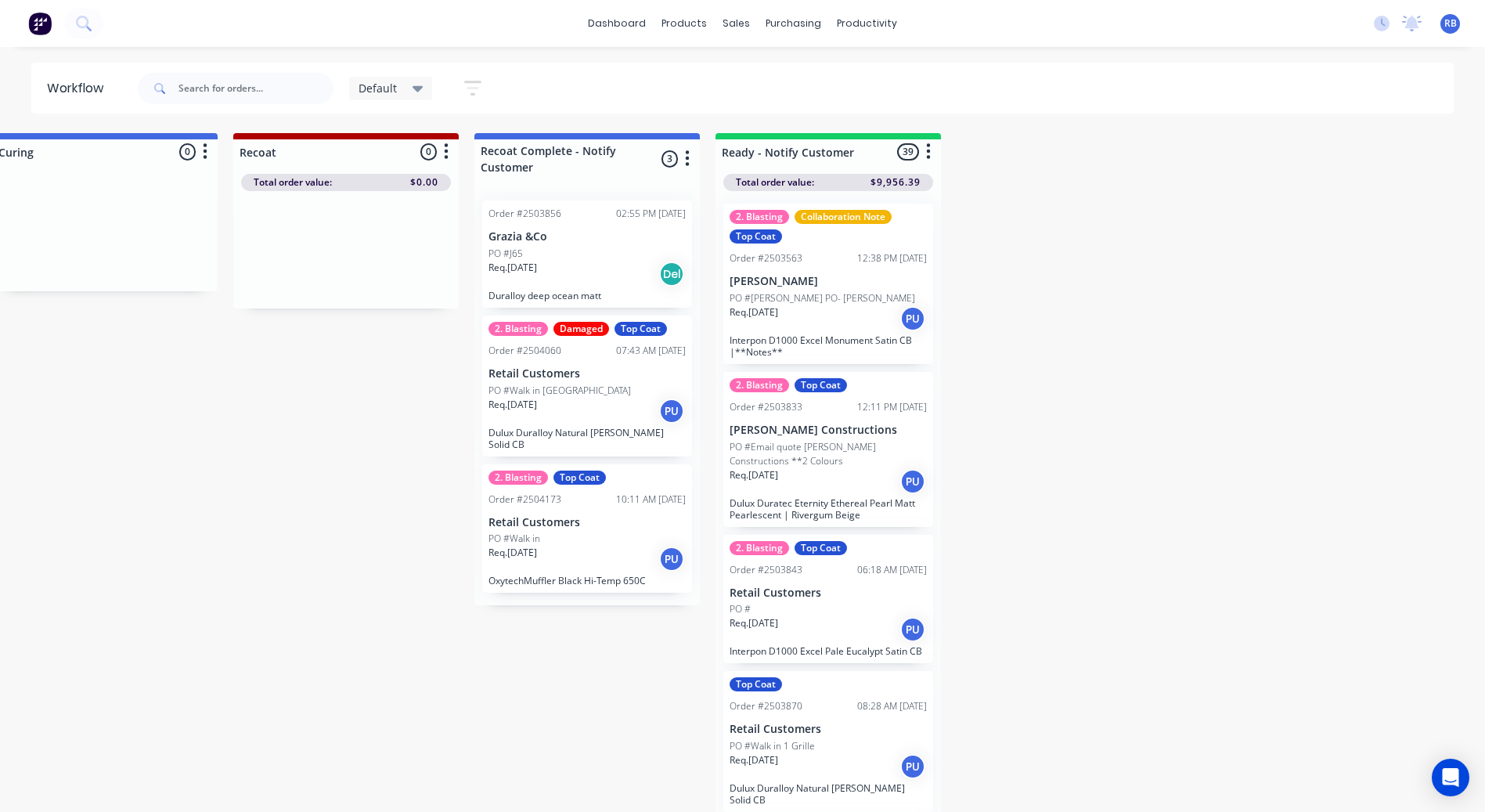
click at [828, 599] on p "Retail Customers" at bounding box center [829, 592] width 198 height 13
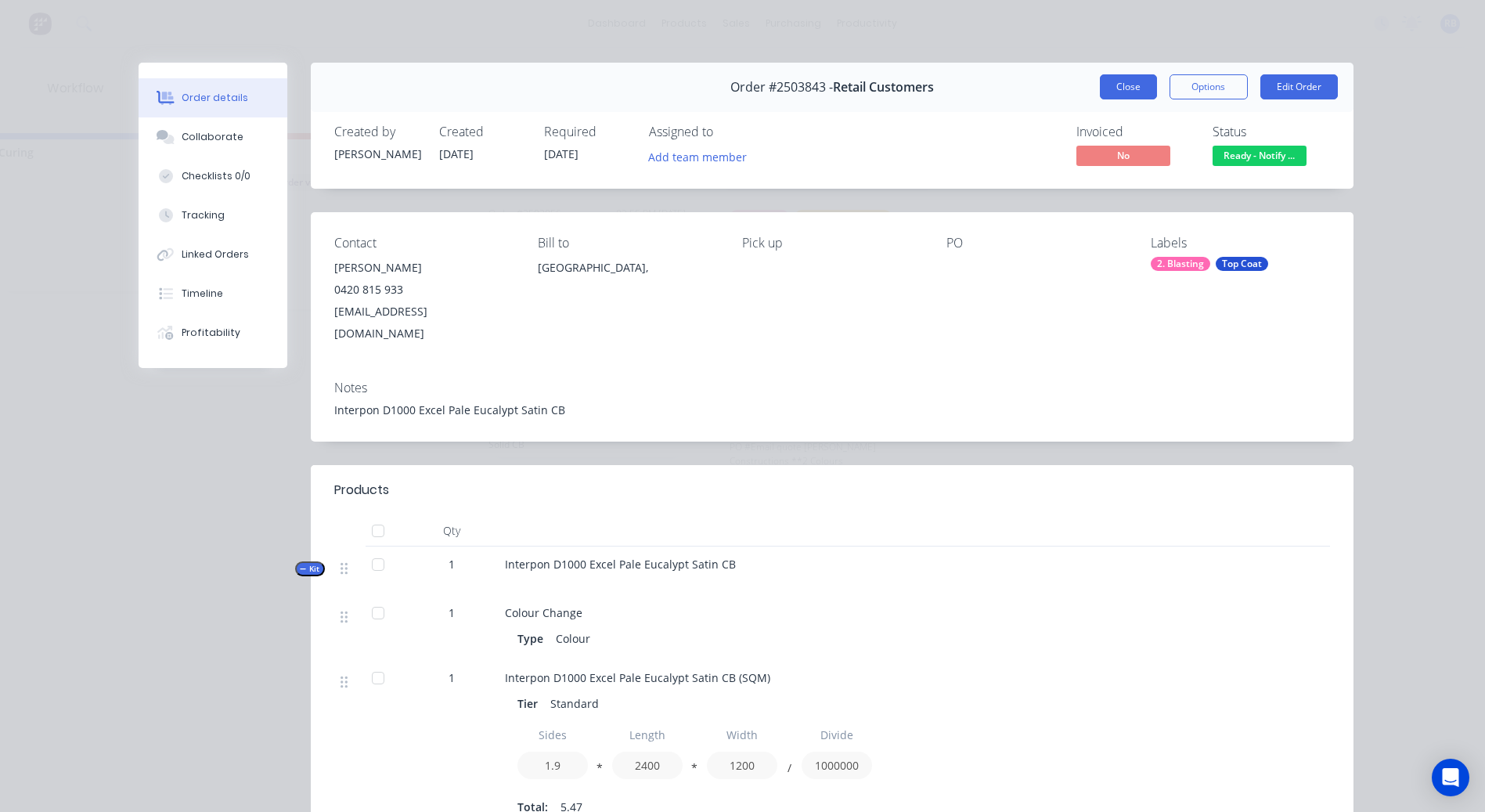
click at [1113, 80] on button "Close" at bounding box center [1129, 87] width 57 height 25
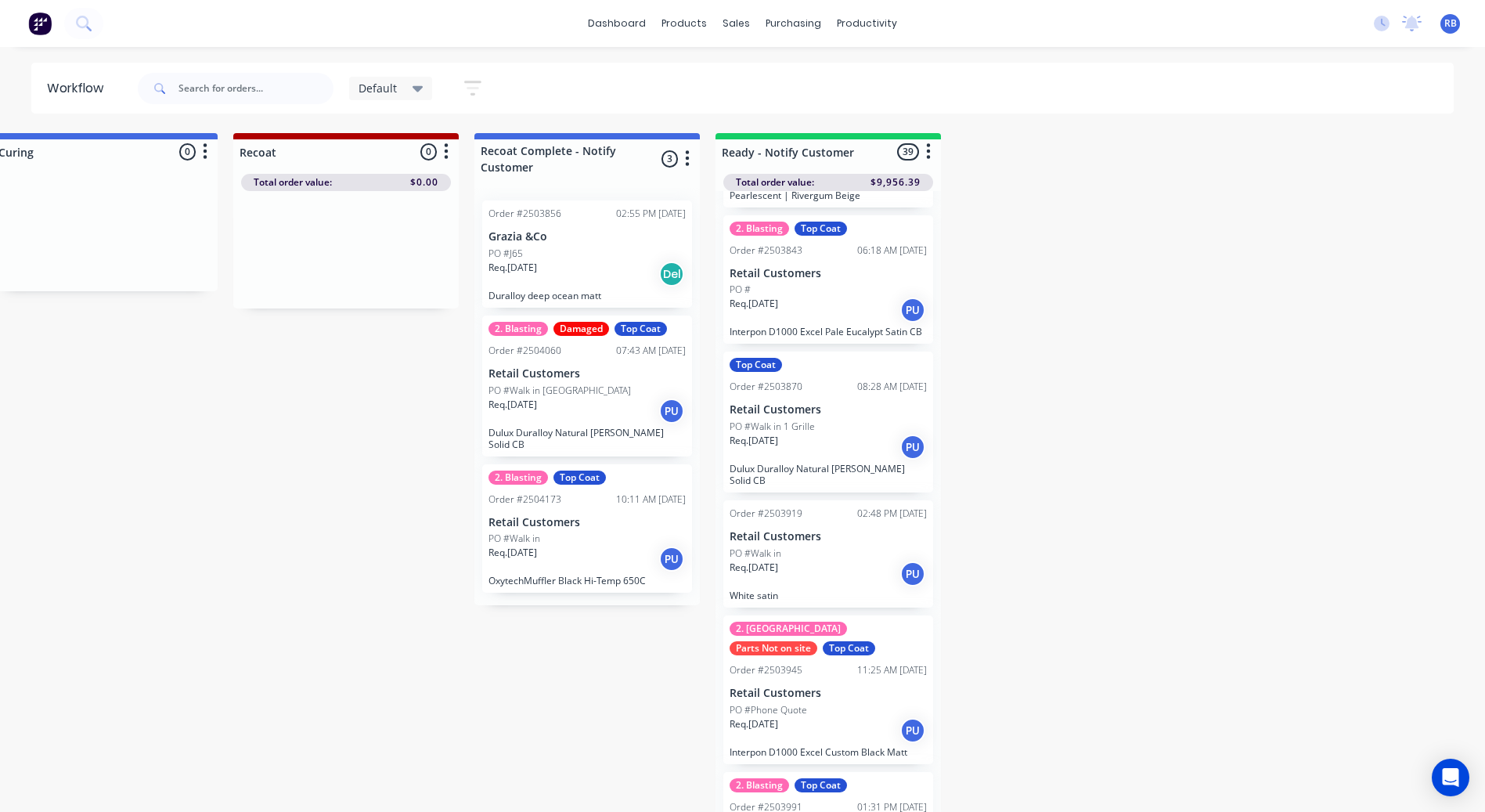
scroll to position [391, 0]
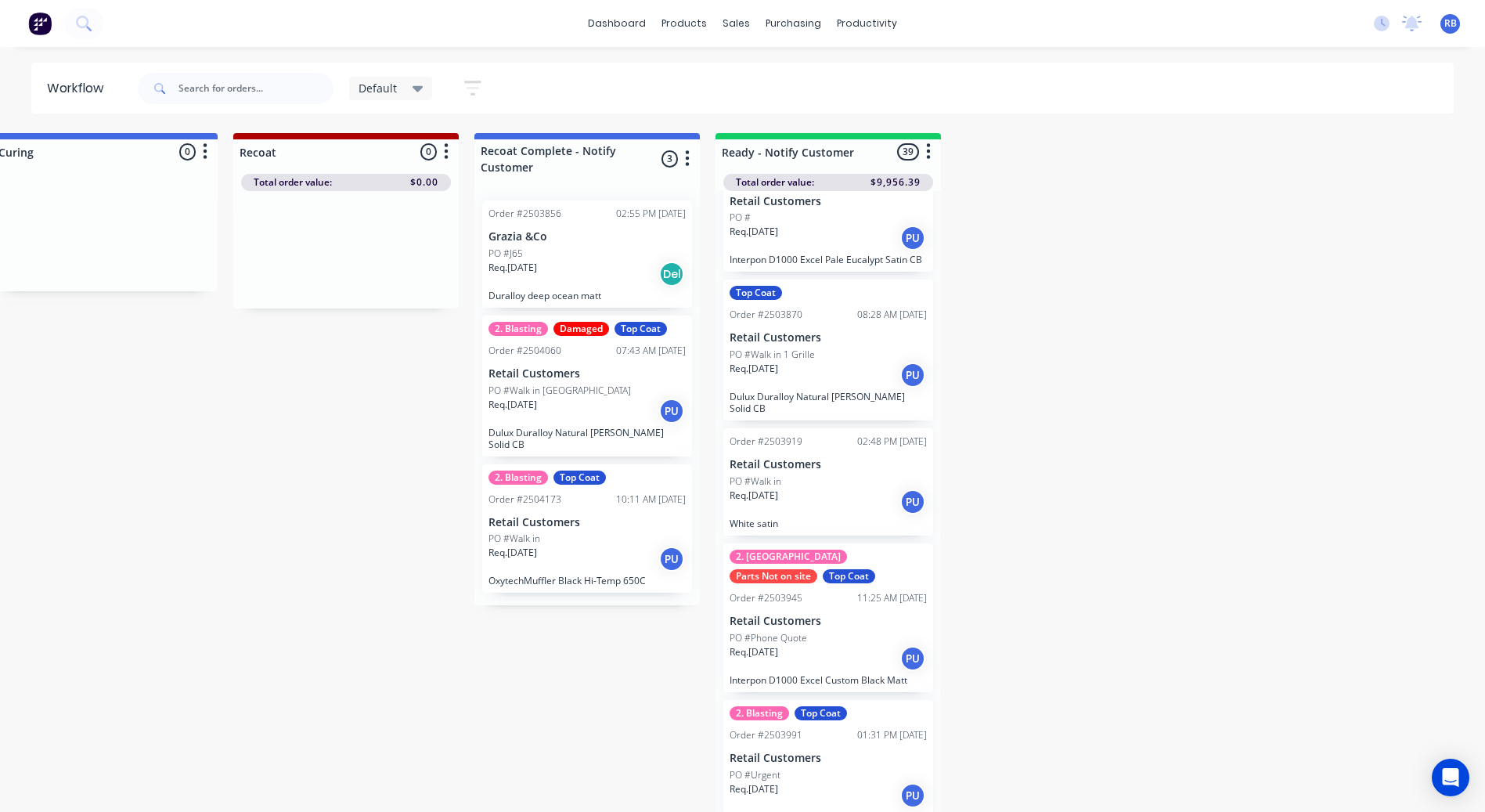
click at [823, 508] on div "Req. 25/08/25 PU" at bounding box center [829, 501] width 198 height 27
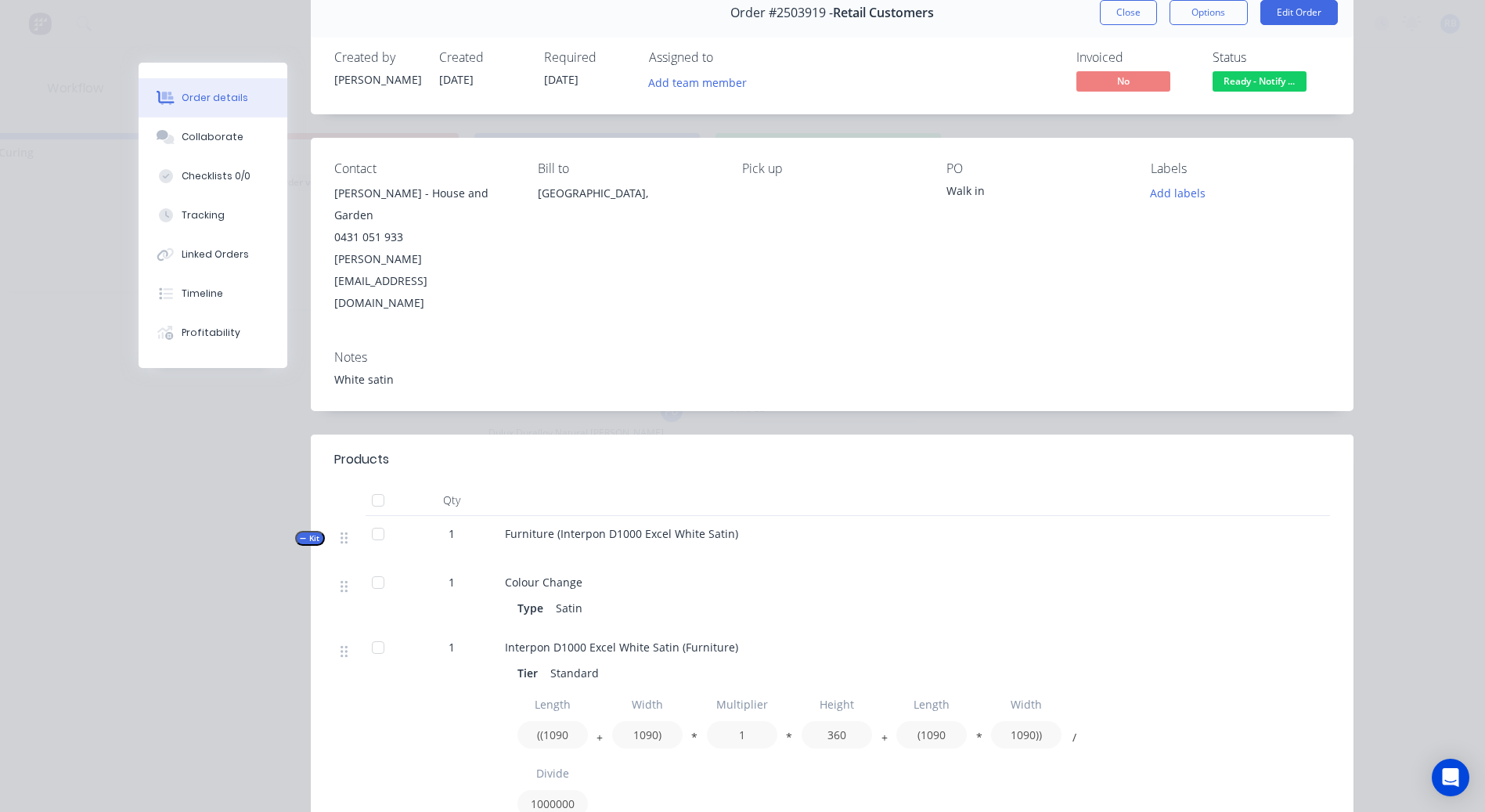
scroll to position [0, 0]
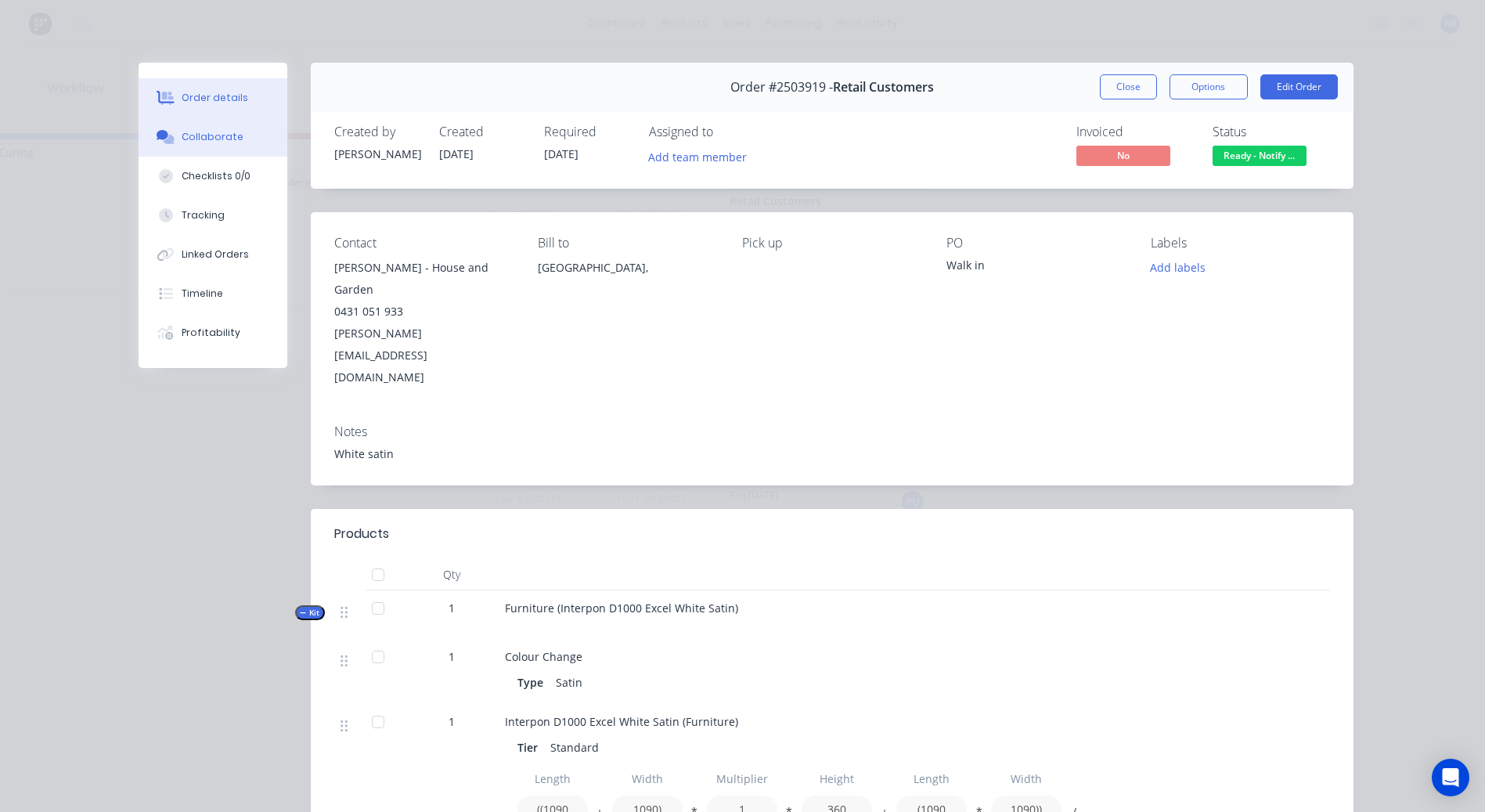
click at [194, 145] on button "Collaborate" at bounding box center [212, 137] width 149 height 39
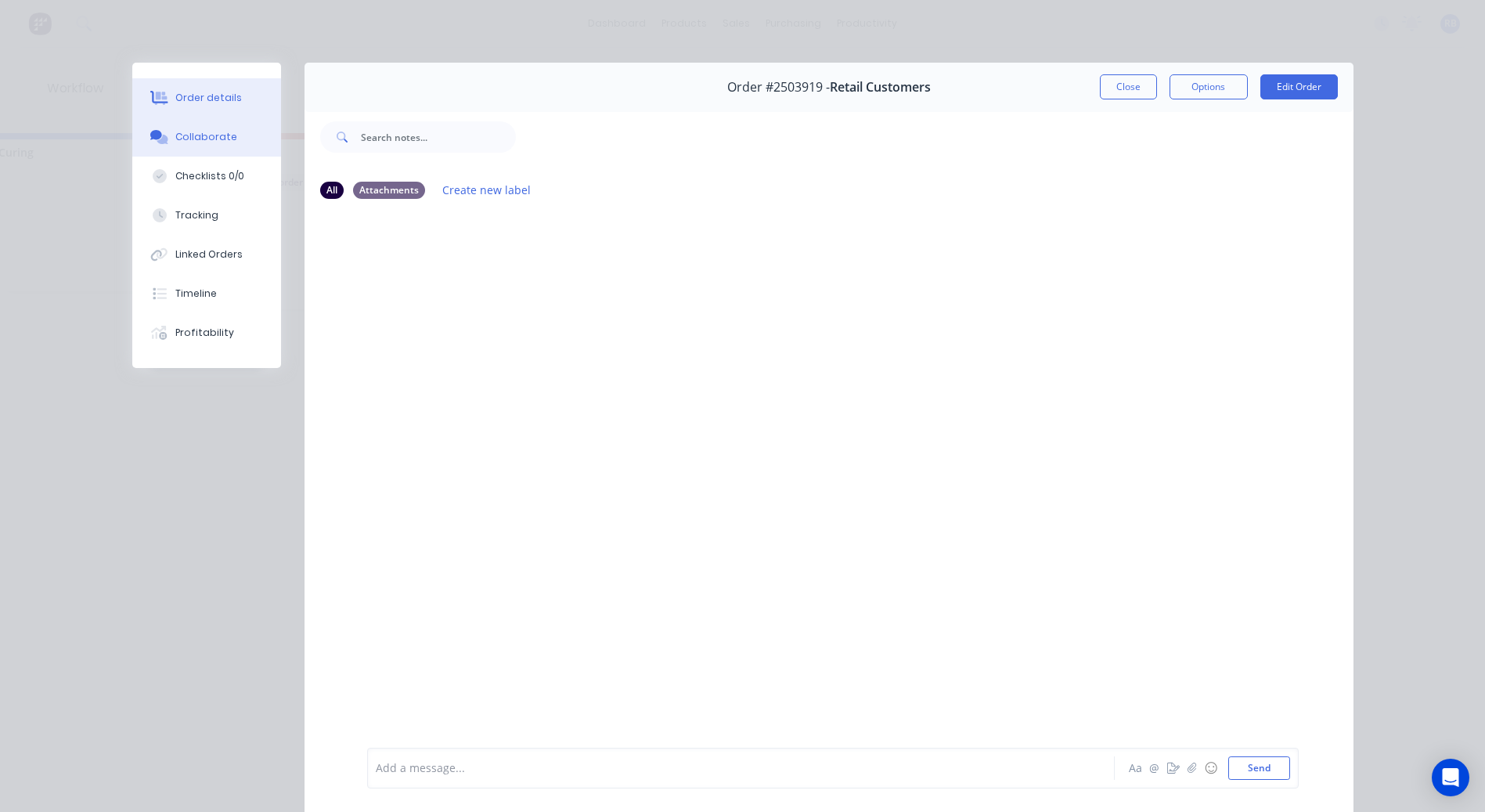
click at [232, 80] on button "Order details" at bounding box center [206, 98] width 149 height 39
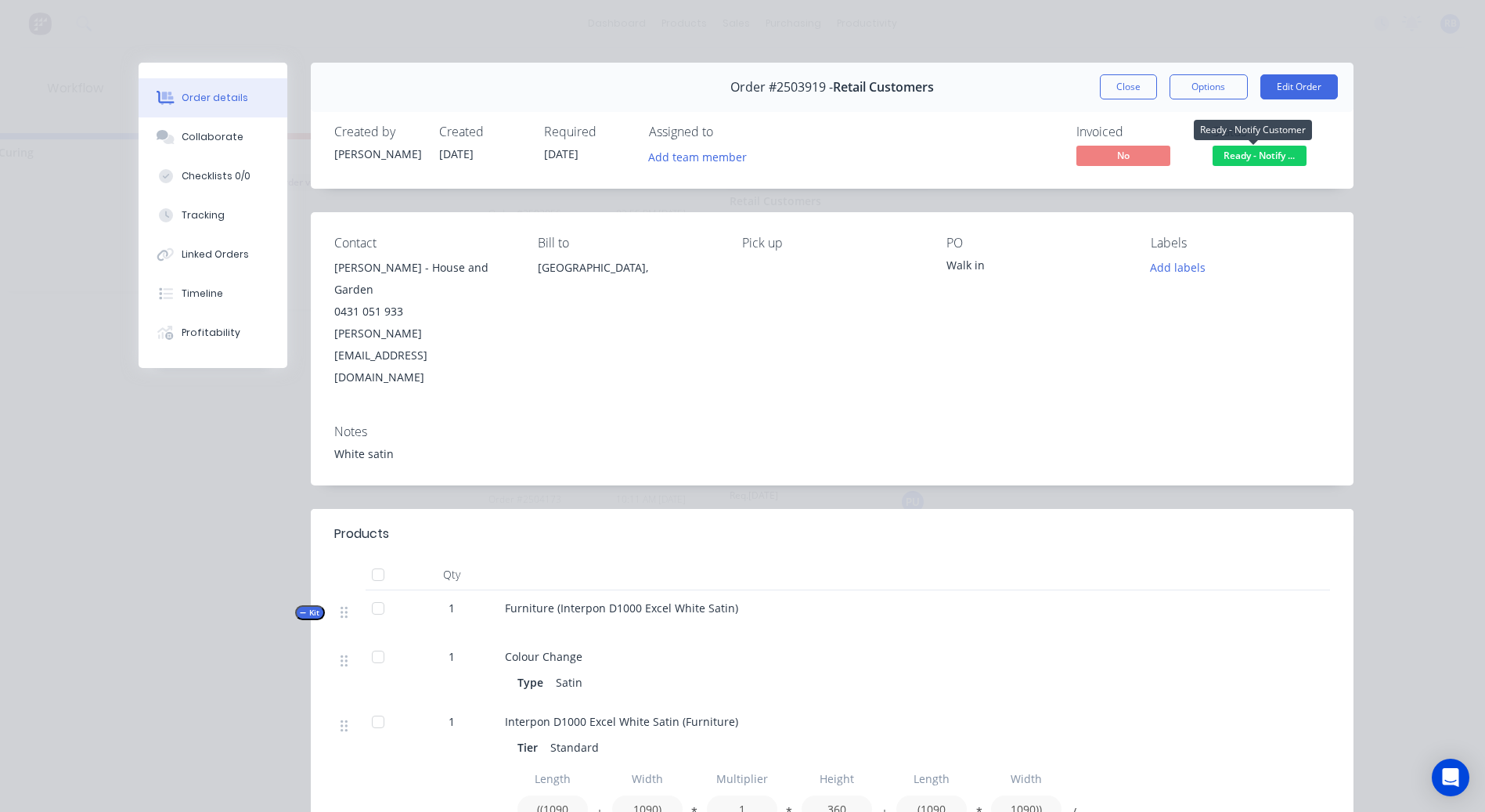
click at [1240, 153] on span "Ready - Notify ..." at bounding box center [1260, 155] width 94 height 19
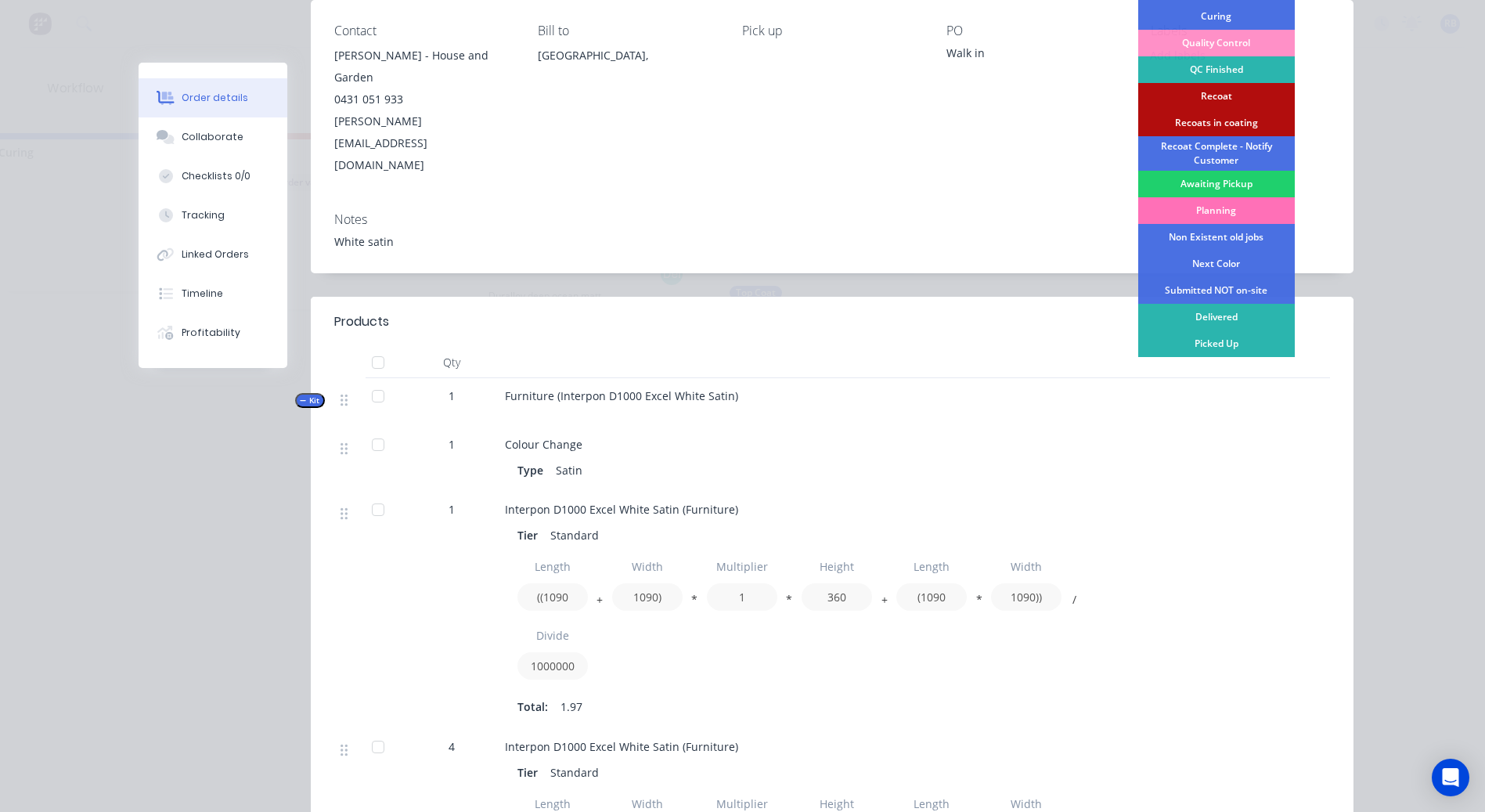
scroll to position [470, 0]
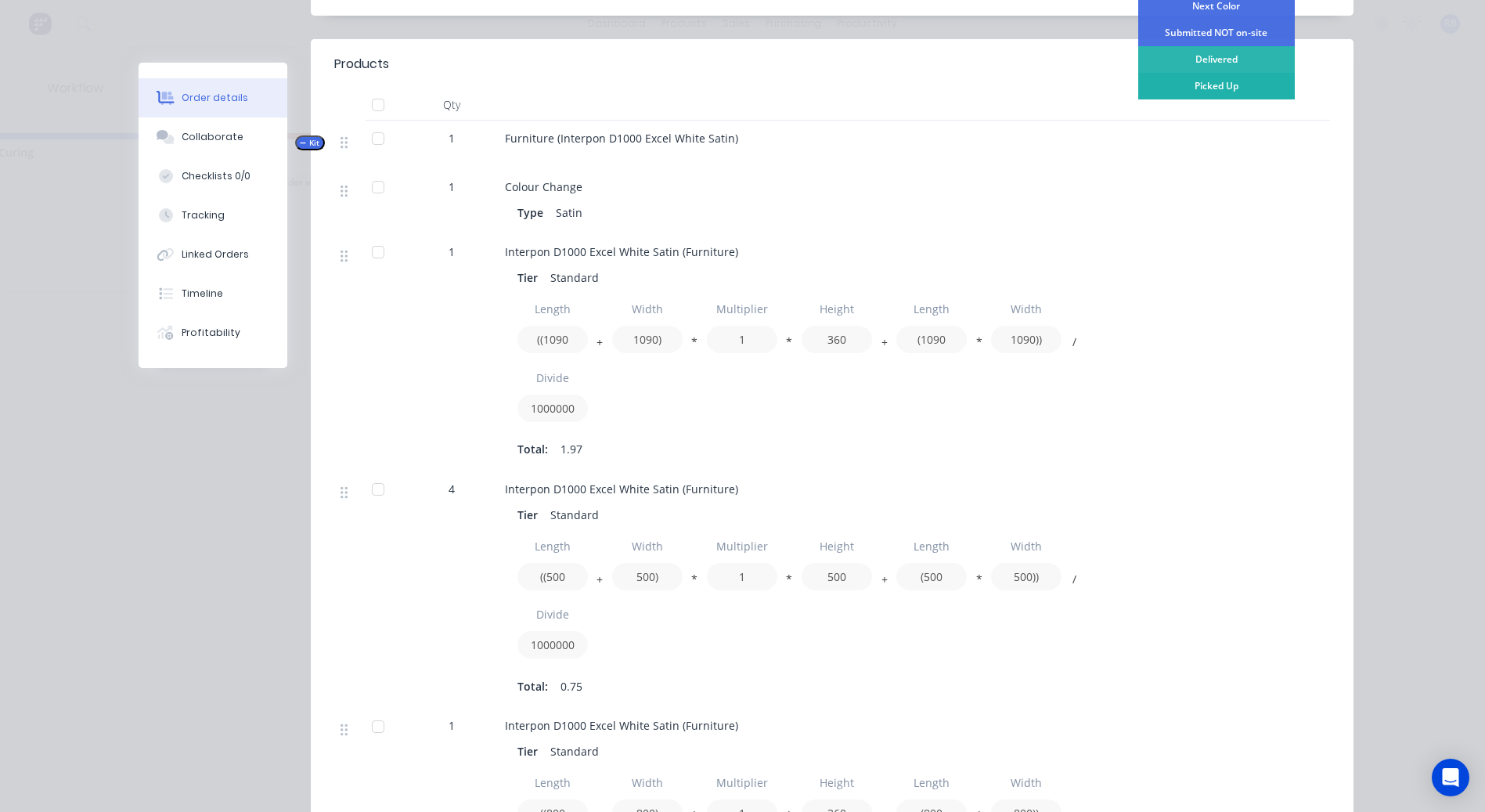
click at [1217, 86] on div "Picked Up" at bounding box center [1216, 86] width 157 height 27
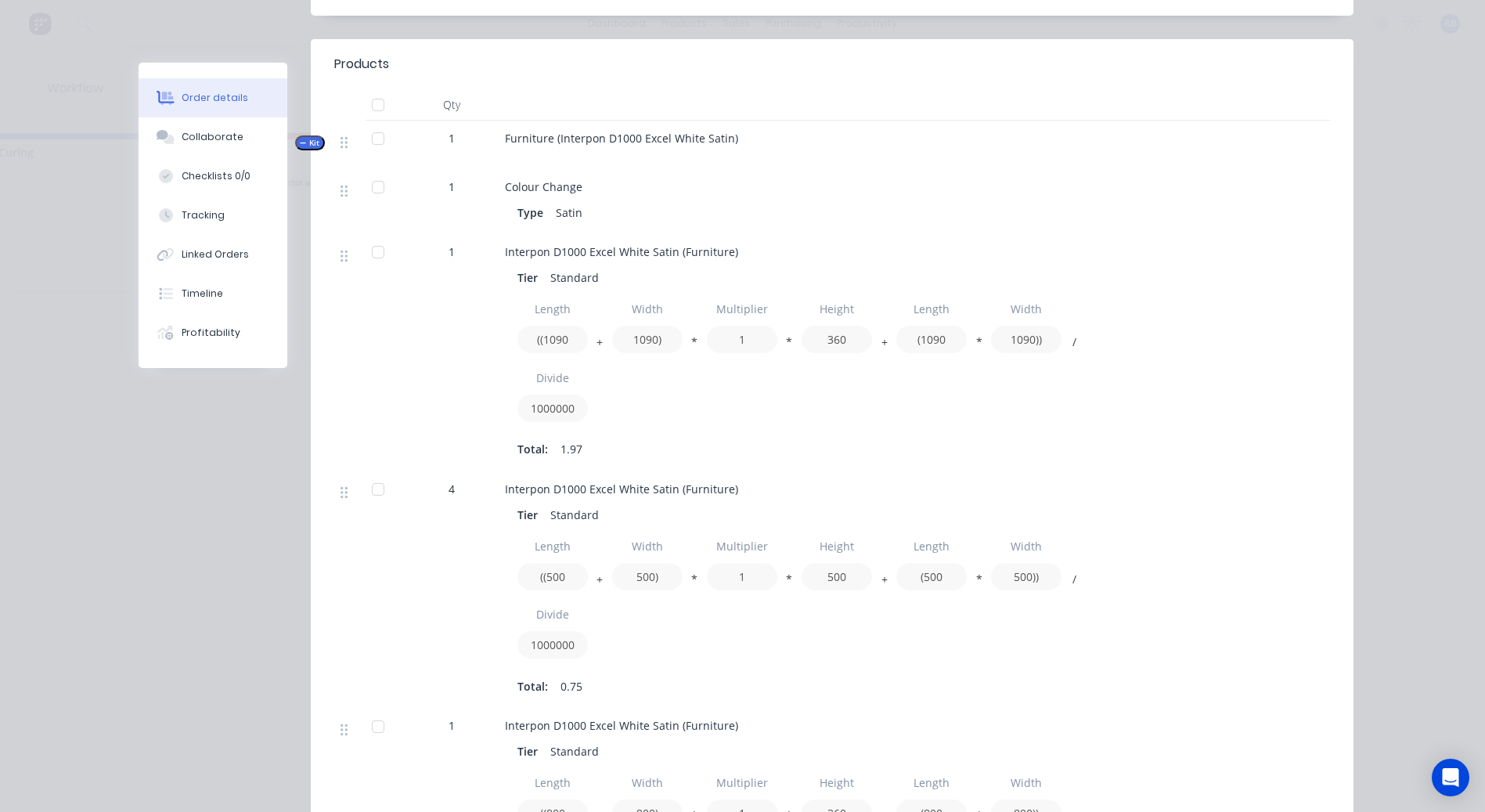
scroll to position [0, 0]
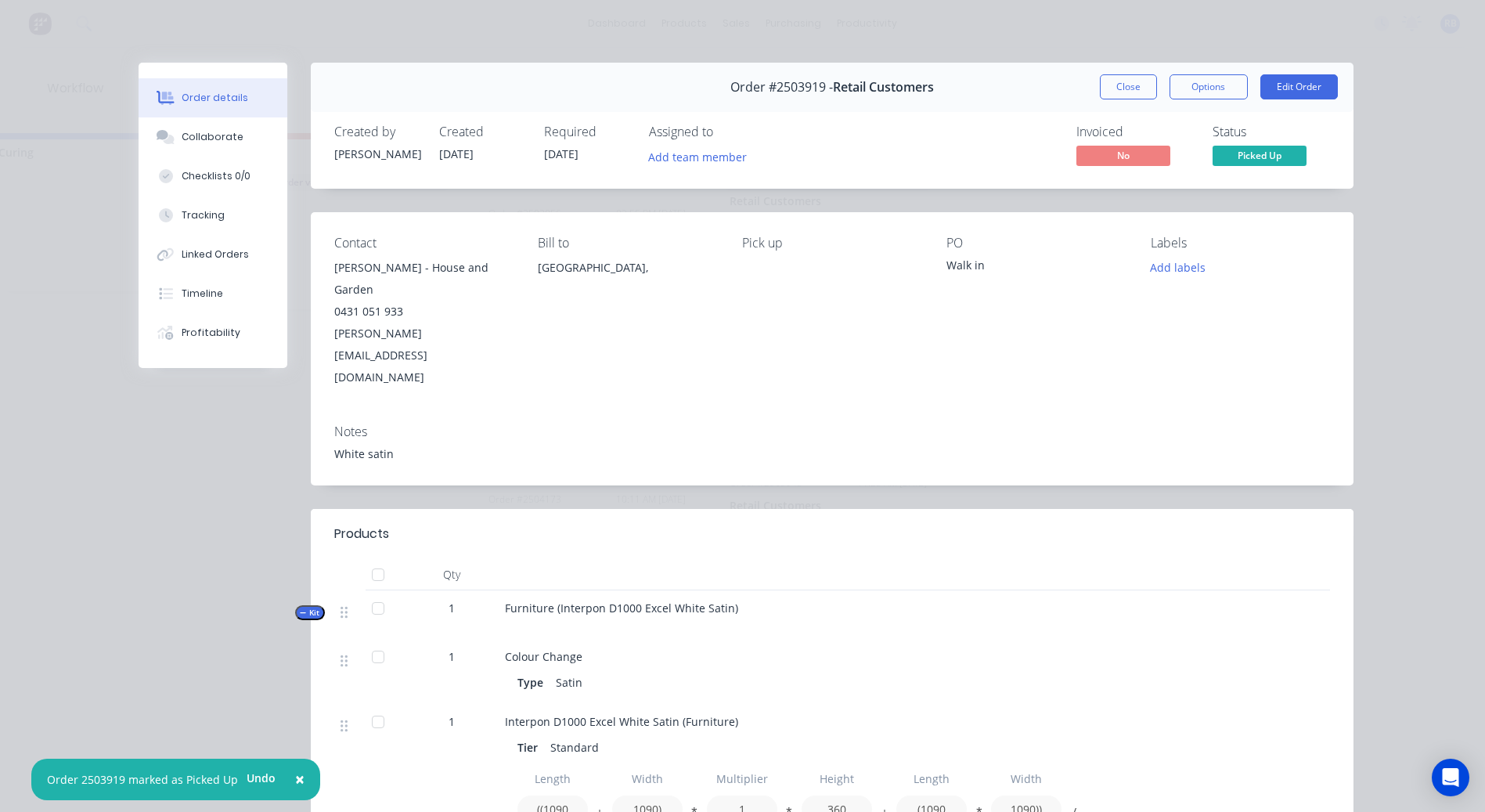
click at [1117, 90] on button "Close" at bounding box center [1129, 87] width 57 height 25
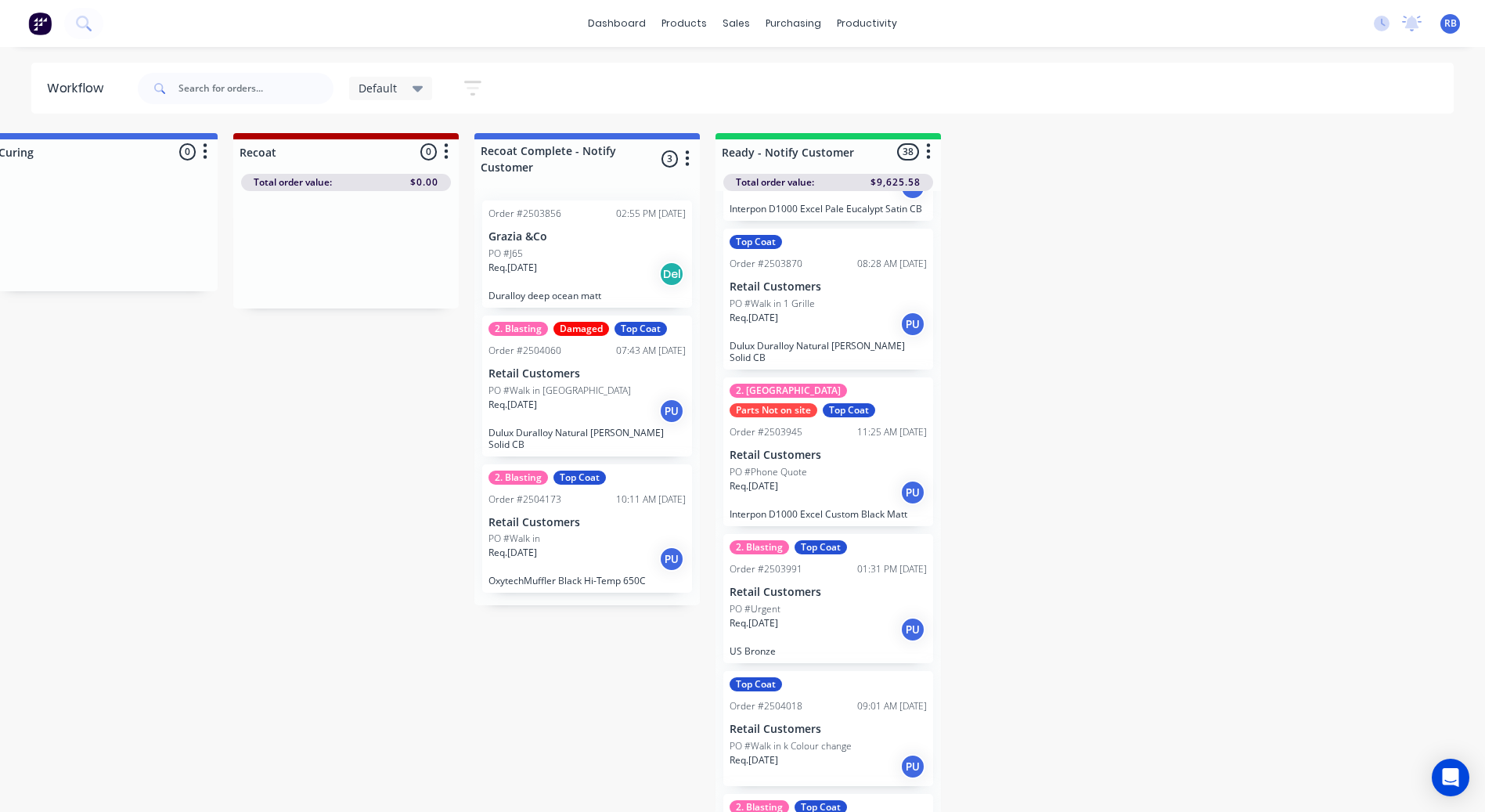
scroll to position [627, 0]
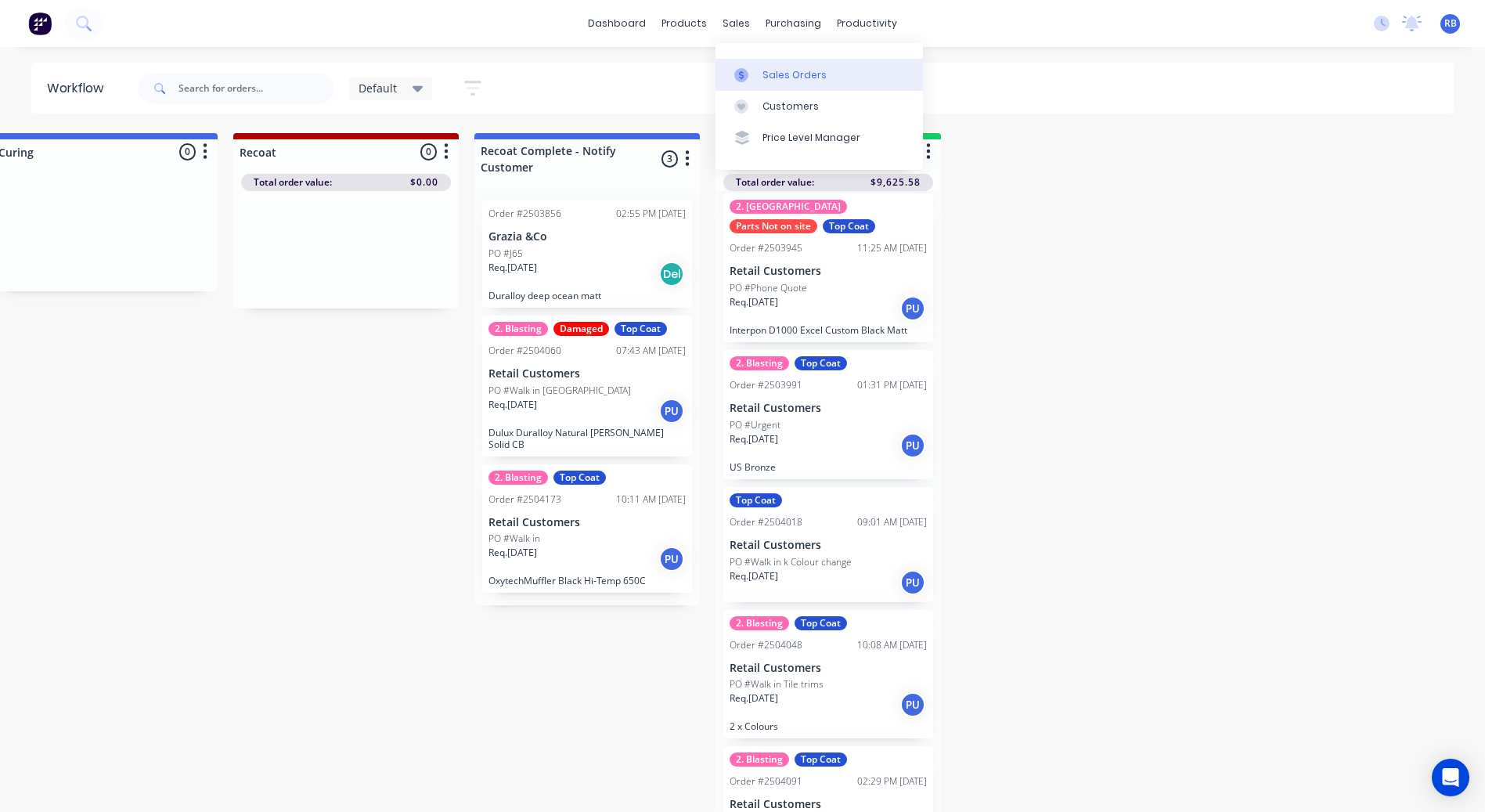
click at [754, 65] on link "Sales Orders" at bounding box center [819, 75] width 208 height 31
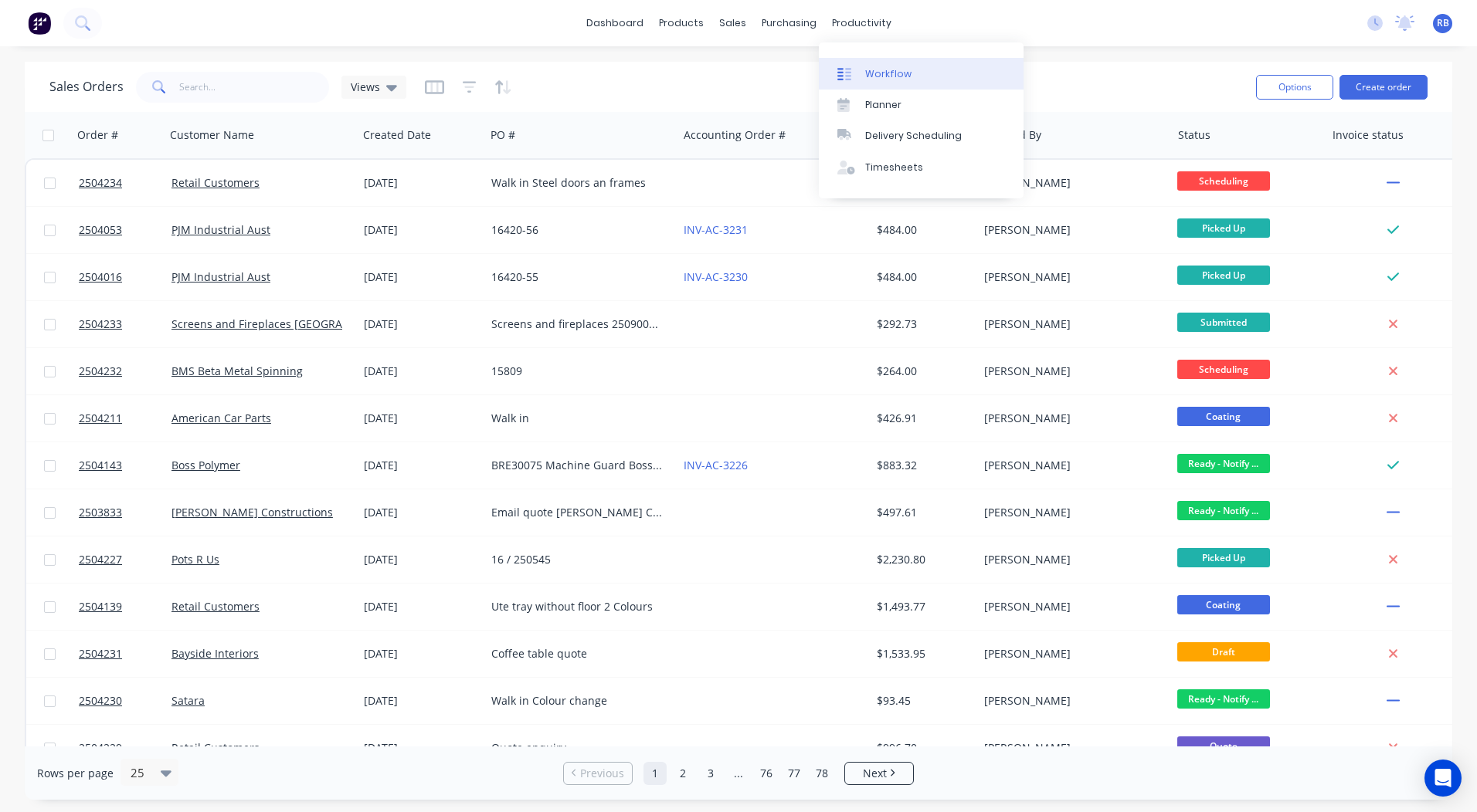
click at [894, 80] on div "Workflow" at bounding box center [888, 74] width 46 height 14
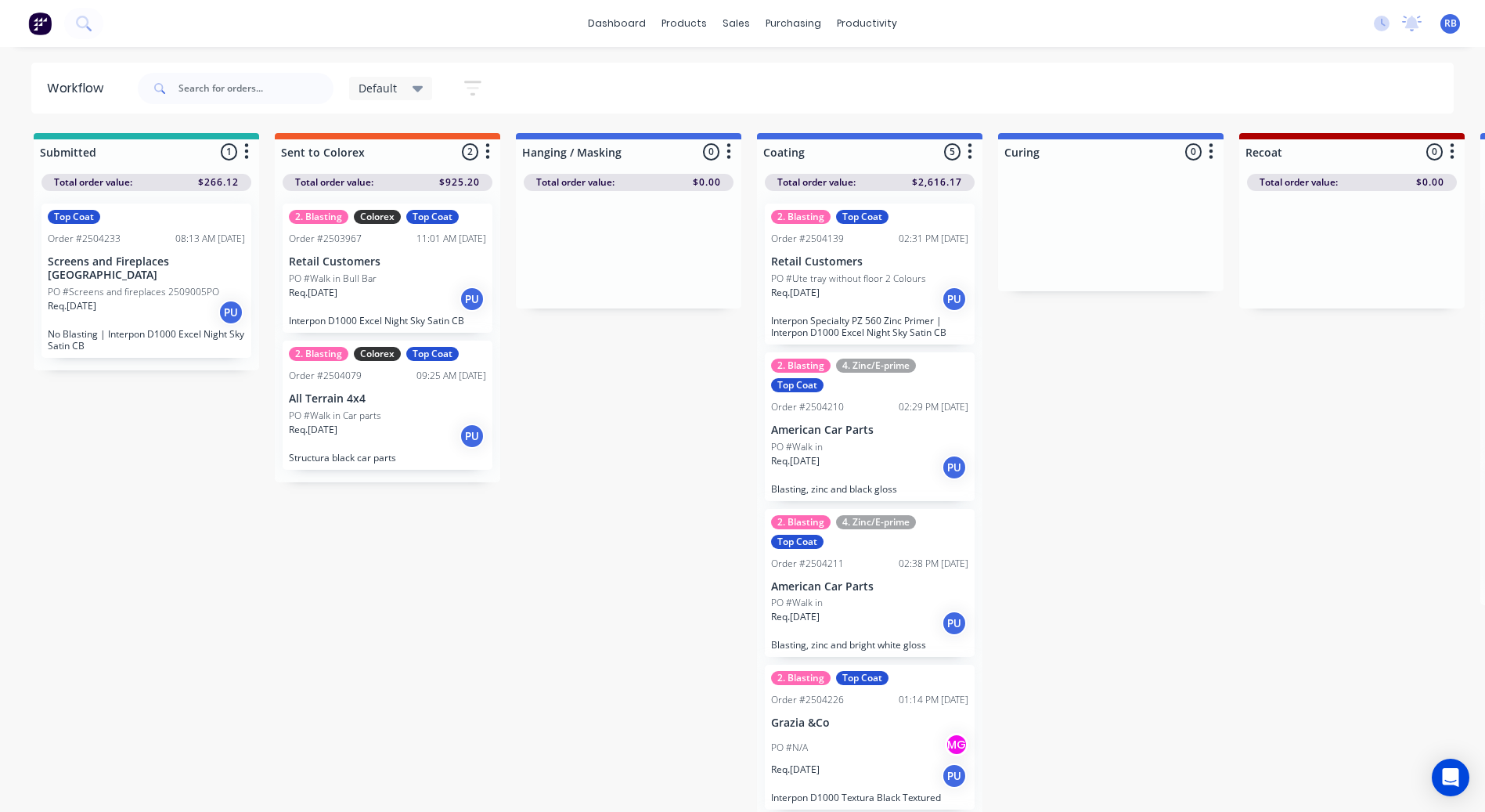
scroll to position [15, 0]
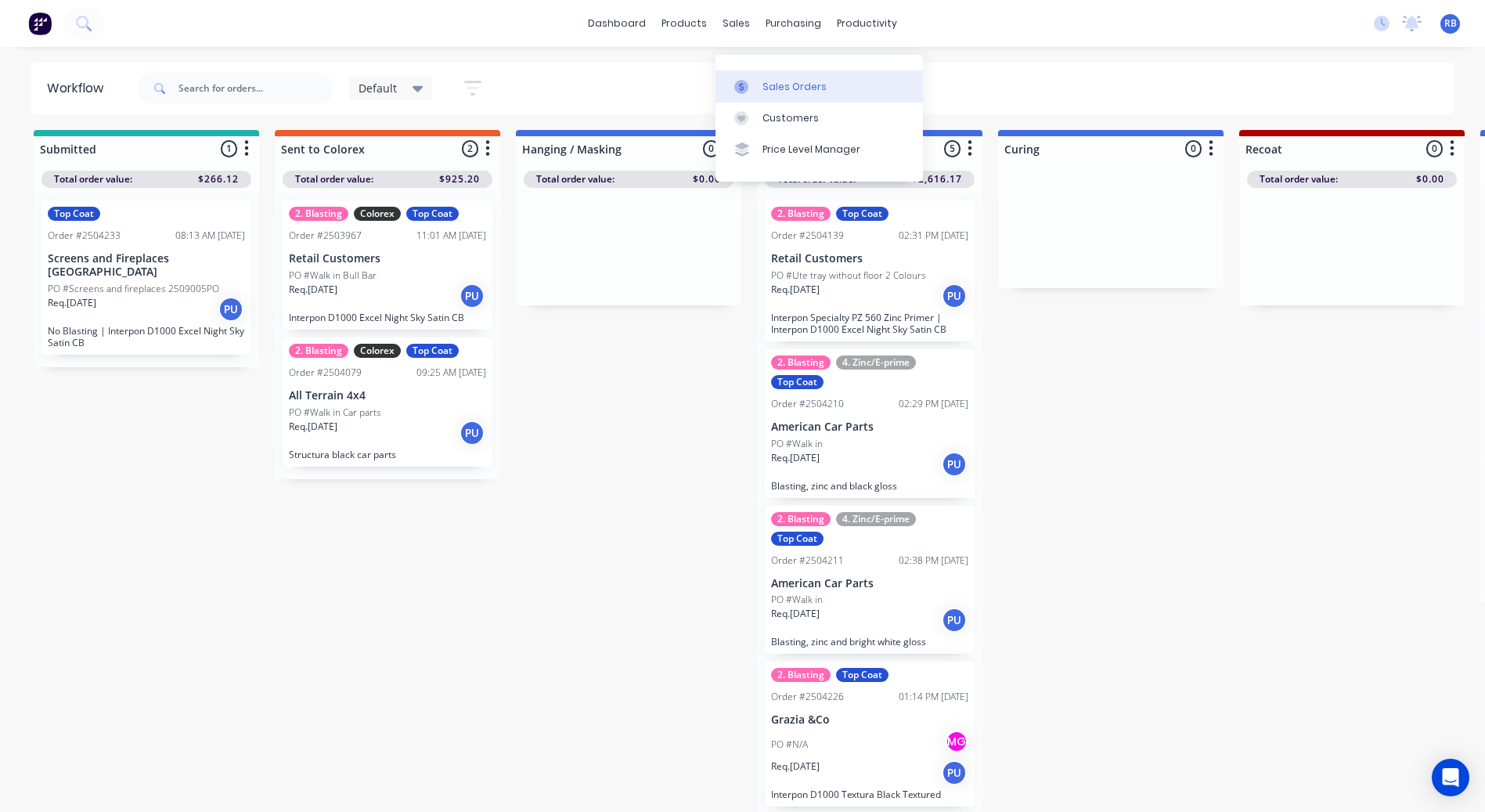
click at [767, 80] on div "Sales Orders" at bounding box center [795, 87] width 65 height 14
